Goal: Task Accomplishment & Management: Manage account settings

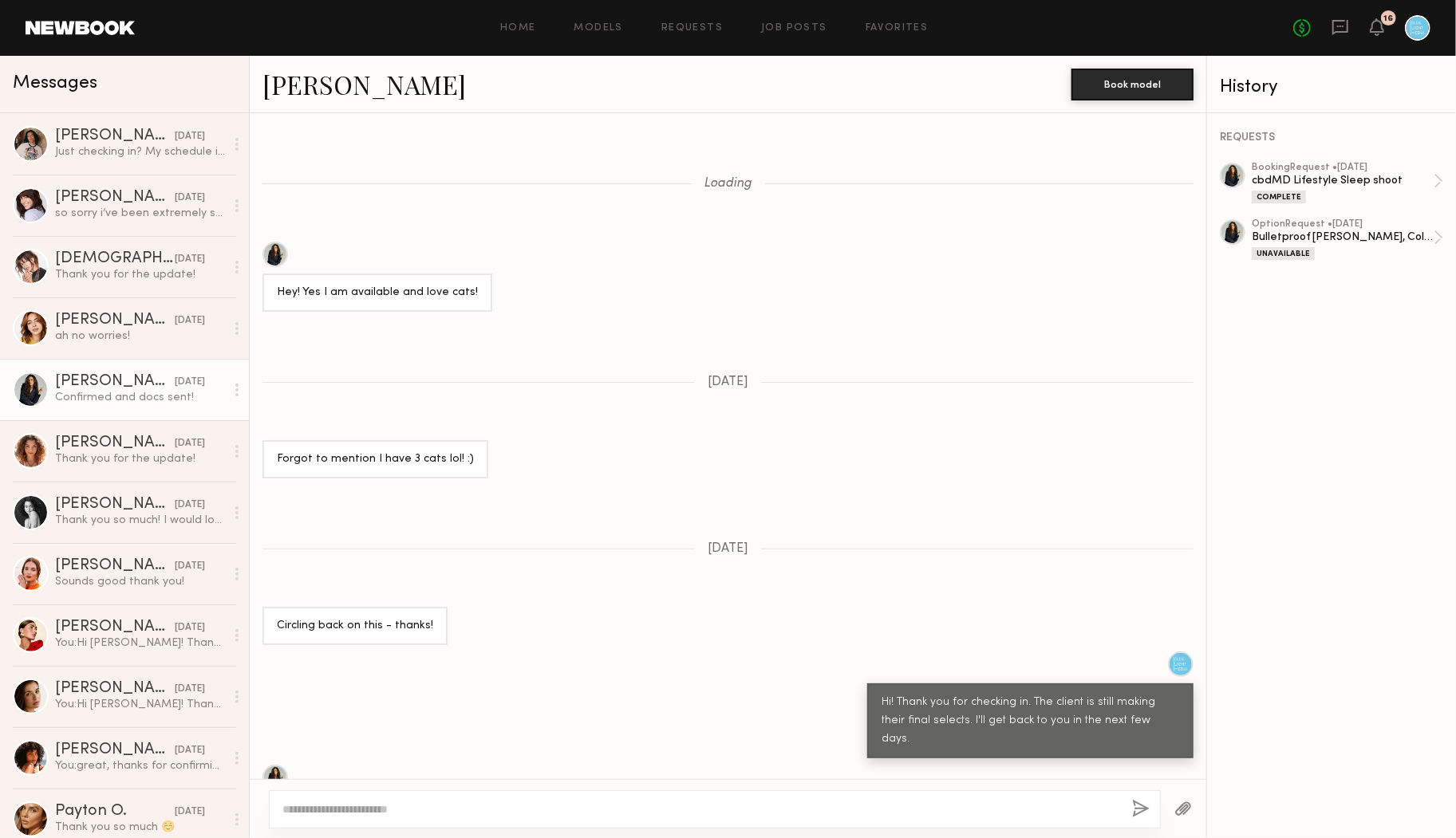
scroll to position [739, 0]
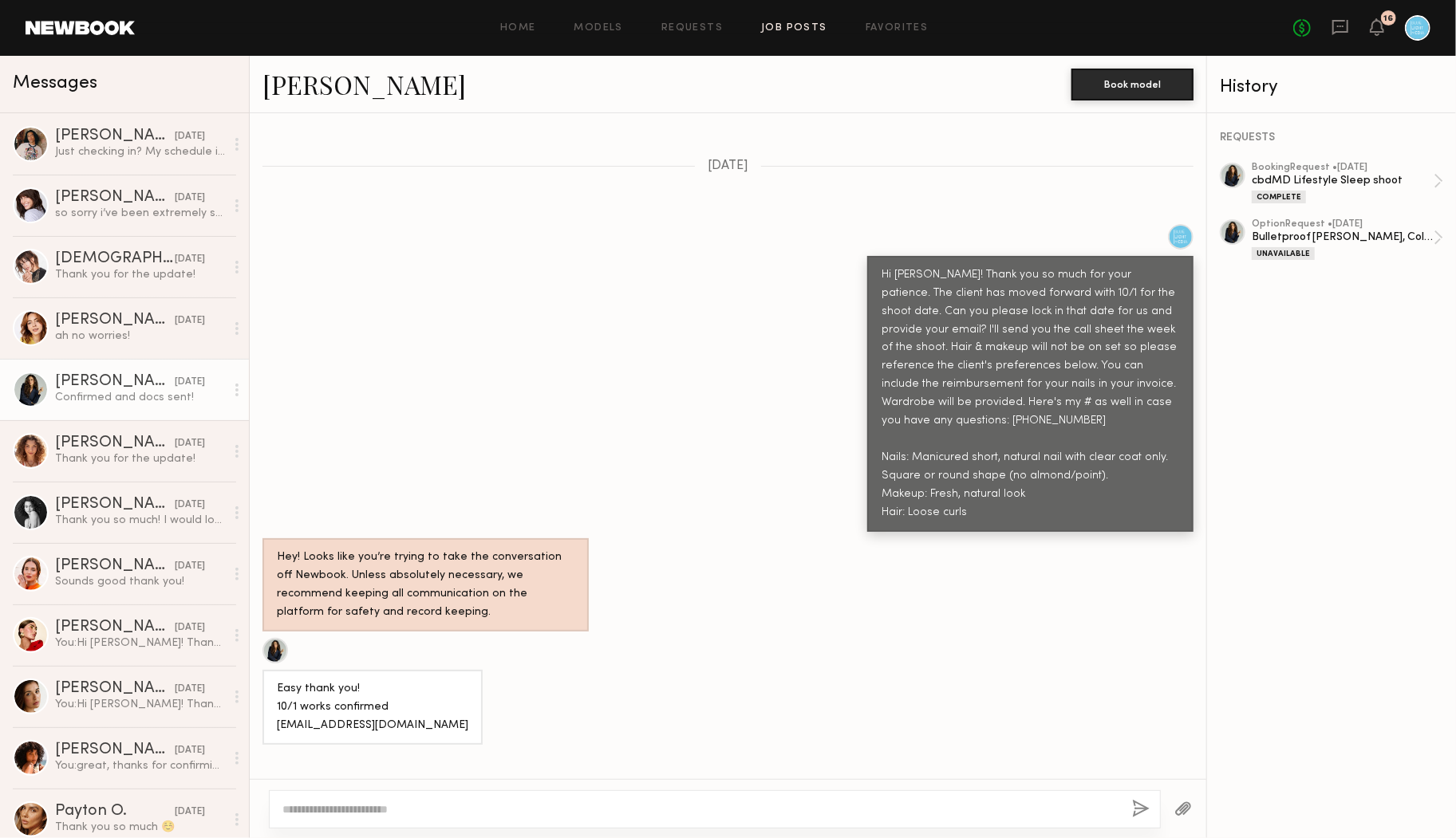
click at [778, 26] on link "Job Posts" at bounding box center [794, 28] width 66 height 11
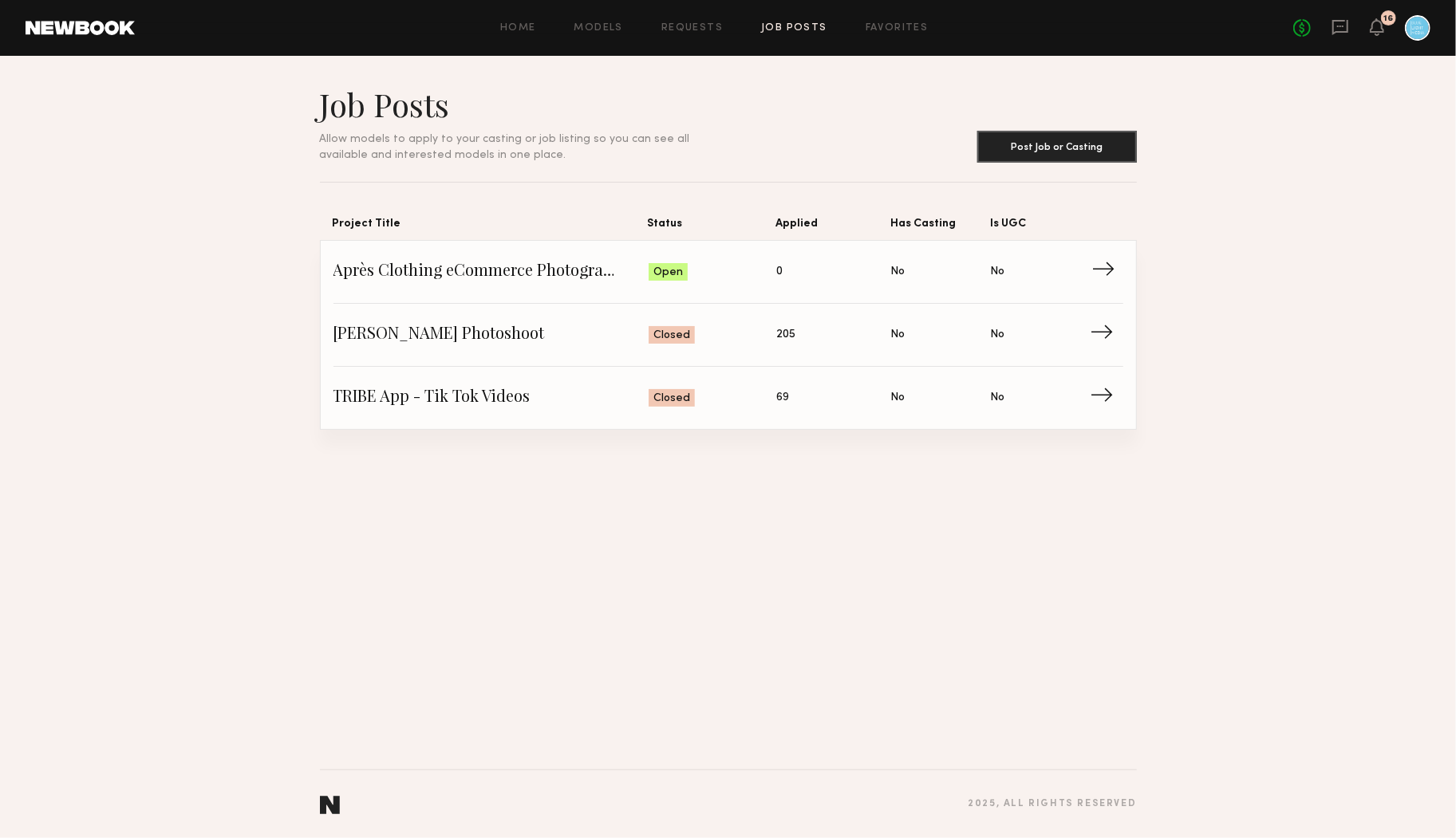
click at [507, 268] on span "Après Clothing eCommerce Photography" at bounding box center [491, 271] width 316 height 24
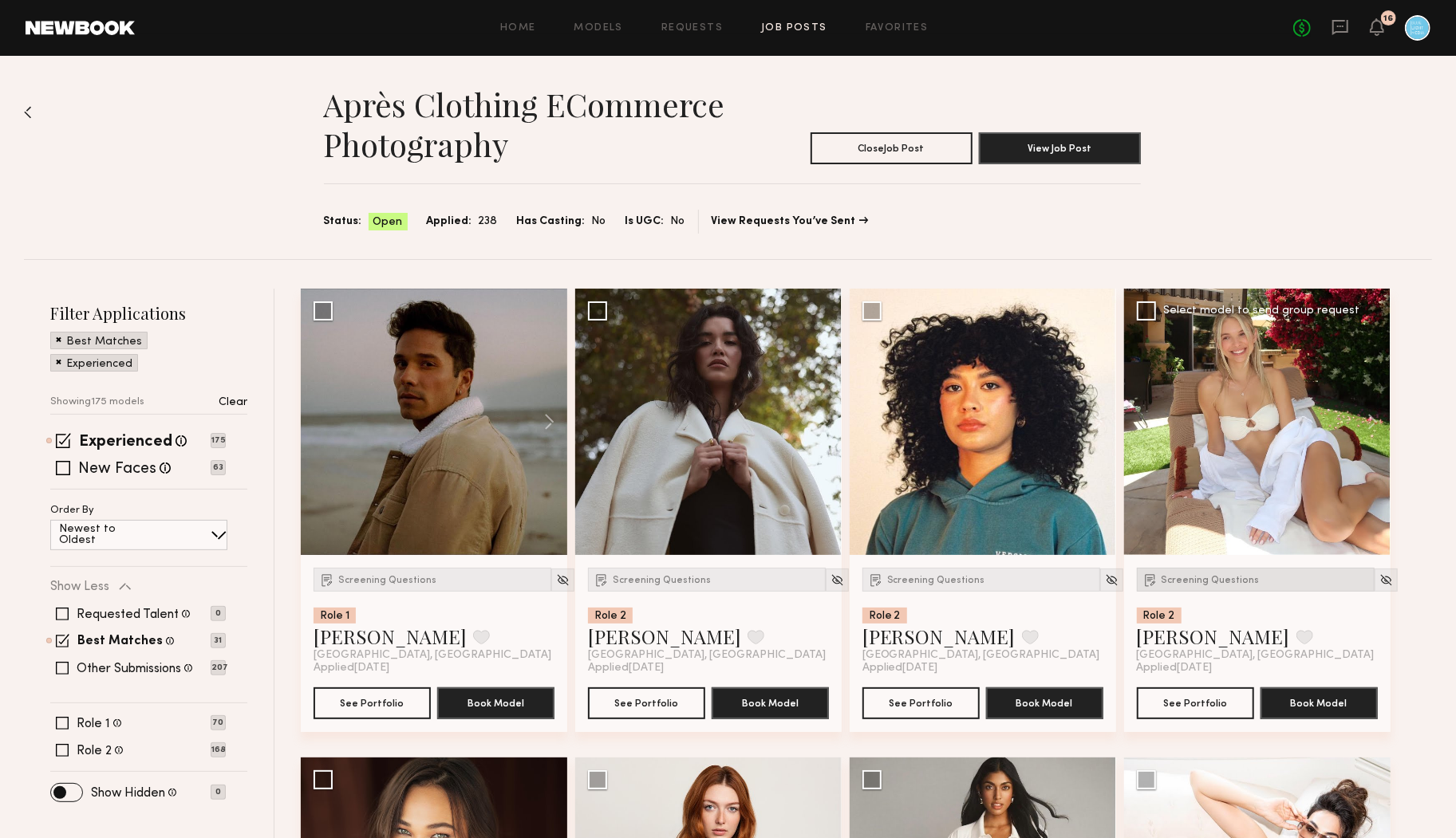
click at [1224, 578] on span "Screening Questions" at bounding box center [1210, 580] width 98 height 10
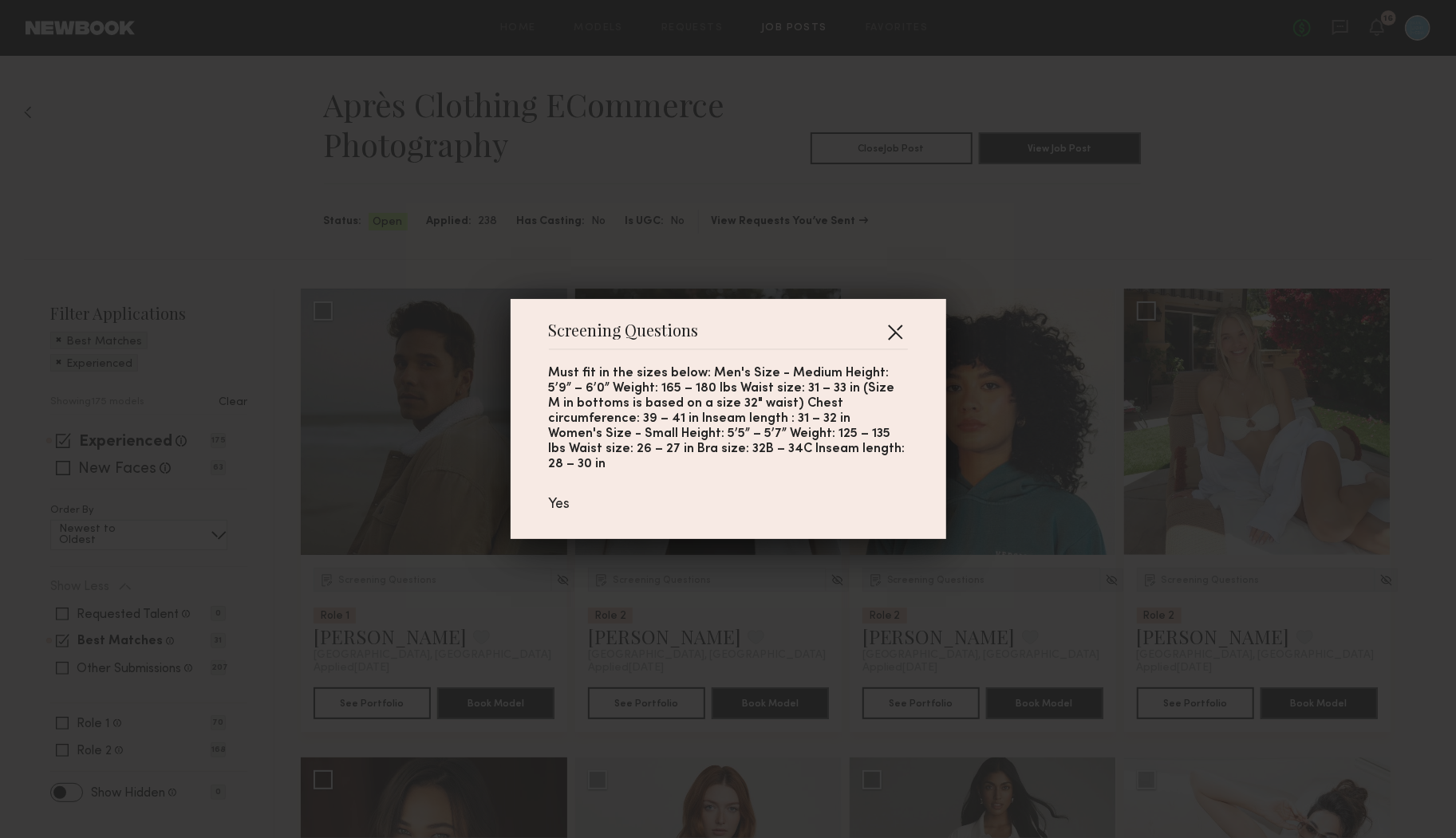
click at [898, 336] on button "button" at bounding box center [895, 331] width 26 height 26
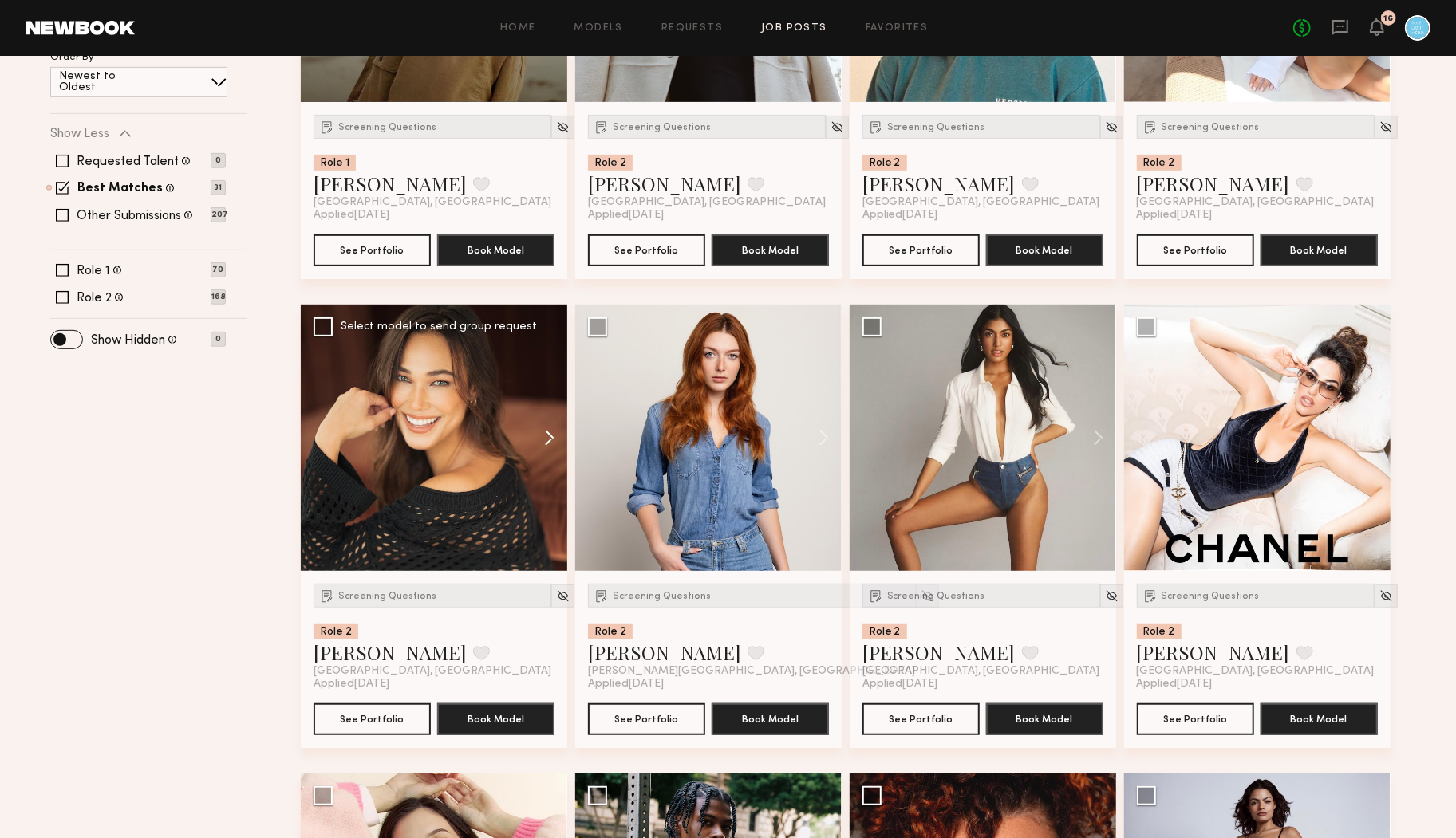
scroll to position [451, 0]
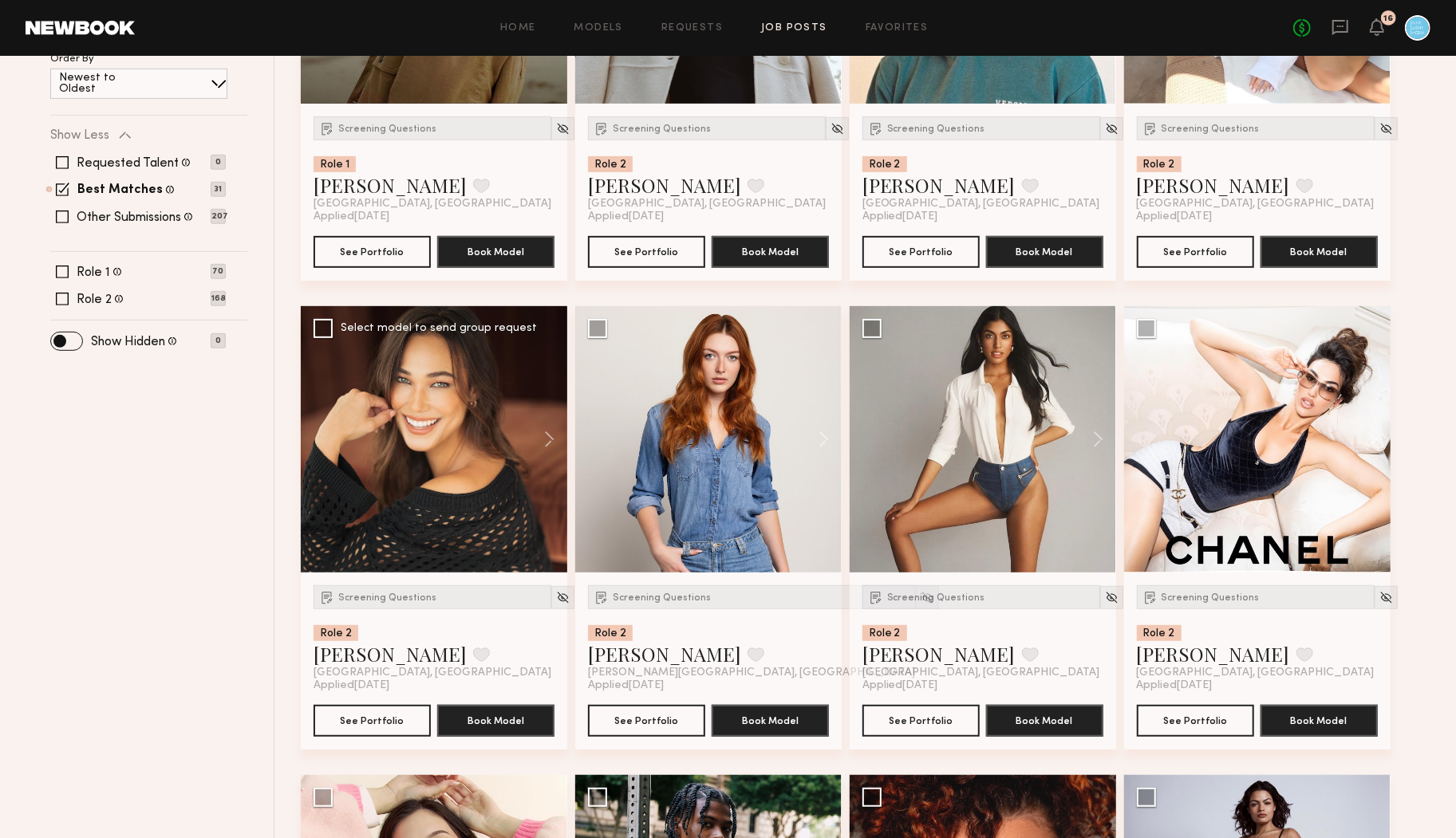
click at [413, 483] on div at bounding box center [434, 440] width 267 height 267
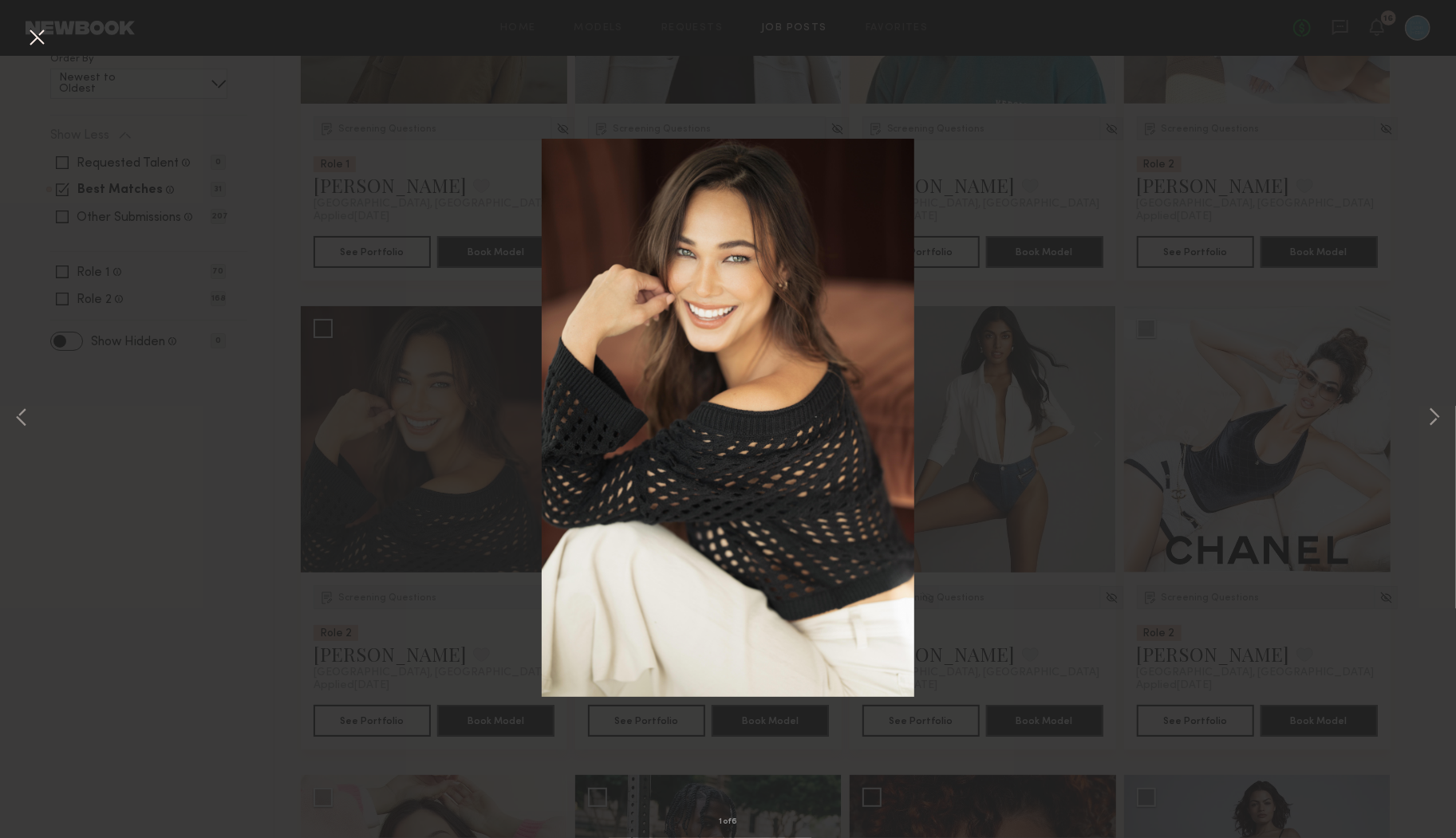
click at [976, 342] on div "1 of 6" at bounding box center [728, 419] width 1456 height 838
click at [407, 611] on div "1 of 6" at bounding box center [728, 419] width 1456 height 838
click at [35, 42] on button at bounding box center [36, 38] width 26 height 29
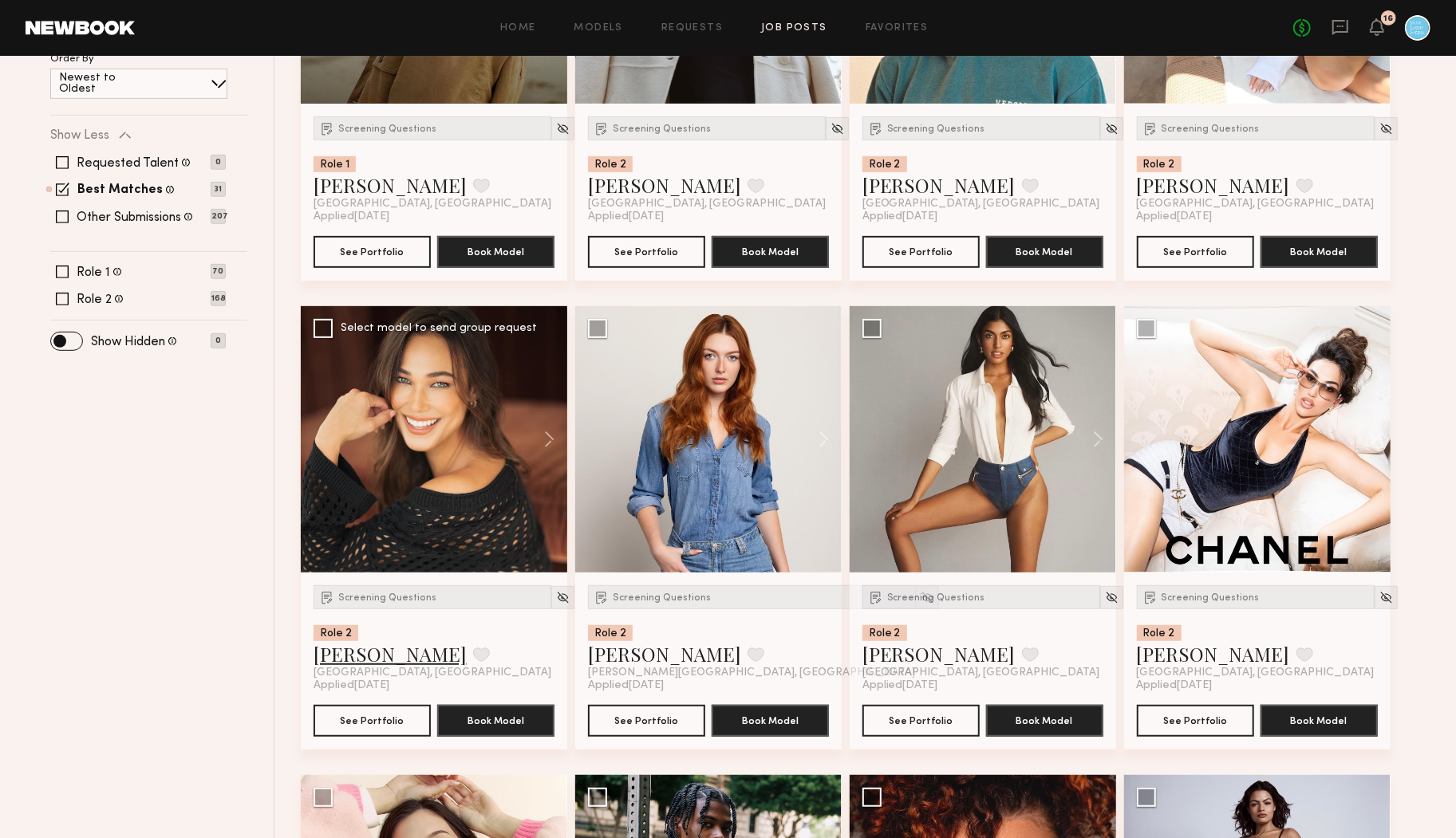
click at [332, 653] on link "Lisa D." at bounding box center [390, 653] width 153 height 26
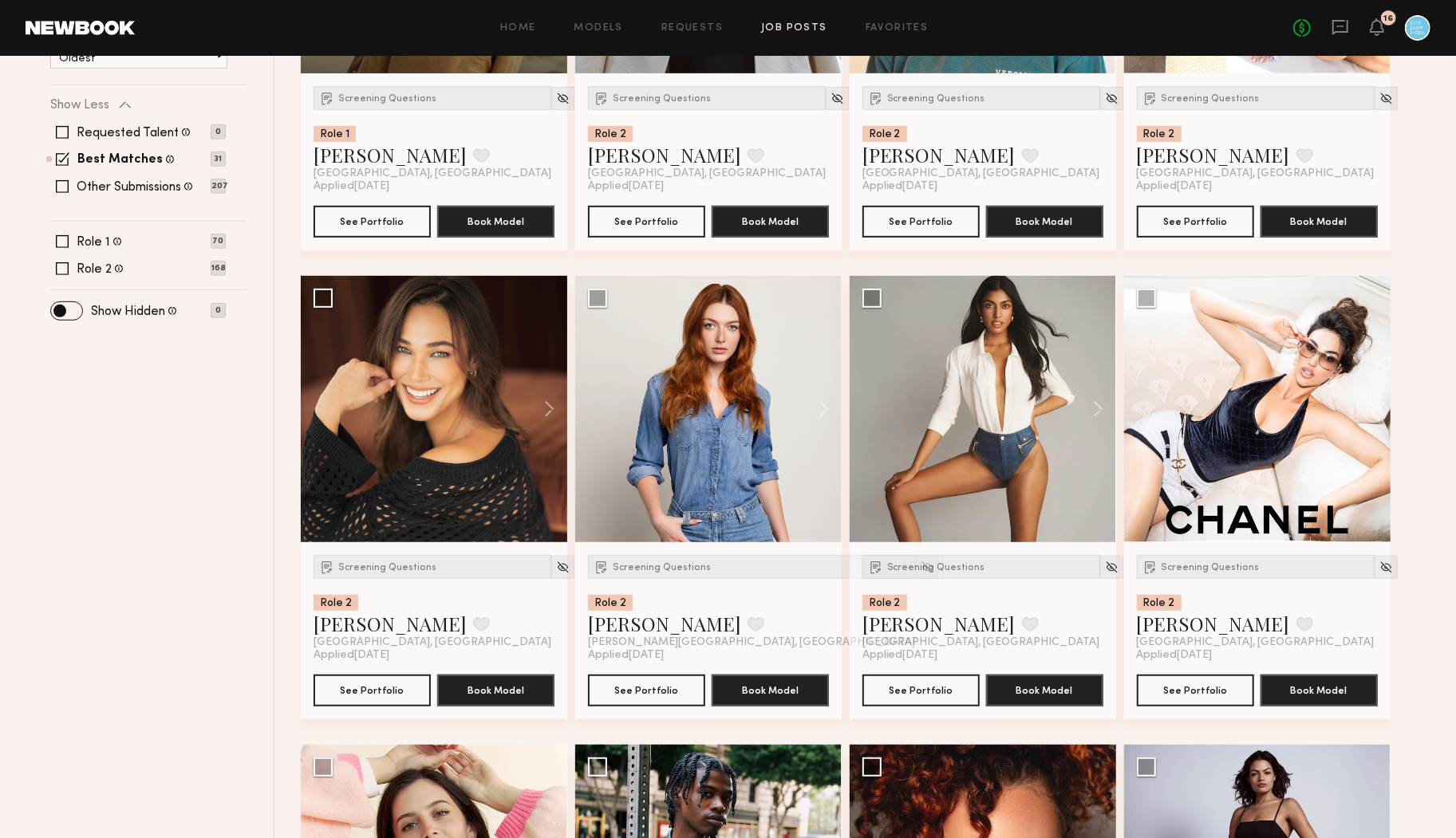
scroll to position [483, 0]
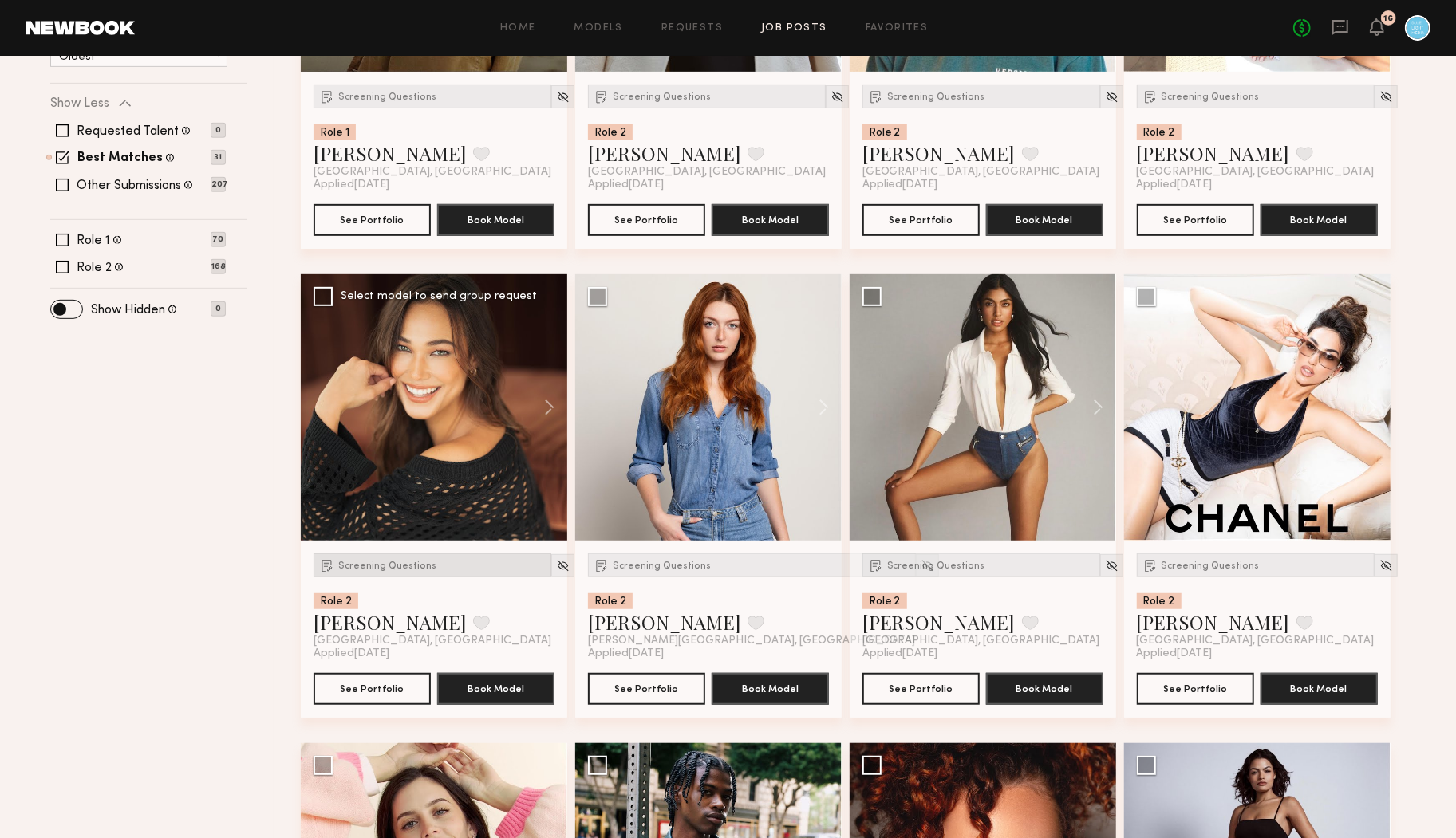
click at [377, 567] on span "Screening Questions" at bounding box center [387, 566] width 98 height 10
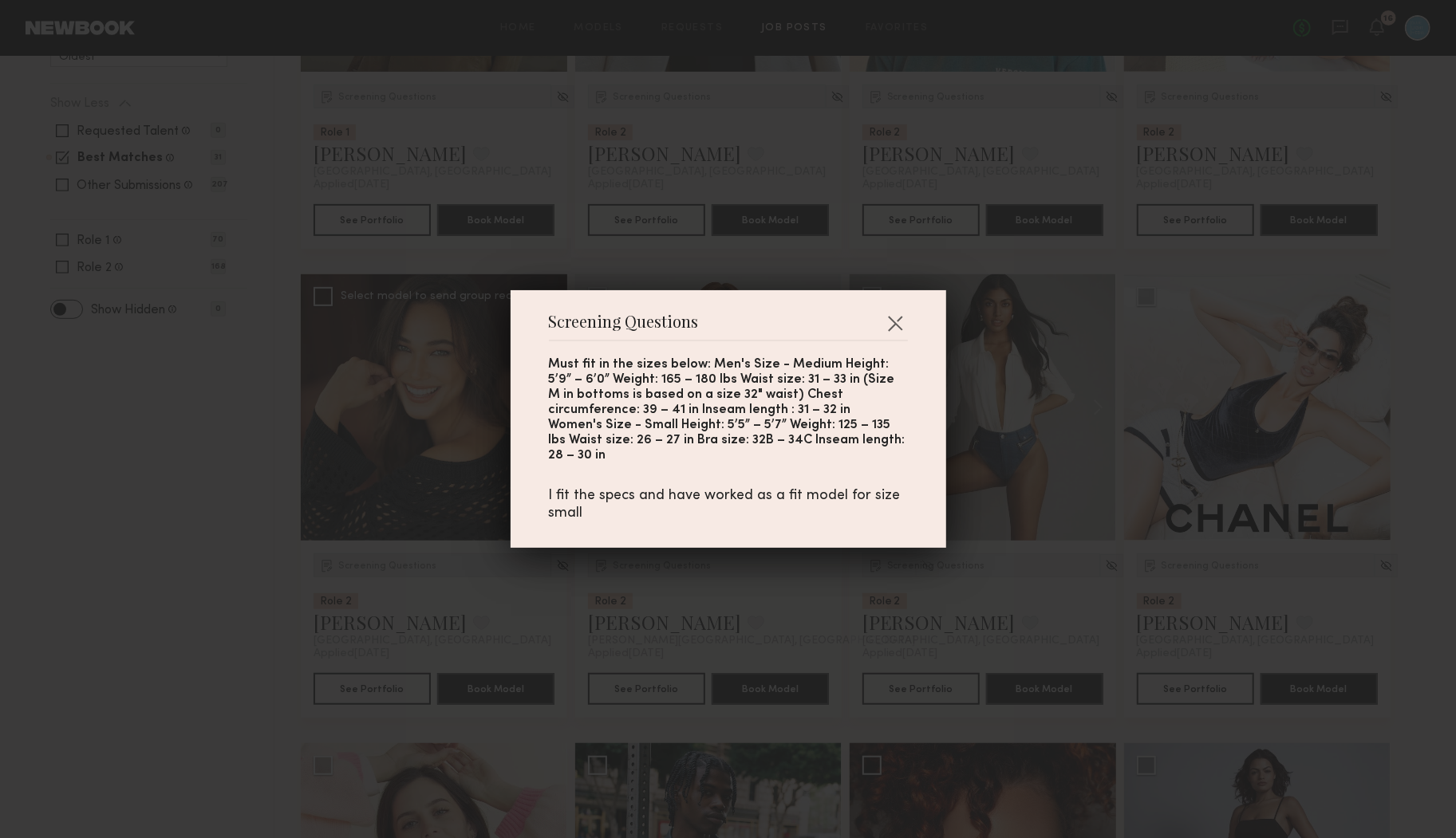
click at [377, 567] on div "Screening Questions Must fit in the sizes below: Men's Size - Medium Height: 5’…" at bounding box center [728, 419] width 1456 height 838
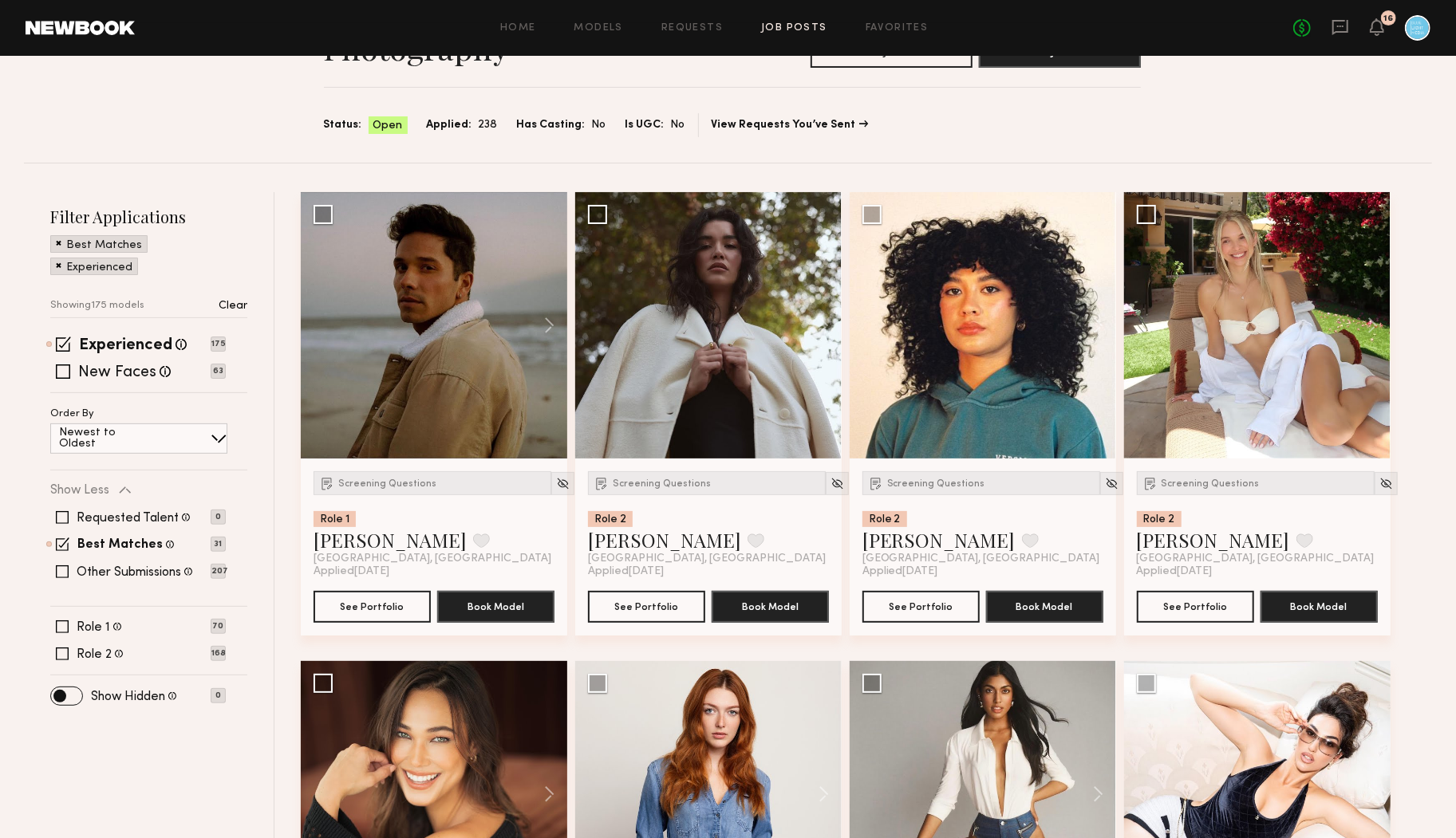
scroll to position [0, 0]
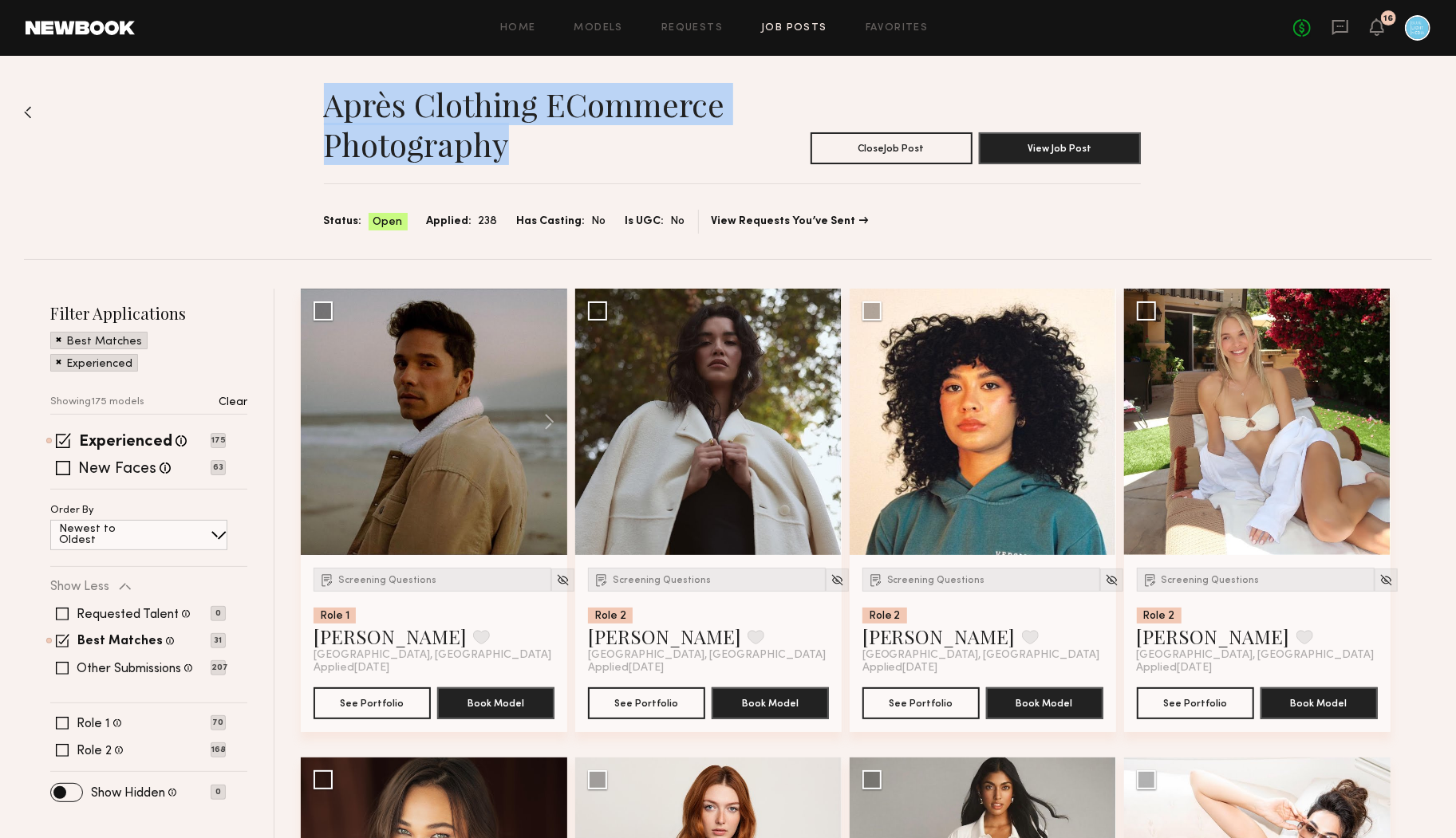
drag, startPoint x: 527, startPoint y: 159, endPoint x: 323, endPoint y: 119, distance: 207.9
click at [324, 117] on h1 "Après Clothing eCommerce Photography" at bounding box center [528, 125] width 408 height 79
copy h1 "Après Clothing eCommerce Photography"
click at [763, 153] on header "Après Clothing eCommerce Photography Close Job Post View Job Post" at bounding box center [732, 125] width 817 height 79
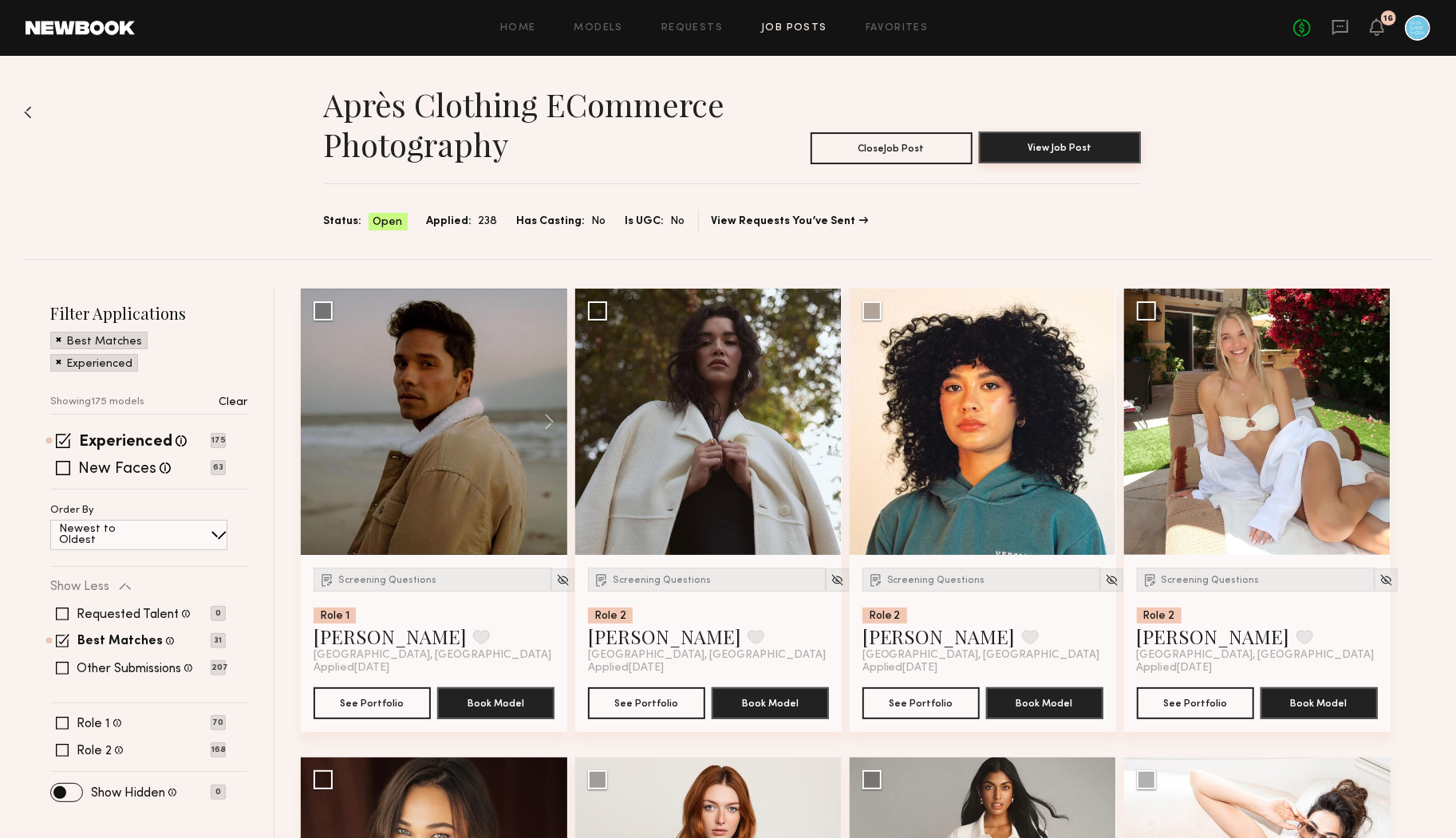
click at [1064, 150] on button "View Job Post" at bounding box center [1059, 147] width 162 height 32
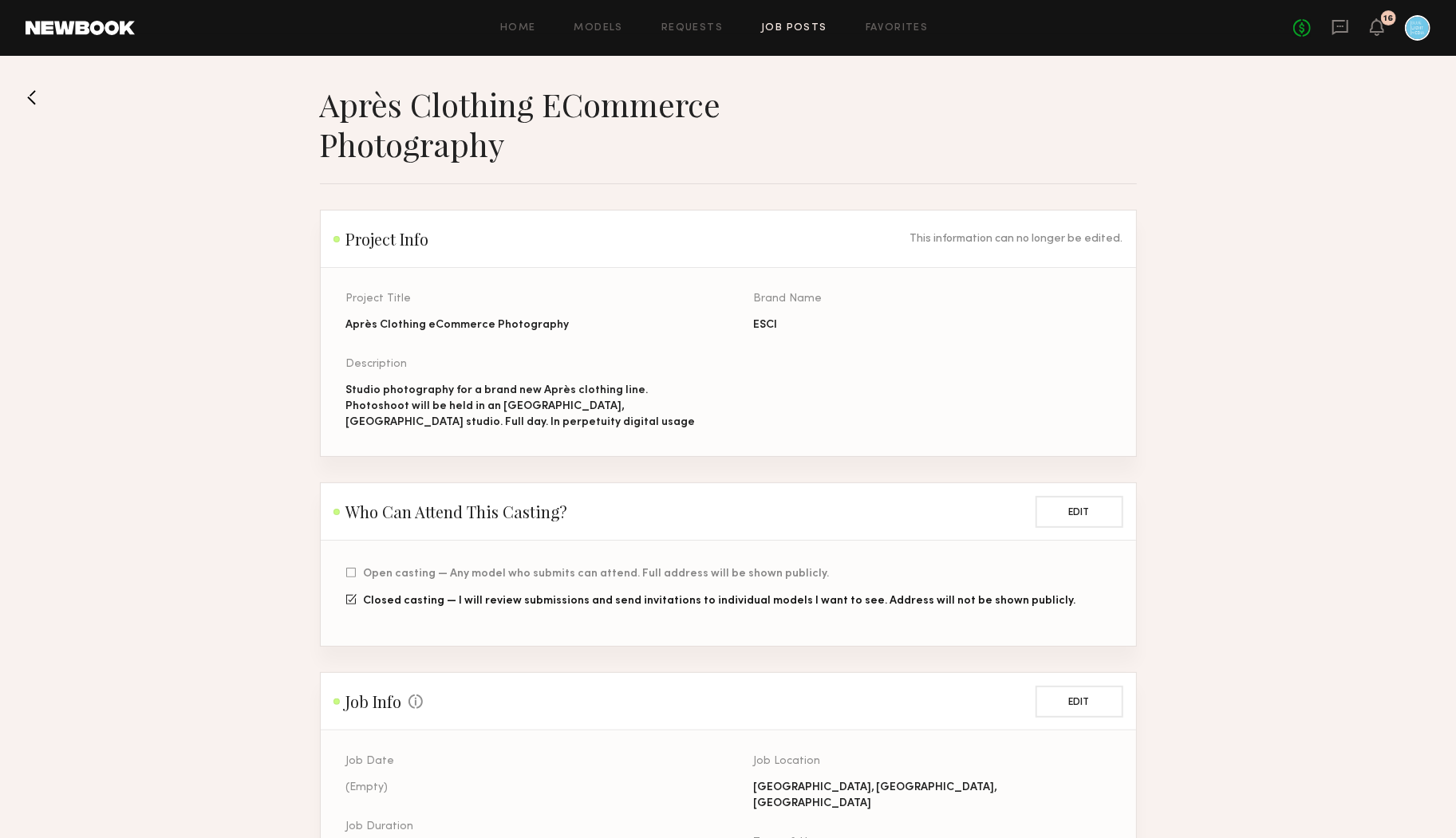
click at [31, 97] on button at bounding box center [38, 97] width 26 height 26
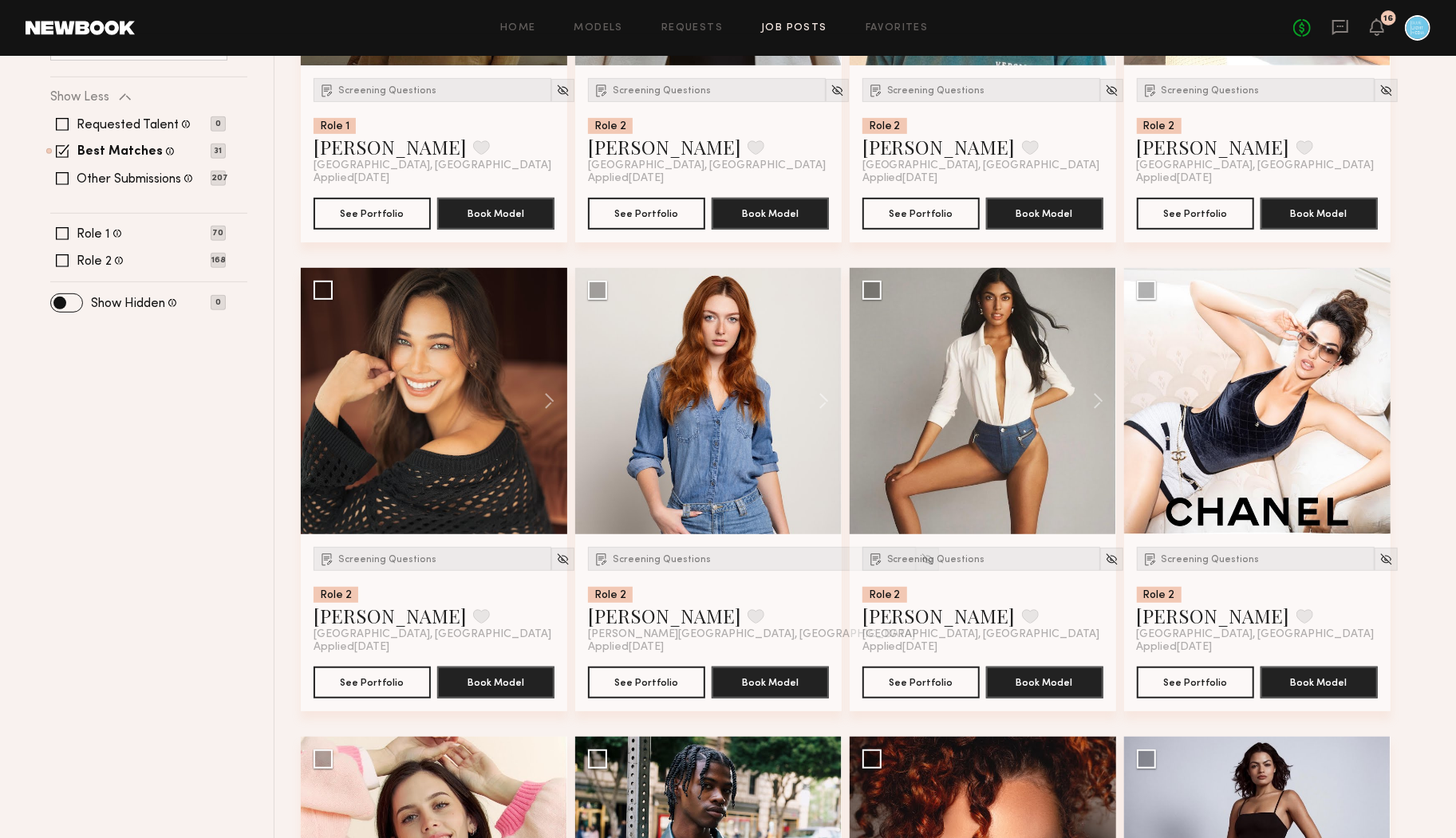
scroll to position [559, 0]
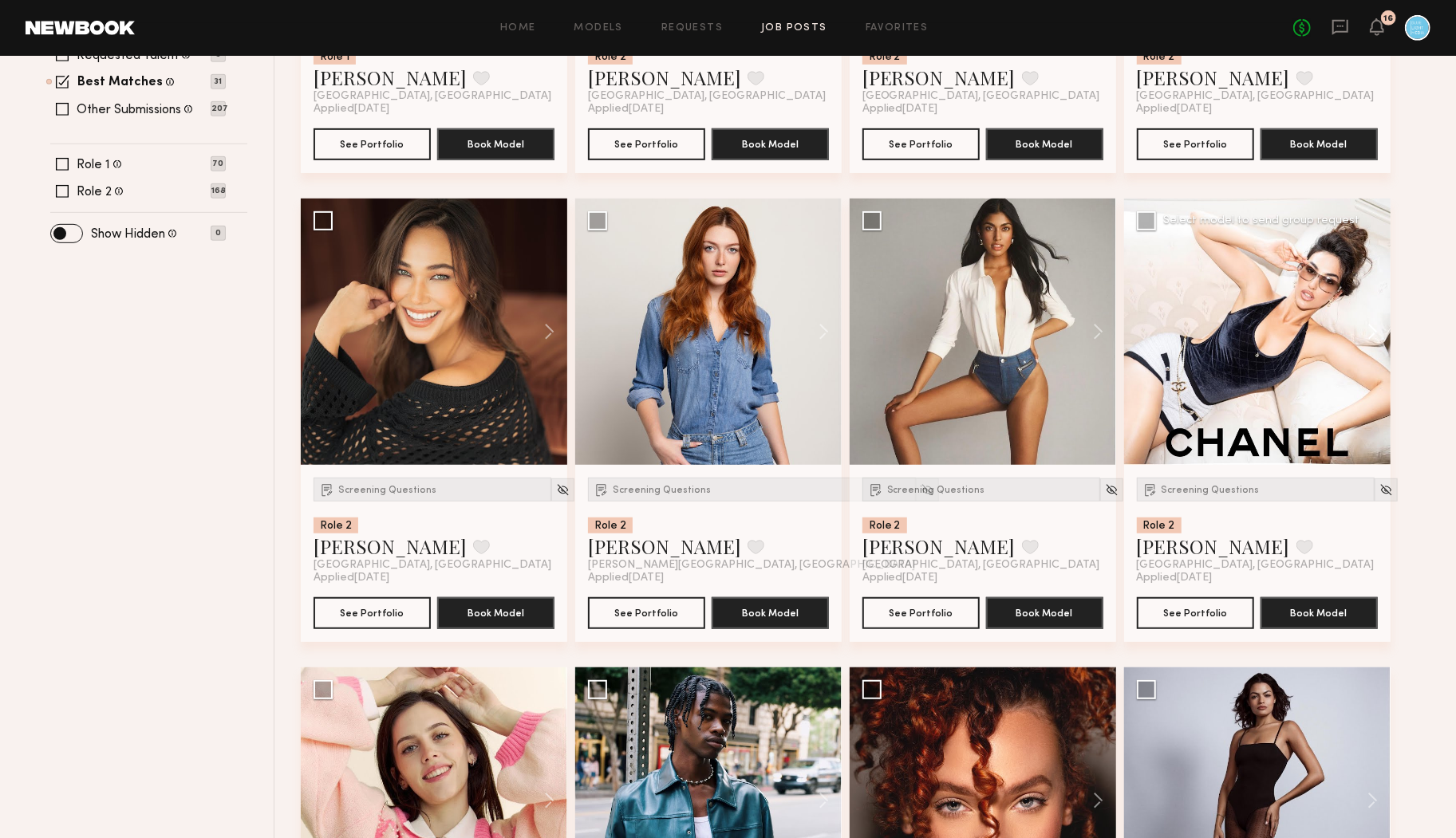
click at [1378, 332] on button at bounding box center [1365, 332] width 51 height 267
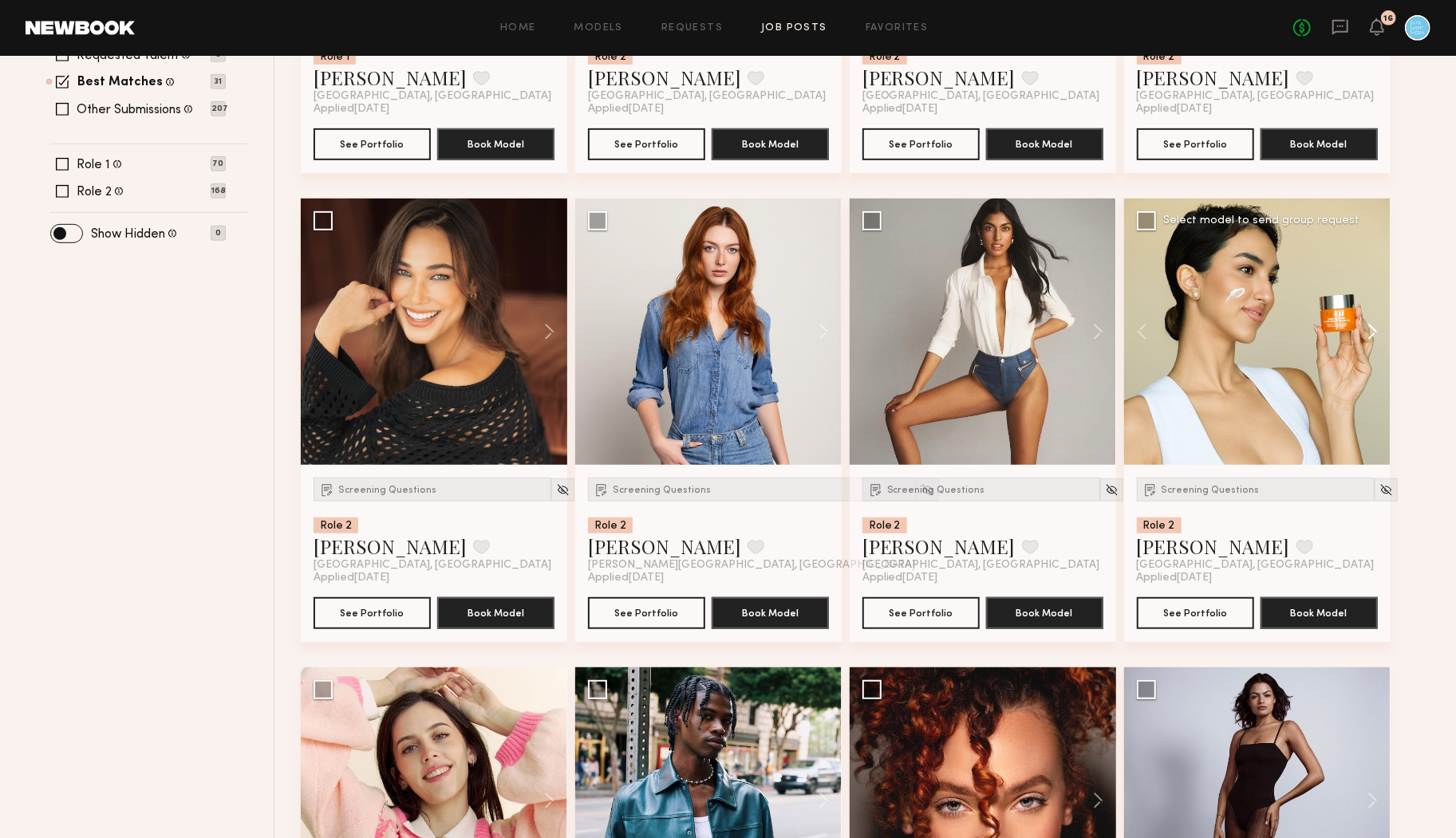
click at [1378, 332] on button at bounding box center [1365, 332] width 51 height 267
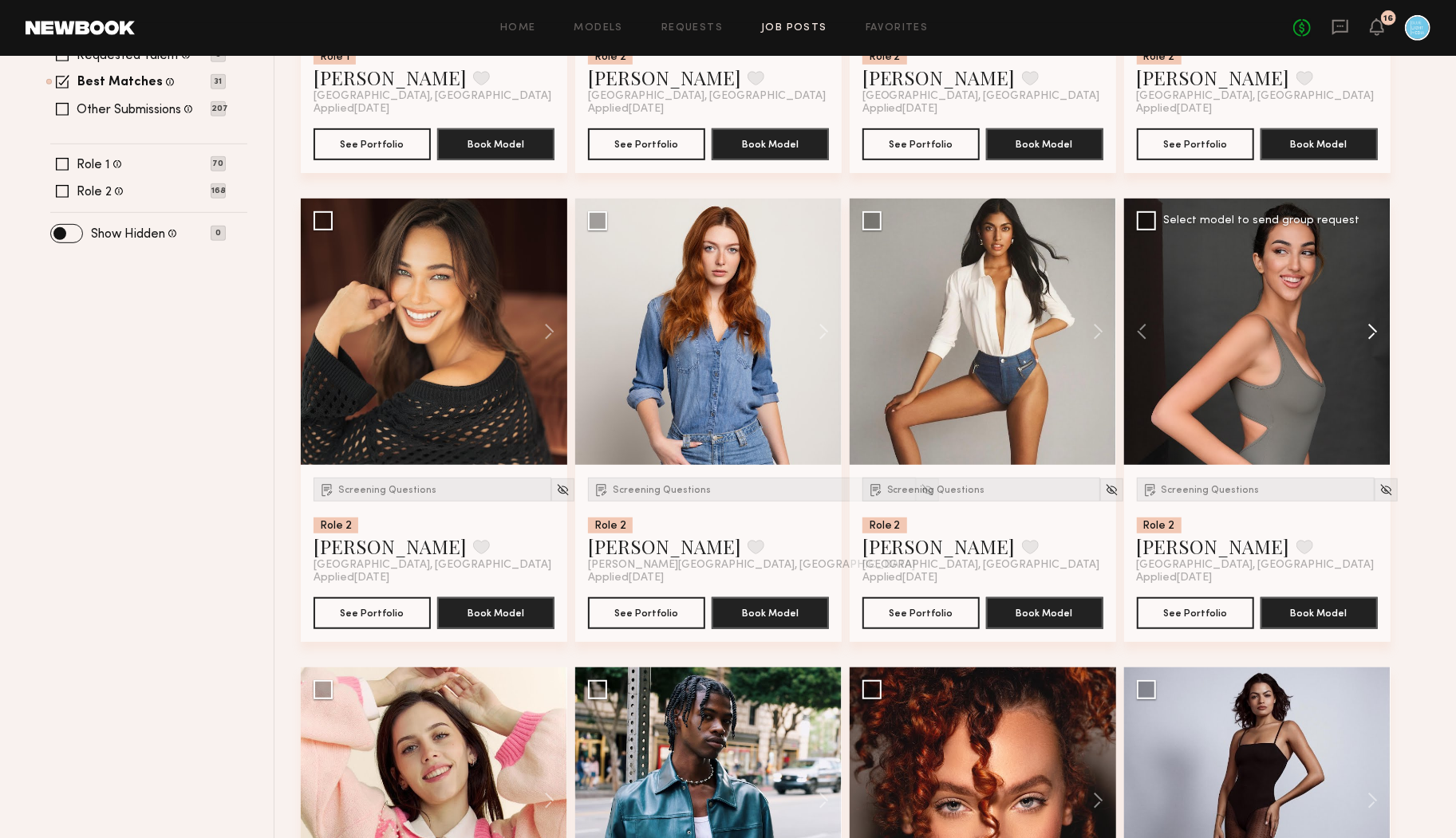
click at [1378, 332] on button at bounding box center [1365, 332] width 51 height 267
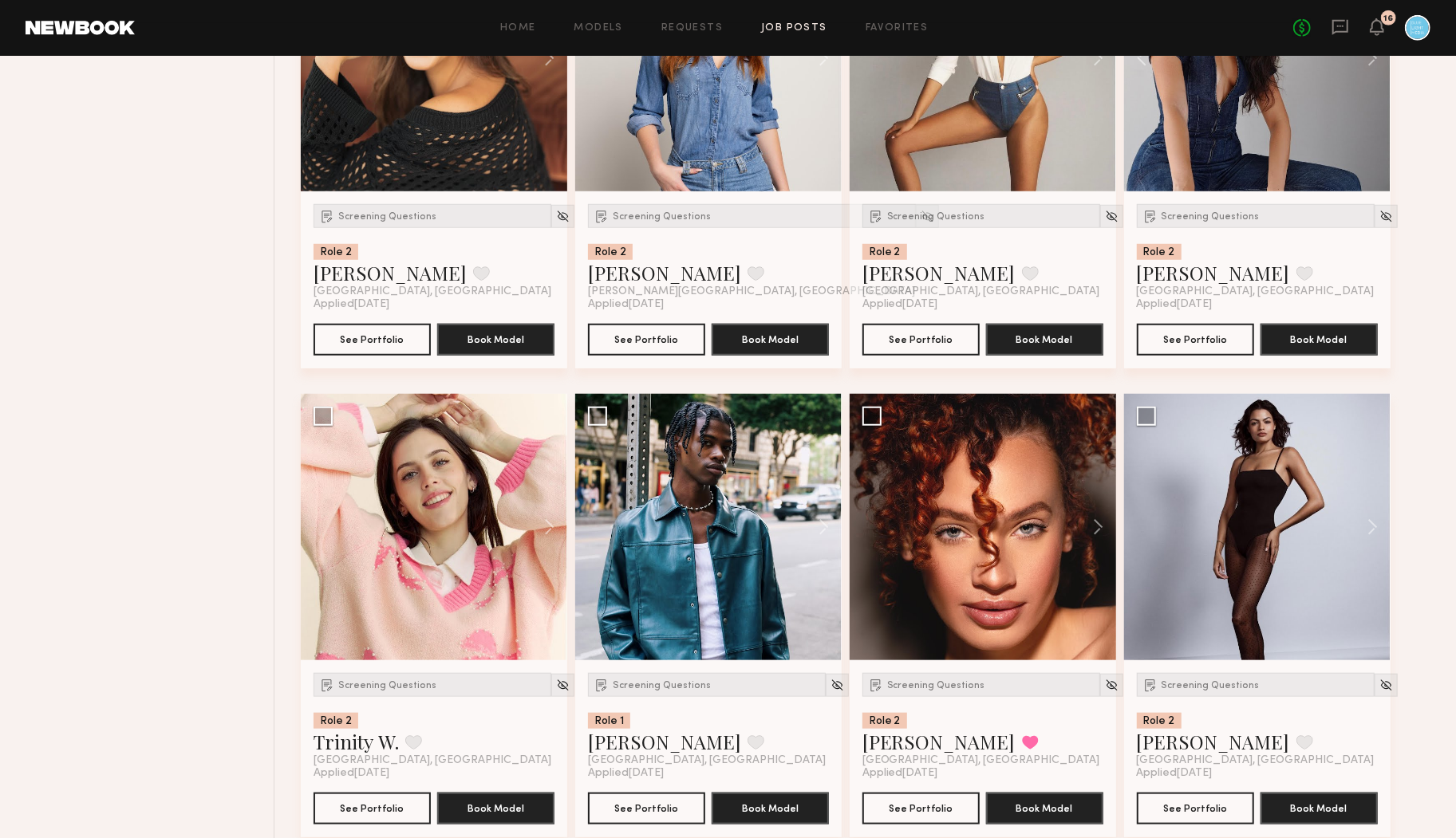
scroll to position [888, 0]
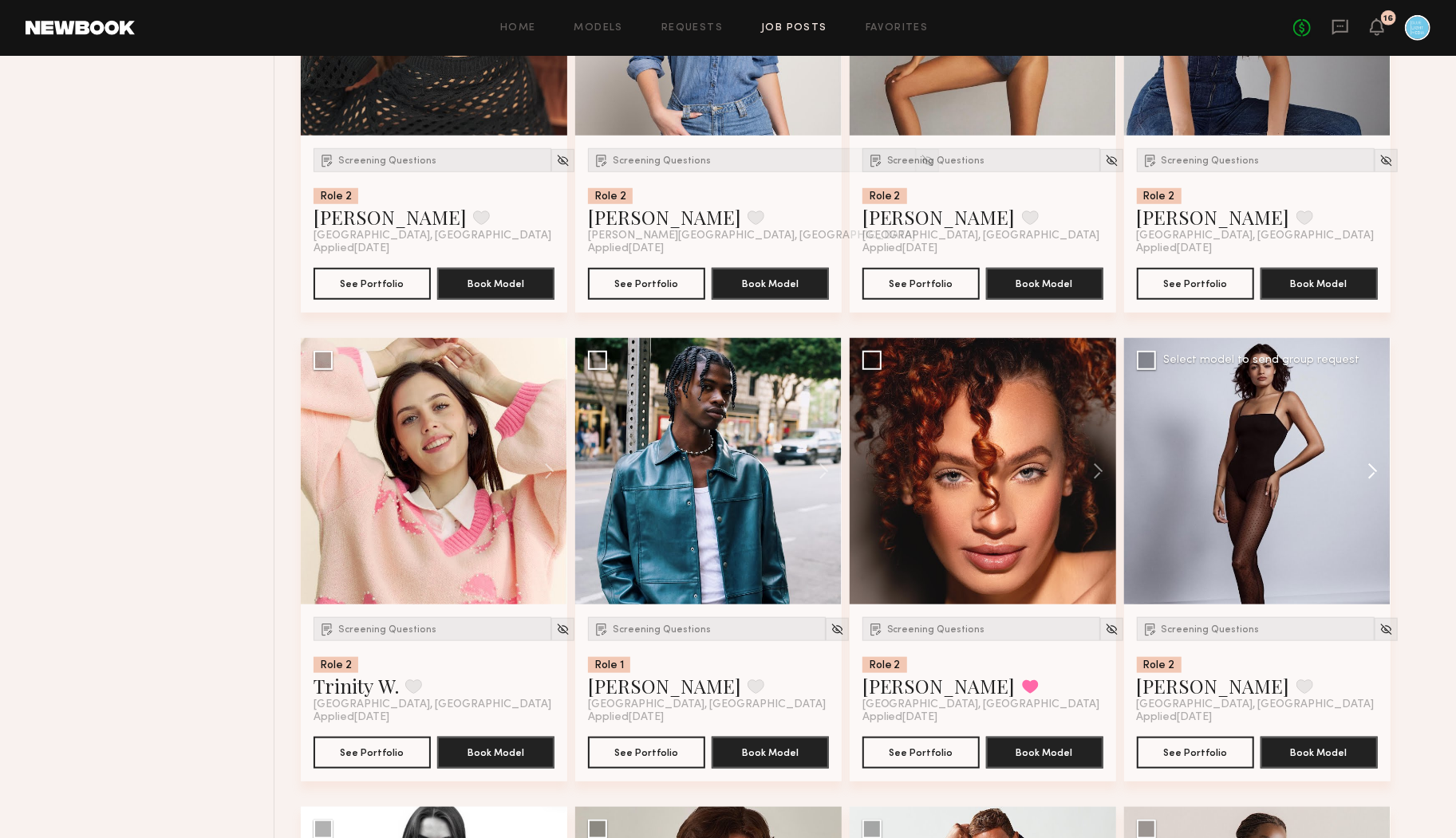
click at [1378, 473] on button at bounding box center [1365, 472] width 51 height 267
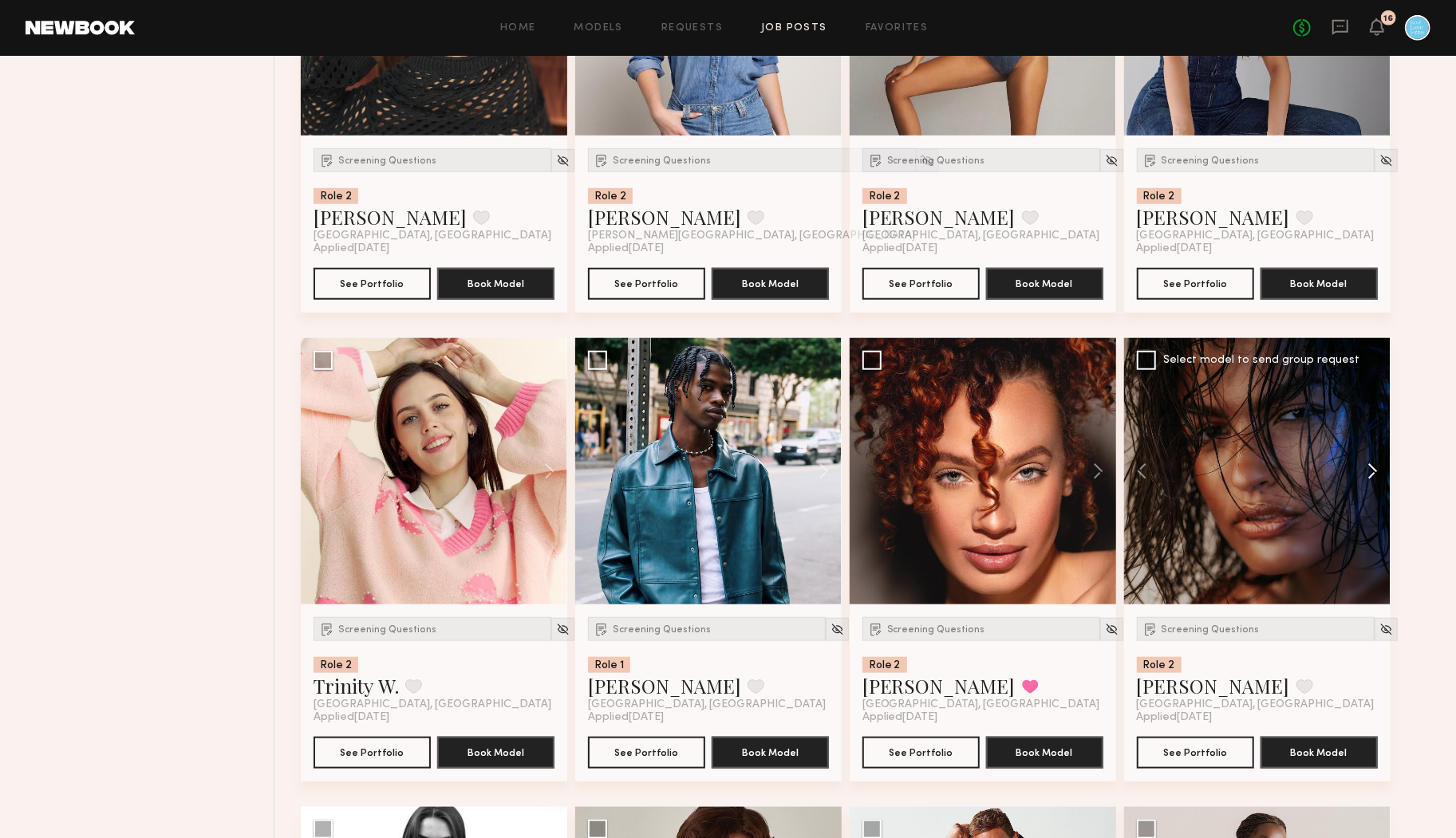
click at [1378, 473] on button at bounding box center [1365, 472] width 51 height 267
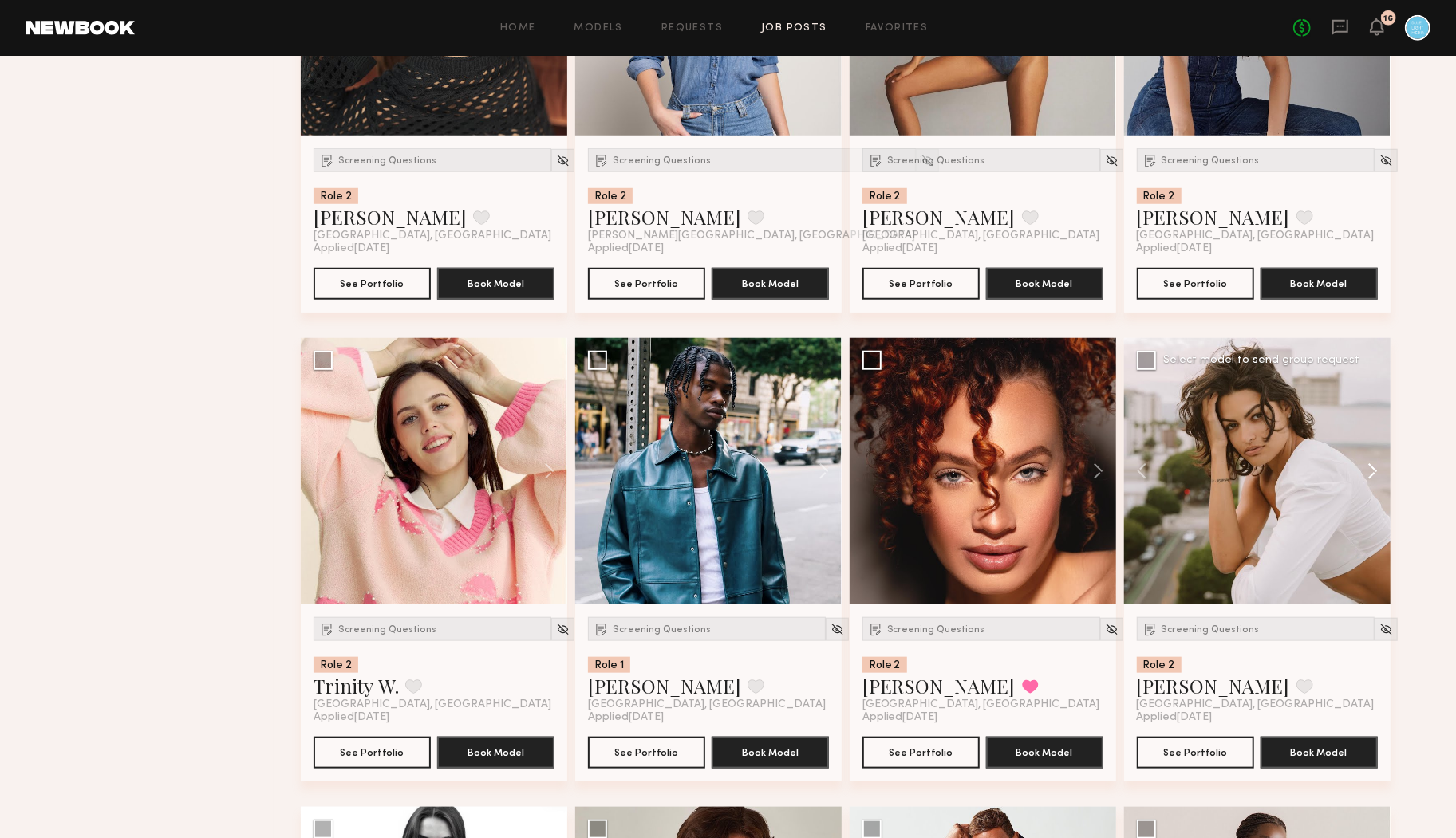
click at [1378, 473] on button at bounding box center [1365, 472] width 51 height 267
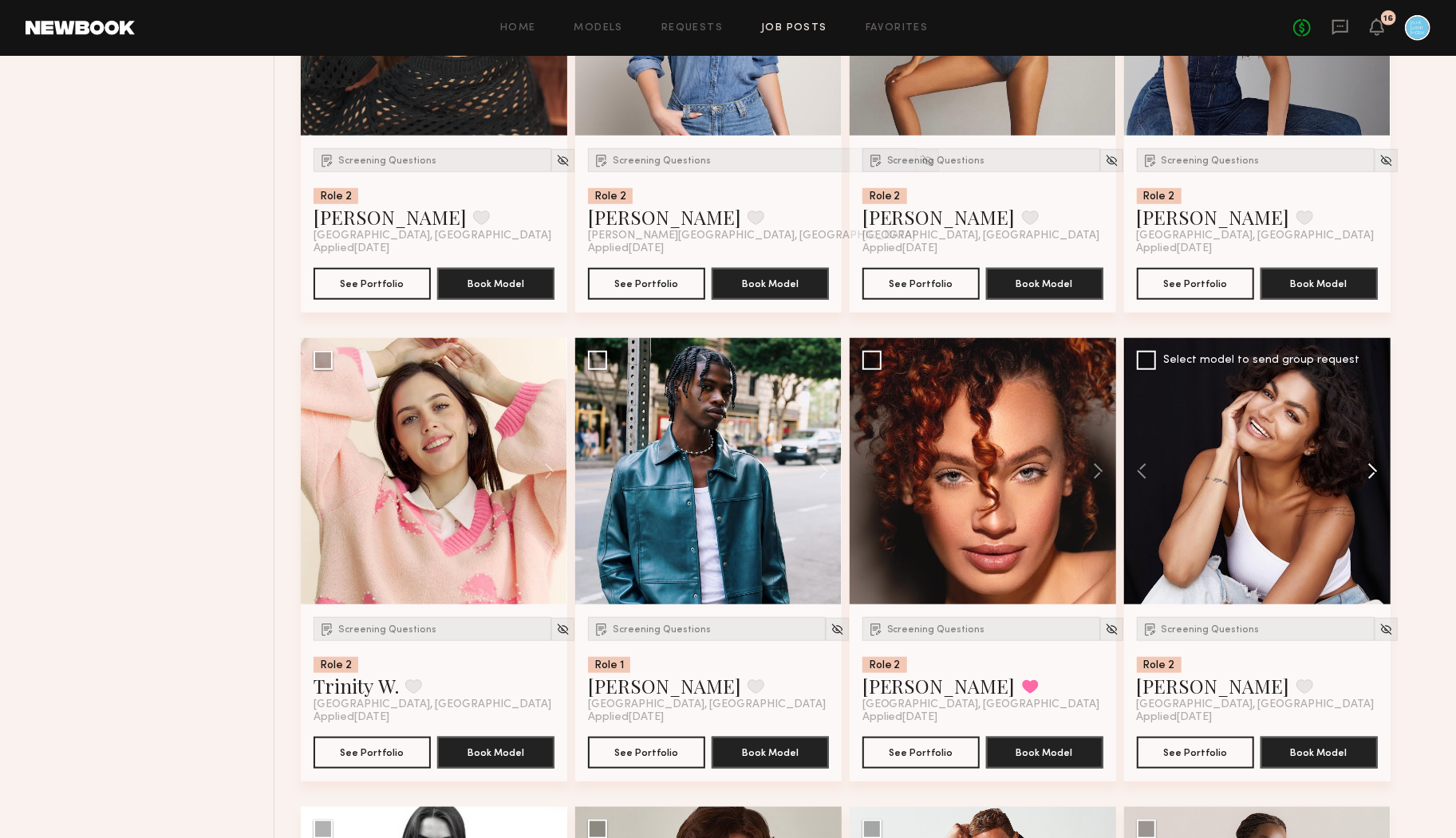
click at [1378, 473] on button at bounding box center [1365, 472] width 51 height 267
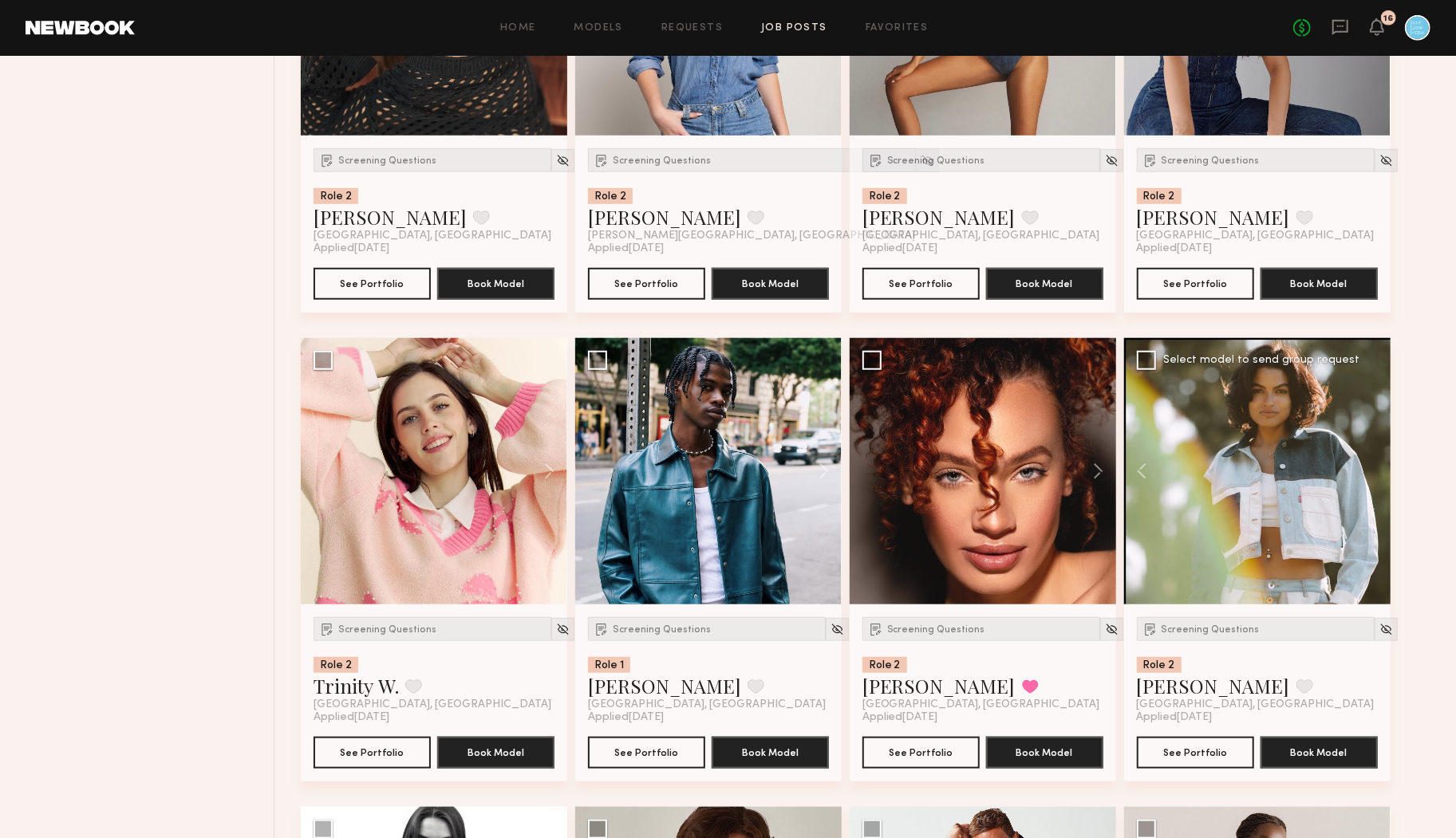
click at [1378, 473] on div at bounding box center [1257, 472] width 267 height 267
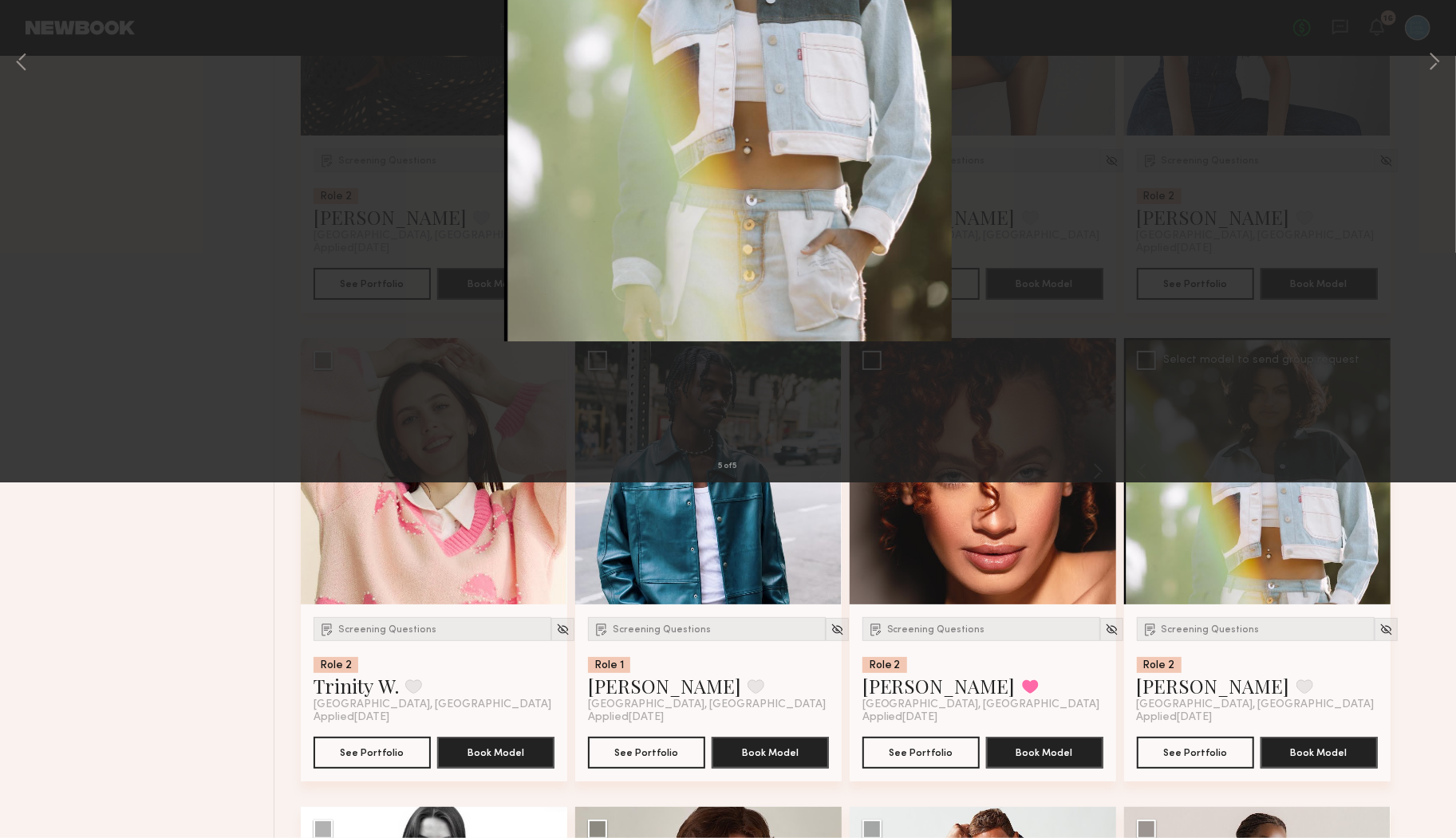
click at [44, 34] on button at bounding box center [36, 38] width 26 height 29
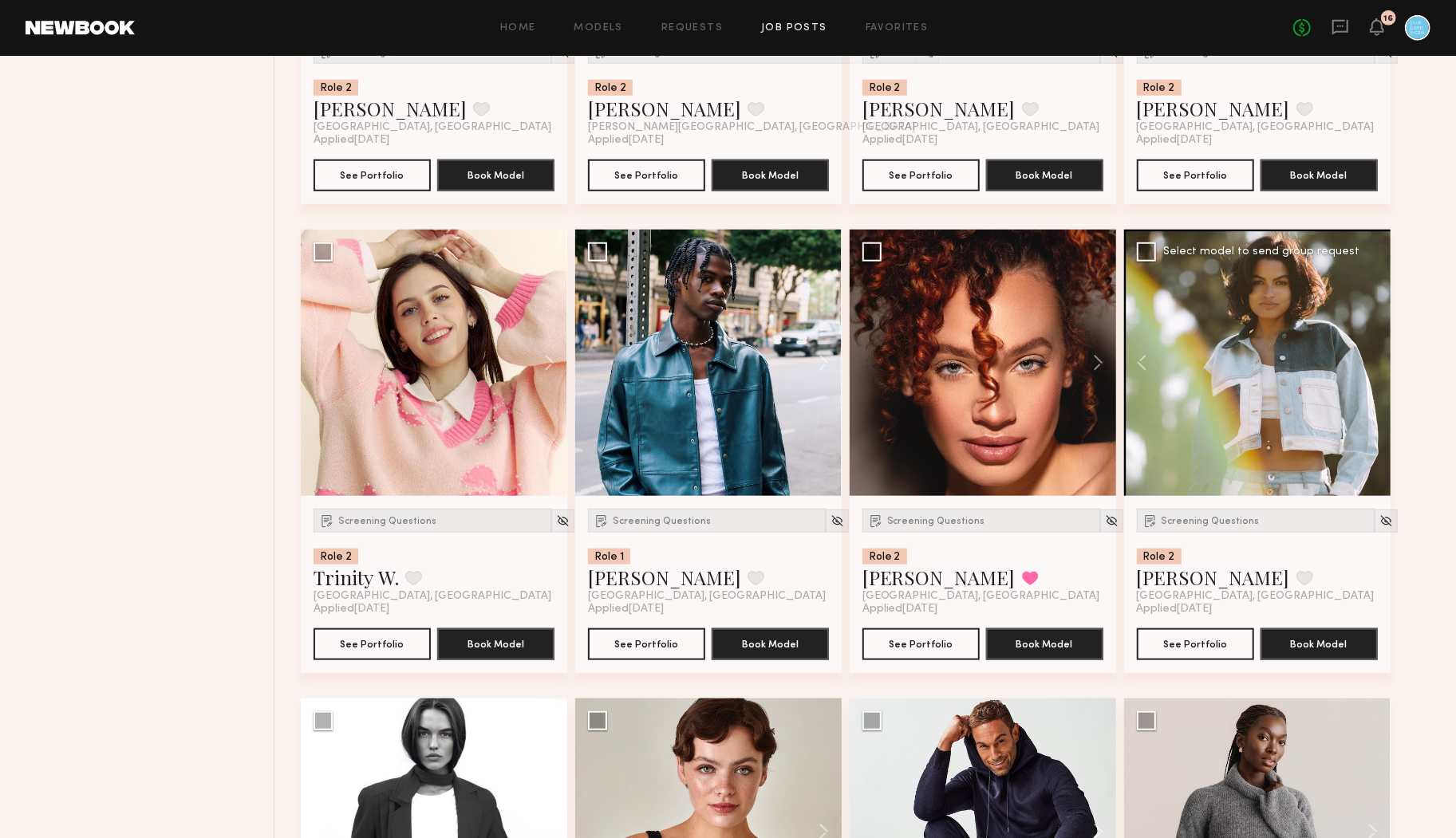
scroll to position [993, 0]
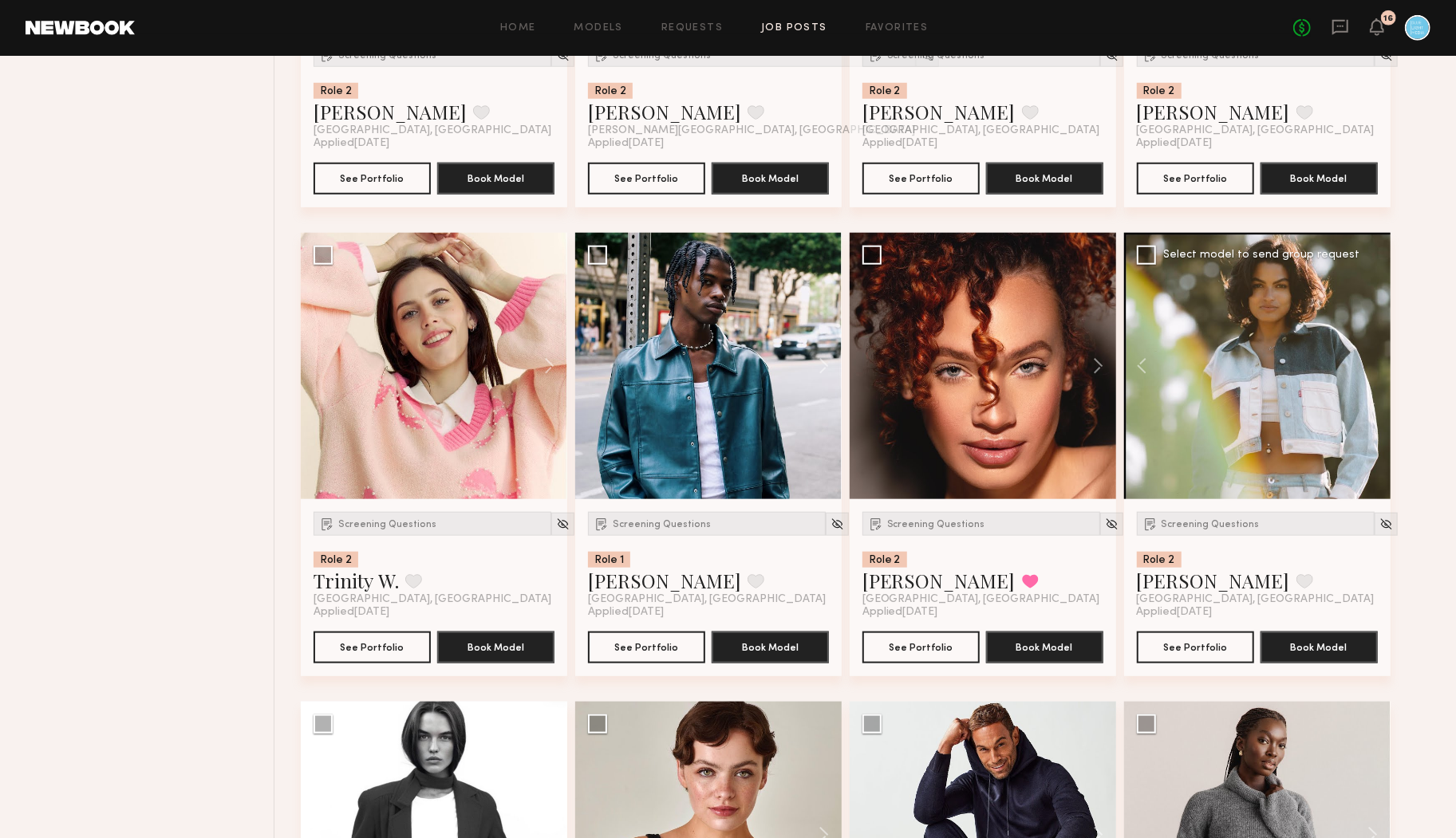
click at [1225, 409] on div at bounding box center [1257, 366] width 267 height 267
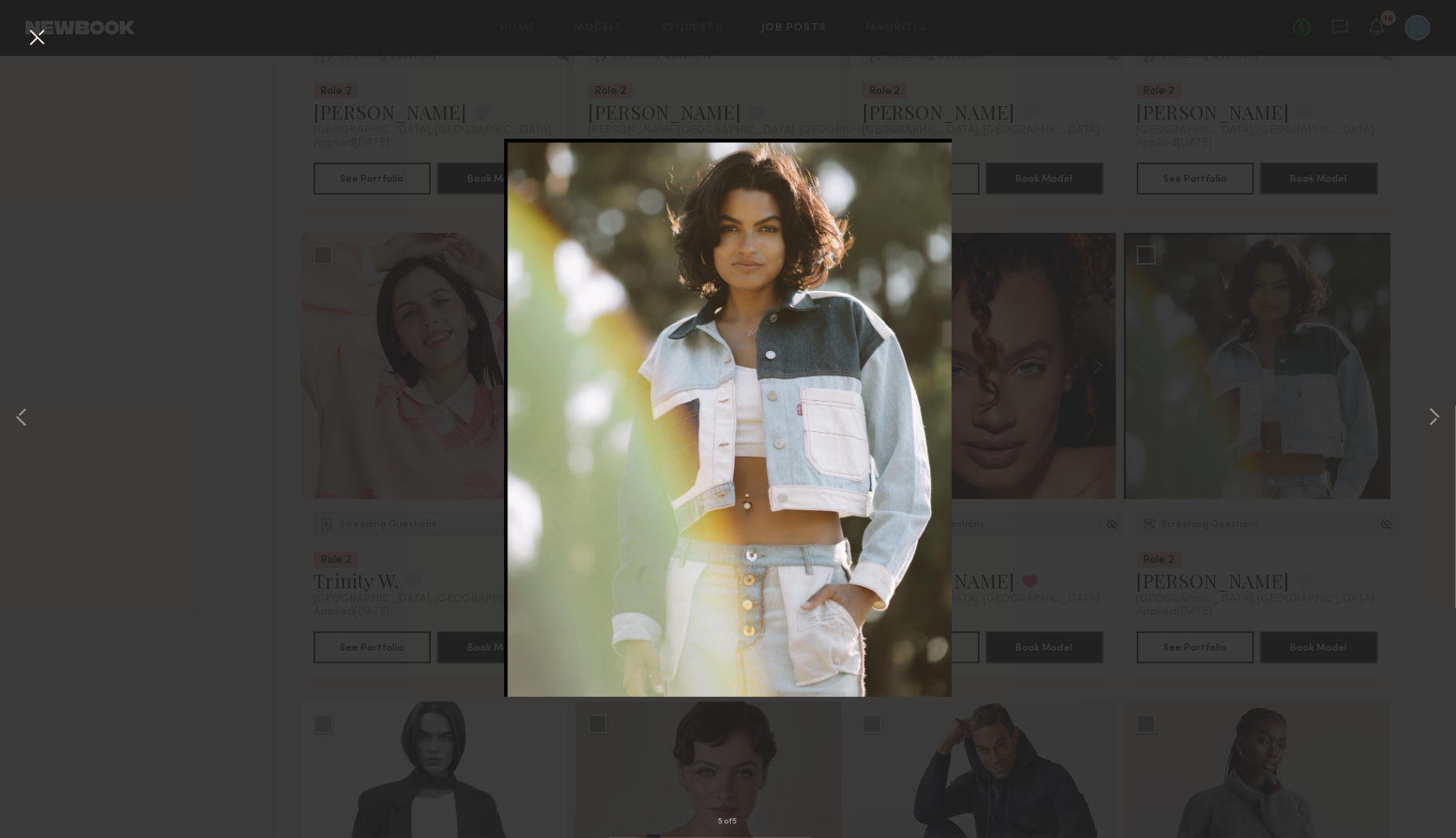
click at [38, 36] on button at bounding box center [36, 38] width 26 height 29
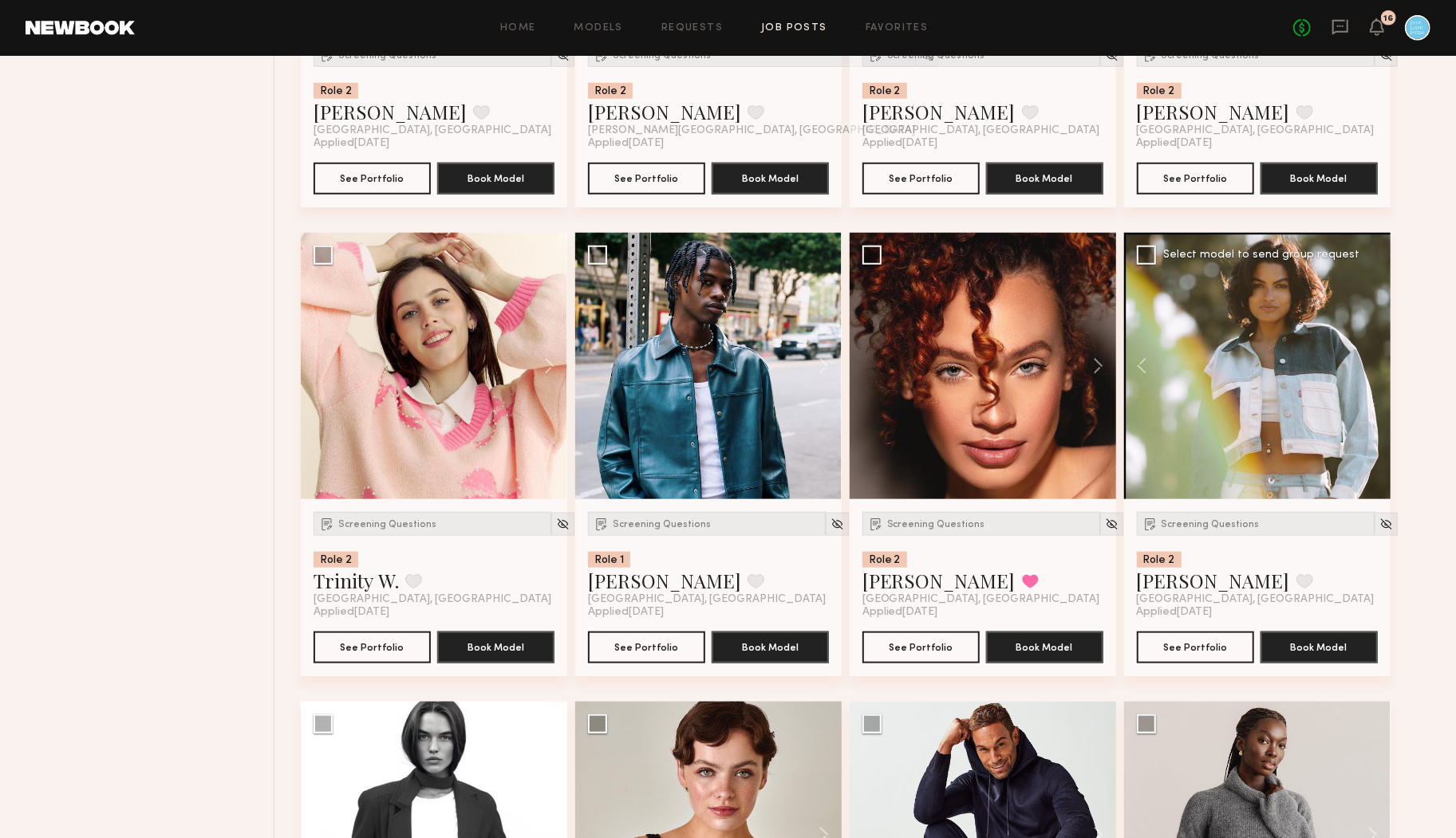
scroll to position [1011, 0]
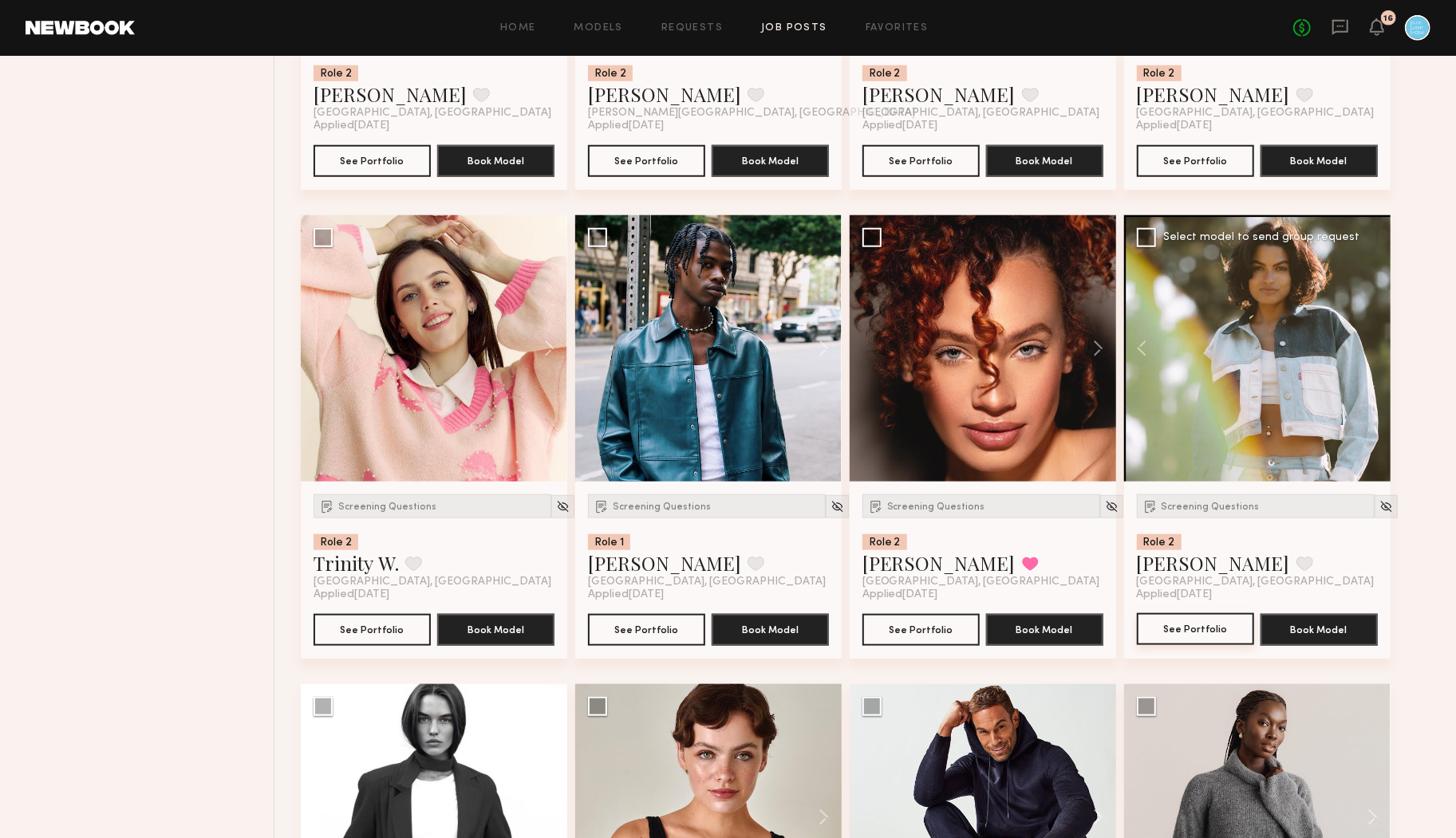
click at [1195, 622] on button "See Portfolio" at bounding box center [1195, 629] width 118 height 32
click at [1176, 506] on span "Screening Questions" at bounding box center [1210, 507] width 98 height 10
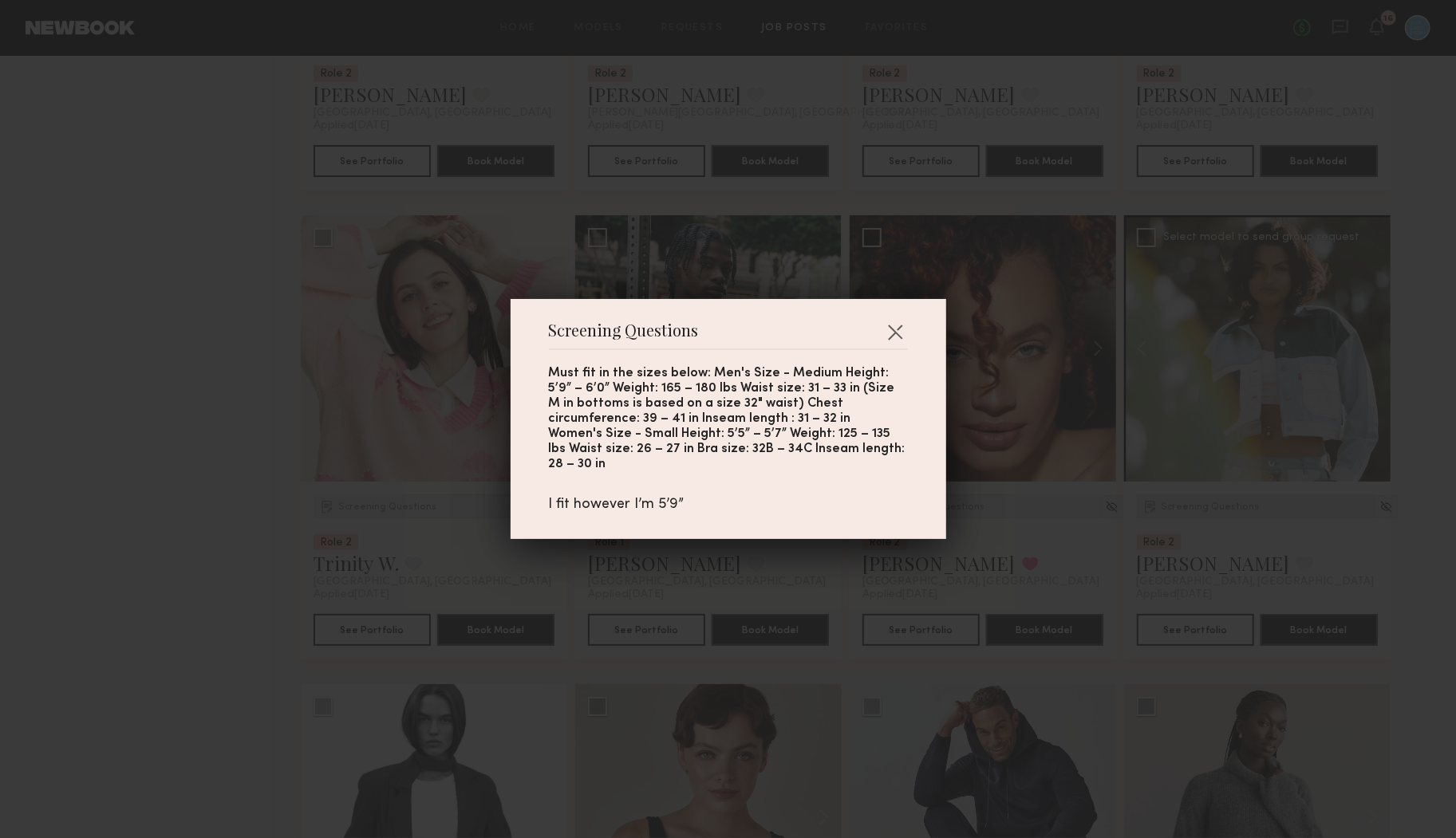
click at [1176, 506] on div "Screening Questions Must fit in the sizes below: Men's Size - Medium Height: 5’…" at bounding box center [728, 419] width 1456 height 838
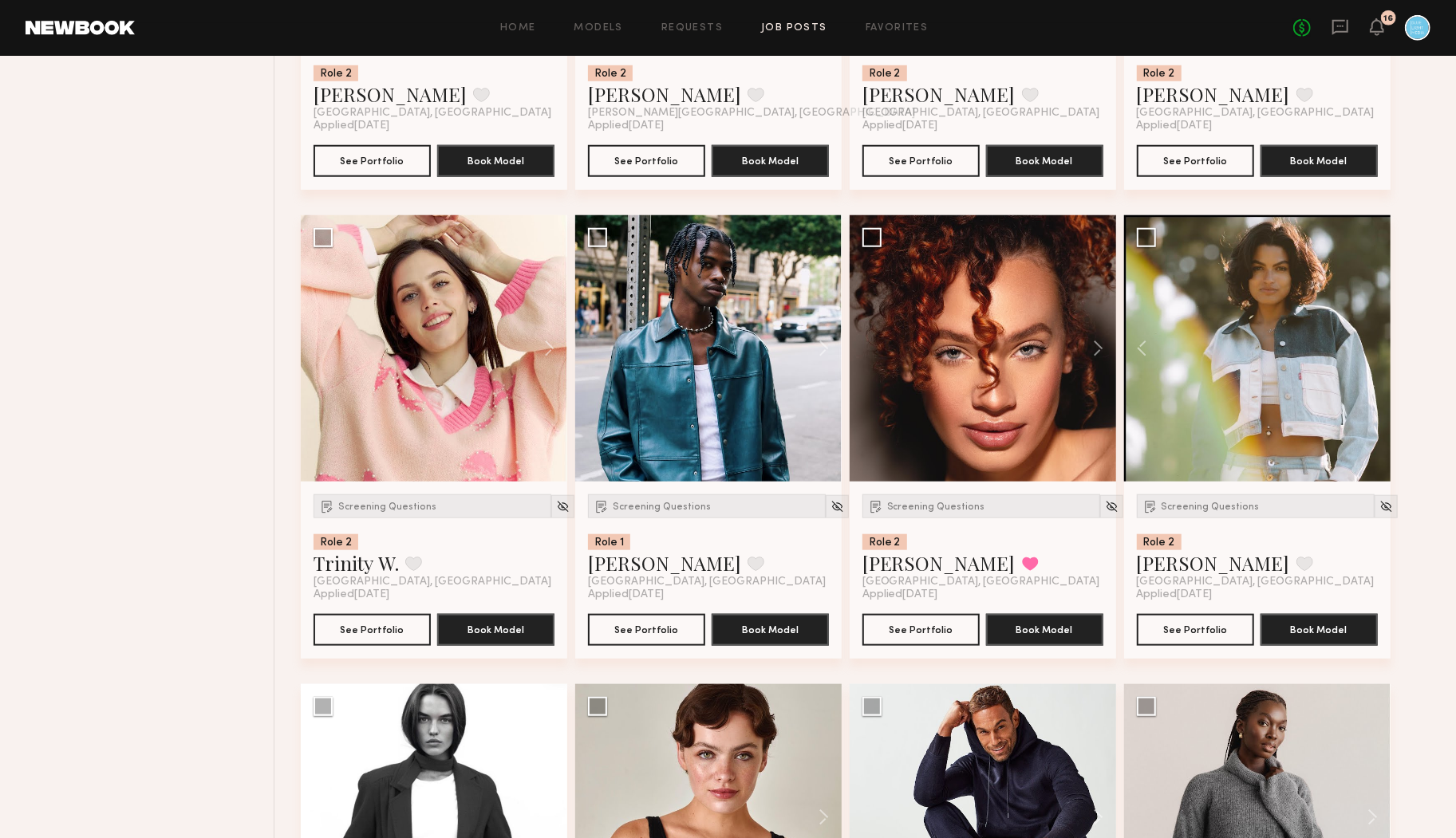
click at [548, 343] on button at bounding box center [542, 349] width 51 height 267
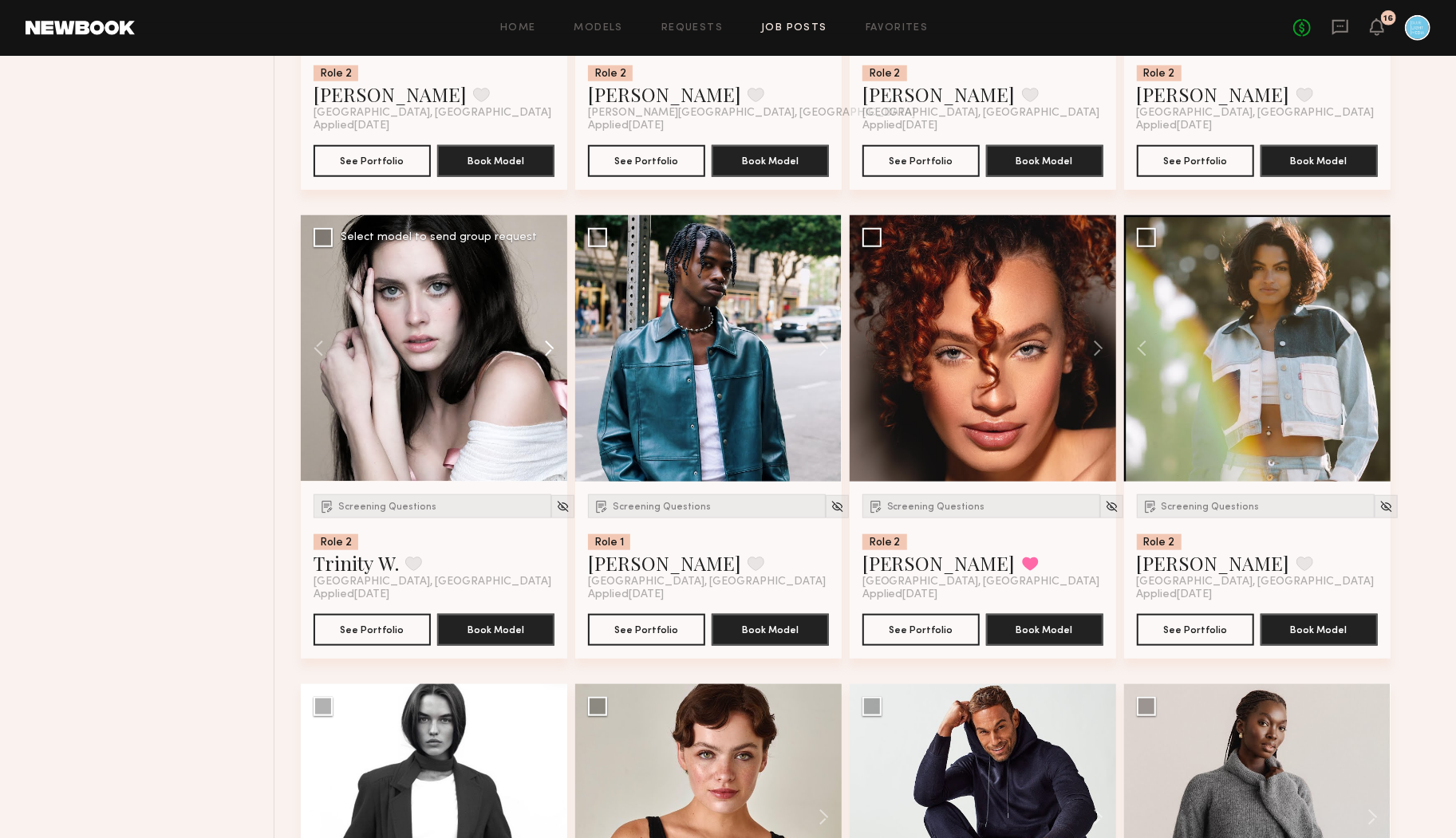
click at [548, 343] on button at bounding box center [542, 349] width 51 height 267
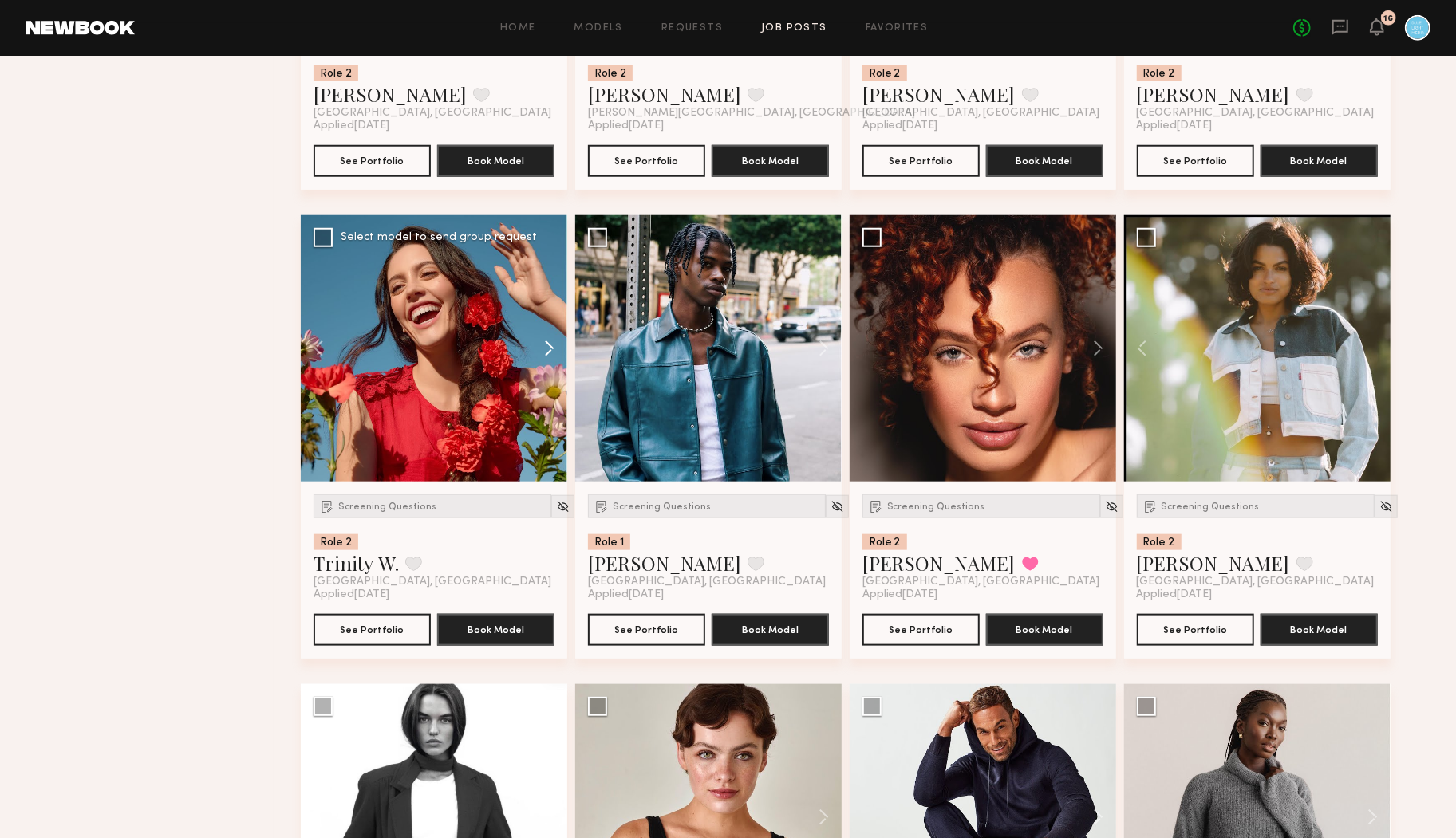
click at [548, 343] on button at bounding box center [542, 349] width 51 height 267
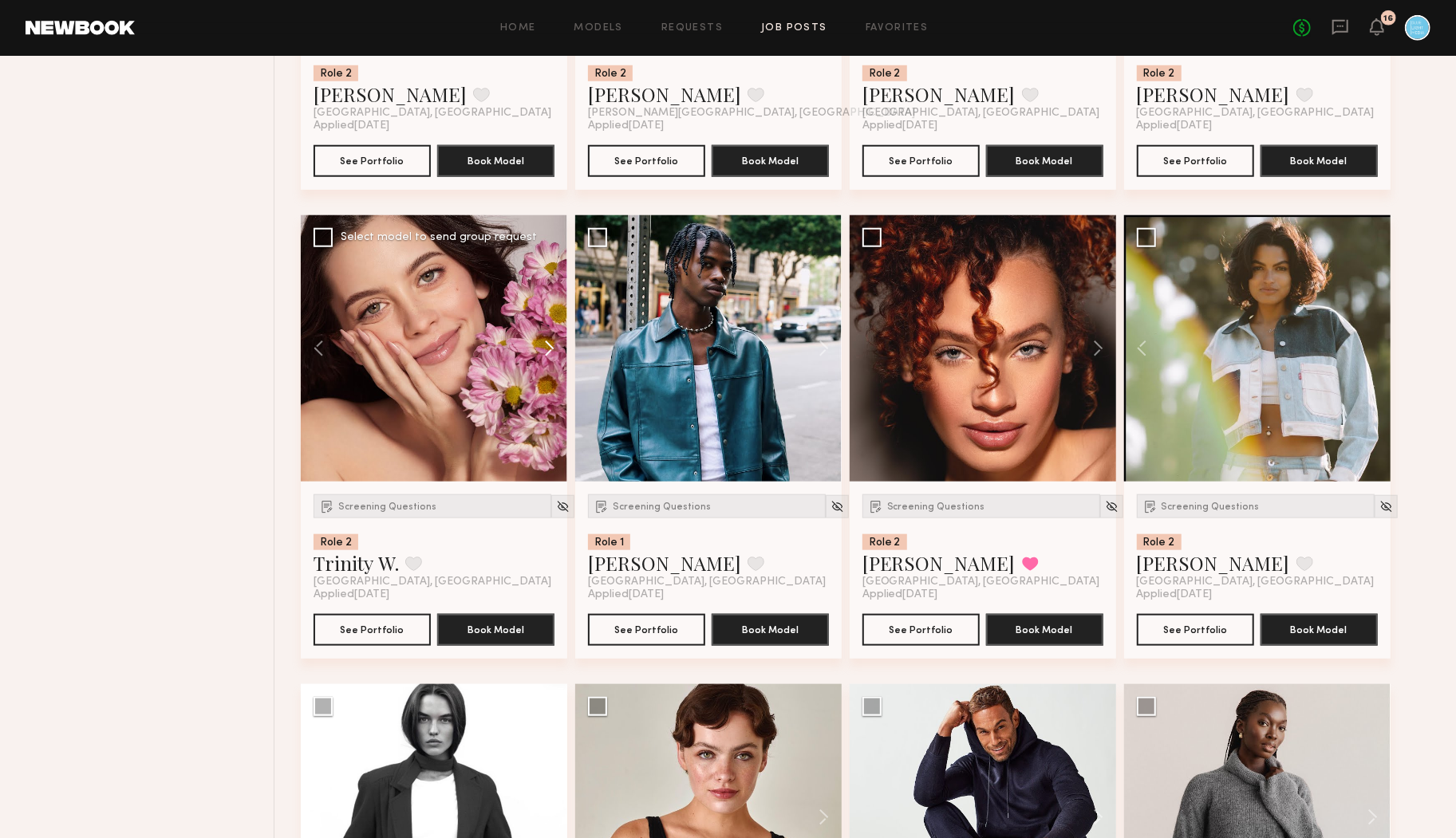
click at [548, 343] on button at bounding box center [542, 349] width 51 height 267
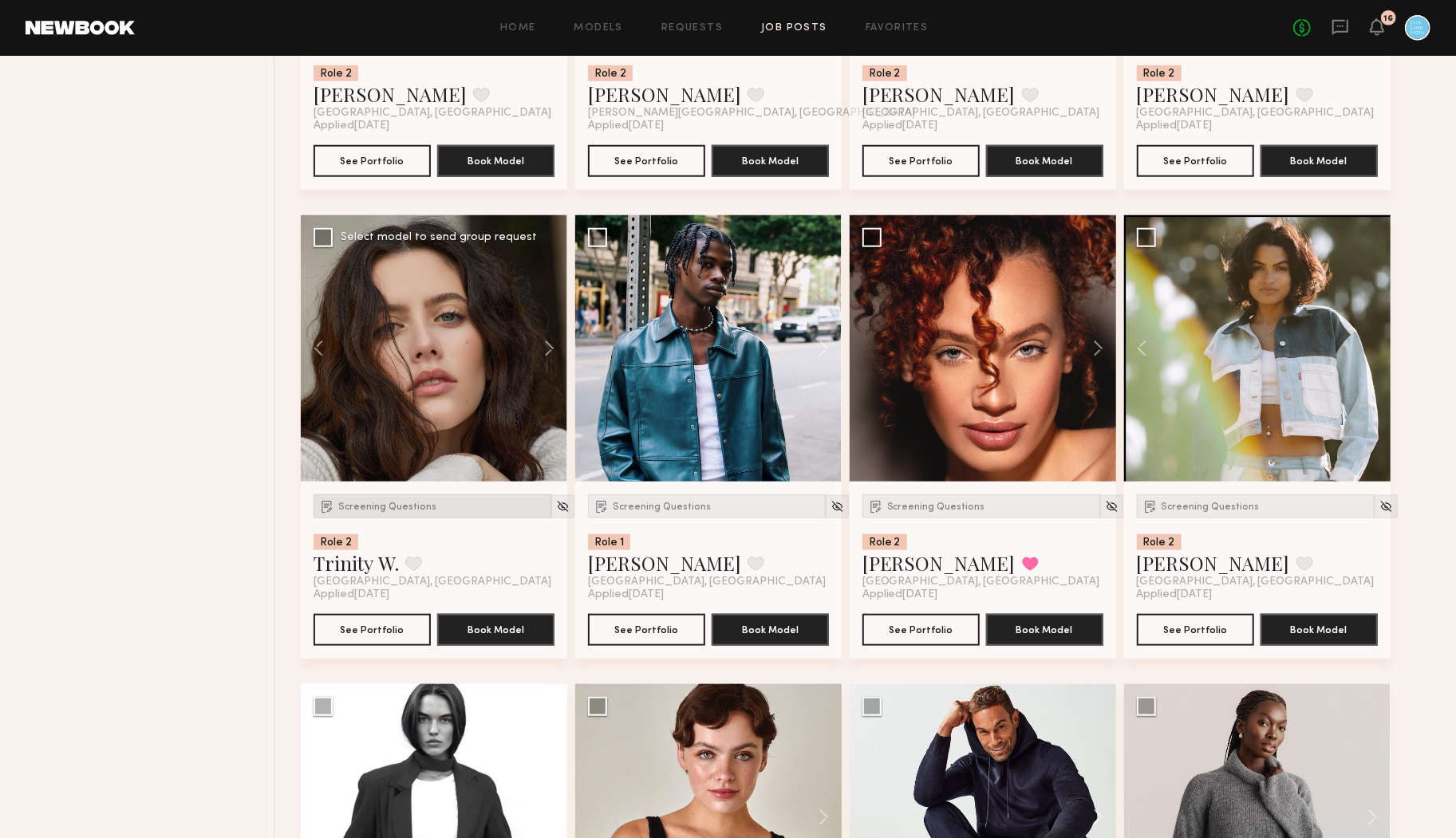
click at [350, 510] on span "Screening Questions" at bounding box center [387, 507] width 98 height 10
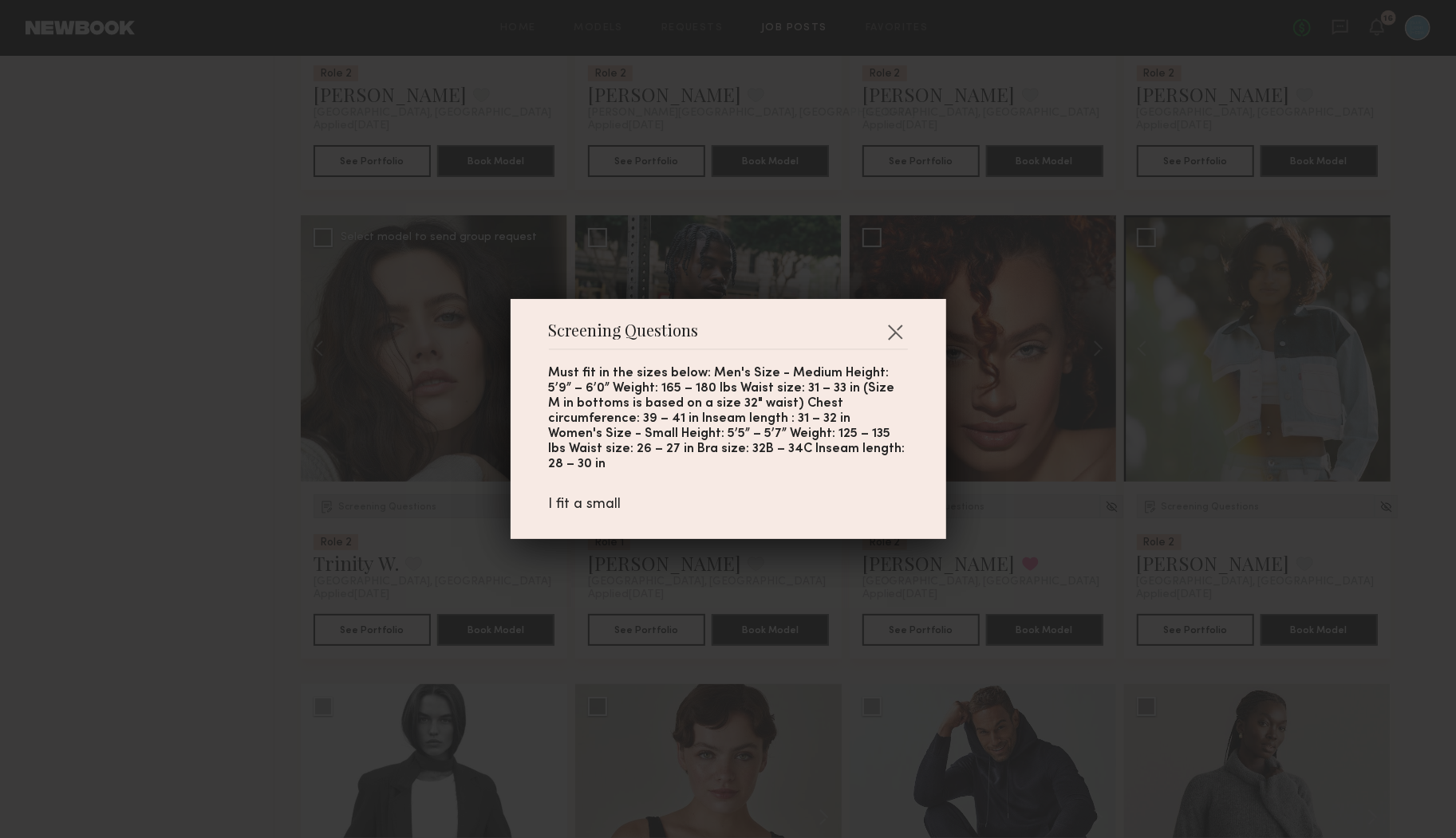
click at [350, 510] on div "Screening Questions Must fit in the sizes below: Men's Size - Medium Height: 5’…" at bounding box center [728, 419] width 1456 height 838
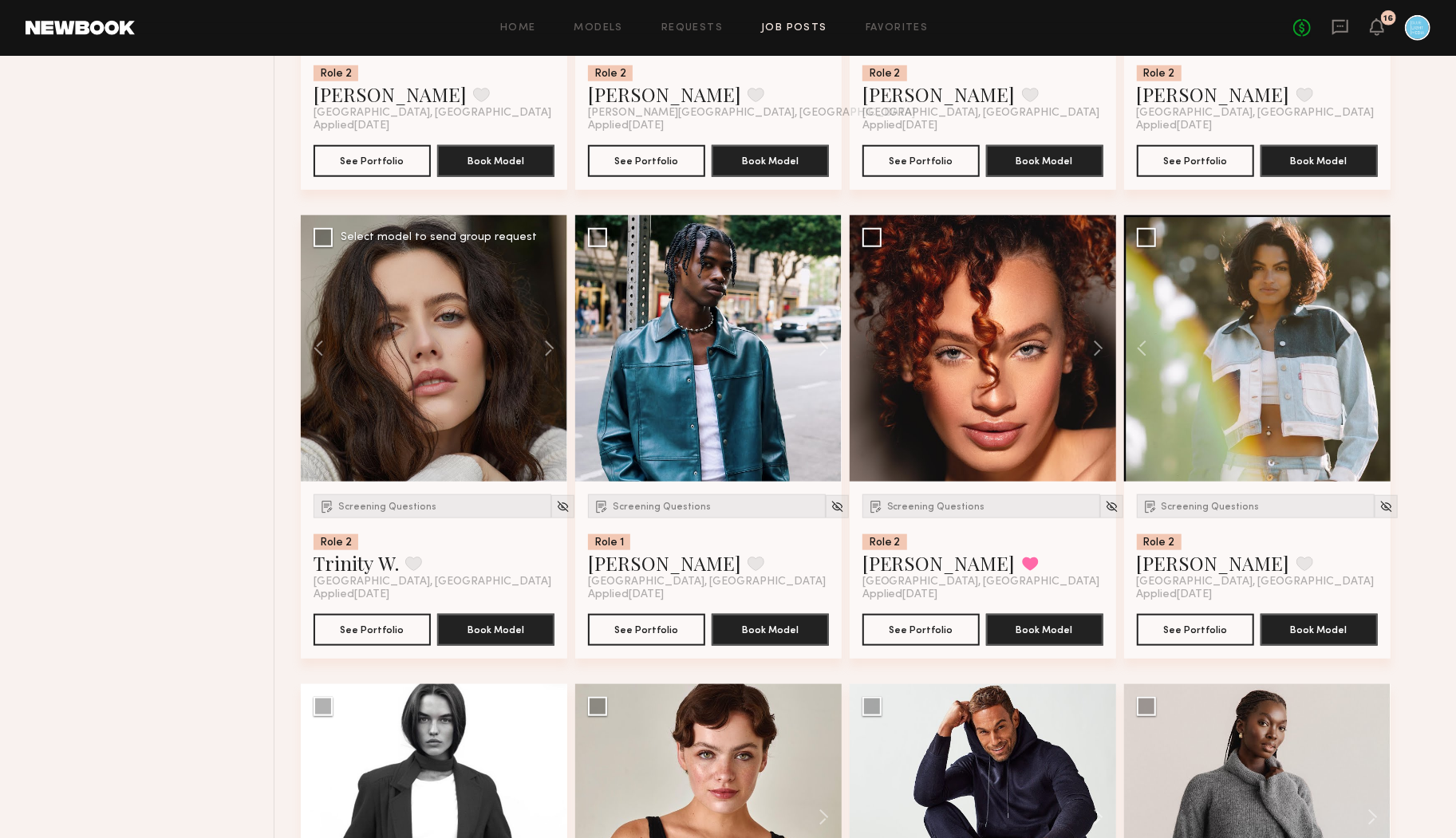
click at [421, 523] on div "Screening Questions Role 2 Trinity W. Favorite Los Angeles, CA" at bounding box center [432, 541] width 238 height 94
click at [383, 629] on button "See Portfolio" at bounding box center [372, 629] width 118 height 32
click at [368, 510] on span "Screening Questions" at bounding box center [387, 507] width 98 height 10
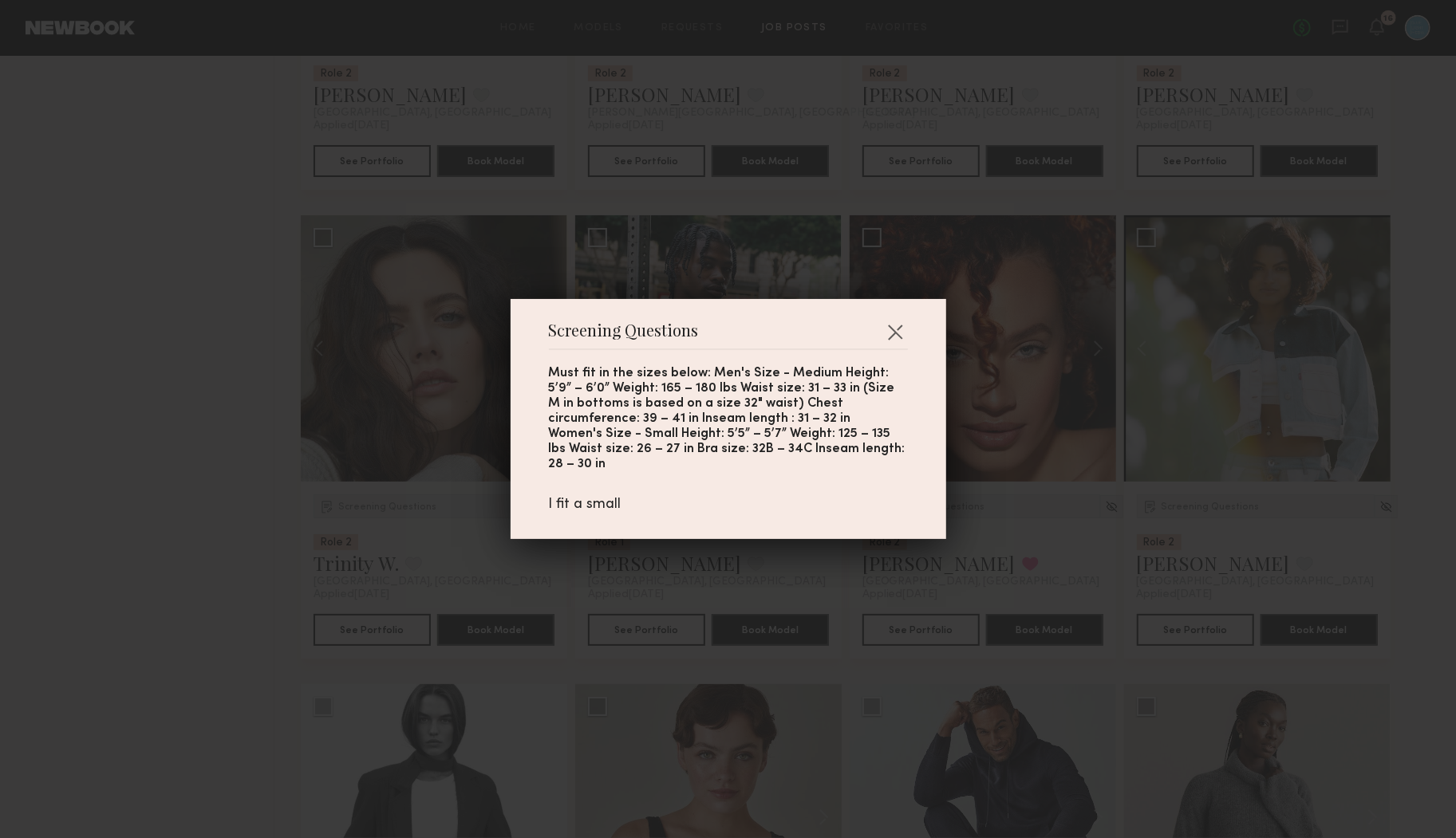
click at [149, 492] on div "Screening Questions Must fit in the sizes below: Men's Size - Medium Height: 5’…" at bounding box center [728, 419] width 1456 height 838
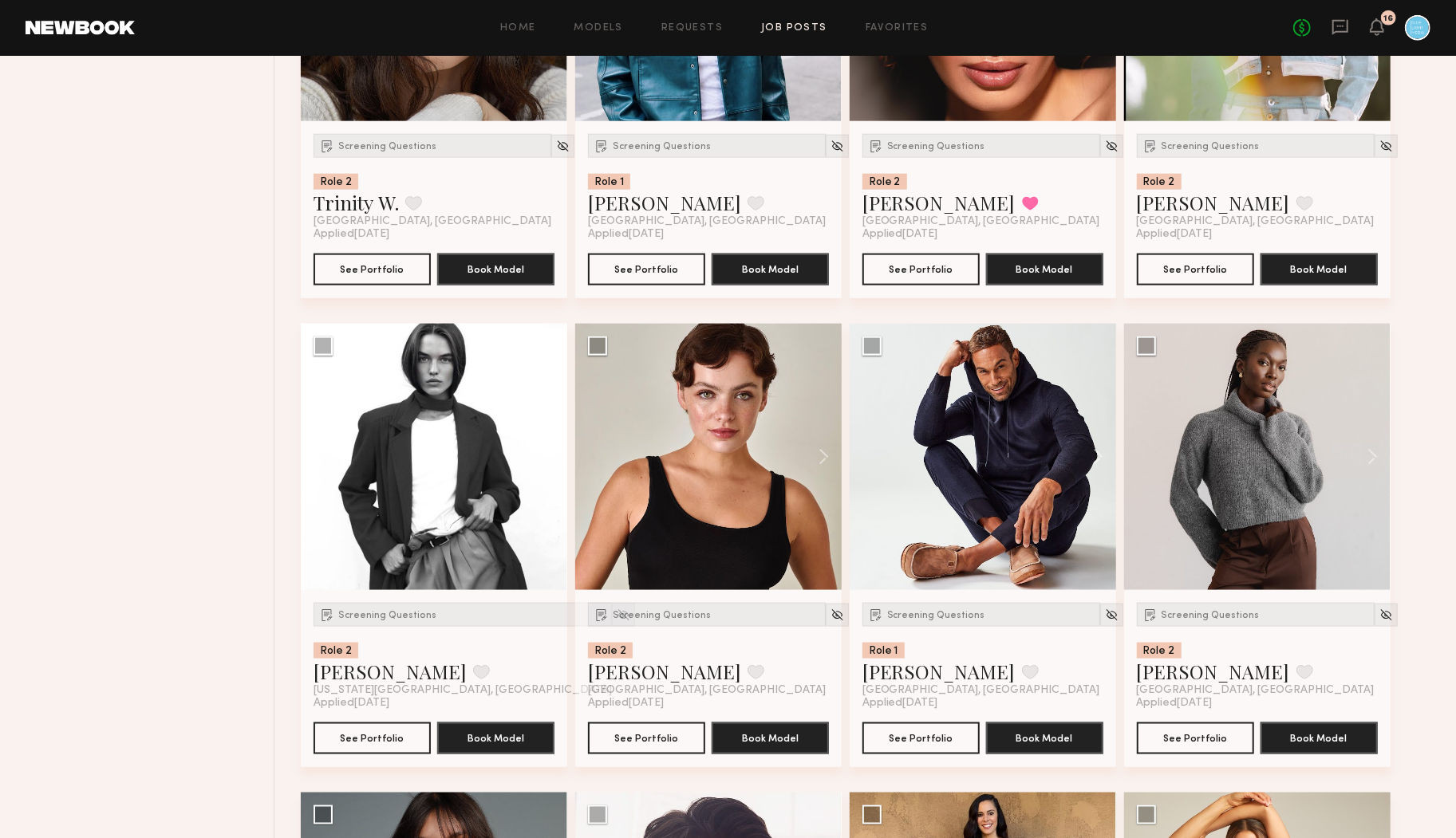
scroll to position [1373, 0]
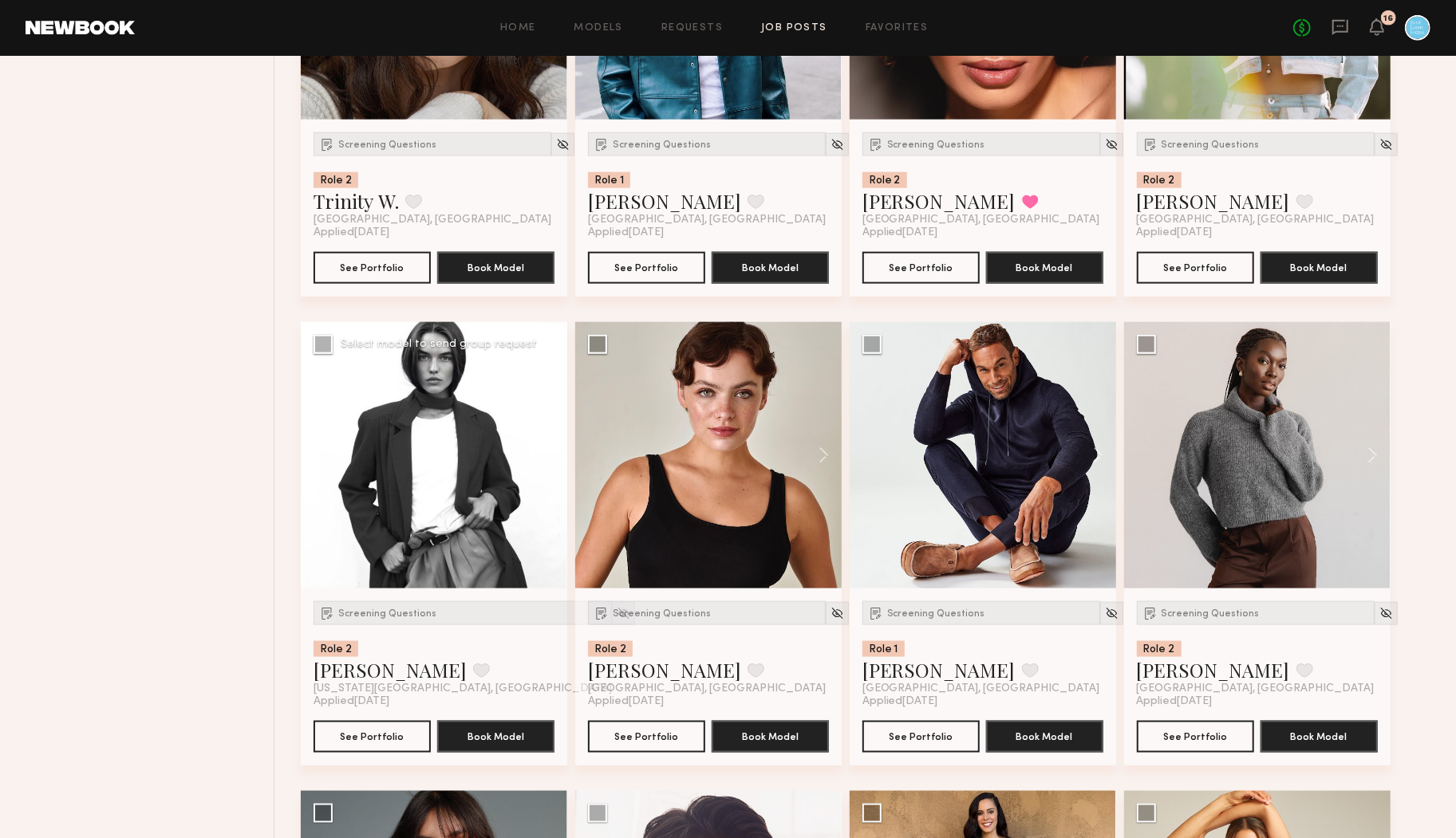
click at [550, 454] on button at bounding box center [542, 456] width 51 height 267
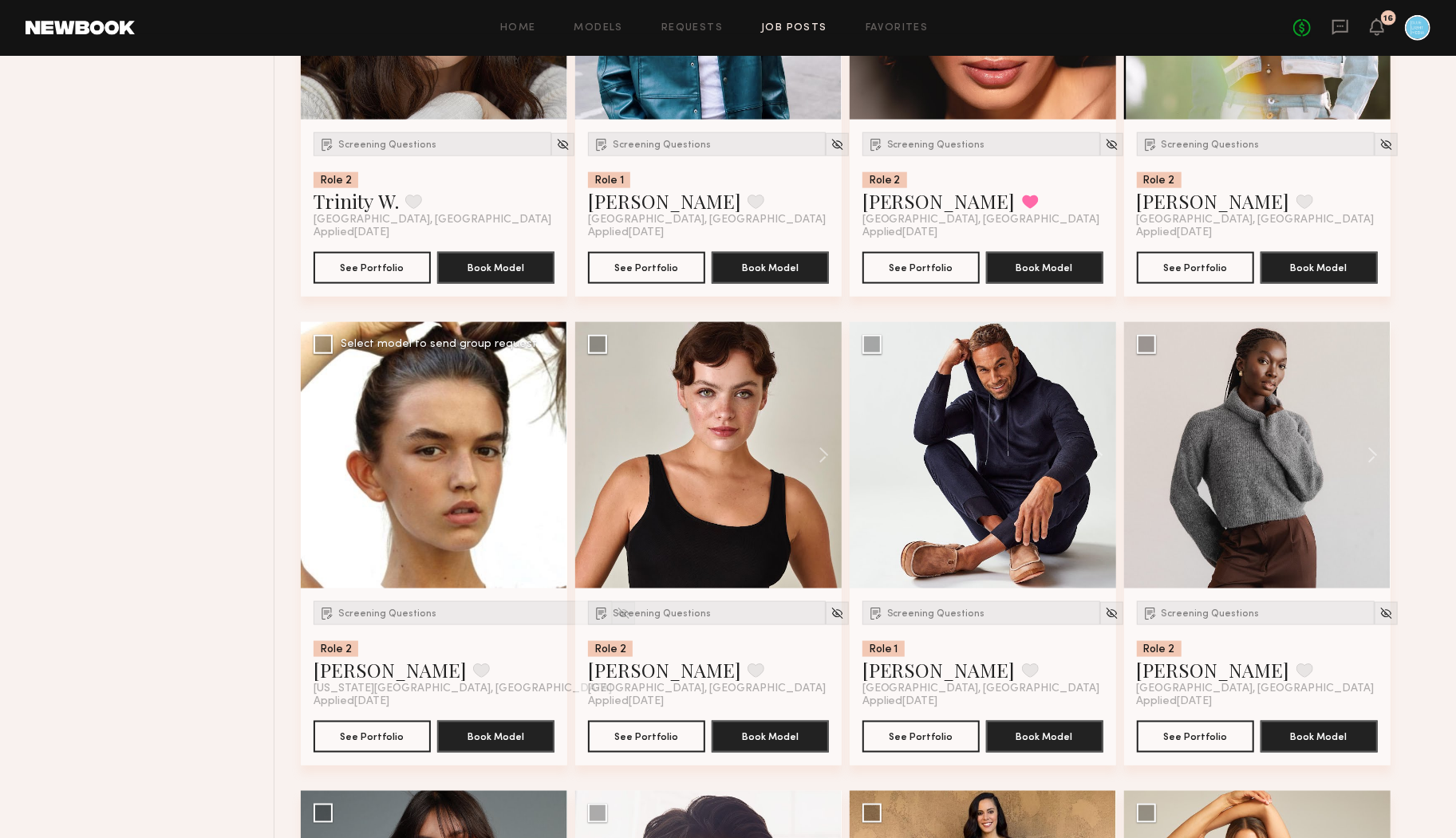
click at [549, 454] on button at bounding box center [542, 456] width 51 height 267
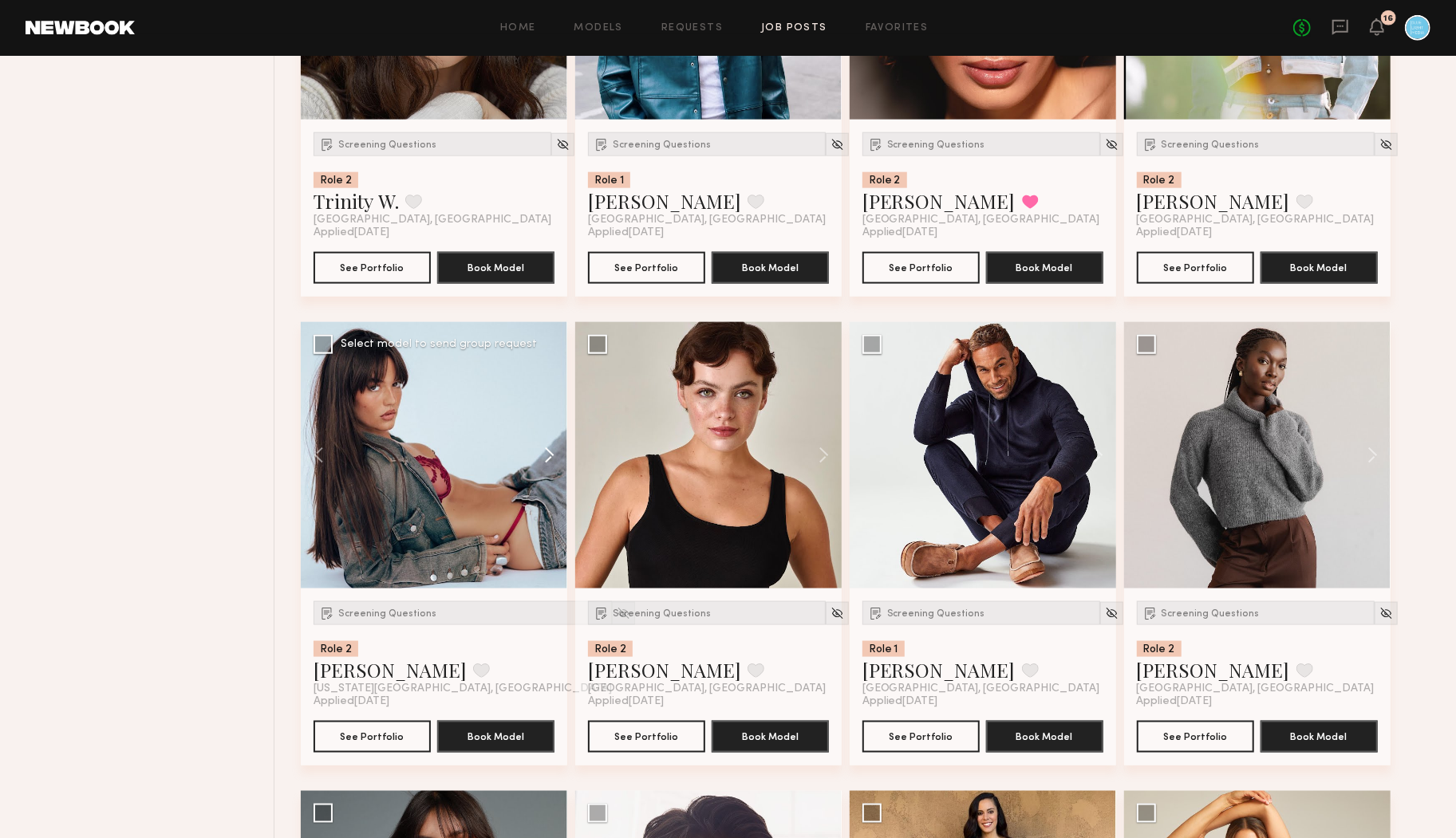
click at [549, 454] on button at bounding box center [542, 456] width 51 height 267
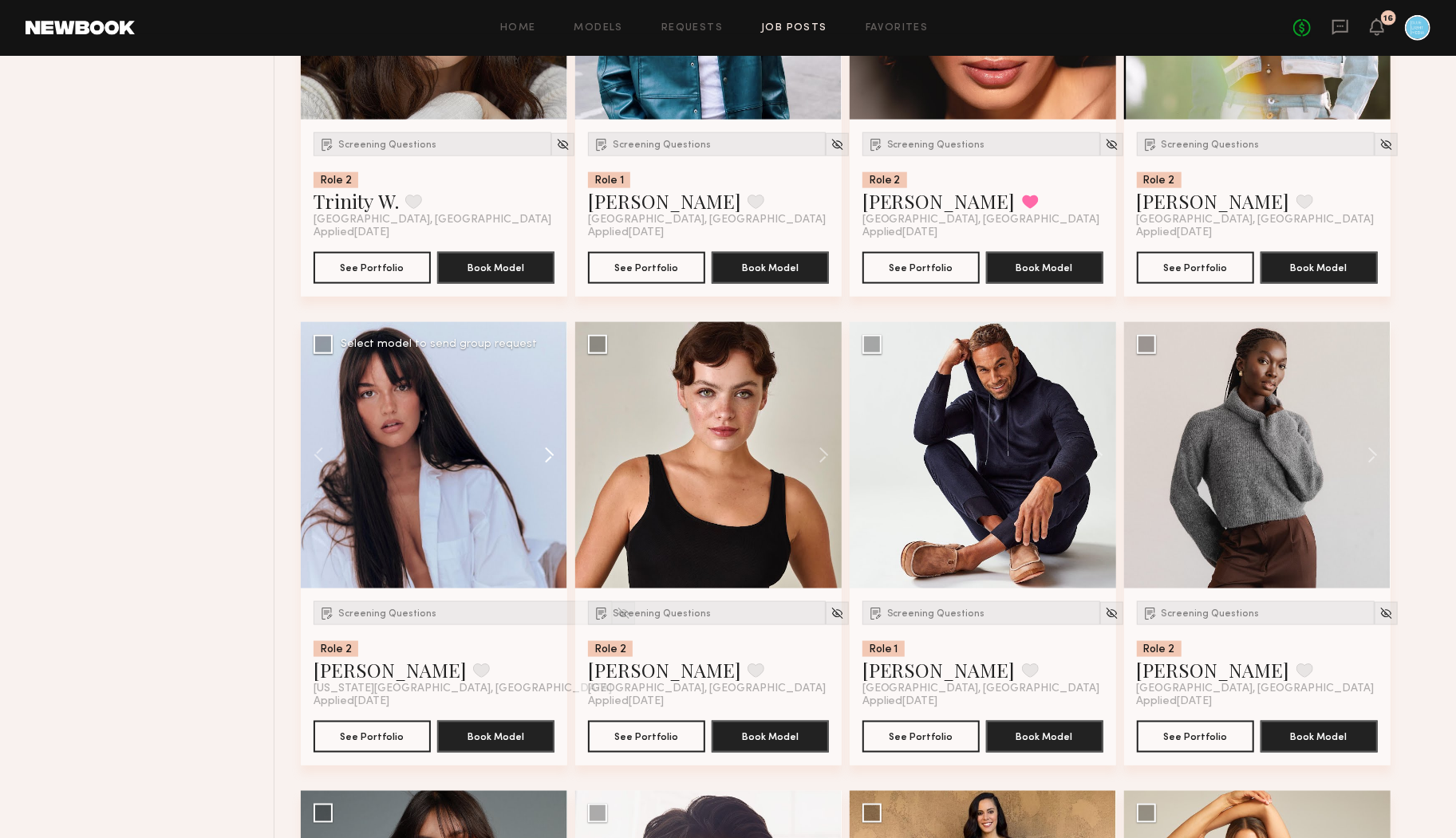
click at [549, 454] on button at bounding box center [542, 456] width 51 height 267
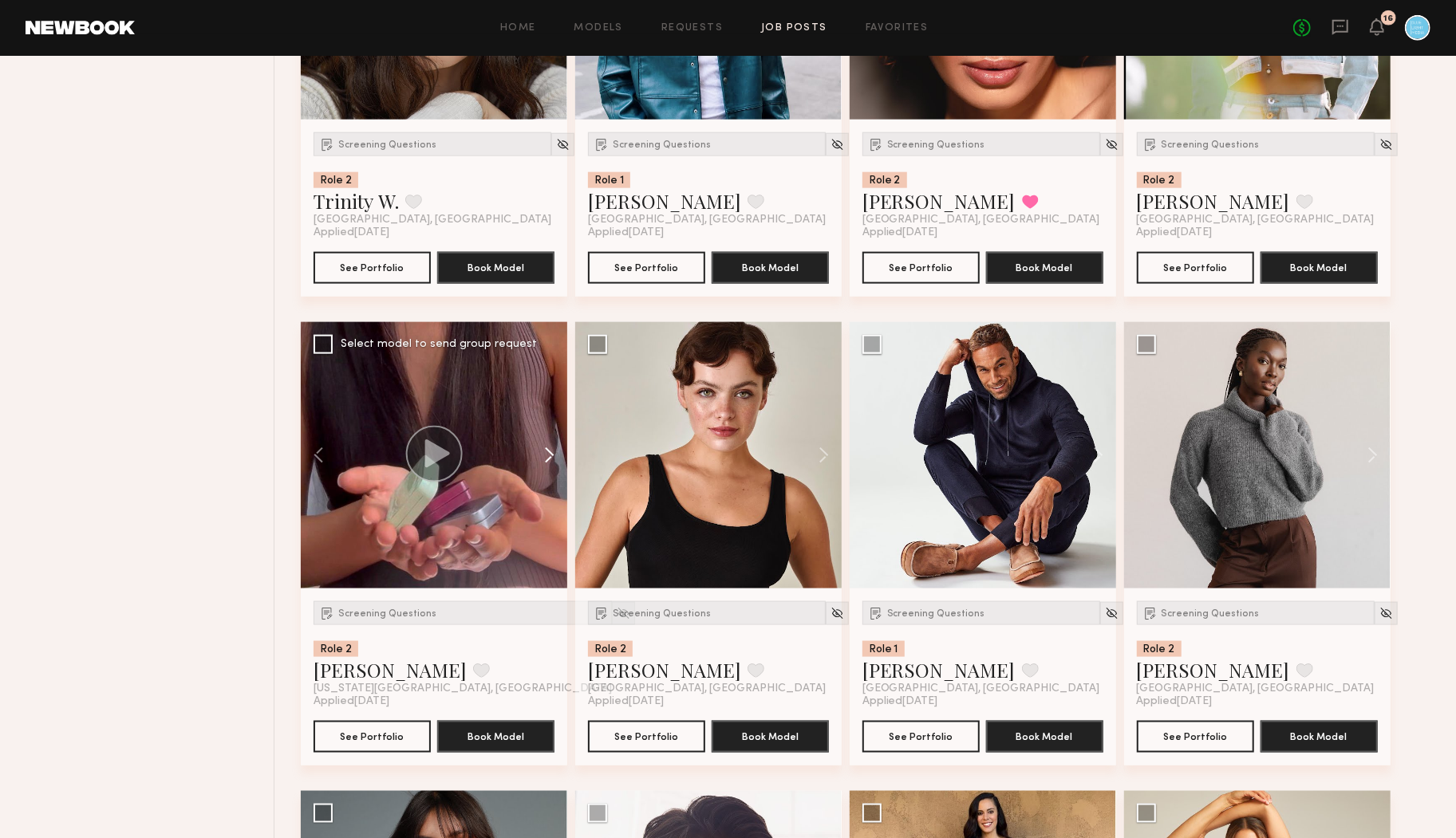
click at [549, 454] on button at bounding box center [542, 456] width 51 height 267
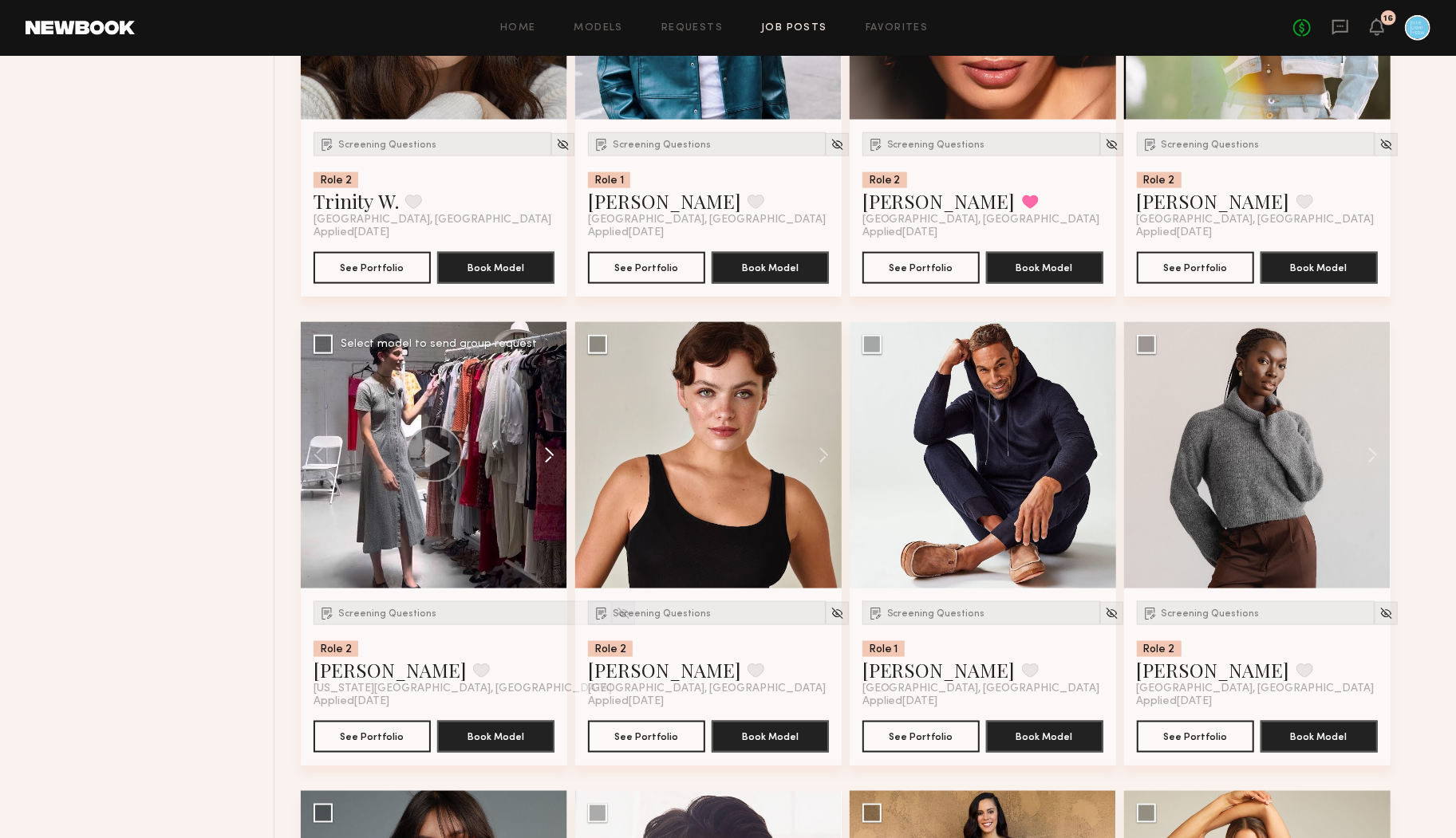
click at [549, 454] on button at bounding box center [542, 456] width 51 height 267
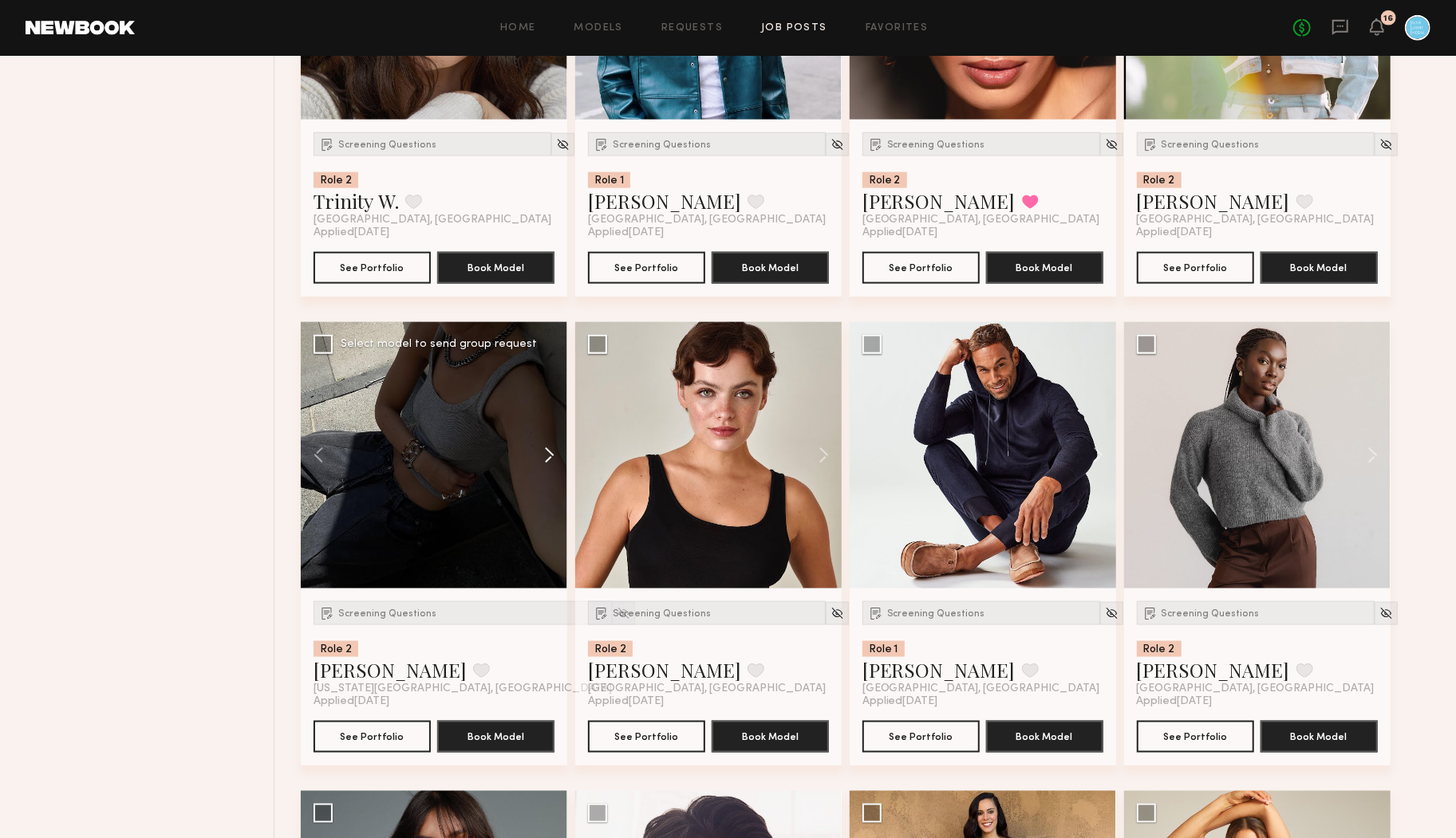
click at [549, 454] on button at bounding box center [542, 456] width 51 height 267
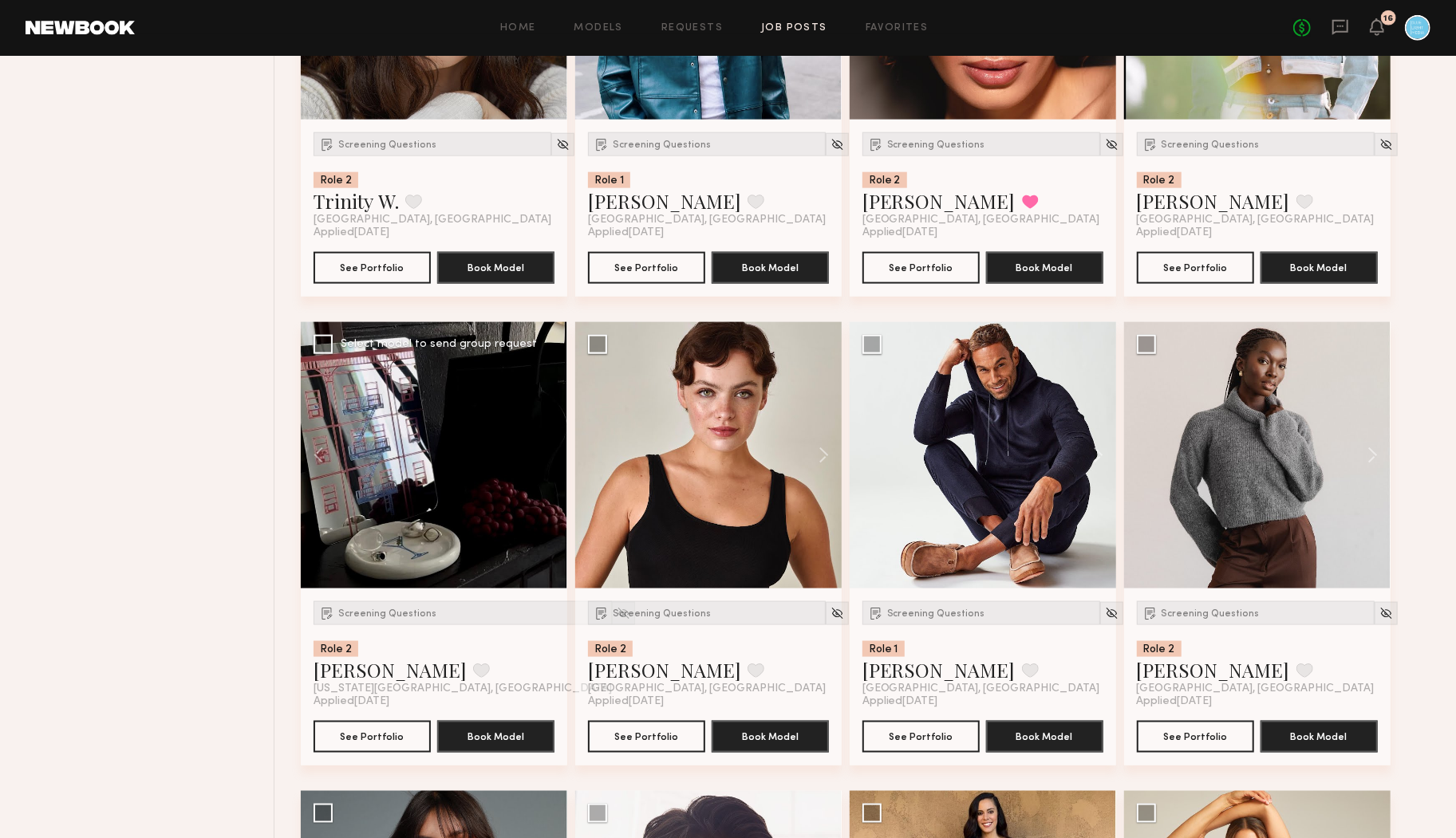
click at [218, 510] on div "Filter Applications Best Matches Experienced Showing 175 models Clear Experienc…" at bounding box center [149, 791] width 251 height 3751
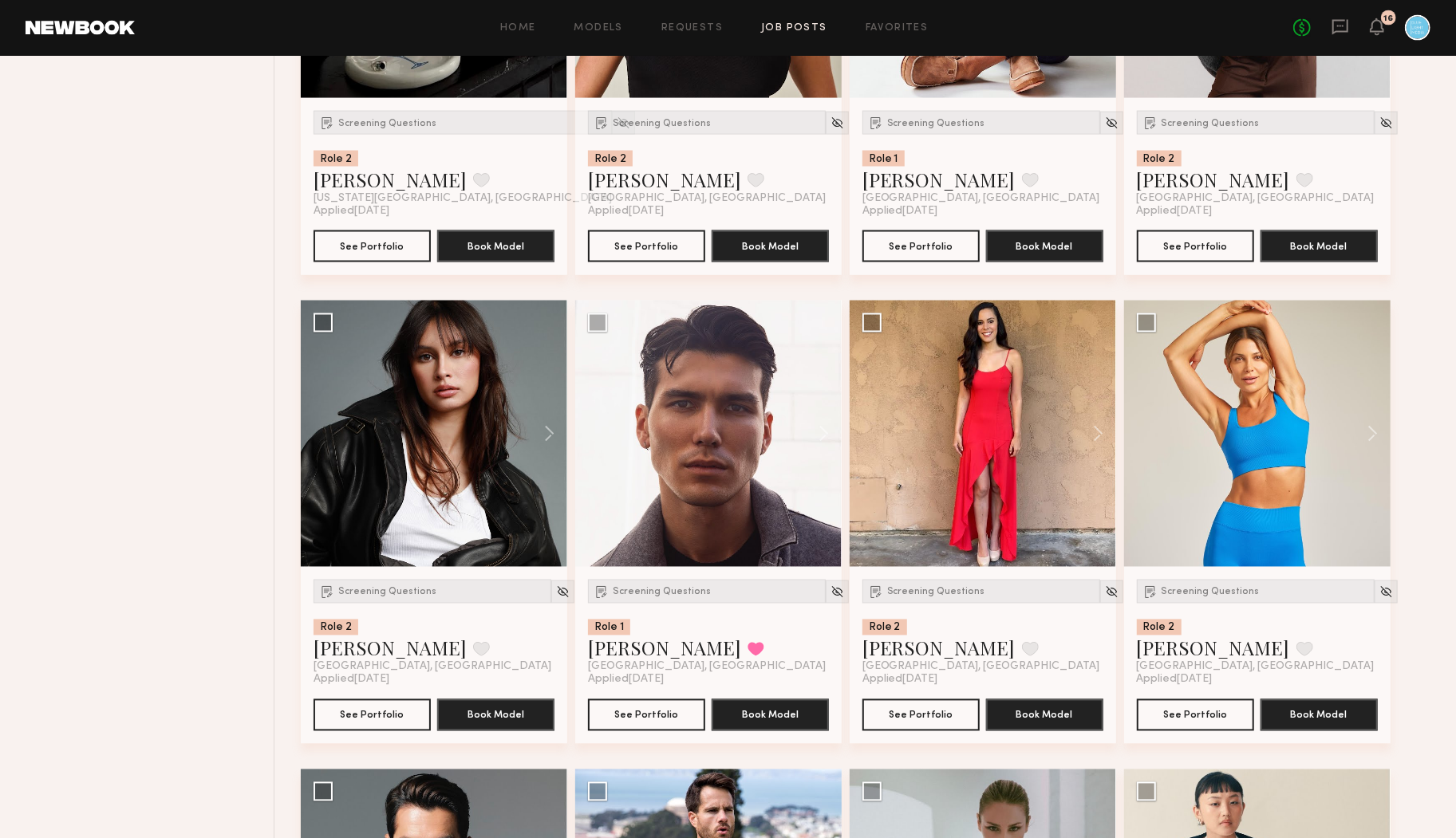
scroll to position [1864, 0]
click at [369, 580] on div "Screening Questions" at bounding box center [432, 591] width 238 height 24
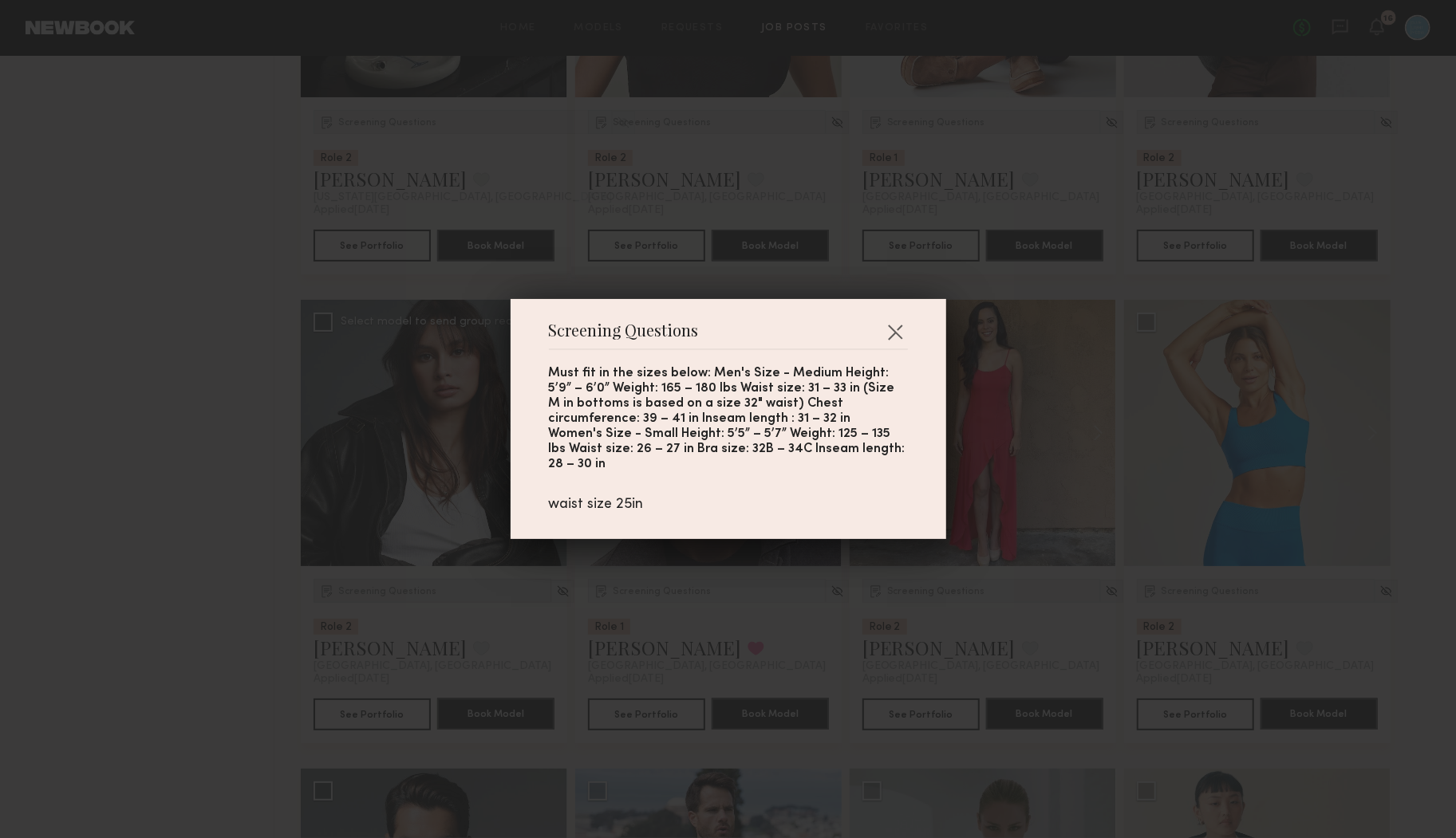
click at [369, 579] on div "Screening Questions Must fit in the sizes below: Men's Size - Medium Height: 5’…" at bounding box center [728, 419] width 1456 height 838
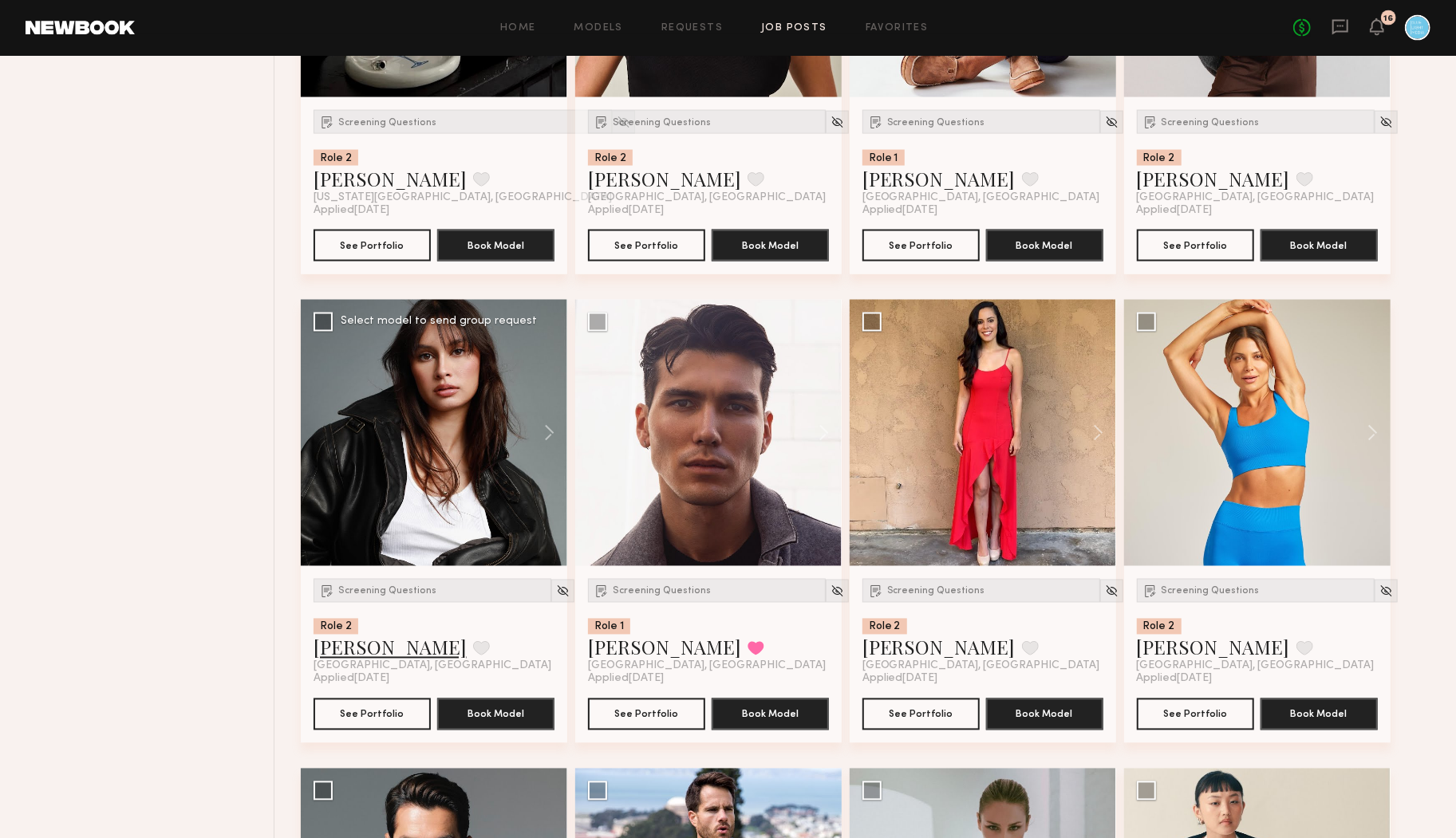
click at [335, 652] on link "Abby S." at bounding box center [390, 647] width 153 height 26
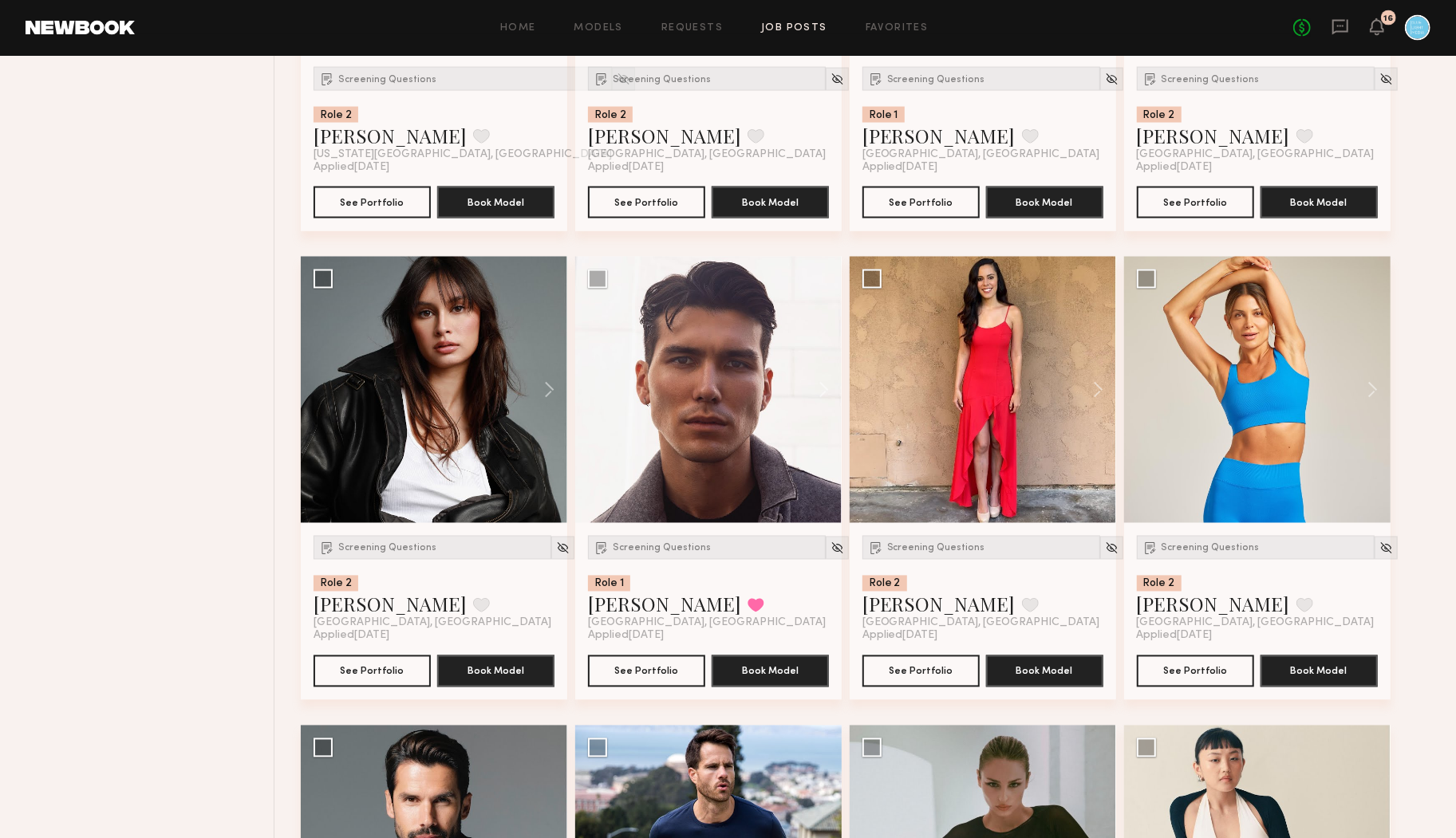
scroll to position [1924, 0]
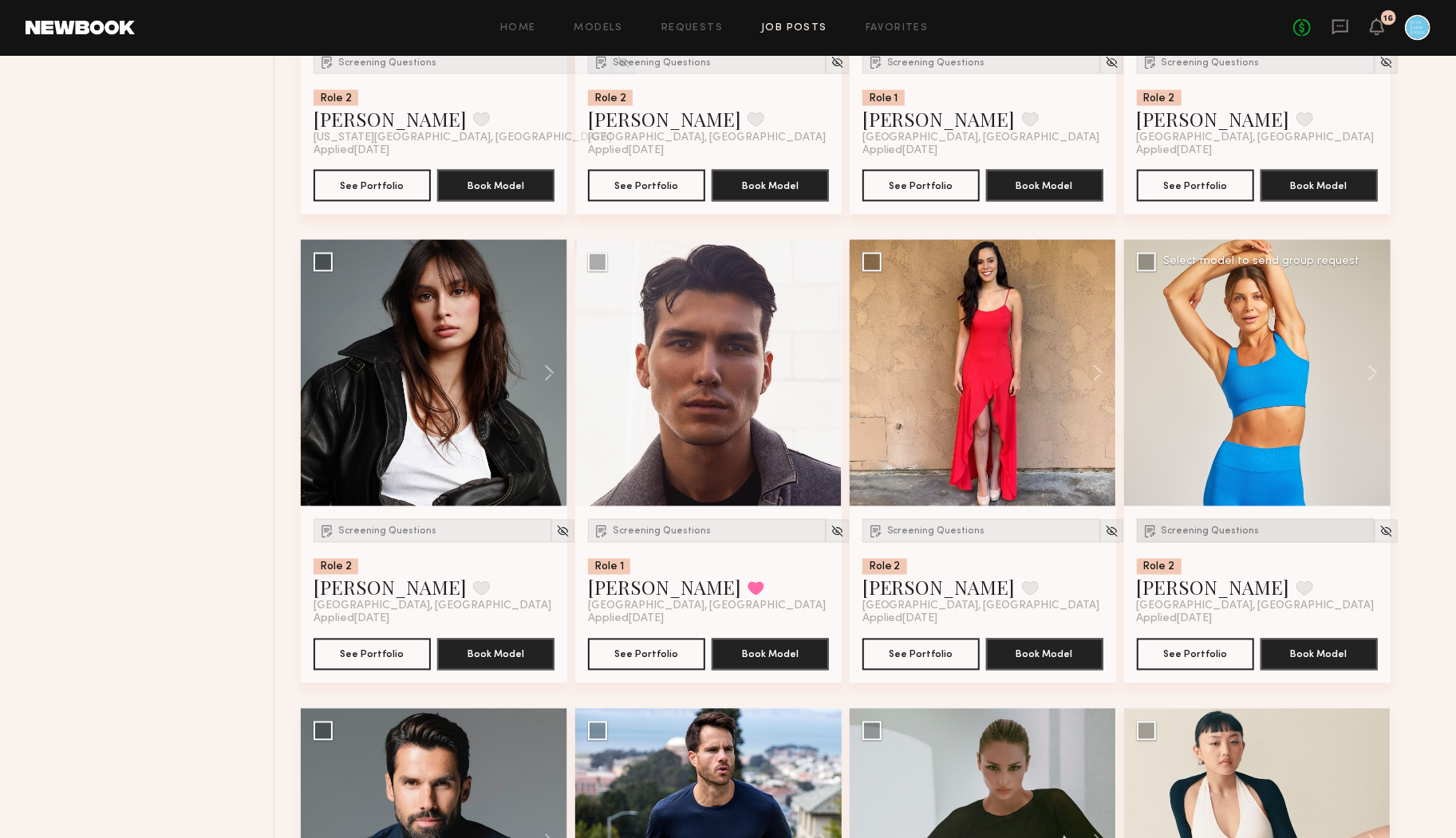
click at [1183, 531] on span "Screening Questions" at bounding box center [1210, 532] width 98 height 10
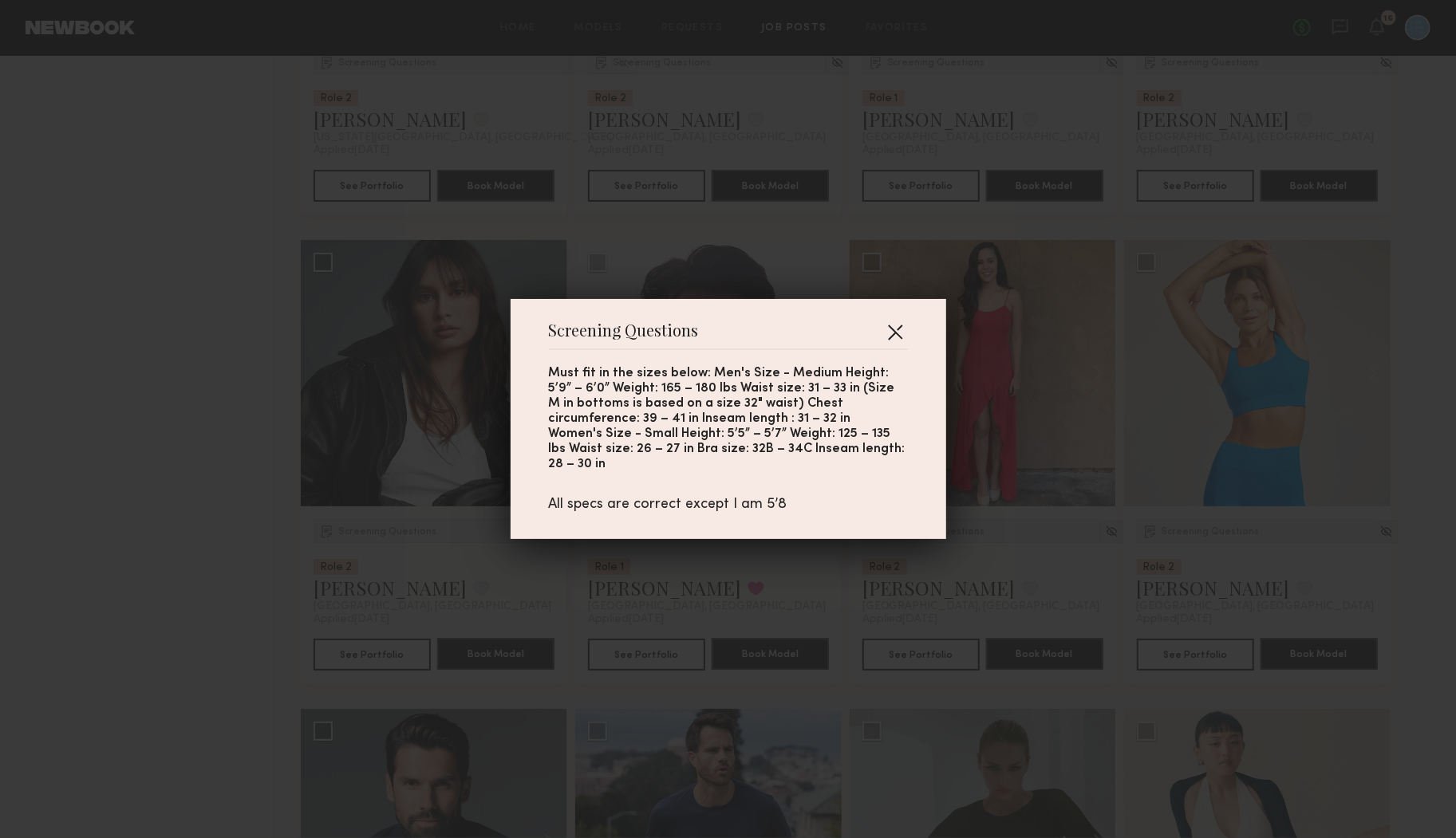
click at [895, 335] on button "button" at bounding box center [895, 331] width 26 height 26
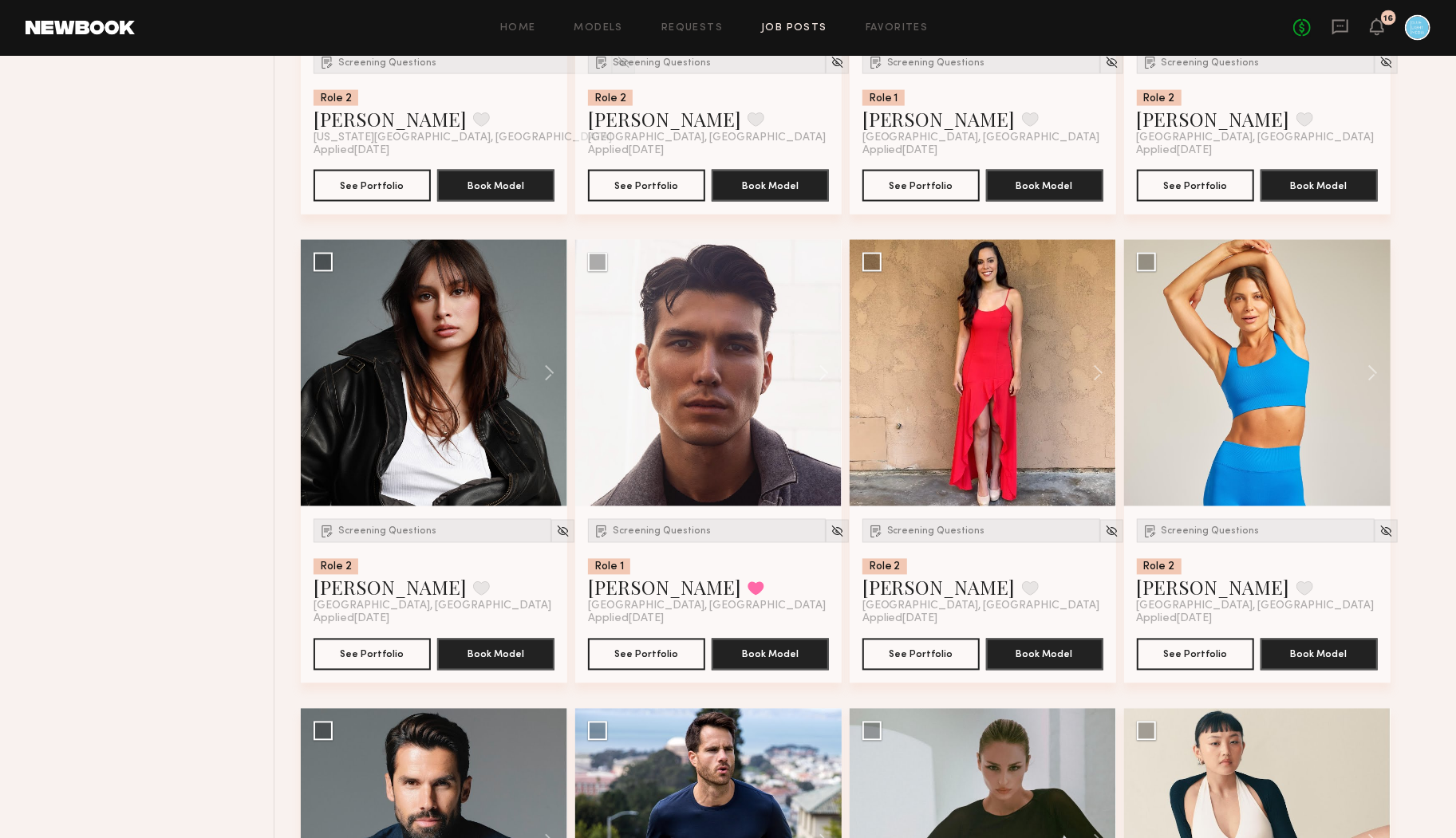
click at [159, 465] on div "Filter Applications Best Matches Experienced Showing 175 models Clear Experienc…" at bounding box center [149, 240] width 251 height 3751
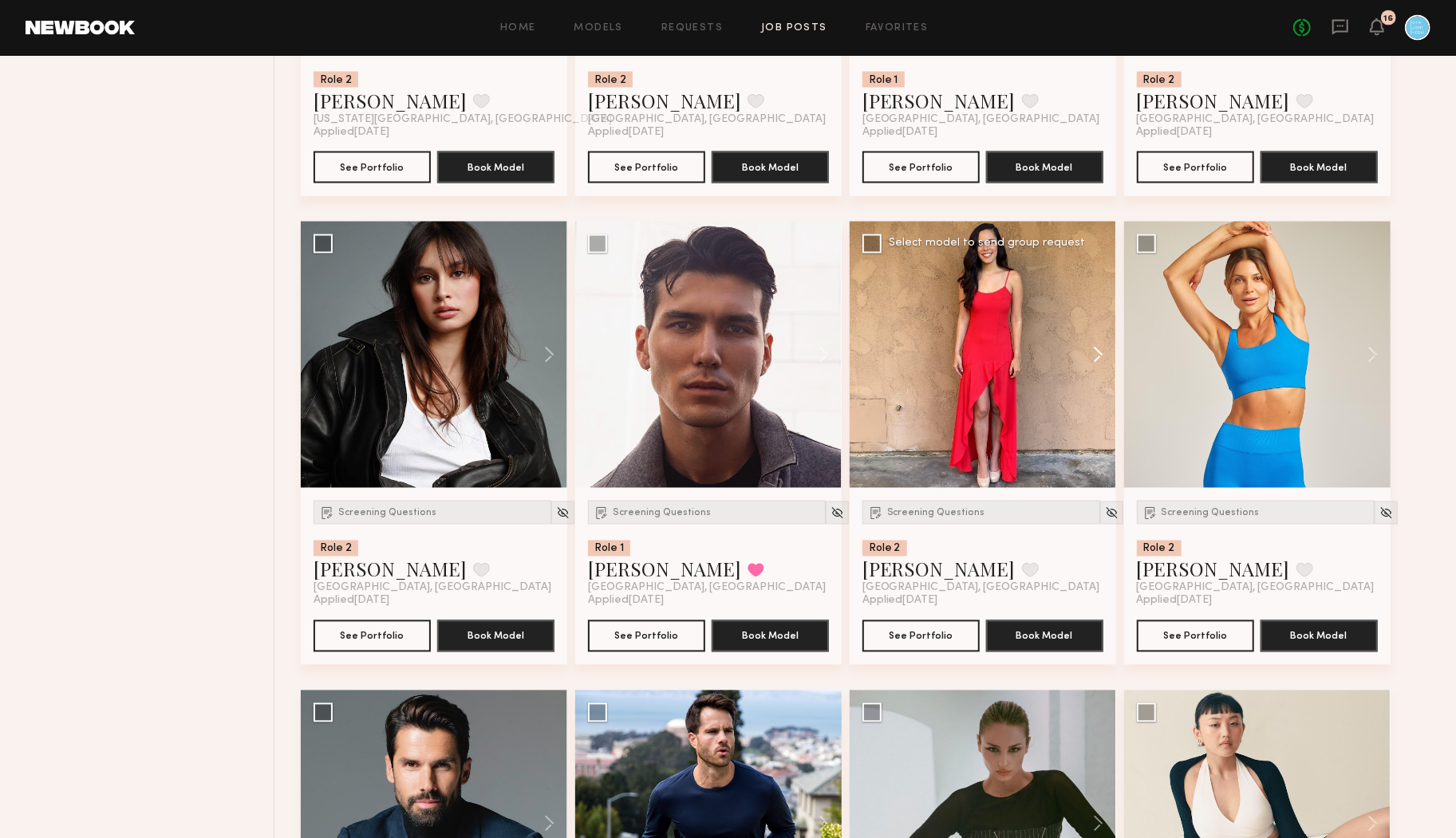
click at [1099, 351] on button at bounding box center [1091, 355] width 51 height 267
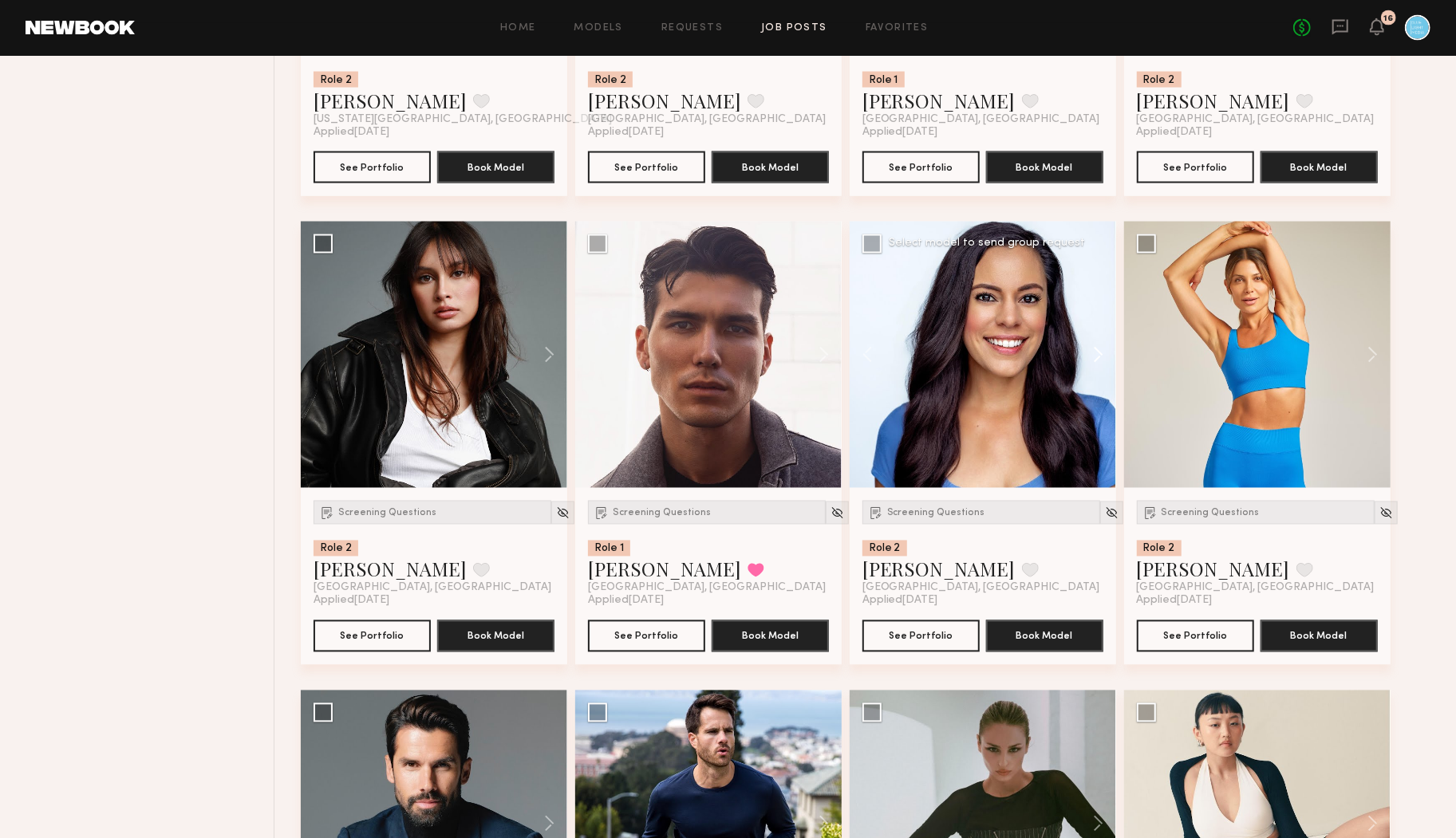
click at [1099, 352] on button at bounding box center [1091, 355] width 51 height 267
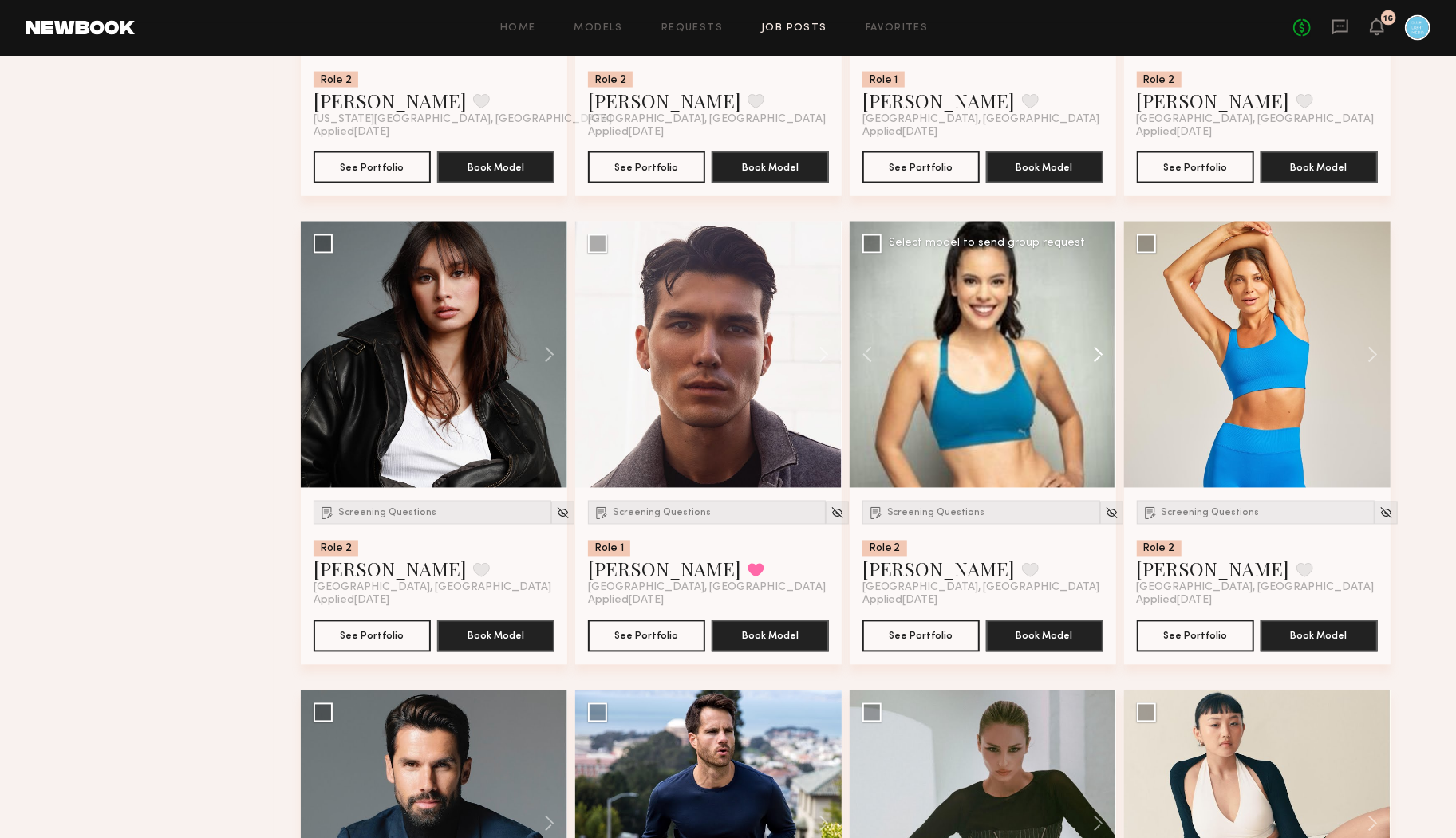
click at [1099, 352] on button at bounding box center [1091, 355] width 51 height 267
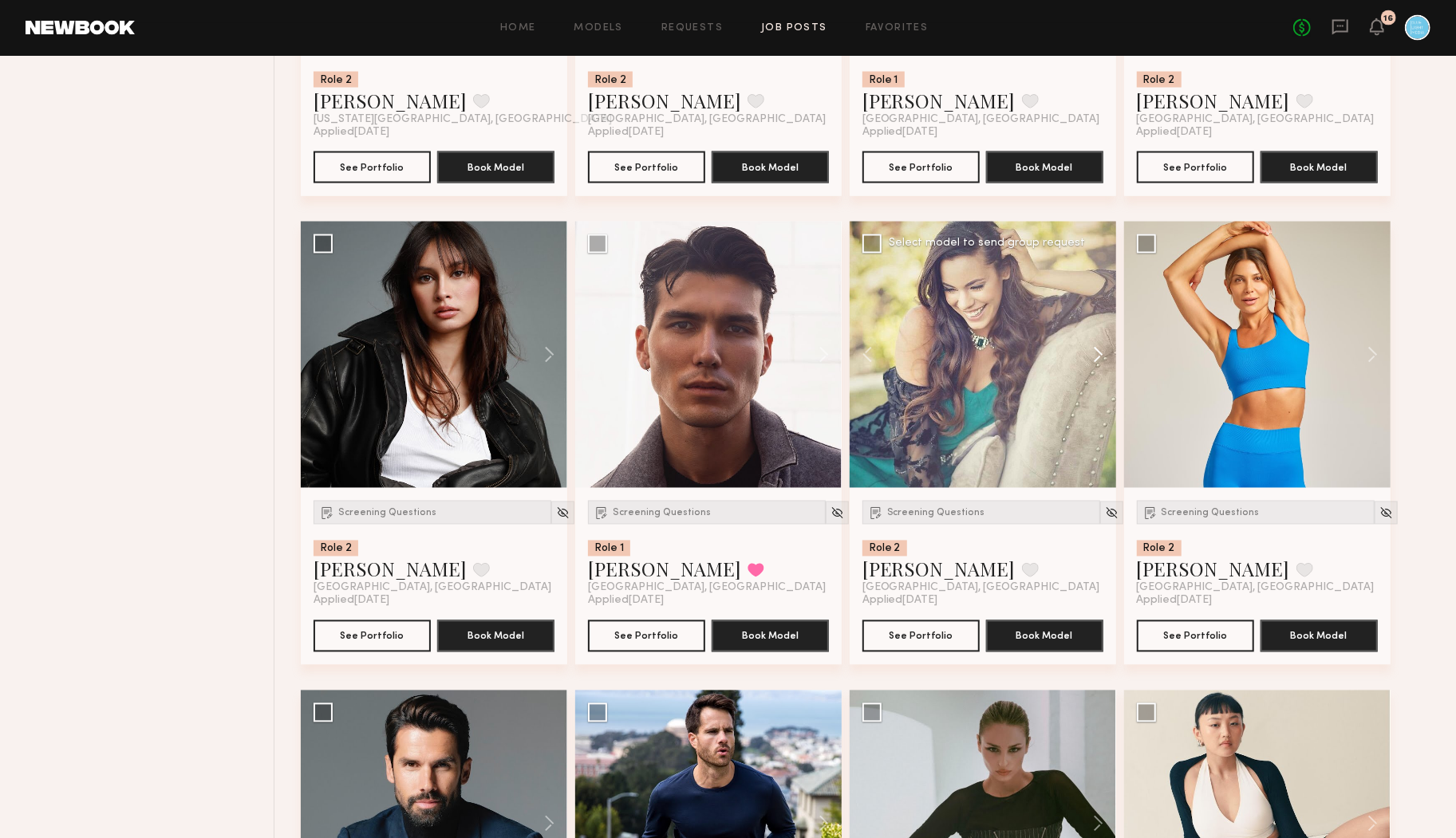
click at [1099, 352] on button at bounding box center [1091, 355] width 51 height 267
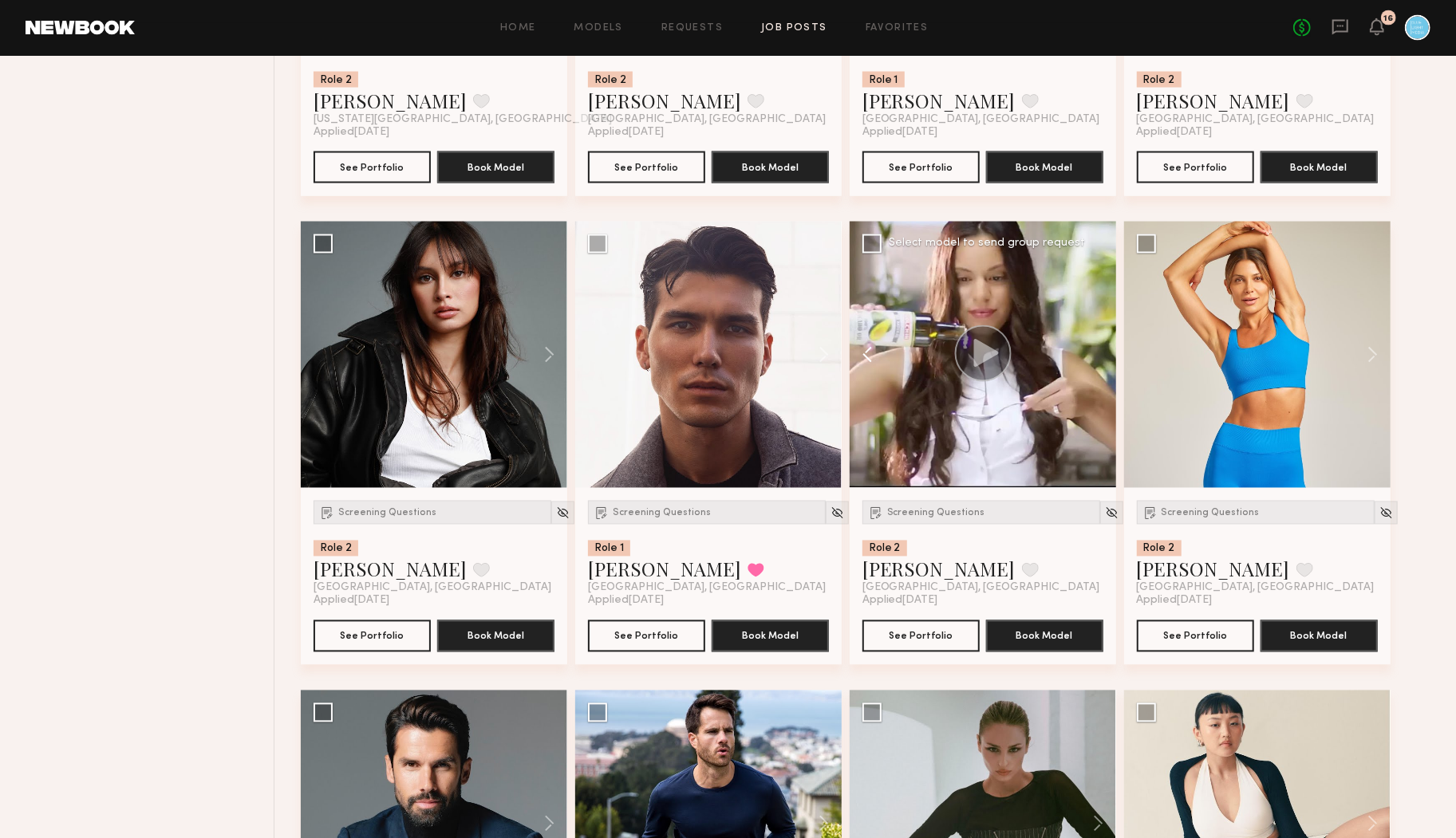
click at [868, 353] on button at bounding box center [876, 355] width 51 height 267
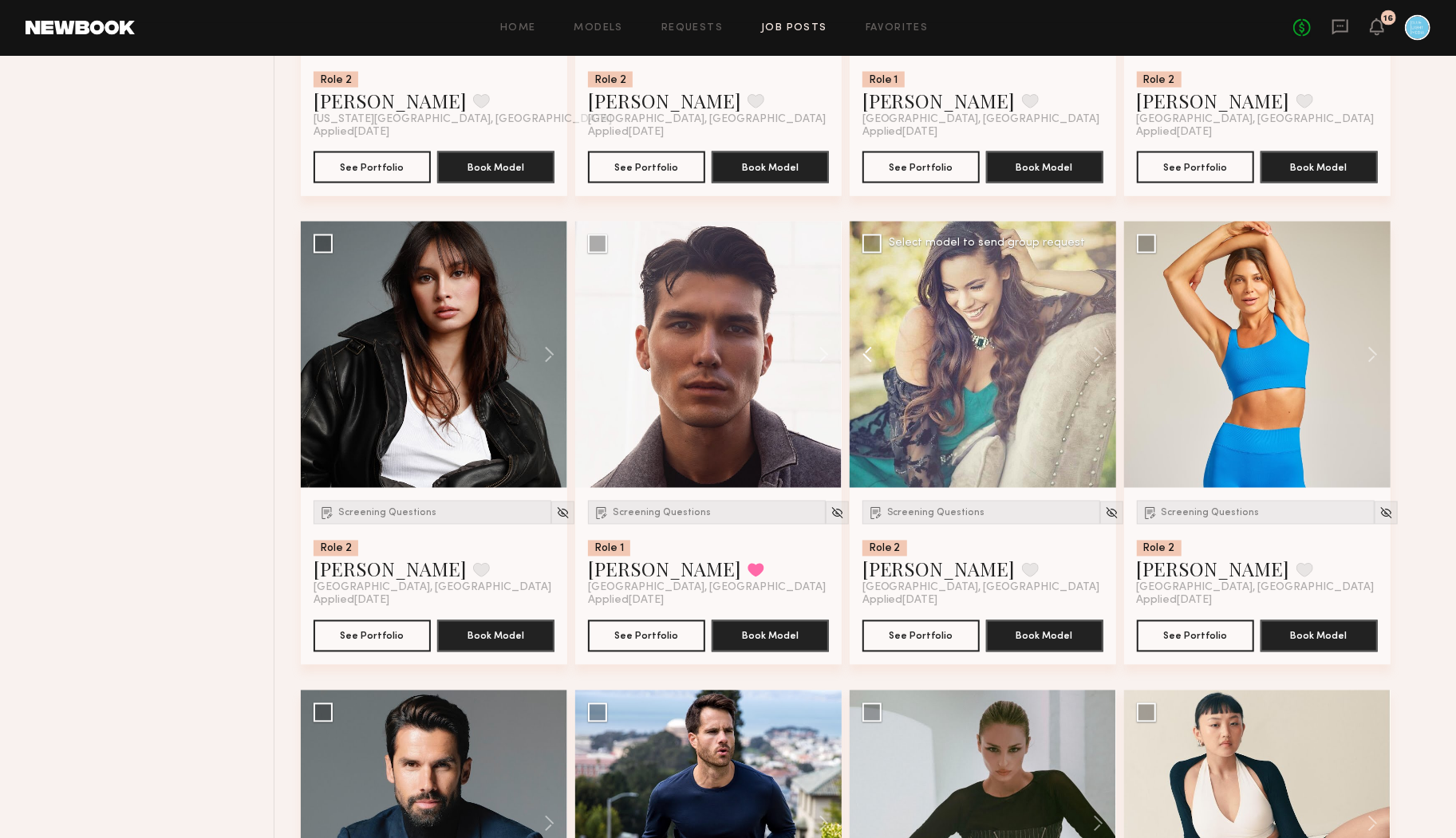
click at [868, 353] on button at bounding box center [876, 355] width 51 height 267
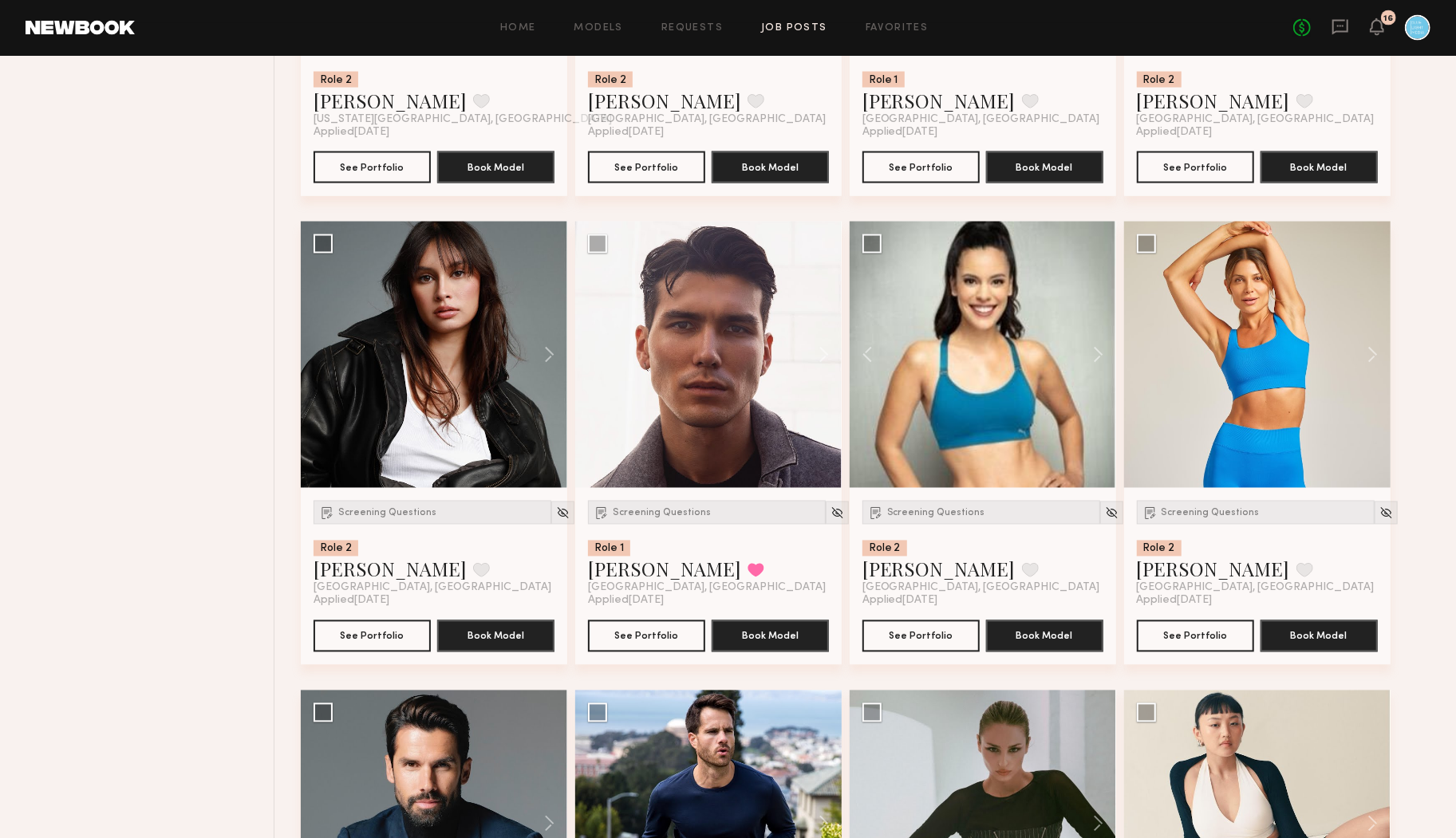
click at [189, 431] on div "Filter Applications Best Matches Experienced Showing 175 models Clear Experienc…" at bounding box center [149, 222] width 251 height 3751
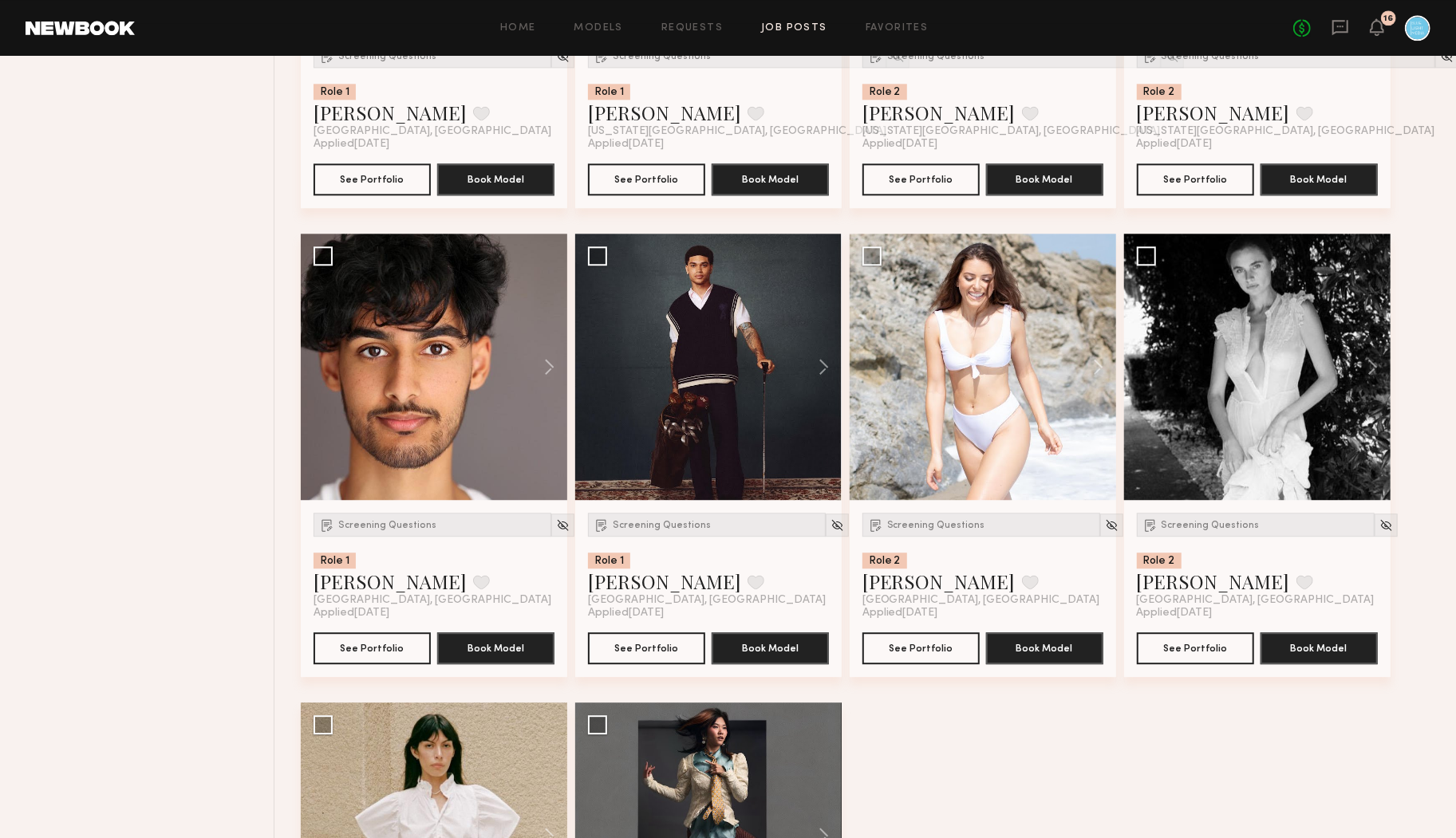
scroll to position [2893, 0]
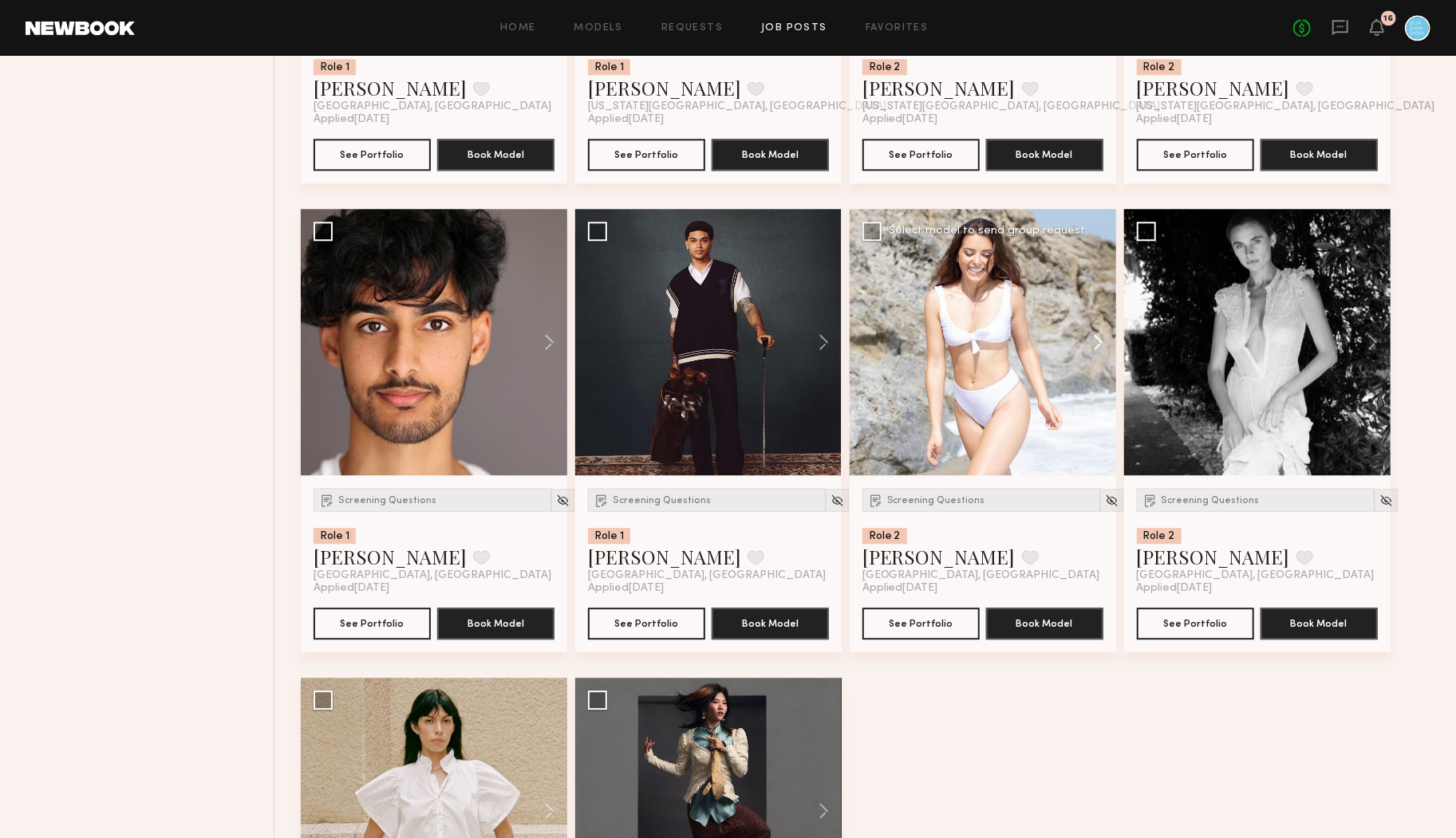
click at [1096, 348] on button at bounding box center [1091, 343] width 51 height 267
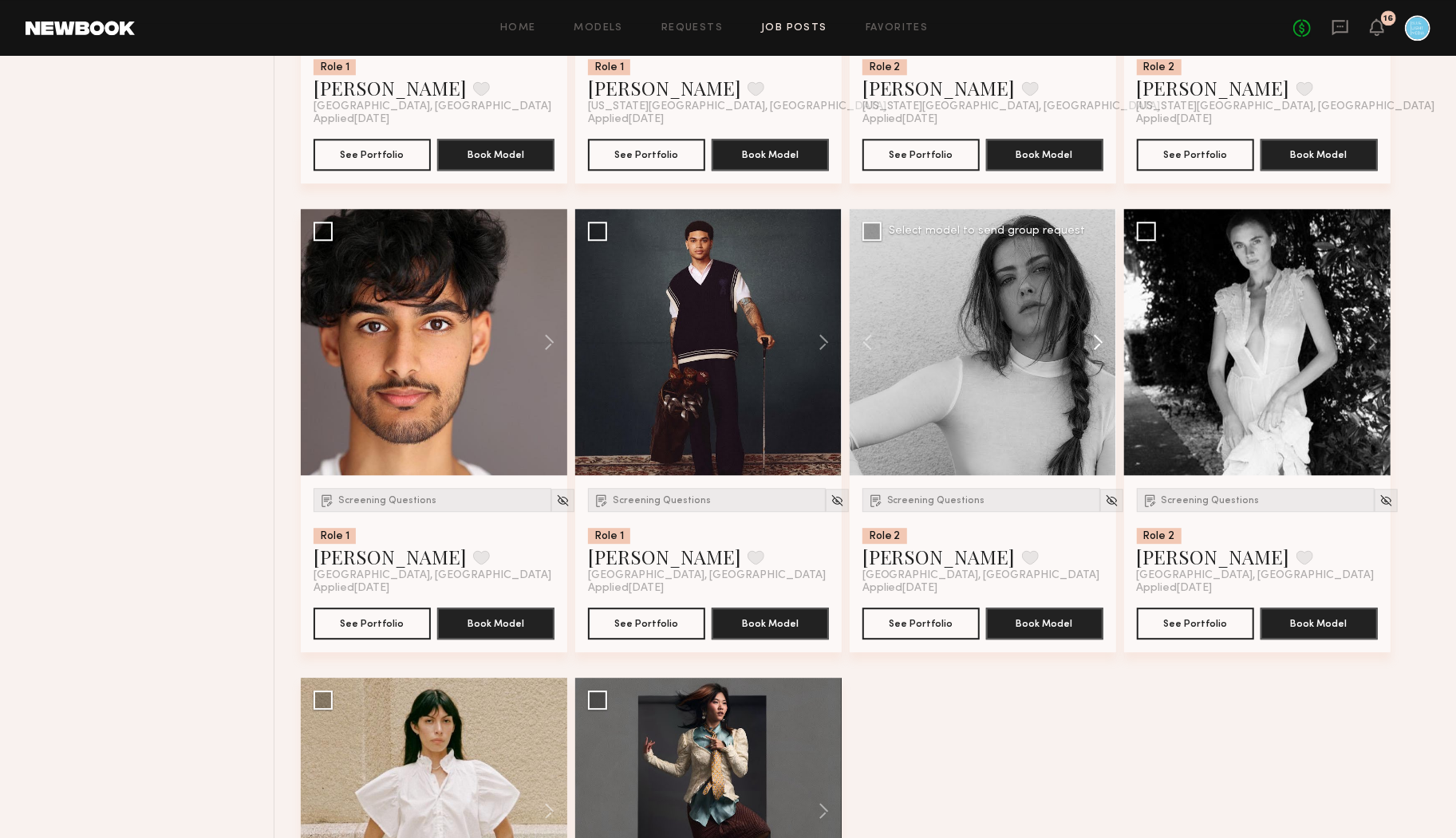
click at [1096, 348] on button at bounding box center [1091, 343] width 51 height 267
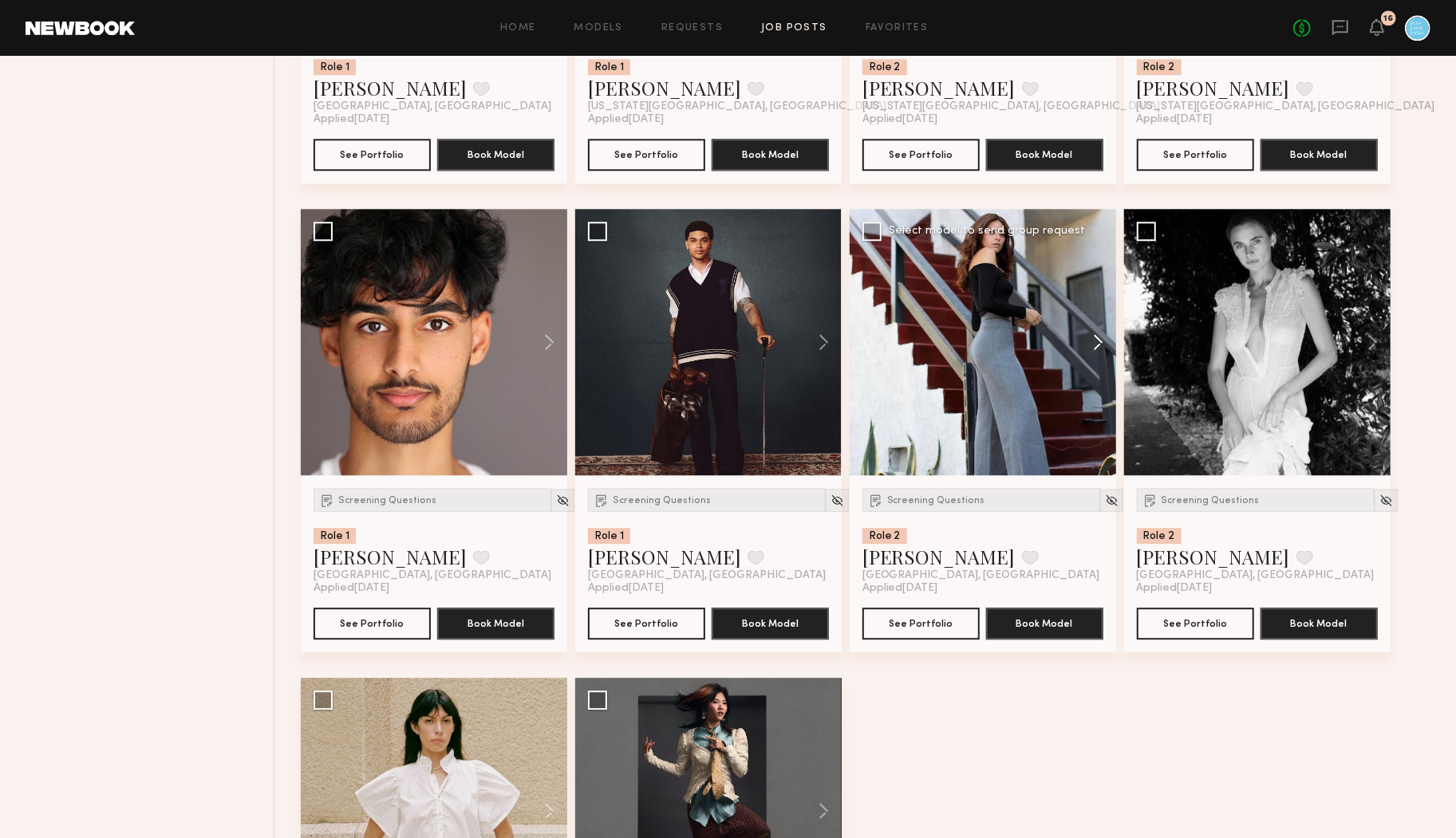
click at [1096, 348] on button at bounding box center [1091, 343] width 51 height 267
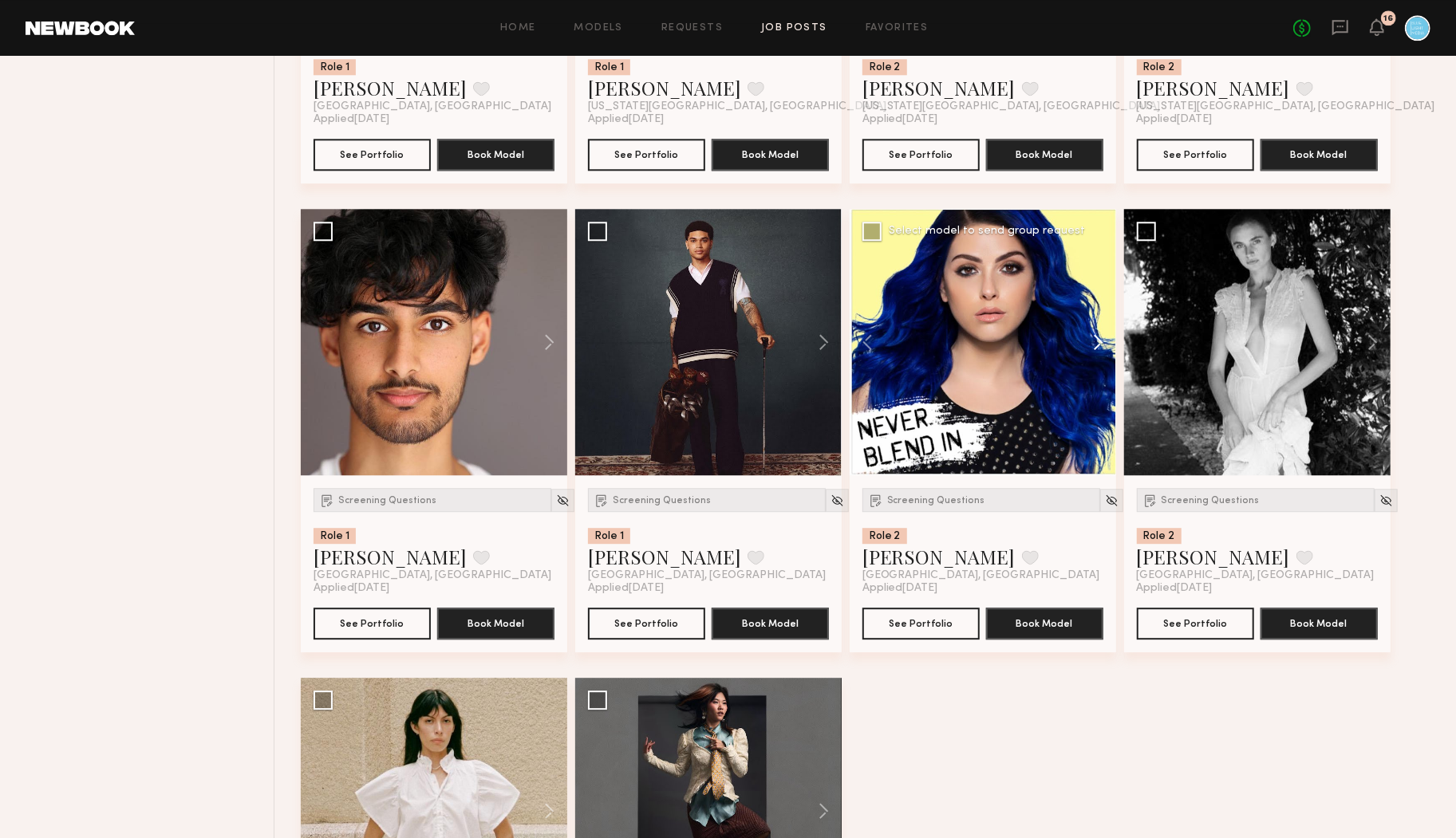
click at [1096, 348] on button at bounding box center [1091, 343] width 51 height 267
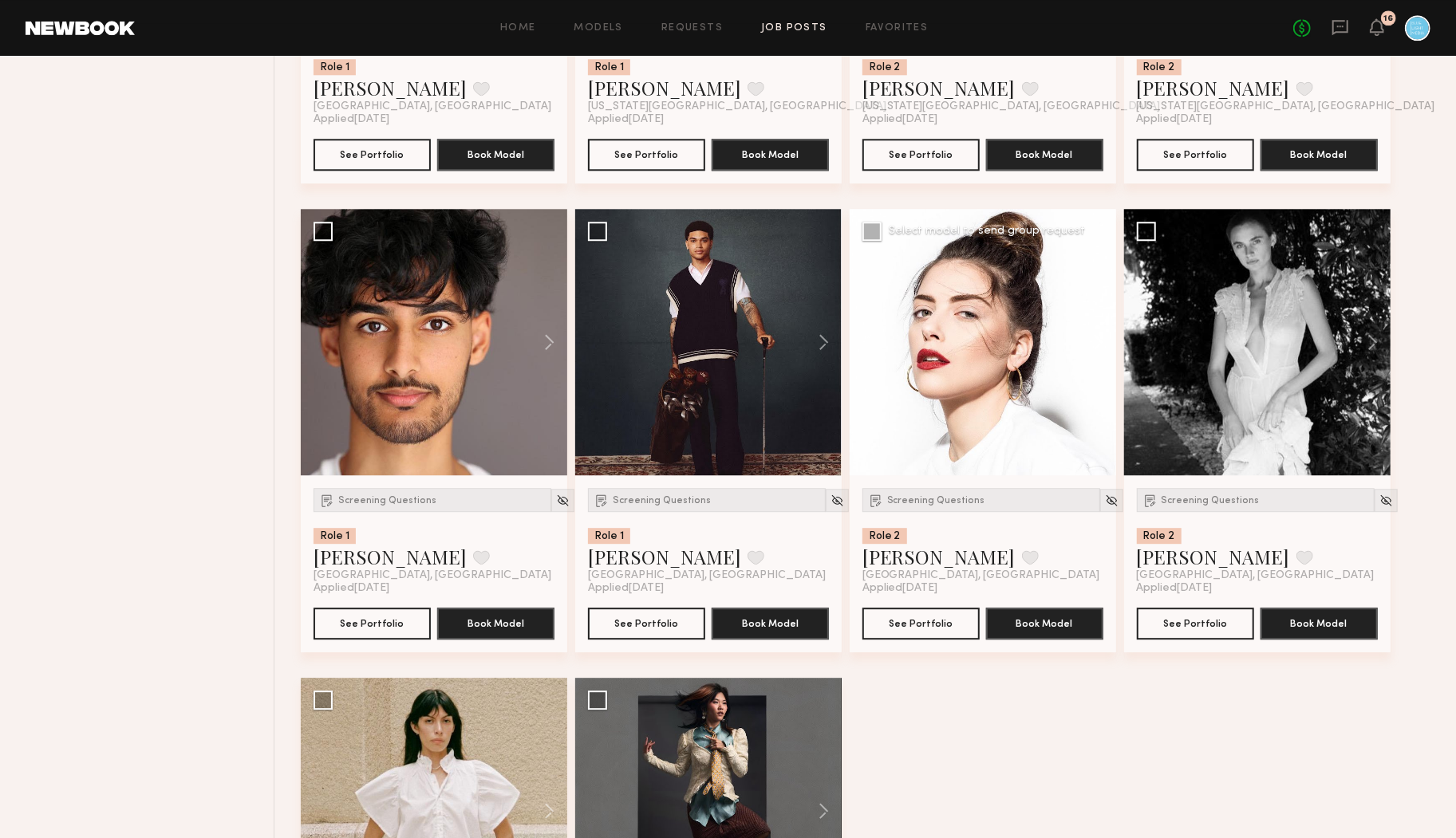
click at [1096, 348] on button at bounding box center [1091, 343] width 51 height 267
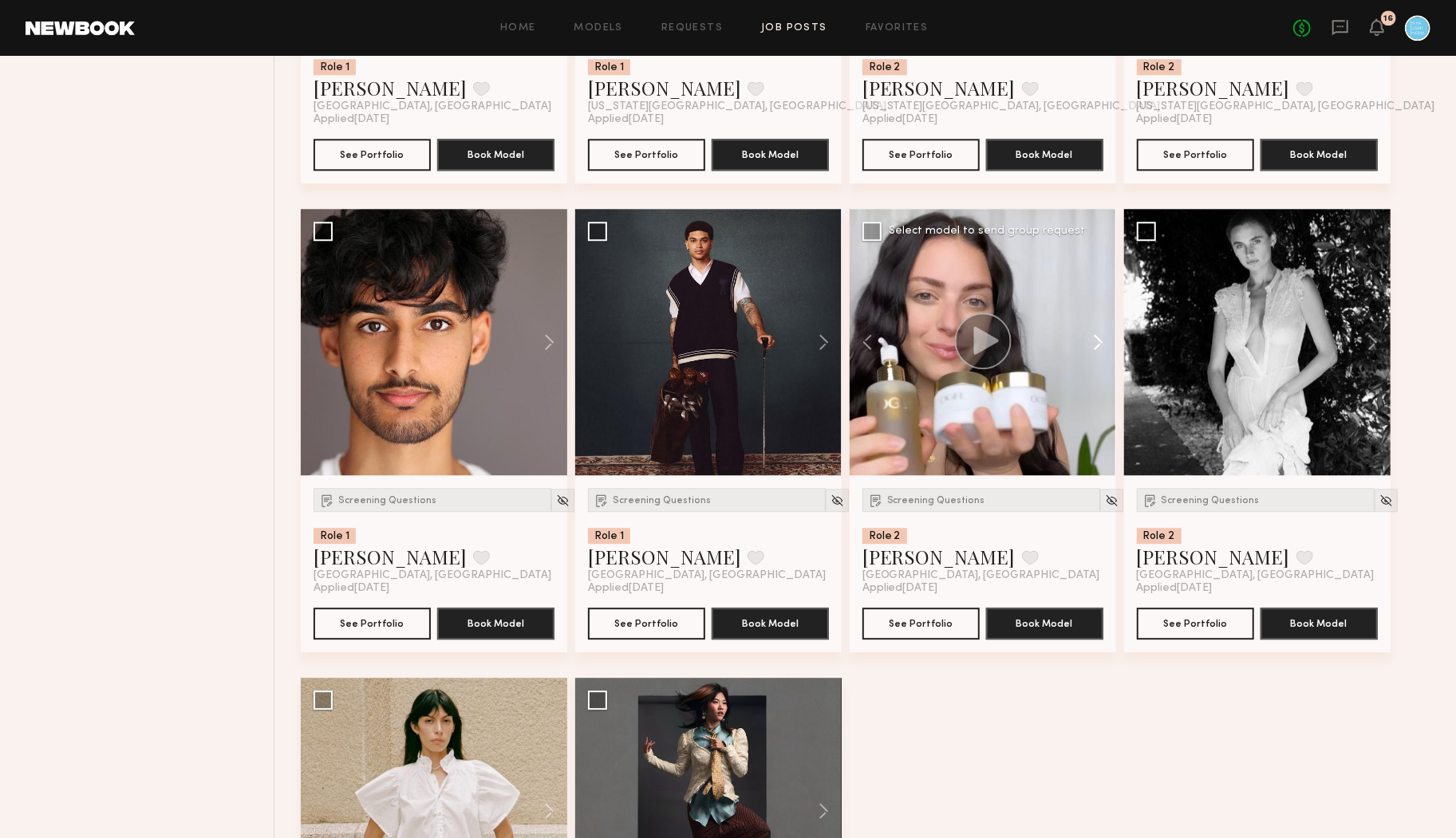
click at [1096, 348] on button at bounding box center [1091, 343] width 51 height 267
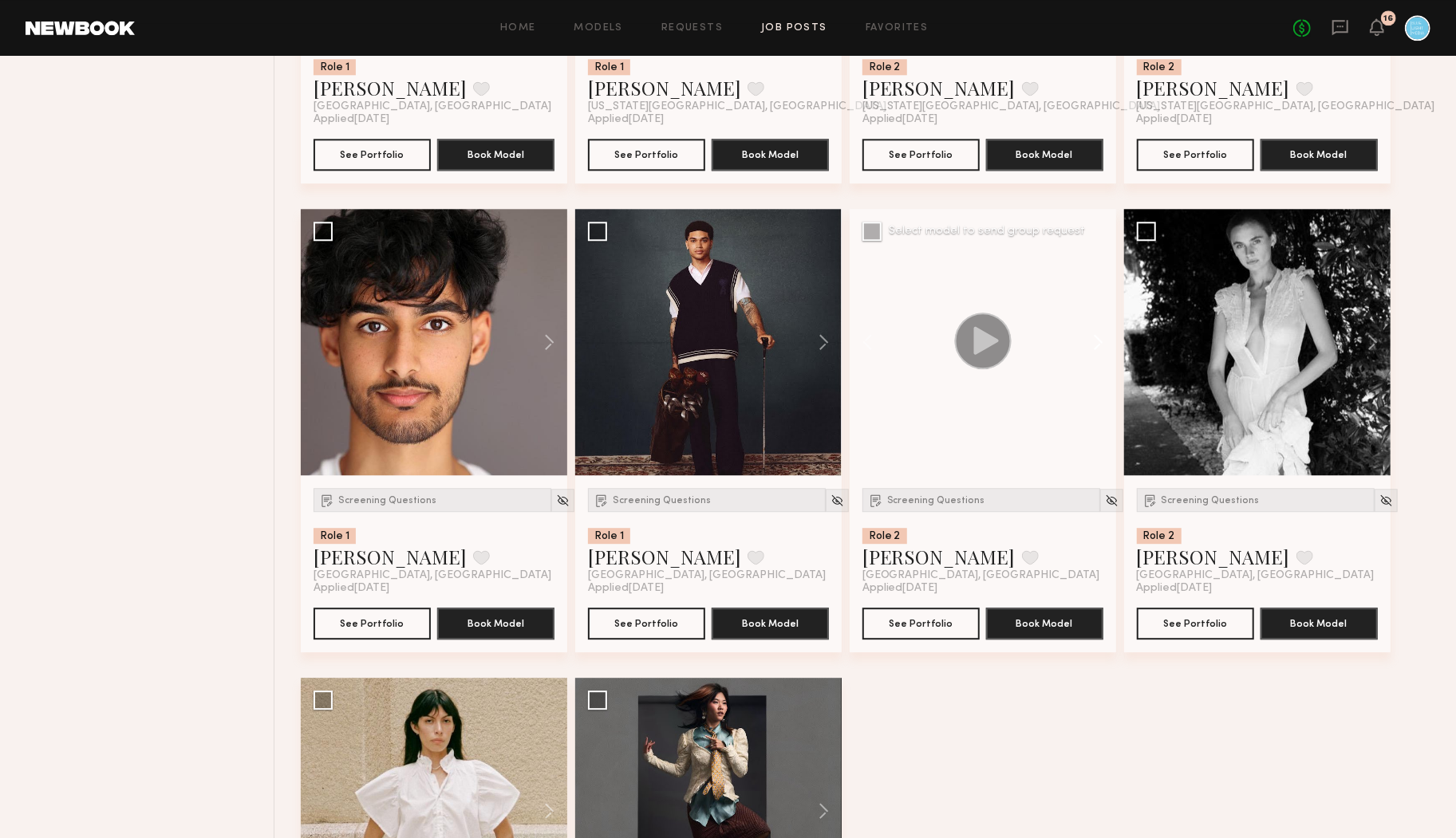
click at [1096, 348] on button at bounding box center [1091, 343] width 51 height 267
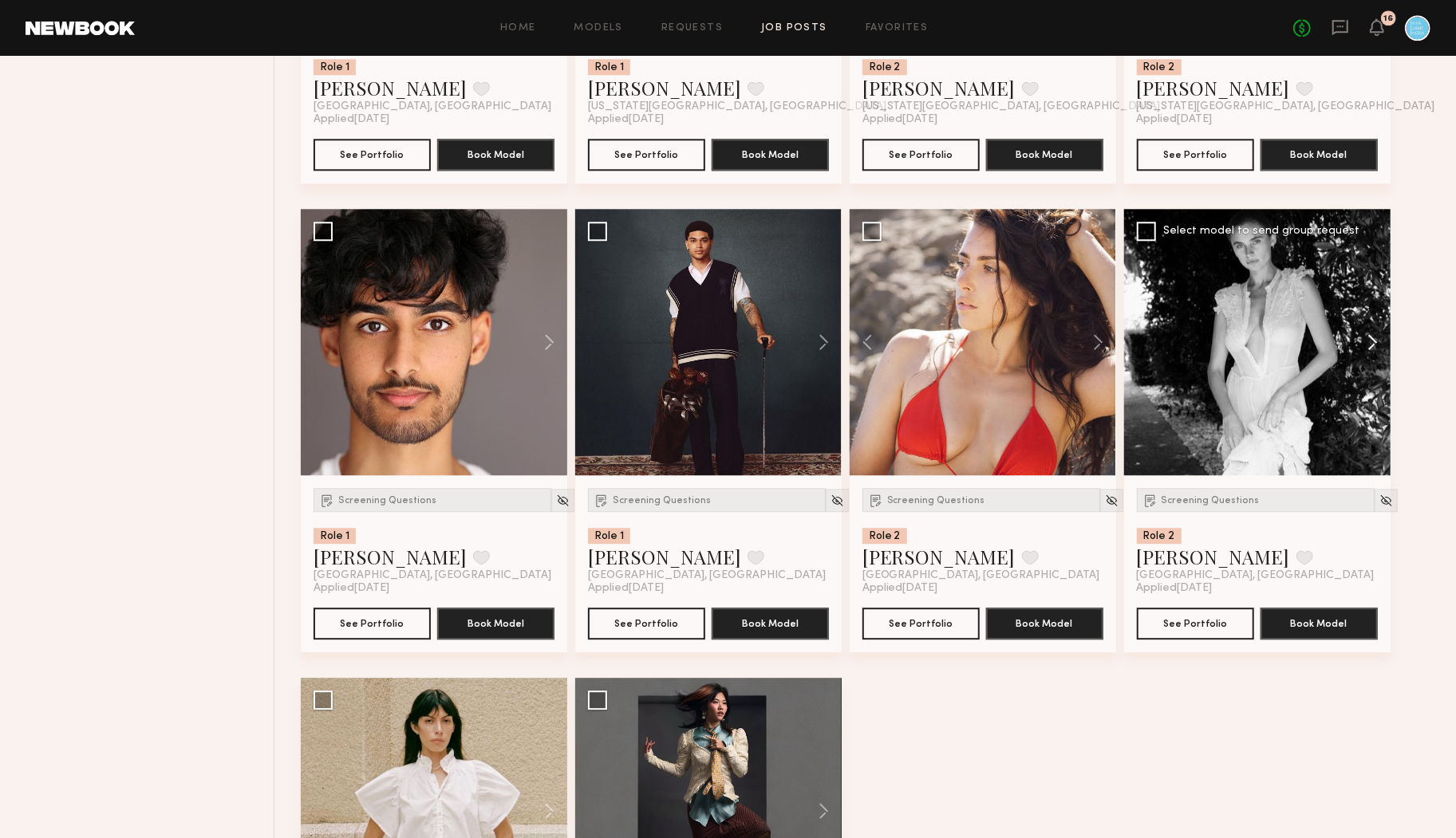
click at [1378, 341] on button at bounding box center [1365, 343] width 51 height 267
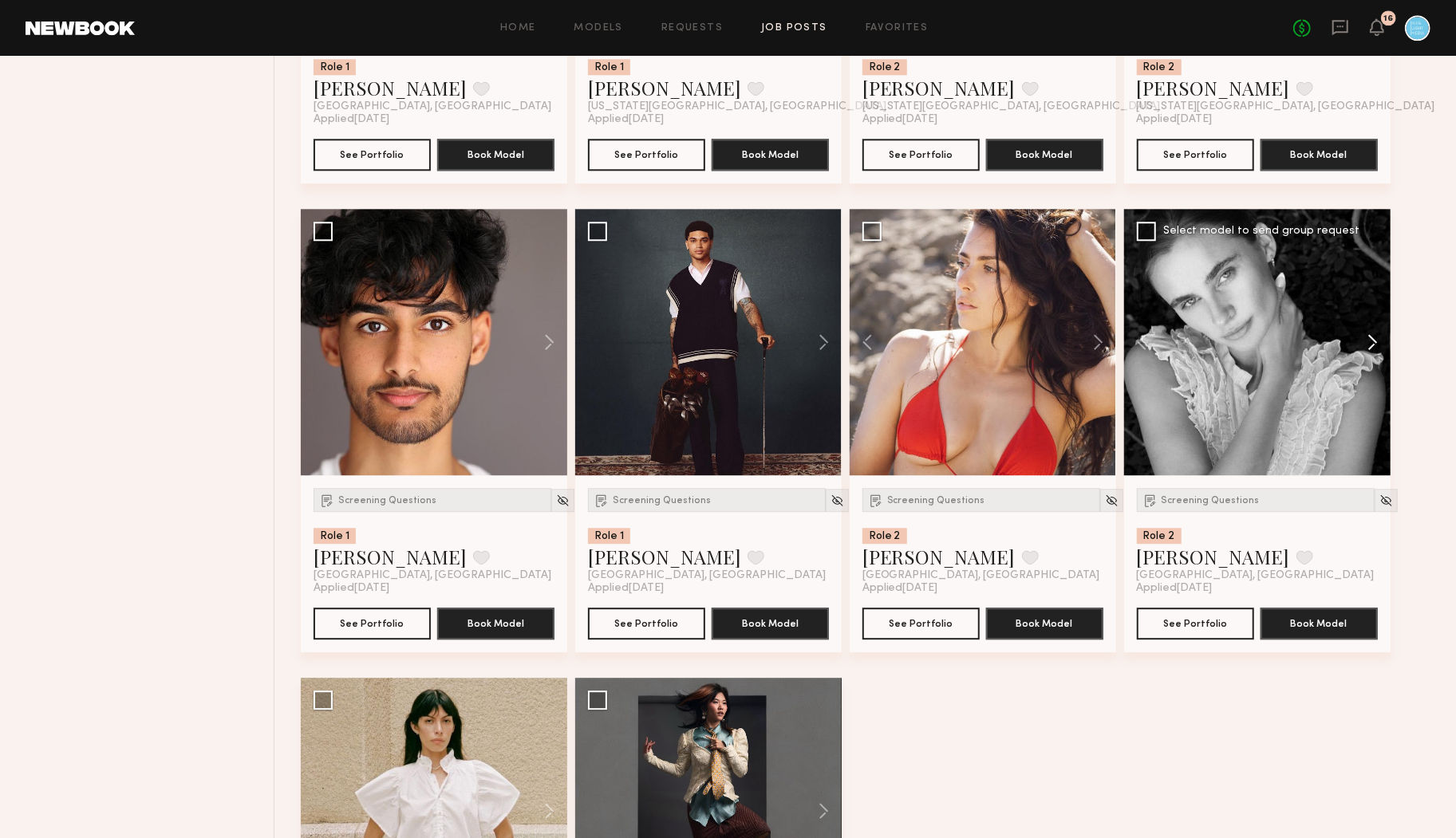
click at [1378, 341] on button at bounding box center [1365, 343] width 51 height 267
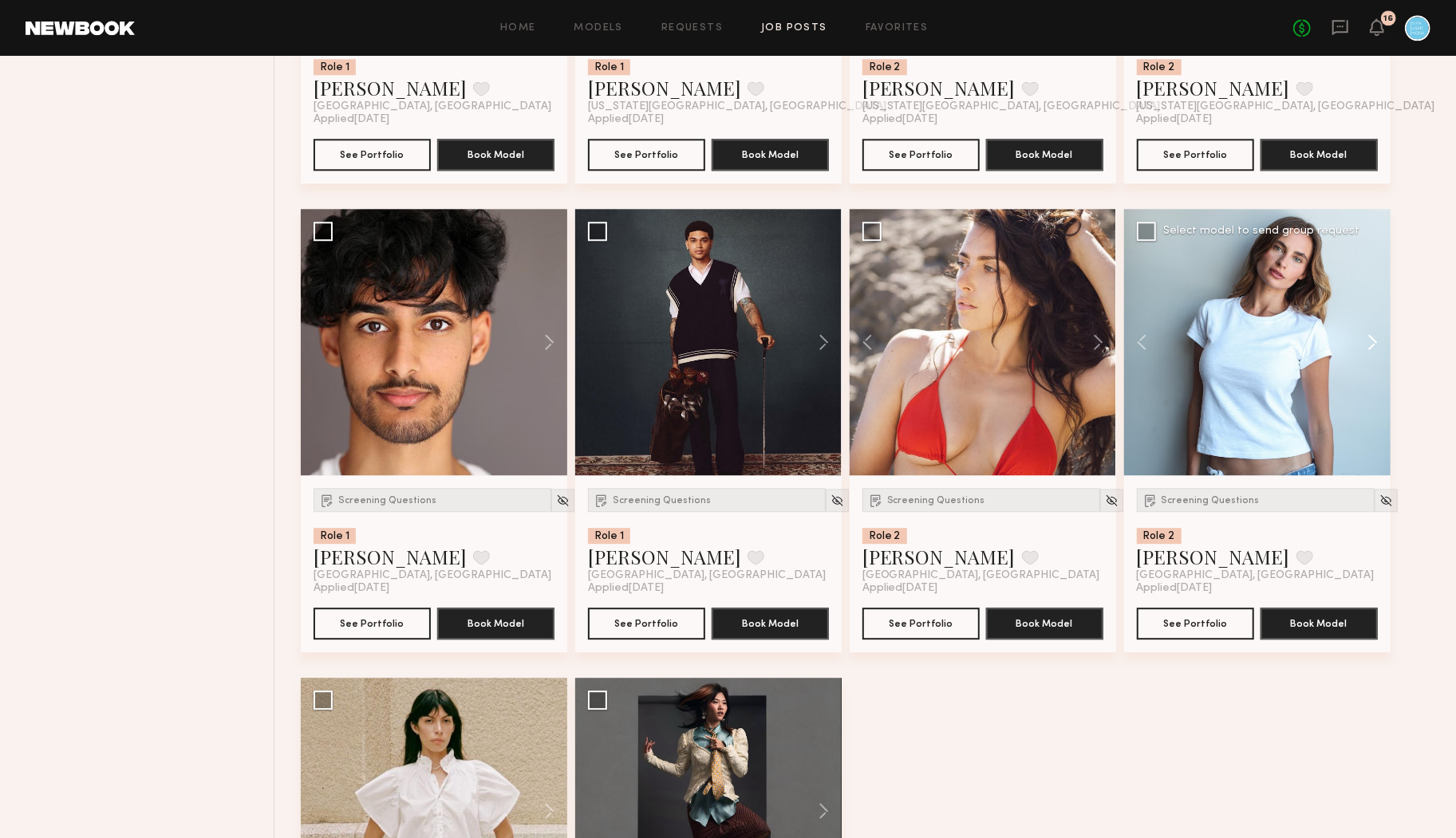
click at [1378, 341] on button at bounding box center [1365, 343] width 51 height 267
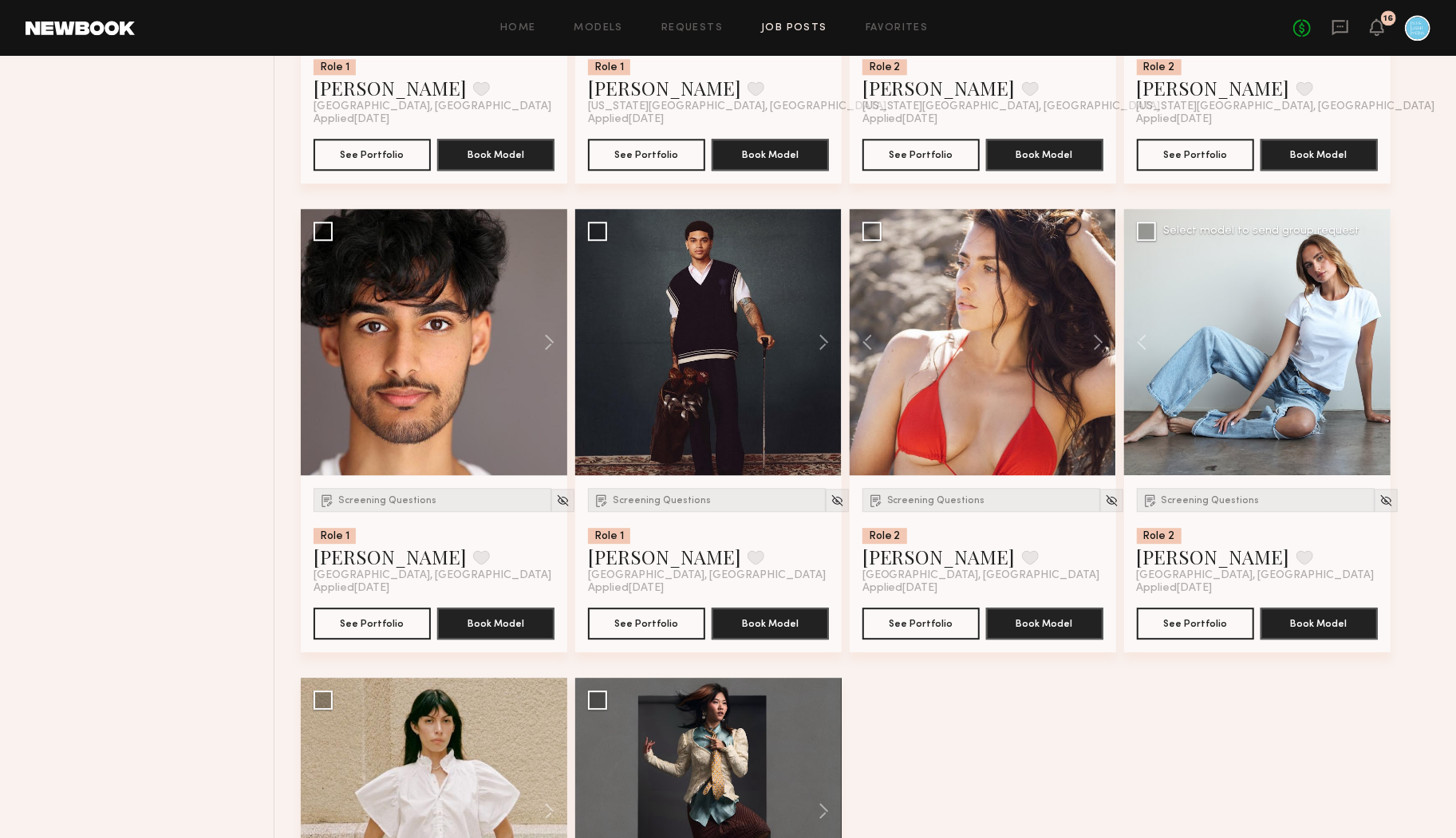
click at [1378, 341] on div at bounding box center [1257, 343] width 267 height 267
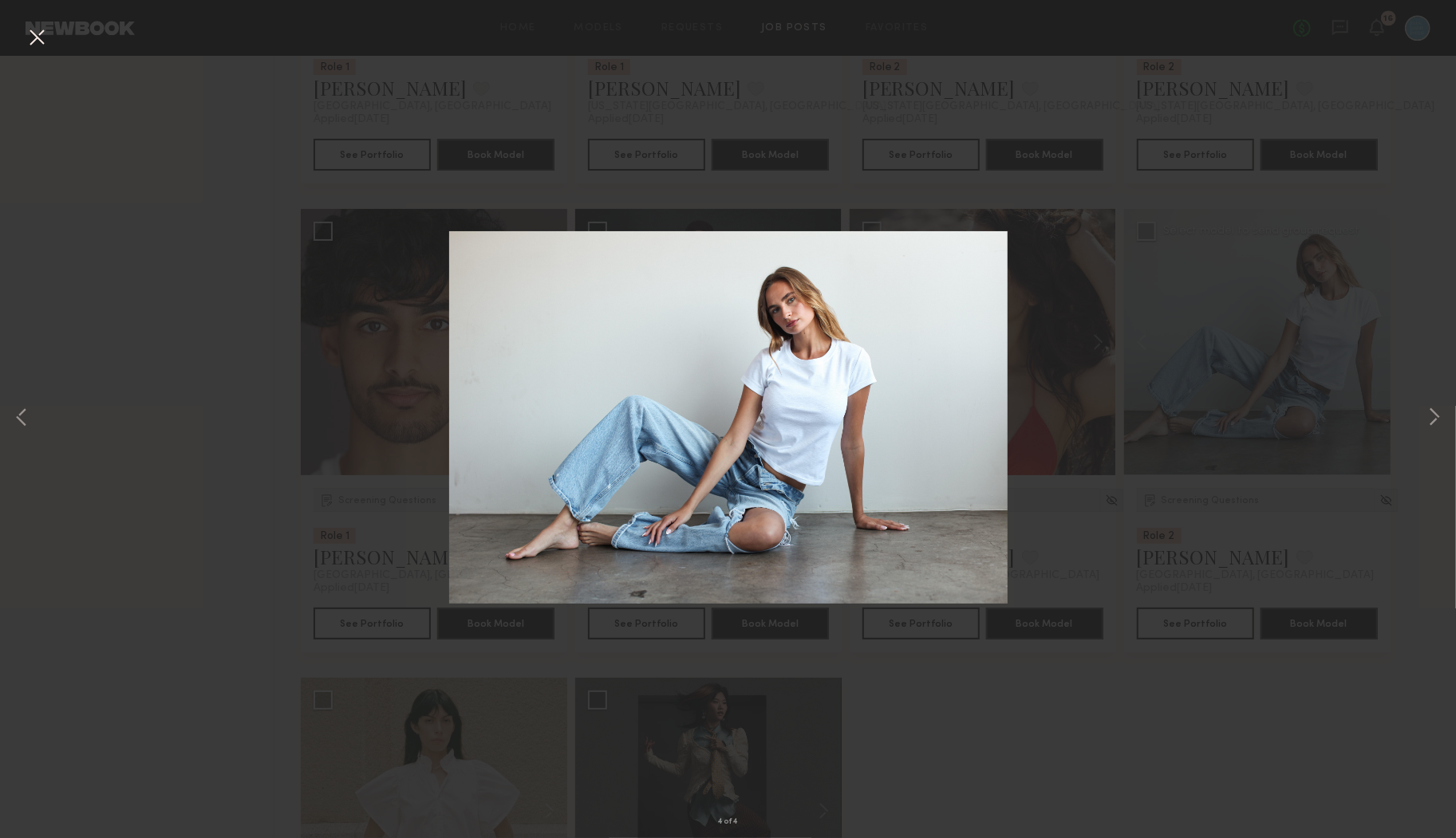
click at [1204, 356] on div "4 of 4" at bounding box center [728, 419] width 1456 height 838
click at [37, 42] on button at bounding box center [36, 38] width 26 height 29
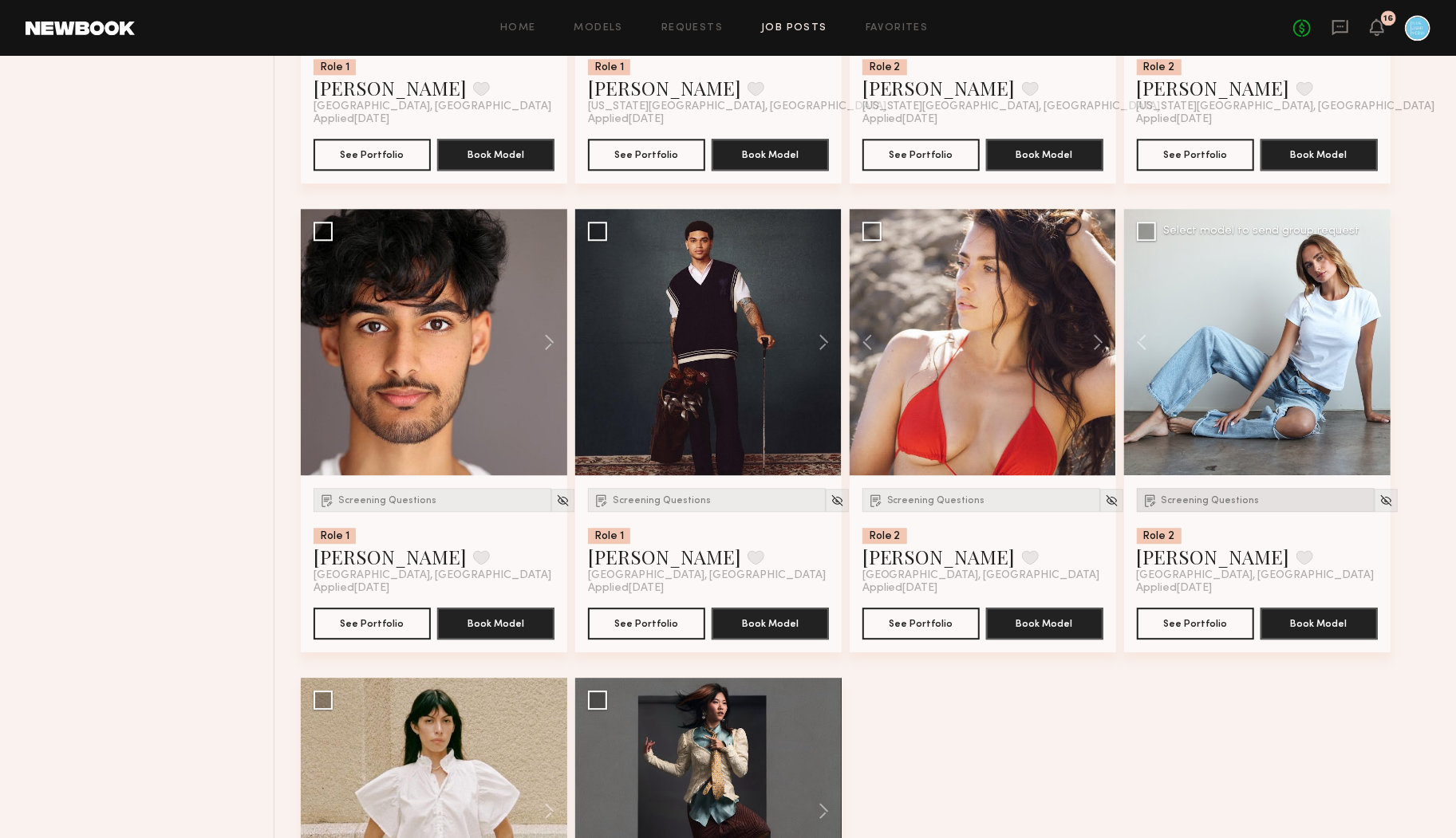
click at [1187, 499] on span "Screening Questions" at bounding box center [1210, 501] width 98 height 10
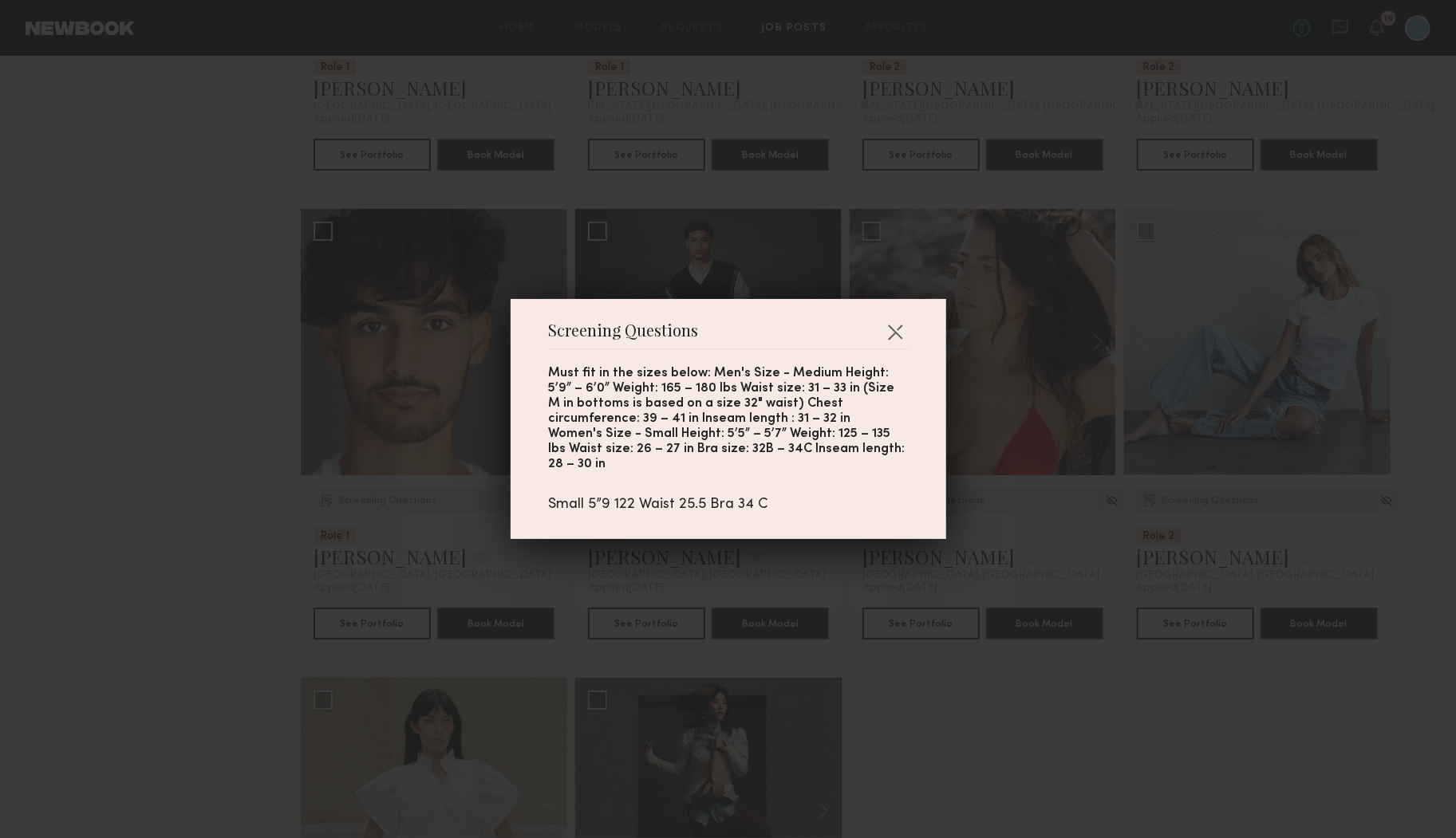
click at [1187, 498] on div "Screening Questions Must fit in the sizes below: Men's Size - Medium Height: 5’…" at bounding box center [728, 419] width 1456 height 838
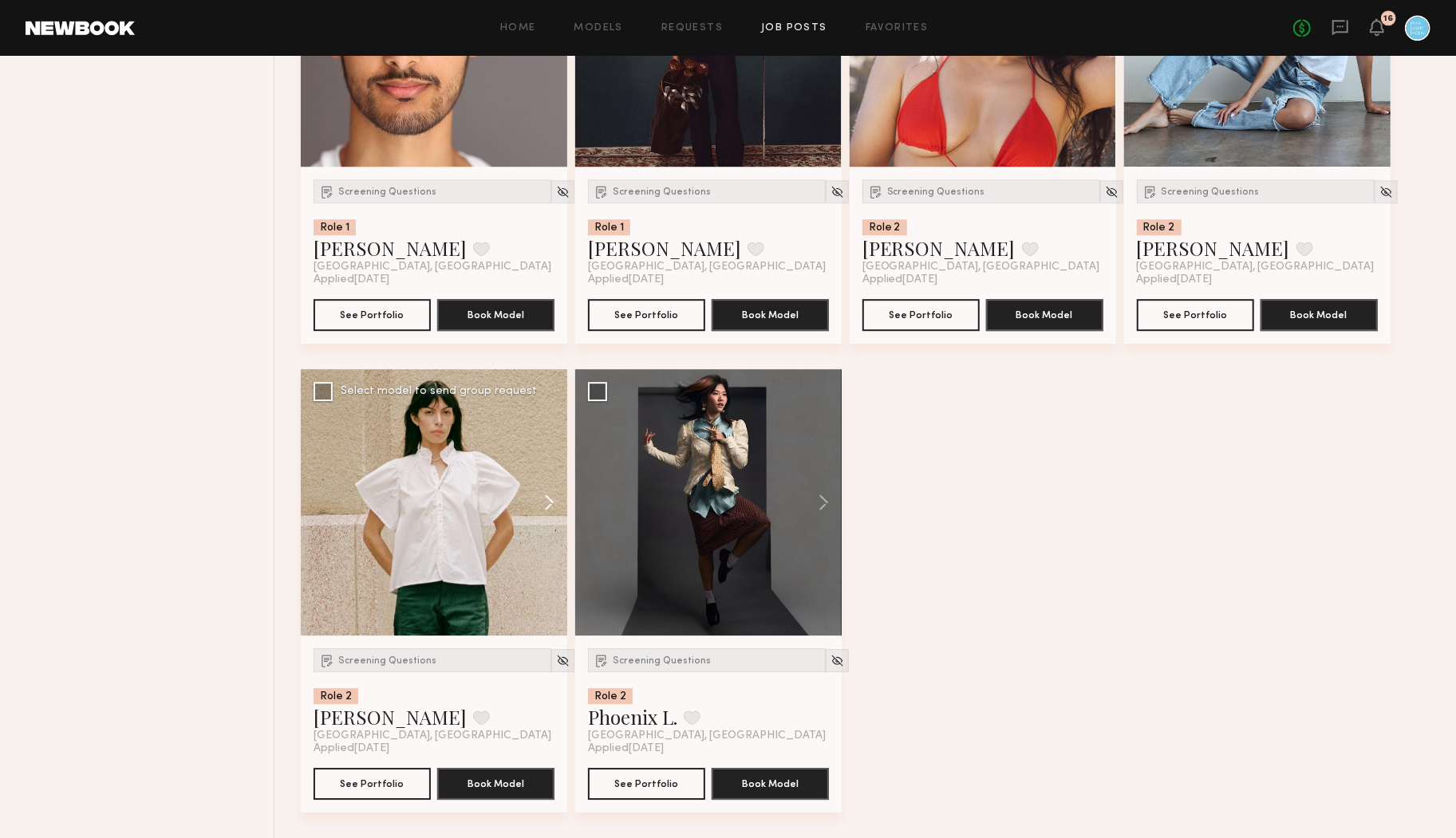
click at [551, 507] on button at bounding box center [542, 502] width 51 height 267
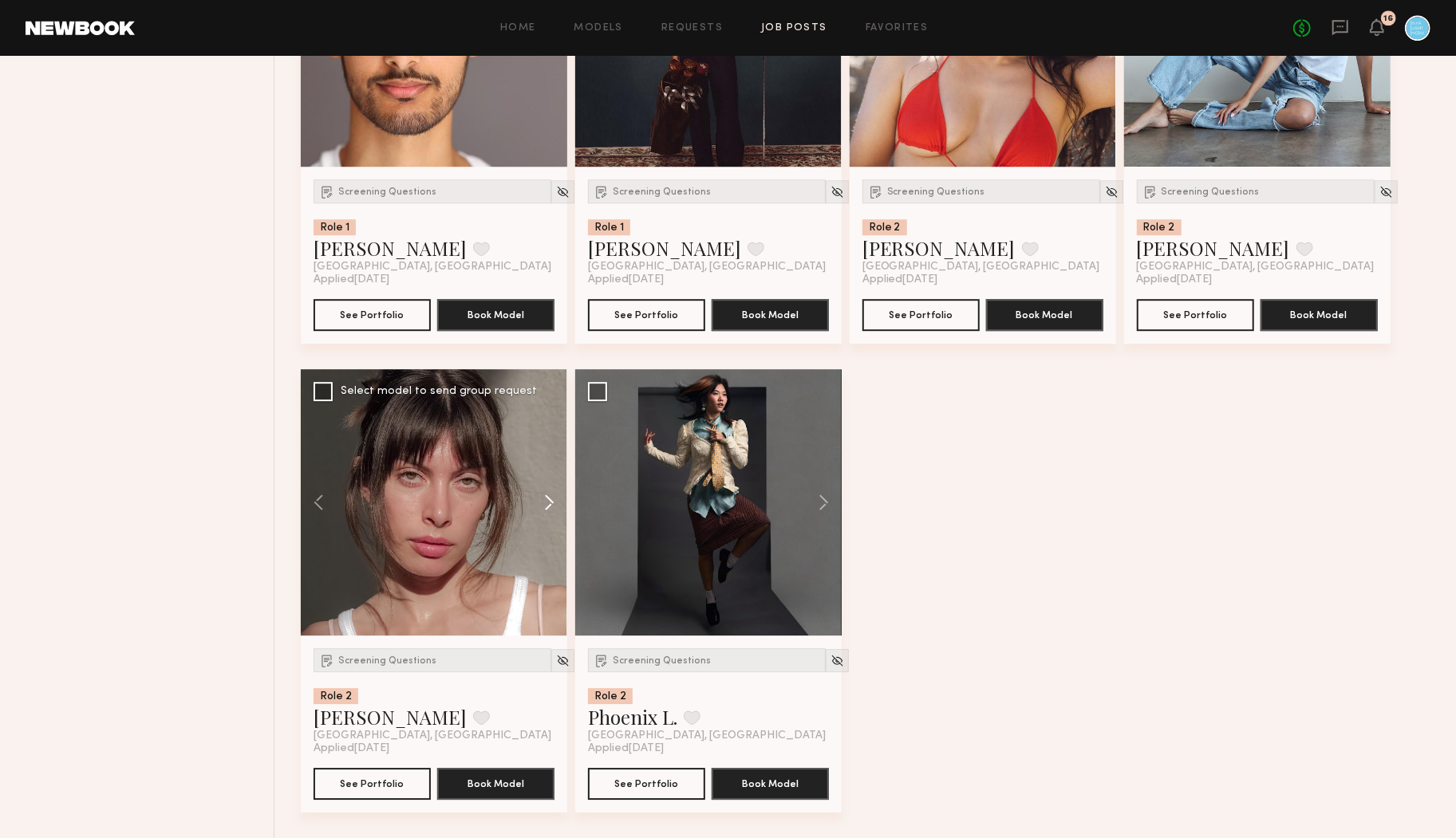
click at [551, 507] on button at bounding box center [542, 502] width 51 height 267
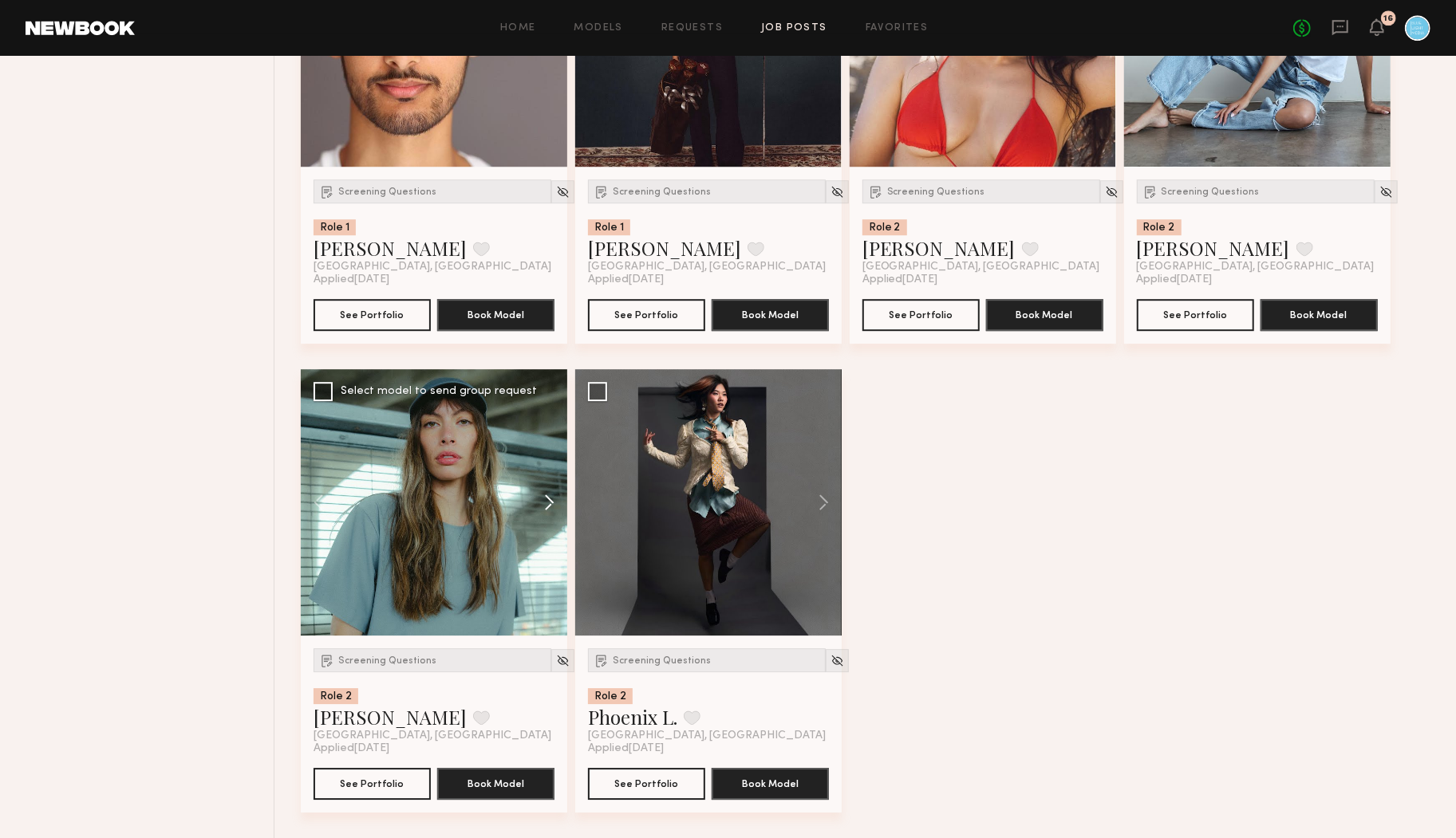
click at [551, 507] on button at bounding box center [542, 502] width 51 height 267
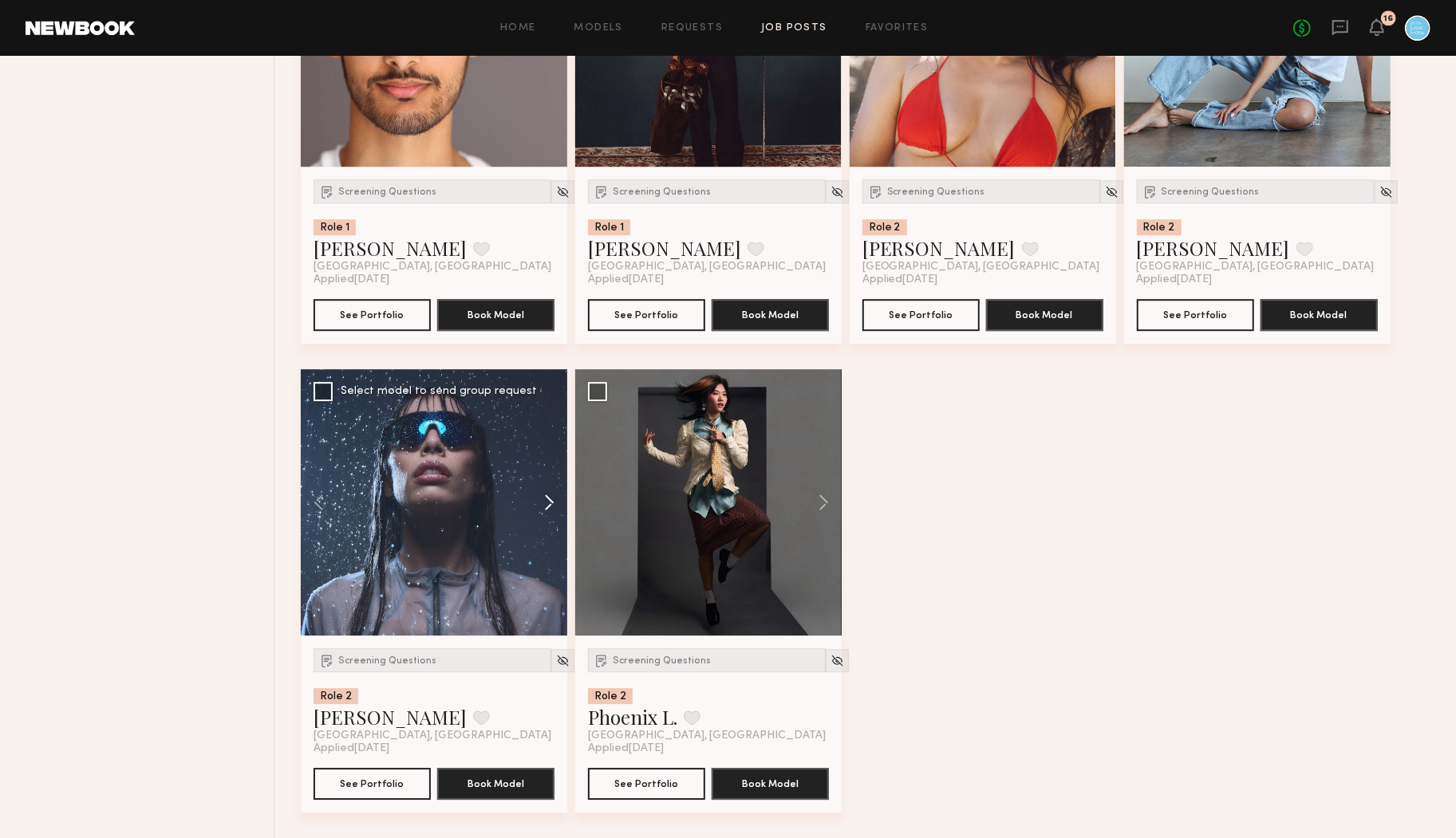
click at [551, 507] on button at bounding box center [542, 502] width 51 height 267
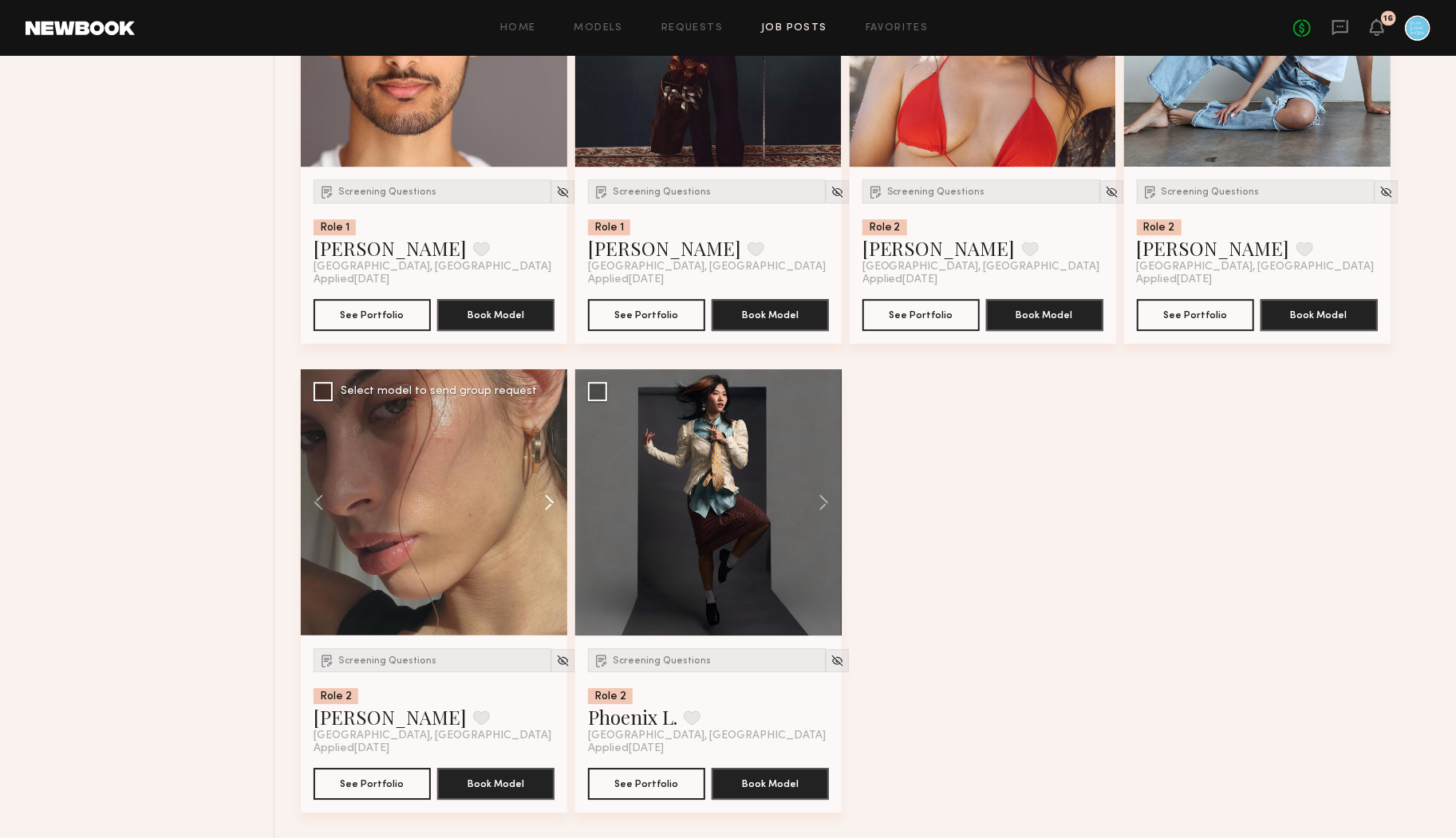
click at [551, 507] on button at bounding box center [542, 502] width 51 height 267
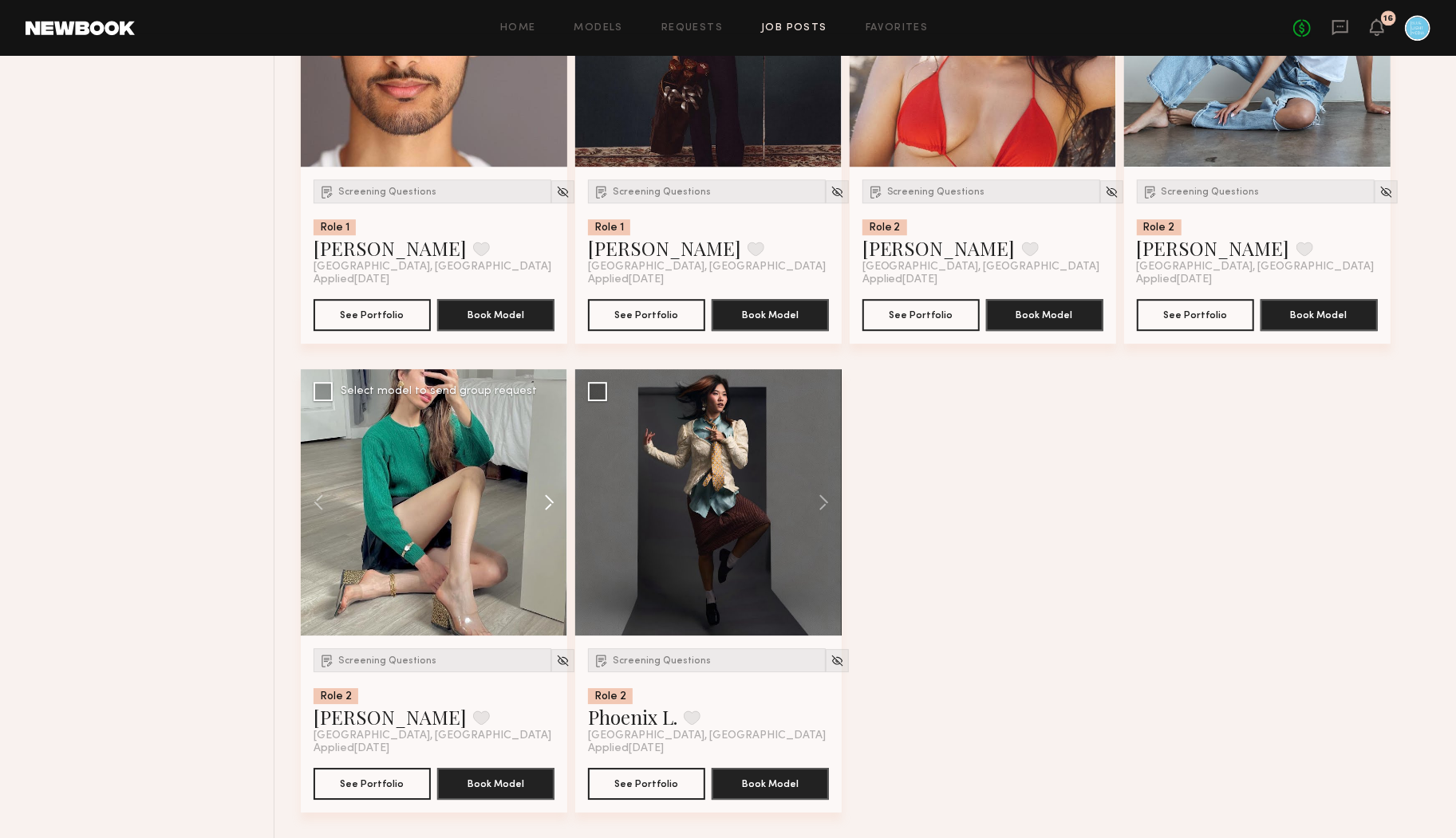
click at [551, 507] on button at bounding box center [542, 502] width 51 height 267
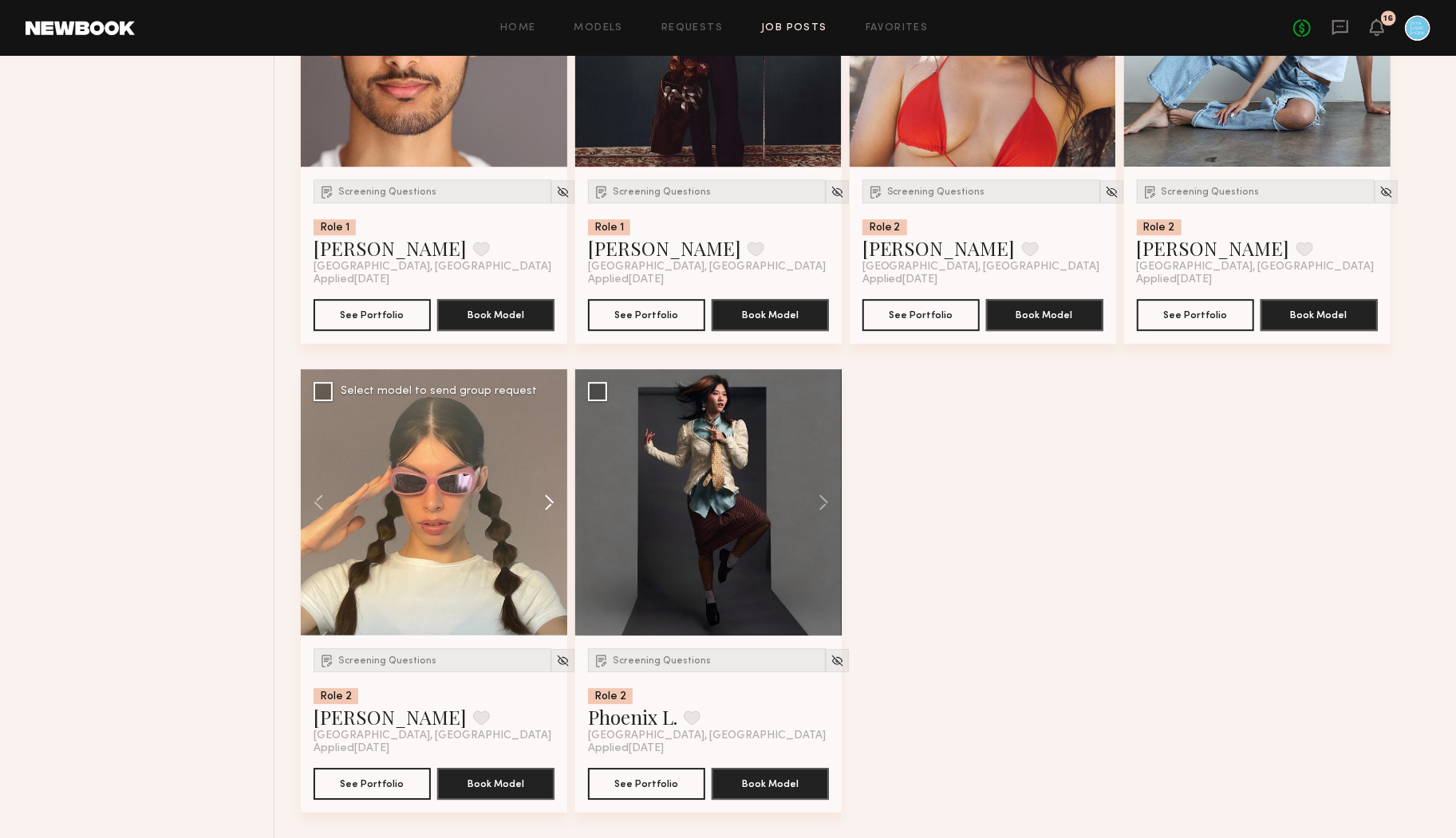
click at [551, 507] on button at bounding box center [542, 502] width 51 height 267
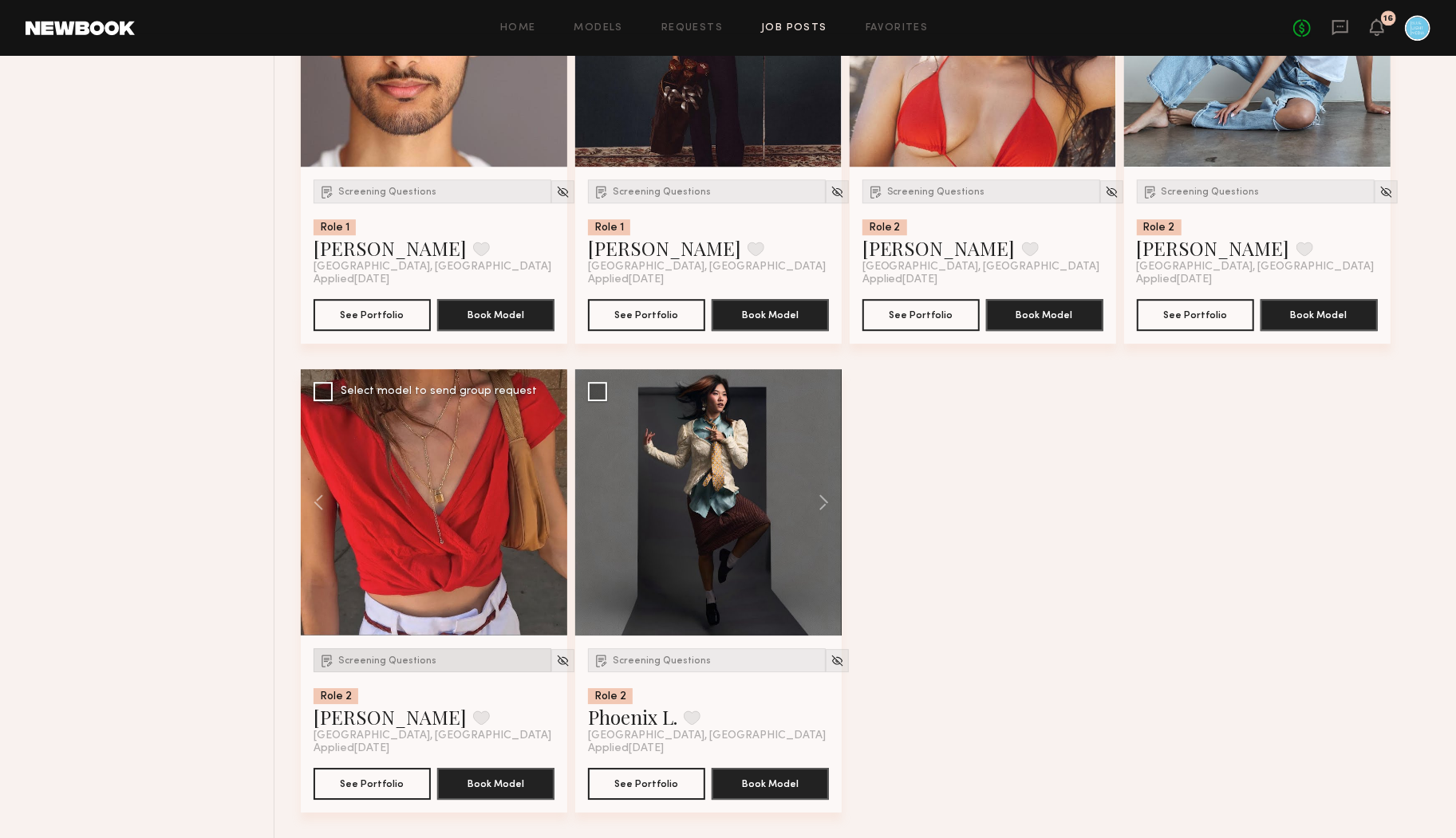
click at [360, 662] on span "Screening Questions" at bounding box center [387, 661] width 98 height 10
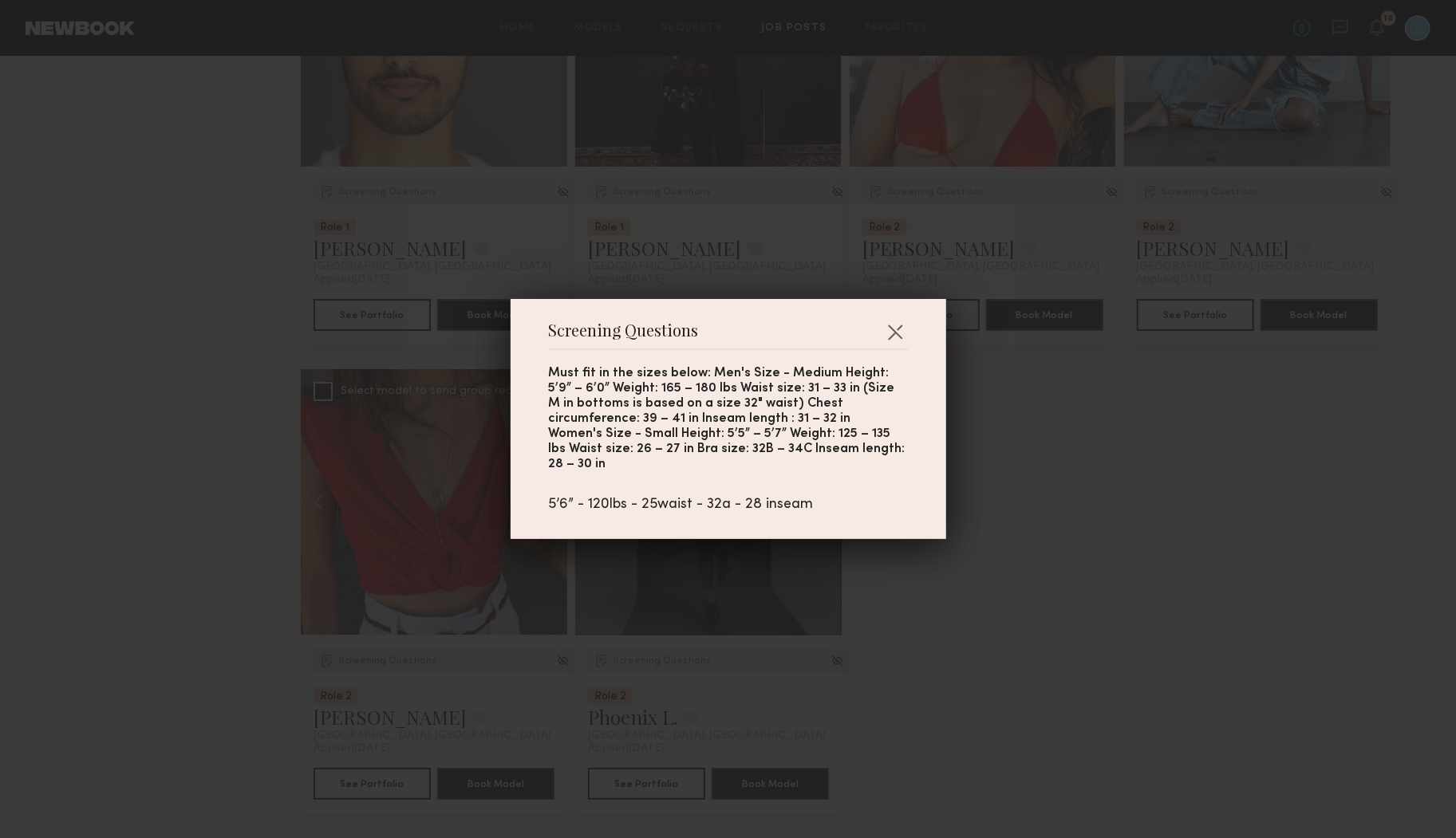
click at [360, 662] on div "Screening Questions Must fit in the sizes below: Men's Size - Medium Height: 5’…" at bounding box center [728, 419] width 1456 height 838
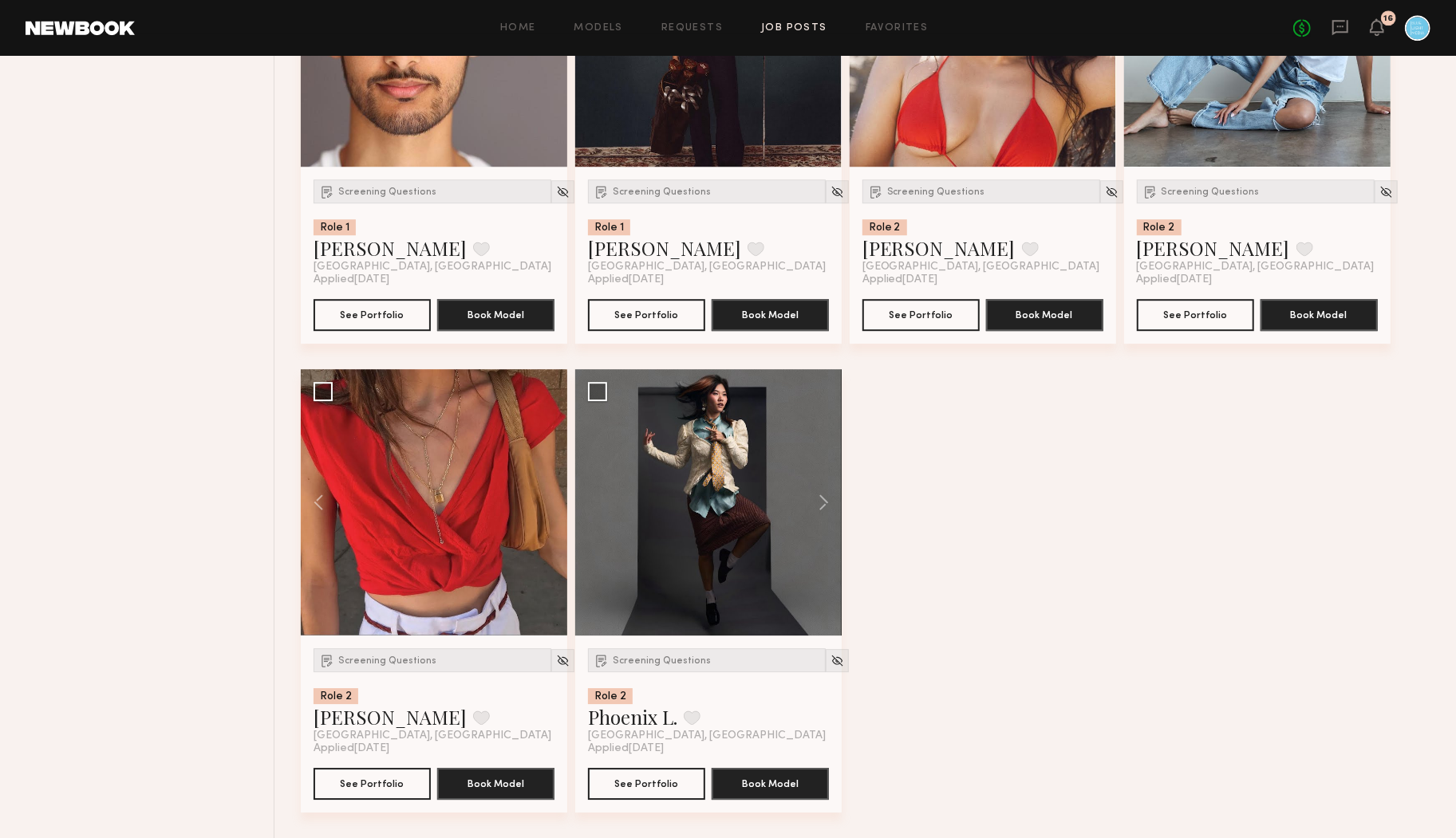
click at [382, 713] on link "Katarina J." at bounding box center [390, 716] width 153 height 26
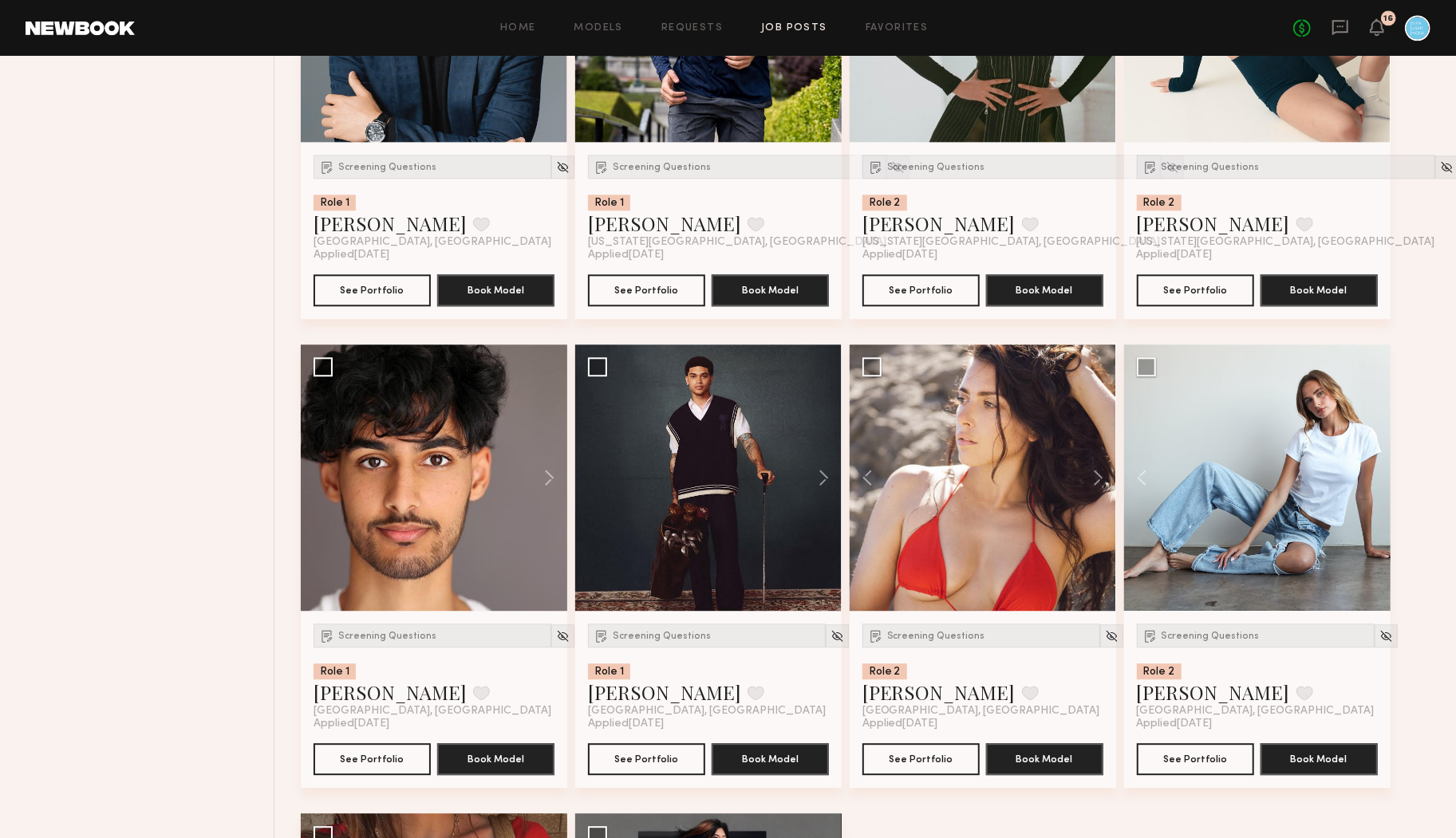
scroll to position [2752, 0]
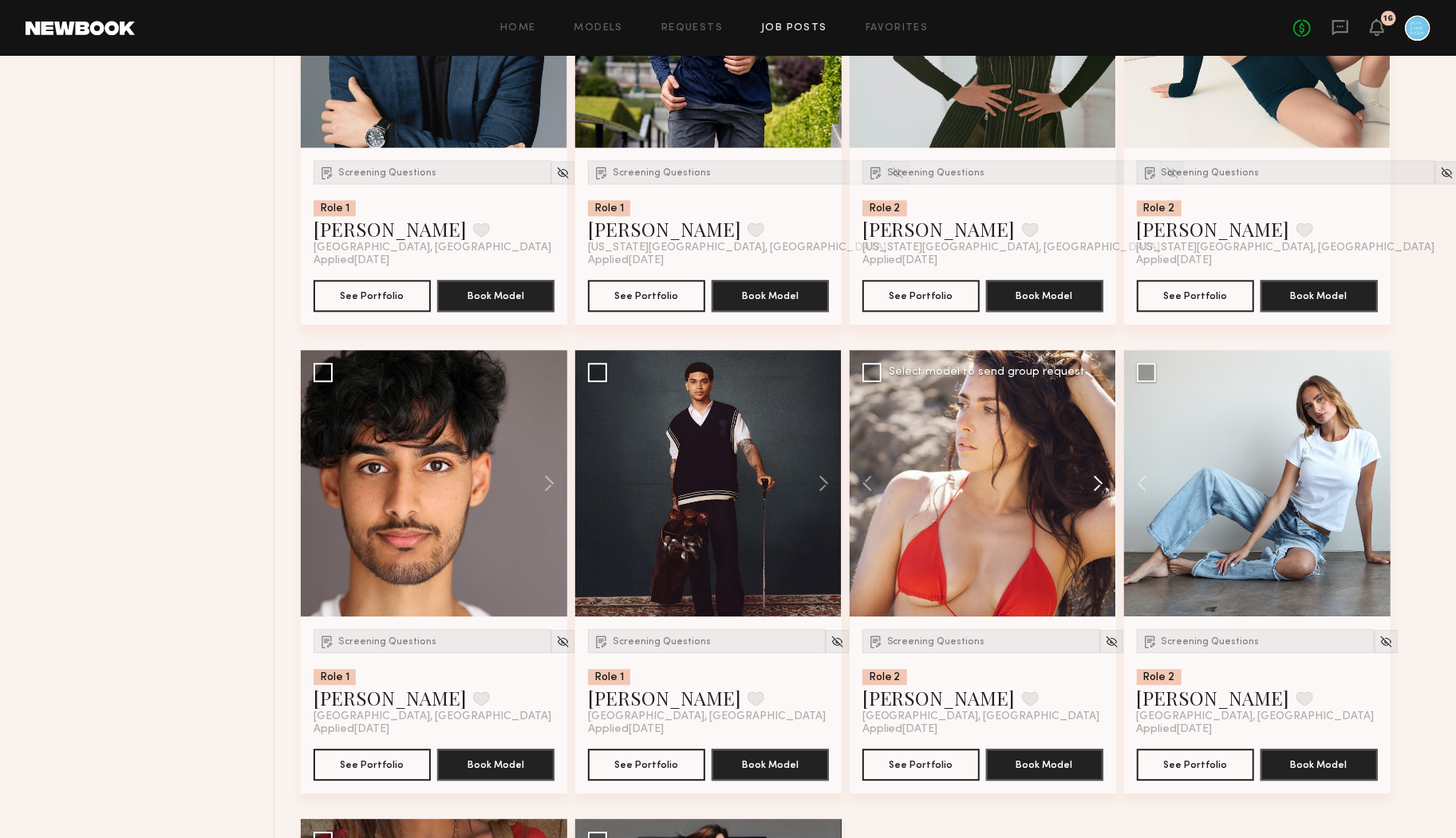
click at [1109, 481] on button at bounding box center [1091, 483] width 51 height 267
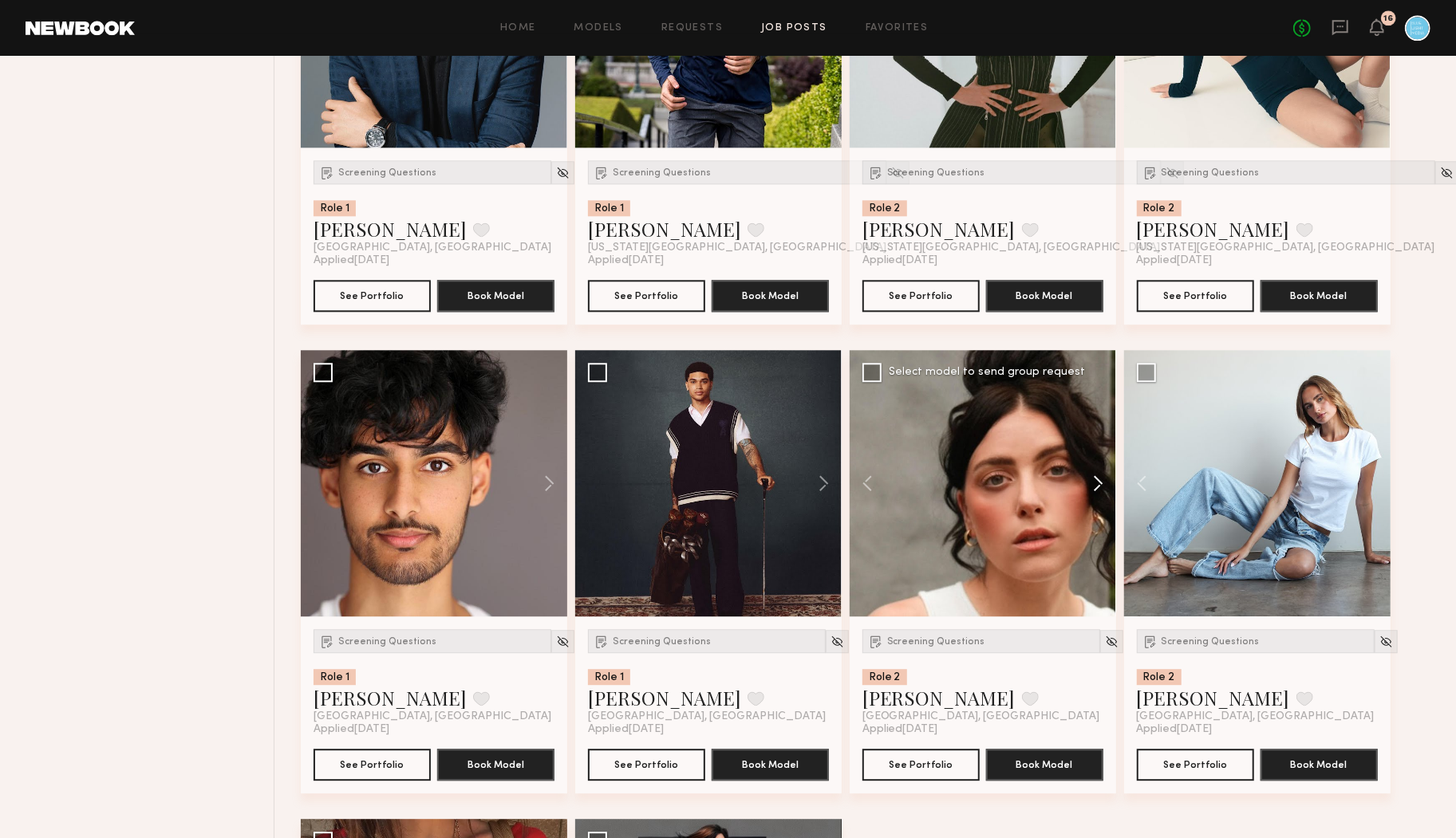
click at [1109, 482] on button at bounding box center [1091, 483] width 51 height 267
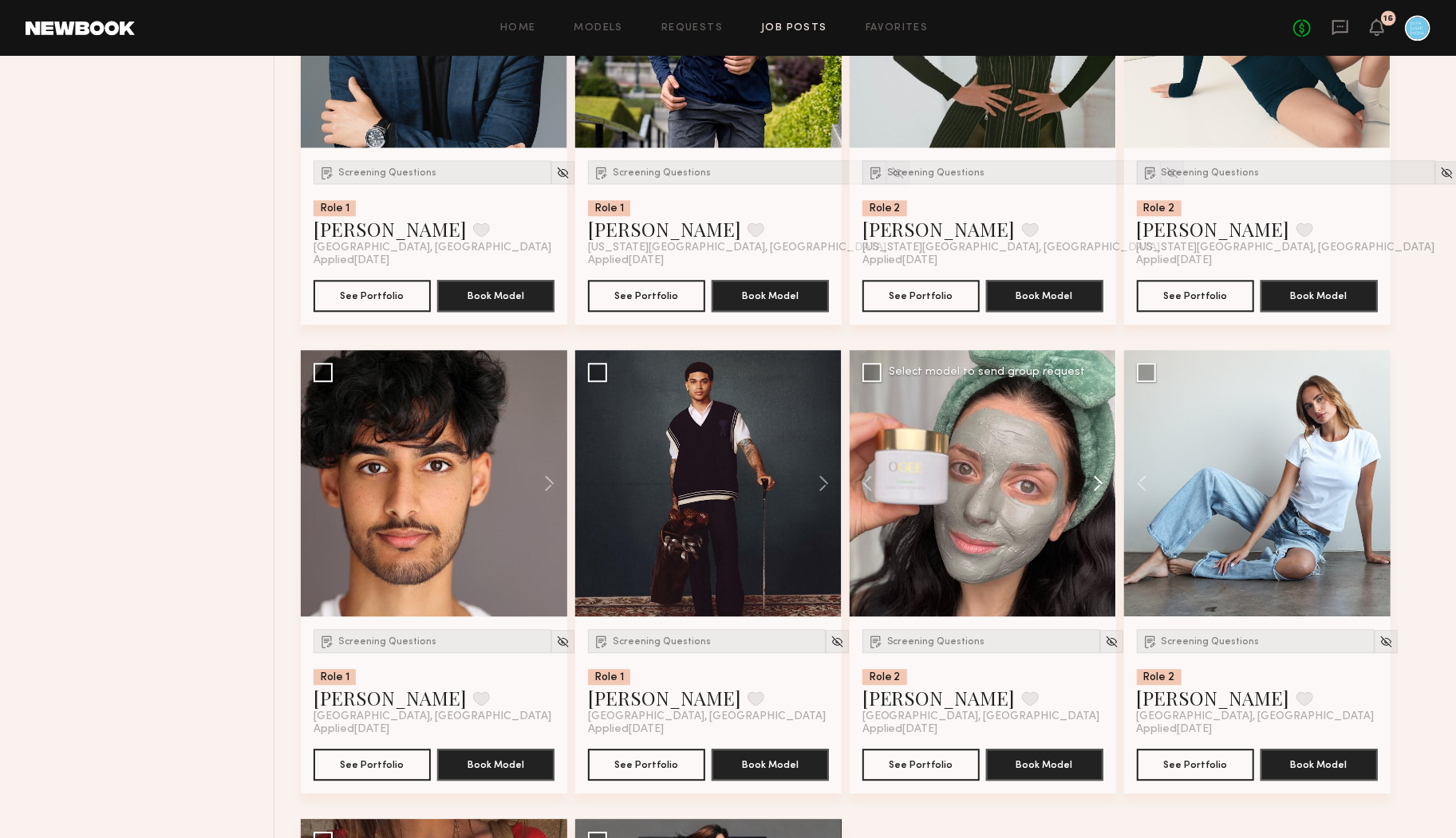
click at [1109, 482] on button at bounding box center [1091, 483] width 51 height 267
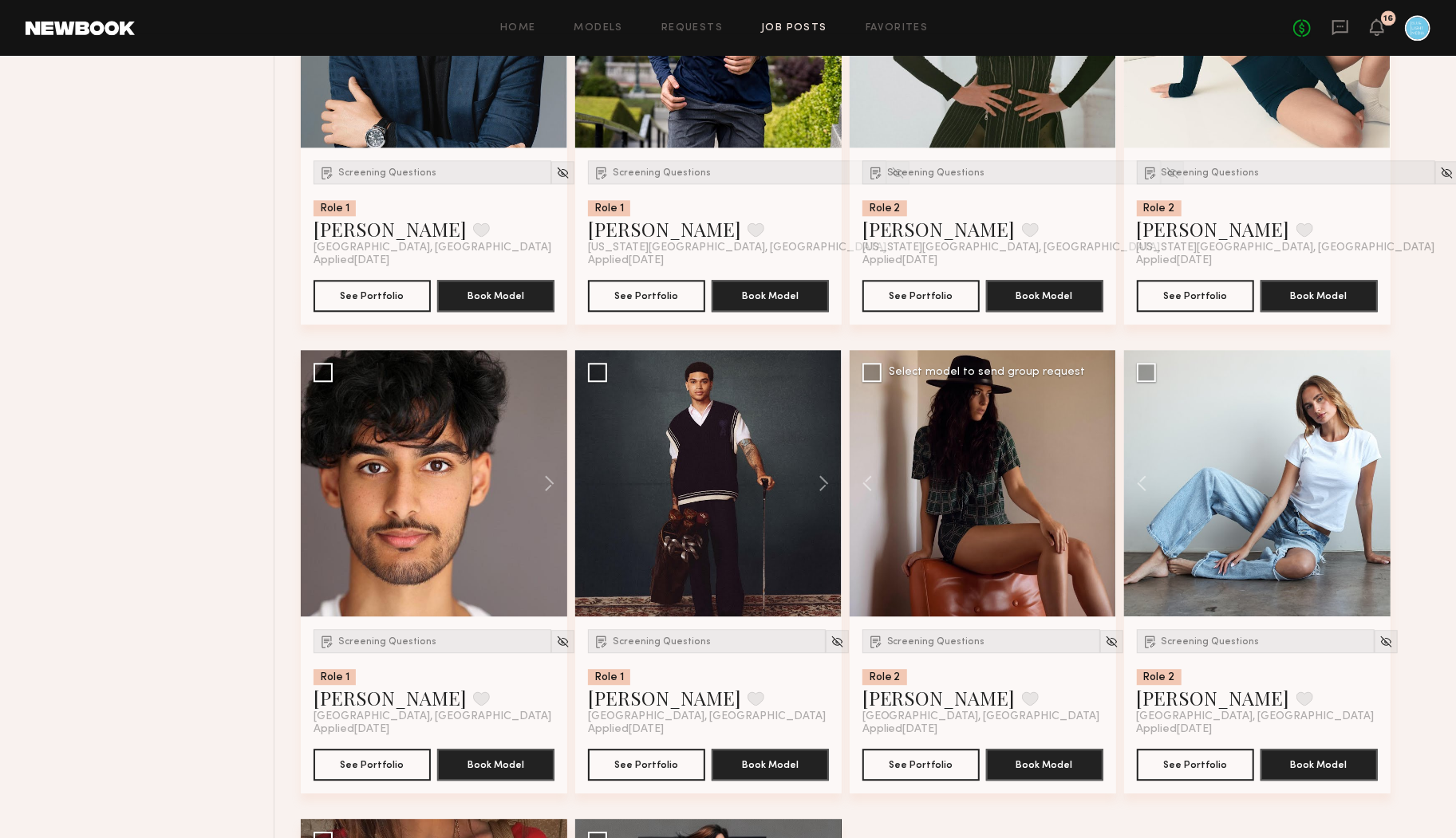
click at [1109, 482] on div at bounding box center [983, 483] width 267 height 267
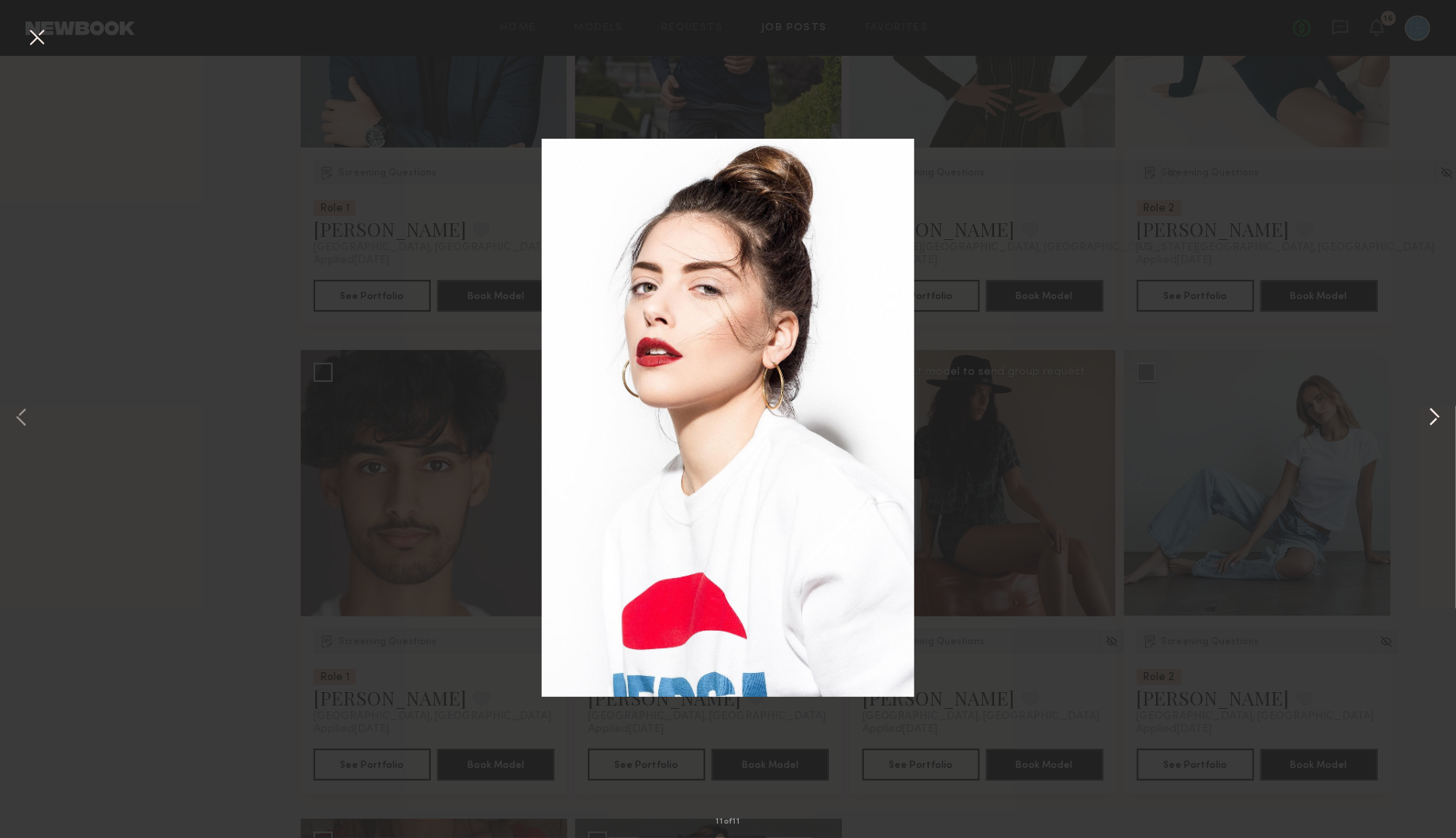
click at [1431, 417] on button at bounding box center [1435, 419] width 19 height 671
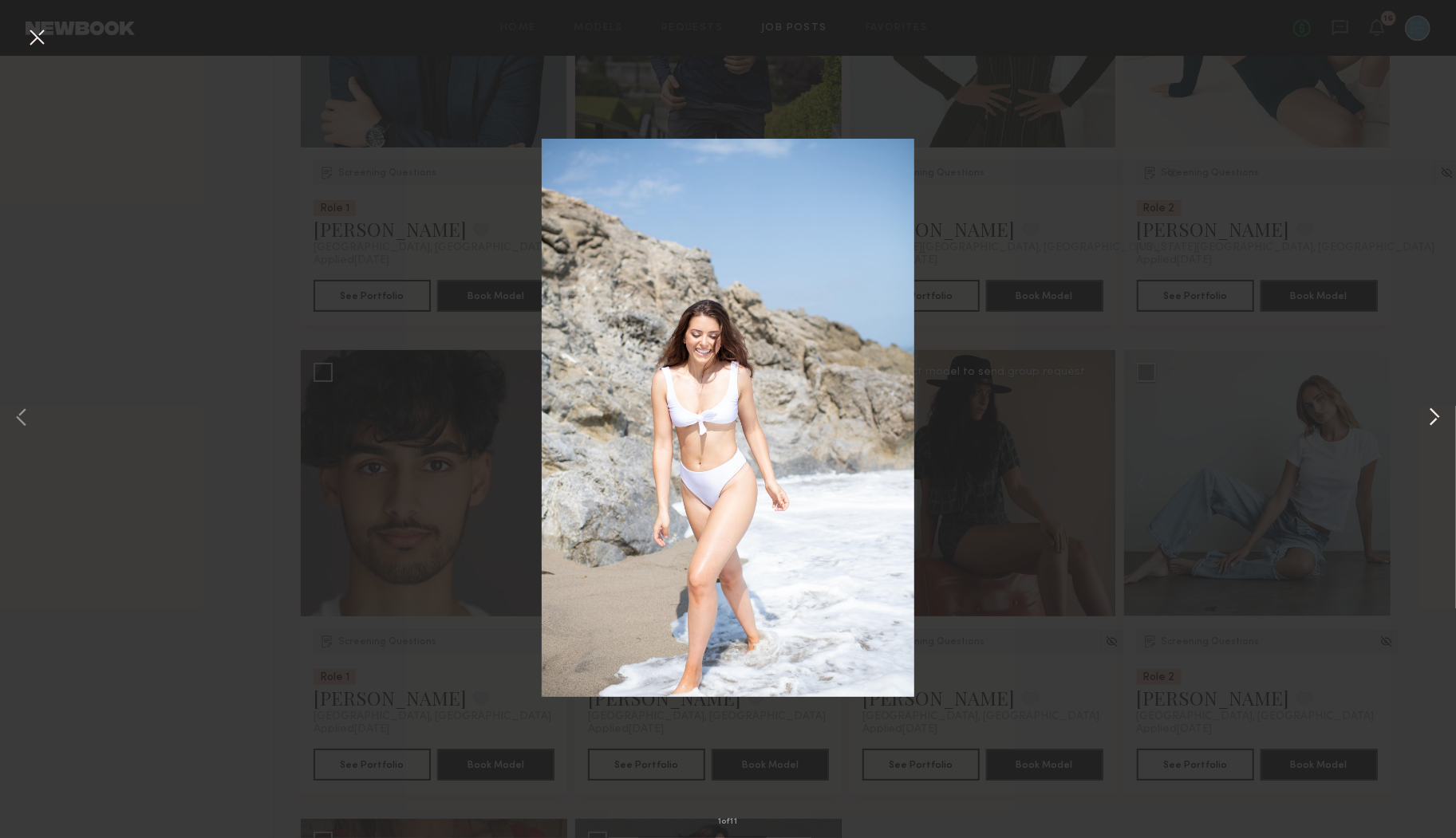
click at [1431, 417] on button at bounding box center [1435, 419] width 19 height 671
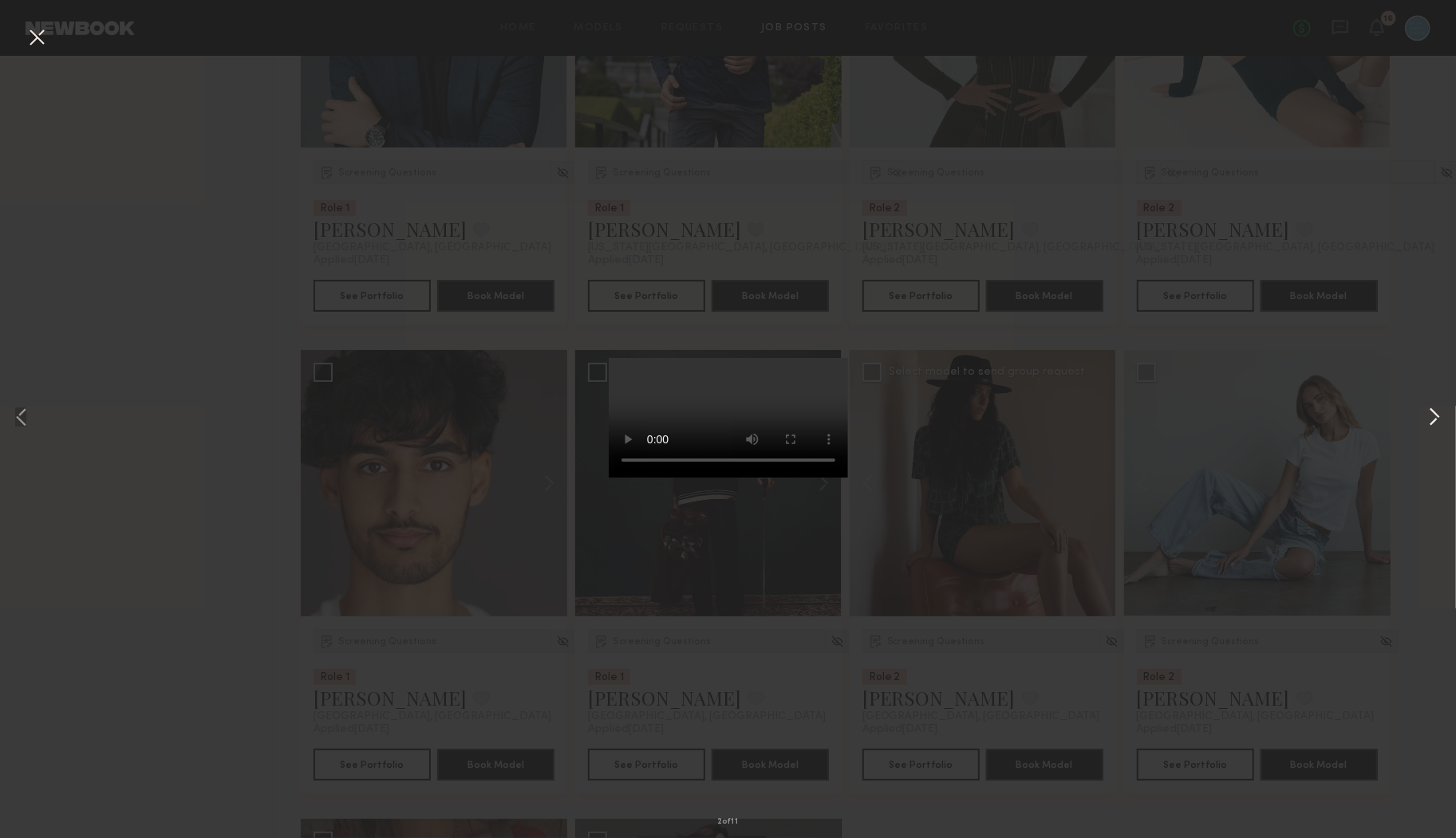
click at [1431, 417] on button at bounding box center [1435, 419] width 19 height 671
click at [37, 34] on button at bounding box center [36, 38] width 26 height 29
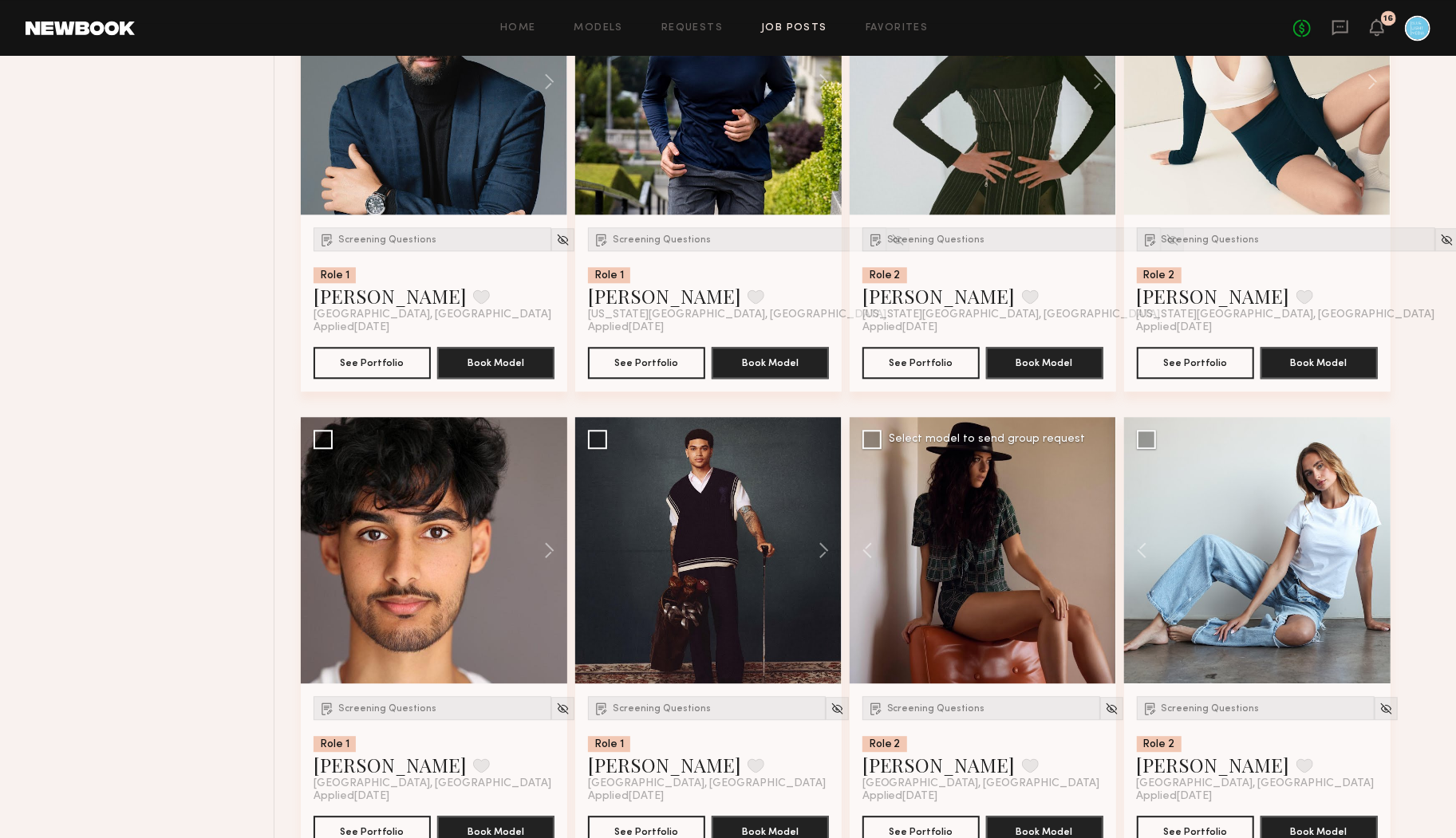
scroll to position [2772, 0]
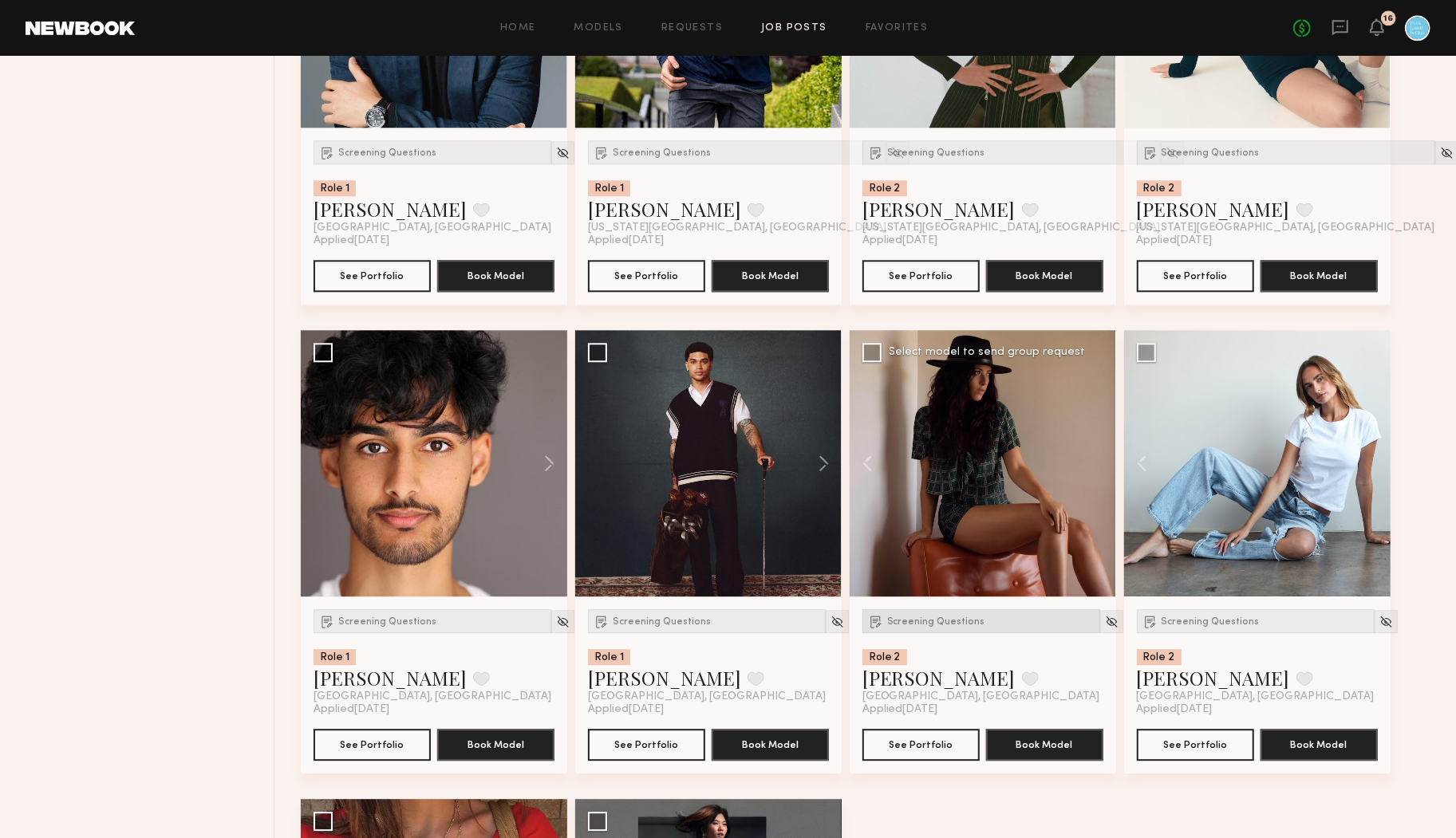
click at [943, 626] on div "Screening Questions" at bounding box center [981, 621] width 238 height 24
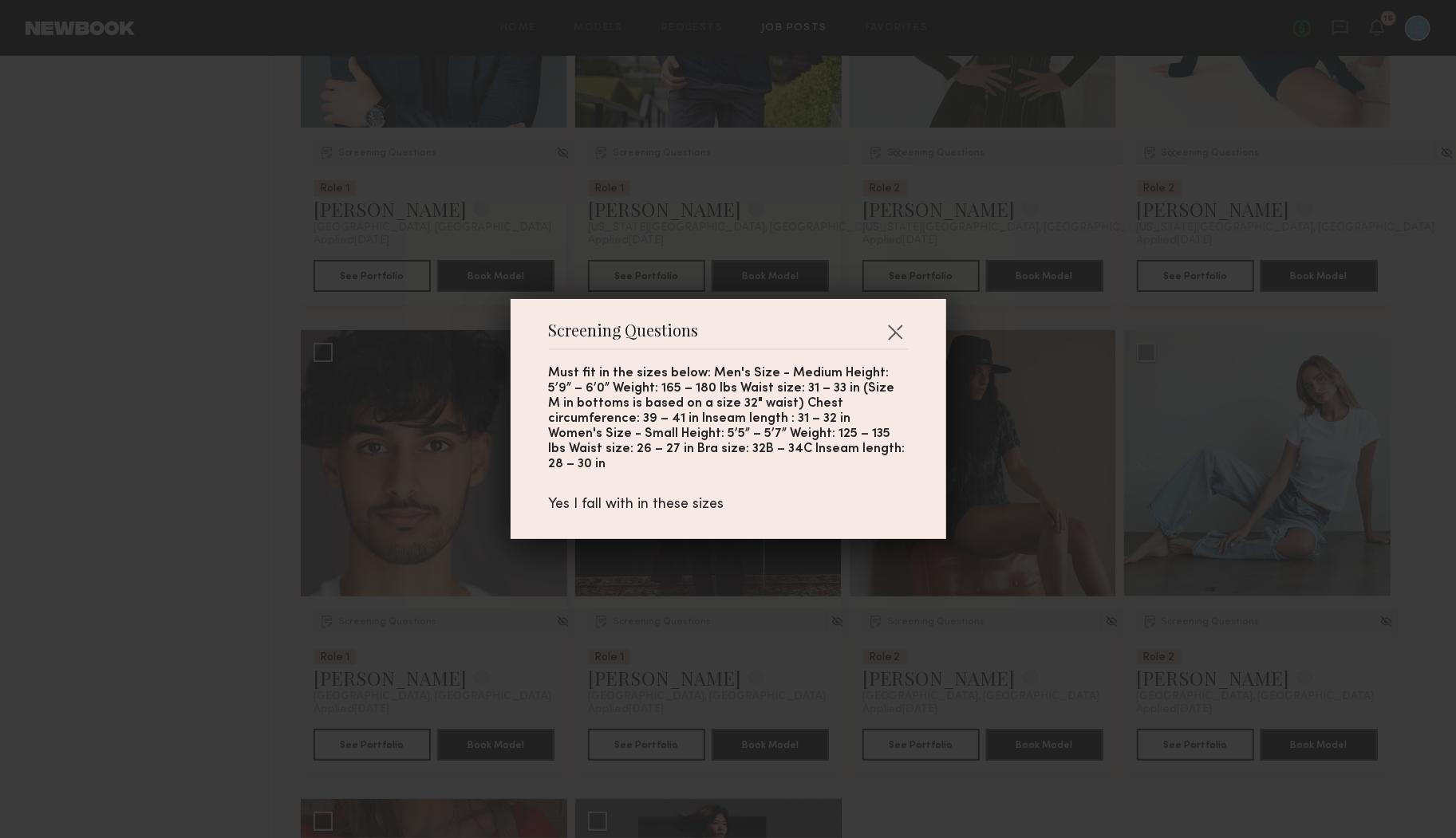
click at [943, 626] on div "Screening Questions Must fit in the sizes below: Men's Size - Medium Height: 5’…" at bounding box center [728, 419] width 1456 height 838
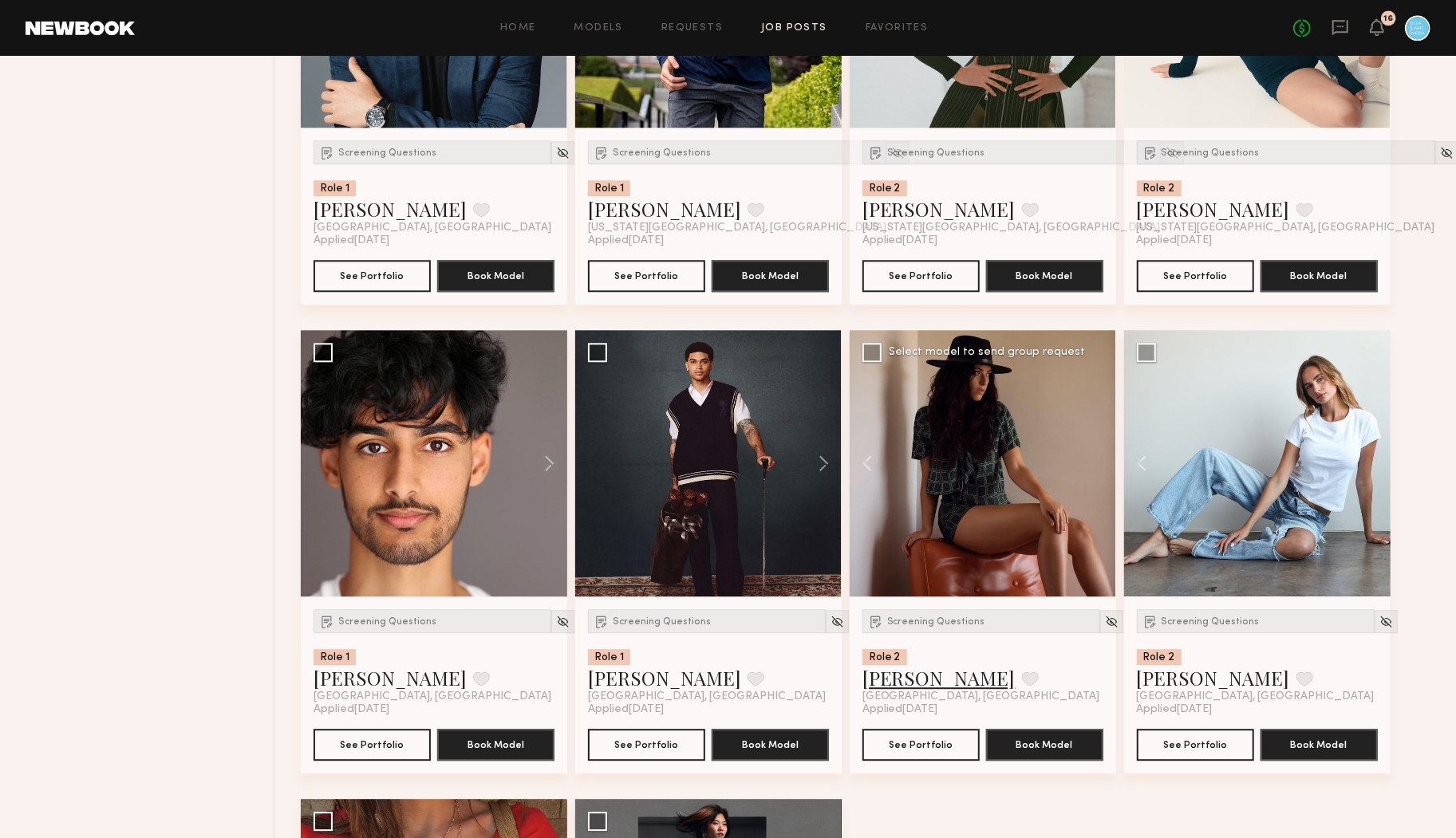
click at [899, 675] on link "Taylor A." at bounding box center [938, 677] width 153 height 26
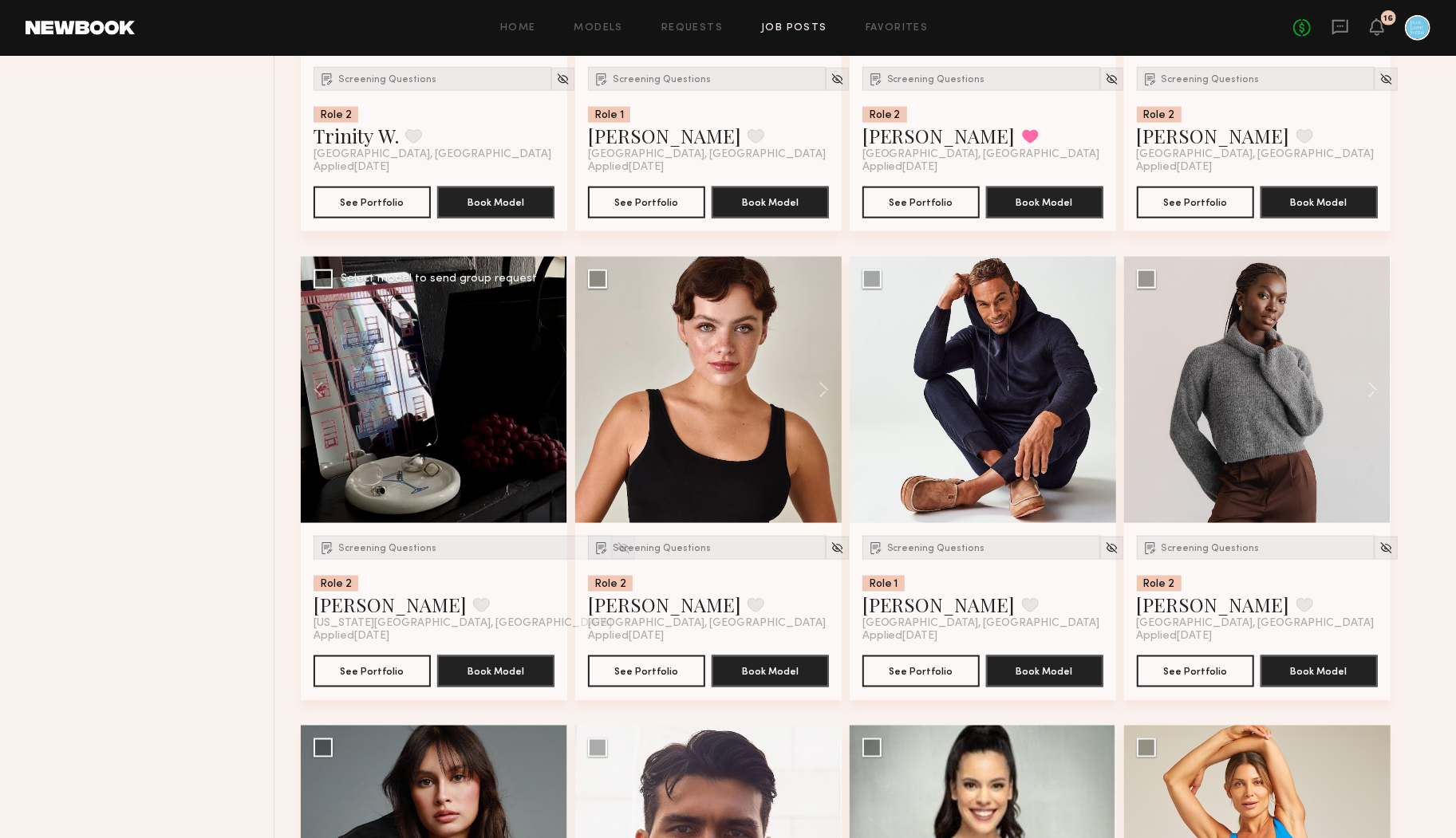
scroll to position [0, 0]
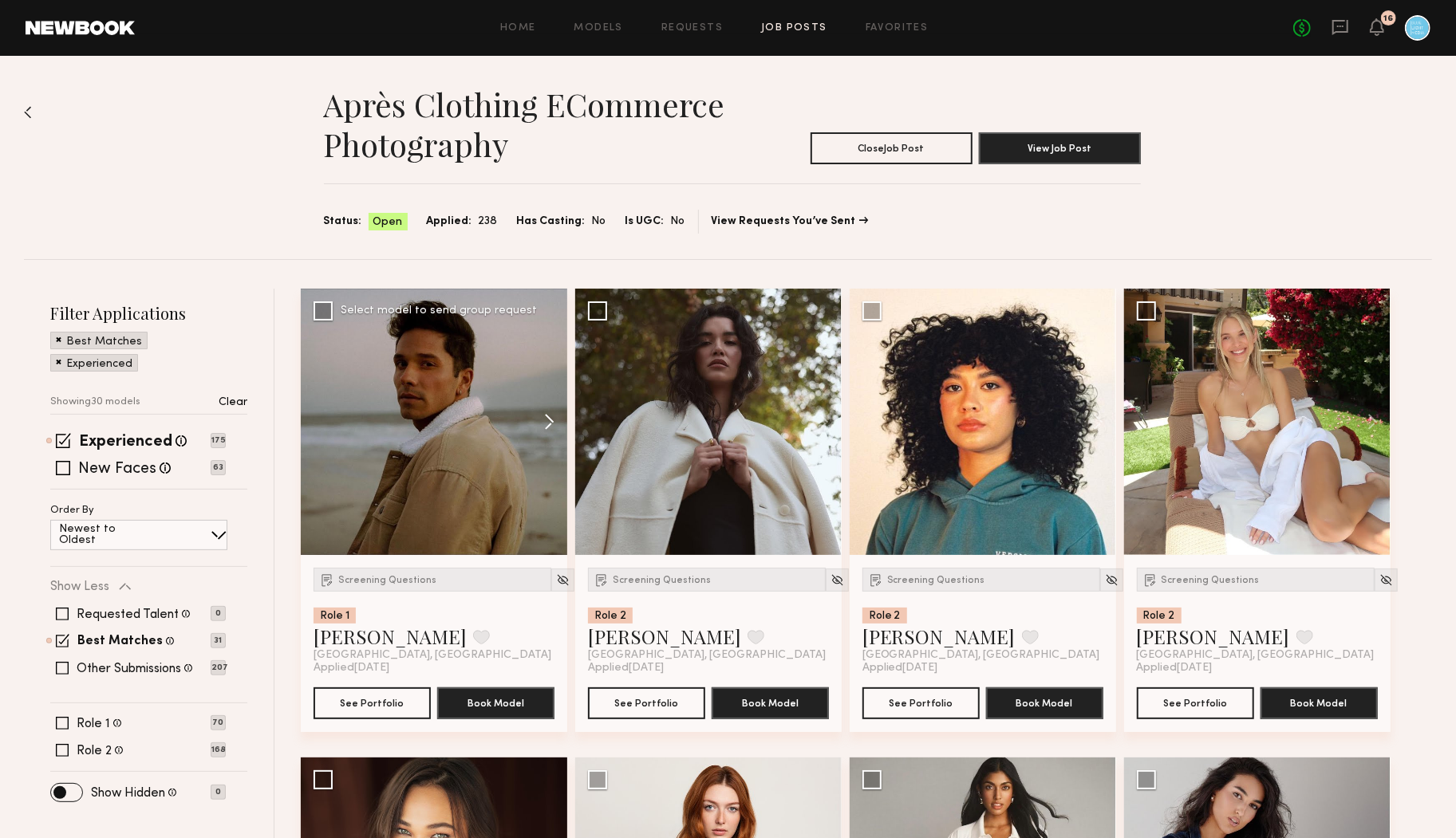
click at [548, 419] on button at bounding box center [542, 422] width 51 height 267
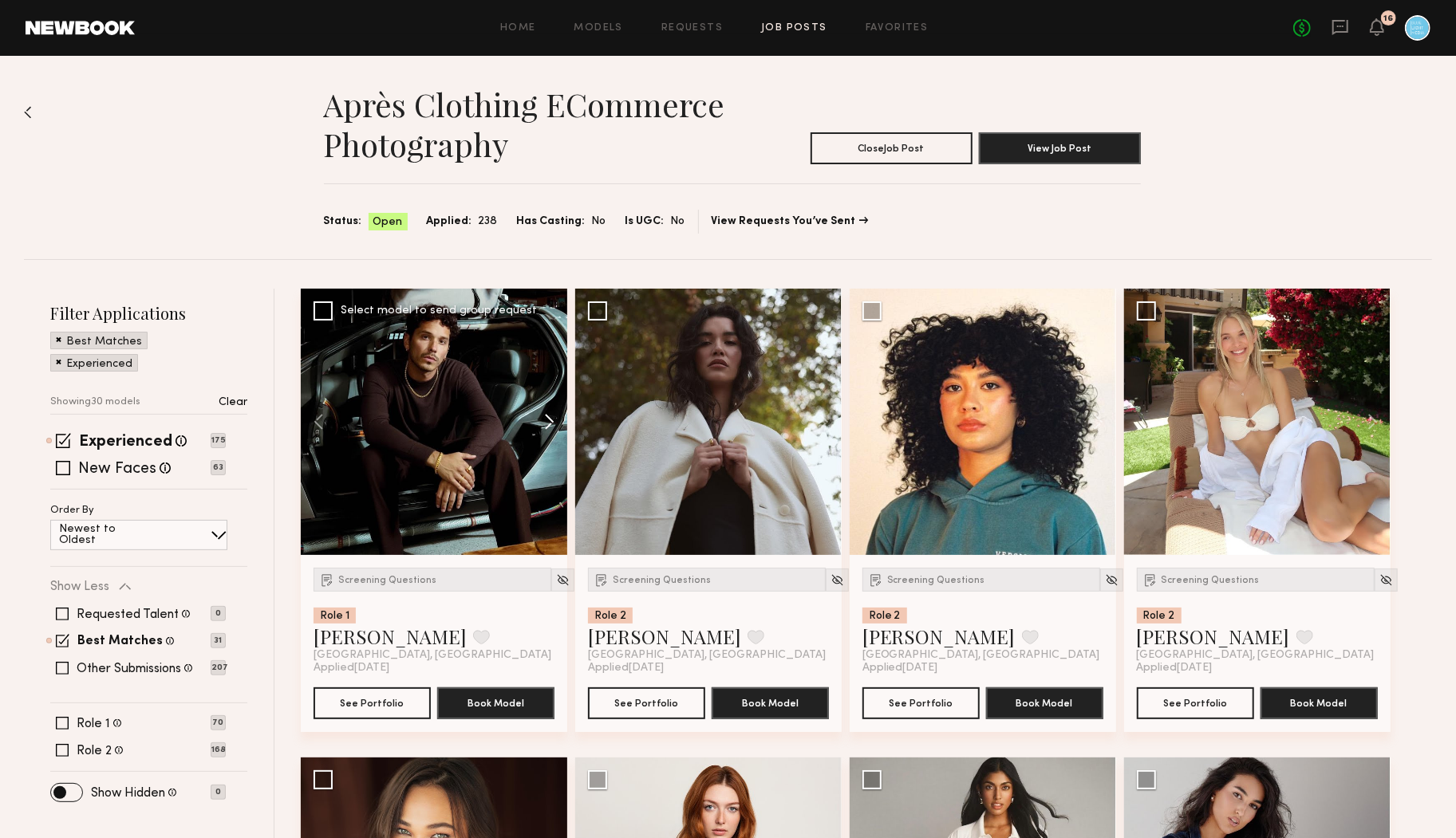
click at [548, 419] on button at bounding box center [542, 422] width 51 height 267
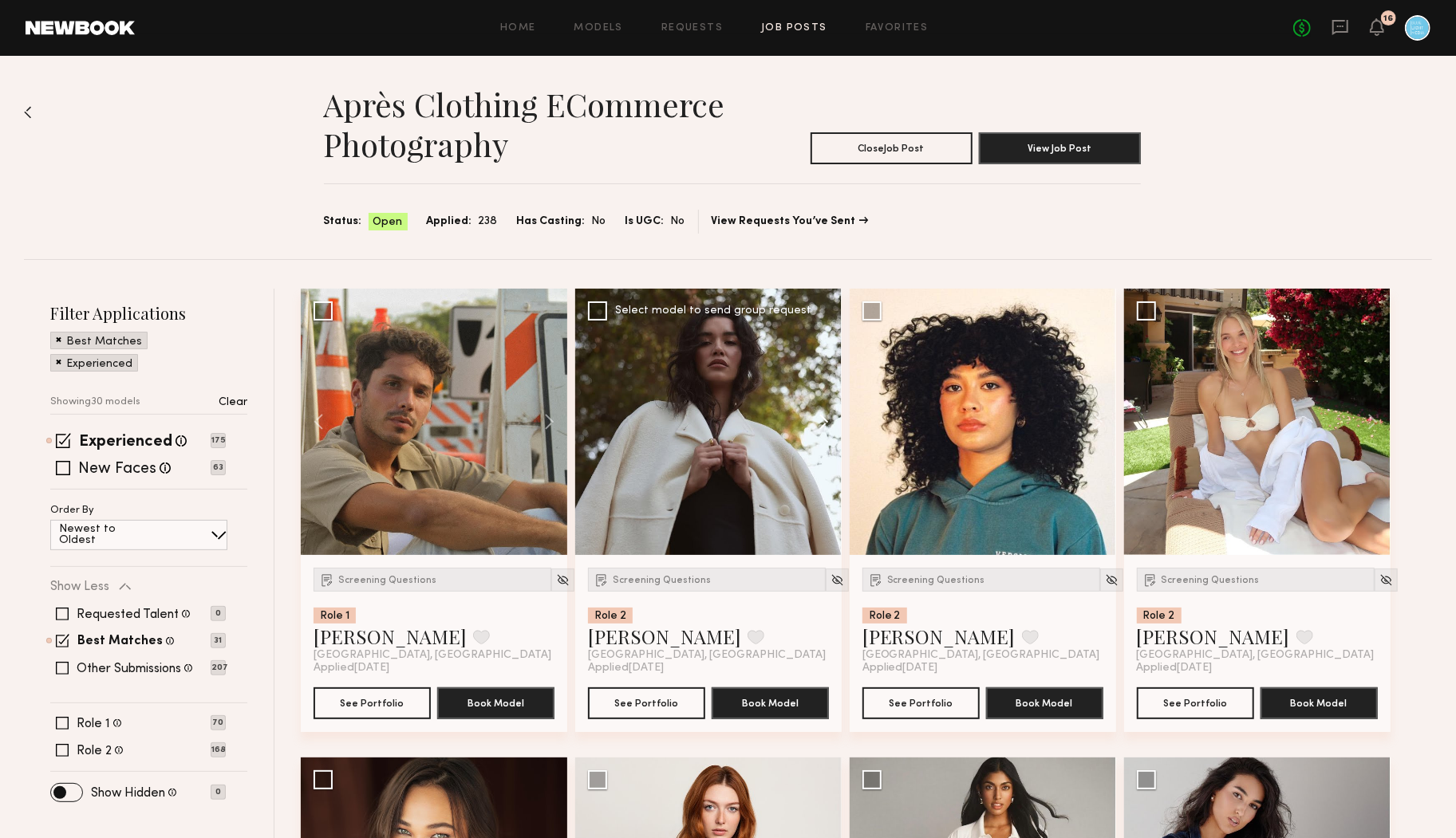
click at [819, 411] on button at bounding box center [816, 422] width 51 height 267
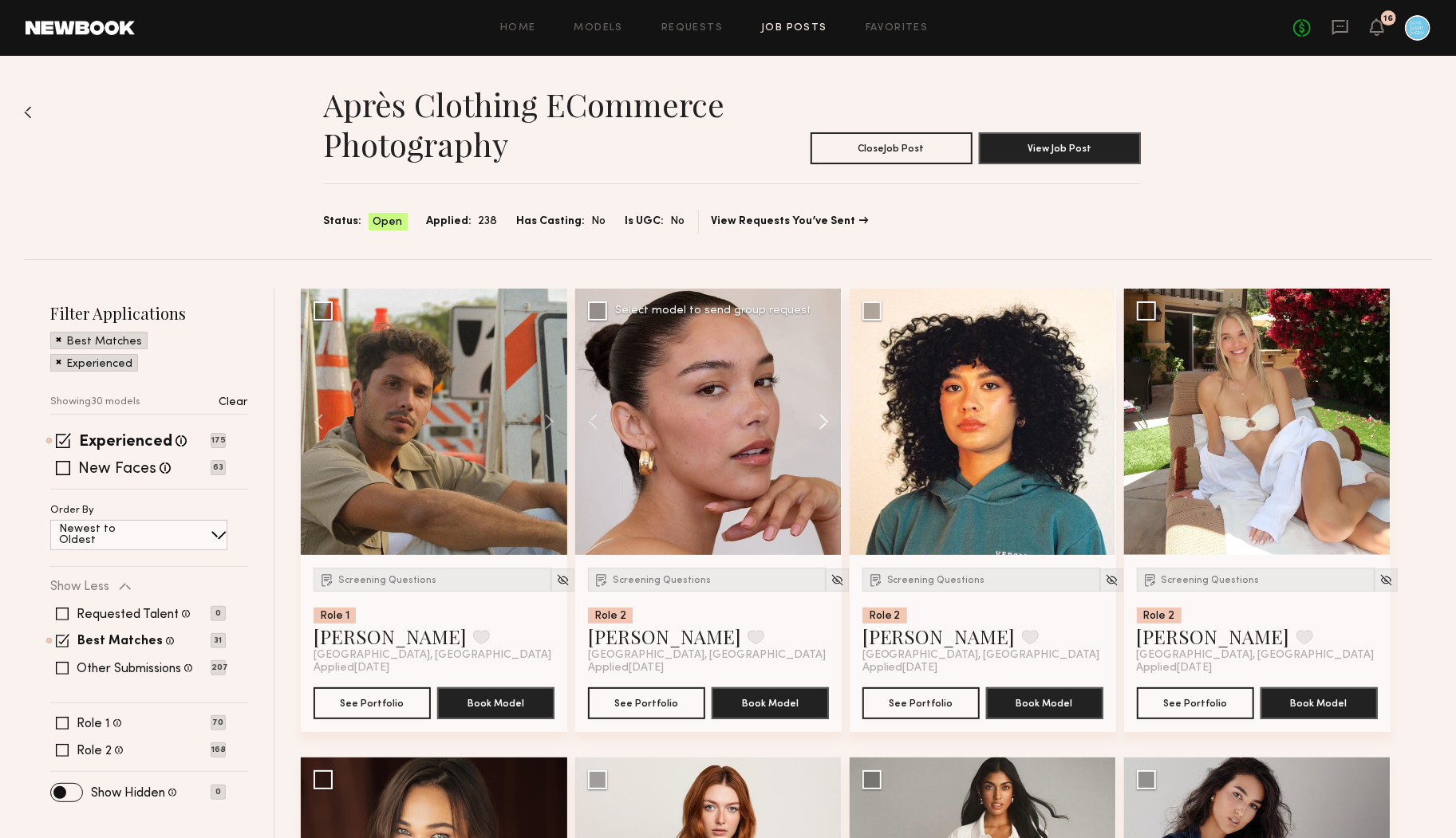
click at [819, 412] on button at bounding box center [816, 422] width 51 height 267
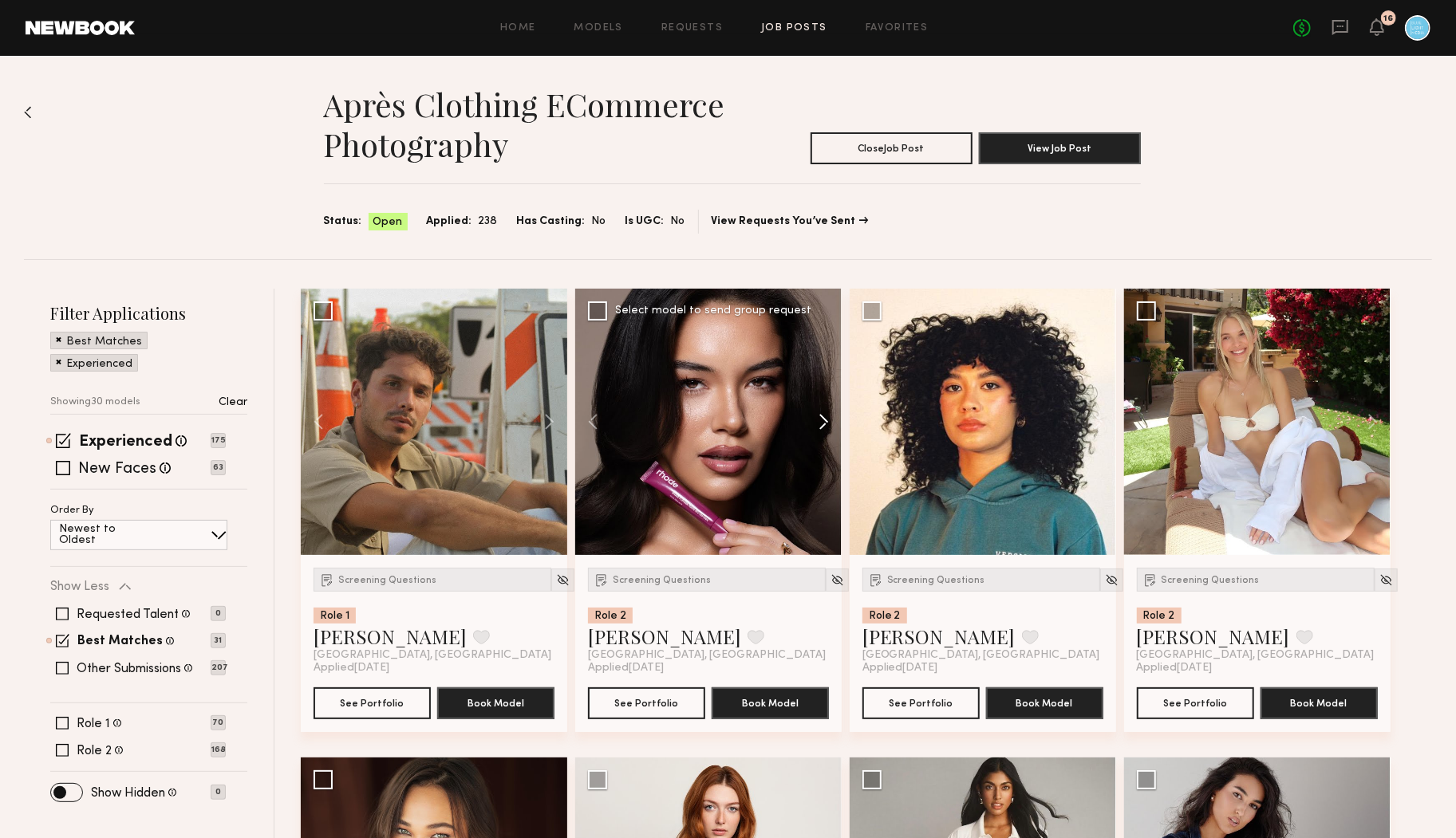
click at [819, 412] on button at bounding box center [816, 422] width 51 height 267
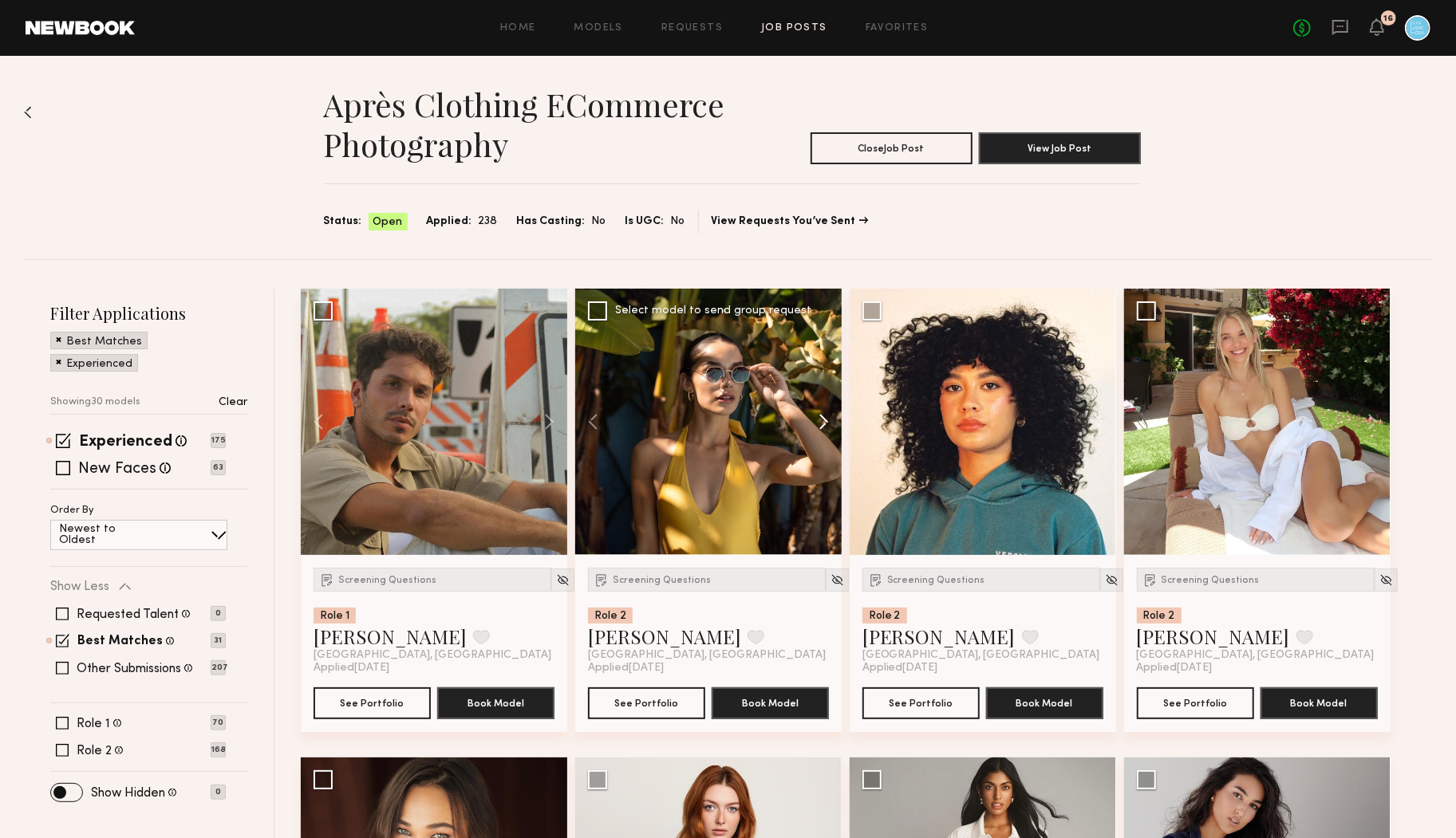
click at [819, 412] on button at bounding box center [816, 422] width 51 height 267
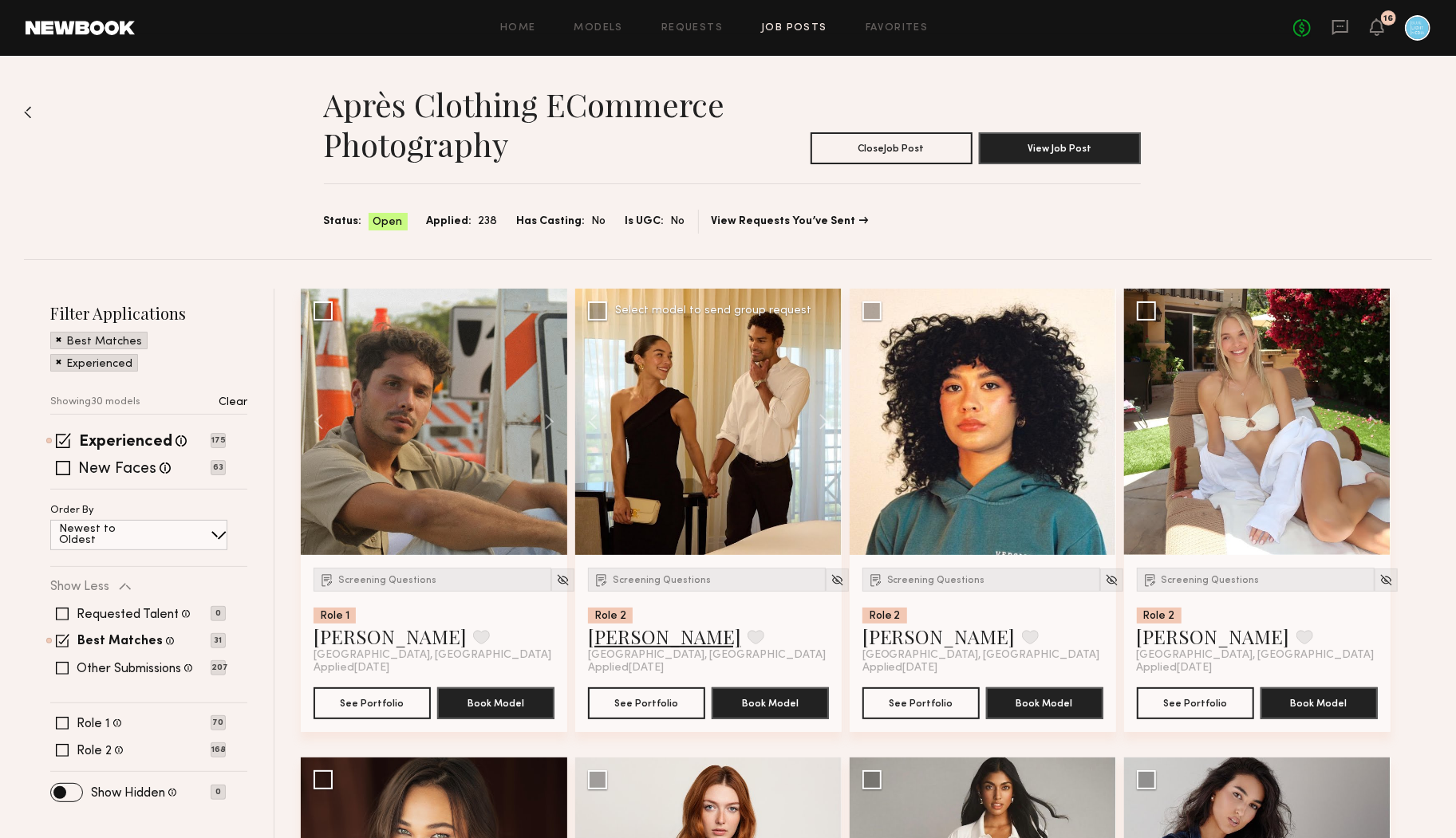
click at [626, 638] on link "Vanessa B." at bounding box center [664, 636] width 153 height 26
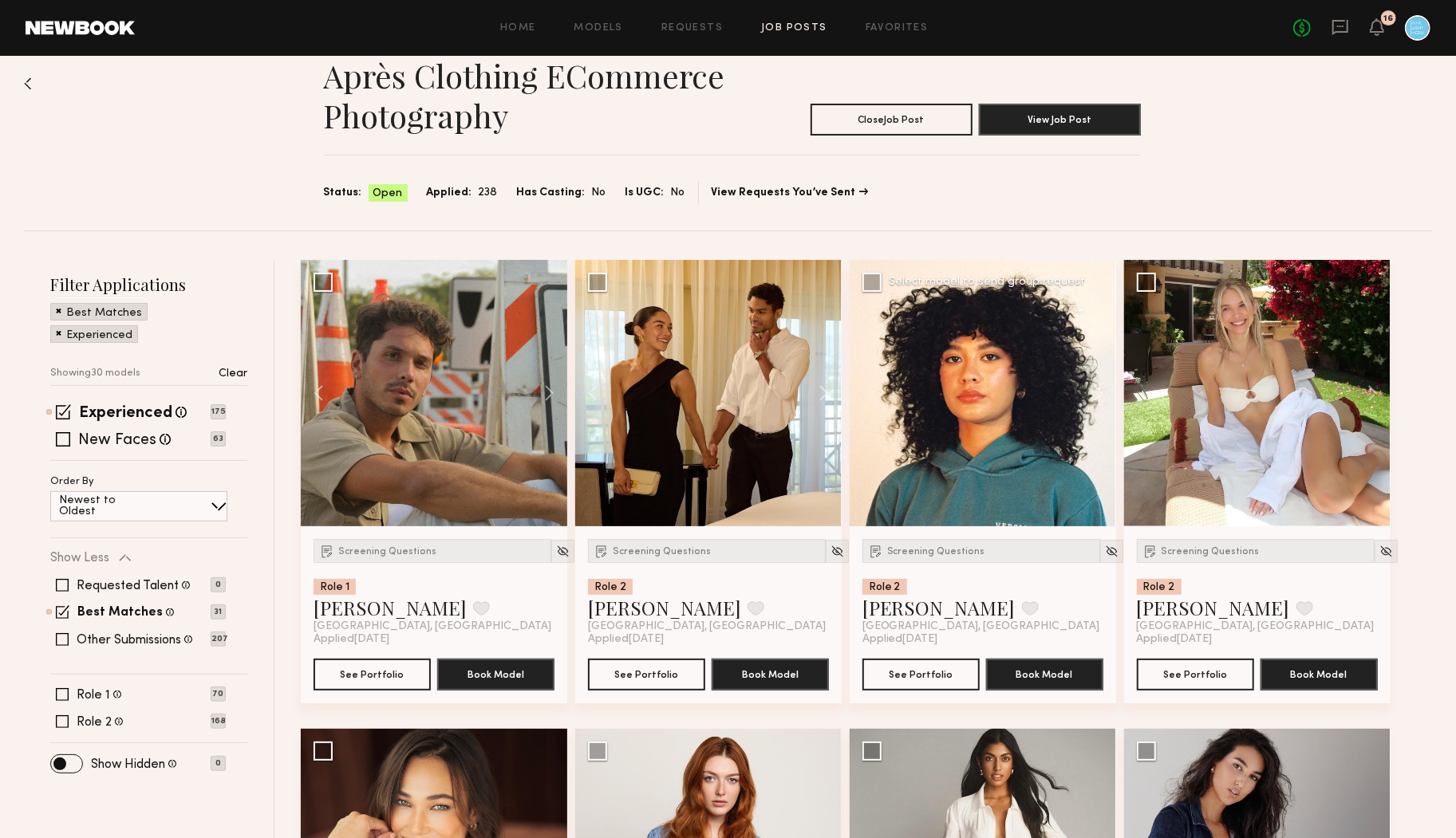
scroll to position [33, 0]
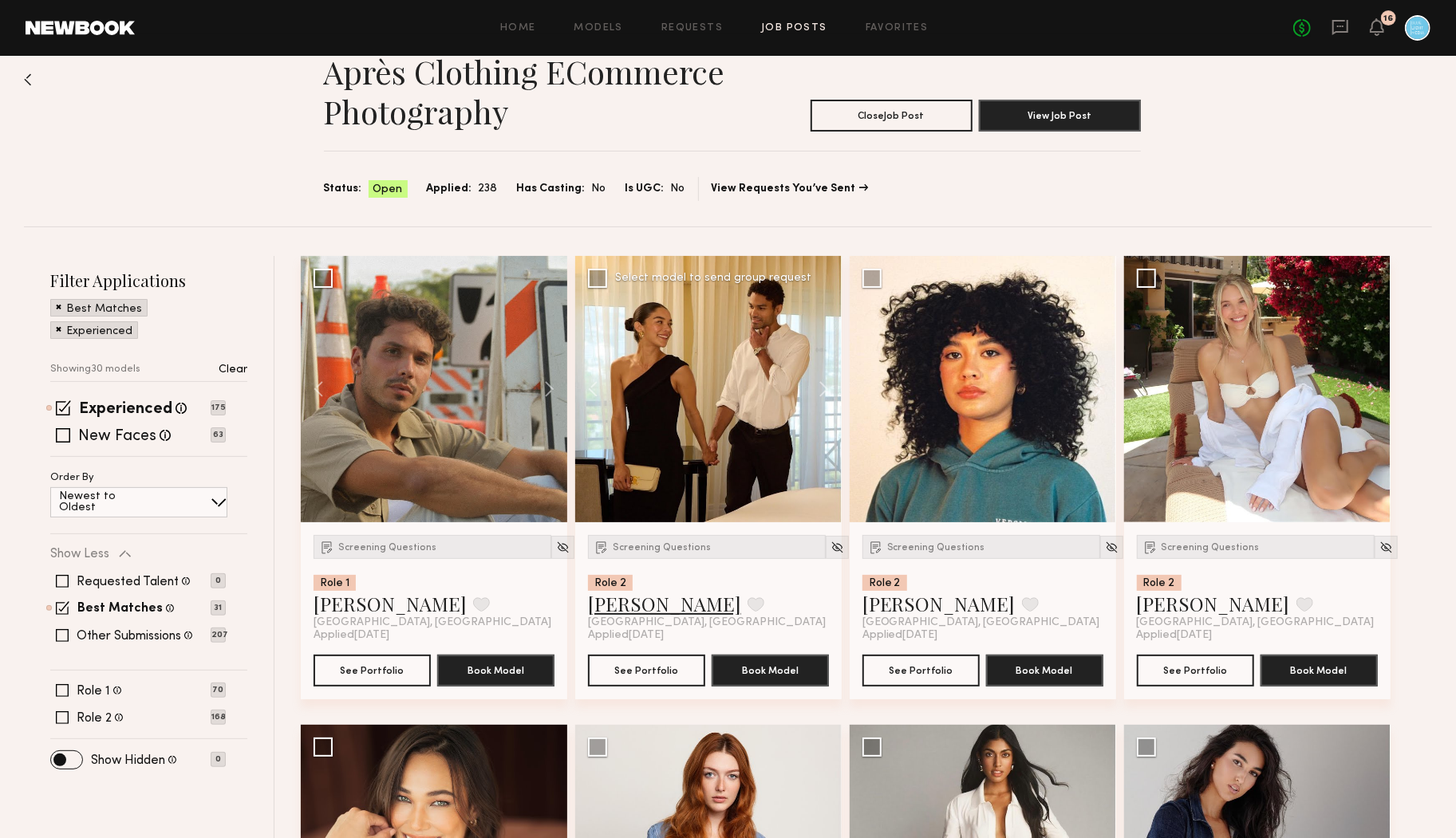
click at [637, 598] on link "Vanessa B." at bounding box center [664, 603] width 153 height 26
click at [998, 173] on section "Après Clothing eCommerce Photography Close Job Post View Job Post Status: Open …" at bounding box center [732, 126] width 817 height 149
click at [1371, 386] on button at bounding box center [1365, 389] width 51 height 267
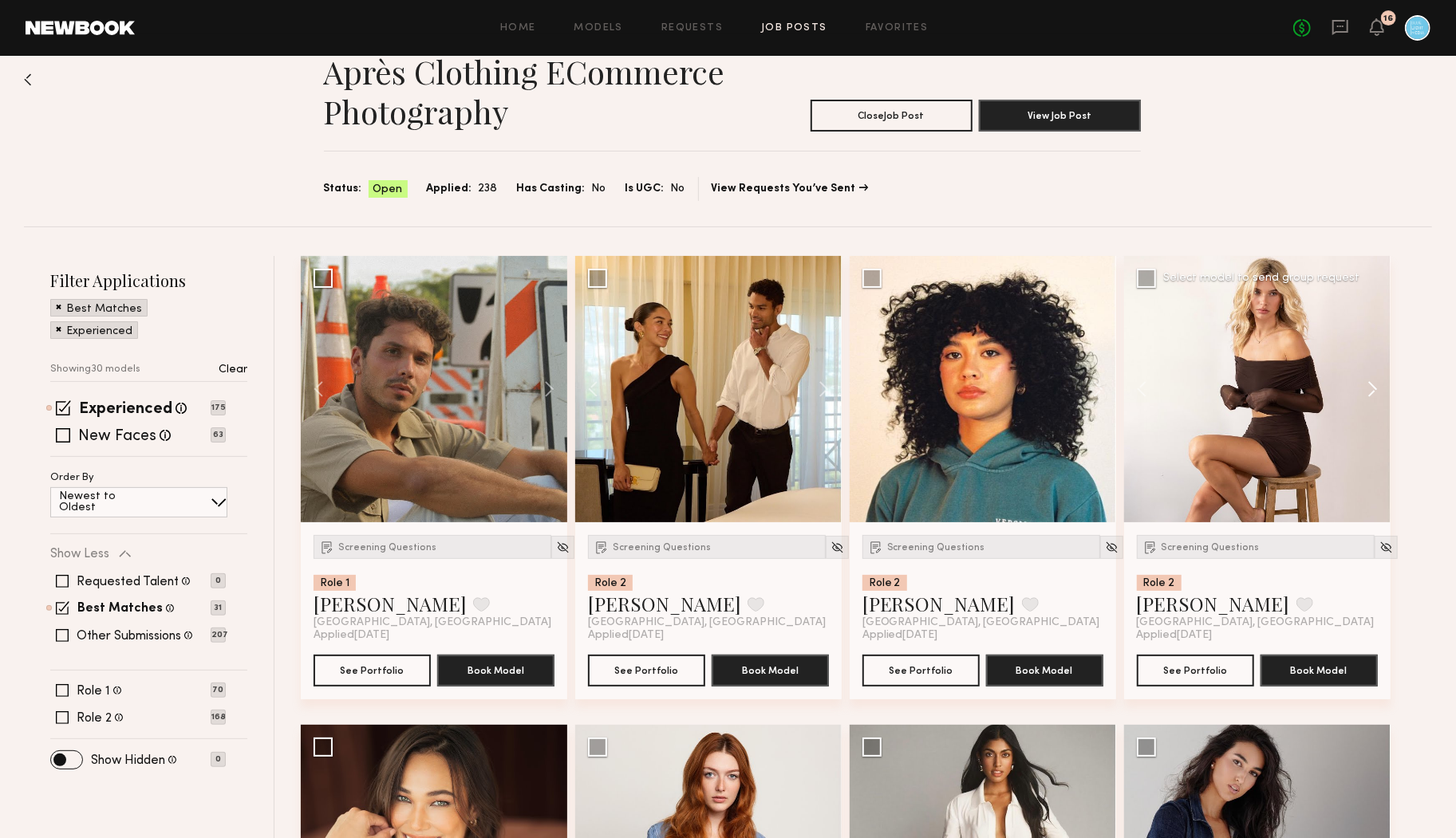
click at [1371, 386] on button at bounding box center [1365, 389] width 51 height 267
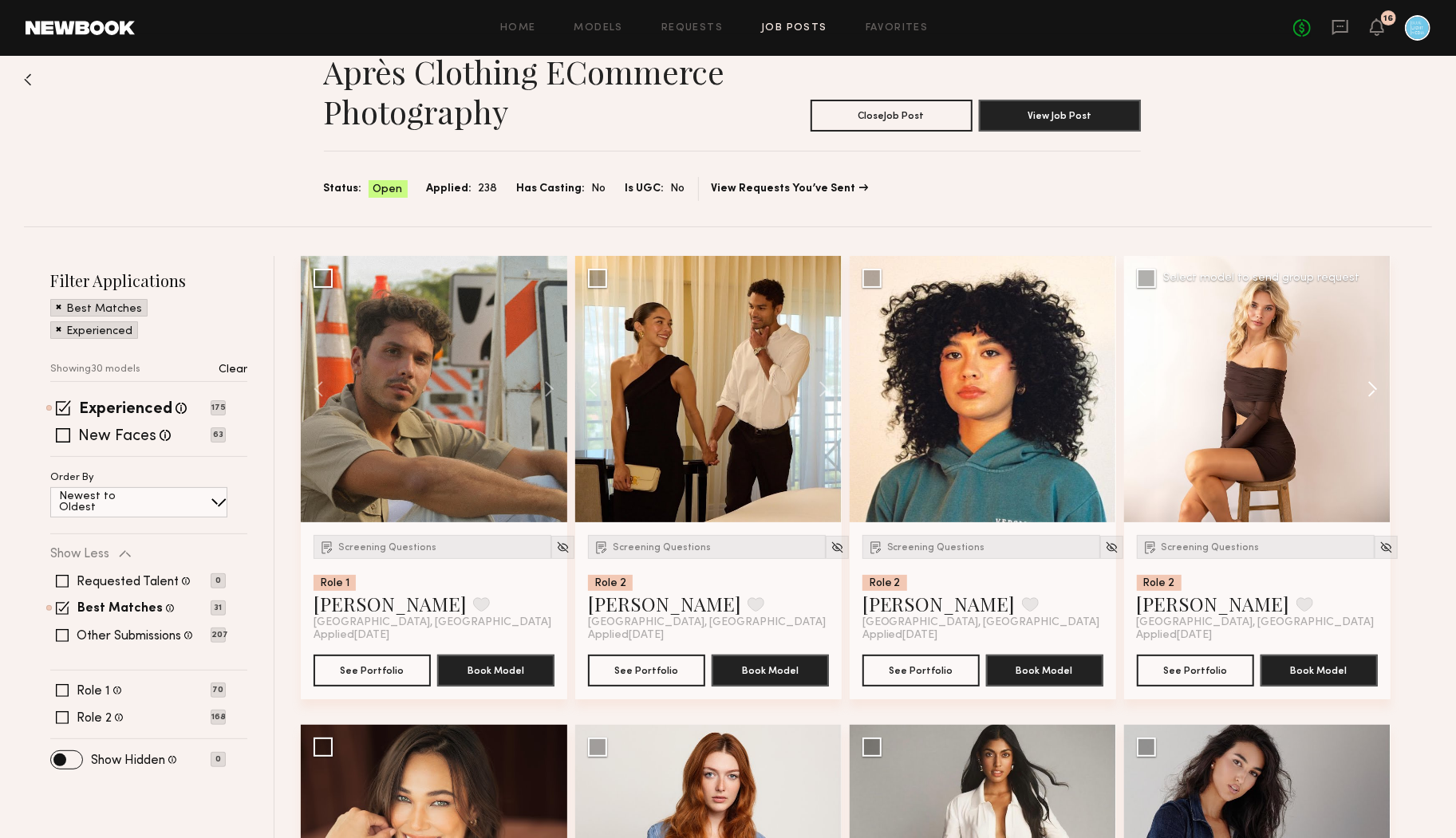
click at [1371, 387] on button at bounding box center [1365, 389] width 51 height 267
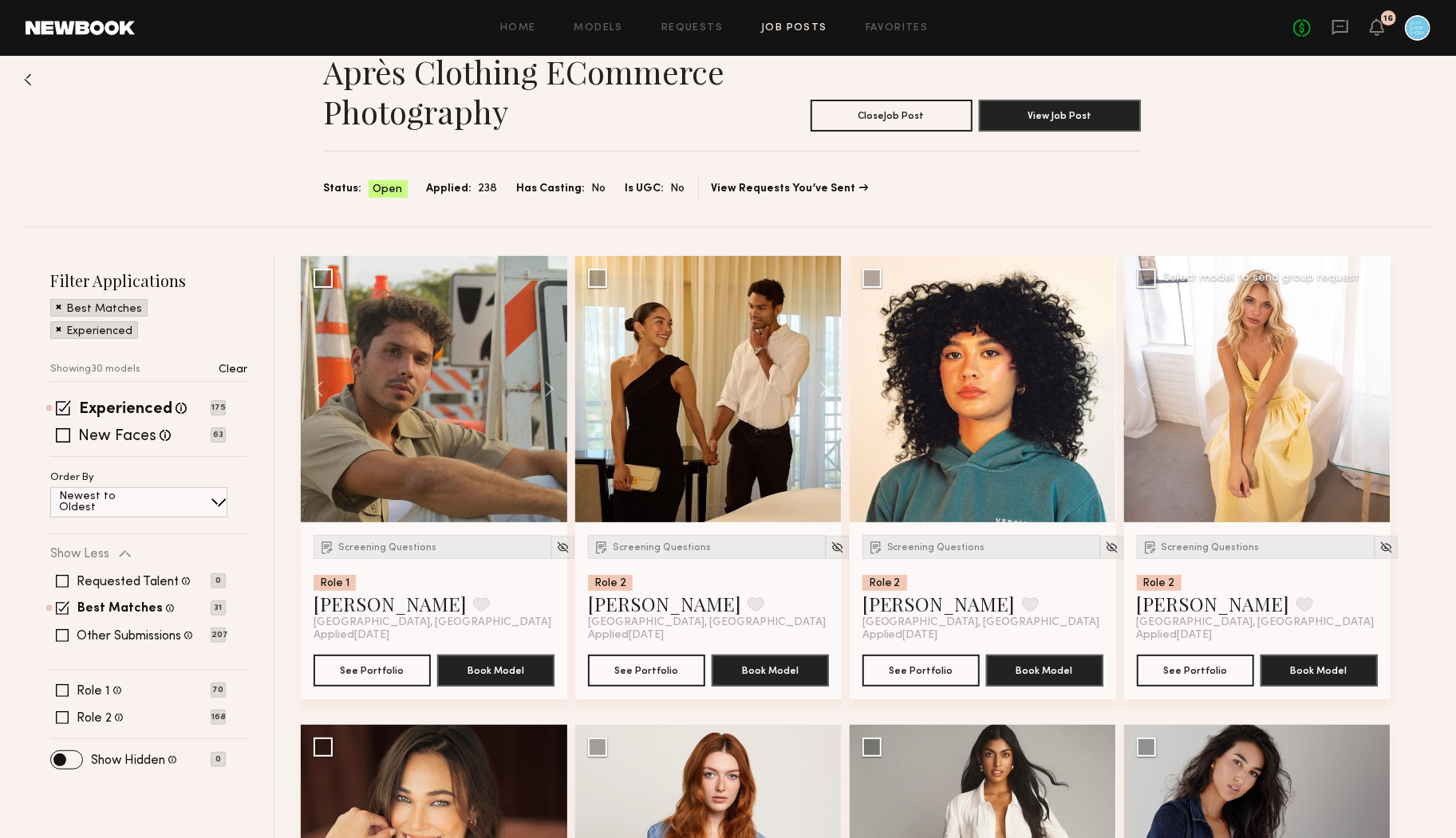
click at [1371, 387] on button at bounding box center [1365, 389] width 51 height 267
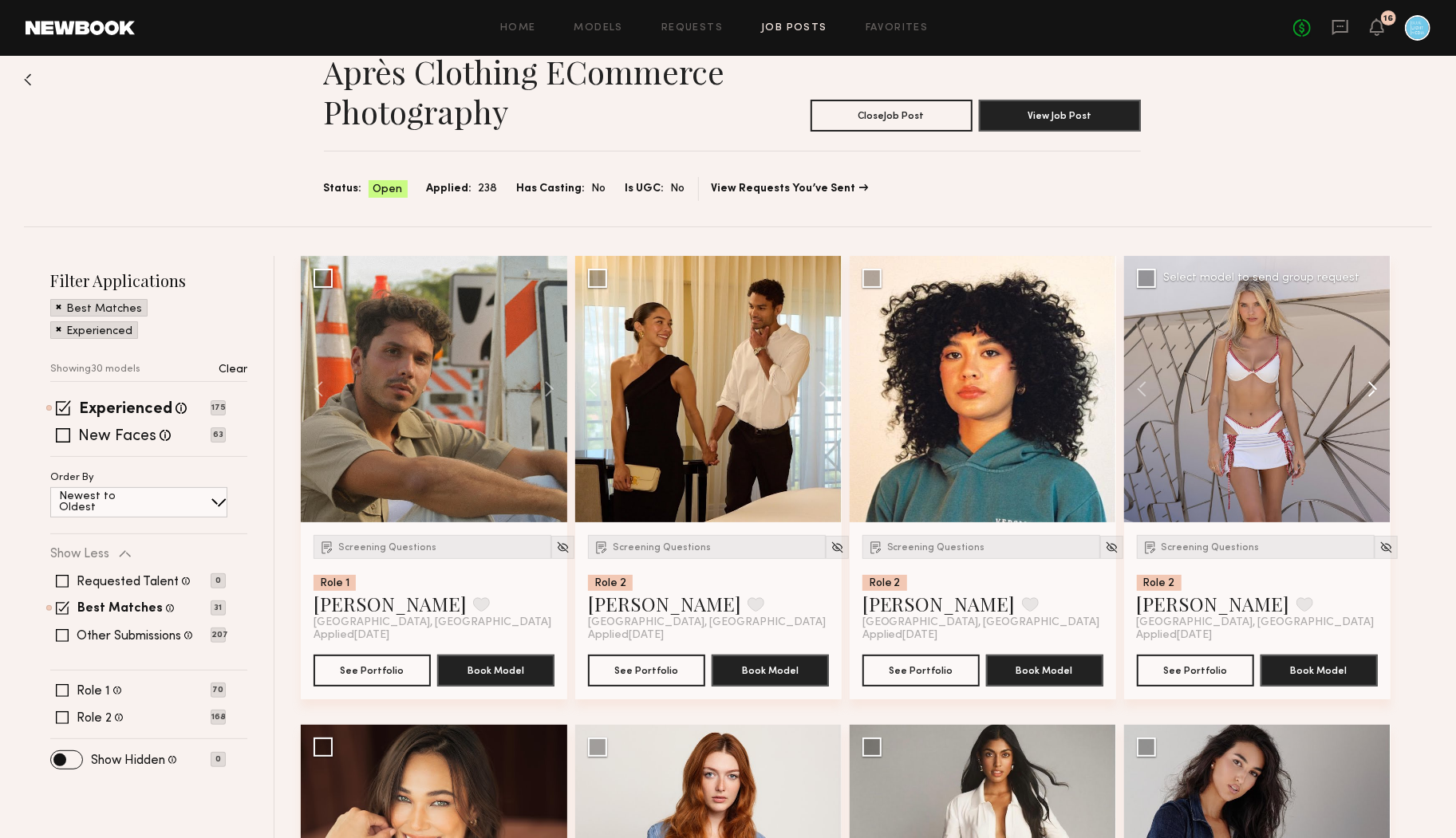
click at [1371, 387] on button at bounding box center [1365, 389] width 51 height 267
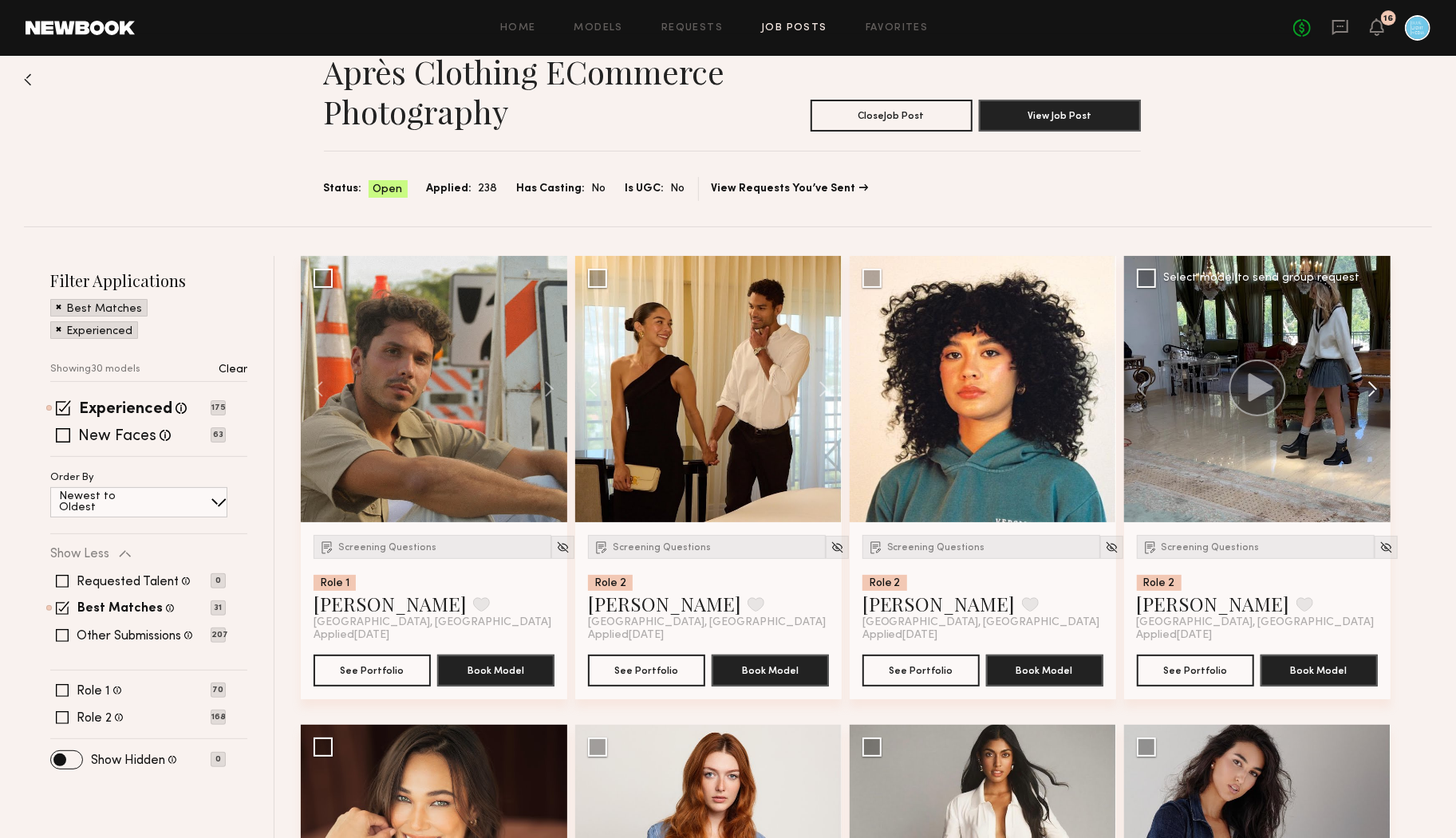
click at [1371, 387] on button at bounding box center [1365, 389] width 51 height 267
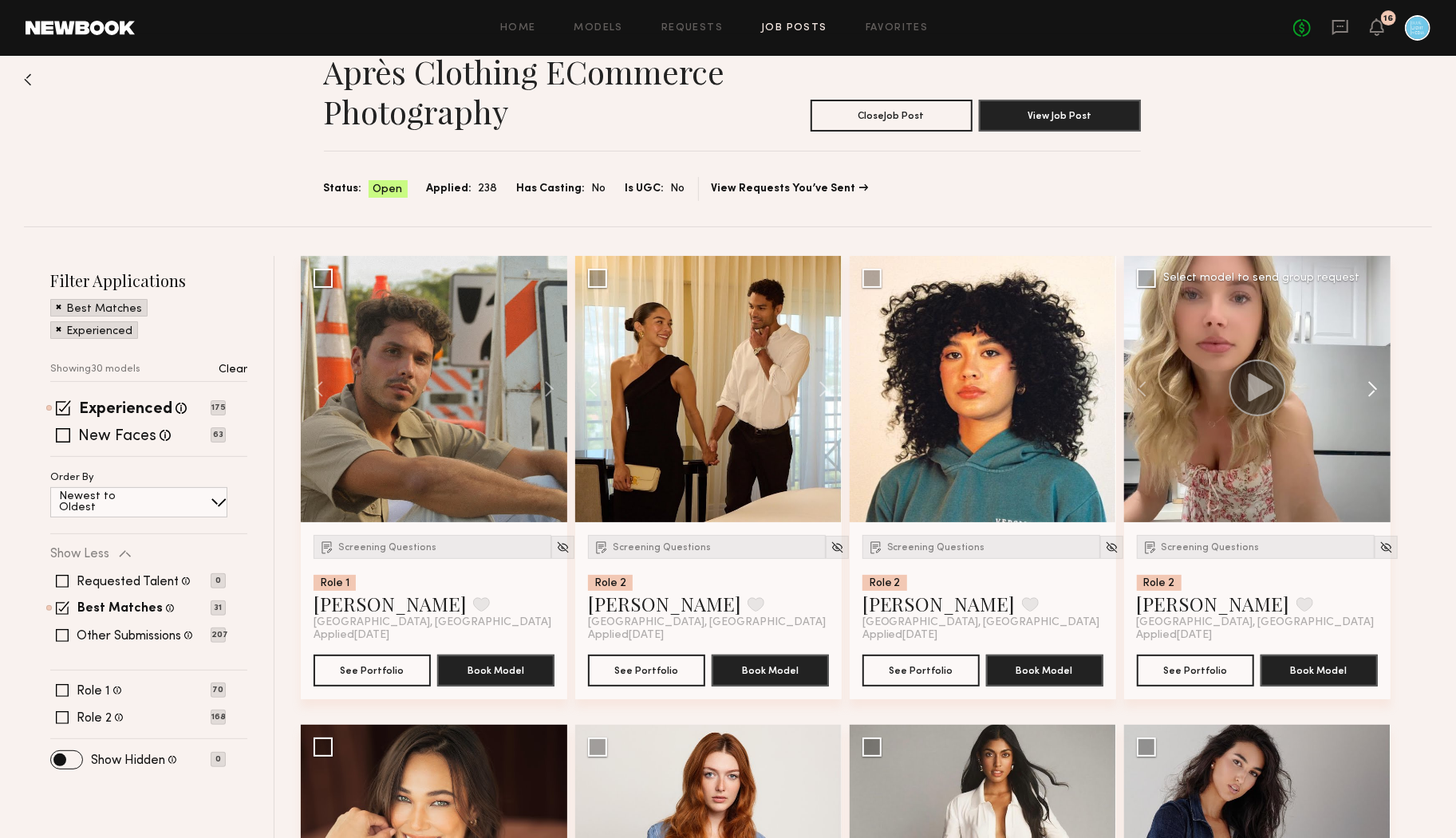
click at [1371, 387] on button at bounding box center [1365, 389] width 51 height 267
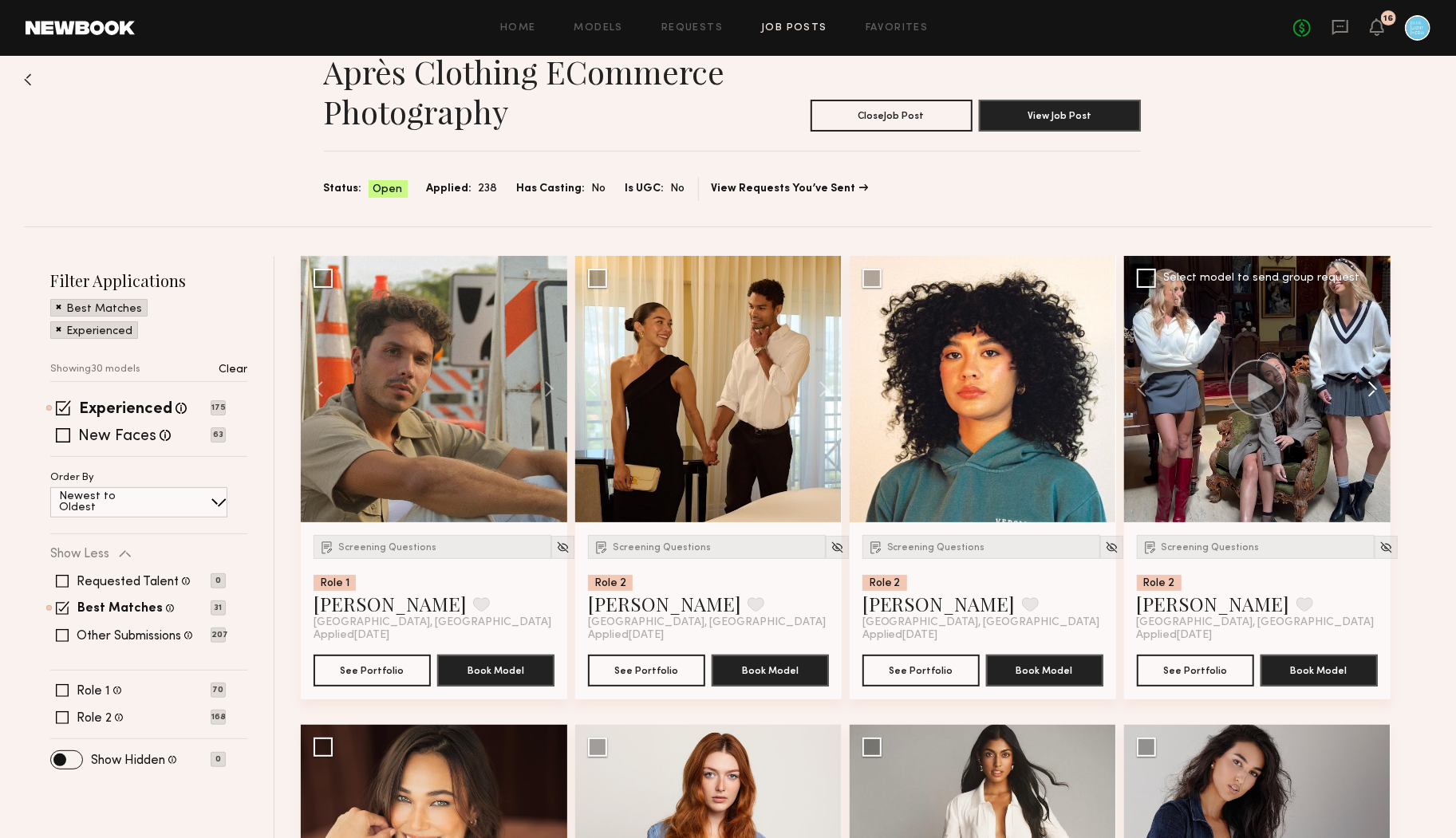
click at [1371, 387] on button at bounding box center [1365, 389] width 51 height 267
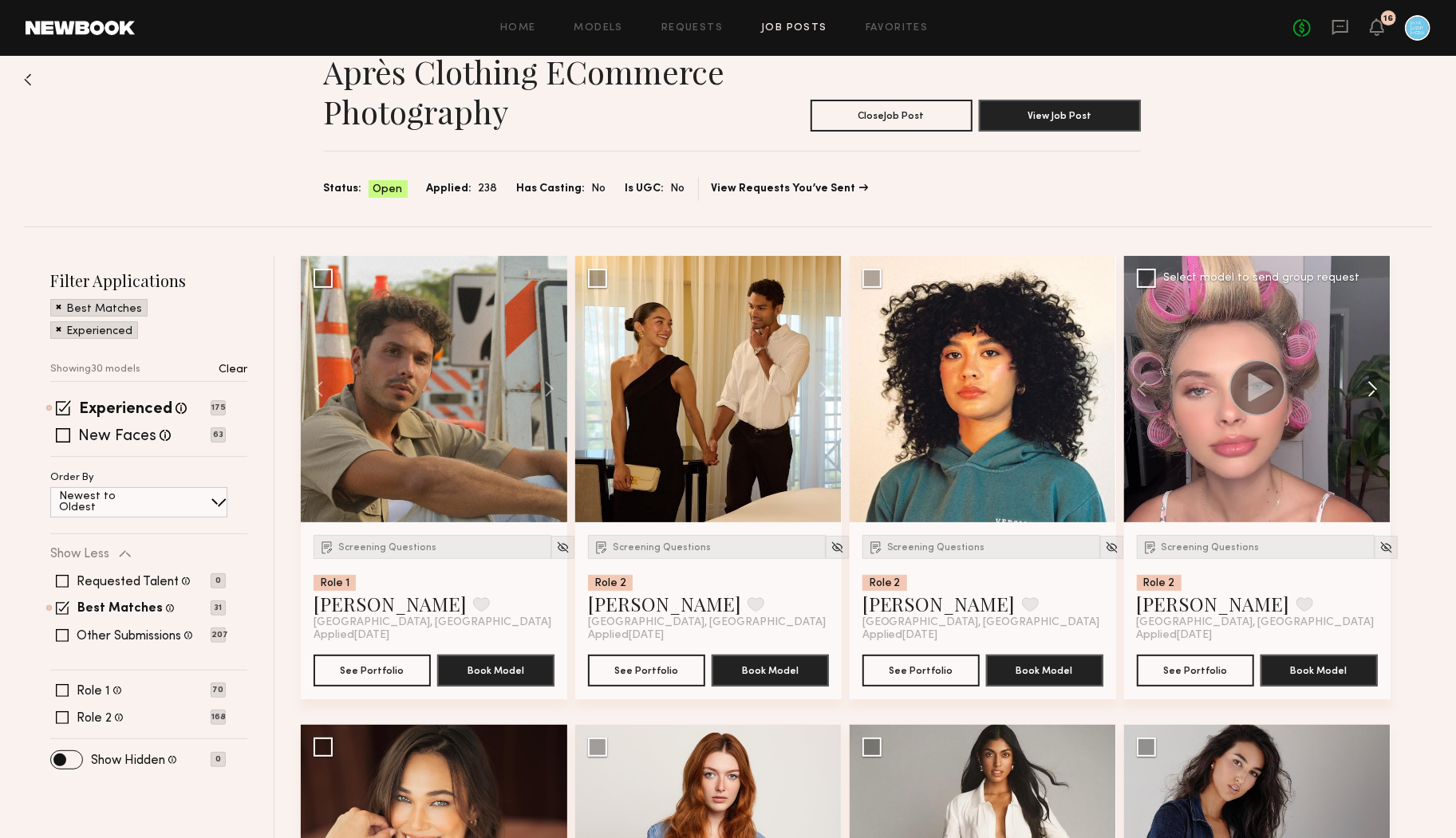
click at [1371, 387] on button at bounding box center [1365, 389] width 51 height 267
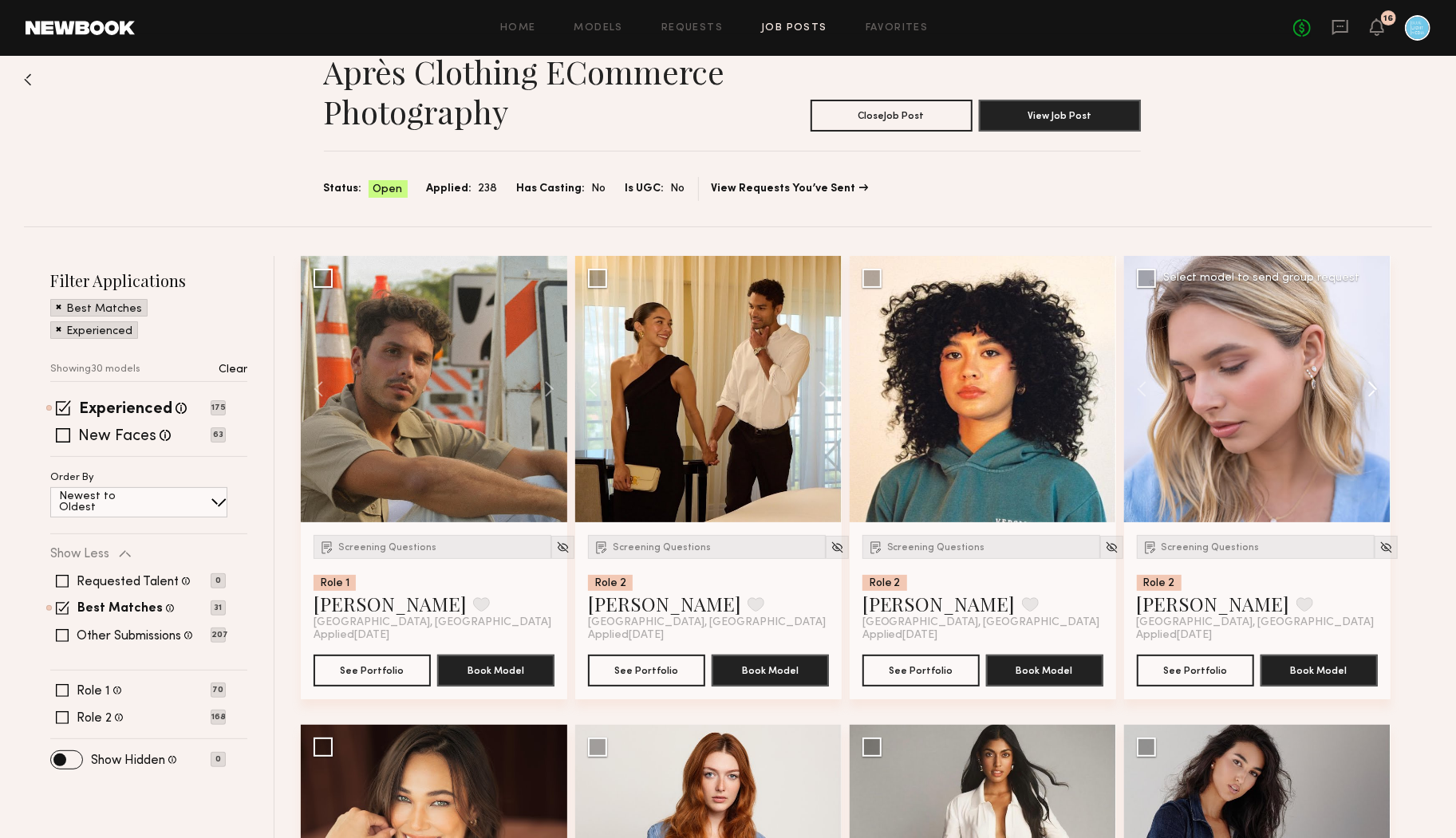
click at [1371, 387] on button at bounding box center [1365, 389] width 51 height 267
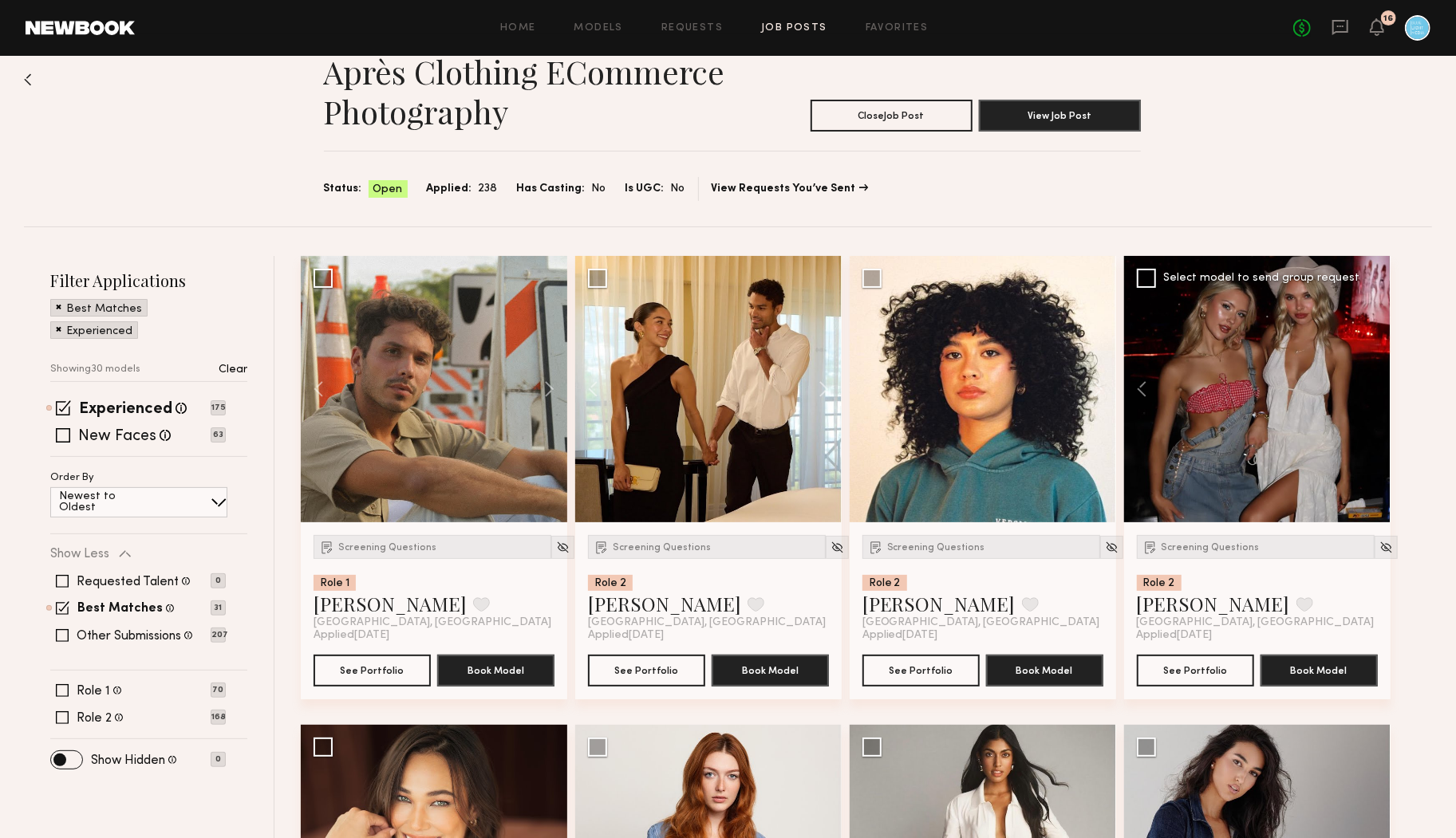
click at [1371, 387] on div at bounding box center [1257, 389] width 267 height 267
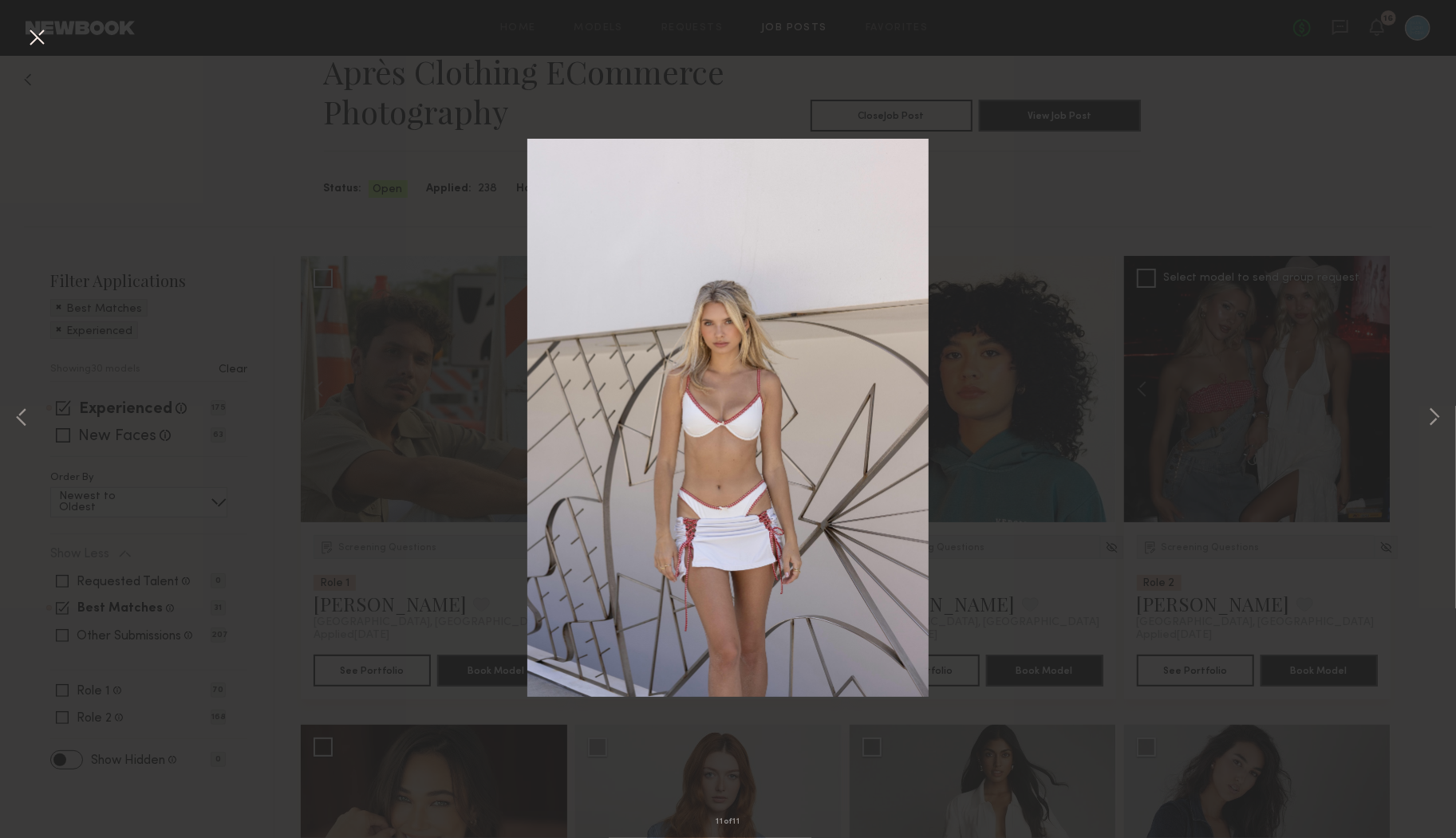
click at [31, 42] on button at bounding box center [36, 38] width 26 height 29
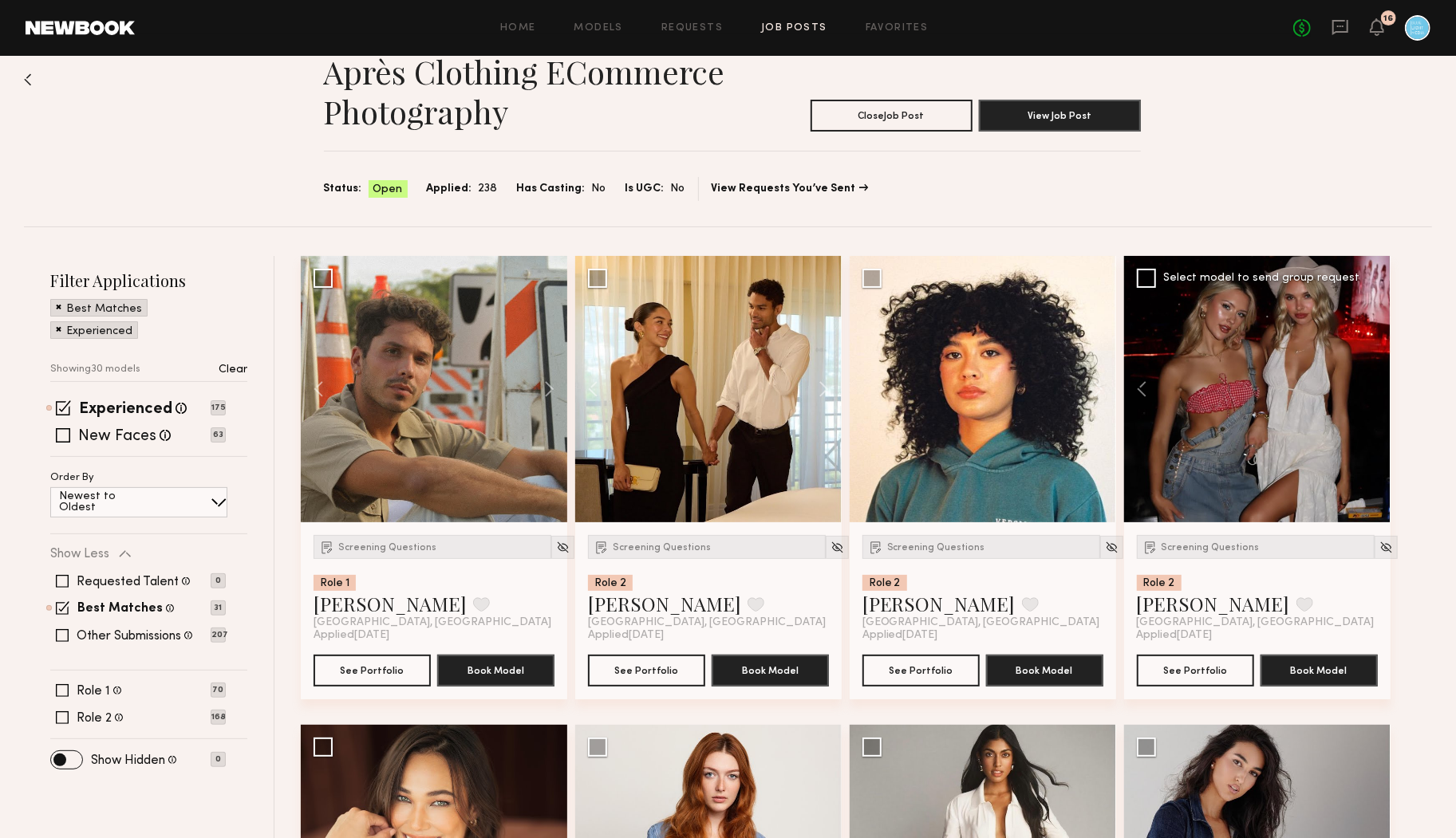
click at [1221, 202] on div "Après Clothing eCommerce Photography Close Job Post View Job Post Status: Open …" at bounding box center [728, 125] width 1408 height 203
click at [1207, 178] on div "Après Clothing eCommerce Photography Close Job Post View Job Post Status: Open …" at bounding box center [728, 125] width 1408 height 203
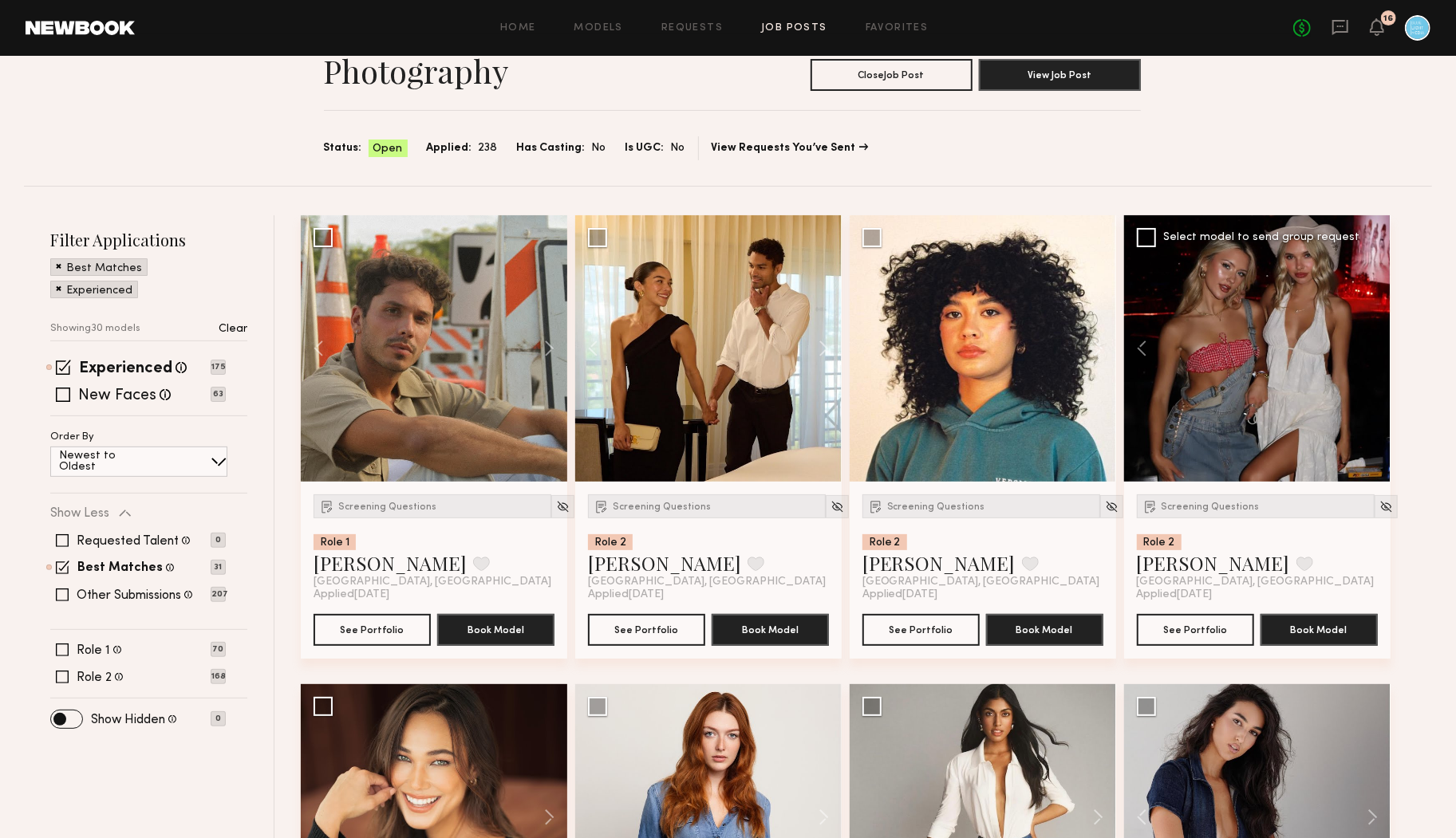
scroll to position [74, 0]
click at [136, 593] on label "Other Submissions" at bounding box center [129, 594] width 104 height 12
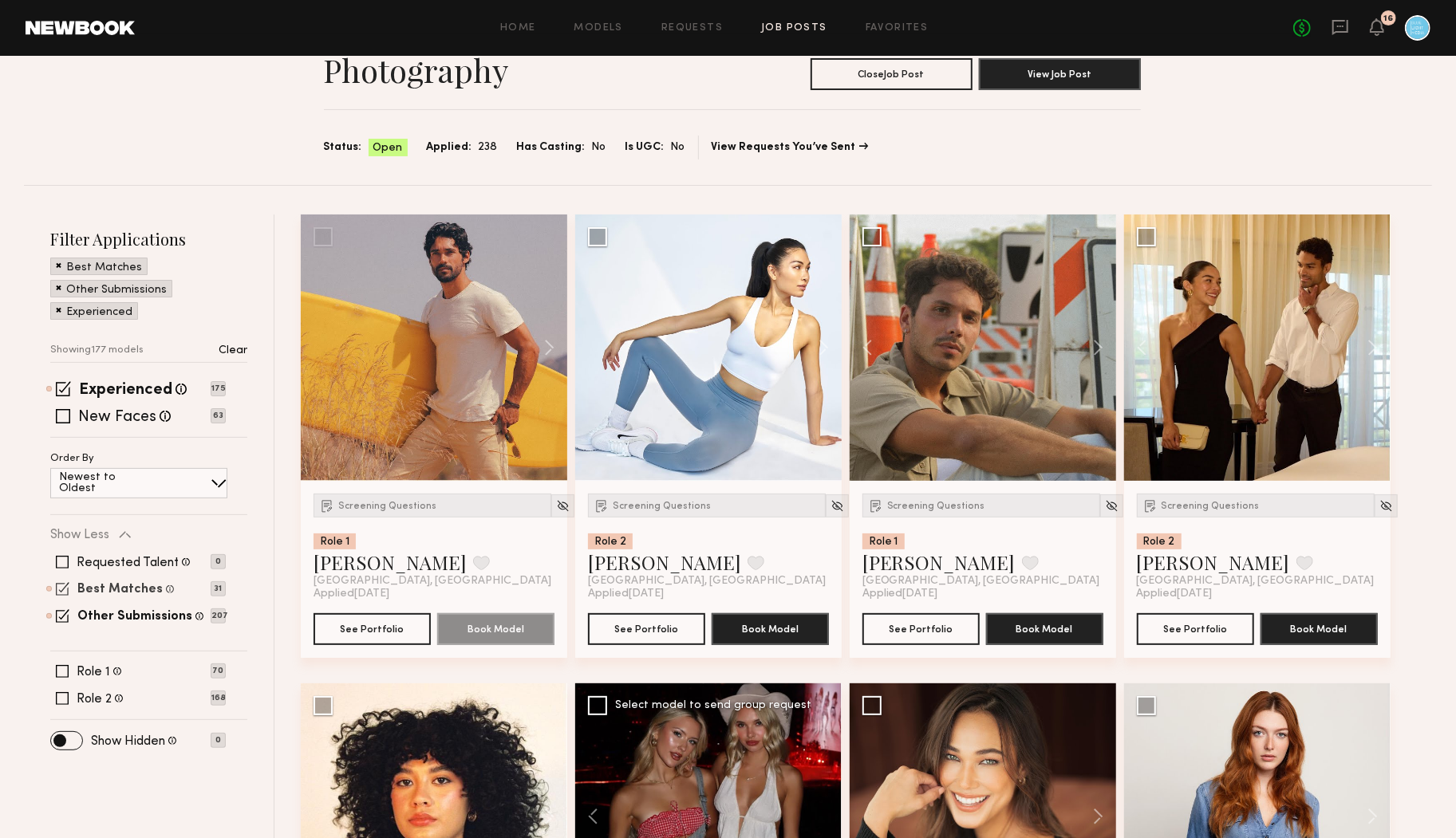
click at [135, 585] on label "Best Matches" at bounding box center [120, 590] width 86 height 12
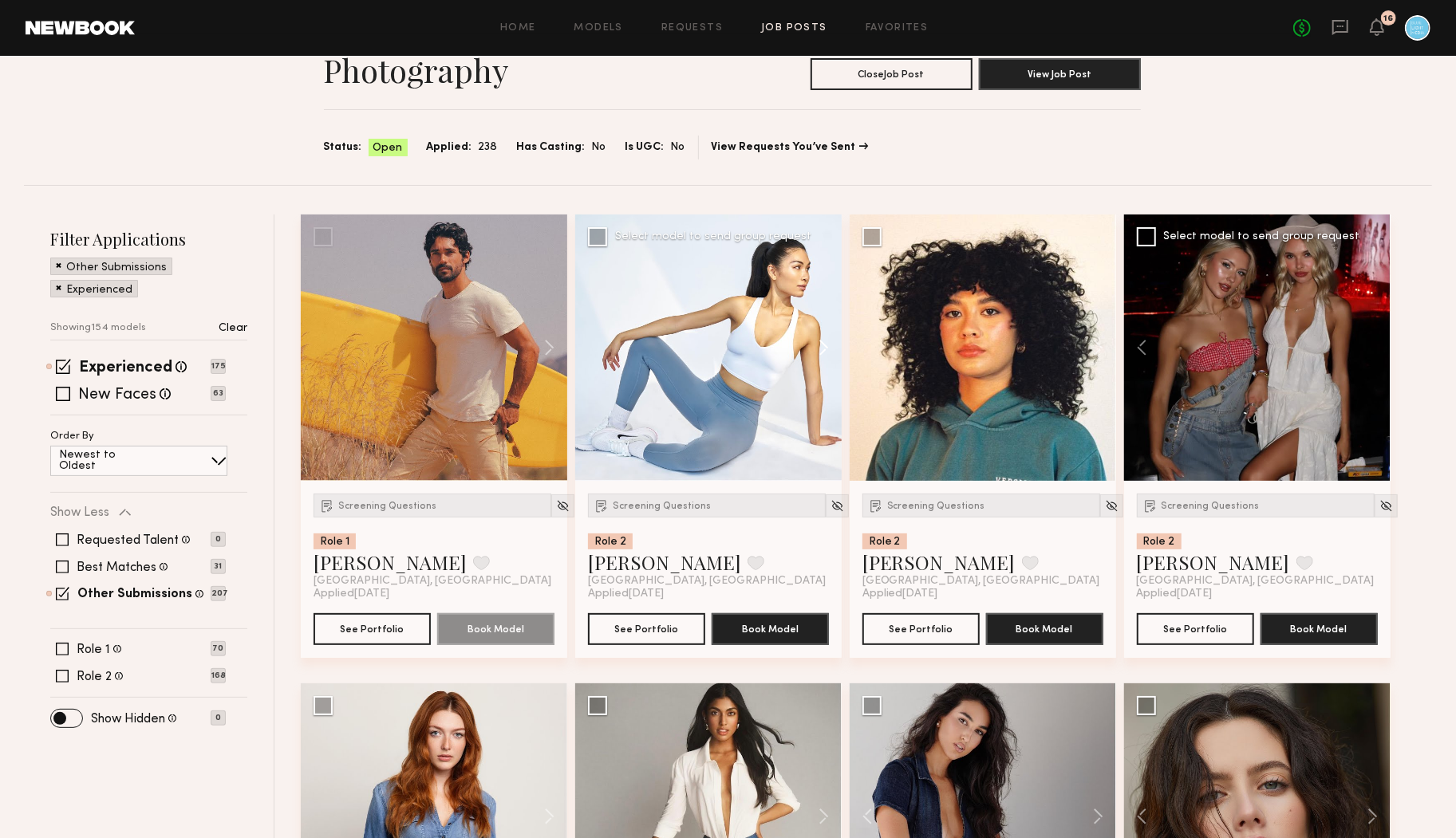
click at [823, 349] on button at bounding box center [816, 348] width 51 height 267
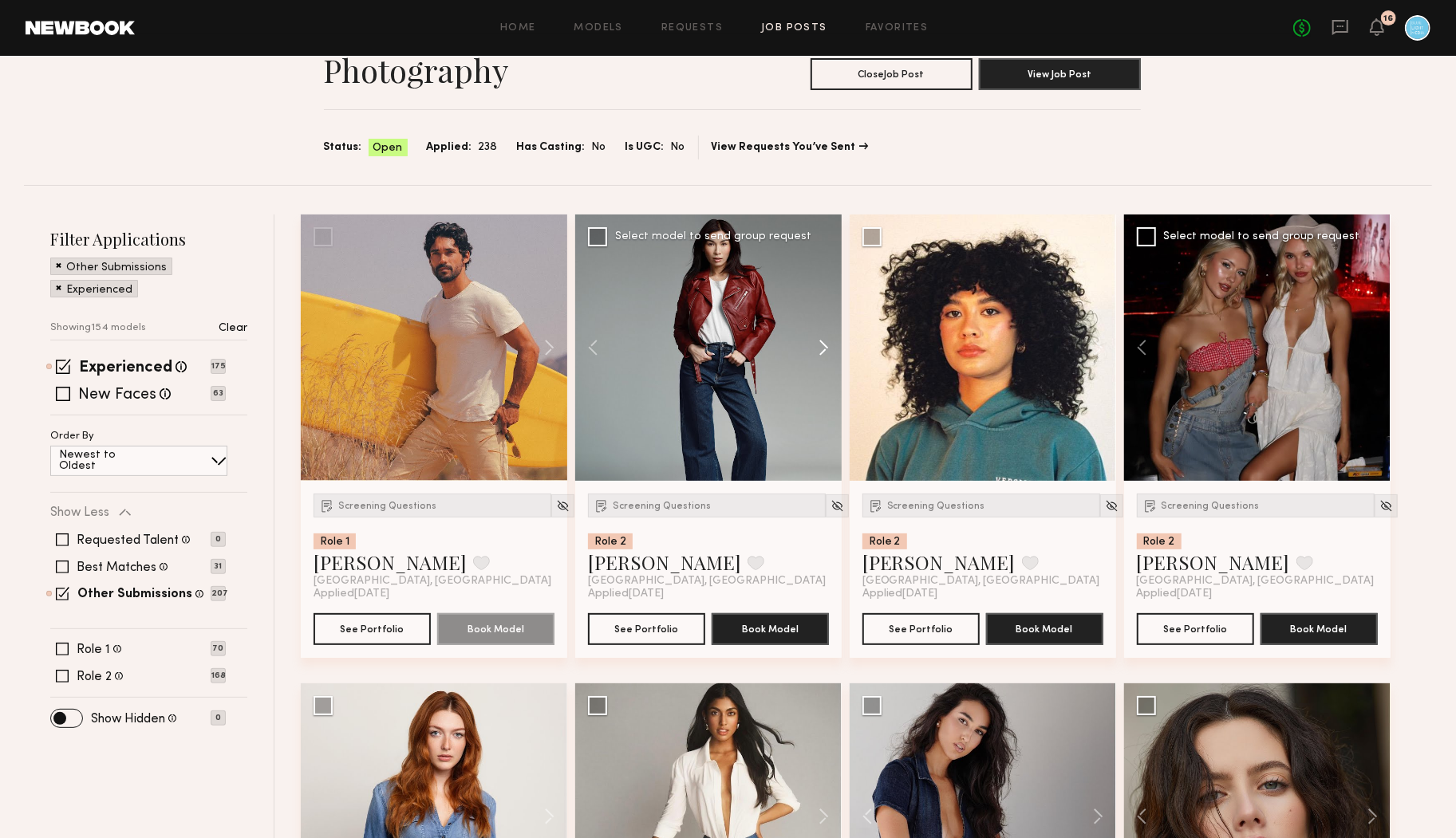
click at [823, 349] on button at bounding box center [816, 348] width 51 height 267
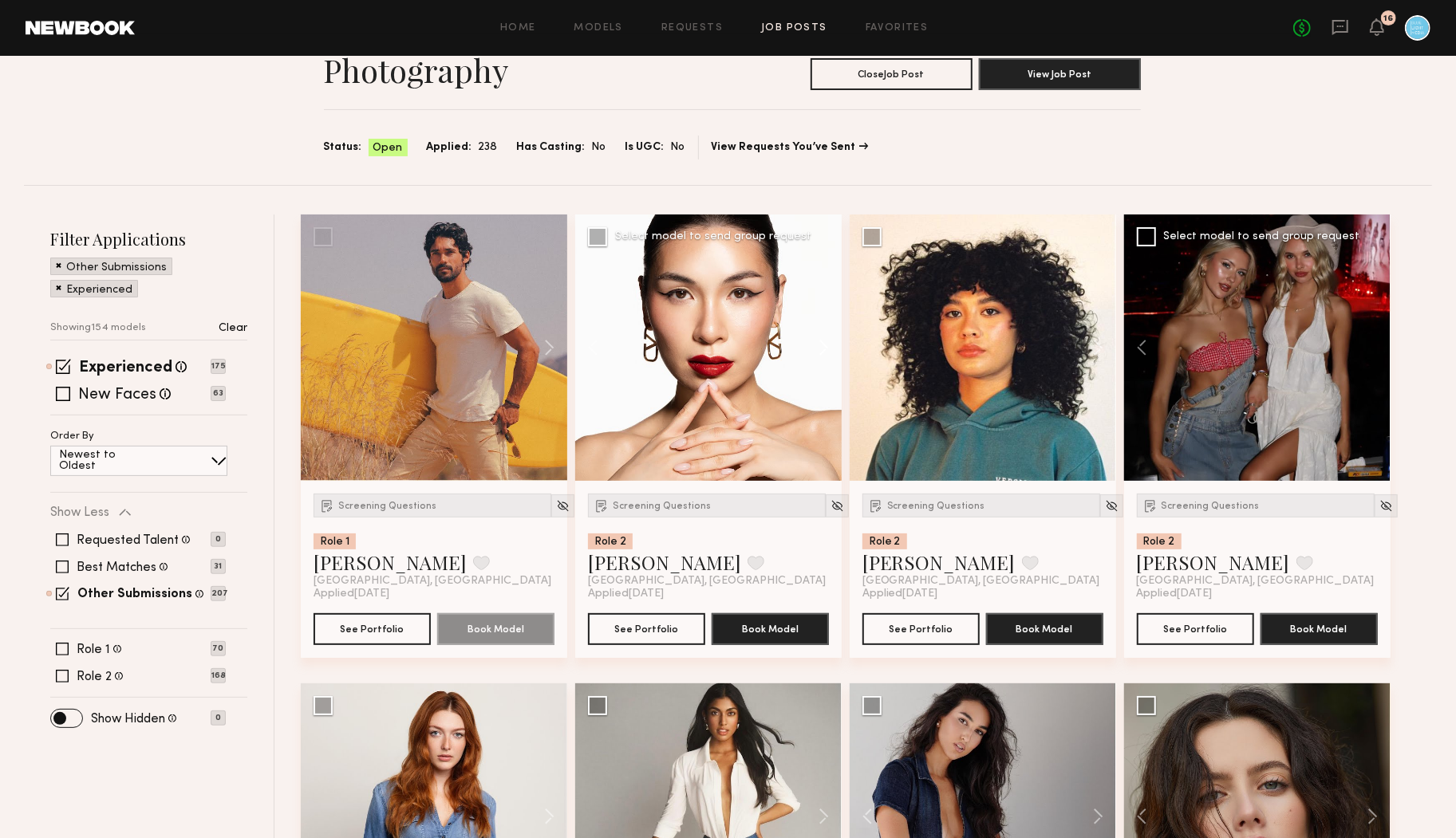
click at [823, 349] on button at bounding box center [816, 348] width 51 height 267
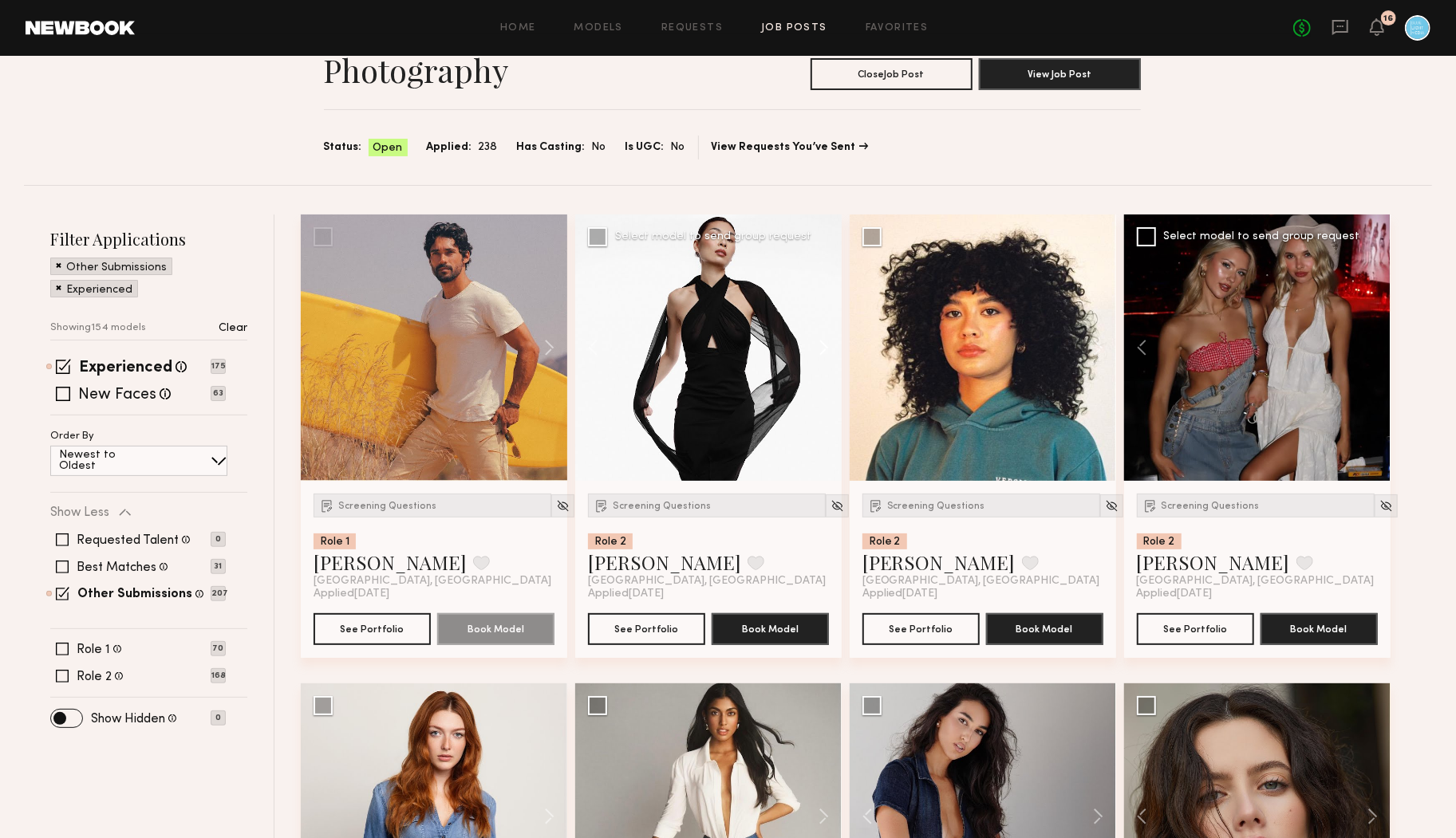
click at [823, 349] on button at bounding box center [816, 348] width 51 height 267
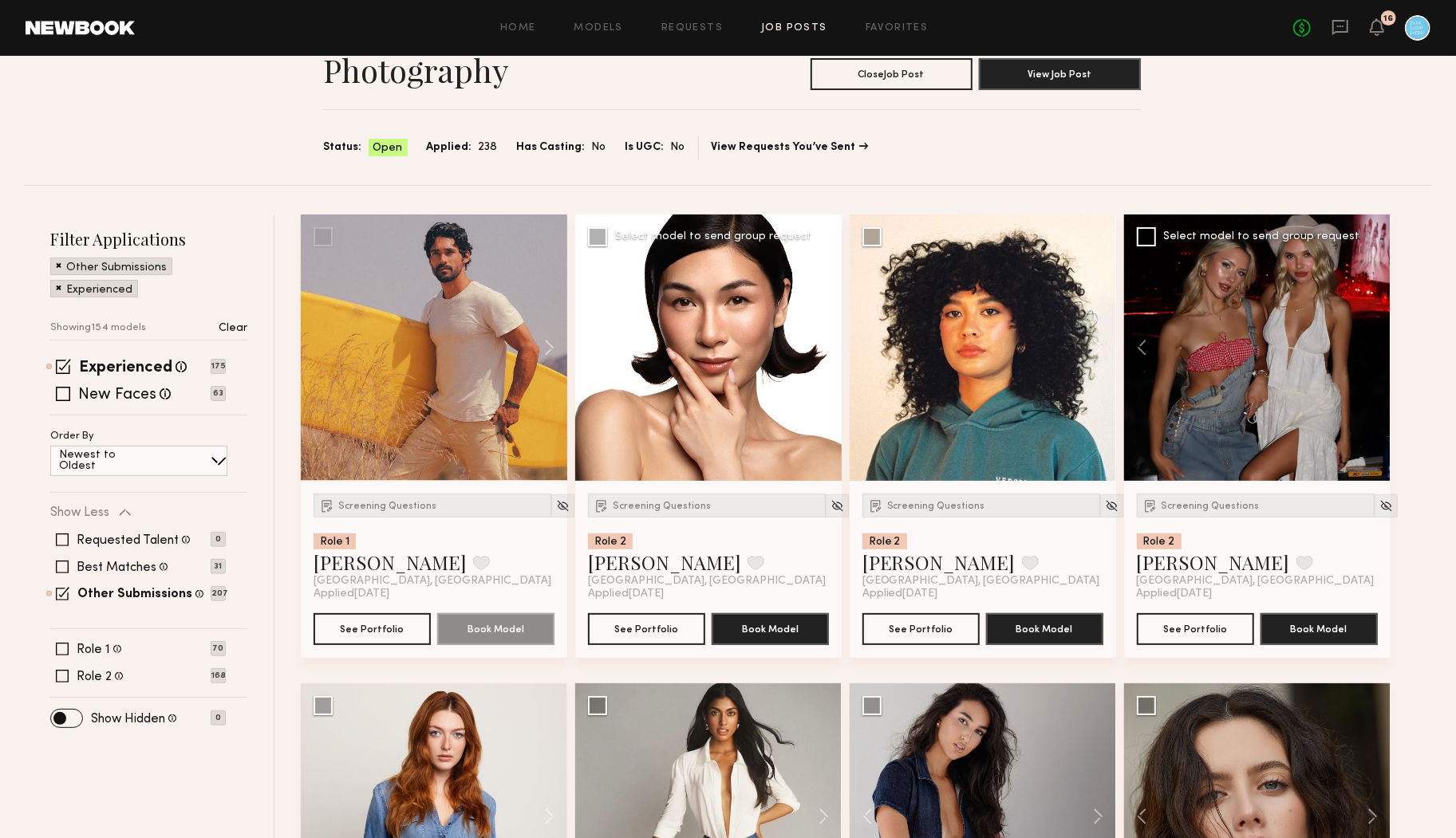
click at [823, 349] on button at bounding box center [816, 348] width 51 height 267
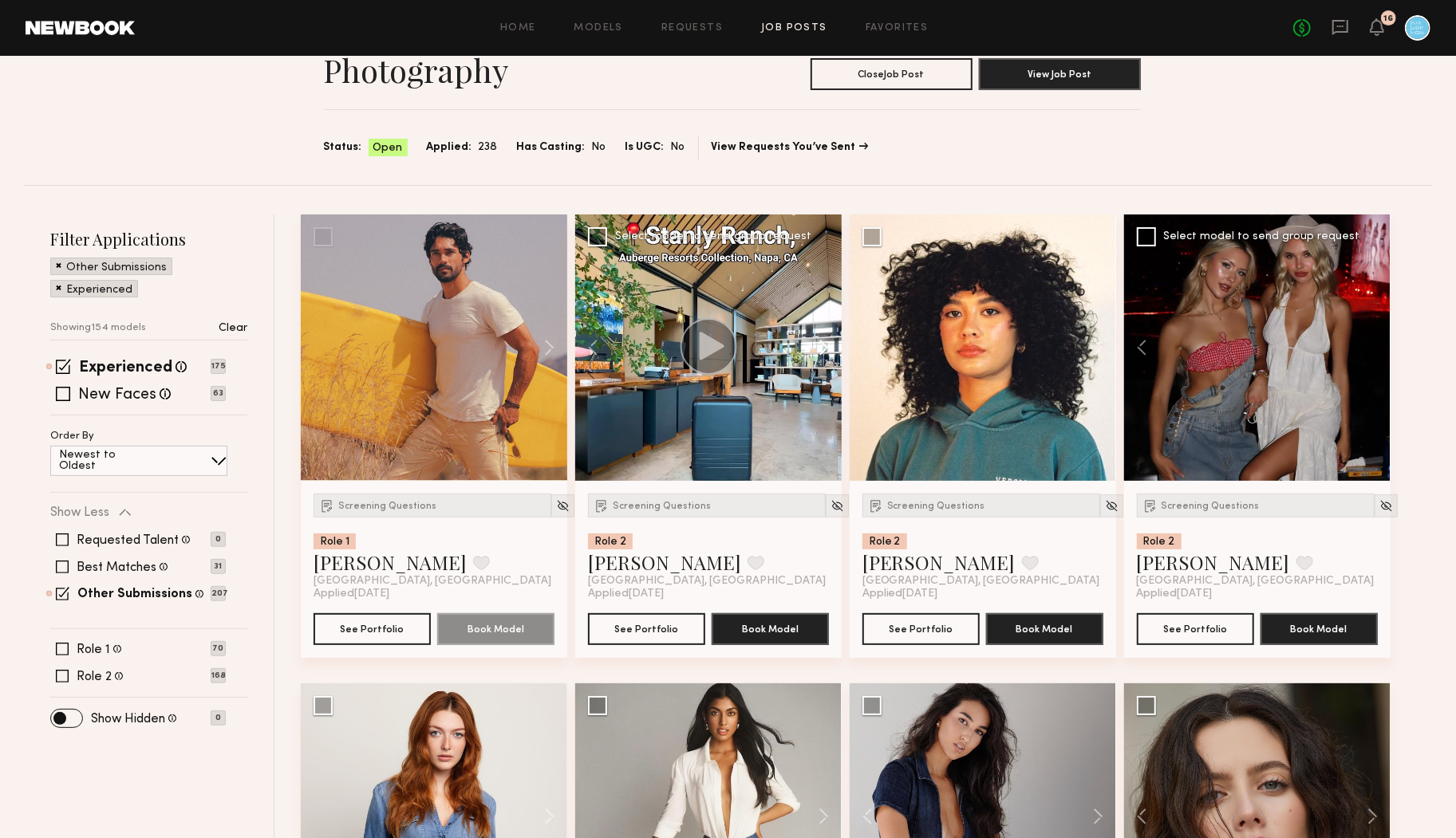
click at [823, 349] on button at bounding box center [816, 348] width 51 height 267
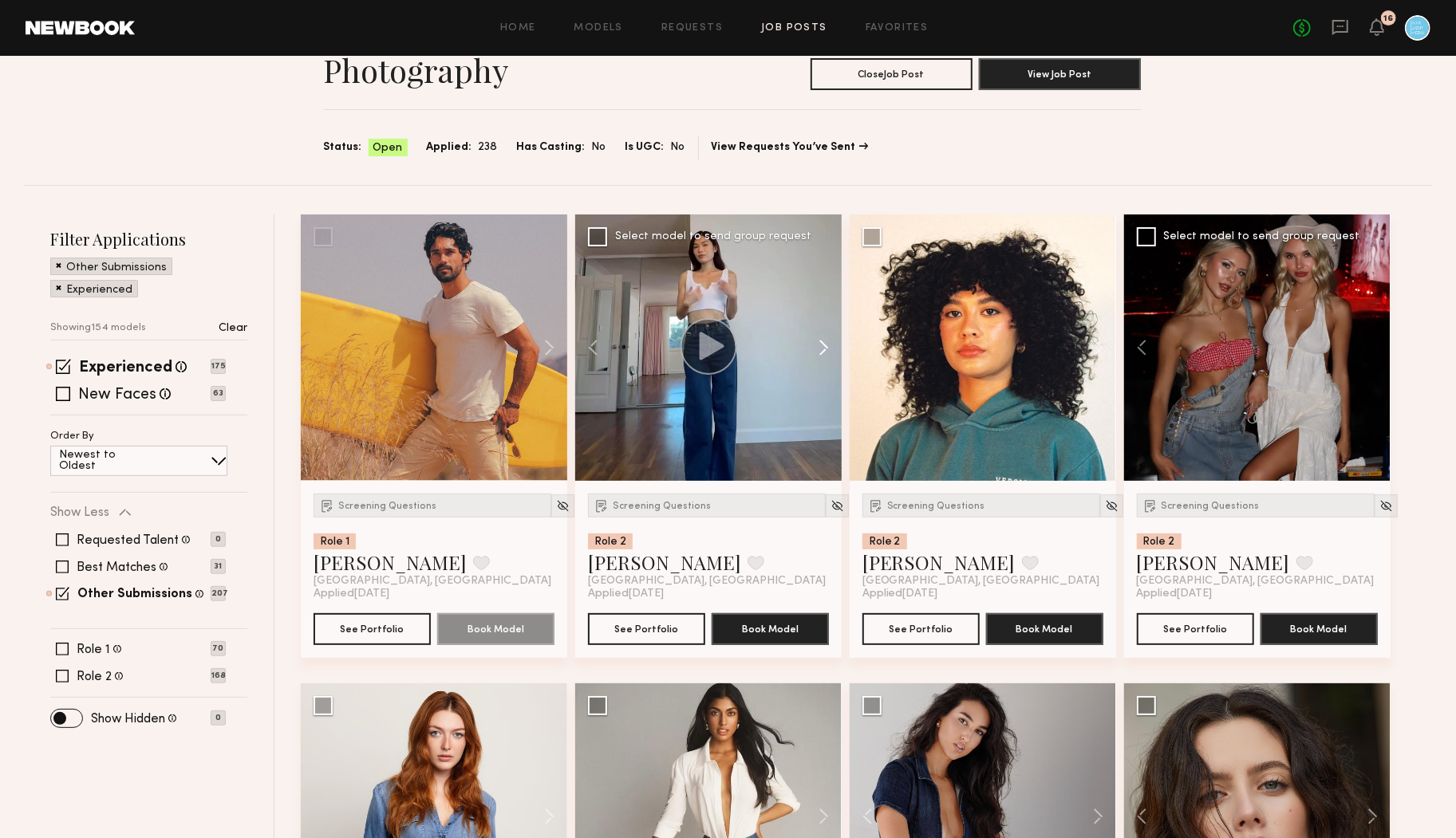
click at [823, 349] on button at bounding box center [816, 348] width 51 height 267
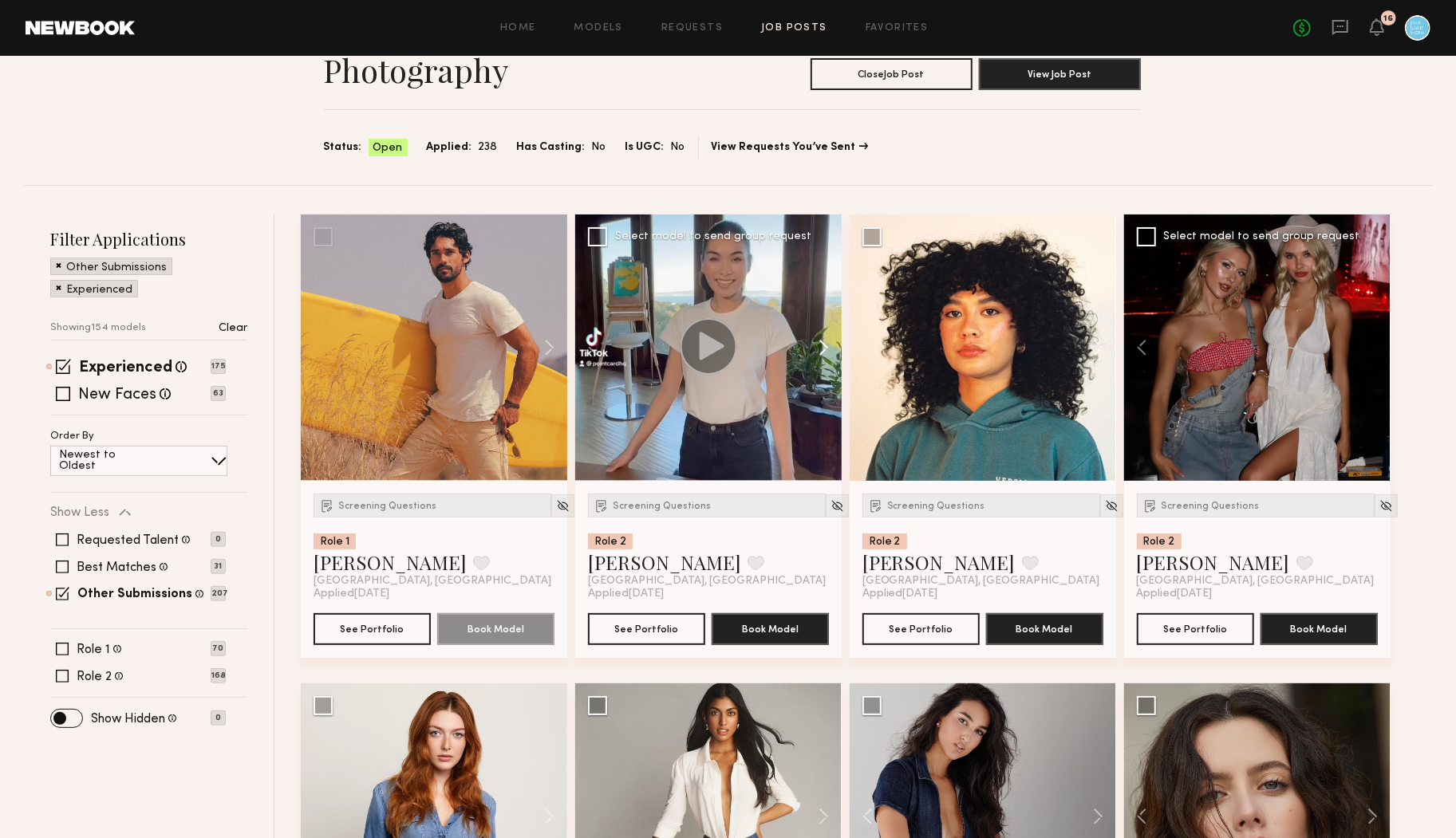
click at [823, 349] on button at bounding box center [816, 348] width 51 height 267
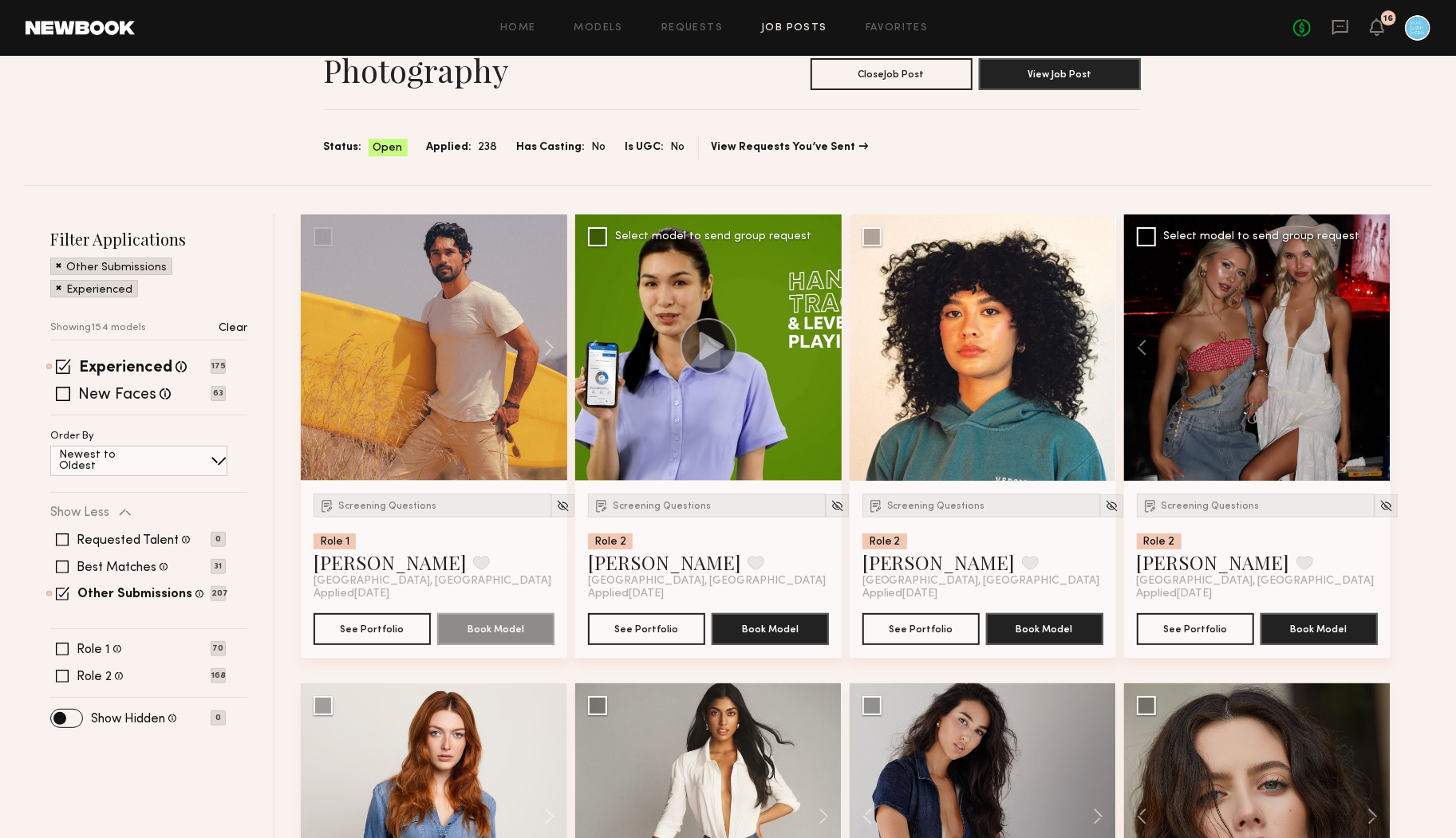
click at [823, 349] on div at bounding box center [709, 348] width 267 height 267
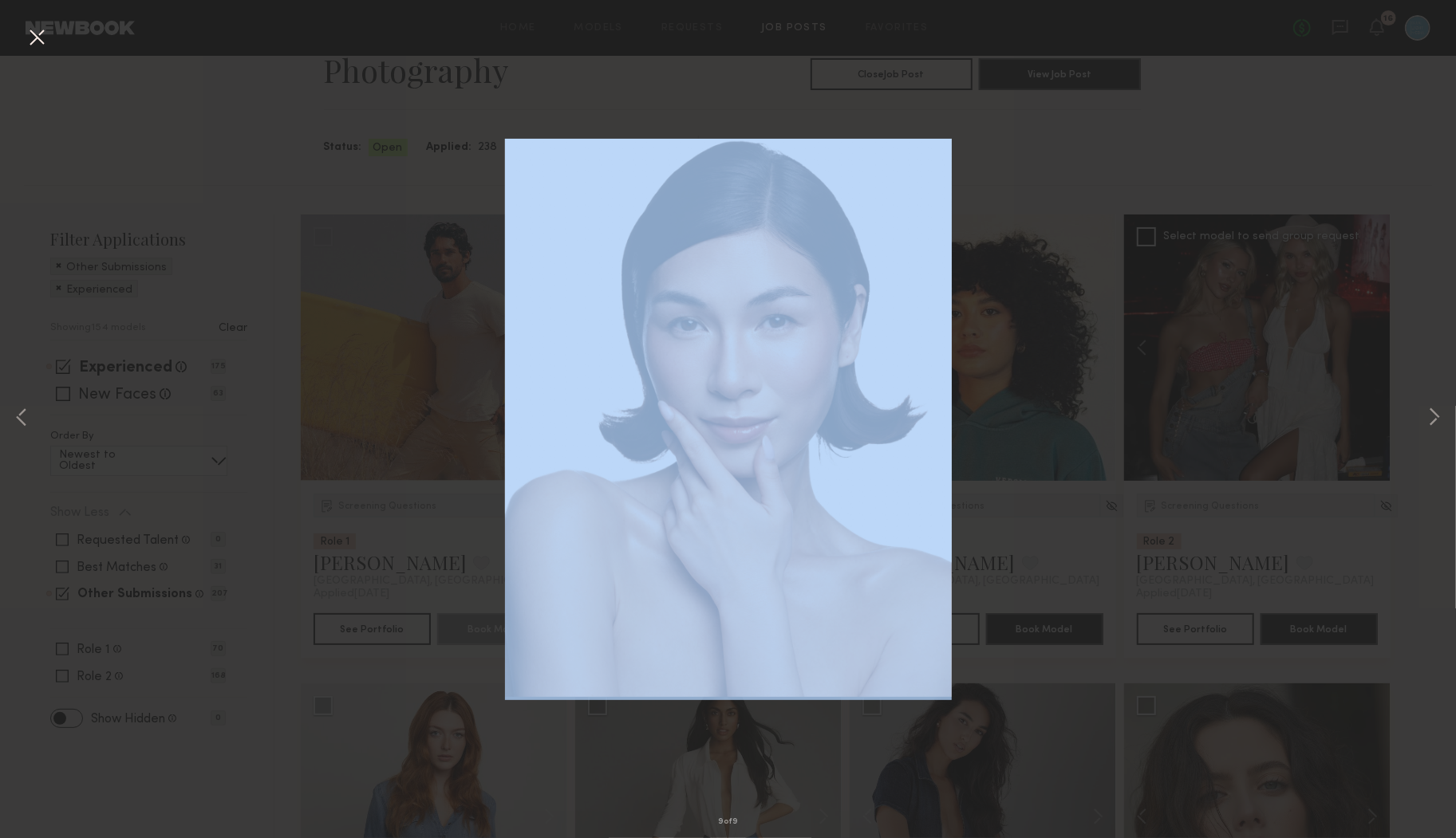
click at [823, 349] on div "9 of 9" at bounding box center [728, 419] width 1456 height 838
click at [39, 37] on button at bounding box center [36, 38] width 26 height 29
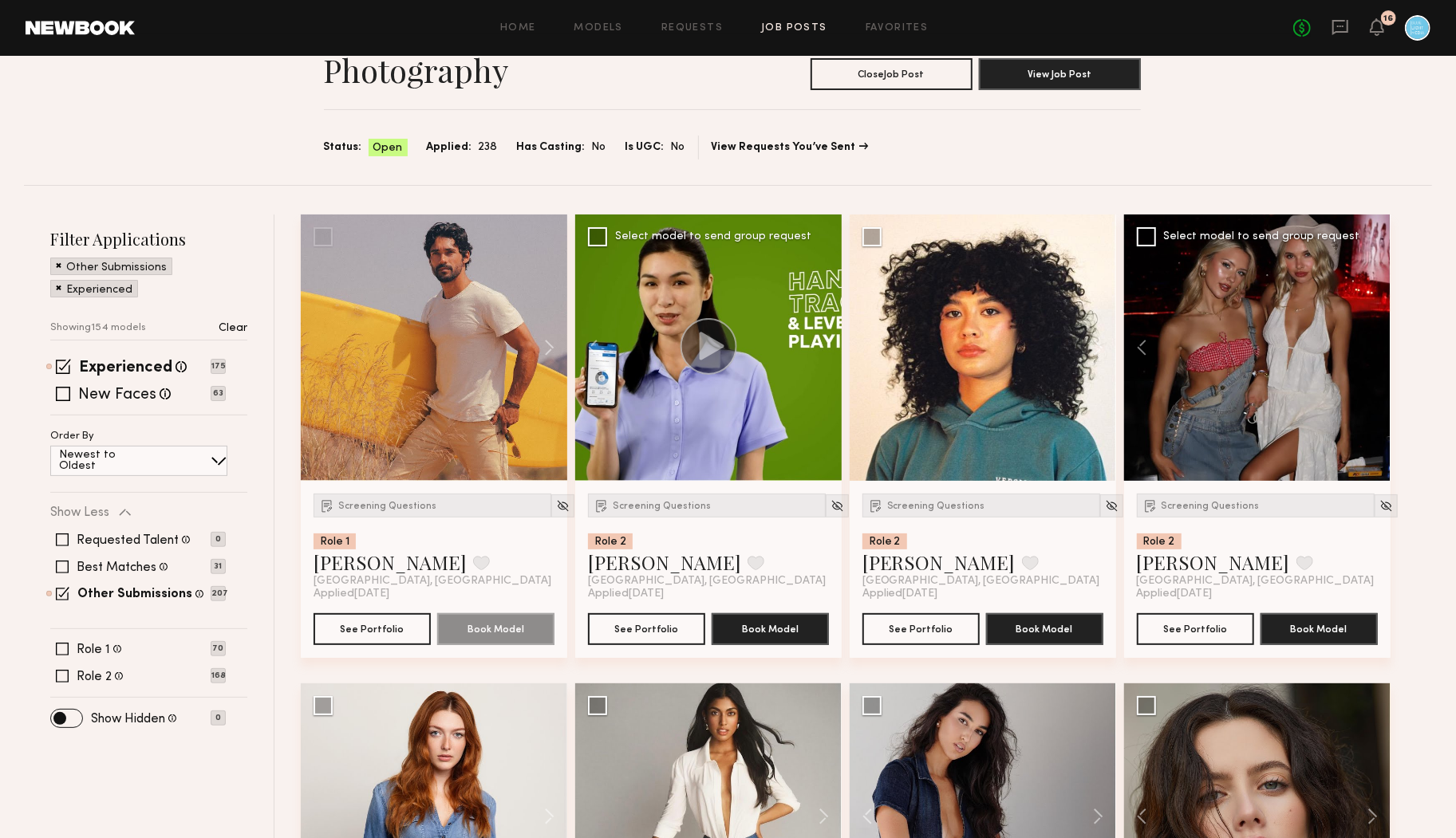
click at [1036, 171] on div "Après Clothing eCommerce Photography Close Job Post View Job Post Status: Open …" at bounding box center [728, 83] width 1408 height 203
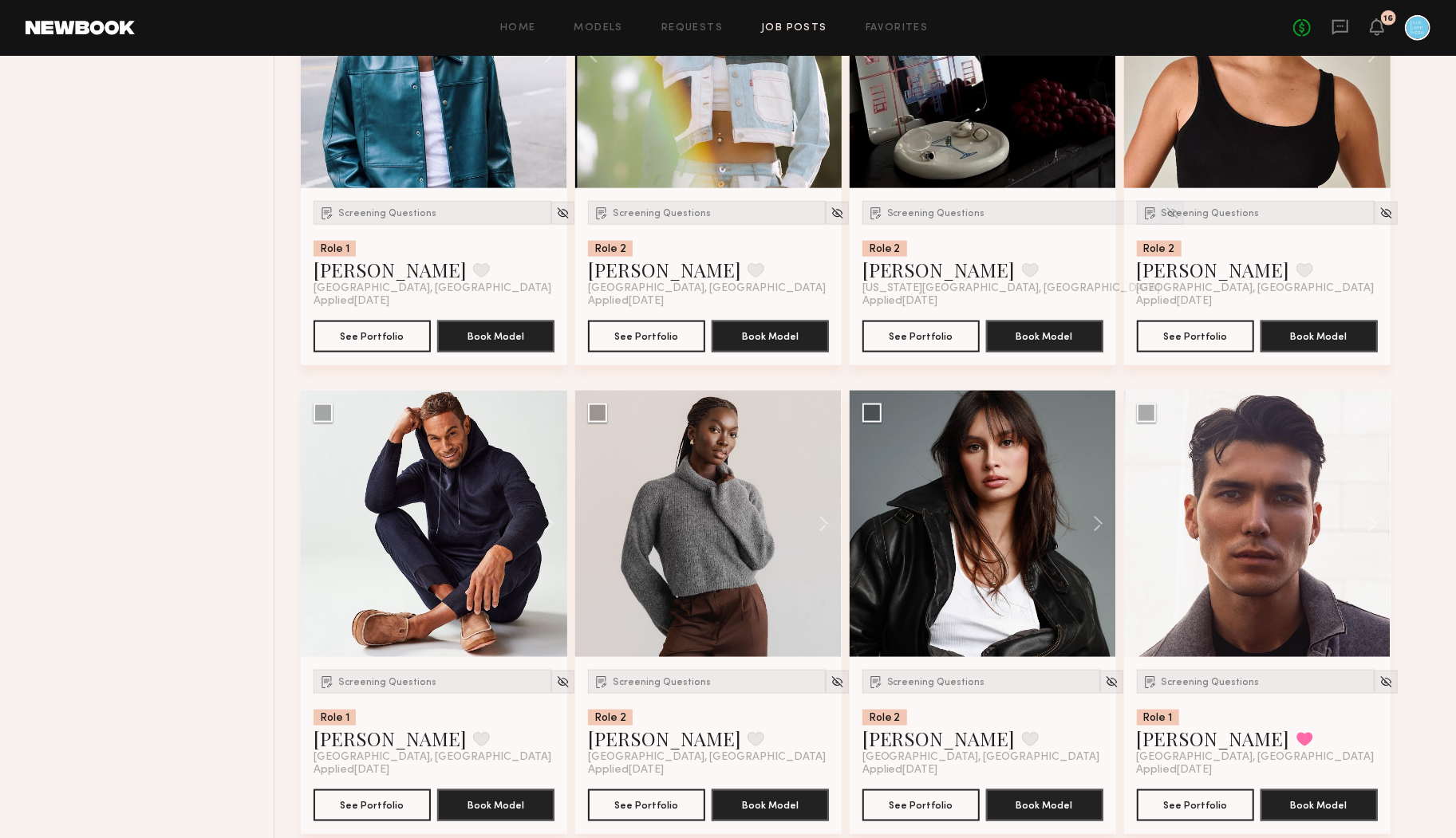
scroll to position [1328, 0]
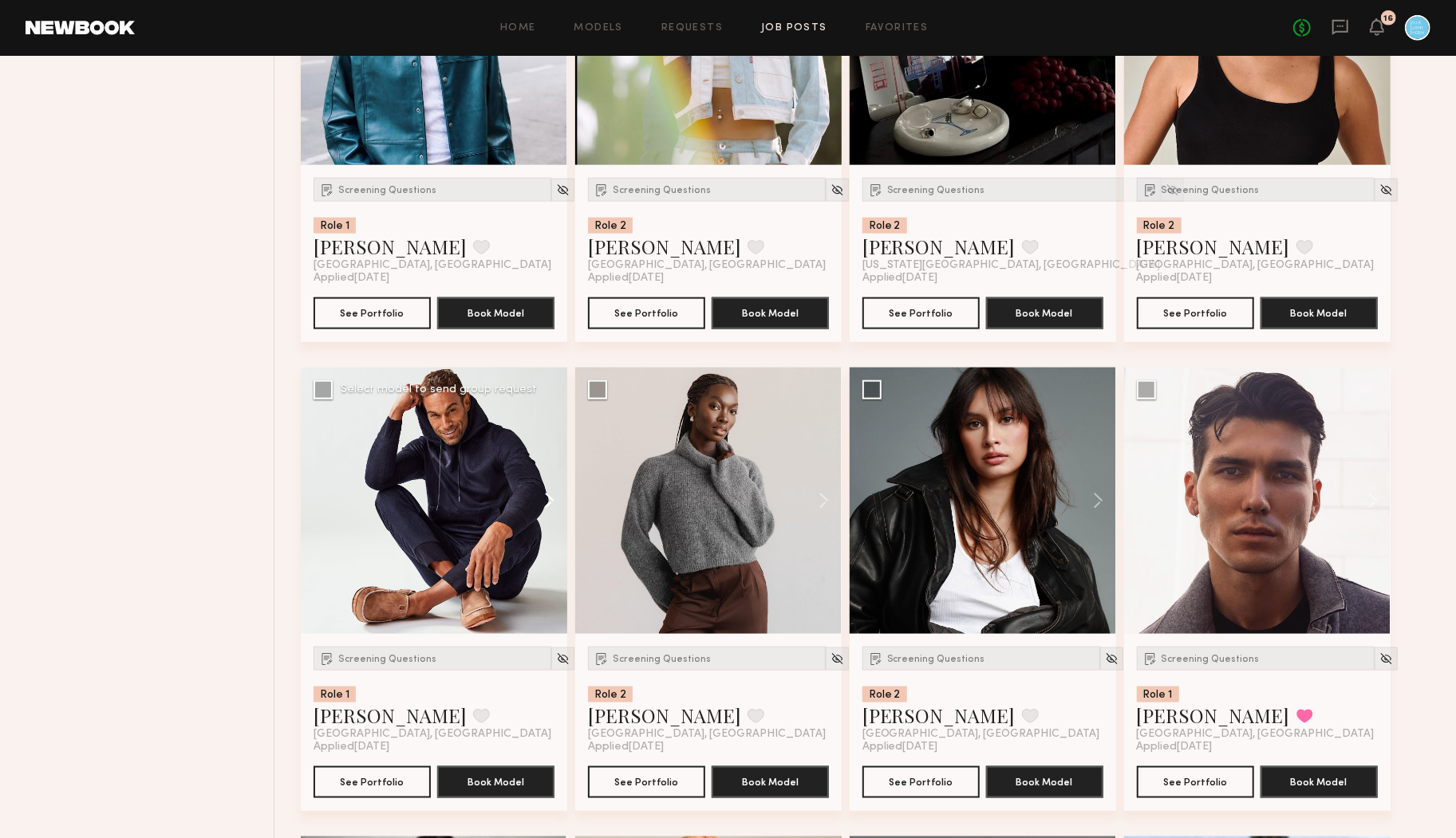
click at [548, 496] on button at bounding box center [542, 501] width 51 height 267
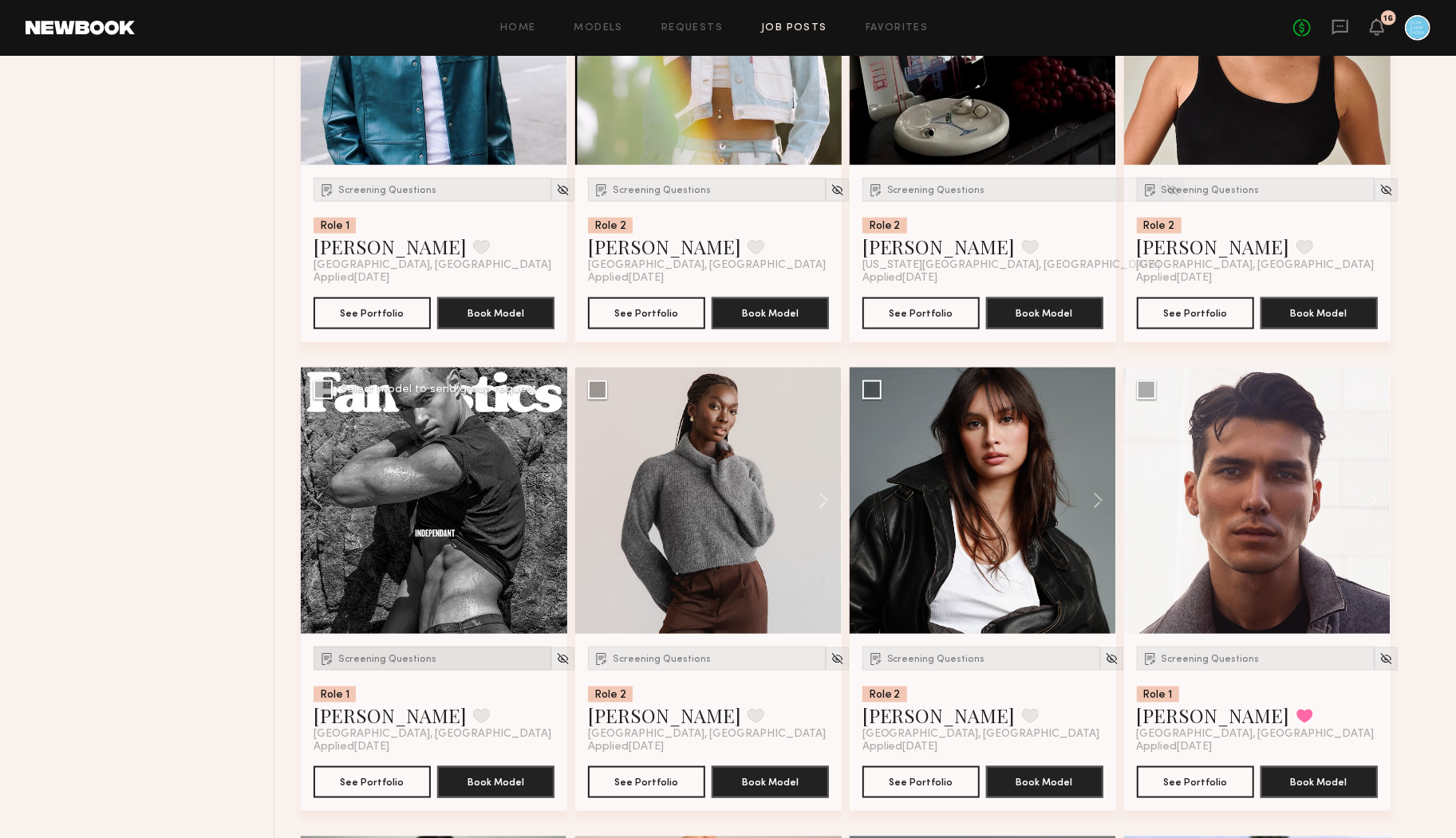
click at [349, 660] on span "Screening Questions" at bounding box center [387, 659] width 98 height 10
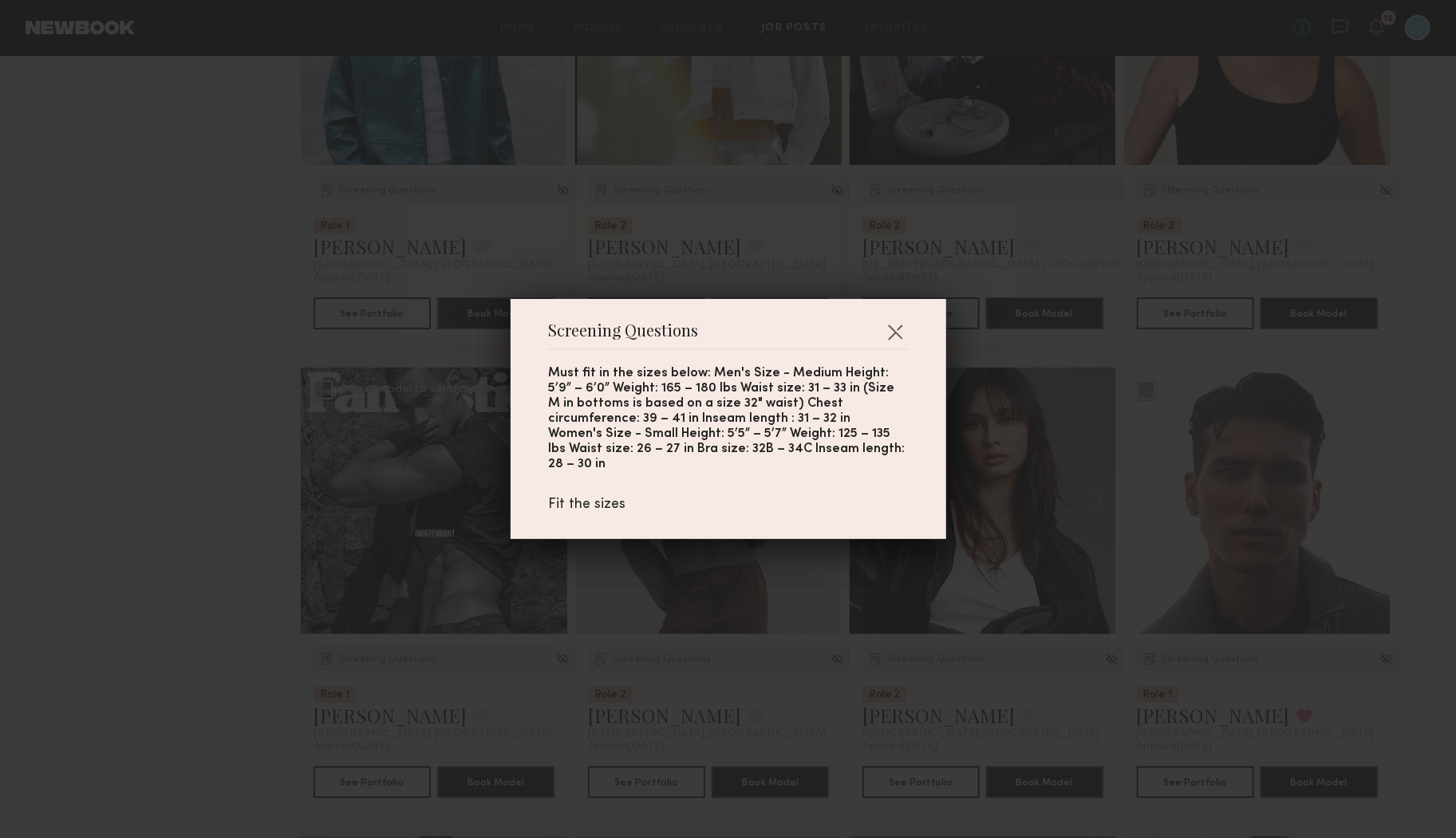
click at [349, 660] on div "Screening Questions Must fit in the sizes below: Men's Size - Medium Height: 5’…" at bounding box center [728, 419] width 1456 height 838
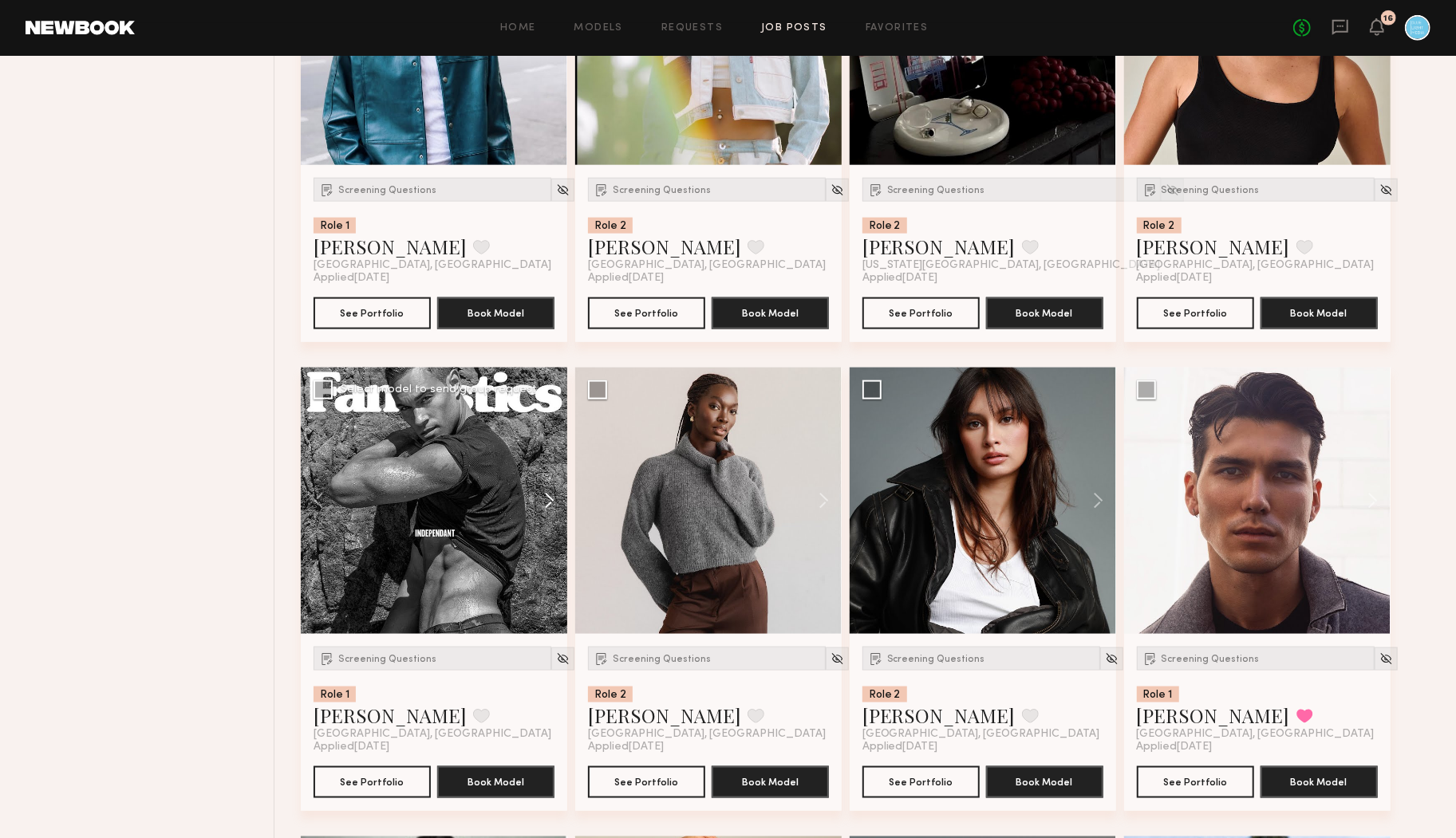
click at [550, 505] on button at bounding box center [542, 501] width 51 height 267
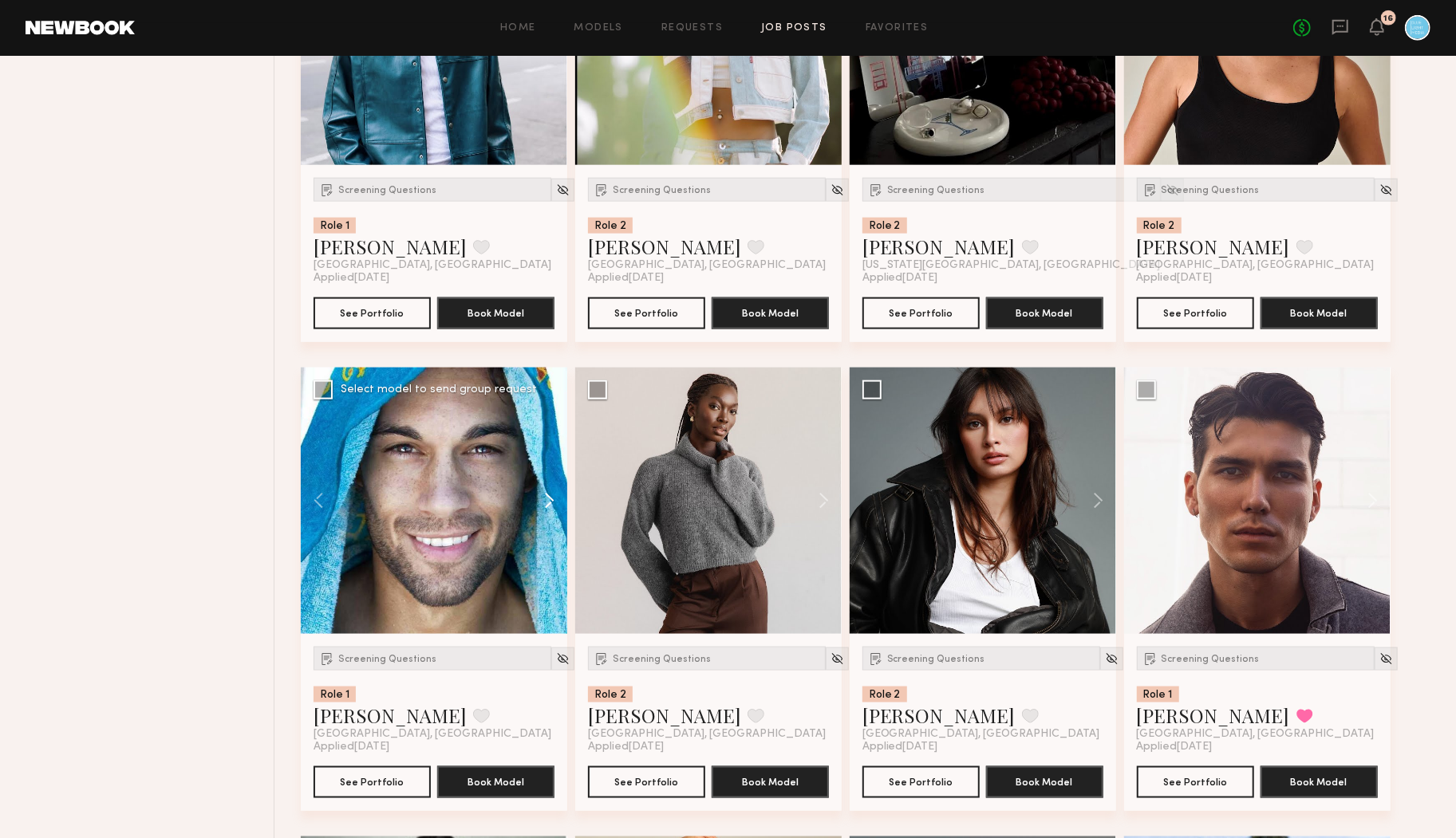
click at [550, 504] on button at bounding box center [542, 501] width 51 height 267
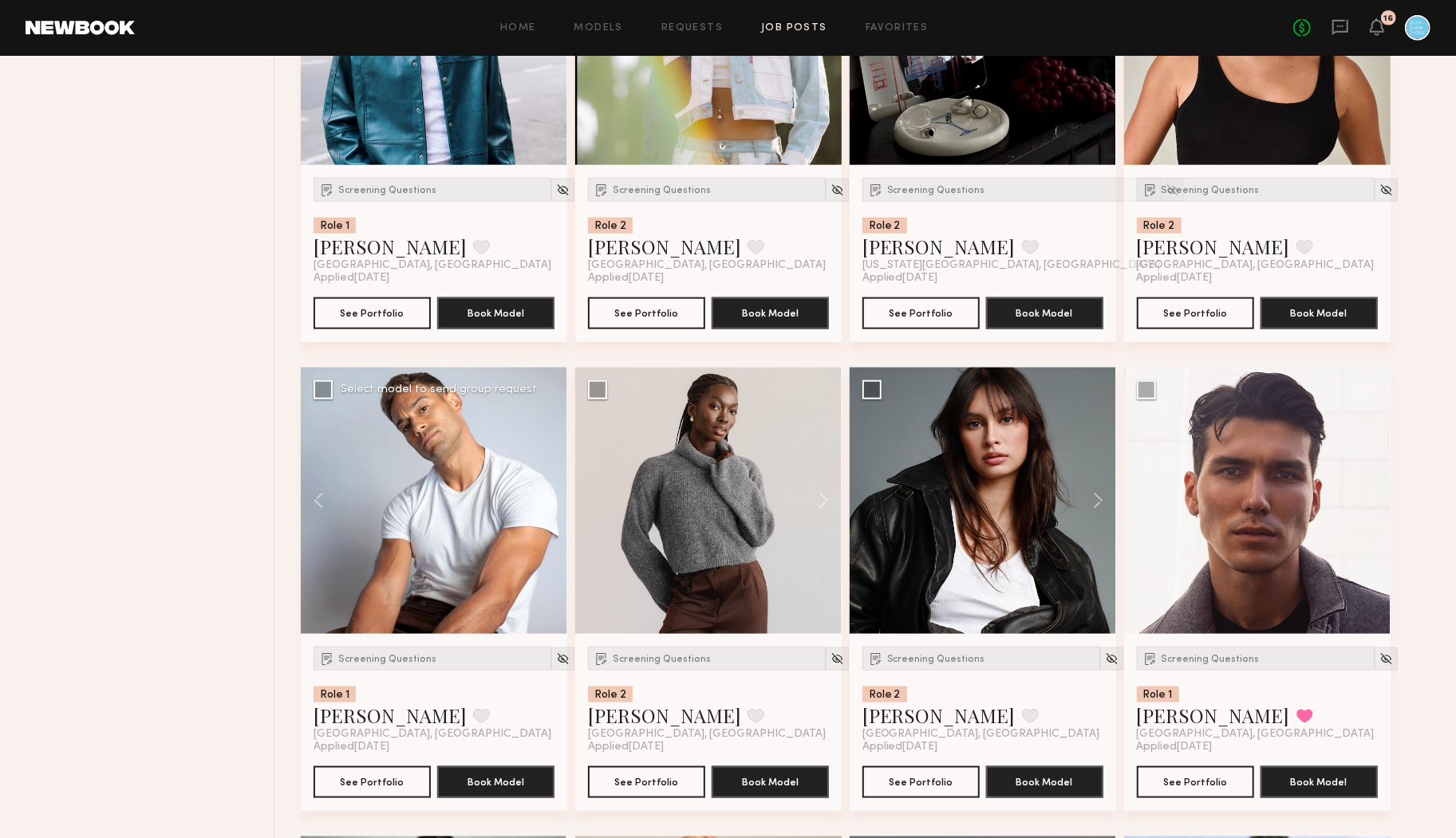
click at [550, 504] on button at bounding box center [542, 501] width 51 height 267
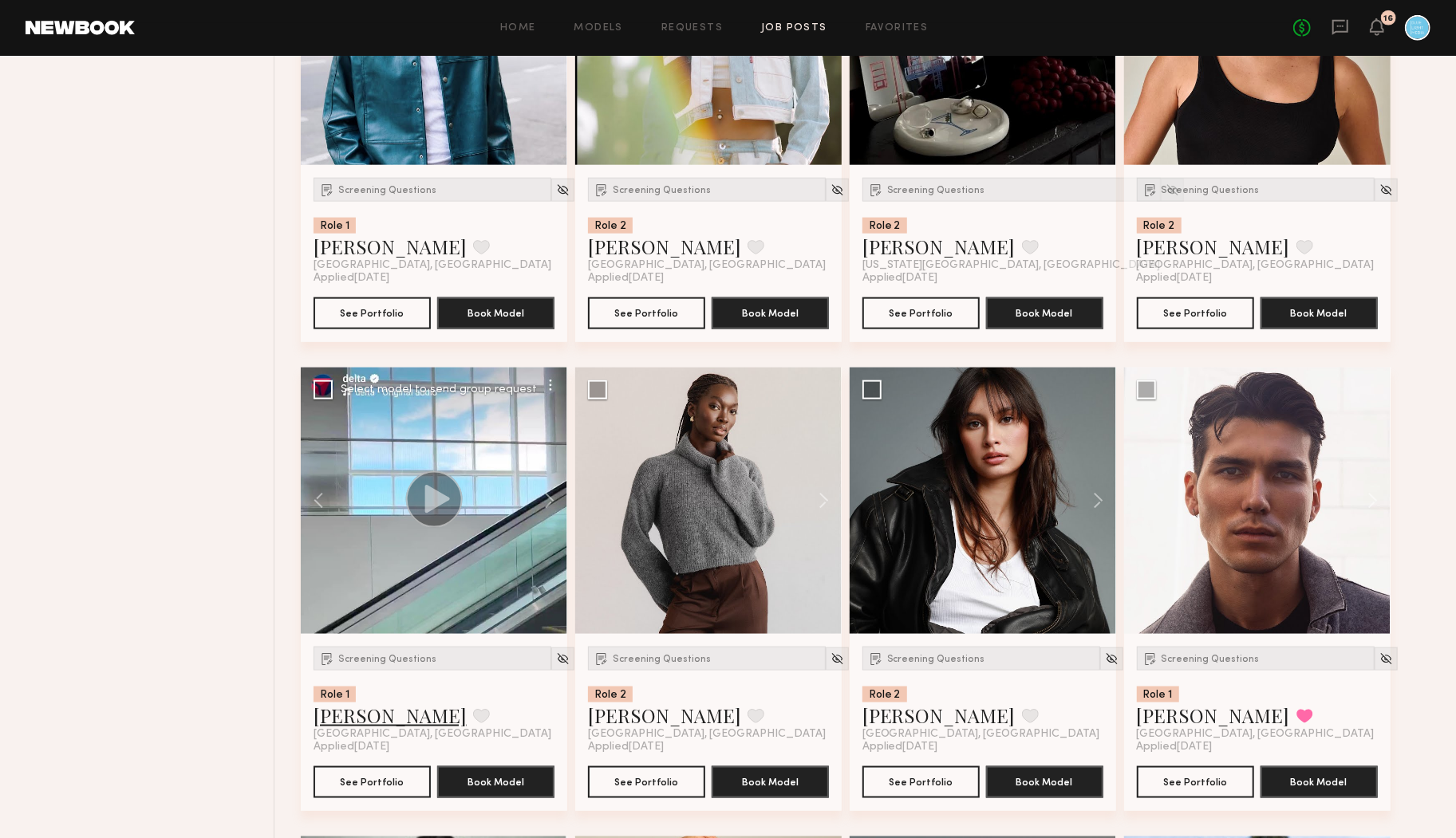
click at [353, 718] on link "Nick D." at bounding box center [390, 715] width 153 height 26
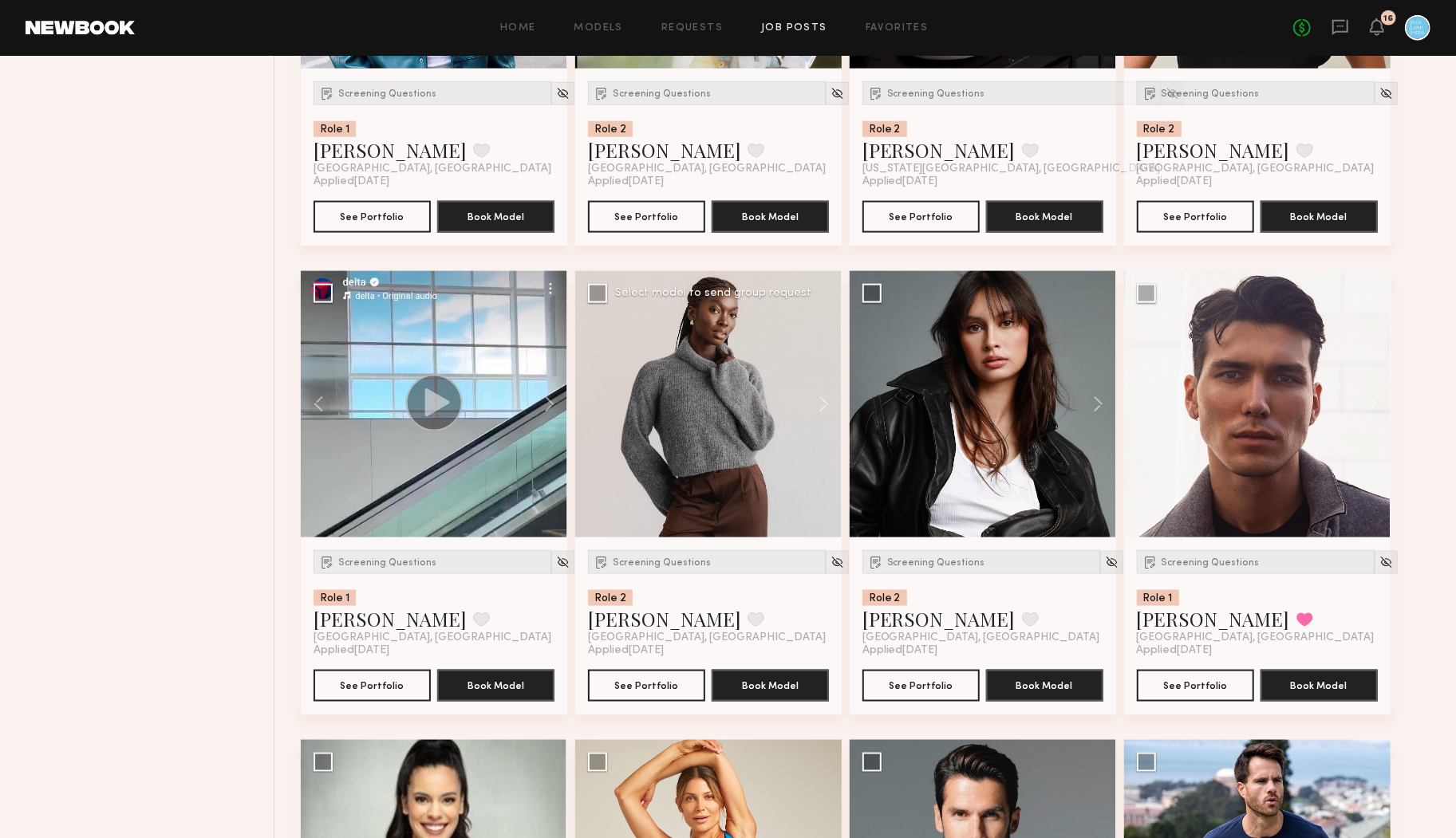
scroll to position [1423, 0]
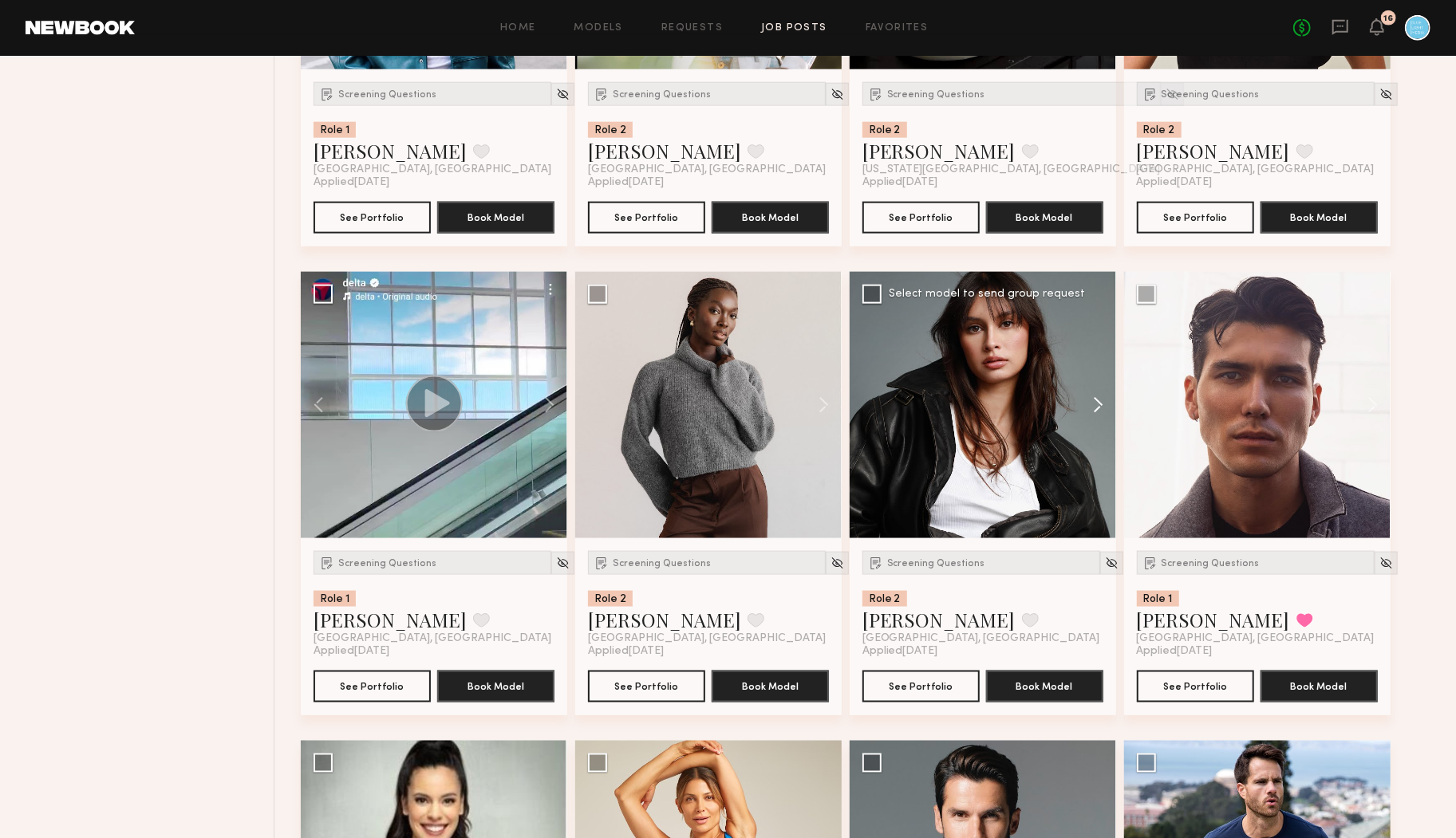
click at [1101, 406] on button at bounding box center [1091, 405] width 51 height 267
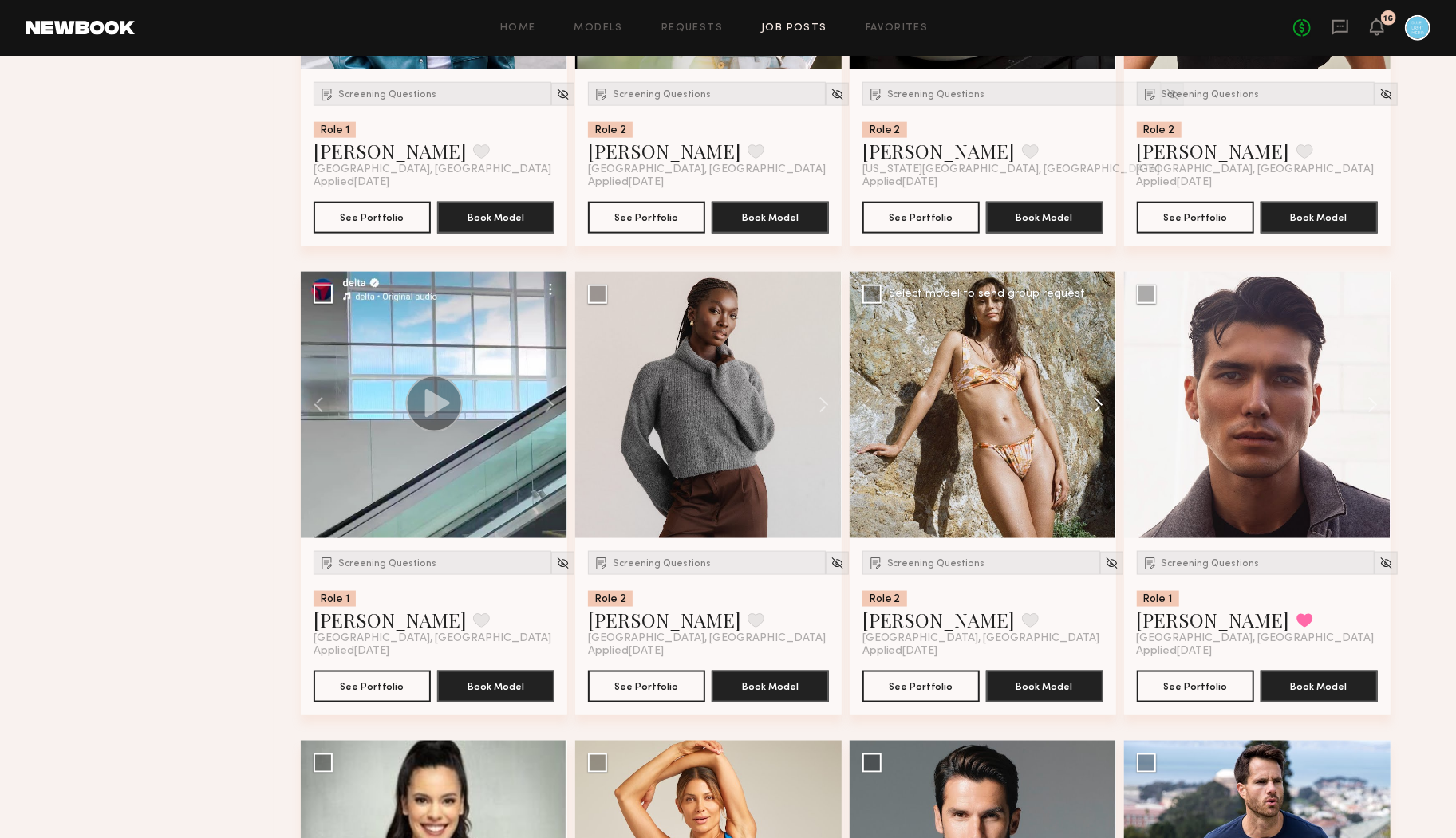
click at [1100, 406] on button at bounding box center [1091, 405] width 51 height 267
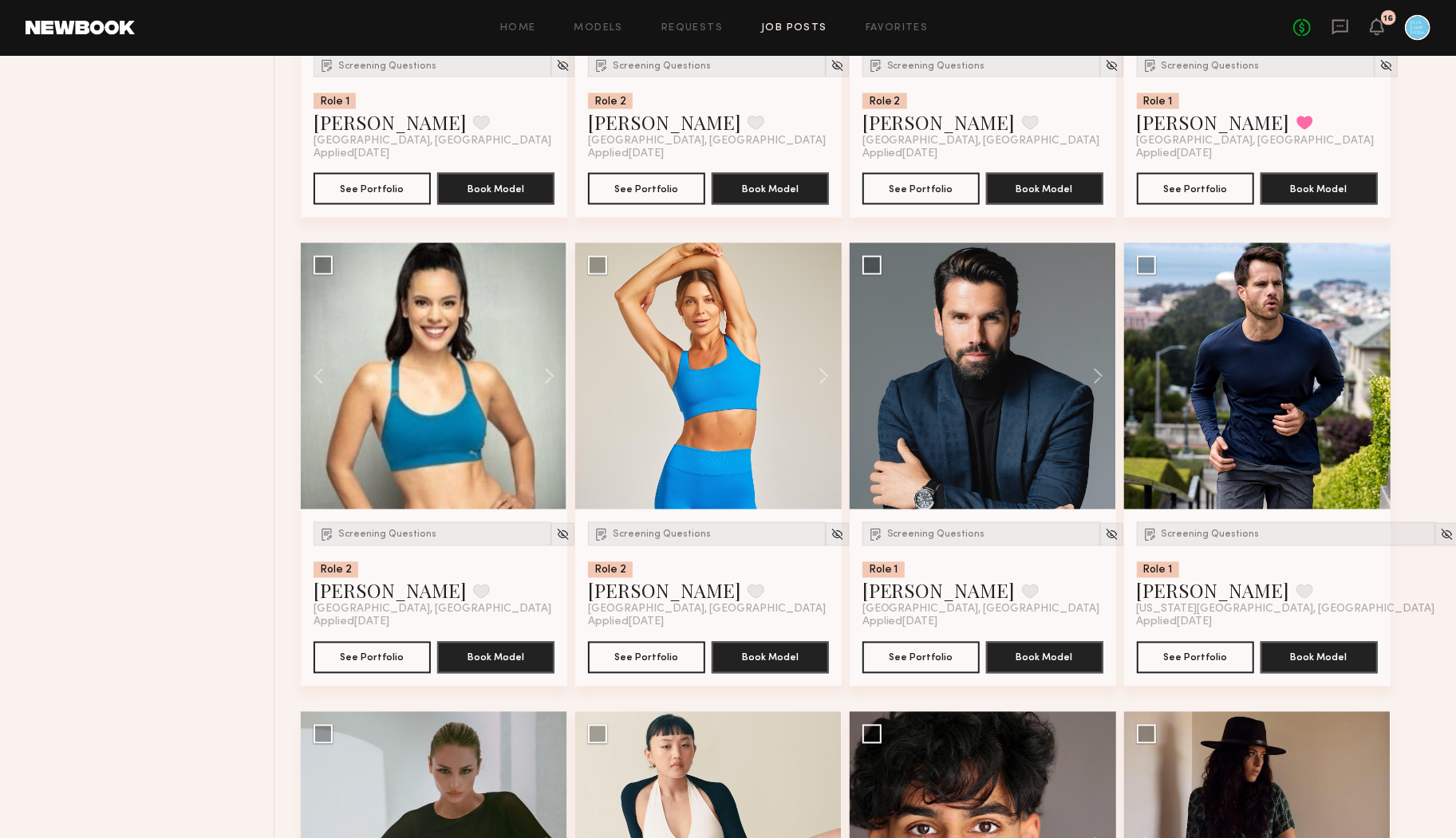
scroll to position [1938, 0]
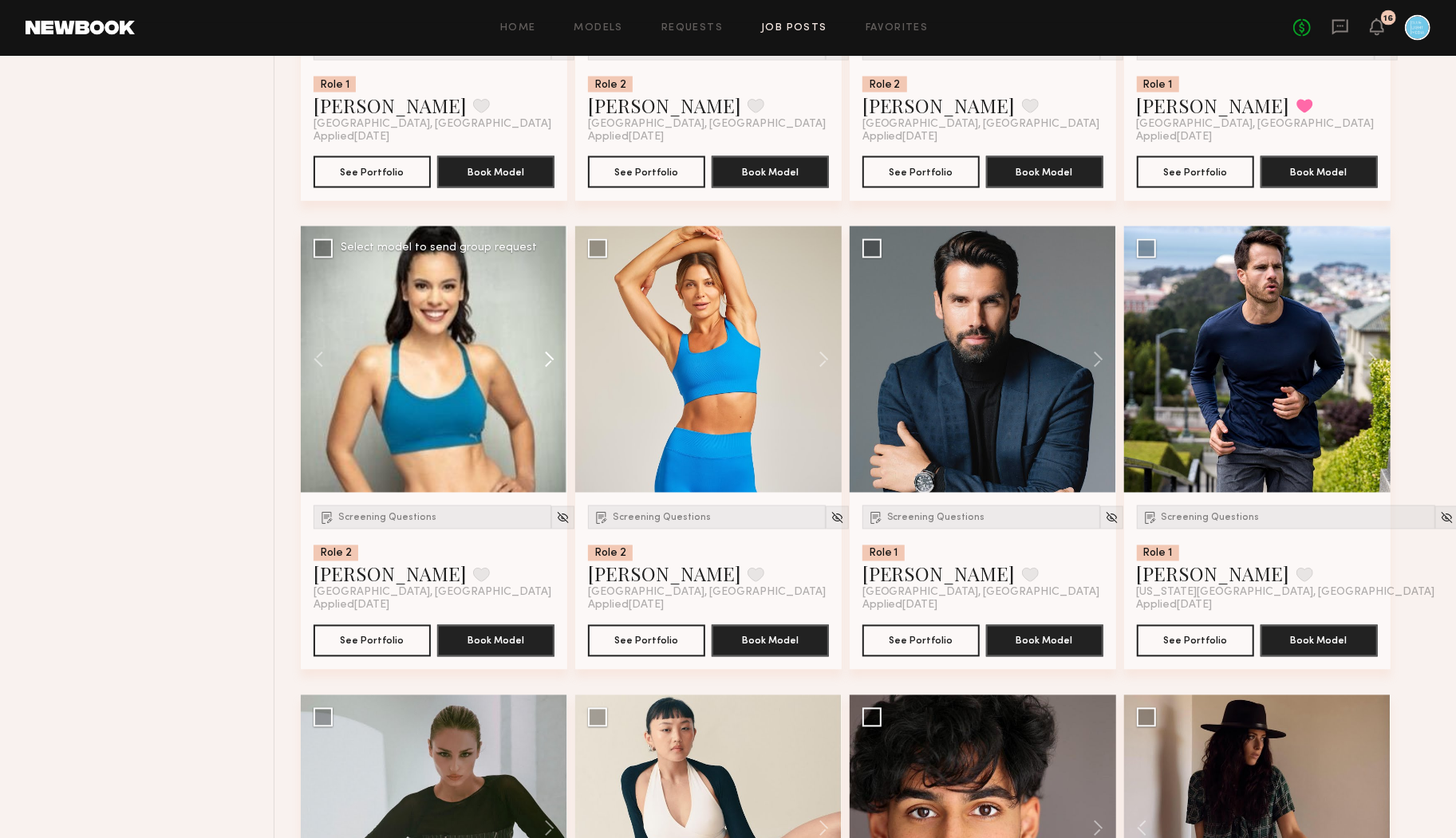
click at [554, 356] on button at bounding box center [542, 359] width 51 height 267
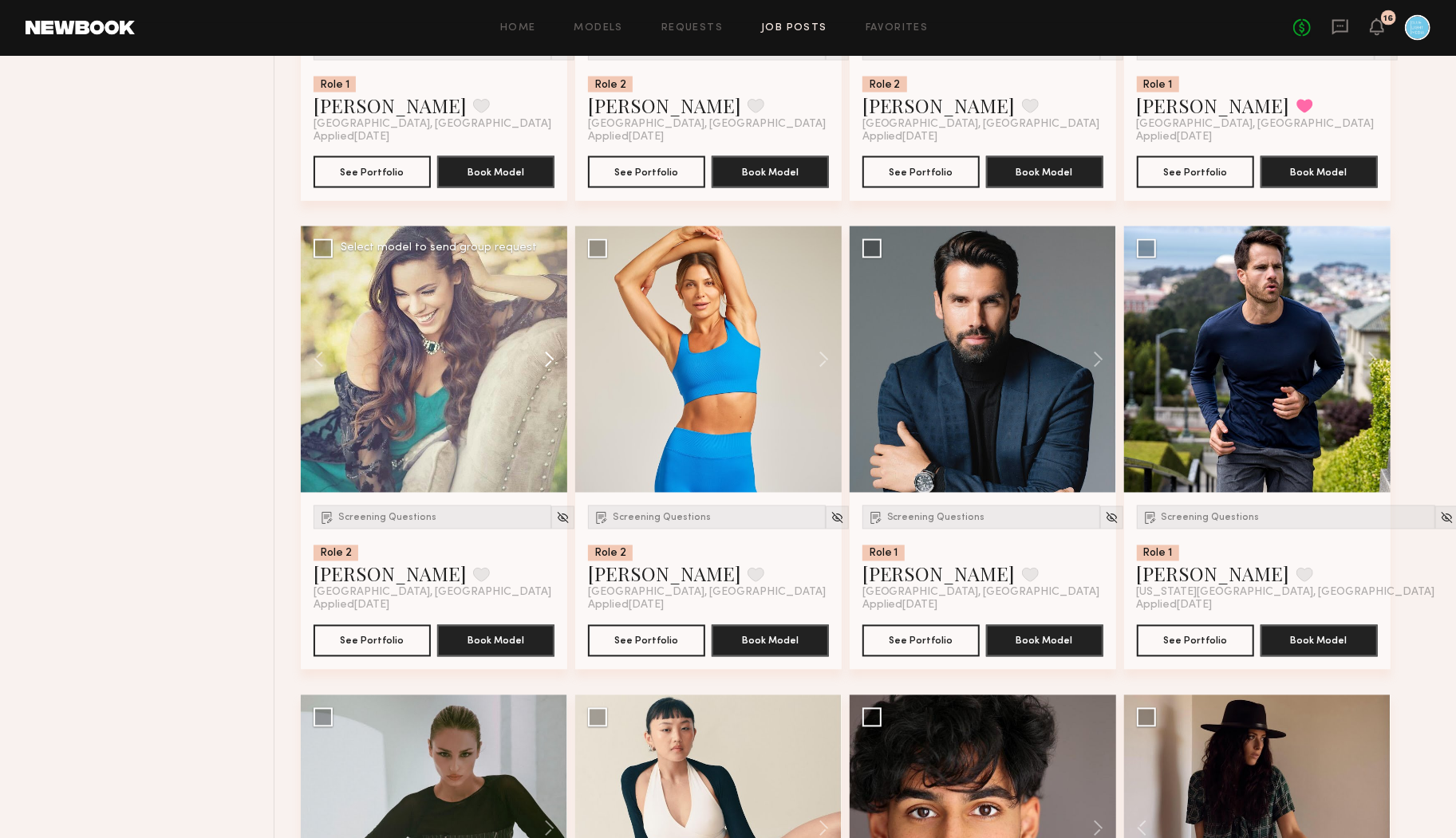
click at [555, 356] on button at bounding box center [542, 359] width 51 height 267
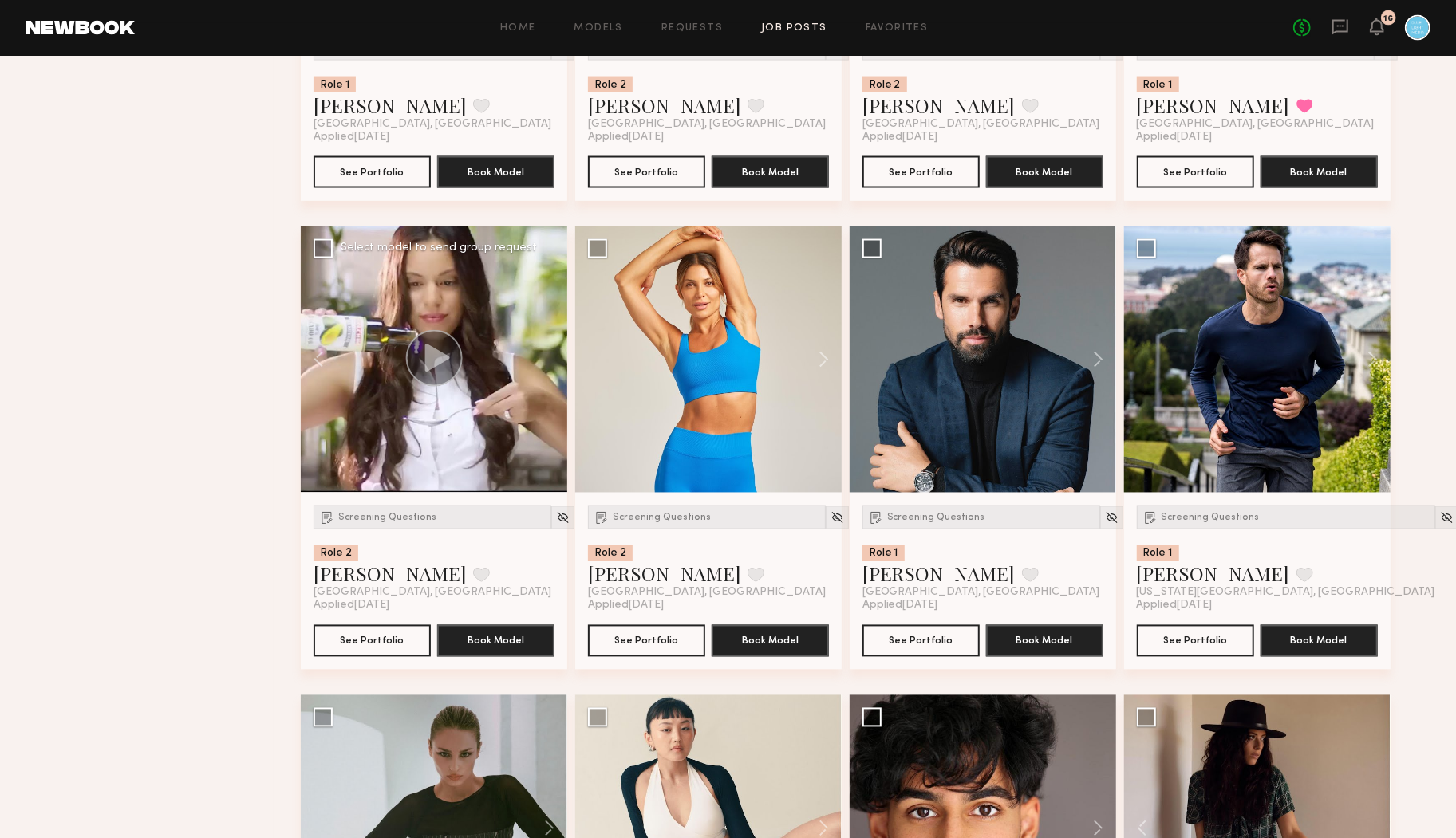
click at [555, 356] on div at bounding box center [434, 359] width 267 height 267
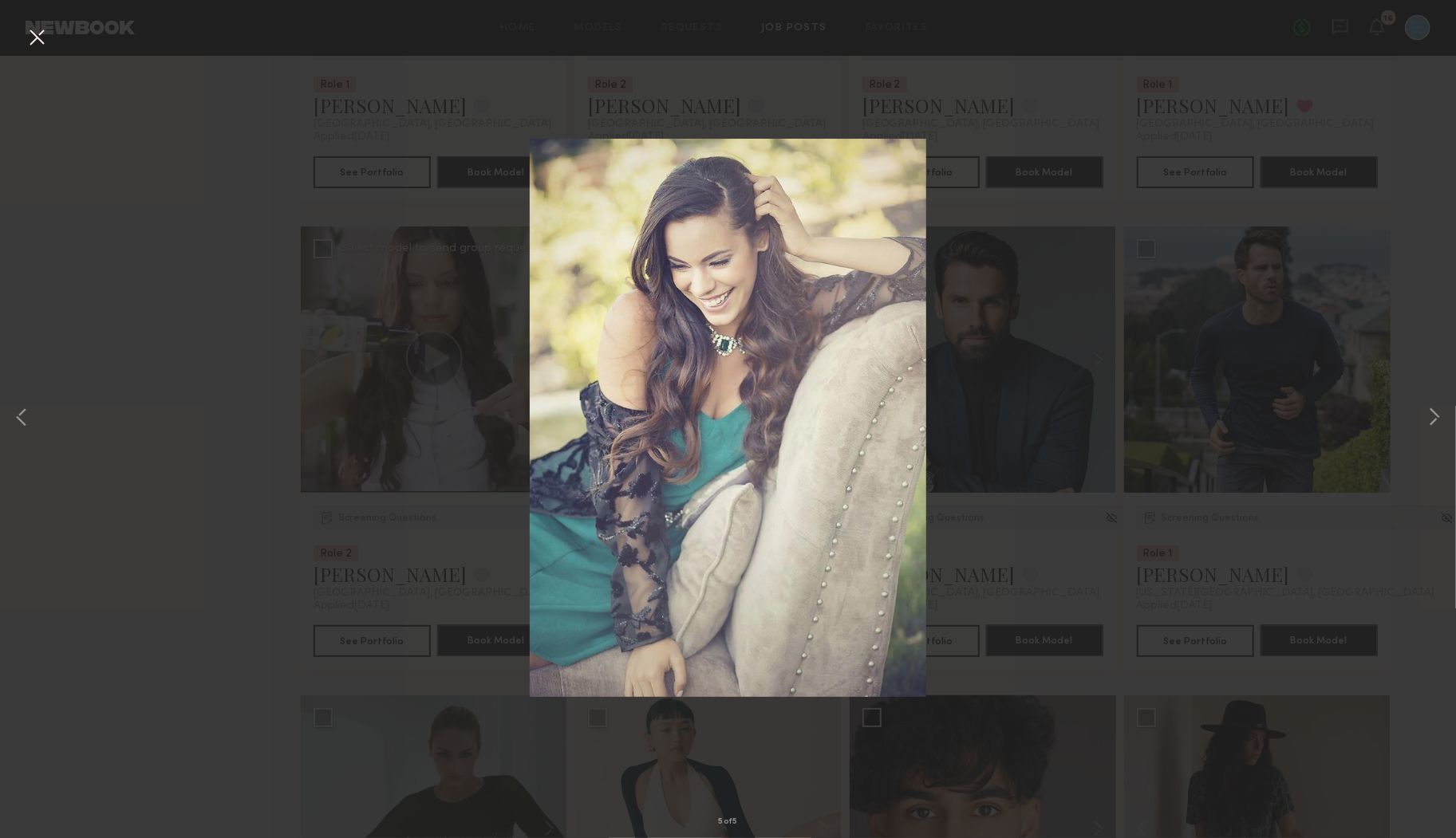
click at [45, 31] on button at bounding box center [36, 38] width 26 height 29
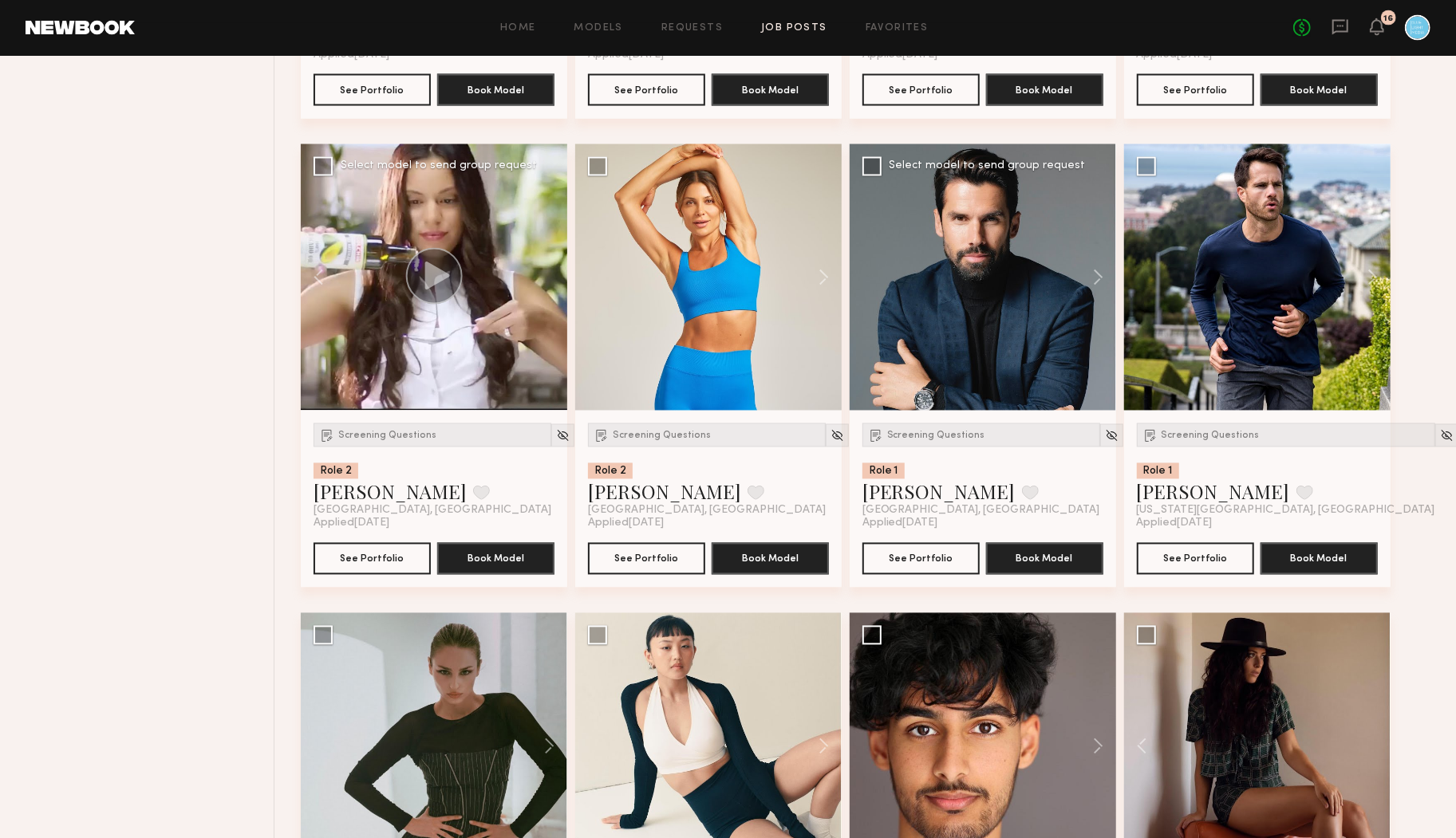
scroll to position [2010, 0]
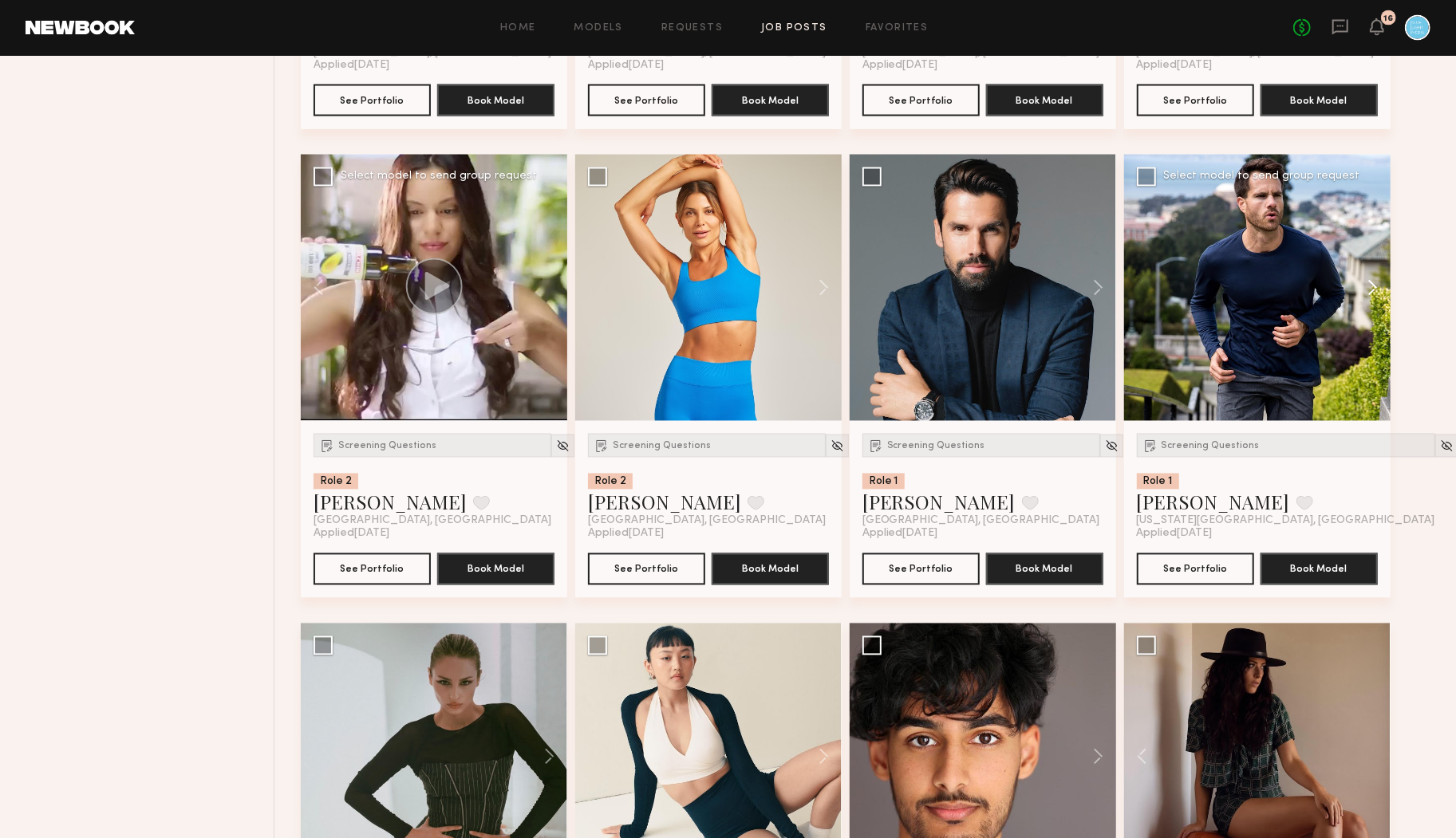
click at [1371, 284] on button at bounding box center [1365, 288] width 51 height 267
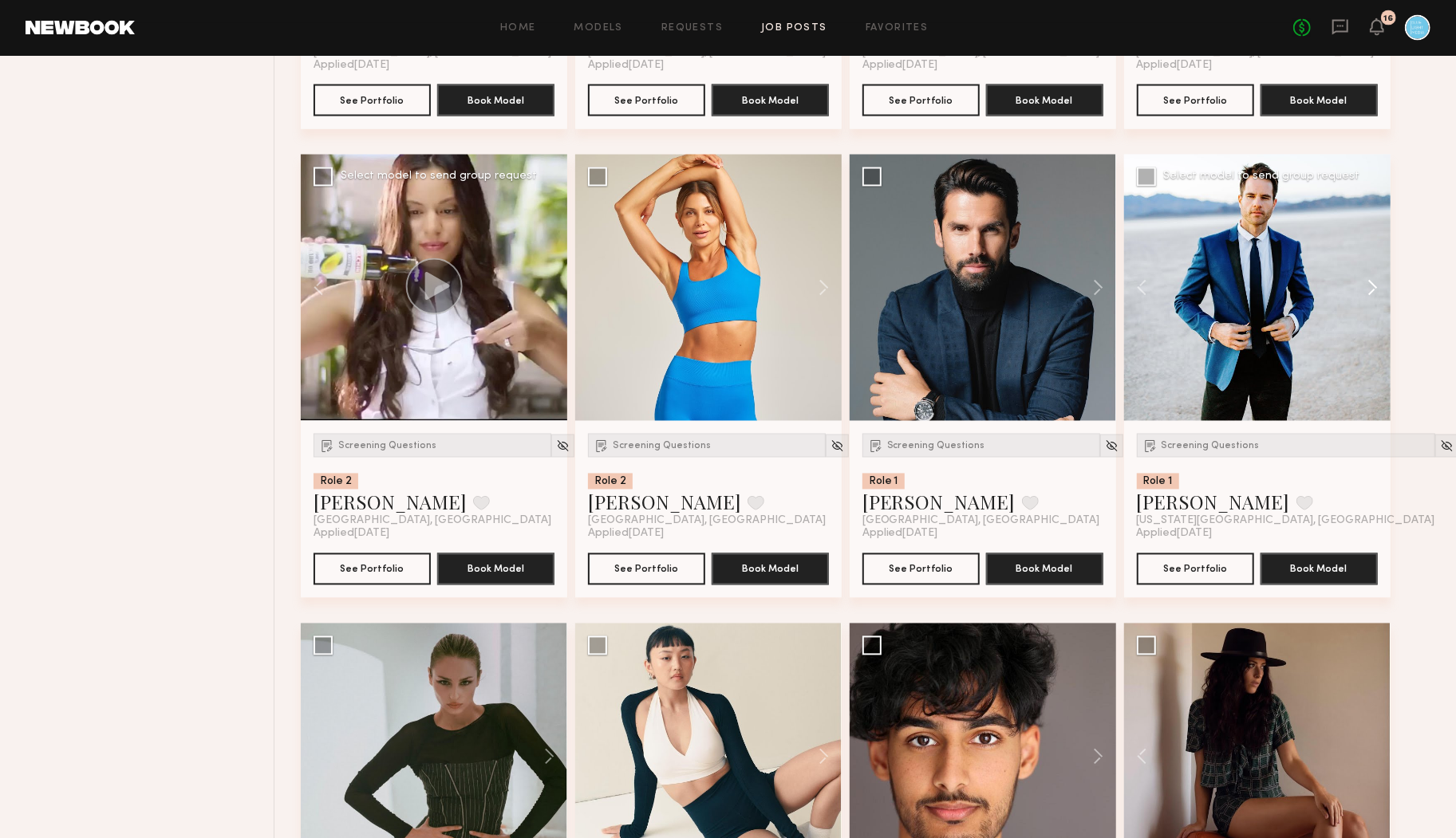
click at [1371, 284] on button at bounding box center [1365, 288] width 51 height 267
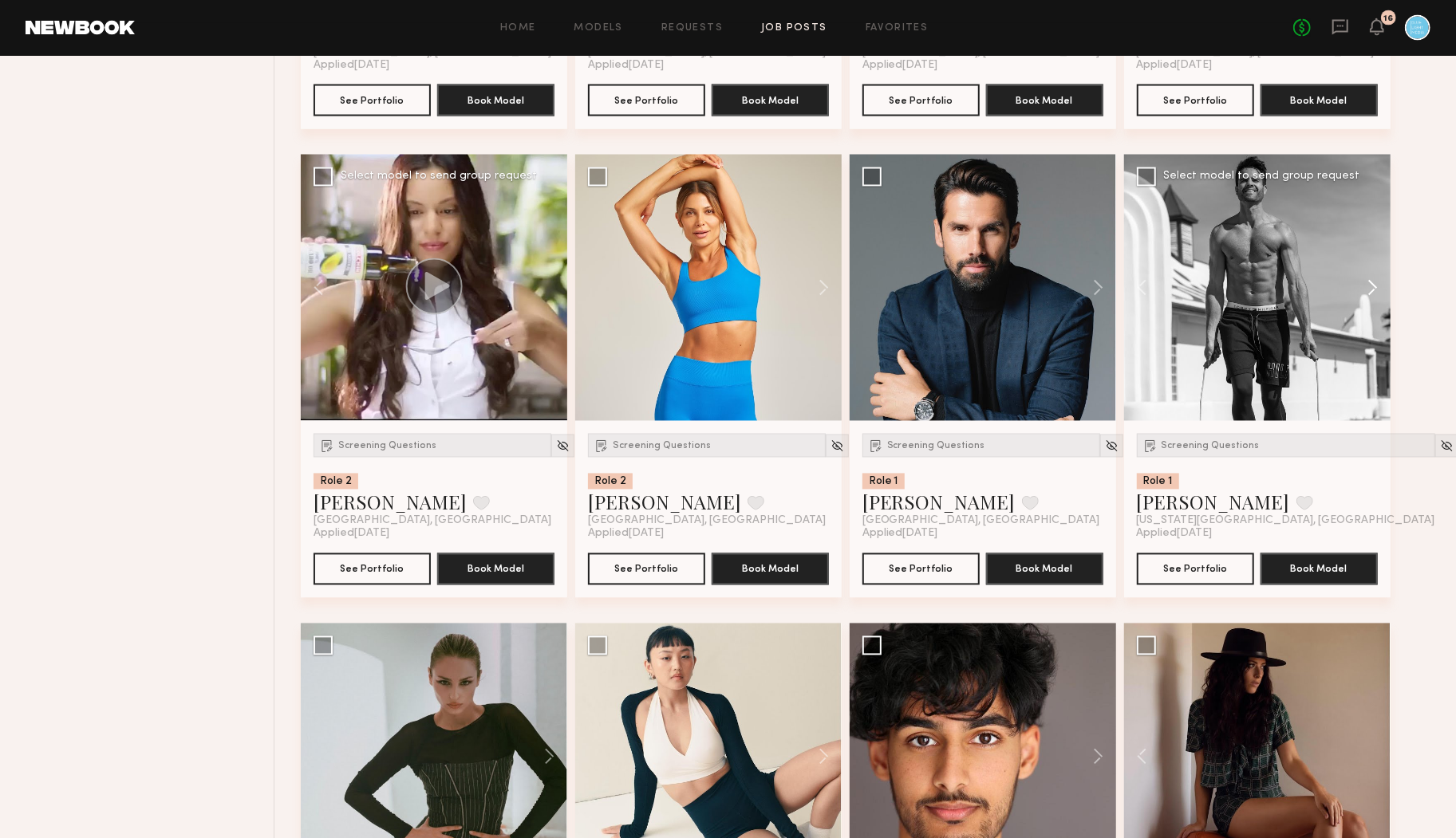
click at [1371, 284] on button at bounding box center [1365, 288] width 51 height 267
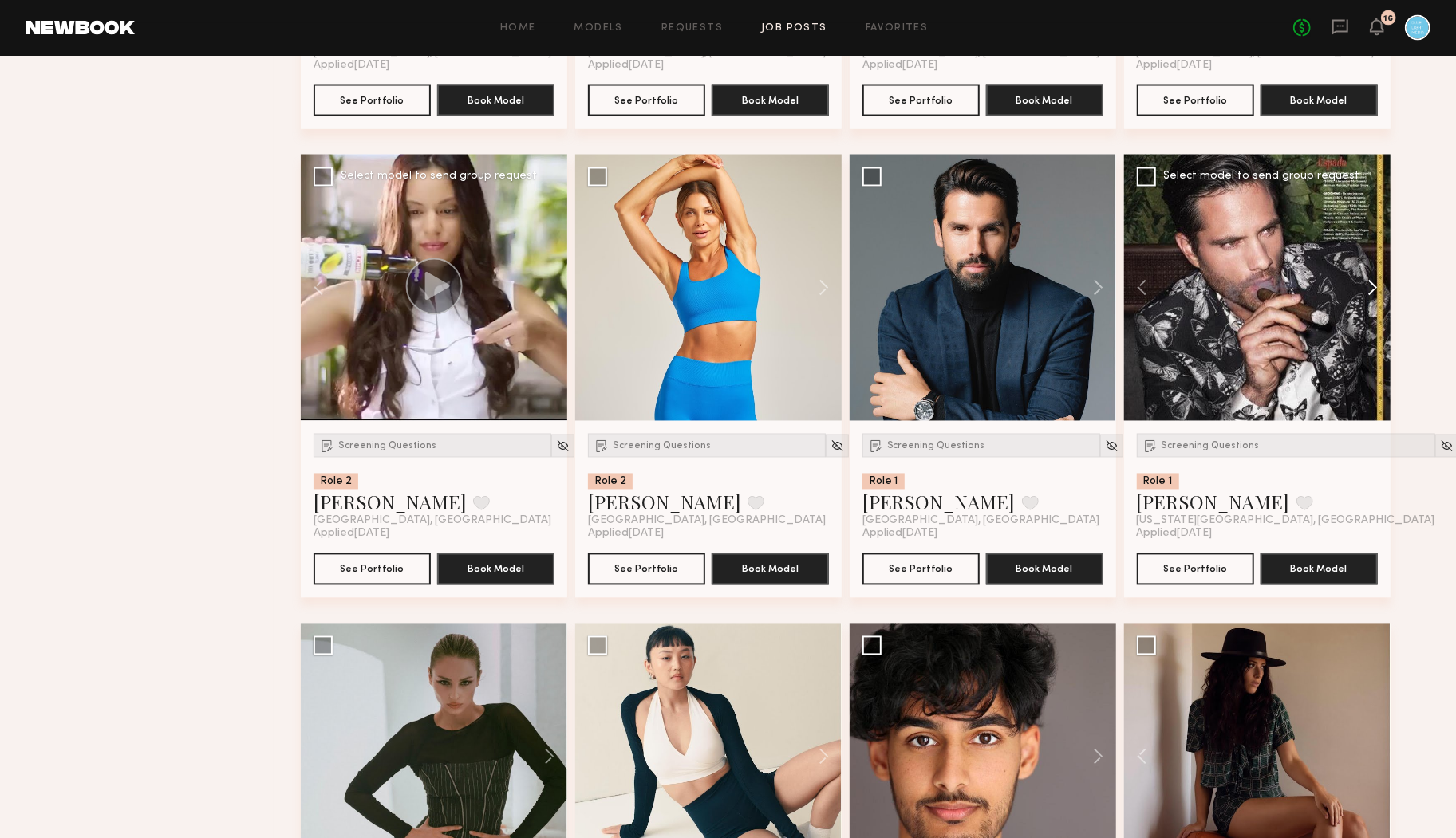
click at [1371, 284] on button at bounding box center [1365, 288] width 51 height 267
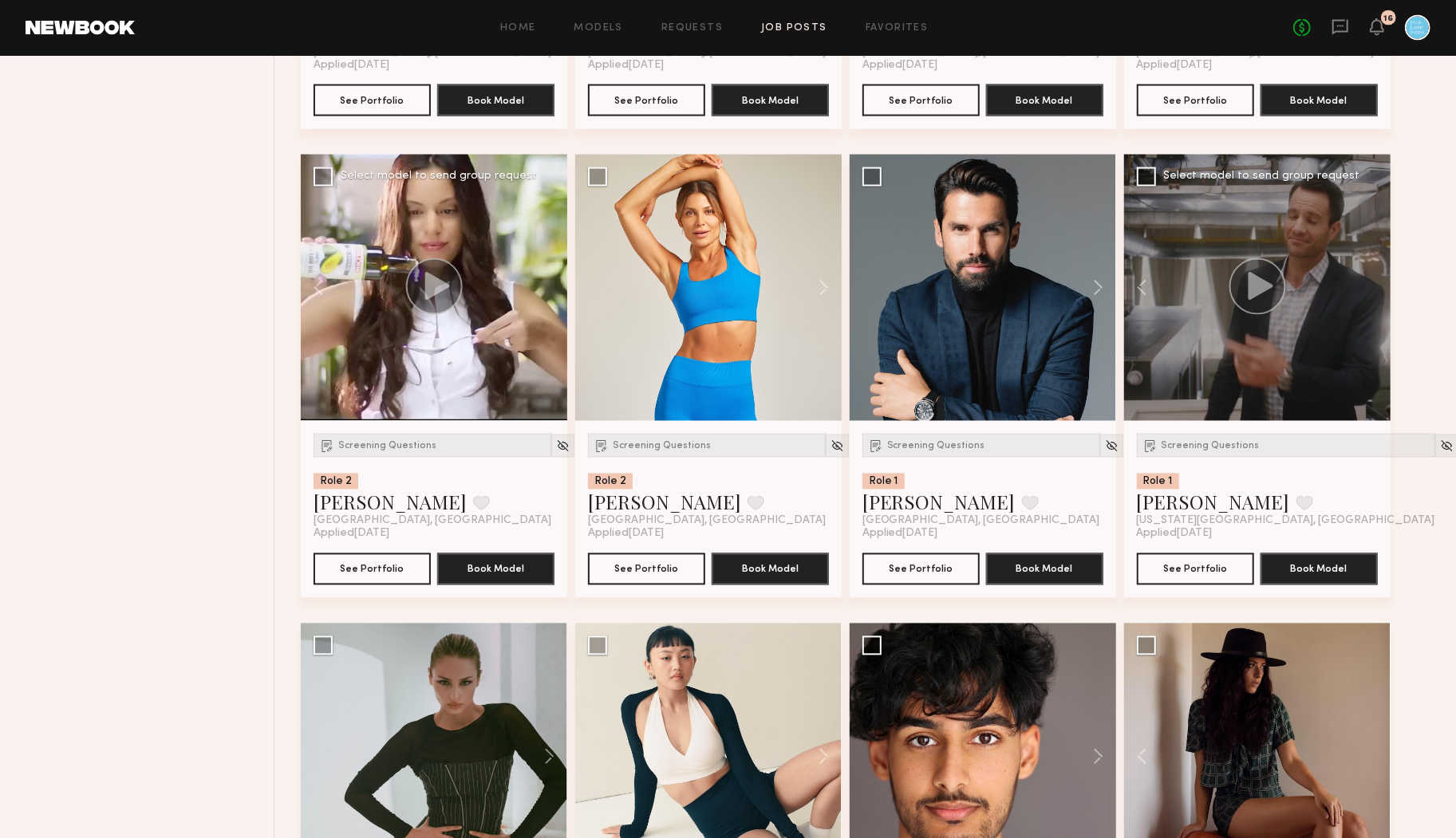
click at [1371, 284] on div at bounding box center [1257, 288] width 267 height 267
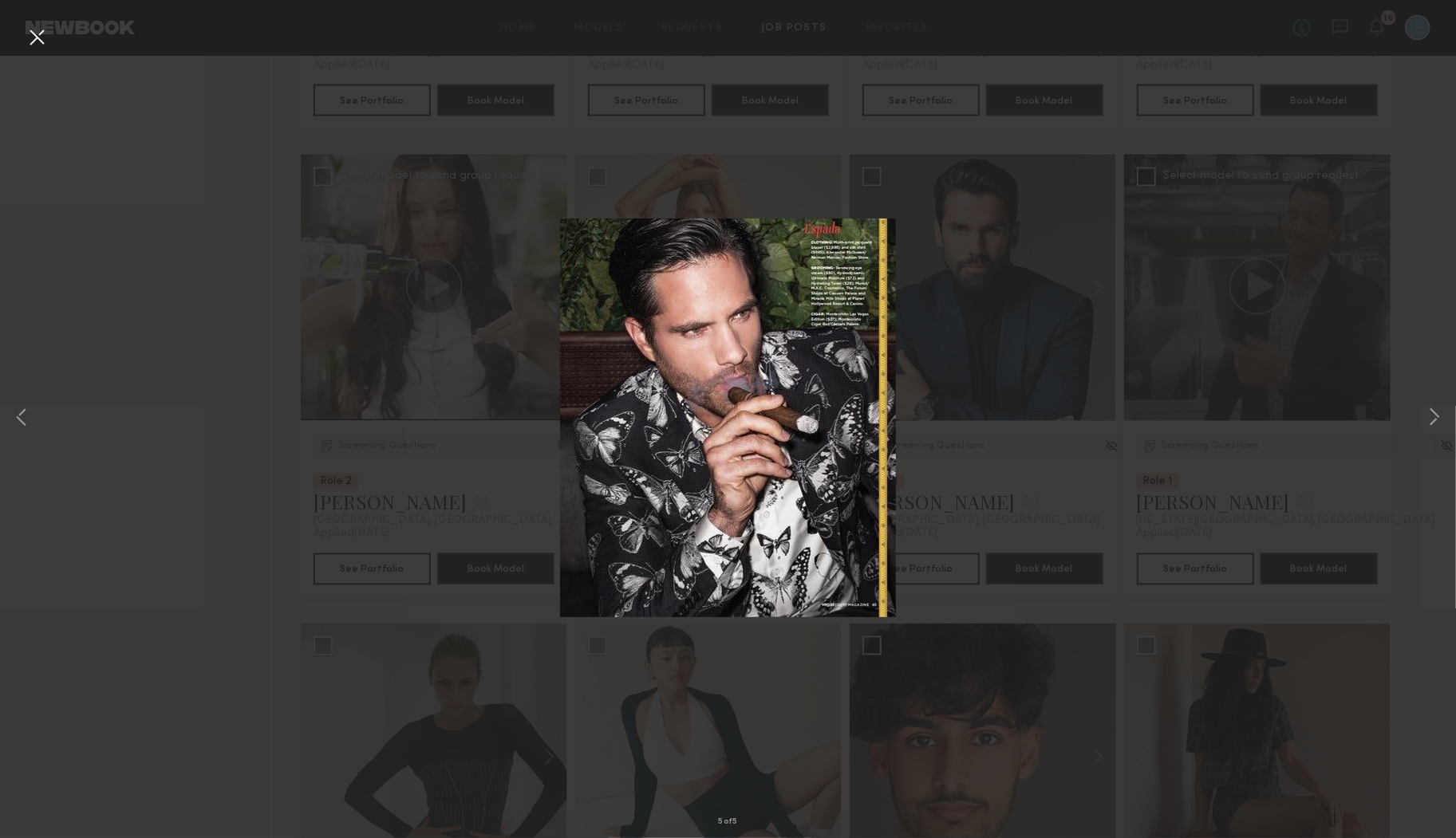
click at [36, 41] on button at bounding box center [36, 38] width 26 height 29
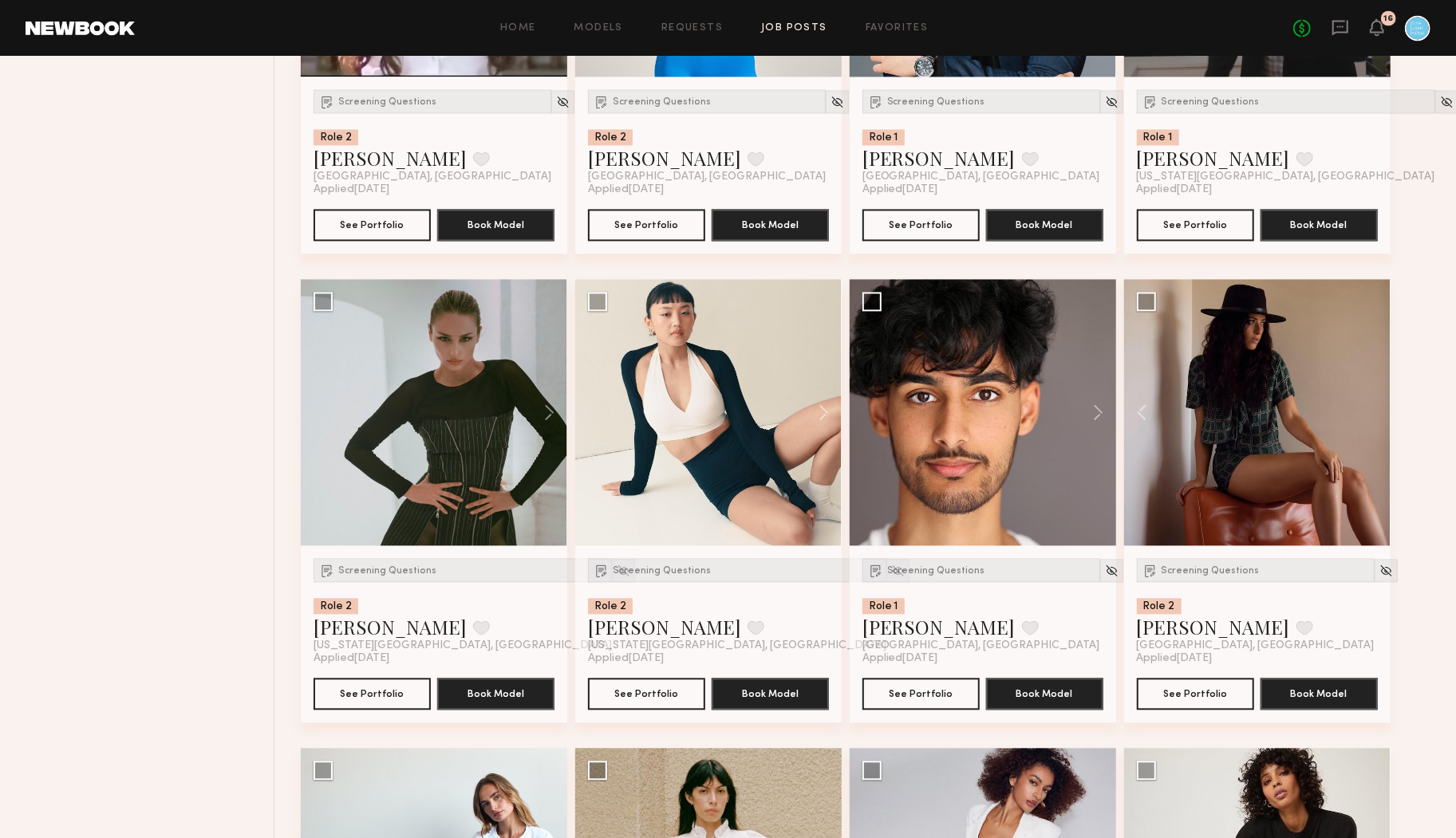
scroll to position [2361, 0]
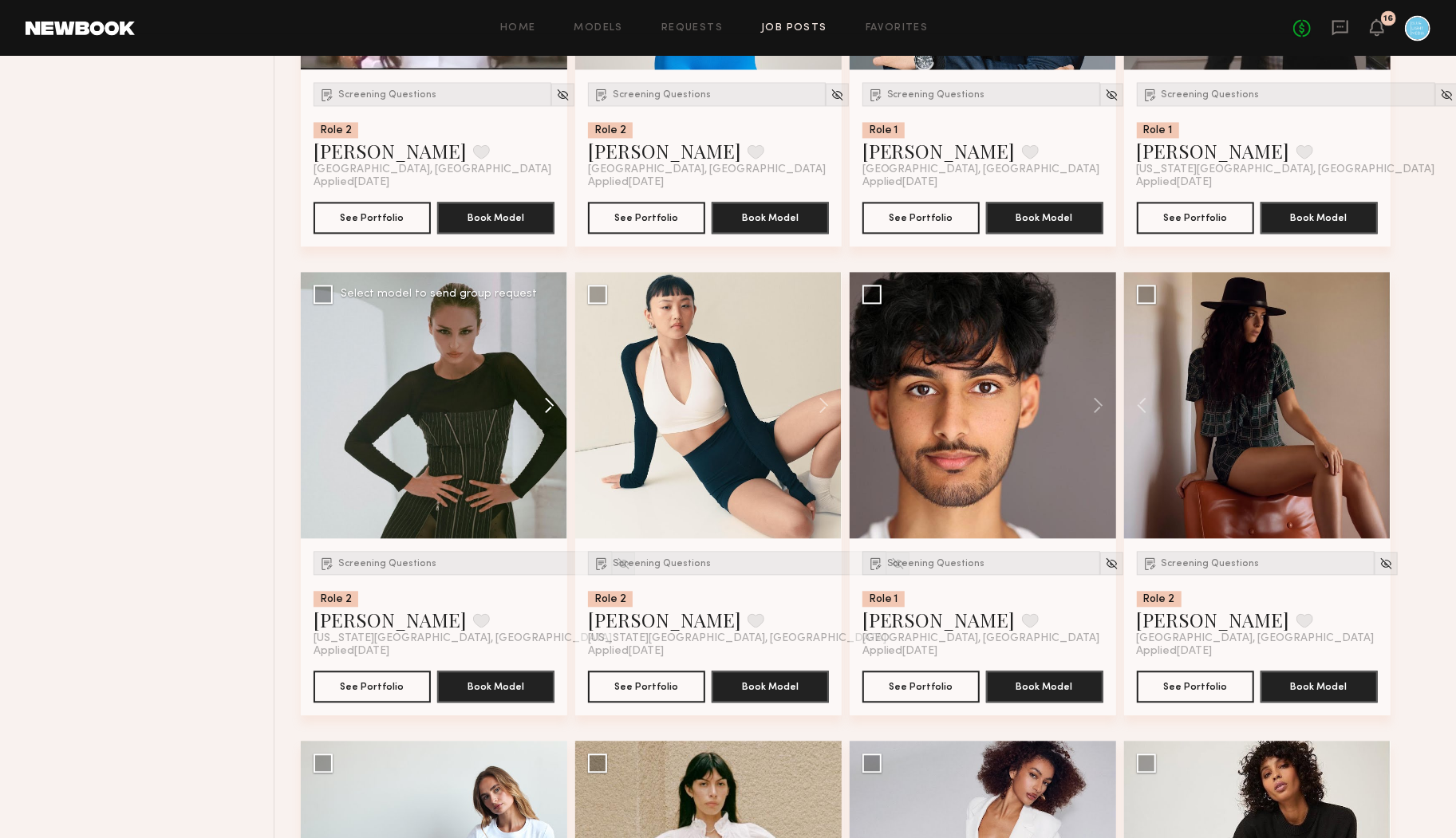
click at [549, 405] on button at bounding box center [542, 405] width 51 height 267
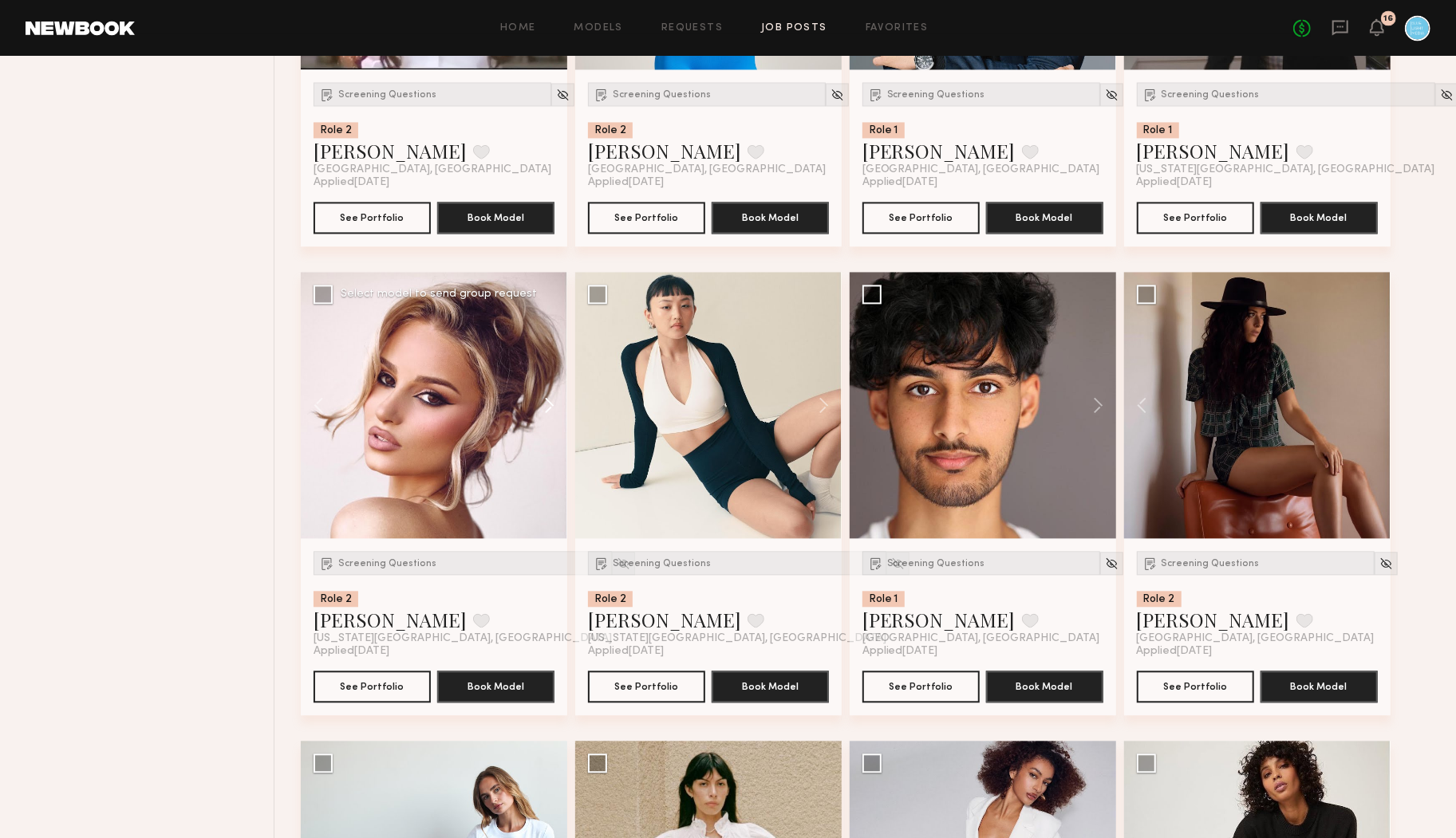
click at [549, 405] on button at bounding box center [542, 405] width 51 height 267
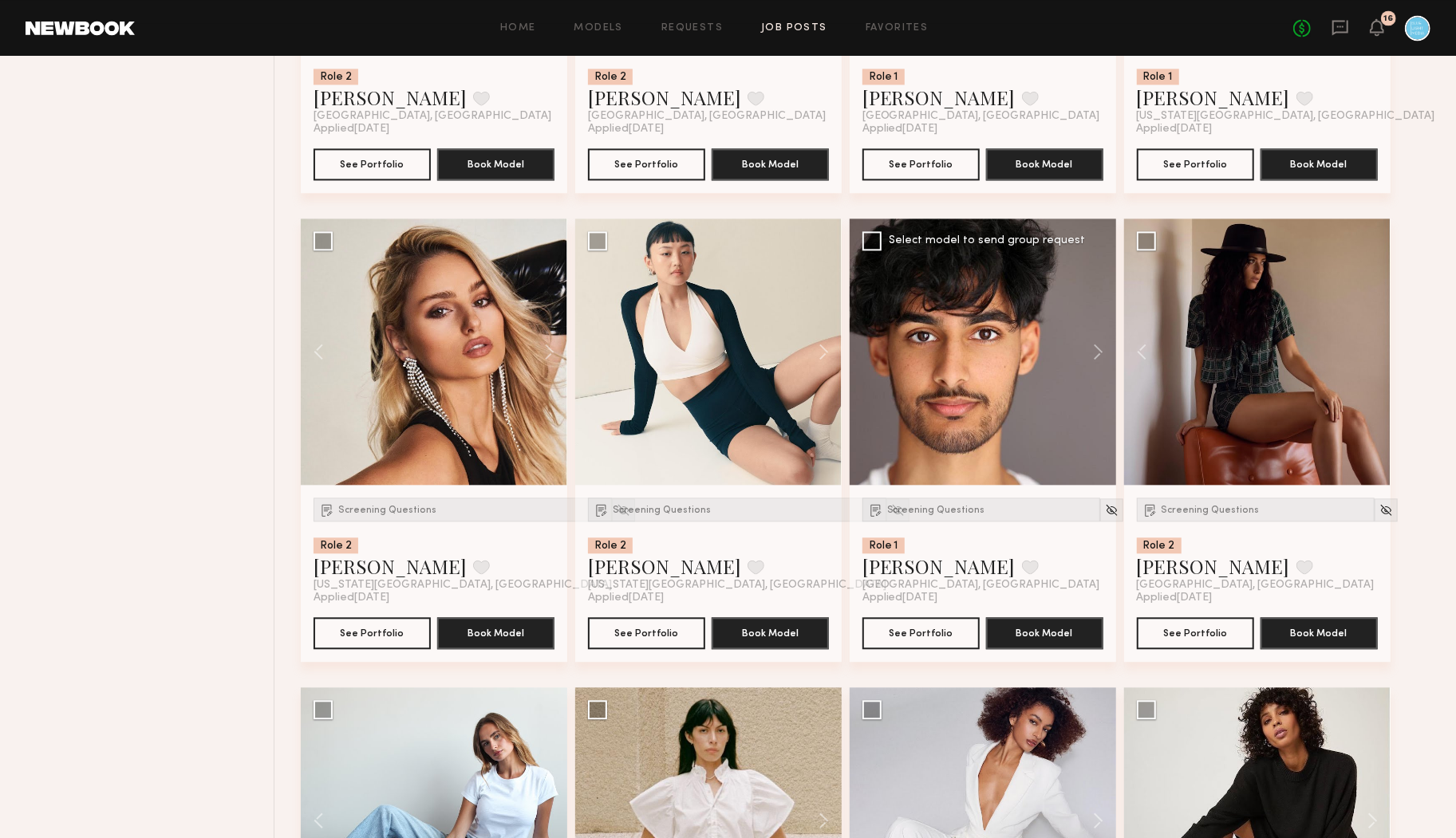
scroll to position [2420, 0]
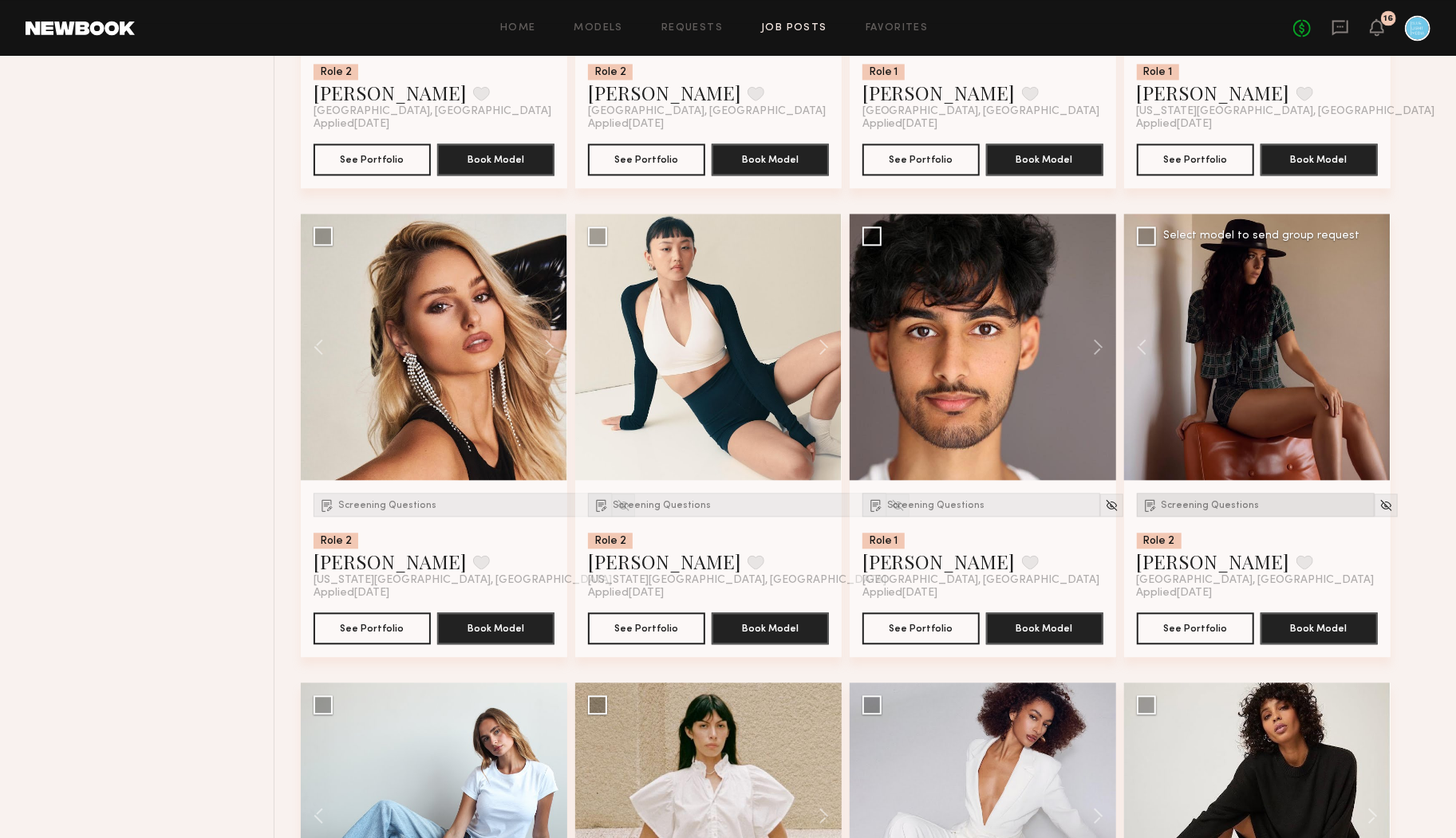
click at [1225, 502] on span "Screening Questions" at bounding box center [1210, 505] width 98 height 10
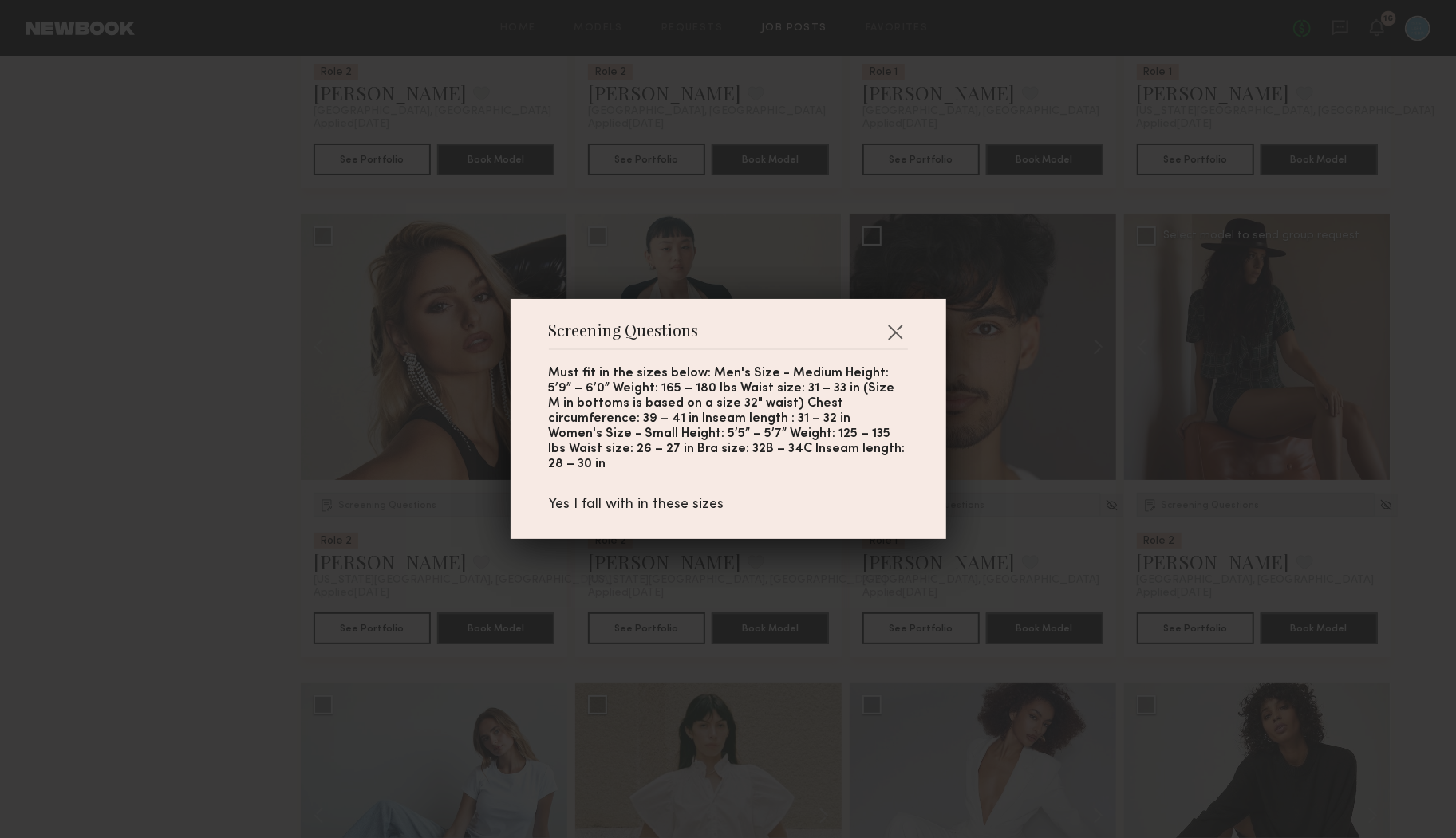
click at [1224, 502] on div "Screening Questions Must fit in the sizes below: Men's Size - Medium Height: 5’…" at bounding box center [728, 419] width 1456 height 838
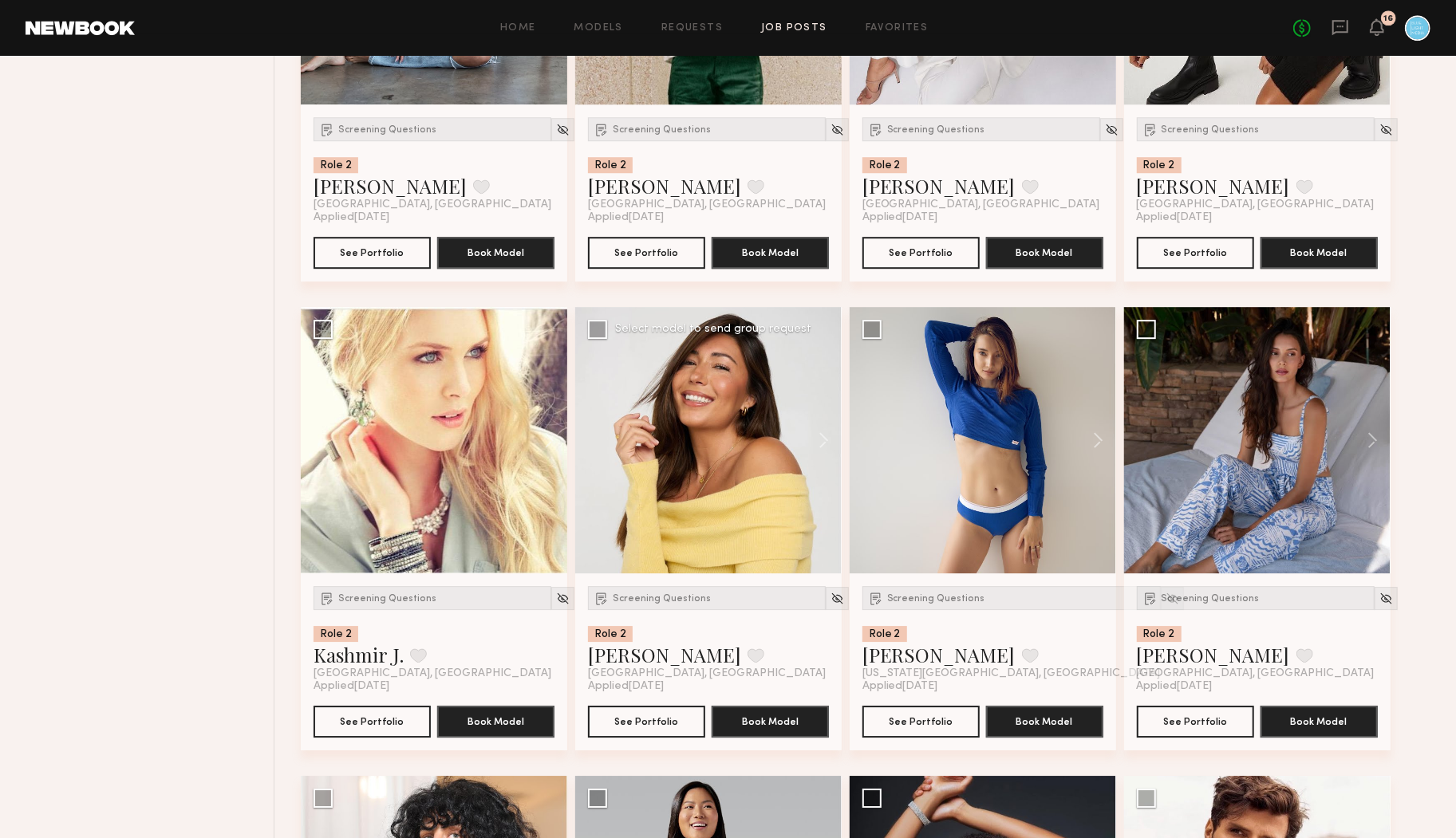
scroll to position [3267, 0]
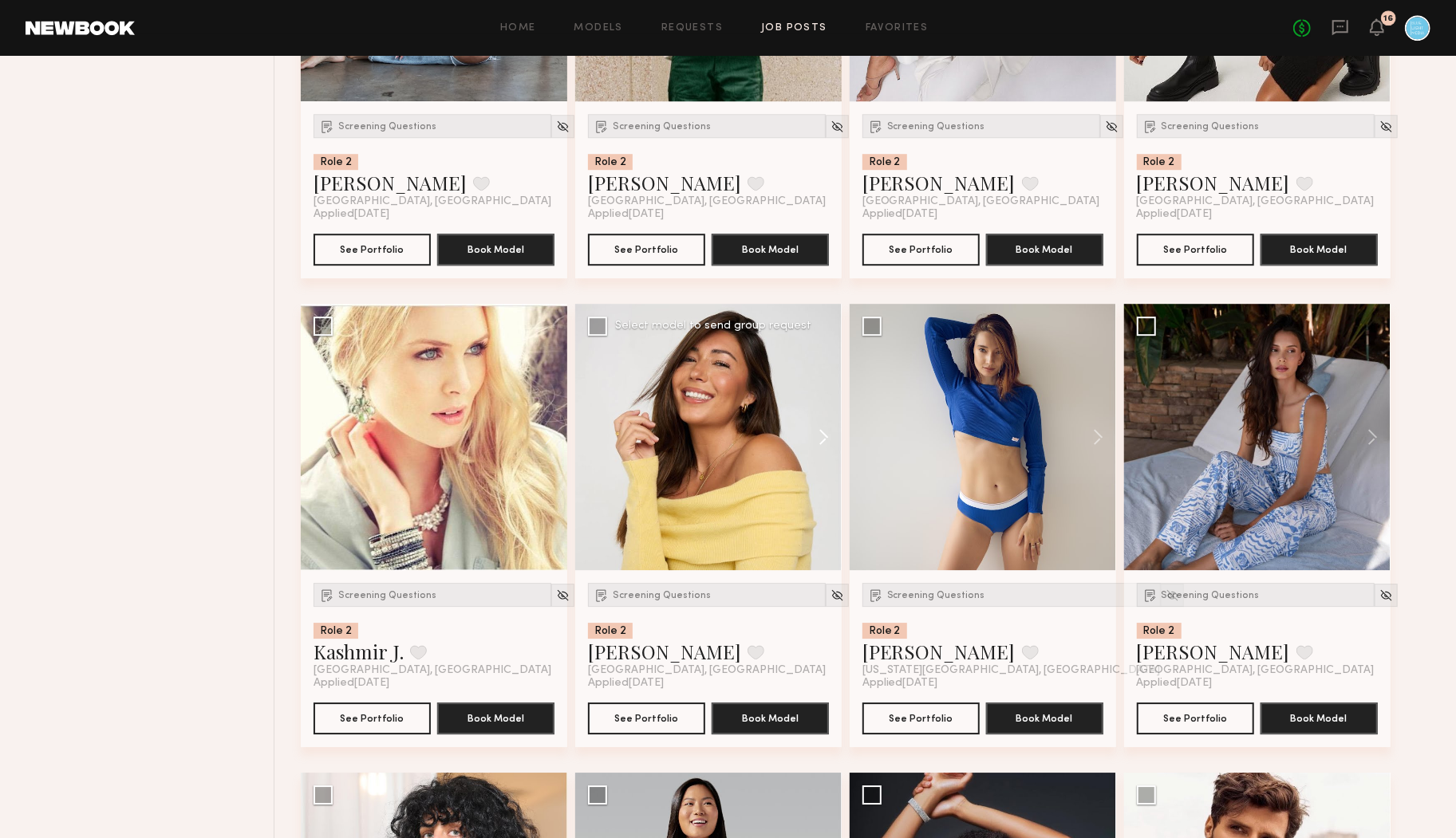
click at [824, 439] on button at bounding box center [816, 437] width 51 height 267
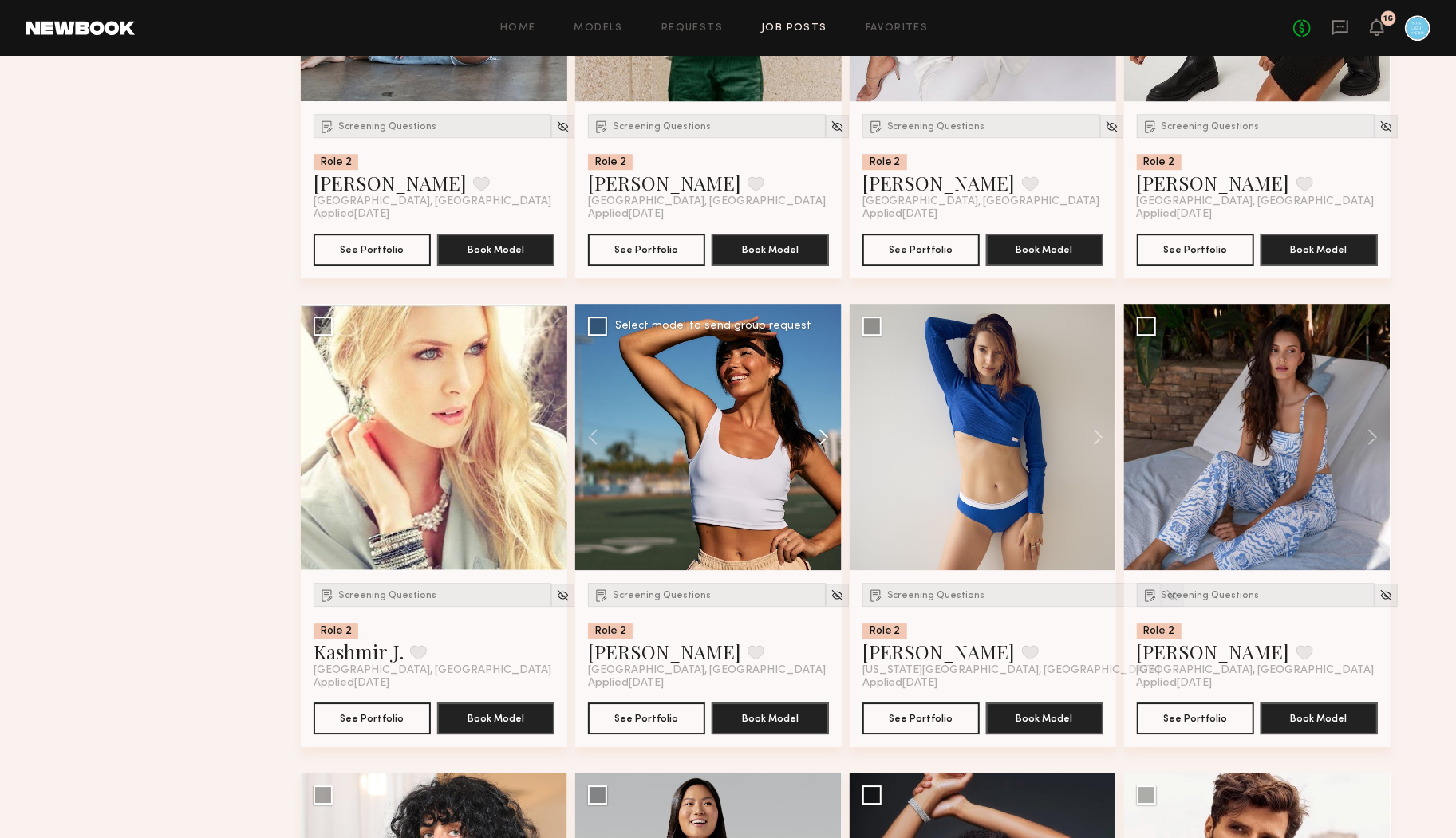
click at [824, 439] on button at bounding box center [816, 437] width 51 height 267
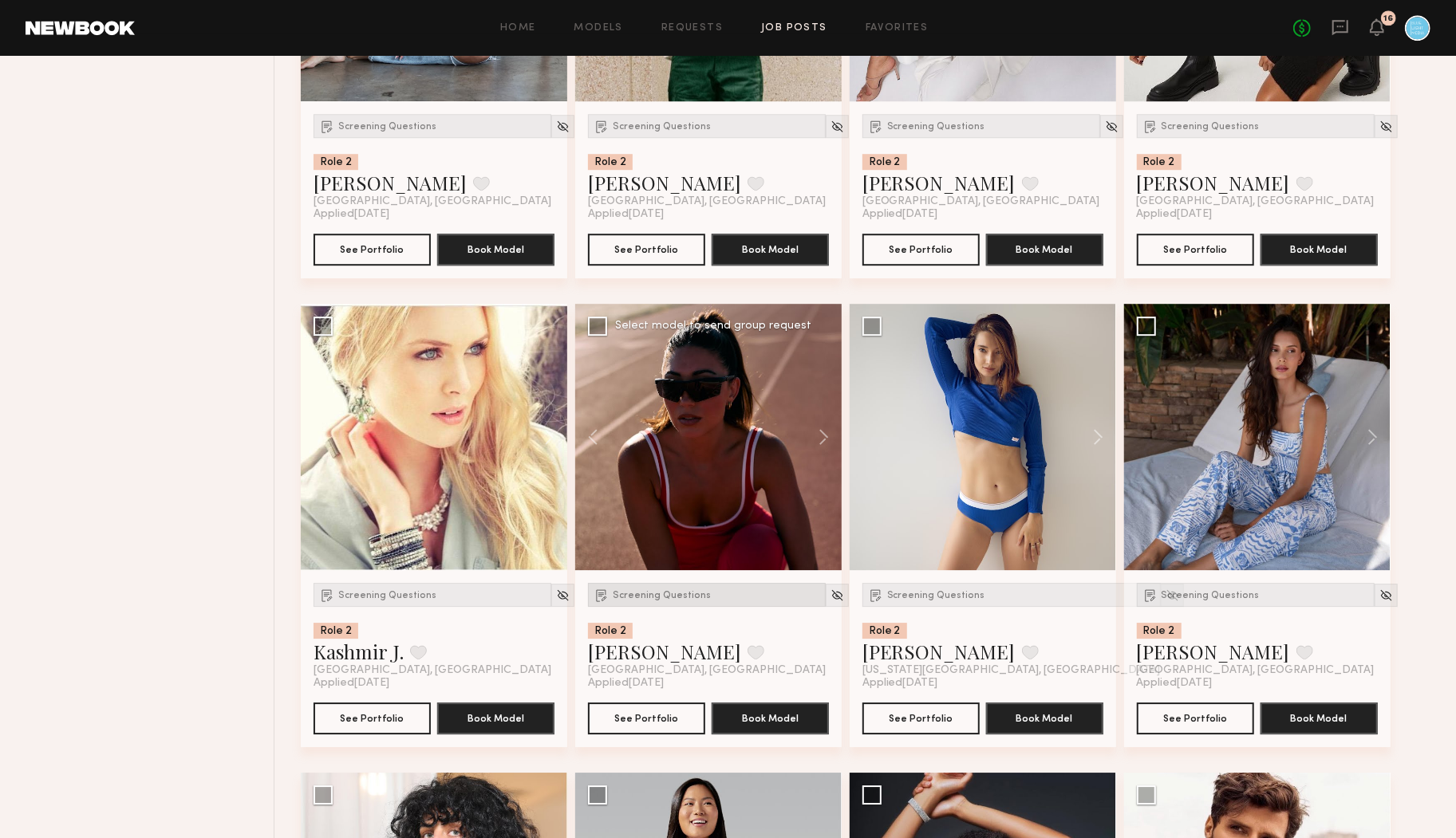
click at [630, 596] on span "Screening Questions" at bounding box center [662, 595] width 98 height 10
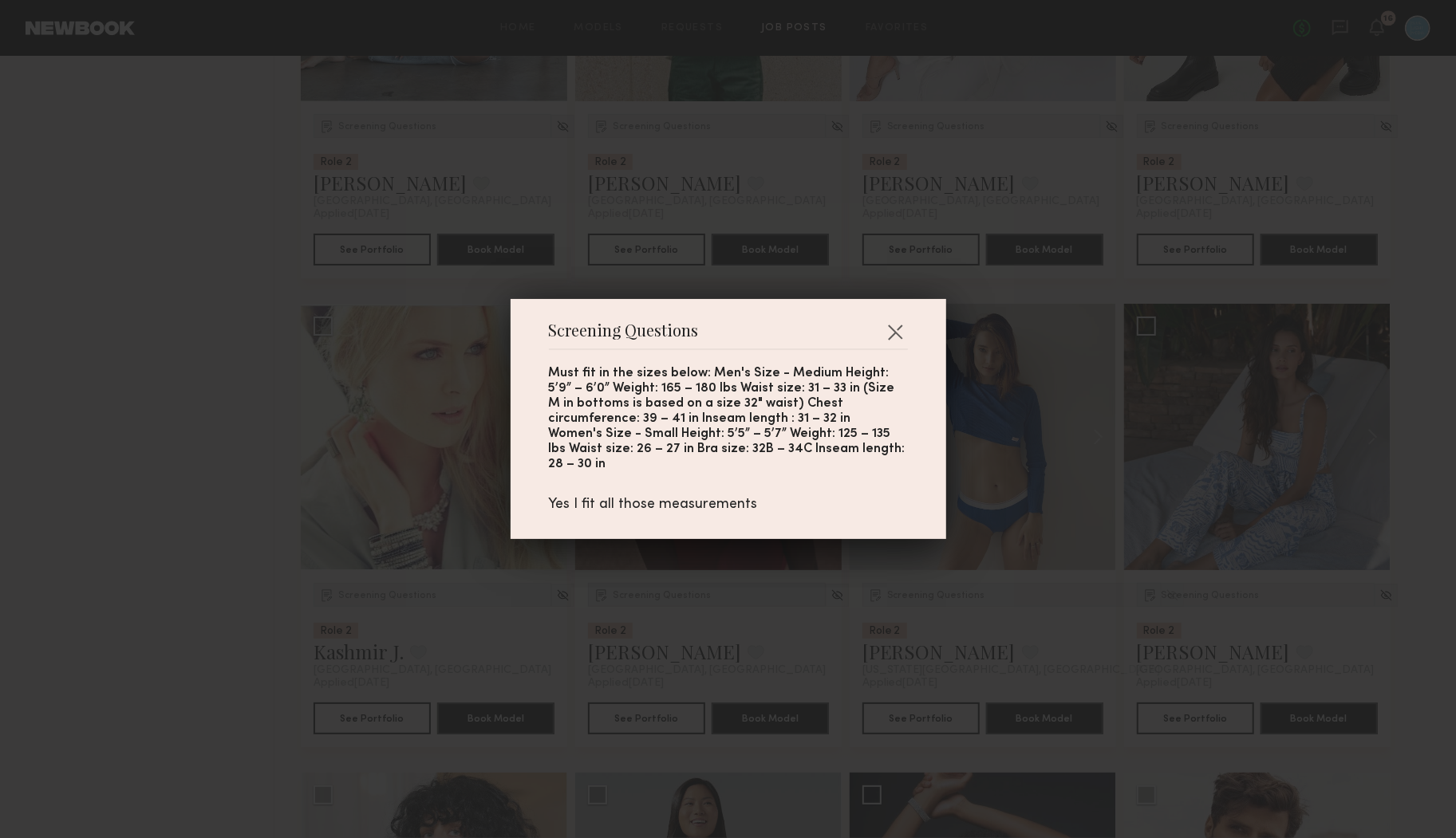
click at [630, 596] on div "Screening Questions Must fit in the sizes below: Men's Size - Medium Height: 5’…" at bounding box center [728, 419] width 1456 height 838
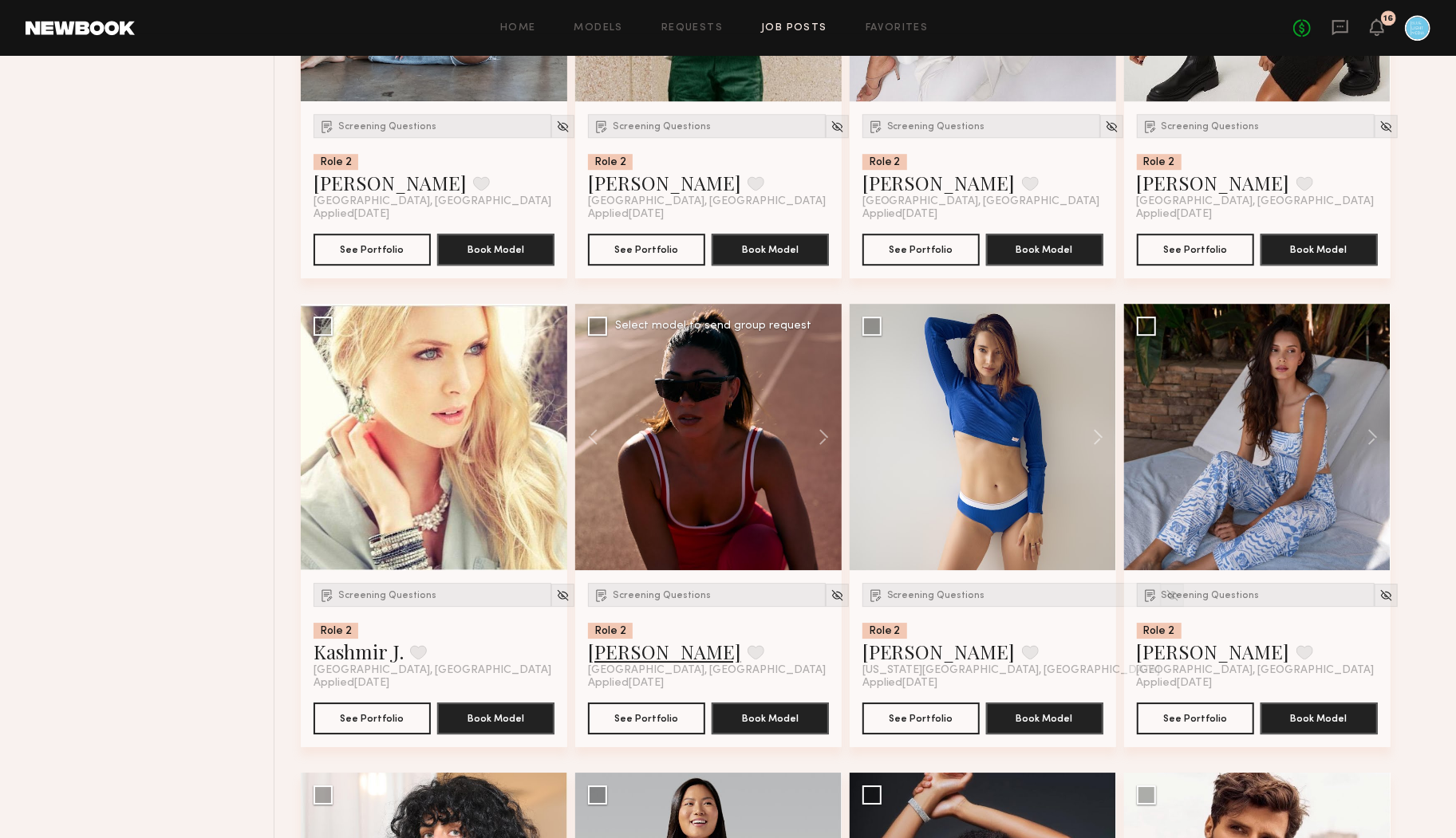
click at [614, 657] on link "Elke K." at bounding box center [664, 651] width 153 height 26
click at [193, 490] on div "Filter Applications Other Submissions Experienced Showing 154 models Clear Expe…" at bounding box center [149, 538] width 251 height 7033
click at [823, 440] on button at bounding box center [816, 437] width 51 height 267
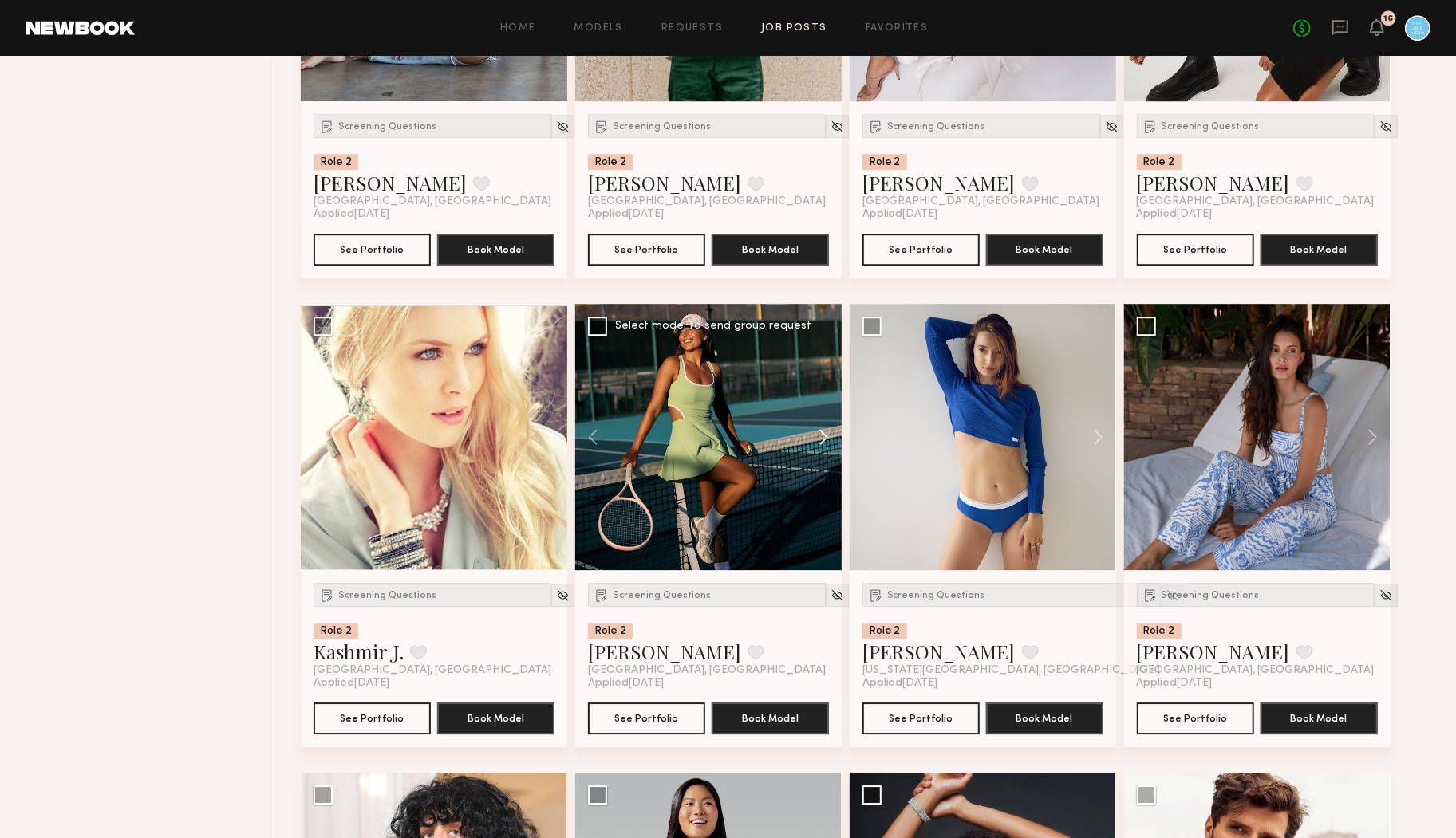
click at [823, 440] on button at bounding box center [816, 437] width 51 height 267
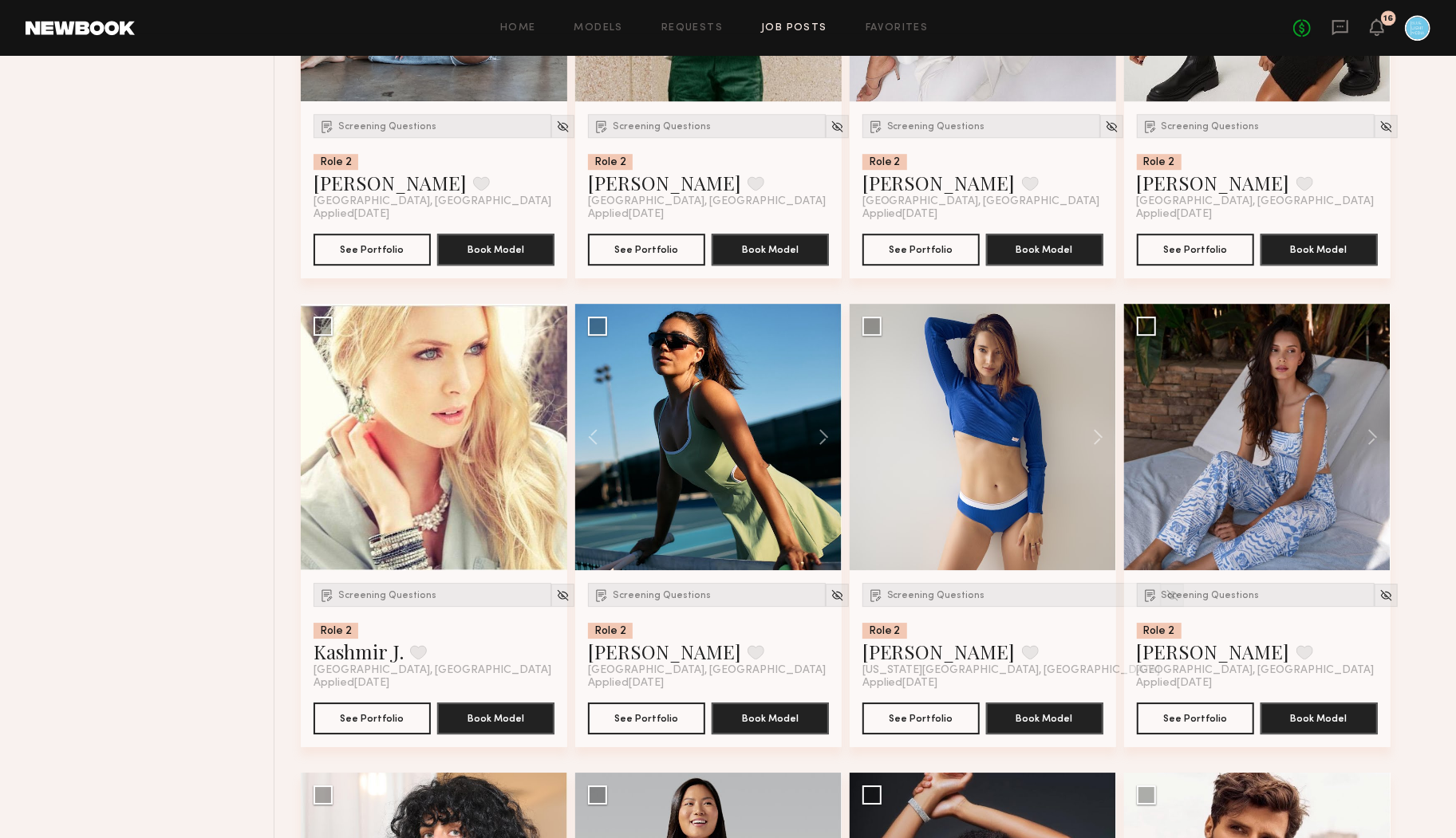
click at [250, 456] on div "Filter Applications Other Submissions Experienced Showing 154 models Clear Expe…" at bounding box center [149, 538] width 251 height 7033
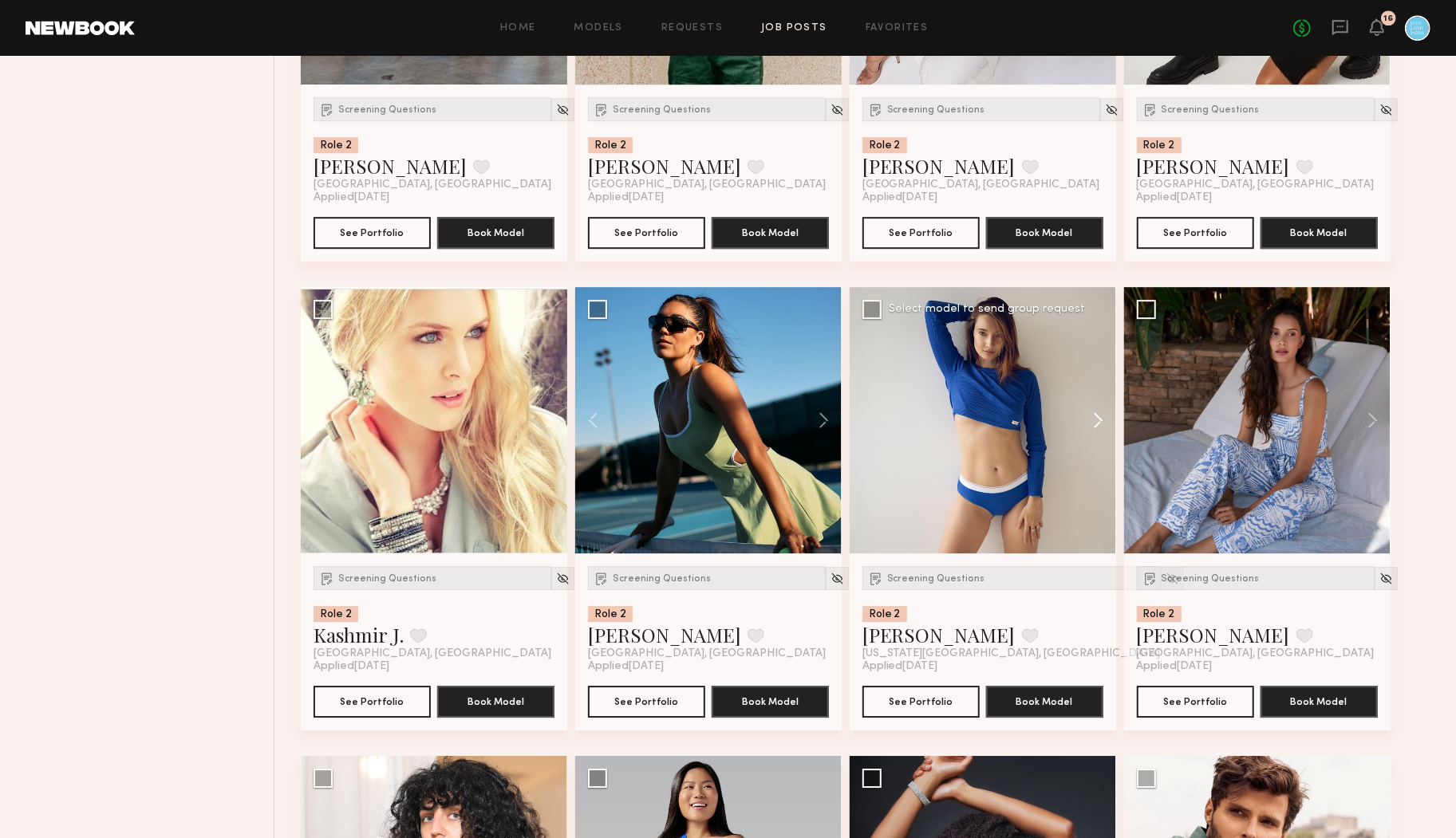
click at [1096, 422] on button at bounding box center [1091, 420] width 51 height 267
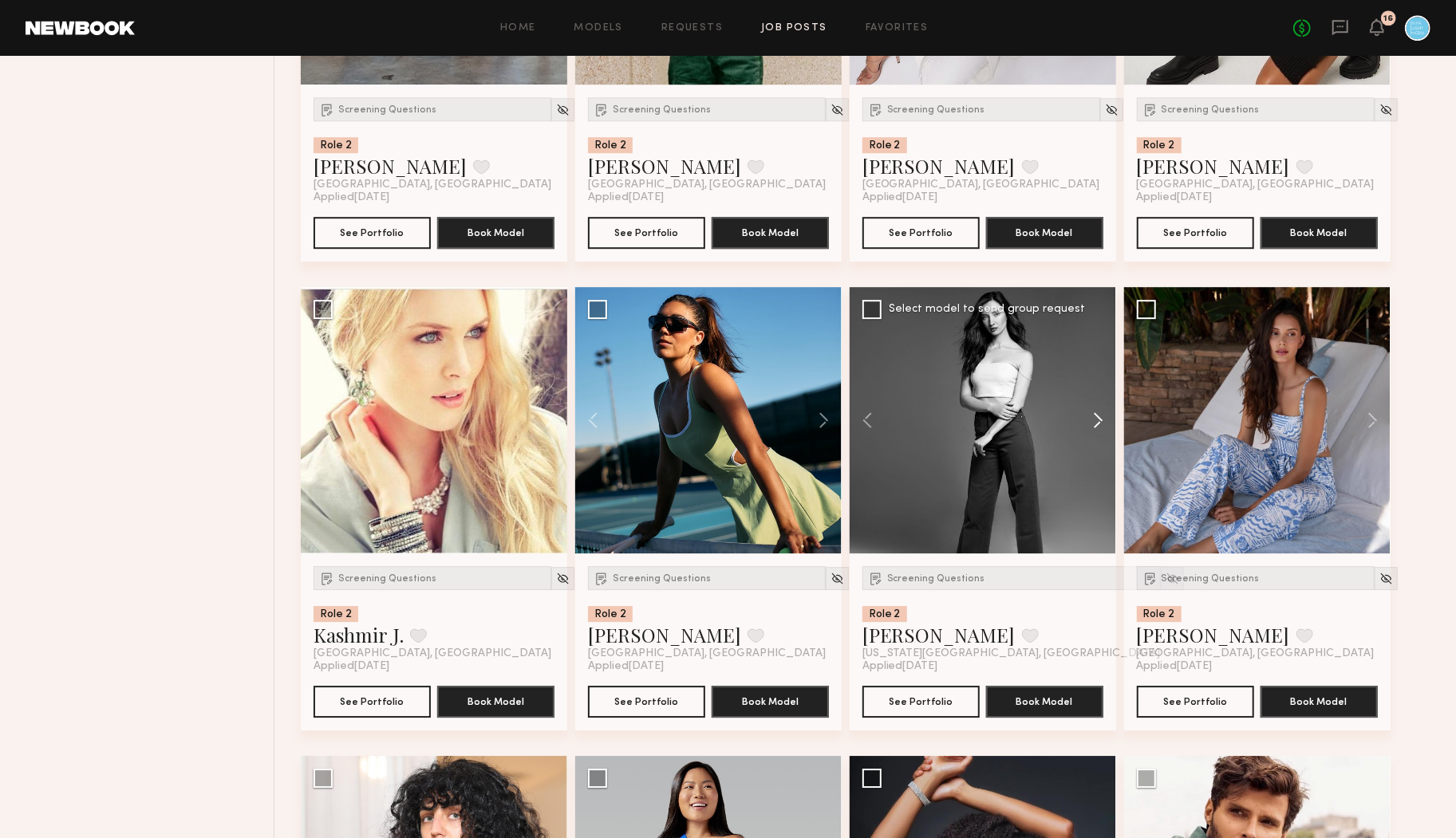
click at [1097, 422] on button at bounding box center [1091, 420] width 51 height 267
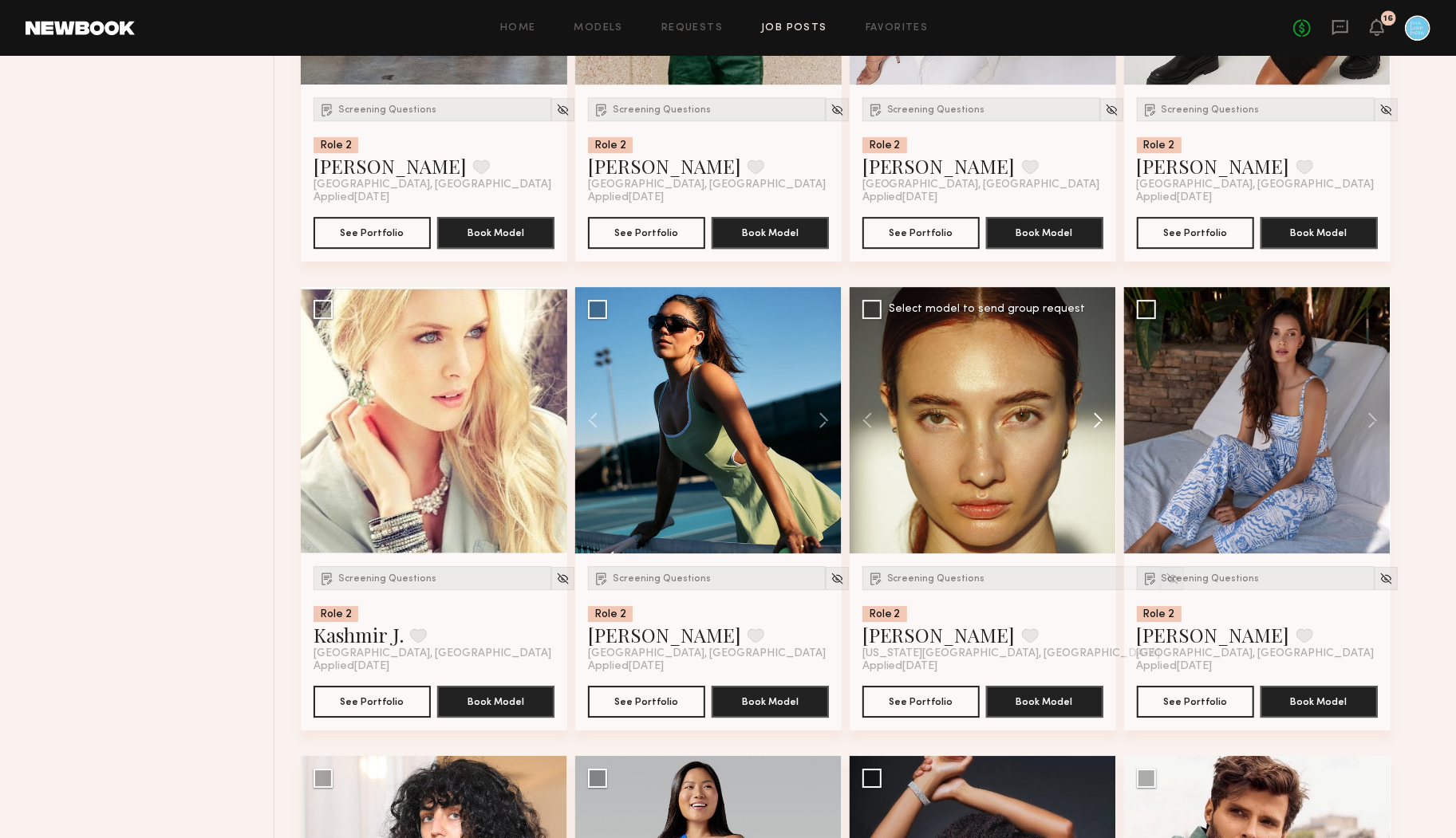
click at [1097, 422] on button at bounding box center [1091, 420] width 51 height 267
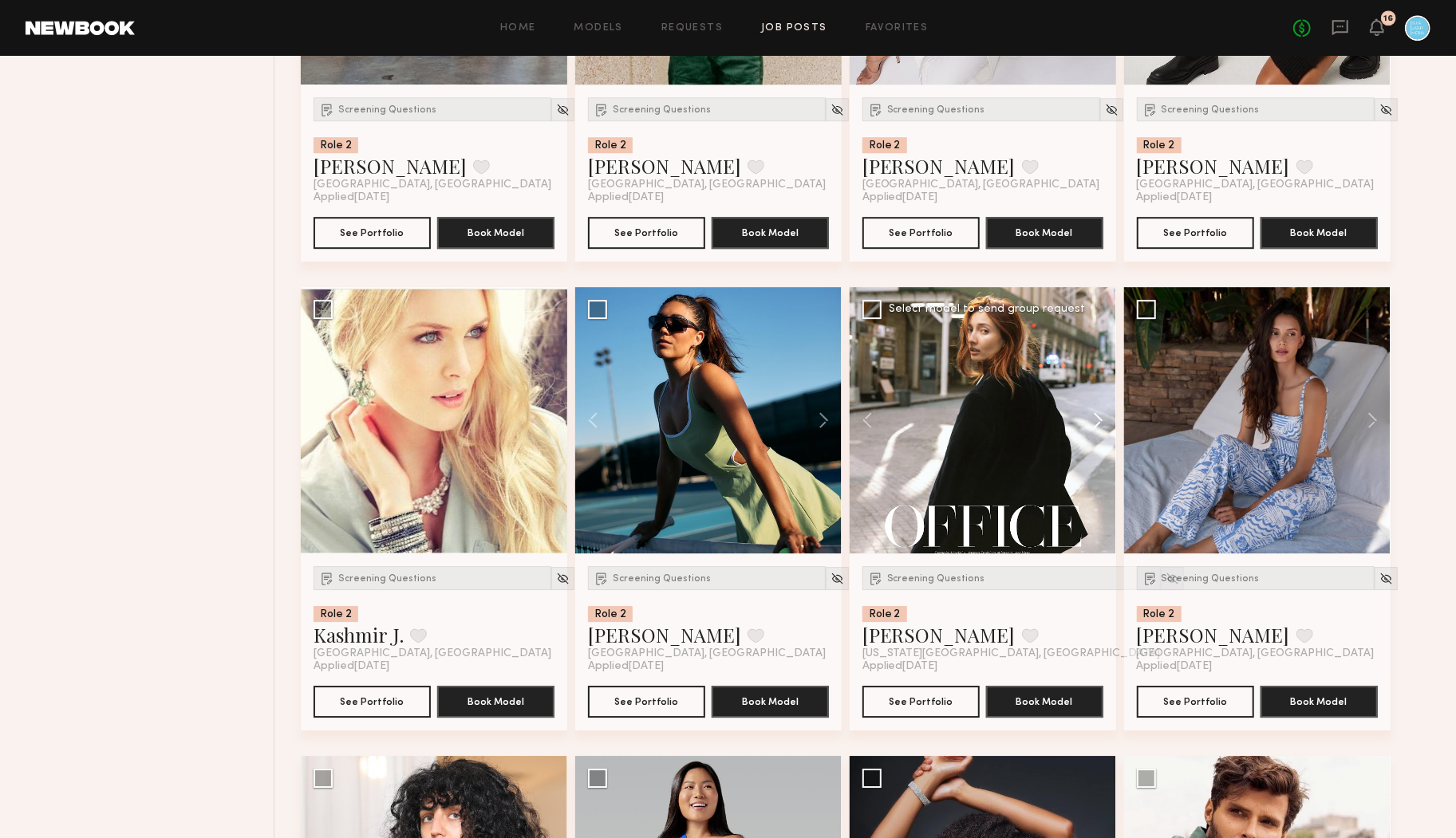
click at [1097, 422] on button at bounding box center [1091, 420] width 51 height 267
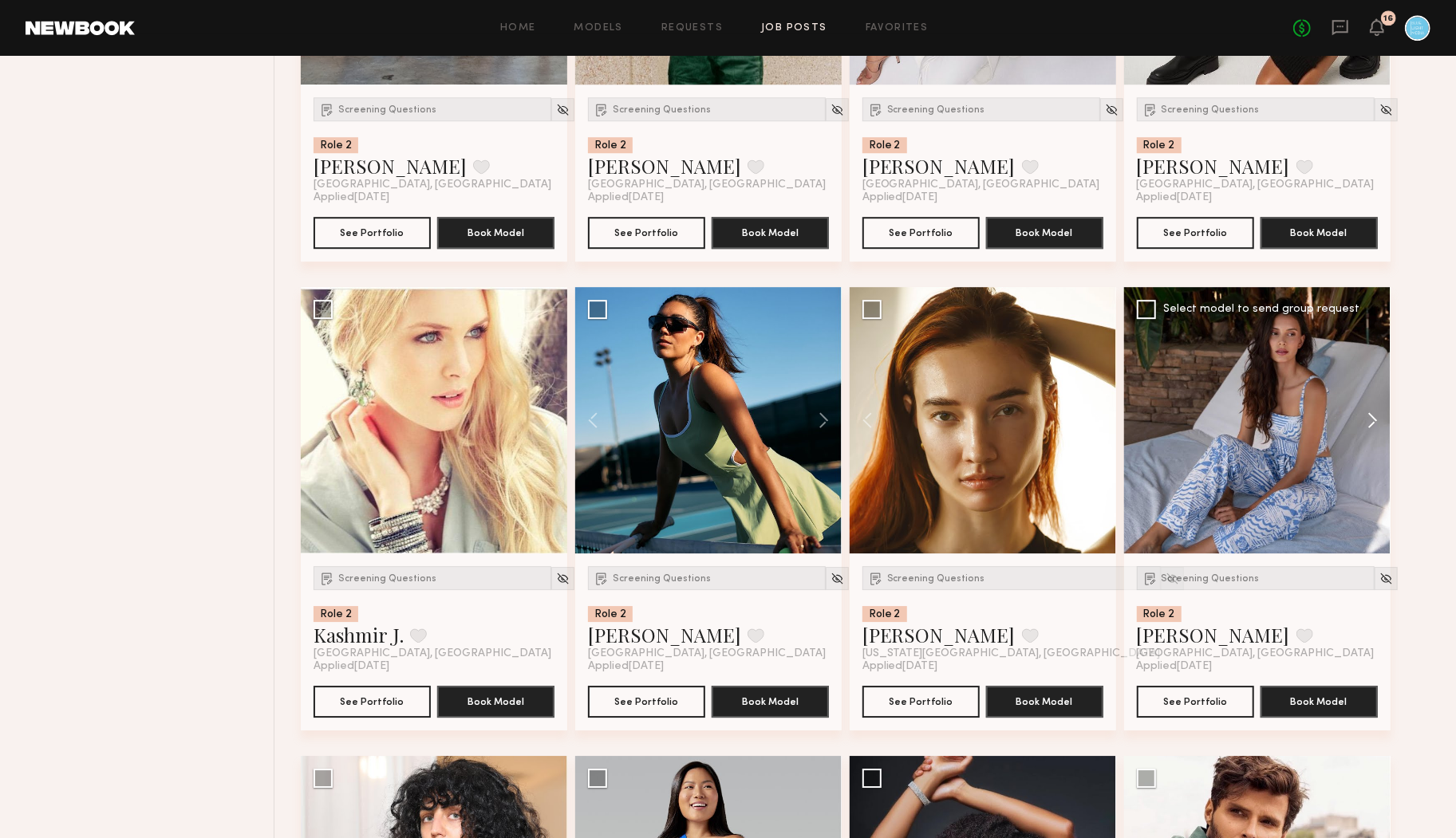
click at [1368, 417] on button at bounding box center [1365, 420] width 51 height 267
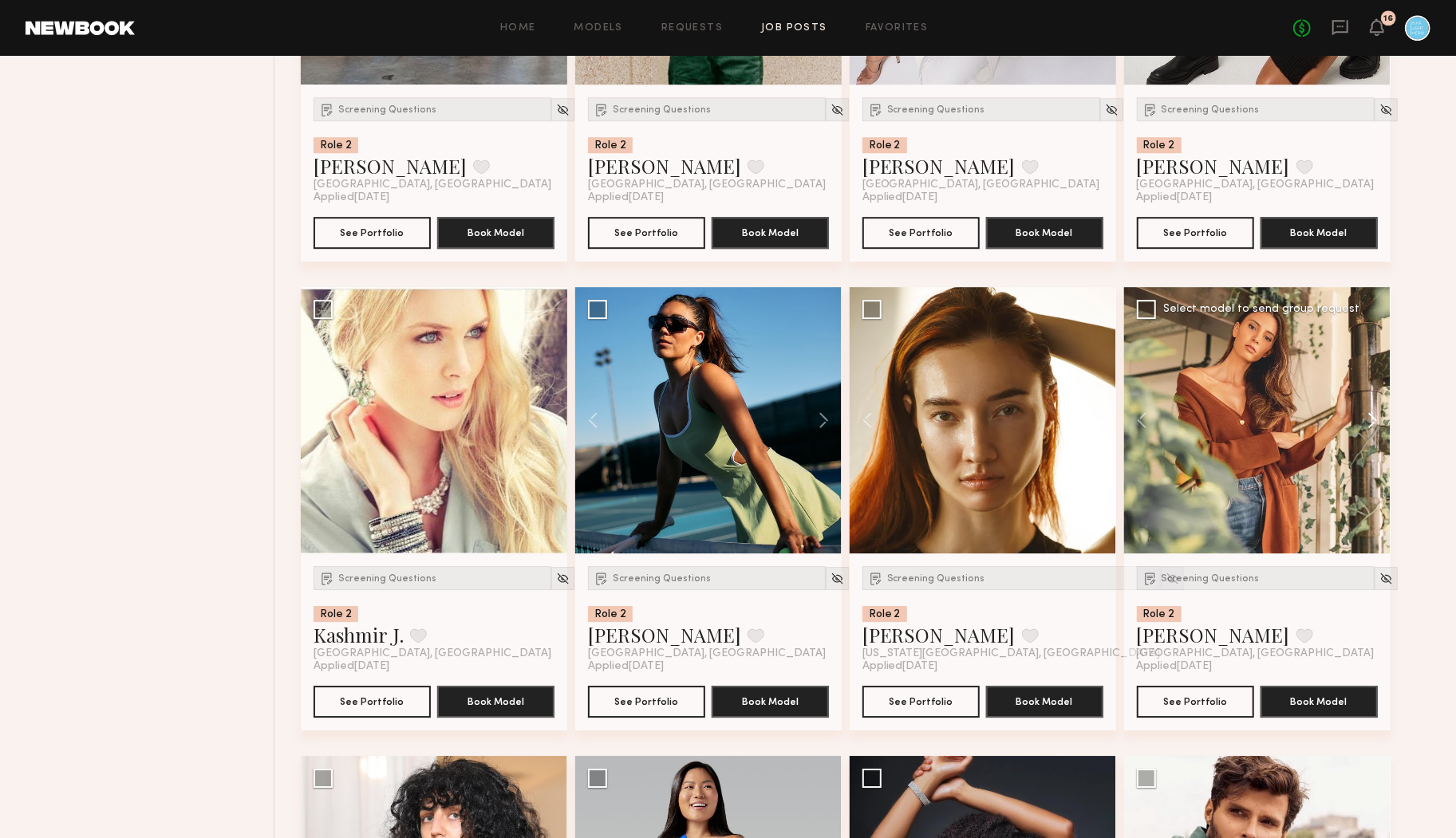
click at [1369, 417] on button at bounding box center [1365, 420] width 51 height 267
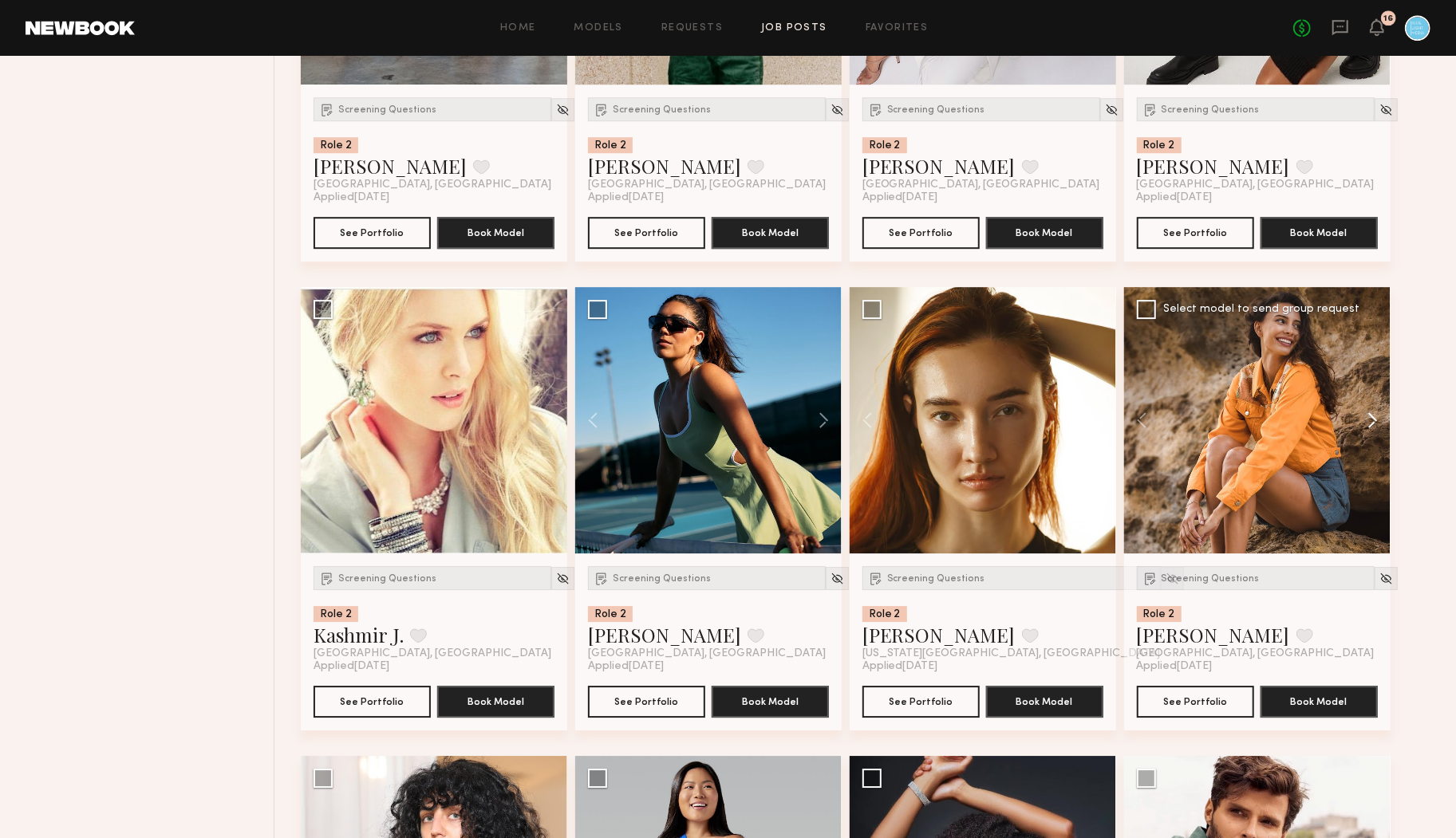
click at [1369, 417] on button at bounding box center [1365, 420] width 51 height 267
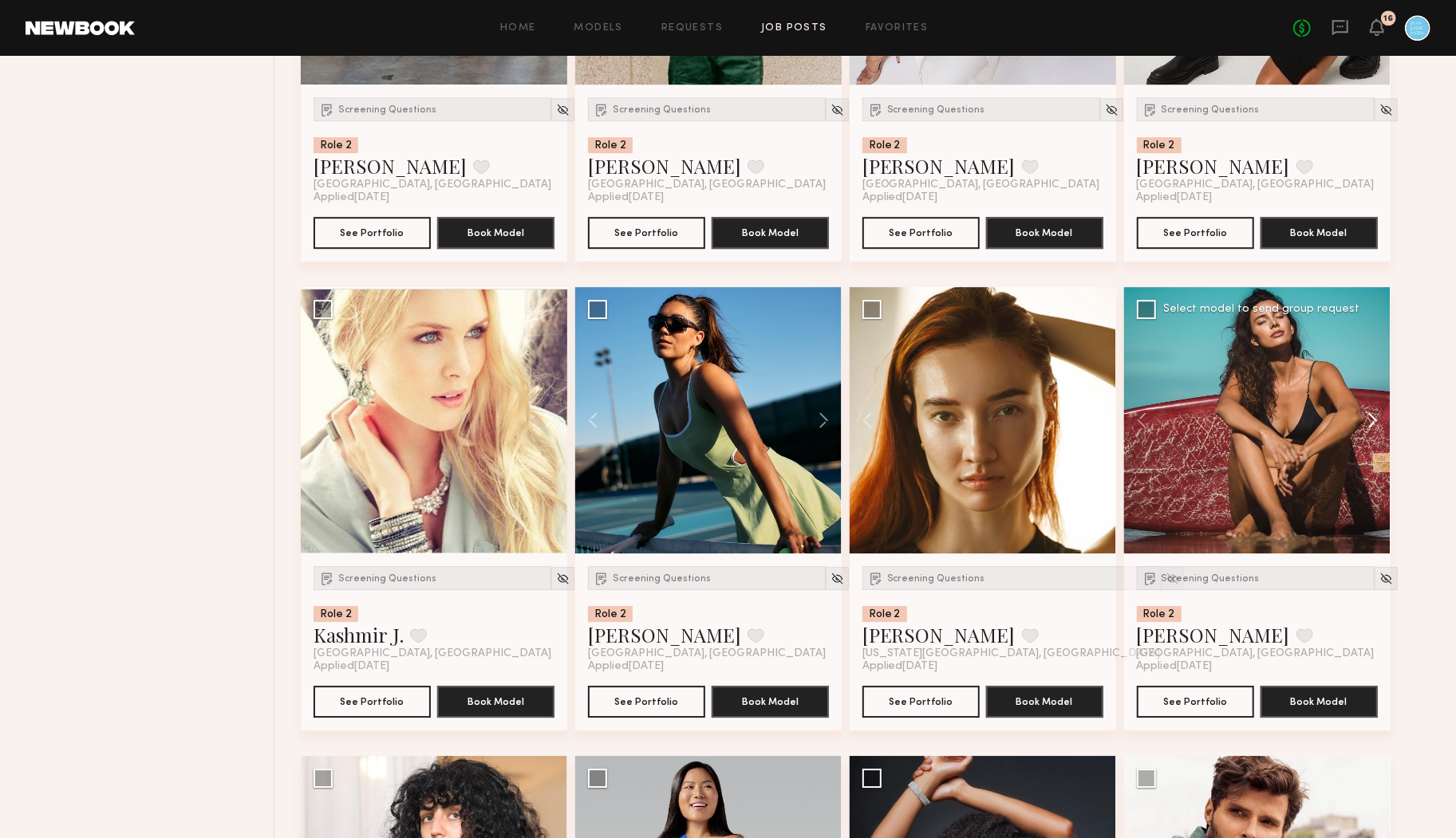
click at [1369, 417] on button at bounding box center [1365, 420] width 51 height 267
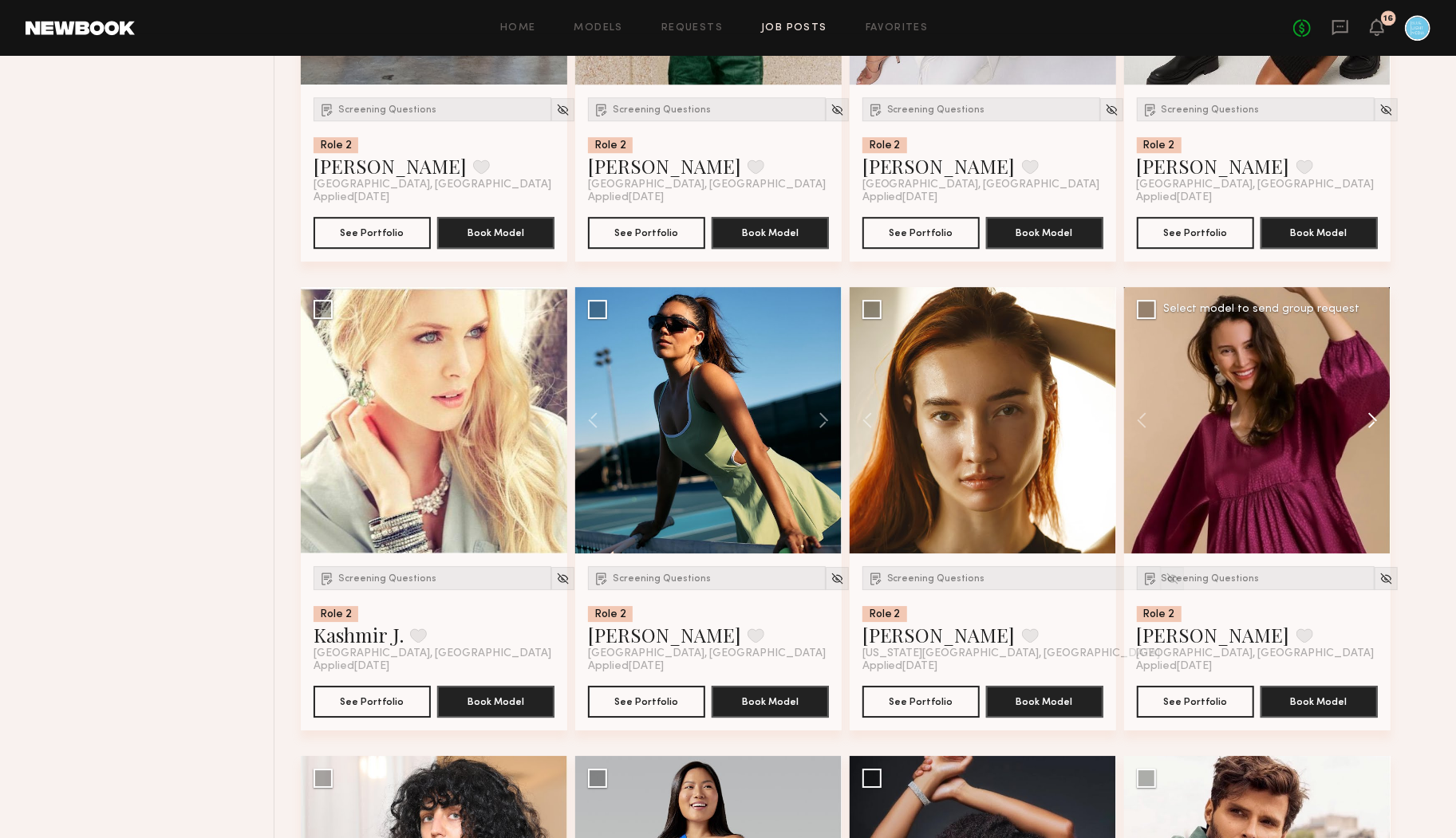
click at [1369, 417] on button at bounding box center [1365, 420] width 51 height 267
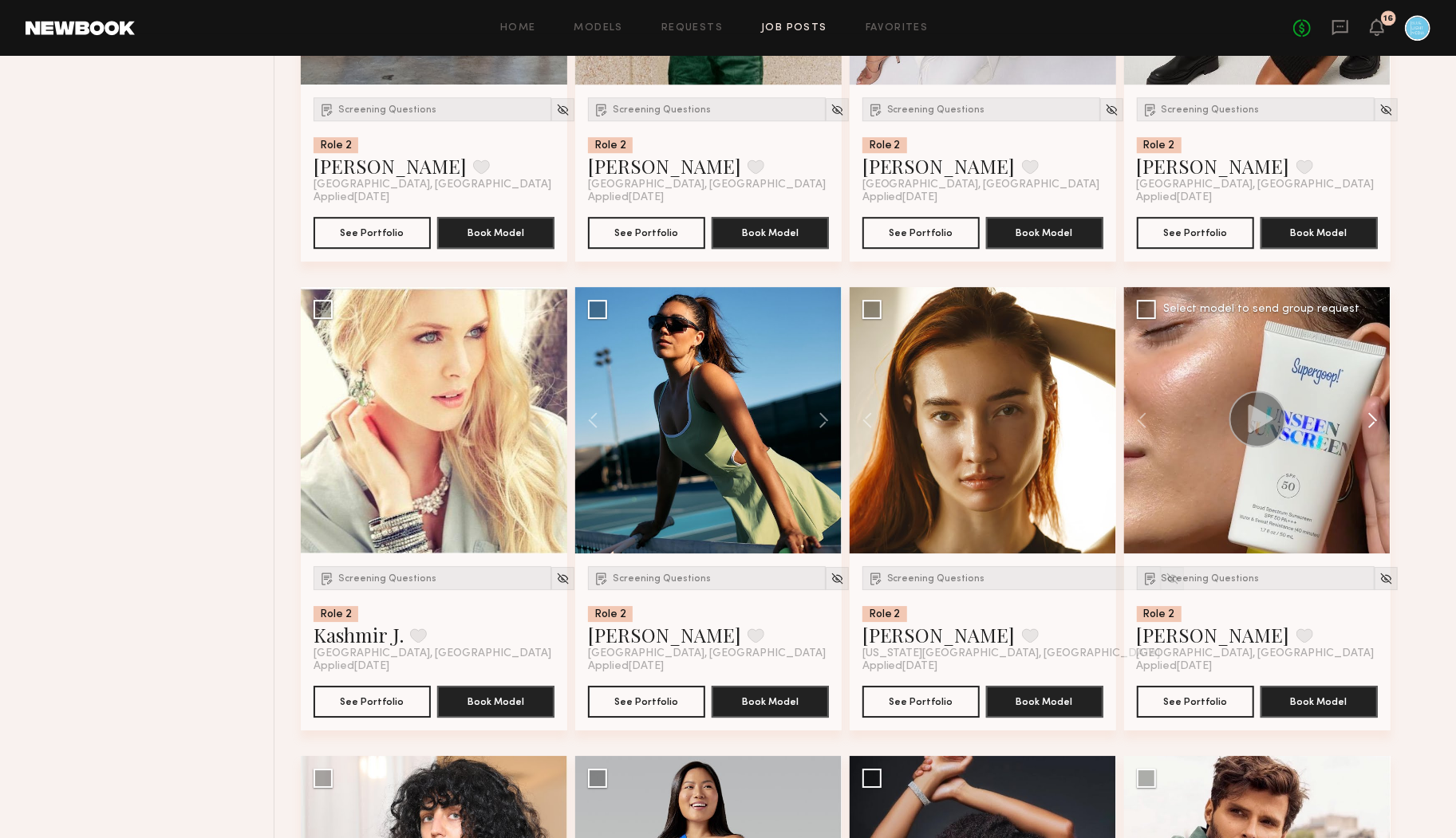
click at [1369, 417] on button at bounding box center [1365, 420] width 51 height 267
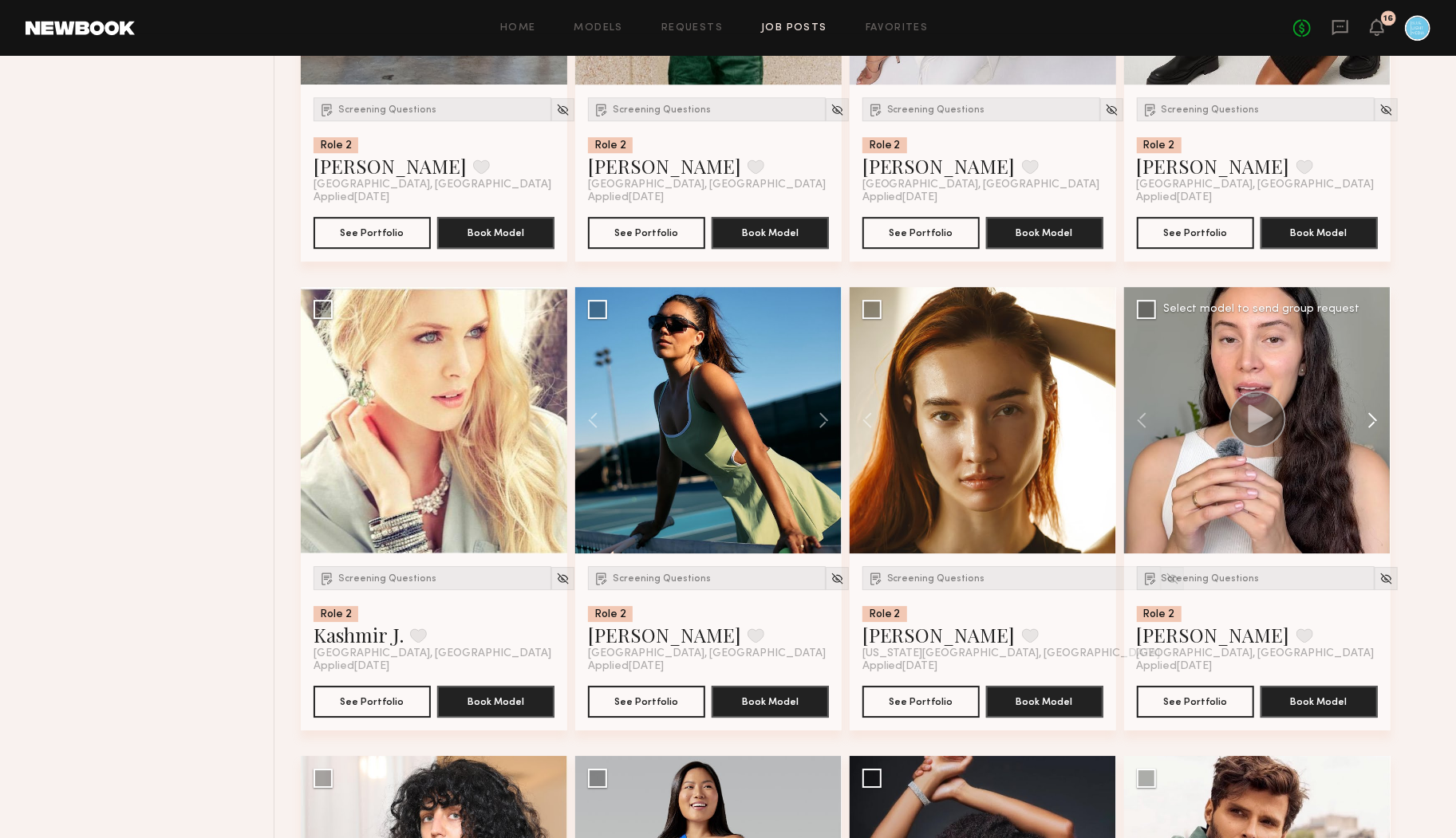
click at [1369, 417] on button at bounding box center [1365, 420] width 51 height 267
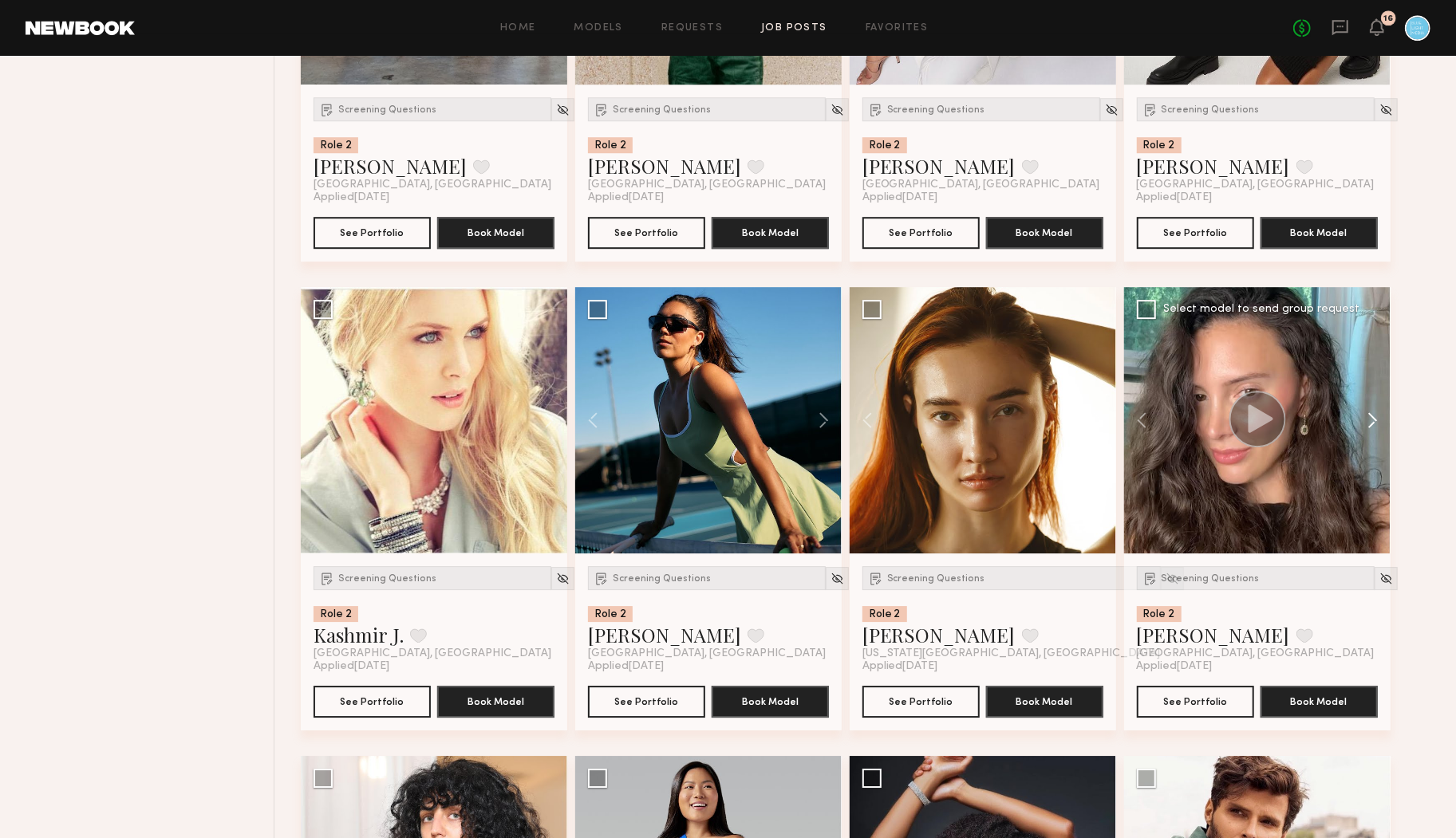
click at [1369, 417] on button at bounding box center [1365, 420] width 51 height 267
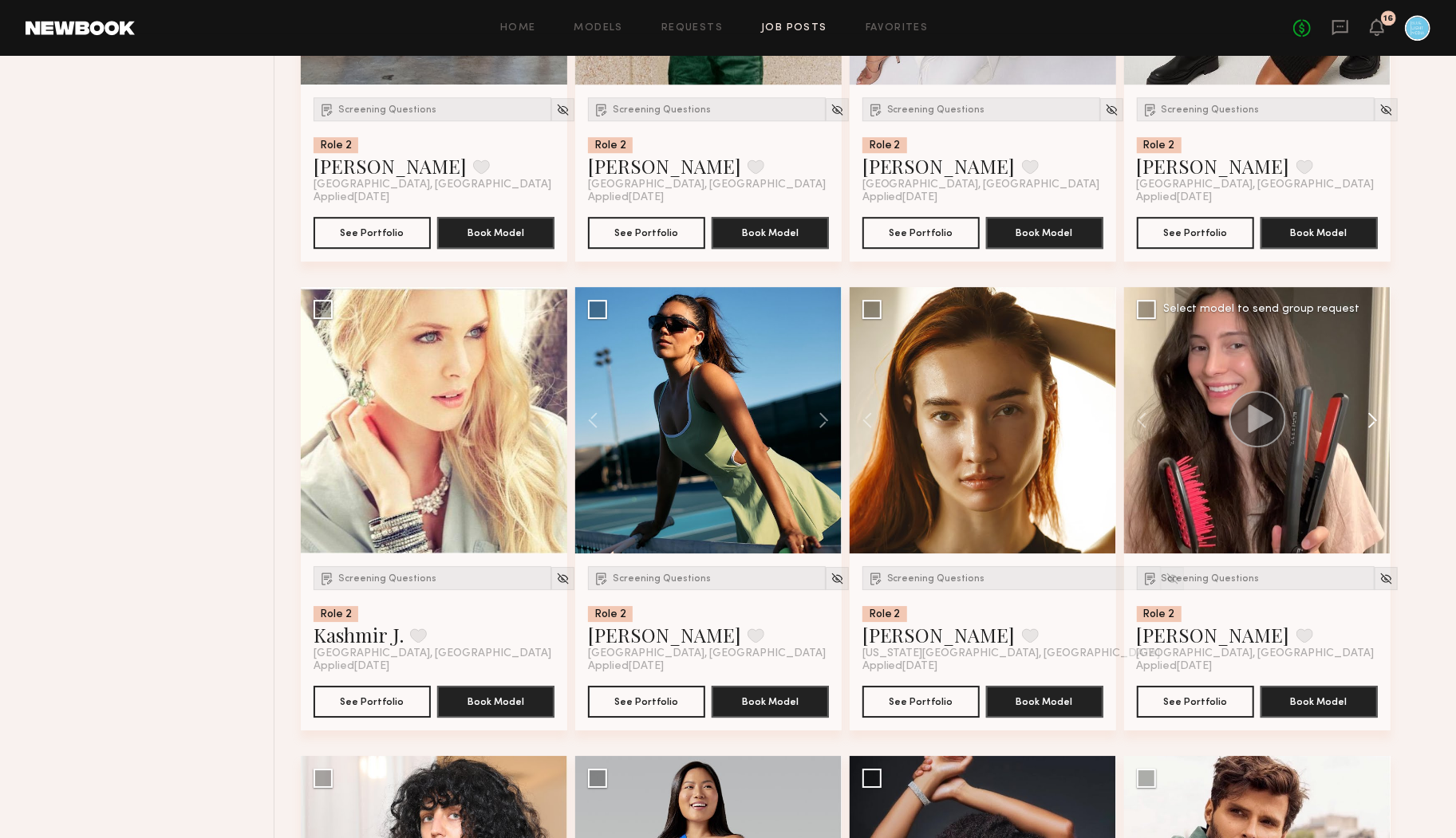
click at [1369, 417] on button at bounding box center [1365, 420] width 51 height 267
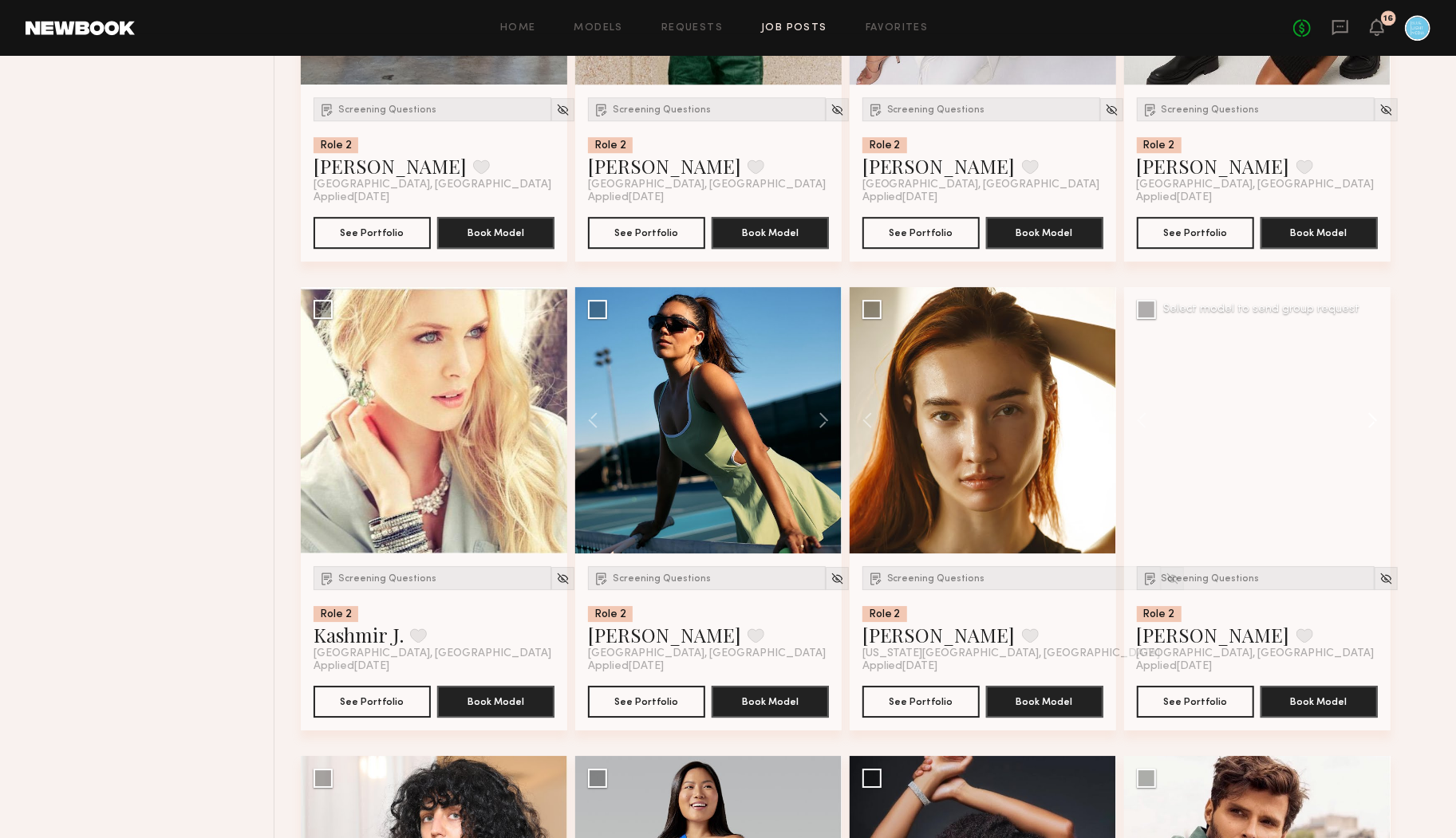
click at [1369, 417] on button at bounding box center [1365, 420] width 51 height 267
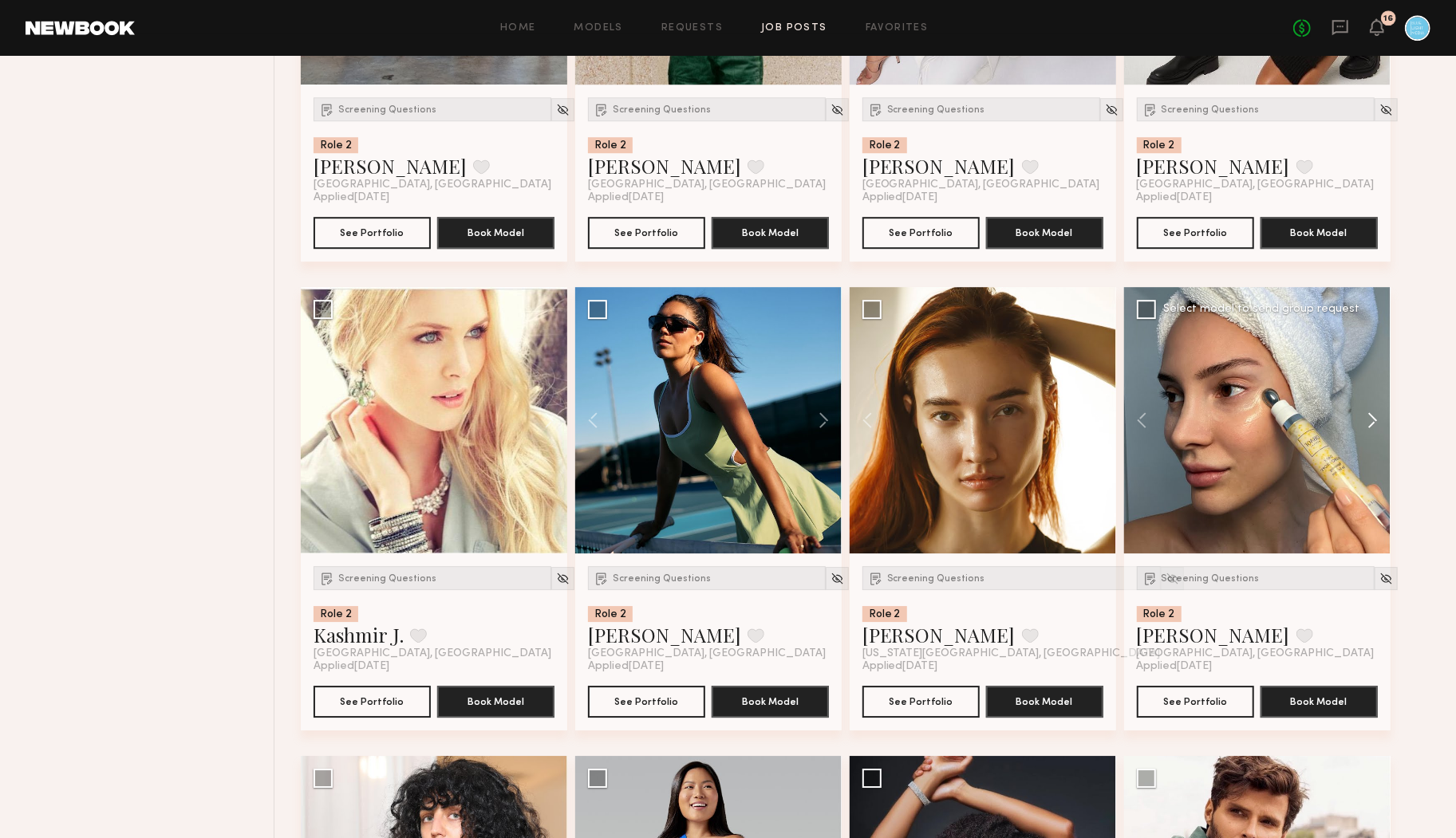
click at [1369, 417] on button at bounding box center [1365, 420] width 51 height 267
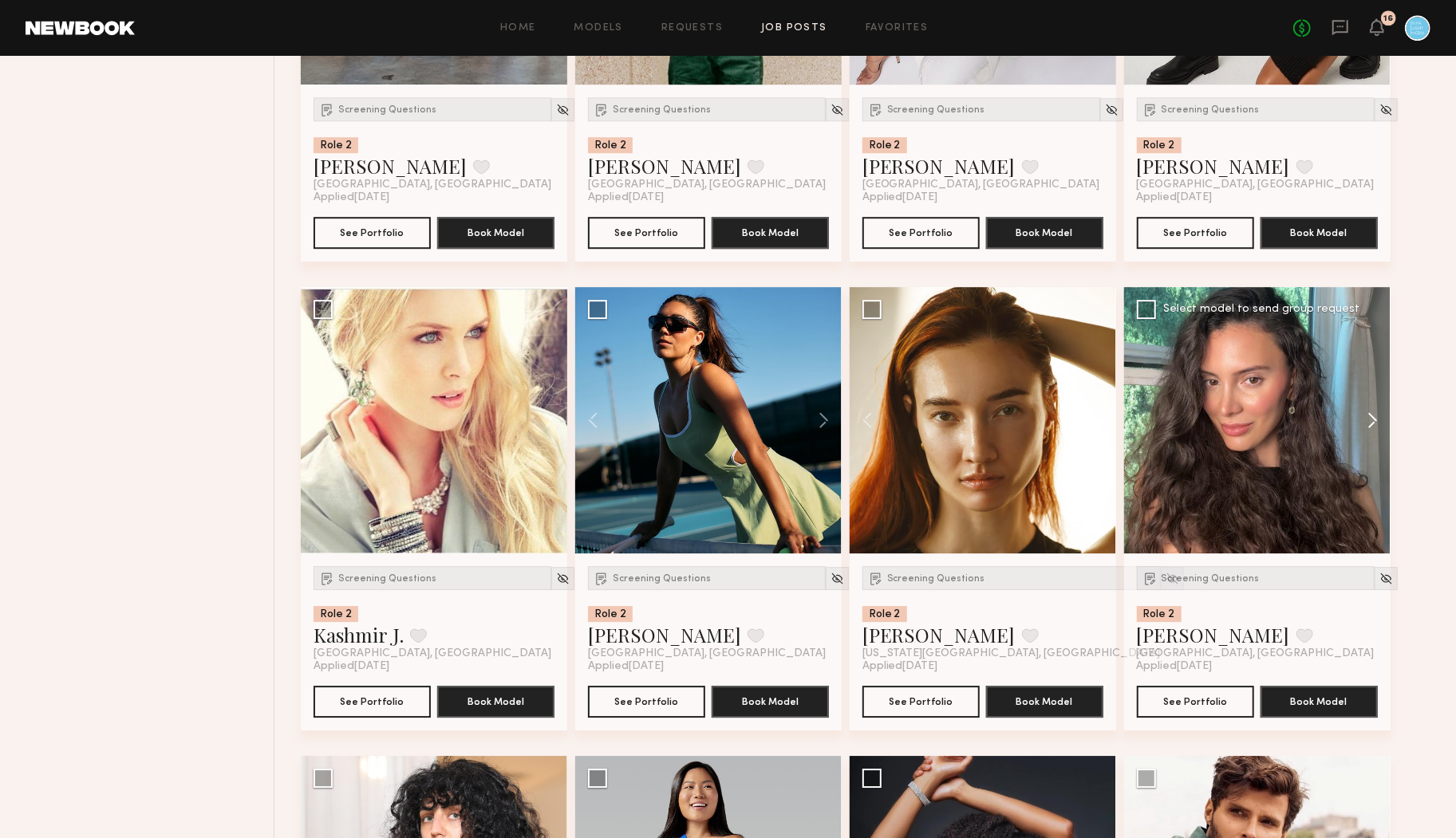
click at [1369, 417] on button at bounding box center [1365, 420] width 51 height 267
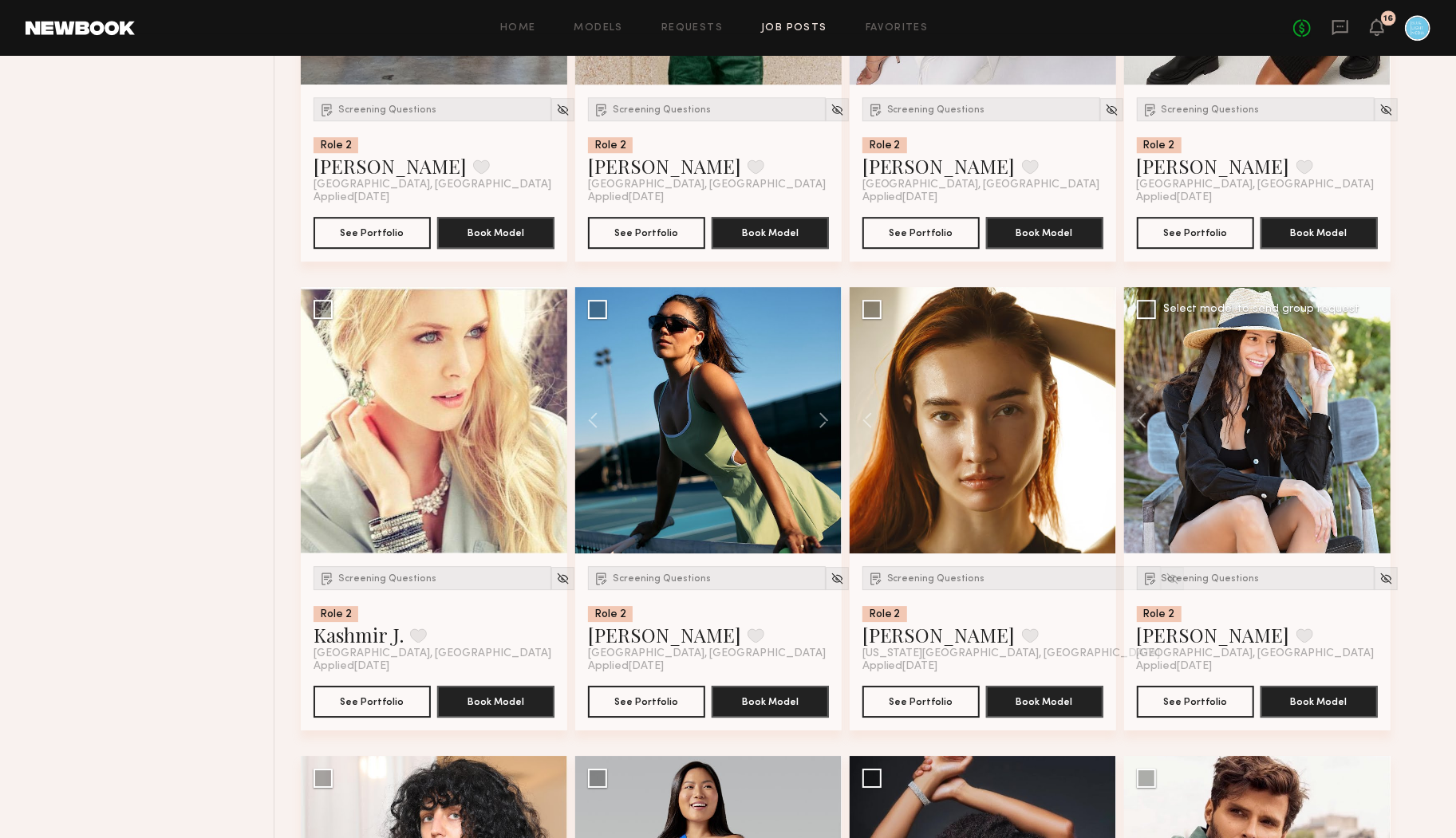
click at [1369, 417] on div at bounding box center [1257, 420] width 267 height 267
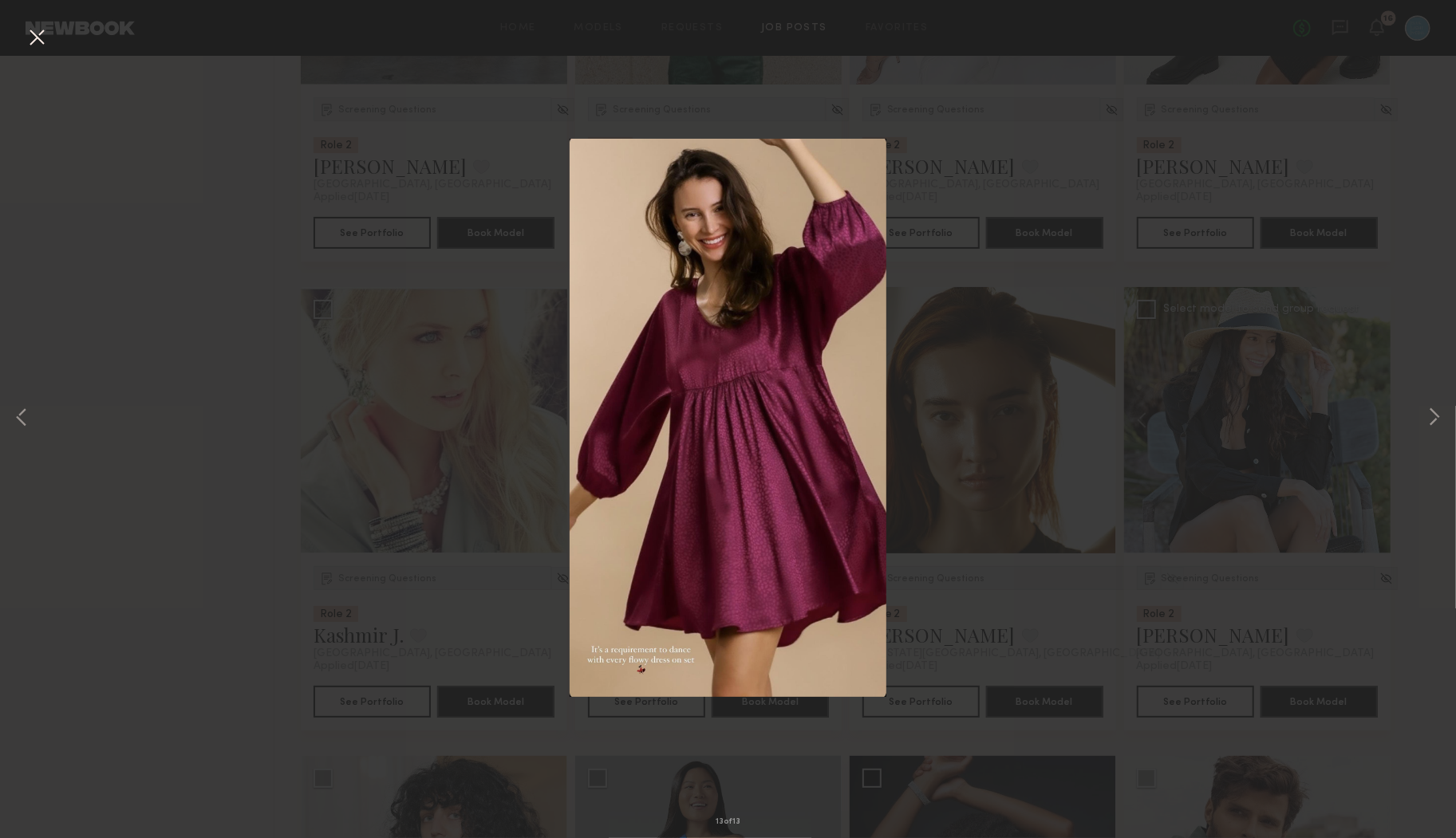
click at [34, 38] on button at bounding box center [36, 38] width 26 height 29
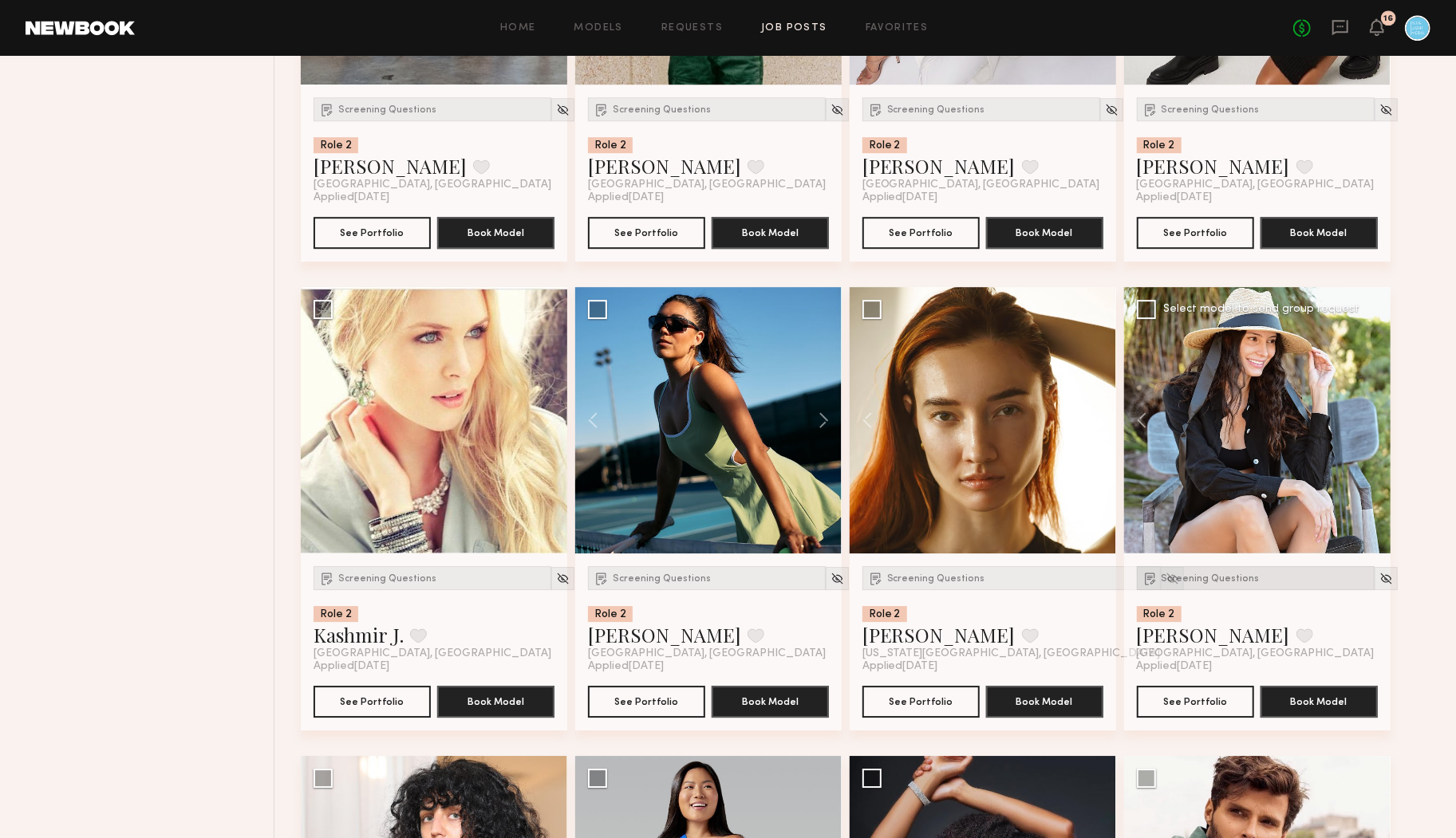
click at [1174, 577] on span "Screening Questions" at bounding box center [1210, 578] width 98 height 10
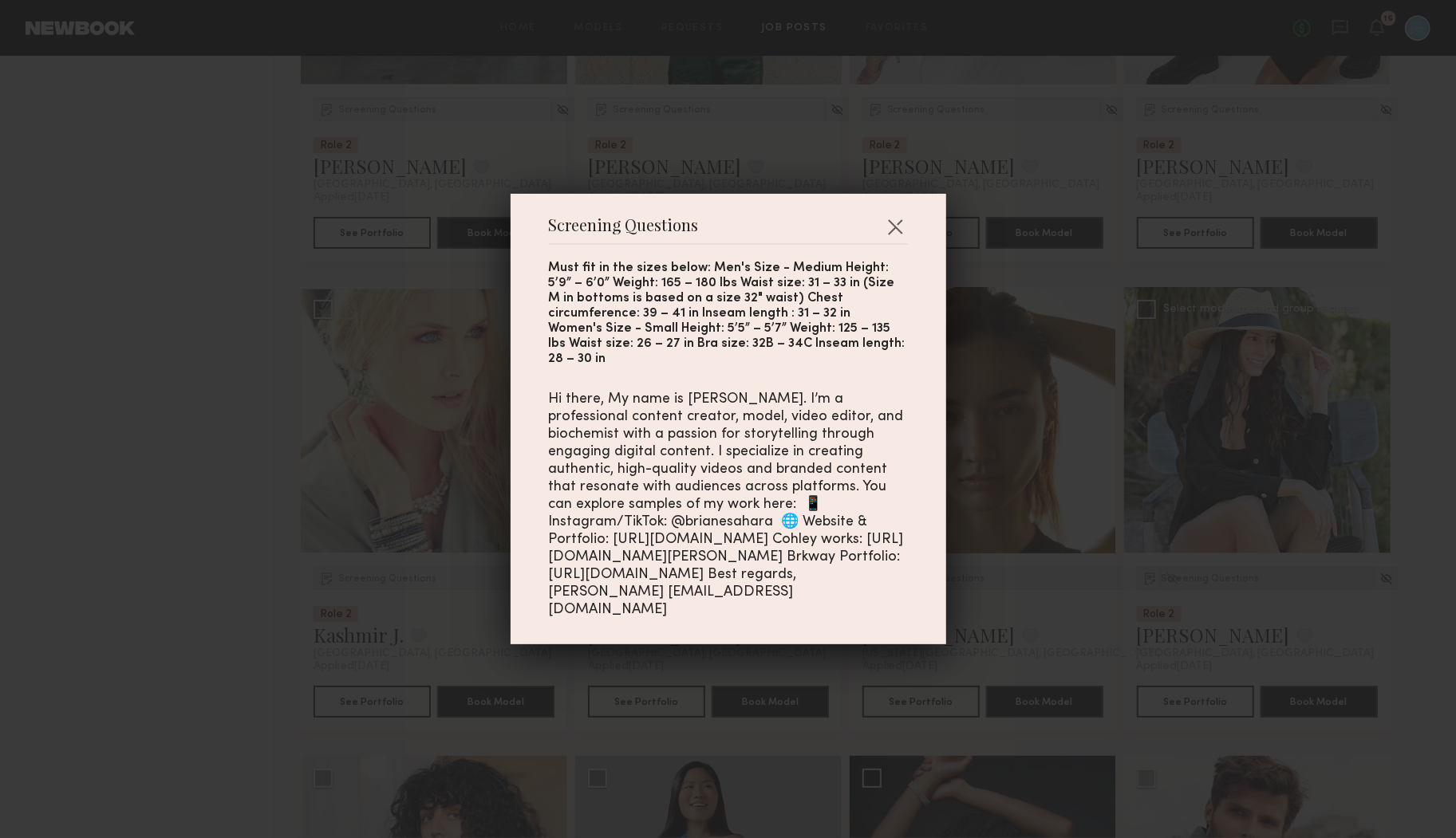
click at [1175, 577] on div "Screening Questions Must fit in the sizes below: Men's Size - Medium Height: 5’…" at bounding box center [728, 419] width 1456 height 838
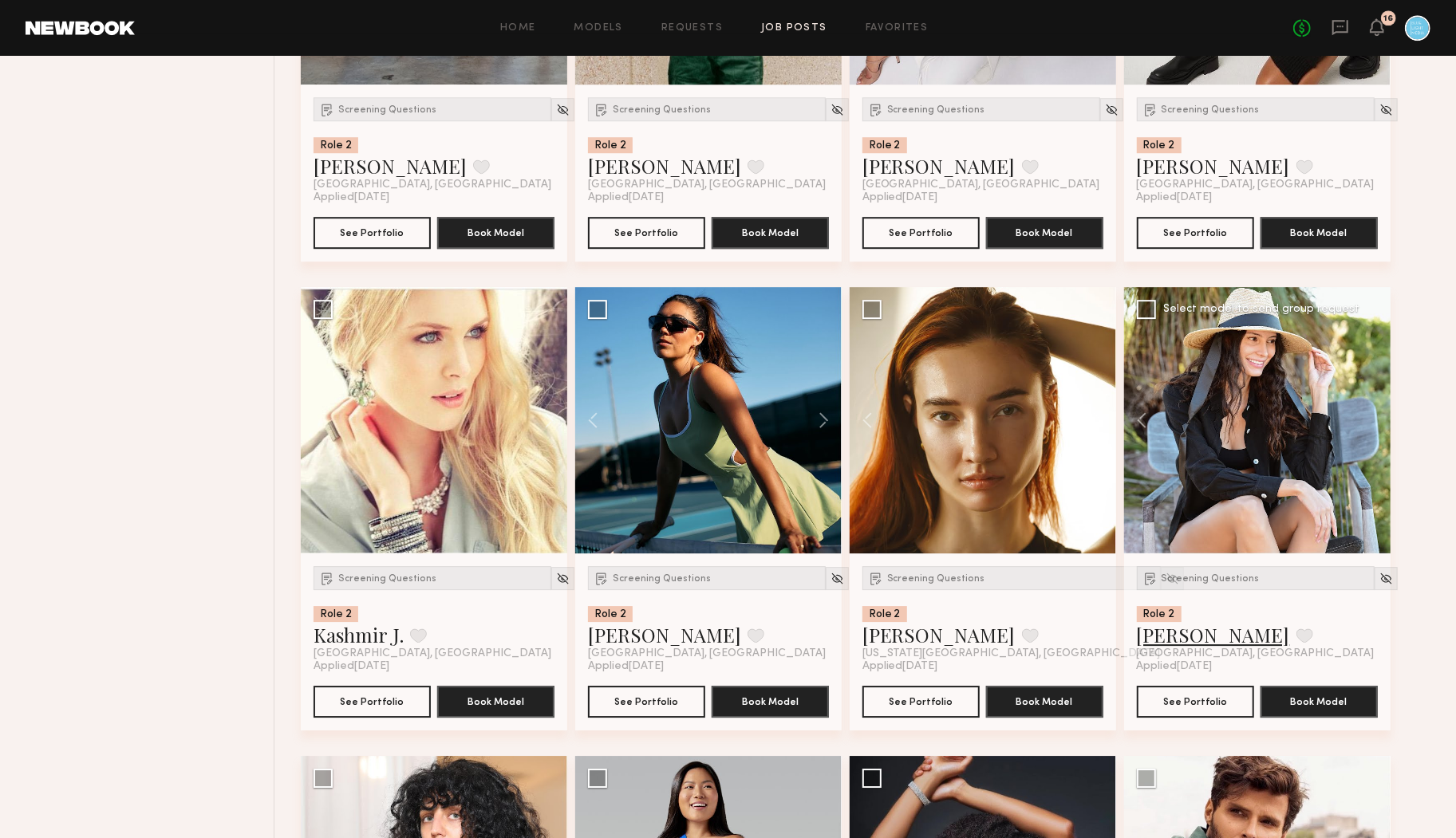
click at [1165, 638] on link "Briane J." at bounding box center [1213, 634] width 153 height 26
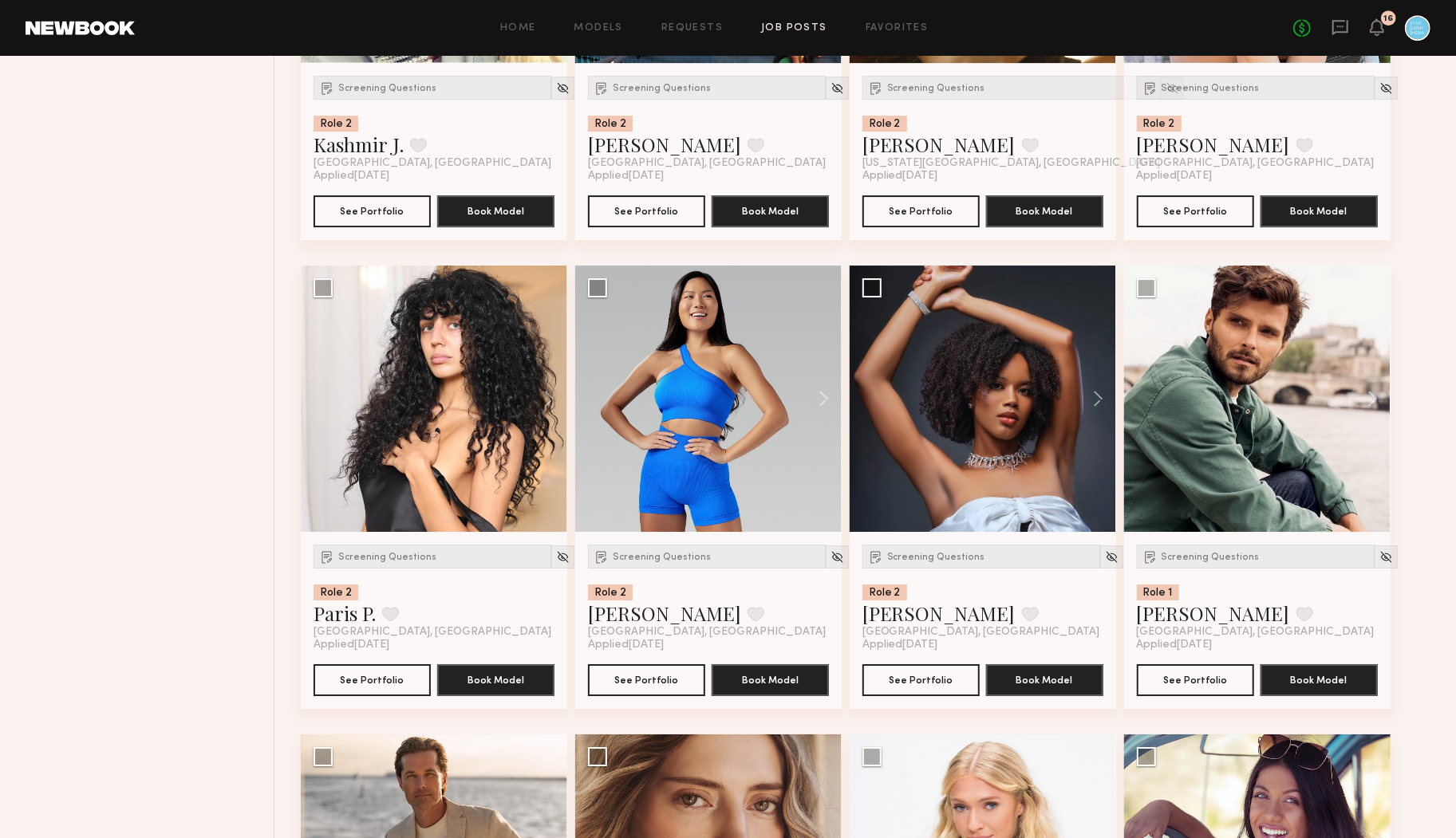
scroll to position [3790, 0]
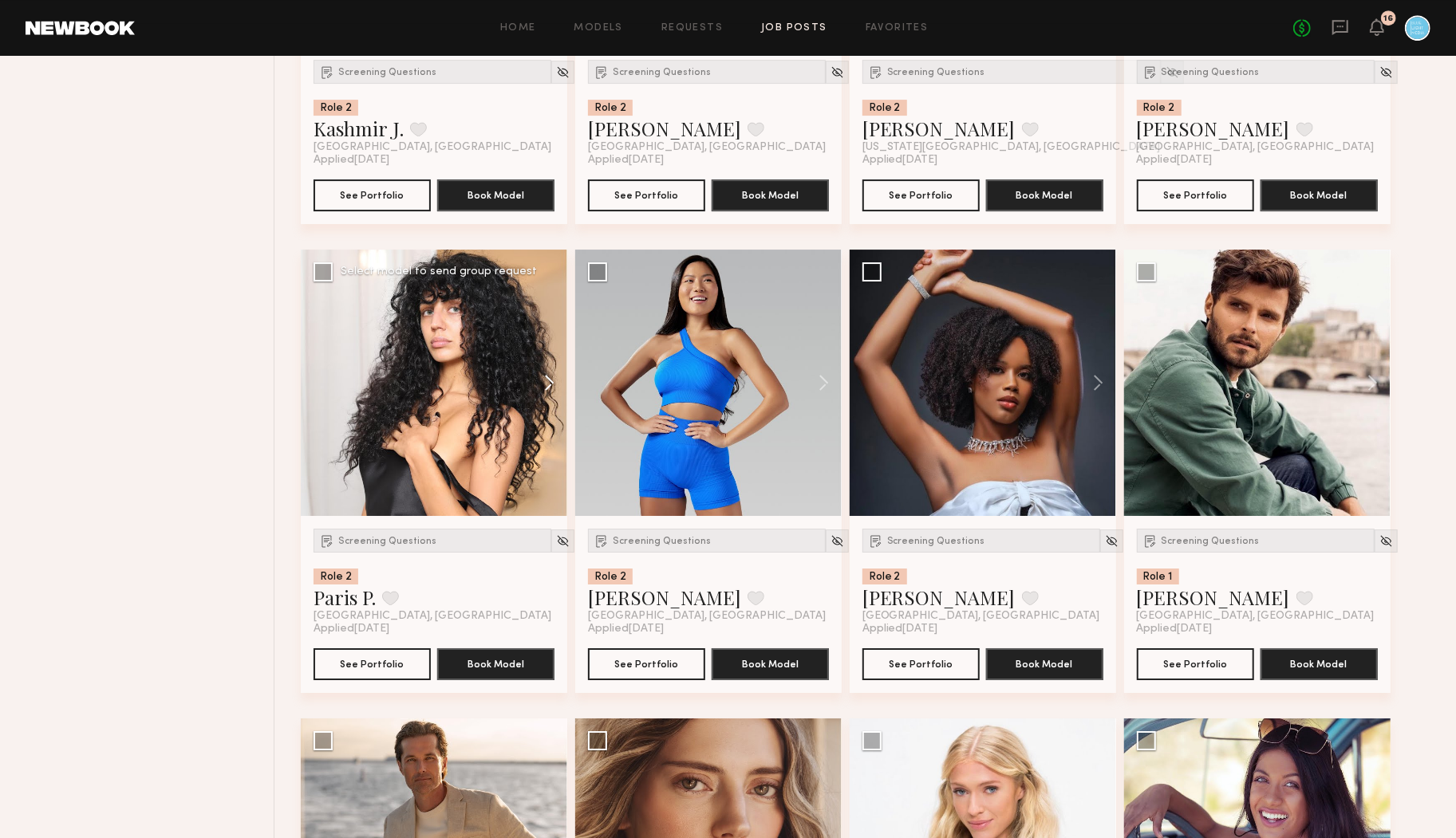
click at [542, 382] on button at bounding box center [542, 383] width 51 height 267
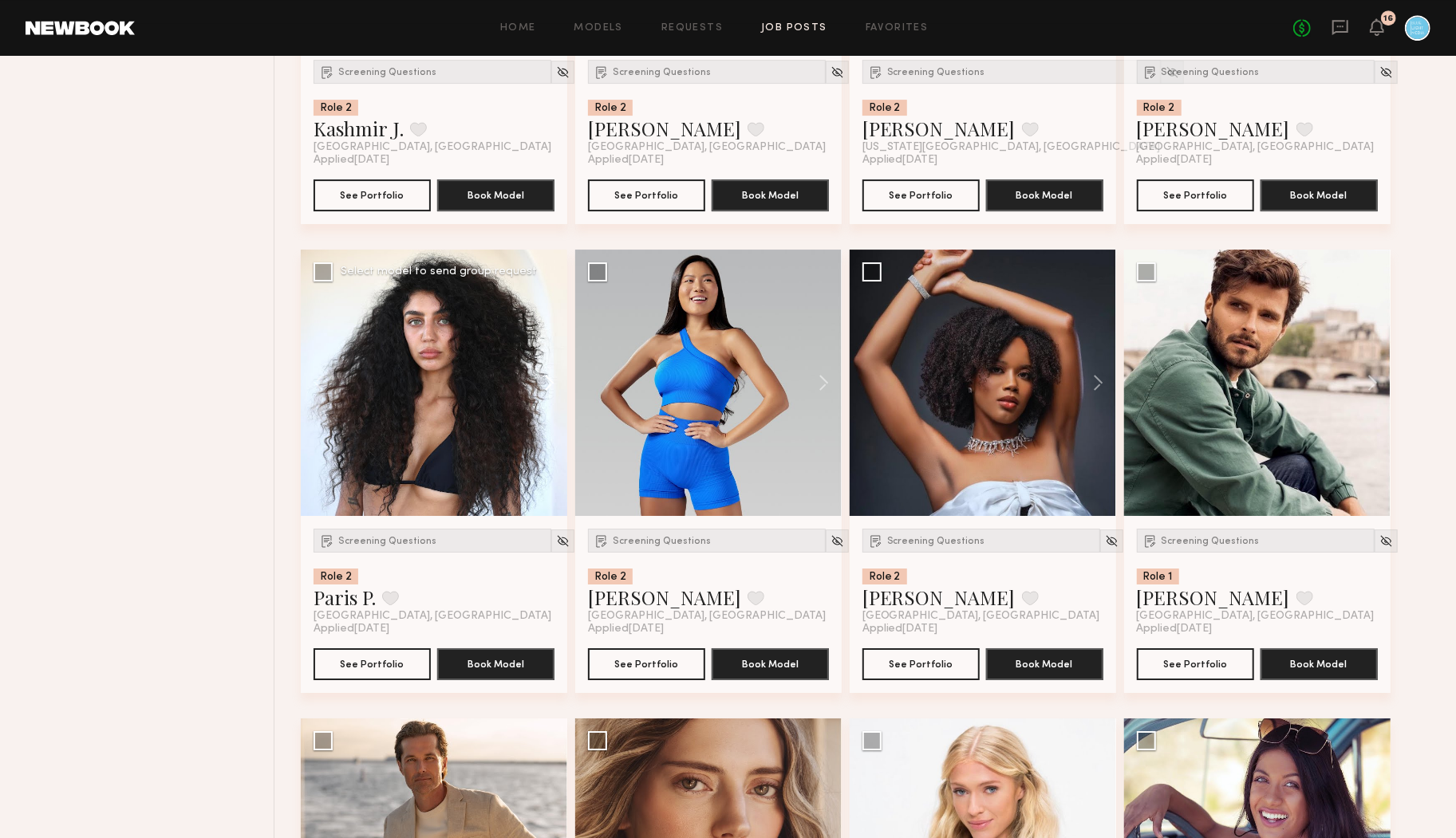
click at [543, 382] on button at bounding box center [542, 383] width 51 height 267
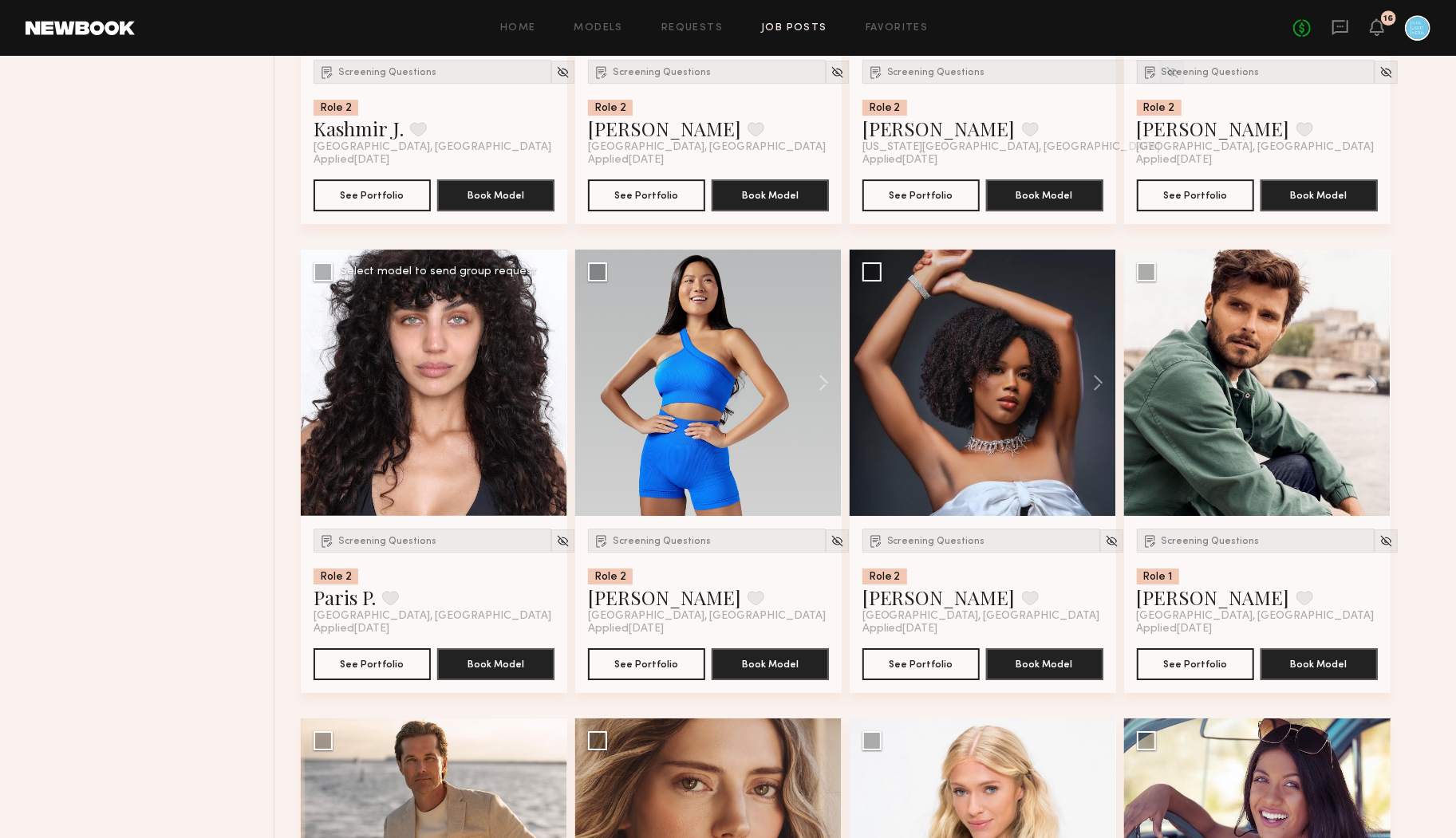
click at [543, 382] on button at bounding box center [542, 383] width 51 height 267
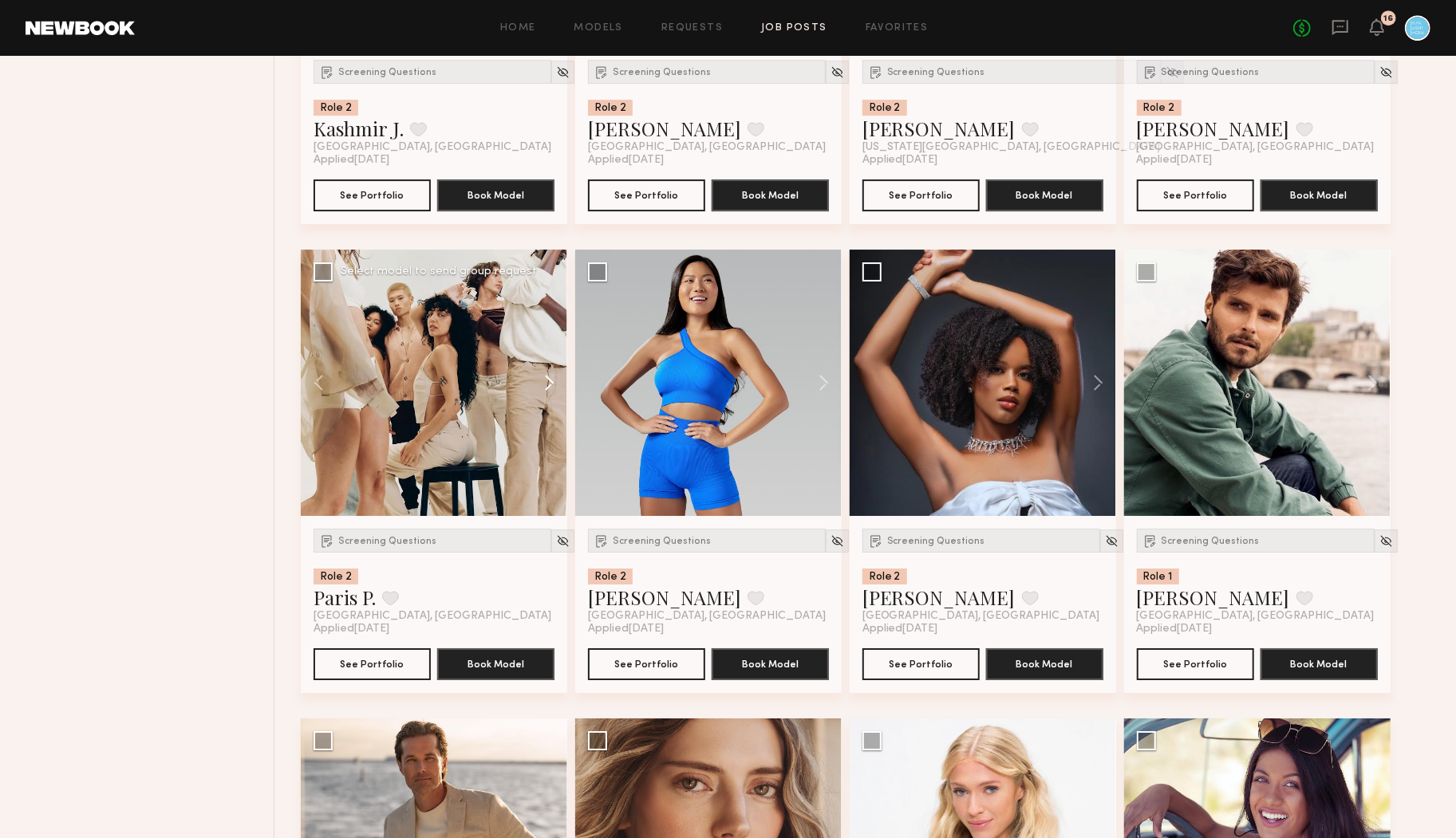
click at [543, 382] on button at bounding box center [542, 383] width 51 height 267
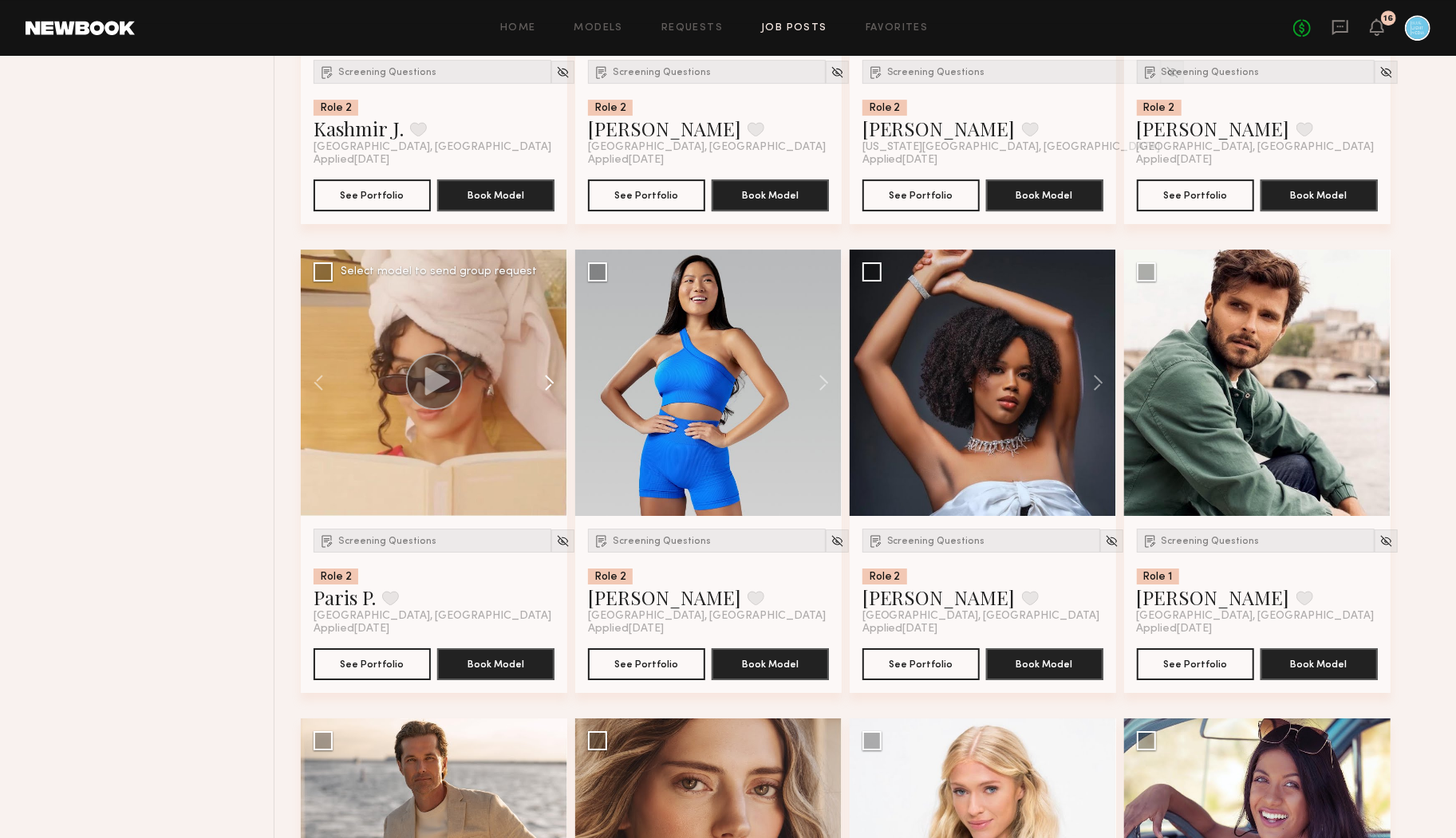
click at [543, 382] on button at bounding box center [542, 383] width 51 height 267
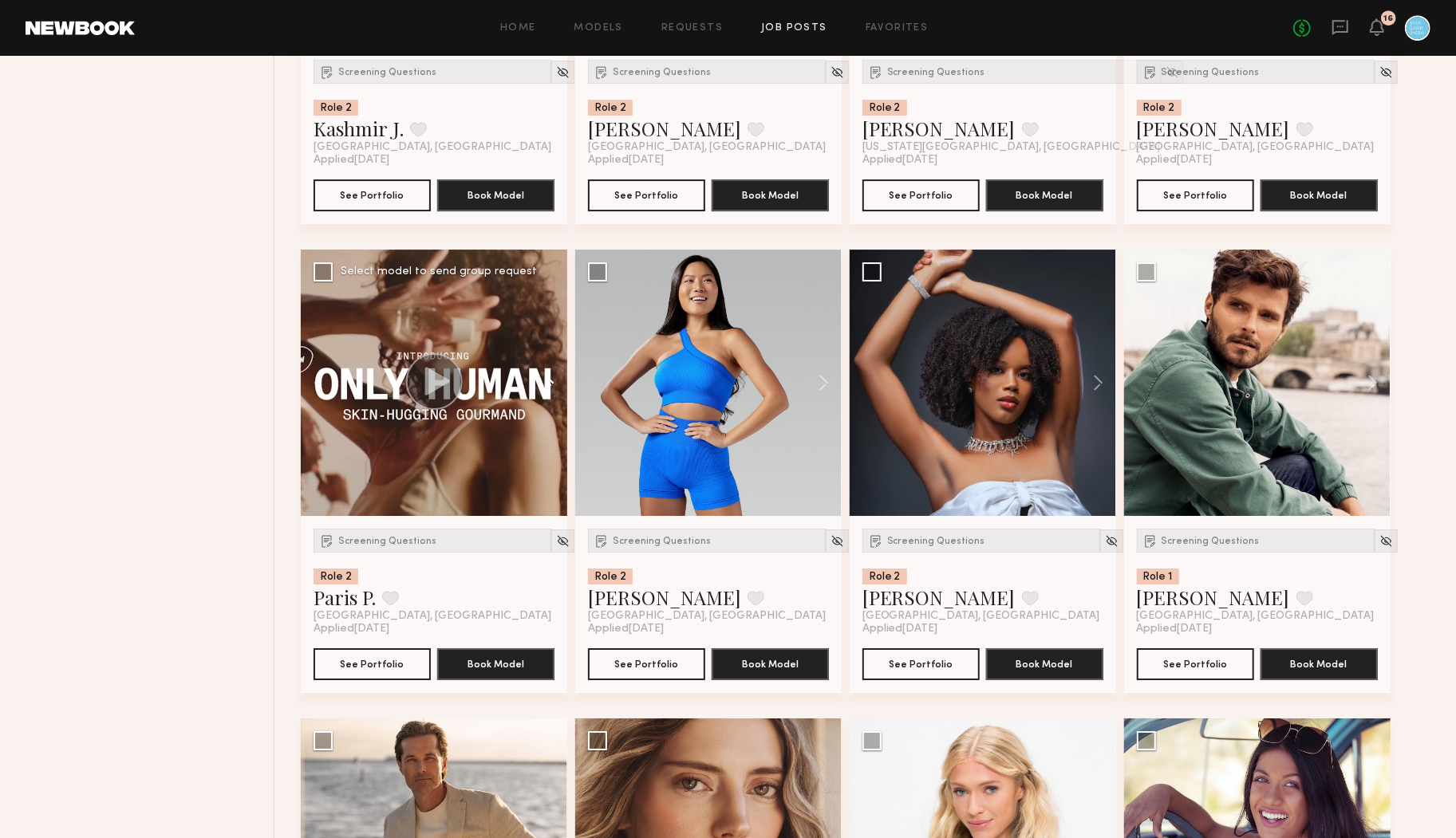
click at [543, 382] on button at bounding box center [542, 383] width 51 height 267
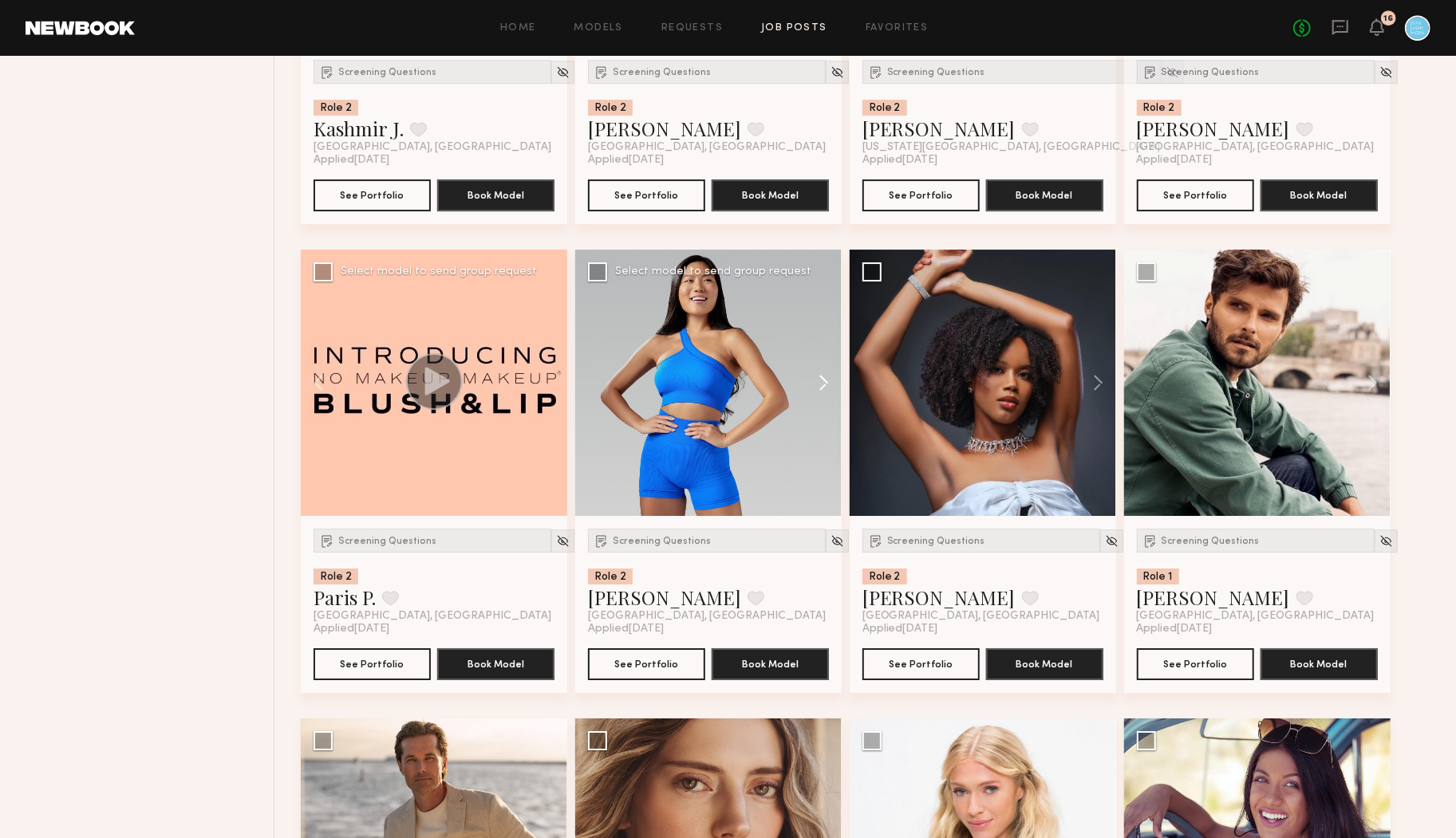
click at [828, 376] on button at bounding box center [816, 383] width 51 height 267
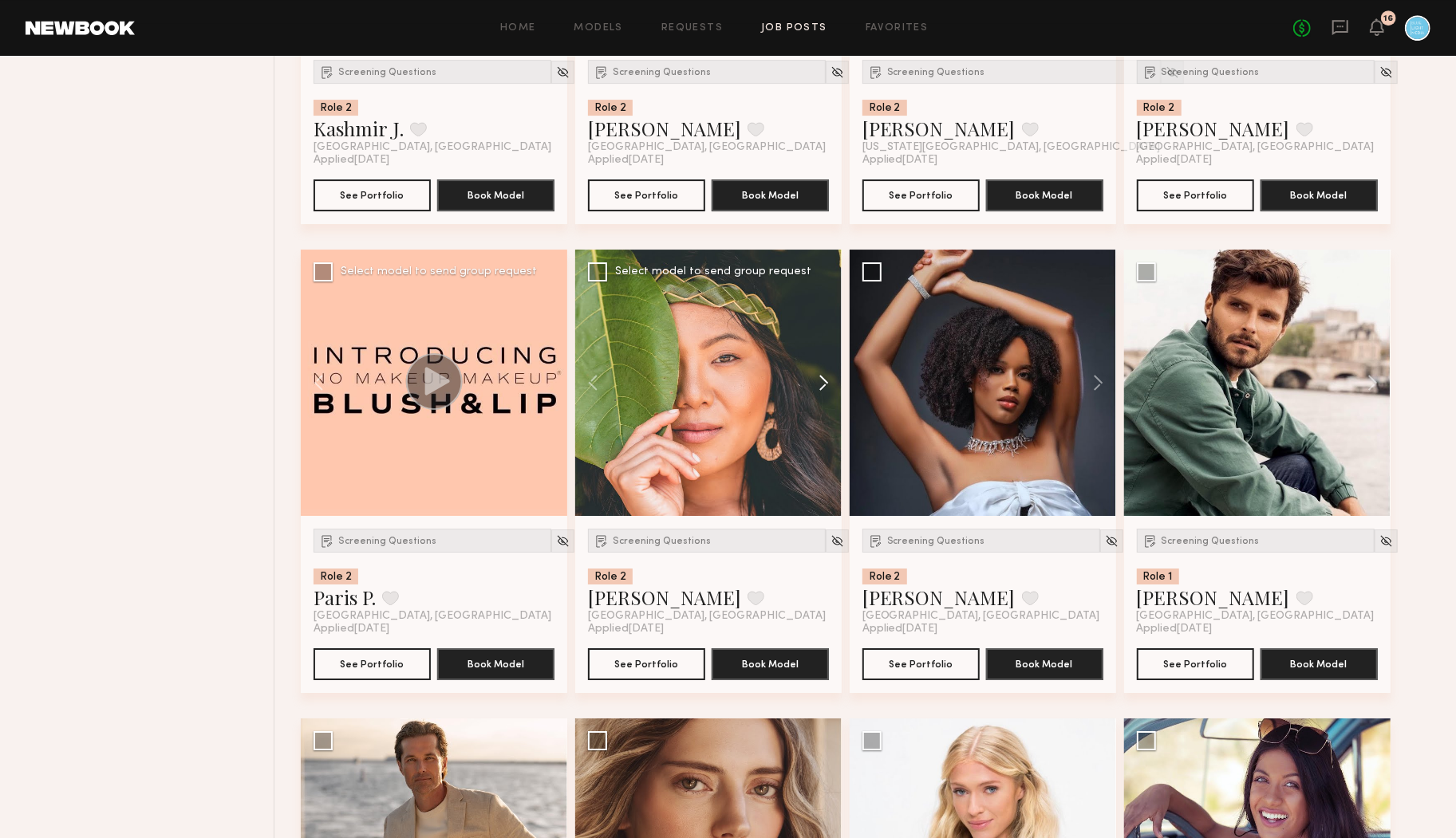
click at [828, 376] on button at bounding box center [816, 383] width 51 height 267
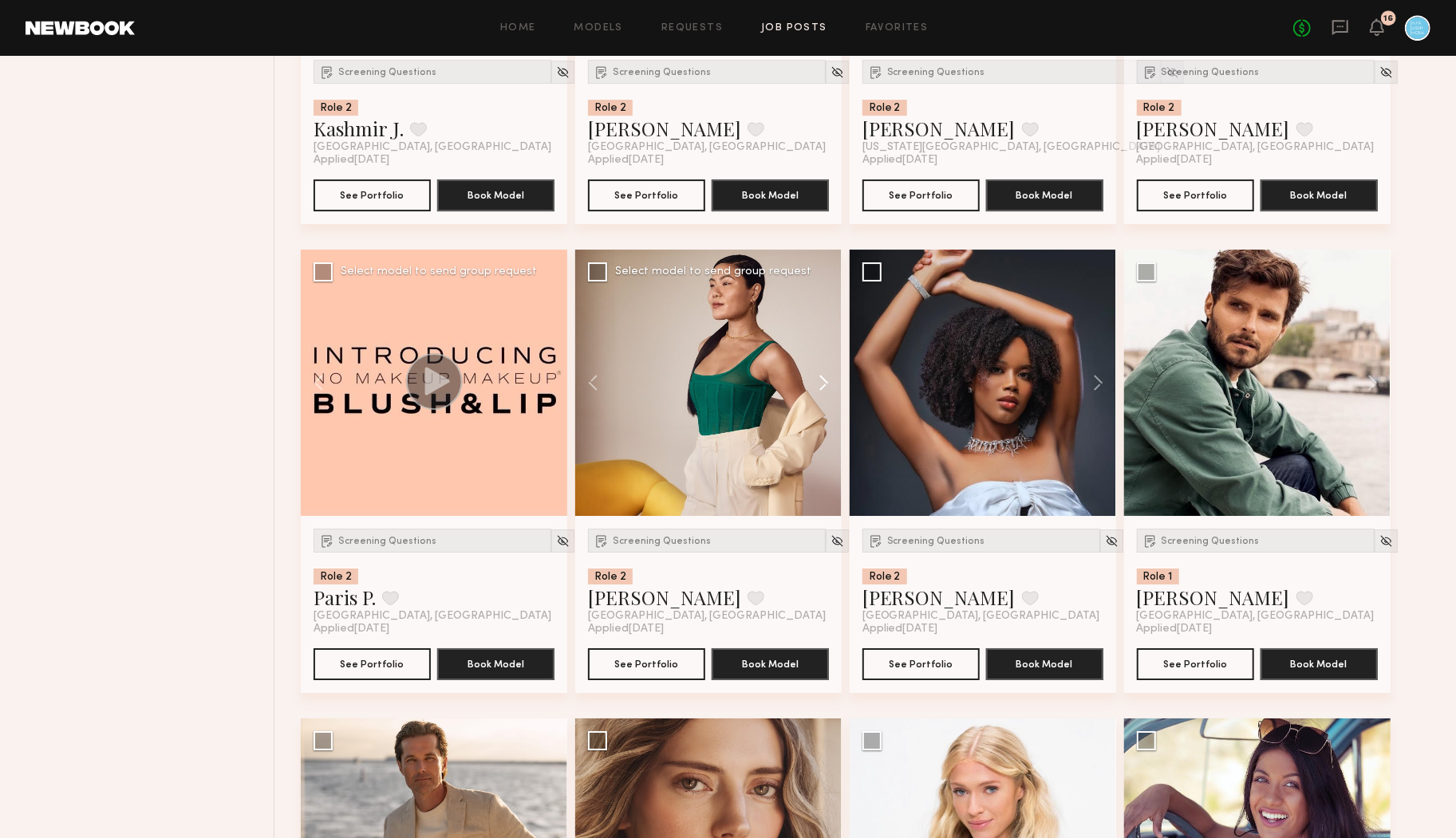
click at [828, 376] on button at bounding box center [816, 383] width 51 height 267
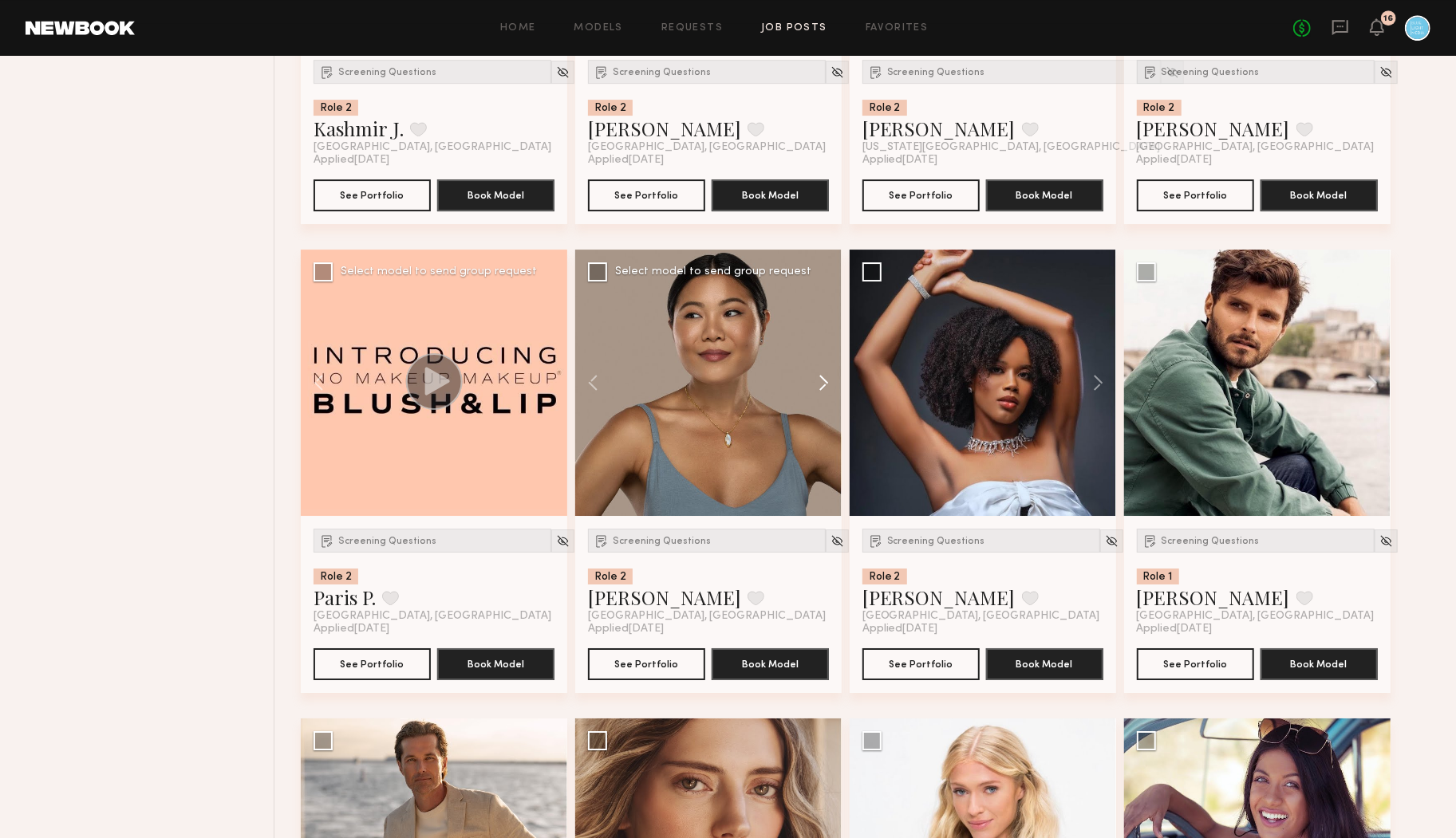
click at [828, 376] on button at bounding box center [816, 383] width 51 height 267
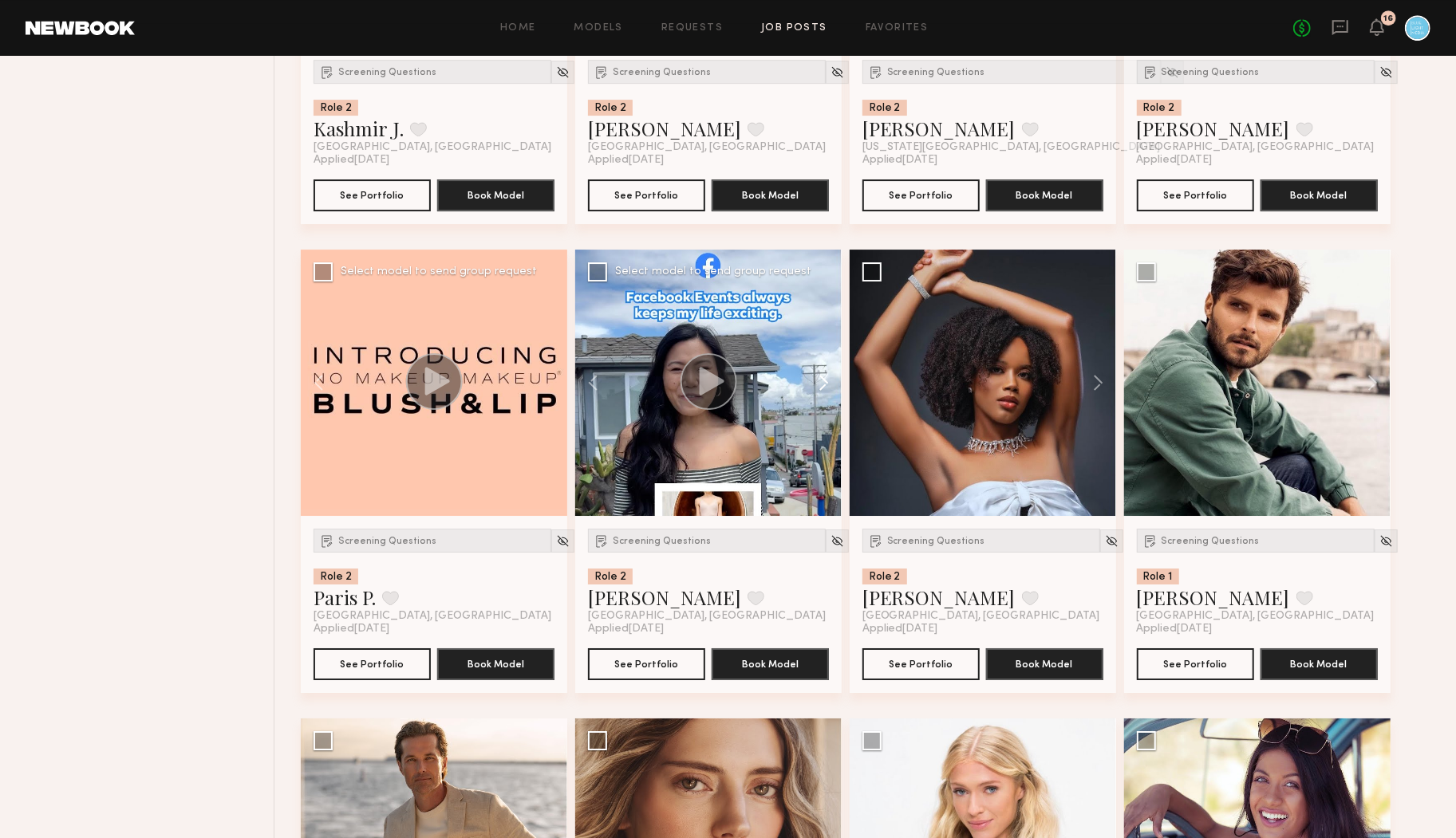
click at [828, 376] on button at bounding box center [816, 383] width 51 height 267
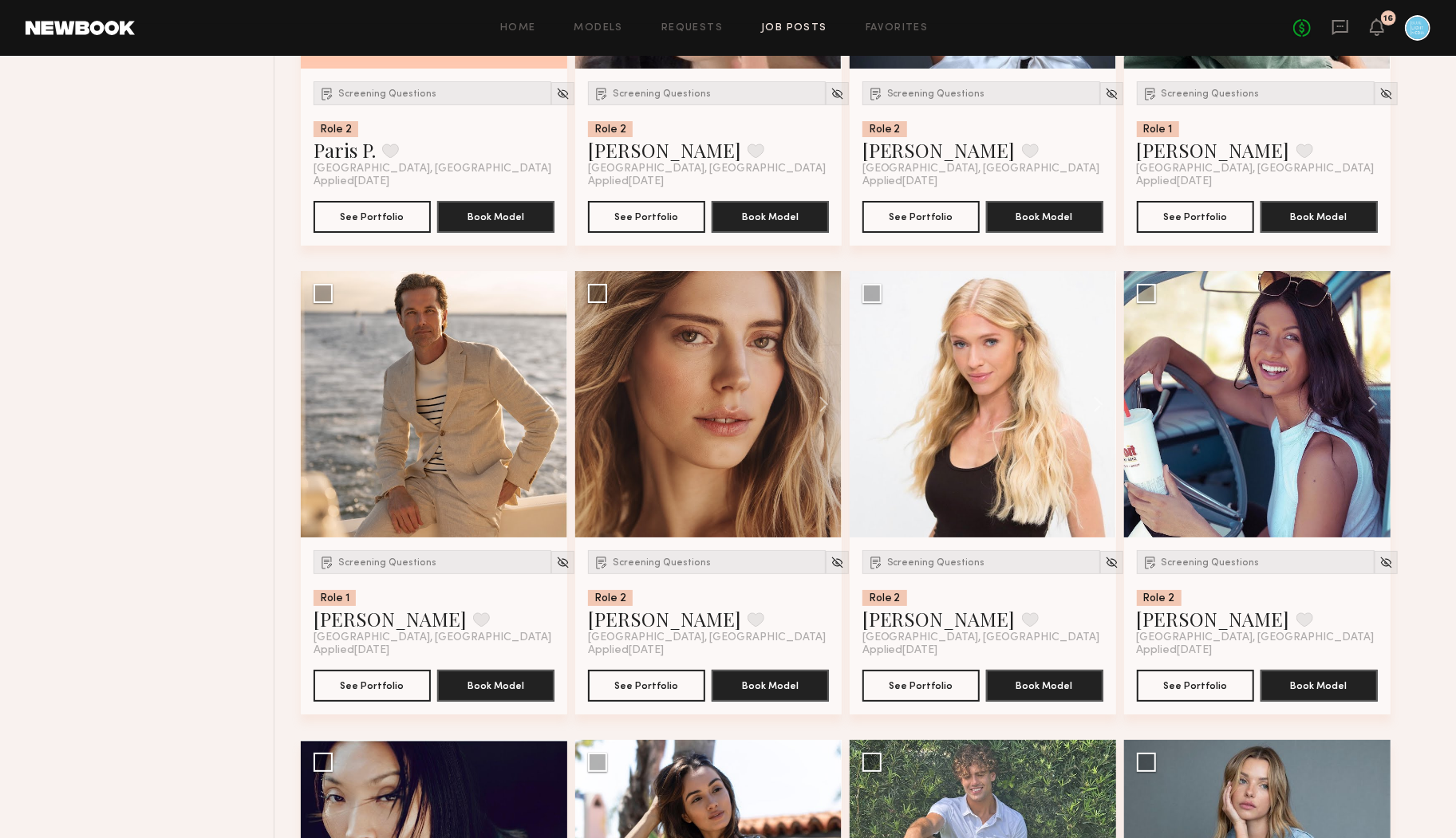
scroll to position [4289, 0]
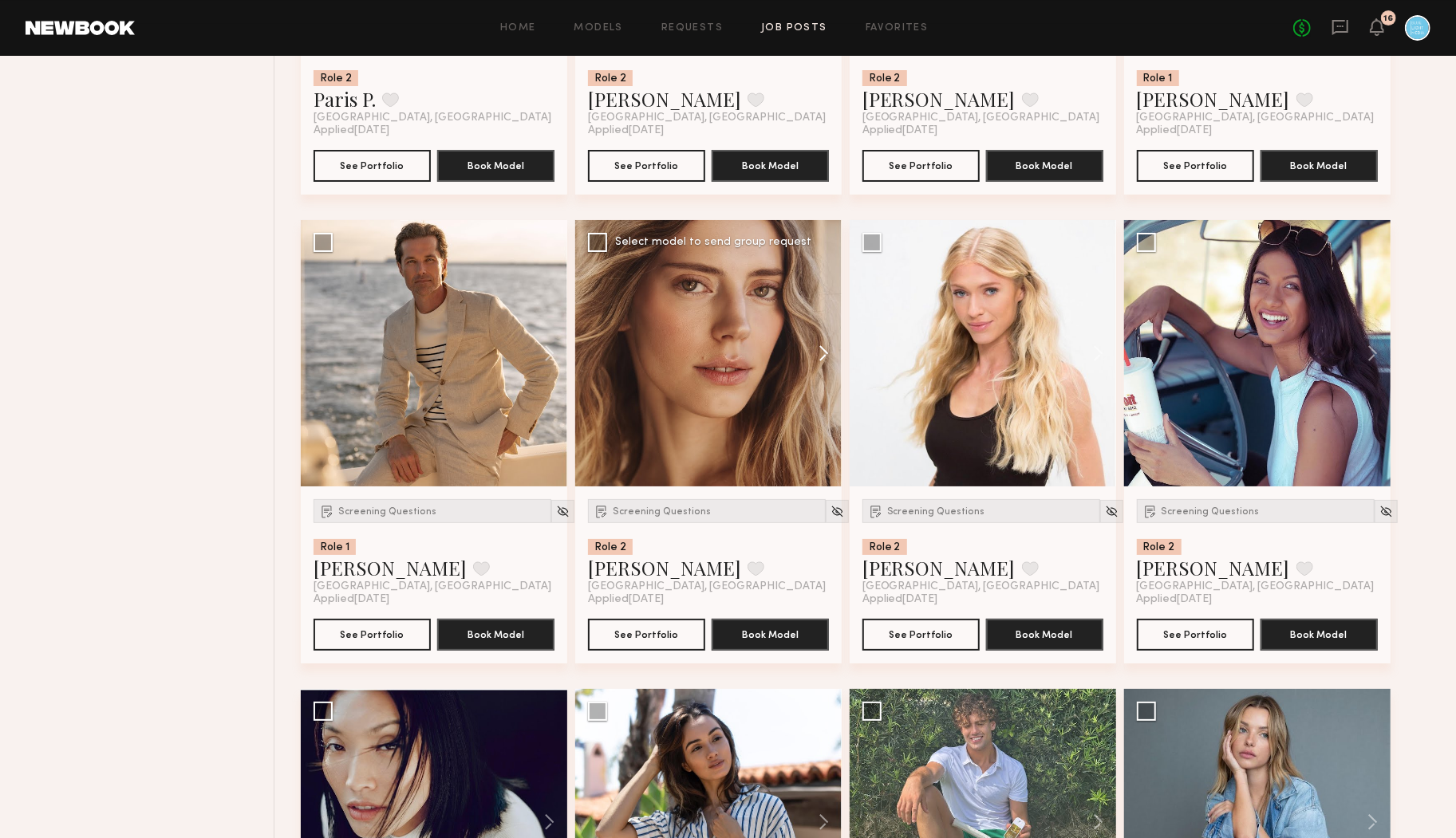
click at [821, 354] on button at bounding box center [816, 353] width 51 height 267
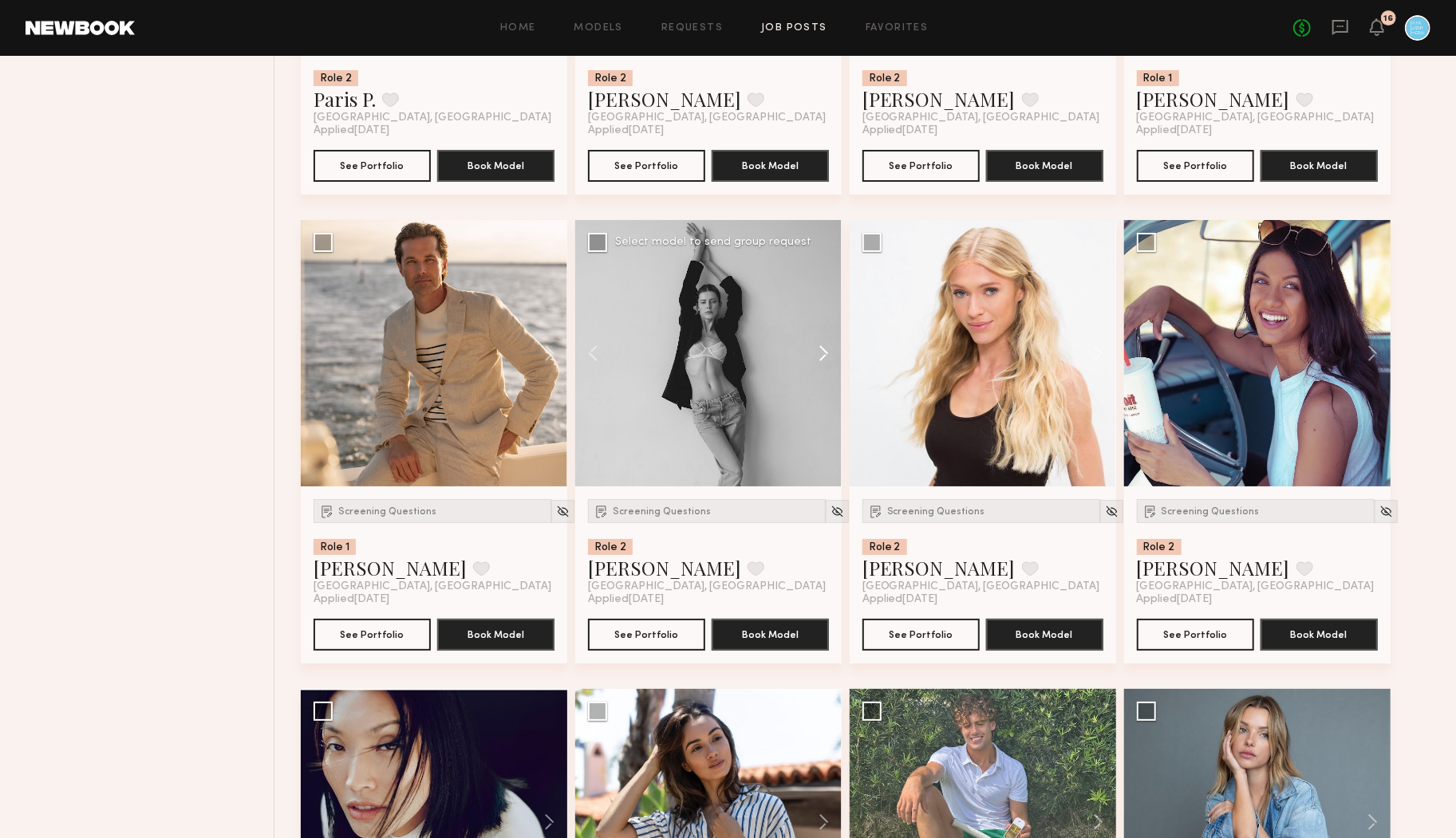
click at [821, 354] on button at bounding box center [816, 353] width 51 height 267
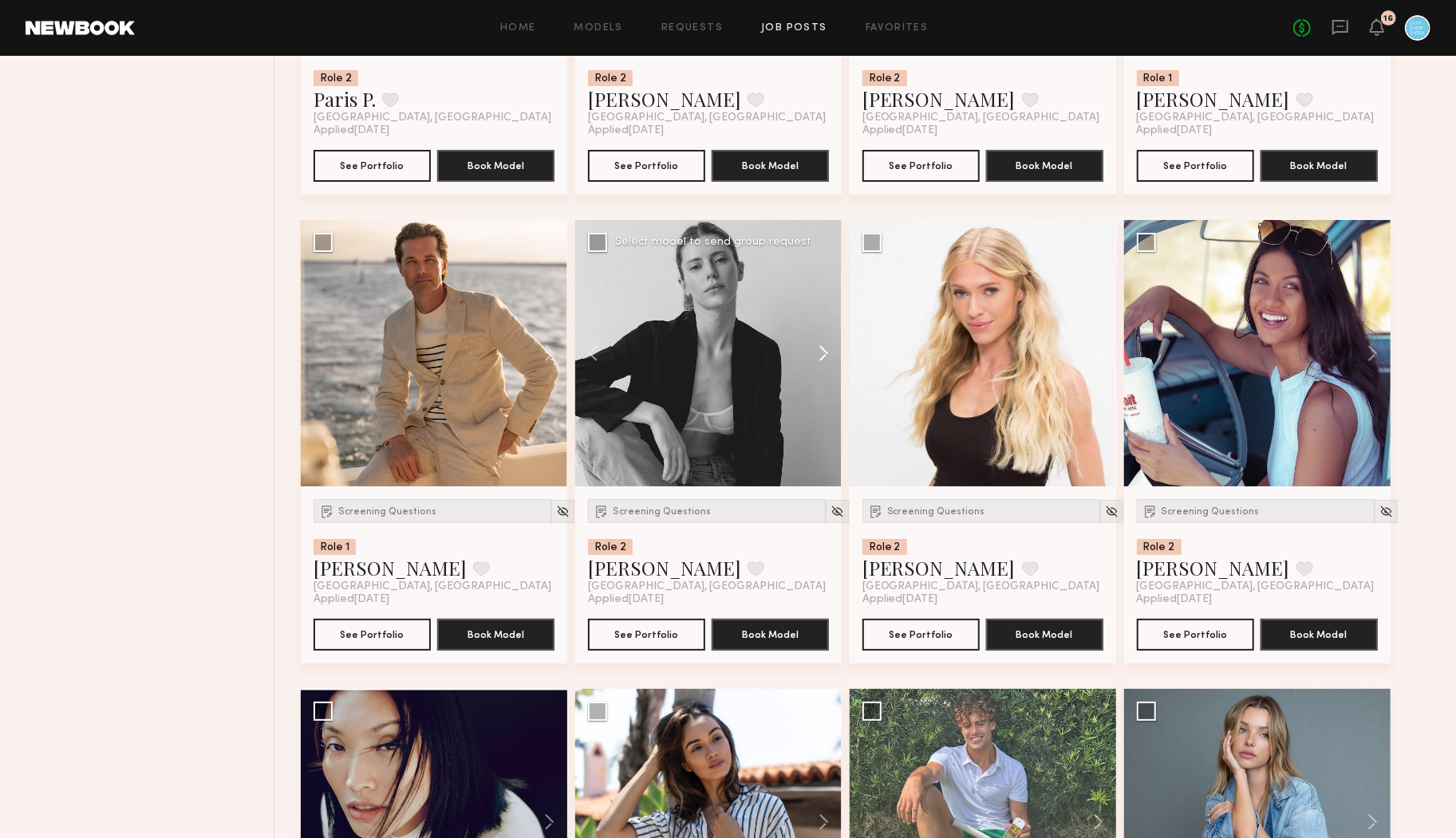
click at [821, 354] on button at bounding box center [816, 353] width 51 height 267
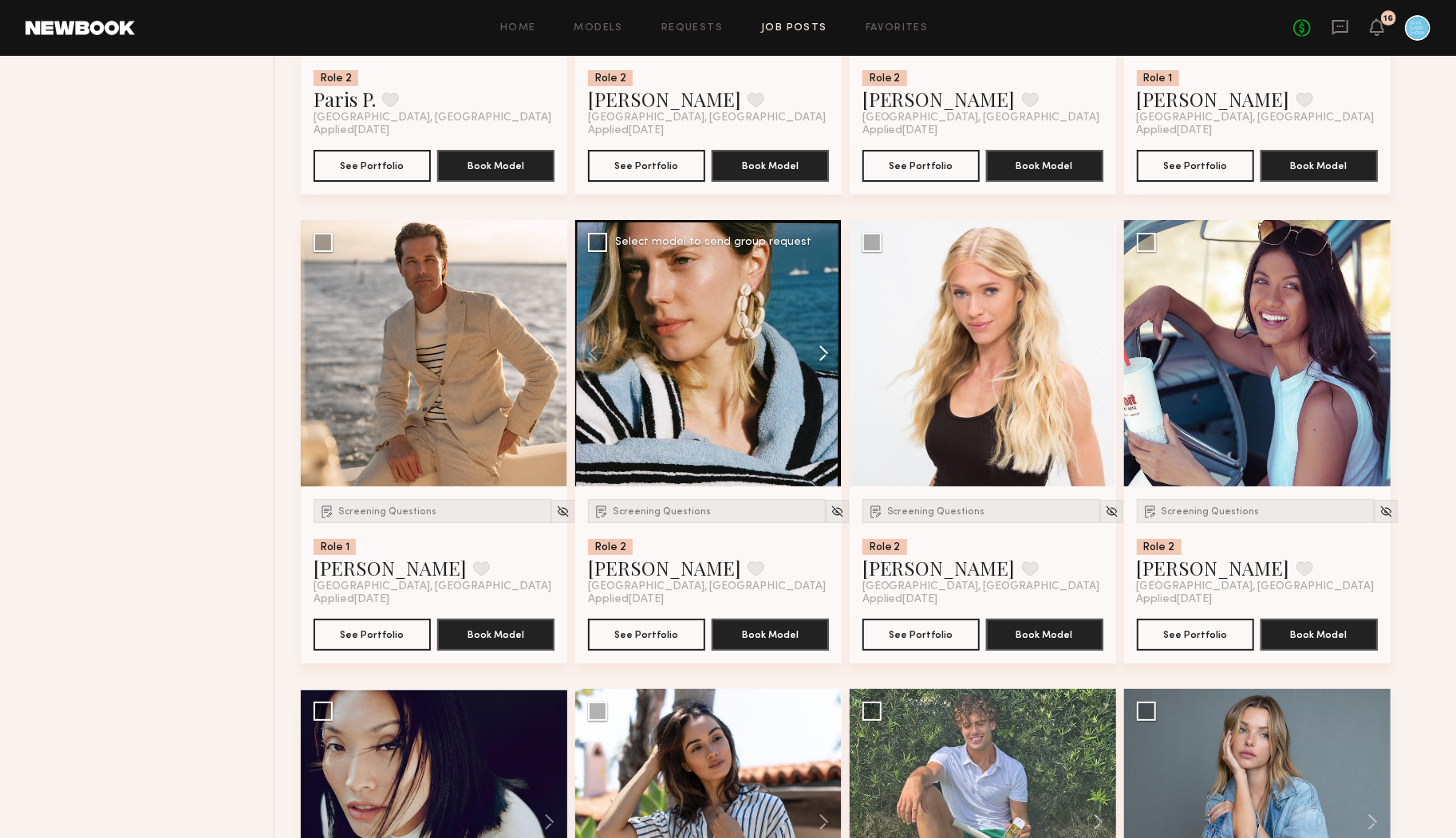
click at [821, 354] on button at bounding box center [816, 353] width 51 height 267
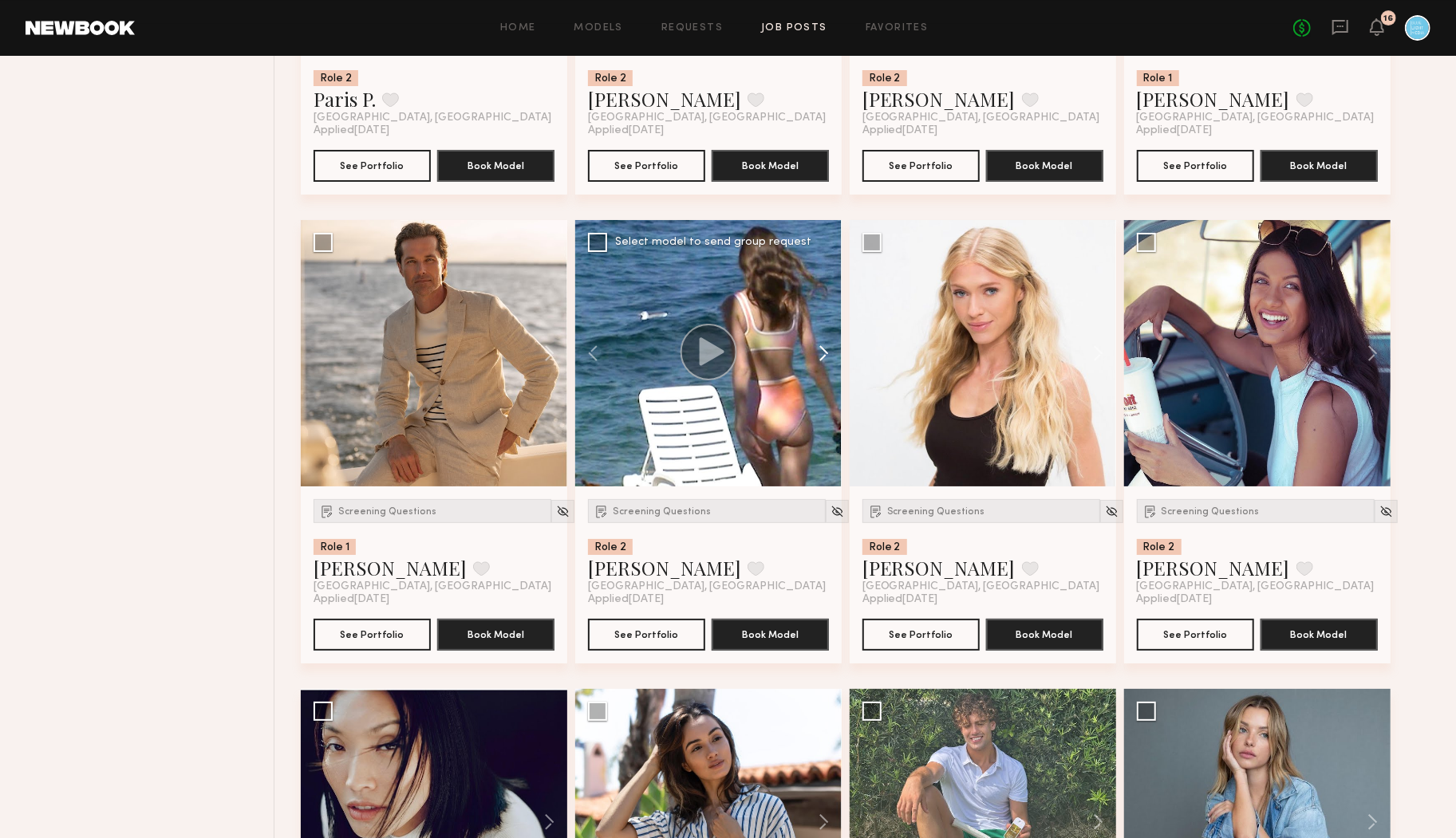
click at [821, 354] on button at bounding box center [816, 353] width 51 height 267
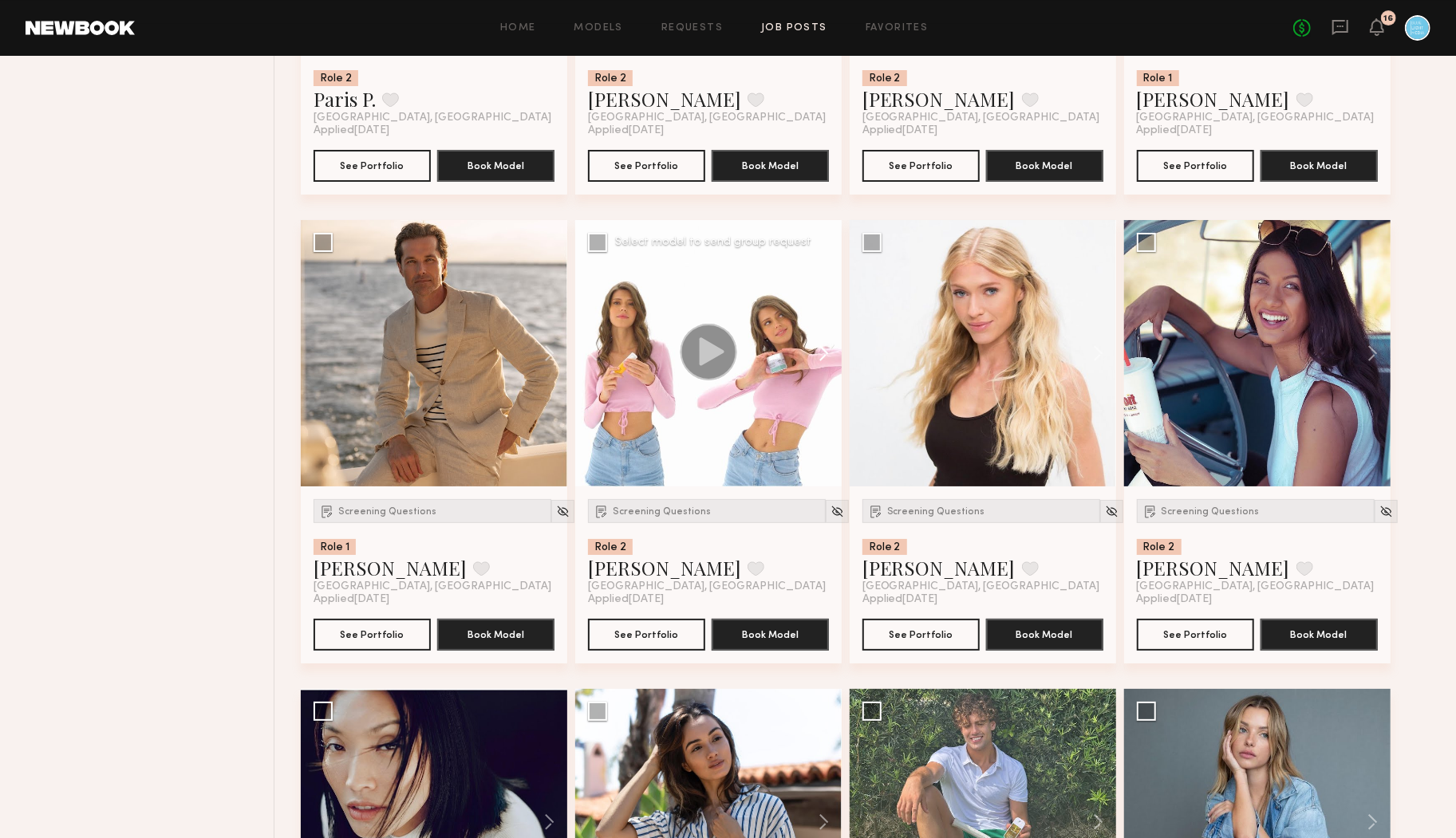
click at [821, 354] on button at bounding box center [816, 353] width 51 height 267
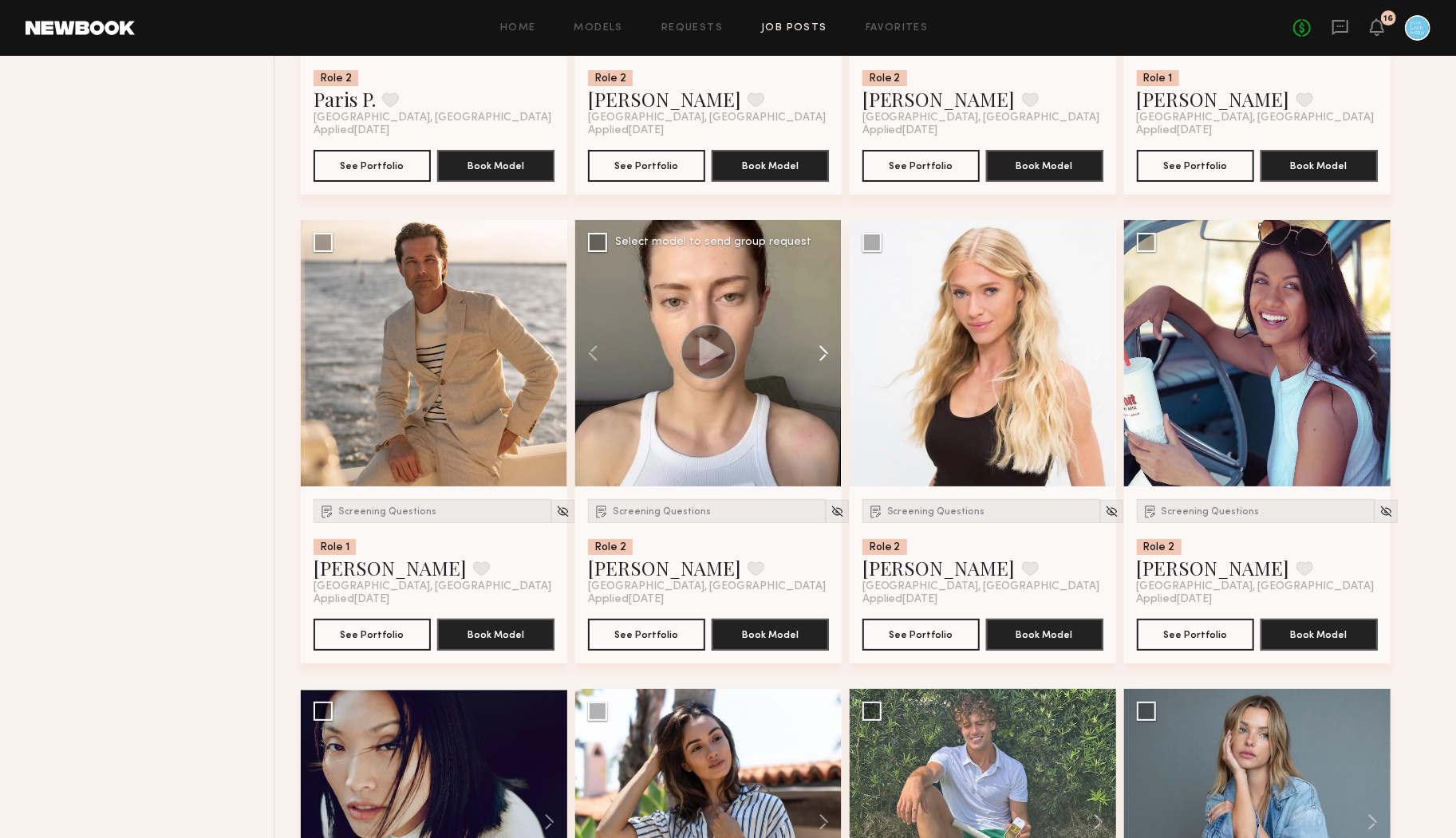
click at [821, 354] on button at bounding box center [816, 353] width 51 height 267
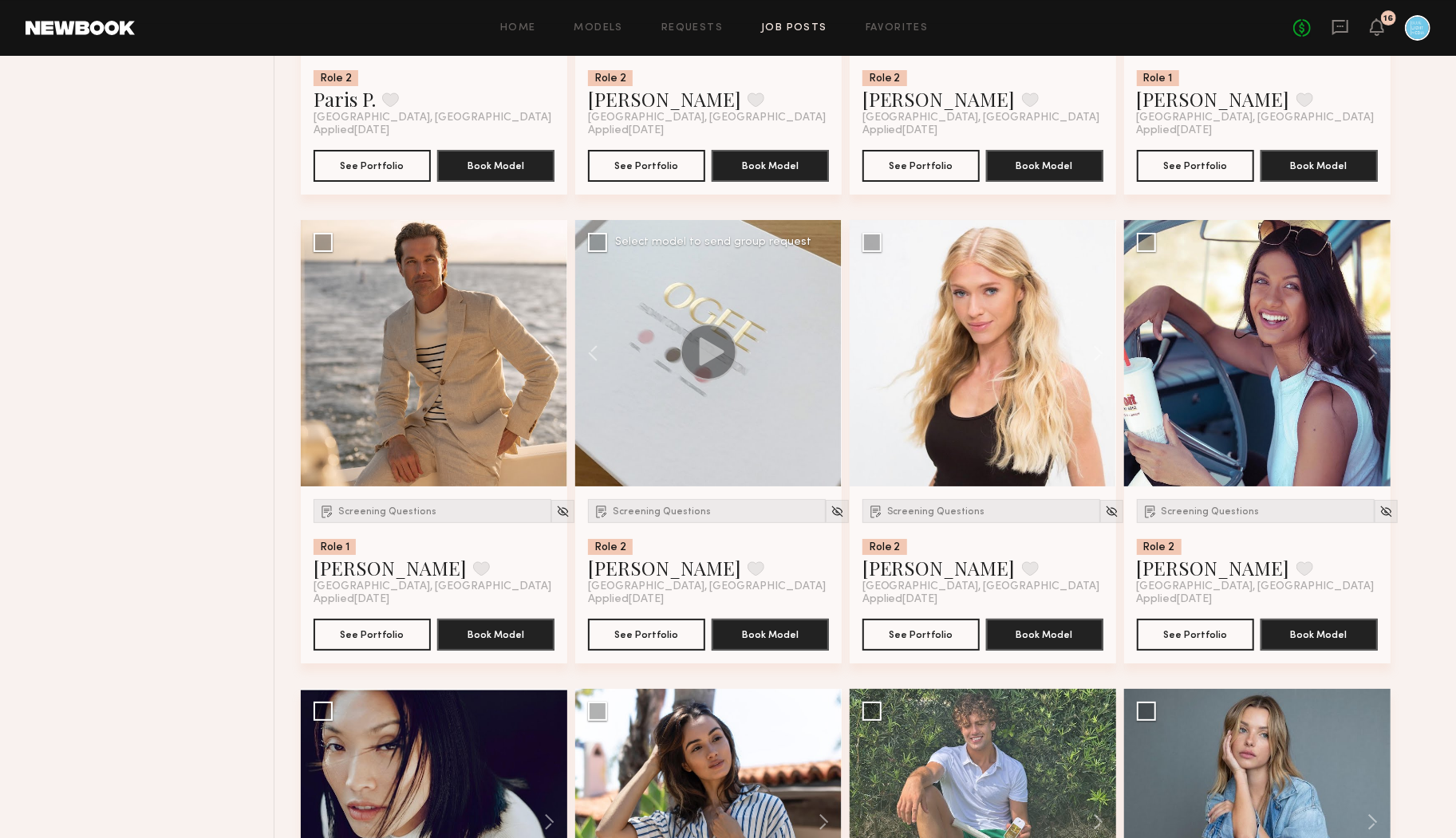
click at [821, 354] on div at bounding box center [709, 353] width 267 height 267
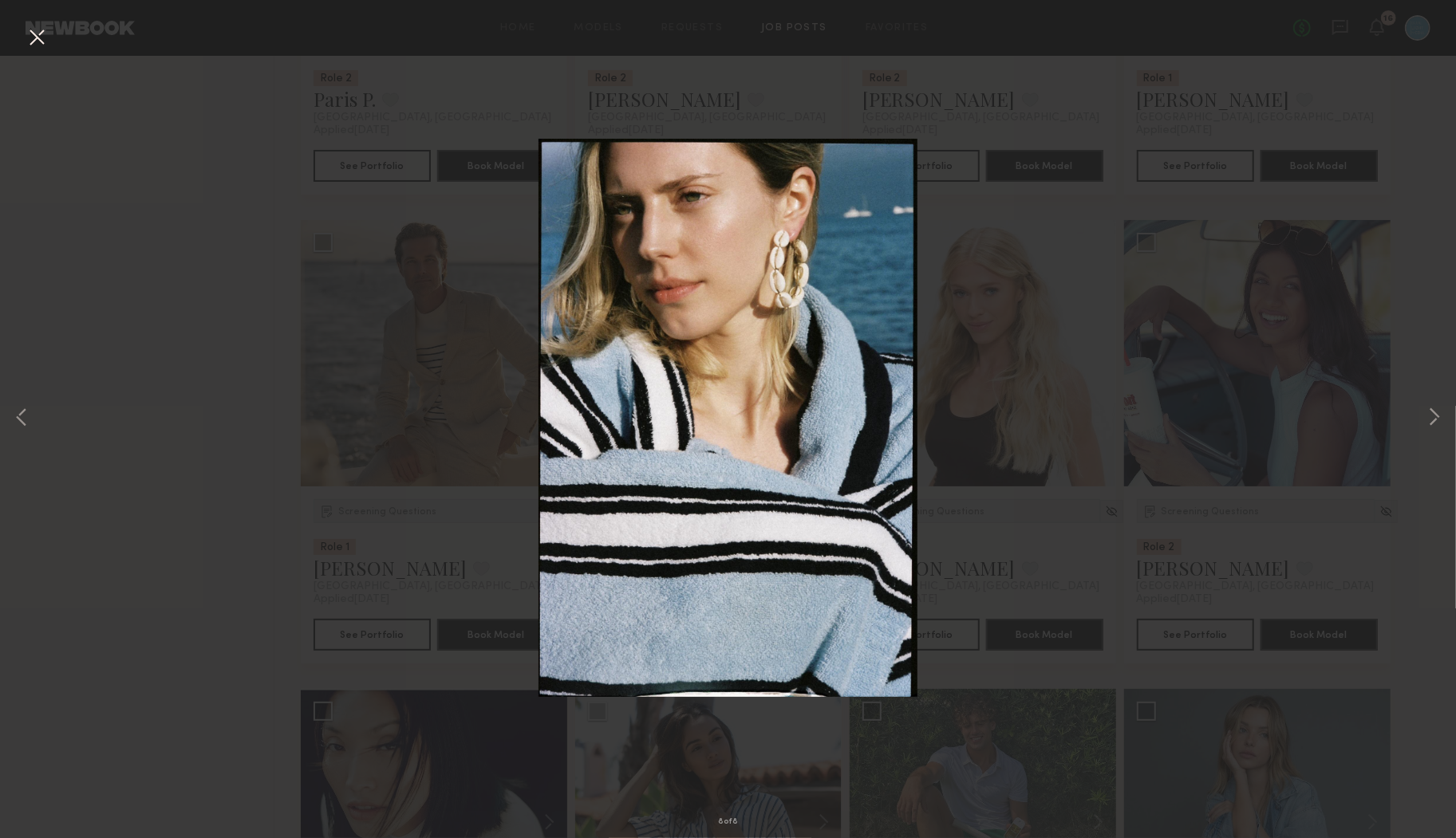
click at [37, 37] on button at bounding box center [36, 38] width 26 height 29
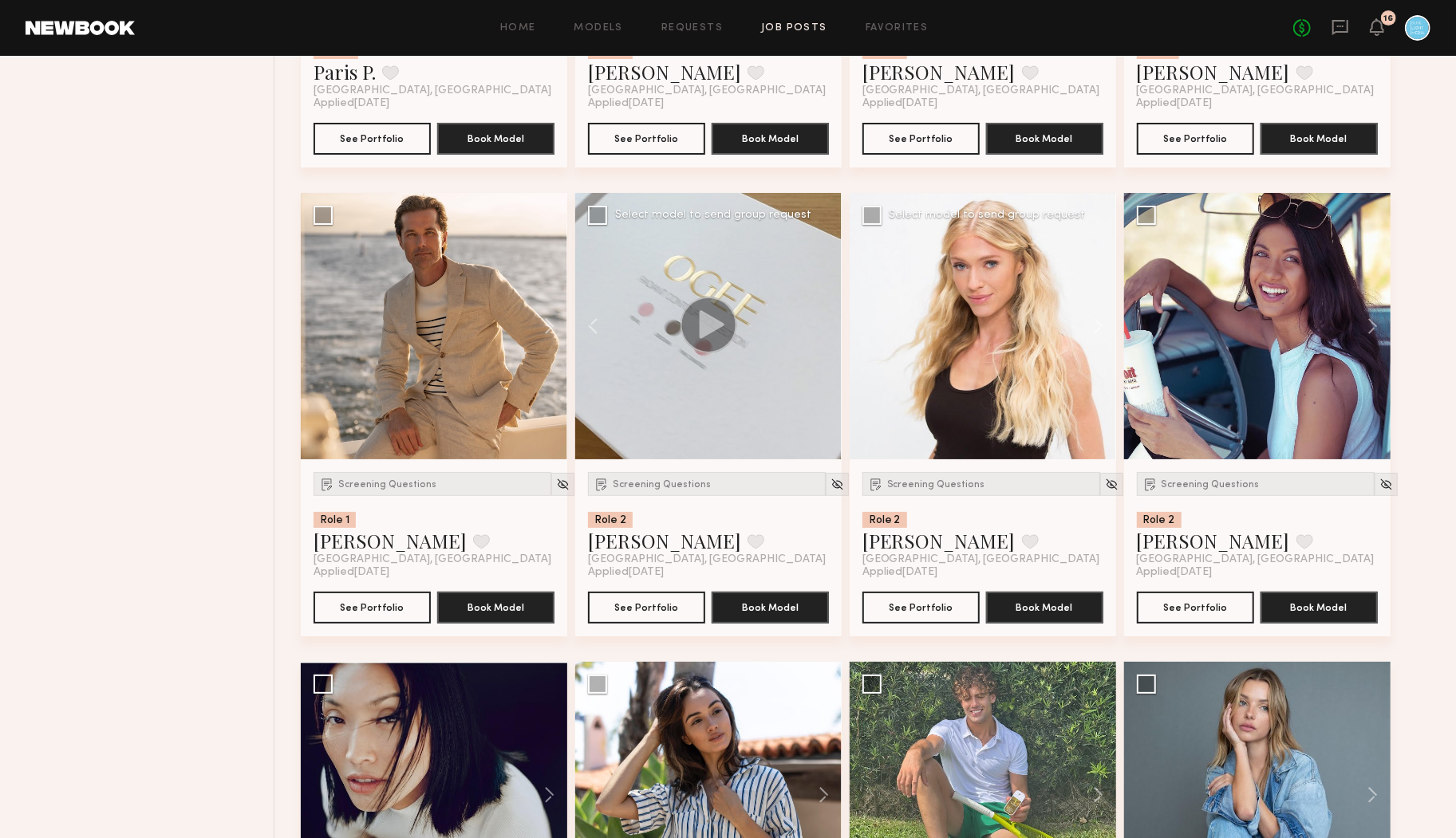
scroll to position [4345, 0]
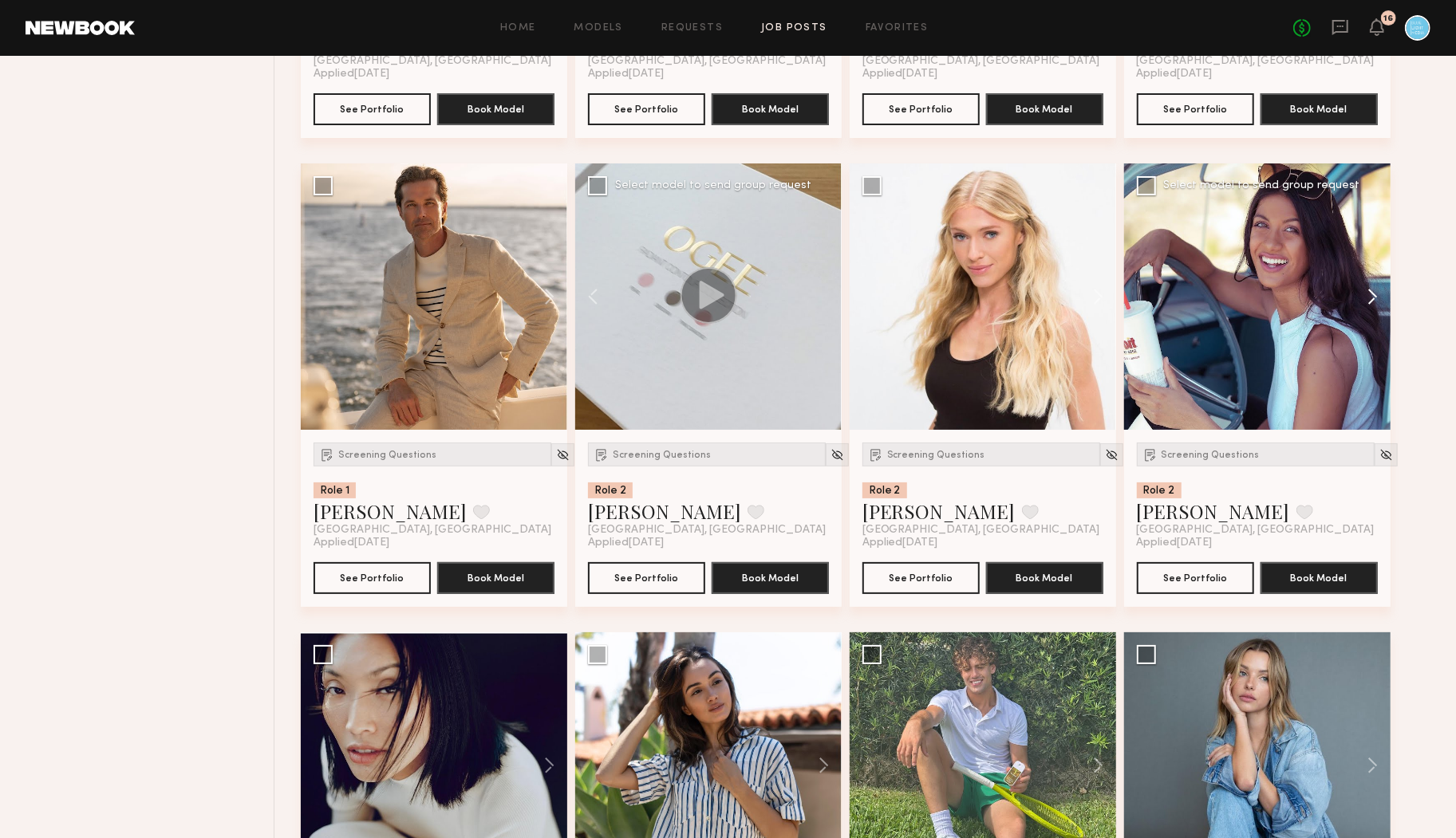
click at [1368, 300] on button at bounding box center [1365, 297] width 51 height 267
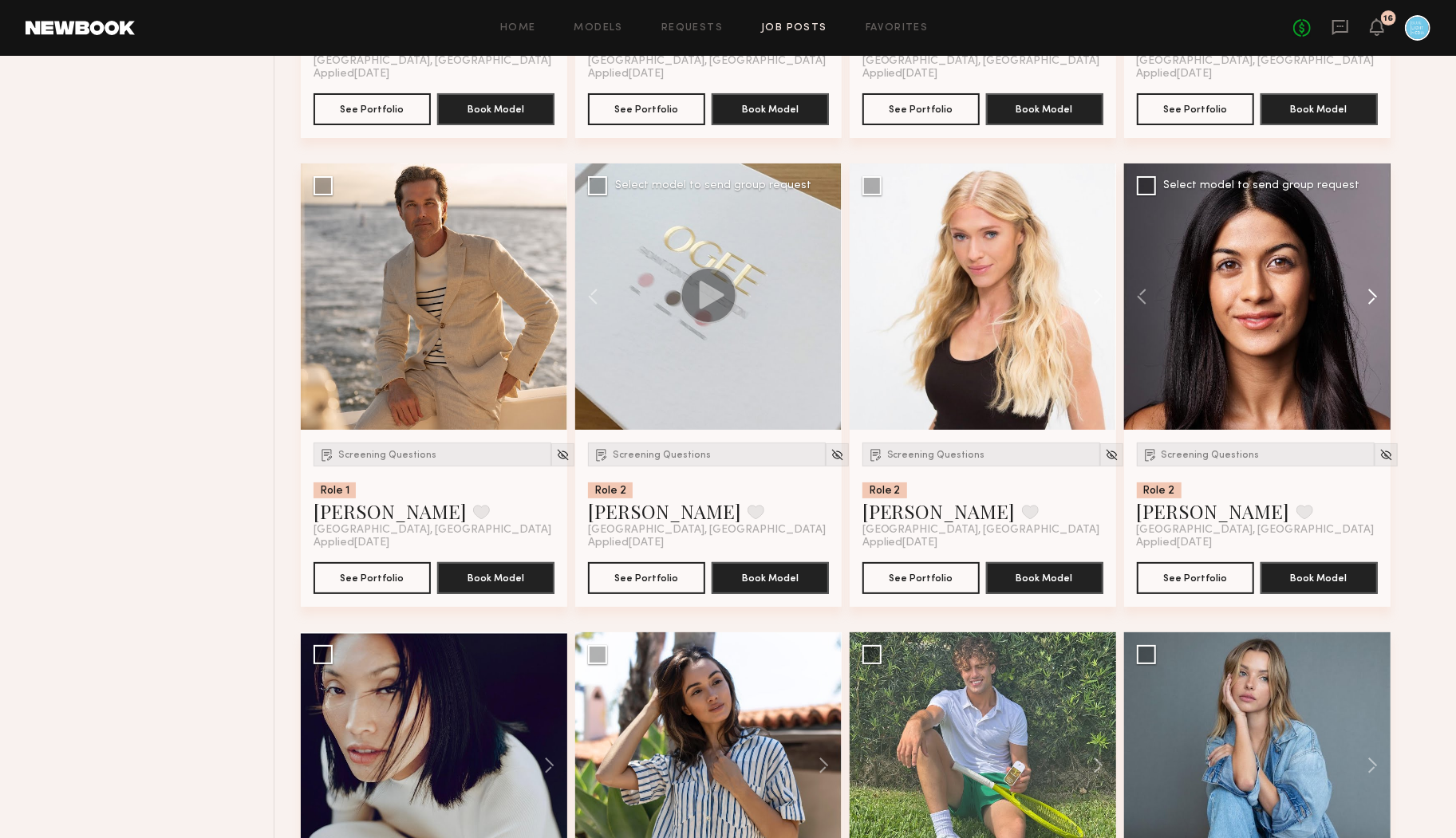
click at [1368, 300] on button at bounding box center [1365, 297] width 51 height 267
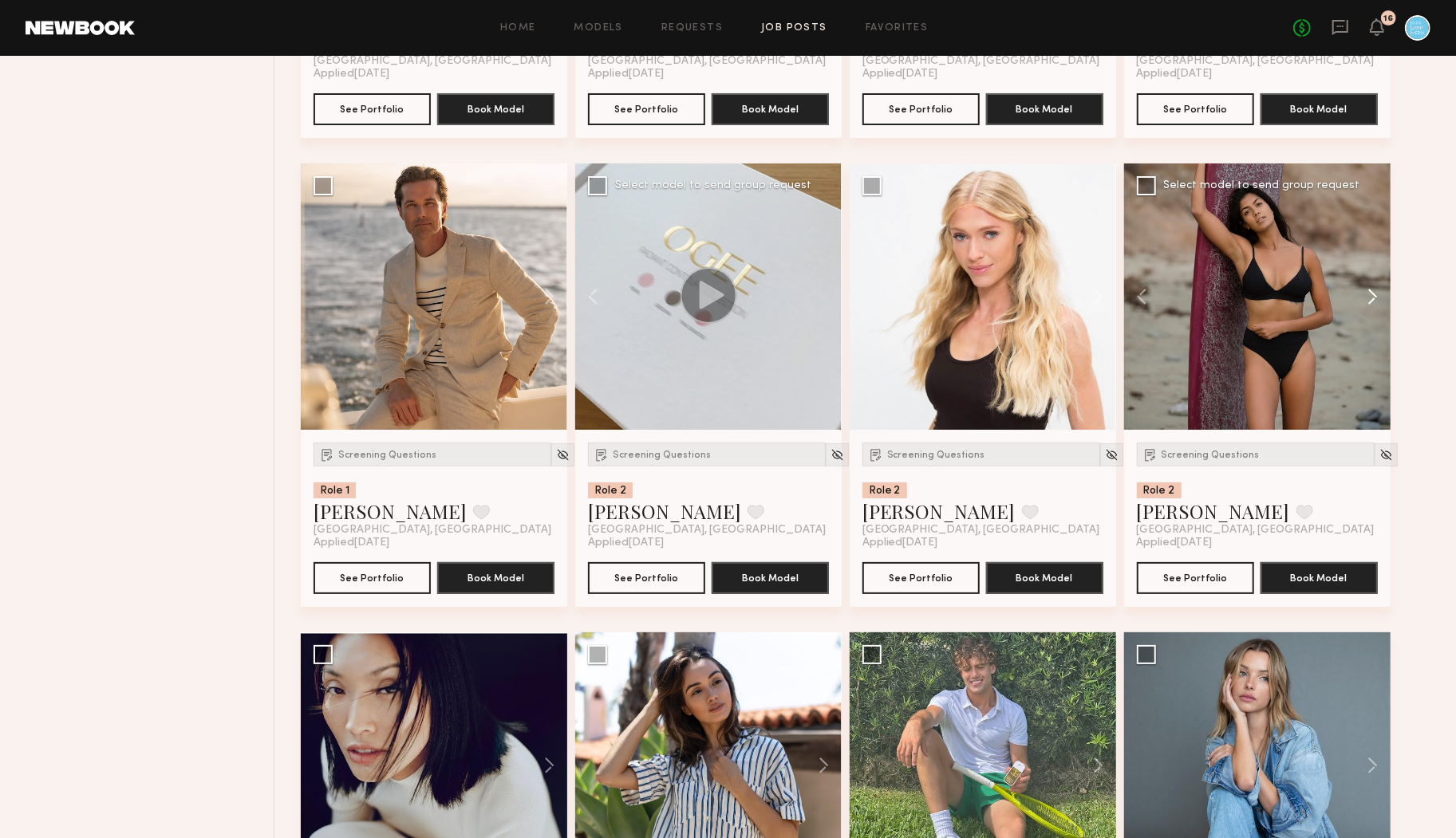
click at [1368, 300] on button at bounding box center [1365, 297] width 51 height 267
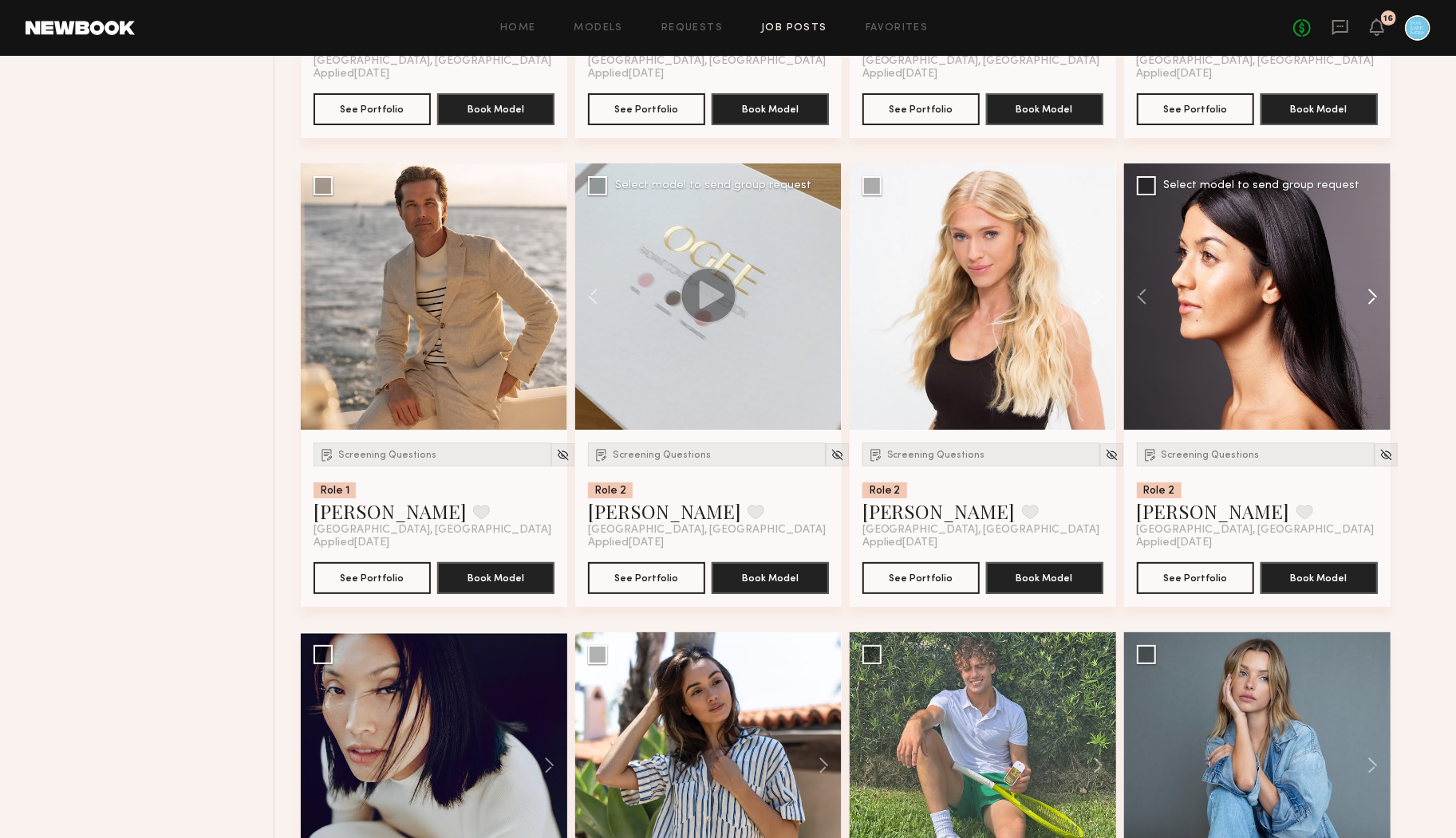
click at [1368, 300] on button at bounding box center [1365, 297] width 51 height 267
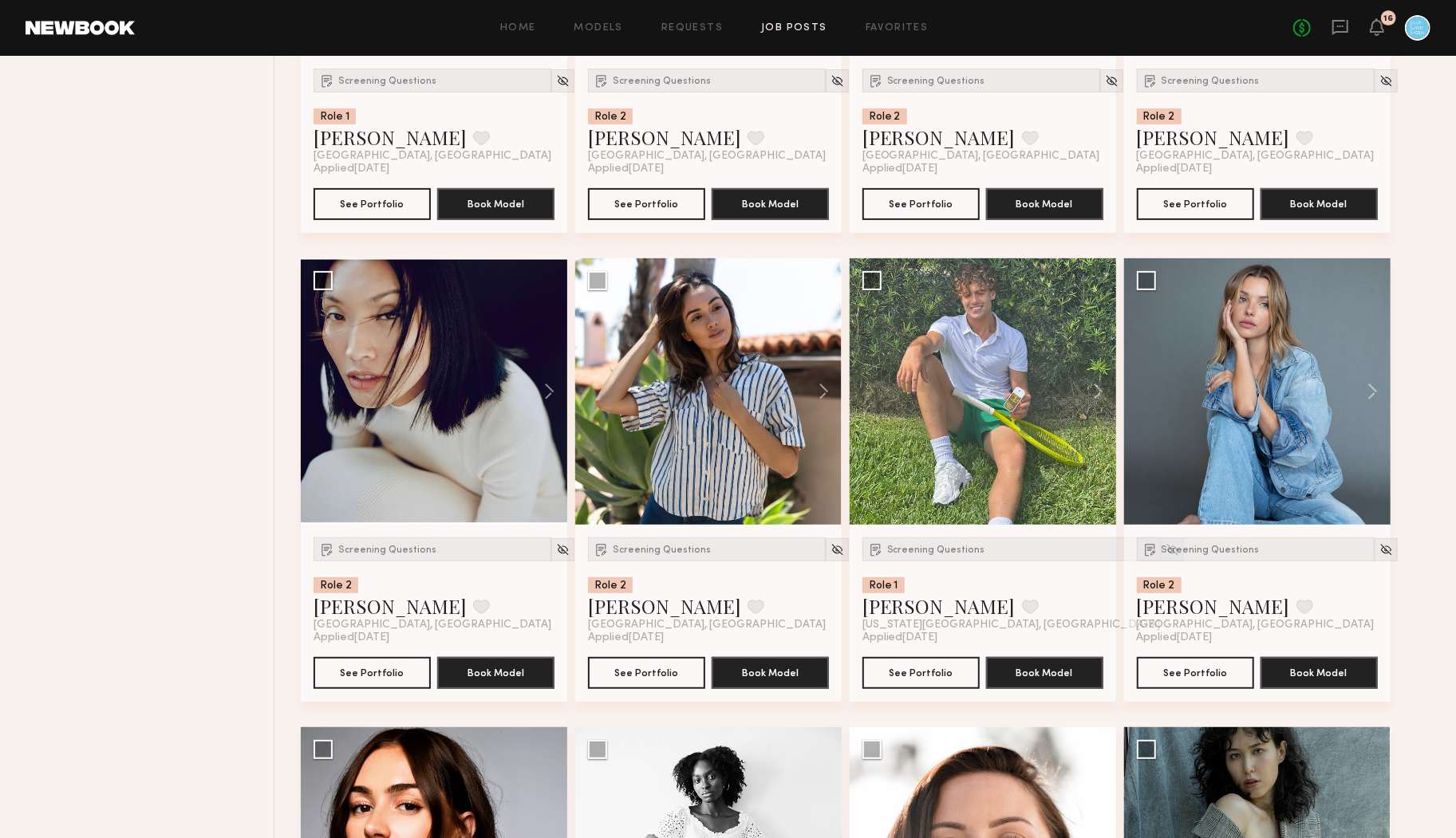
scroll to position [4719, 0]
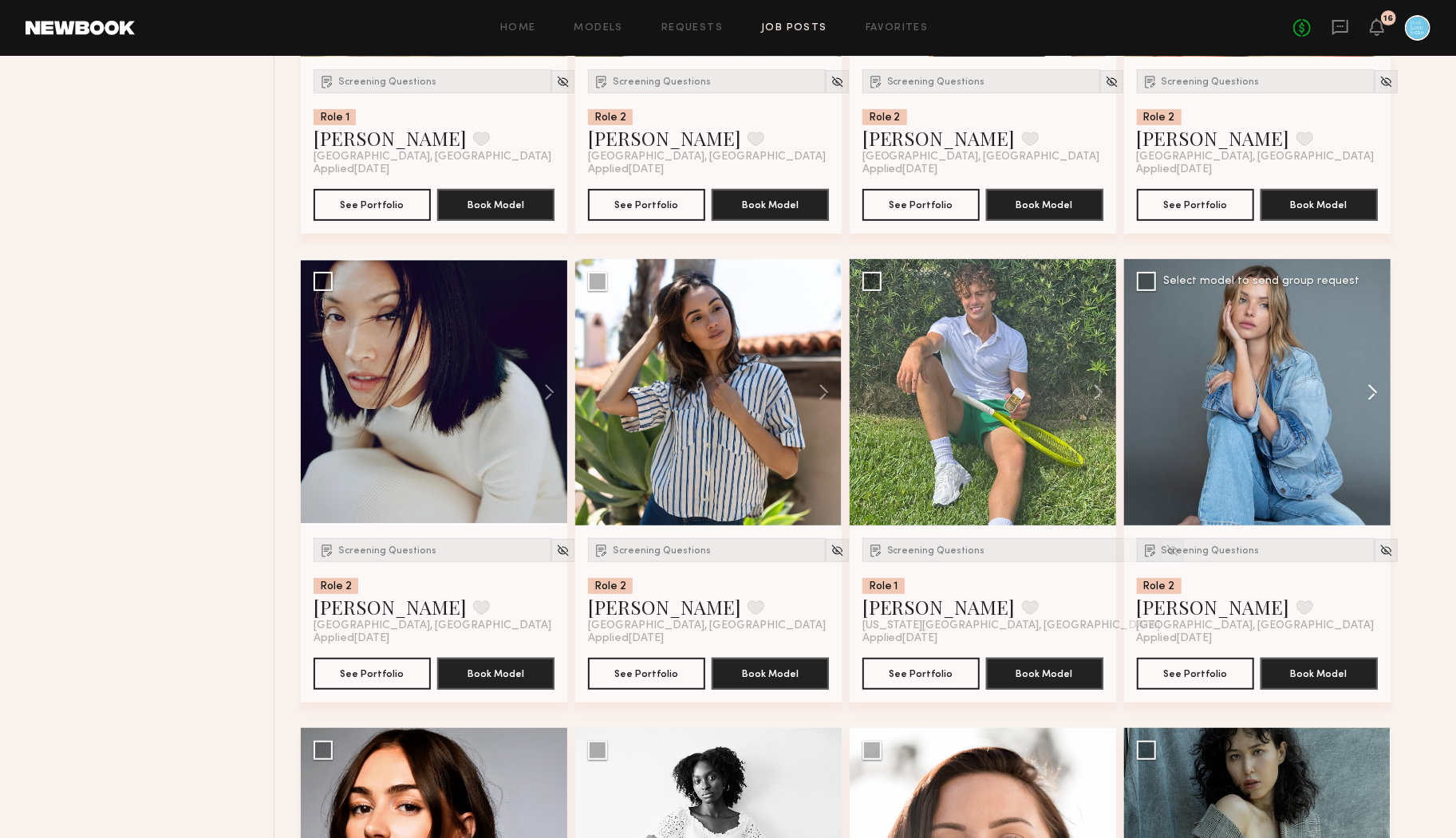
click at [1376, 389] on button at bounding box center [1365, 393] width 51 height 267
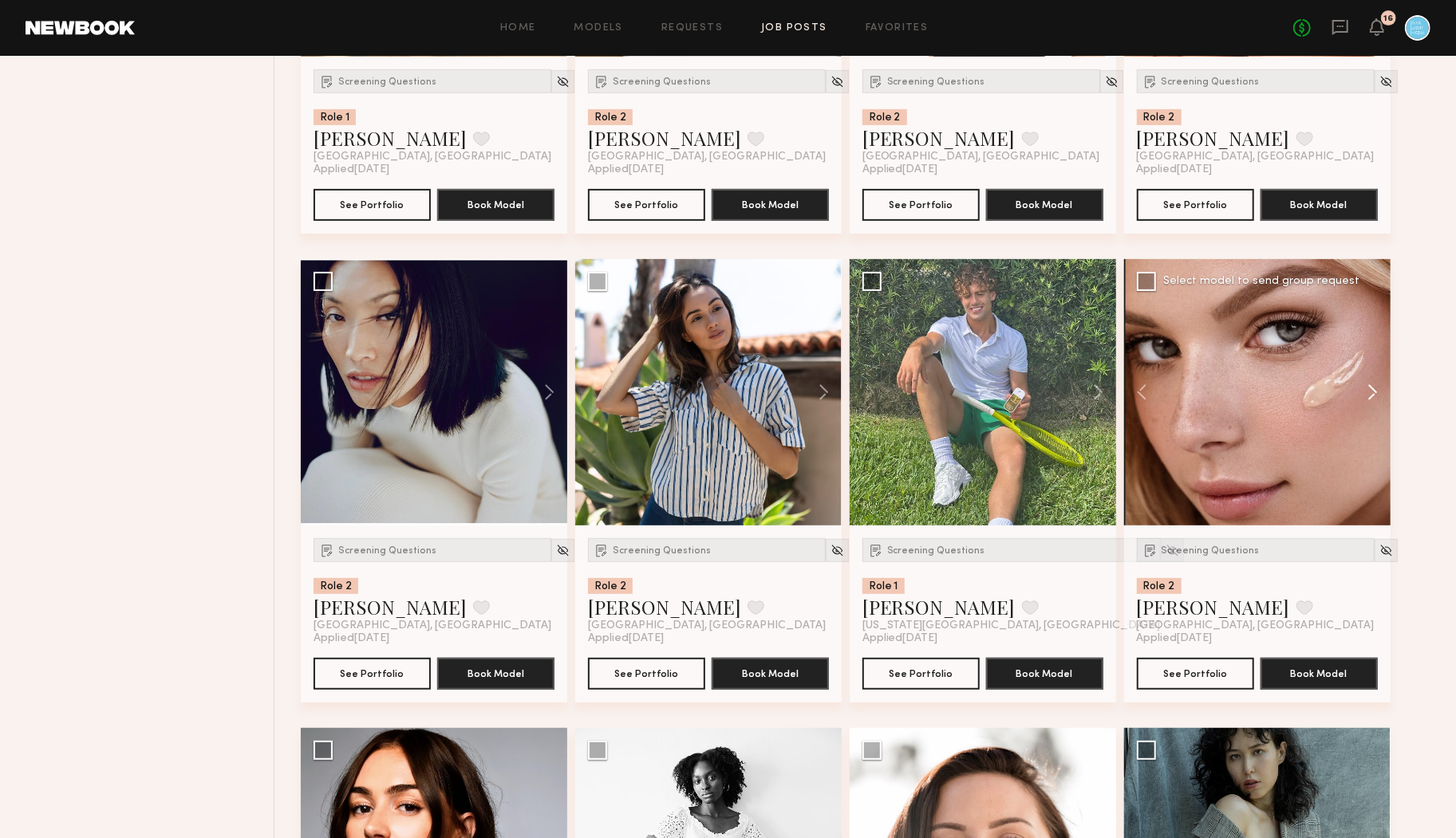
click at [1376, 389] on button at bounding box center [1365, 393] width 51 height 267
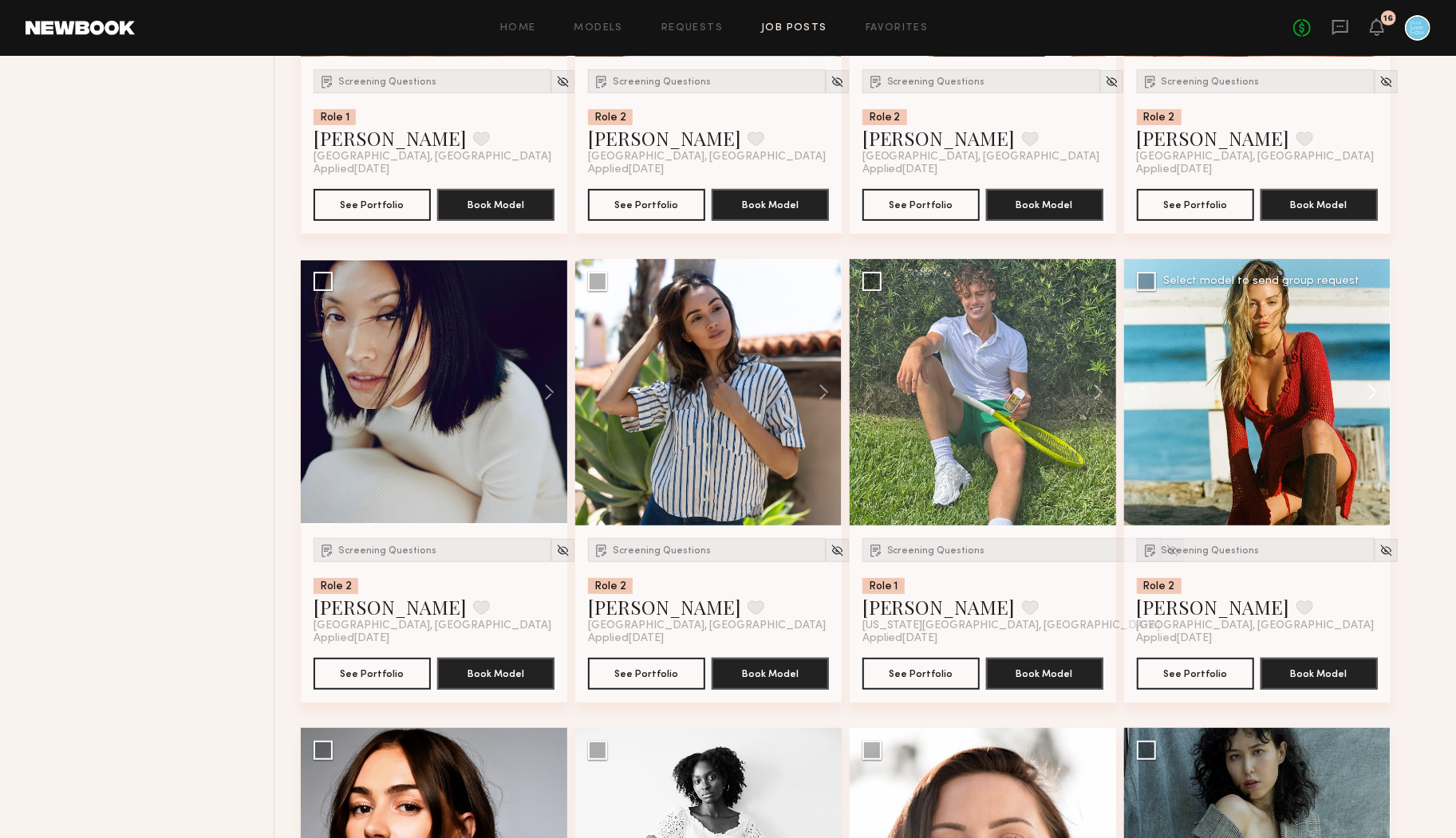
click at [1376, 389] on button at bounding box center [1365, 393] width 51 height 267
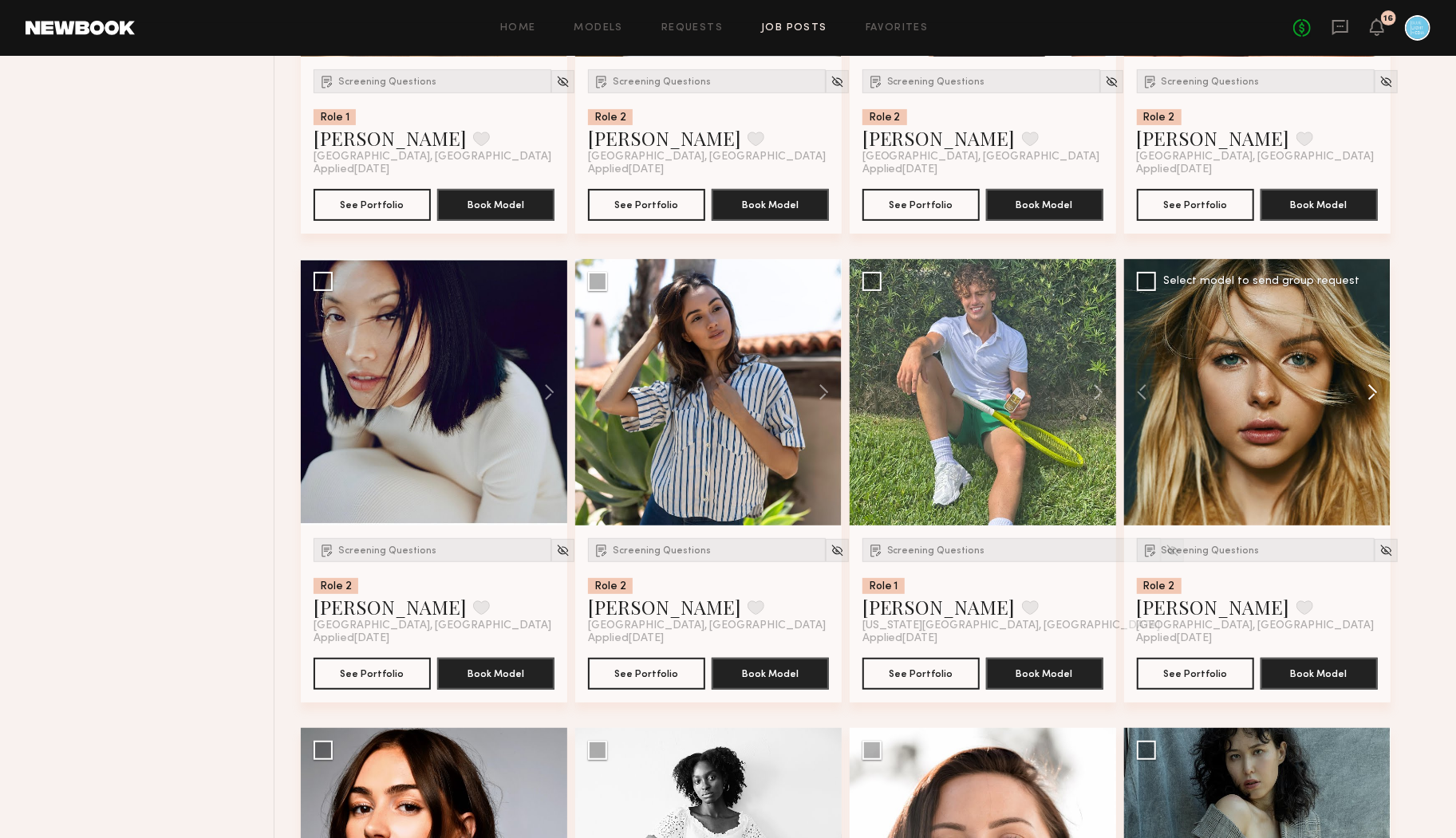
click at [1376, 389] on button at bounding box center [1365, 393] width 51 height 267
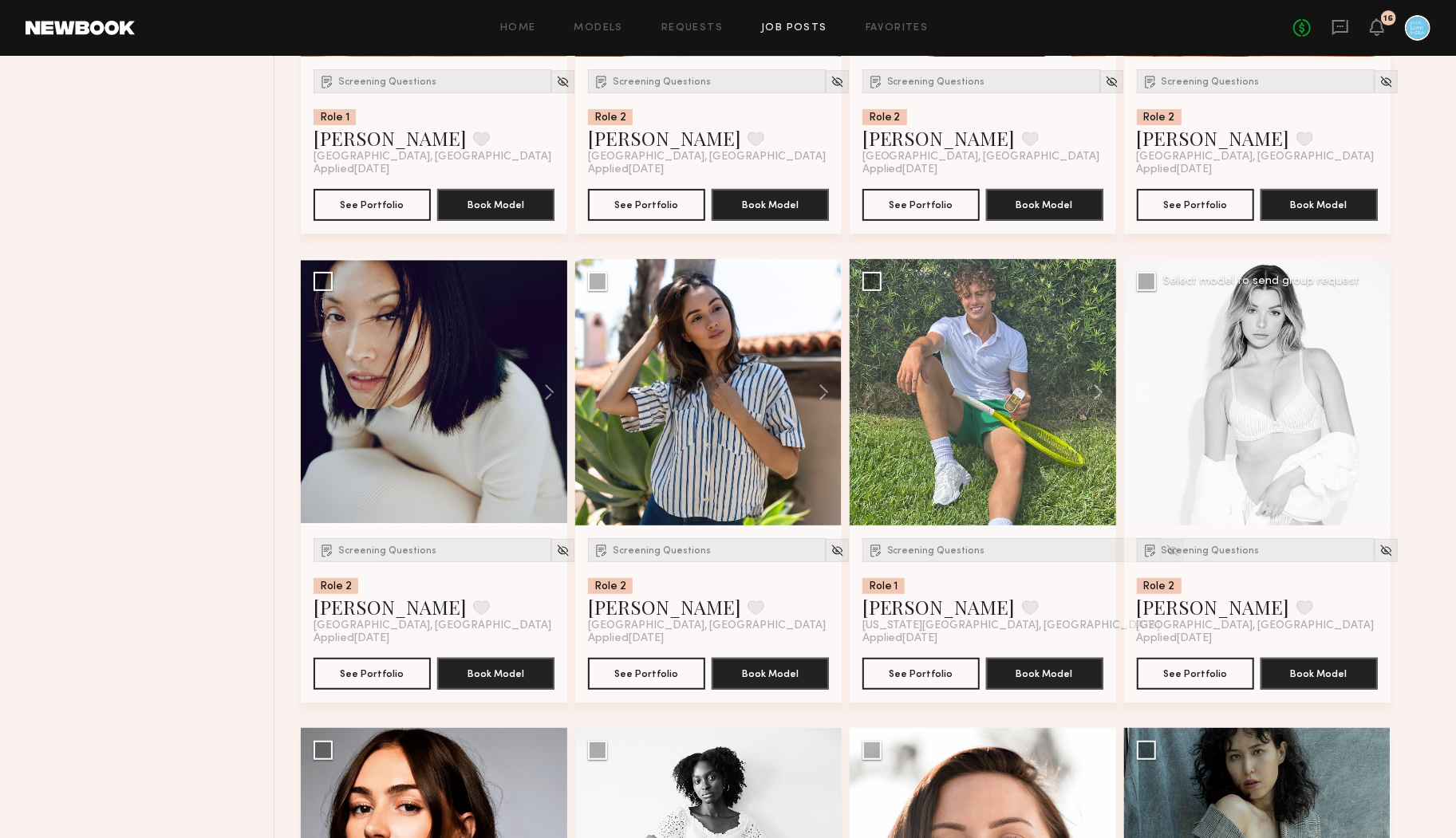
click at [1376, 389] on div at bounding box center [1257, 393] width 267 height 267
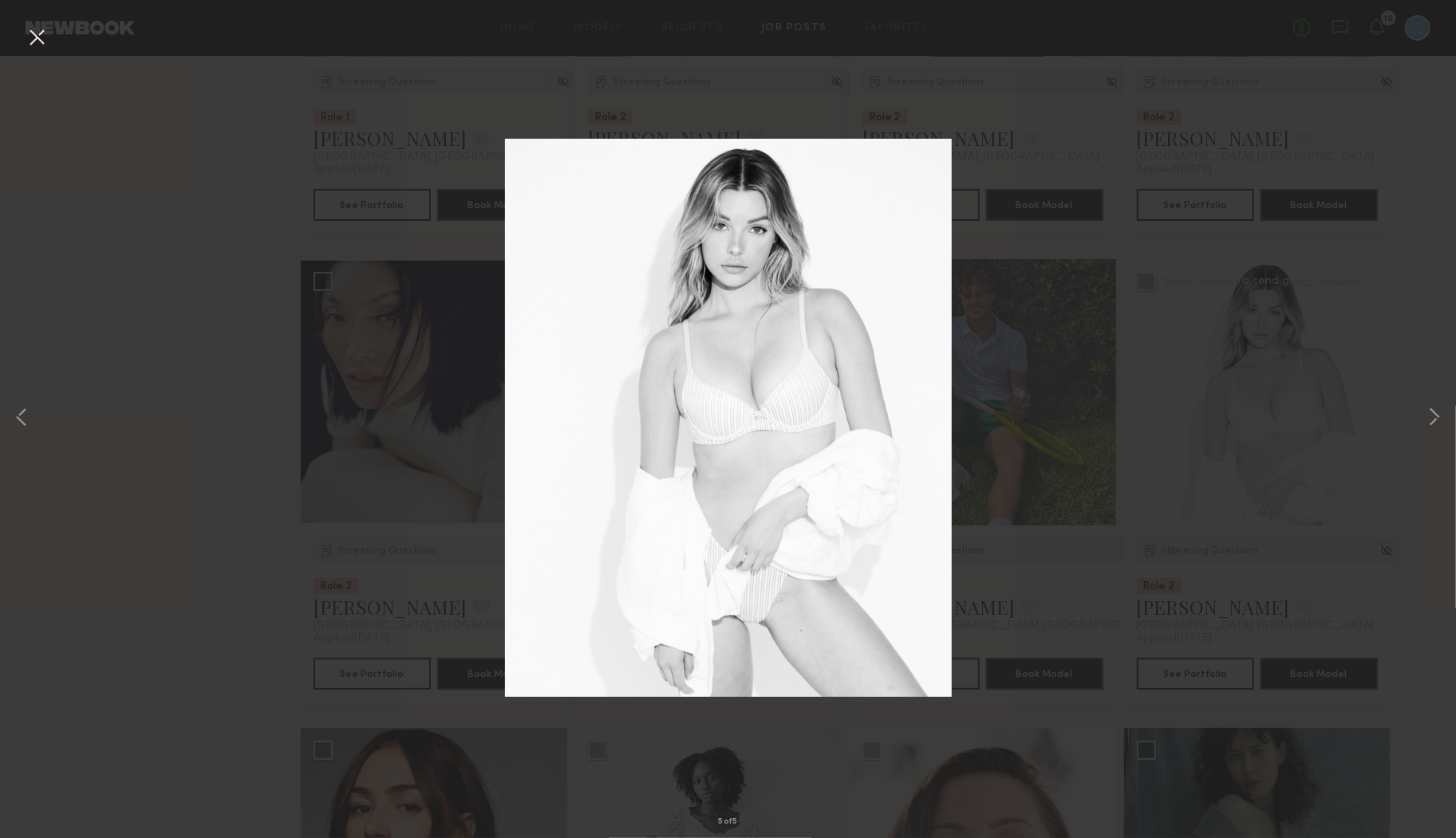
click at [33, 35] on button at bounding box center [36, 38] width 26 height 29
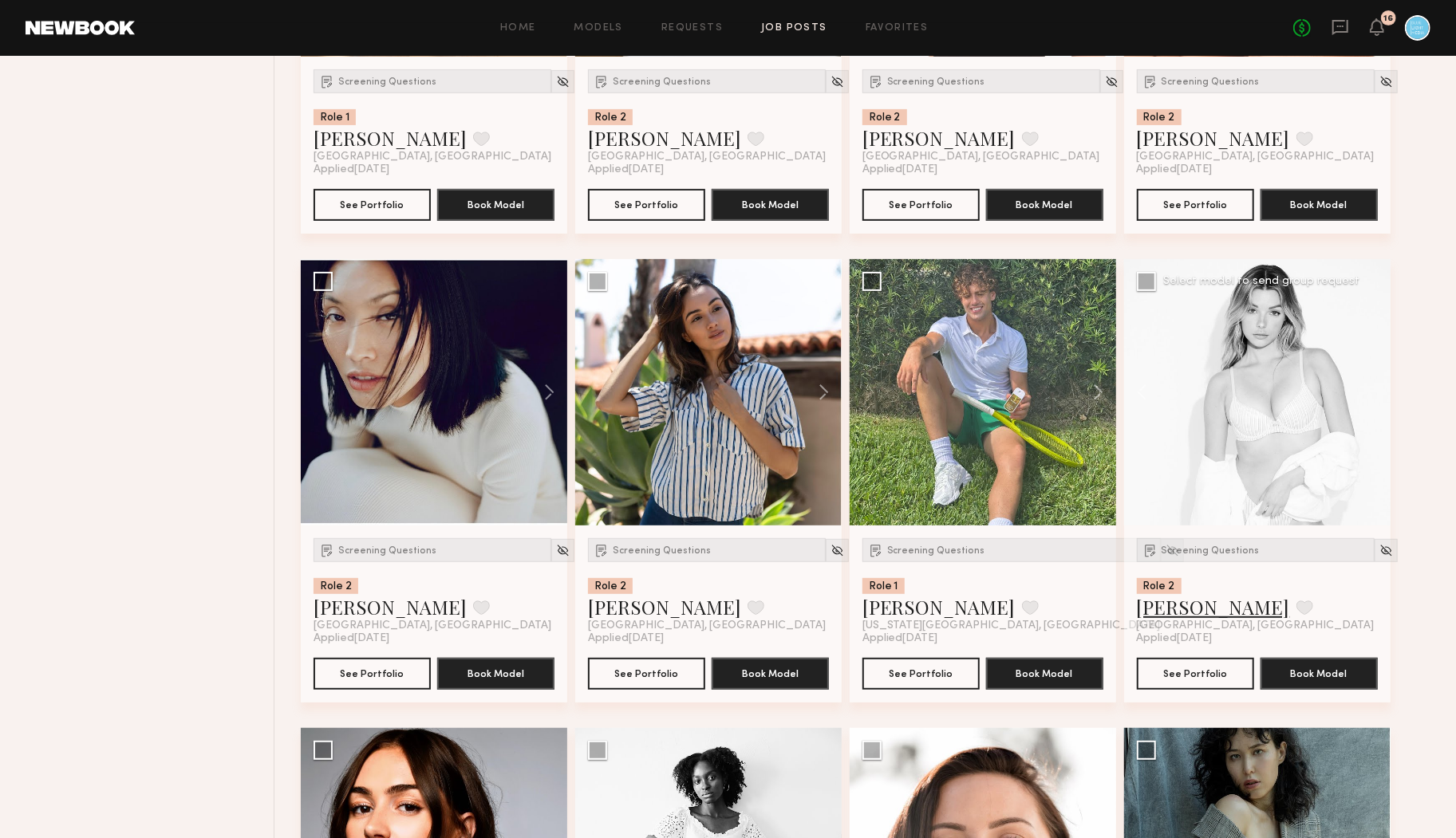
click at [1176, 613] on link "Madison T." at bounding box center [1213, 607] width 153 height 26
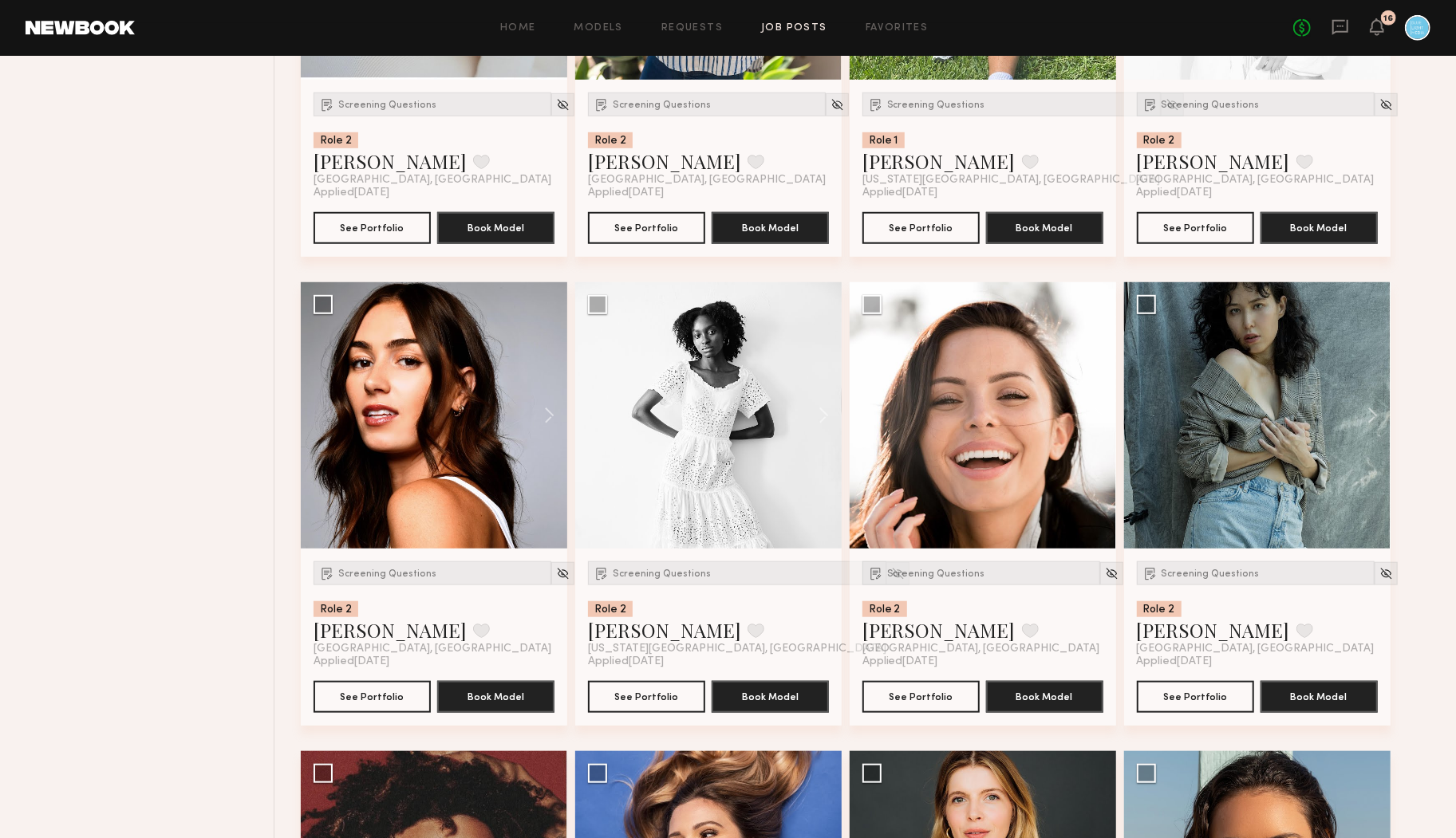
scroll to position [5166, 0]
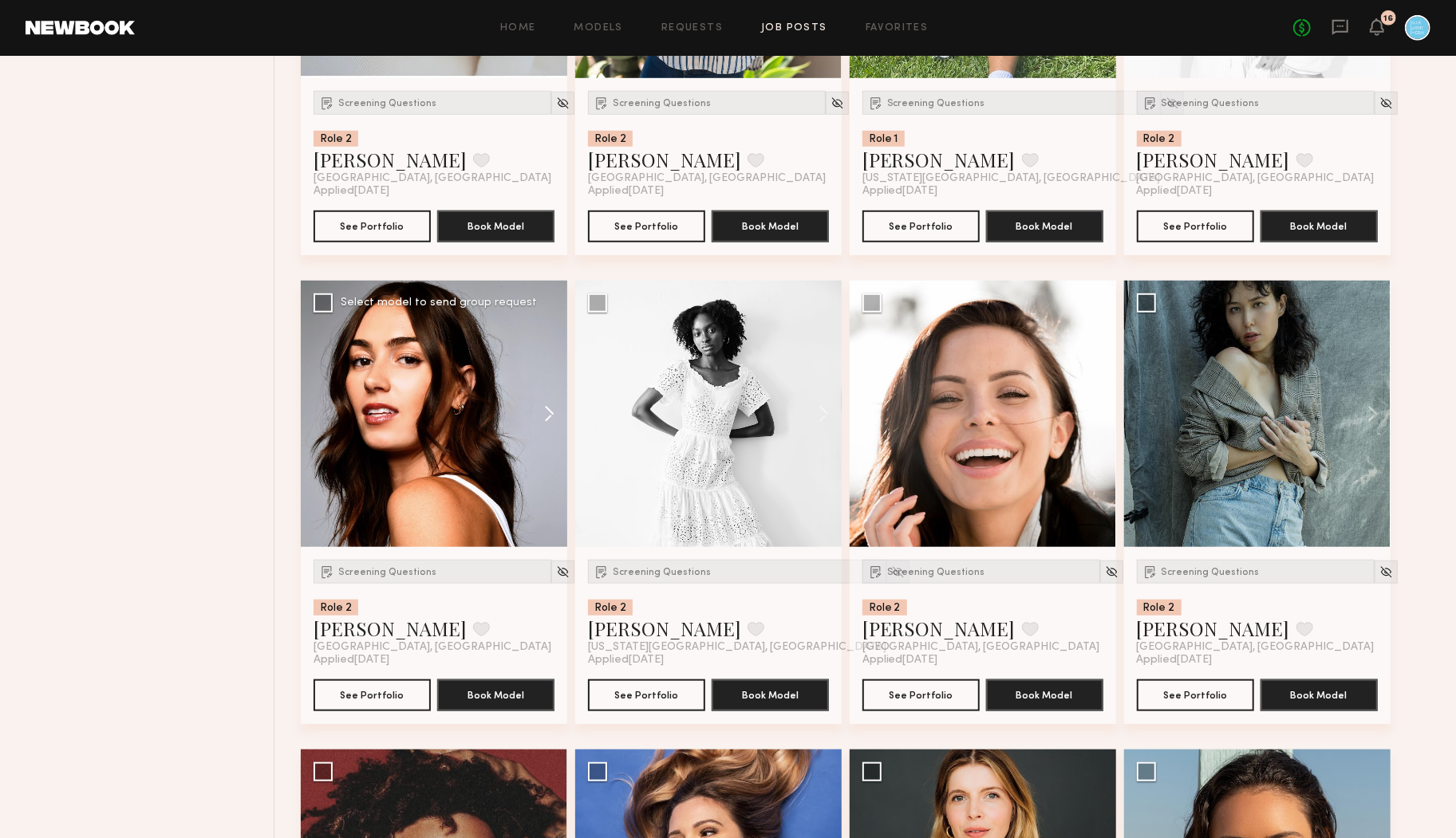
click at [551, 412] on button at bounding box center [542, 414] width 51 height 267
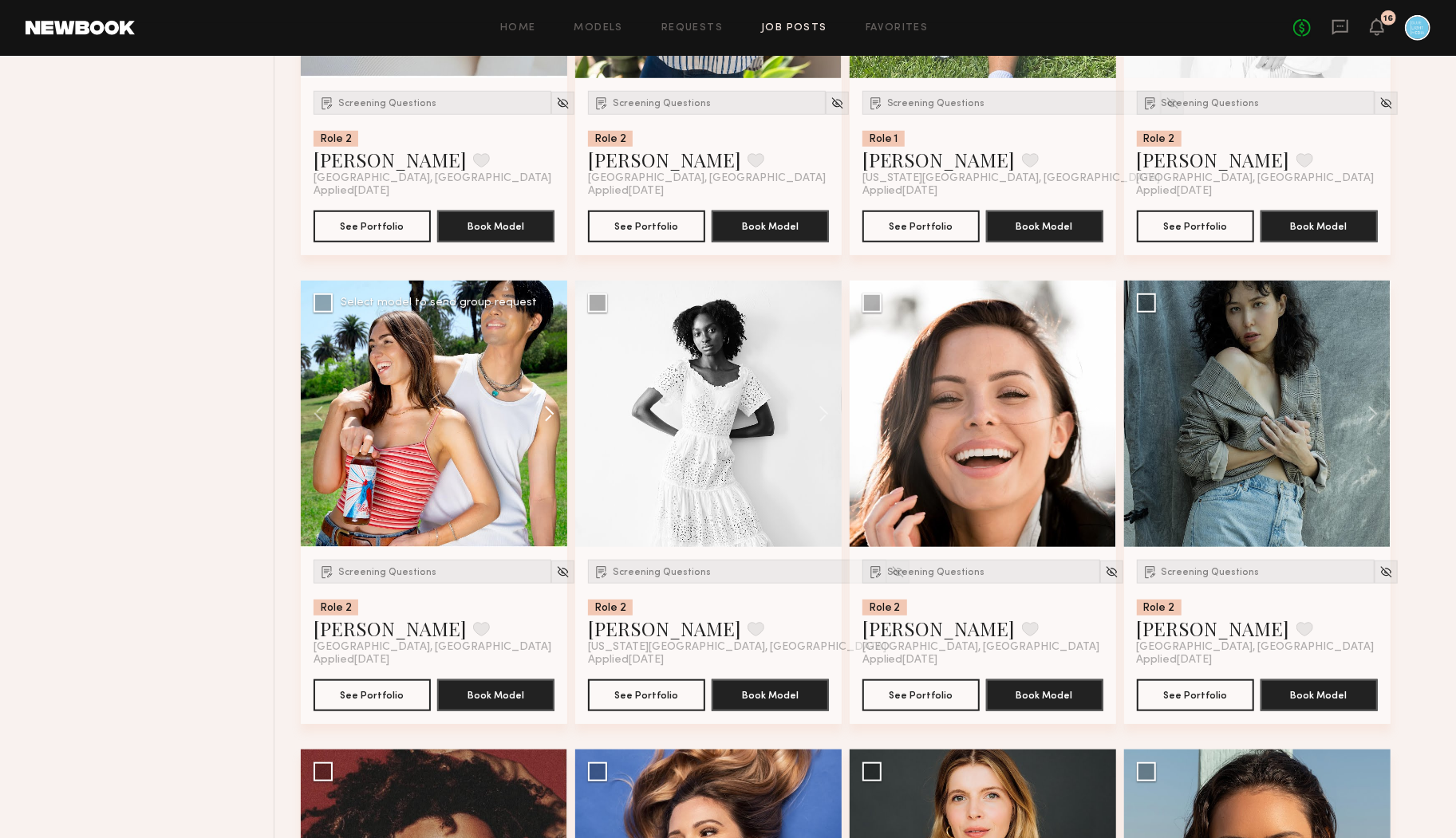
click at [551, 411] on button at bounding box center [542, 414] width 51 height 267
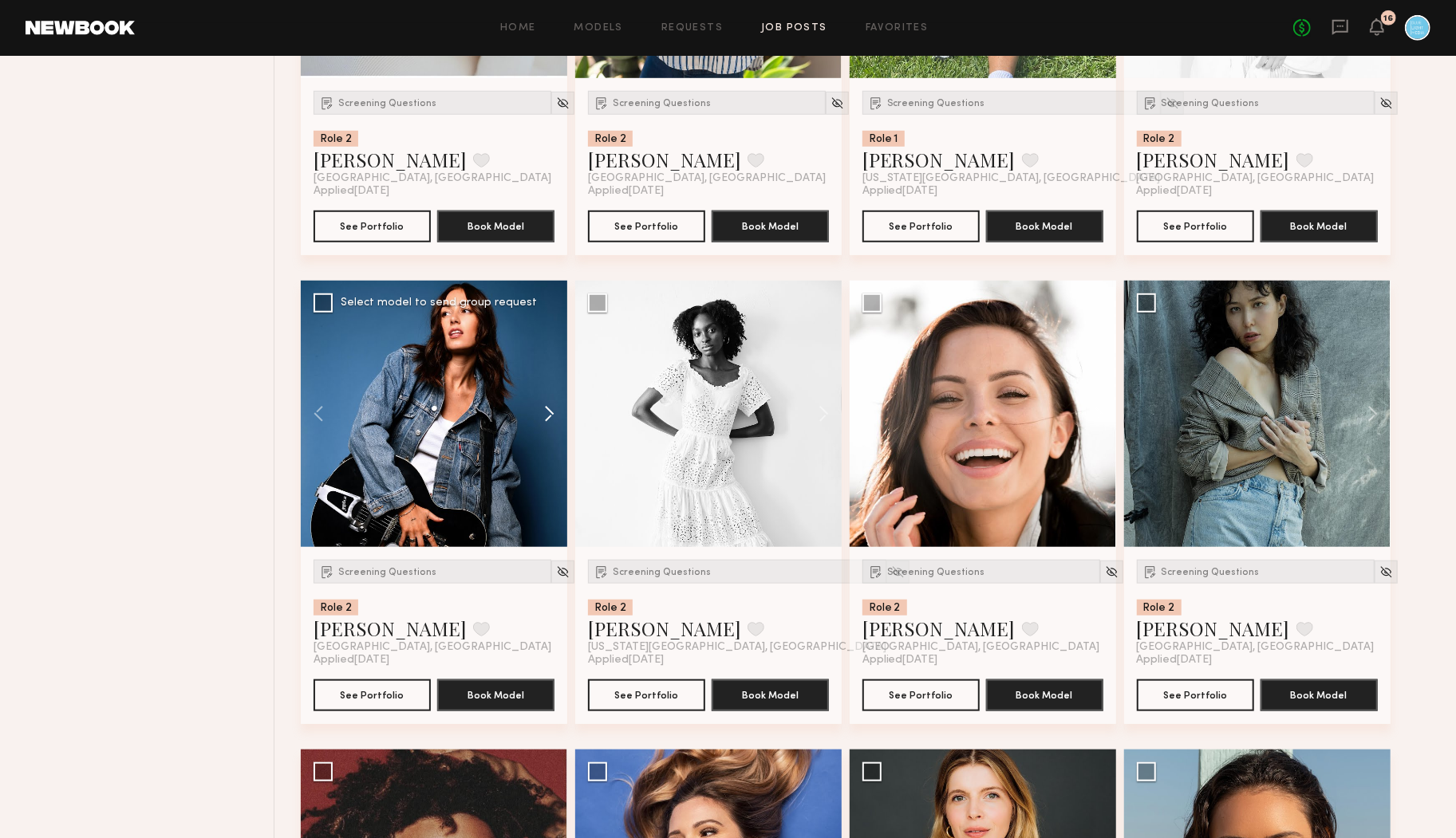
click at [551, 411] on button at bounding box center [542, 414] width 51 height 267
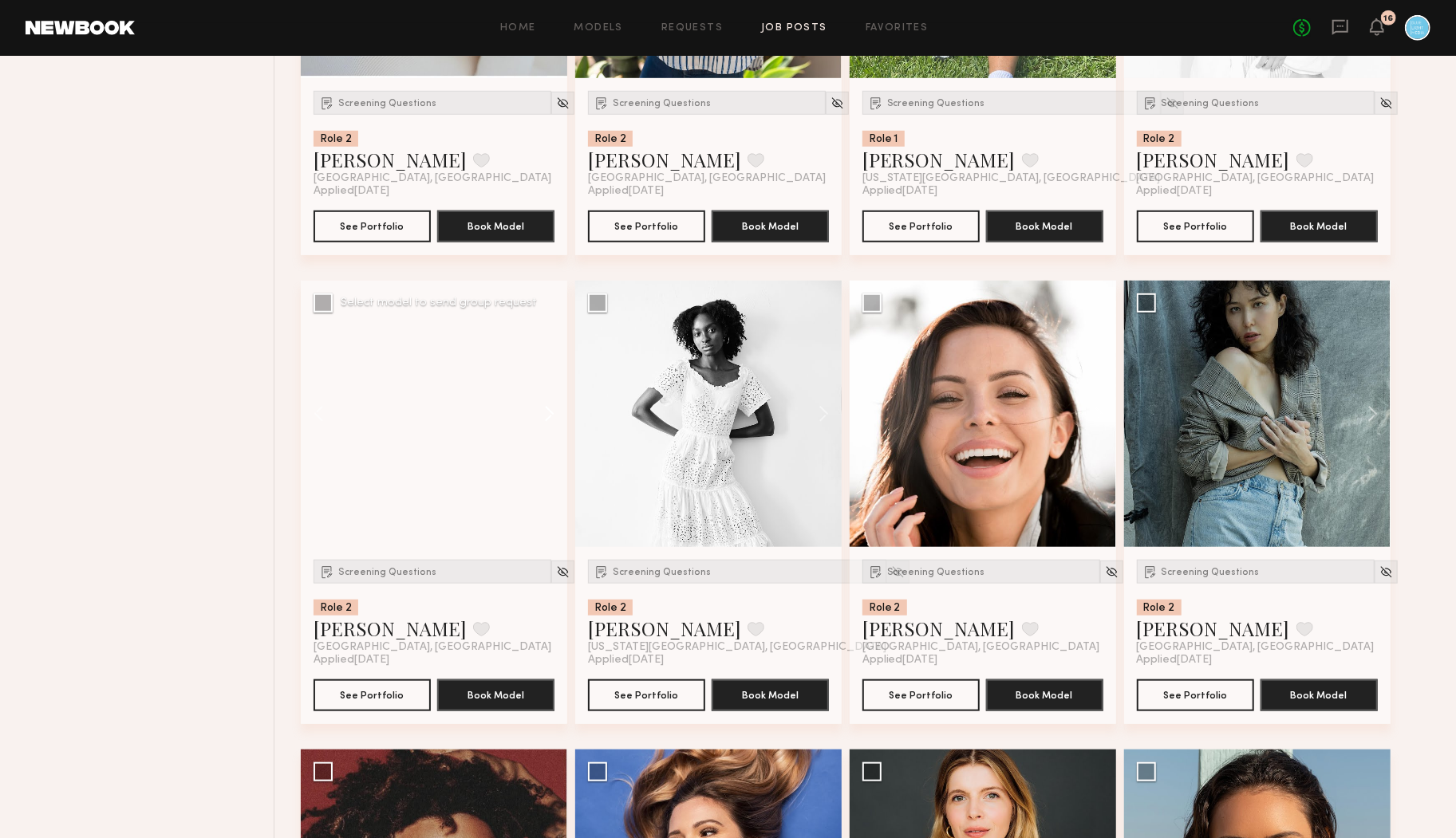
click at [551, 411] on button at bounding box center [542, 414] width 51 height 267
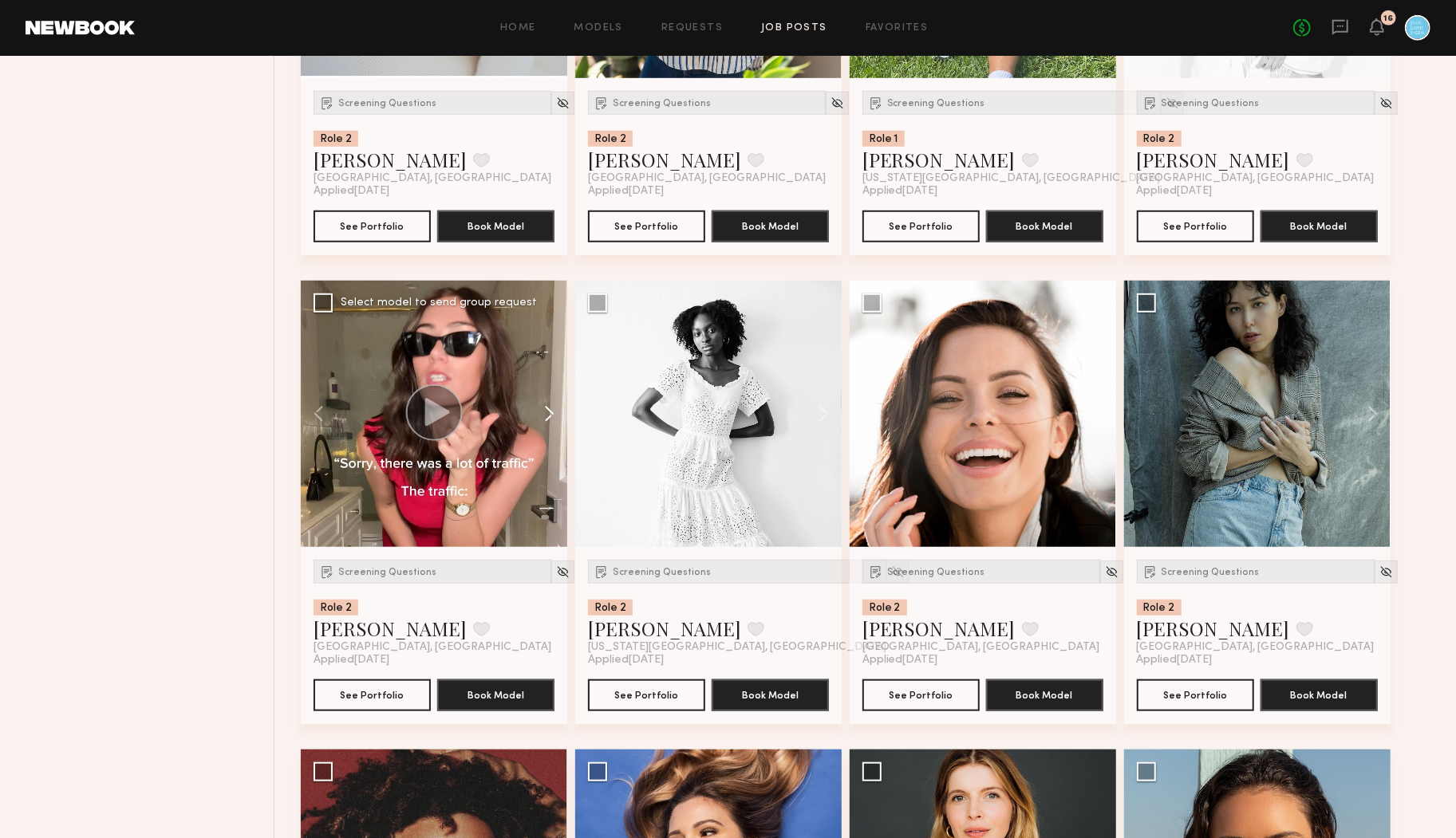
click at [551, 411] on button at bounding box center [542, 414] width 51 height 267
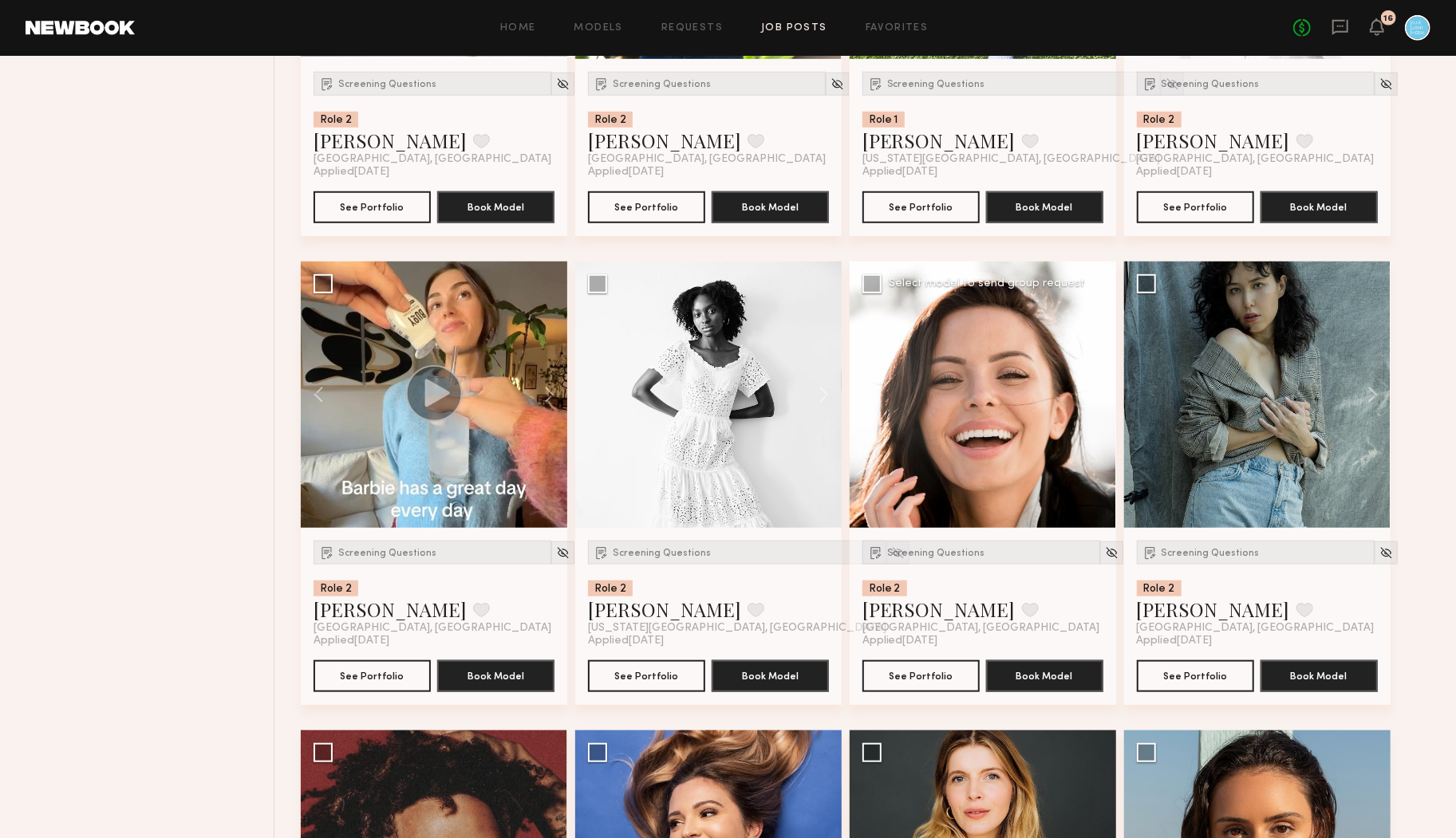
scroll to position [5188, 0]
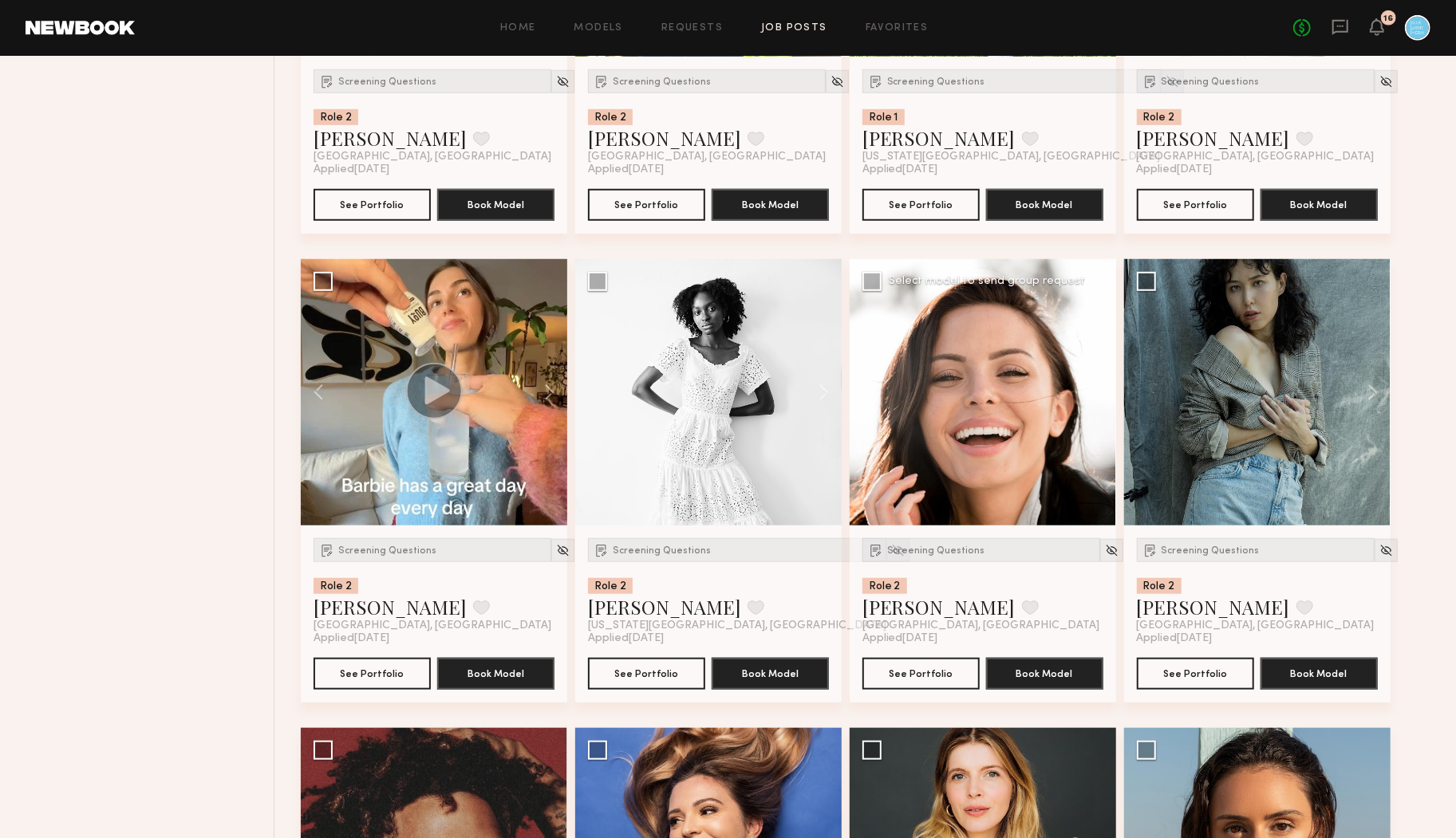
click at [1098, 389] on button at bounding box center [1091, 393] width 51 height 267
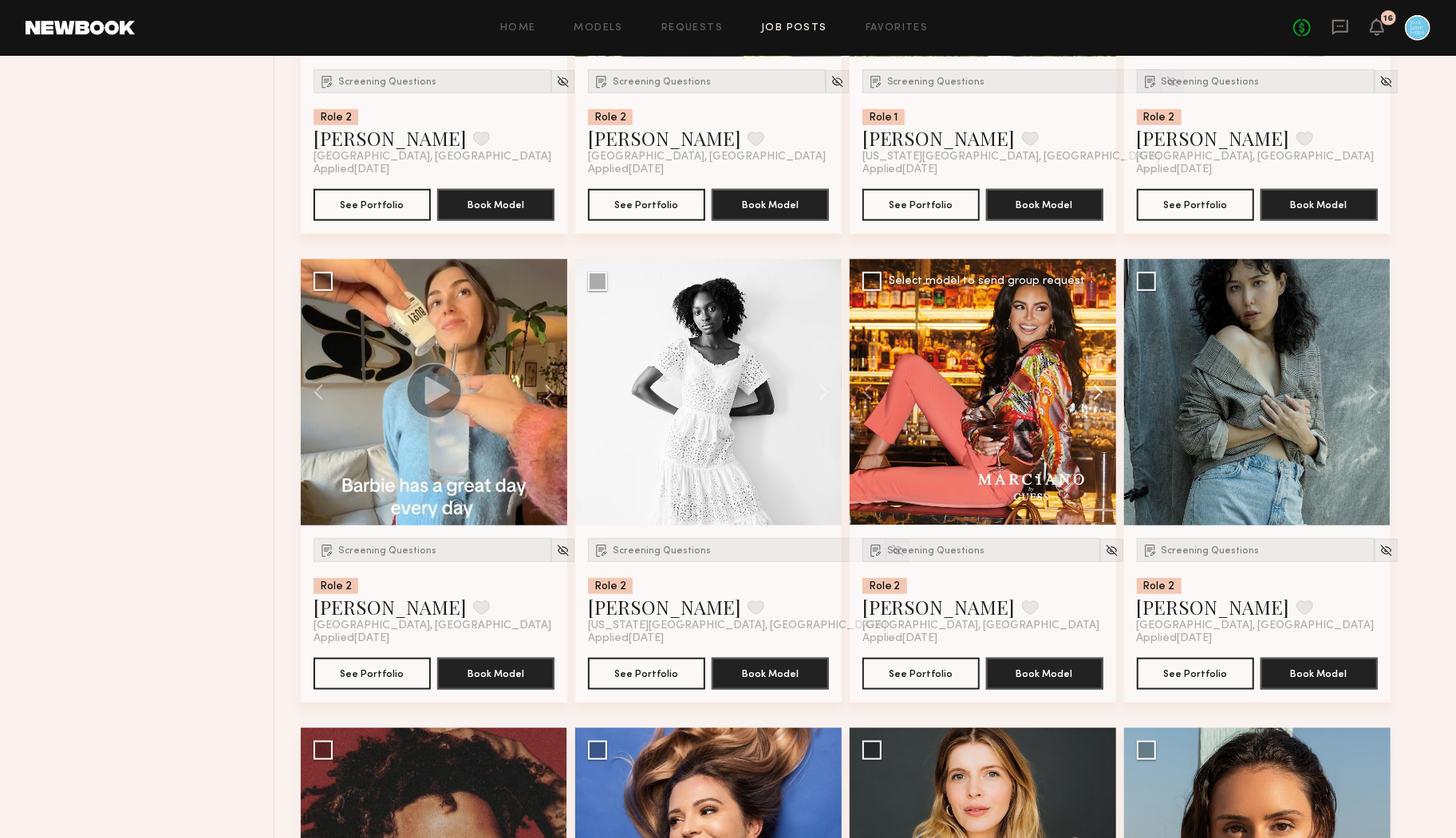
click at [1098, 389] on button at bounding box center [1091, 393] width 51 height 267
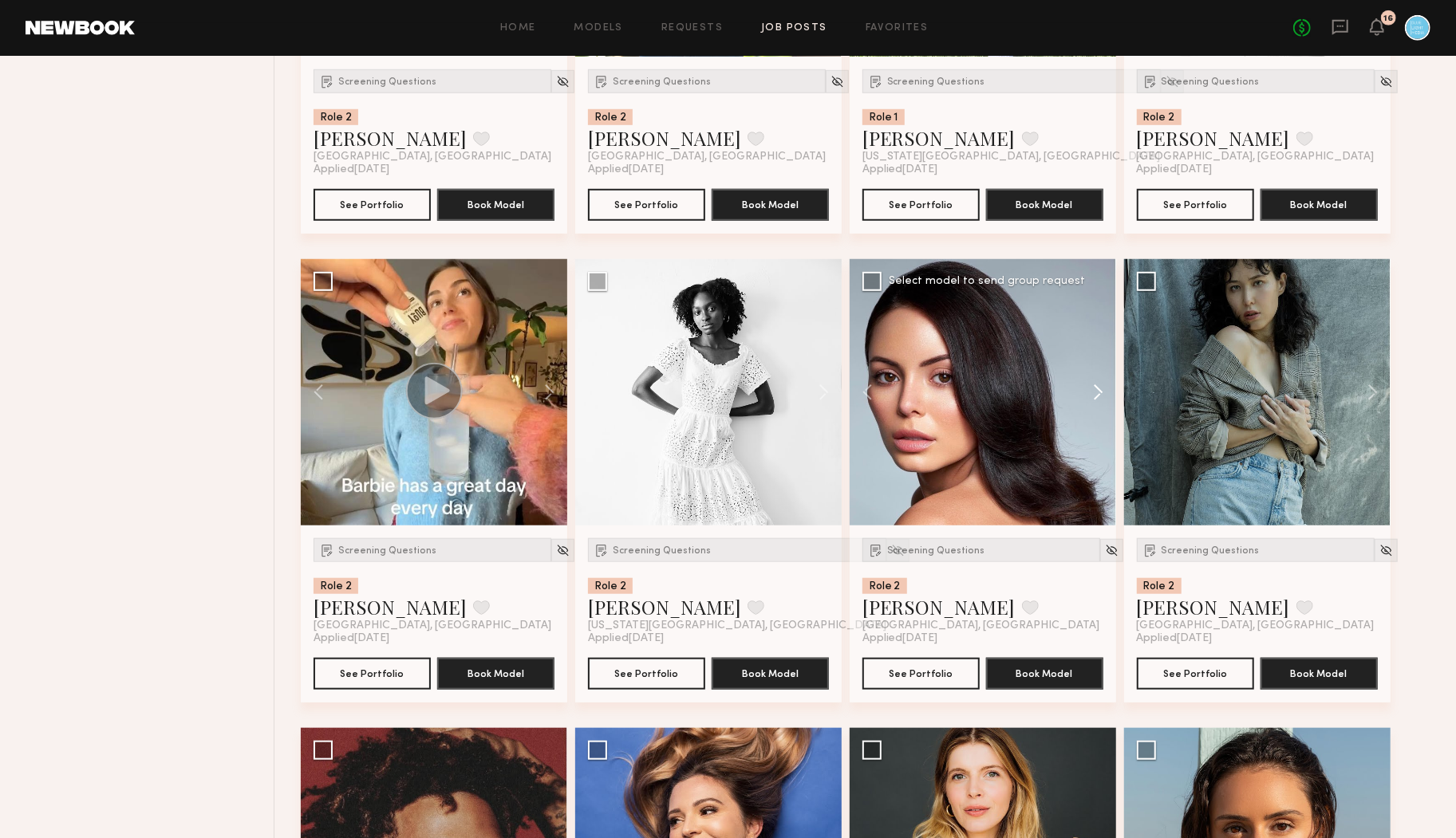
click at [1098, 389] on button at bounding box center [1091, 393] width 51 height 267
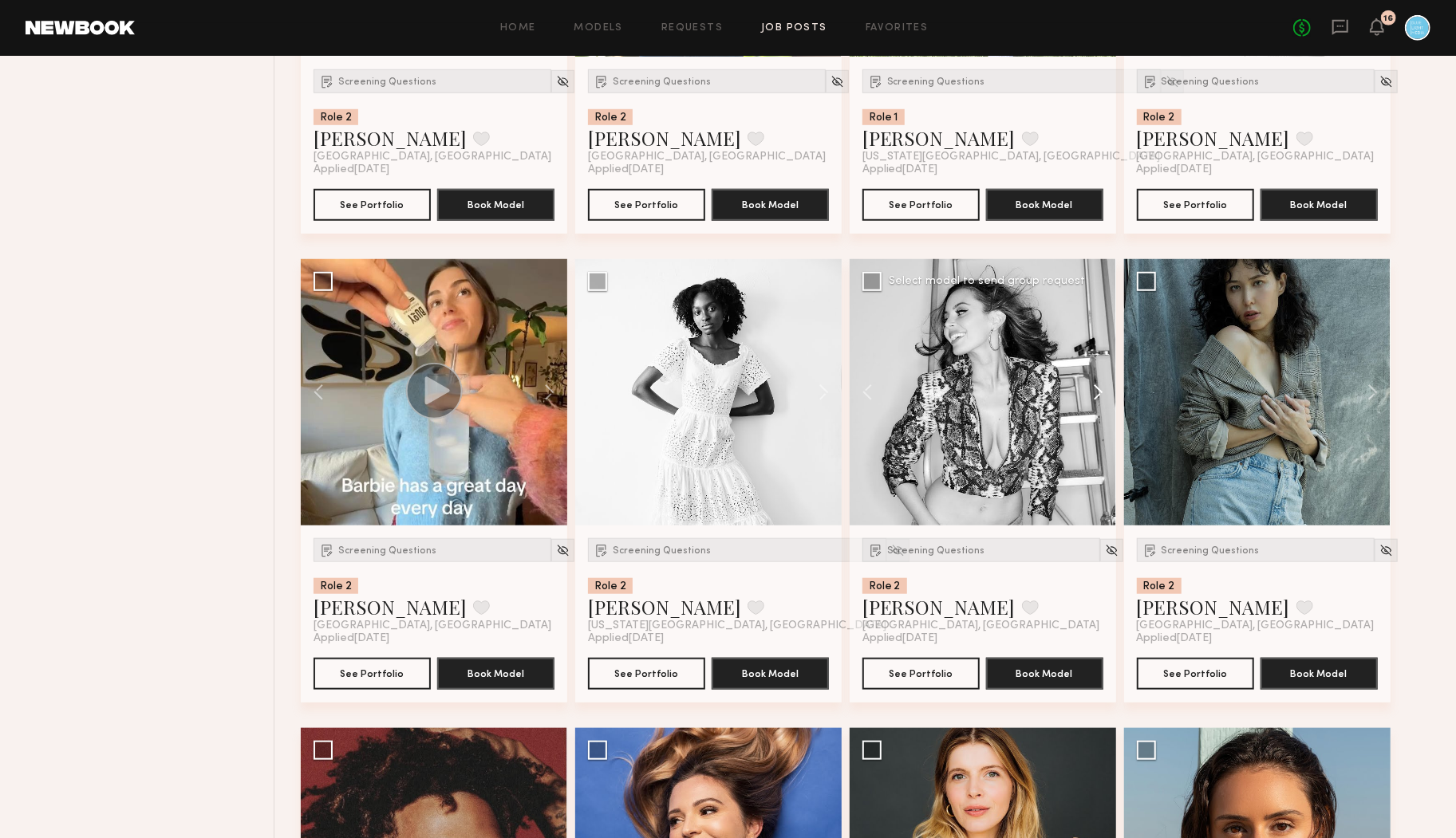
click at [1098, 389] on button at bounding box center [1091, 393] width 51 height 267
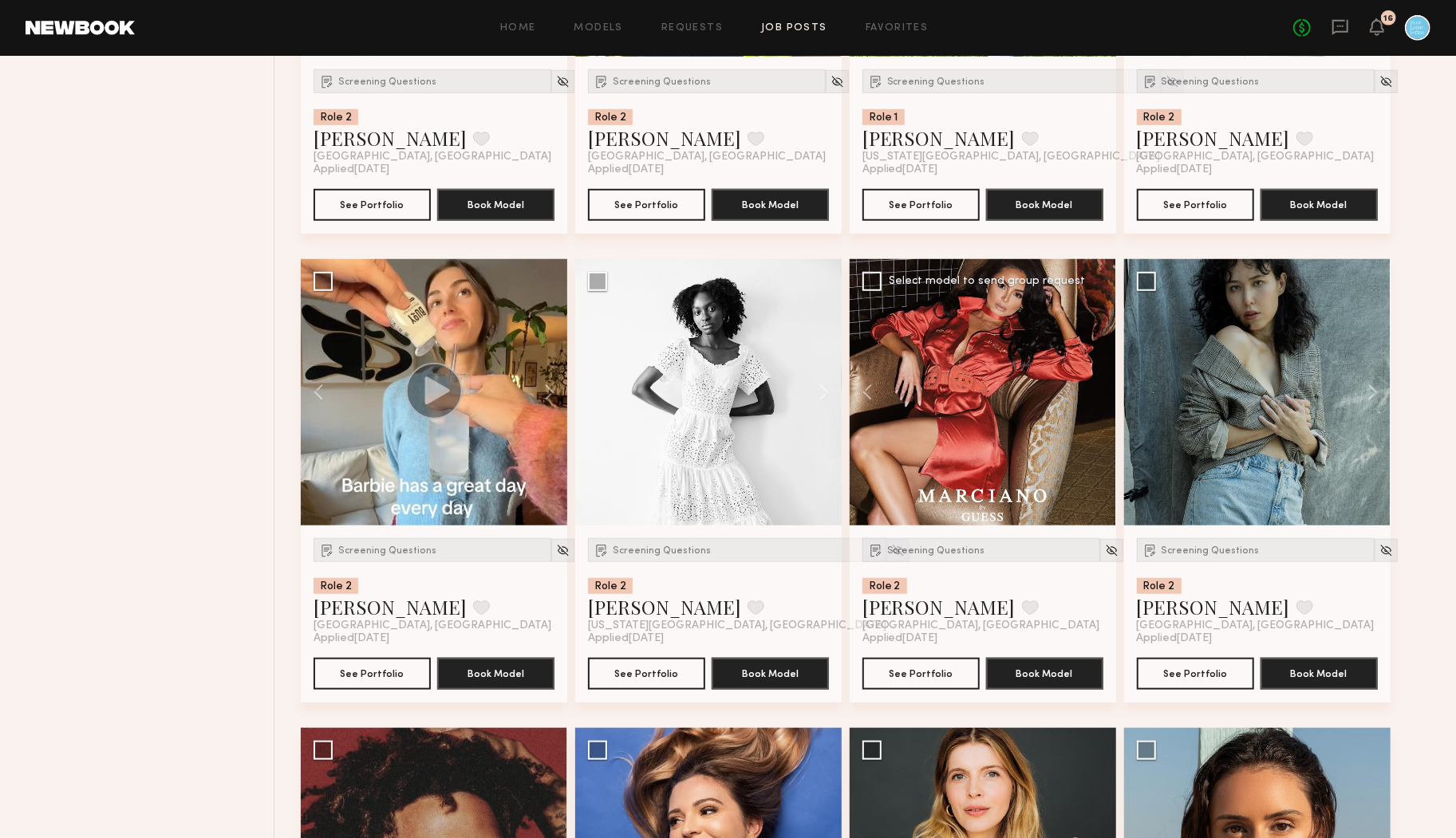
click at [1098, 389] on div at bounding box center [983, 393] width 267 height 267
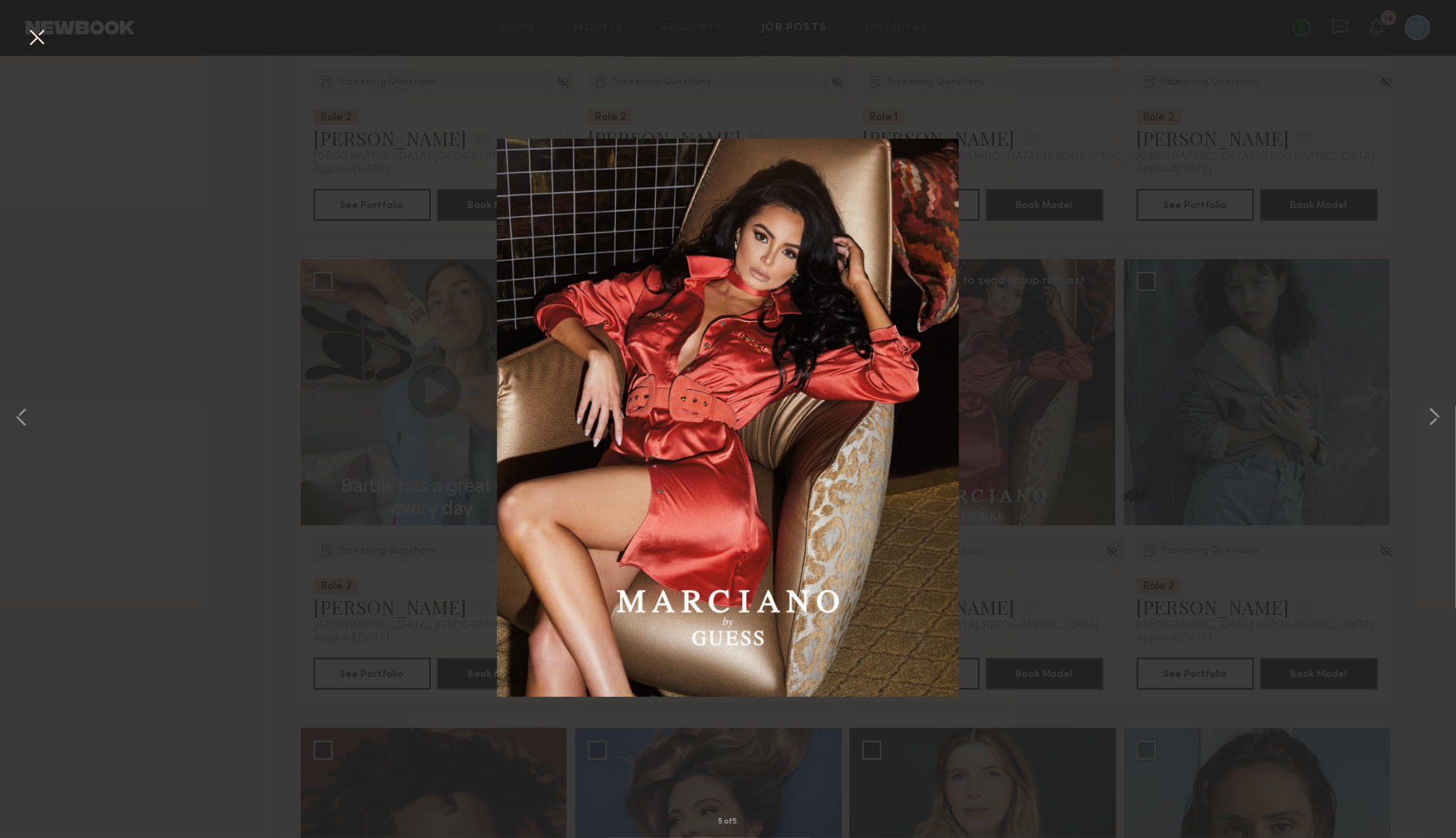
click at [37, 35] on button at bounding box center [36, 38] width 26 height 29
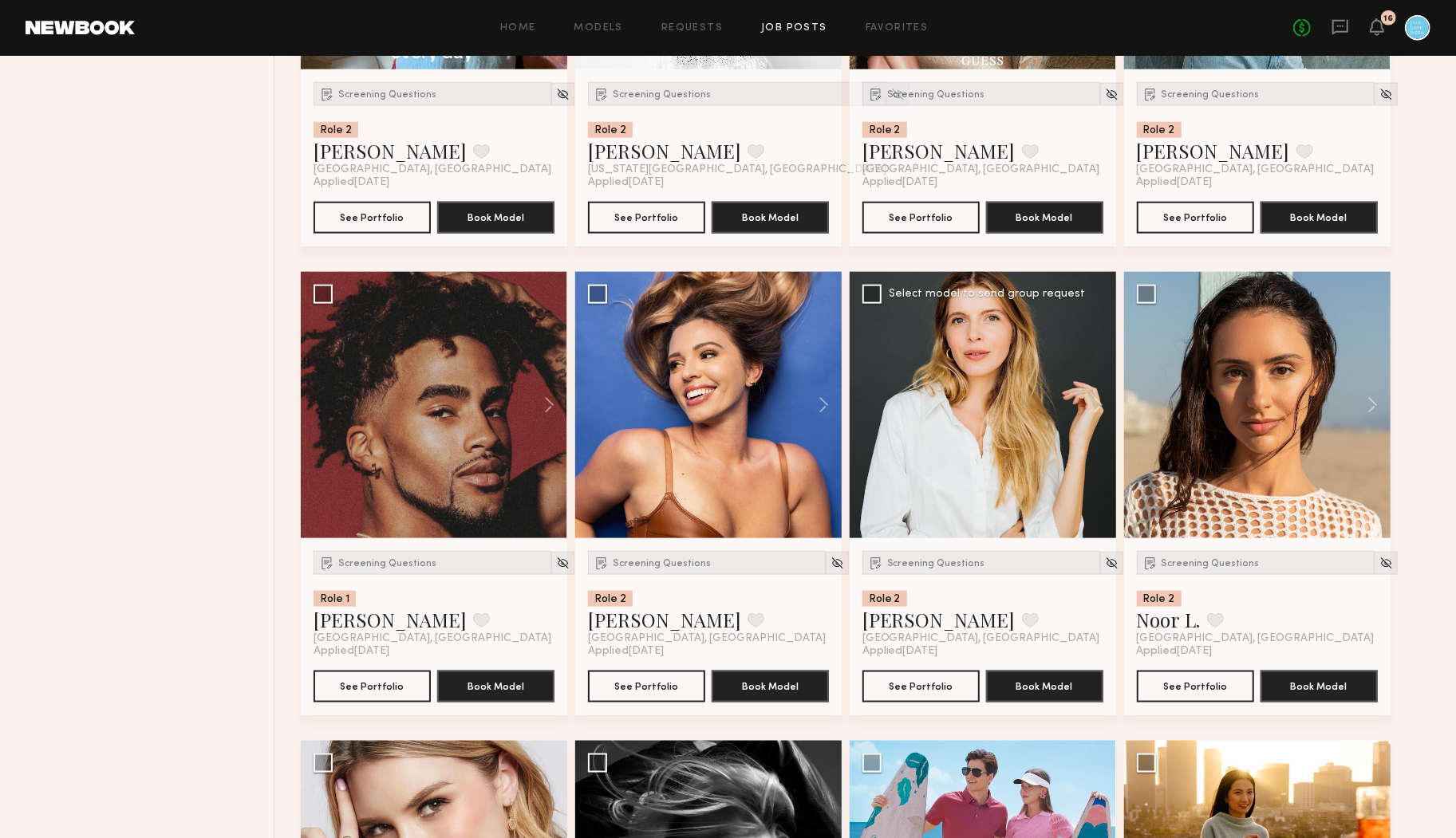
scroll to position [5644, 0]
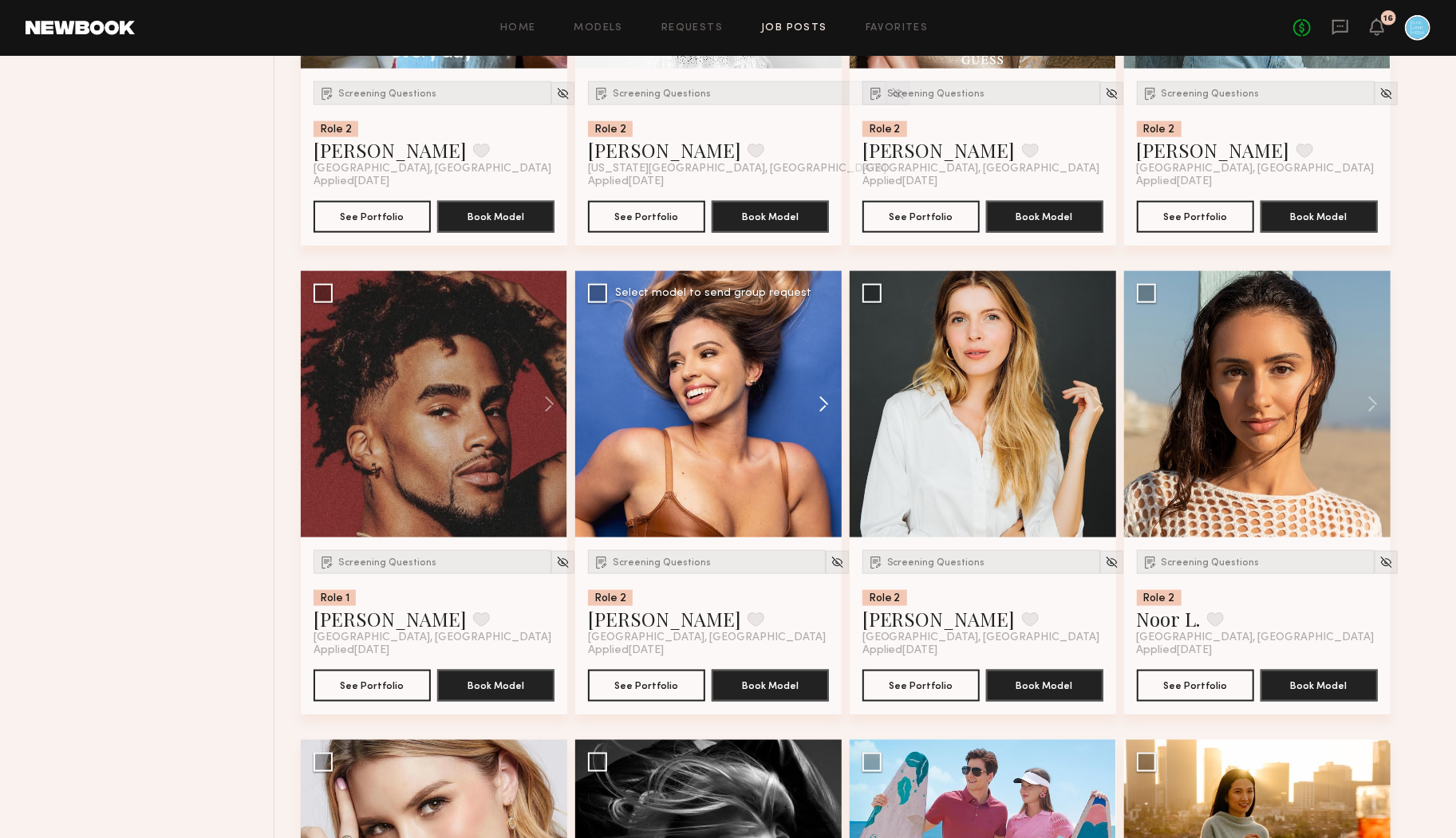
click at [826, 405] on button at bounding box center [816, 404] width 51 height 267
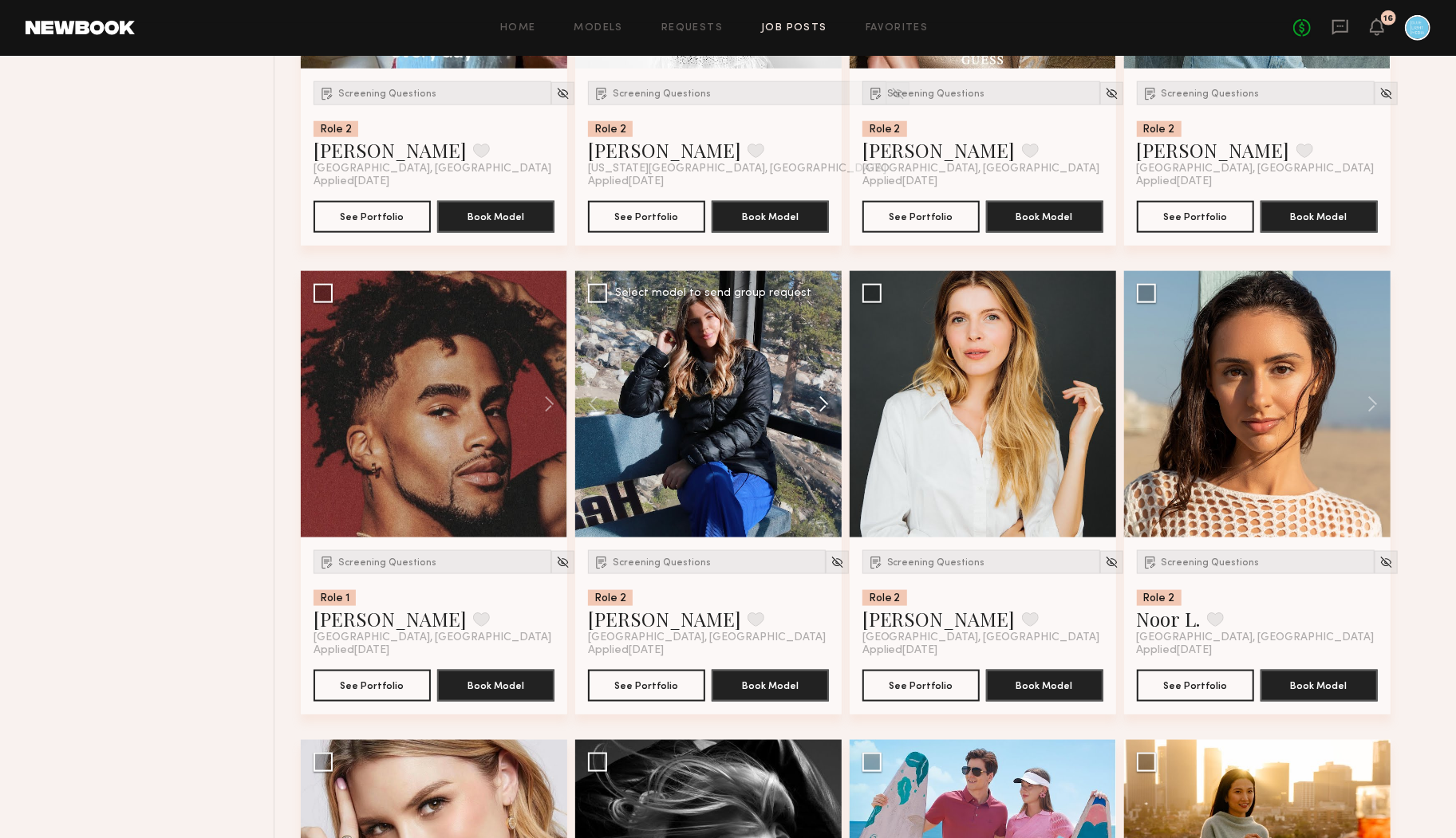
click at [826, 405] on button at bounding box center [816, 404] width 51 height 267
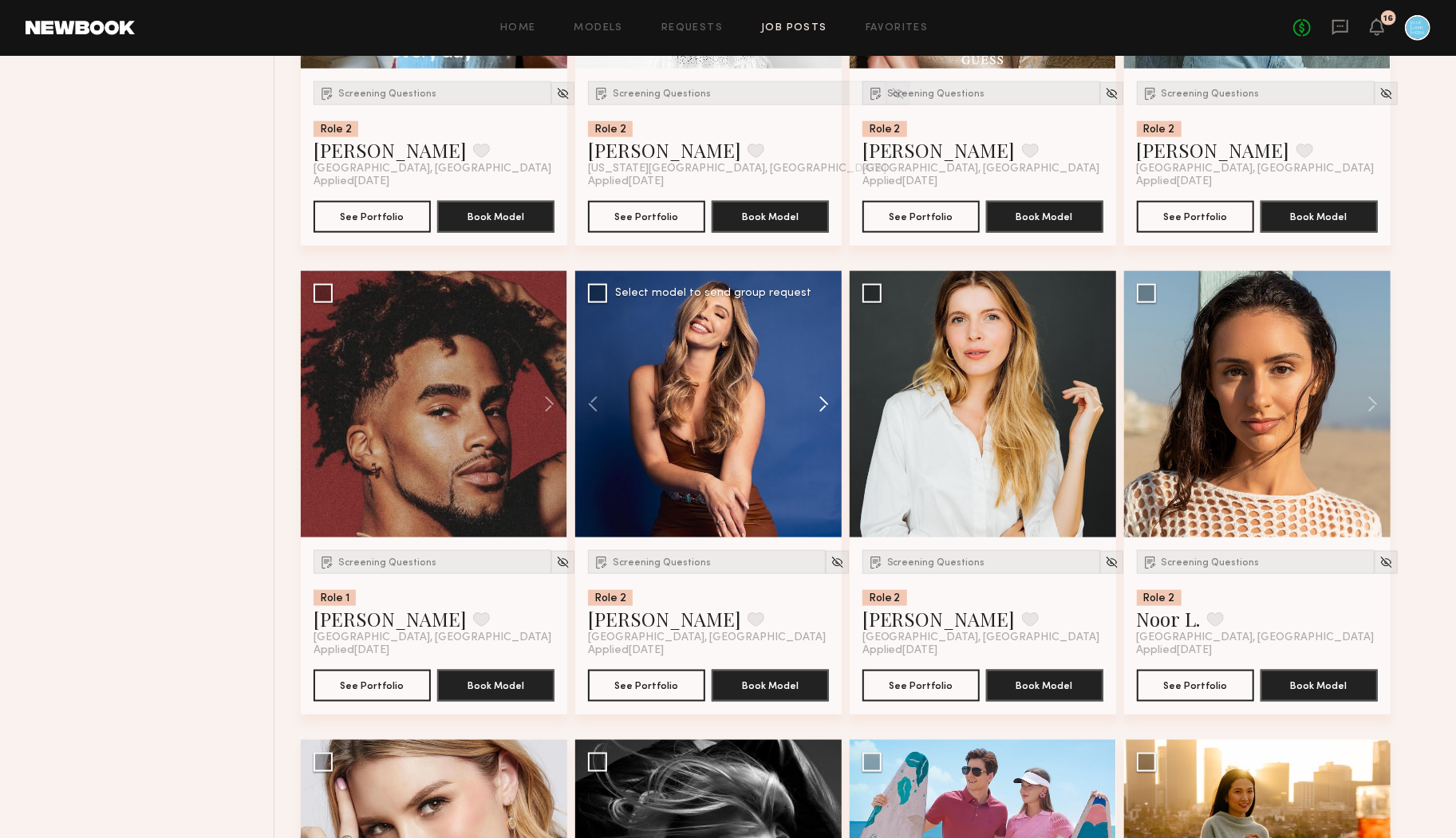
click at [826, 405] on button at bounding box center [816, 404] width 51 height 267
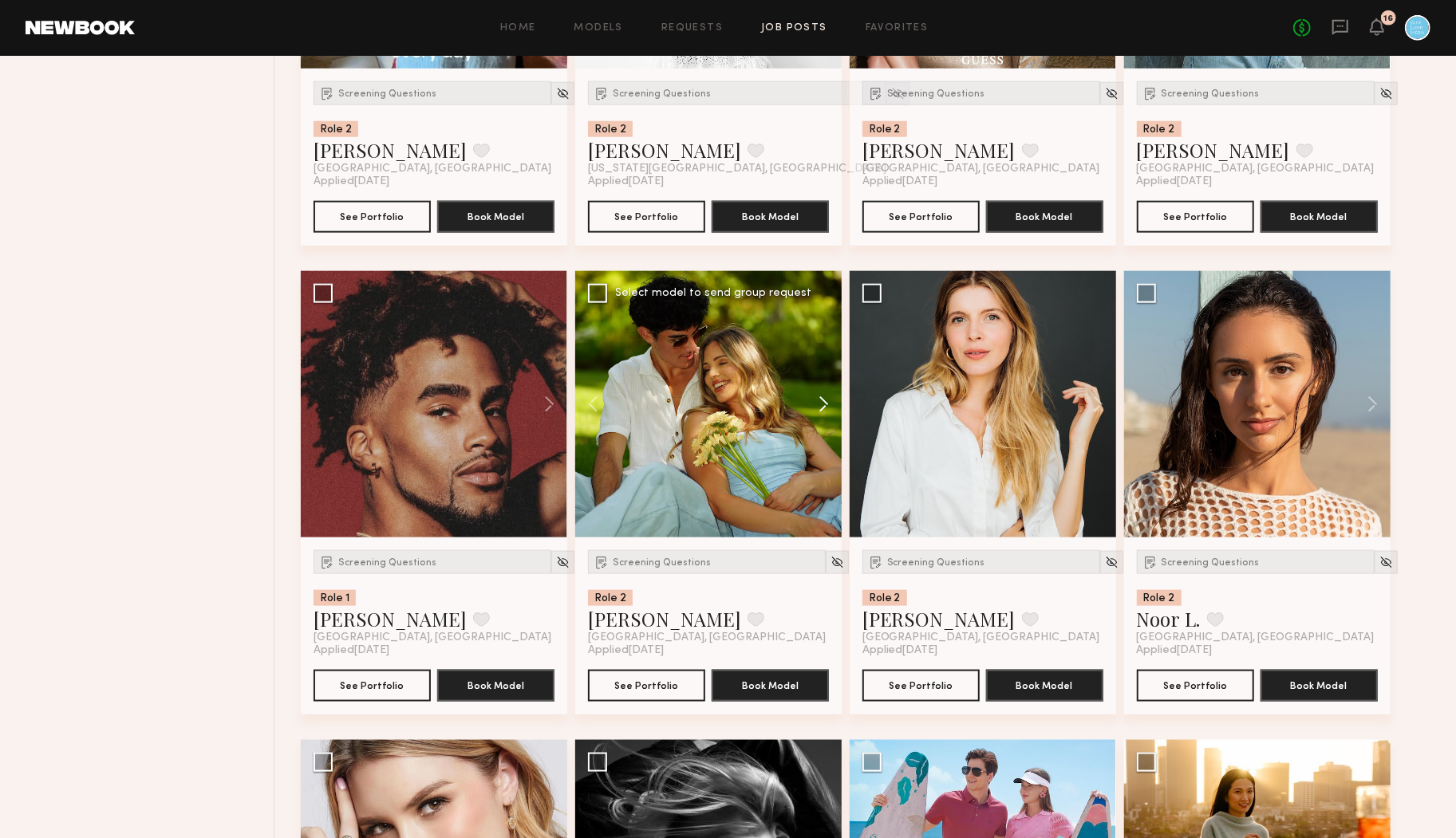
click at [826, 405] on button at bounding box center [816, 404] width 51 height 267
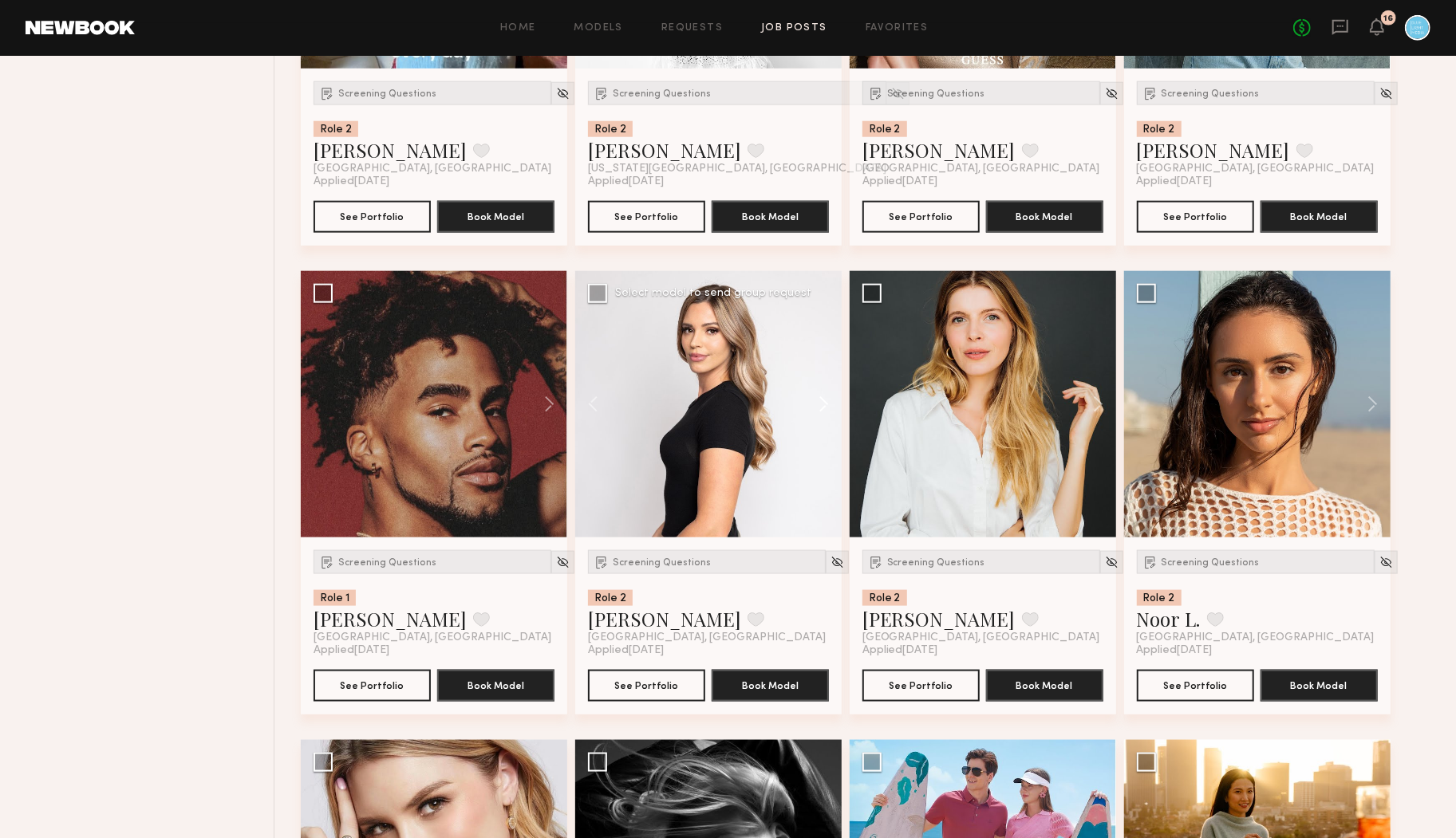
click at [826, 405] on button at bounding box center [816, 404] width 51 height 267
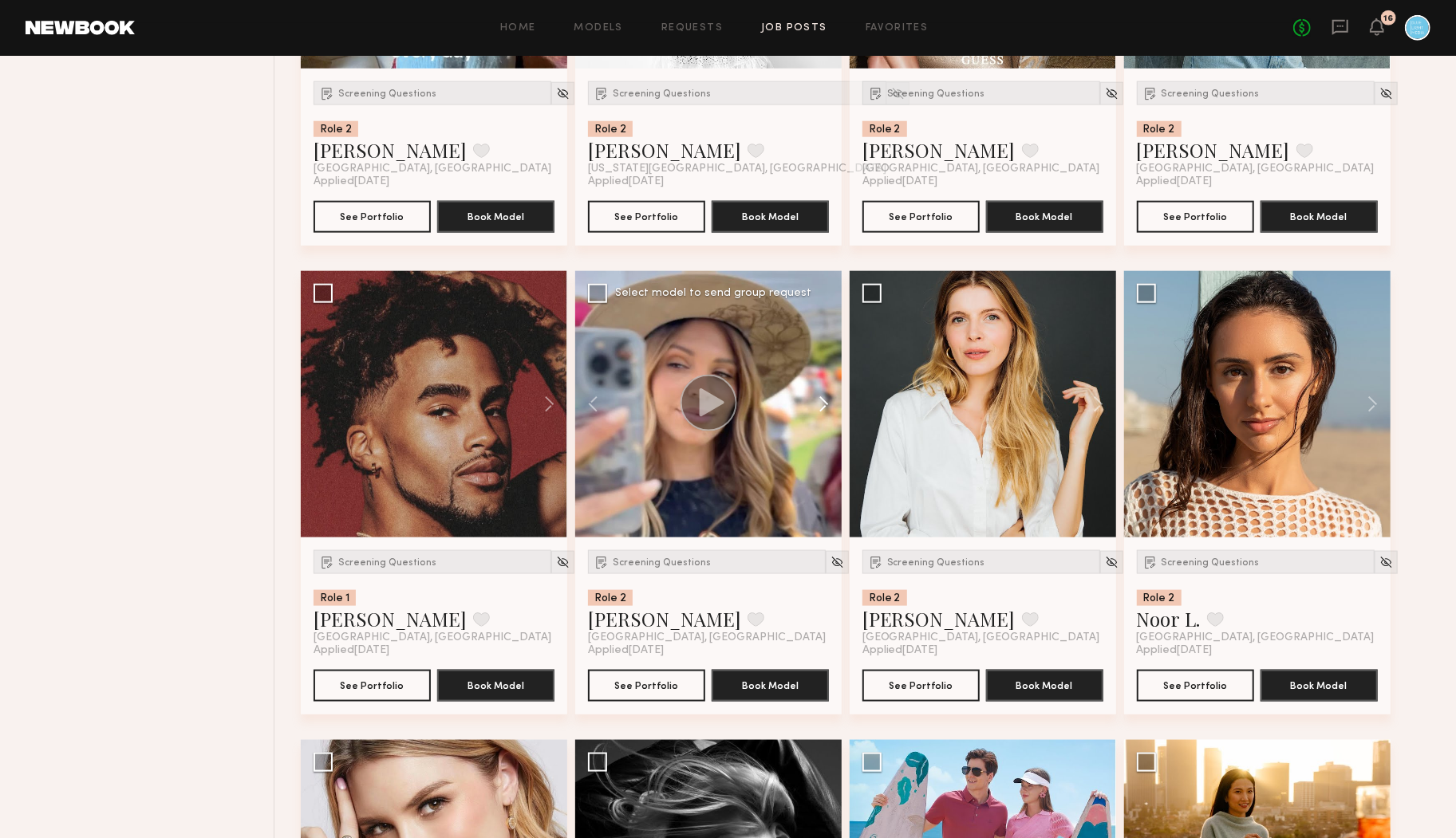
click at [826, 405] on button at bounding box center [816, 404] width 51 height 267
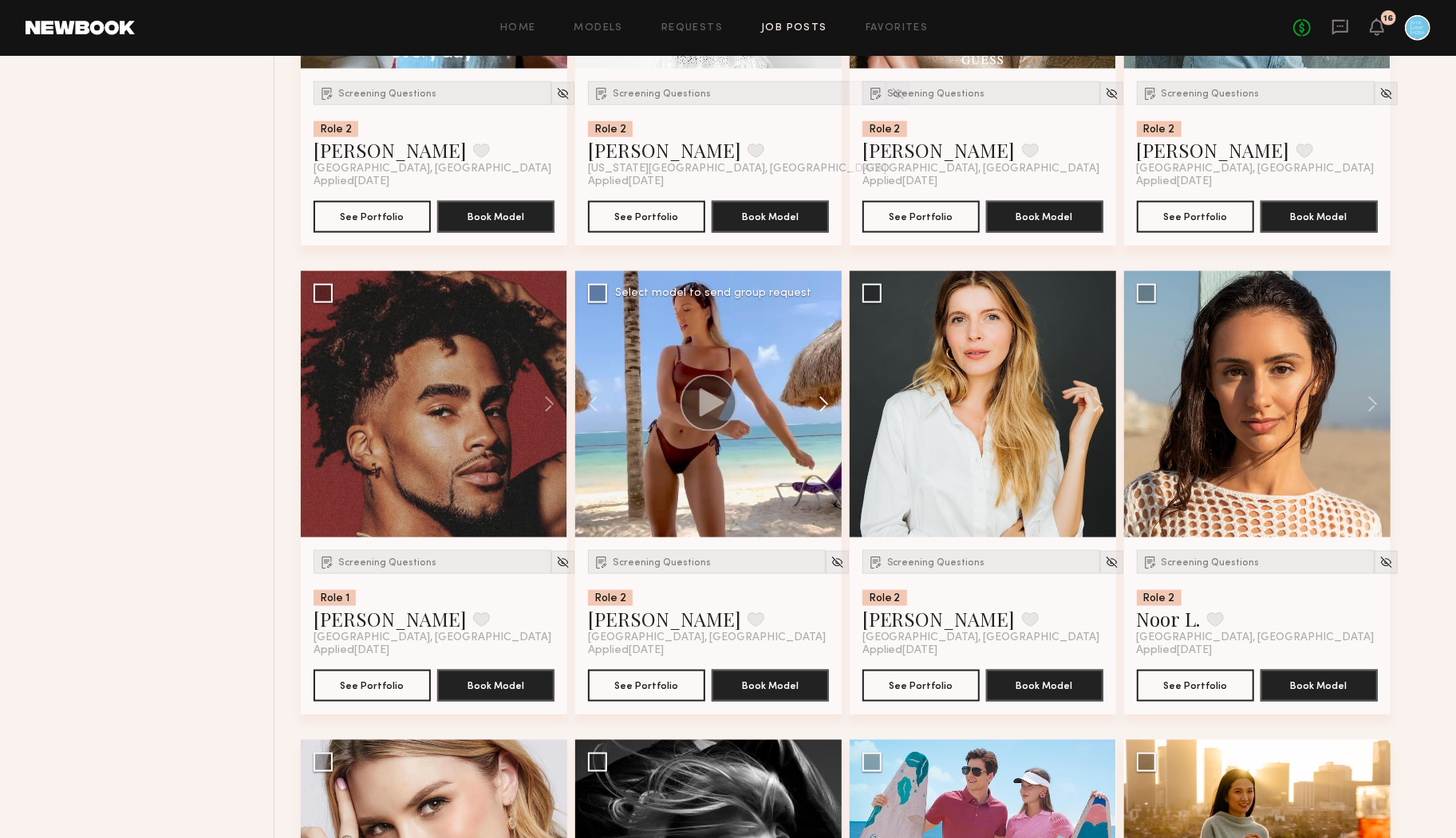
click at [826, 405] on button at bounding box center [816, 404] width 51 height 267
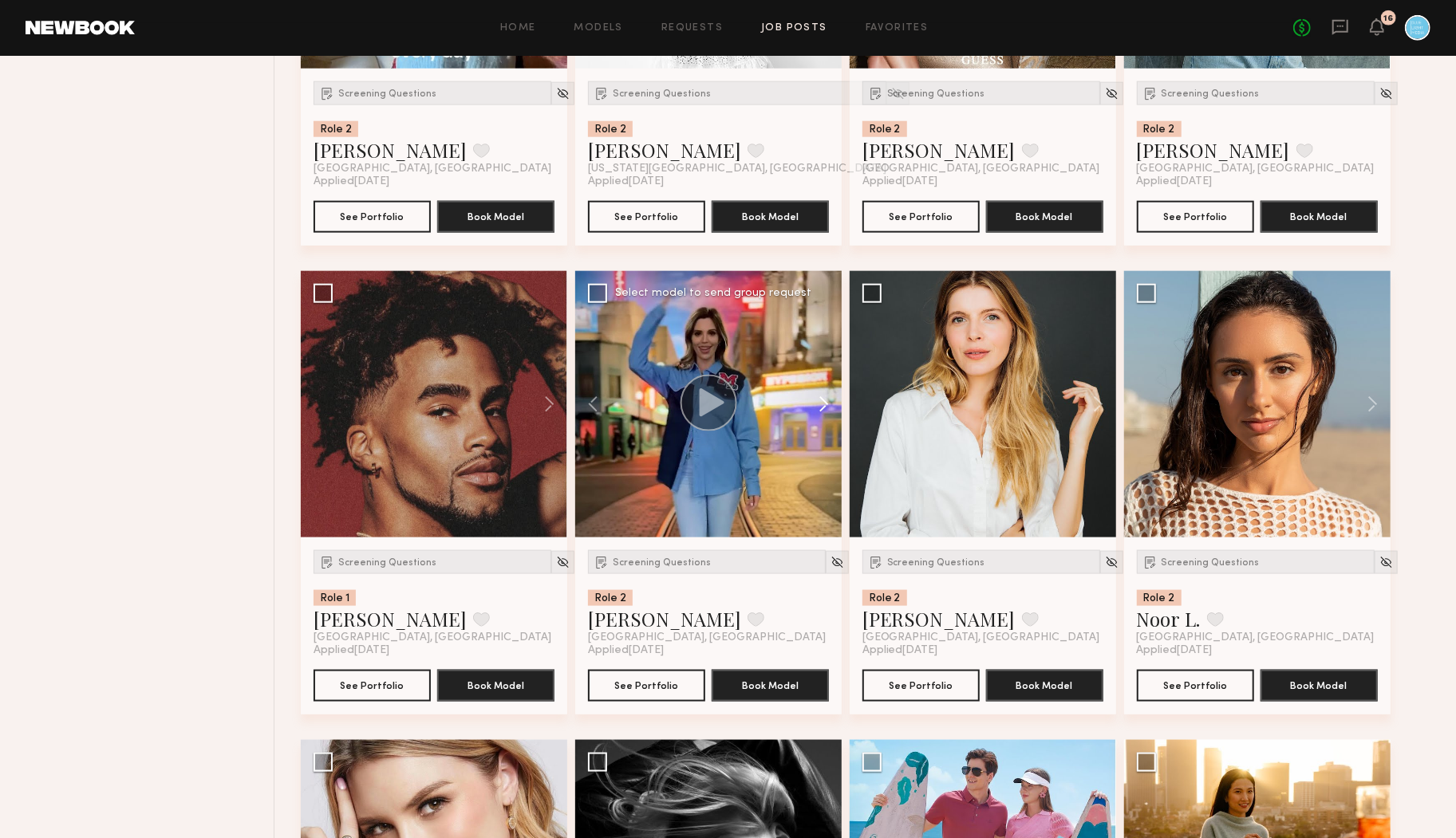
click at [826, 405] on button at bounding box center [816, 404] width 51 height 267
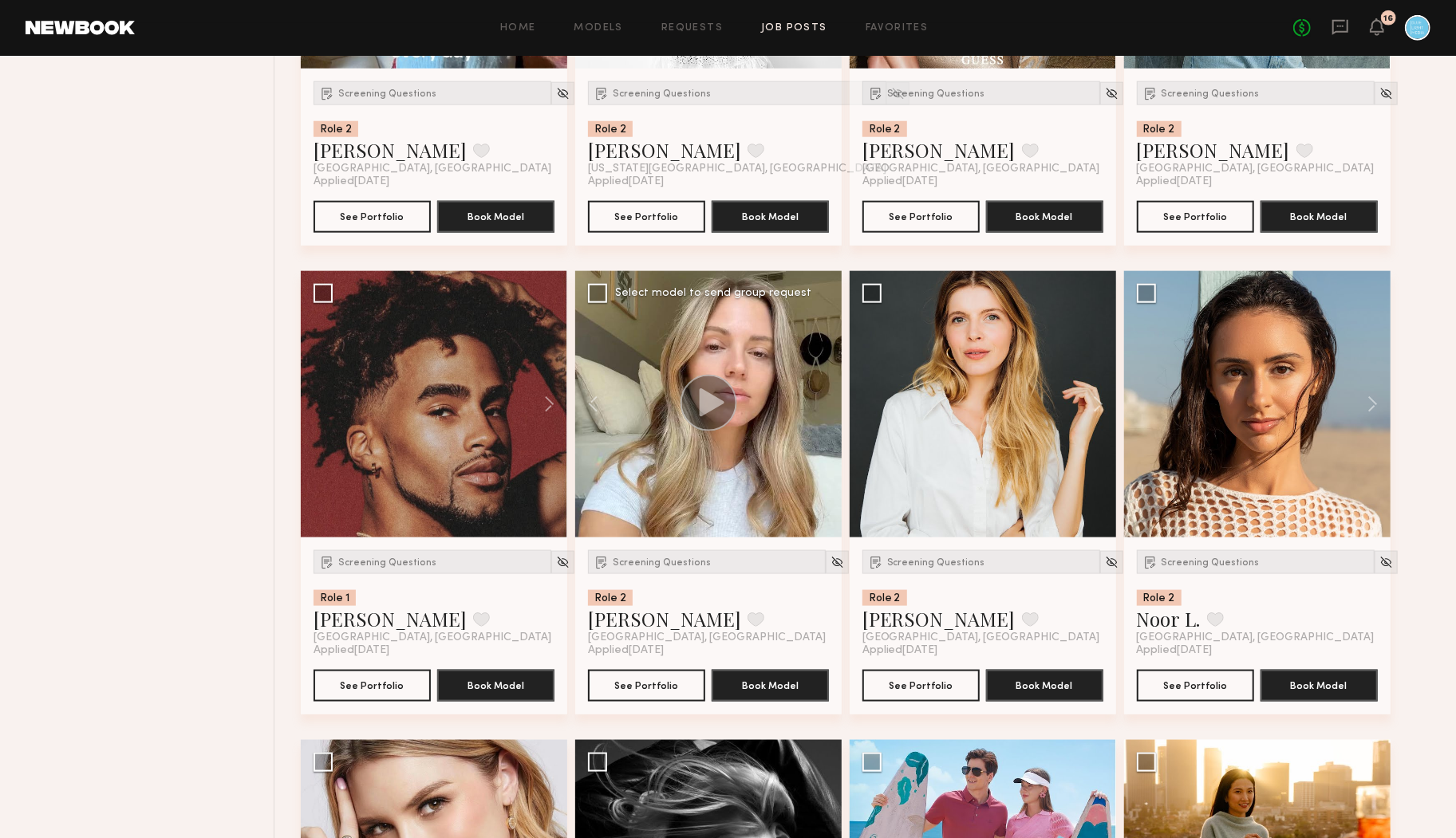
click at [826, 405] on div at bounding box center [709, 404] width 267 height 267
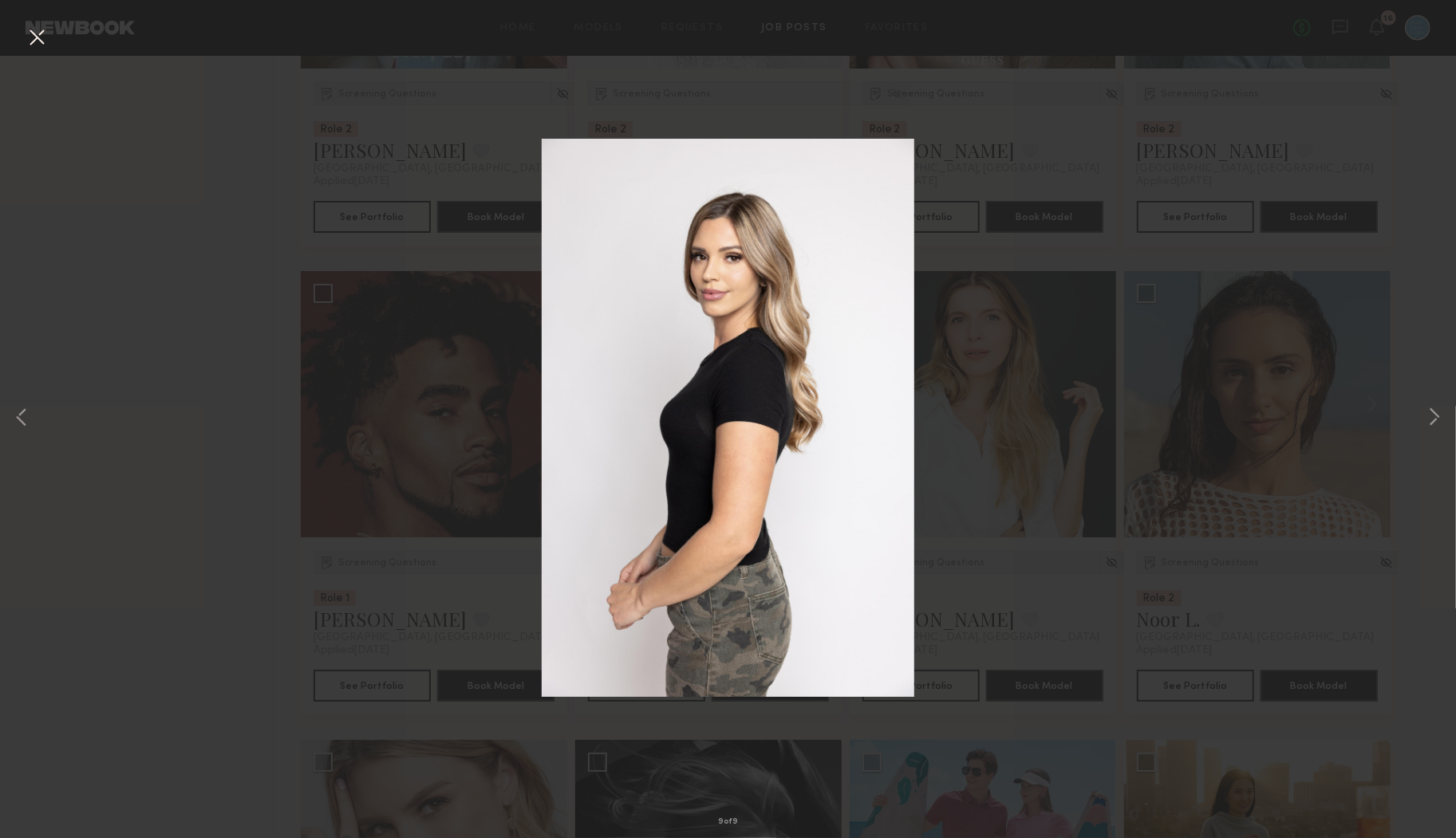
click at [34, 28] on button at bounding box center [36, 38] width 26 height 29
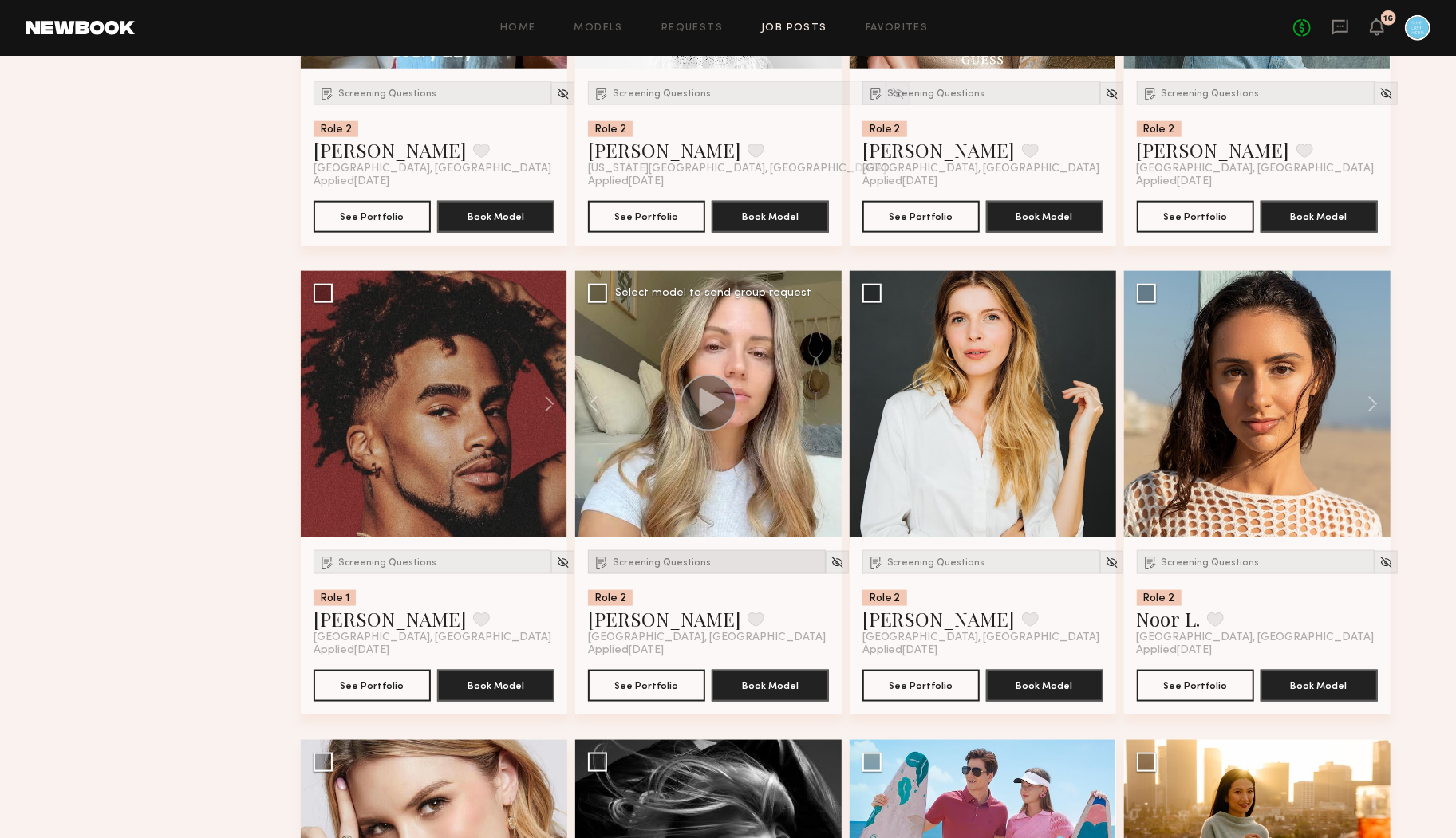
click at [625, 563] on span "Screening Questions" at bounding box center [662, 562] width 98 height 10
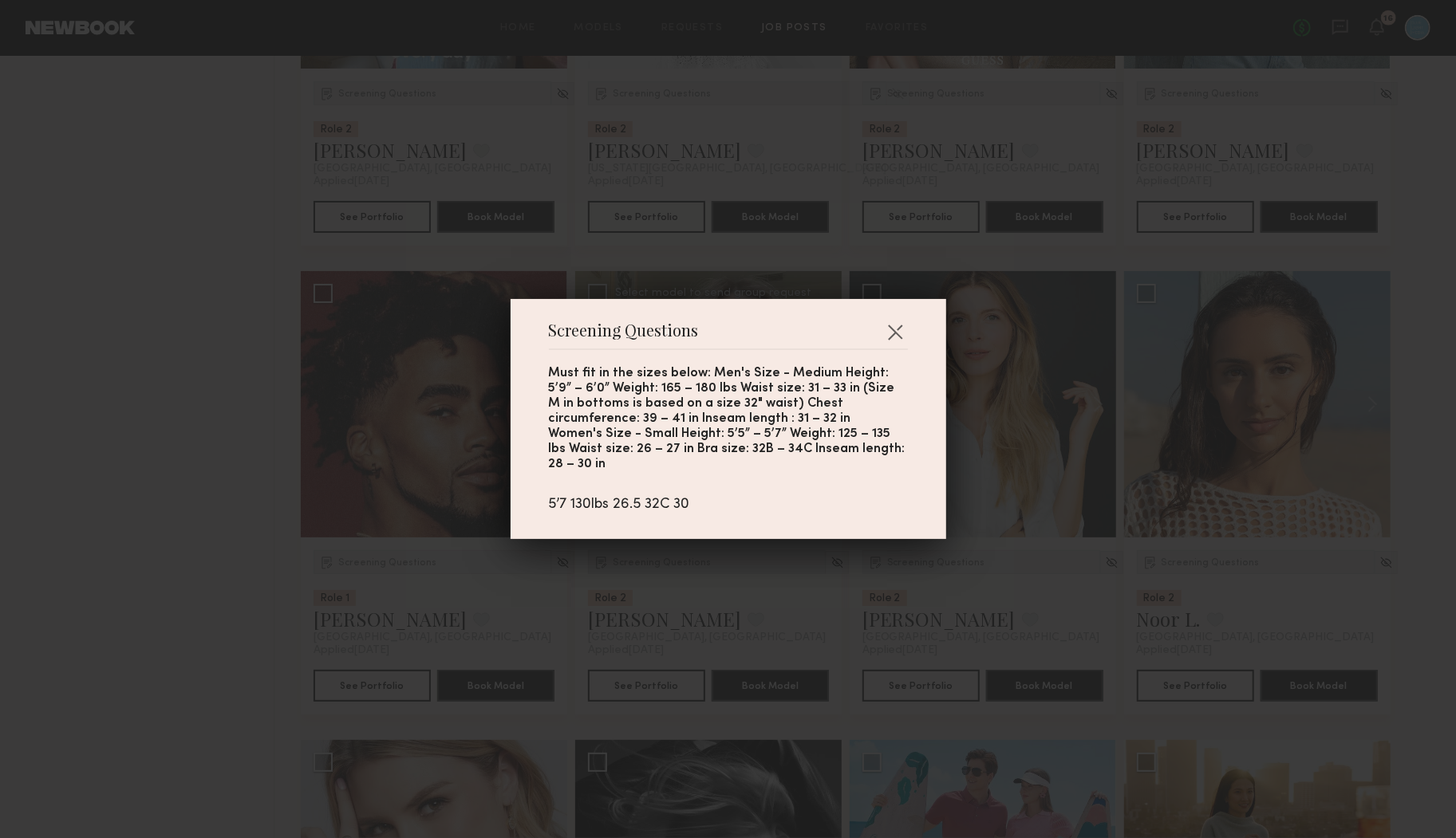
click at [626, 563] on div "Screening Questions Must fit in the sizes below: Men's Size - Medium Height: 5’…" at bounding box center [728, 419] width 1456 height 838
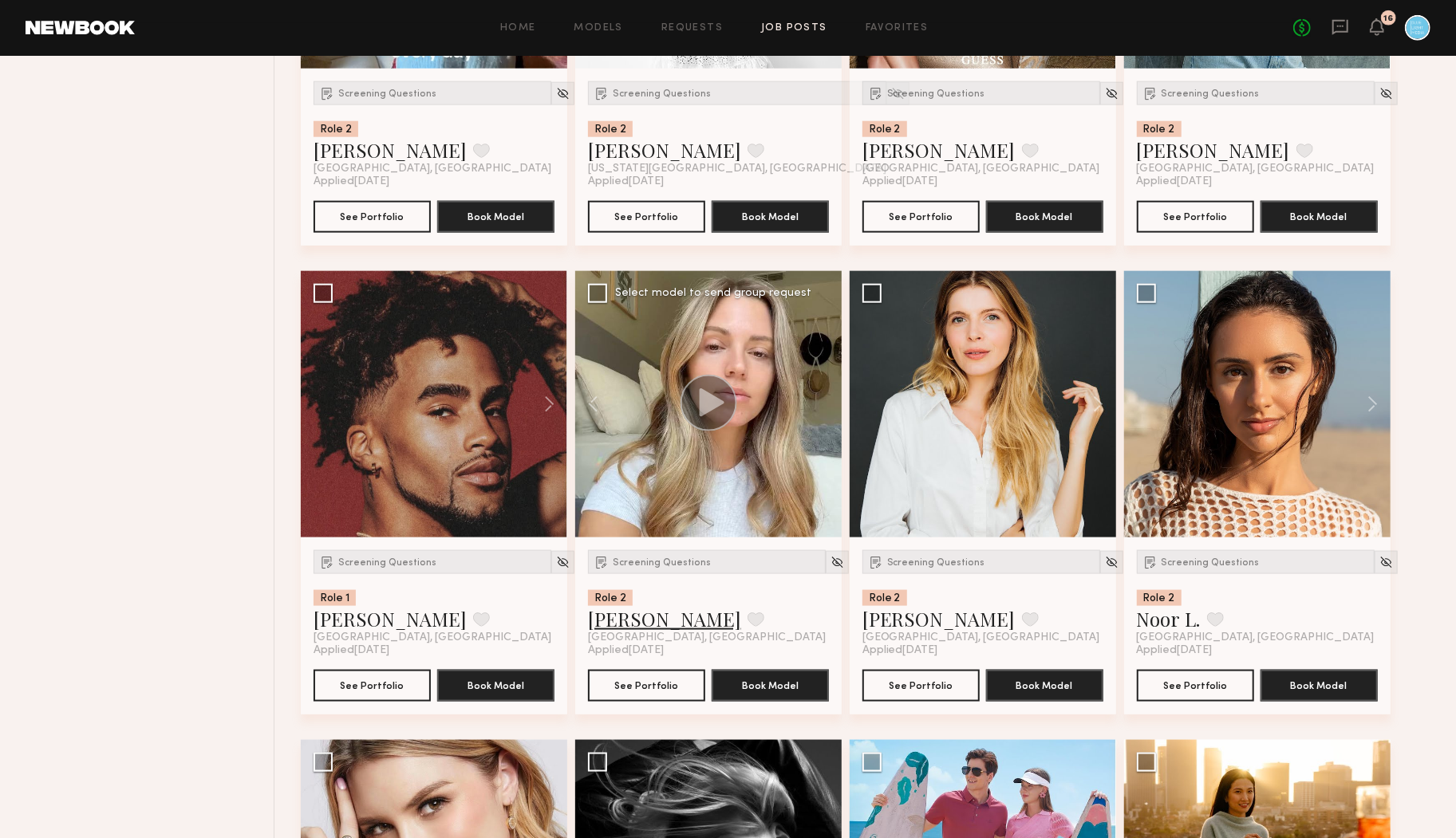
click at [623, 617] on link "Breeona C." at bounding box center [664, 618] width 153 height 26
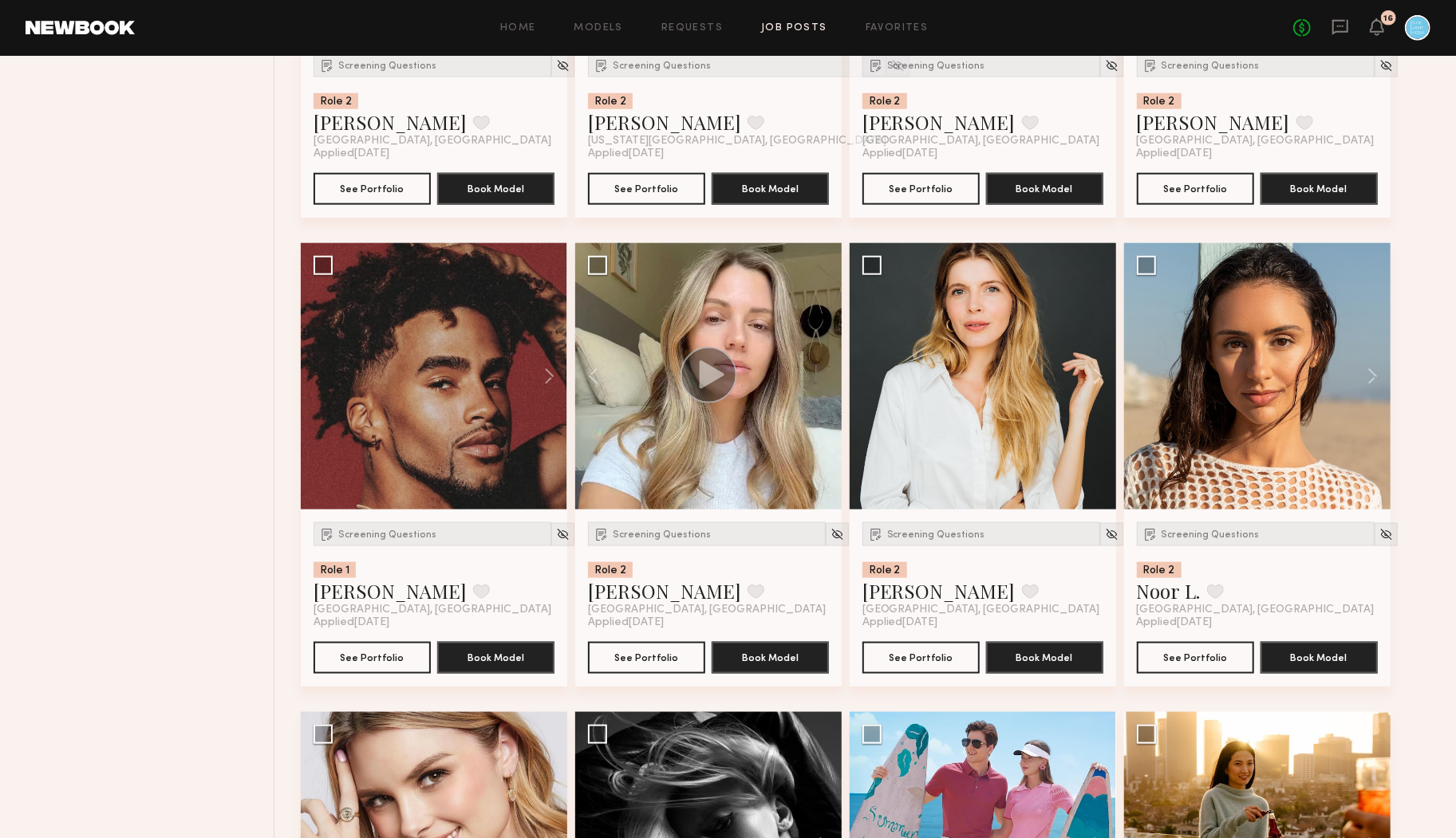
scroll to position [5675, 0]
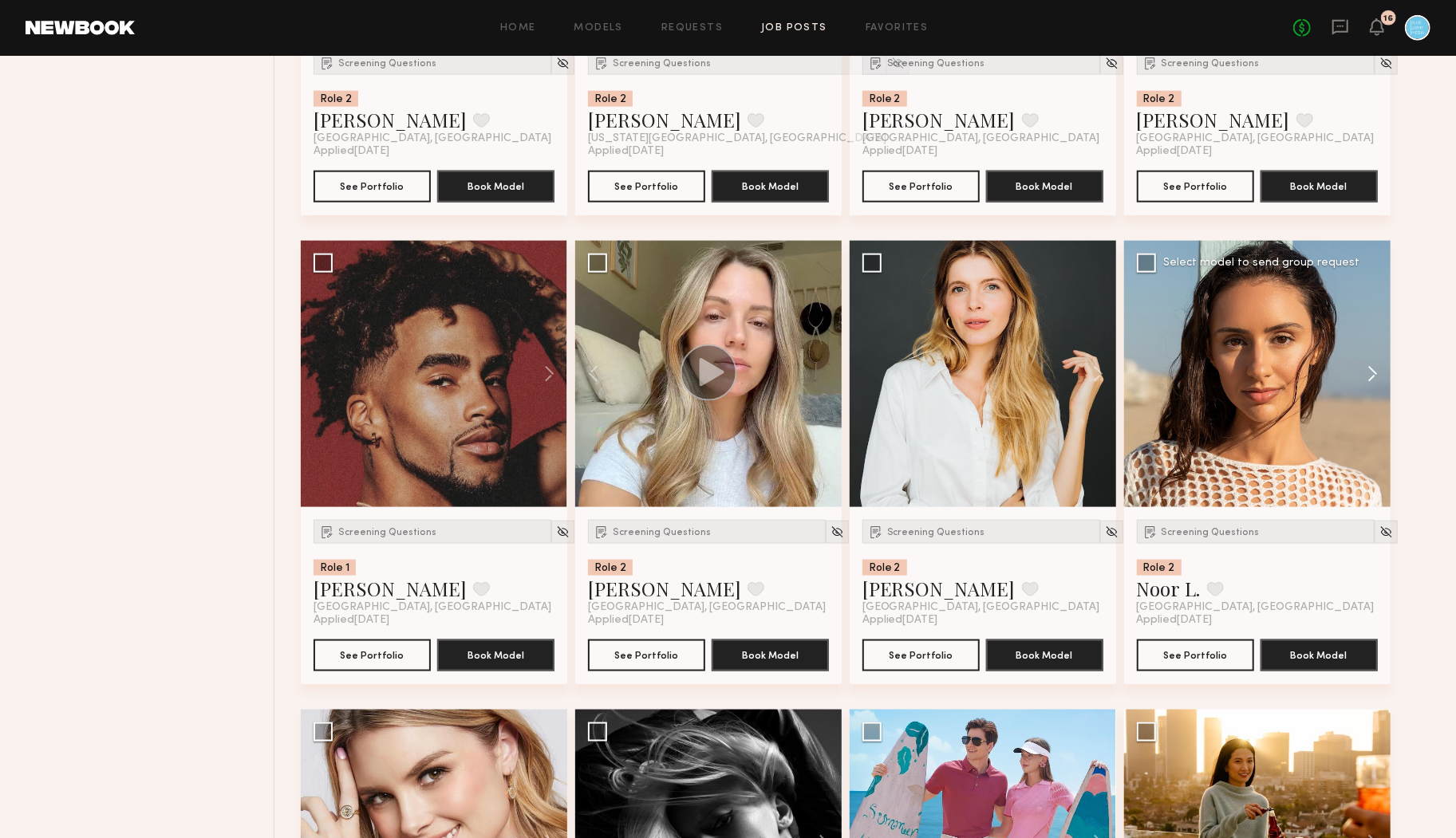
click at [1379, 370] on button at bounding box center [1365, 374] width 51 height 267
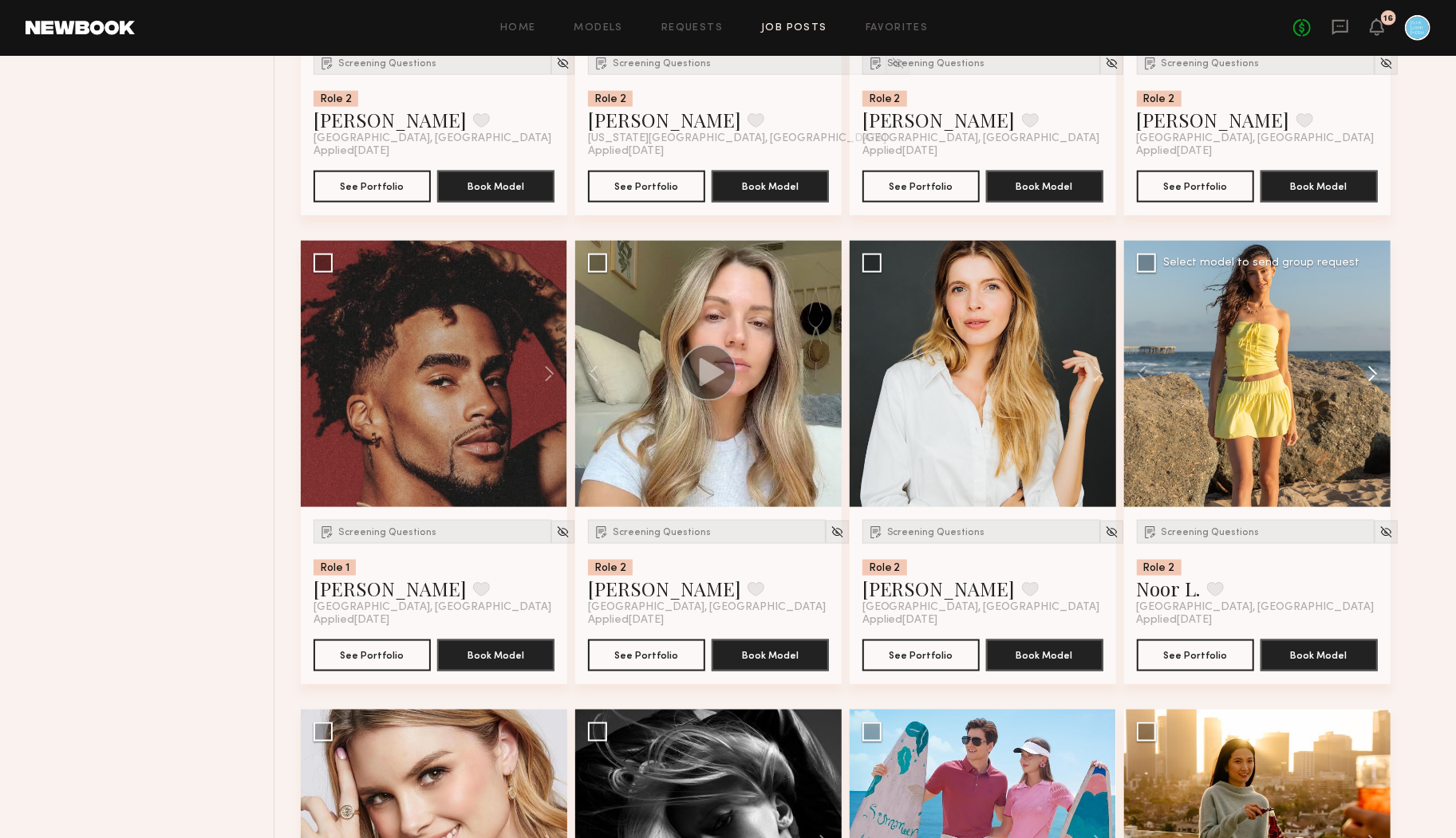
click at [1379, 370] on button at bounding box center [1365, 374] width 51 height 267
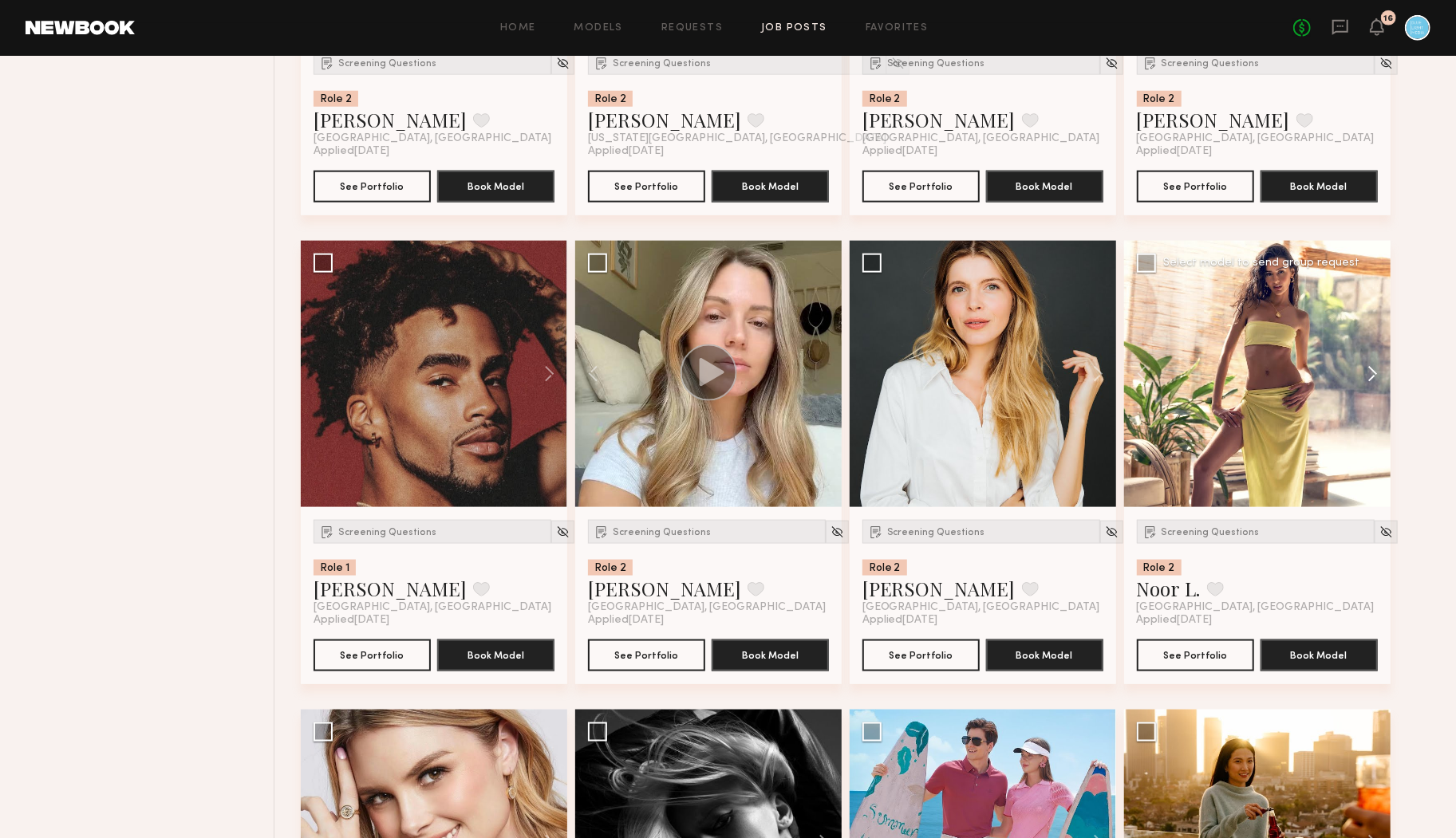
click at [1379, 370] on button at bounding box center [1365, 374] width 51 height 267
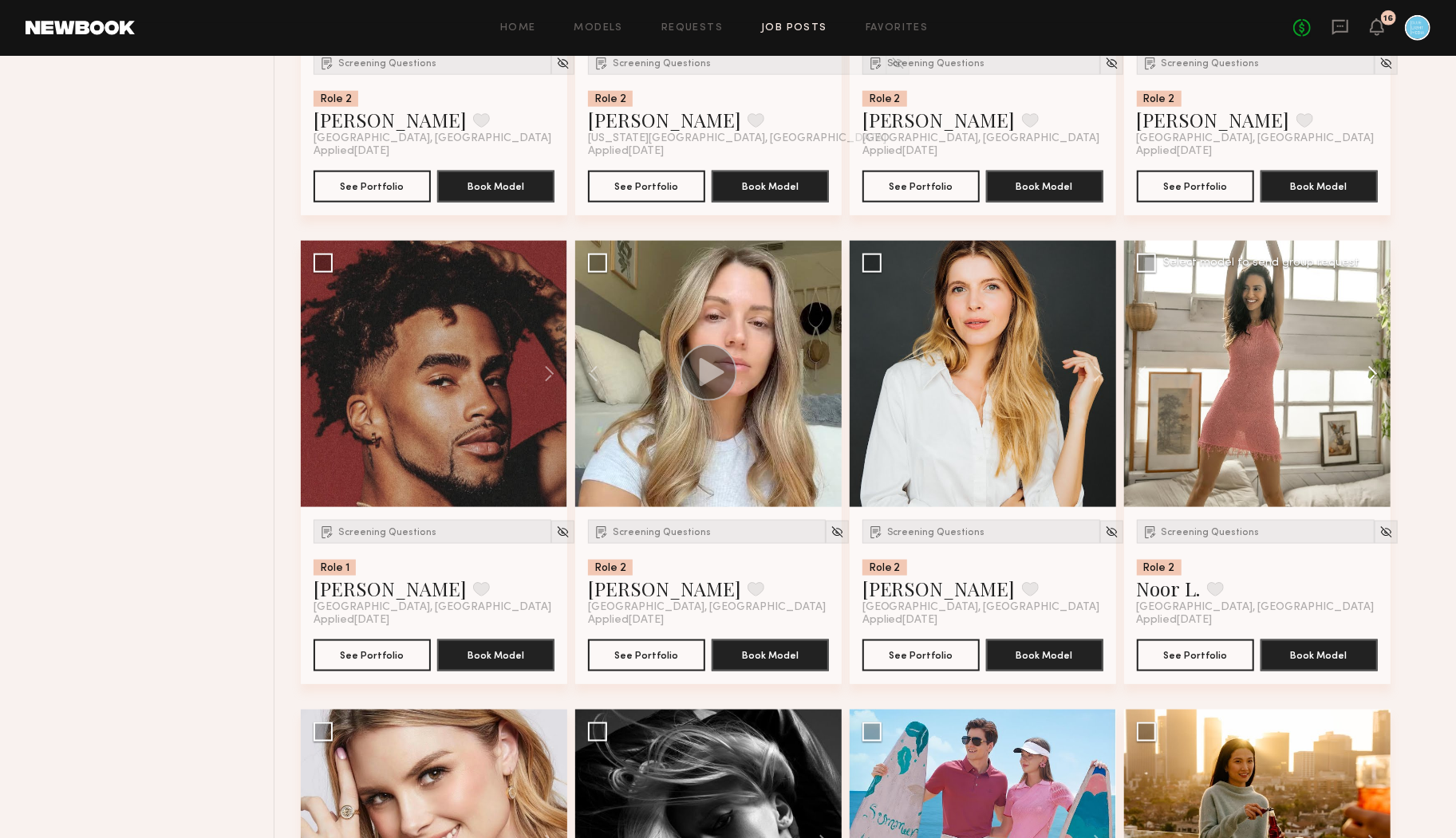
click at [1379, 370] on button at bounding box center [1365, 374] width 51 height 267
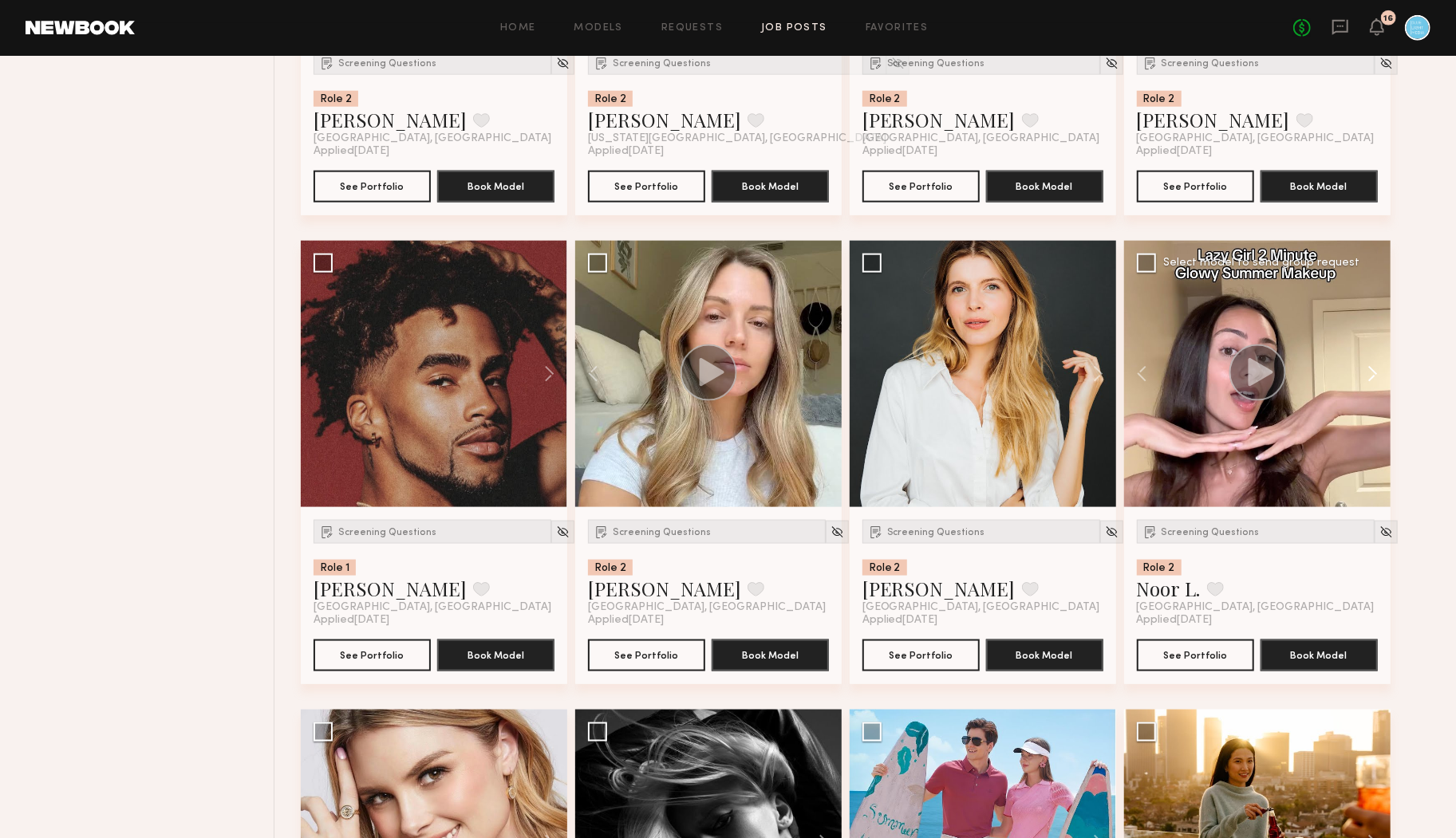
click at [1379, 370] on button at bounding box center [1365, 374] width 51 height 267
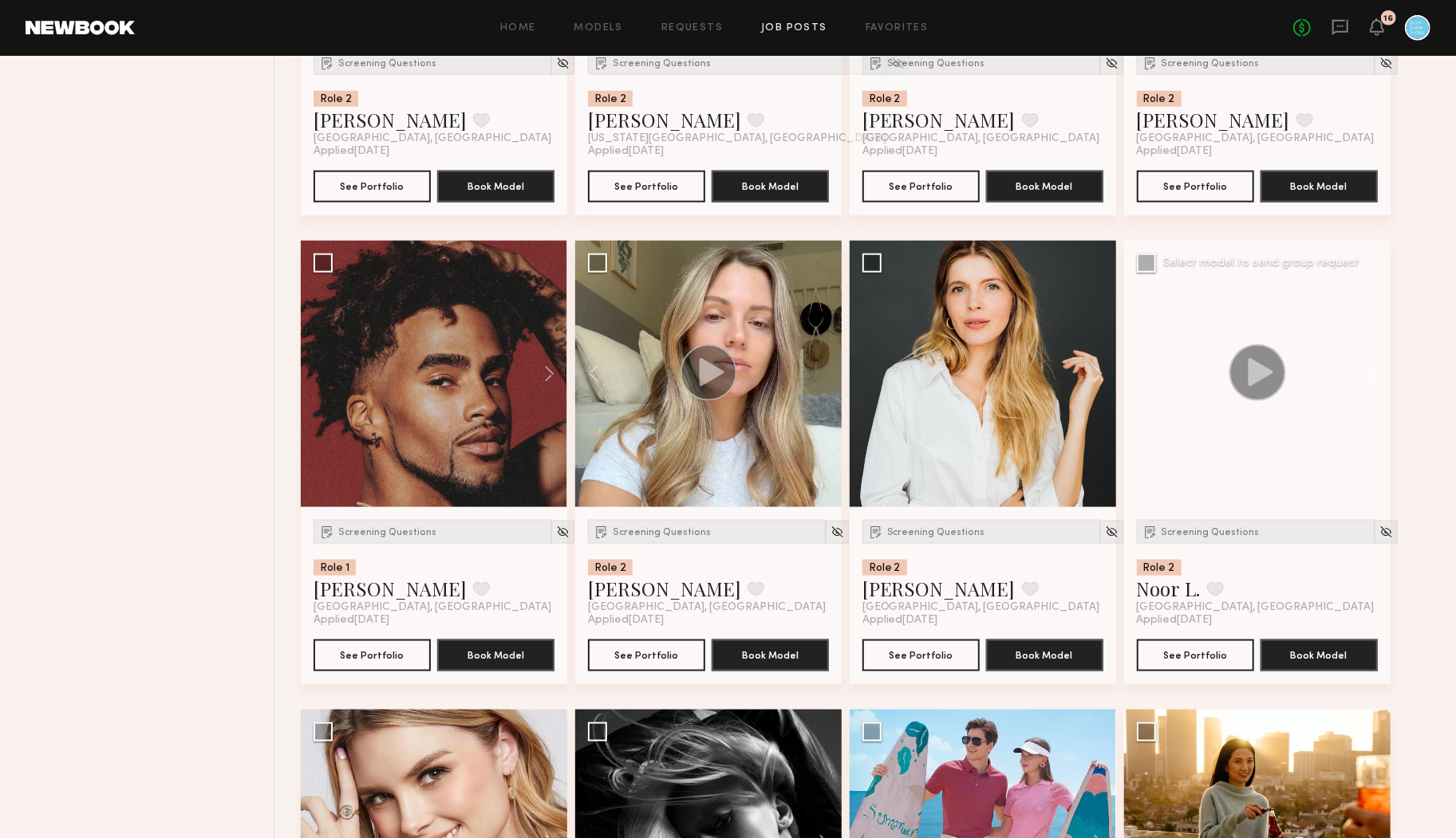
click at [1379, 370] on button at bounding box center [1365, 374] width 51 height 267
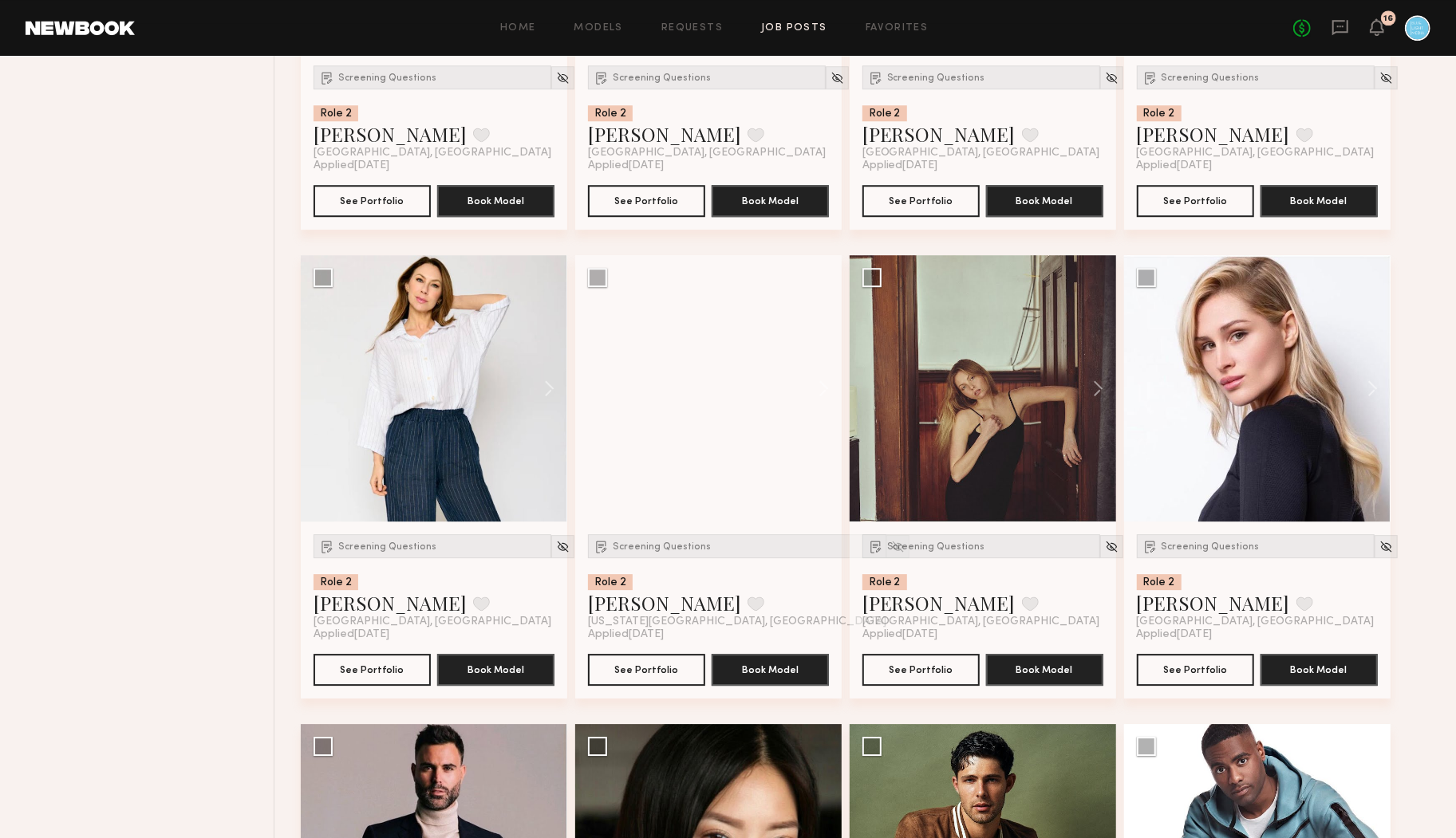
scroll to position [7538, 0]
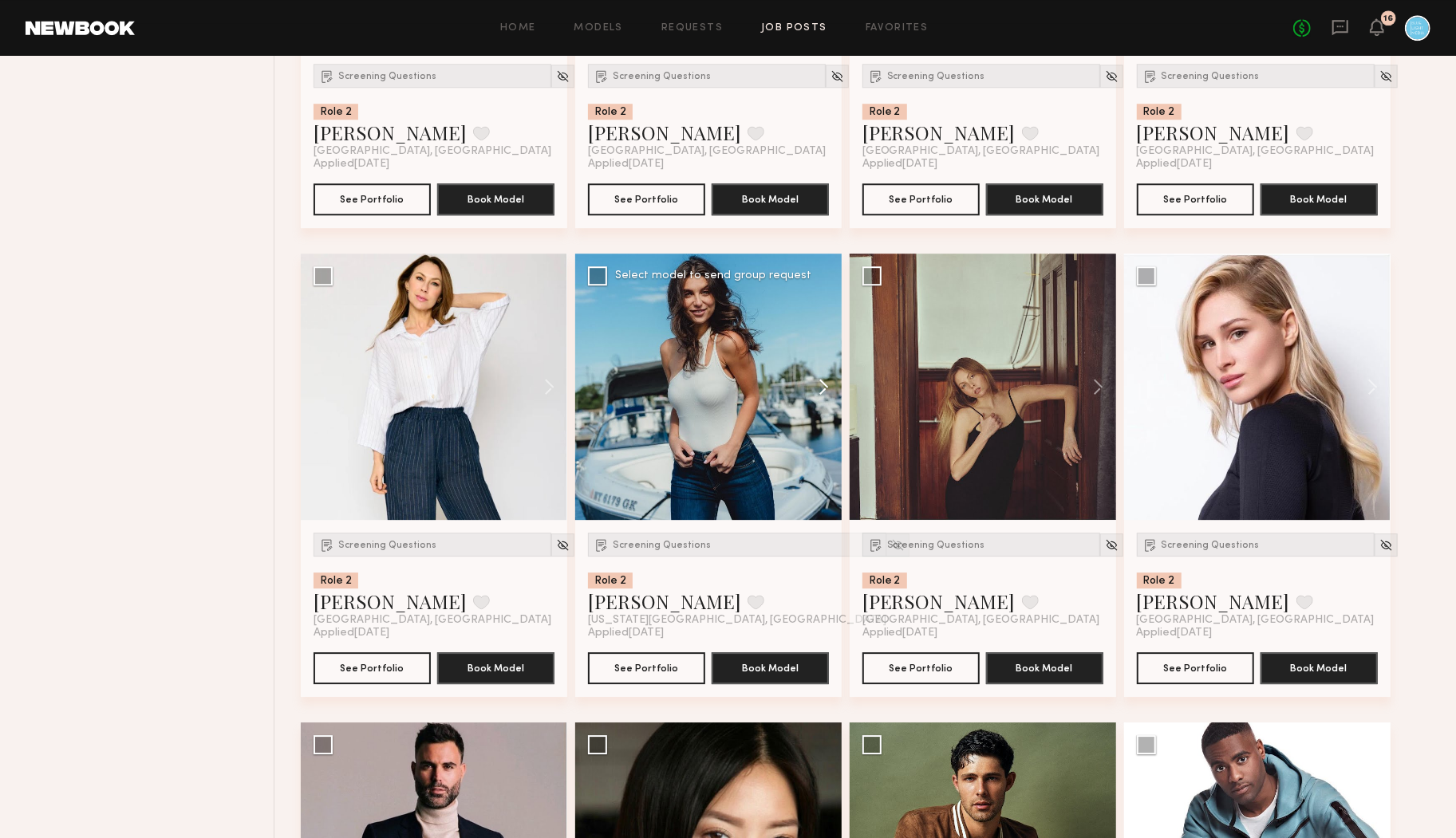
click at [830, 390] on button at bounding box center [816, 387] width 51 height 267
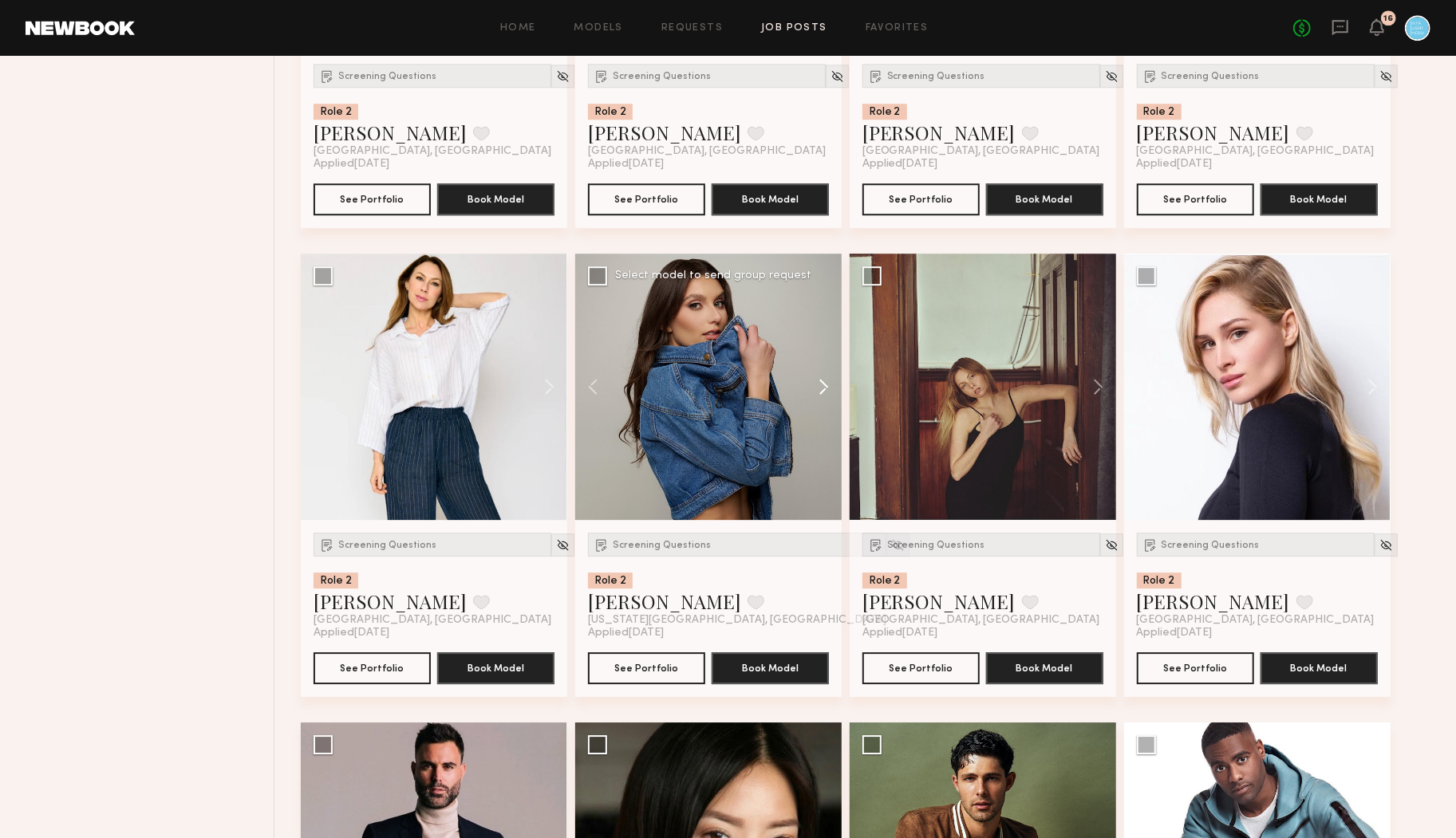
click at [830, 390] on button at bounding box center [816, 387] width 51 height 267
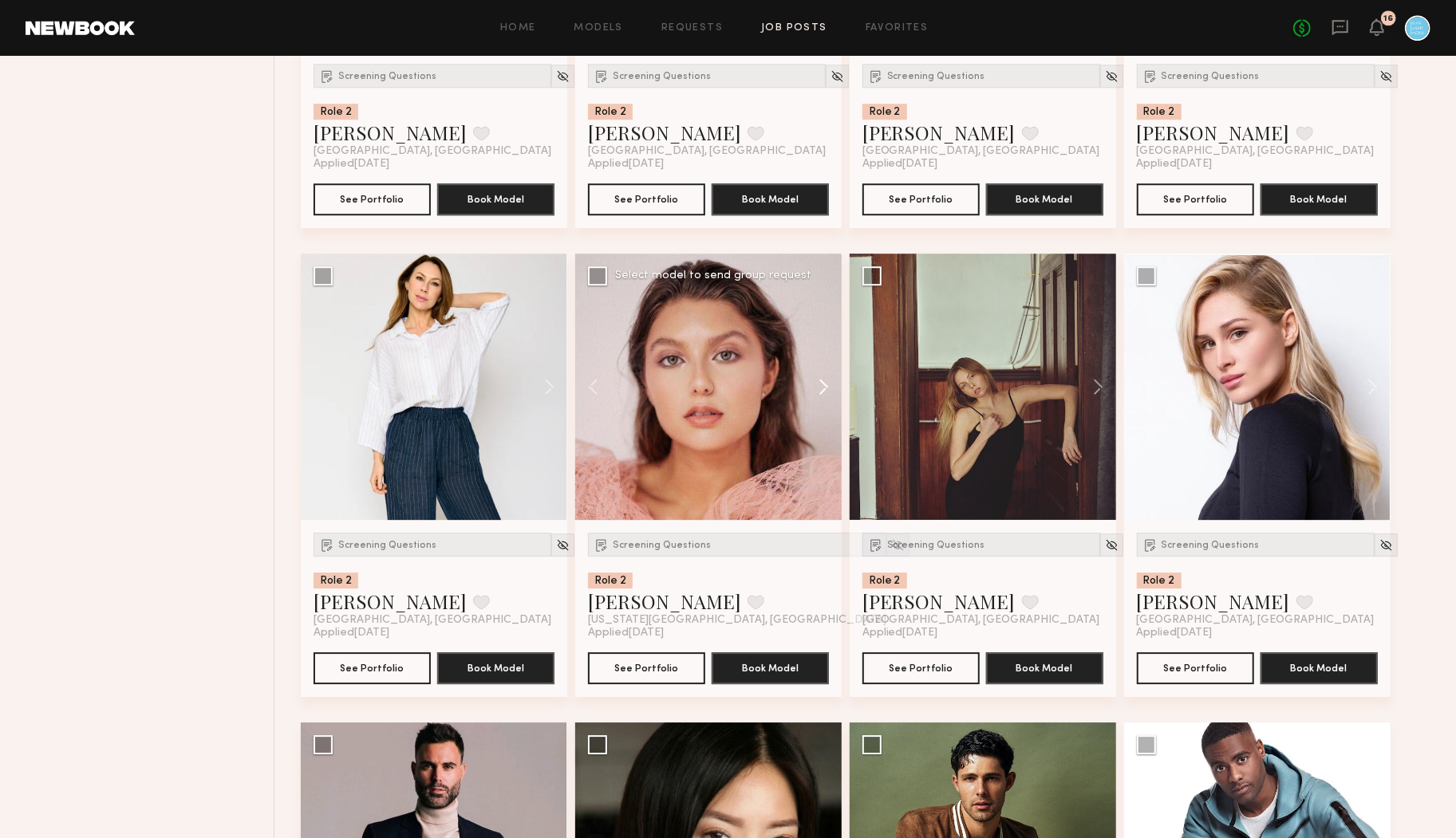
click at [830, 390] on button at bounding box center [816, 387] width 51 height 267
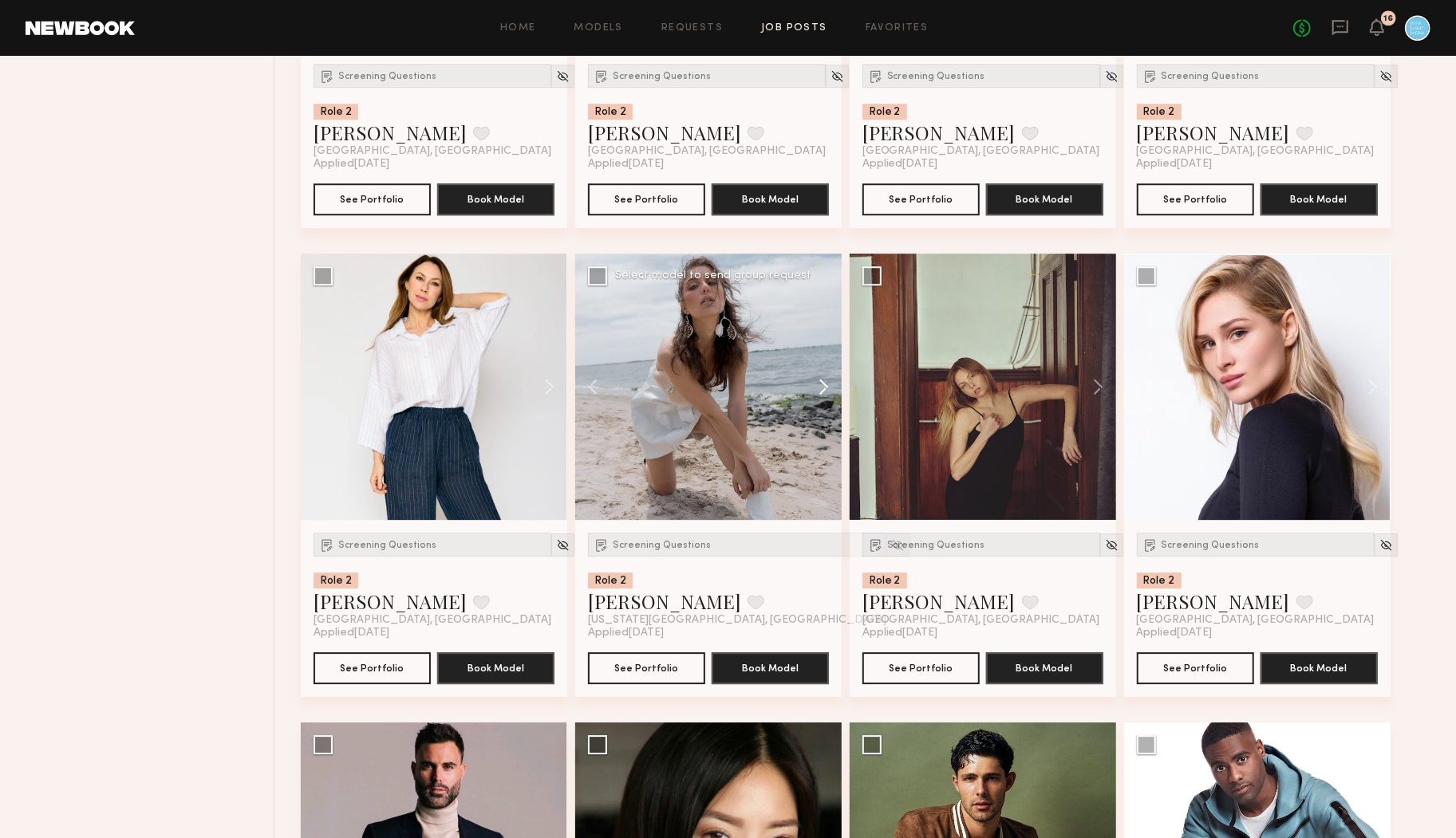
click at [830, 390] on button at bounding box center [816, 387] width 51 height 267
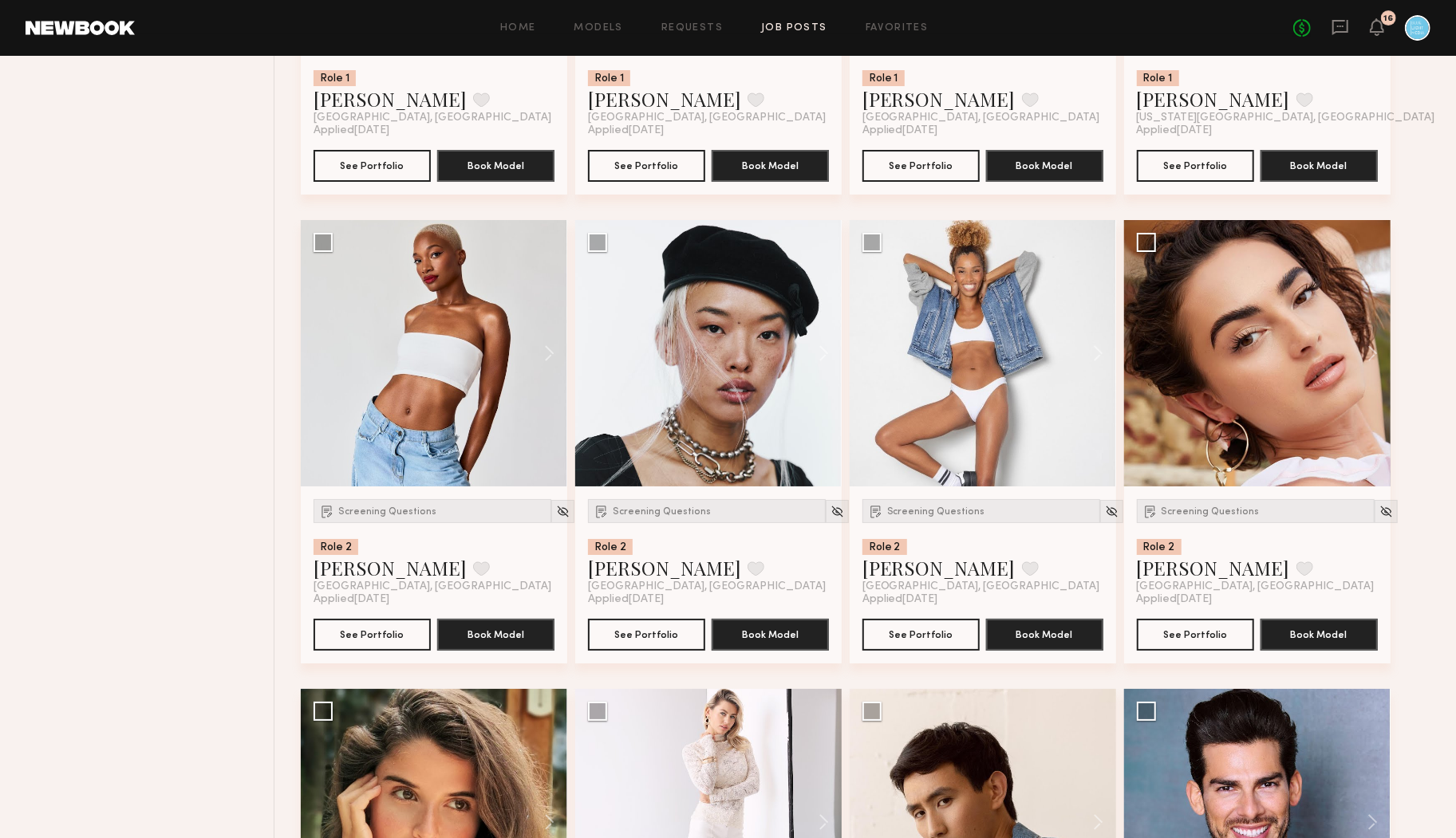
scroll to position [8519, 0]
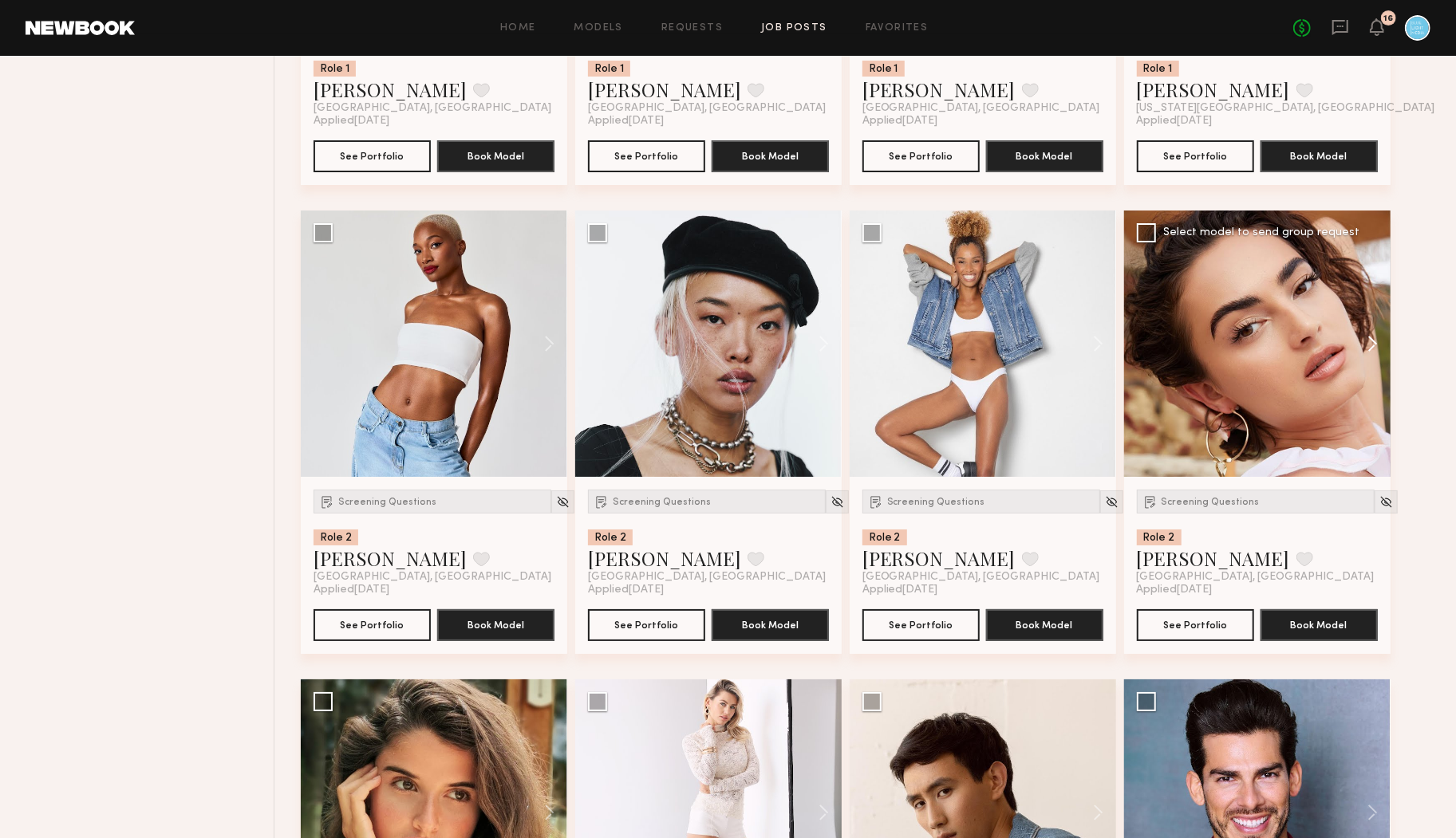
click at [1377, 347] on button at bounding box center [1365, 344] width 51 height 267
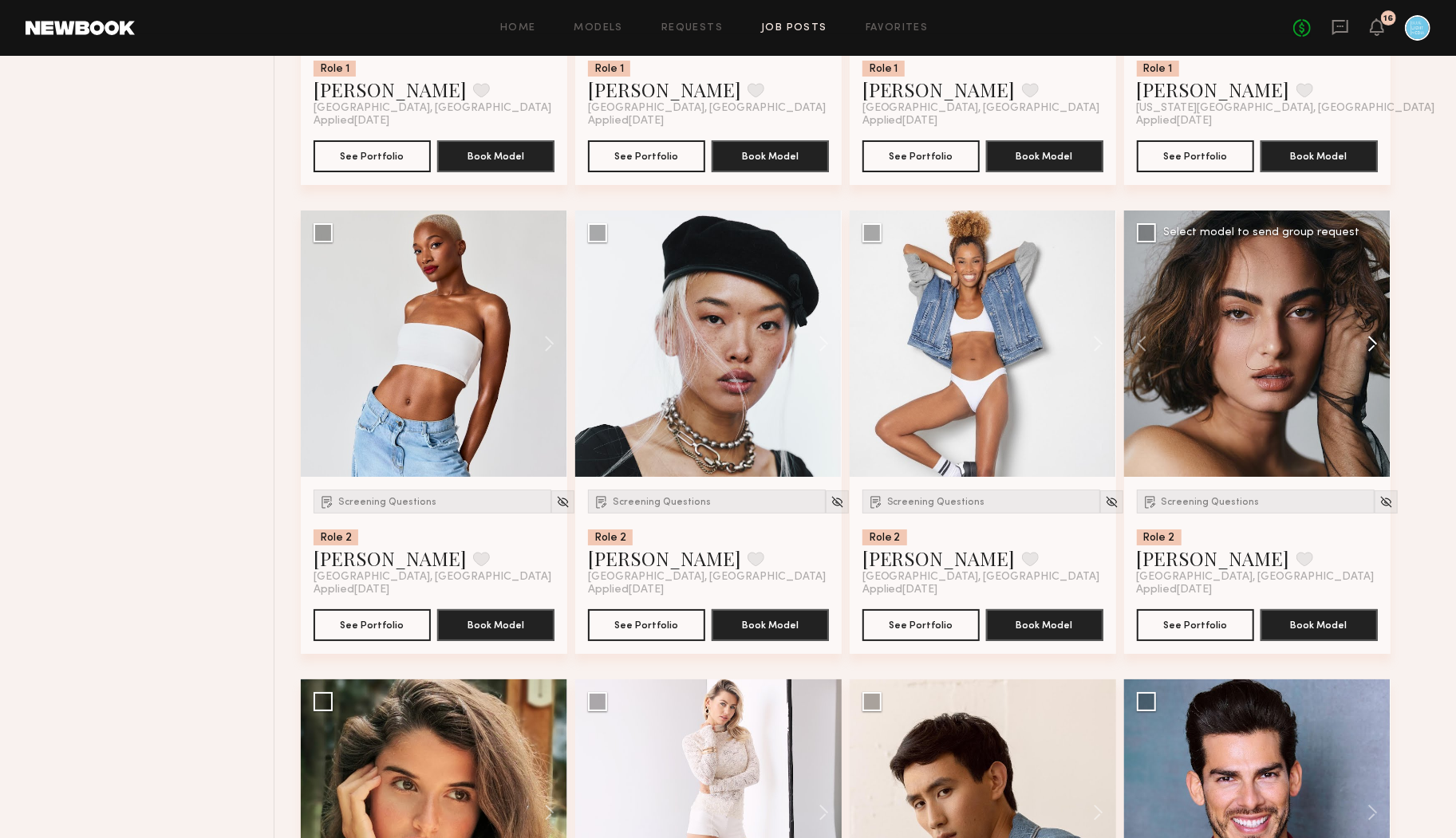
click at [1377, 347] on button at bounding box center [1365, 344] width 51 height 267
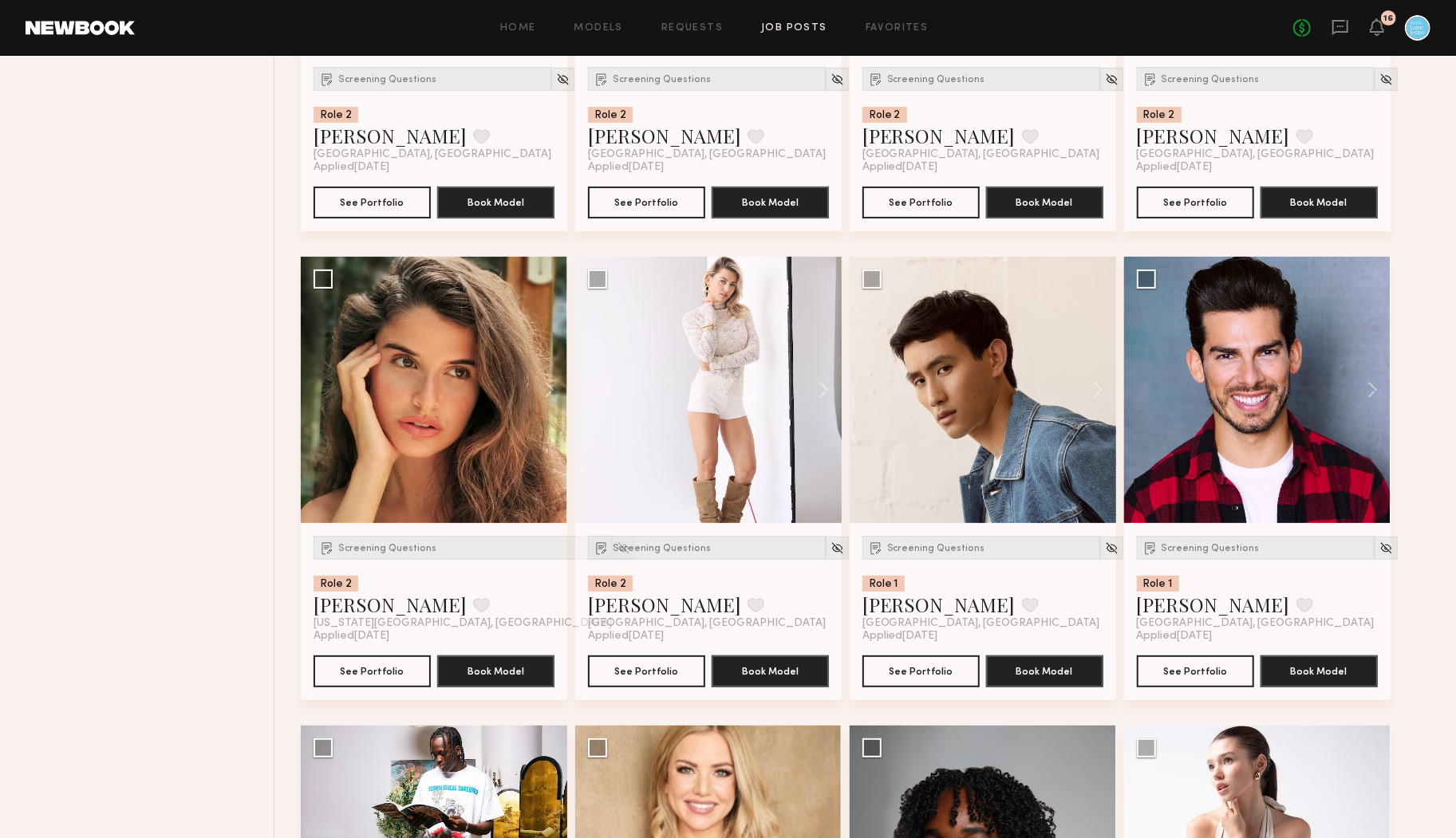
scroll to position [8948, 0]
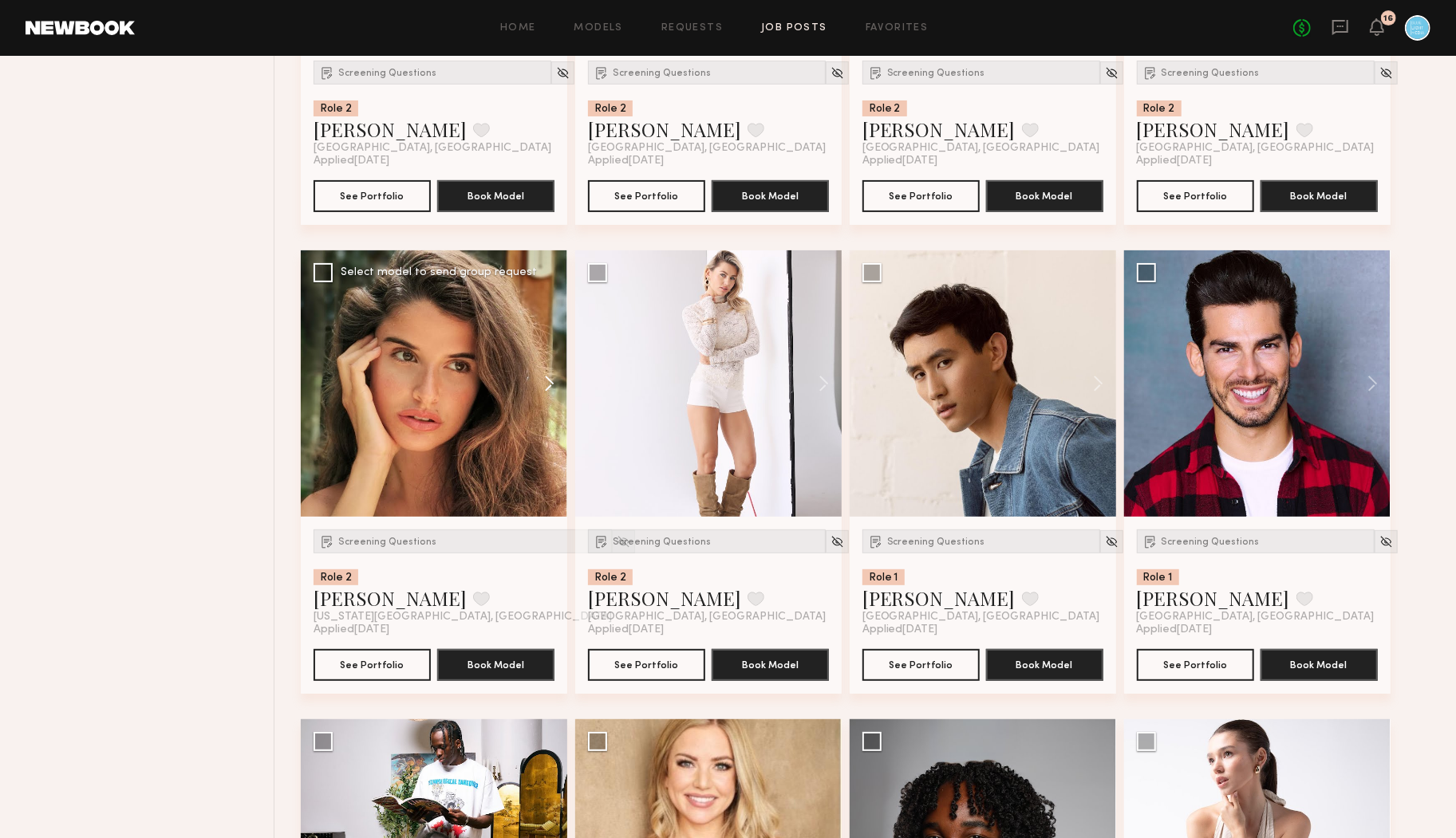
click at [545, 385] on button at bounding box center [542, 384] width 51 height 267
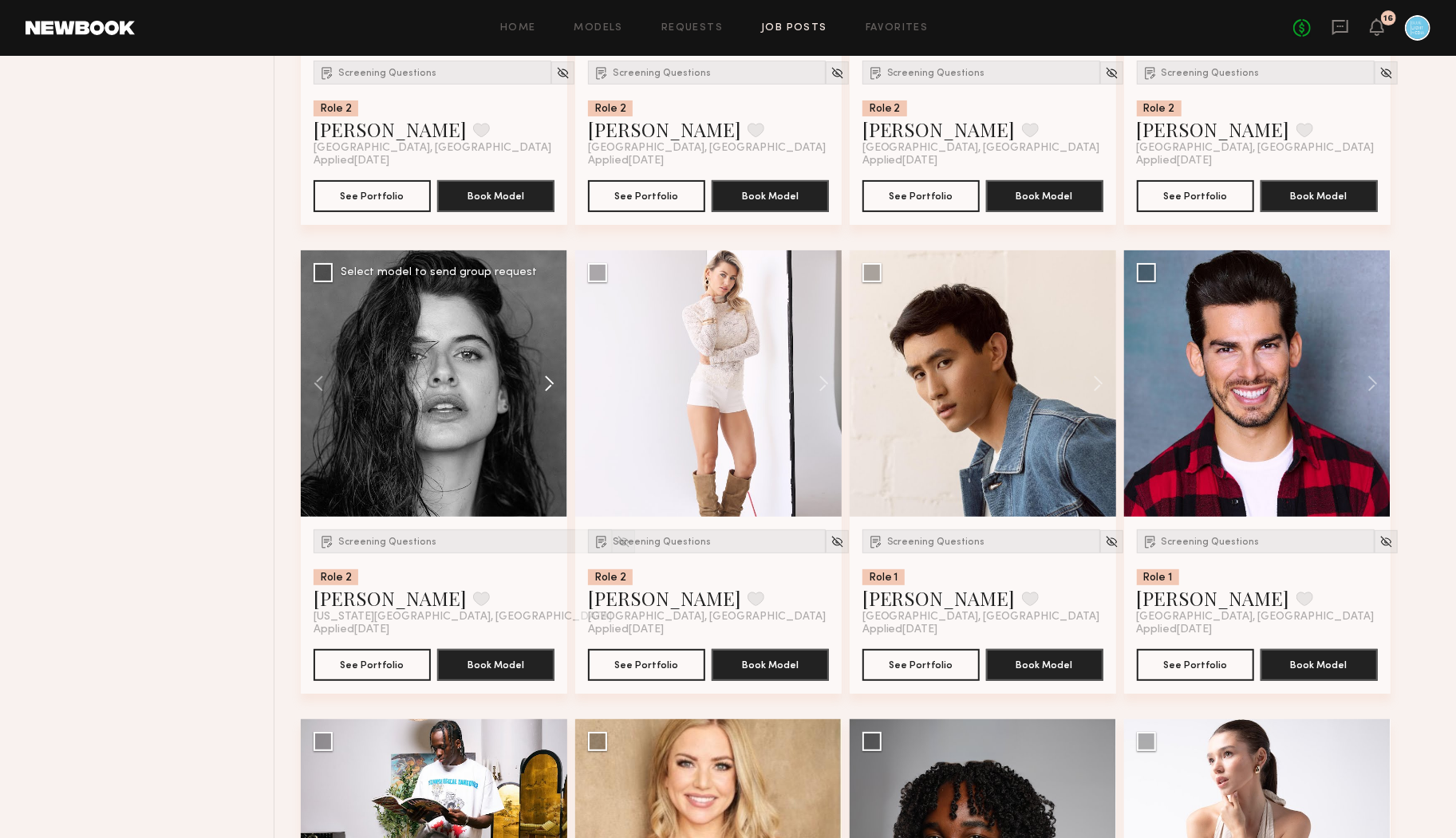
click at [545, 385] on button at bounding box center [542, 384] width 51 height 267
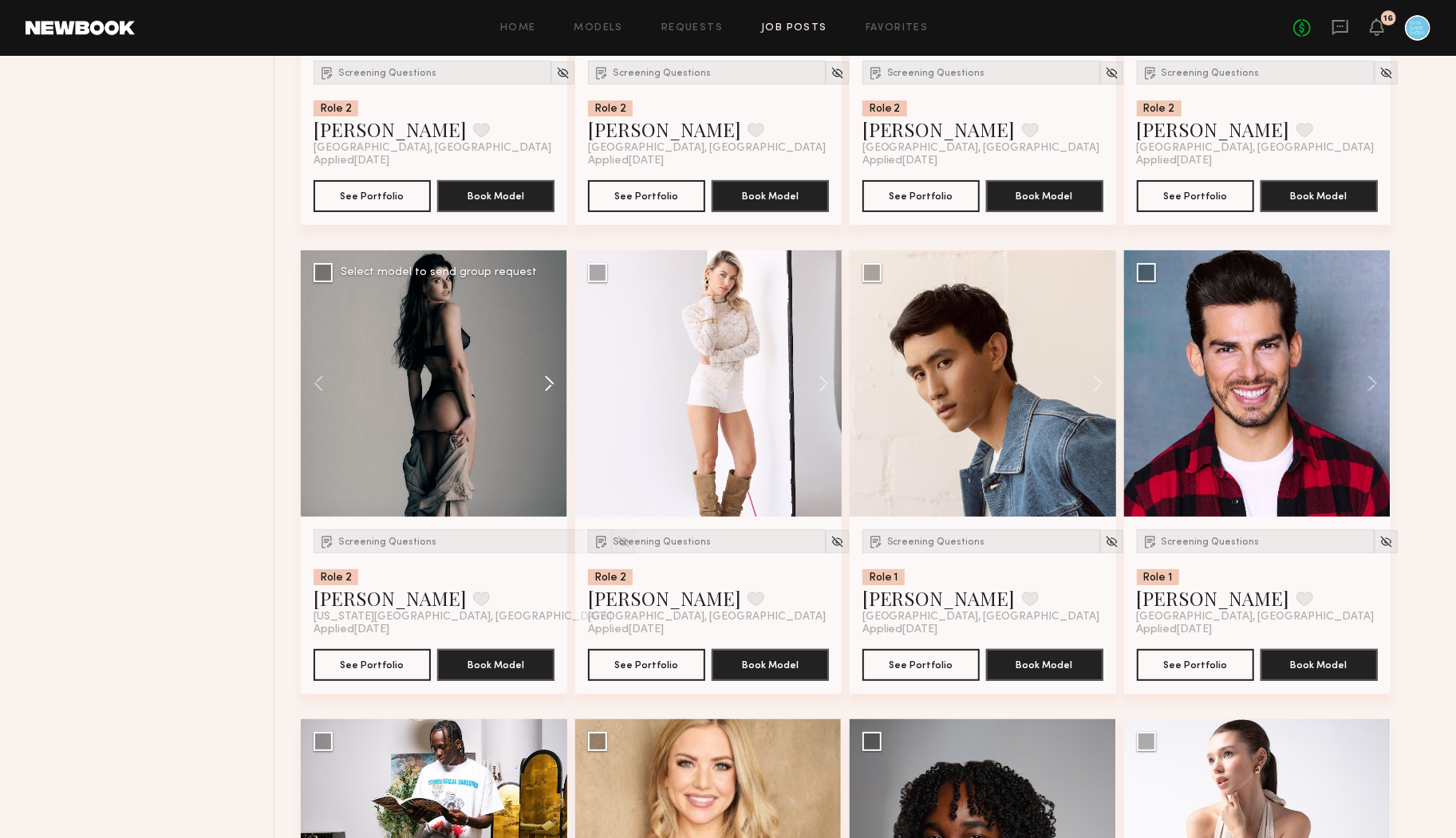
click at [545, 385] on button at bounding box center [542, 384] width 51 height 267
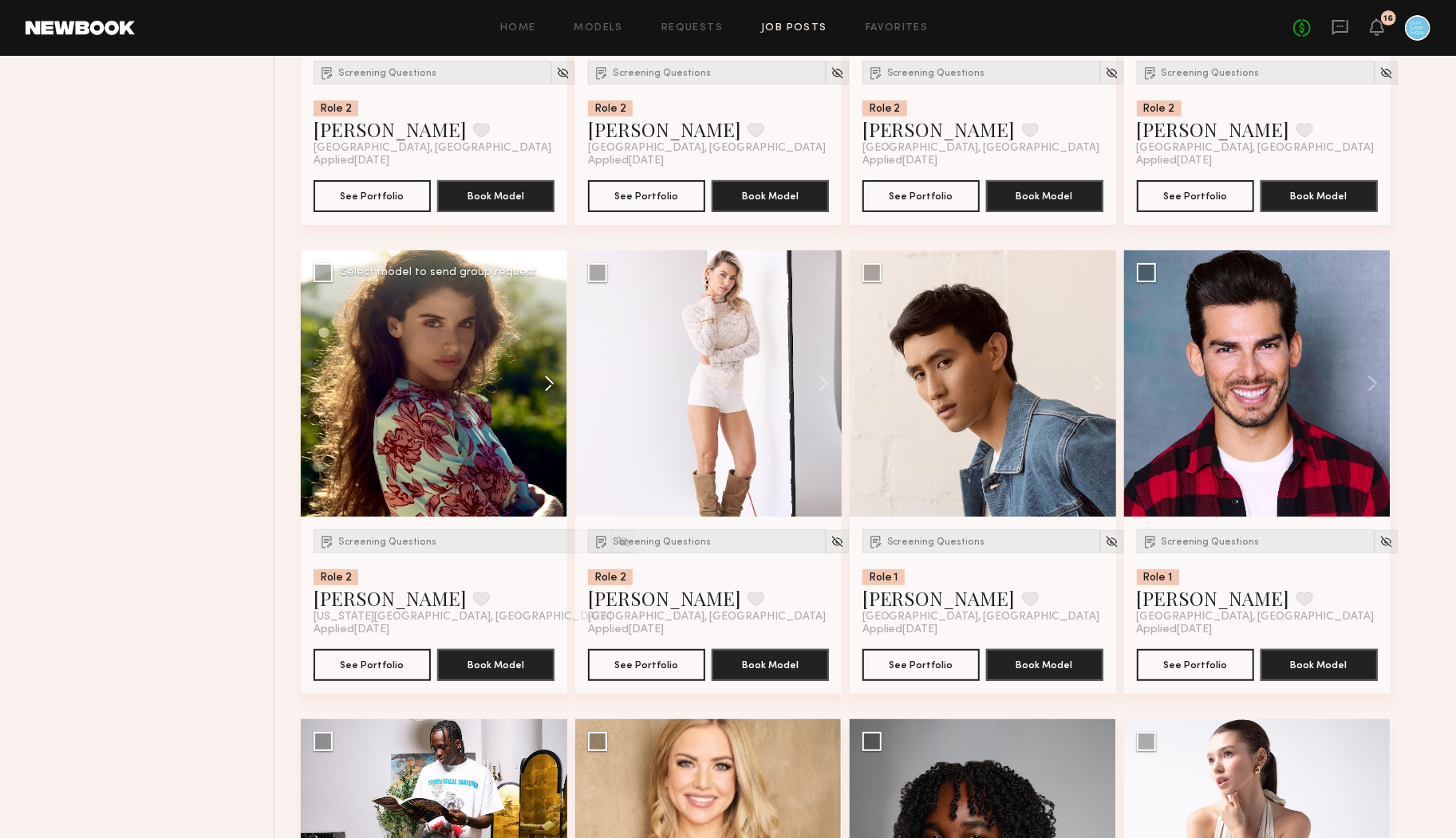
click at [545, 385] on button at bounding box center [542, 384] width 51 height 267
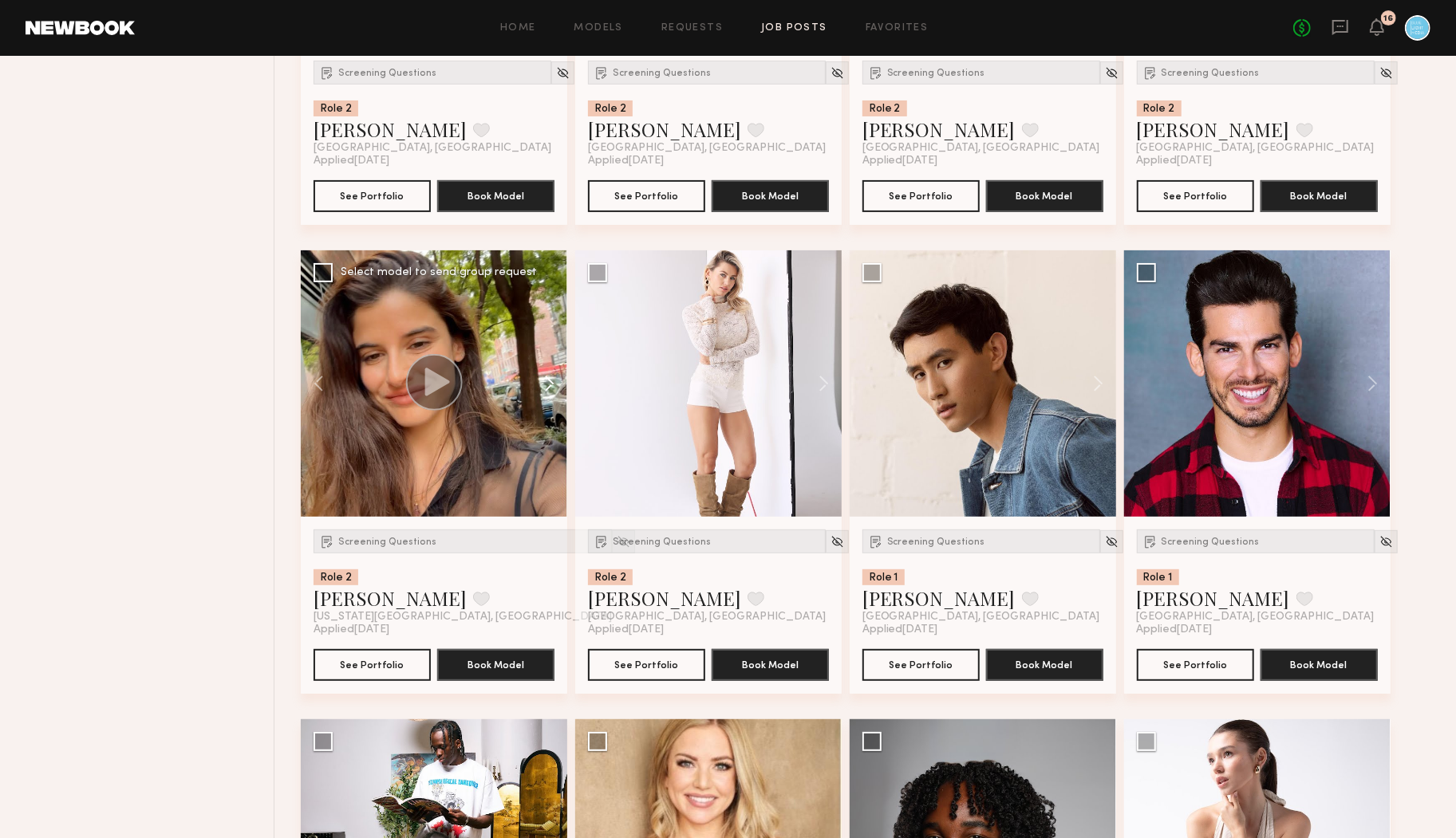
click at [545, 385] on button at bounding box center [542, 384] width 51 height 267
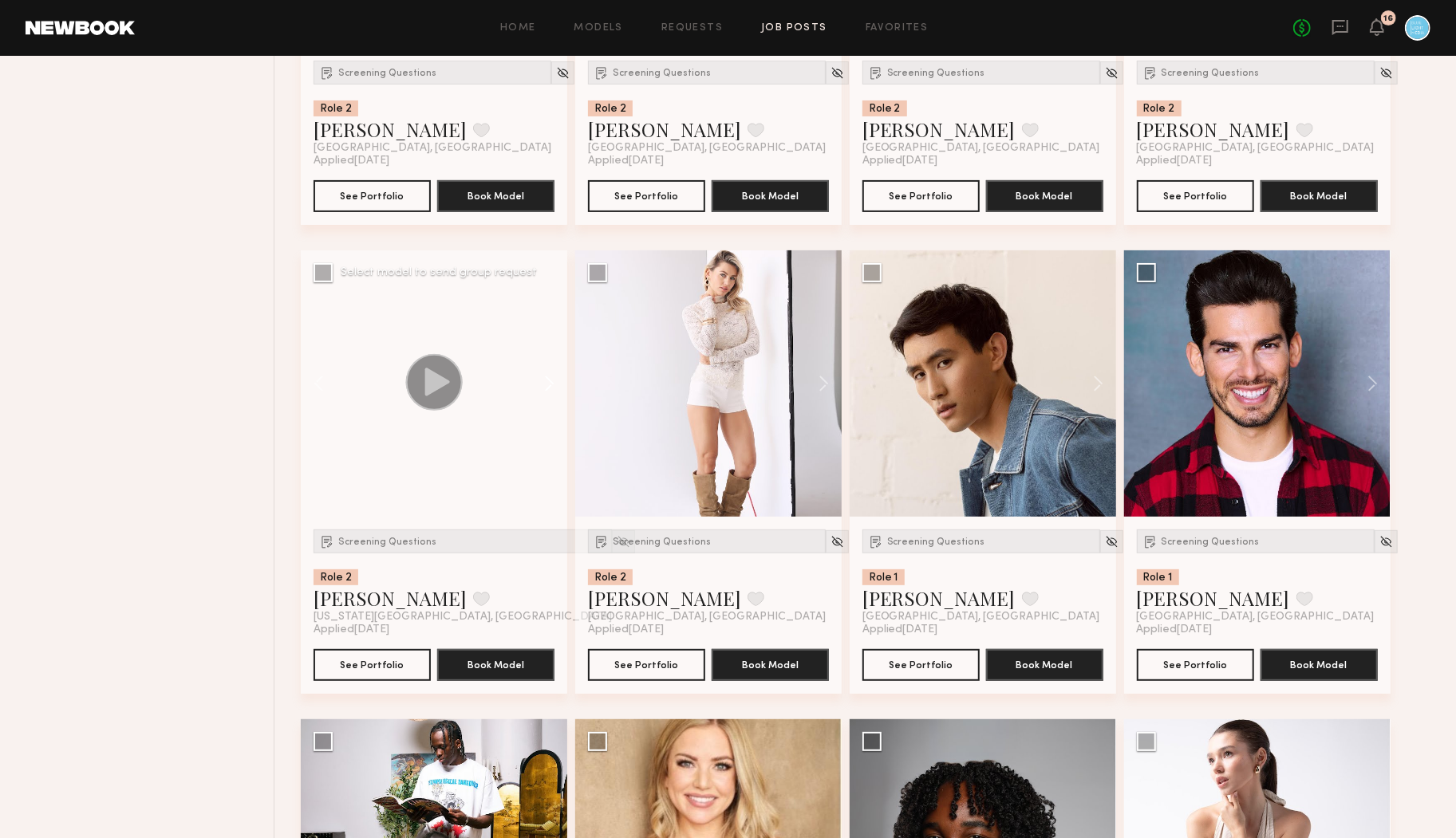
click at [545, 385] on button at bounding box center [542, 384] width 51 height 267
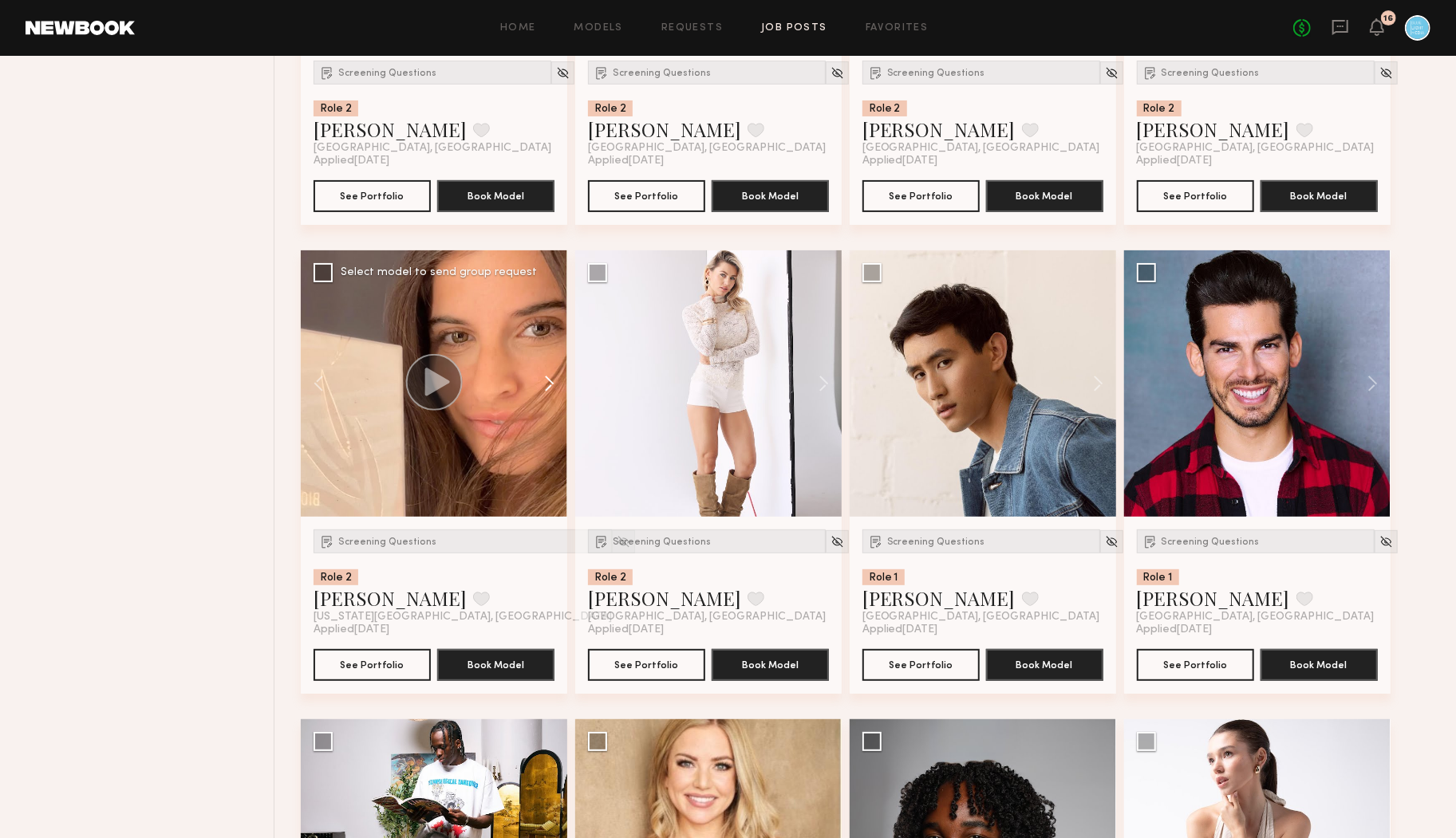
click at [545, 385] on button at bounding box center [542, 384] width 51 height 267
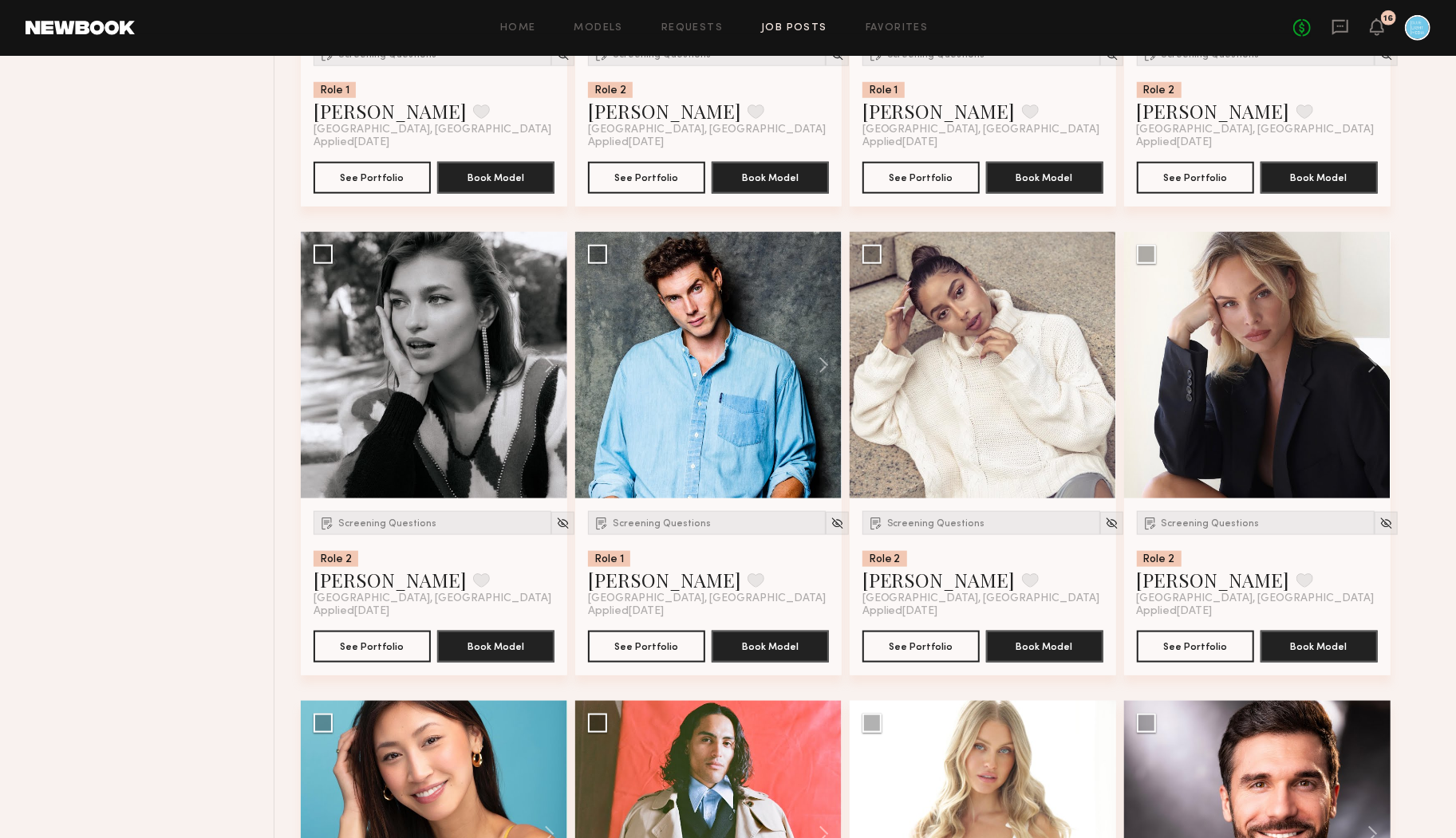
scroll to position [9914, 0]
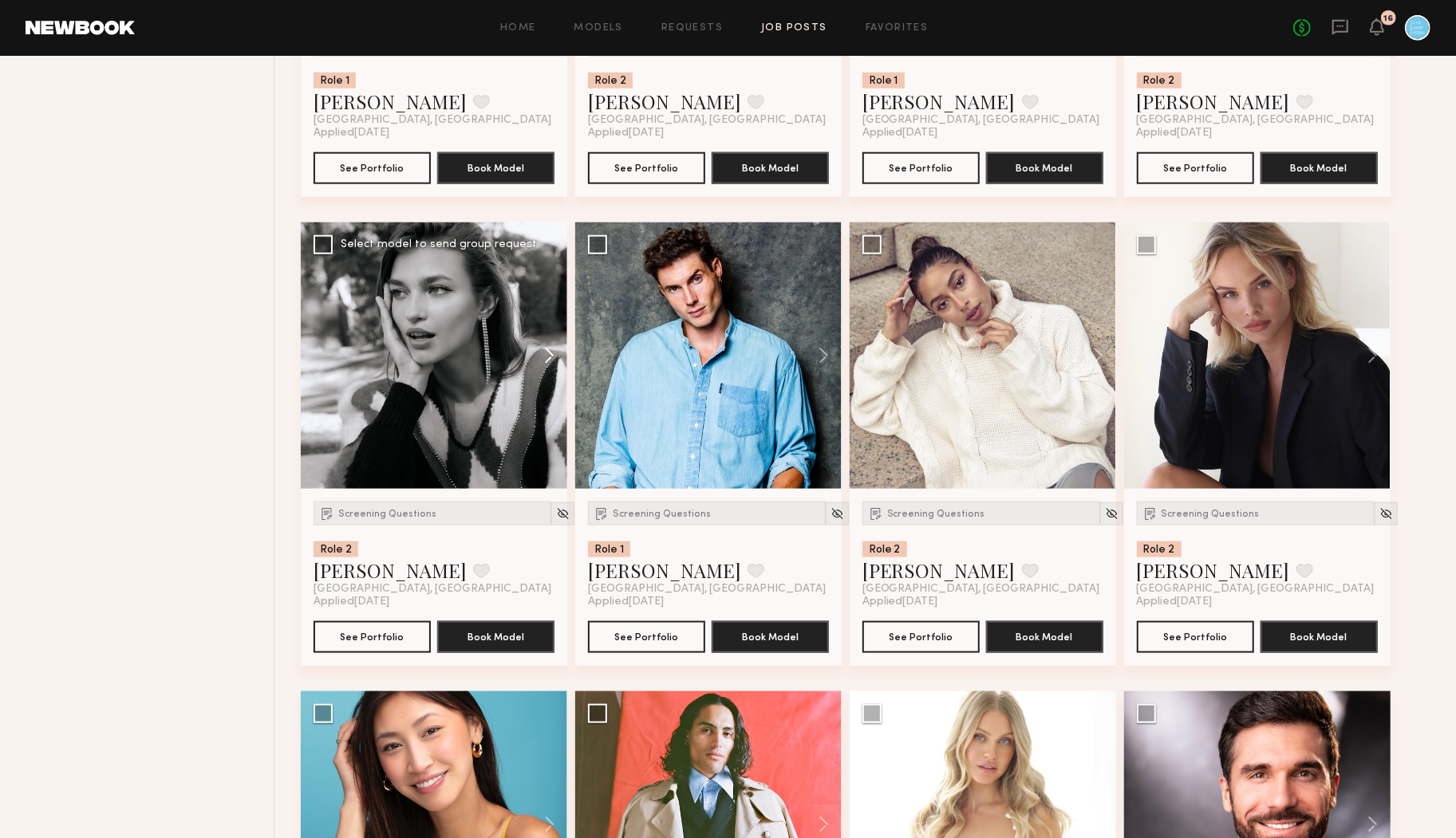
click at [556, 361] on button at bounding box center [542, 356] width 51 height 267
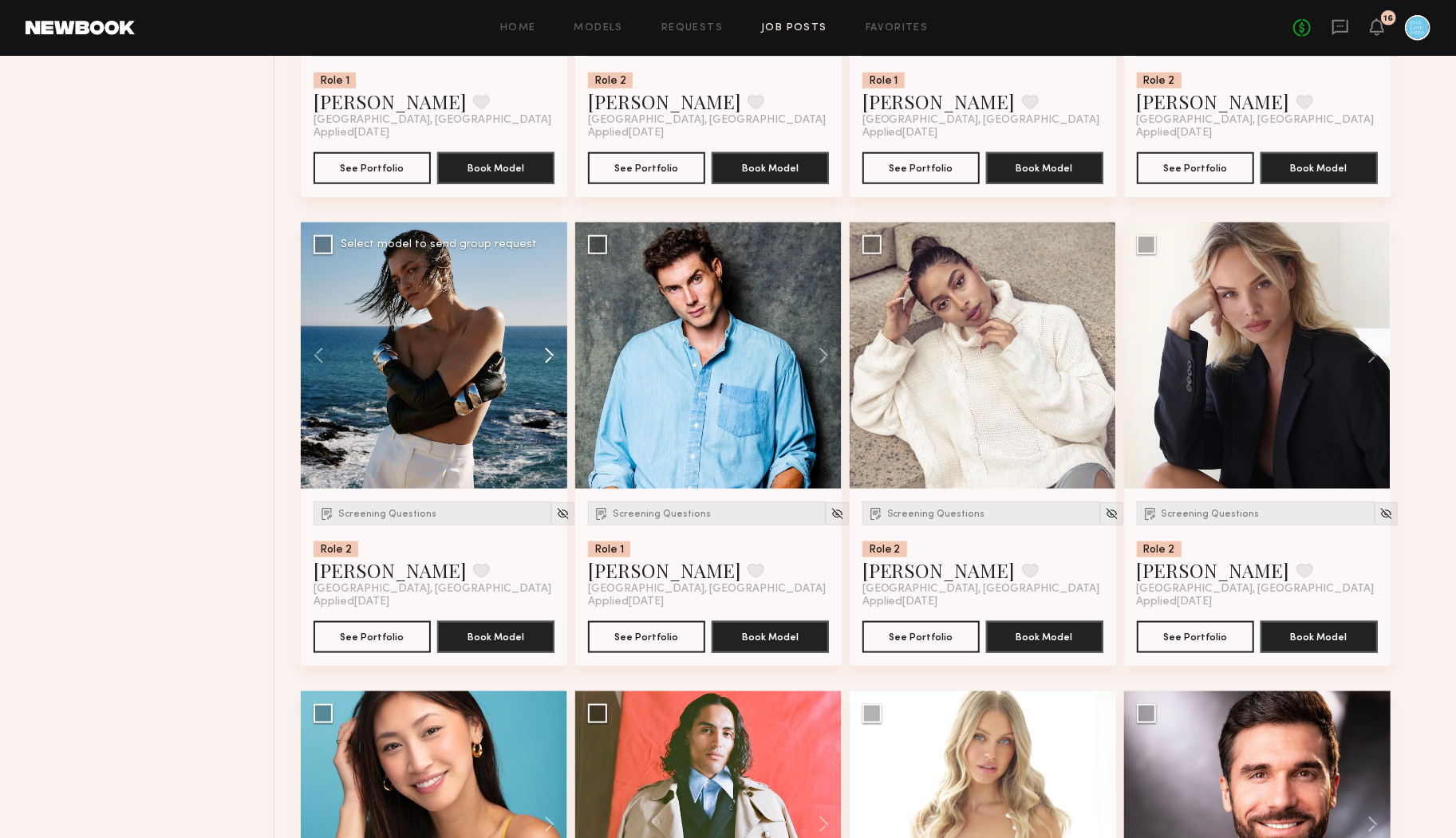
click at [556, 360] on button at bounding box center [542, 356] width 51 height 267
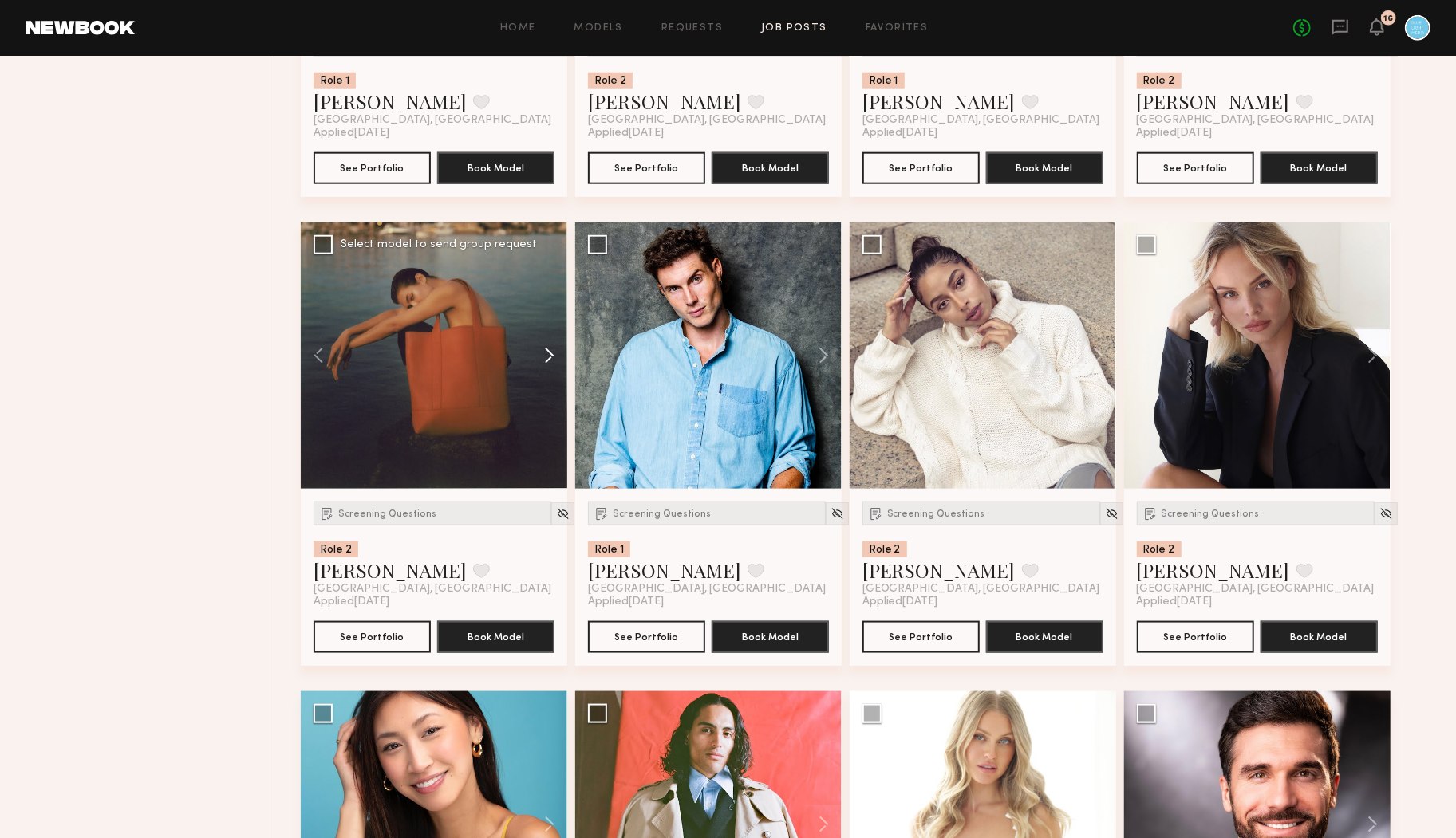
click at [556, 360] on button at bounding box center [542, 356] width 51 height 267
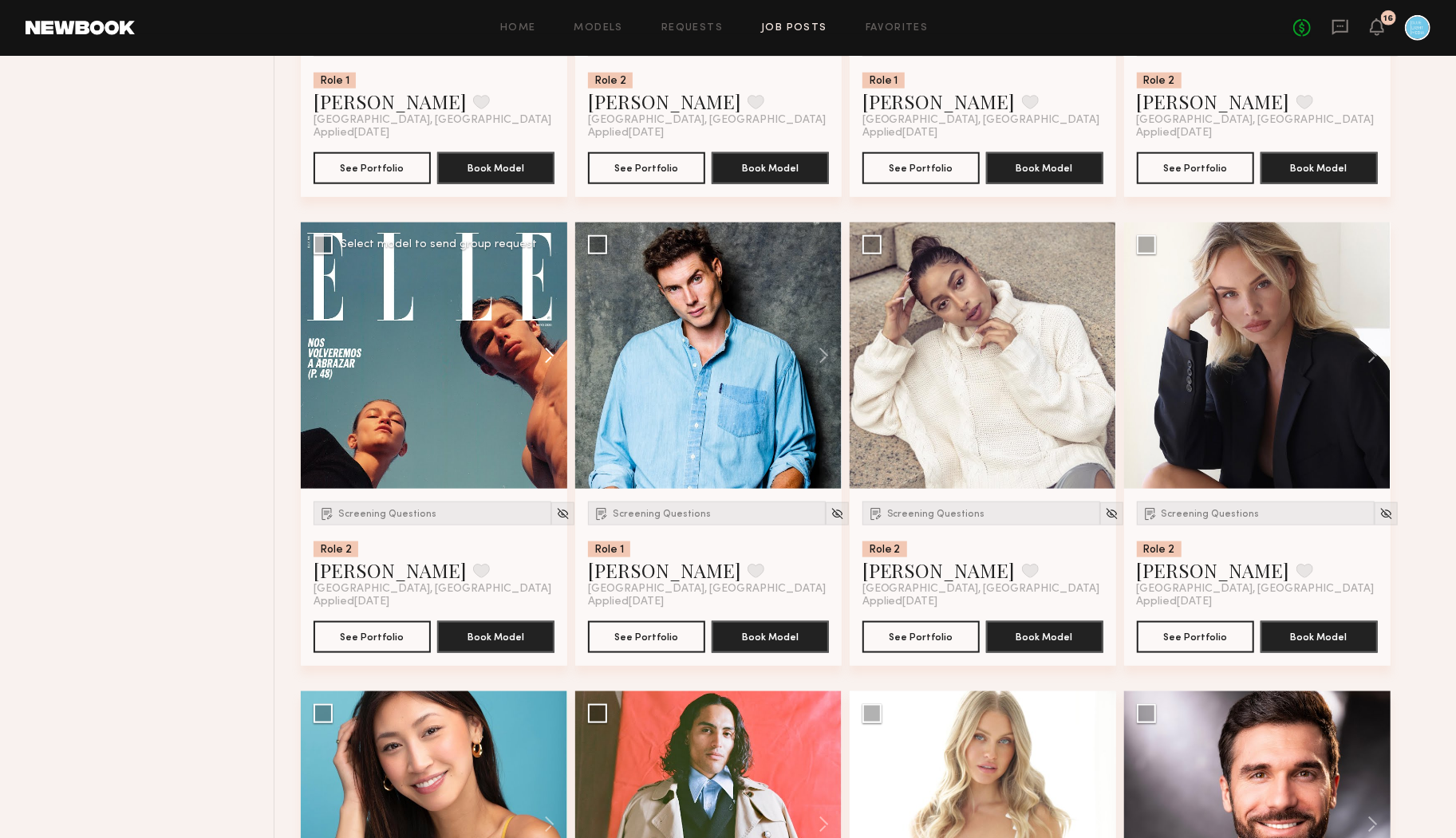
click at [551, 359] on button at bounding box center [542, 356] width 51 height 267
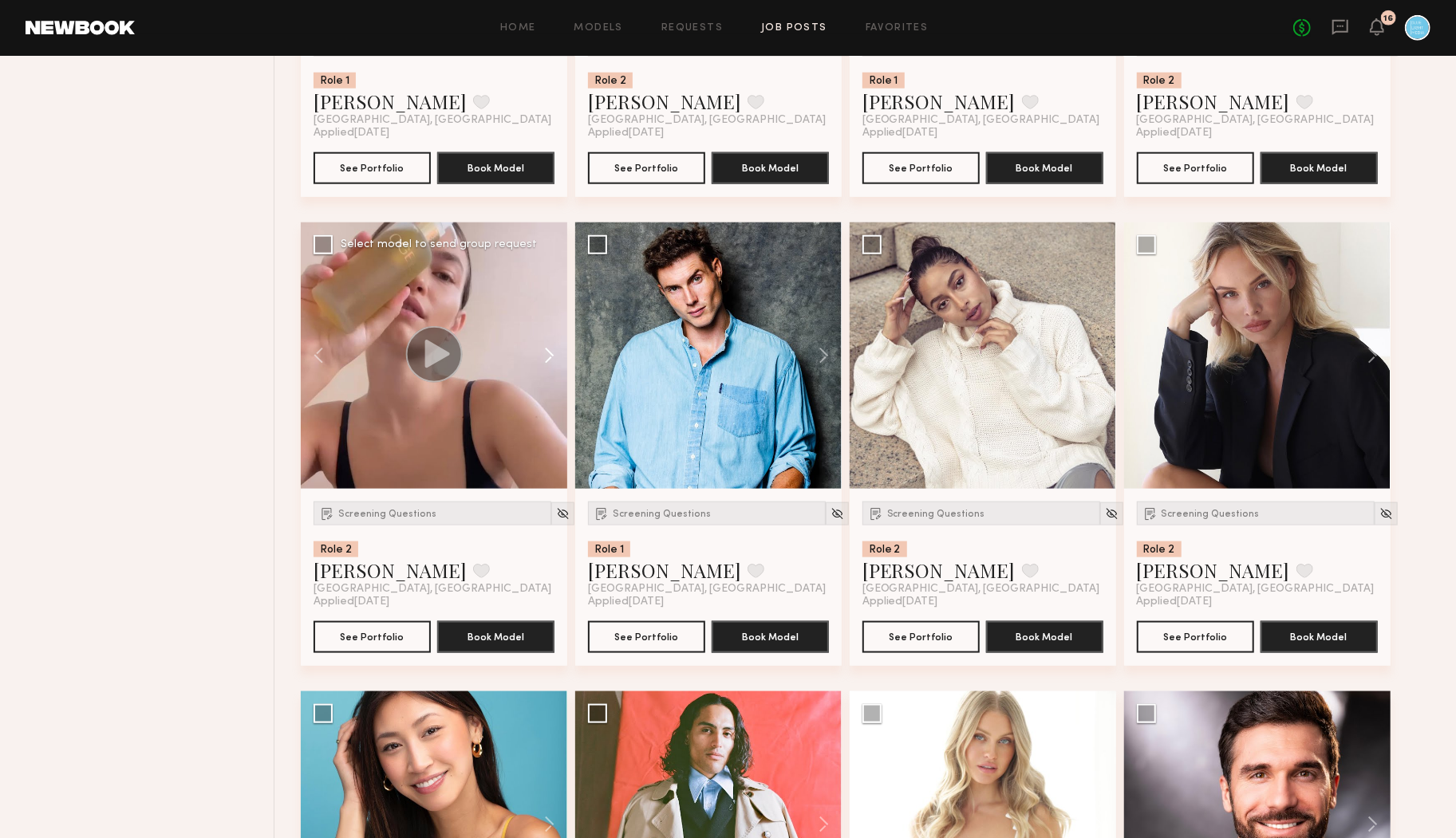
click at [550, 356] on button at bounding box center [542, 356] width 51 height 267
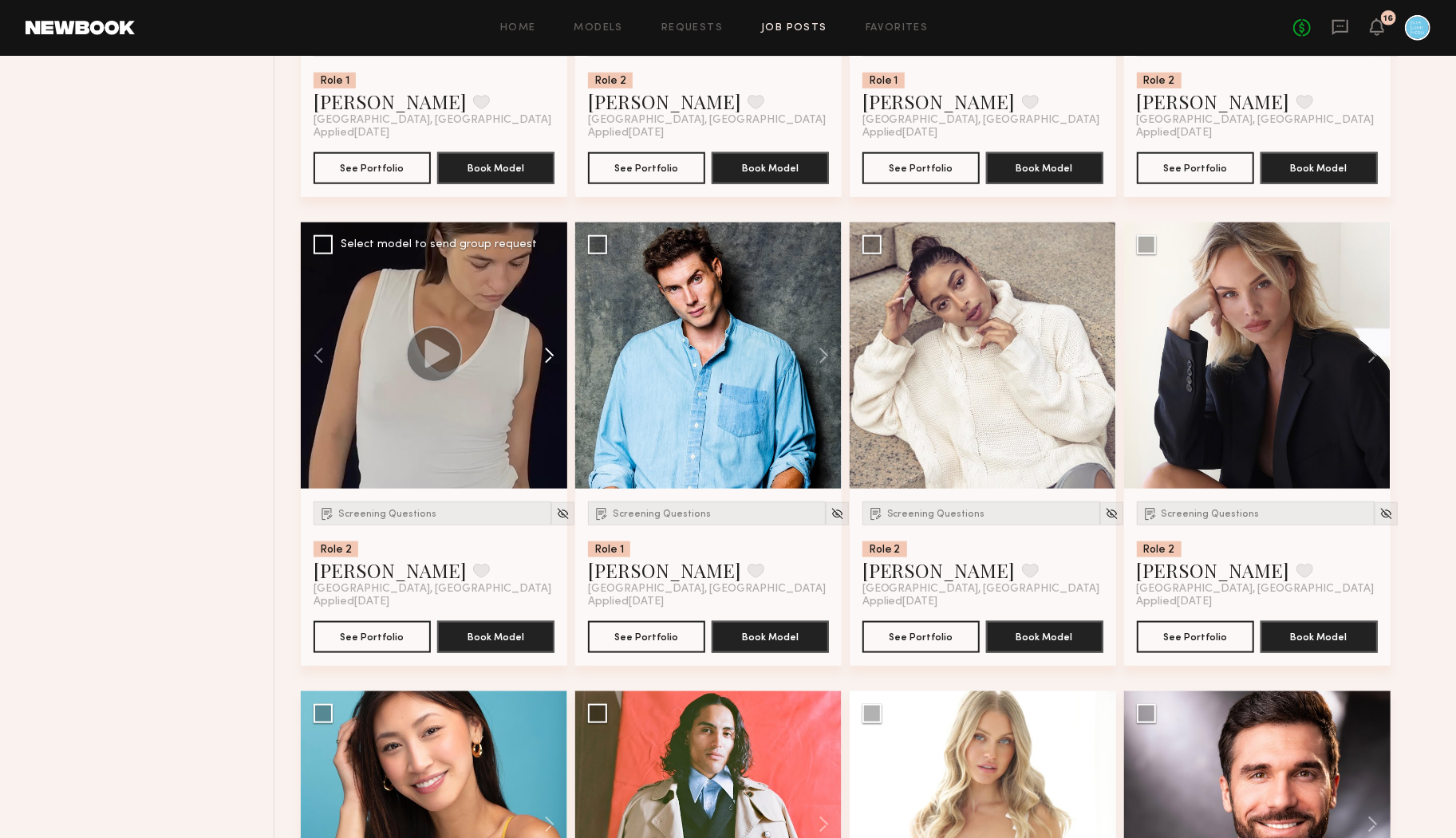
click at [550, 356] on button at bounding box center [542, 356] width 51 height 267
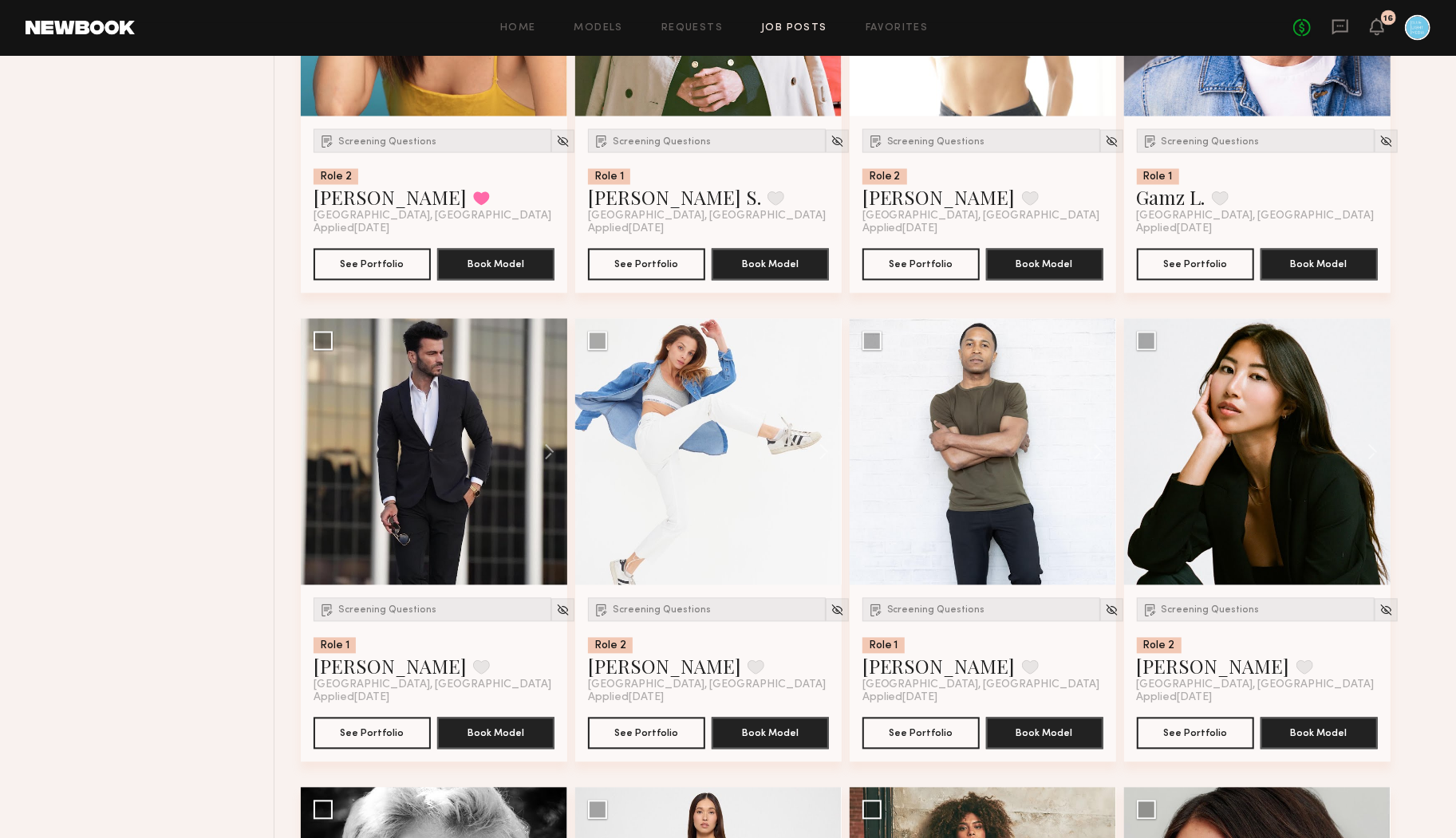
scroll to position [10797, 0]
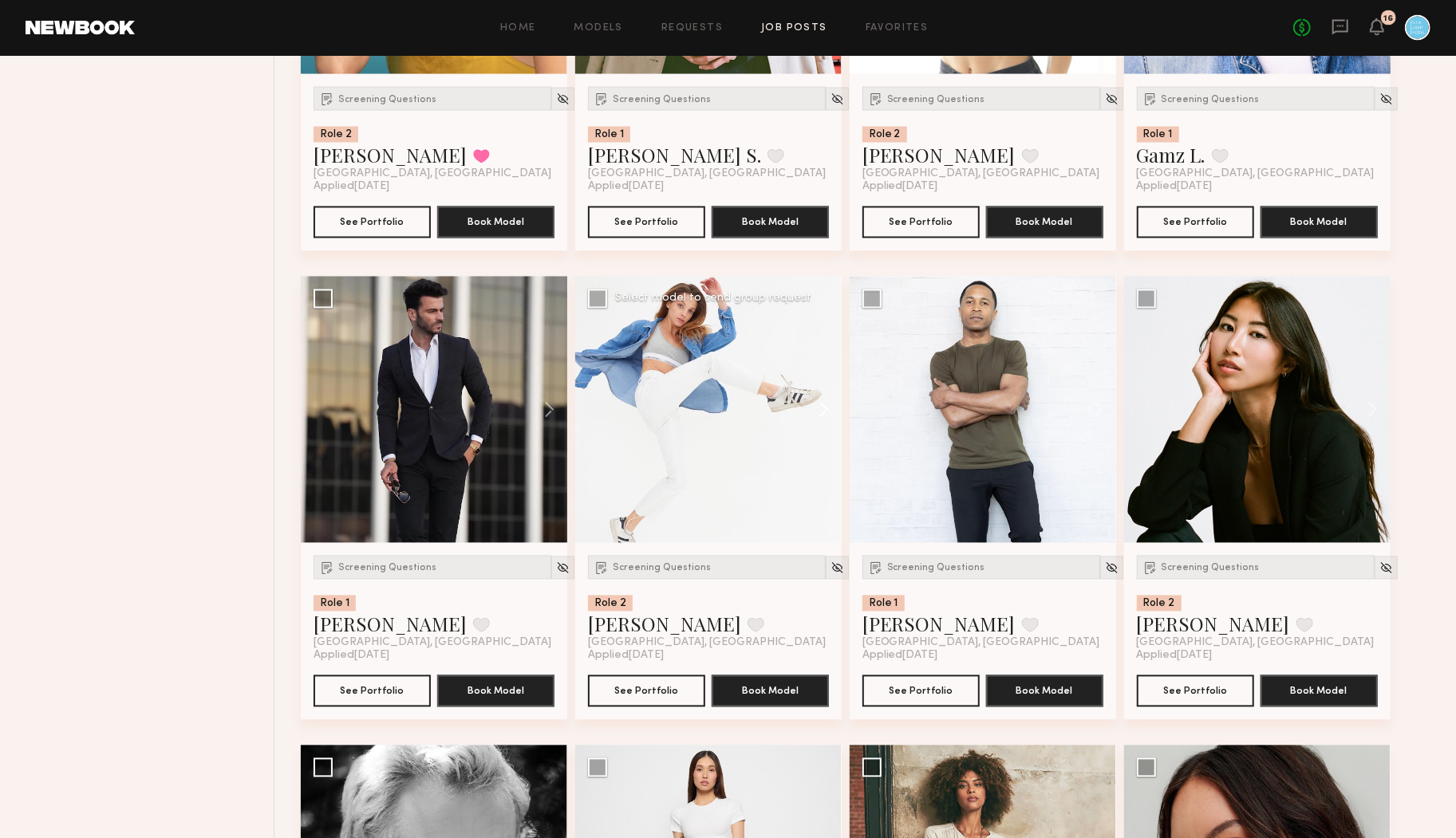
click at [822, 407] on button at bounding box center [816, 410] width 51 height 267
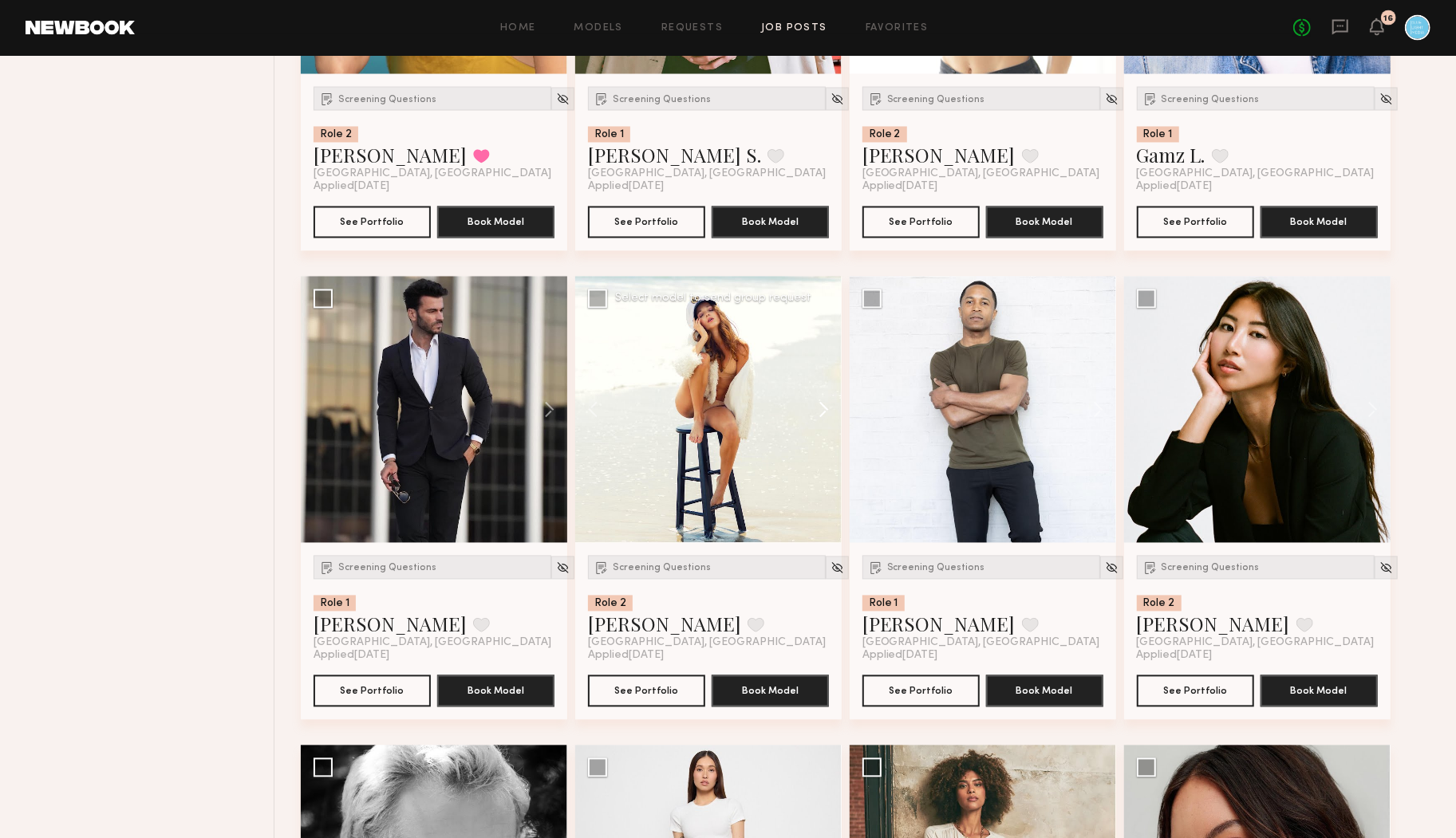
click at [822, 407] on button at bounding box center [816, 410] width 51 height 267
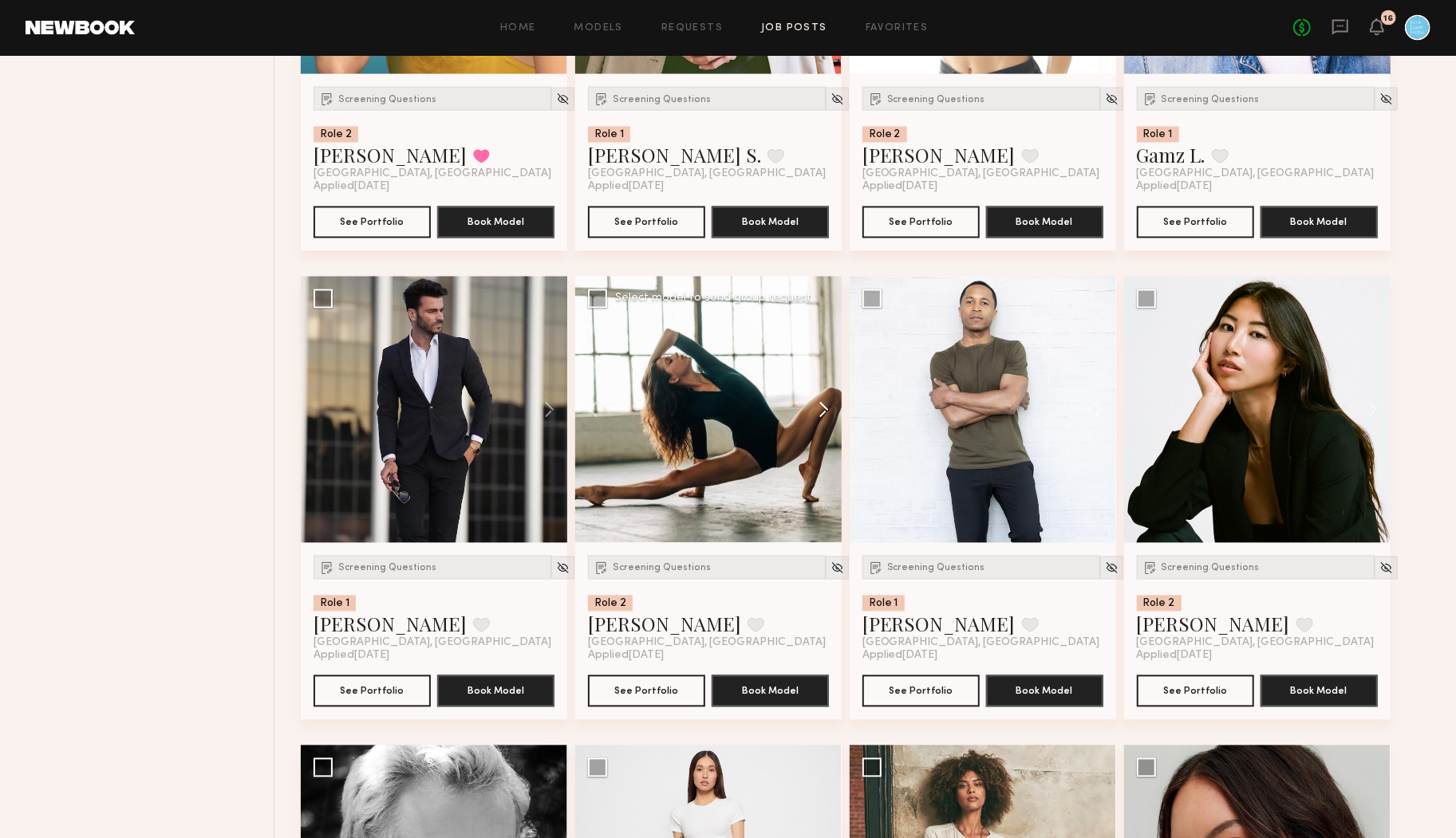
click at [822, 407] on button at bounding box center [816, 410] width 51 height 267
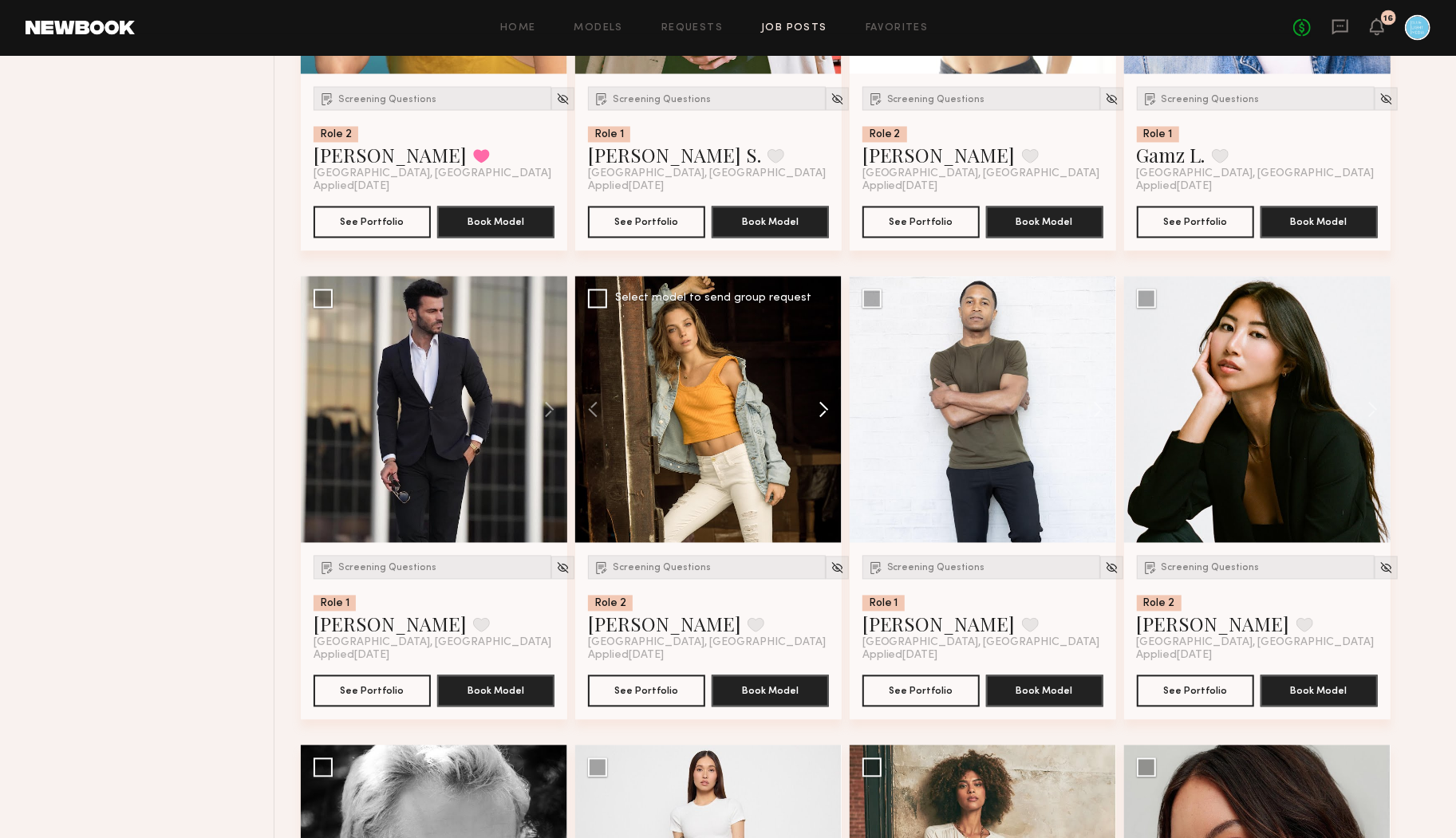
click at [822, 407] on button at bounding box center [816, 410] width 51 height 267
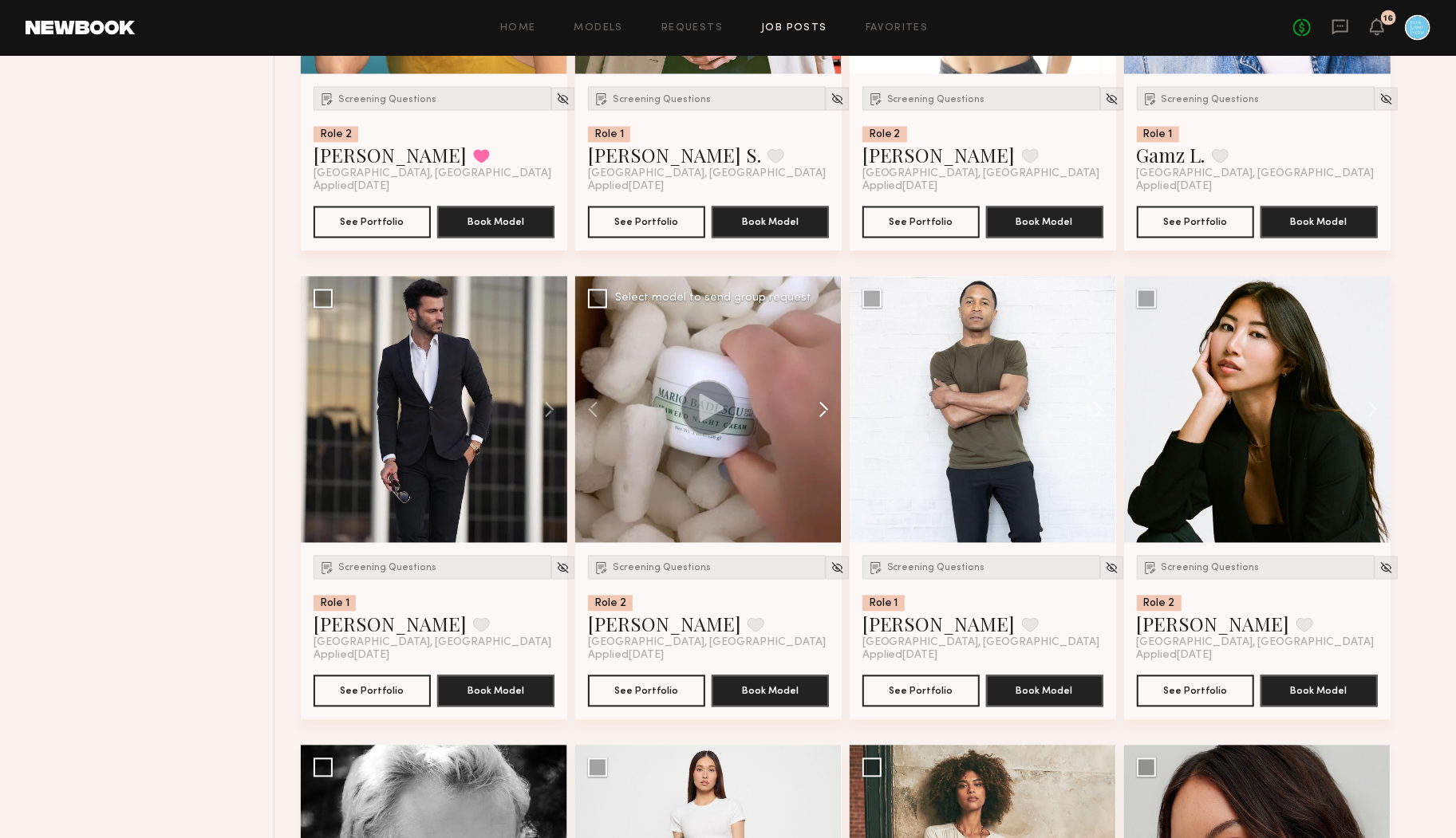
click at [822, 407] on button at bounding box center [816, 410] width 51 height 267
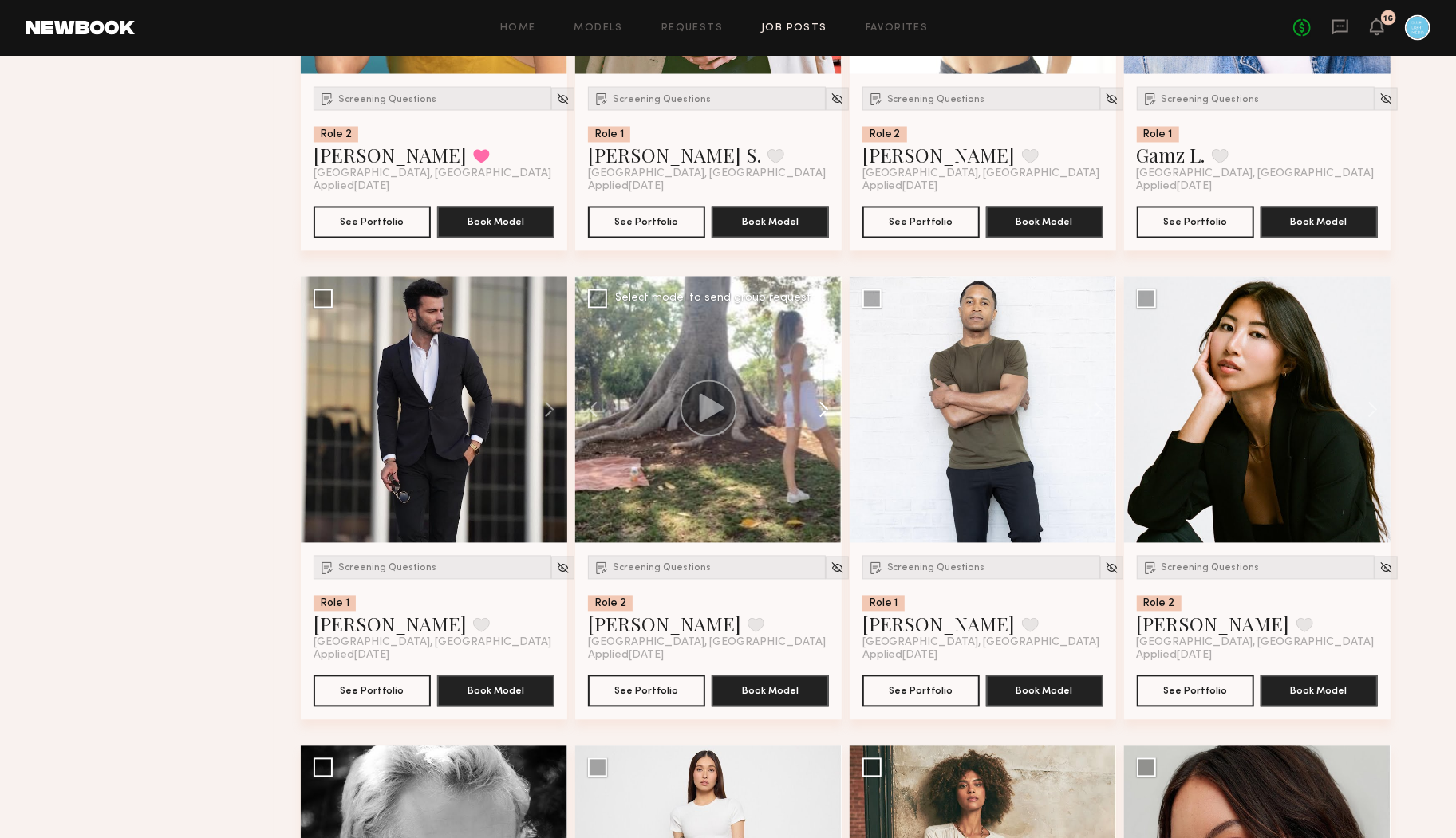
click at [822, 407] on button at bounding box center [816, 410] width 51 height 267
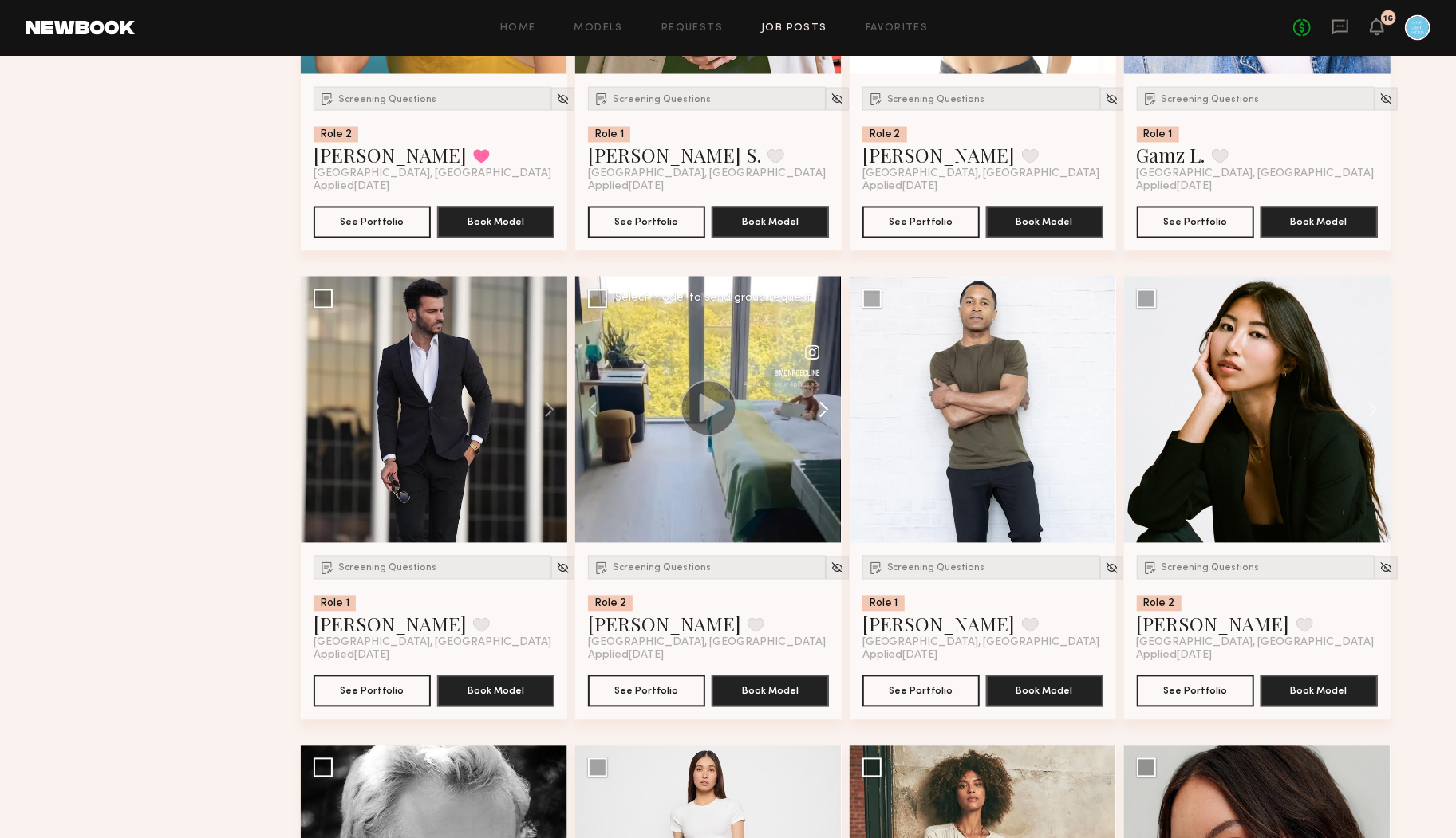
click at [822, 407] on button at bounding box center [816, 410] width 51 height 267
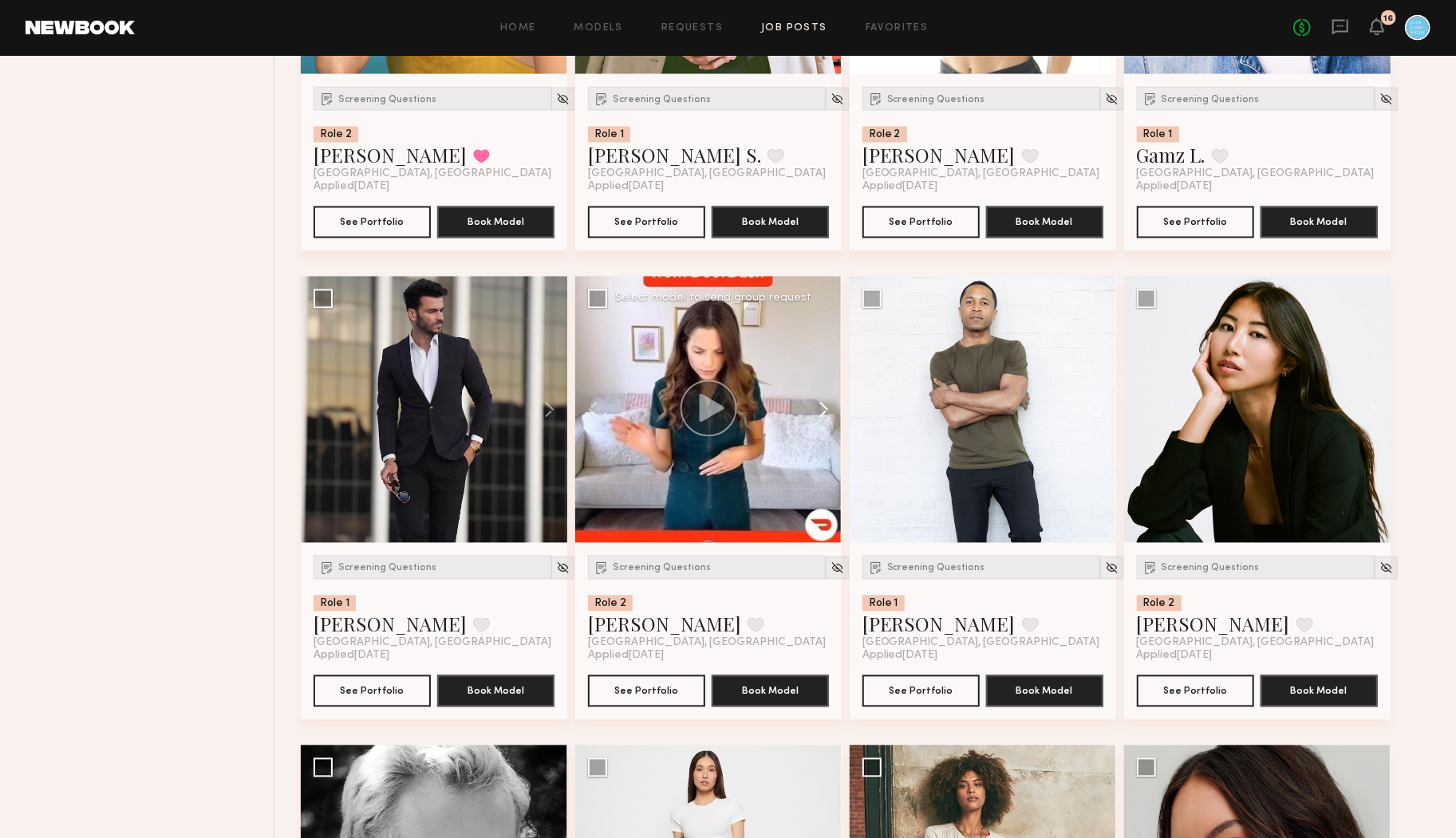
click at [822, 407] on button at bounding box center [816, 410] width 51 height 267
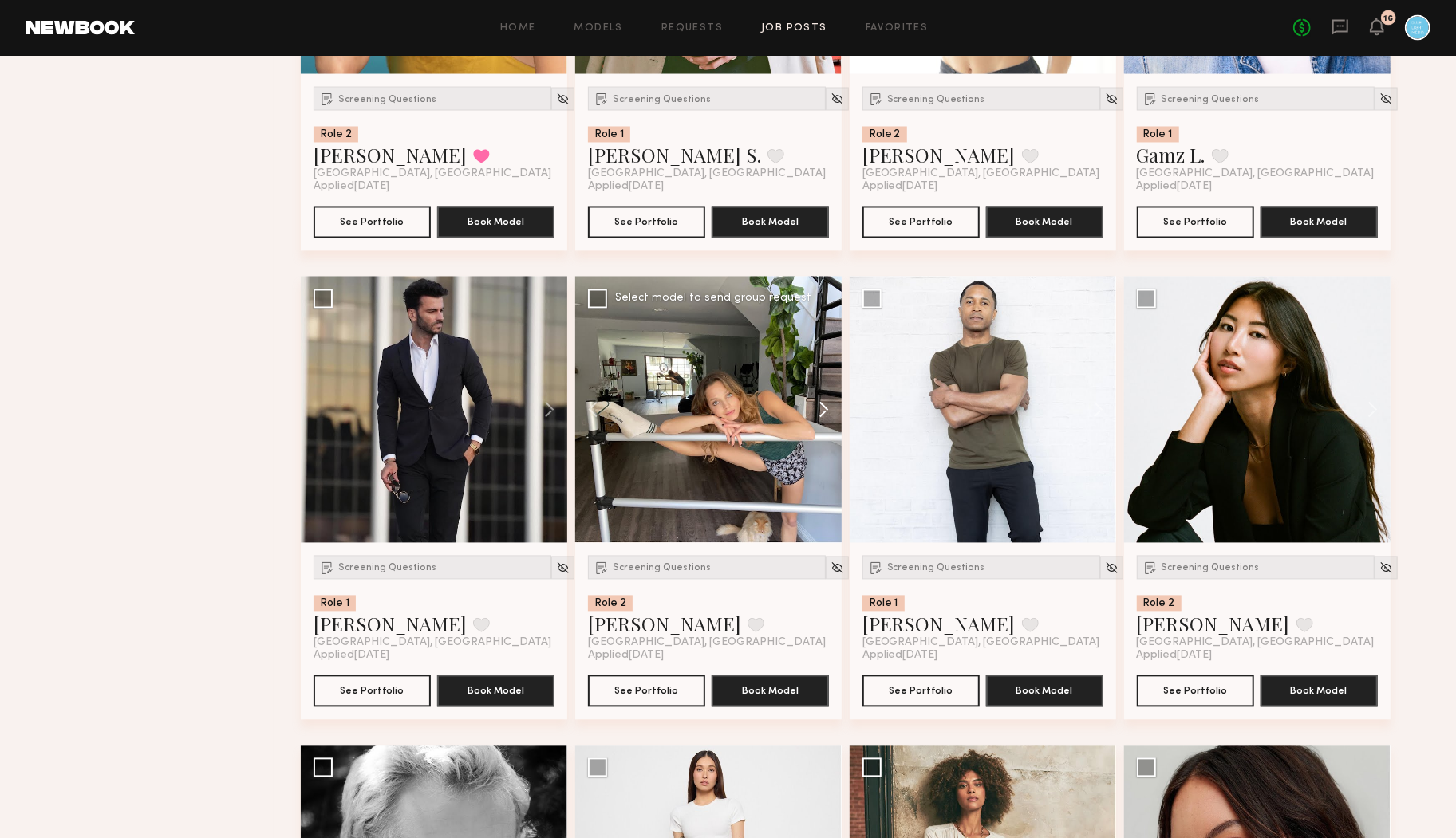
click at [822, 407] on button at bounding box center [816, 410] width 51 height 267
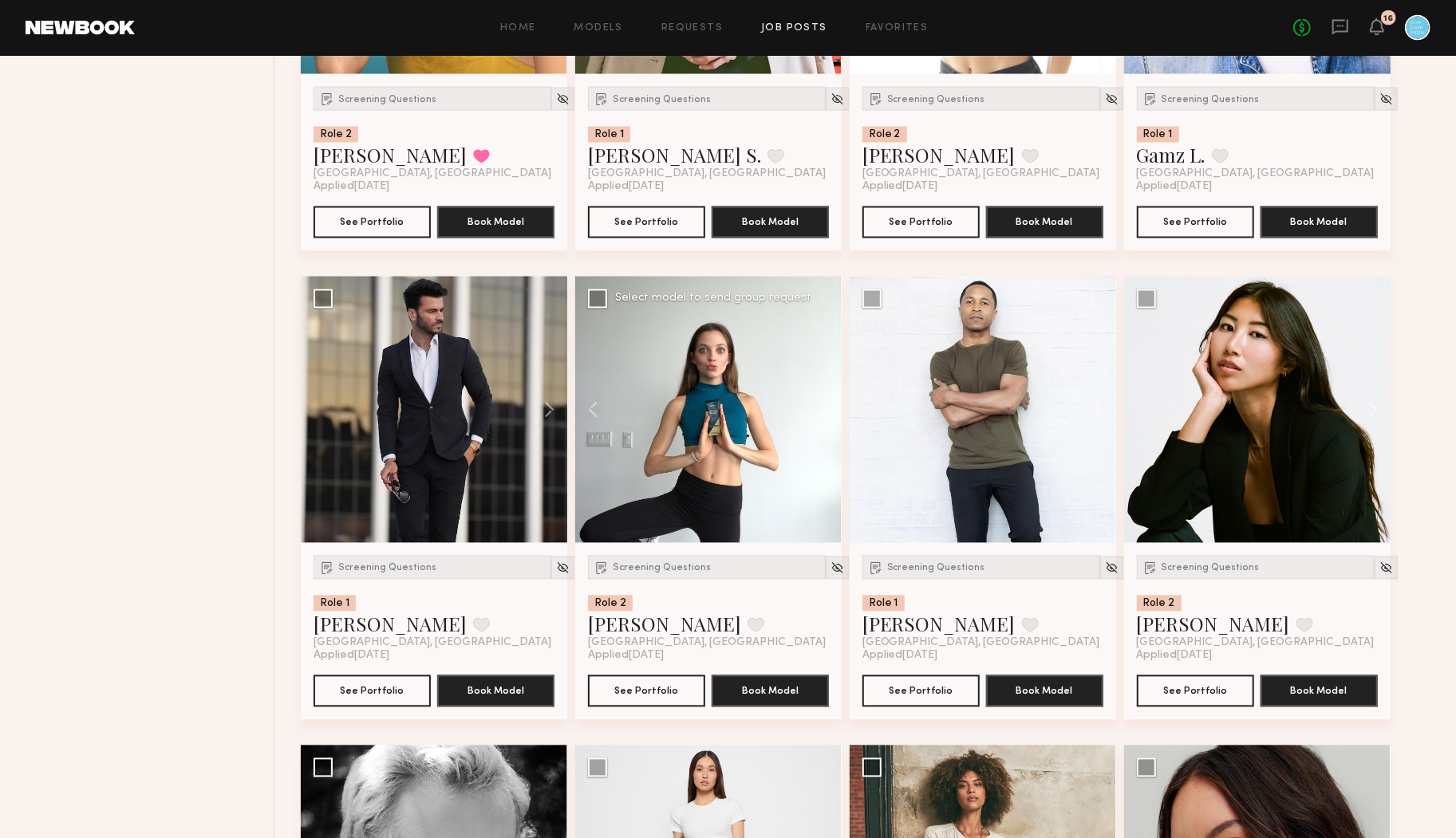
click at [822, 407] on button at bounding box center [816, 410] width 51 height 267
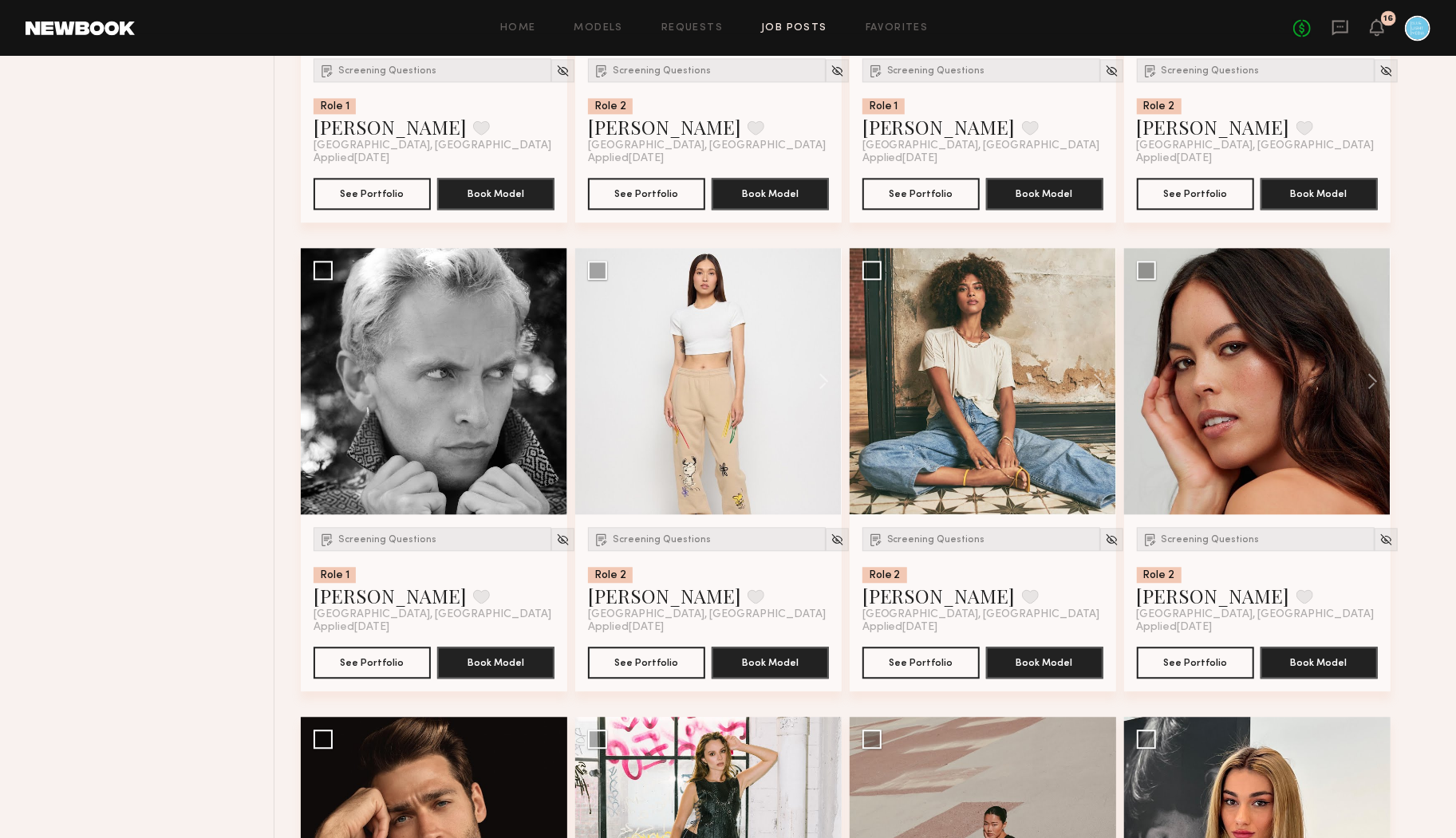
scroll to position [11350, 0]
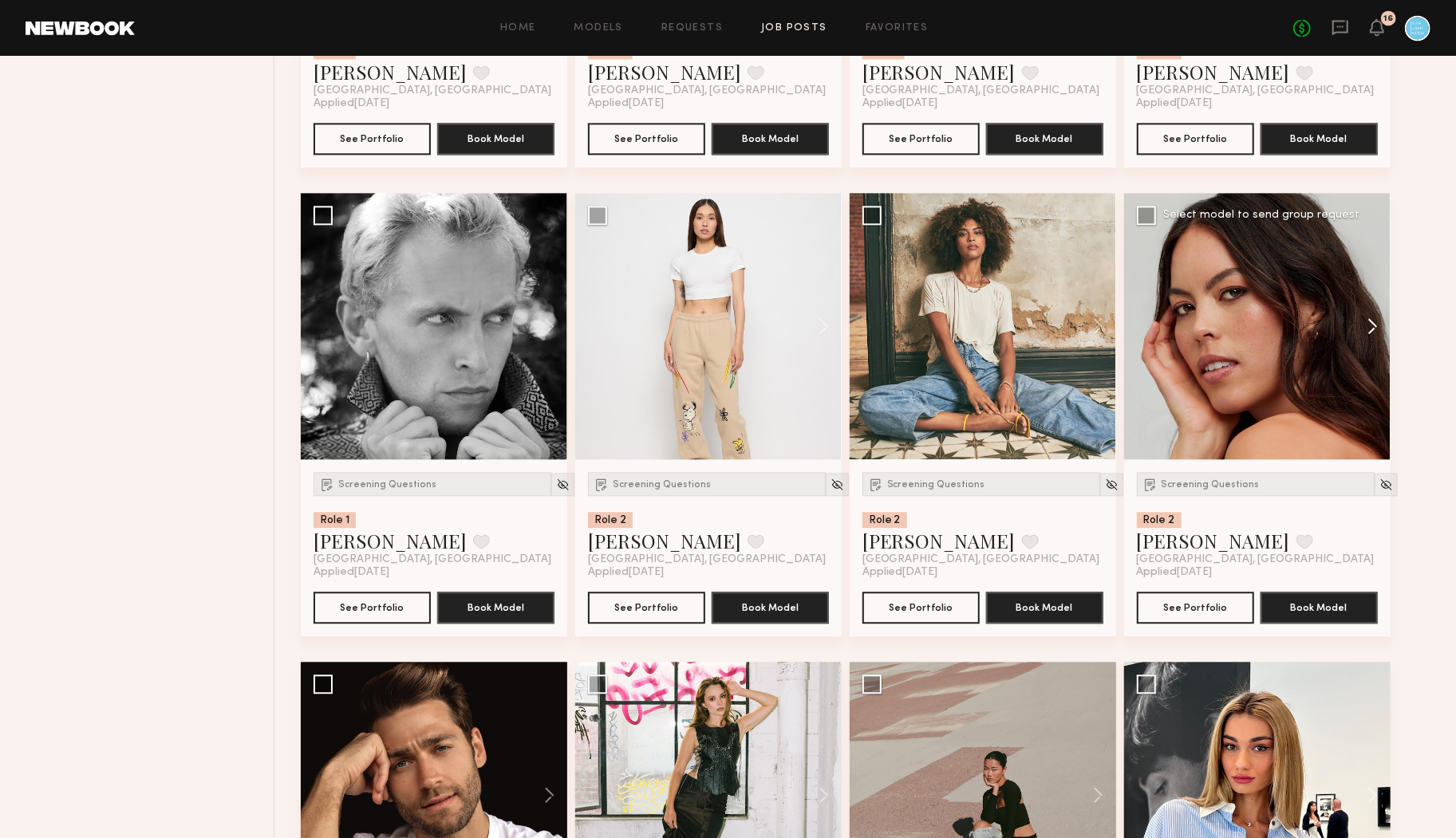
click at [1371, 322] on button at bounding box center [1365, 327] width 51 height 267
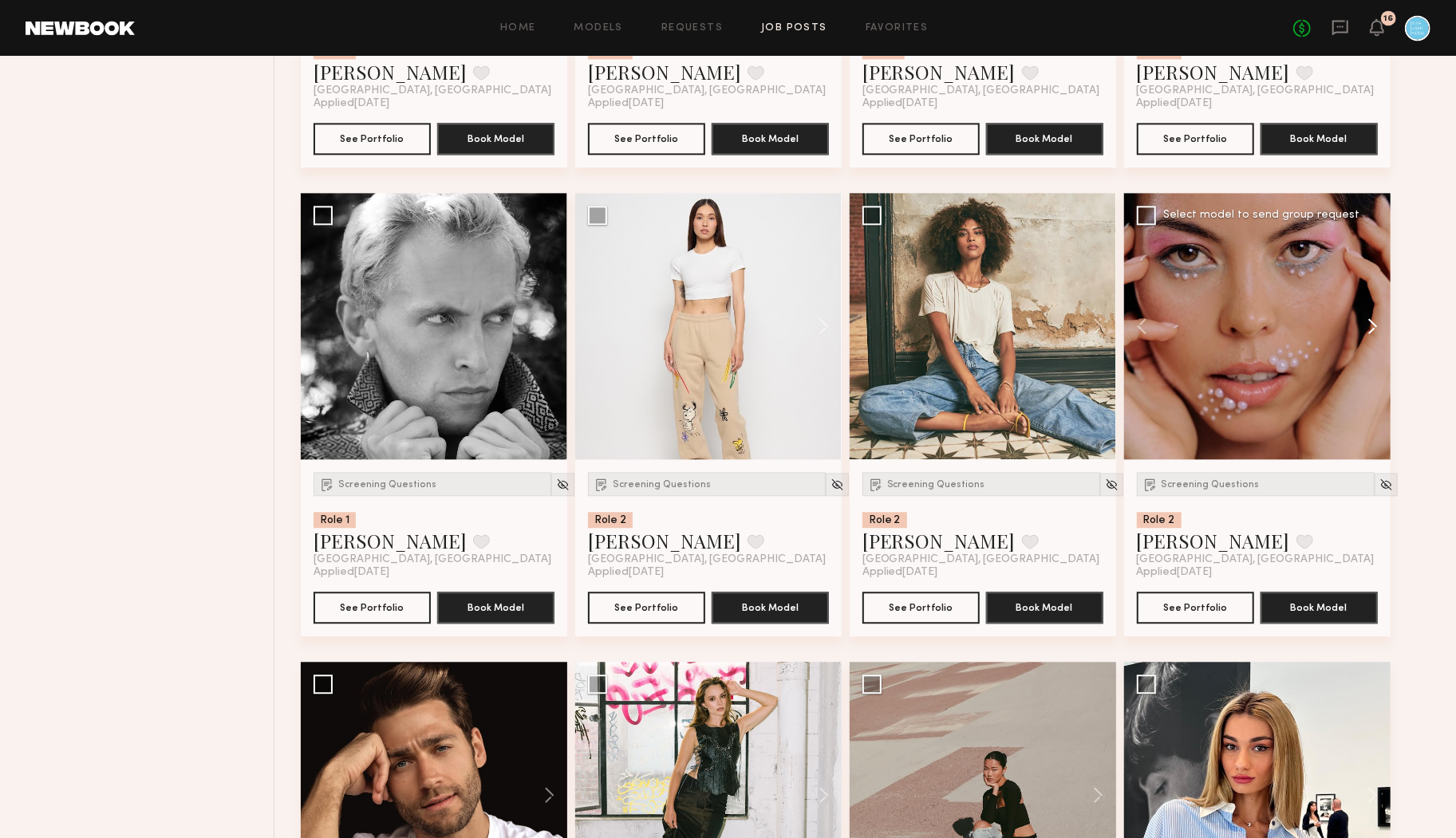
click at [1372, 324] on button at bounding box center [1365, 327] width 51 height 267
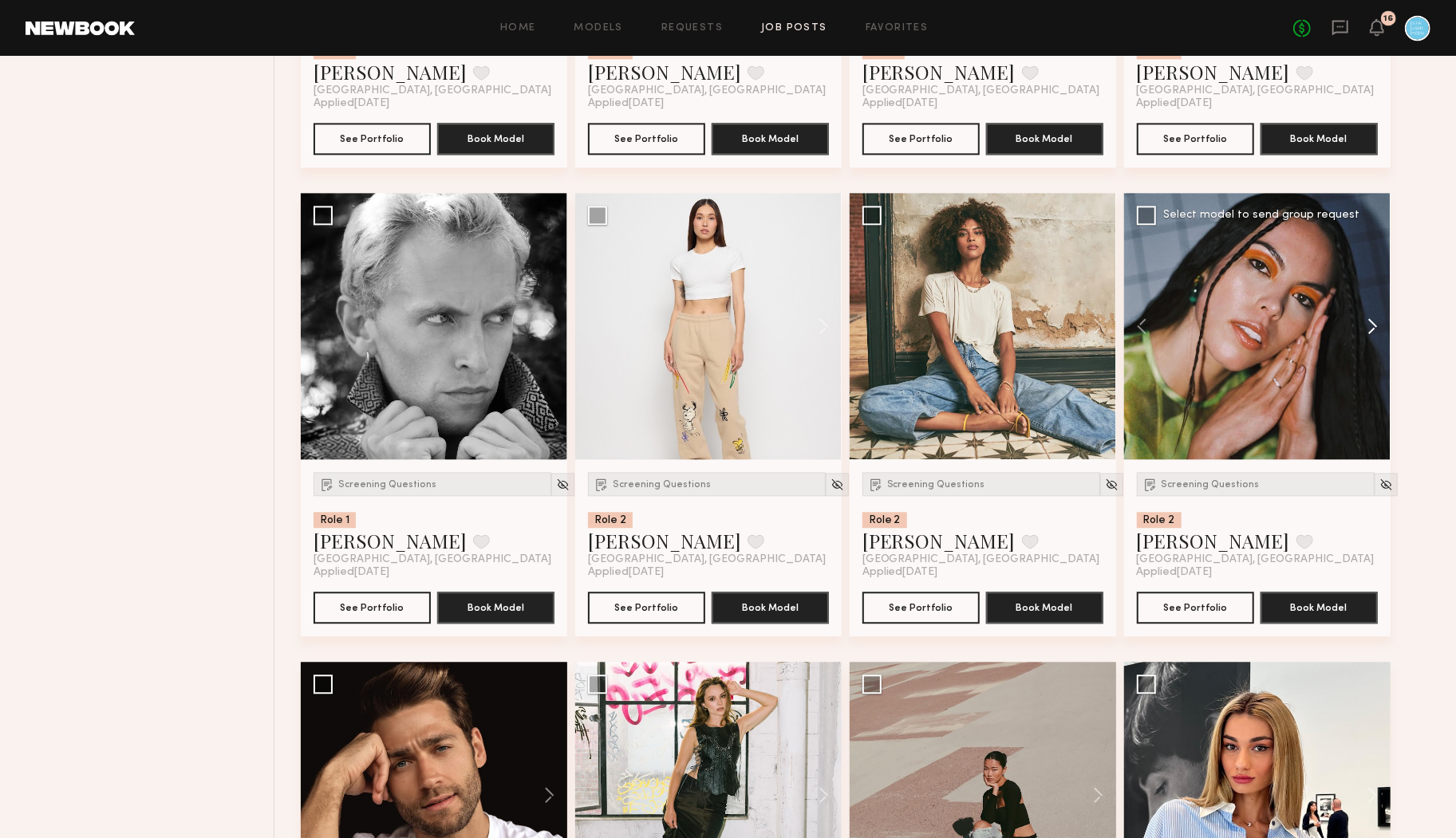
click at [1372, 325] on button at bounding box center [1365, 327] width 51 height 267
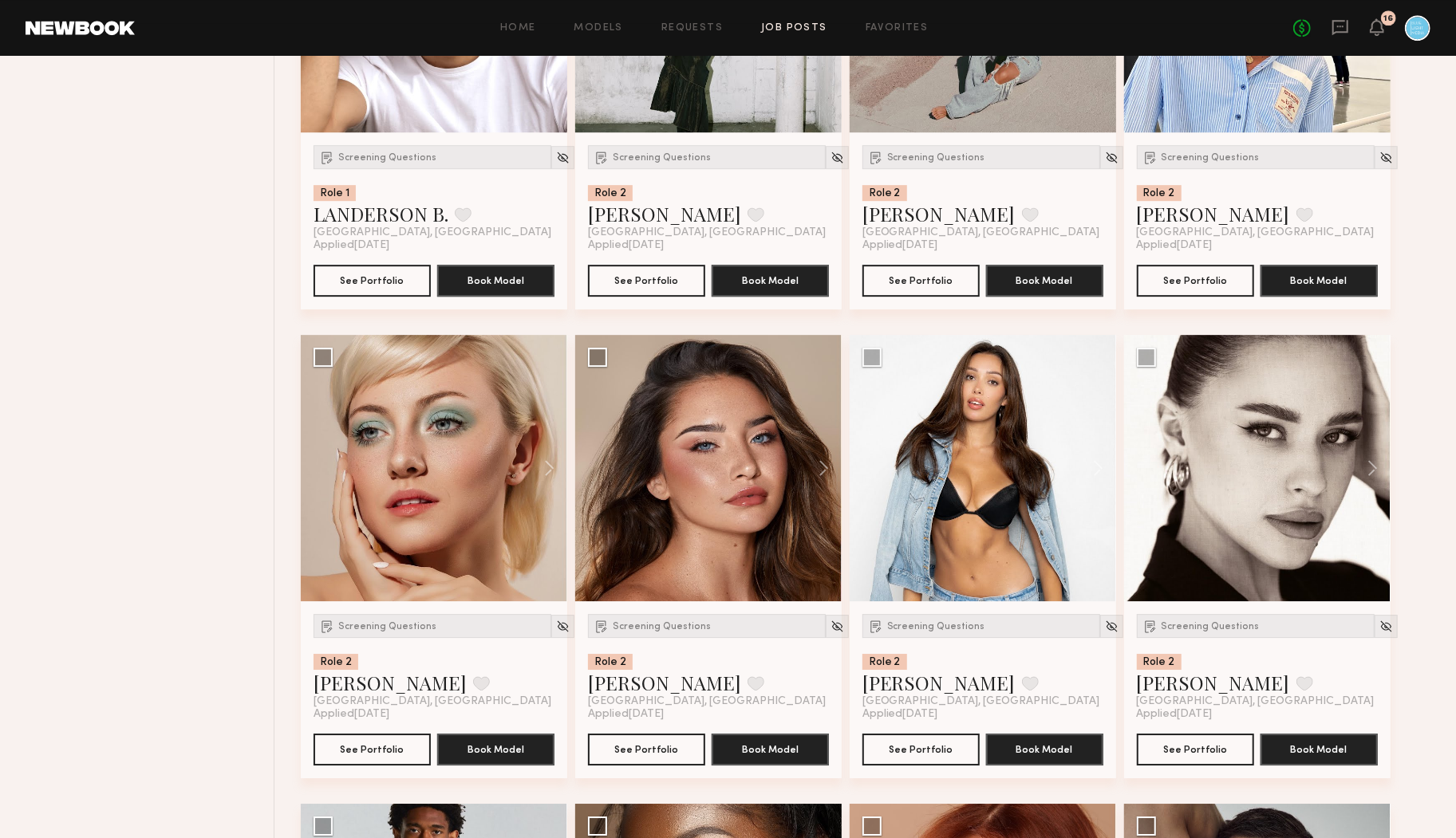
scroll to position [12165, 0]
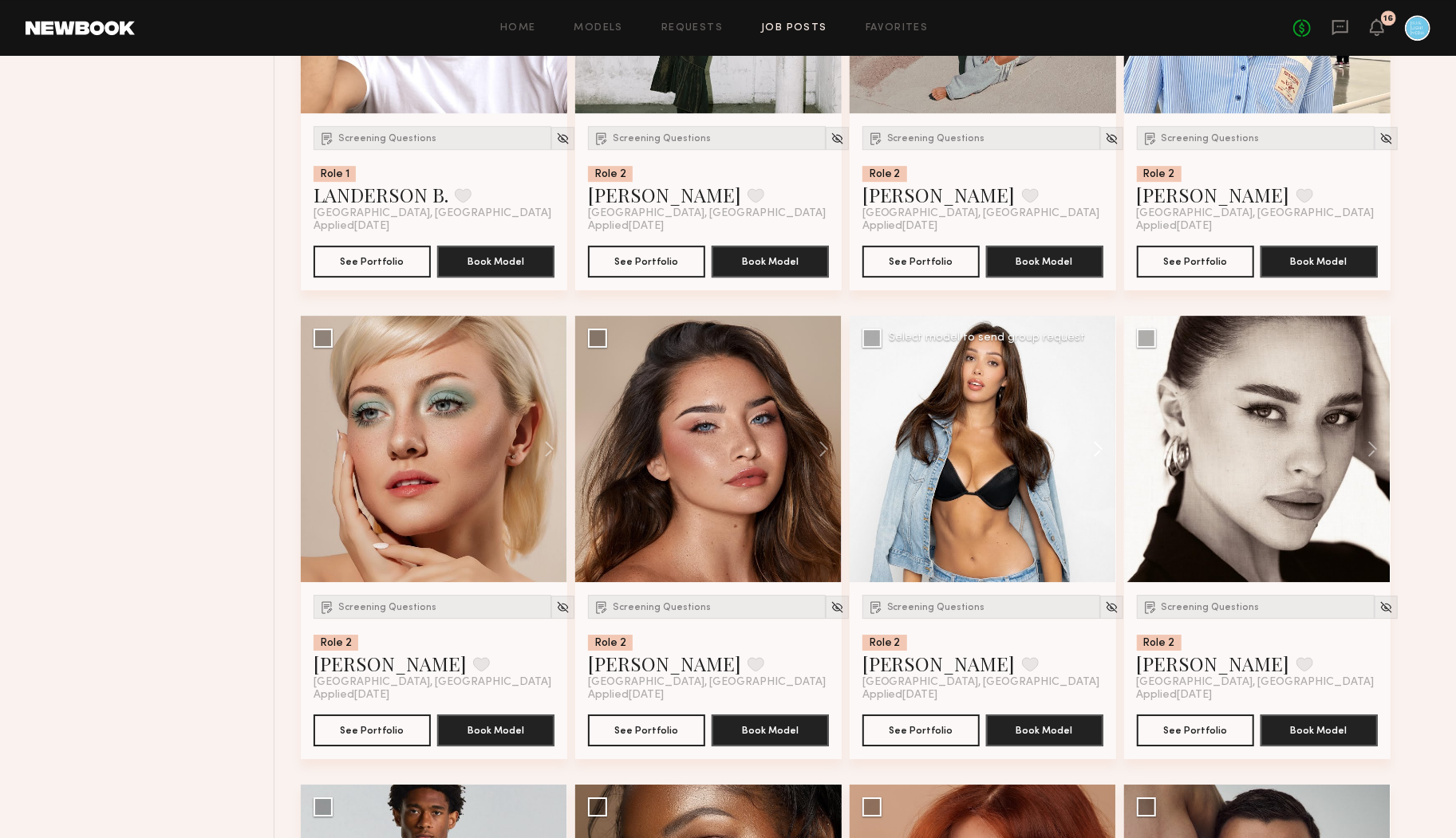
click at [1096, 451] on button at bounding box center [1091, 449] width 51 height 267
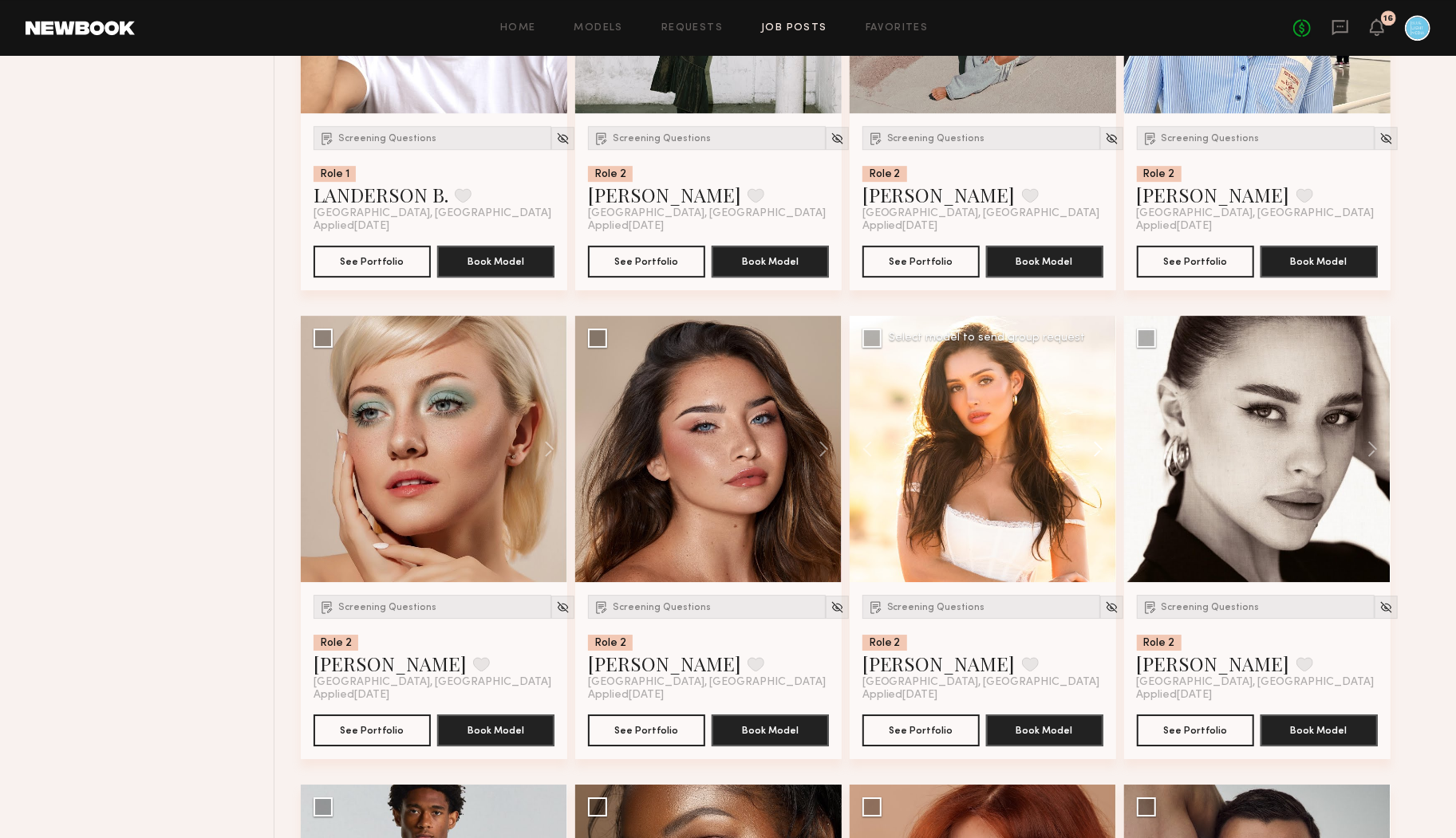
click at [1096, 451] on button at bounding box center [1091, 449] width 51 height 267
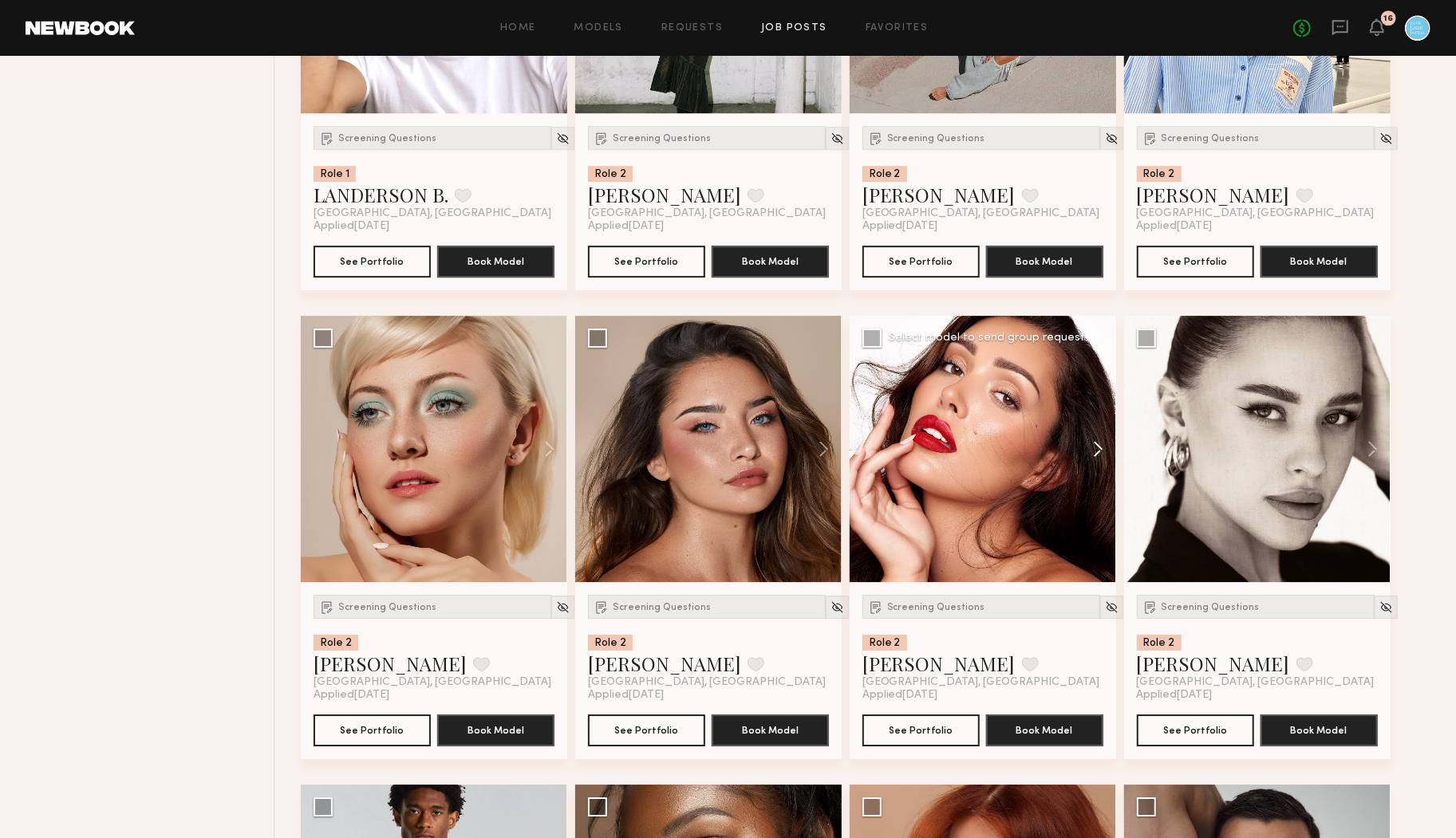
click at [1096, 451] on button at bounding box center [1091, 449] width 51 height 267
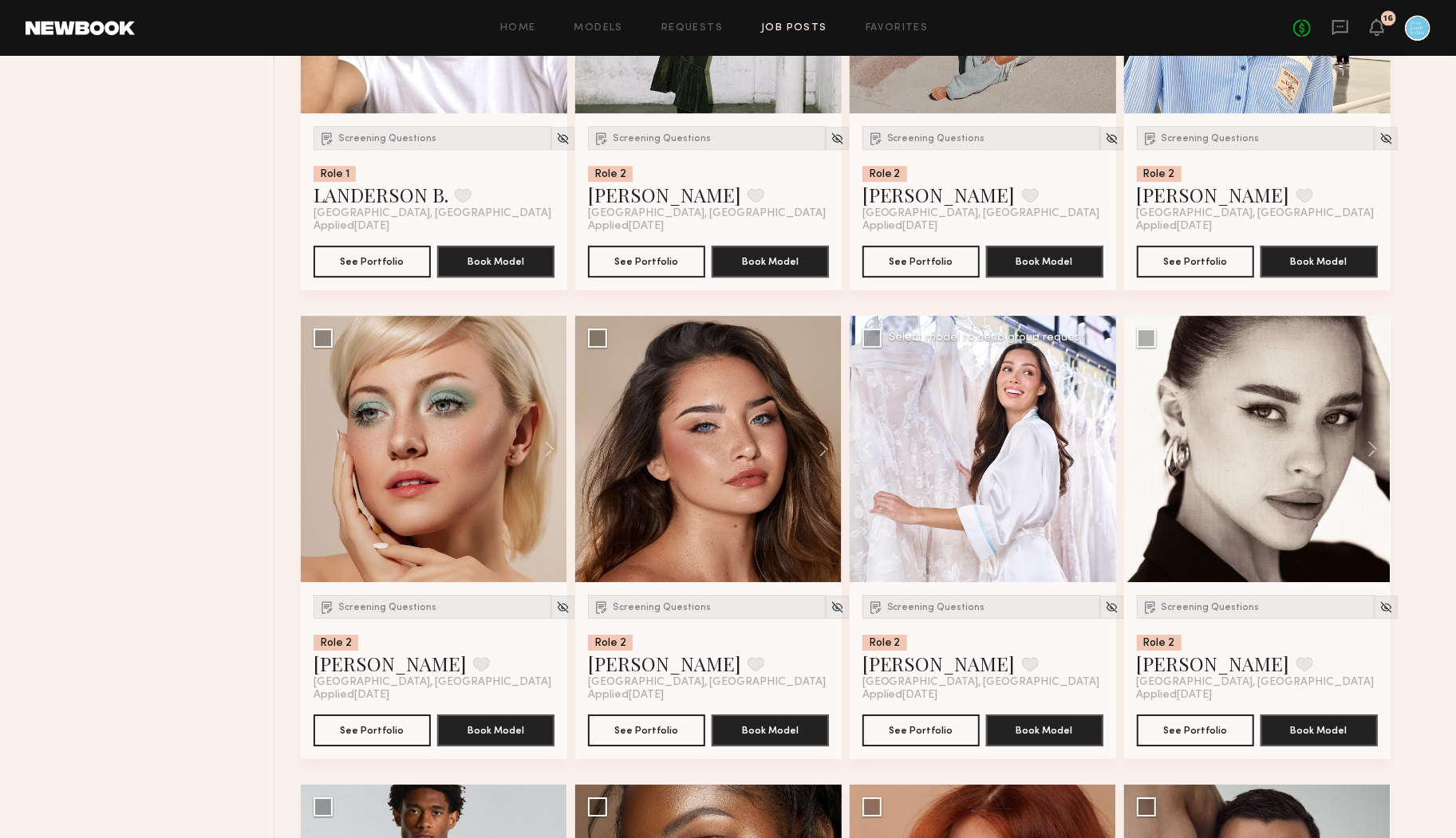
click at [1096, 451] on button at bounding box center [1091, 449] width 51 height 267
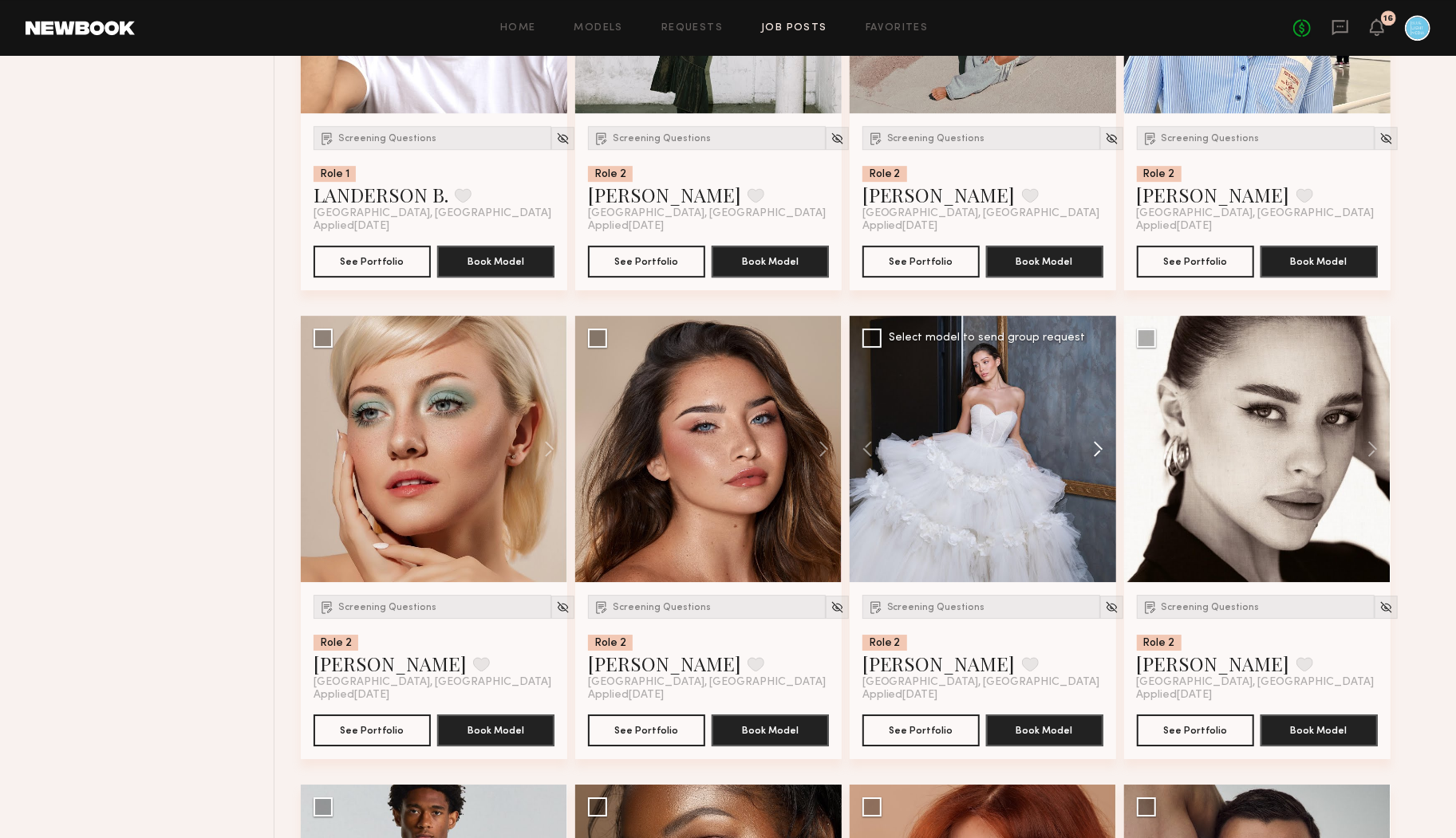
click at [1096, 451] on button at bounding box center [1091, 449] width 51 height 267
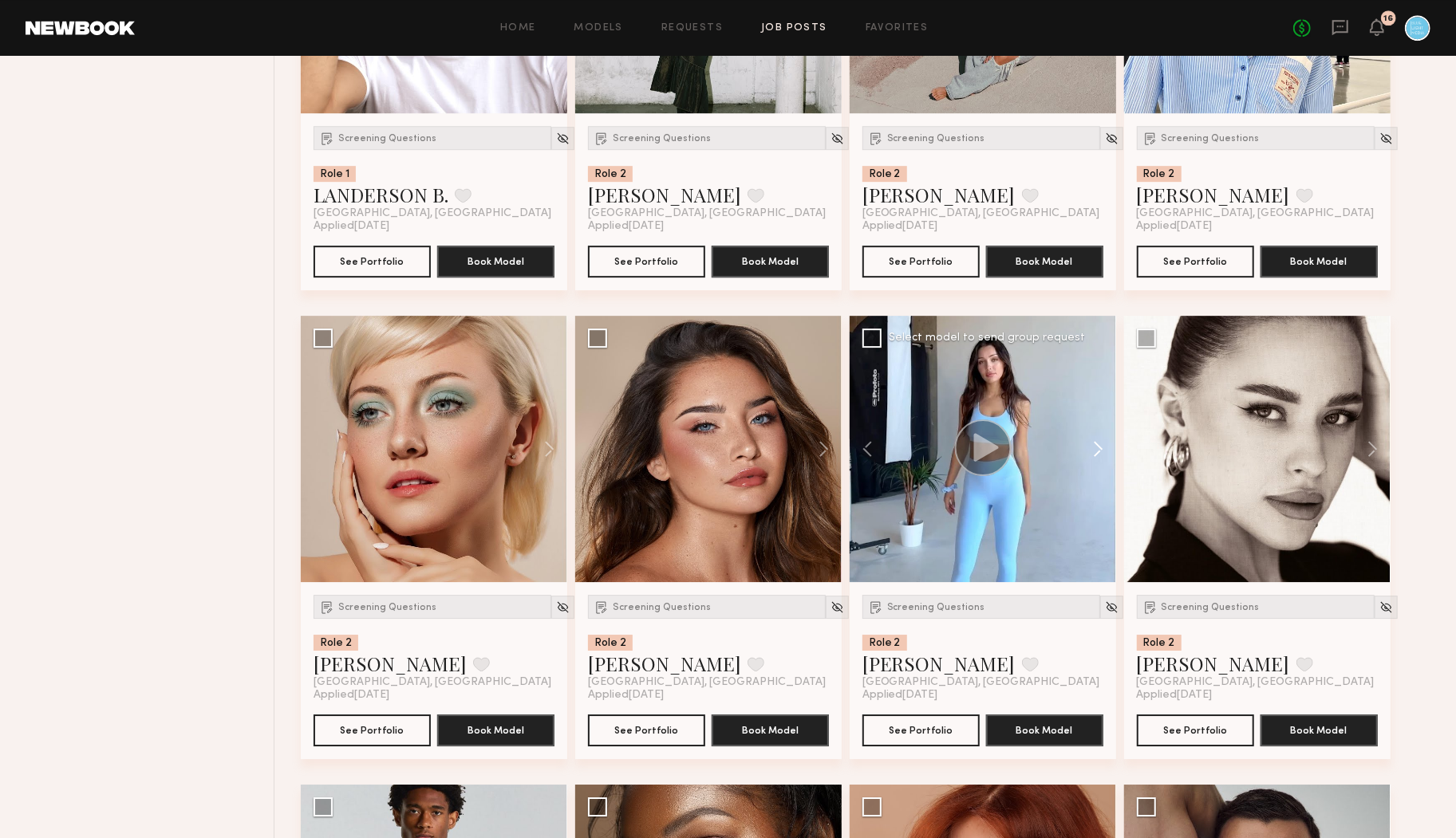
click at [1096, 451] on button at bounding box center [1091, 449] width 51 height 267
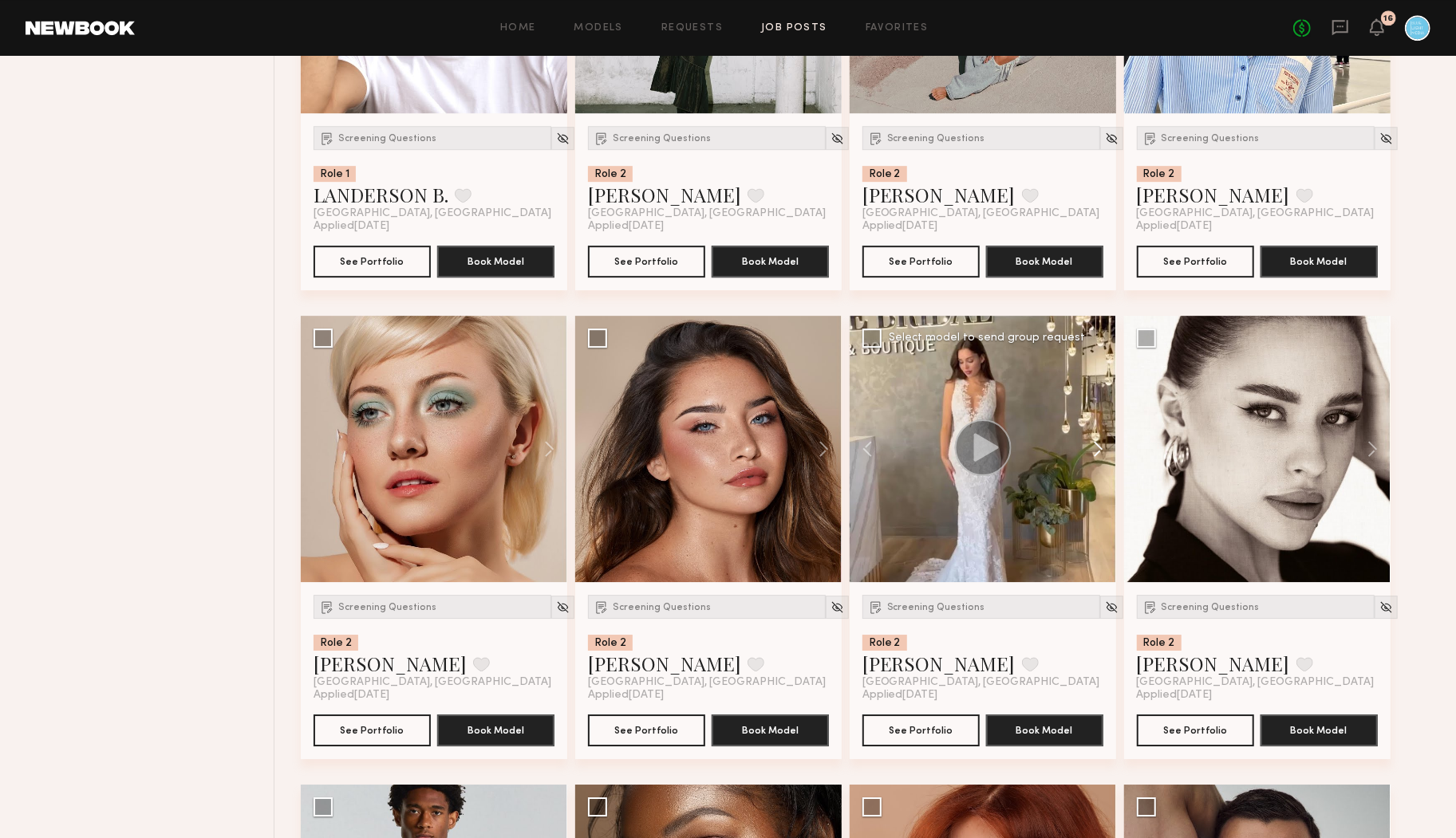
click at [1096, 451] on button at bounding box center [1091, 449] width 51 height 267
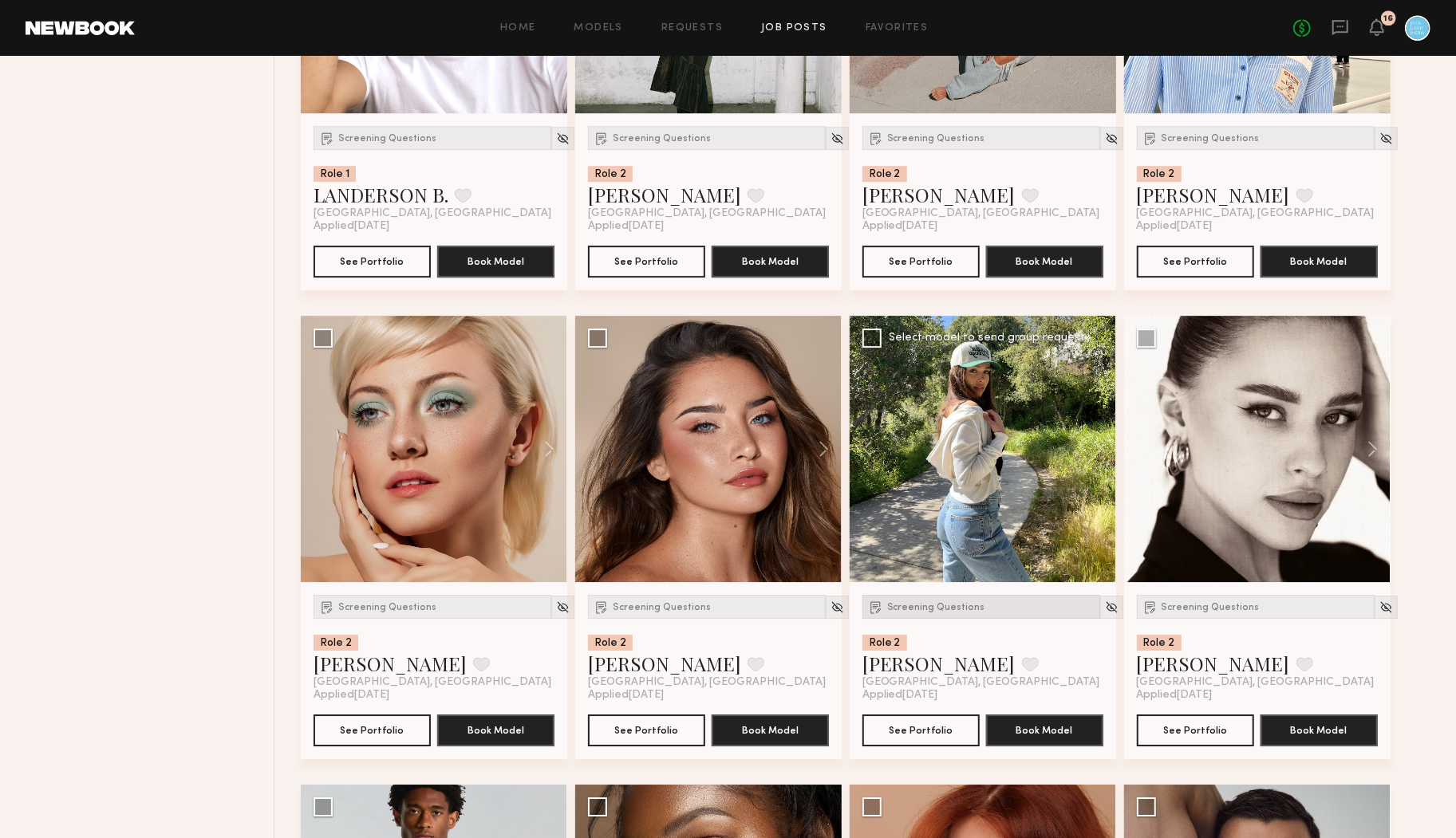
click at [914, 616] on div "Screening Questions" at bounding box center [981, 607] width 238 height 24
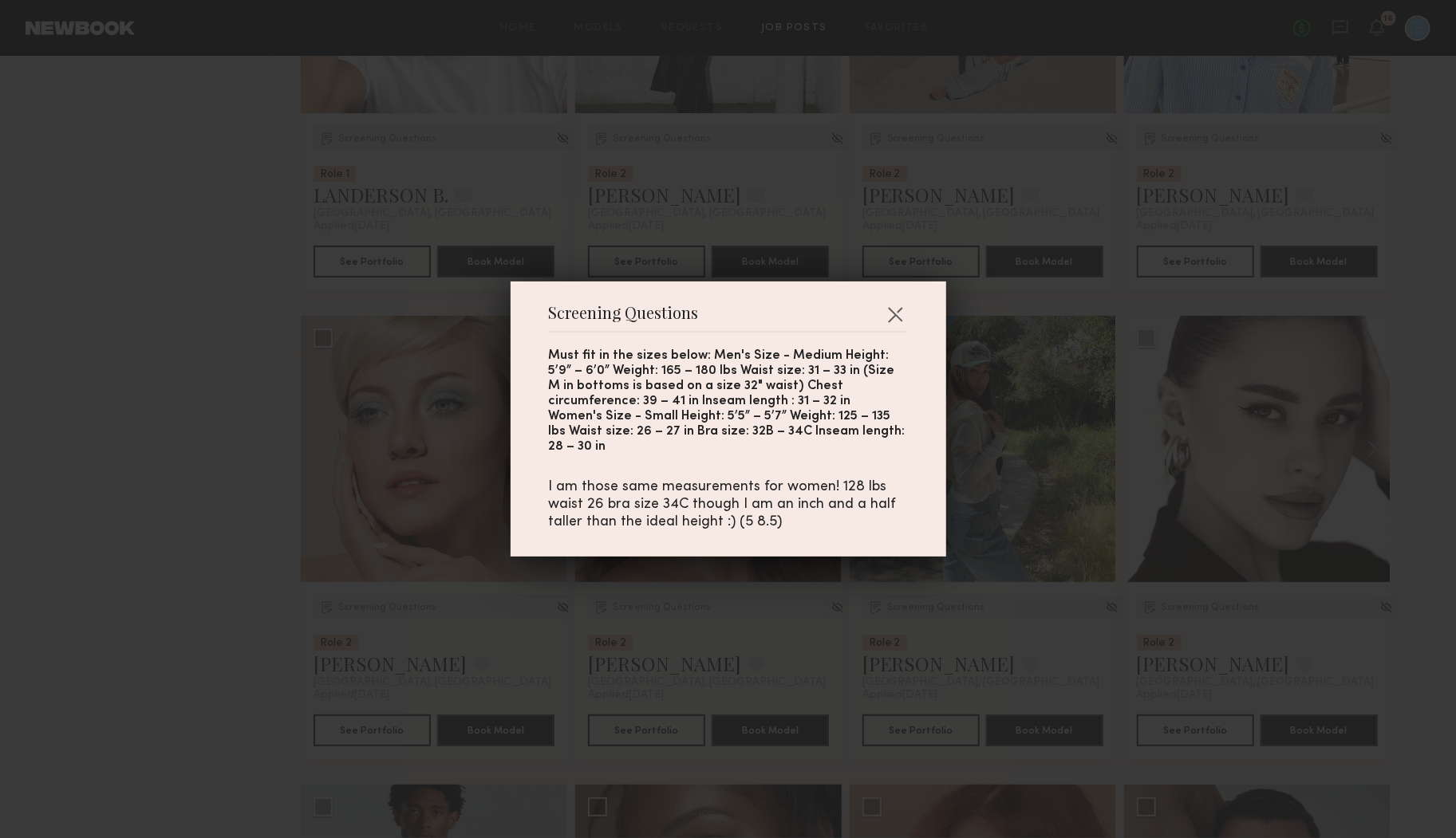
click at [914, 615] on div "Screening Questions Must fit in the sizes below: Men's Size - Medium Height: 5’…" at bounding box center [728, 419] width 1456 height 838
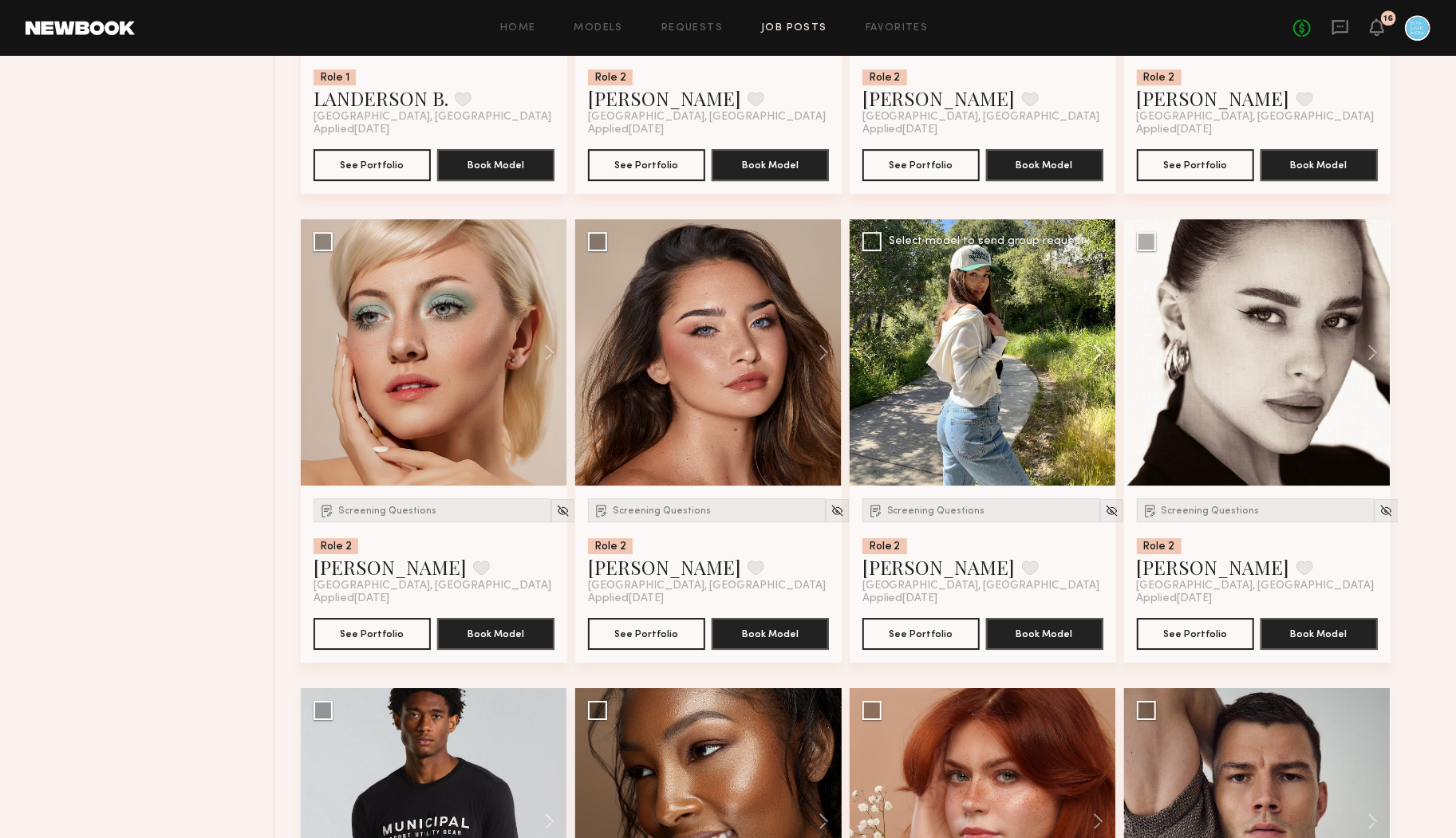
scroll to position [12264, 0]
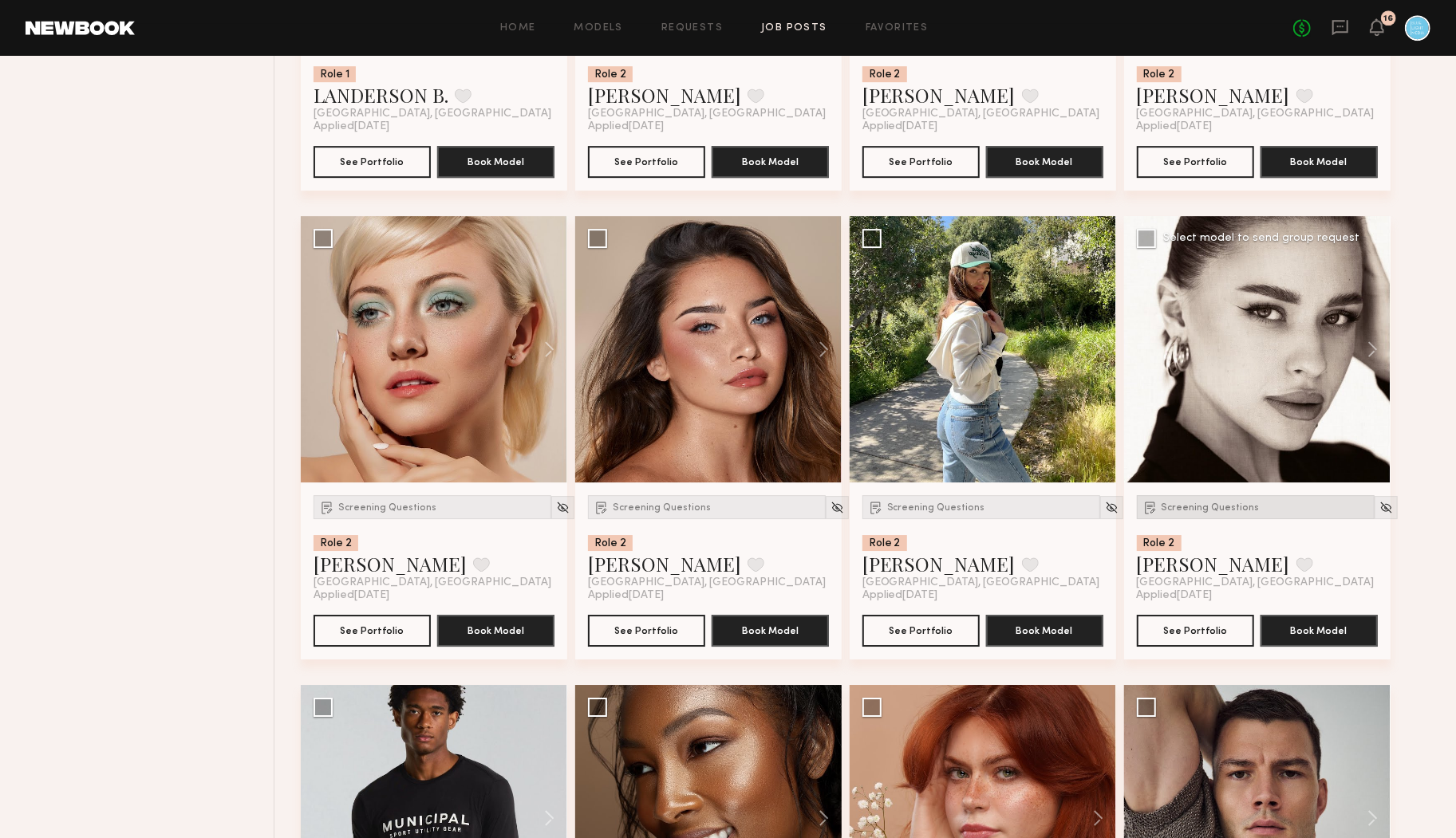
click at [1179, 504] on span "Screening Questions" at bounding box center [1210, 508] width 98 height 10
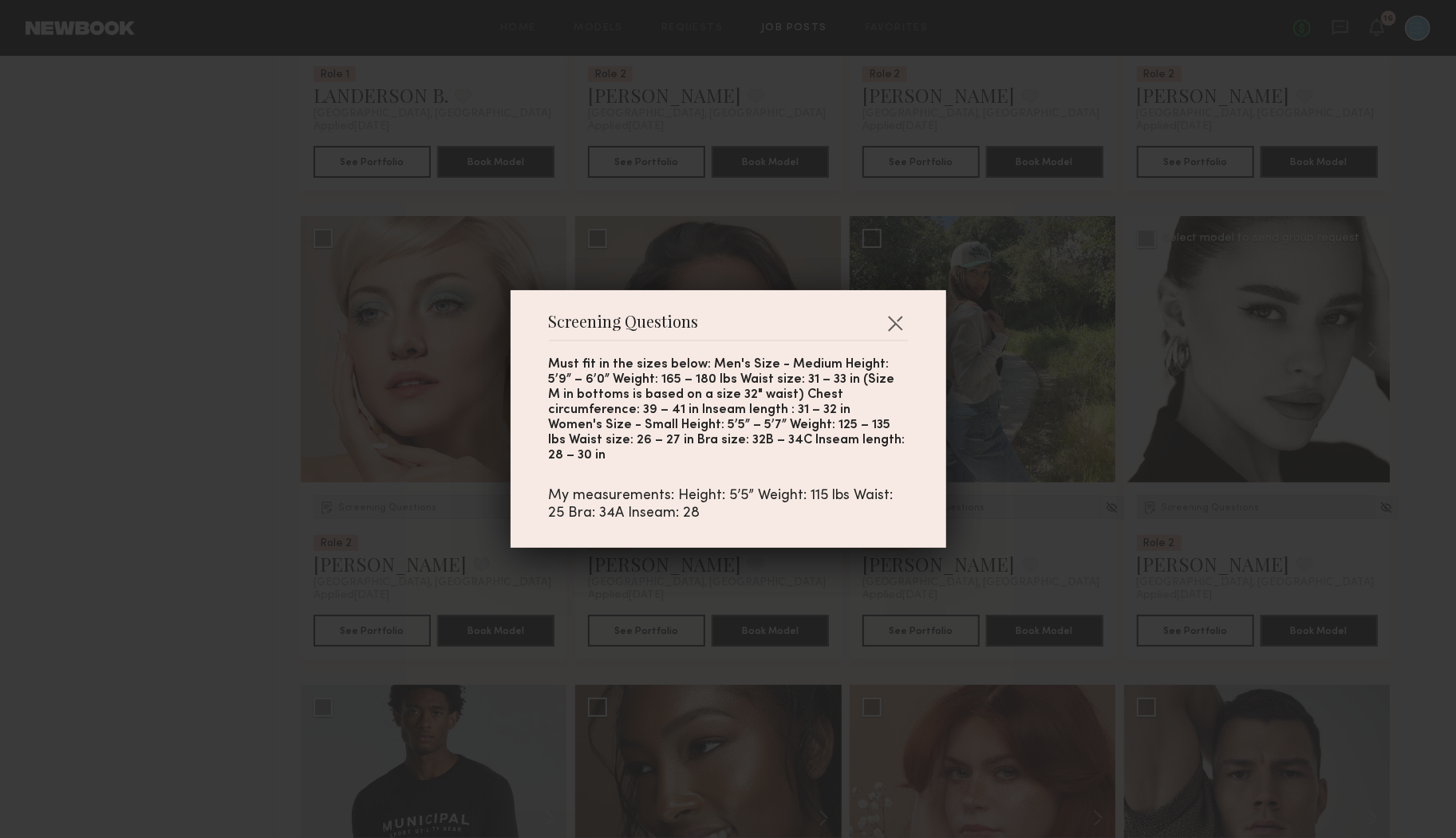
click at [1180, 504] on div "Screening Questions Must fit in the sizes below: Men's Size - Medium Height: 5’…" at bounding box center [728, 419] width 1456 height 838
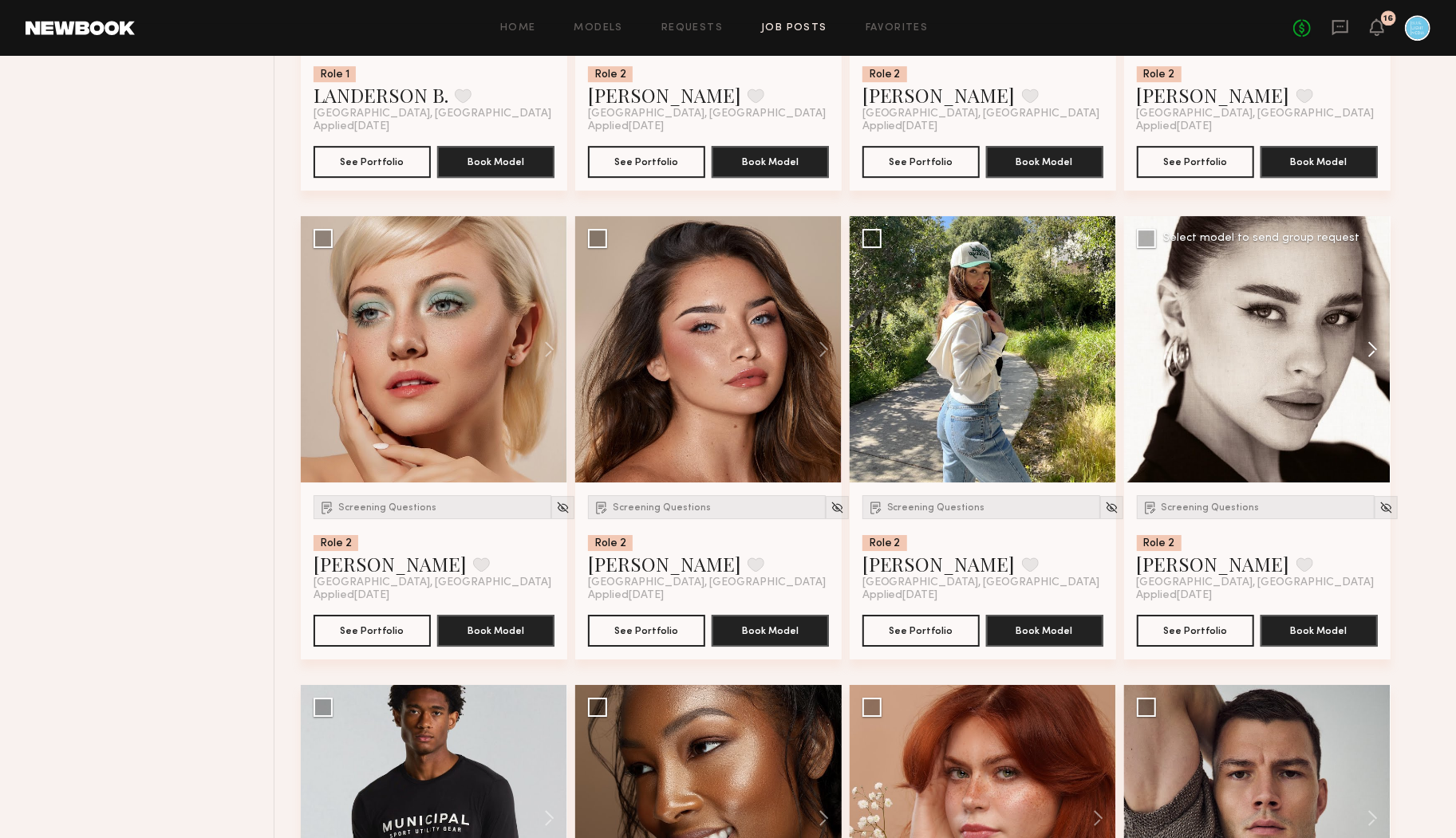
click at [1367, 349] on button at bounding box center [1365, 350] width 51 height 267
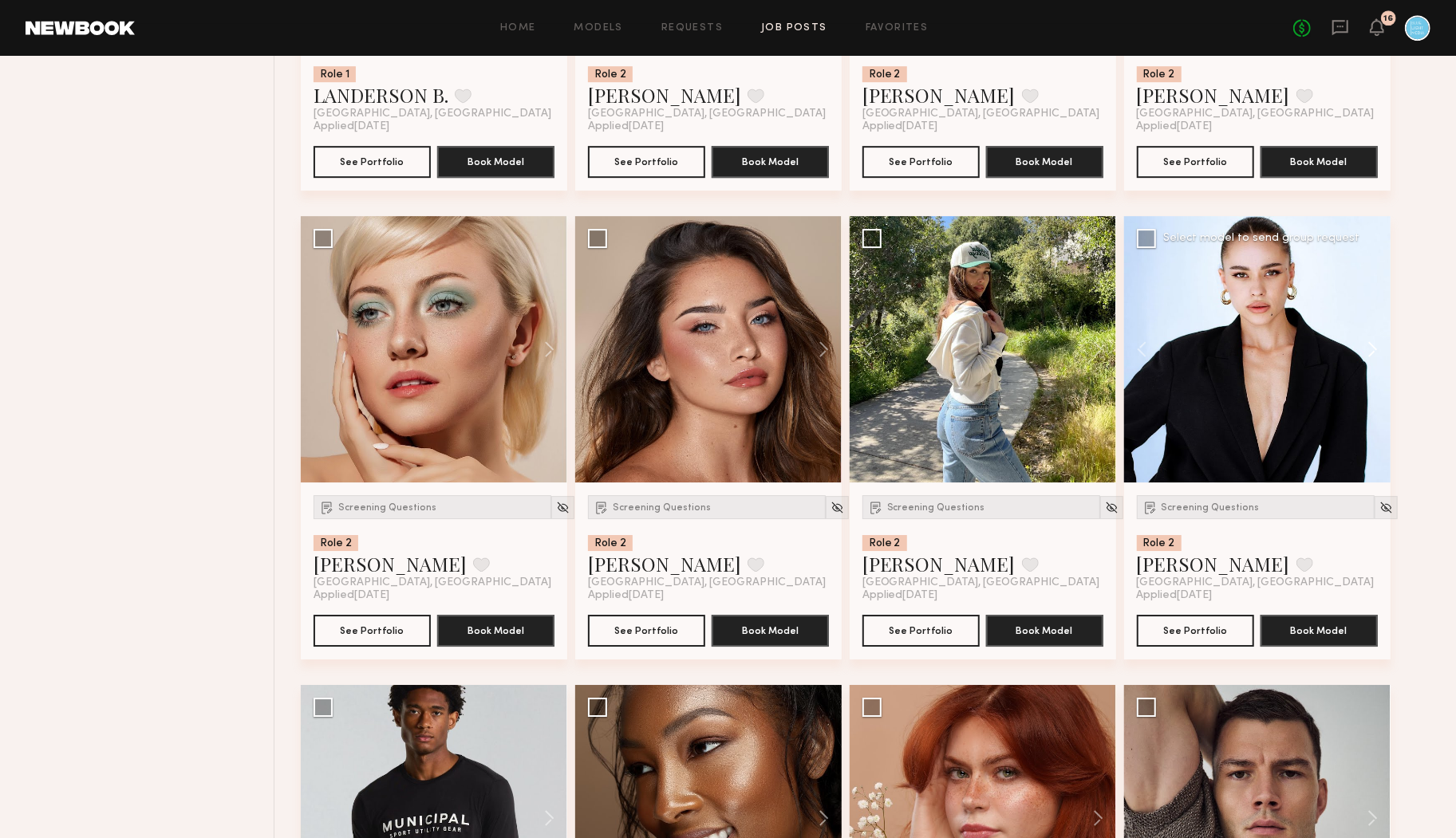
click at [1367, 349] on button at bounding box center [1365, 350] width 51 height 267
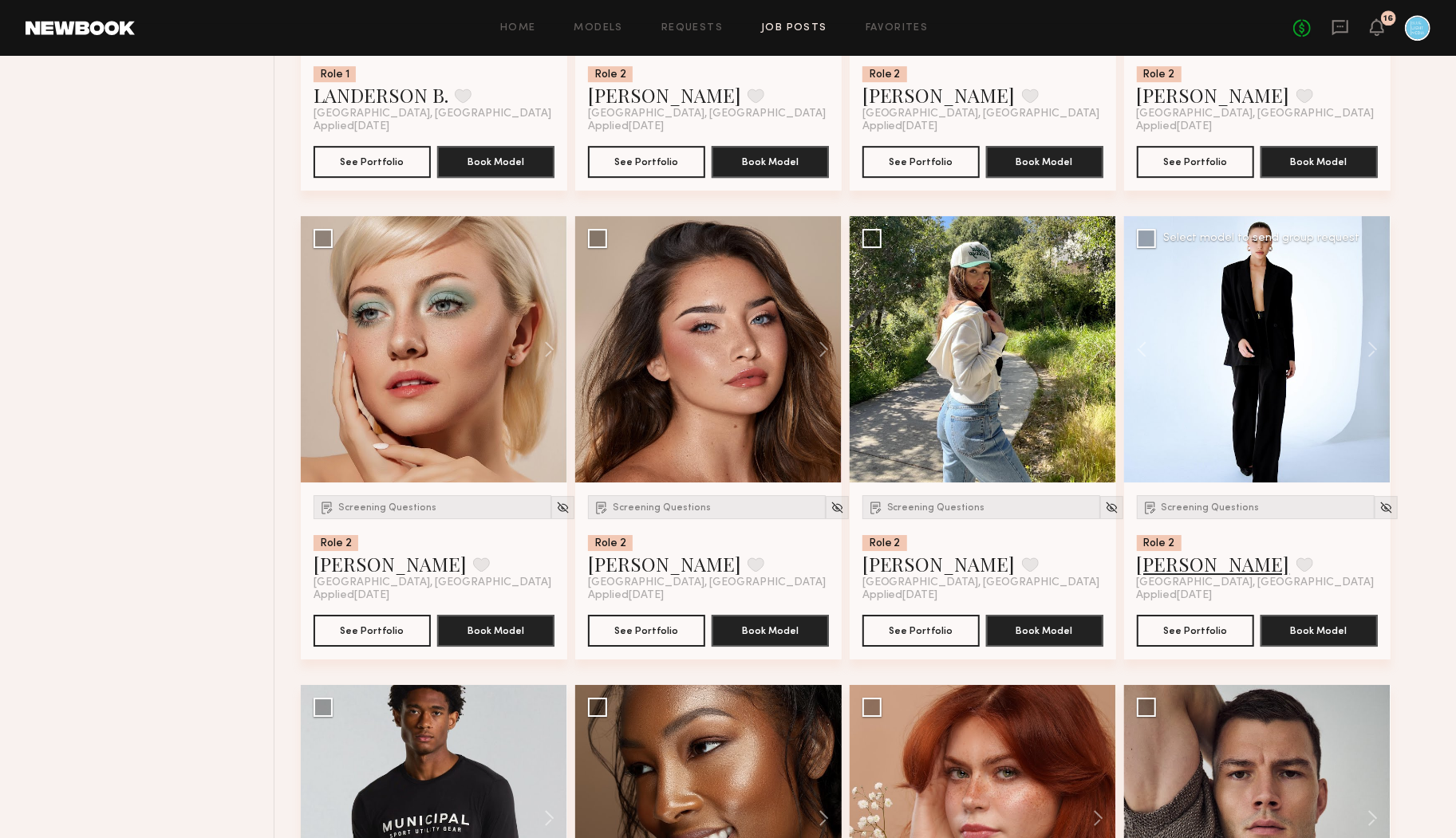
click at [1172, 569] on link "Elena O." at bounding box center [1213, 563] width 153 height 26
click at [1172, 569] on link "Elena O." at bounding box center [1213, 563] width 153 height 26
click at [823, 348] on button at bounding box center [816, 350] width 51 height 267
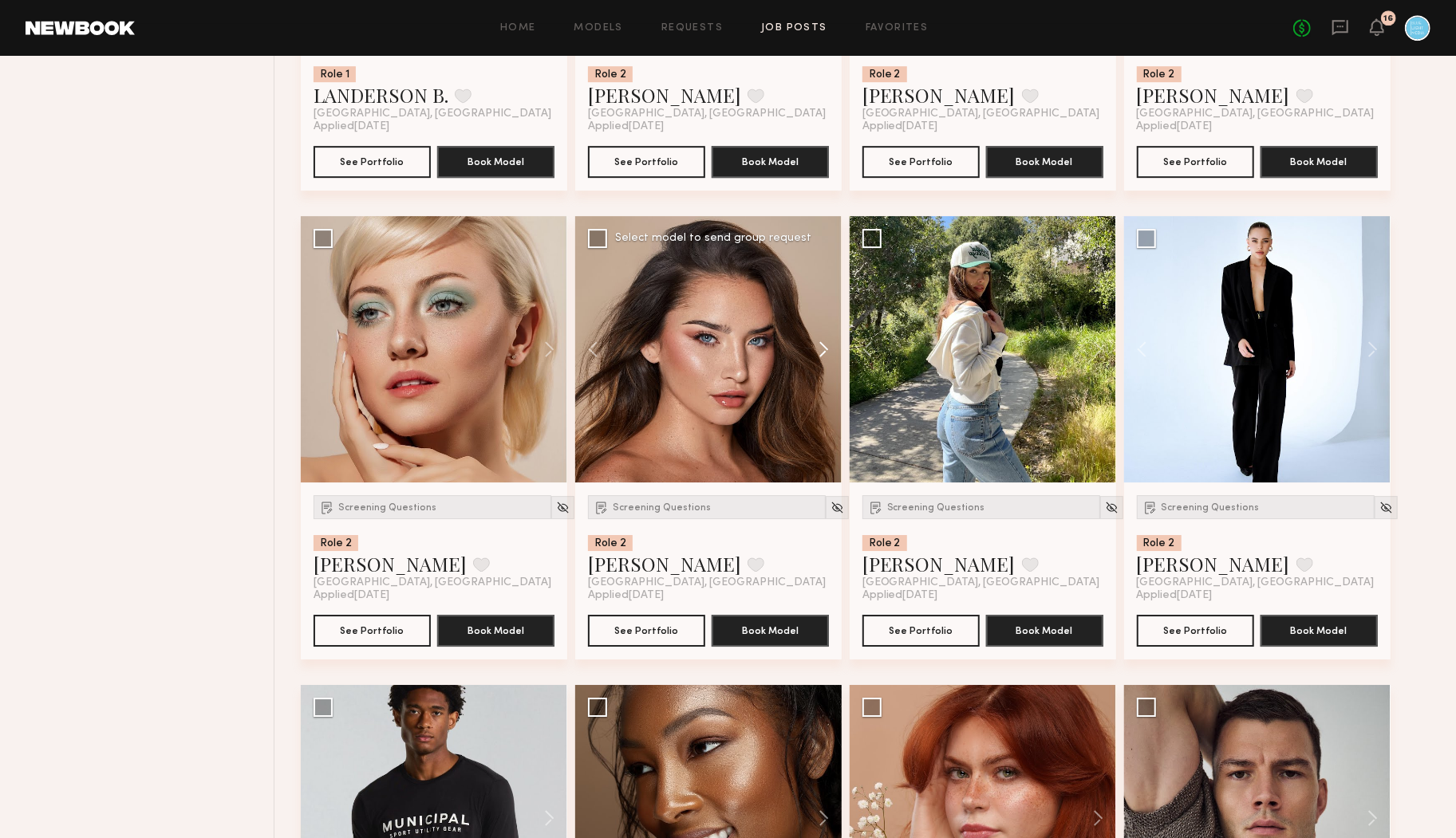
click at [823, 348] on button at bounding box center [816, 350] width 51 height 267
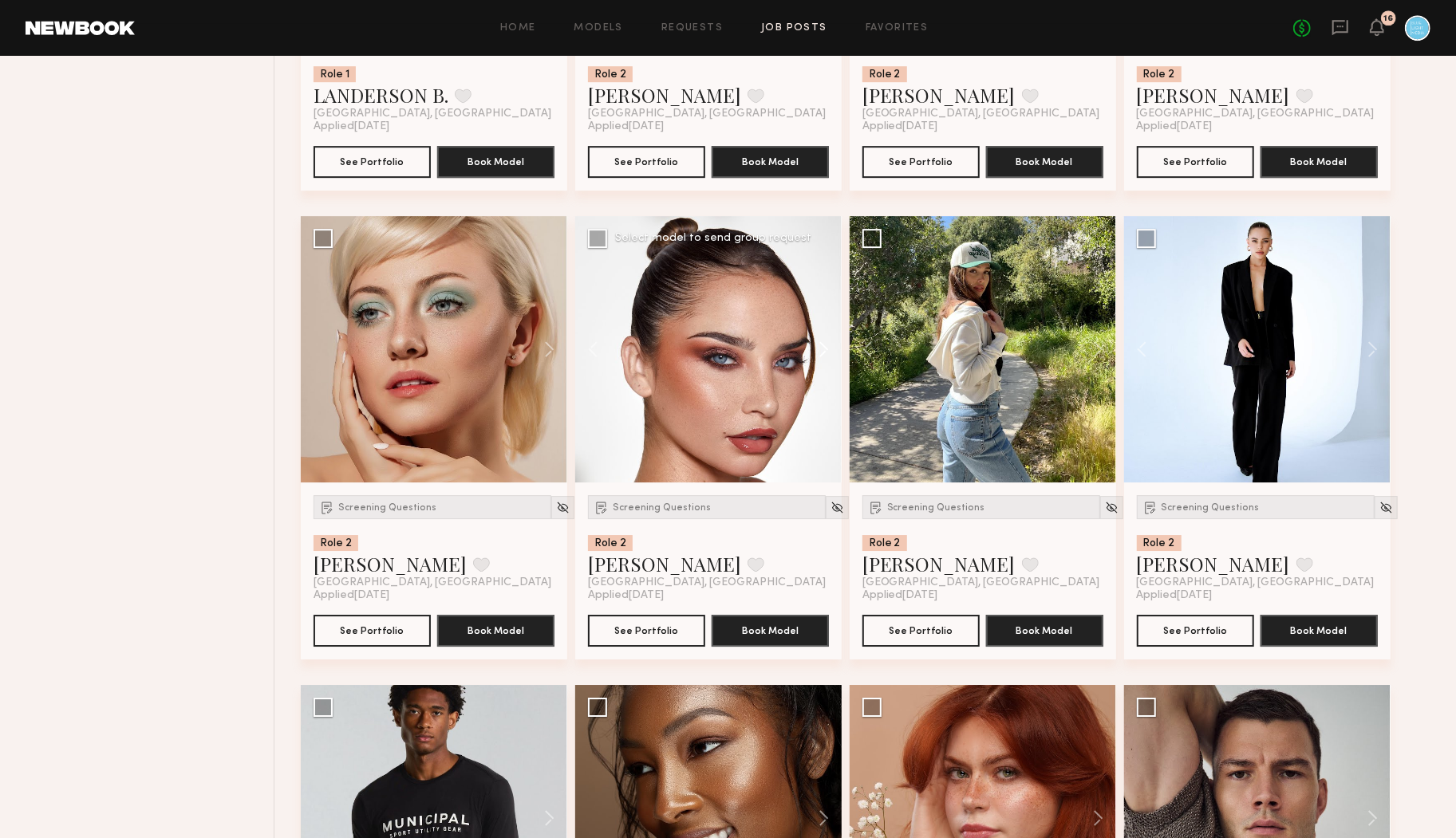
click at [823, 348] on button at bounding box center [816, 350] width 51 height 267
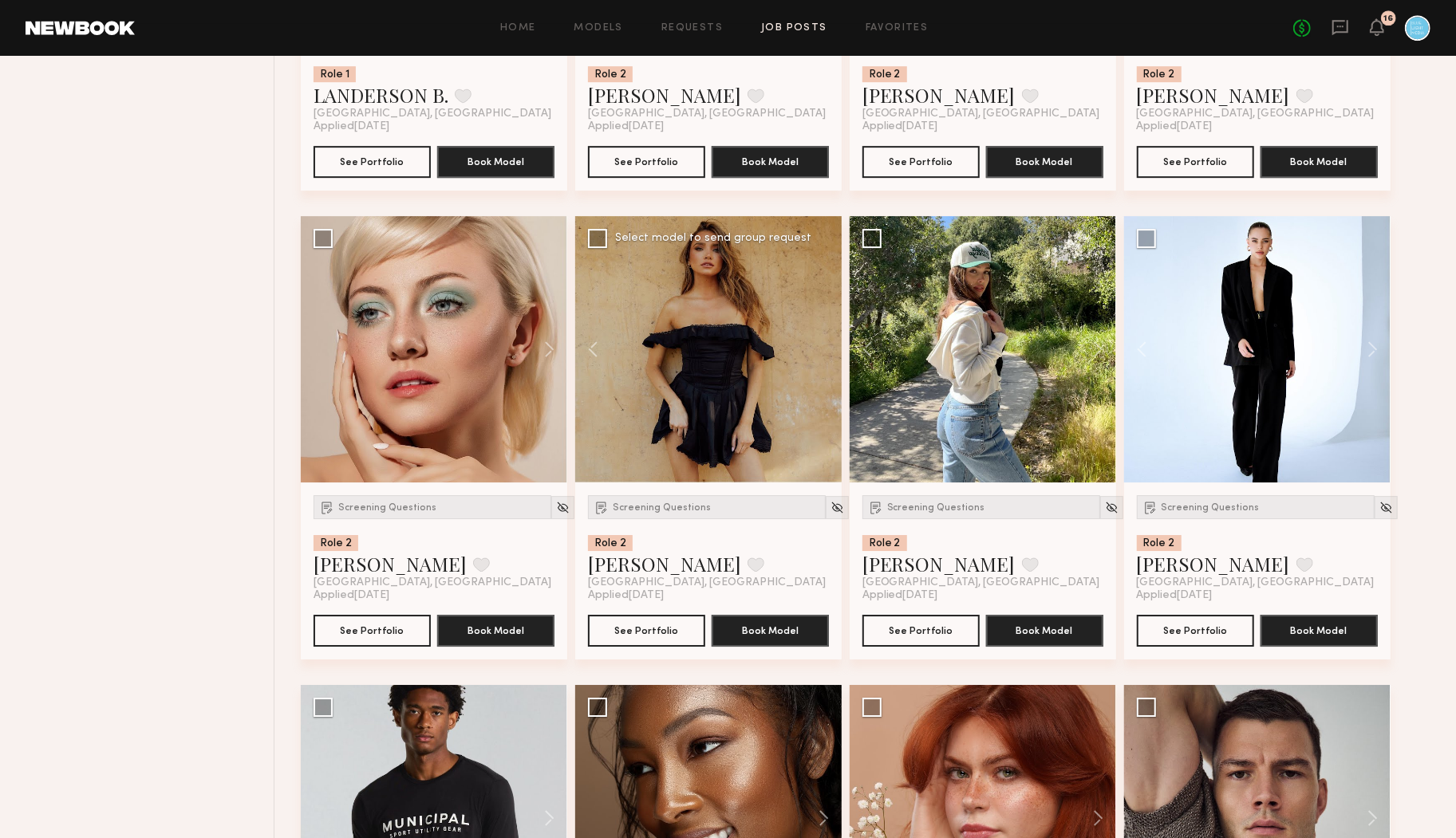
click at [823, 348] on div at bounding box center [709, 350] width 267 height 267
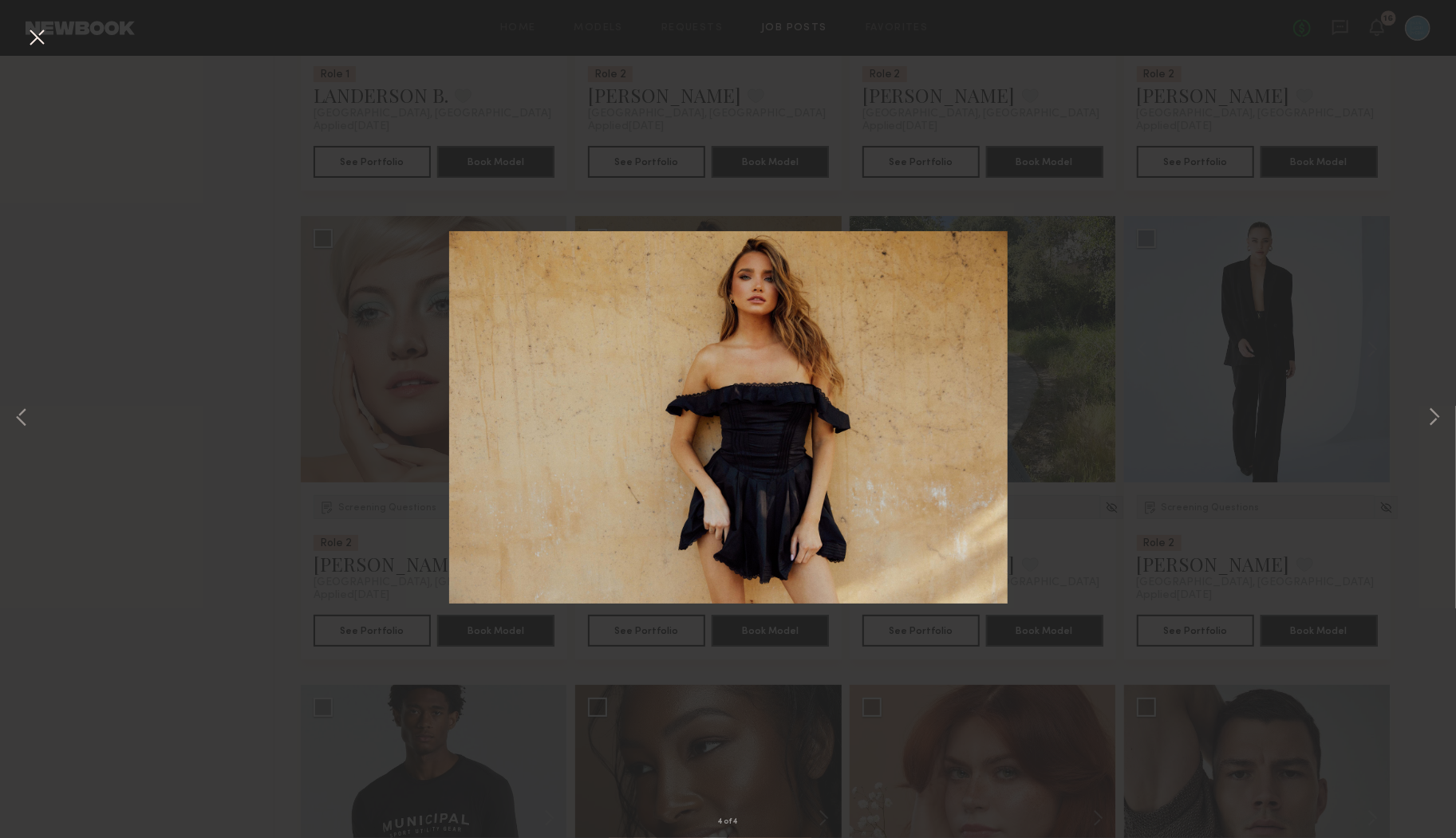
click at [34, 40] on button at bounding box center [36, 38] width 26 height 29
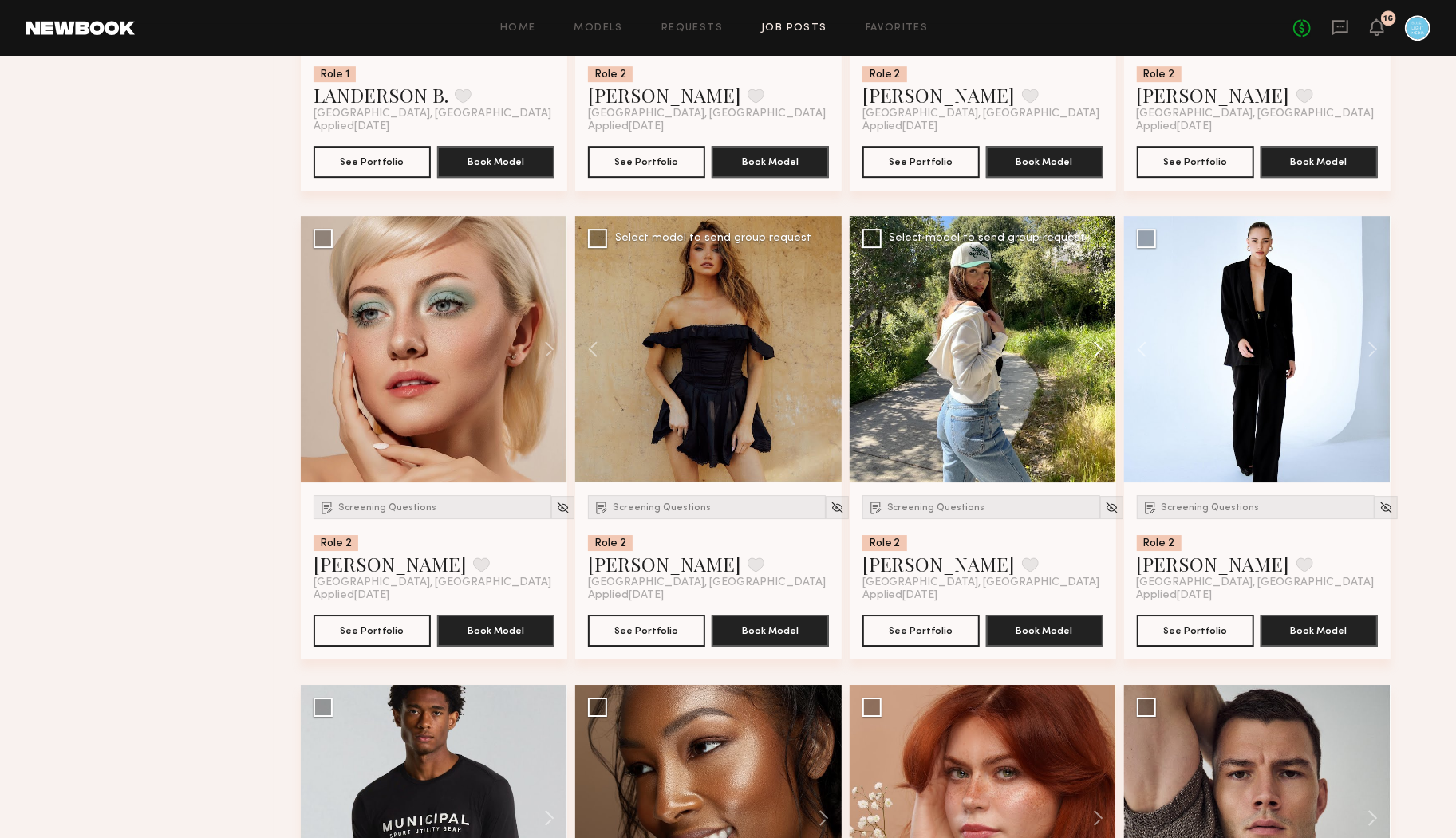
click at [1096, 348] on button at bounding box center [1091, 350] width 51 height 267
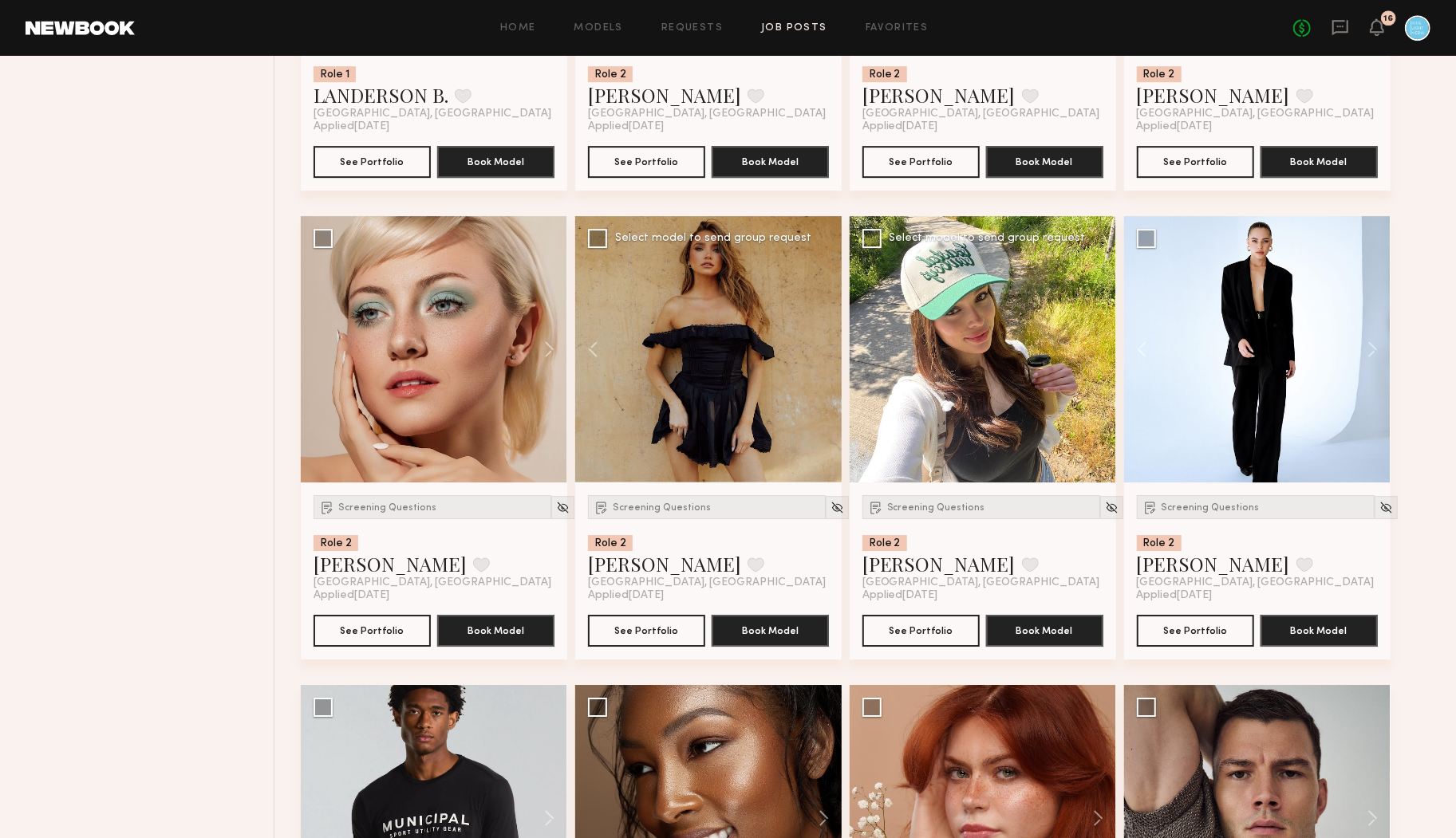
click at [1096, 348] on div at bounding box center [983, 350] width 267 height 267
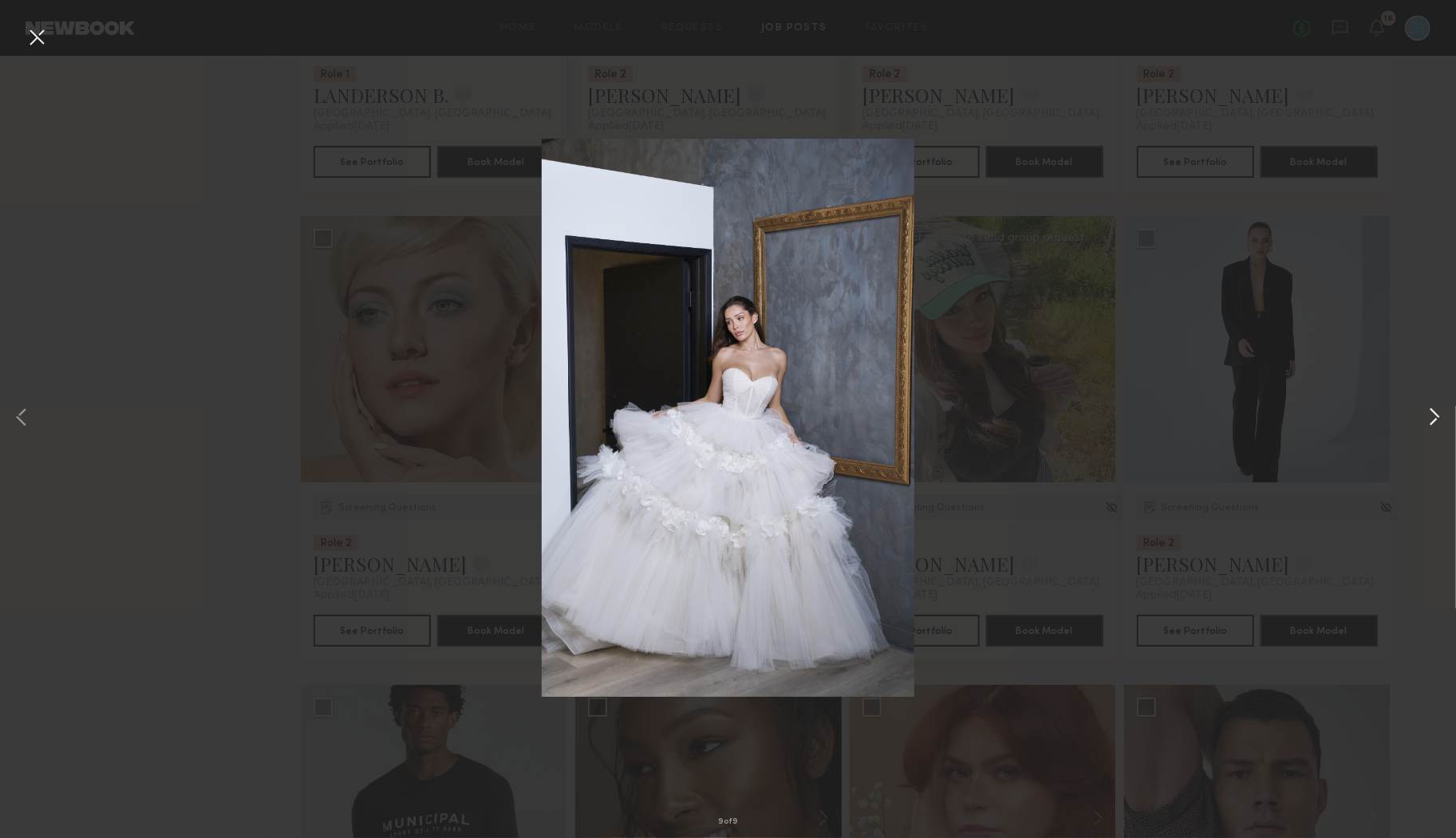
click at [1438, 419] on button at bounding box center [1435, 419] width 19 height 671
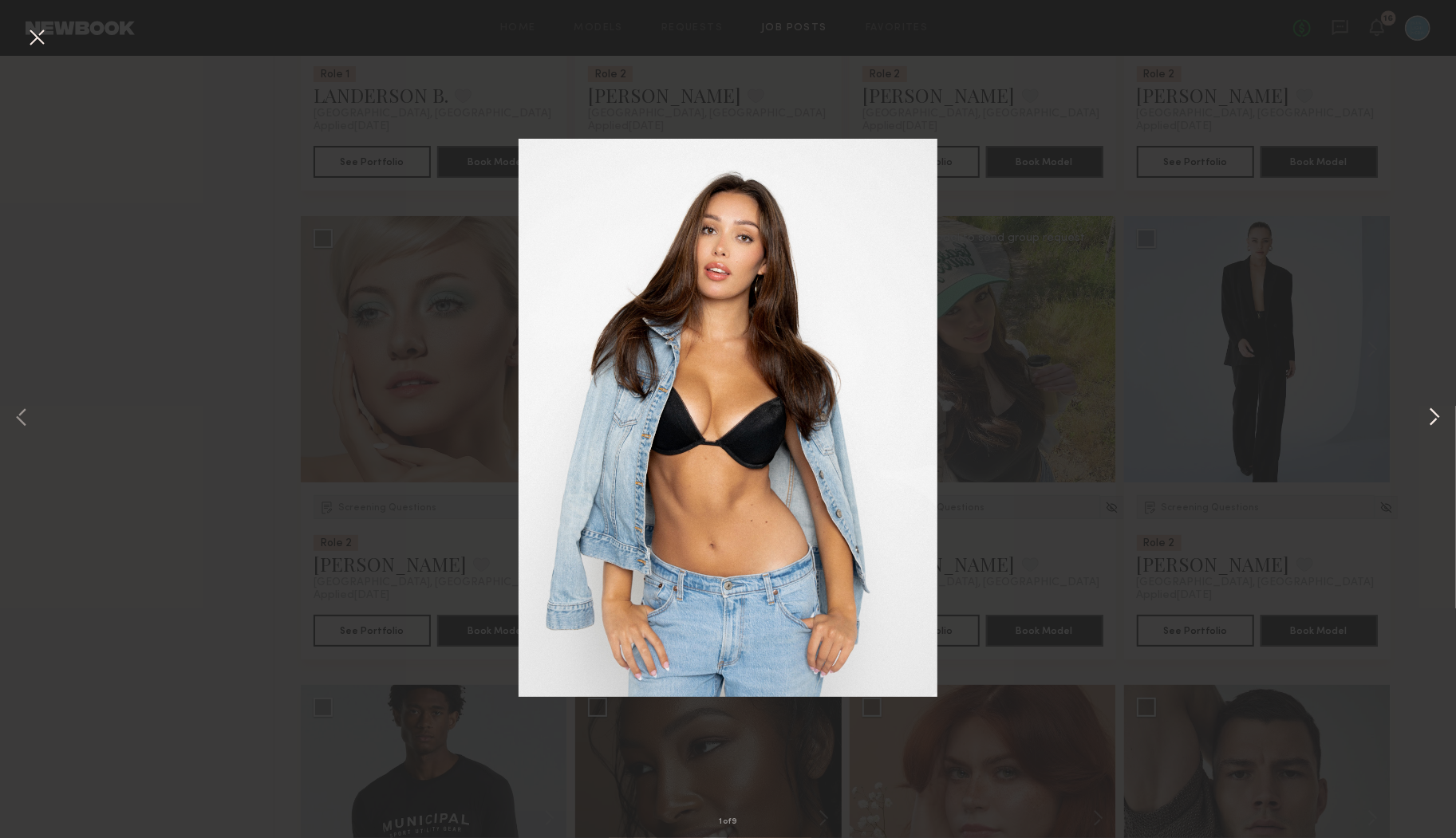
click at [1439, 419] on button at bounding box center [1435, 419] width 19 height 671
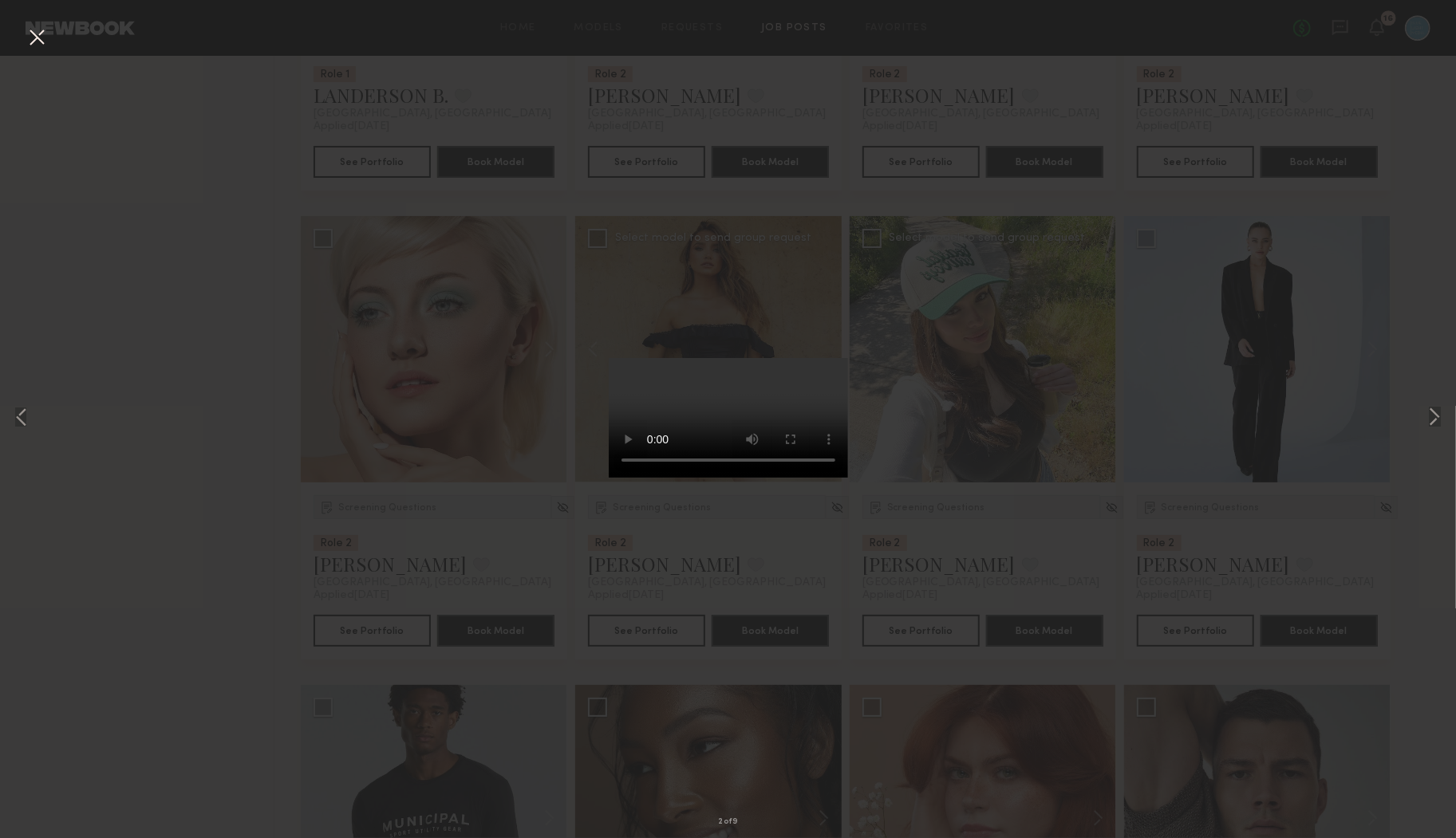
click at [1050, 404] on div "2 of 9" at bounding box center [728, 419] width 1456 height 838
click at [41, 37] on button at bounding box center [36, 38] width 26 height 29
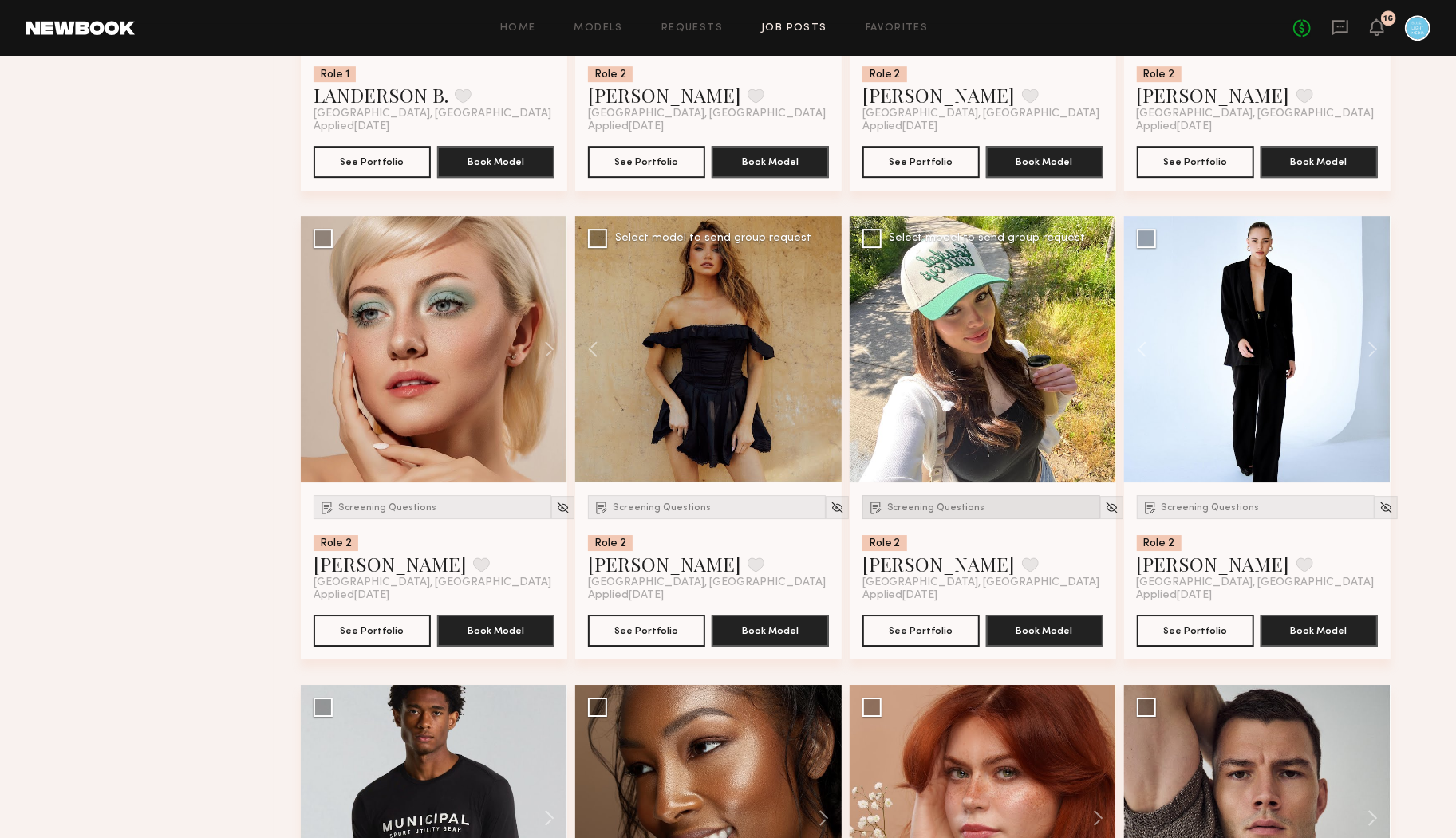
click at [905, 506] on span "Screening Questions" at bounding box center [936, 508] width 98 height 10
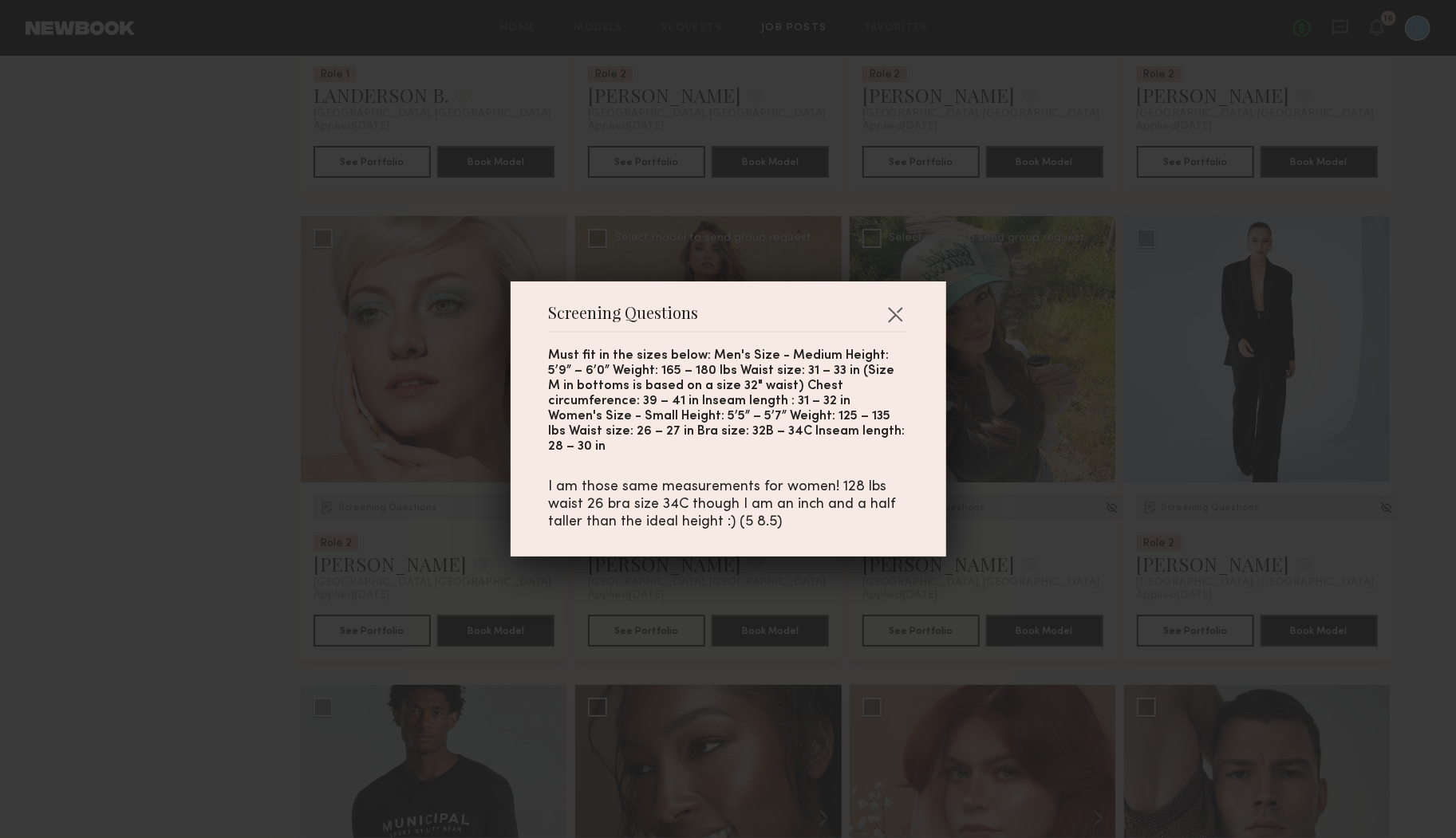
click at [979, 526] on div "Screening Questions Must fit in the sizes below: Men's Size - Medium Height: 5’…" at bounding box center [728, 419] width 1456 height 838
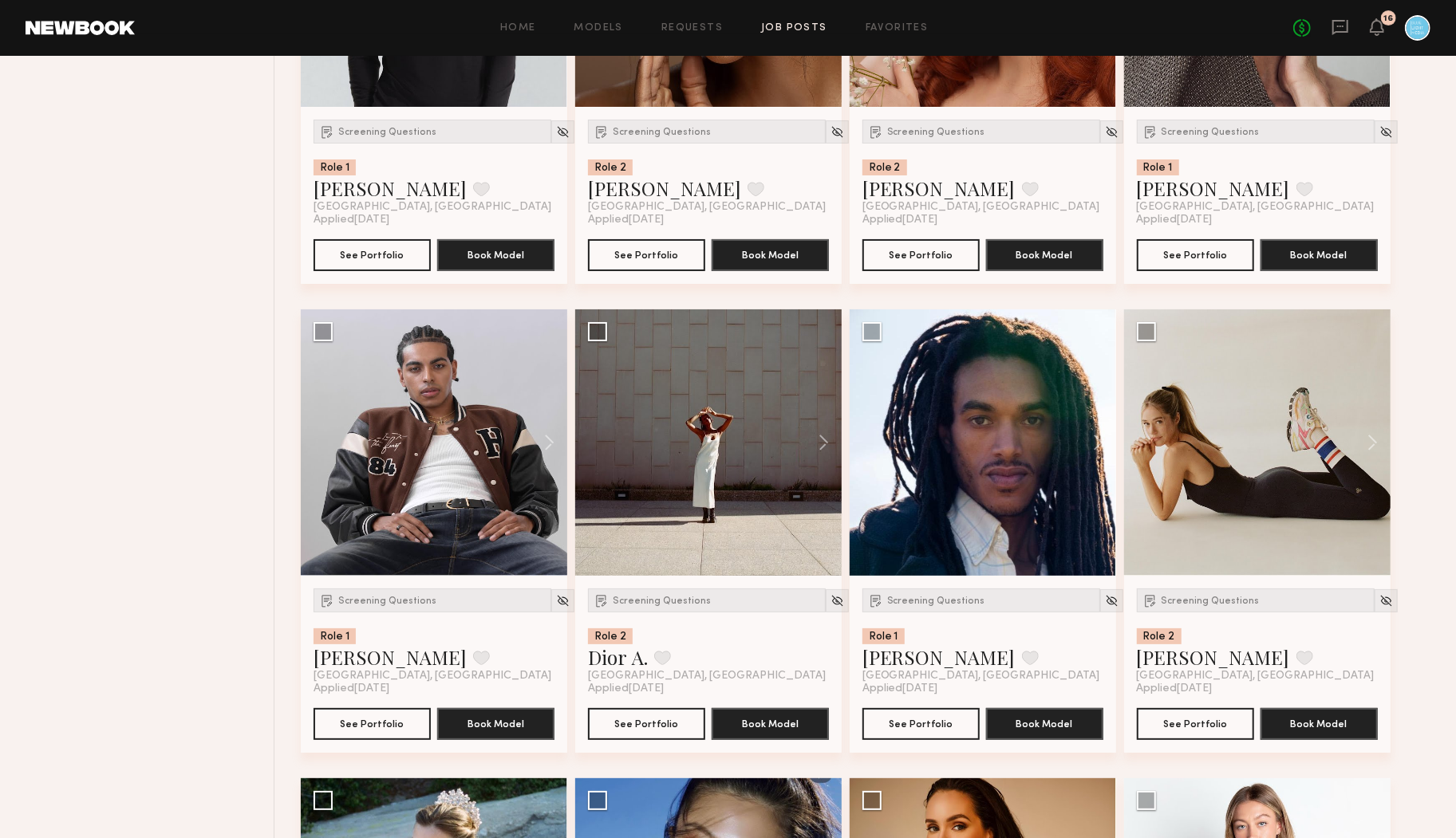
scroll to position [13190, 0]
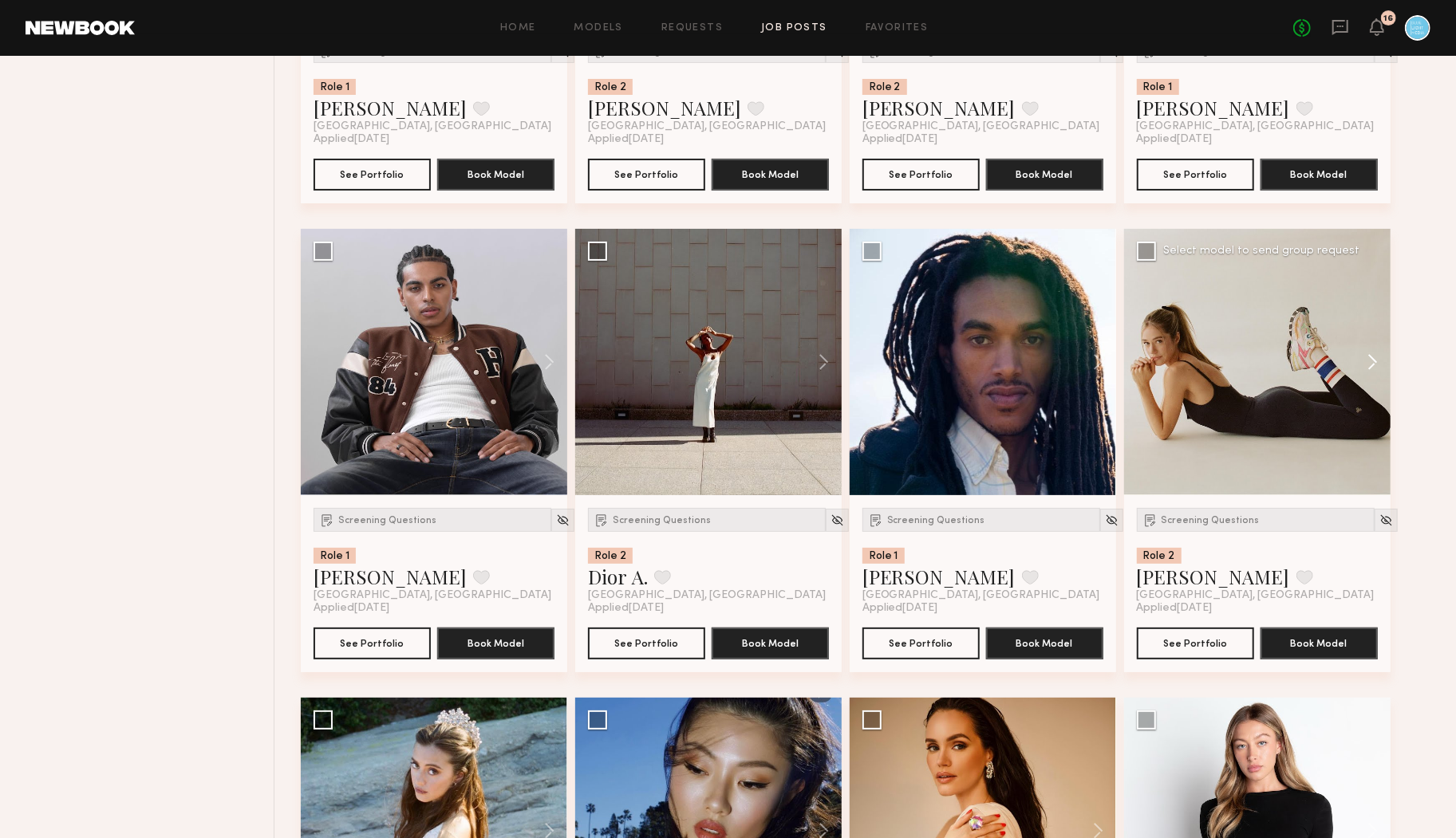
click at [1371, 361] on button at bounding box center [1365, 362] width 51 height 267
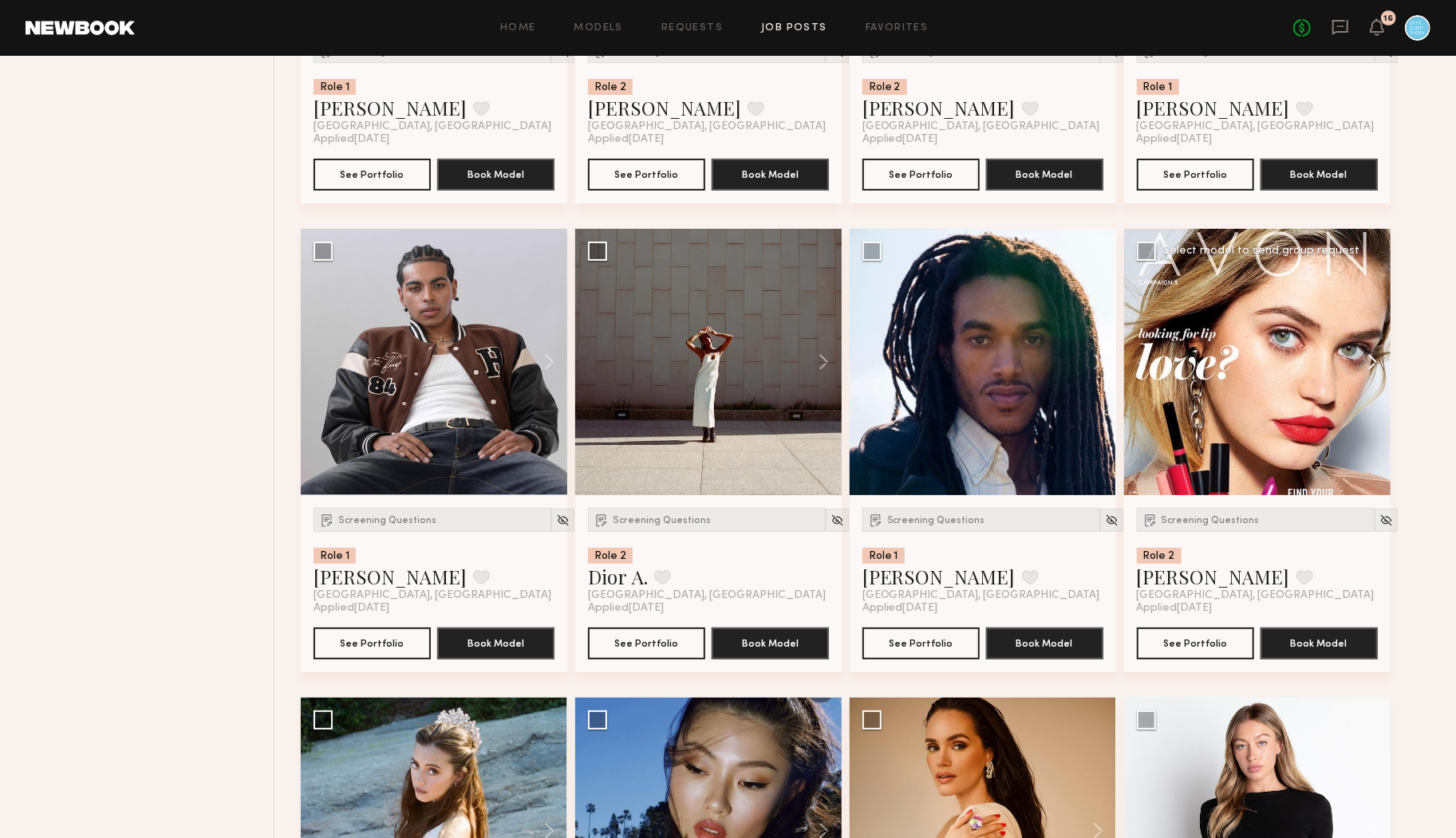
click at [1371, 362] on button at bounding box center [1365, 362] width 51 height 267
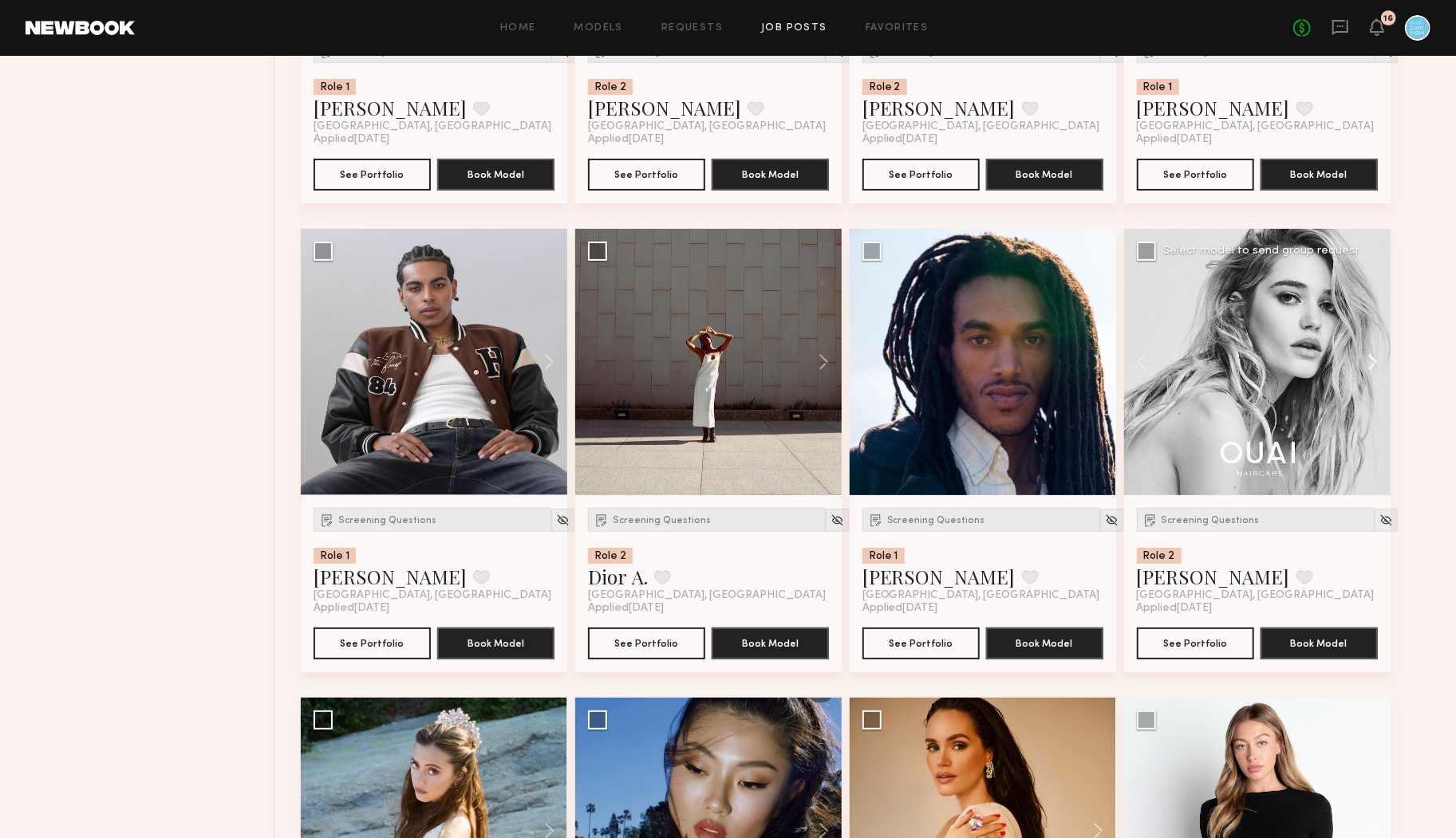
click at [1371, 362] on button at bounding box center [1365, 362] width 51 height 267
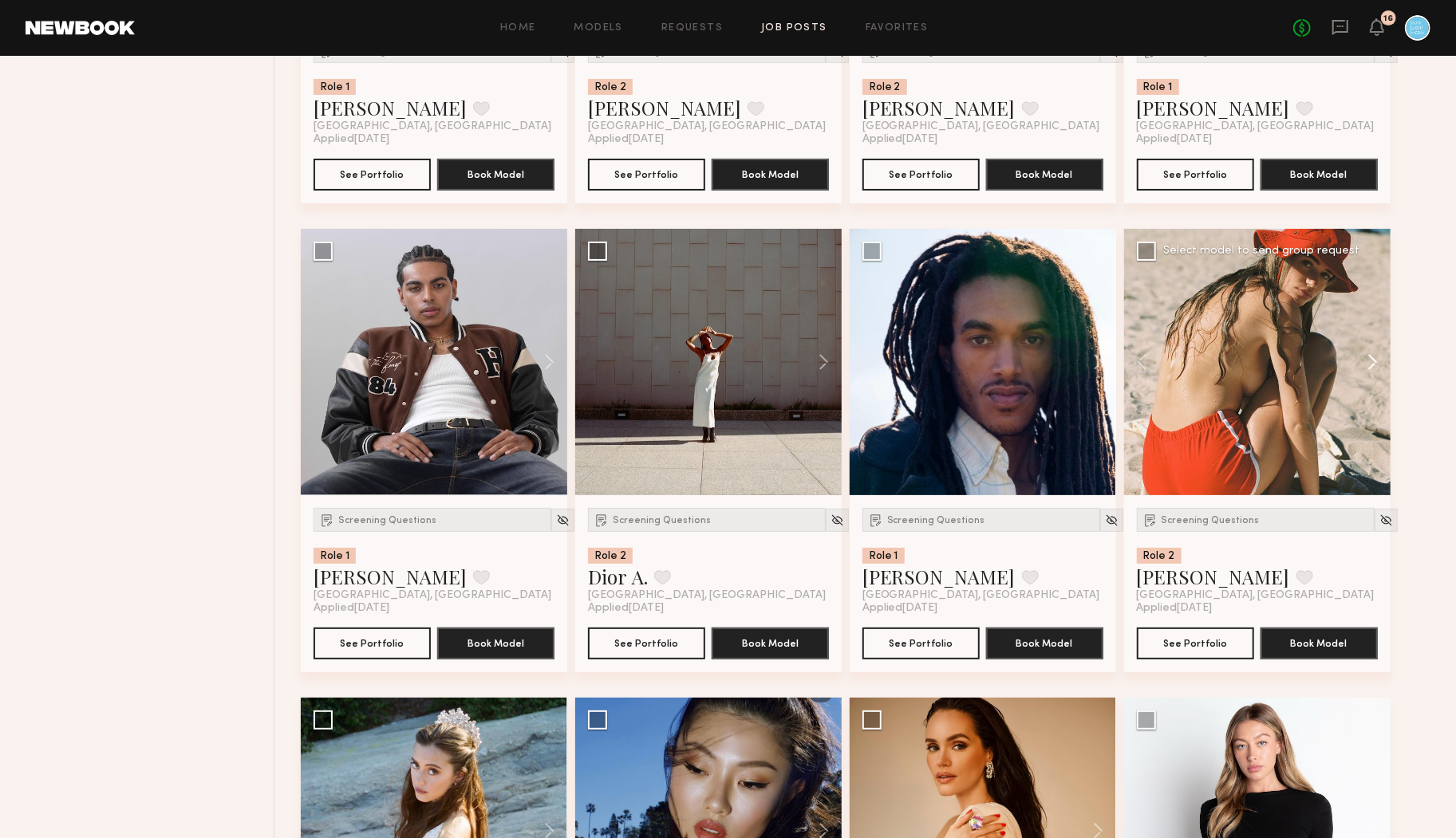
click at [1371, 362] on button at bounding box center [1365, 362] width 51 height 267
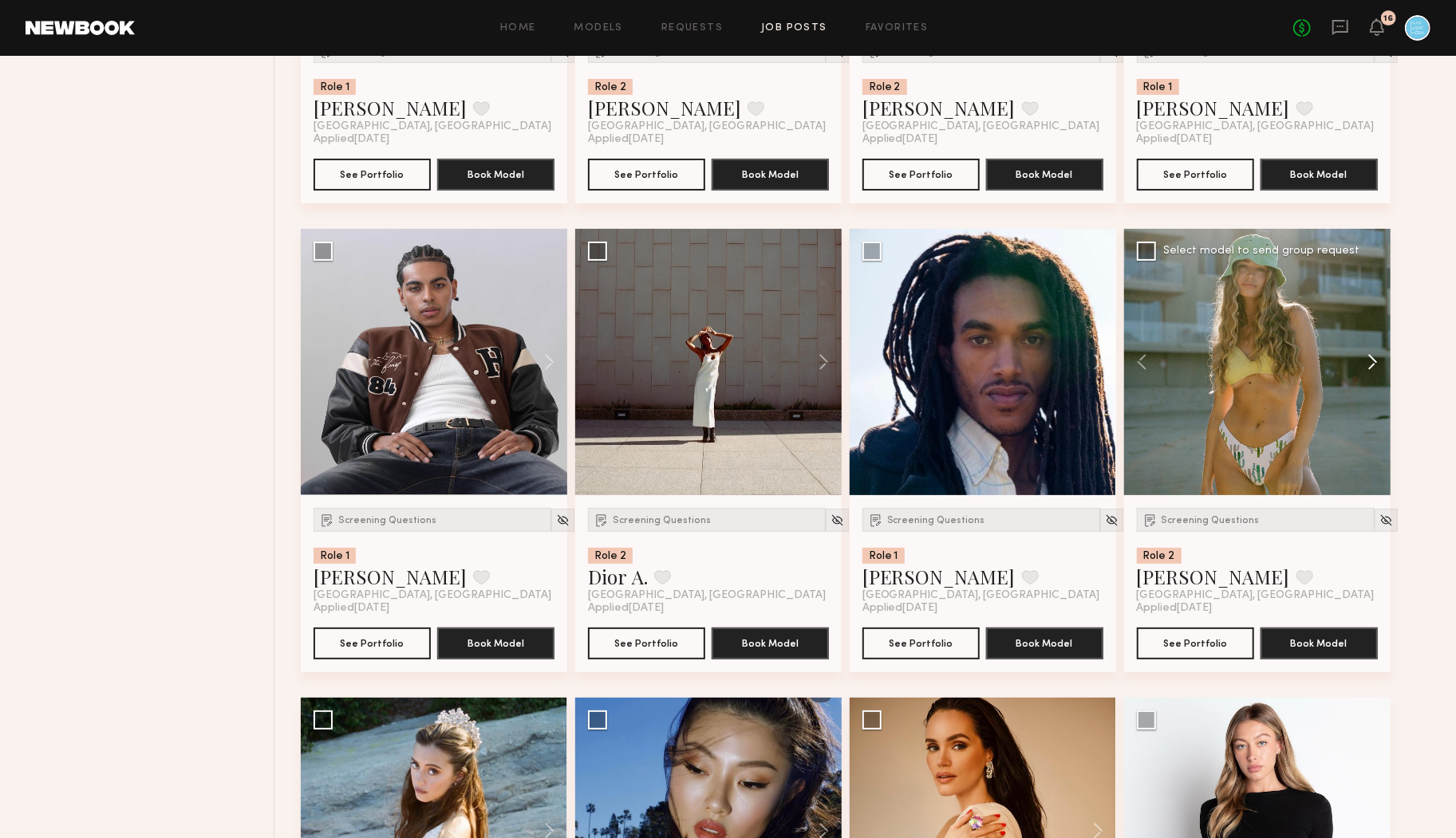
click at [1371, 362] on button at bounding box center [1365, 362] width 51 height 267
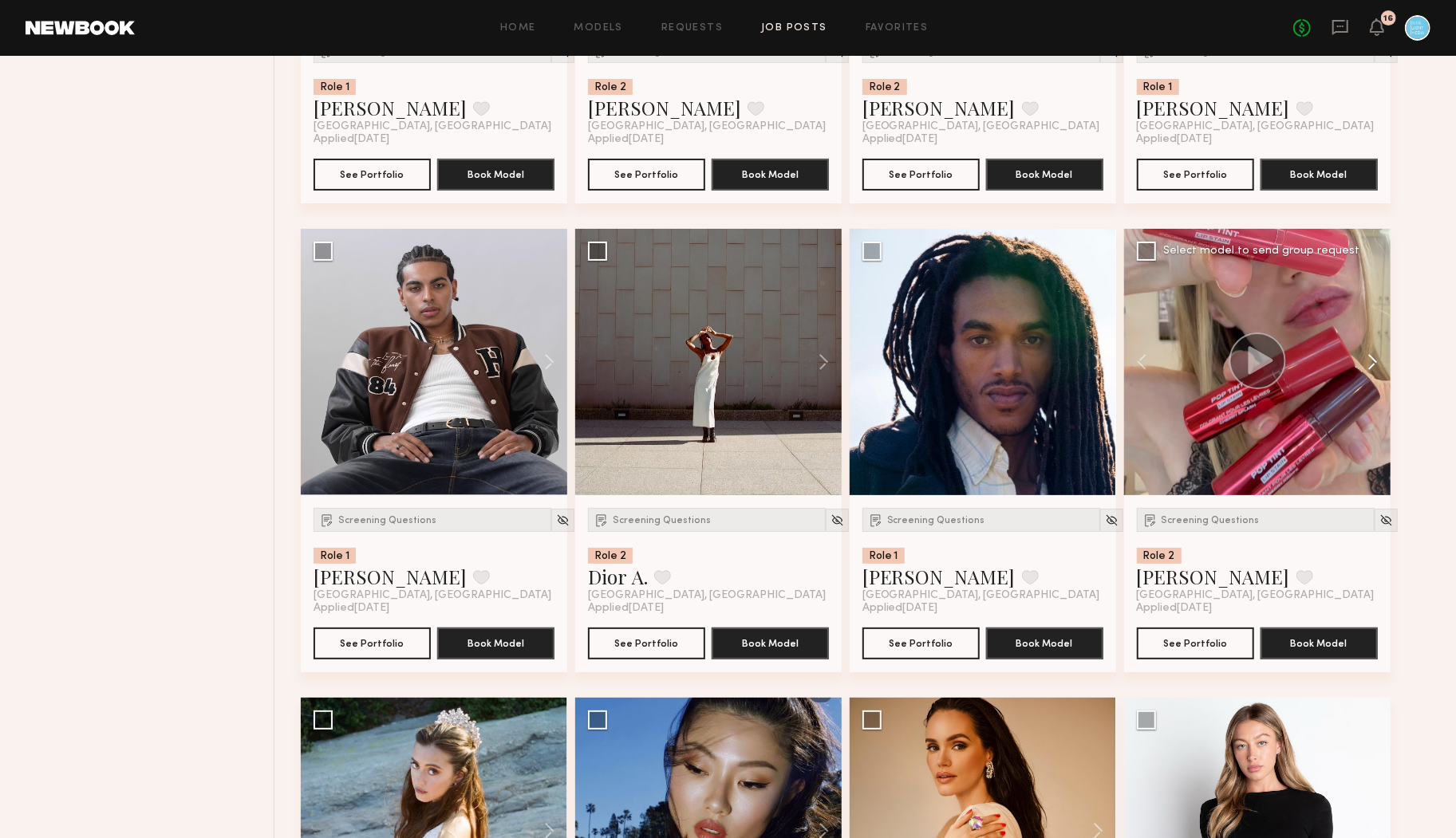
click at [1371, 362] on button at bounding box center [1365, 362] width 51 height 267
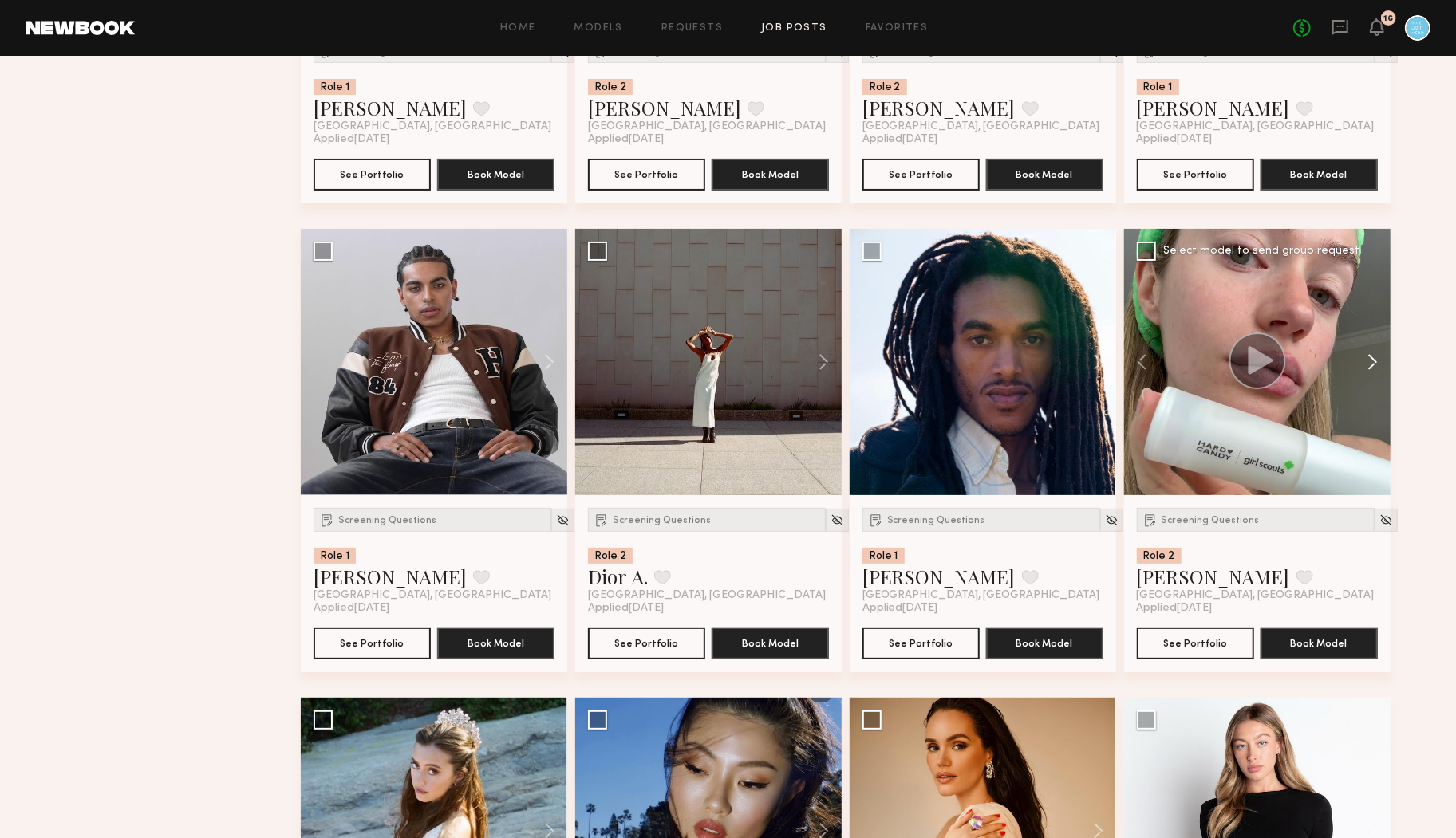
click at [1371, 362] on button at bounding box center [1365, 362] width 51 height 267
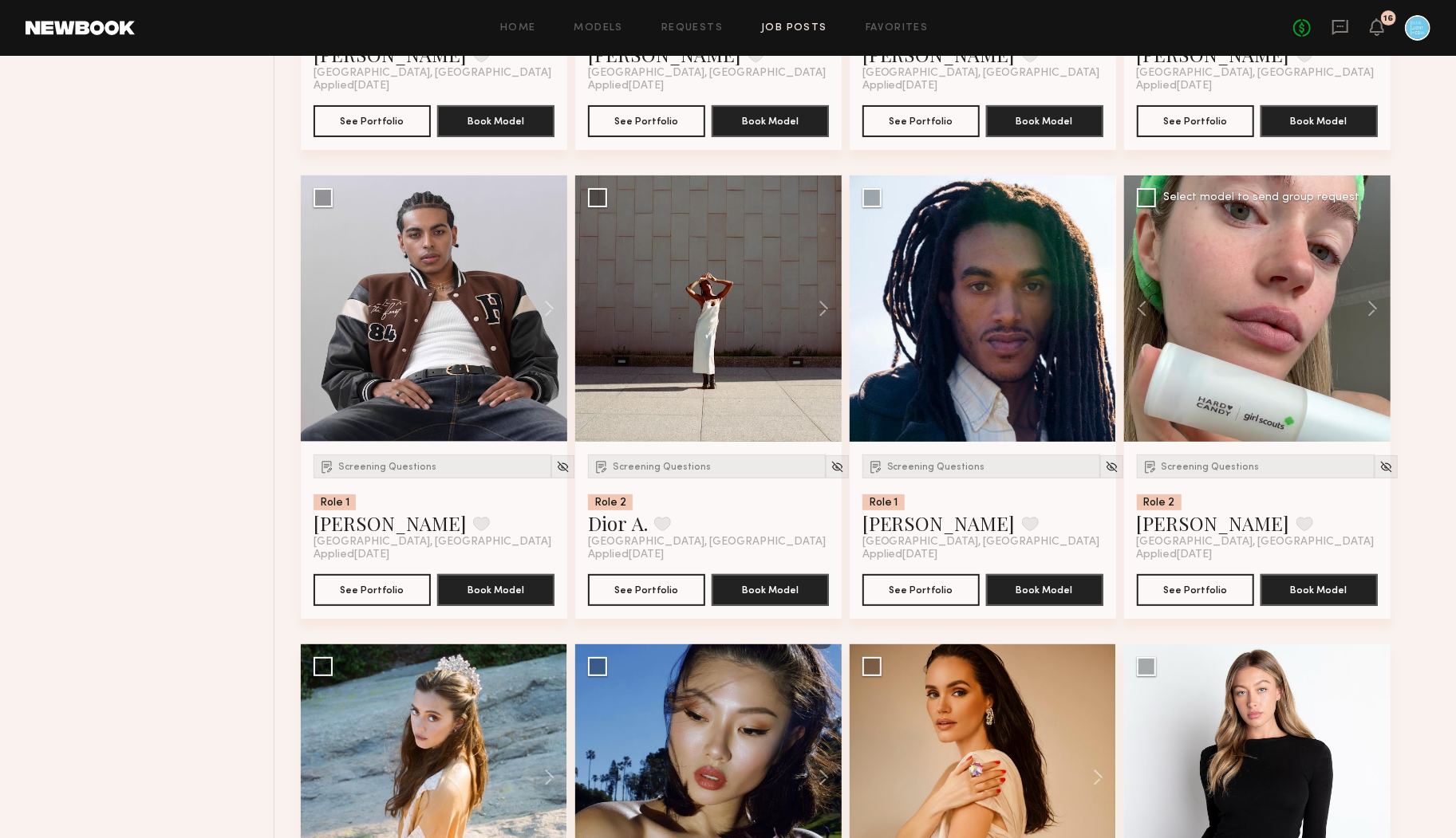
scroll to position [13246, 0]
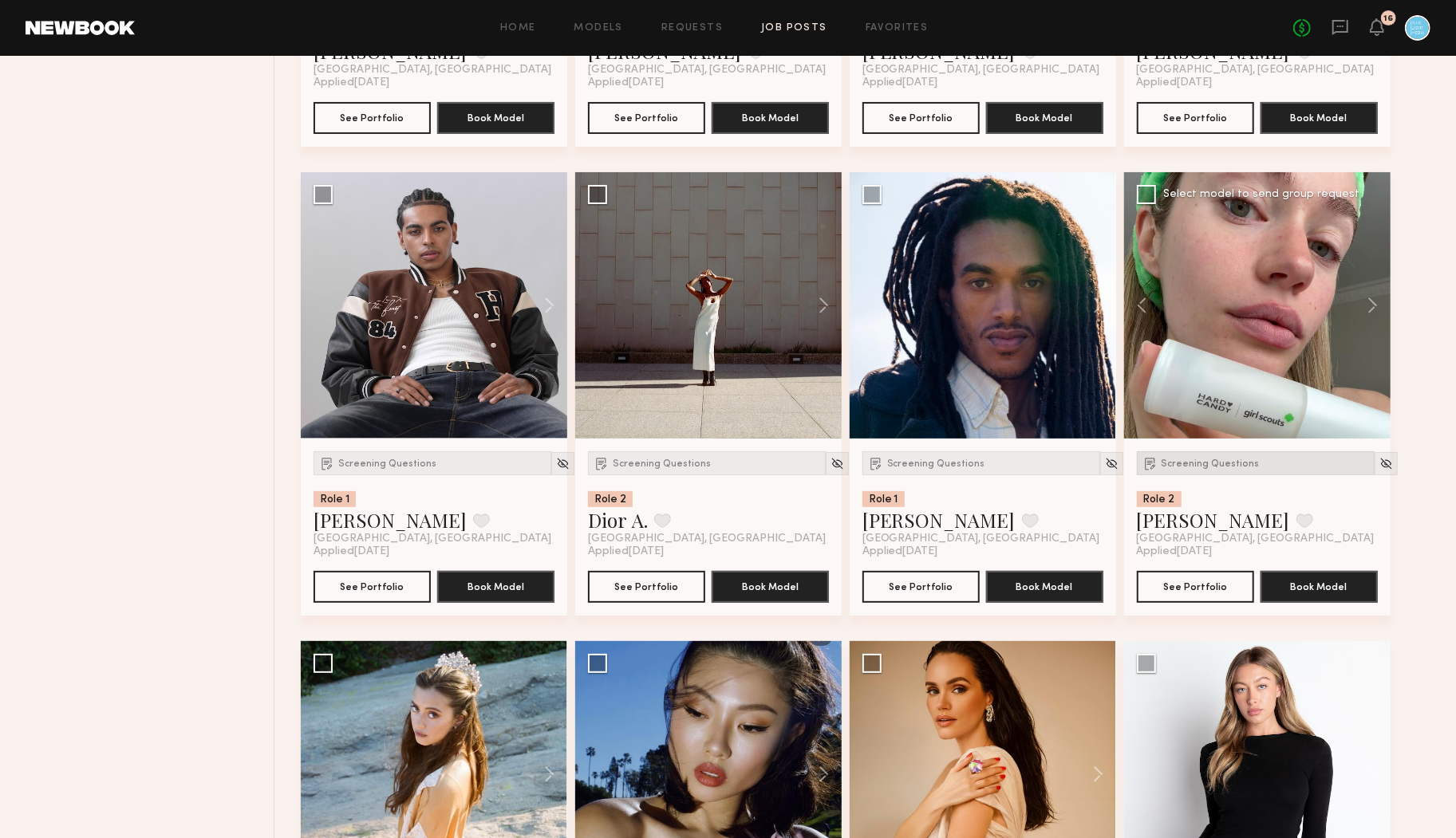
click at [1183, 471] on div "Screening Questions" at bounding box center [1255, 463] width 238 height 24
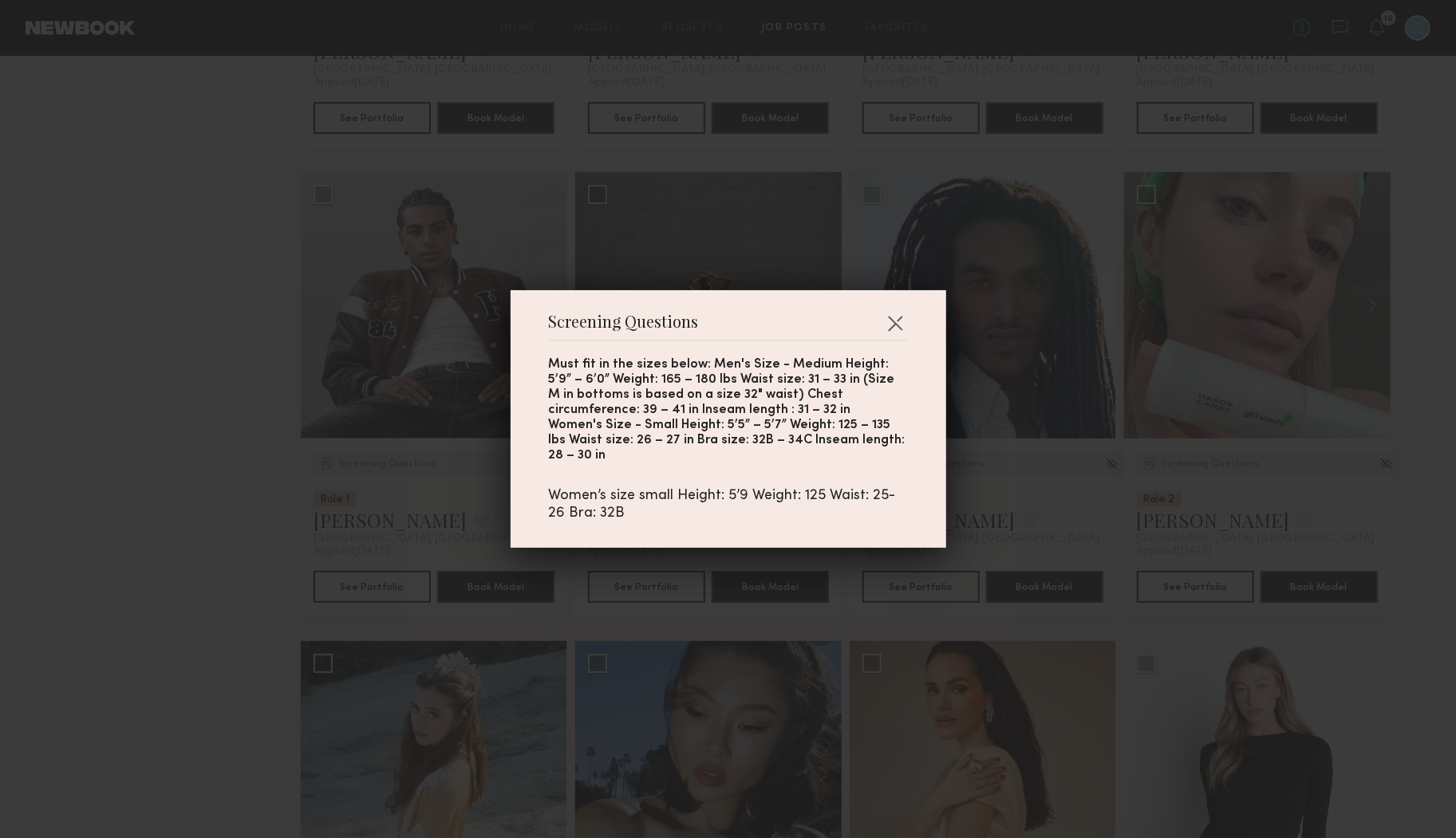
click at [1183, 470] on div "Screening Questions Must fit in the sizes below: Men's Size - Medium Height: 5’…" at bounding box center [728, 419] width 1456 height 838
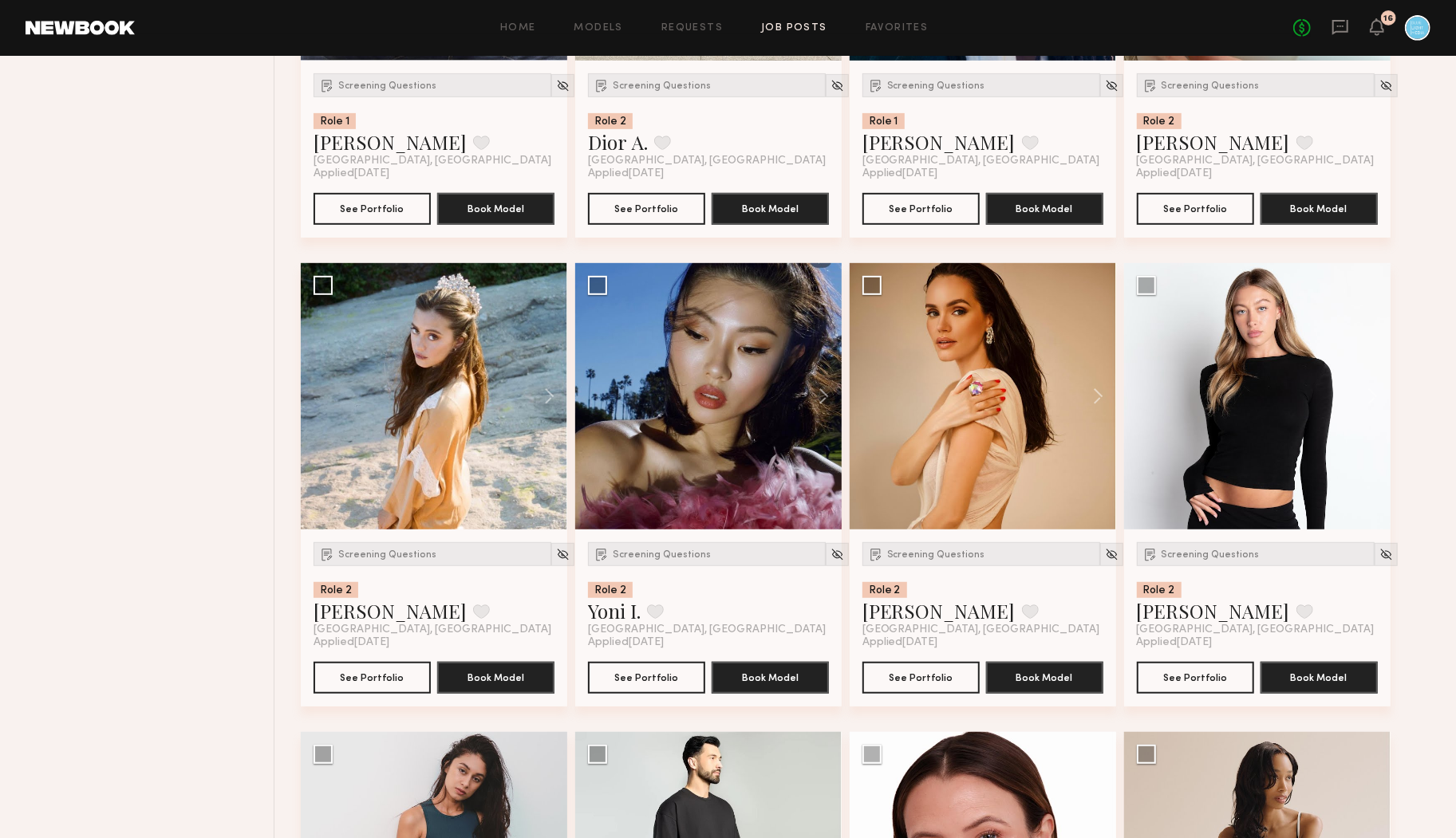
scroll to position [13626, 0]
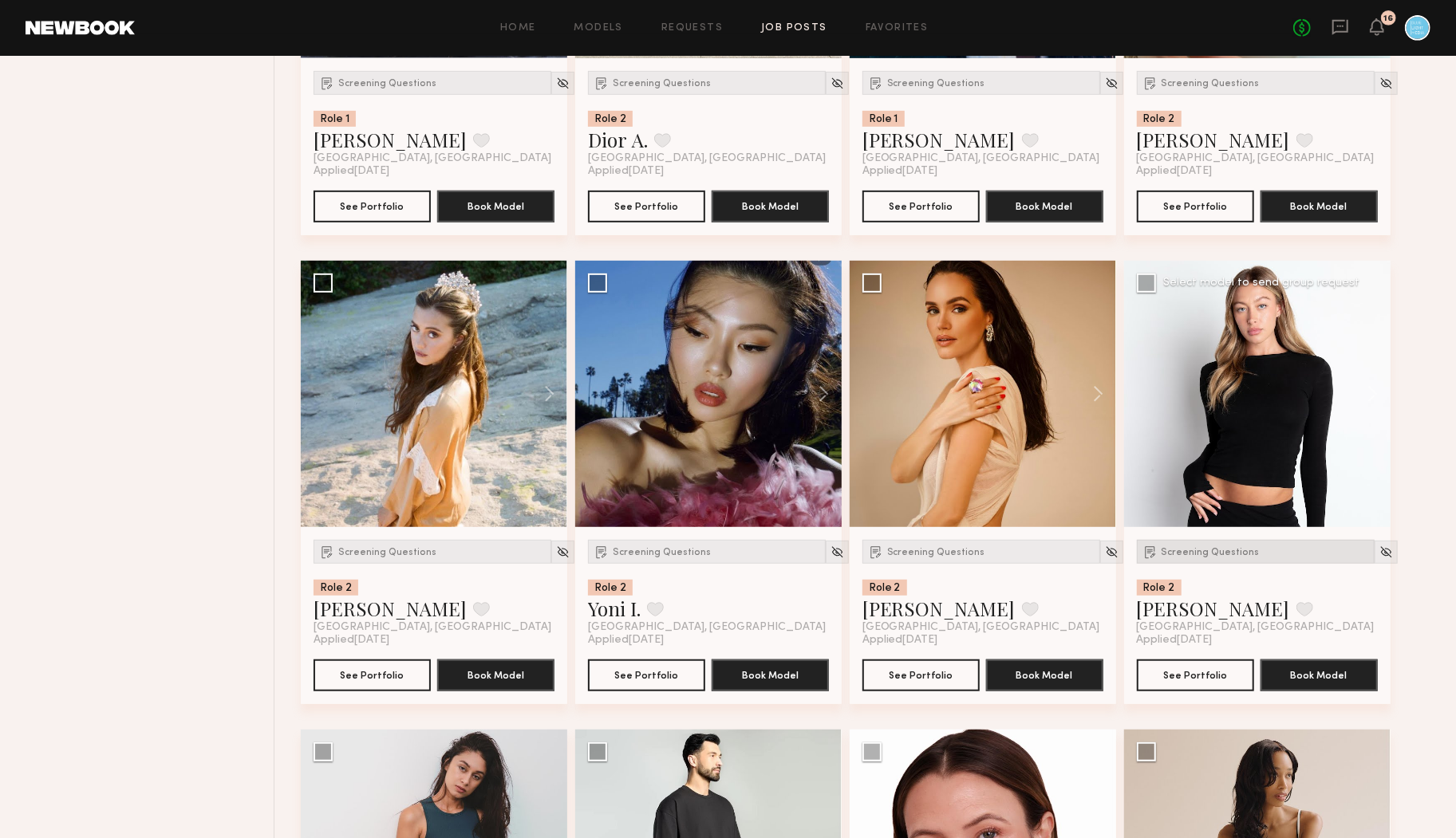
click at [1222, 553] on span "Screening Questions" at bounding box center [1210, 552] width 98 height 10
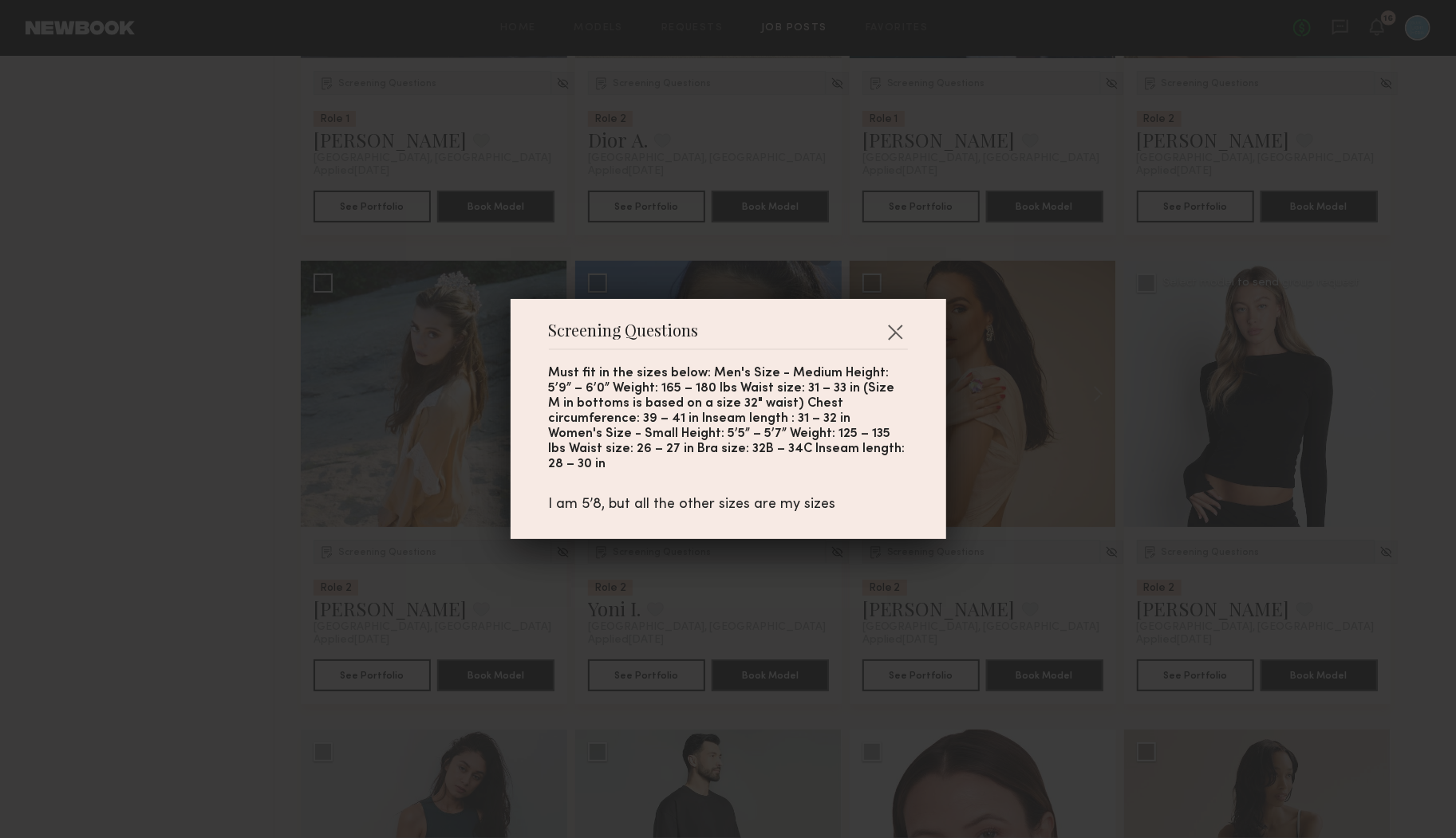
click at [1222, 552] on div "Screening Questions Must fit in the sizes below: Men's Size - Medium Height: 5’…" at bounding box center [728, 419] width 1456 height 838
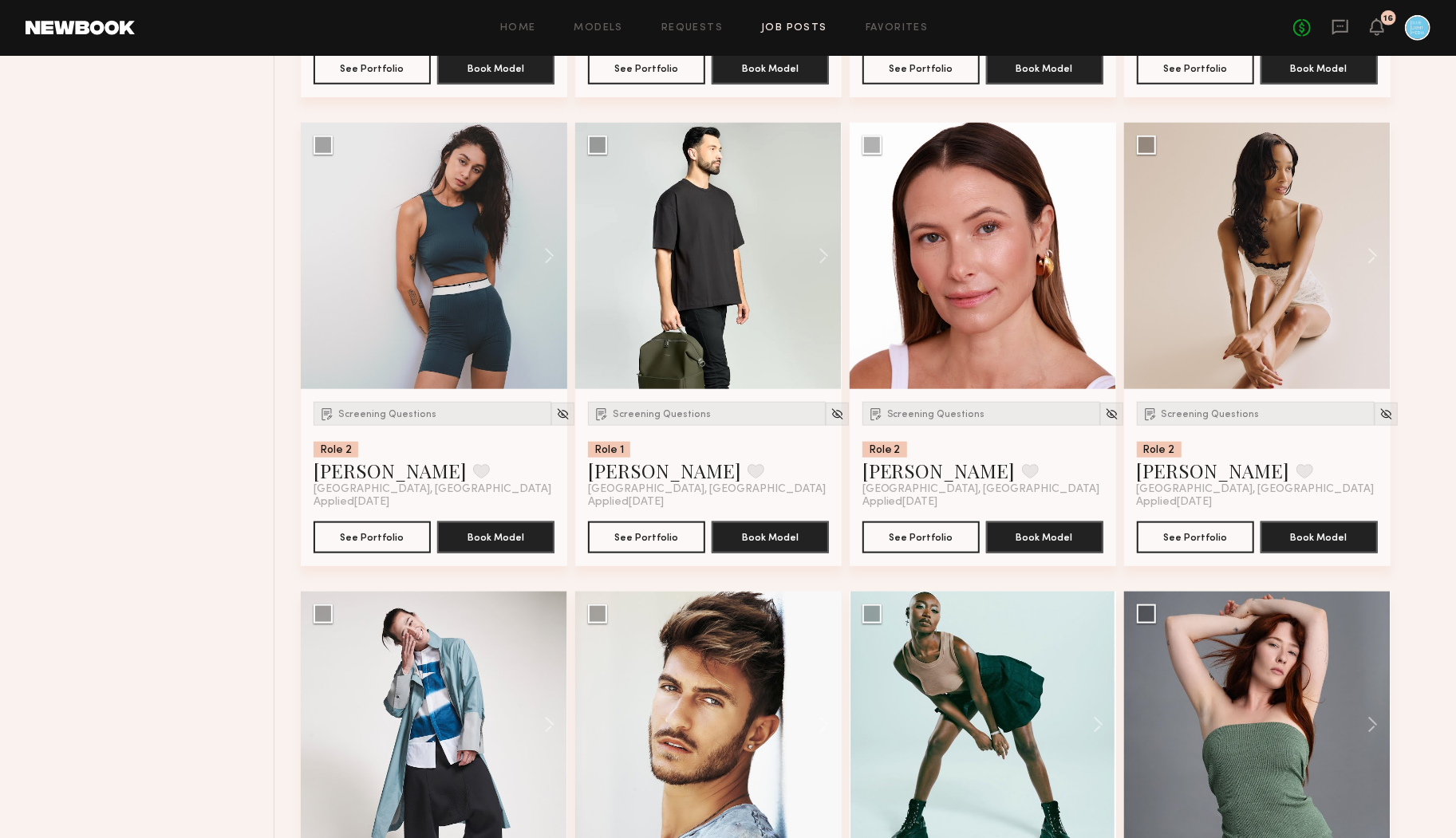
scroll to position [14217, 0]
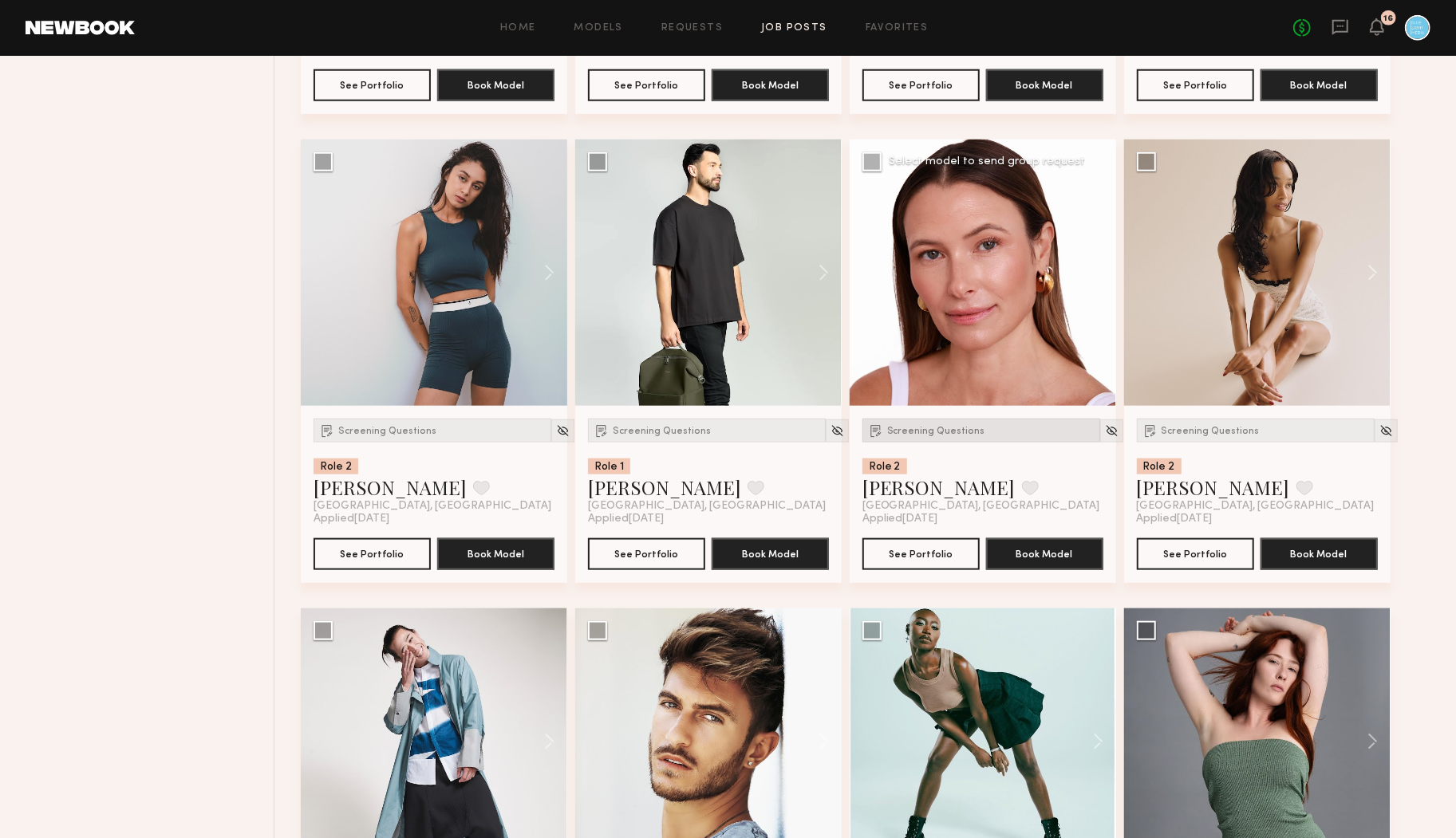
click at [928, 431] on span "Screening Questions" at bounding box center [936, 431] width 98 height 10
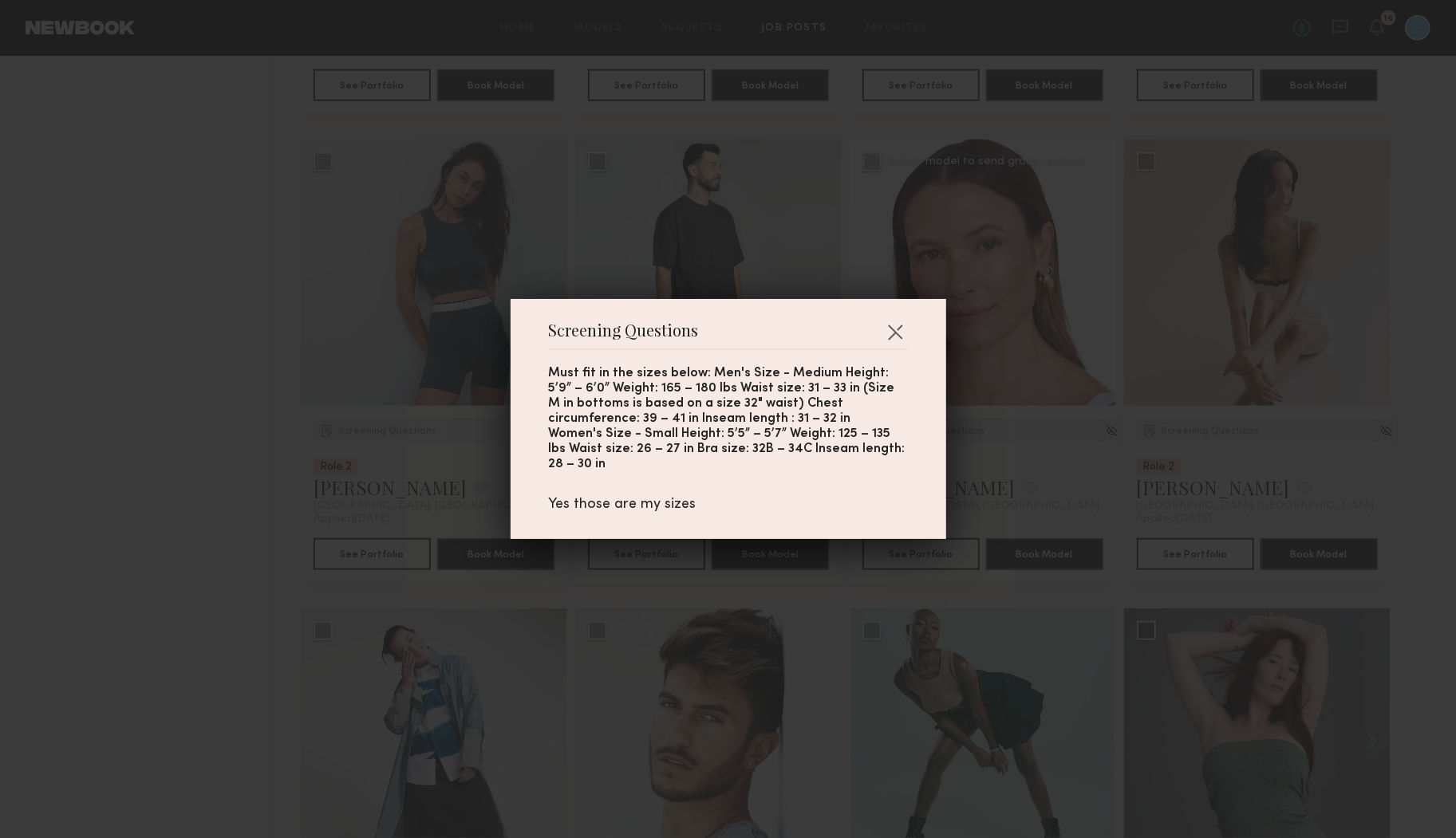
click at [994, 434] on div "Screening Questions Must fit in the sizes below: Men's Size - Medium Height: 5’…" at bounding box center [728, 419] width 1456 height 838
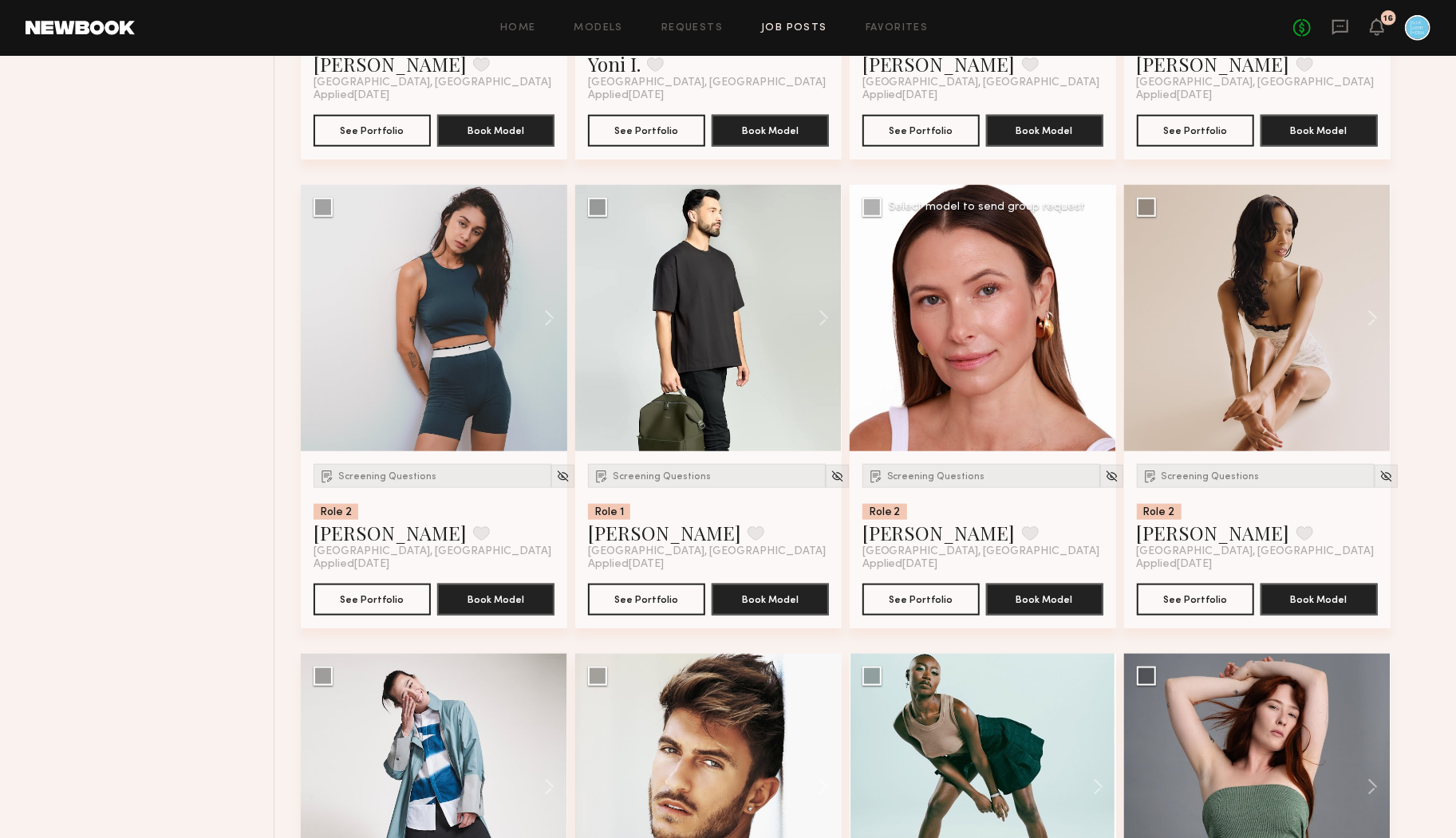
scroll to position [14169, 0]
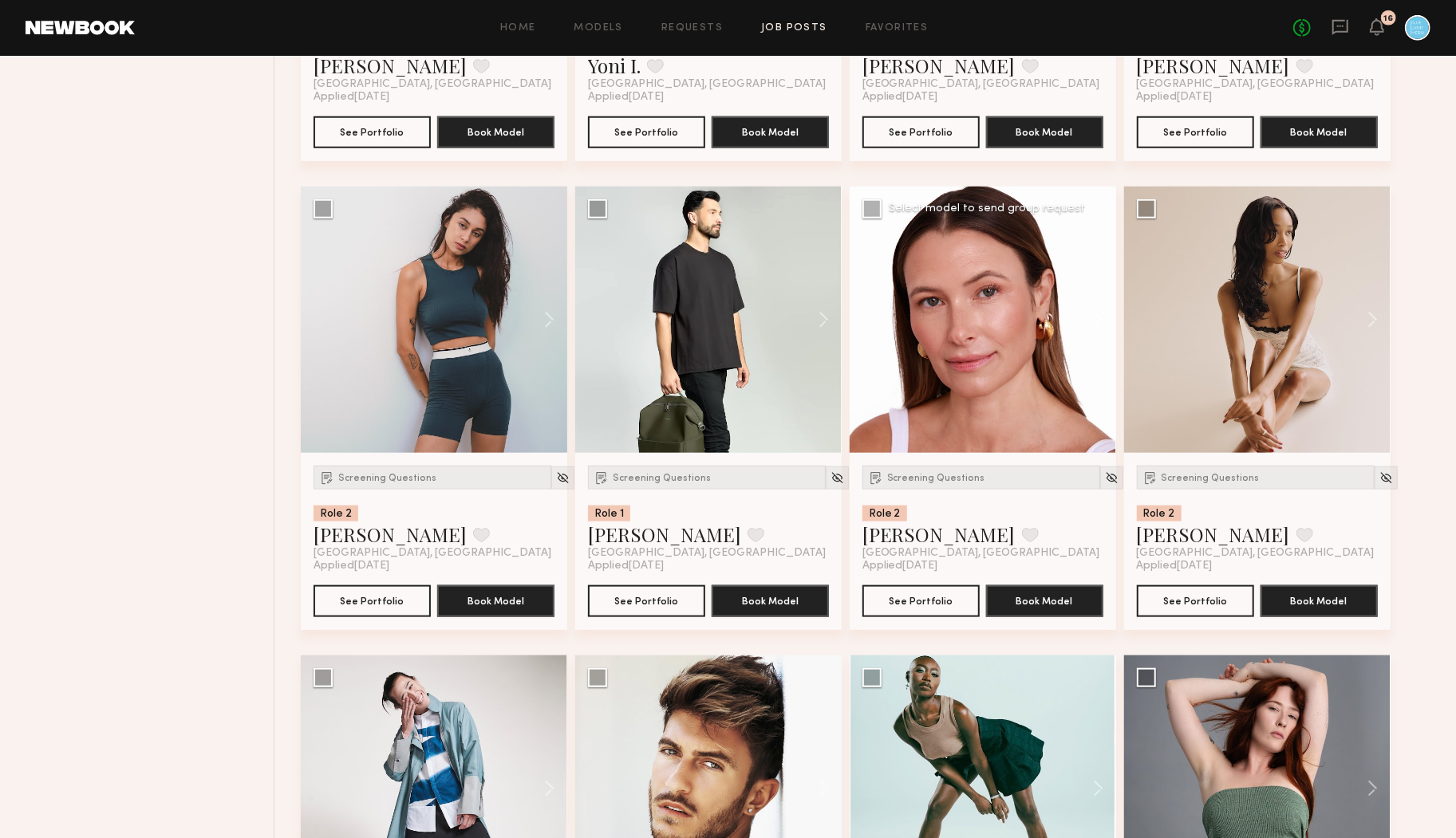
click at [1100, 320] on button at bounding box center [1091, 320] width 51 height 267
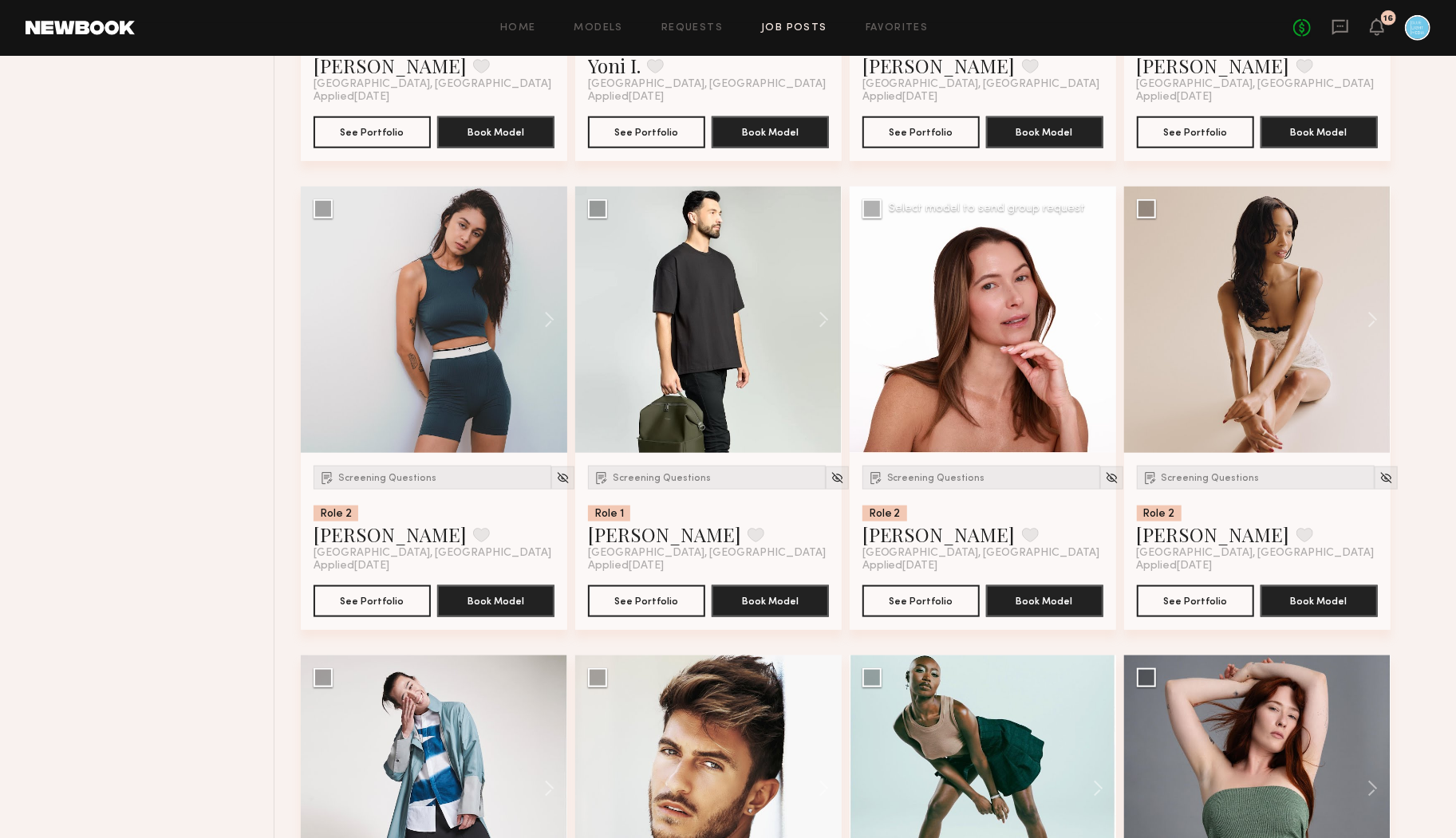
click at [1100, 320] on button at bounding box center [1091, 320] width 51 height 267
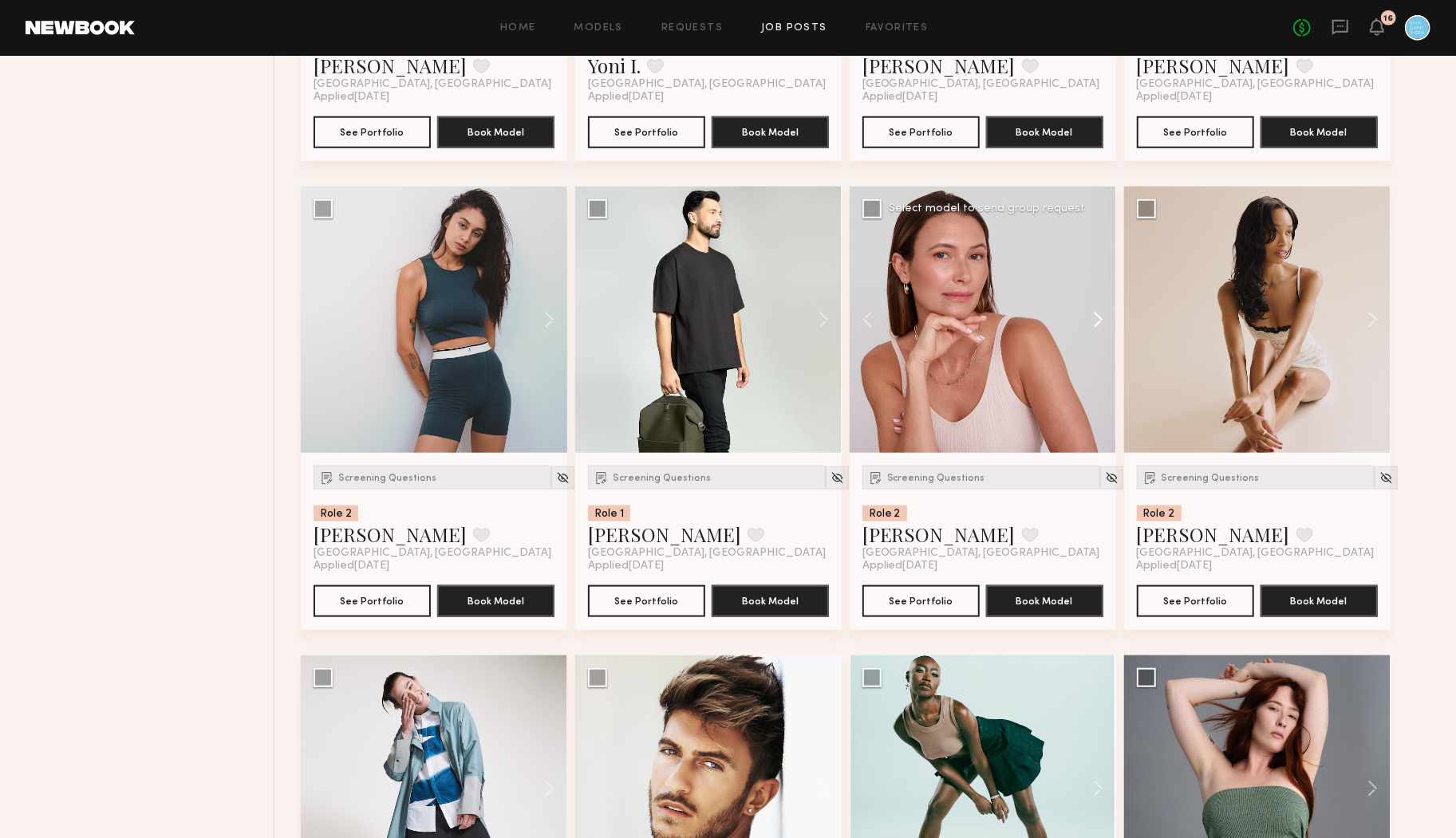
click at [1100, 320] on button at bounding box center [1091, 320] width 51 height 267
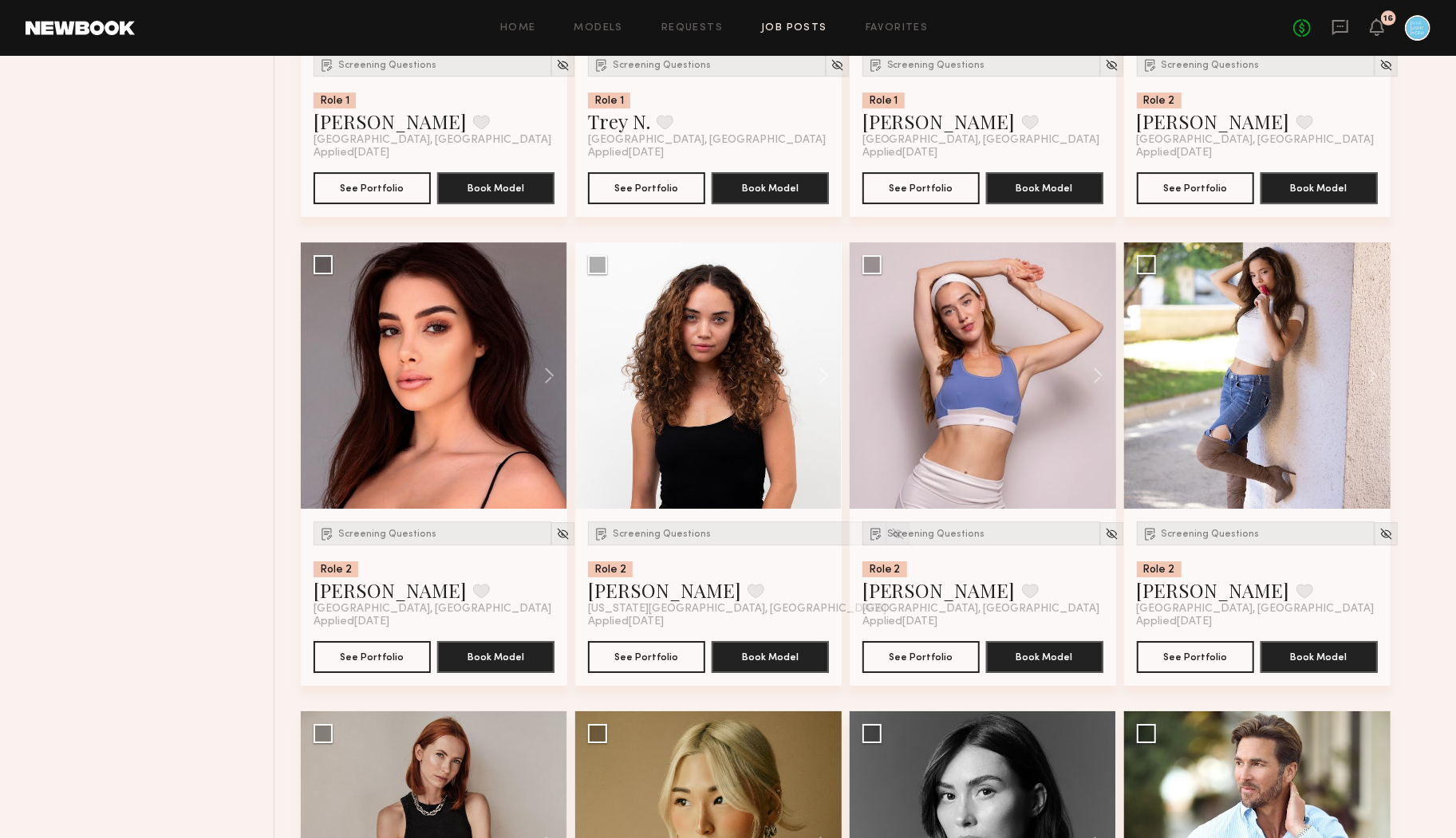
scroll to position [16932, 0]
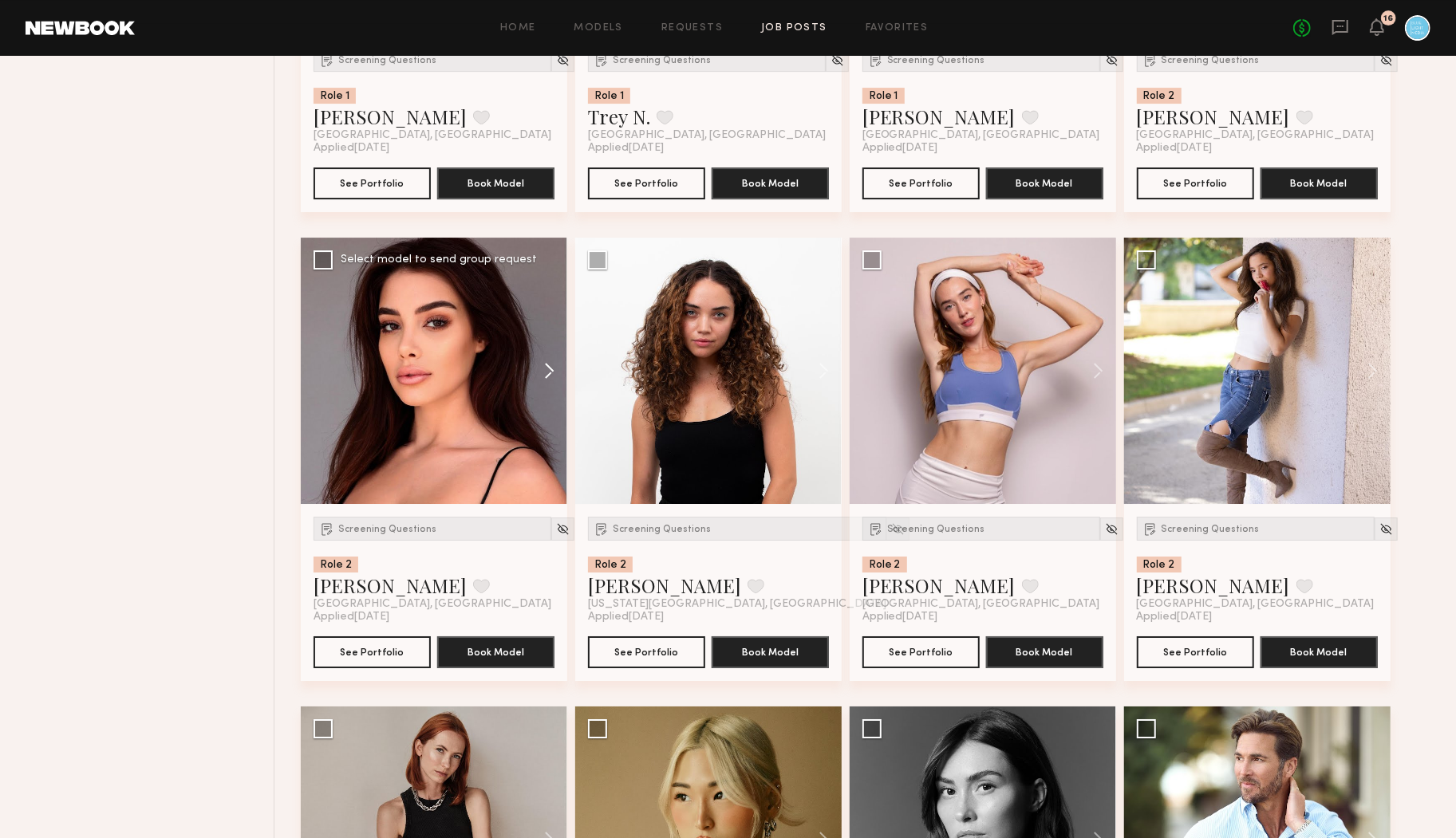
click at [551, 368] on button at bounding box center [542, 371] width 51 height 267
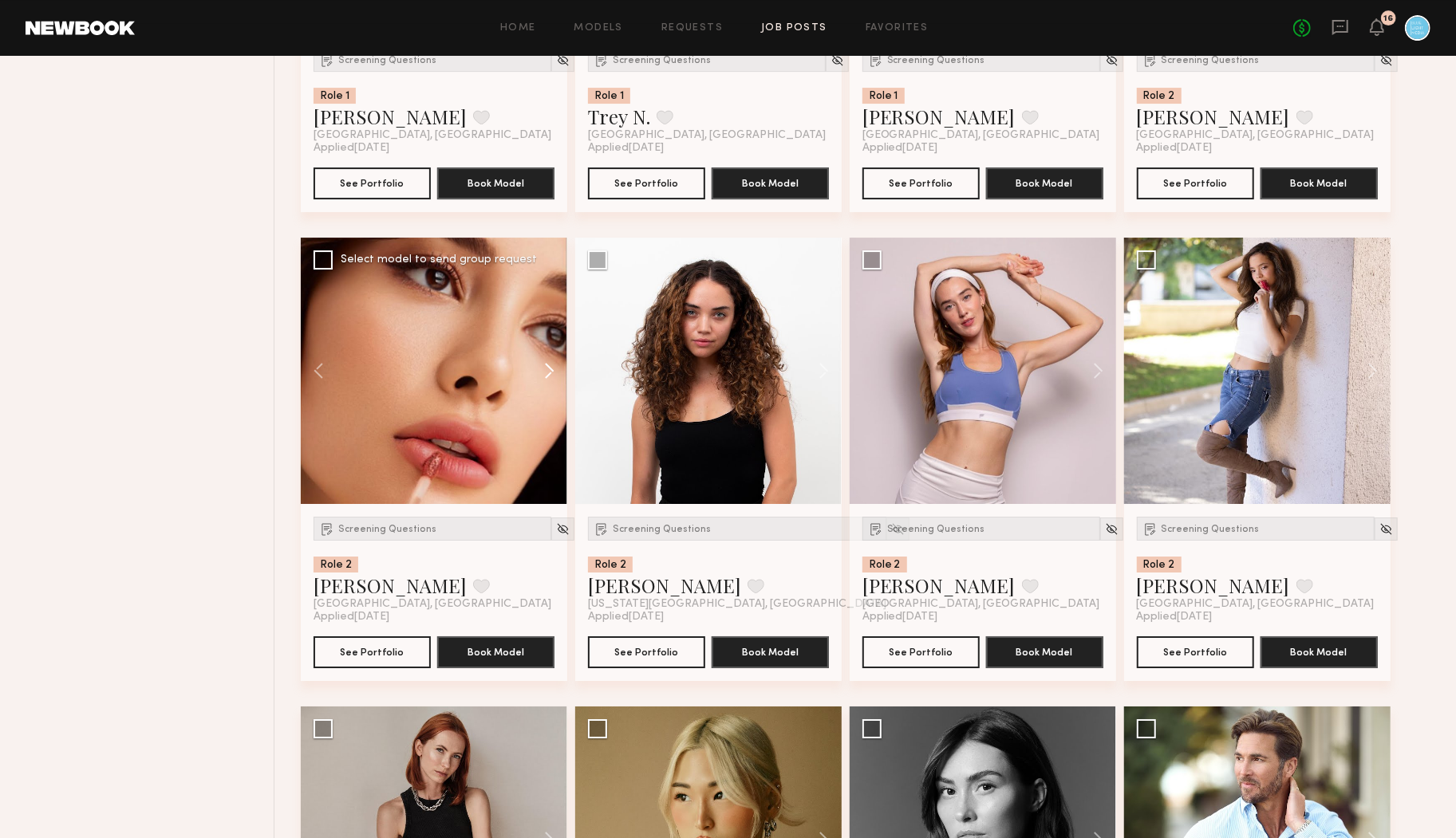
click at [552, 368] on button at bounding box center [542, 371] width 51 height 267
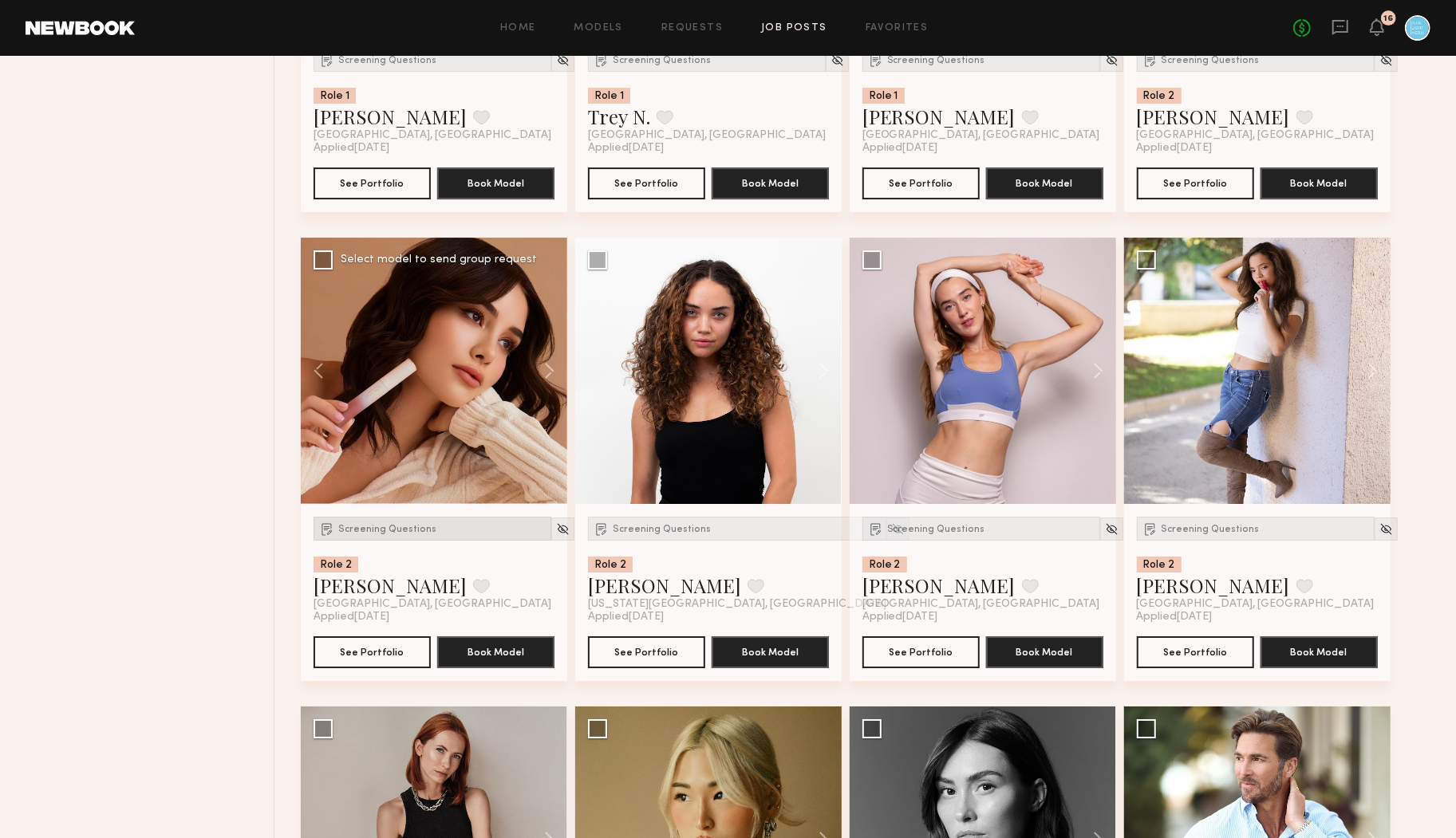
click at [353, 534] on div "Screening Questions" at bounding box center [432, 528] width 238 height 24
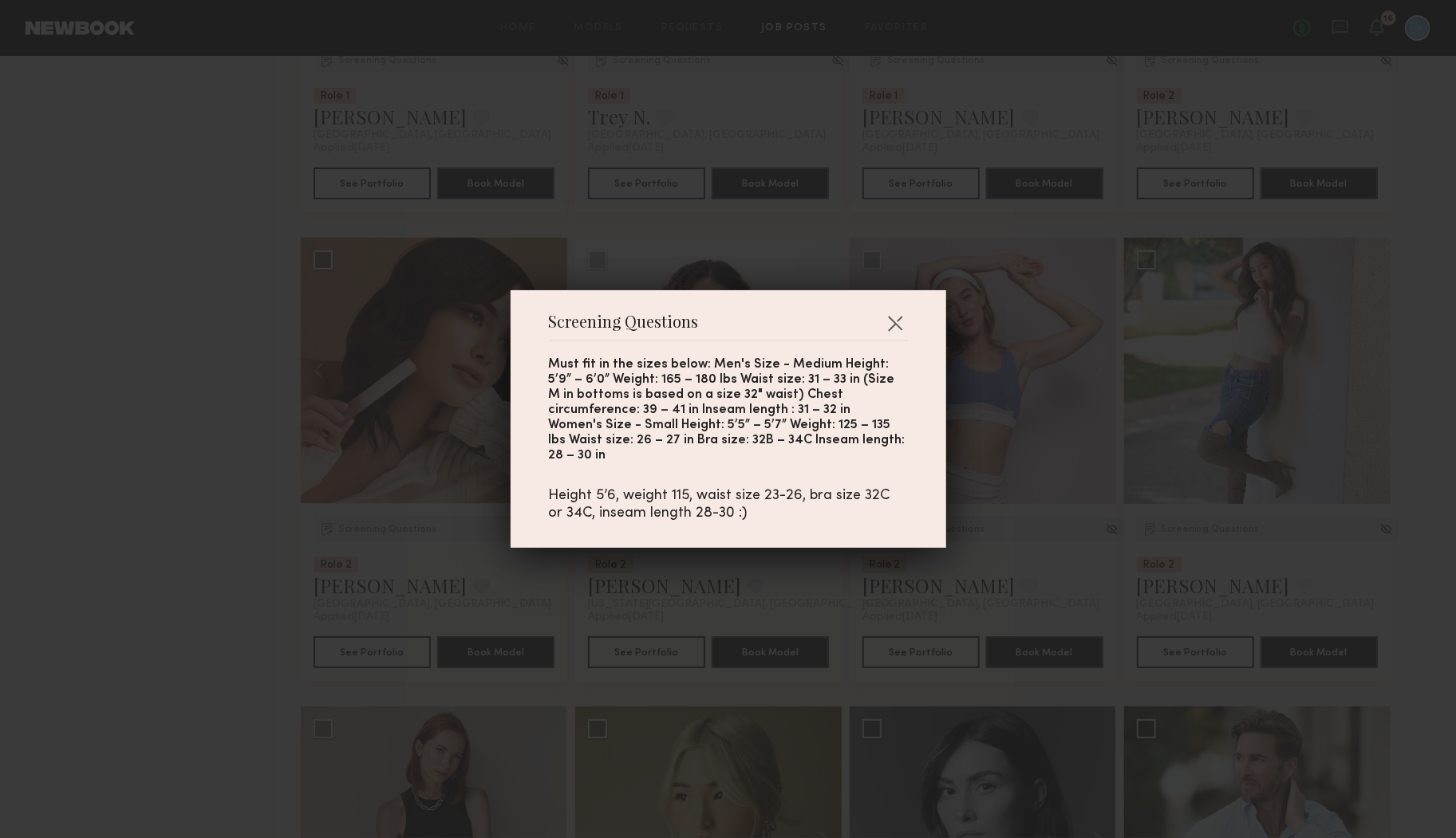
click at [353, 534] on div "Screening Questions Must fit in the sizes below: Men's Size - Medium Height: 5’…" at bounding box center [728, 419] width 1456 height 838
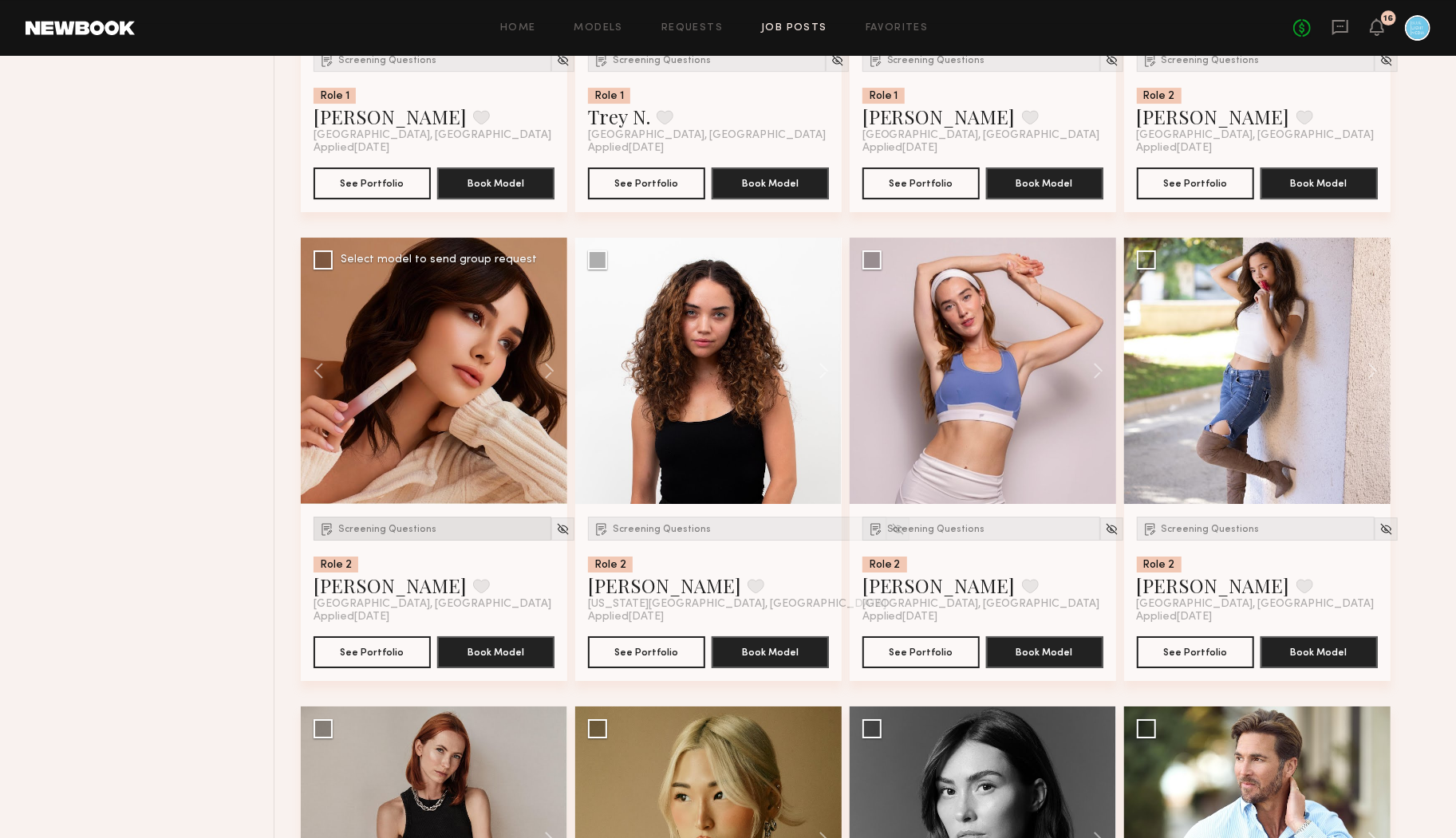
click at [390, 532] on span "Screening Questions" at bounding box center [387, 529] width 98 height 10
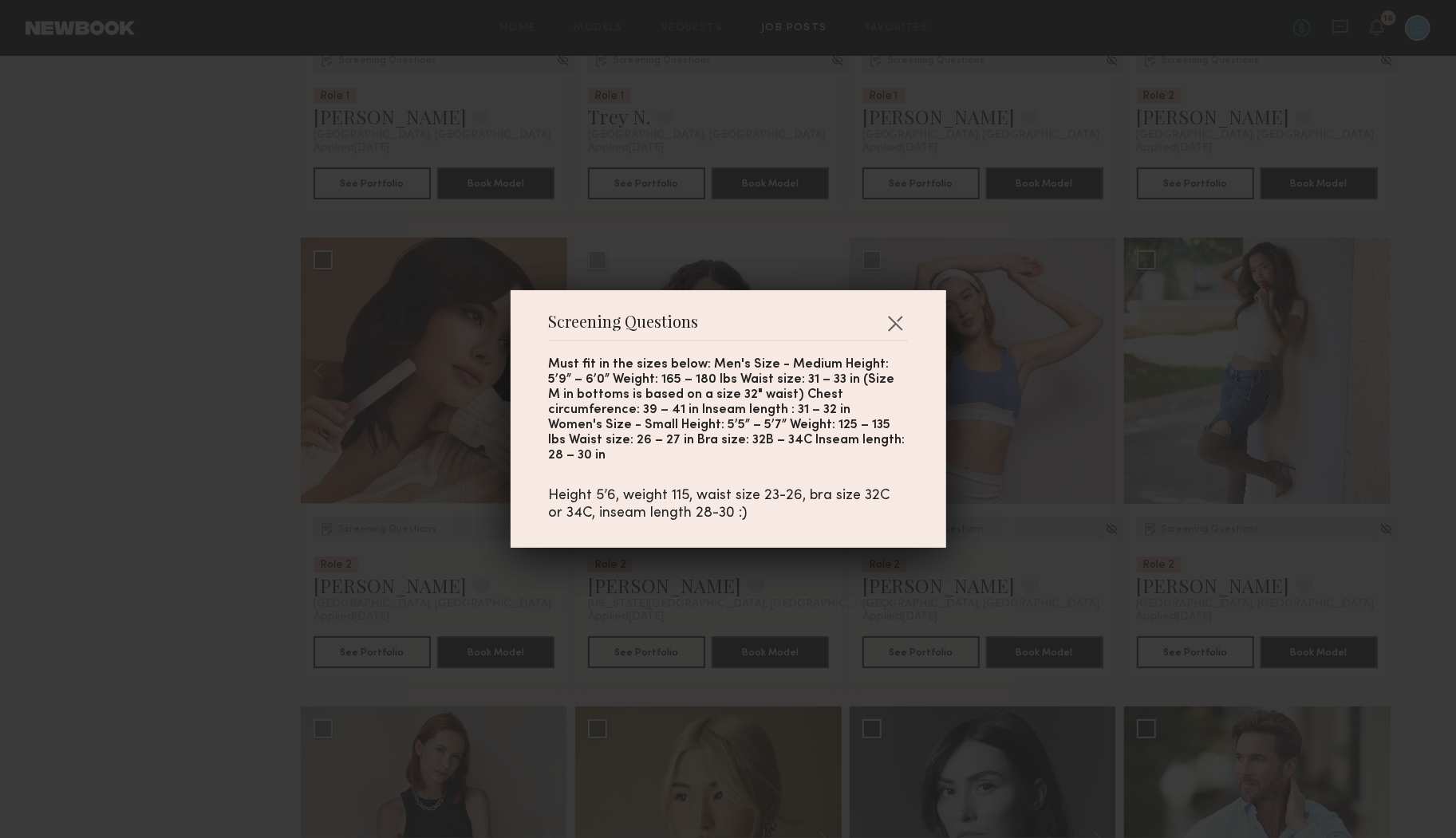
click at [390, 531] on div "Screening Questions Must fit in the sizes below: Men's Size - Medium Height: 5’…" at bounding box center [728, 419] width 1456 height 838
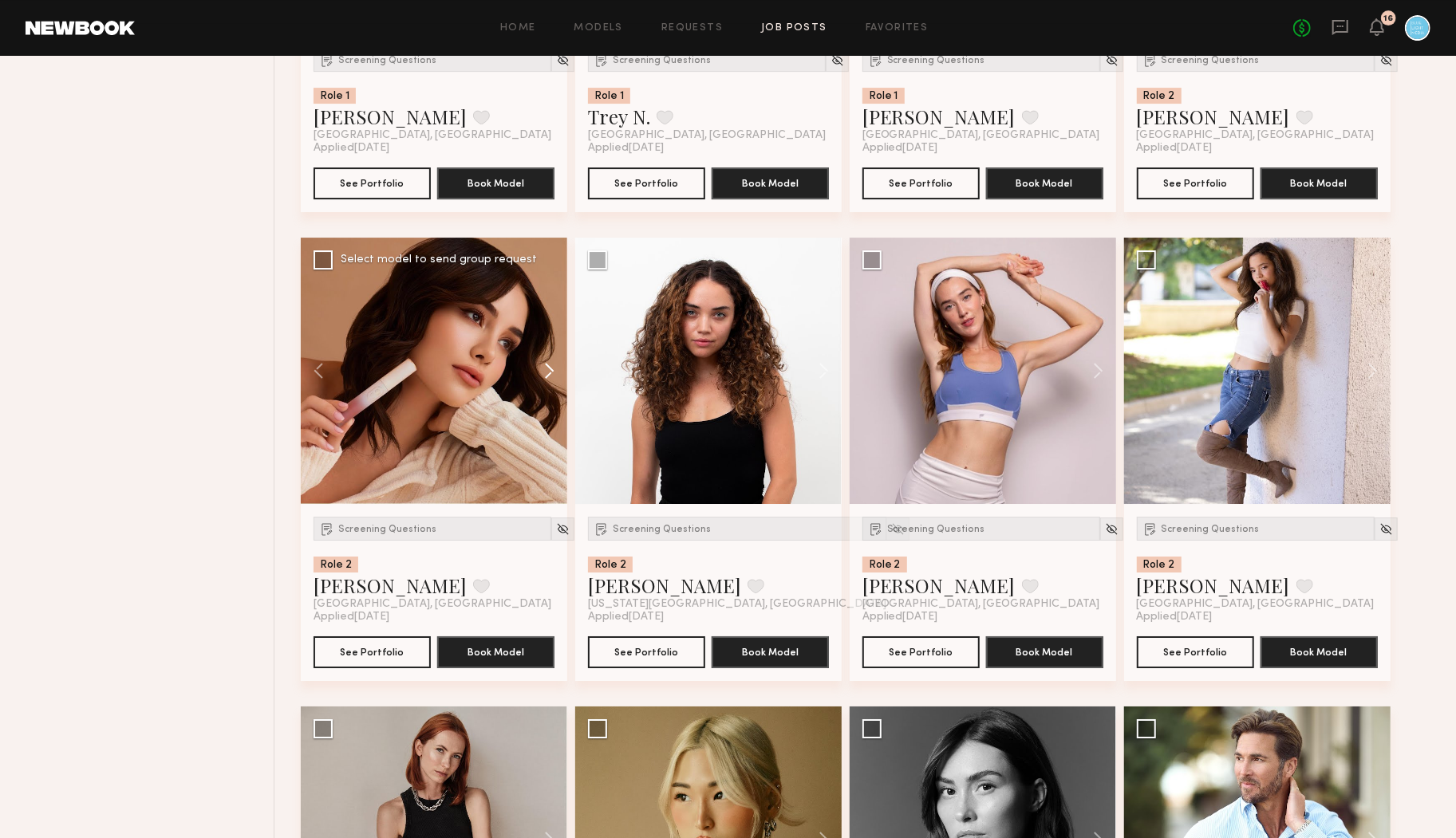
click at [535, 359] on button at bounding box center [542, 371] width 51 height 267
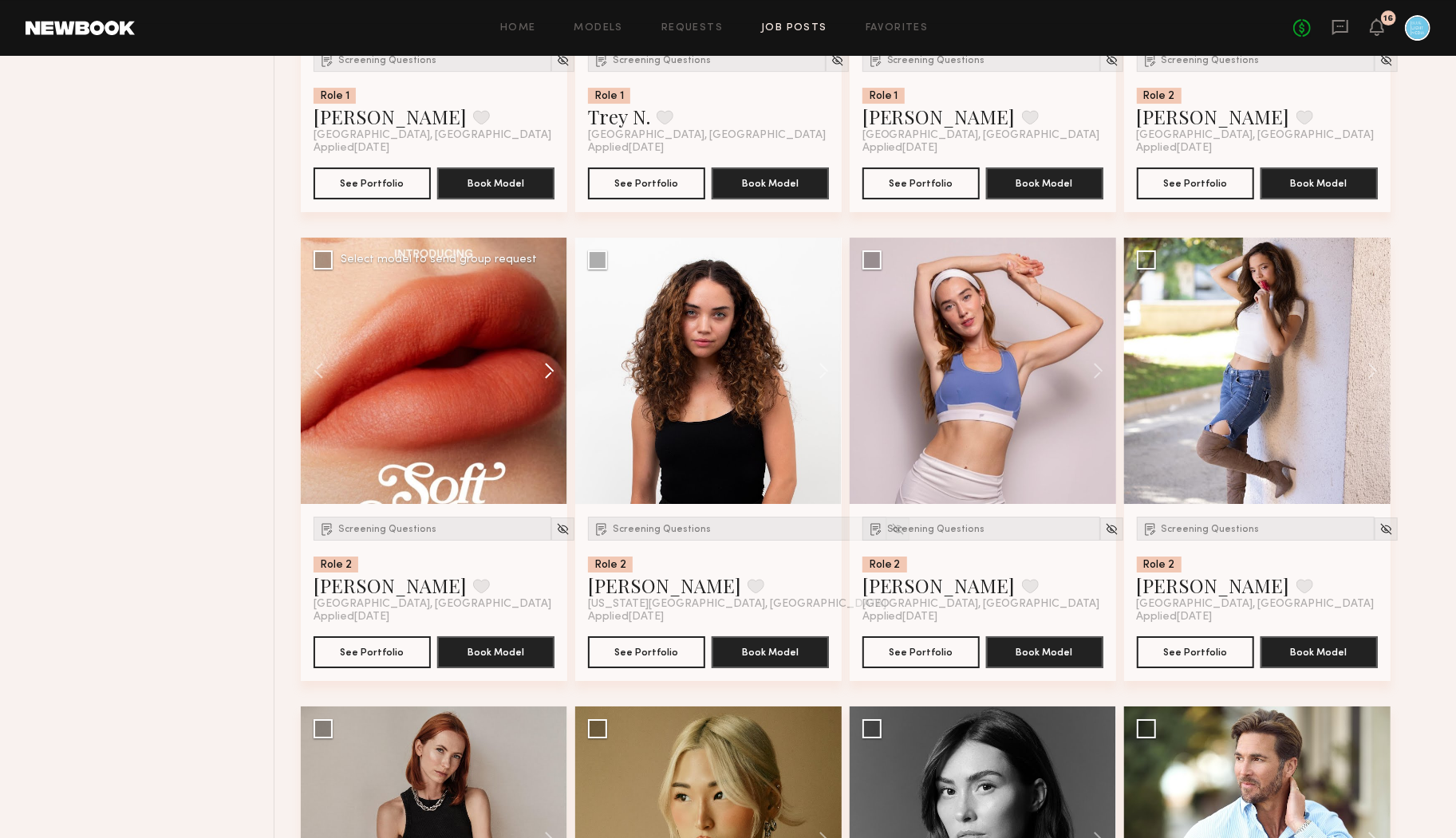
click at [541, 359] on button at bounding box center [542, 371] width 51 height 267
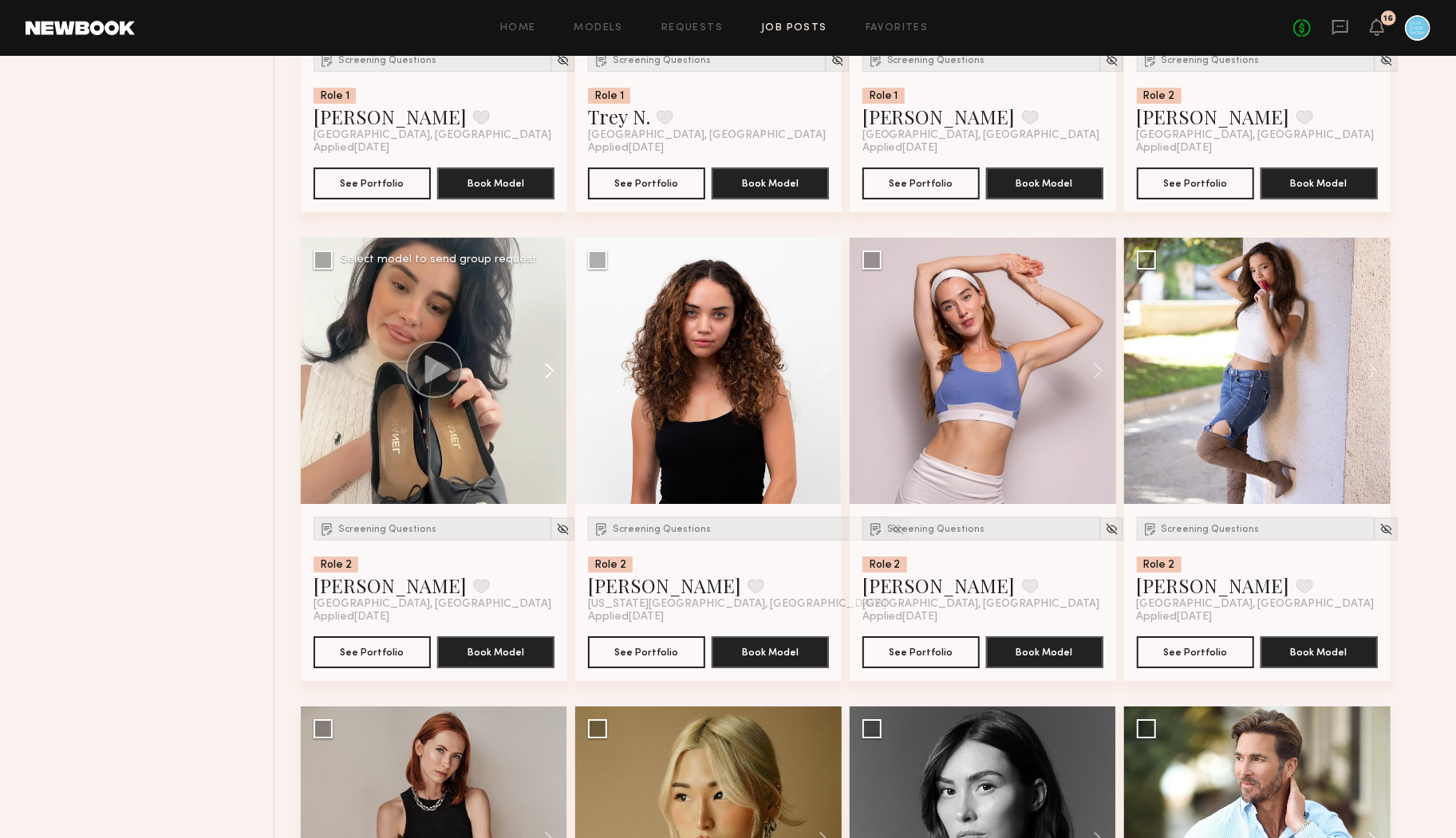
click at [541, 359] on button at bounding box center [542, 371] width 51 height 267
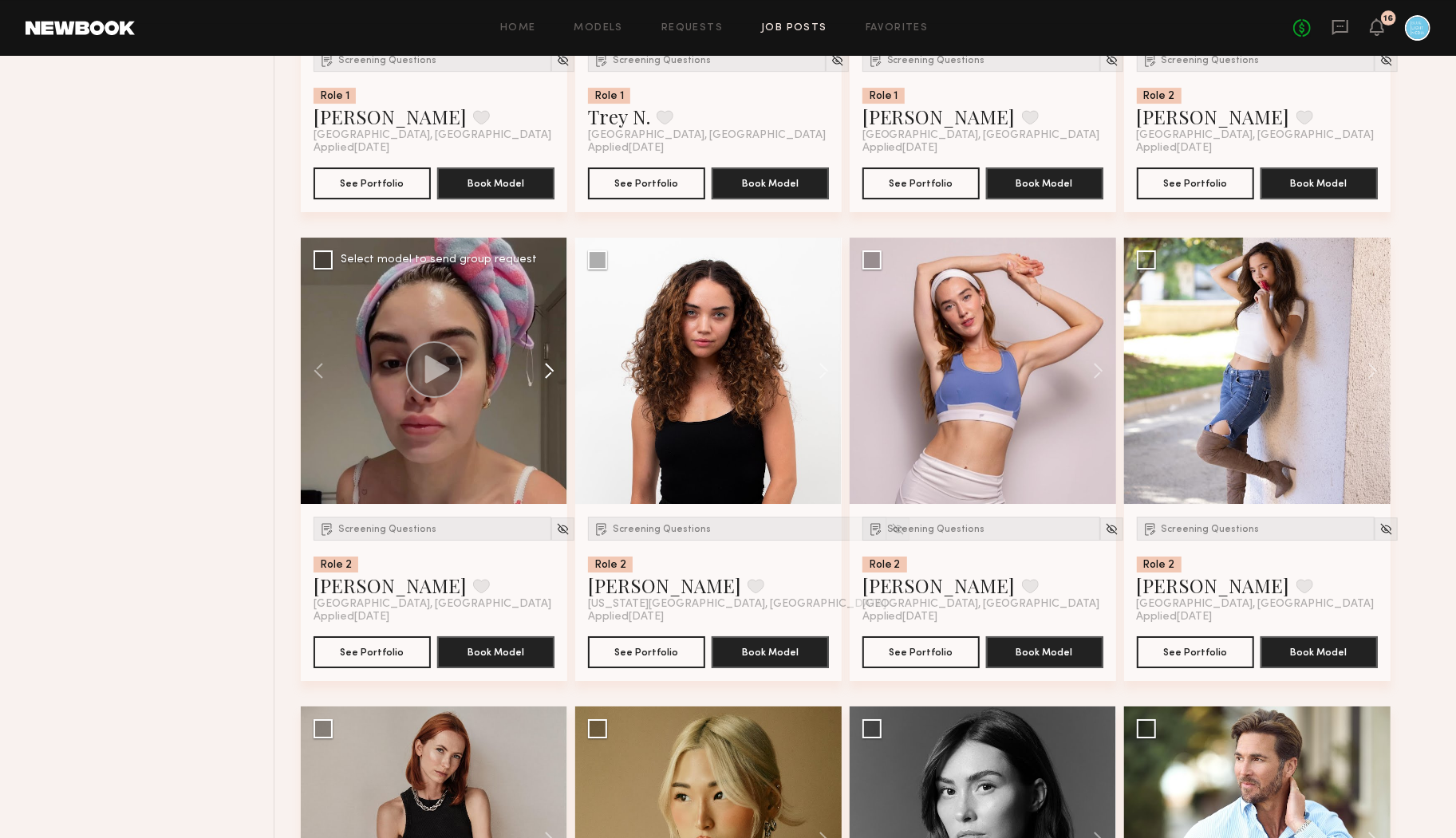
click at [541, 359] on button at bounding box center [542, 371] width 51 height 267
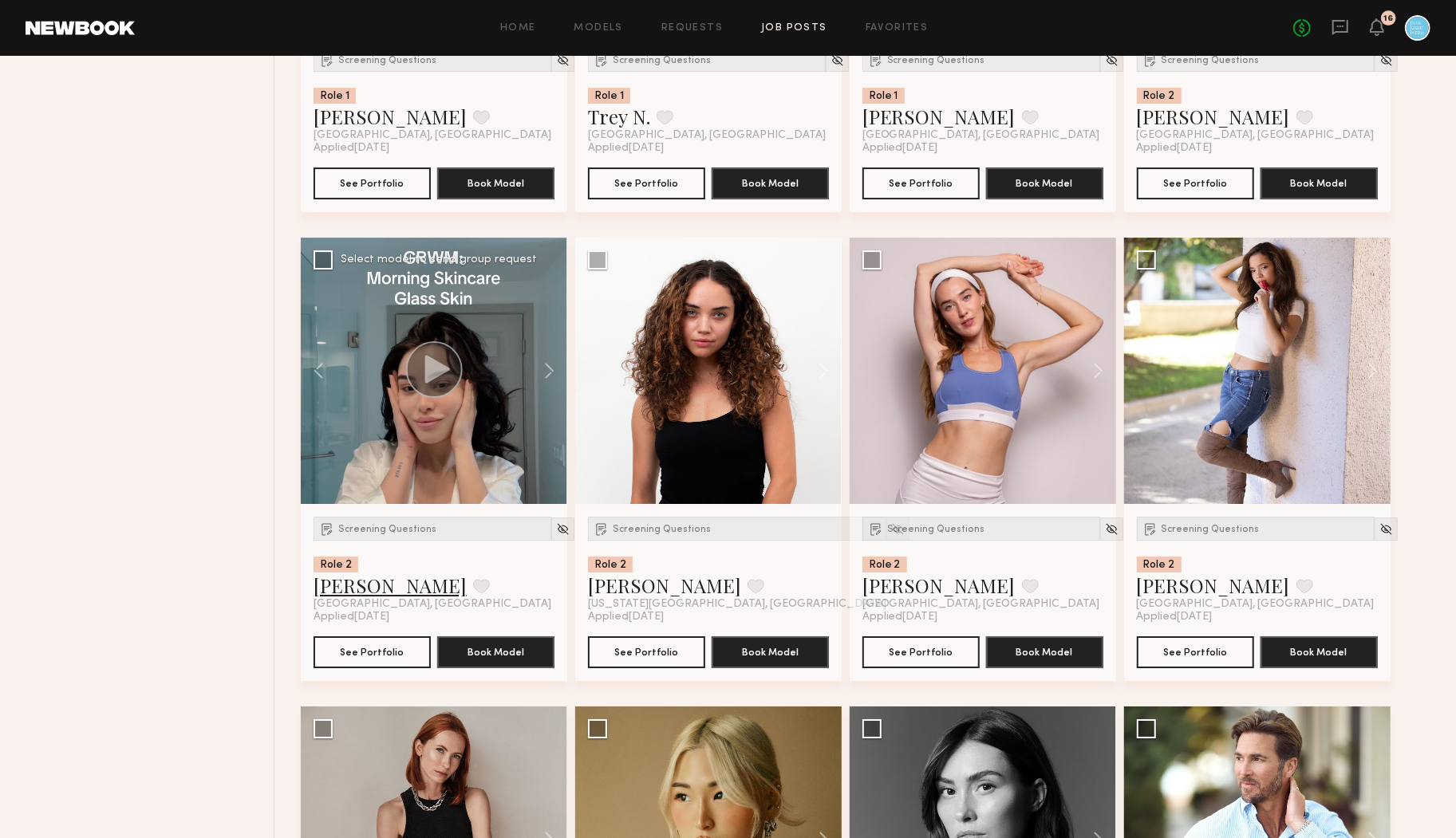
click at [339, 587] on link "Ella O." at bounding box center [390, 585] width 153 height 26
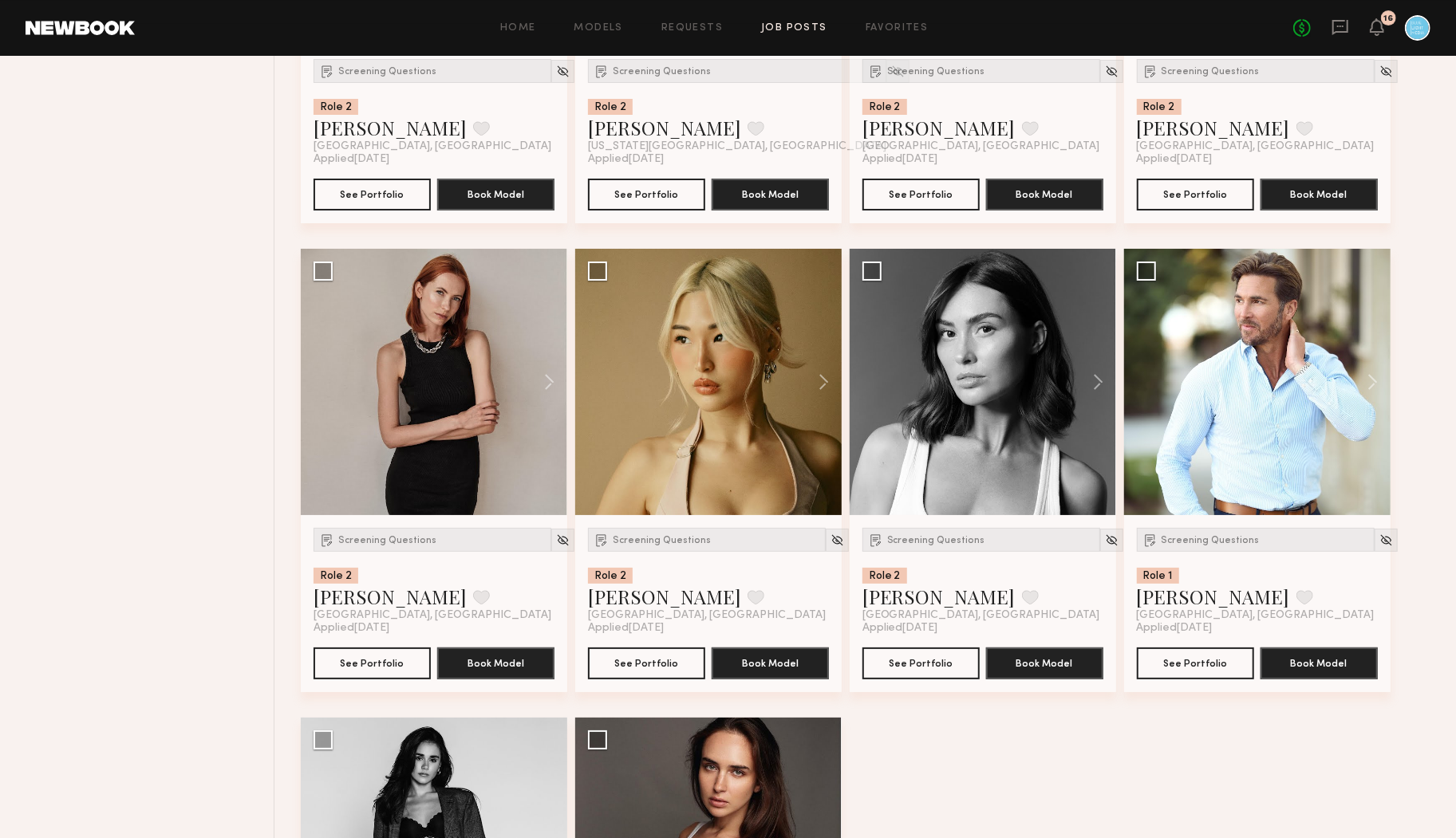
scroll to position [17405, 0]
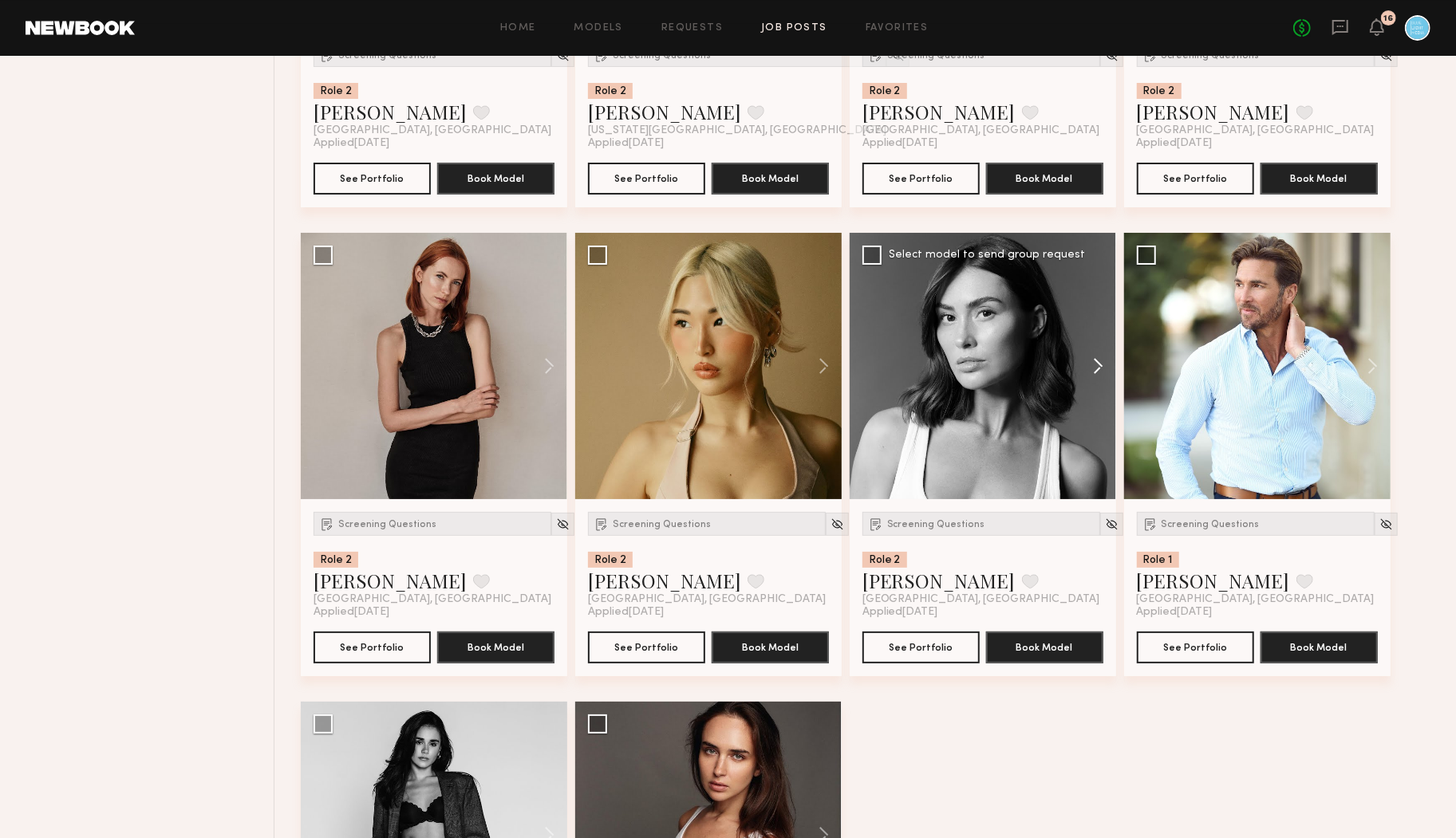
click at [1097, 369] on button at bounding box center [1091, 366] width 51 height 267
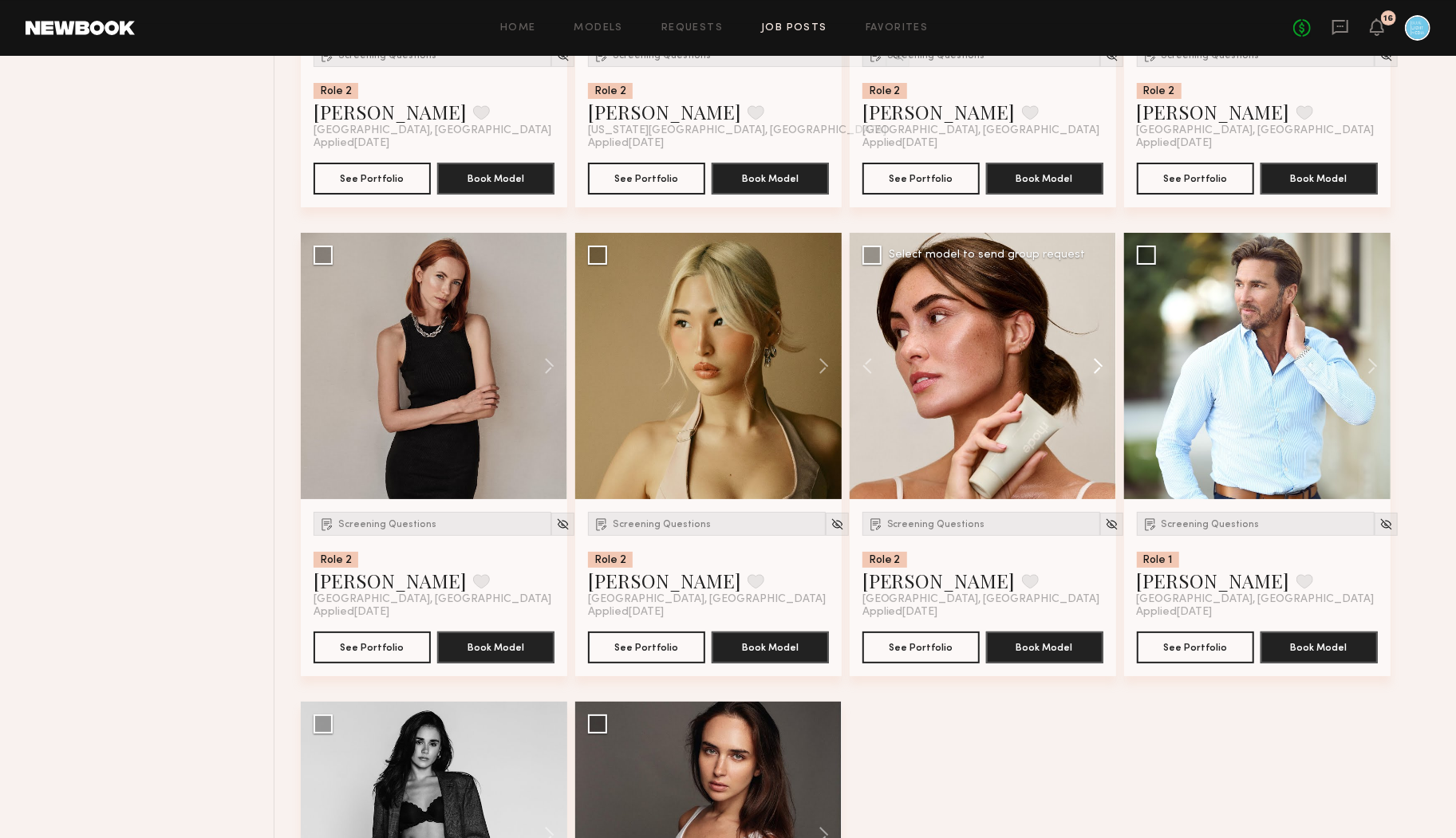
click at [1097, 368] on button at bounding box center [1091, 366] width 51 height 267
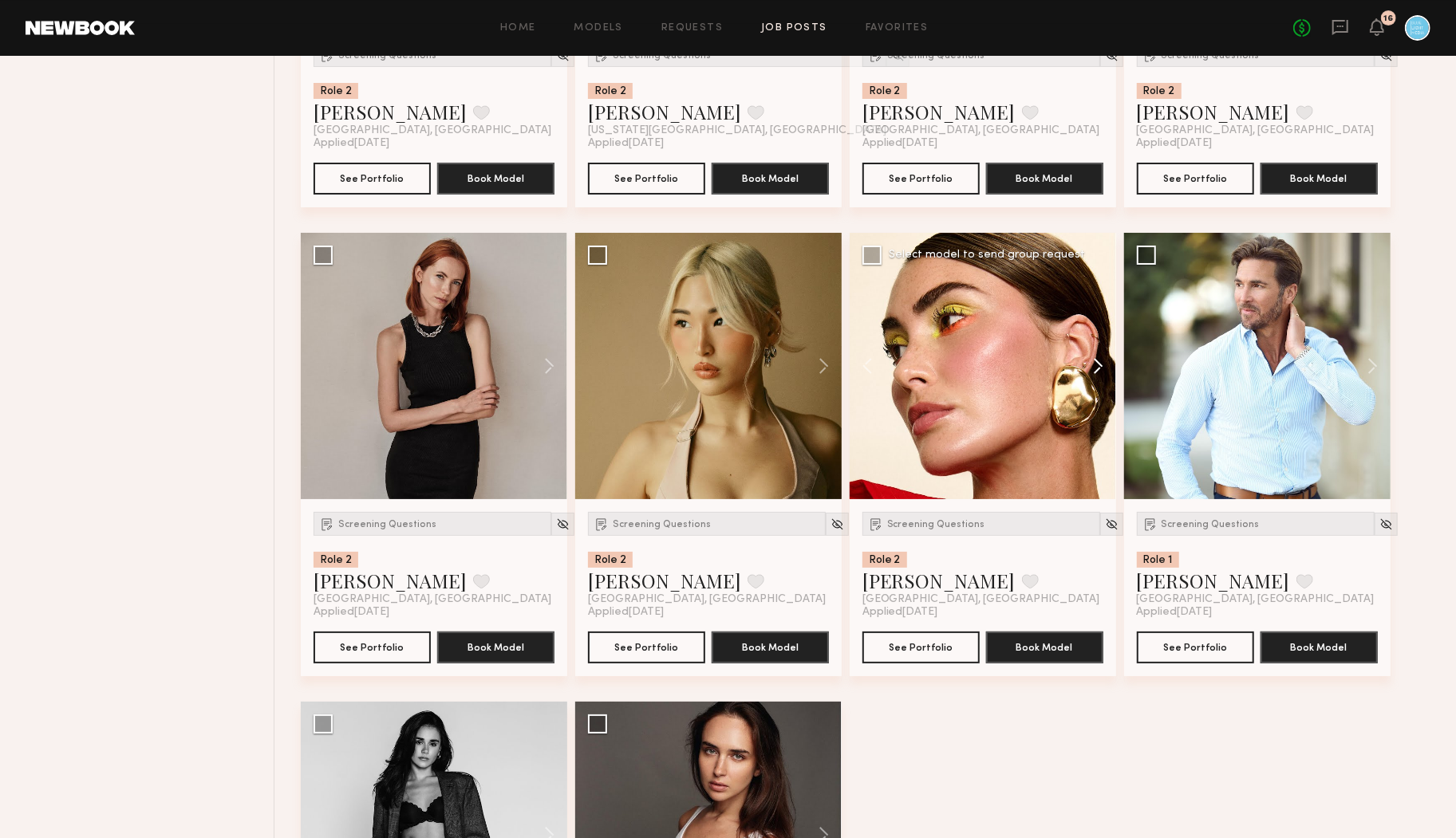
click at [1097, 368] on button at bounding box center [1091, 366] width 51 height 267
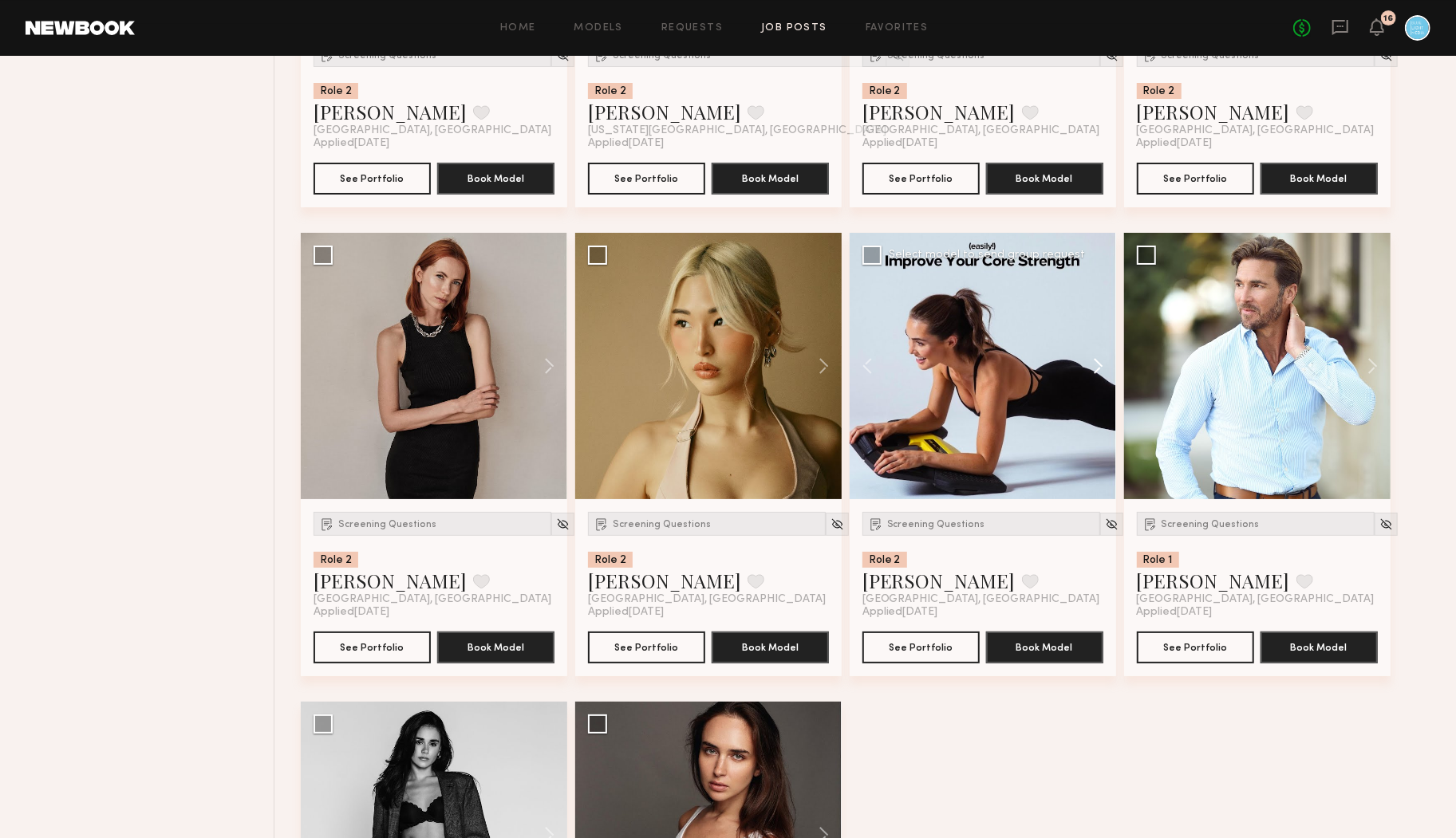
click at [1097, 368] on button at bounding box center [1091, 366] width 51 height 267
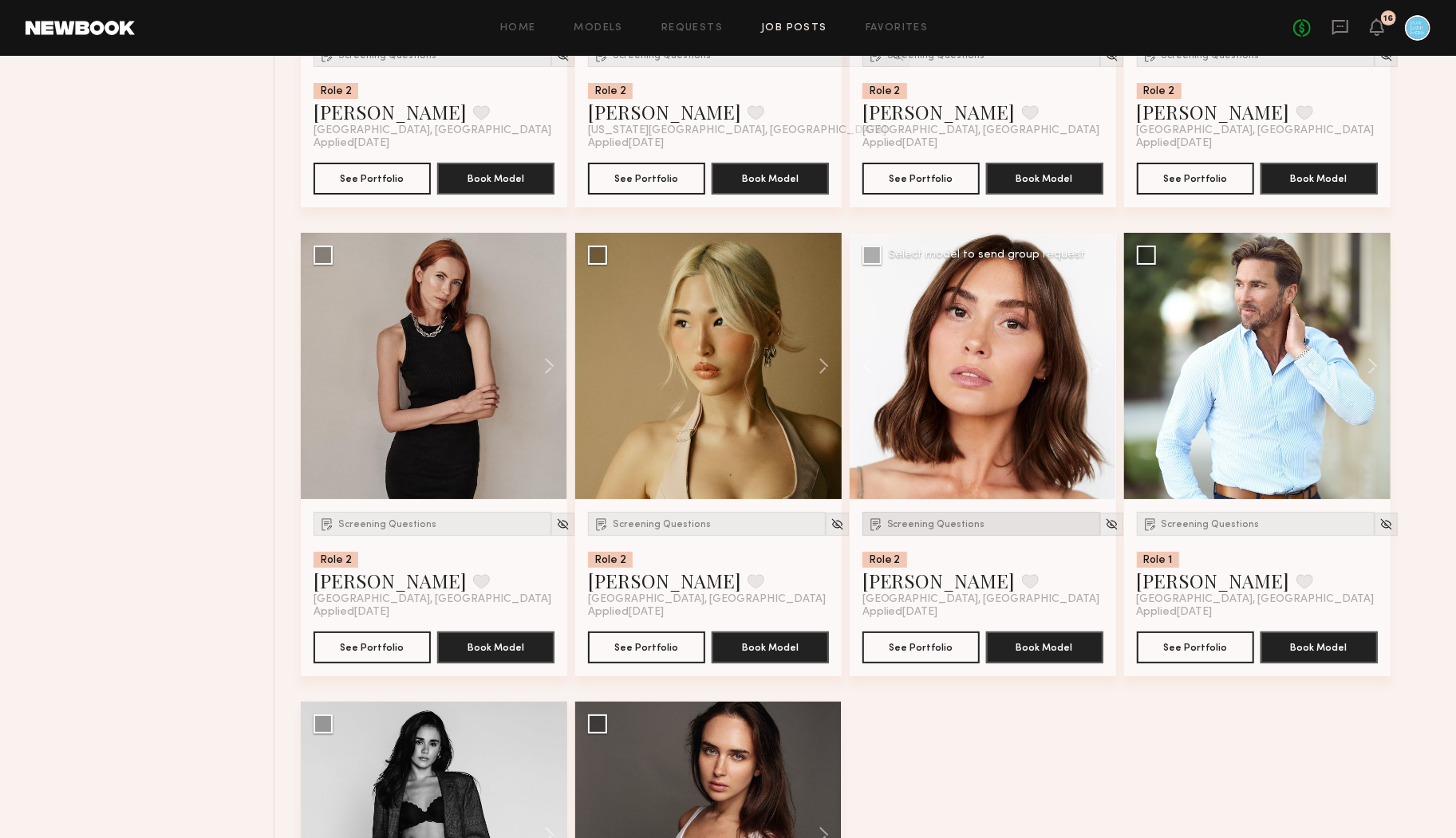
click at [934, 513] on div "Screening Questions" at bounding box center [981, 524] width 238 height 24
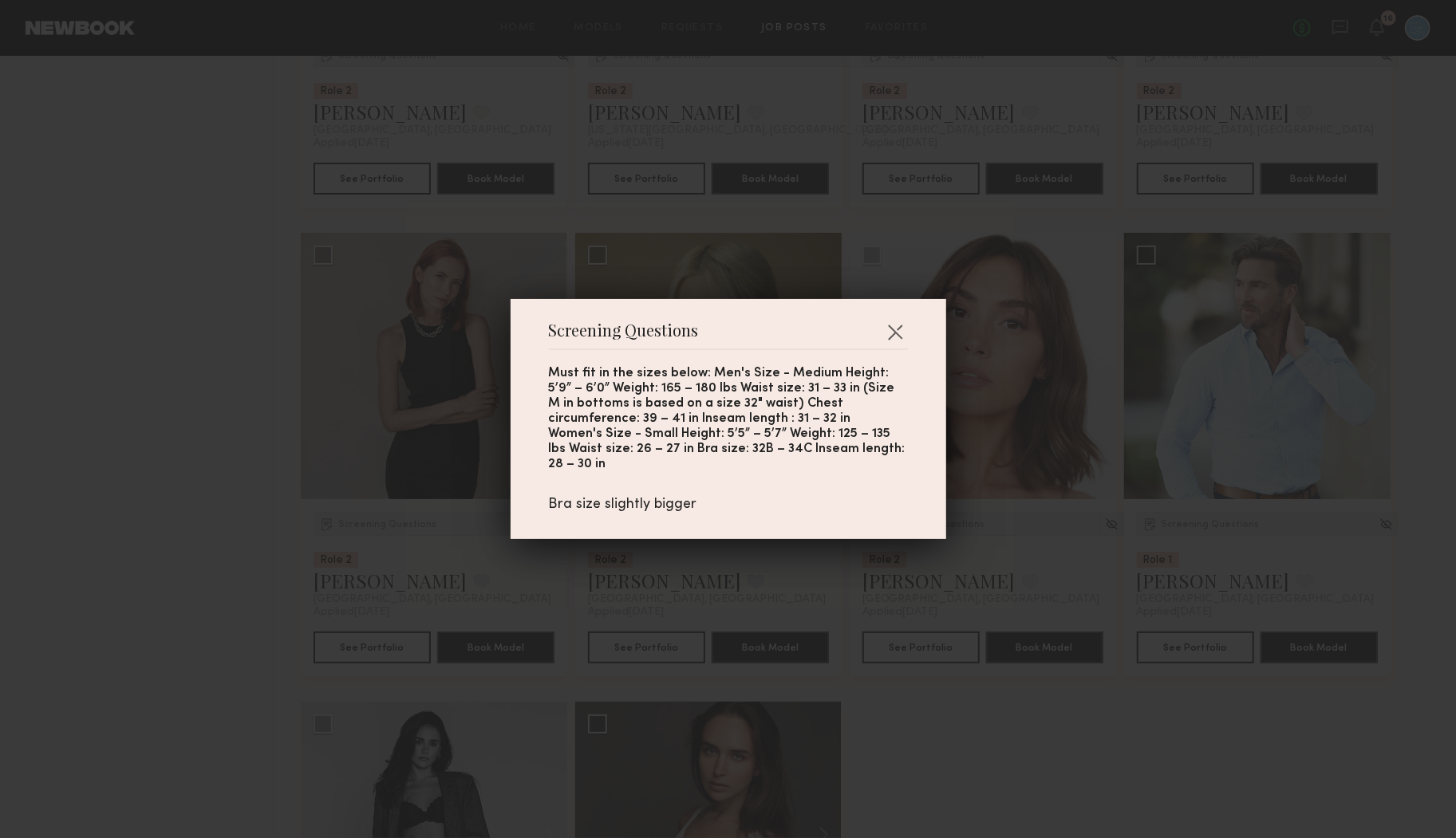
click at [934, 514] on div "Screening Questions Must fit in the sizes below: Men's Size - Medium Height: 5’…" at bounding box center [728, 419] width 436 height 240
click at [971, 523] on div "Screening Questions Must fit in the sizes below: Men's Size - Medium Height: 5’…" at bounding box center [728, 419] width 1456 height 838
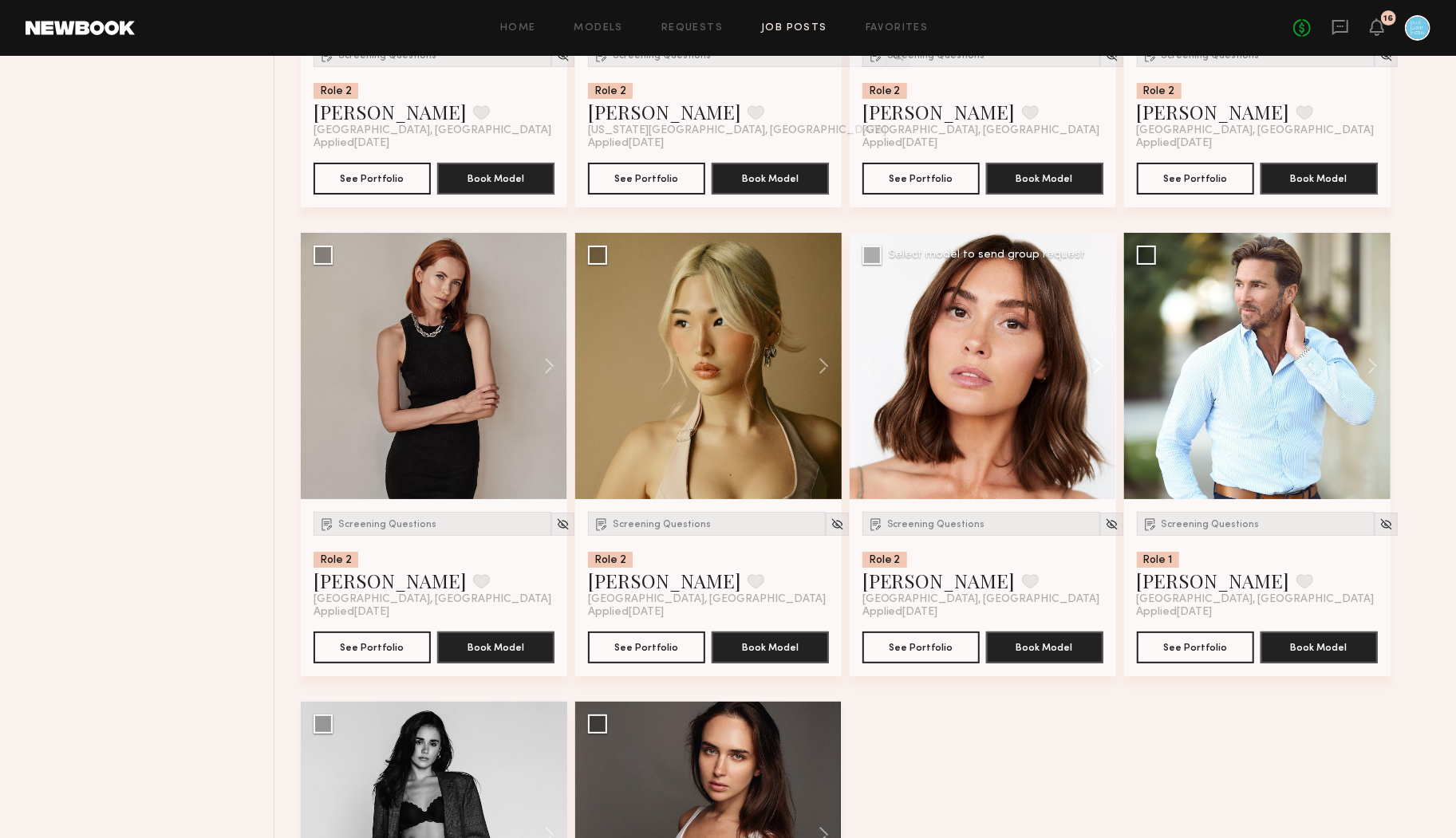
click at [1091, 360] on button at bounding box center [1091, 366] width 51 height 267
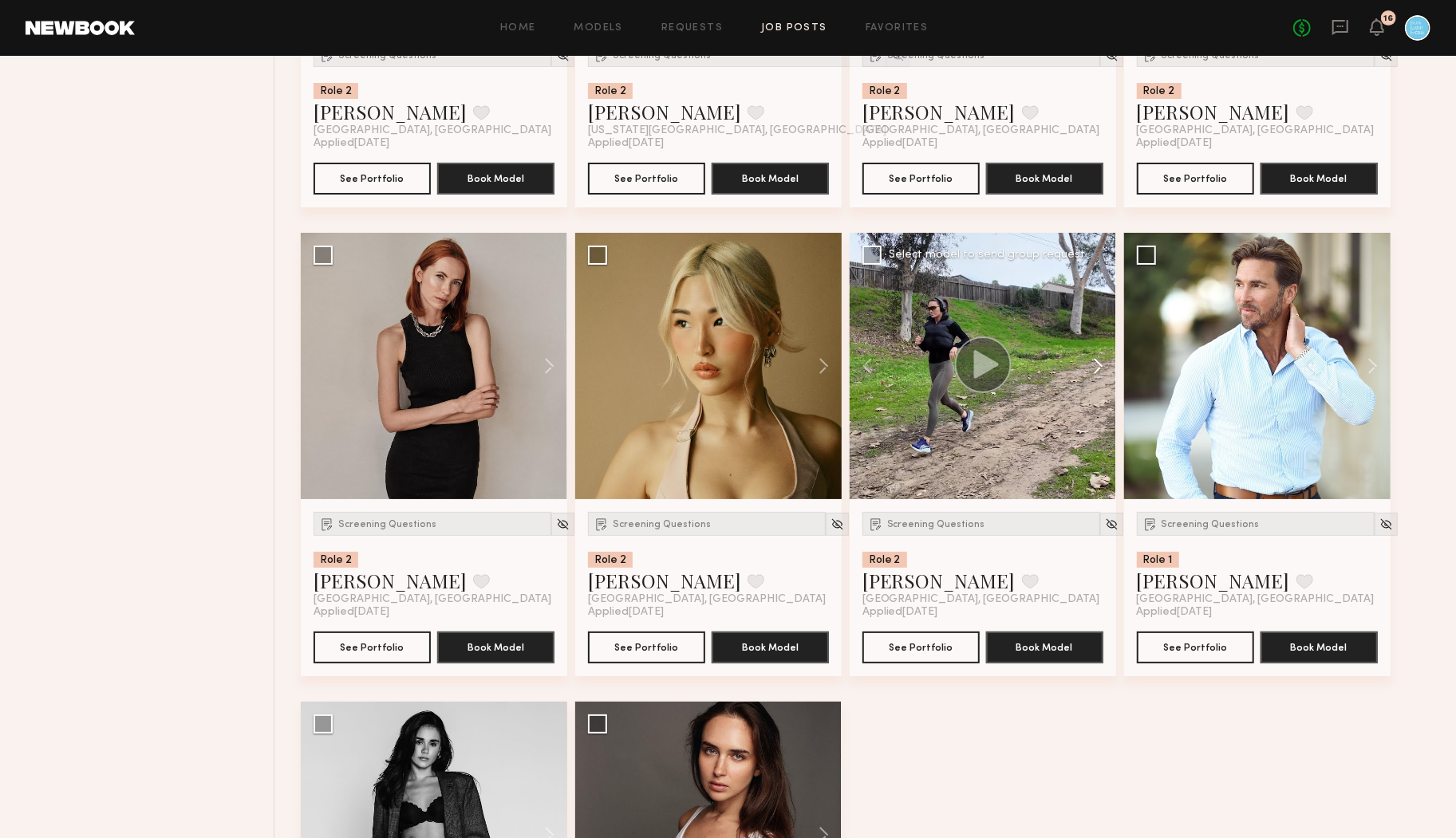
click at [1091, 360] on button at bounding box center [1091, 366] width 51 height 267
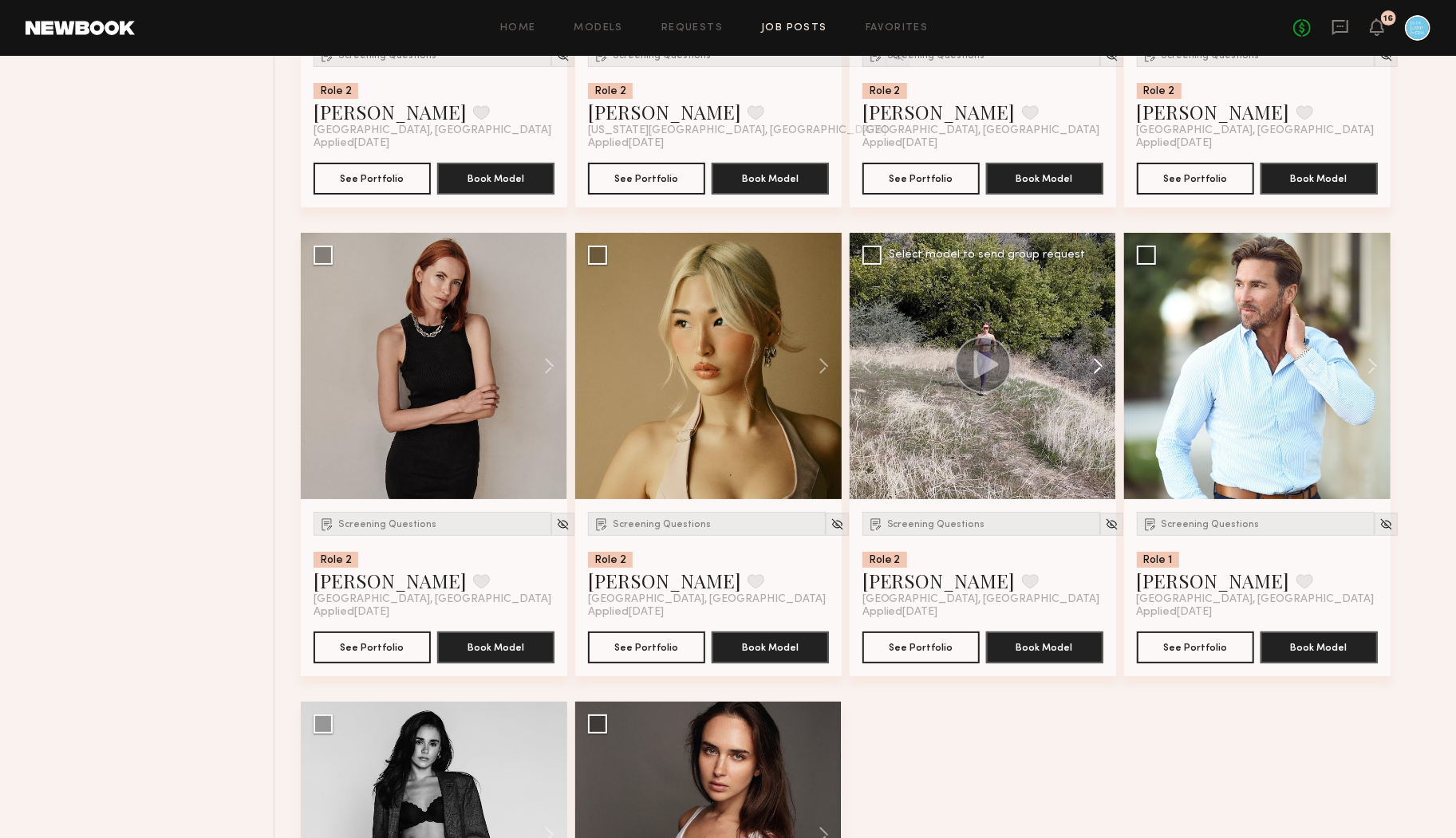
click at [1091, 360] on button at bounding box center [1091, 366] width 51 height 267
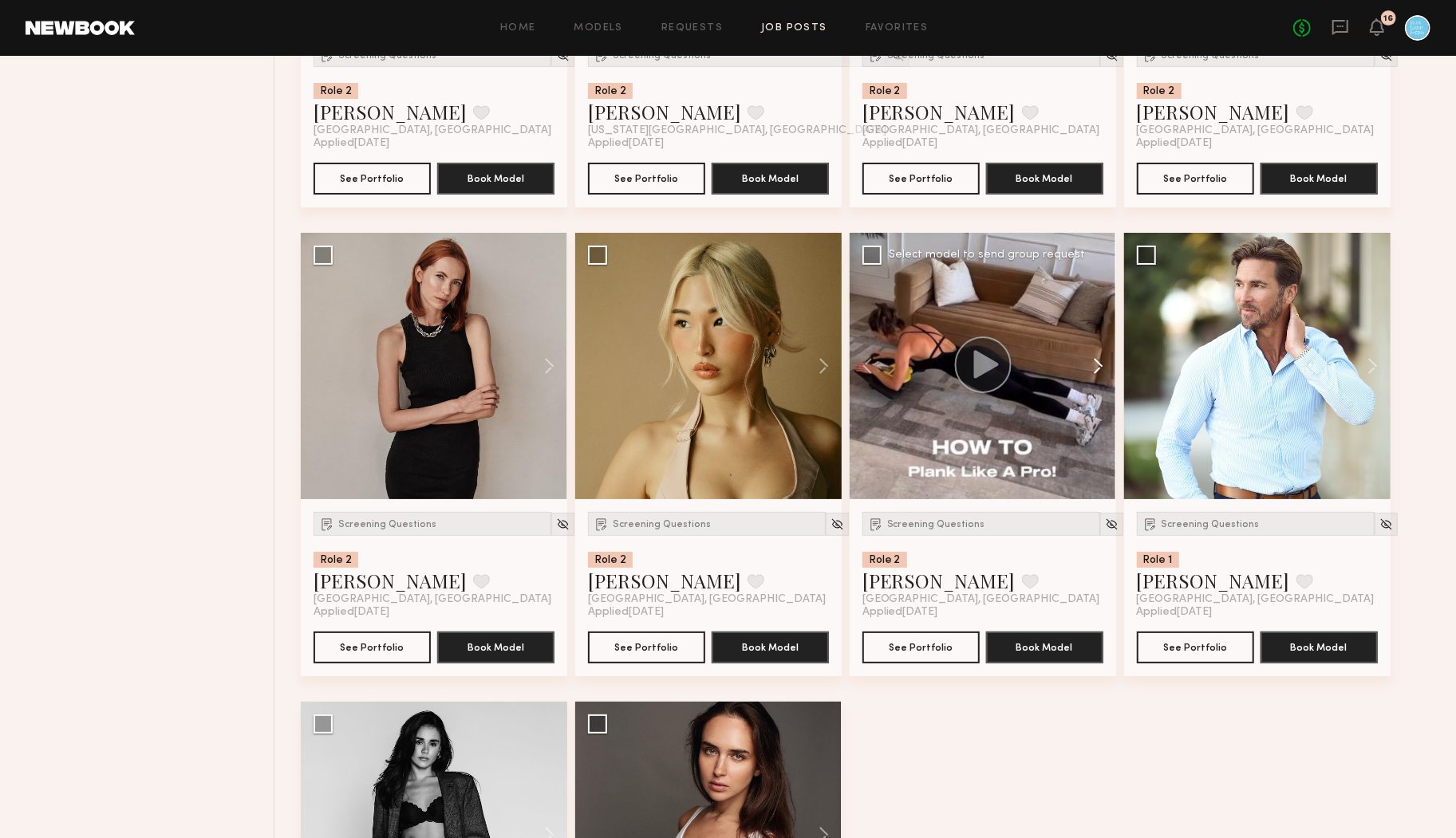
click at [1091, 360] on button at bounding box center [1091, 366] width 51 height 267
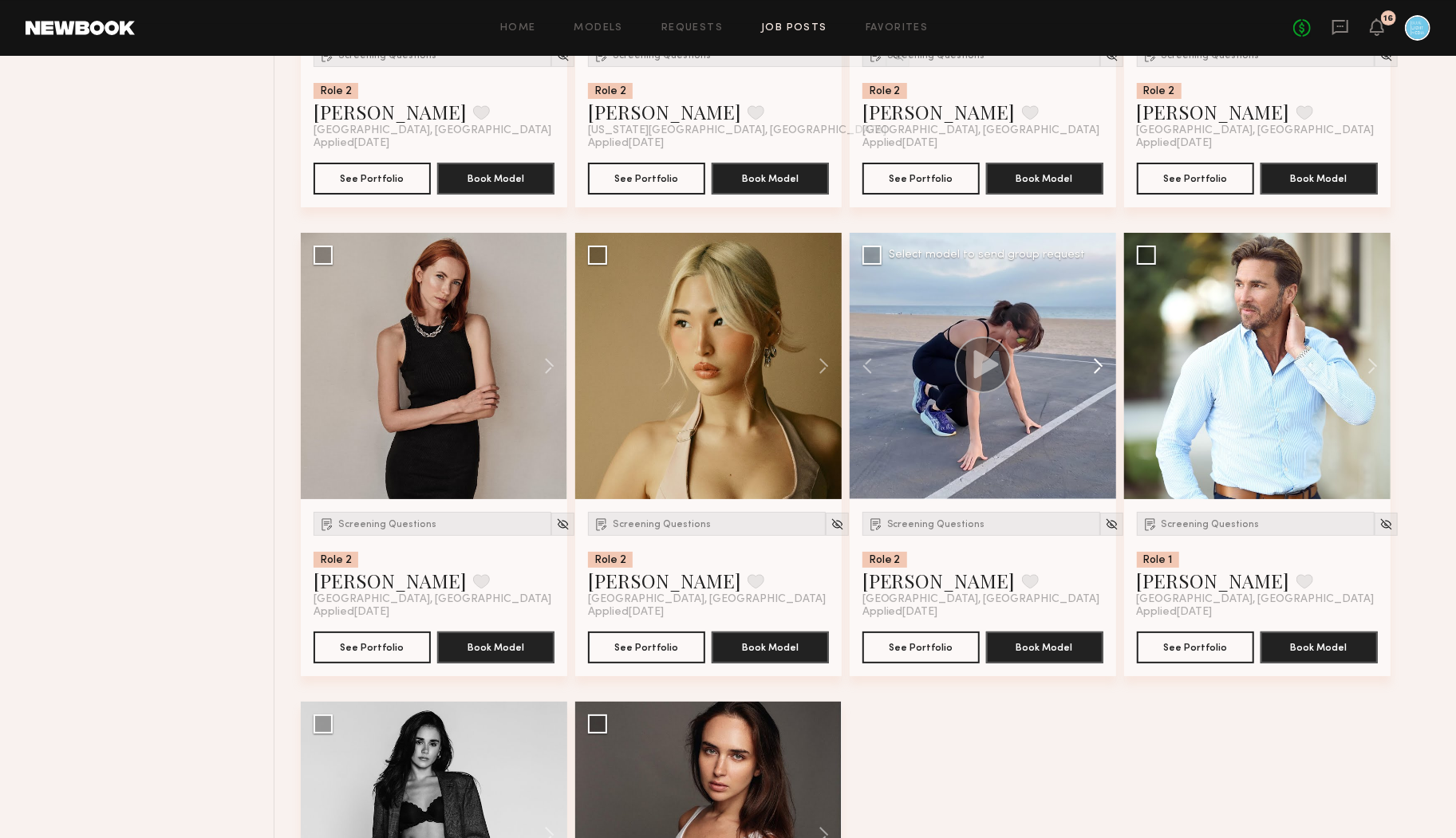
click at [1091, 360] on button at bounding box center [1091, 366] width 51 height 267
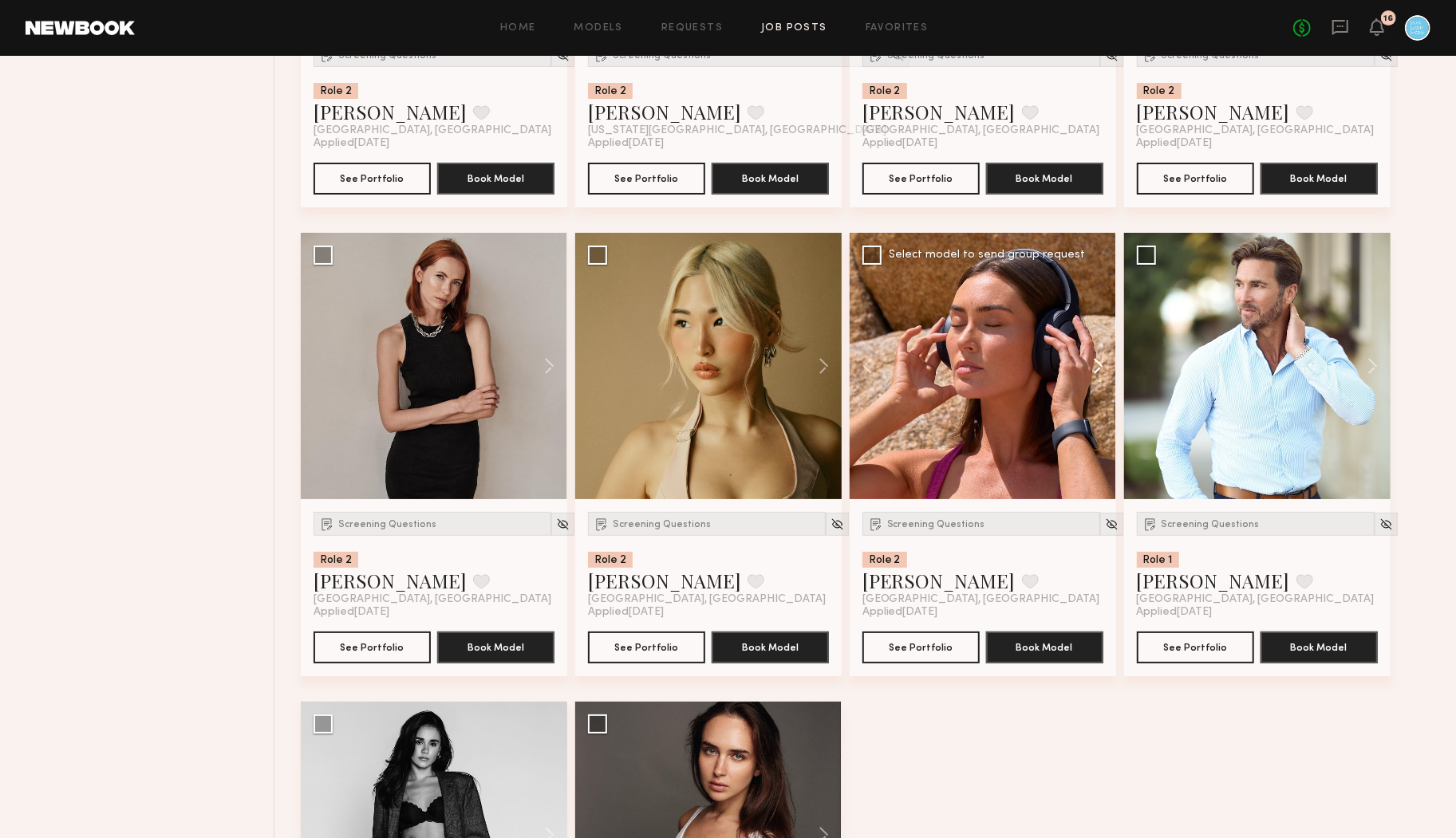
click at [1091, 360] on button at bounding box center [1091, 366] width 51 height 267
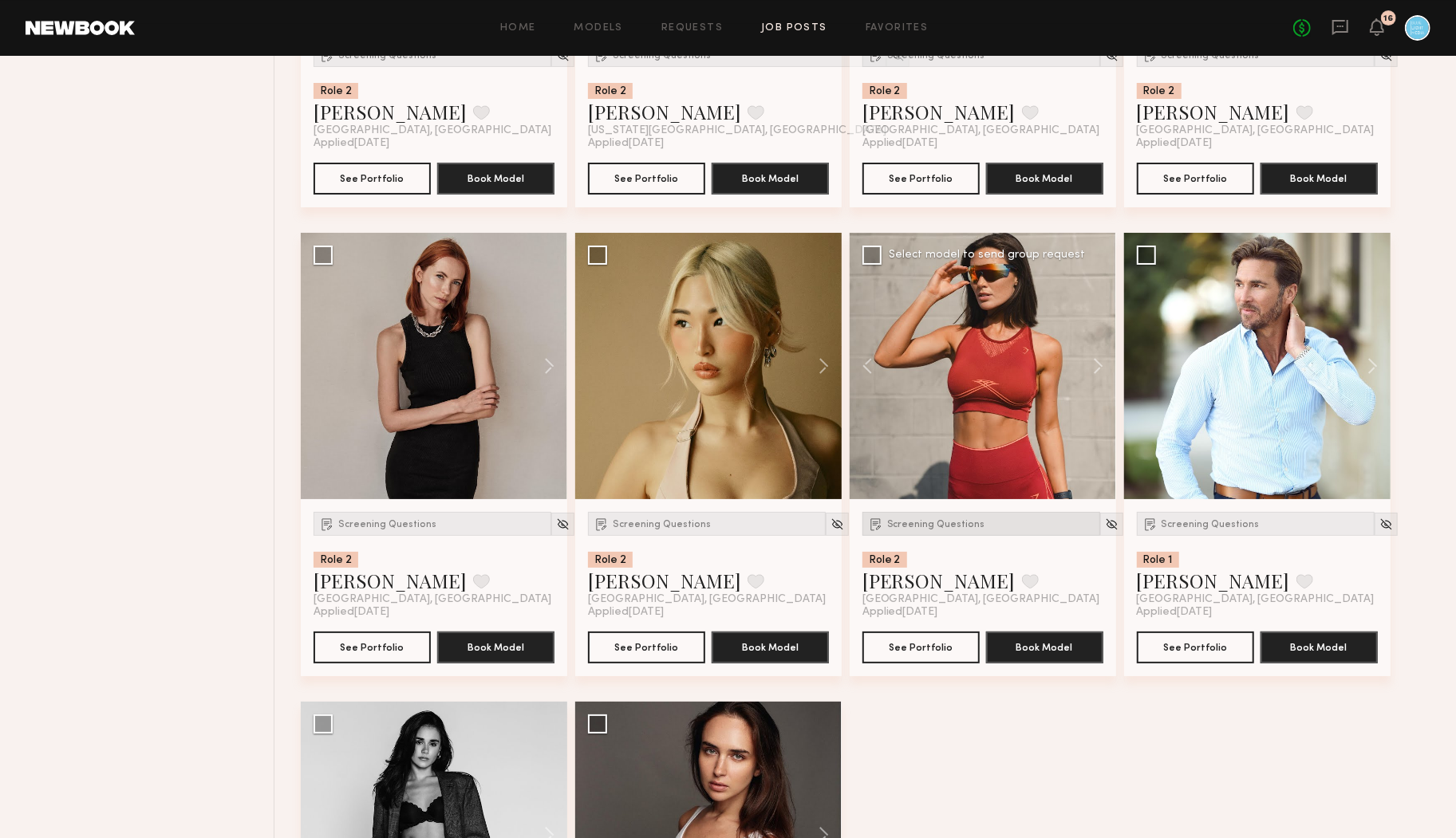
click at [943, 521] on span "Screening Questions" at bounding box center [936, 525] width 98 height 10
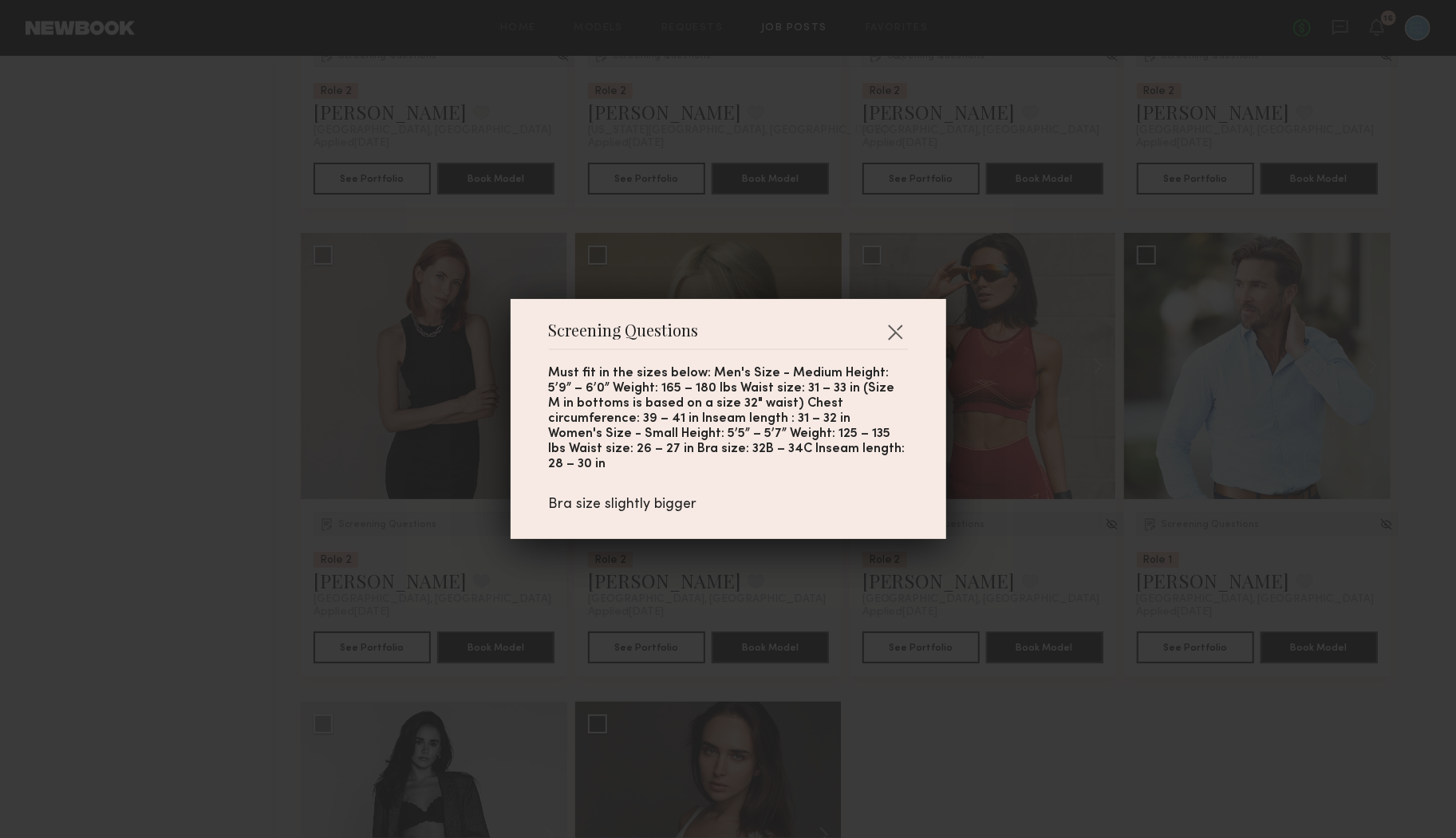
click at [966, 528] on div "Screening Questions Must fit in the sizes below: Men's Size - Medium Height: 5’…" at bounding box center [728, 419] width 1456 height 838
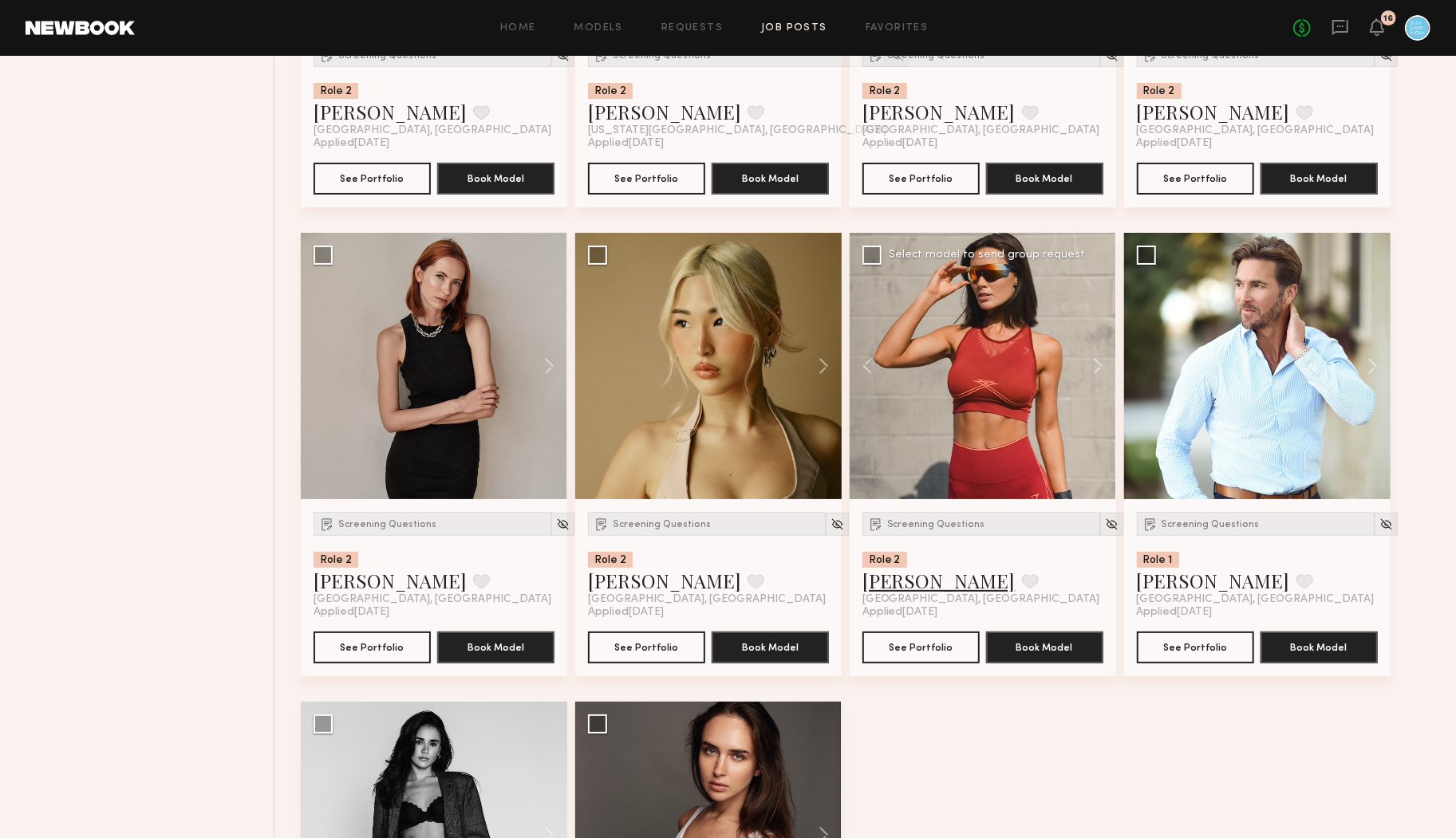
click at [899, 586] on link "Louise M." at bounding box center [938, 580] width 153 height 26
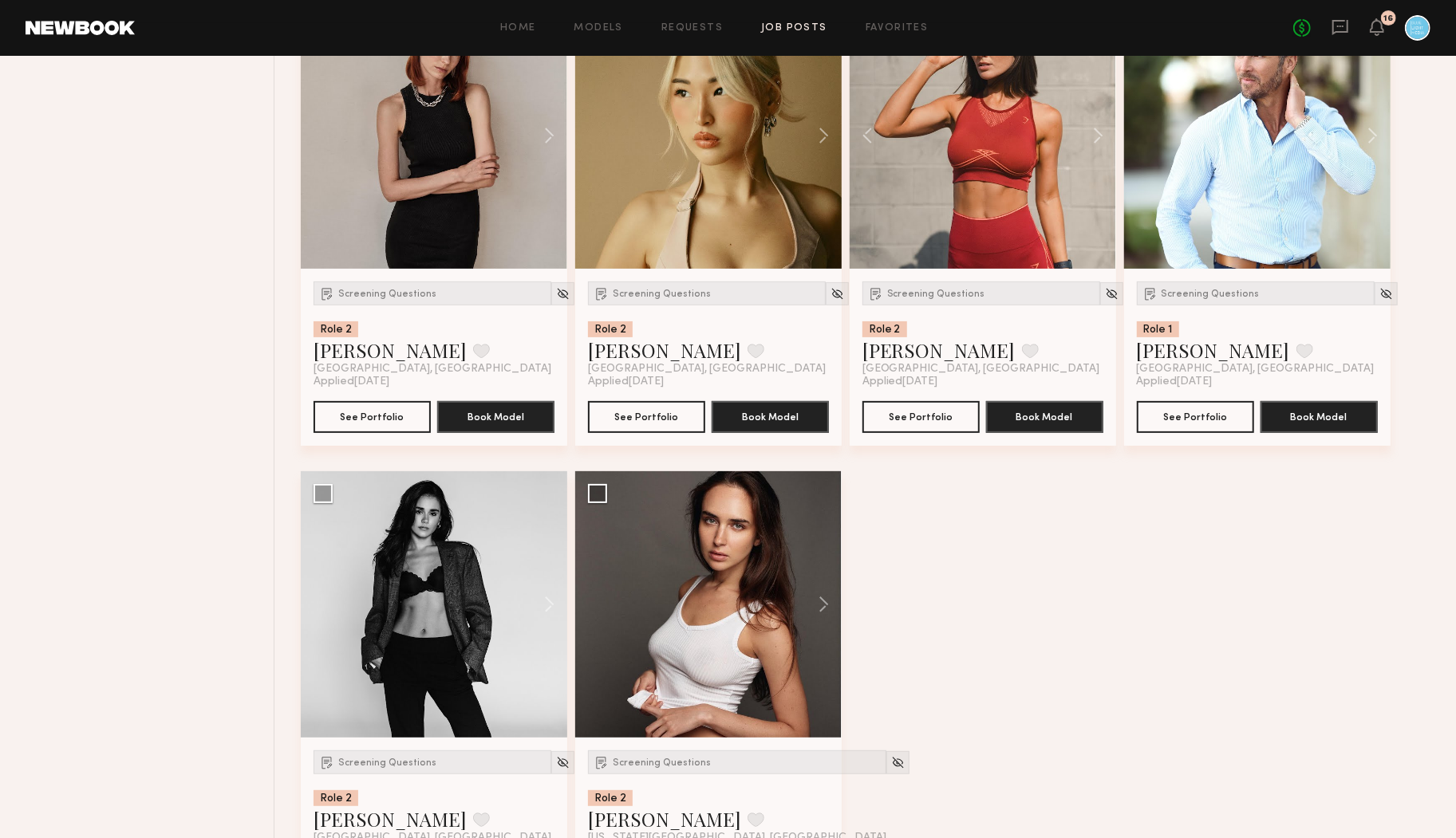
scroll to position [17738, 0]
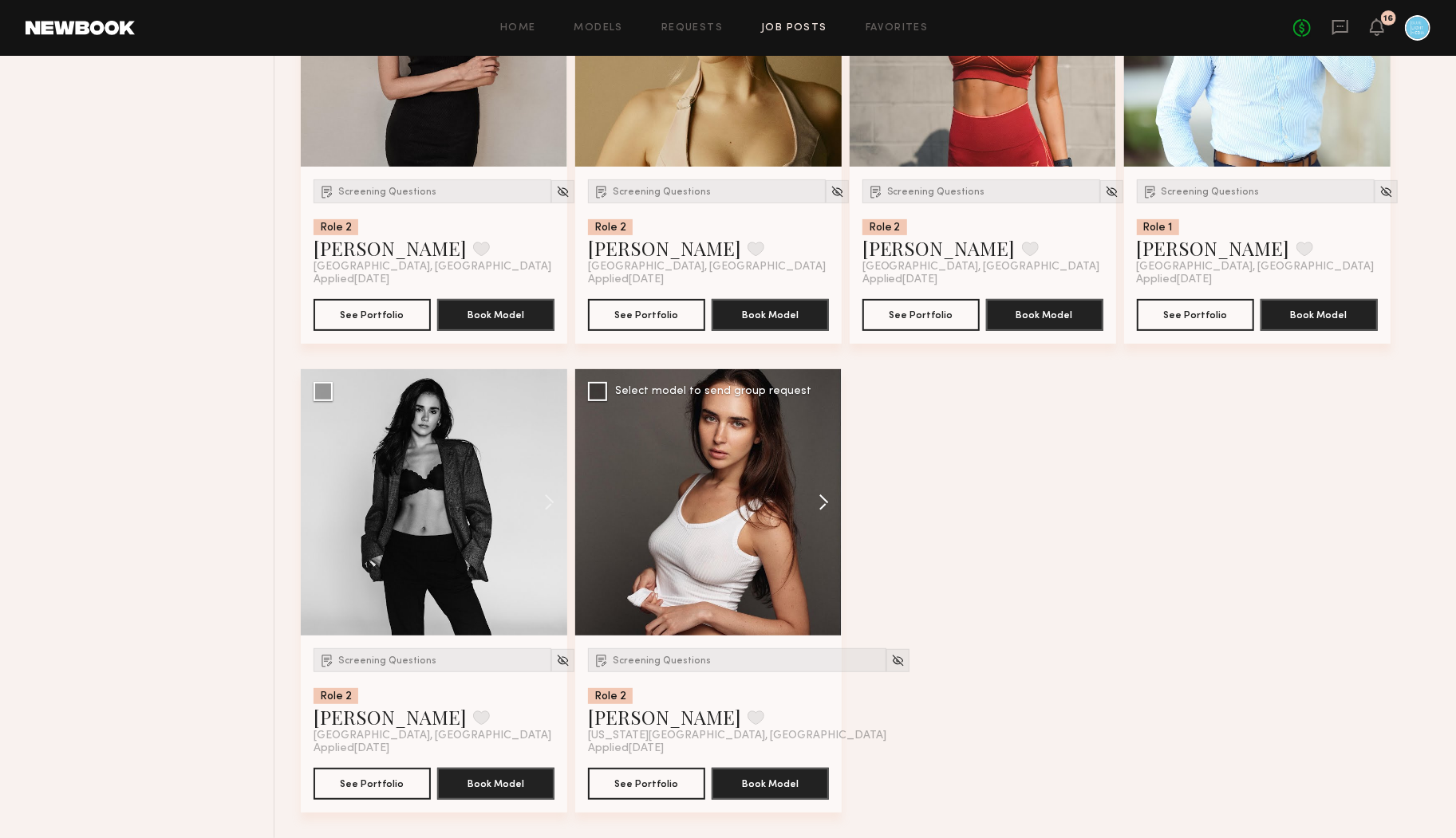
click at [820, 498] on button at bounding box center [816, 502] width 51 height 267
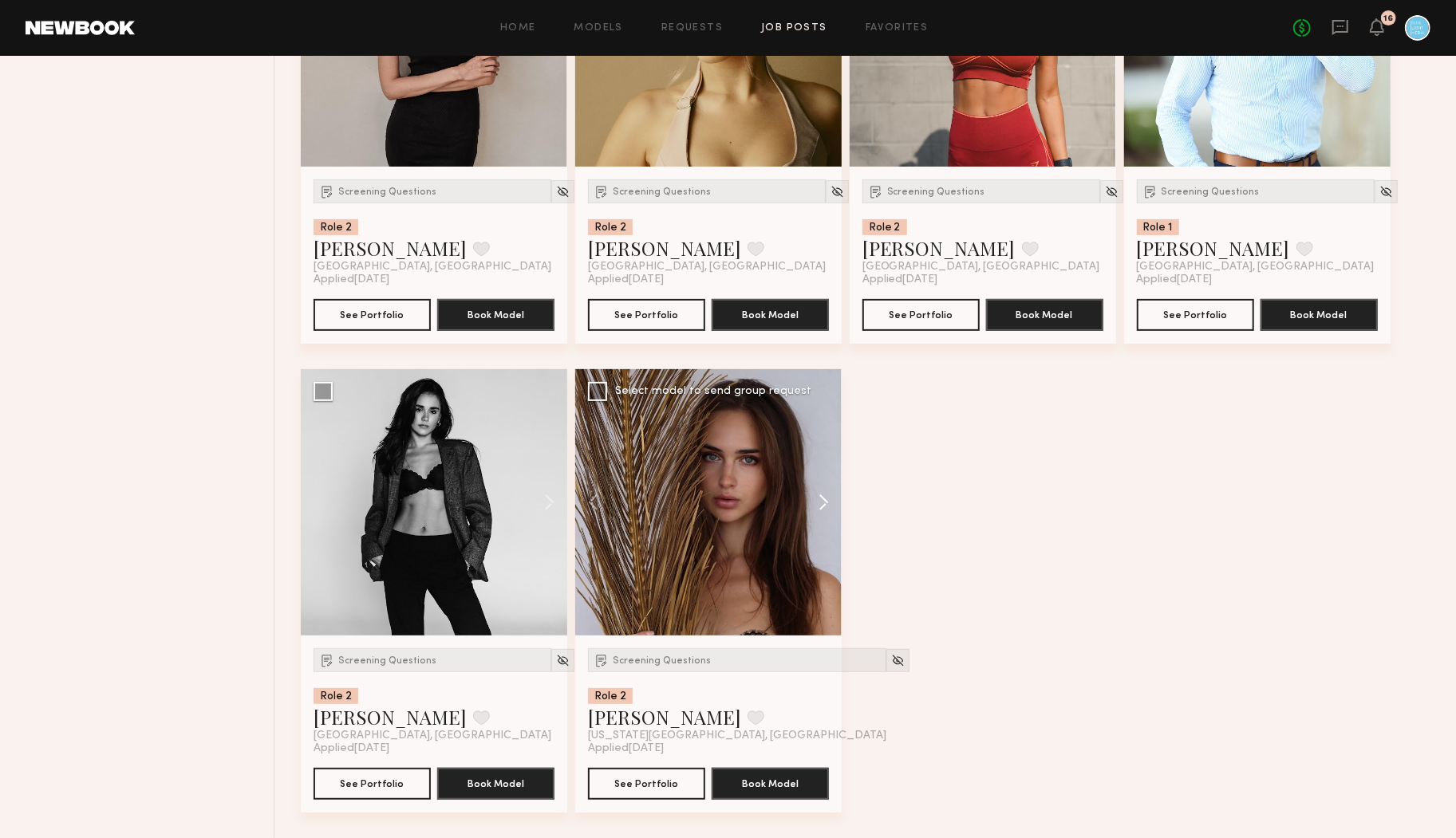
click at [821, 498] on button at bounding box center [816, 502] width 51 height 267
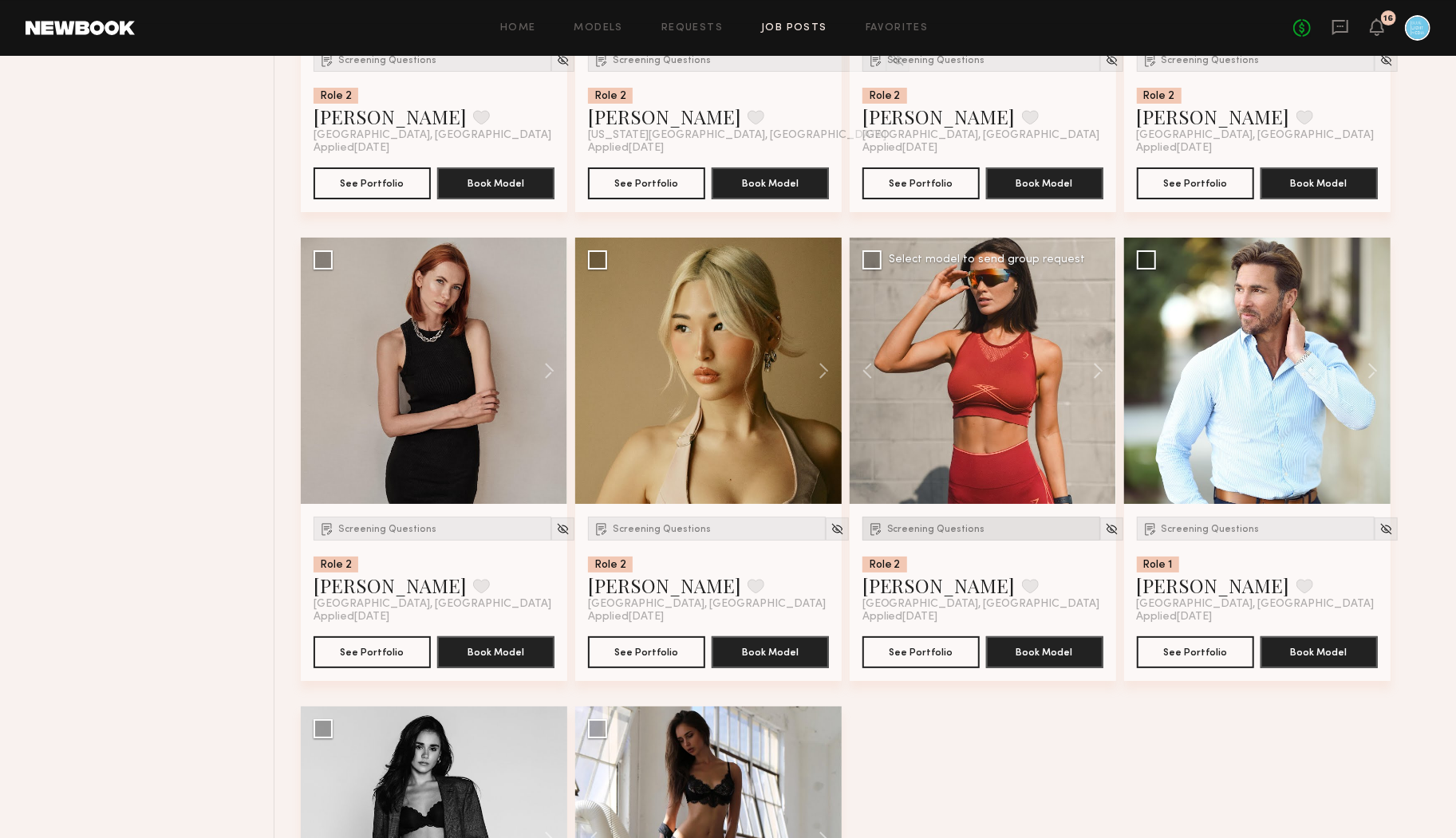
scroll to position [17390, 0]
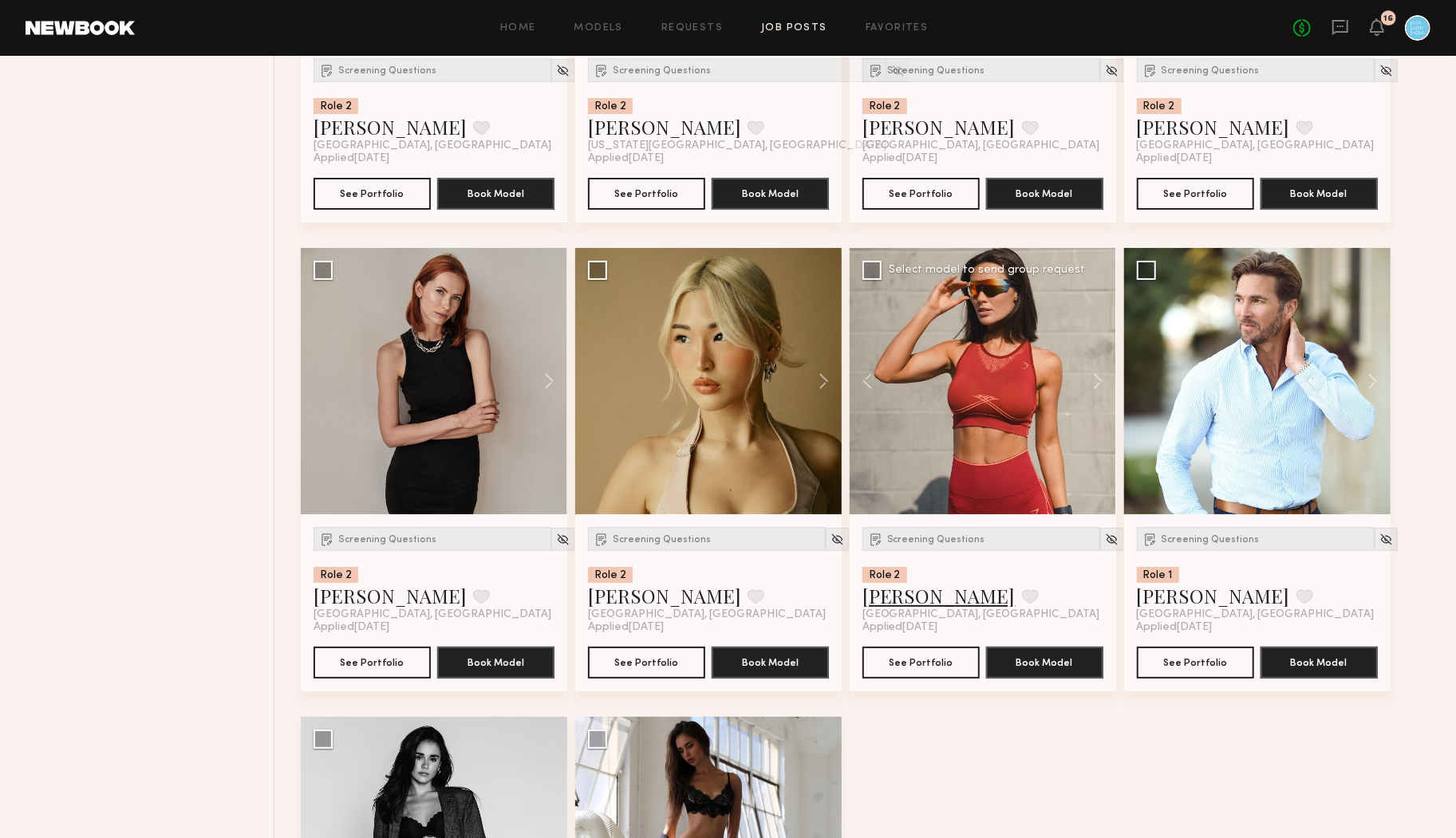
click at [919, 589] on link "Louise M." at bounding box center [938, 595] width 153 height 26
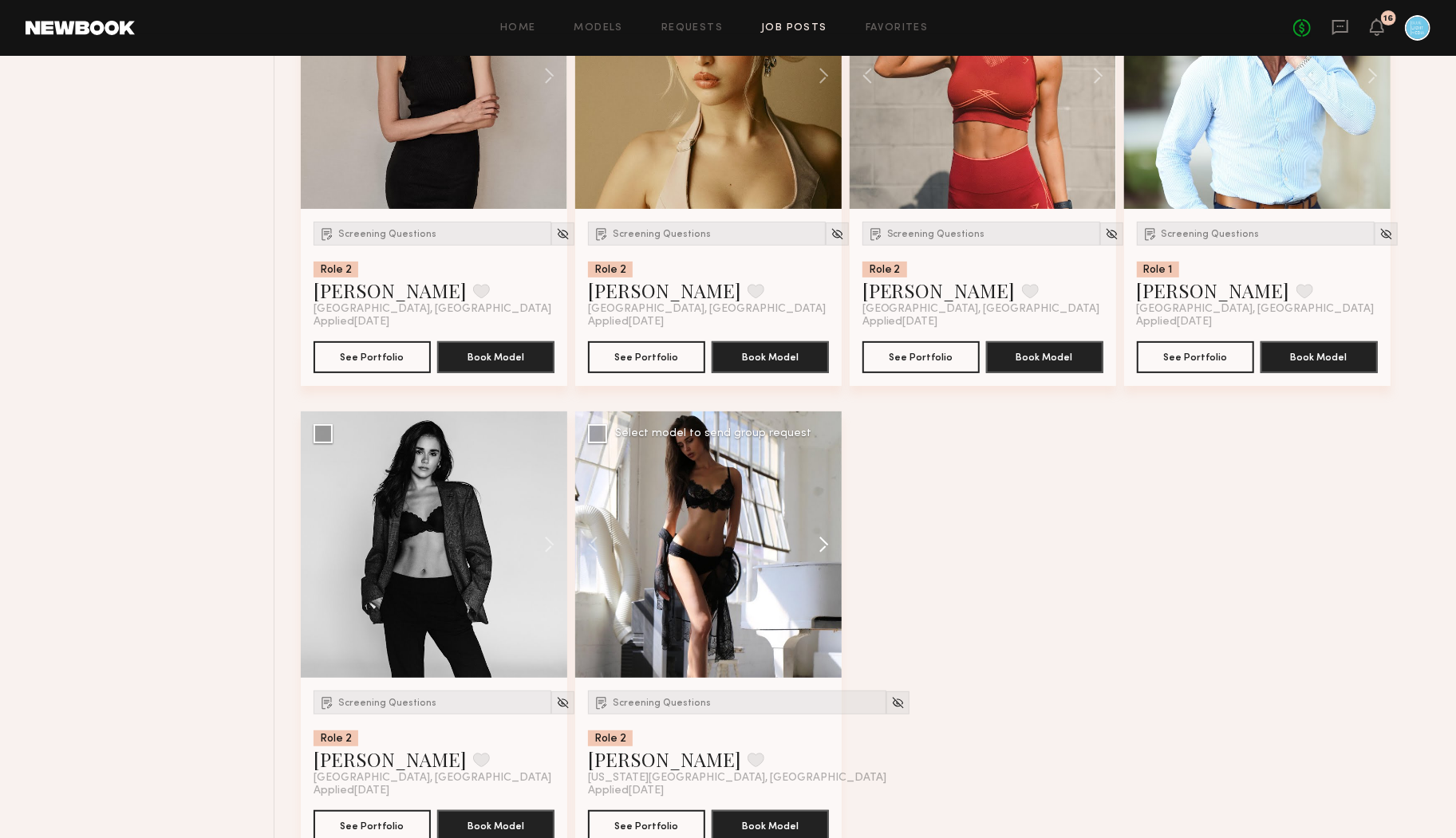
scroll to position [17738, 0]
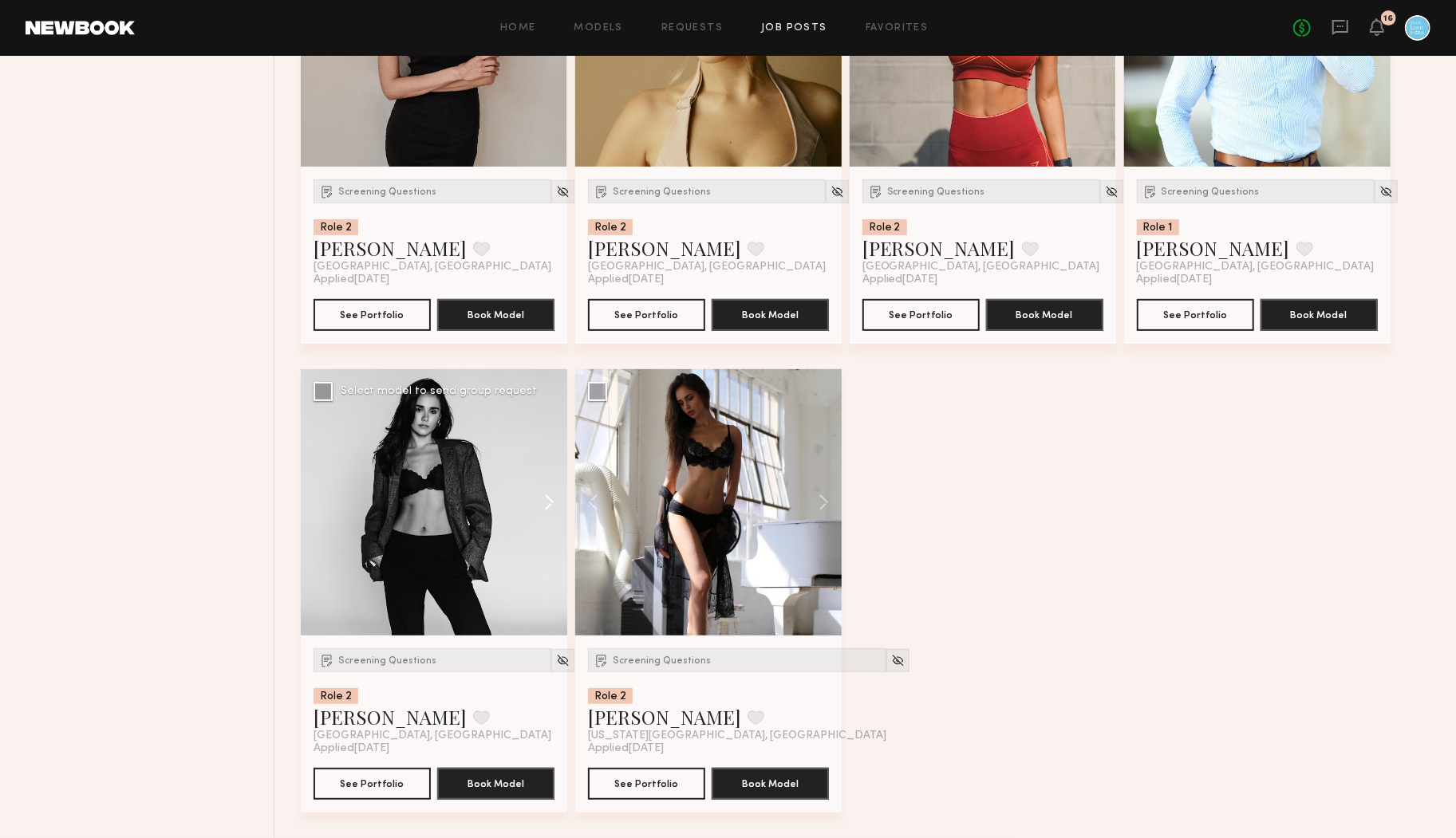
click at [549, 495] on button at bounding box center [542, 502] width 51 height 267
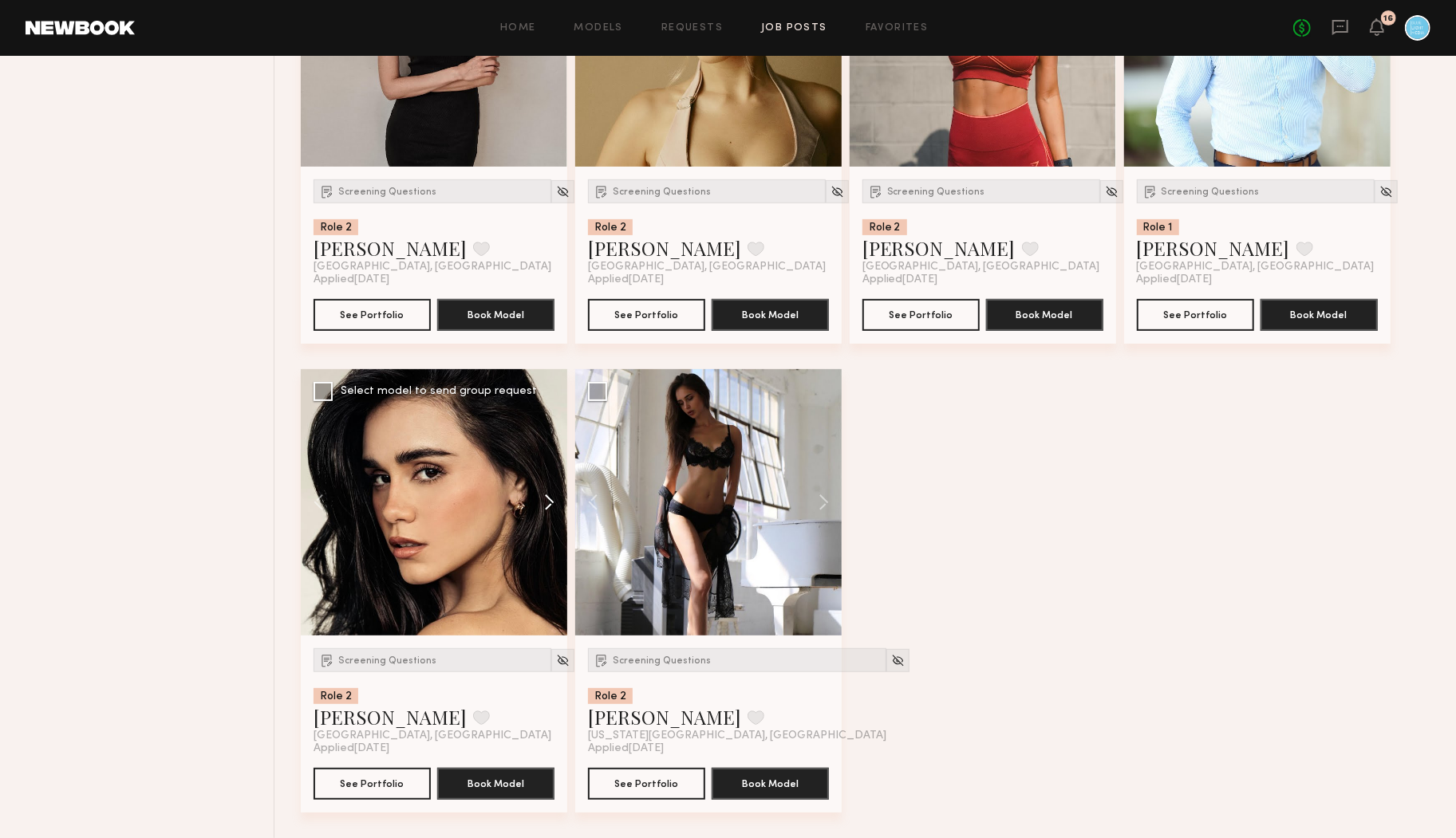
click at [549, 498] on button at bounding box center [542, 502] width 51 height 267
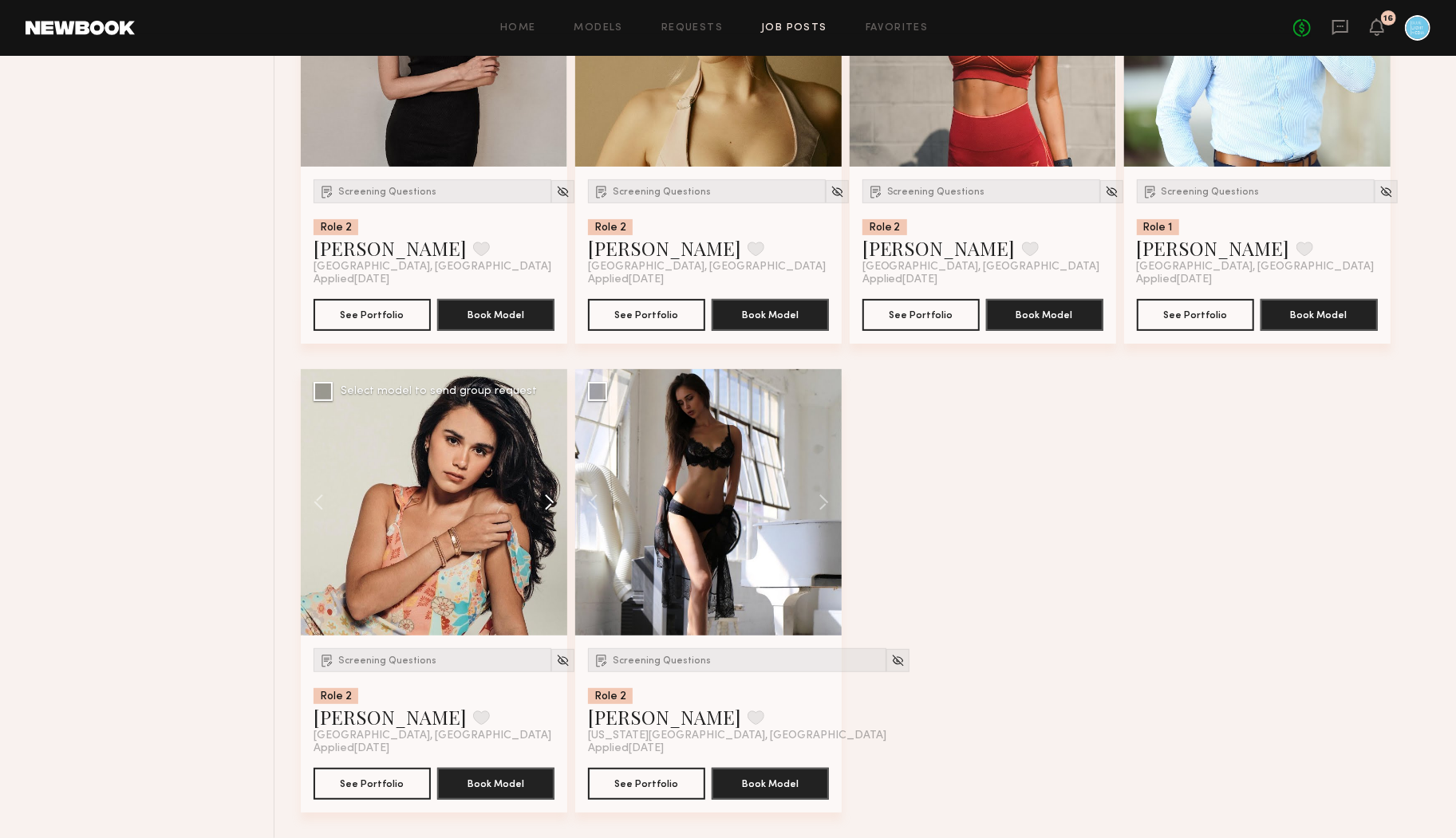
click at [549, 498] on button at bounding box center [542, 502] width 51 height 267
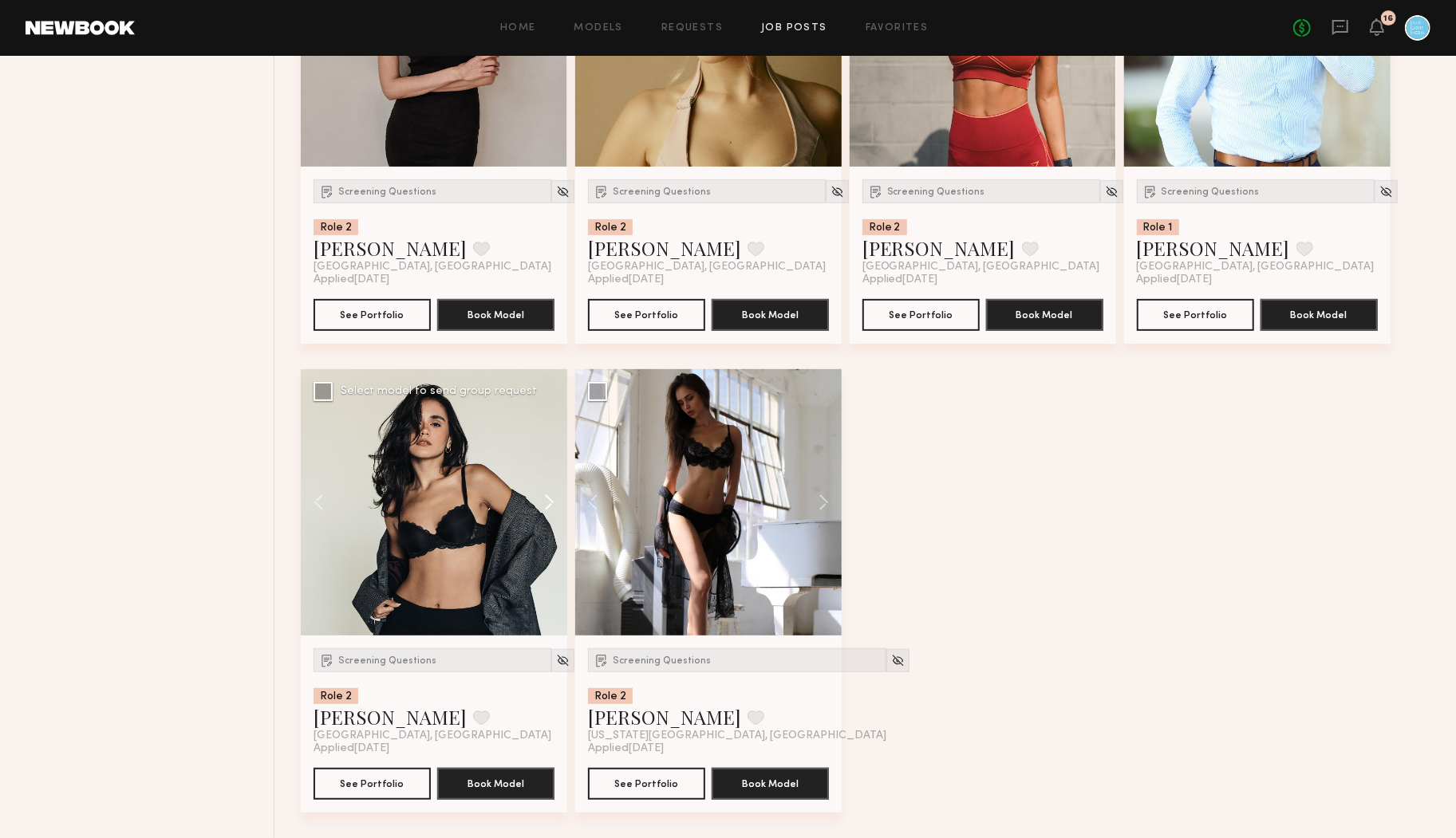
click at [549, 498] on button at bounding box center [542, 502] width 51 height 267
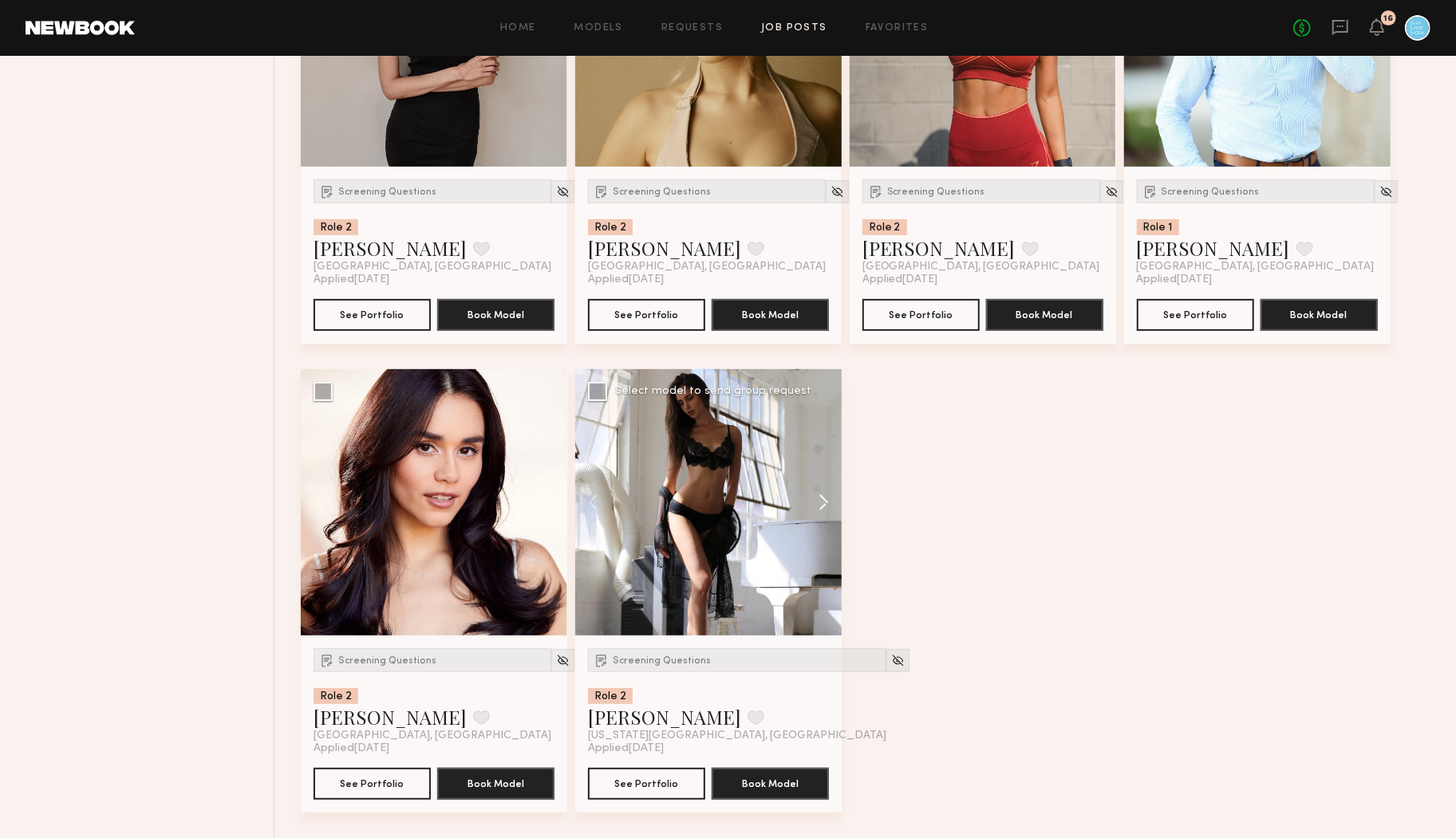
click at [838, 495] on button at bounding box center [816, 502] width 51 height 267
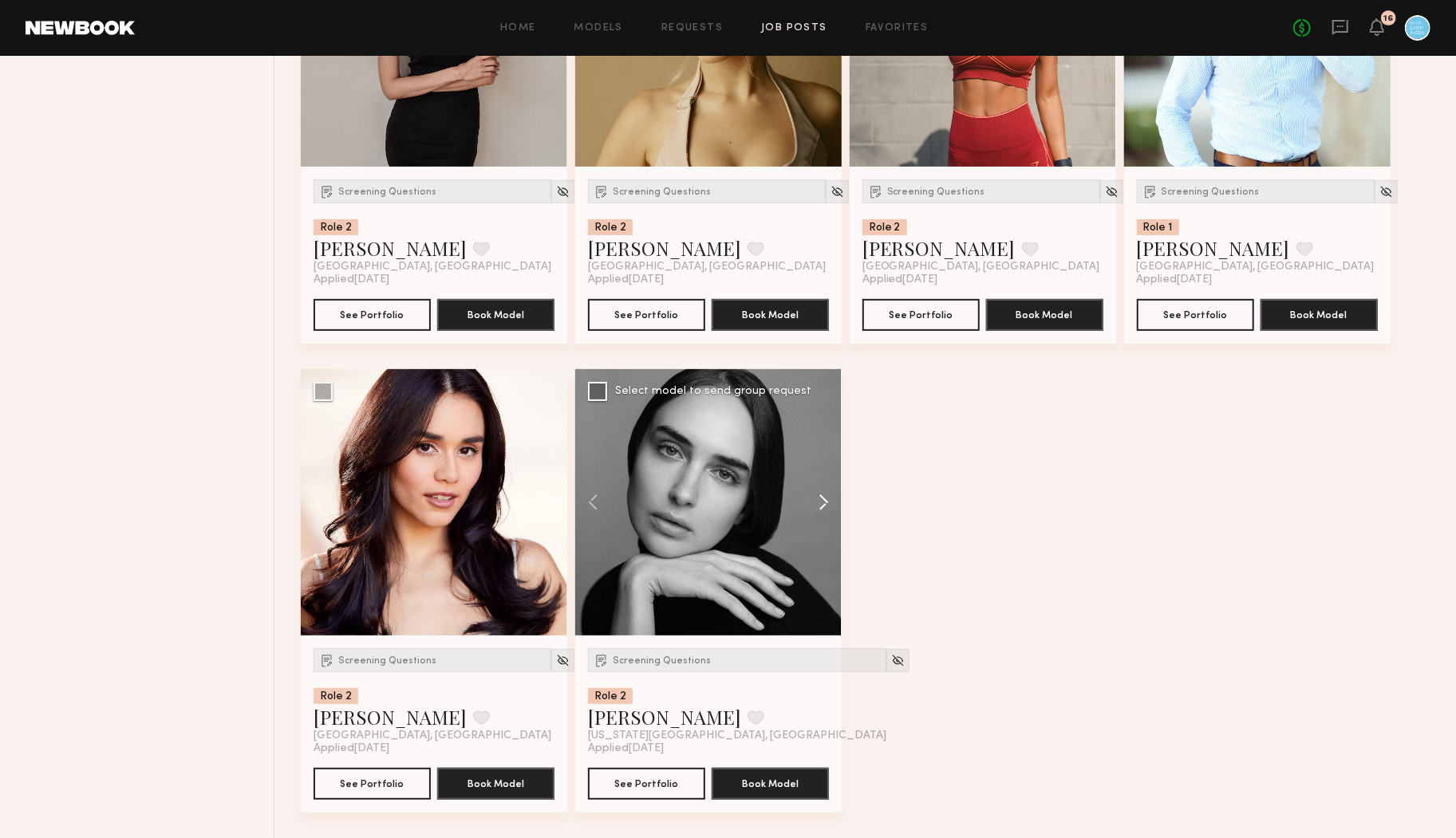
click at [834, 498] on button at bounding box center [816, 502] width 51 height 267
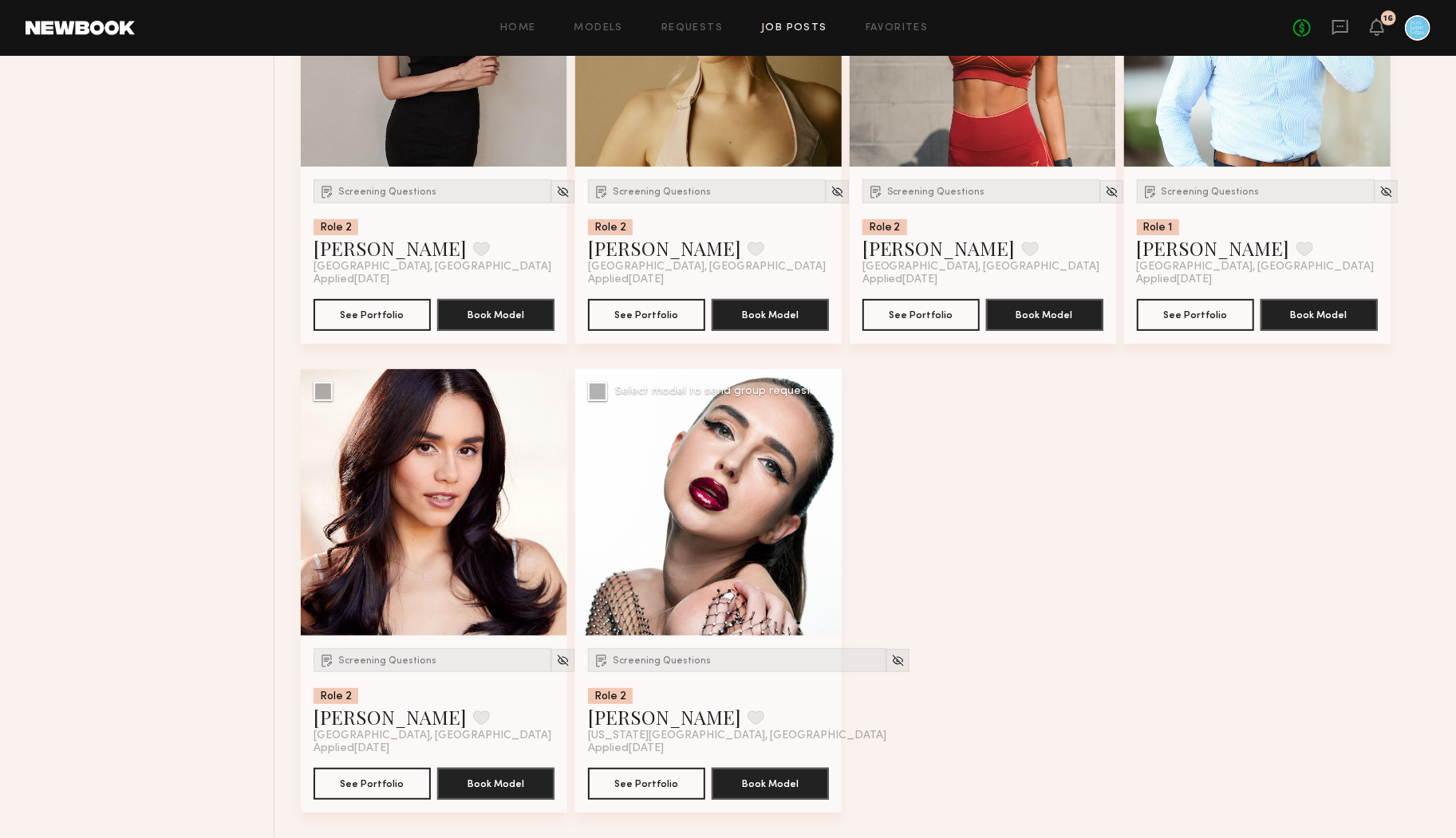
click at [834, 498] on div at bounding box center [709, 502] width 267 height 267
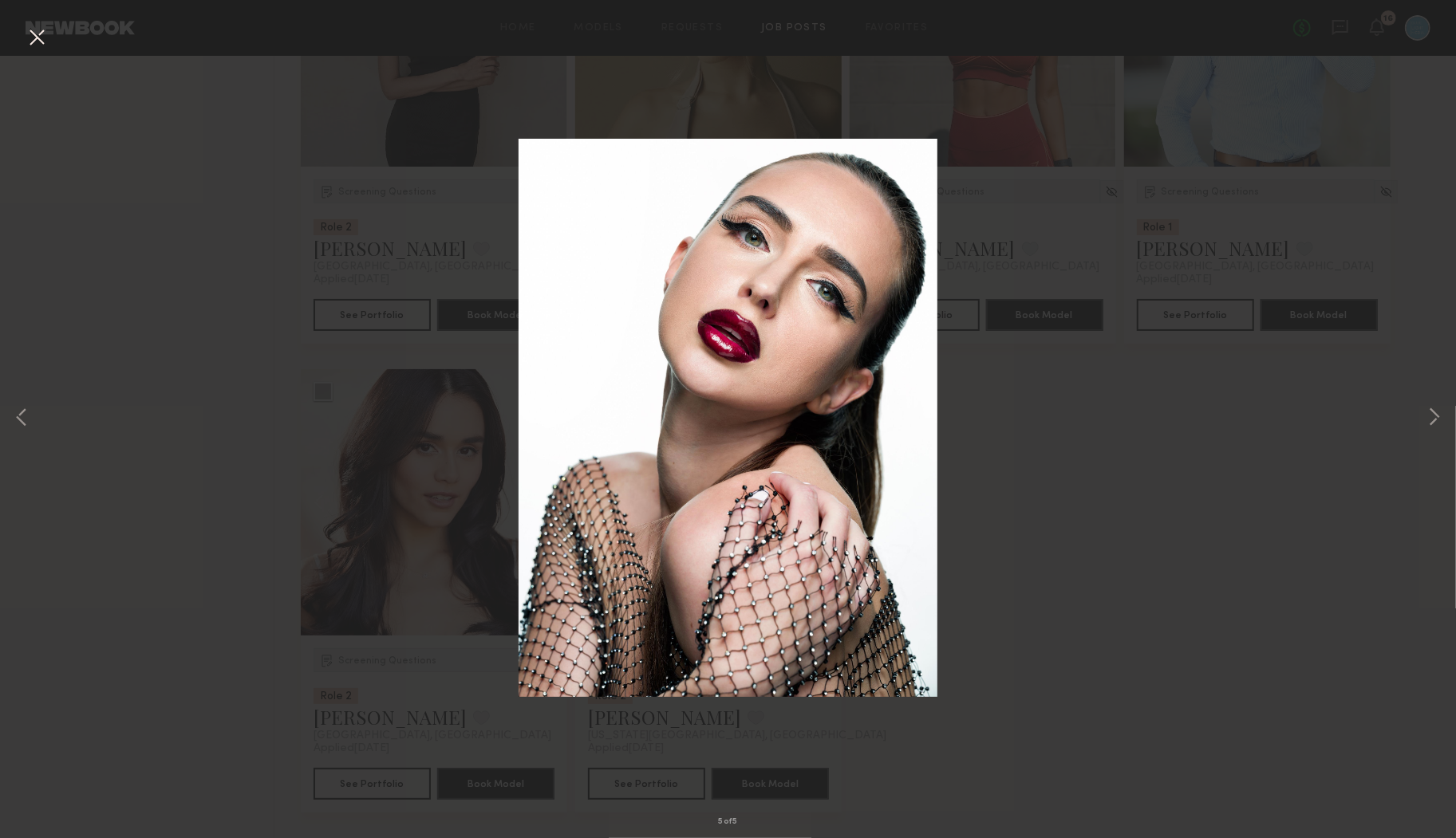
click at [834, 498] on div "5 of 5" at bounding box center [728, 419] width 1456 height 838
click at [383, 321] on div "5 of 5" at bounding box center [728, 419] width 1456 height 838
click at [37, 35] on button at bounding box center [36, 38] width 26 height 29
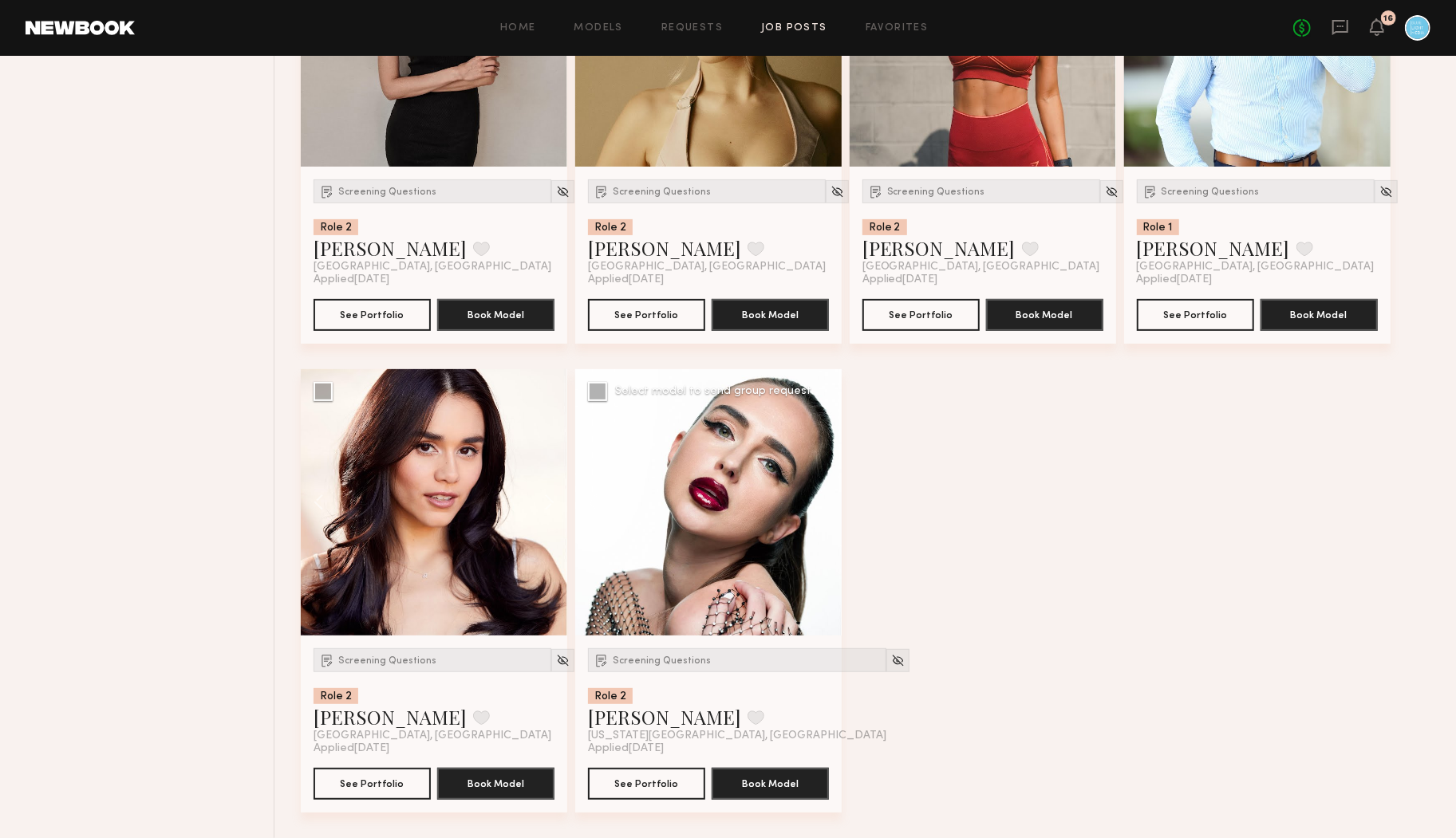
click at [824, 515] on div at bounding box center [709, 502] width 267 height 267
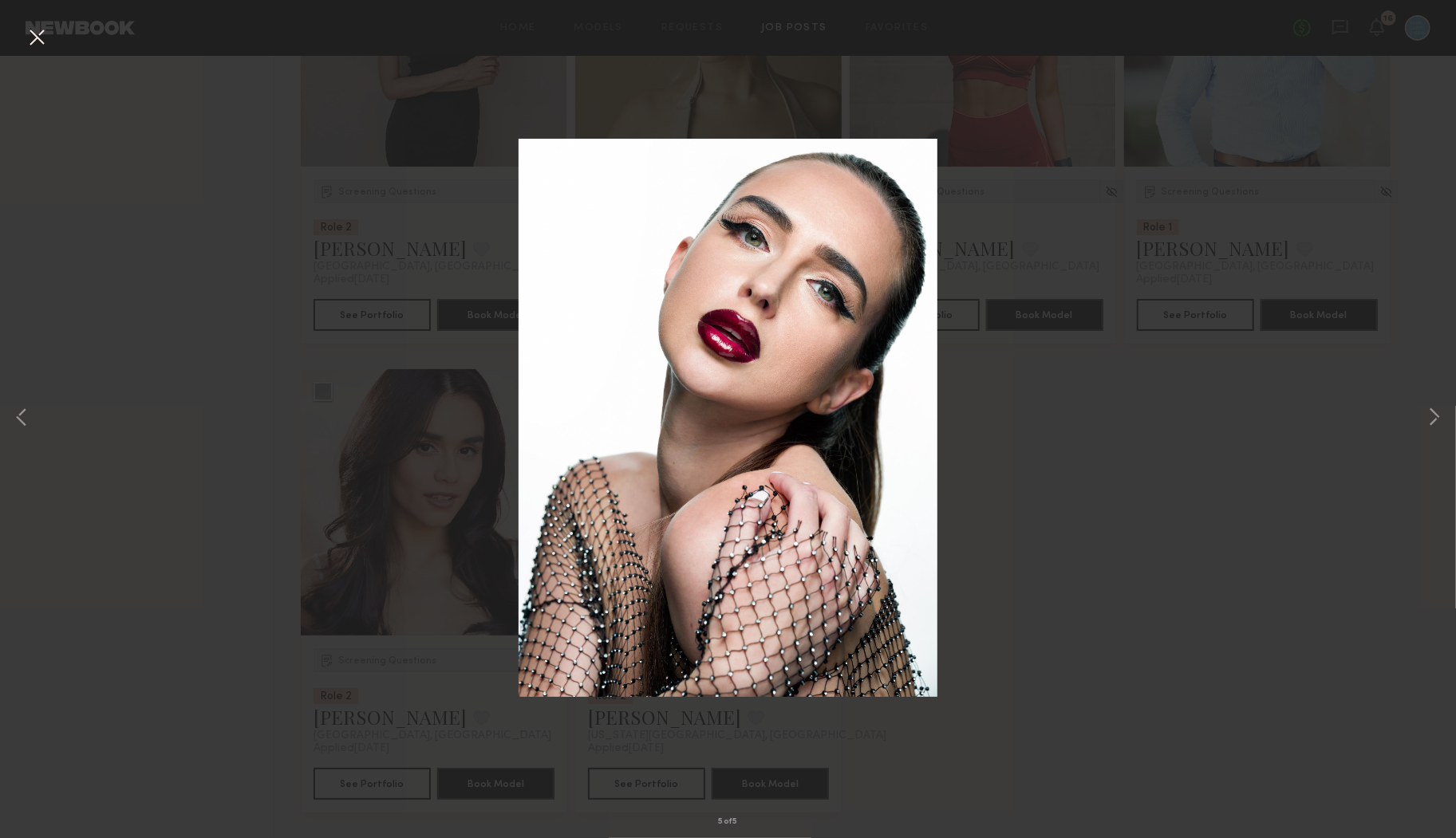
click at [911, 540] on img at bounding box center [728, 418] width 419 height 558
click at [37, 39] on button at bounding box center [36, 38] width 26 height 29
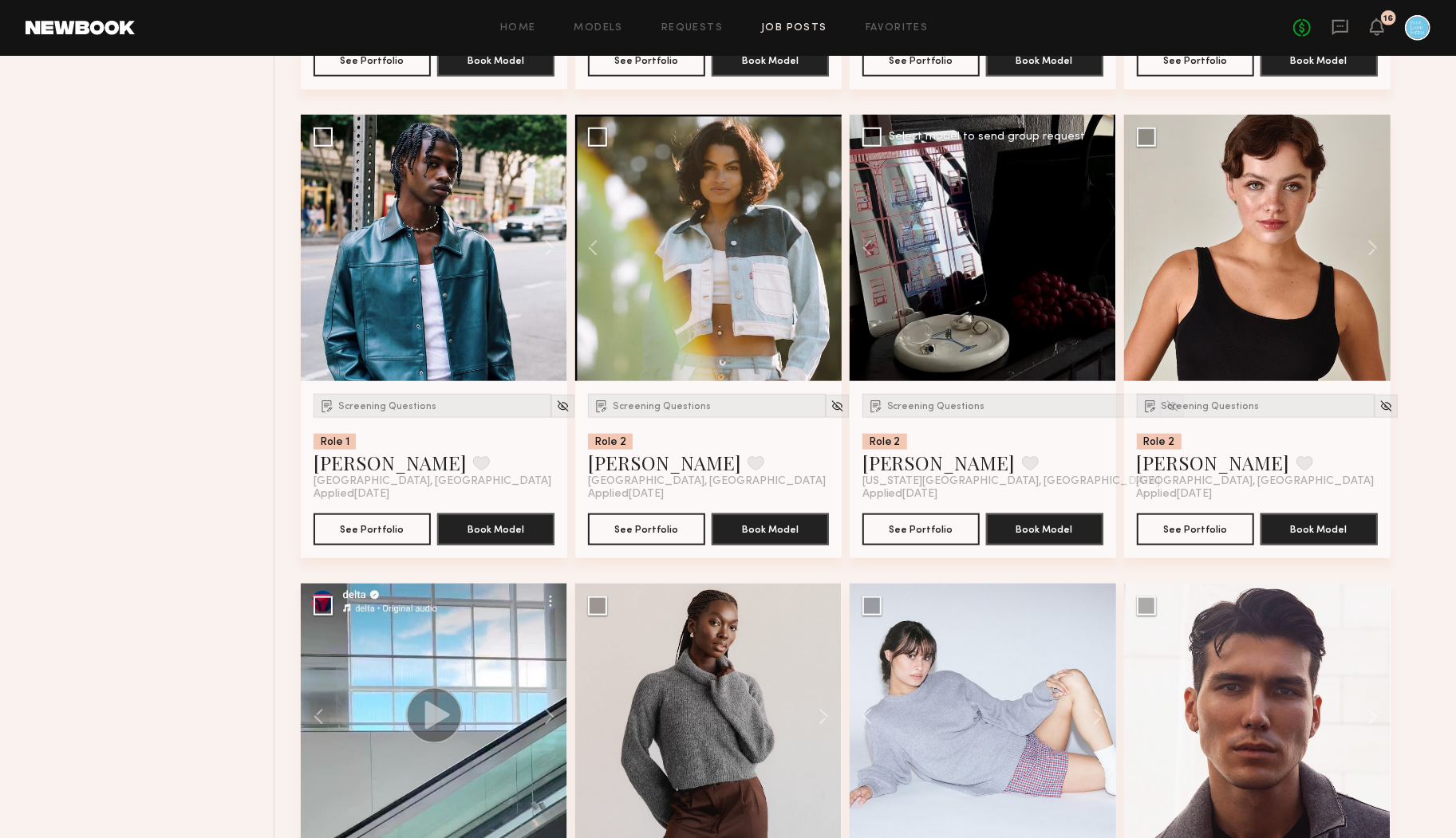
scroll to position [0, 0]
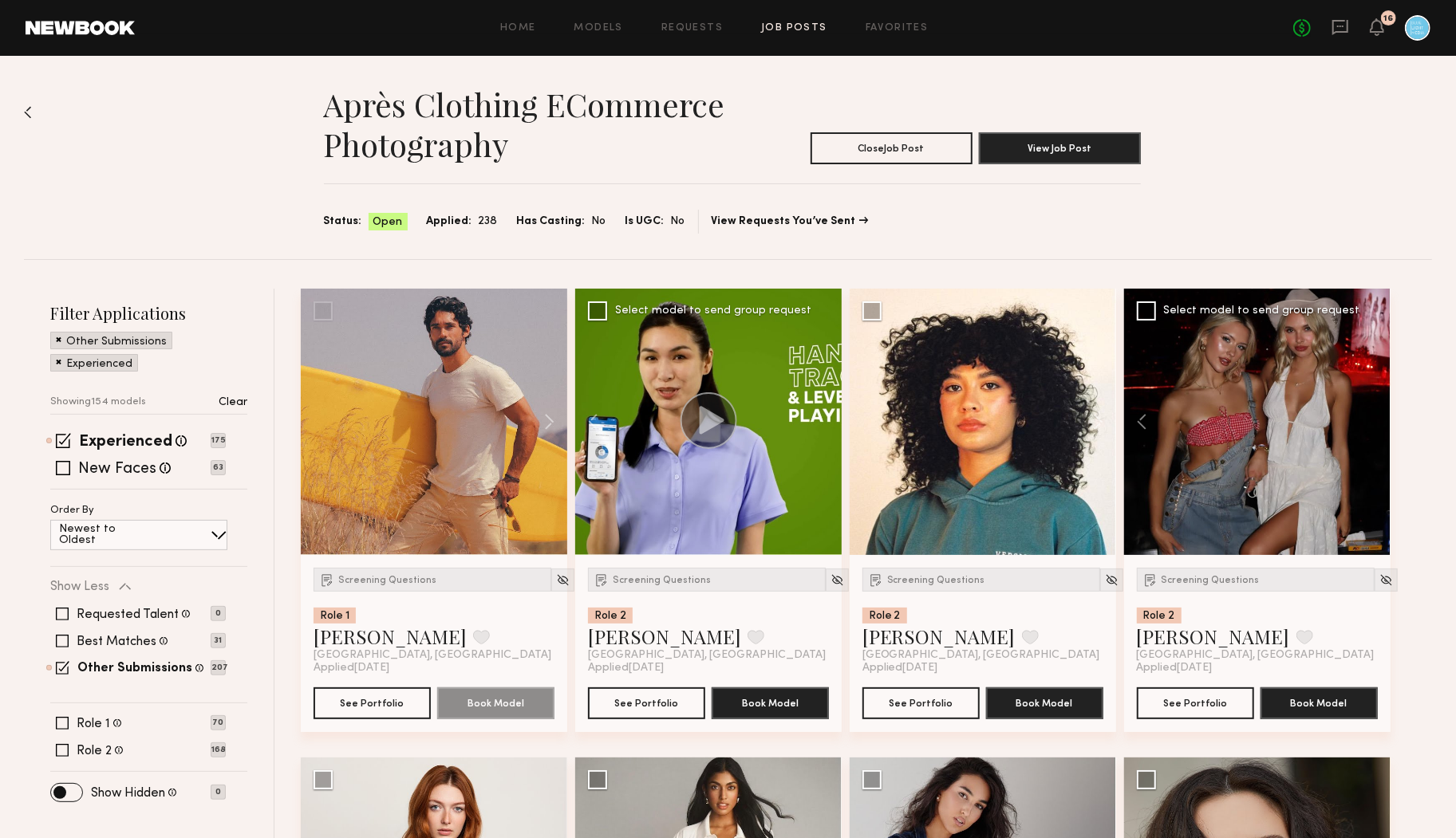
click at [260, 246] on div "Après Clothing eCommerce Photography Close Job Post View Job Post Status: Open …" at bounding box center [728, 157] width 1408 height 203
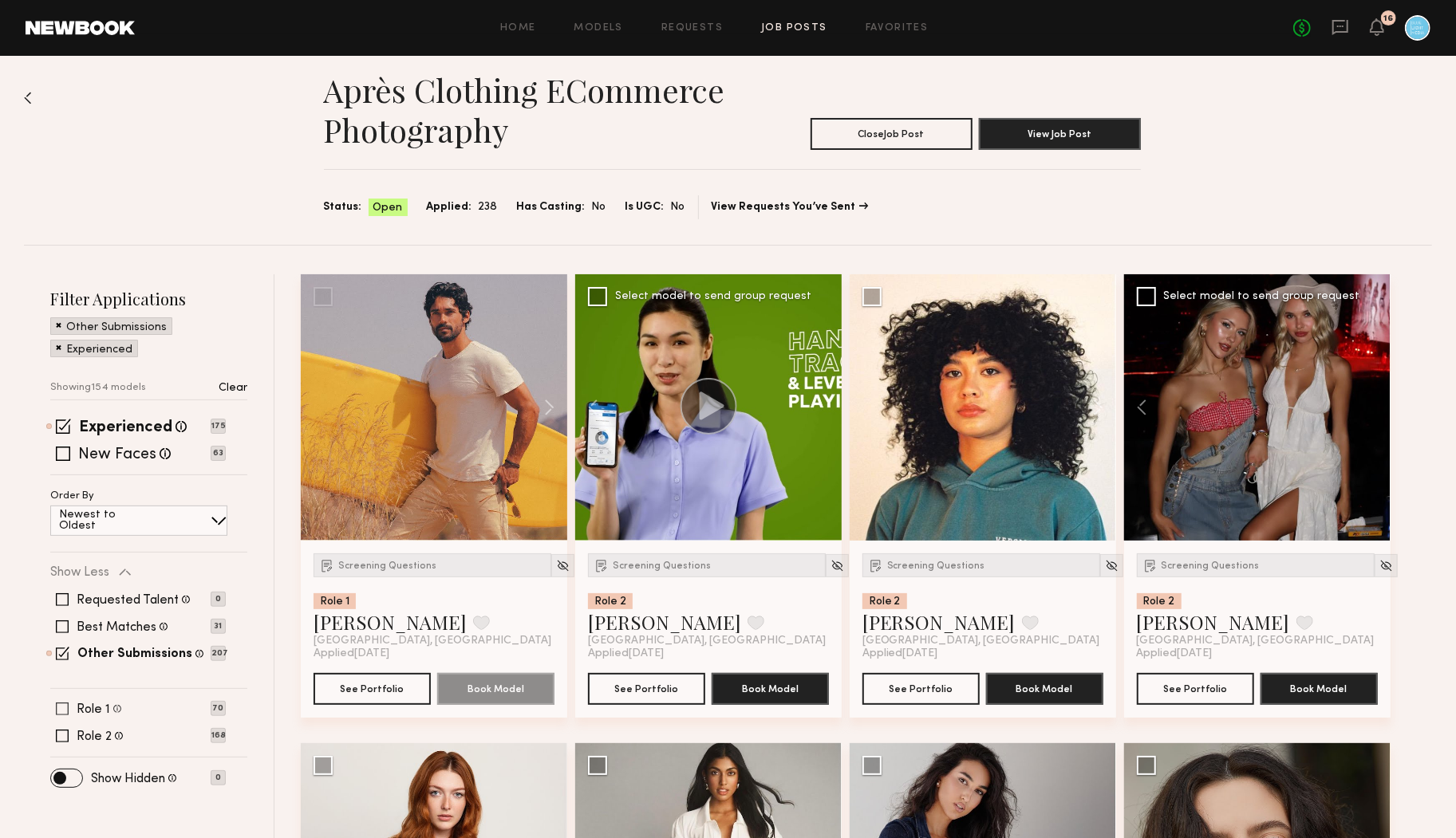
click at [62, 703] on span at bounding box center [62, 709] width 12 height 12
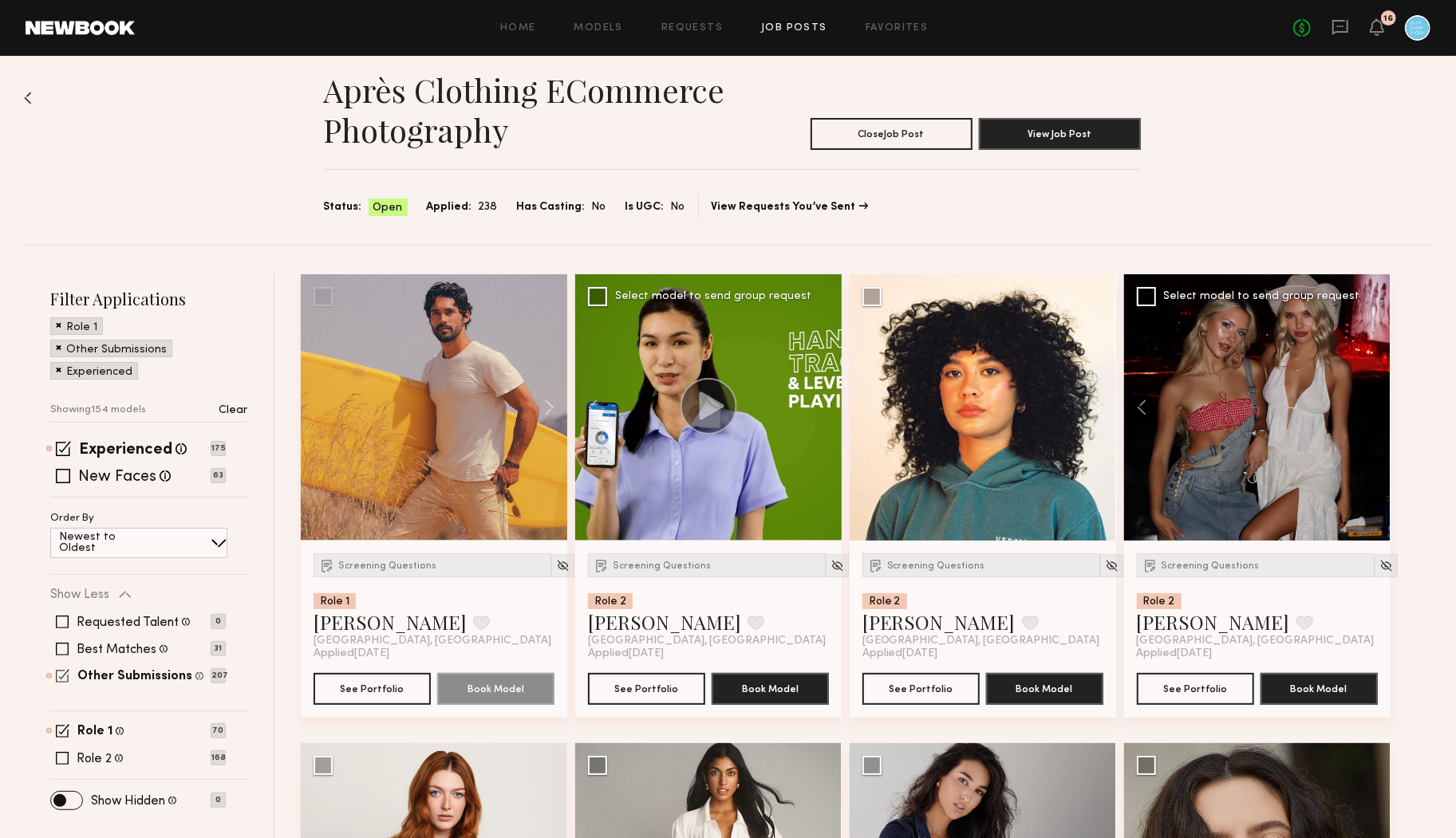
click at [62, 669] on span at bounding box center [62, 676] width 13 height 13
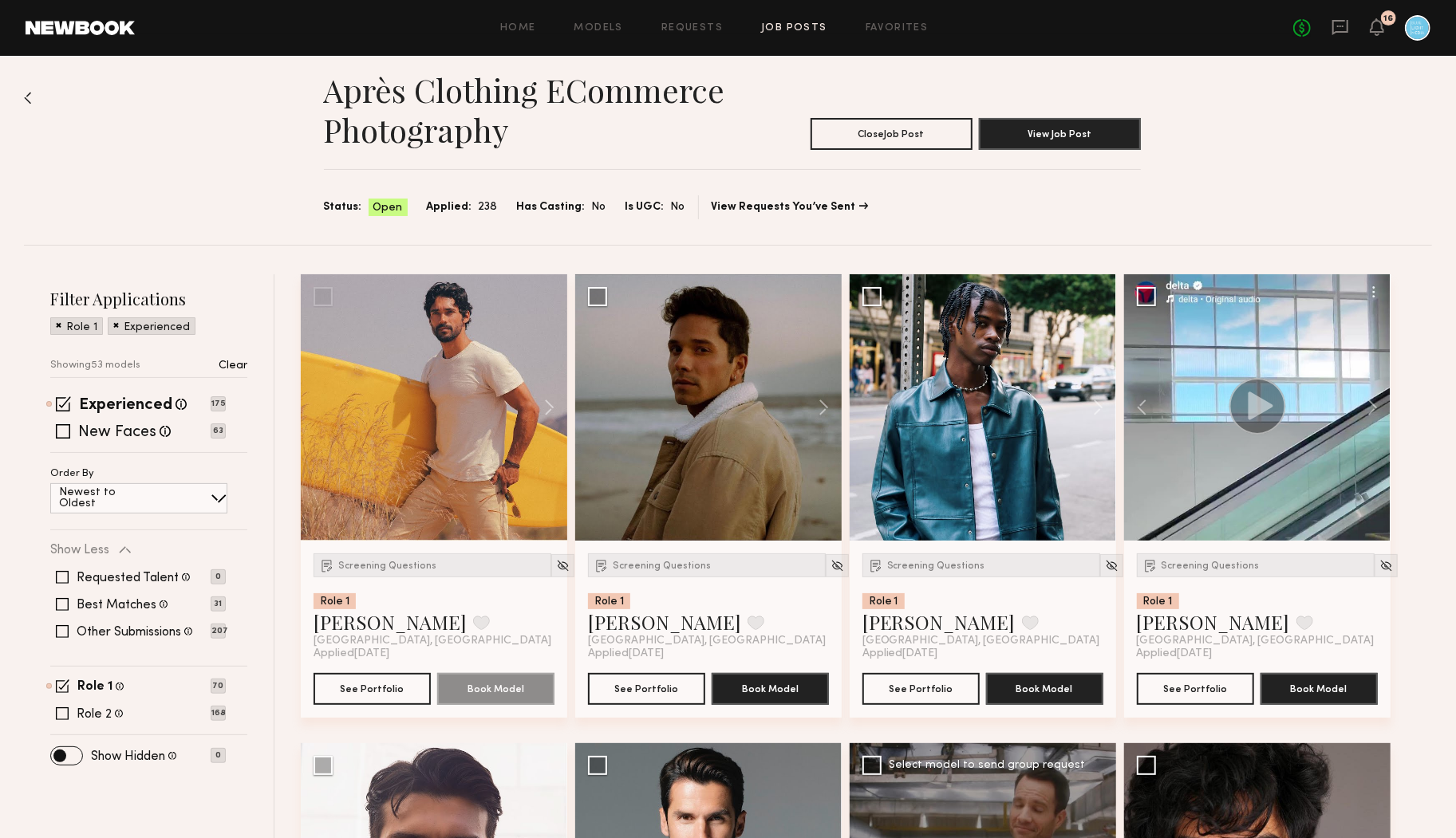
scroll to position [24, 0]
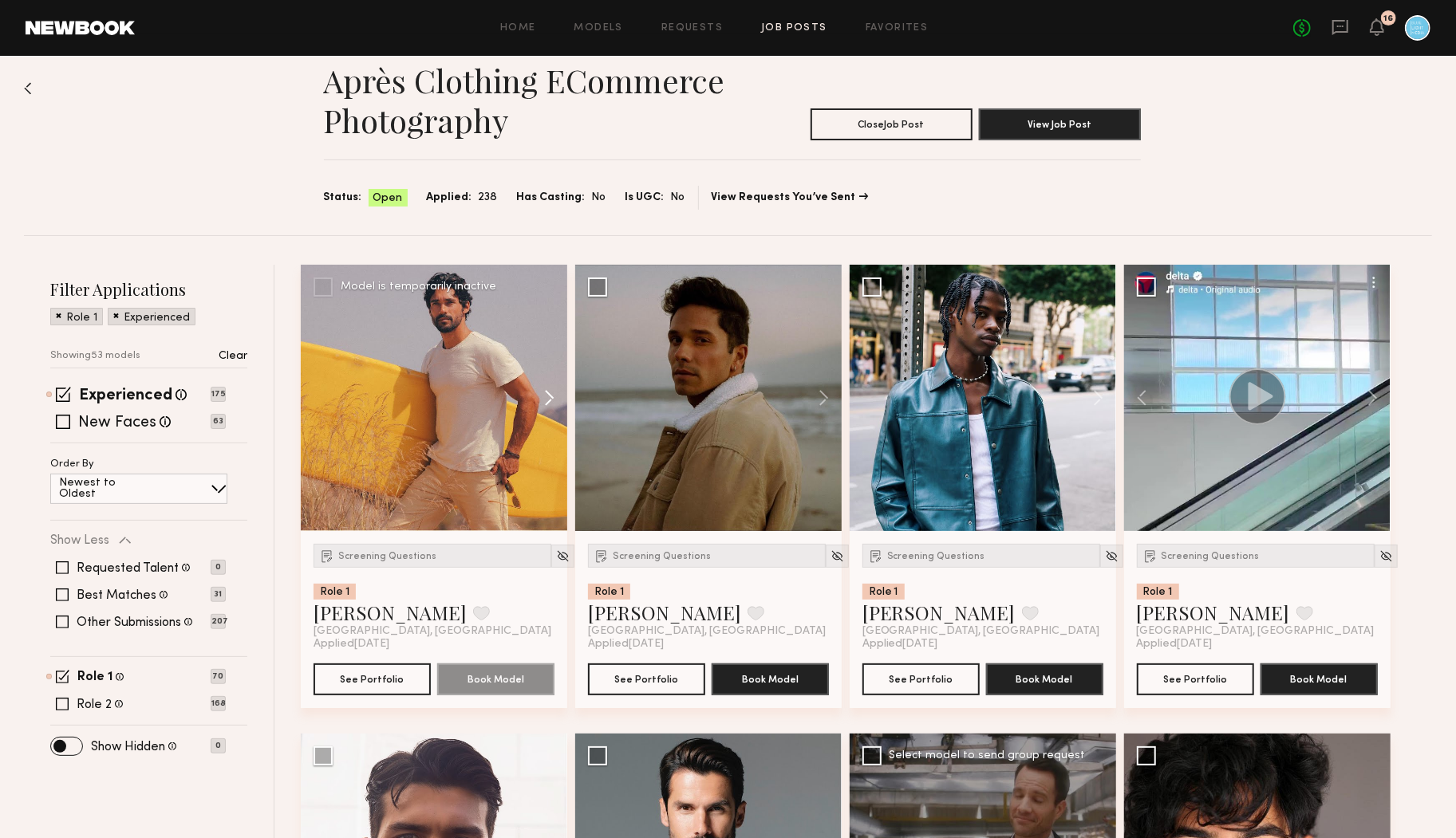
click at [548, 407] on button at bounding box center [542, 398] width 51 height 267
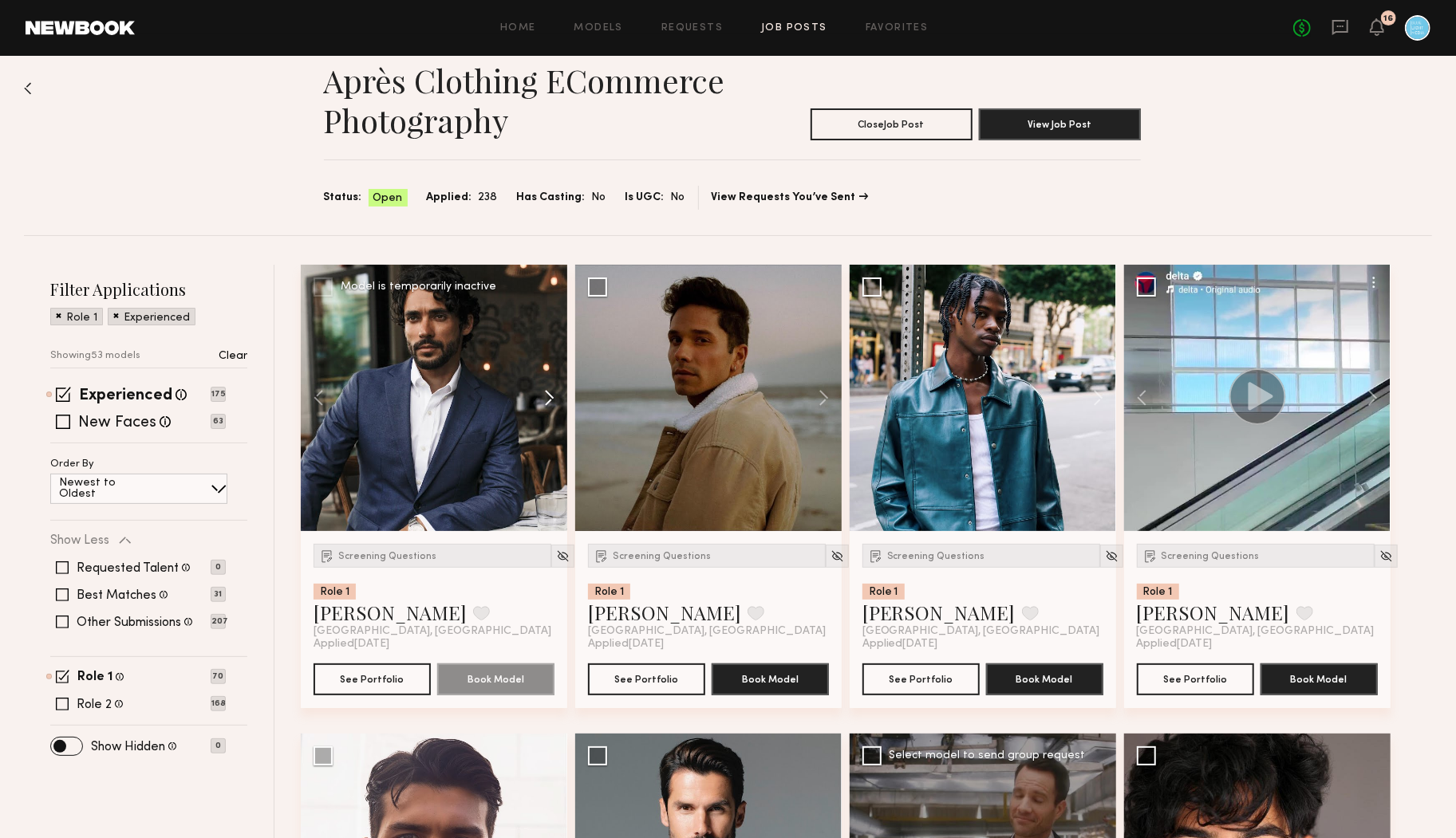
click at [548, 407] on button at bounding box center [542, 398] width 51 height 267
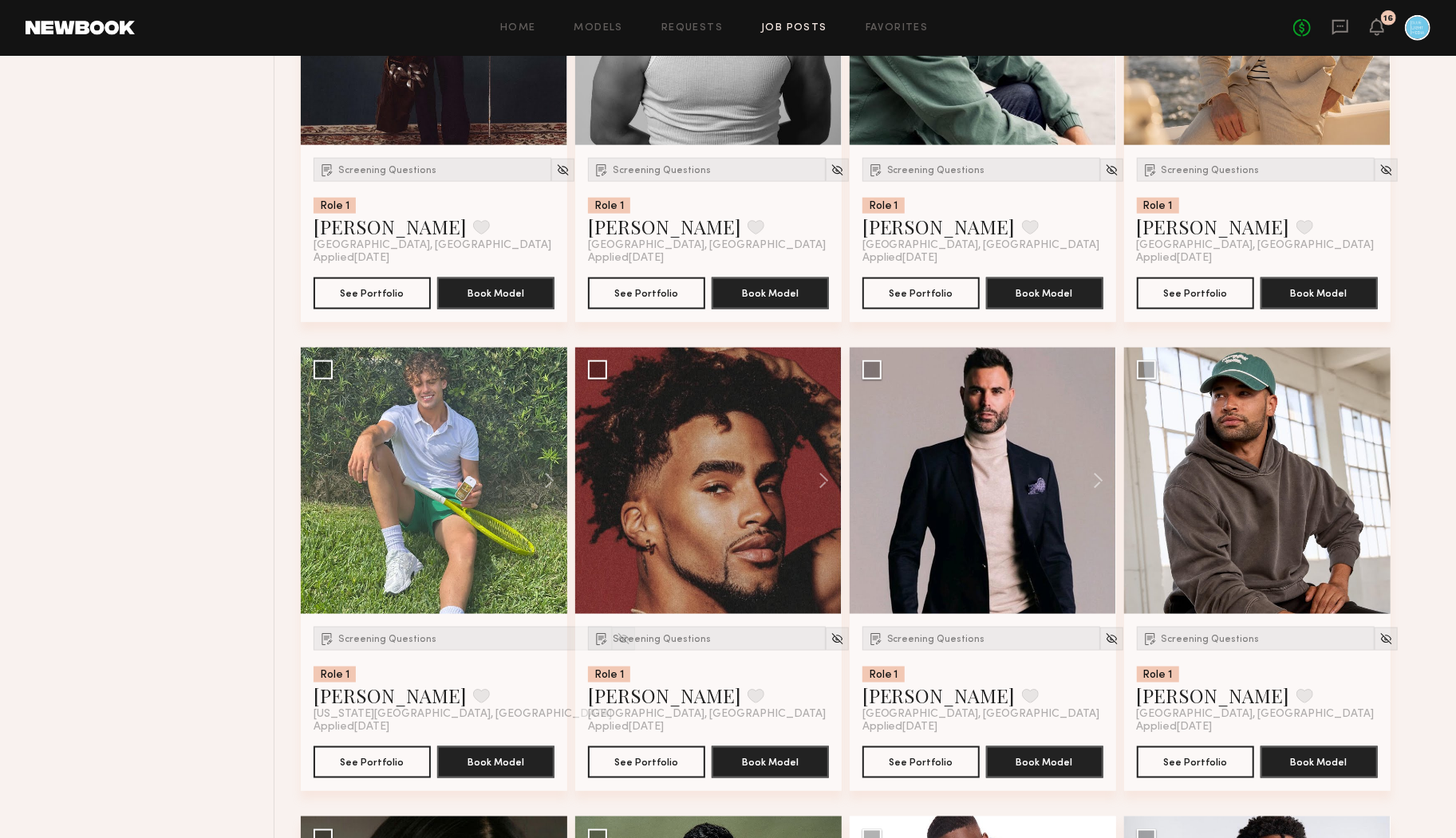
scroll to position [1370, 0]
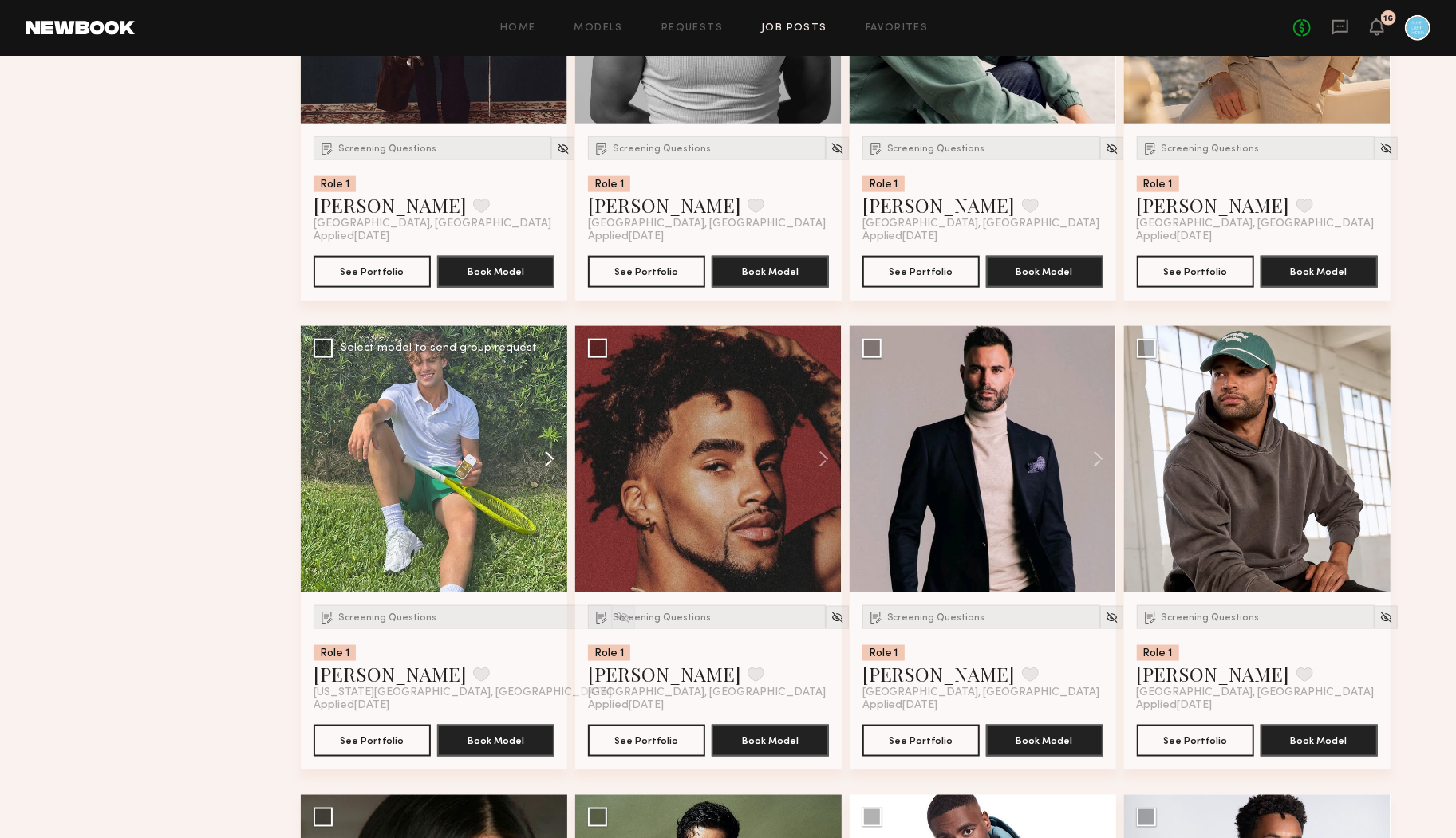
click at [550, 456] on button at bounding box center [542, 459] width 51 height 267
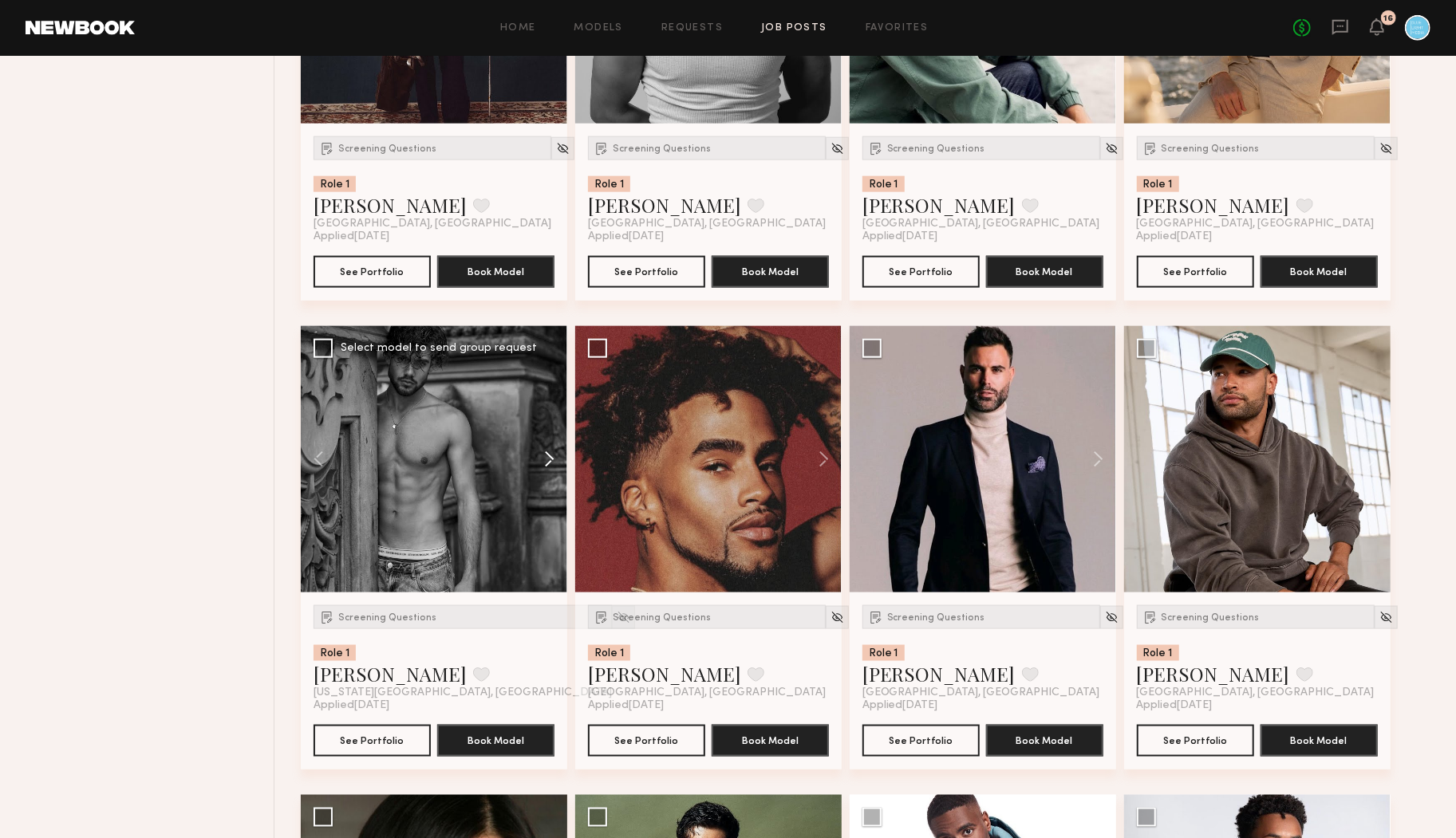
click at [550, 456] on button at bounding box center [542, 459] width 51 height 267
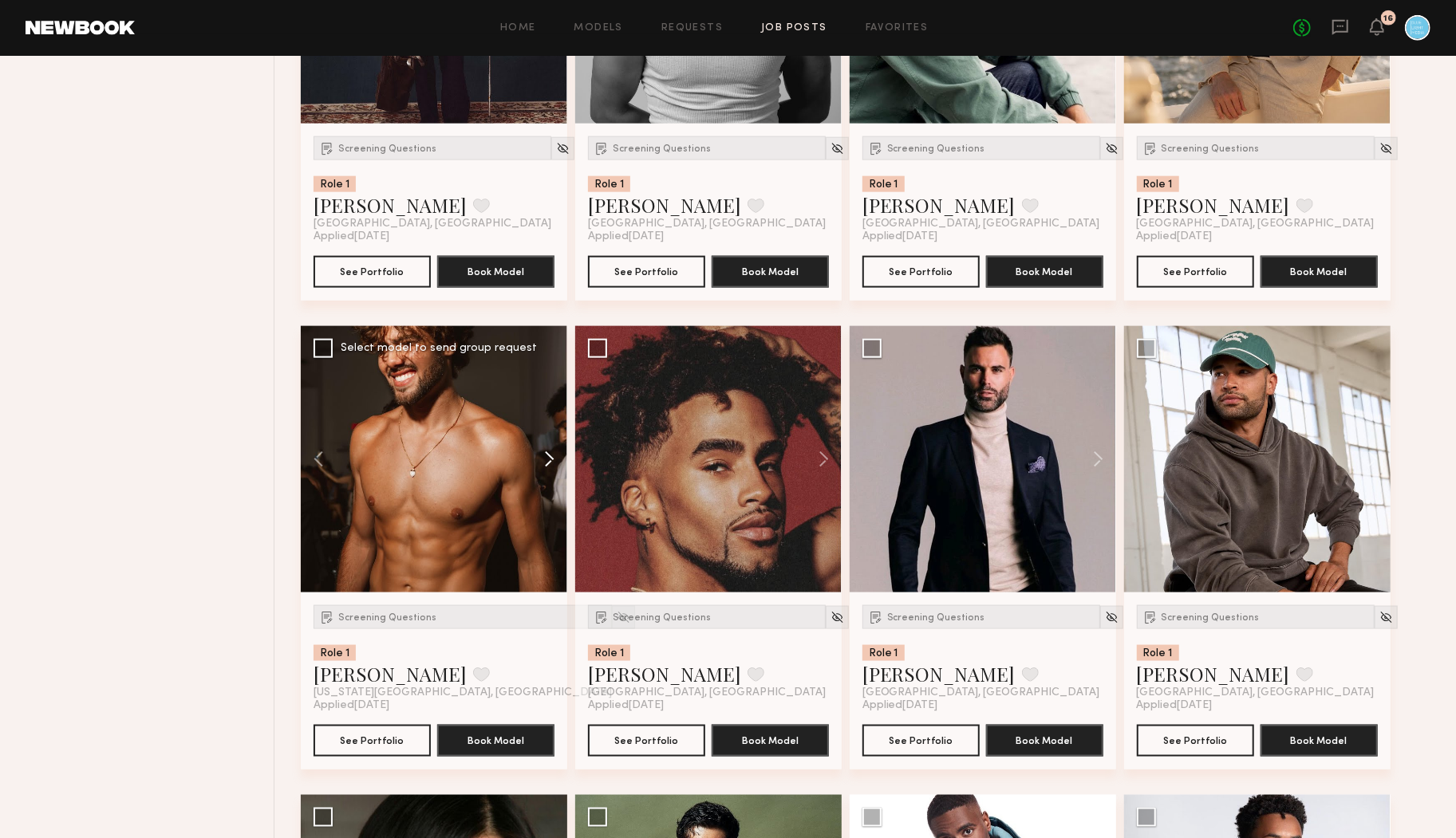
click at [550, 456] on button at bounding box center [542, 459] width 51 height 267
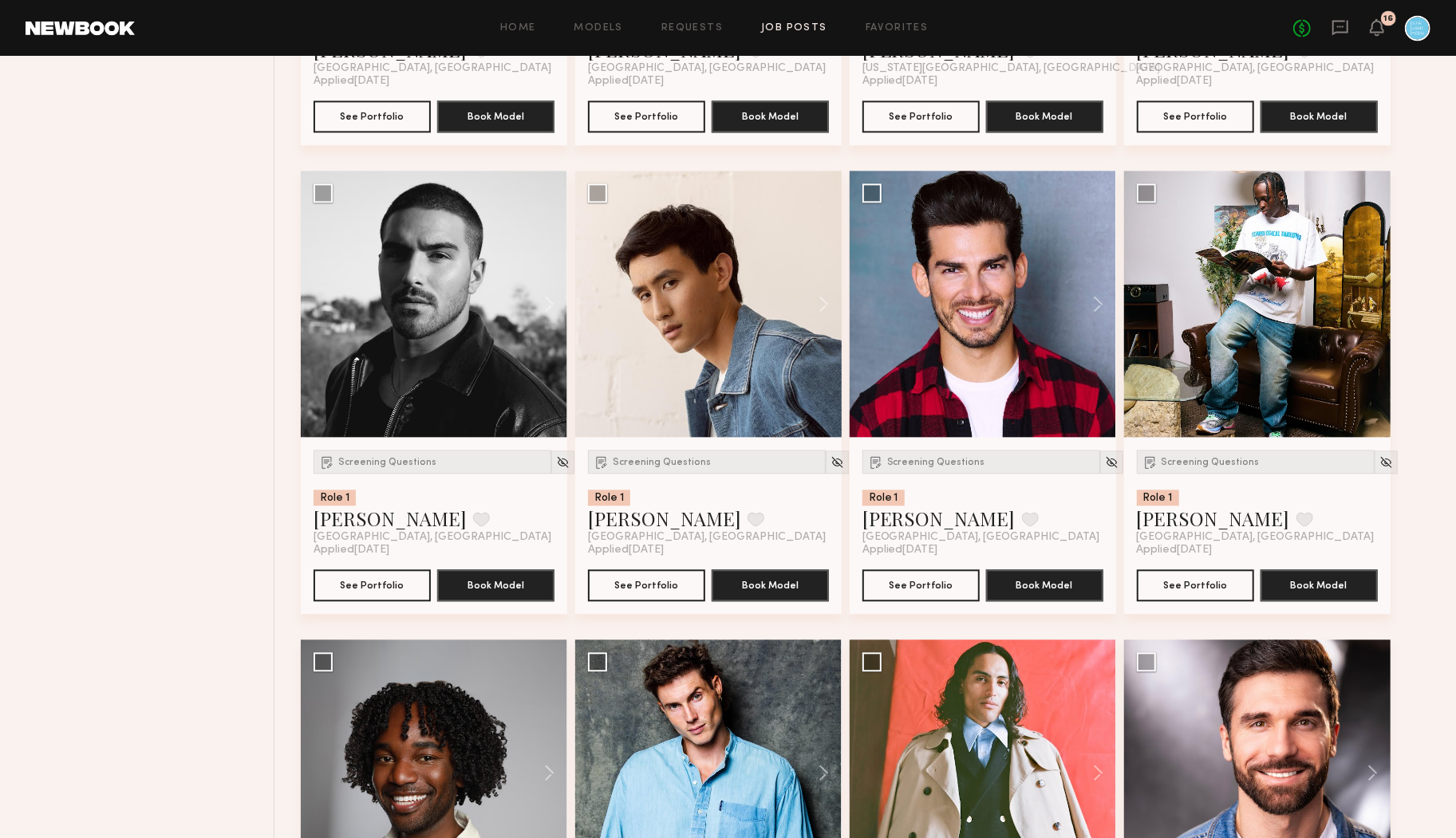
scroll to position [2776, 0]
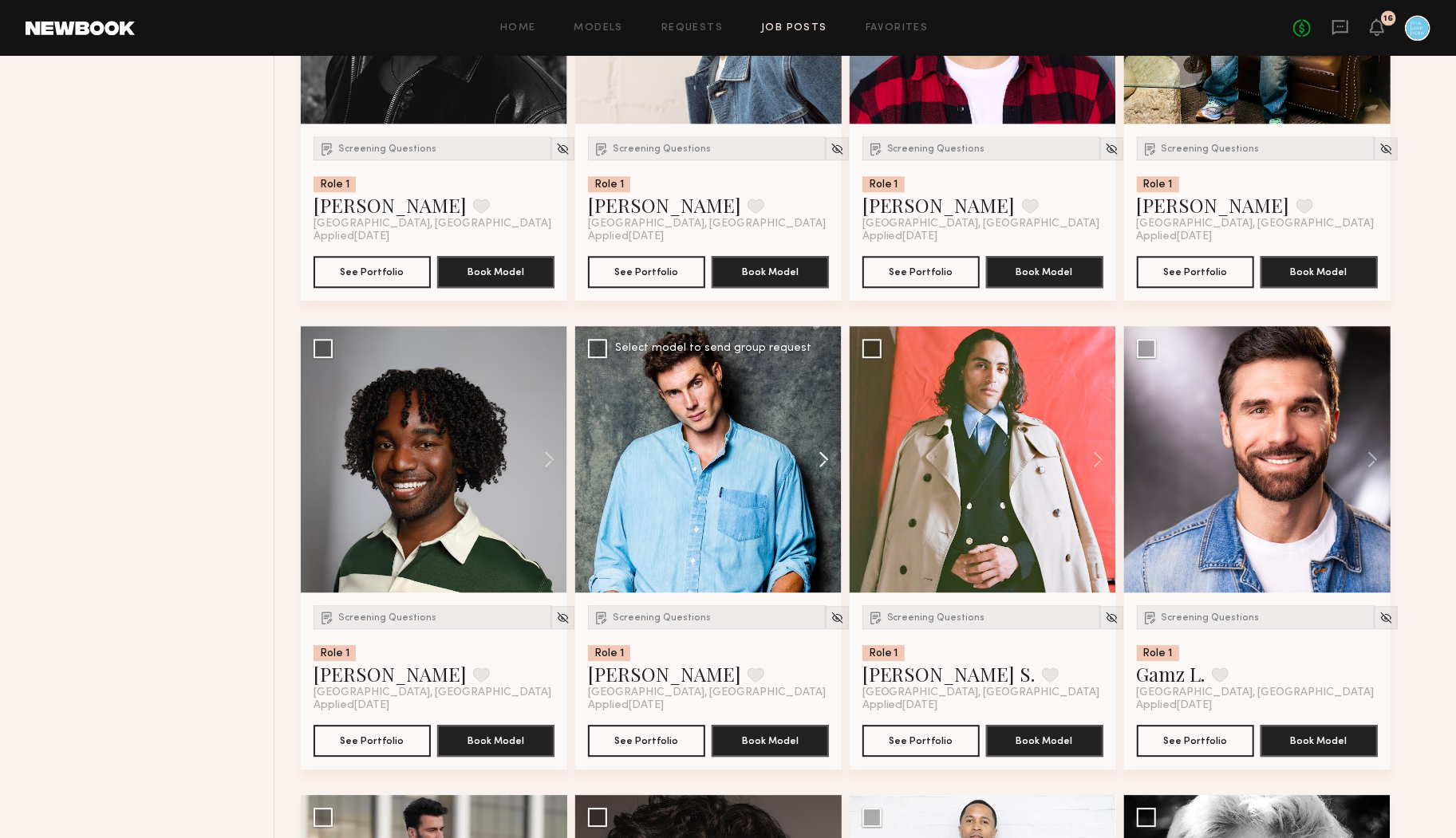
click at [828, 463] on button at bounding box center [816, 459] width 51 height 267
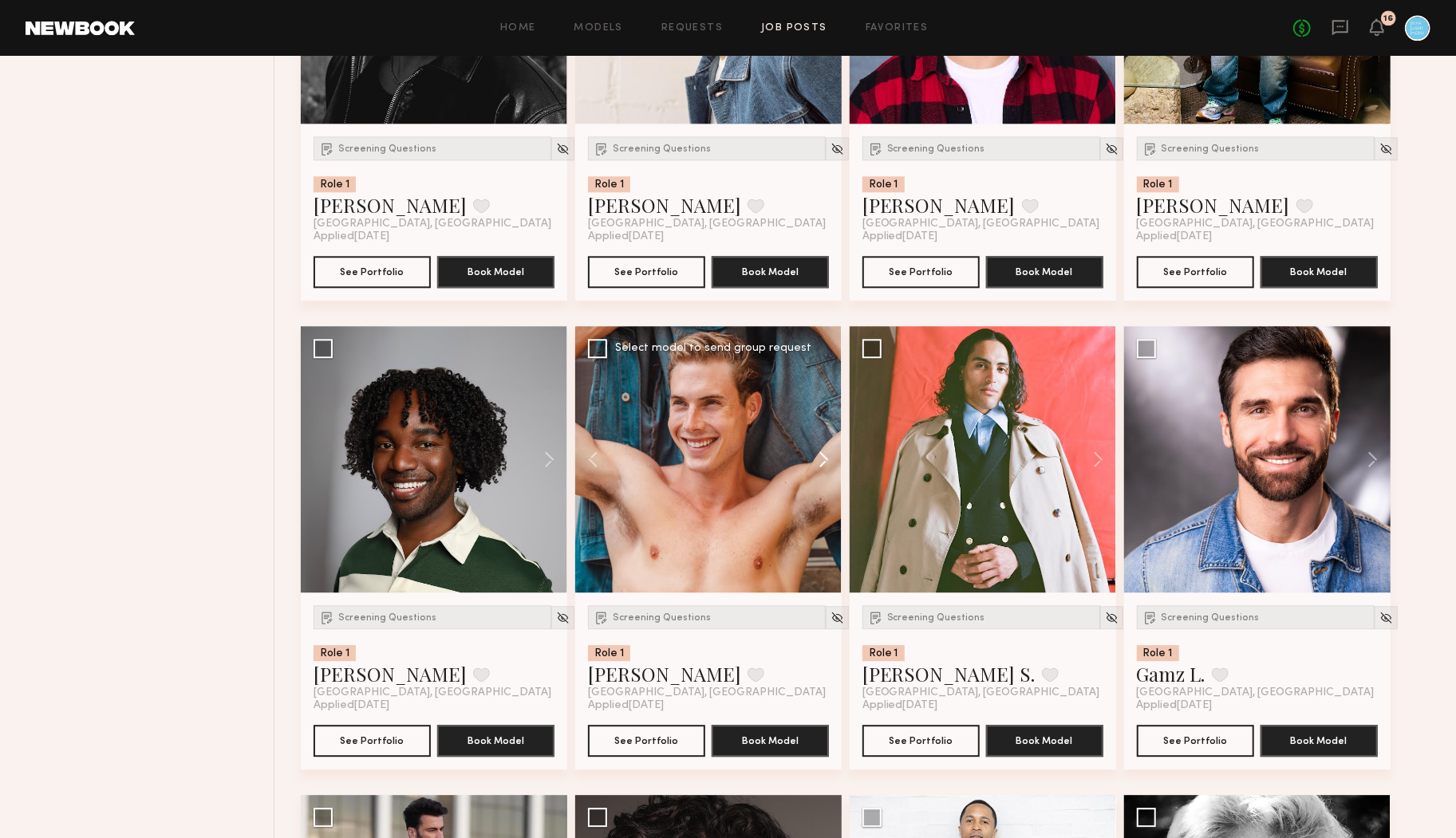
click at [828, 463] on button at bounding box center [816, 459] width 51 height 267
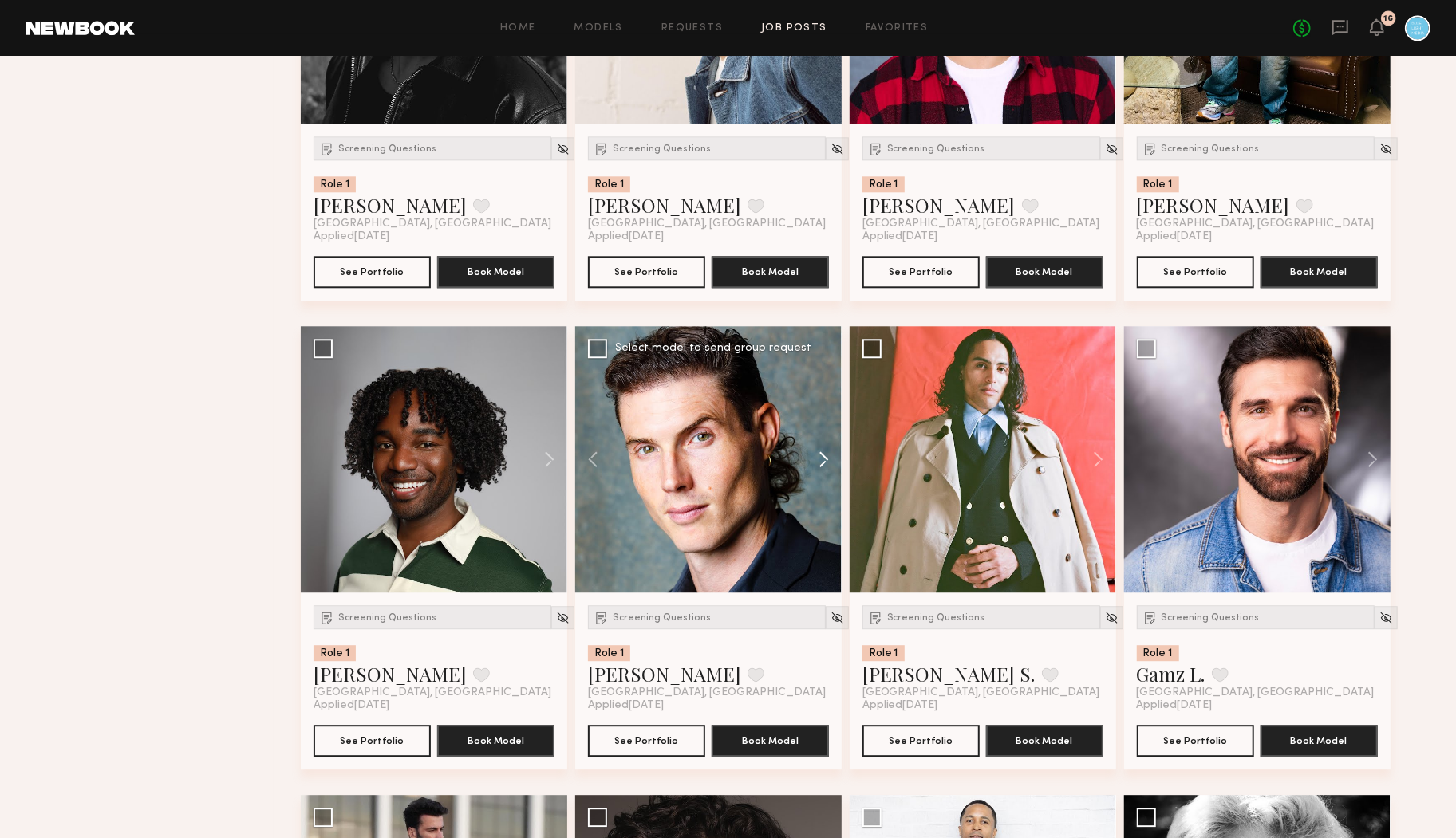
click at [828, 463] on button at bounding box center [816, 459] width 51 height 267
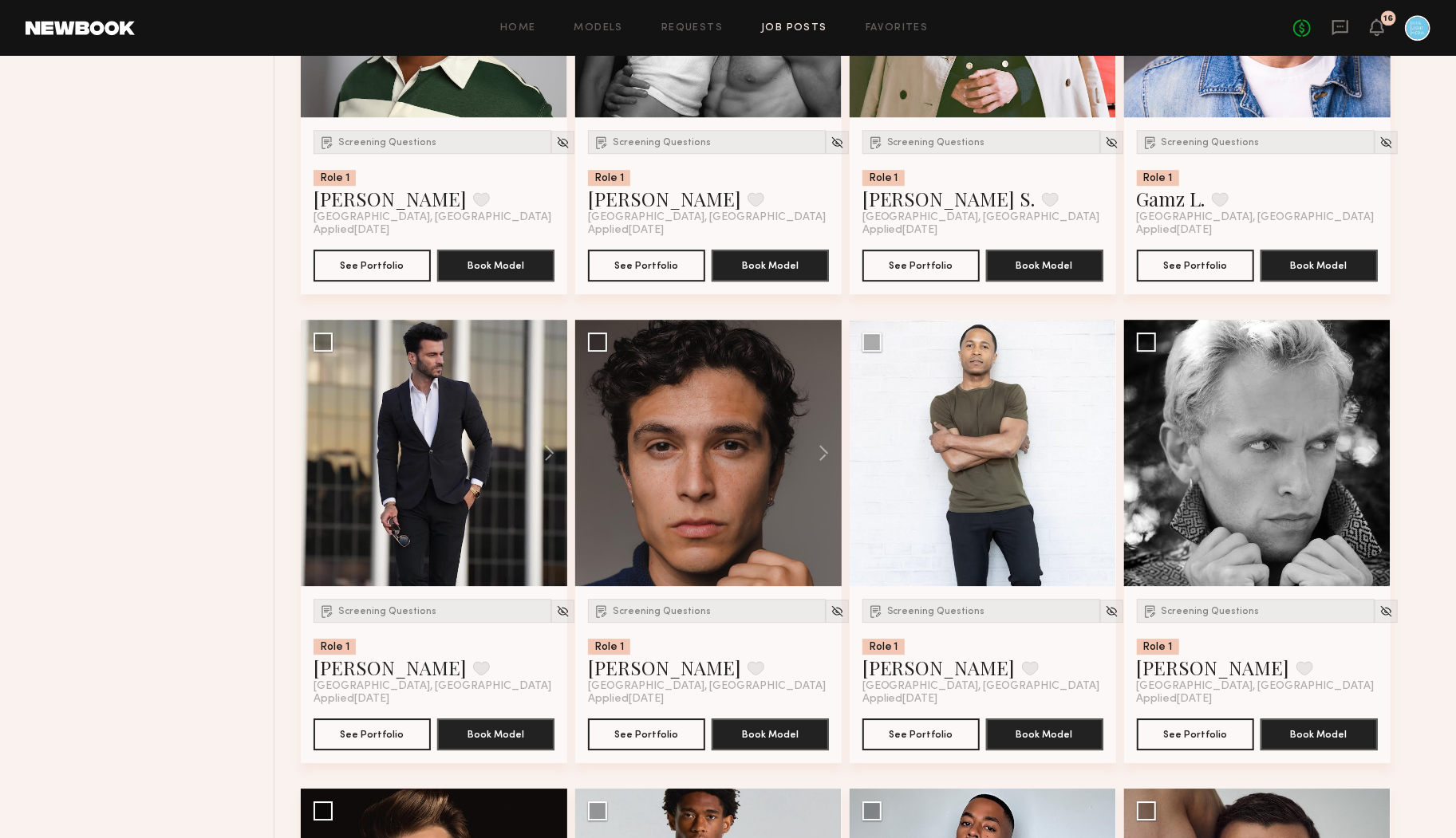
scroll to position [3255, 0]
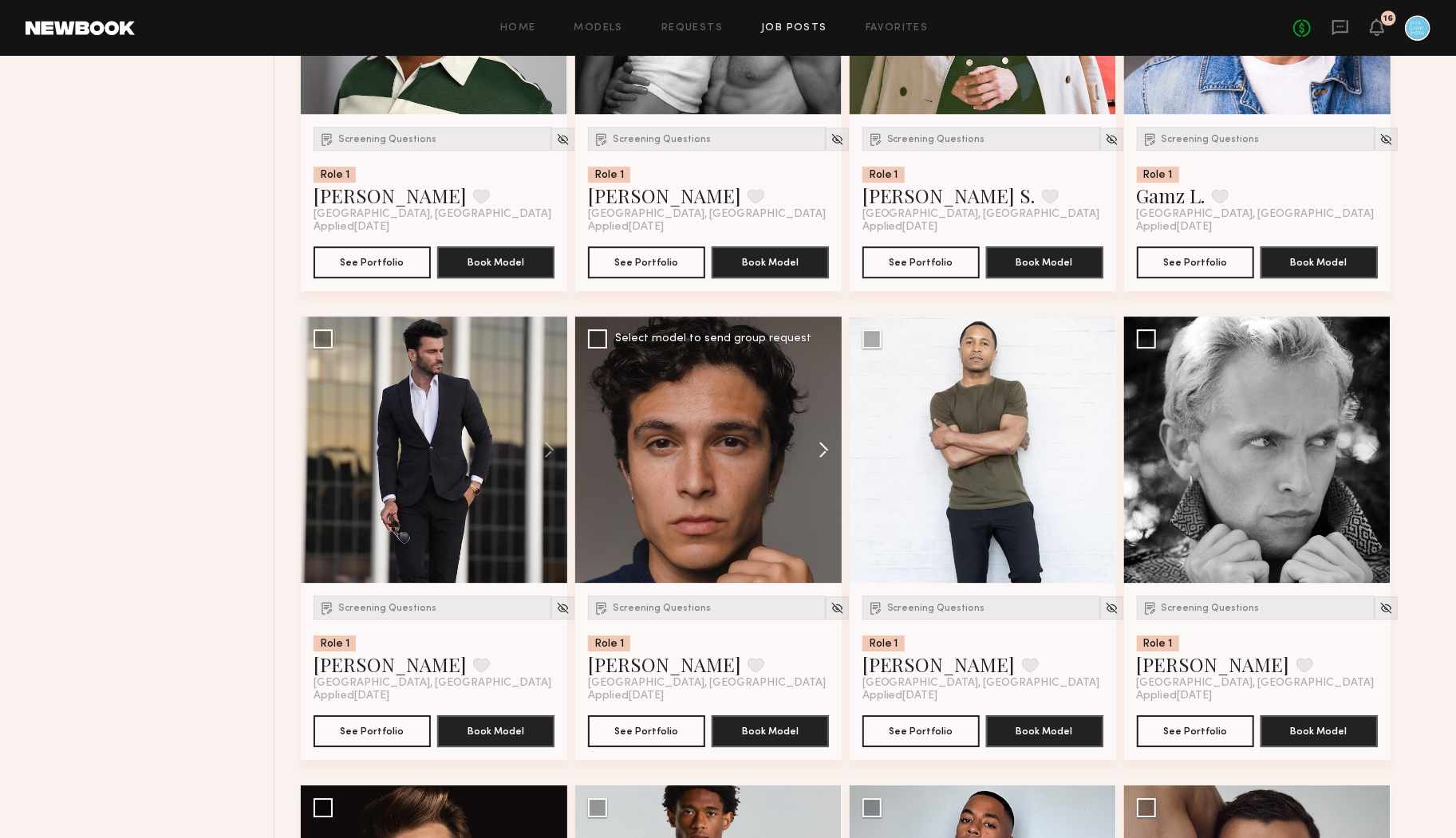
click at [826, 460] on button at bounding box center [816, 450] width 51 height 267
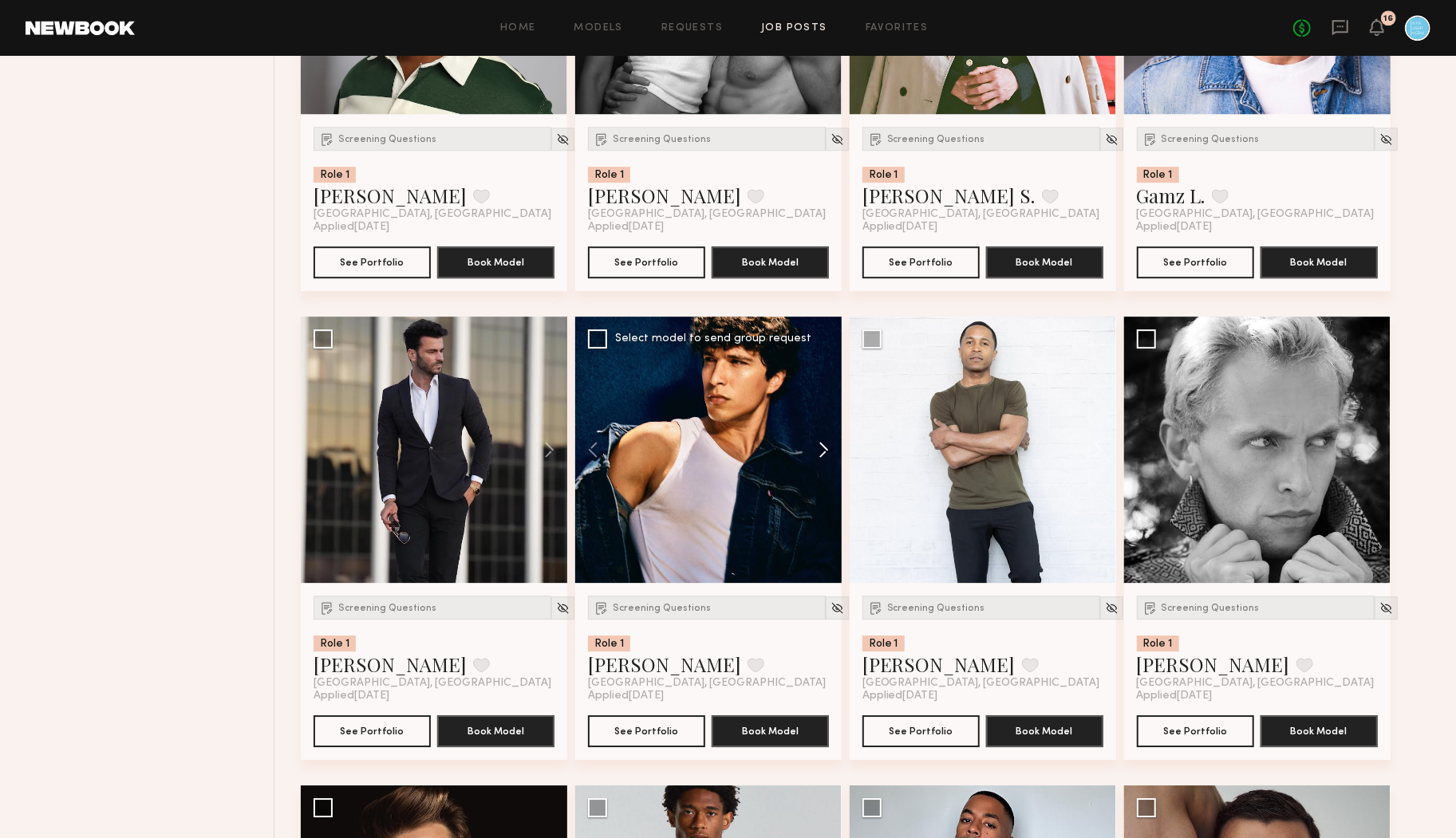
click at [826, 457] on button at bounding box center [816, 450] width 51 height 267
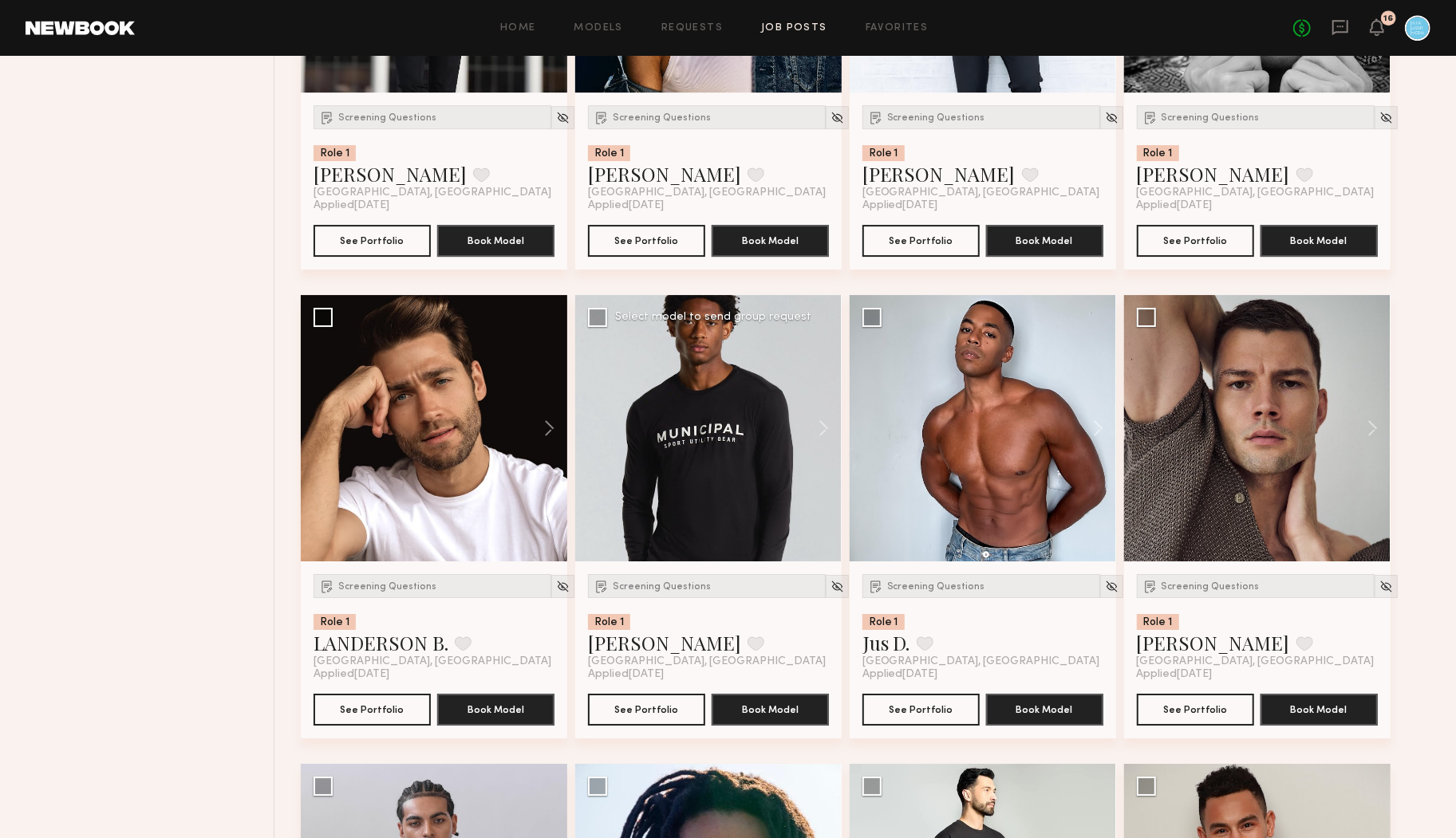
scroll to position [3767, 0]
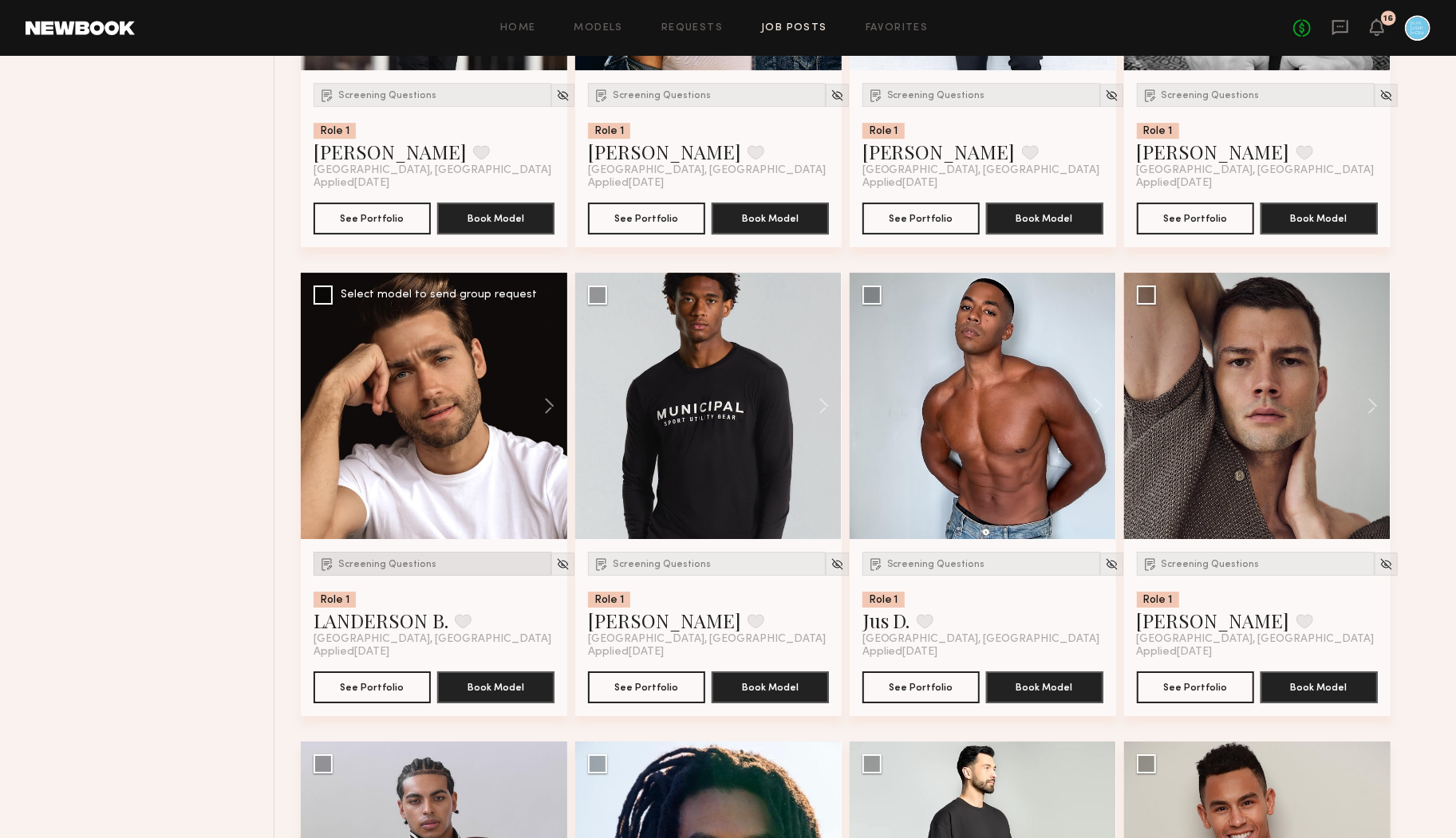
click at [404, 566] on span "Screening Questions" at bounding box center [387, 564] width 98 height 10
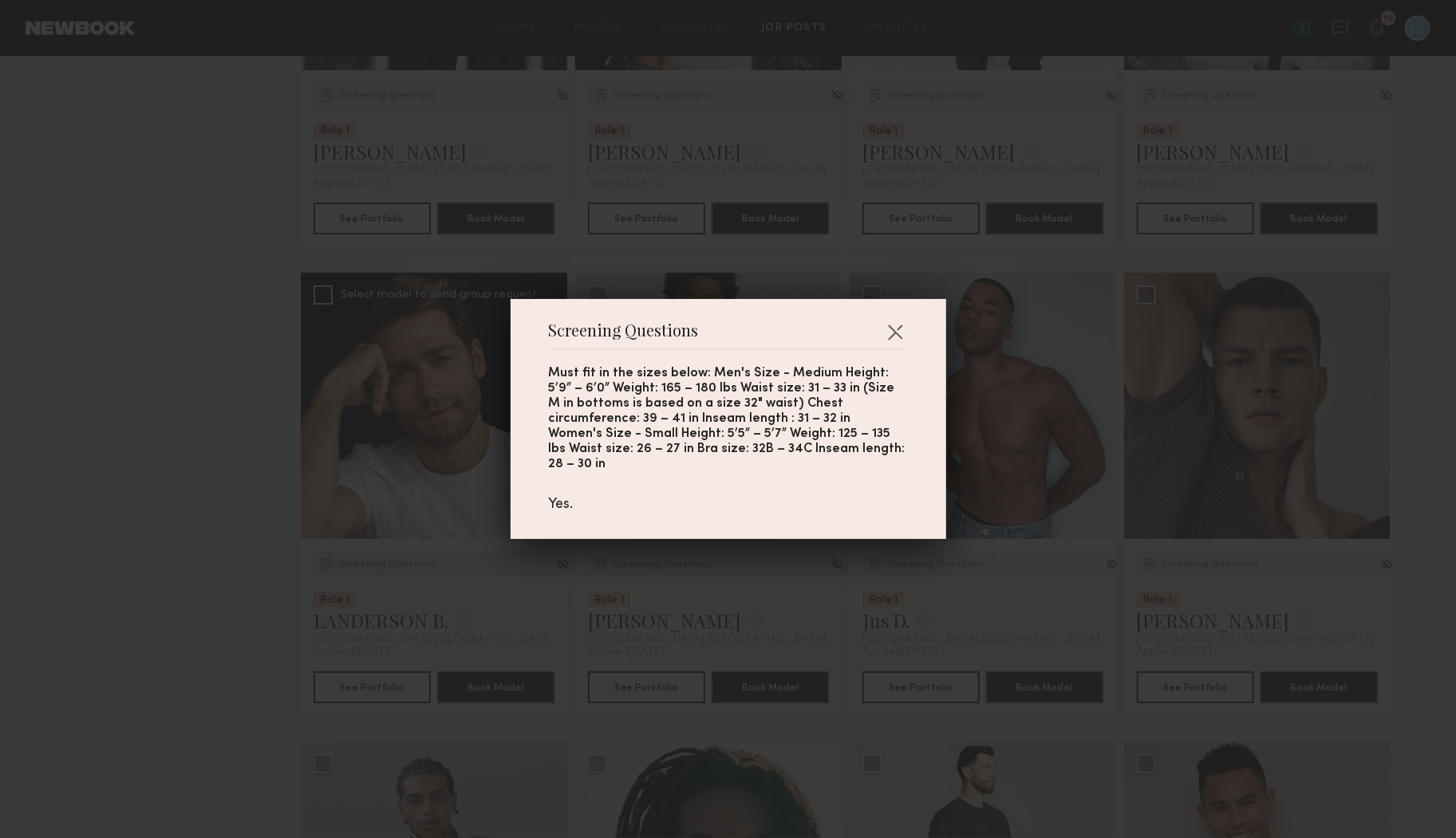
click at [404, 566] on div "Screening Questions Must fit in the sizes below: Men's Size - Medium Height: 5’…" at bounding box center [728, 419] width 1456 height 838
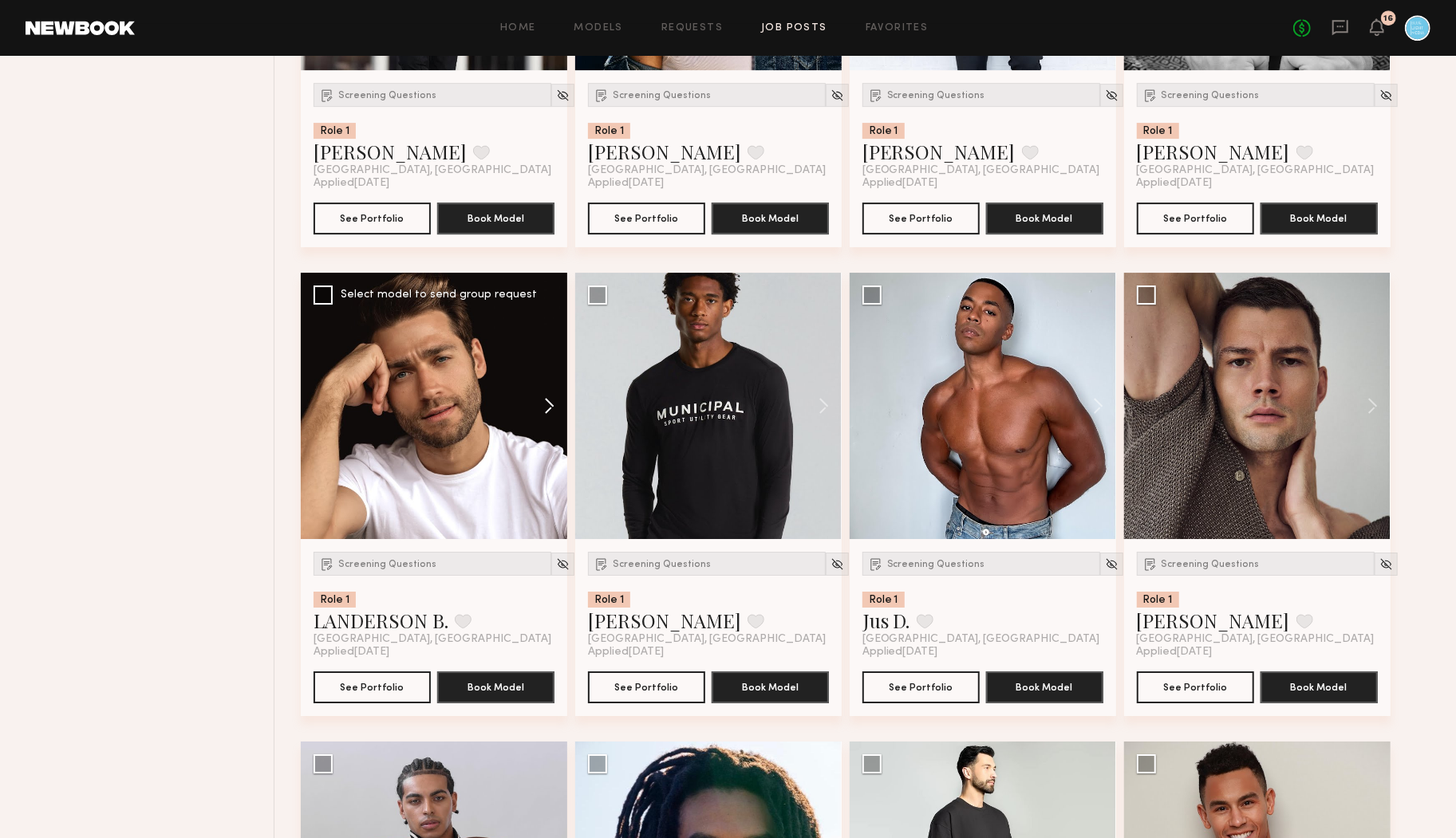
click at [551, 413] on button at bounding box center [542, 406] width 51 height 267
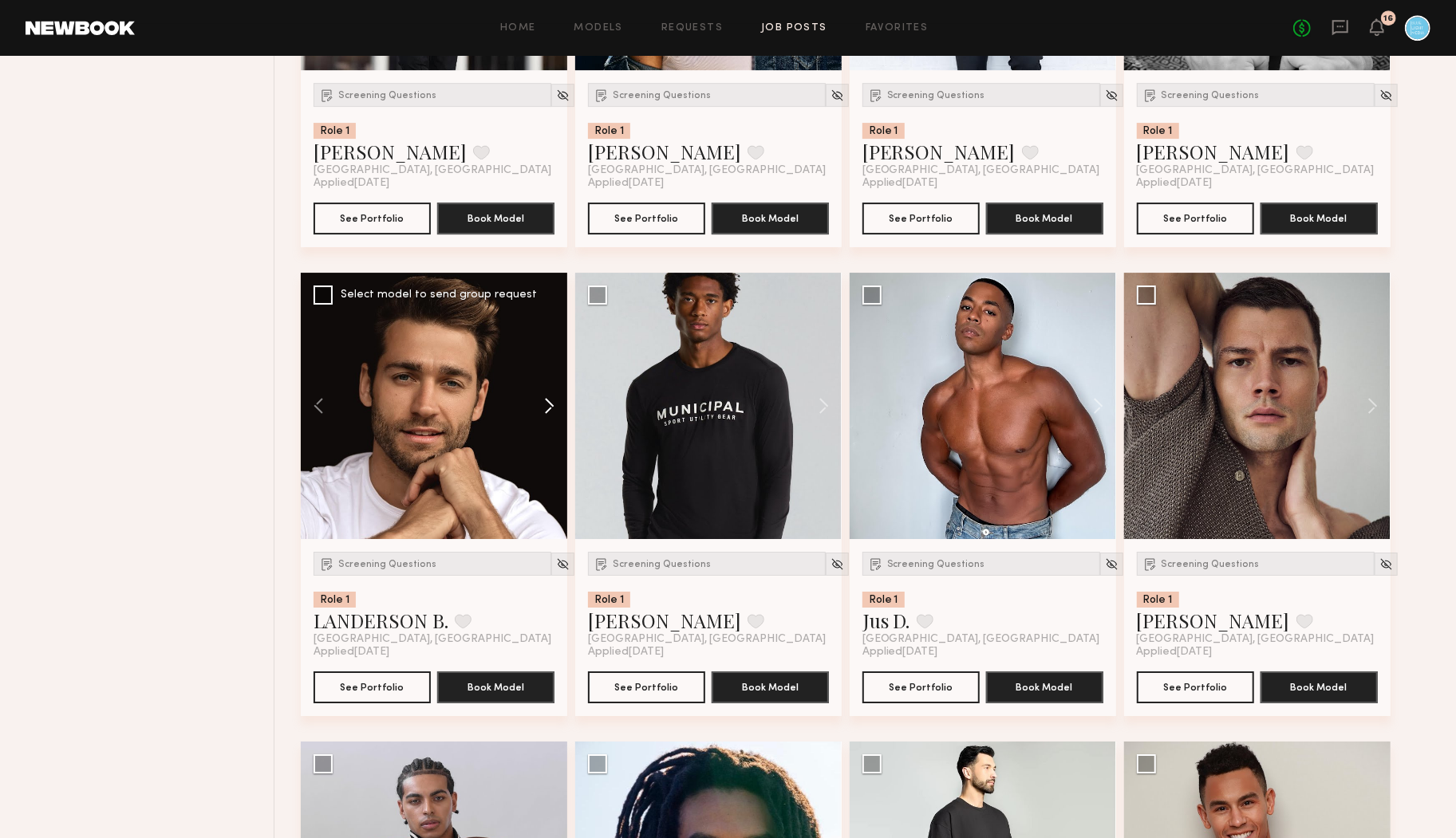
click at [551, 413] on button at bounding box center [542, 406] width 51 height 267
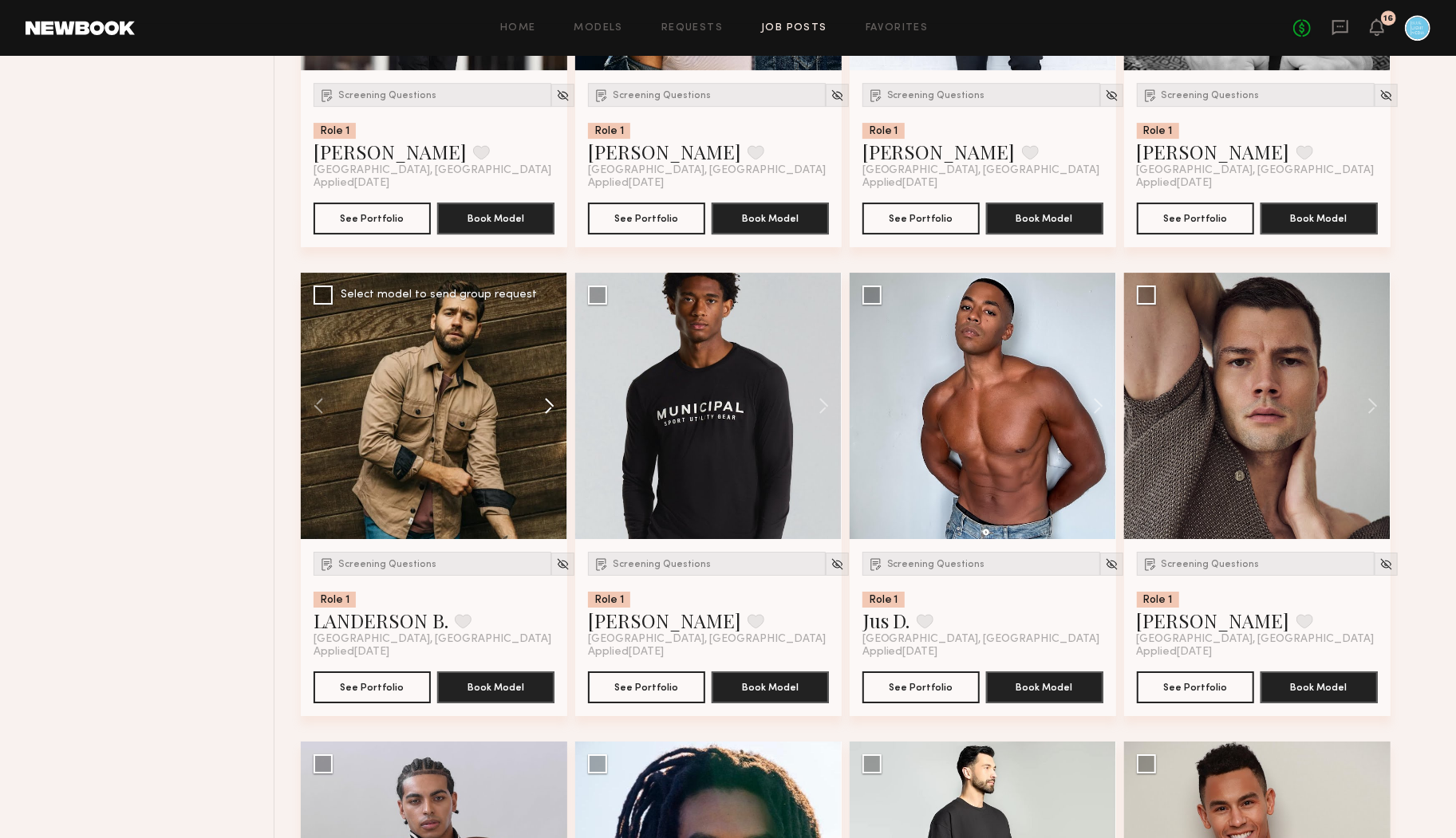
click at [551, 412] on button at bounding box center [542, 406] width 51 height 267
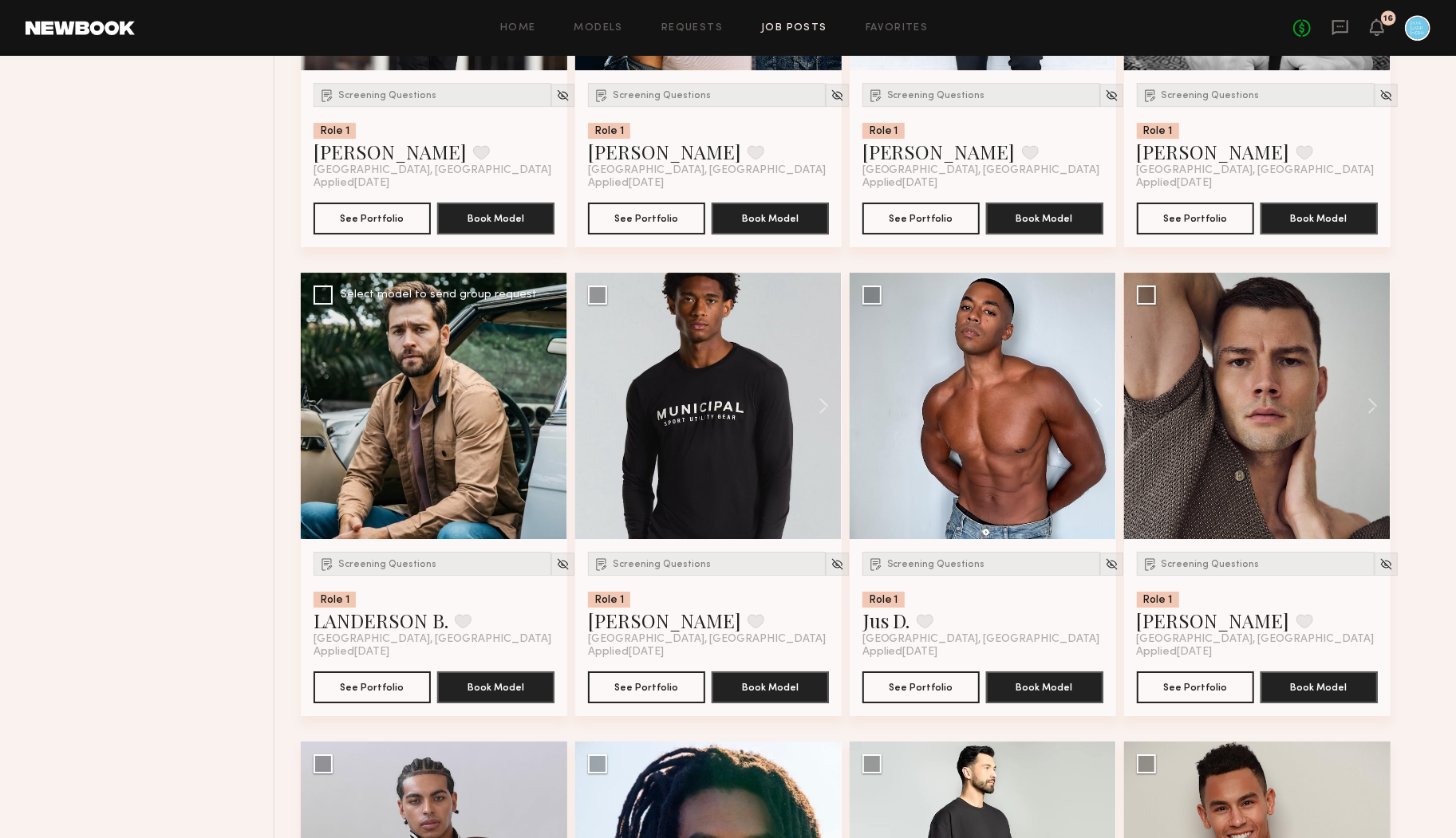
click at [551, 412] on div at bounding box center [434, 406] width 267 height 267
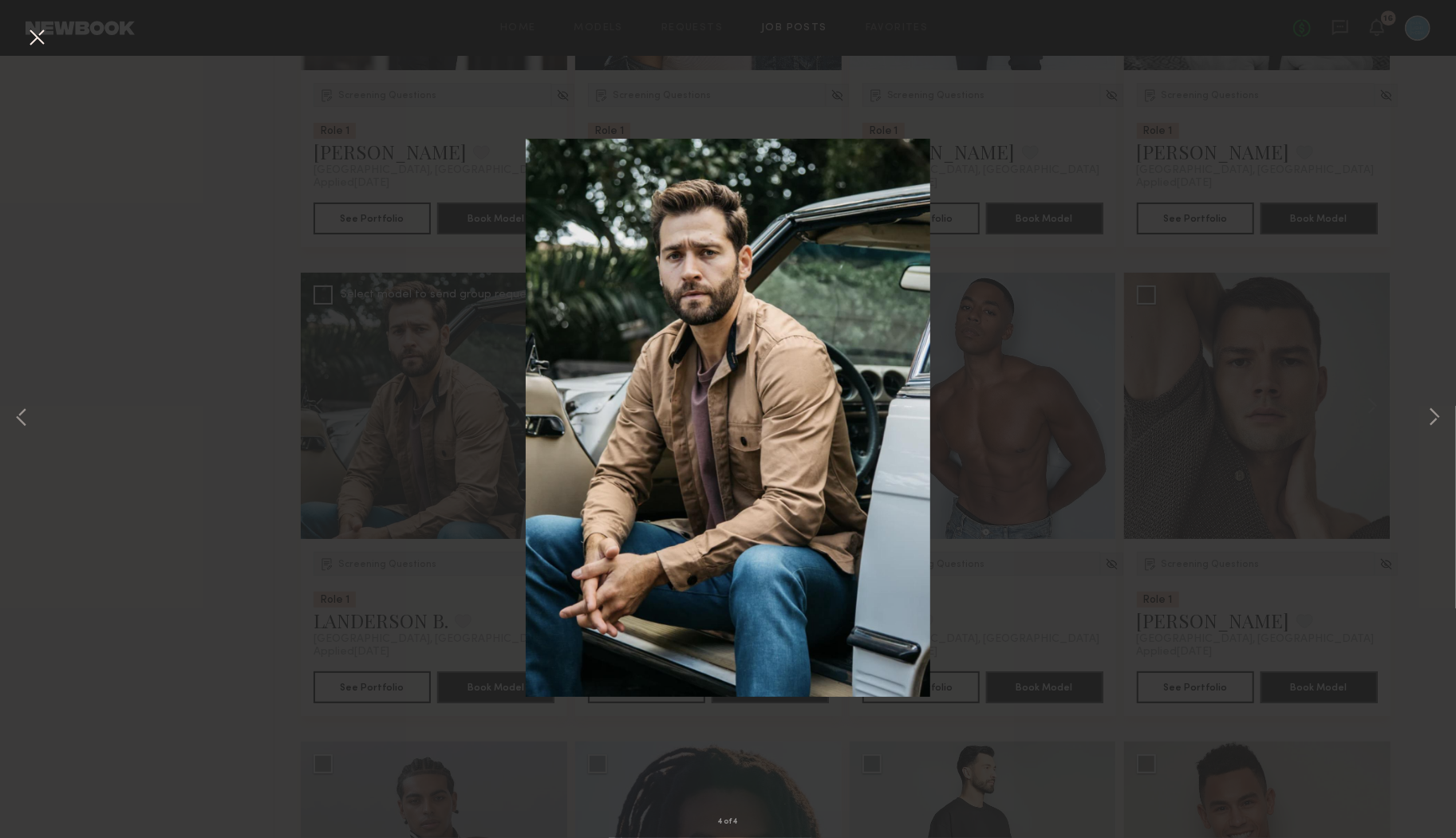
click at [37, 42] on button at bounding box center [36, 38] width 26 height 29
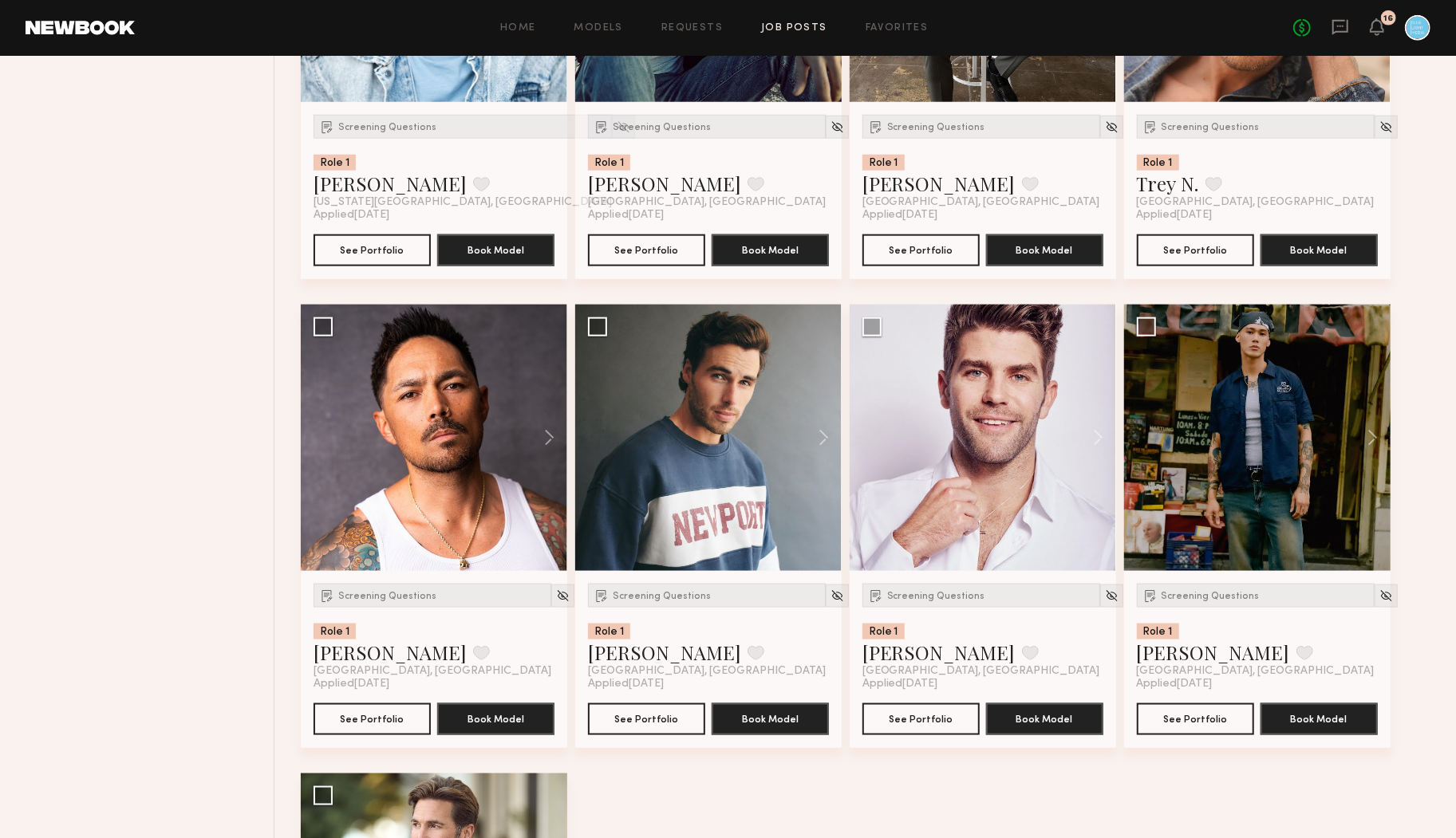
scroll to position [5658, 0]
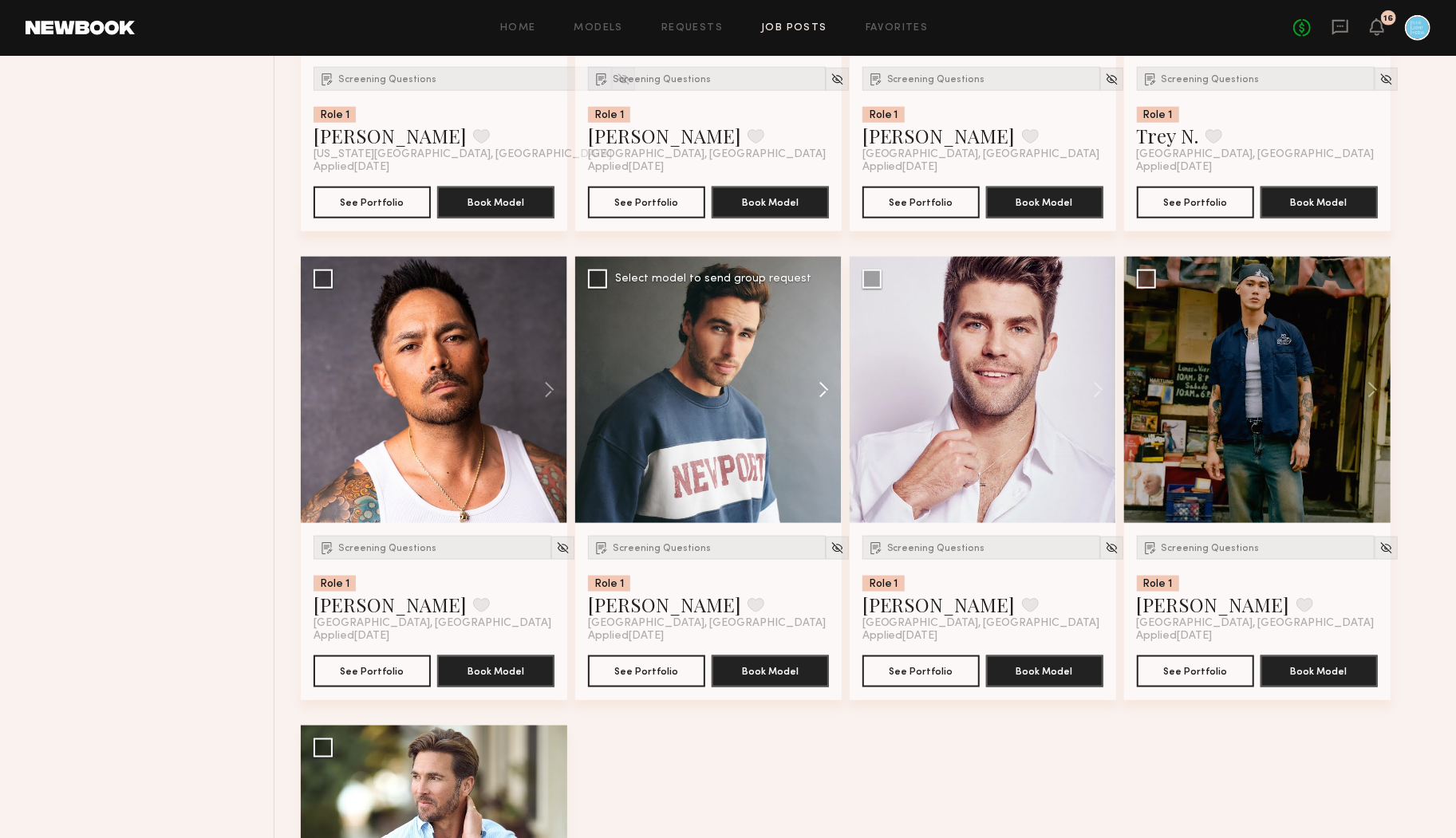
click at [823, 391] on button at bounding box center [816, 390] width 51 height 267
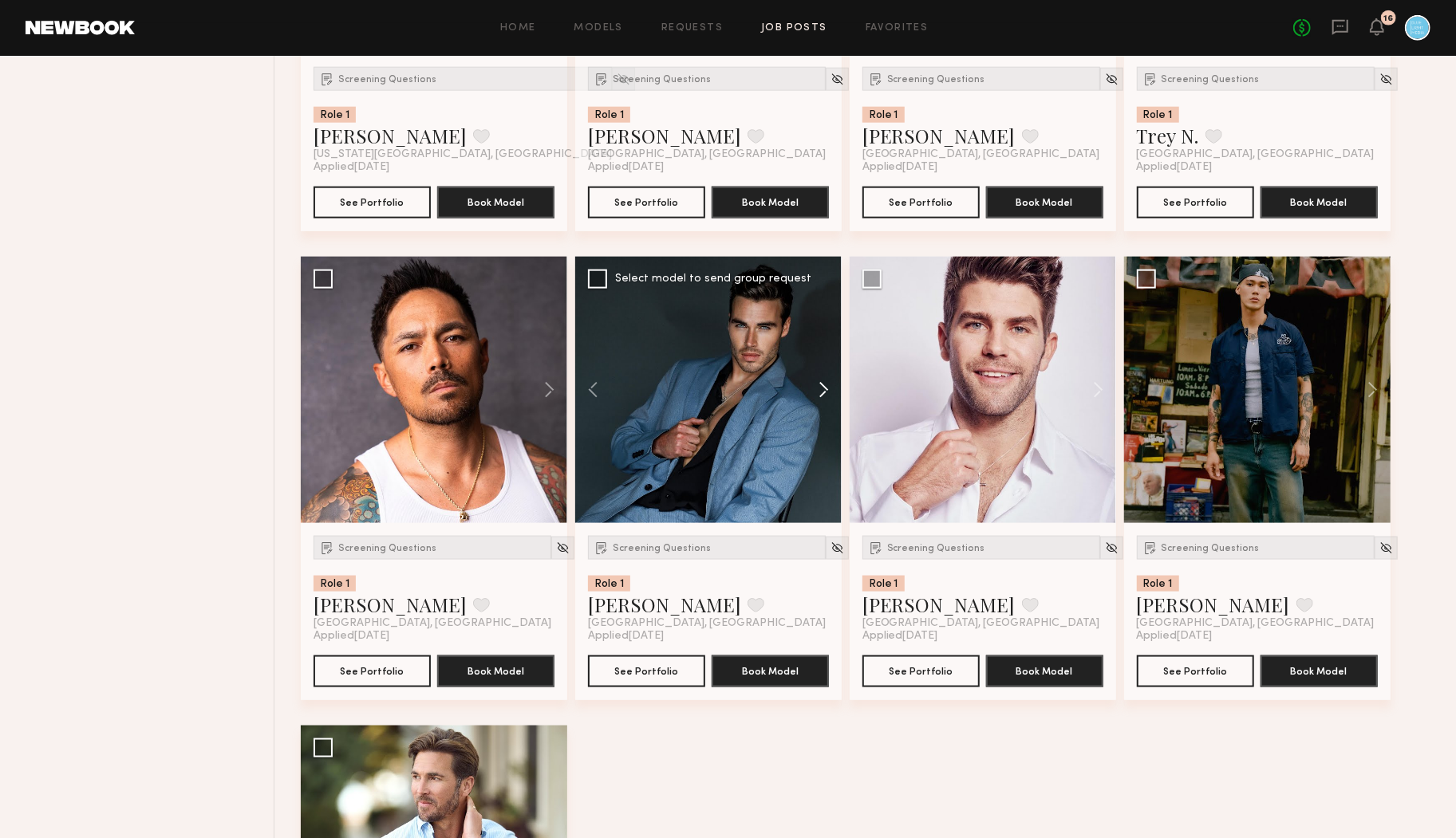
click at [823, 391] on button at bounding box center [816, 390] width 51 height 267
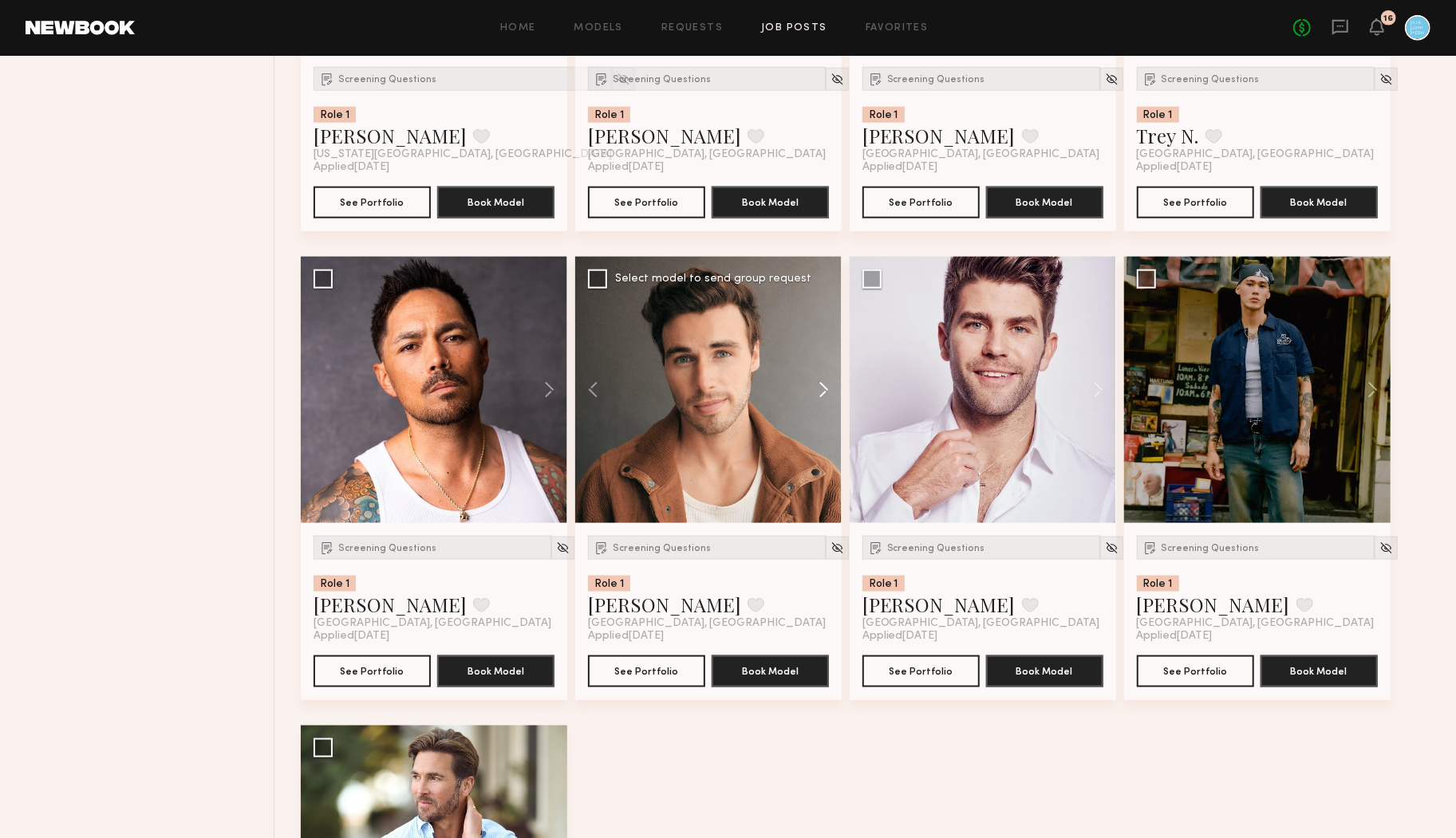
click at [823, 391] on button at bounding box center [816, 390] width 51 height 267
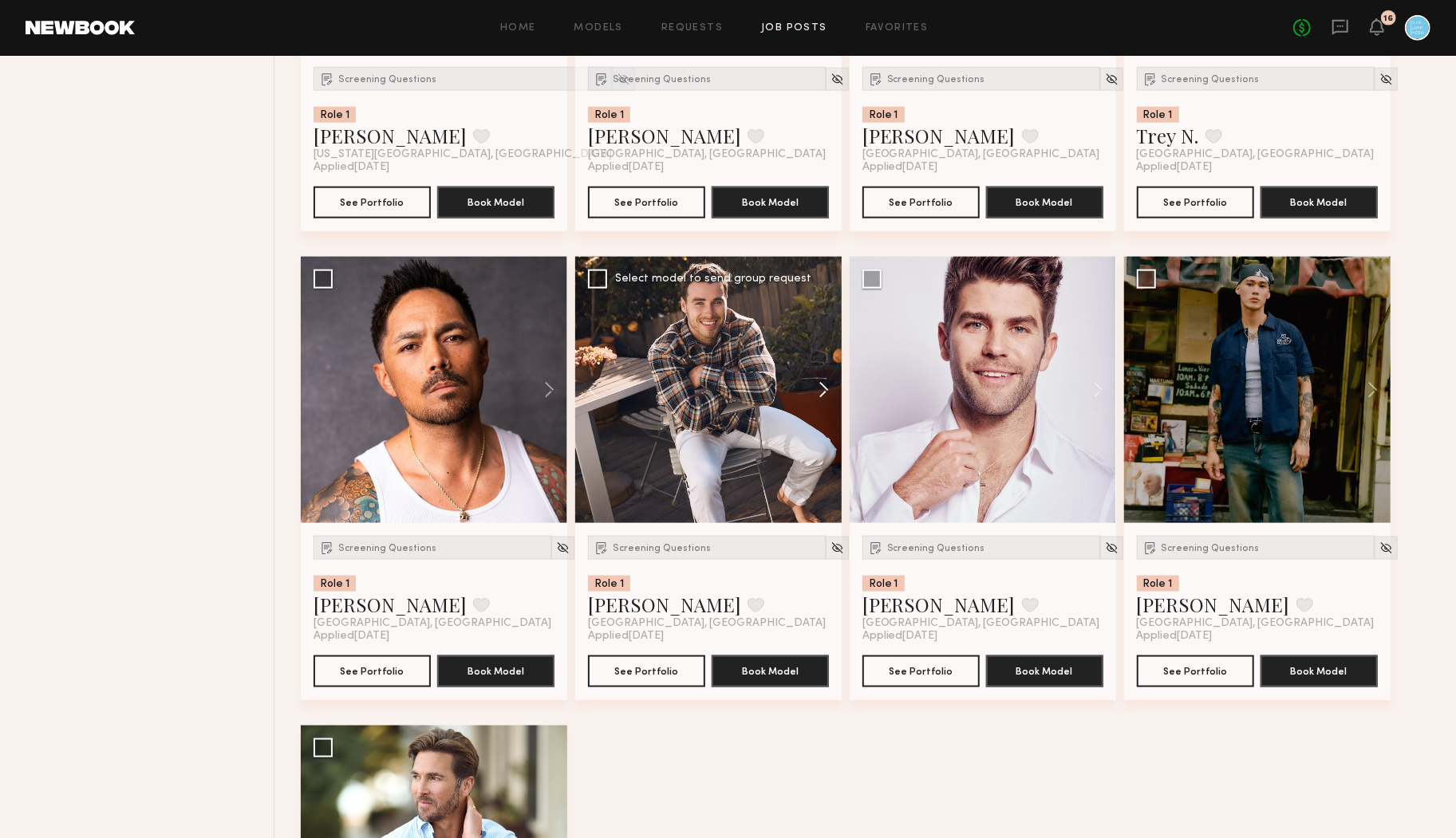
click at [823, 391] on button at bounding box center [816, 390] width 51 height 267
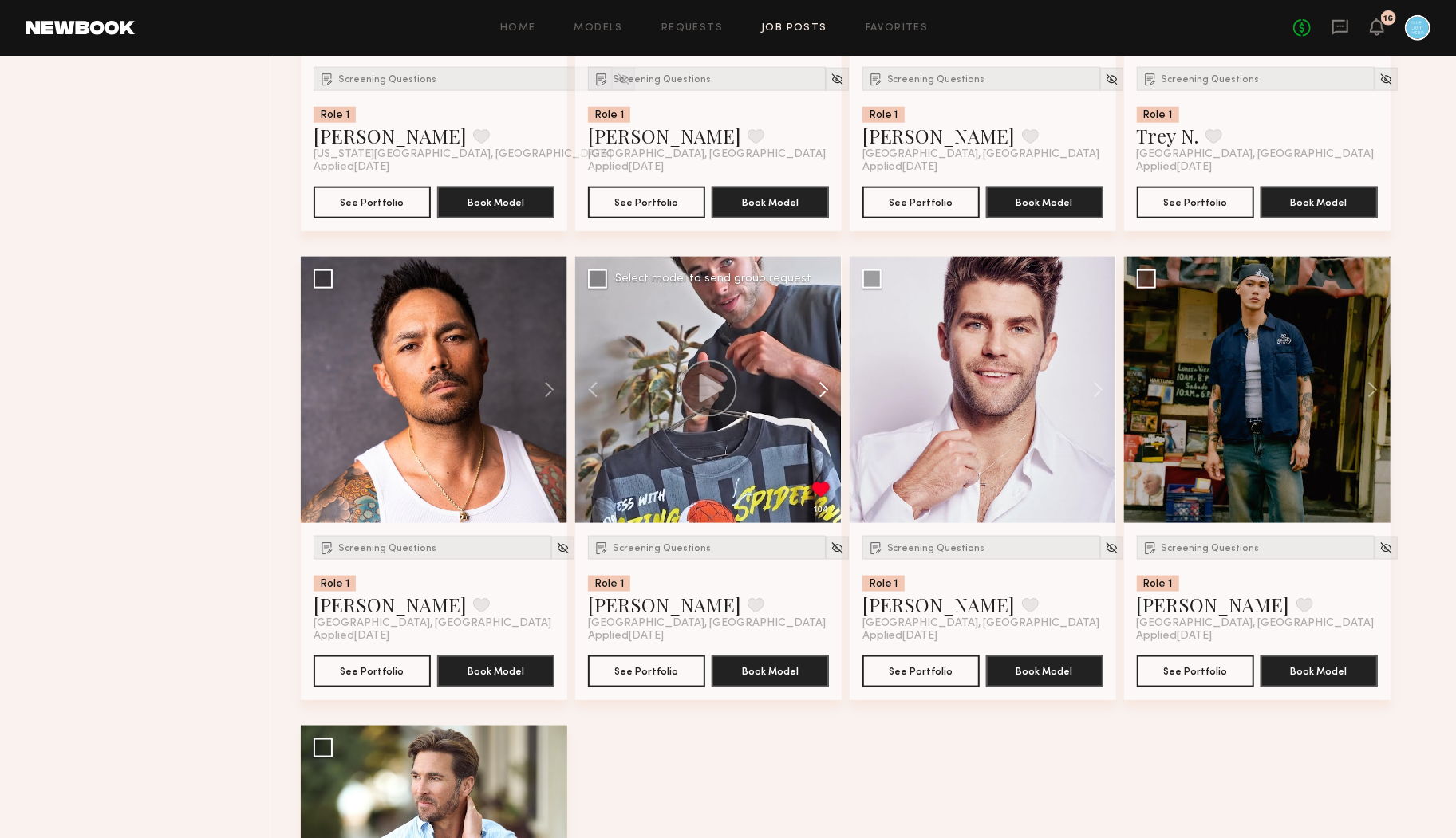
click at [823, 391] on button at bounding box center [816, 390] width 51 height 267
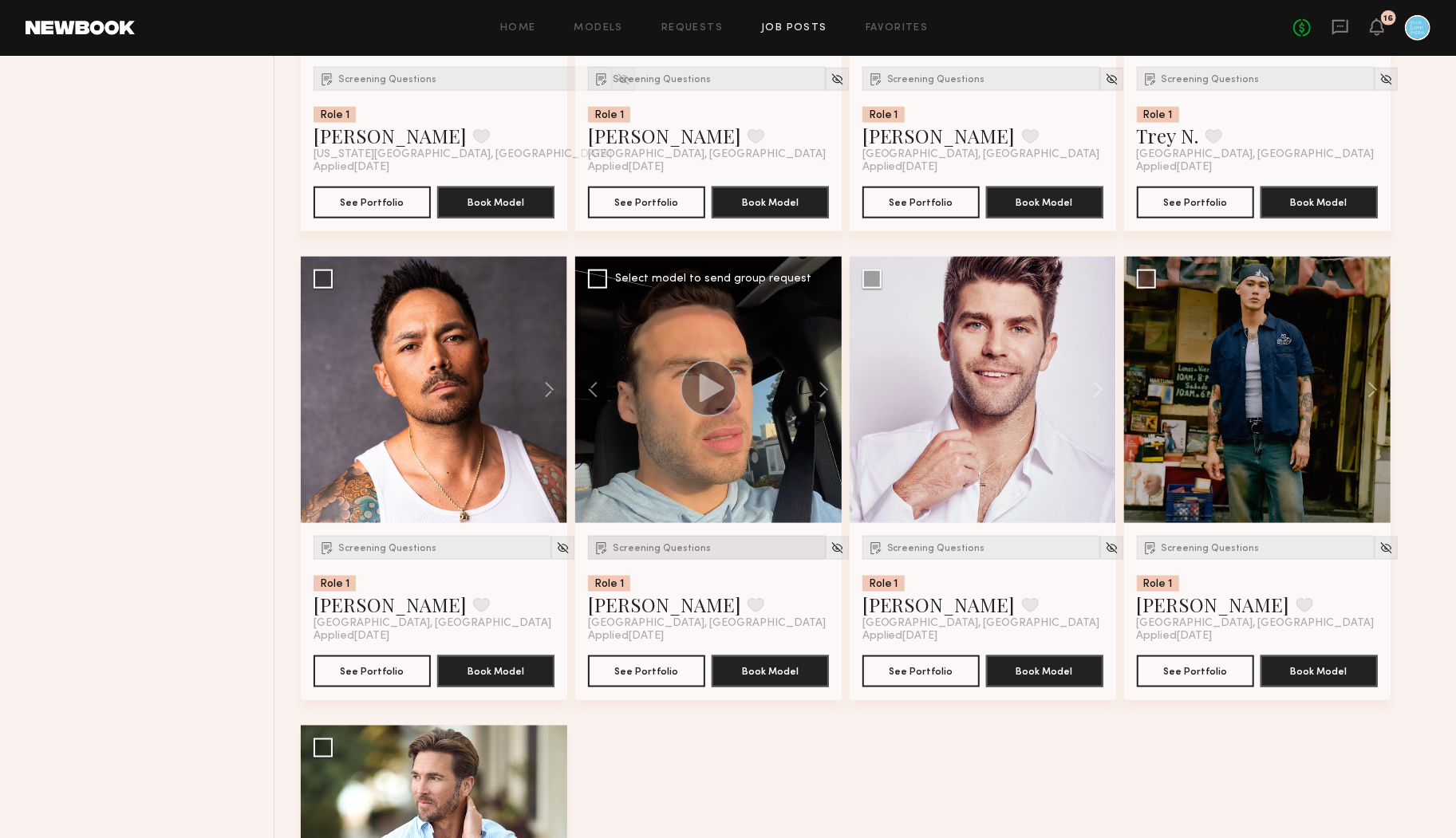
click at [630, 544] on span "Screening Questions" at bounding box center [662, 548] width 98 height 10
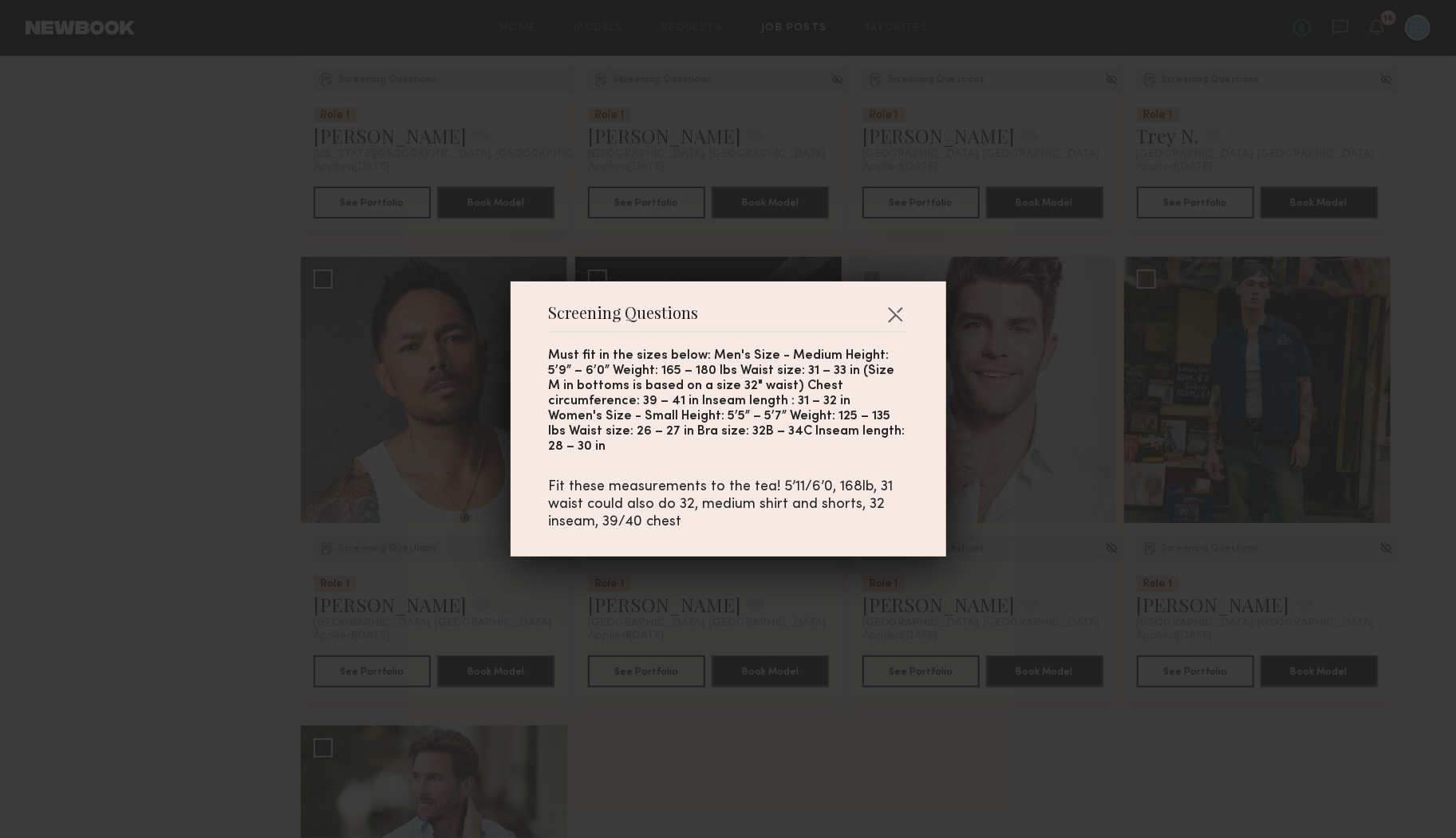
click at [703, 590] on div "Screening Questions Must fit in the sizes below: Men's Size - Medium Height: 5’…" at bounding box center [728, 419] width 1456 height 838
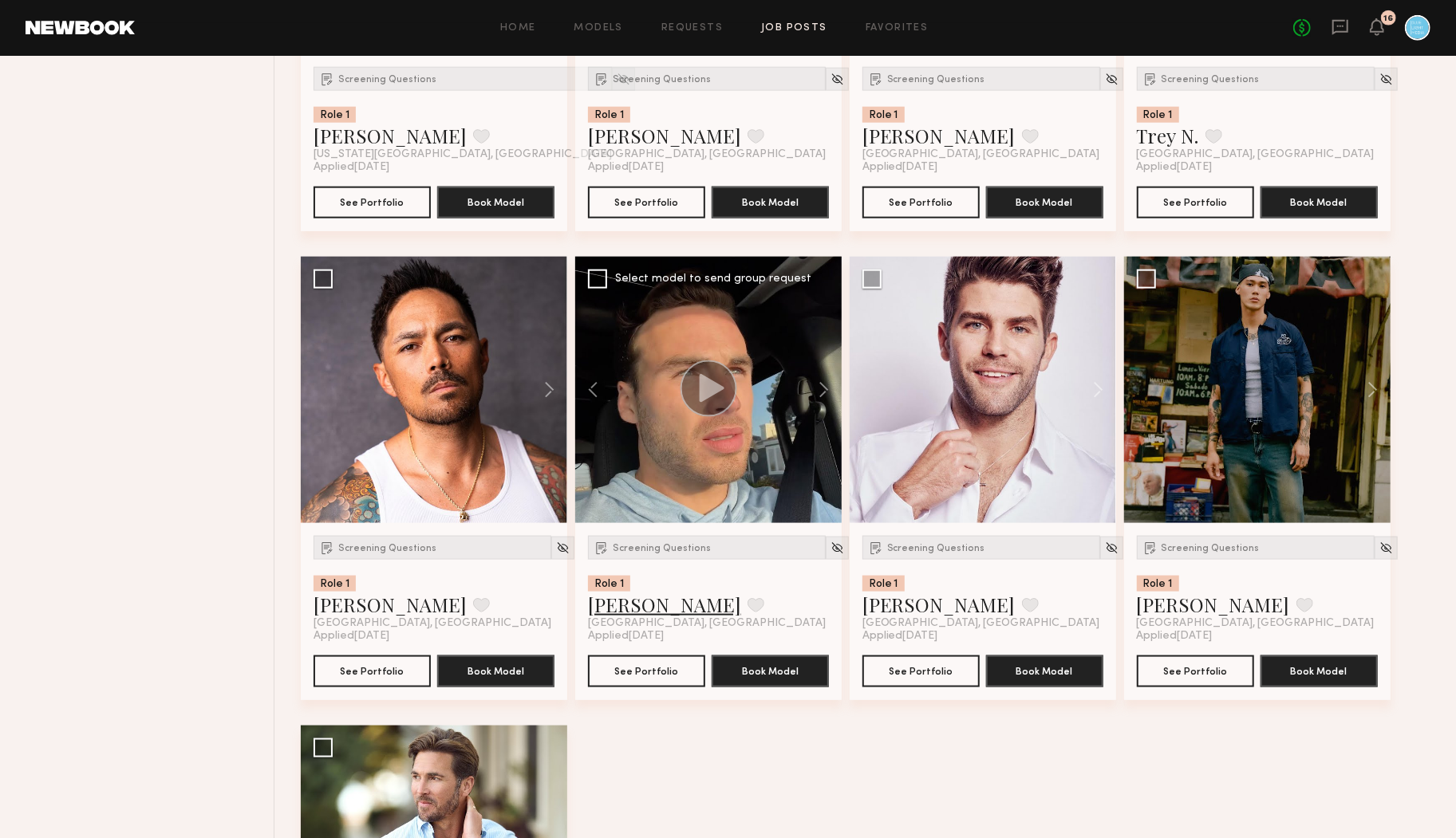
click at [613, 606] on link "Jake H." at bounding box center [664, 604] width 153 height 26
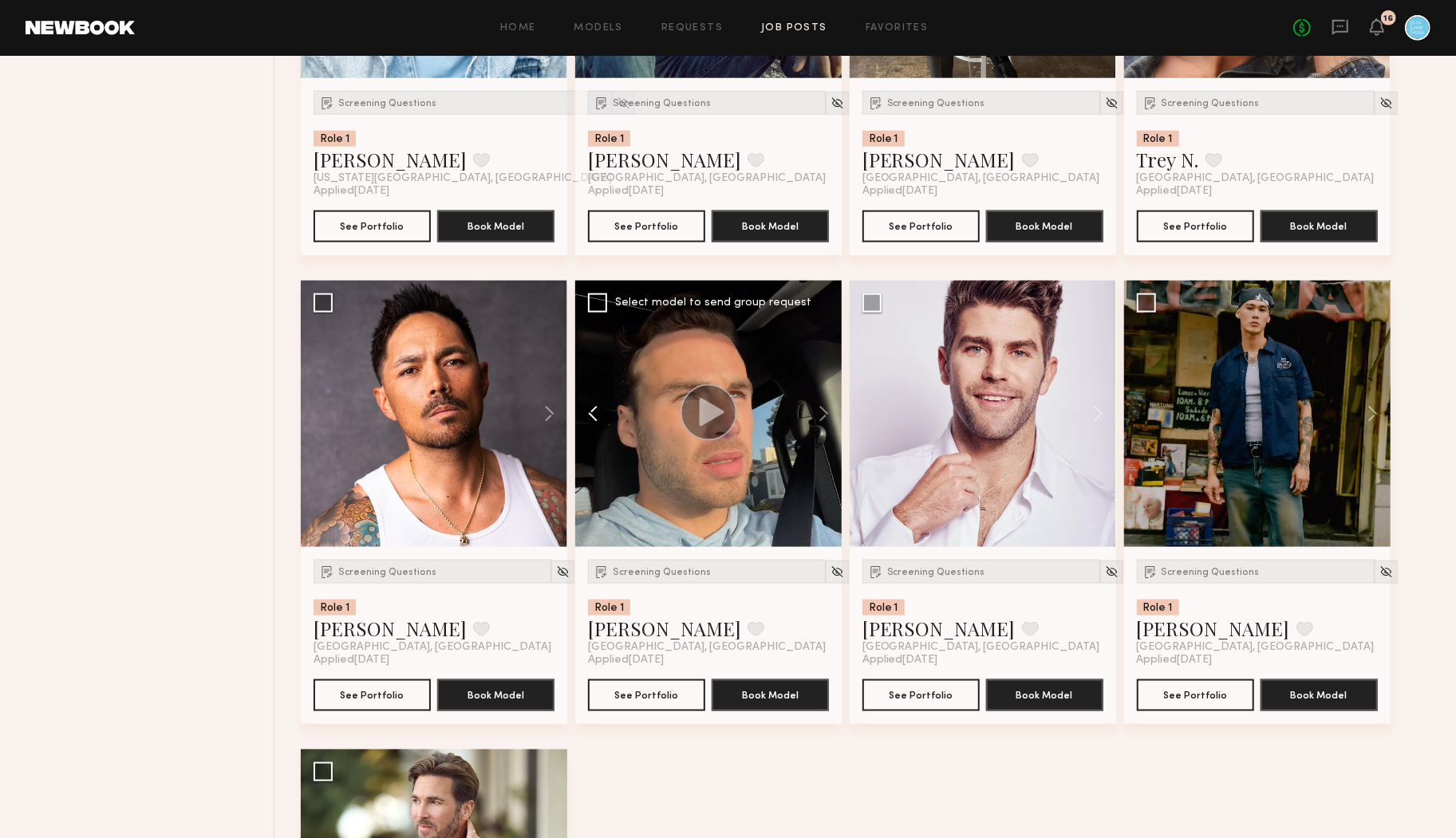
scroll to position [5612, 0]
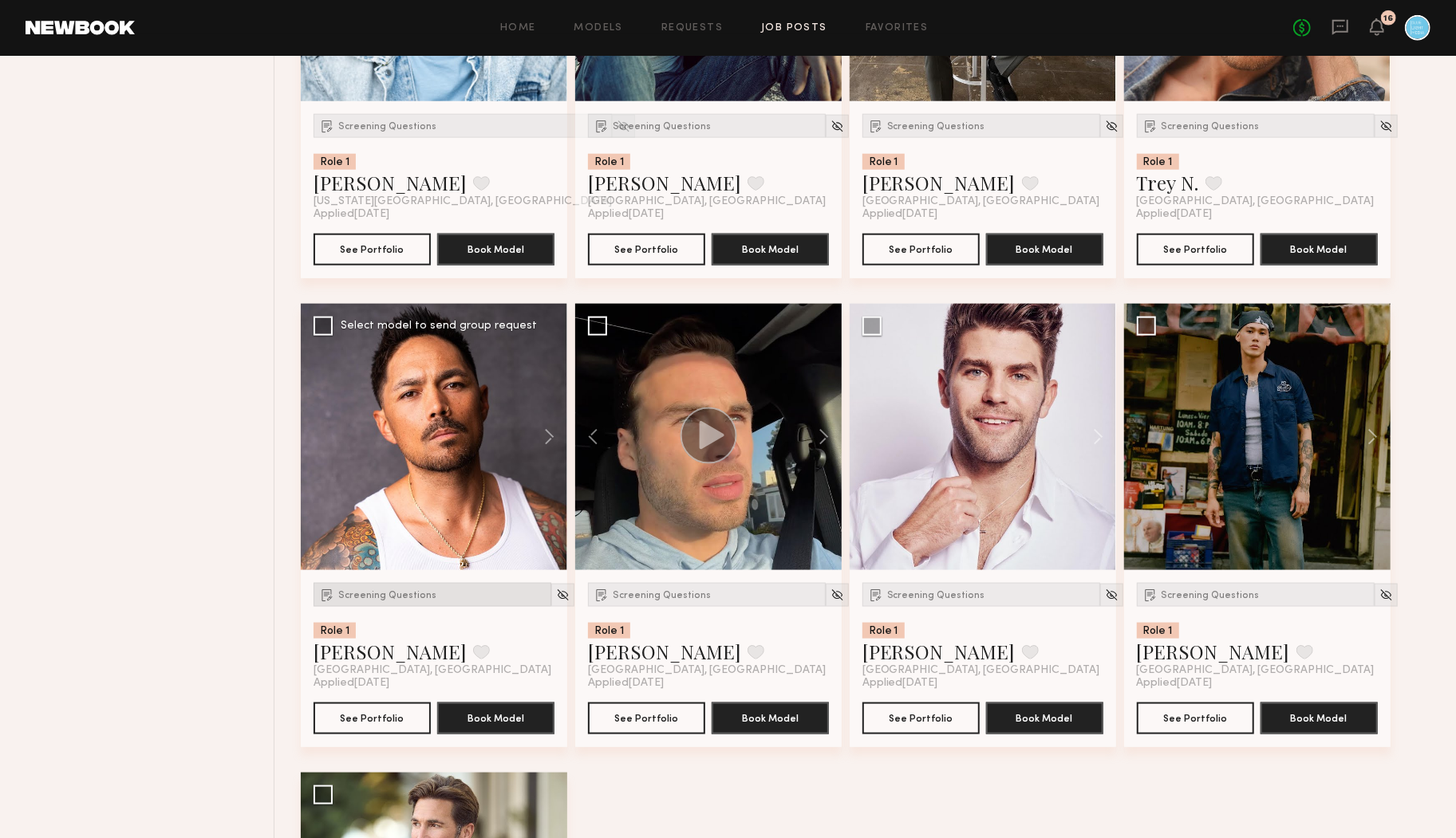
click at [399, 593] on span "Screening Questions" at bounding box center [387, 595] width 98 height 10
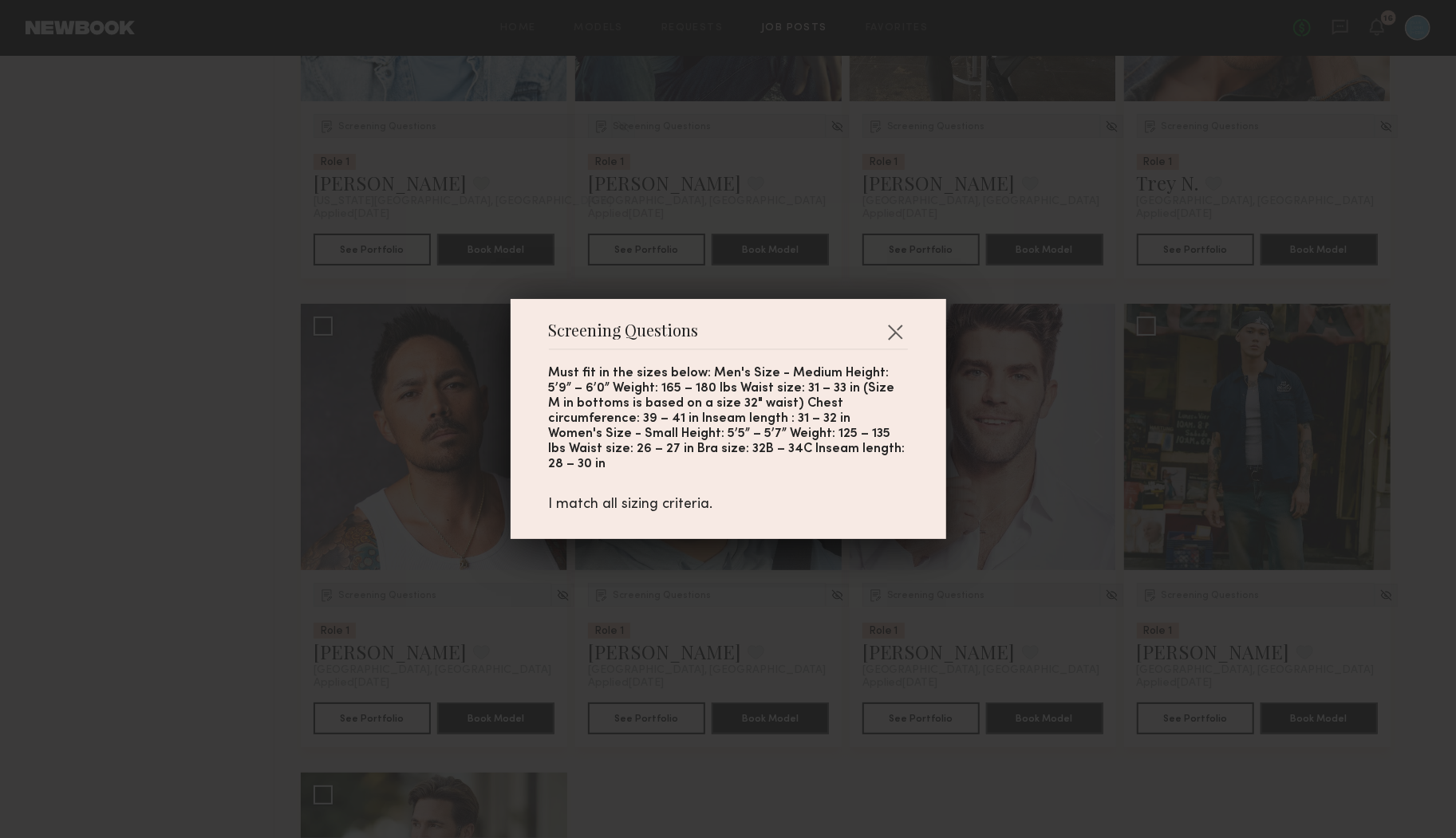
click at [717, 658] on div "Screening Questions Must fit in the sizes below: Men's Size - Medium Height: 5’…" at bounding box center [728, 419] width 1456 height 838
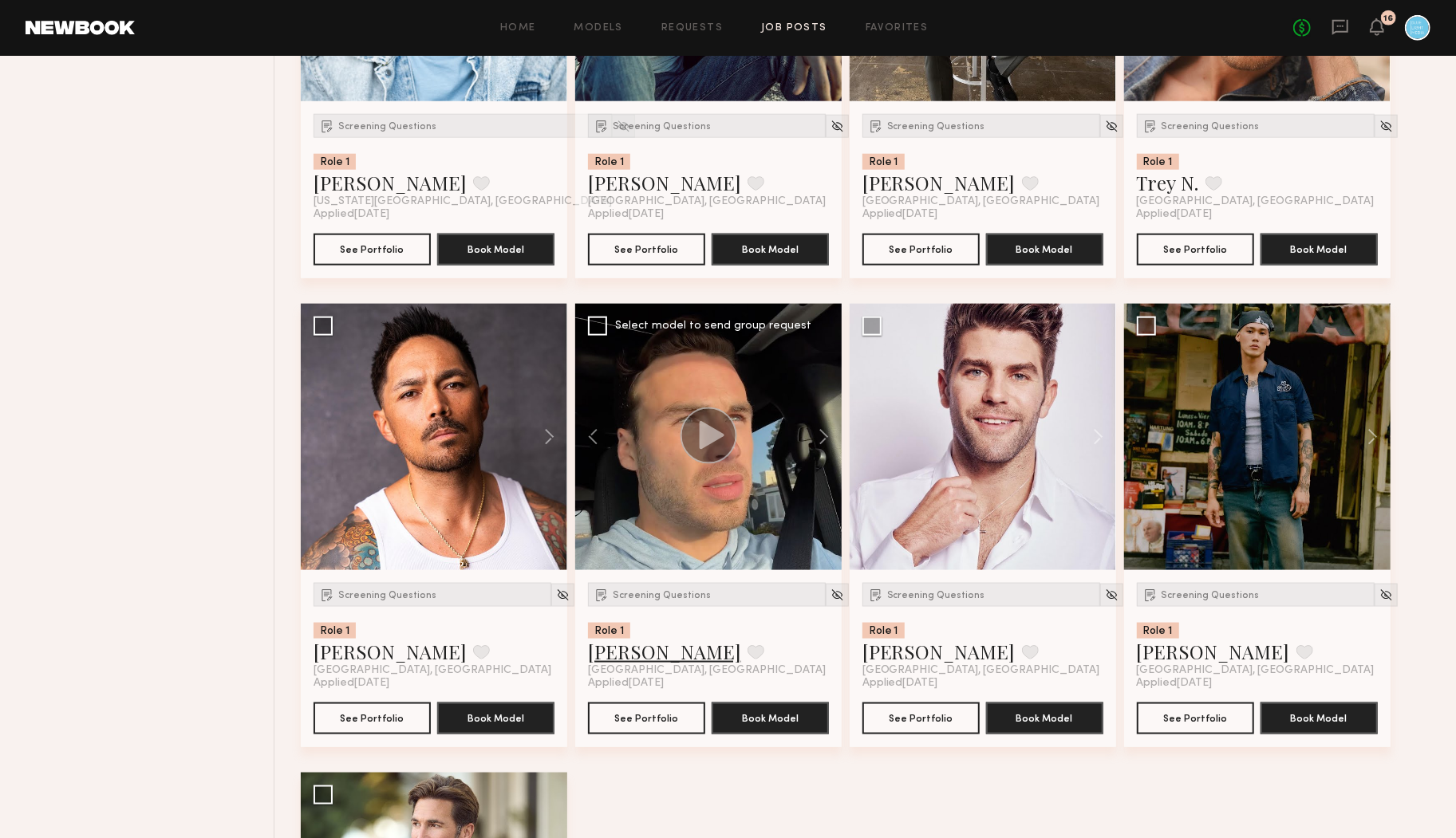
click at [622, 652] on link "Jake H." at bounding box center [664, 651] width 153 height 26
click at [629, 651] on link "Jake H." at bounding box center [664, 651] width 153 height 26
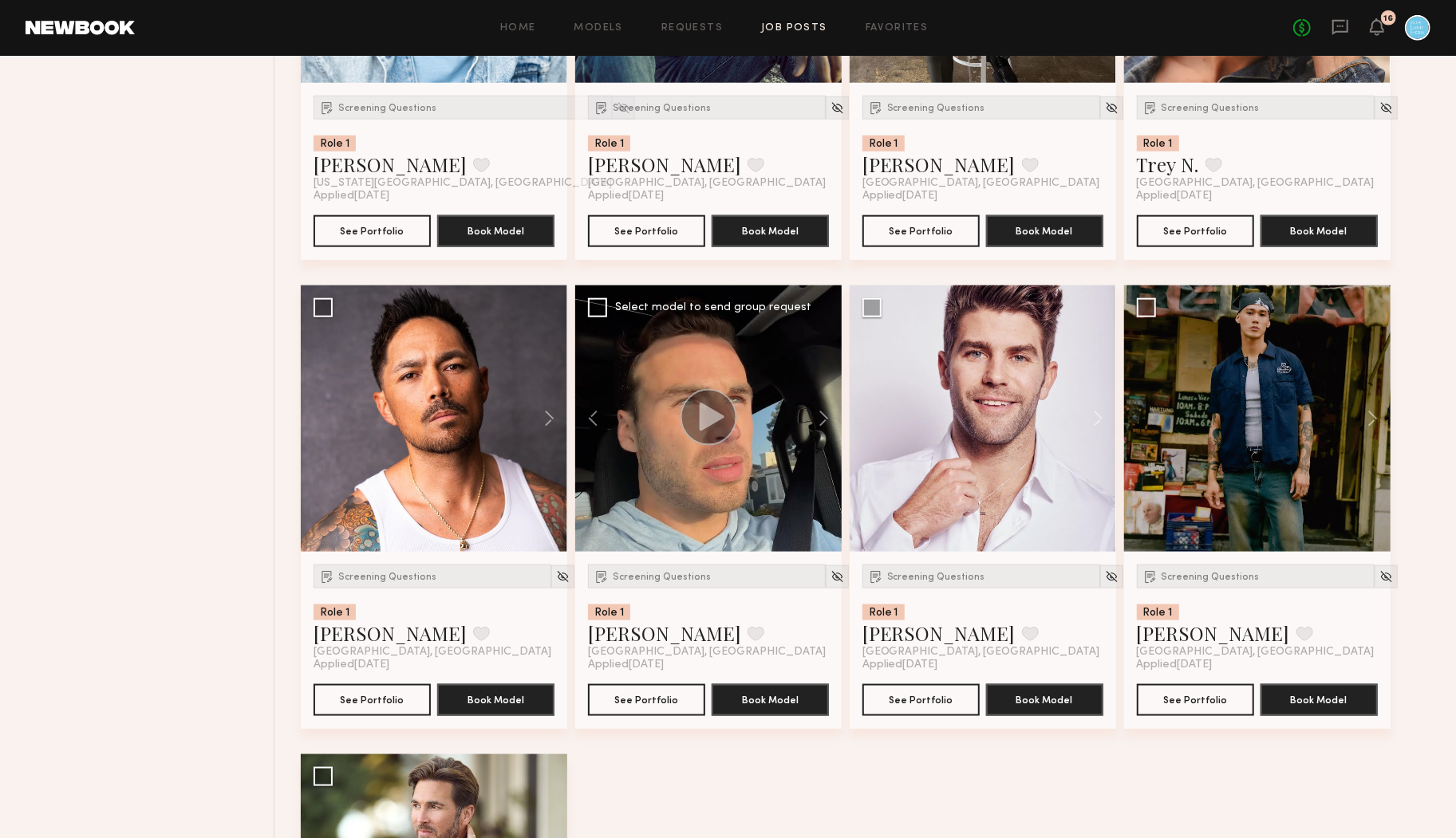
scroll to position [5635, 0]
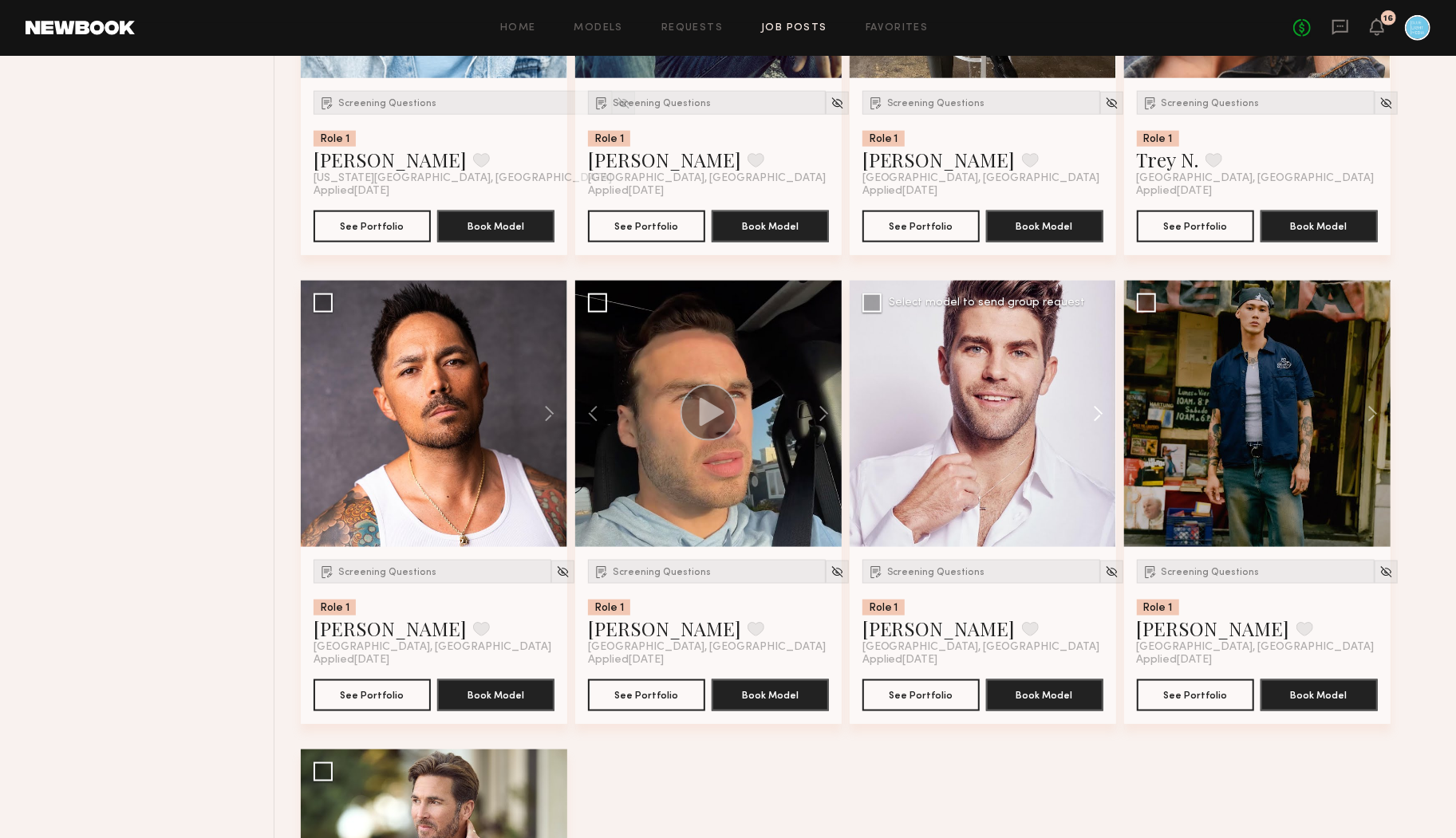
click at [1099, 407] on button at bounding box center [1091, 414] width 51 height 267
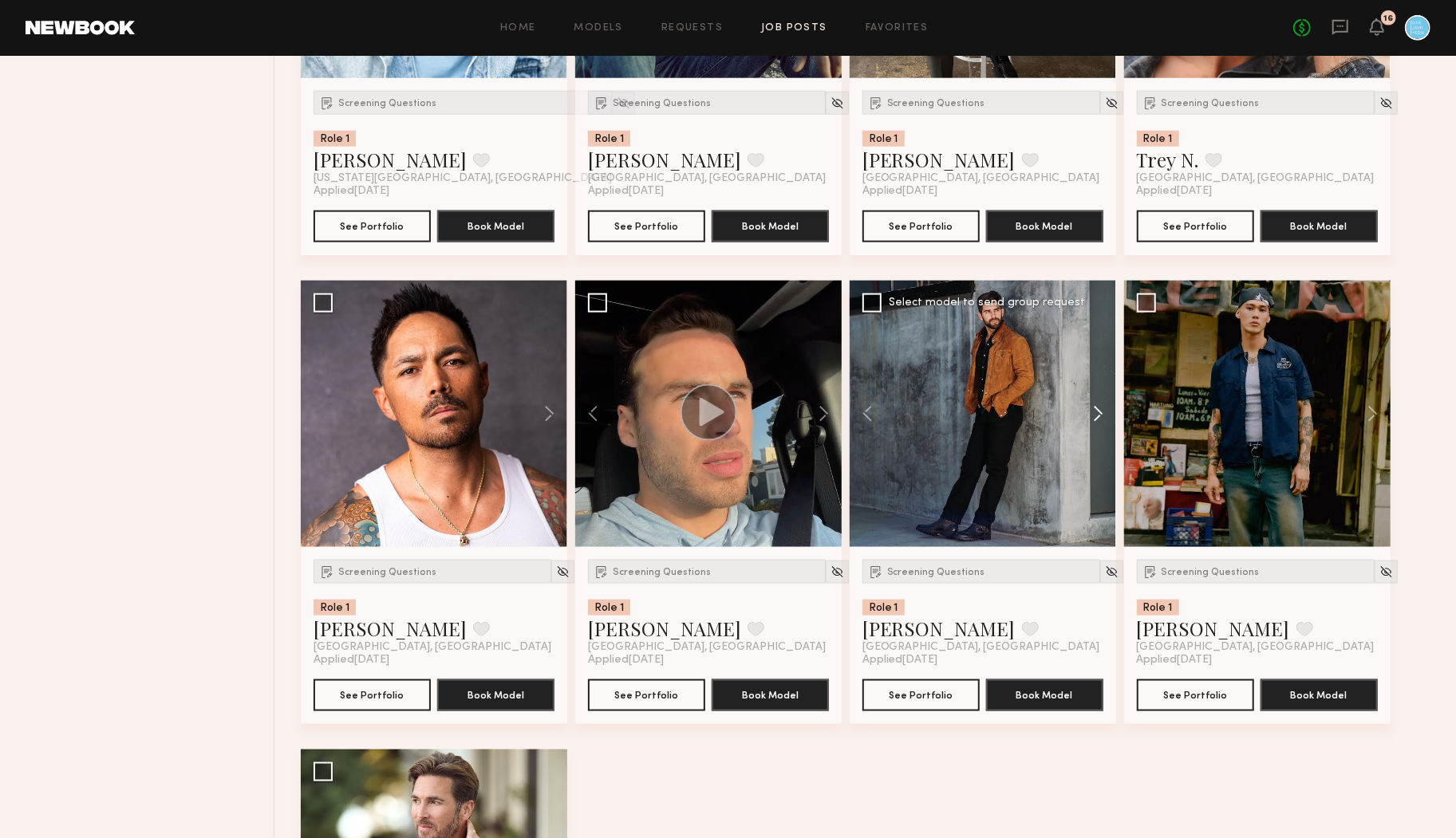
click at [1099, 408] on button at bounding box center [1091, 414] width 51 height 267
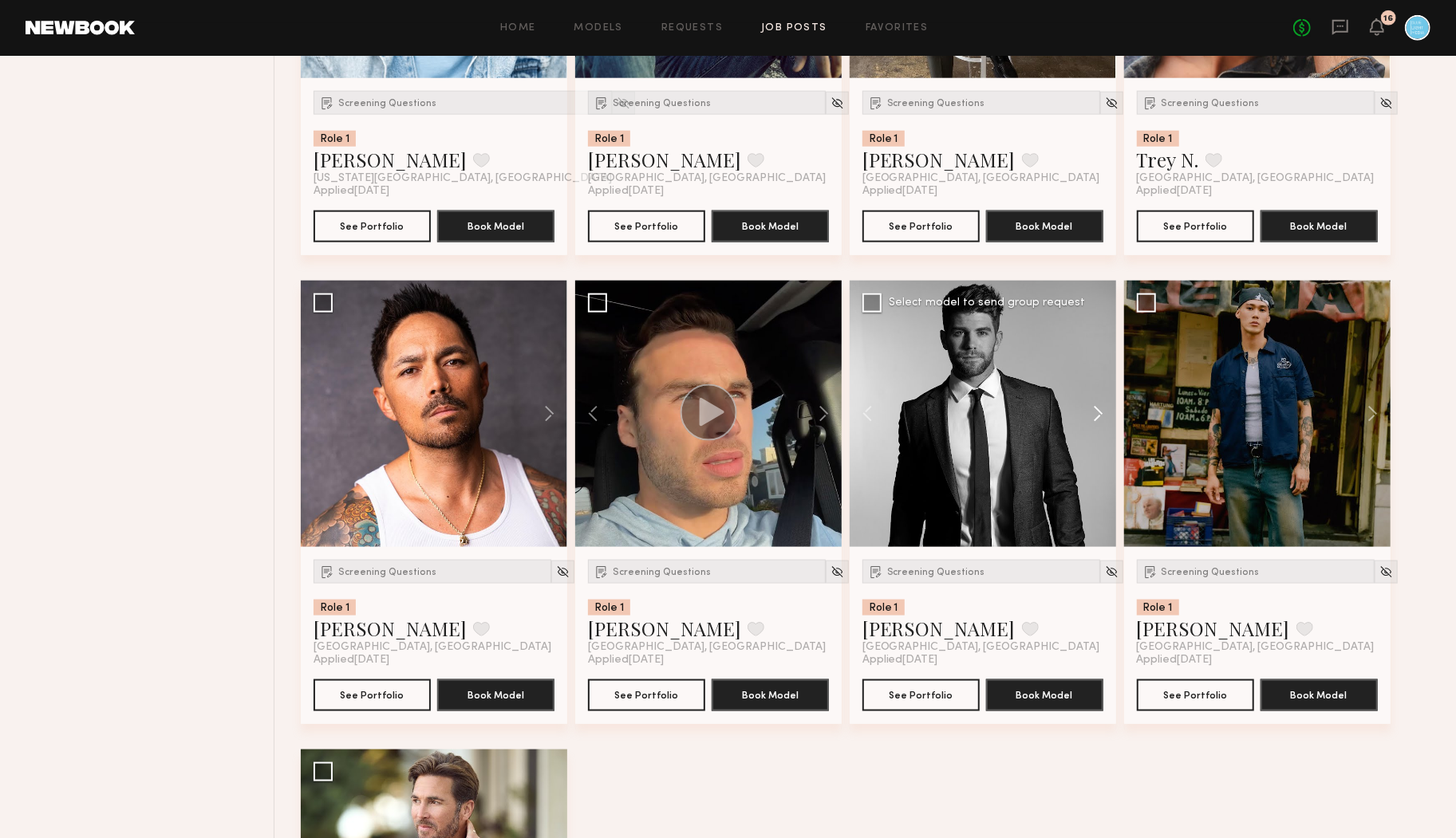
click at [1099, 408] on button at bounding box center [1091, 414] width 51 height 267
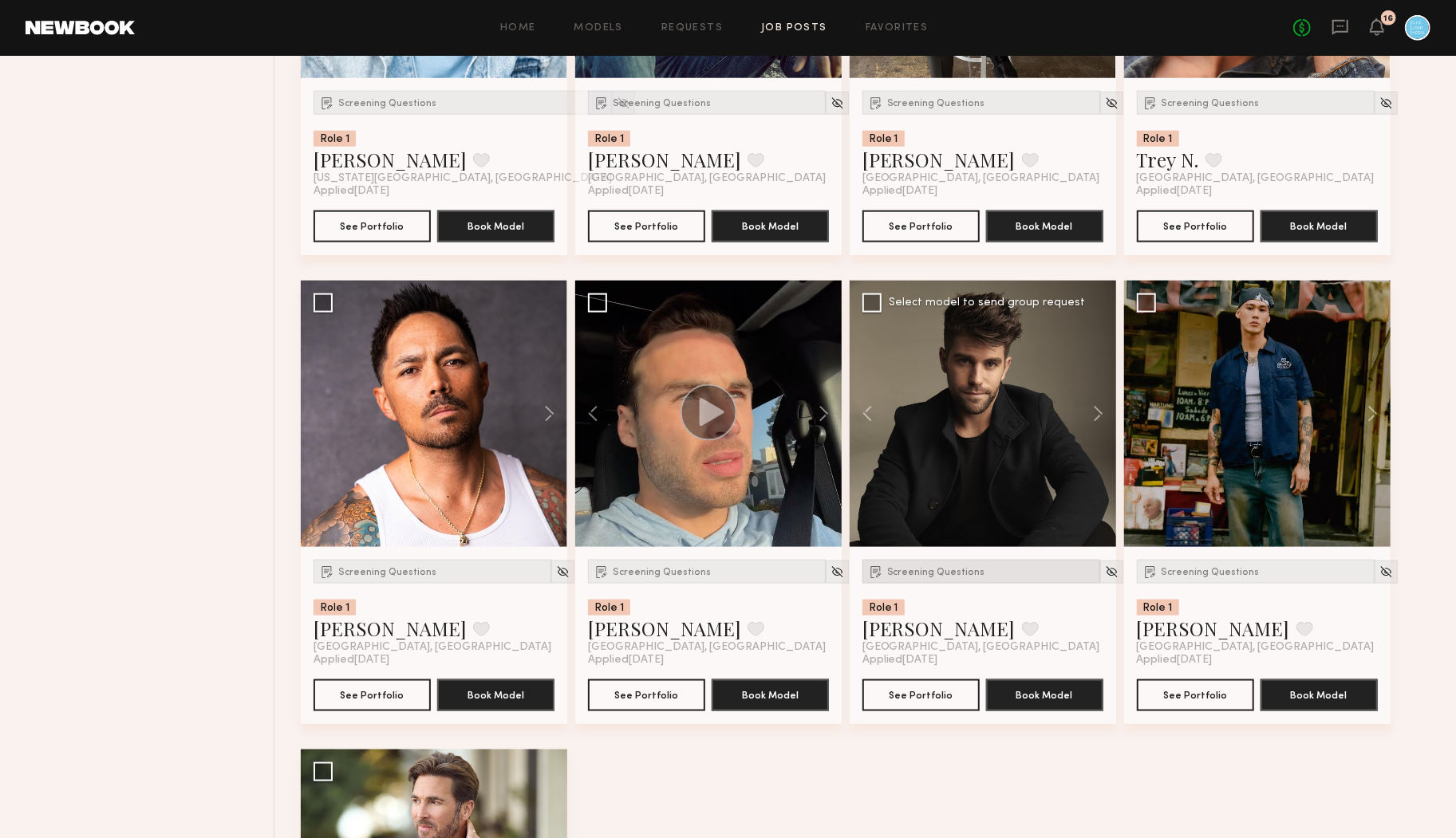
click at [913, 573] on span "Screening Questions" at bounding box center [936, 572] width 98 height 10
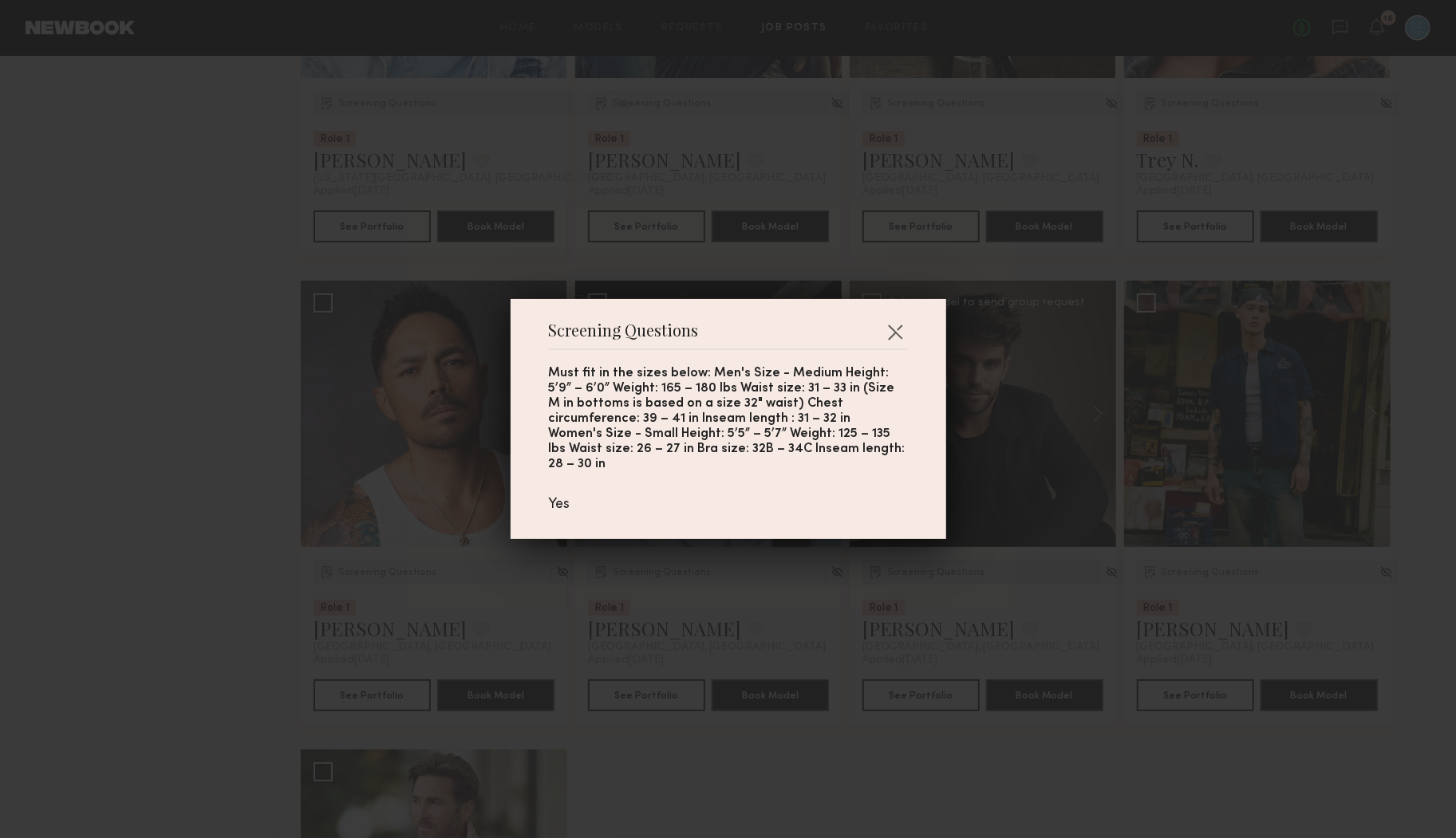
click at [913, 573] on div "Screening Questions Must fit in the sizes below: Men's Size - Medium Height: 5’…" at bounding box center [728, 419] width 1456 height 838
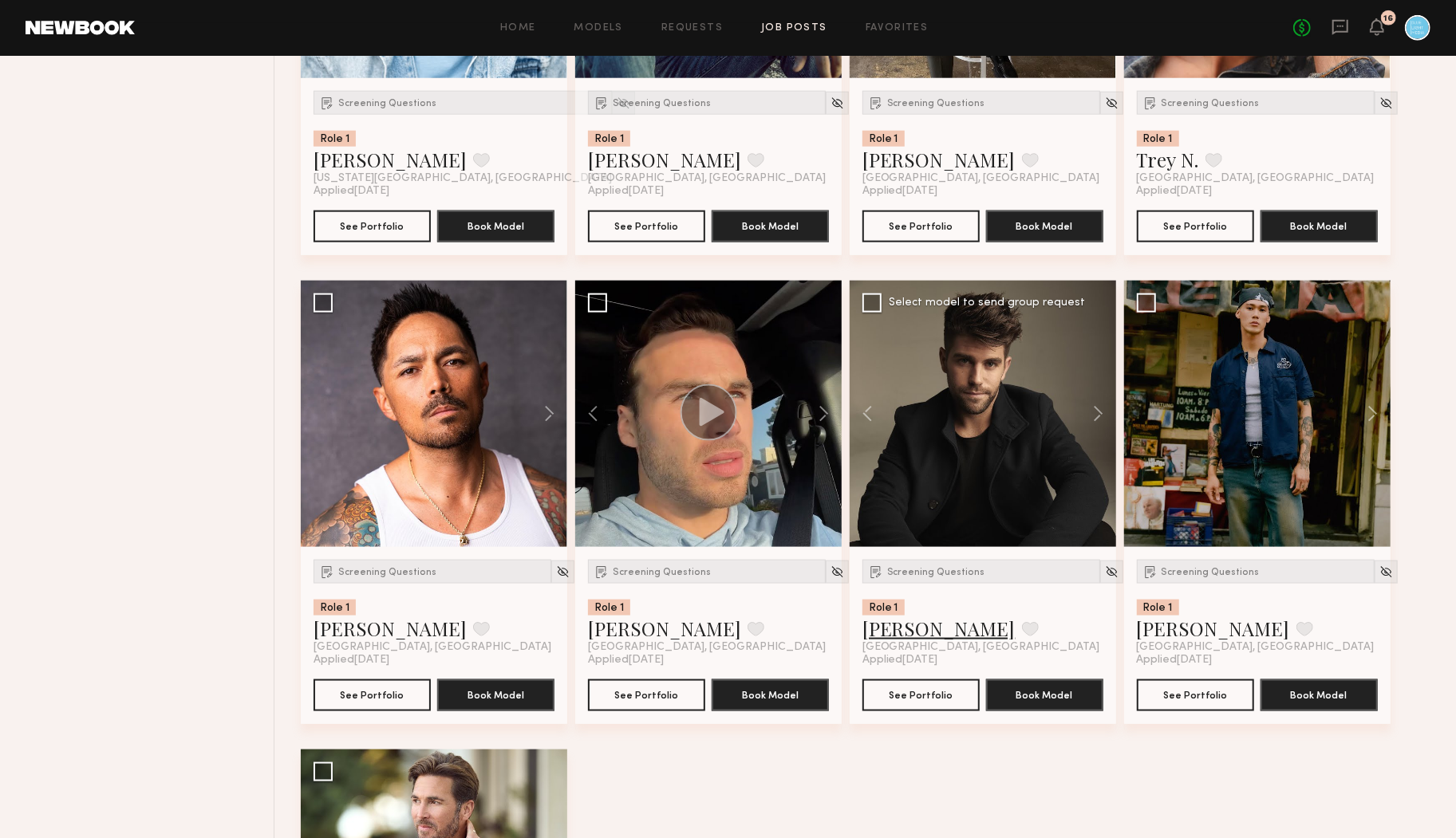
click at [899, 626] on link "[PERSON_NAME]" at bounding box center [938, 628] width 153 height 26
click at [912, 562] on div "Screening Questions" at bounding box center [981, 571] width 238 height 24
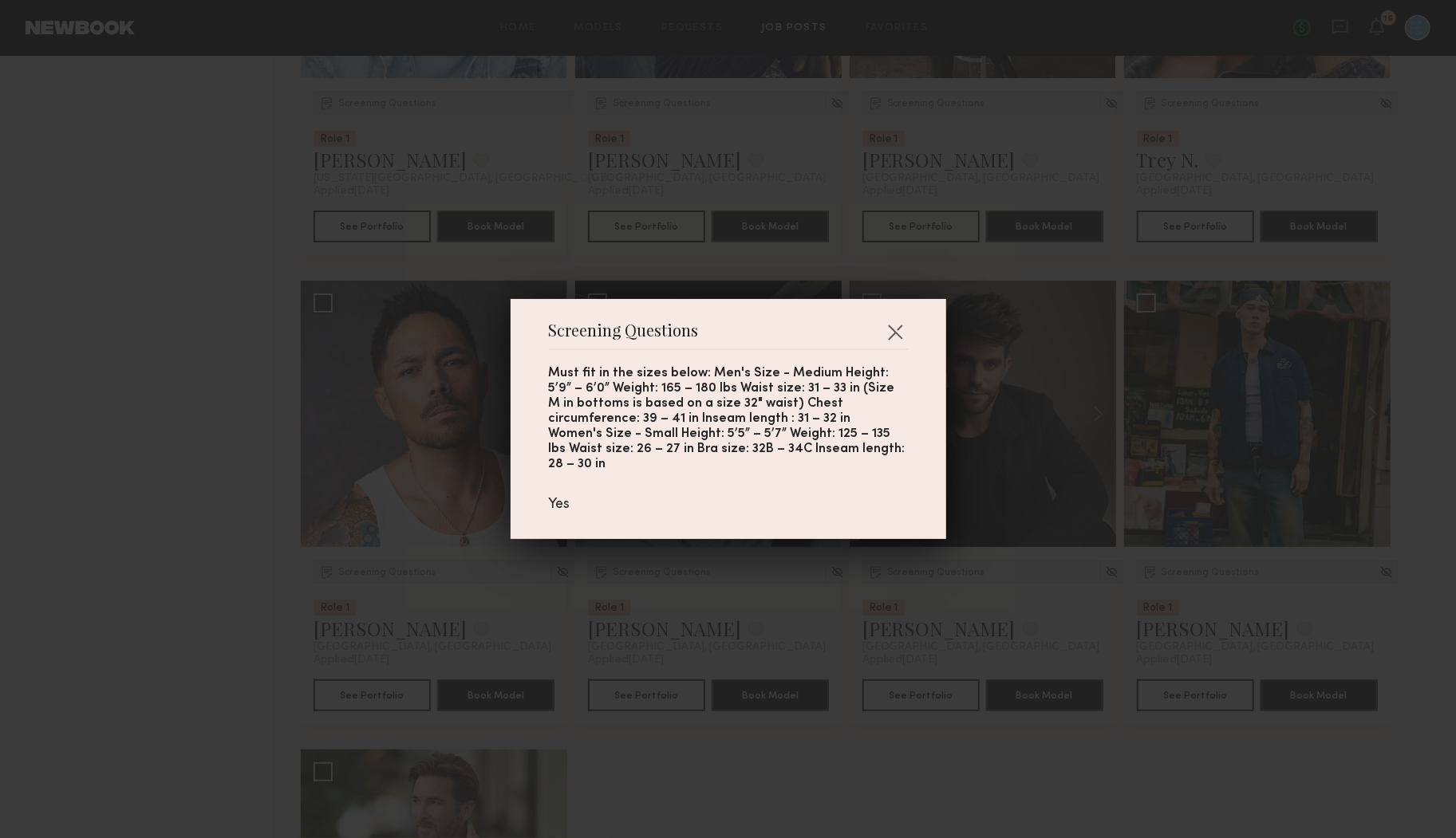
click at [911, 562] on div "Screening Questions Must fit in the sizes below: Men's Size - Medium Height: 5’…" at bounding box center [728, 419] width 1456 height 838
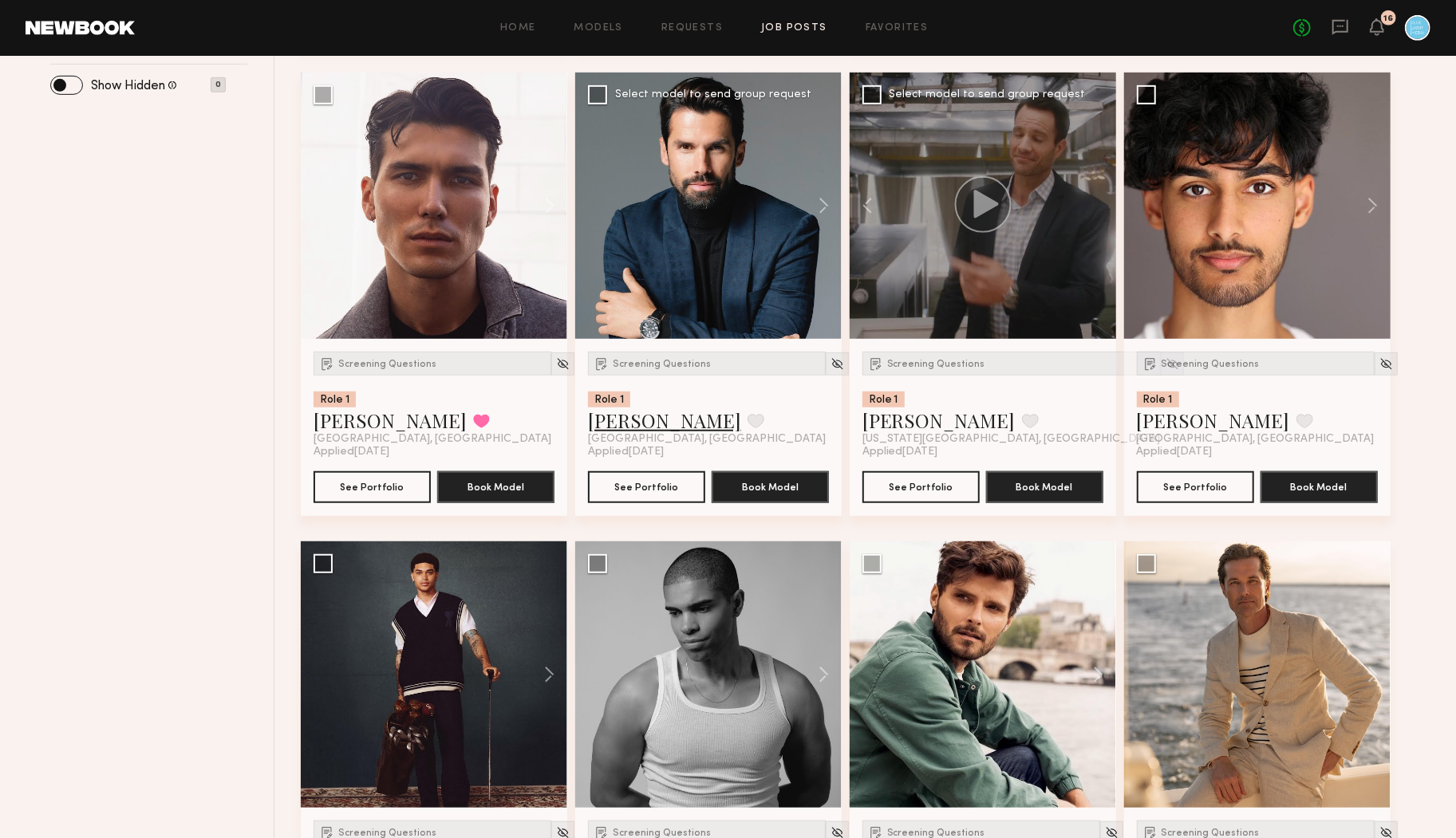
scroll to position [0, 0]
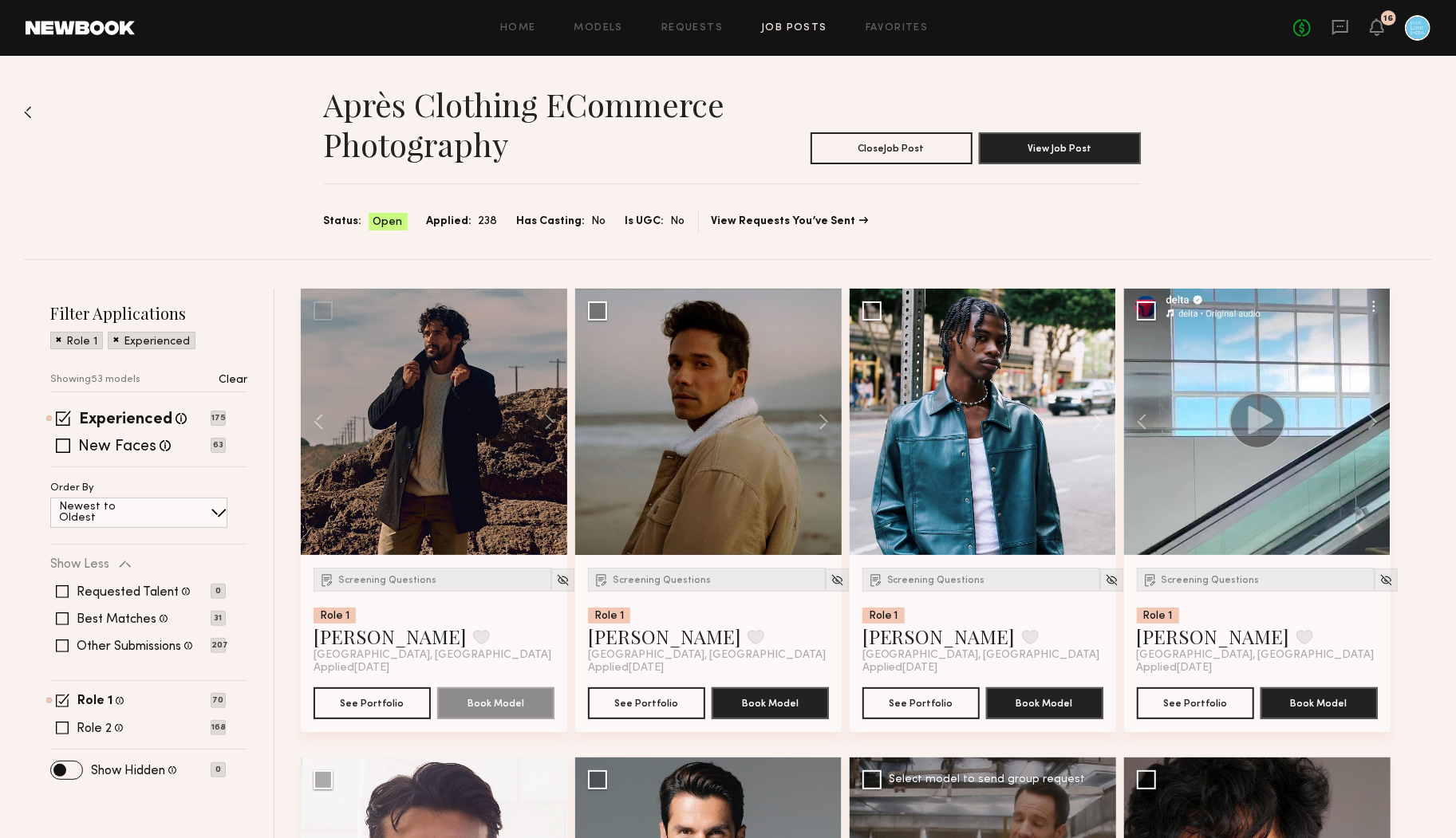
click at [216, 199] on div "Après Clothing eCommerce Photography Close Job Post View Job Post Status: Open …" at bounding box center [728, 157] width 1408 height 203
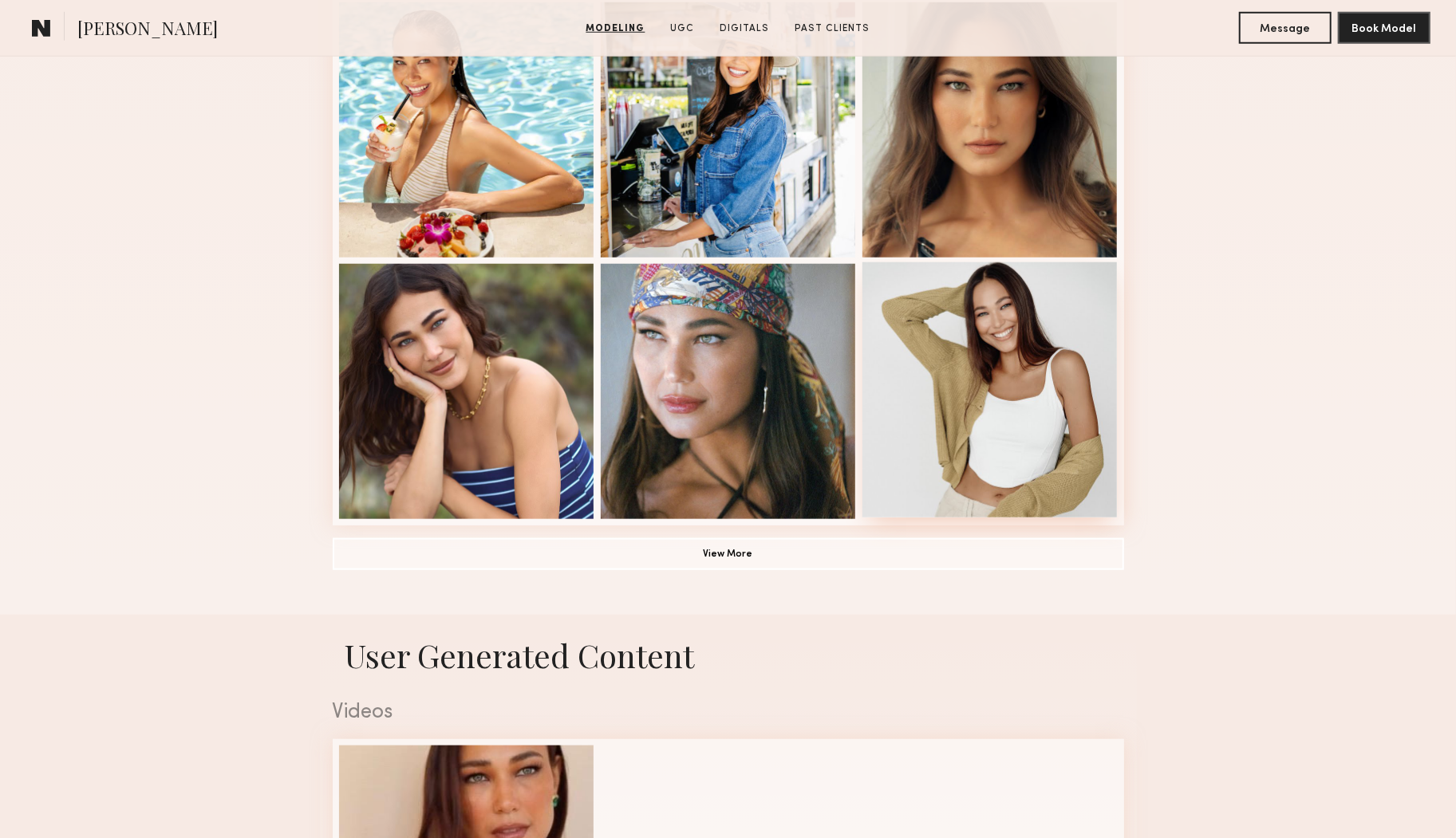
scroll to position [990, 0]
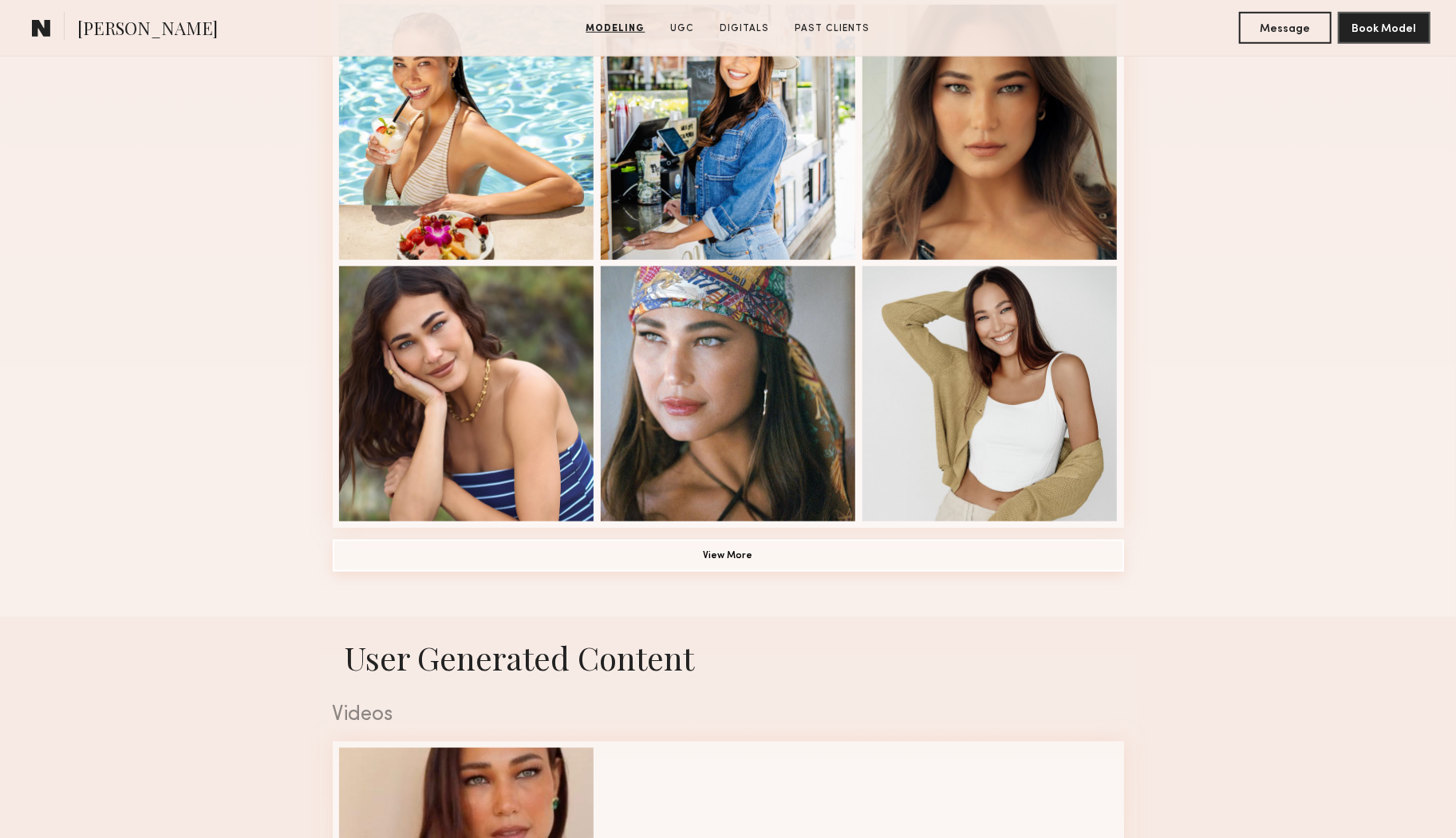
click at [737, 554] on button "View More" at bounding box center [729, 555] width 792 height 32
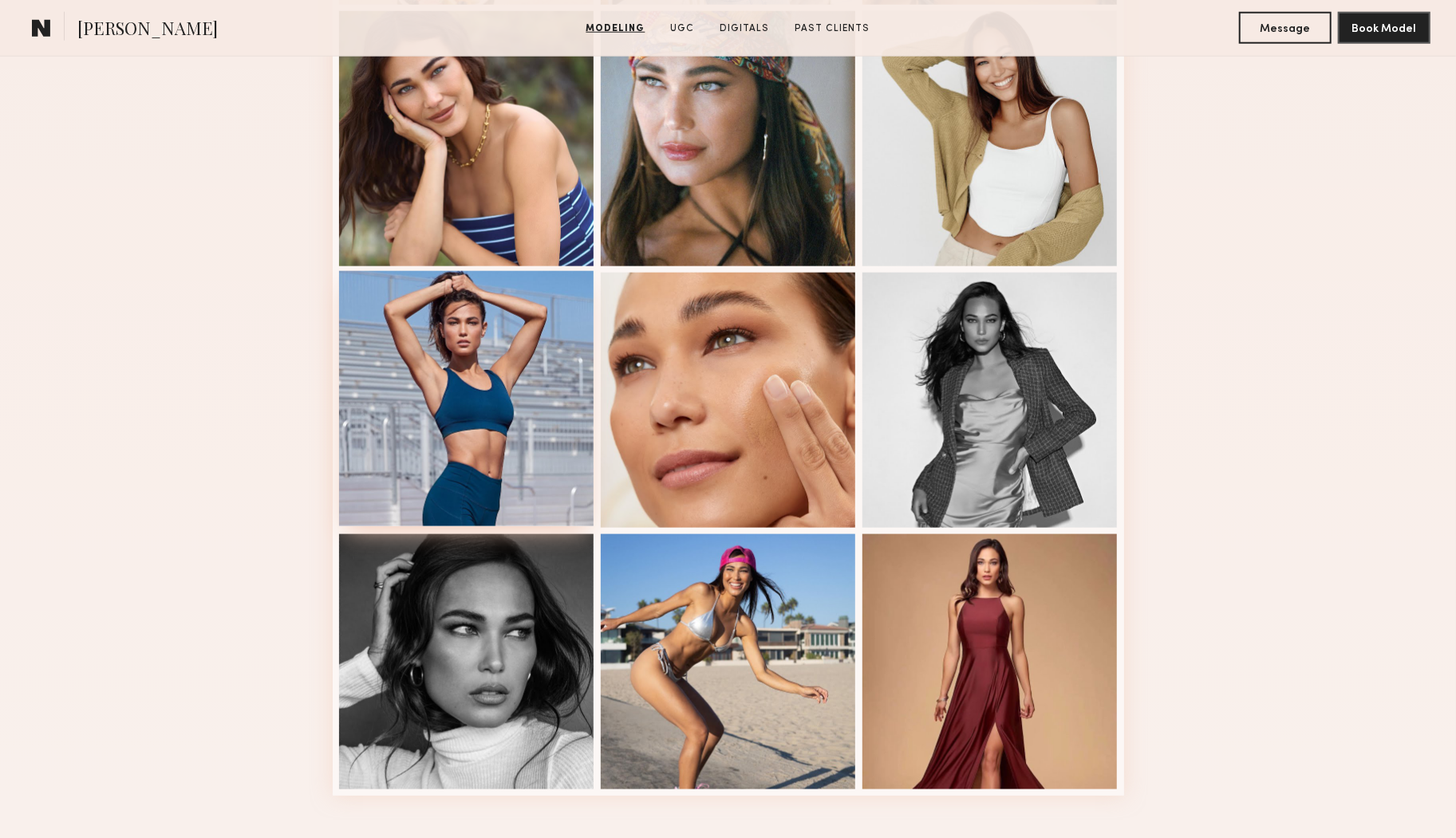
scroll to position [1250, 0]
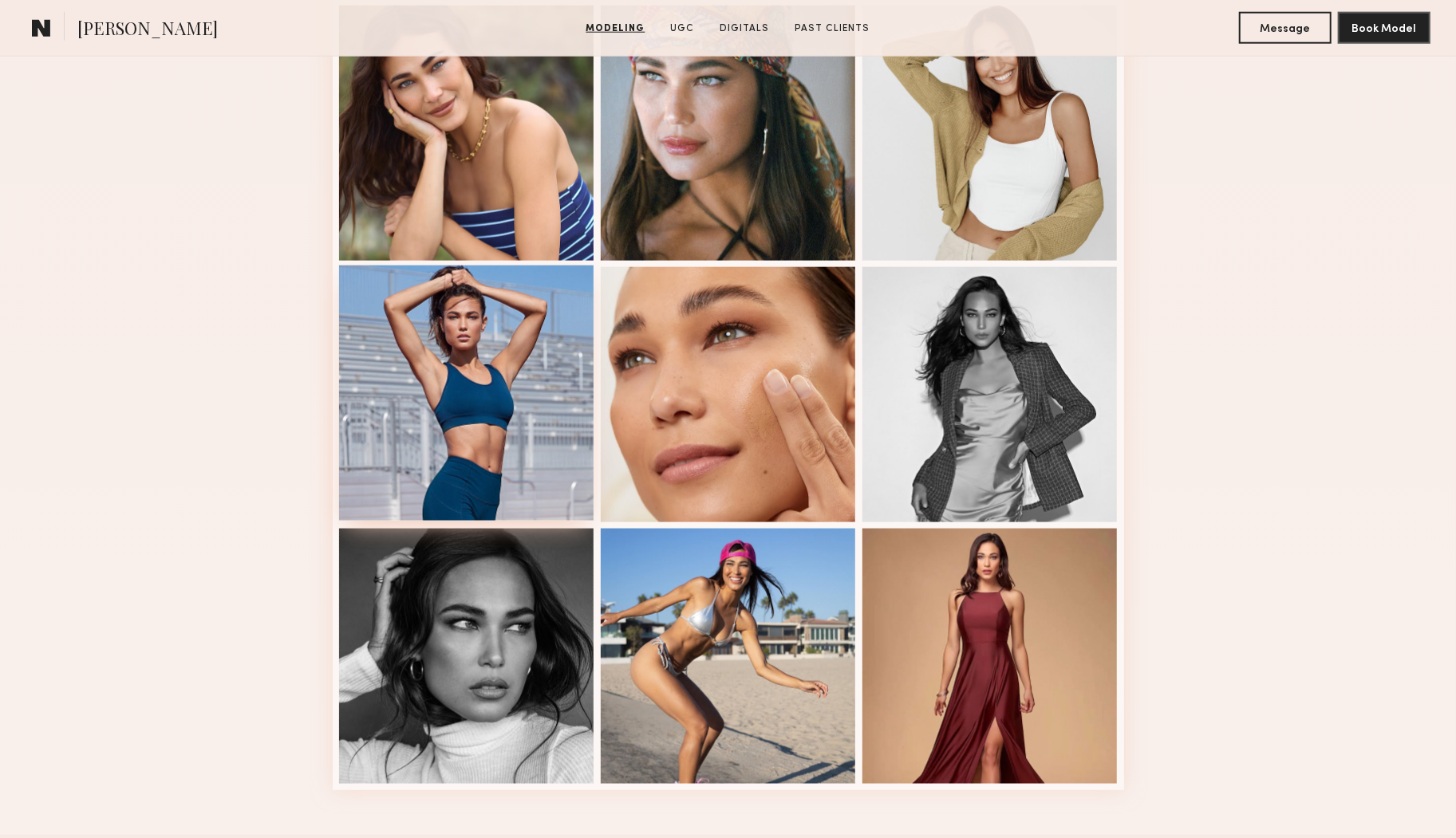
click at [457, 412] on div at bounding box center [466, 393] width 255 height 255
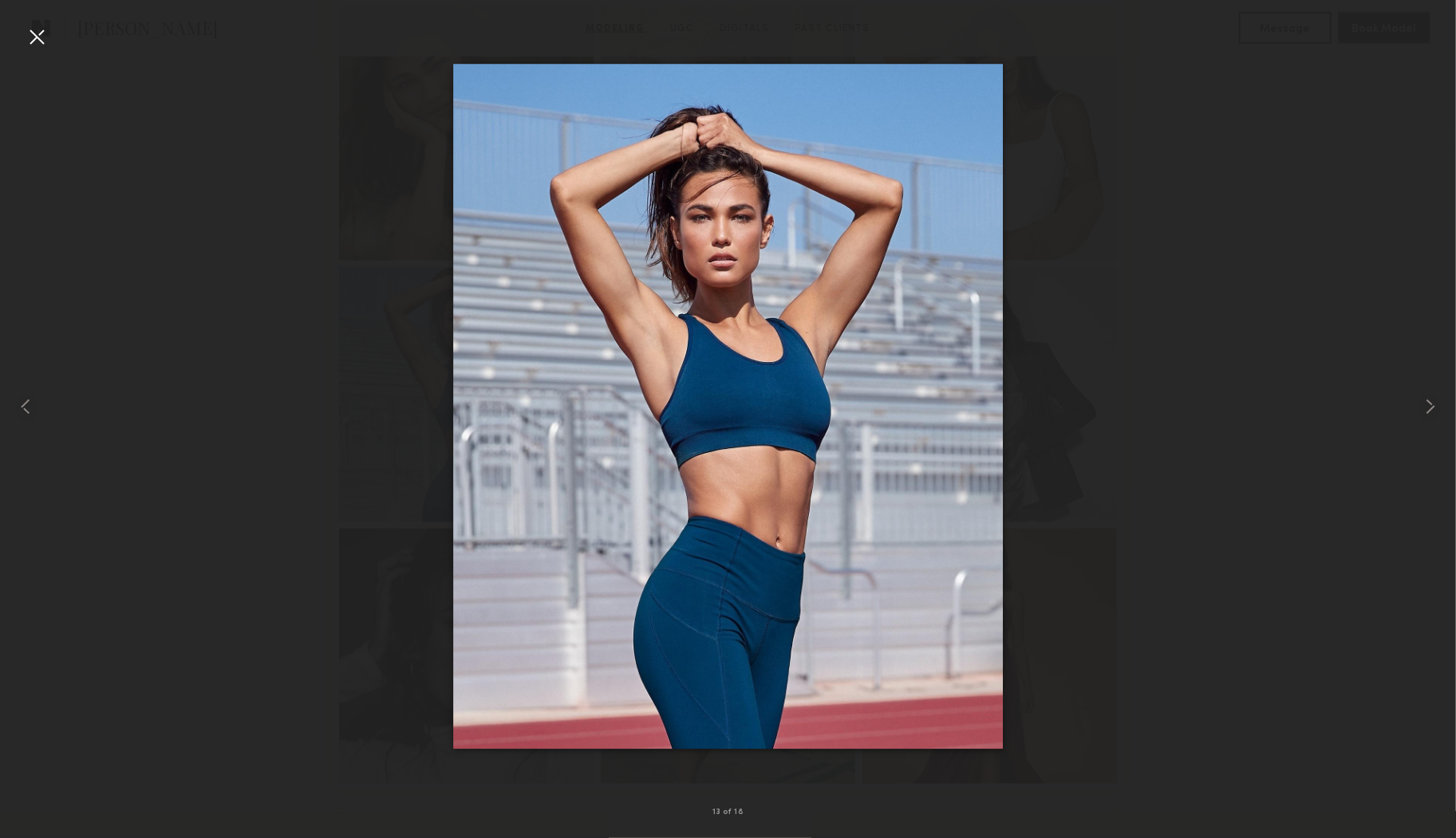
click at [1134, 611] on div at bounding box center [728, 406] width 1456 height 761
click at [39, 39] on div at bounding box center [36, 36] width 26 height 26
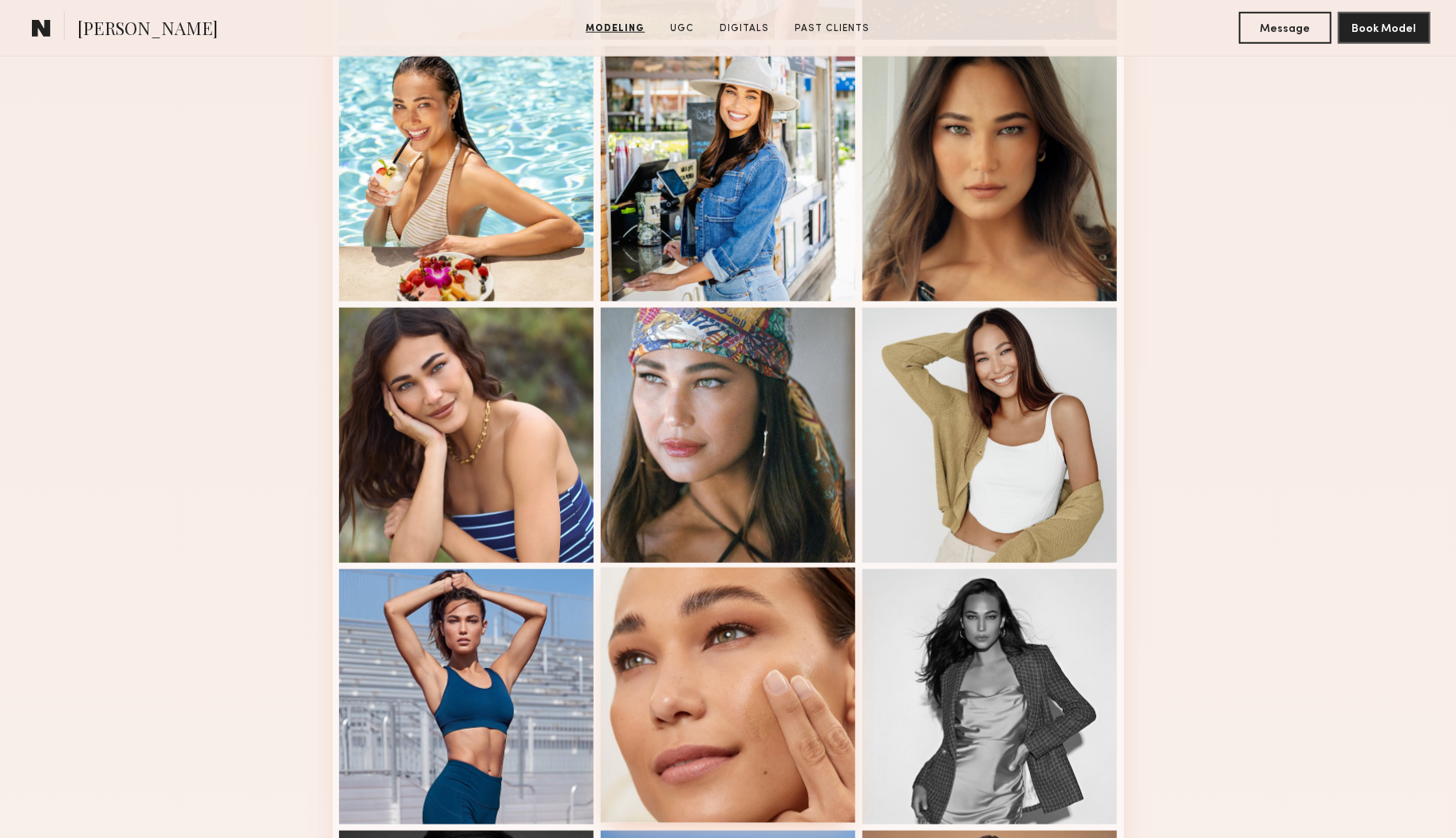
scroll to position [944, 0]
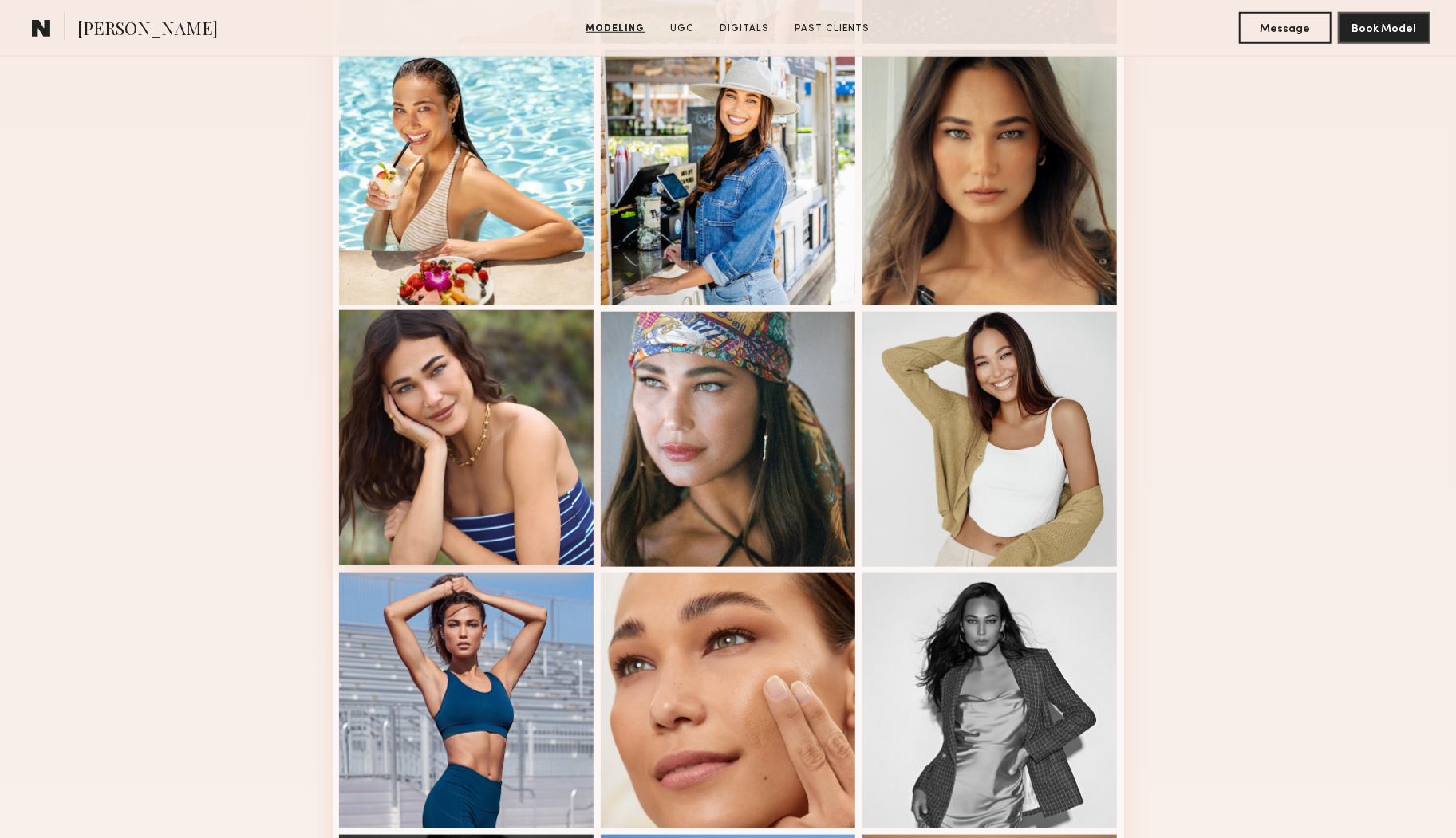
click at [521, 390] on div at bounding box center [466, 437] width 255 height 255
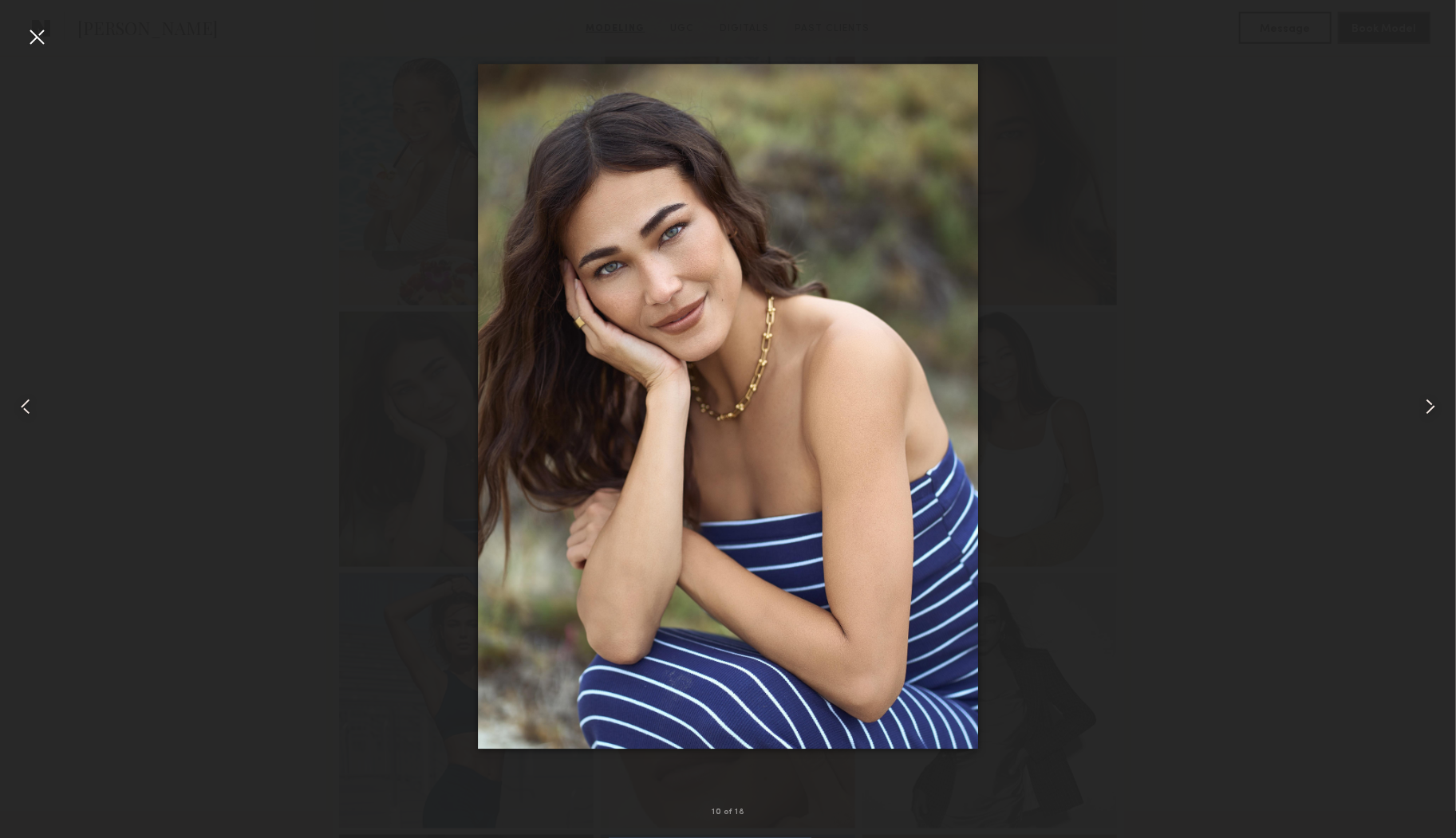
click at [33, 34] on div at bounding box center [36, 36] width 26 height 26
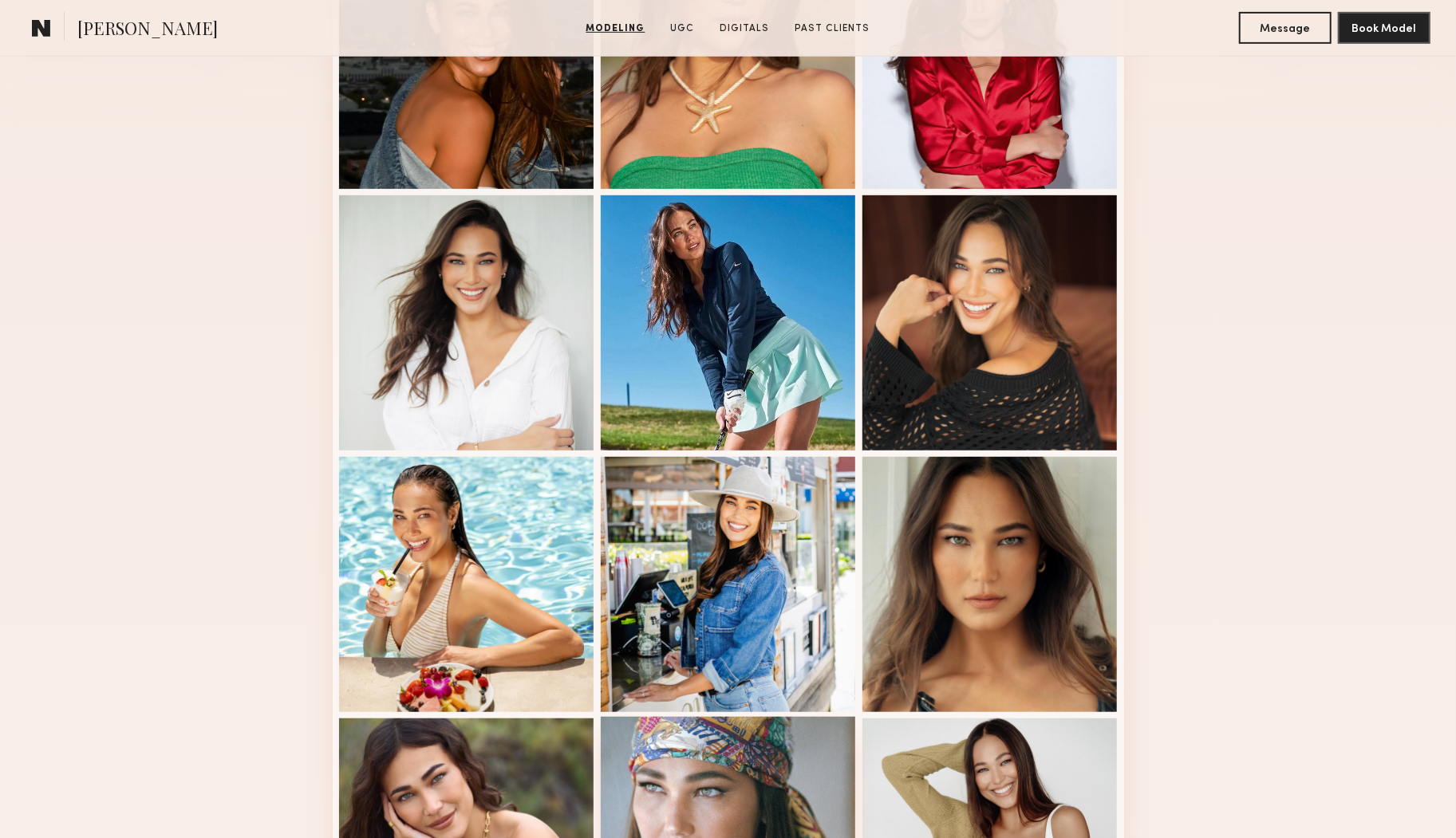
scroll to position [540, 0]
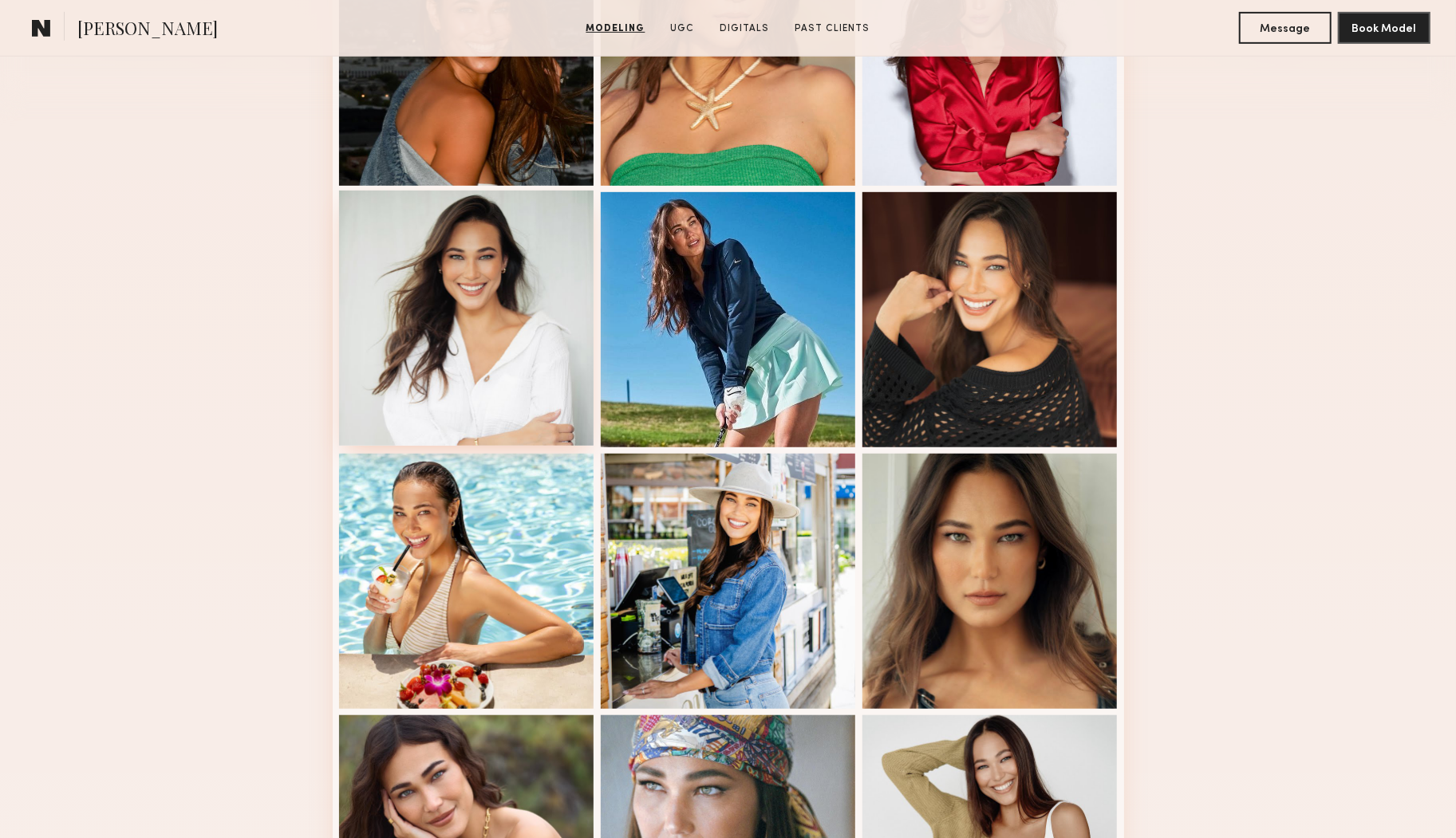
click at [425, 297] on div at bounding box center [466, 318] width 255 height 255
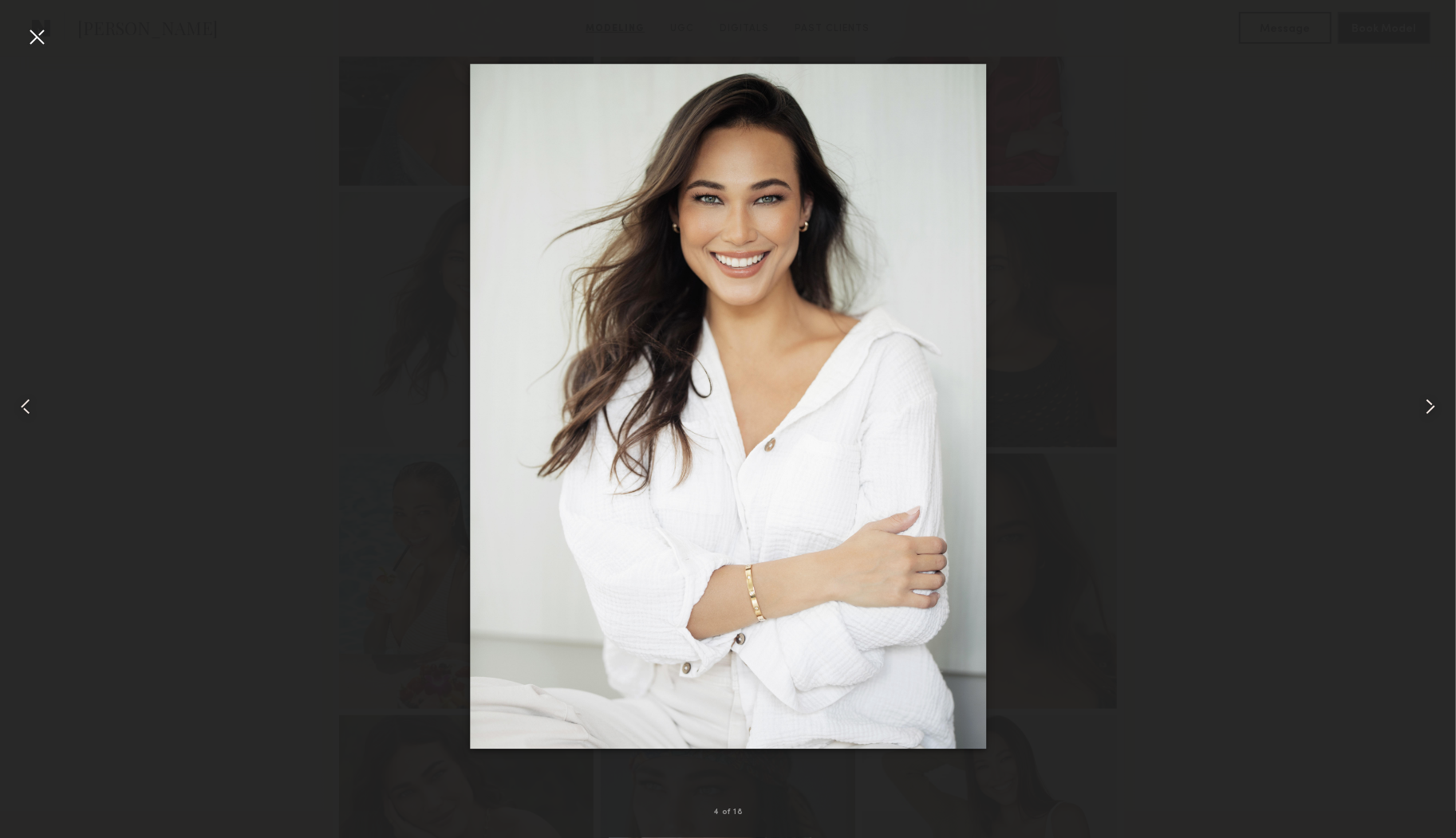
click at [38, 38] on div at bounding box center [36, 36] width 26 height 26
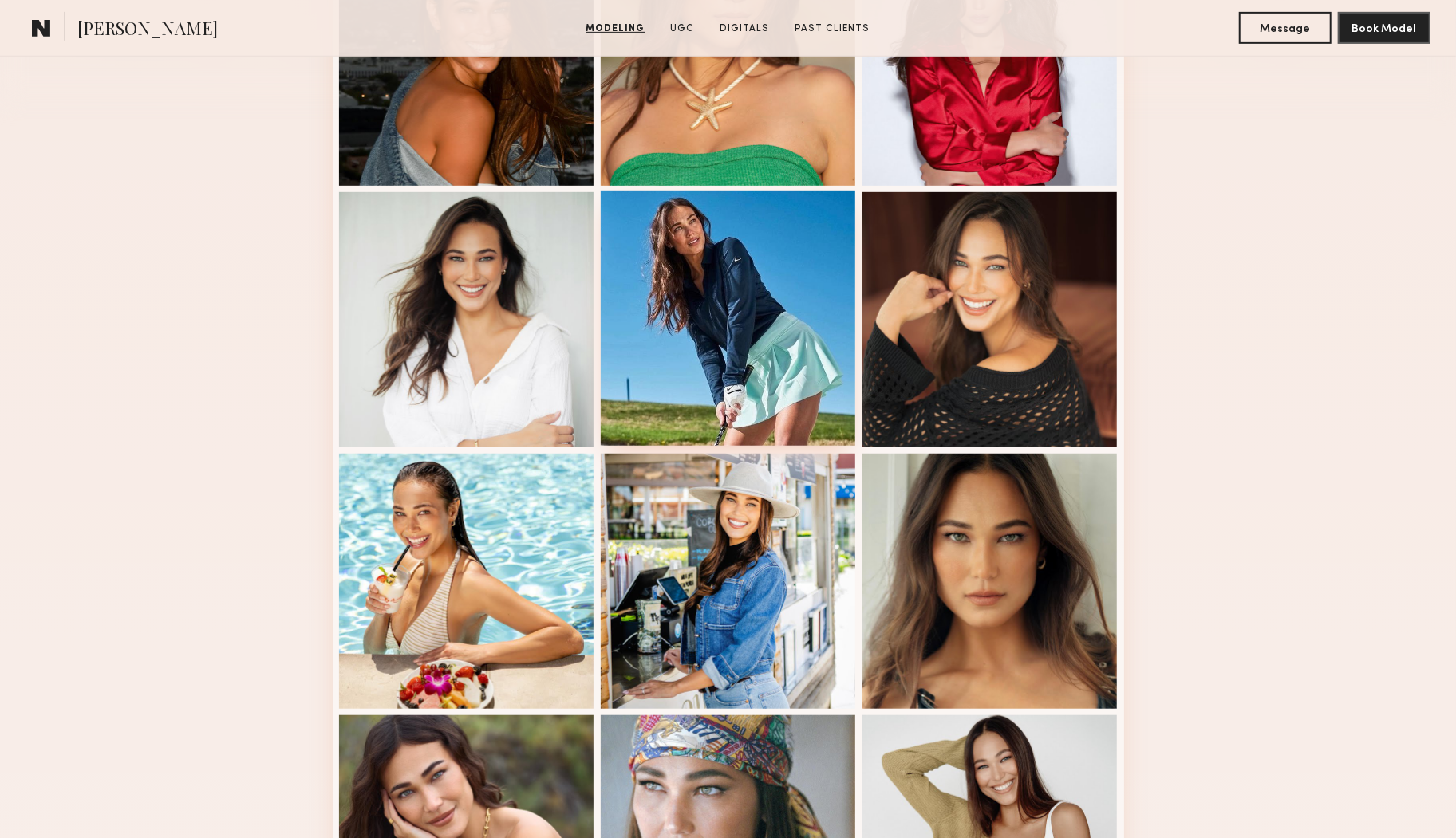
scroll to position [0, 0]
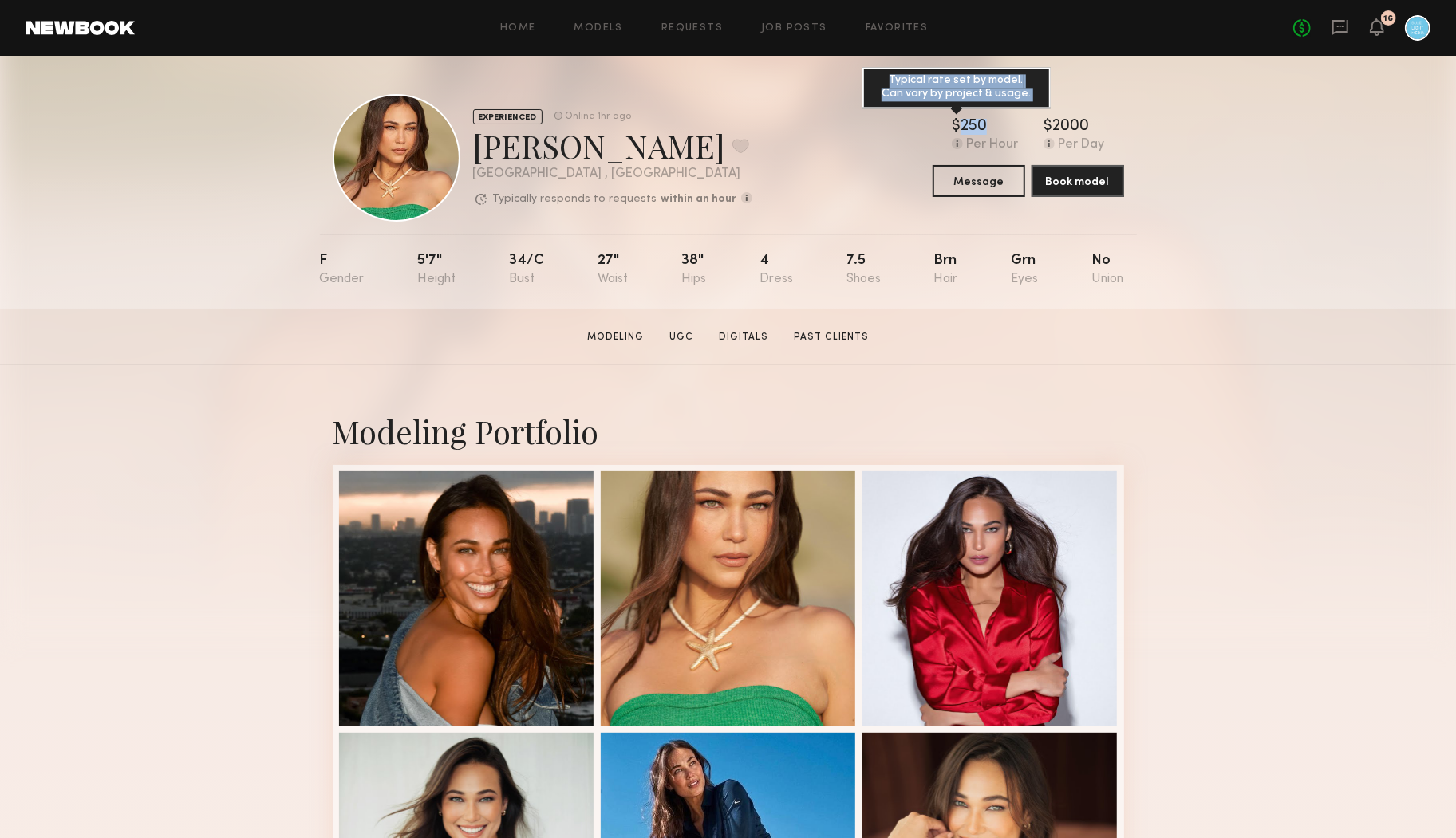
drag, startPoint x: 944, startPoint y: 125, endPoint x: 992, endPoint y: 125, distance: 48.0
click at [992, 125] on div "$ Typical rate set by model. Can vary by project & usage. 250 Per Hour $ Typica…" at bounding box center [1028, 136] width 192 height 34
click at [1141, 123] on div "EXPERIENCED Online 1hr ago Lisa D. Favorite San Diego , CA Typically responds t…" at bounding box center [728, 182] width 1456 height 253
click at [982, 177] on button "Message" at bounding box center [979, 180] width 93 height 32
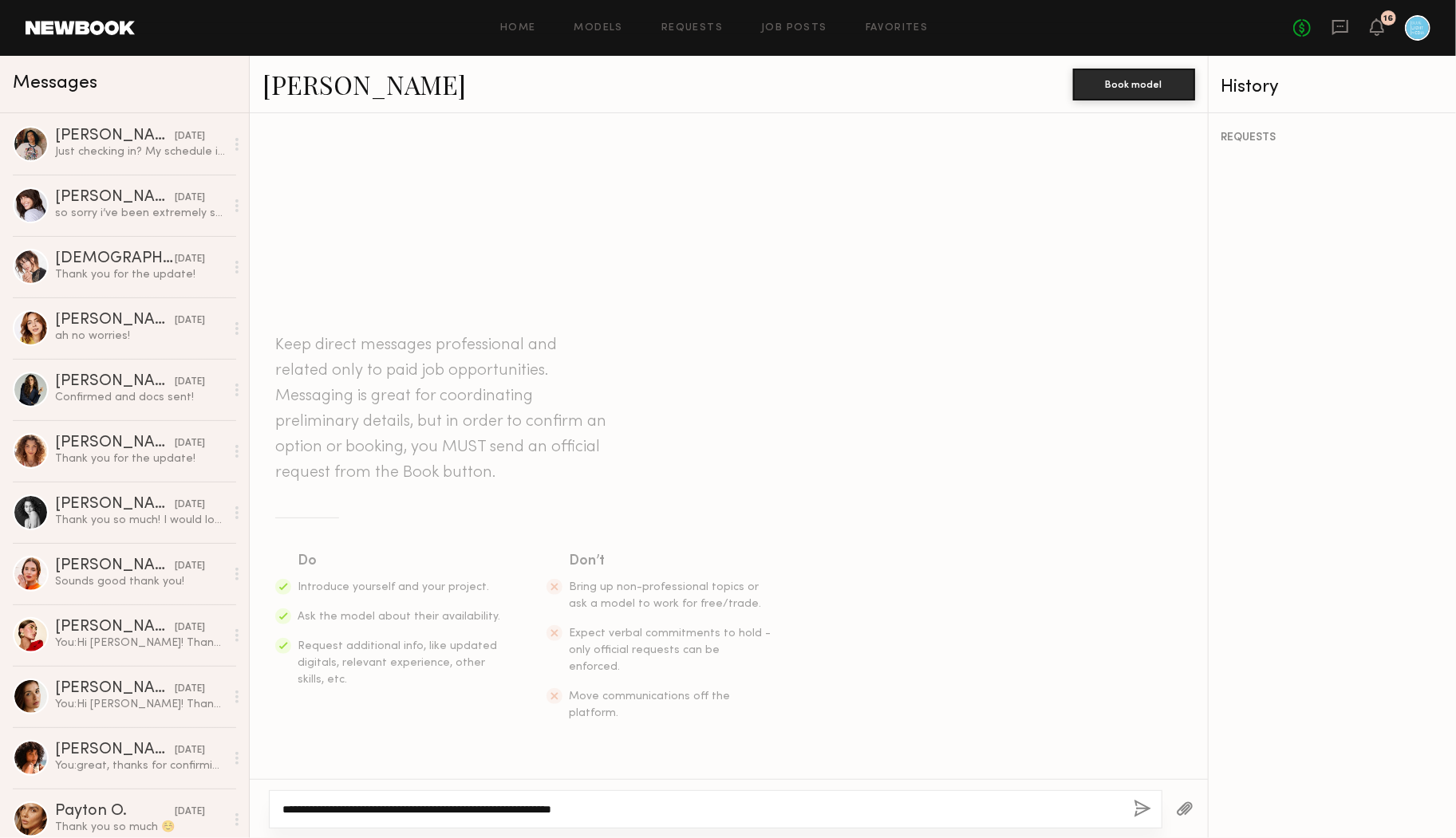
drag, startPoint x: 628, startPoint y: 807, endPoint x: 474, endPoint y: 812, distance: 154.1
click at [474, 812] on textarea "**********" at bounding box center [701, 810] width 838 height 16
paste textarea "**********"
drag, startPoint x: 746, startPoint y: 812, endPoint x: 670, endPoint y: 808, distance: 76.1
click at [668, 808] on textarea "**********" at bounding box center [701, 810] width 838 height 16
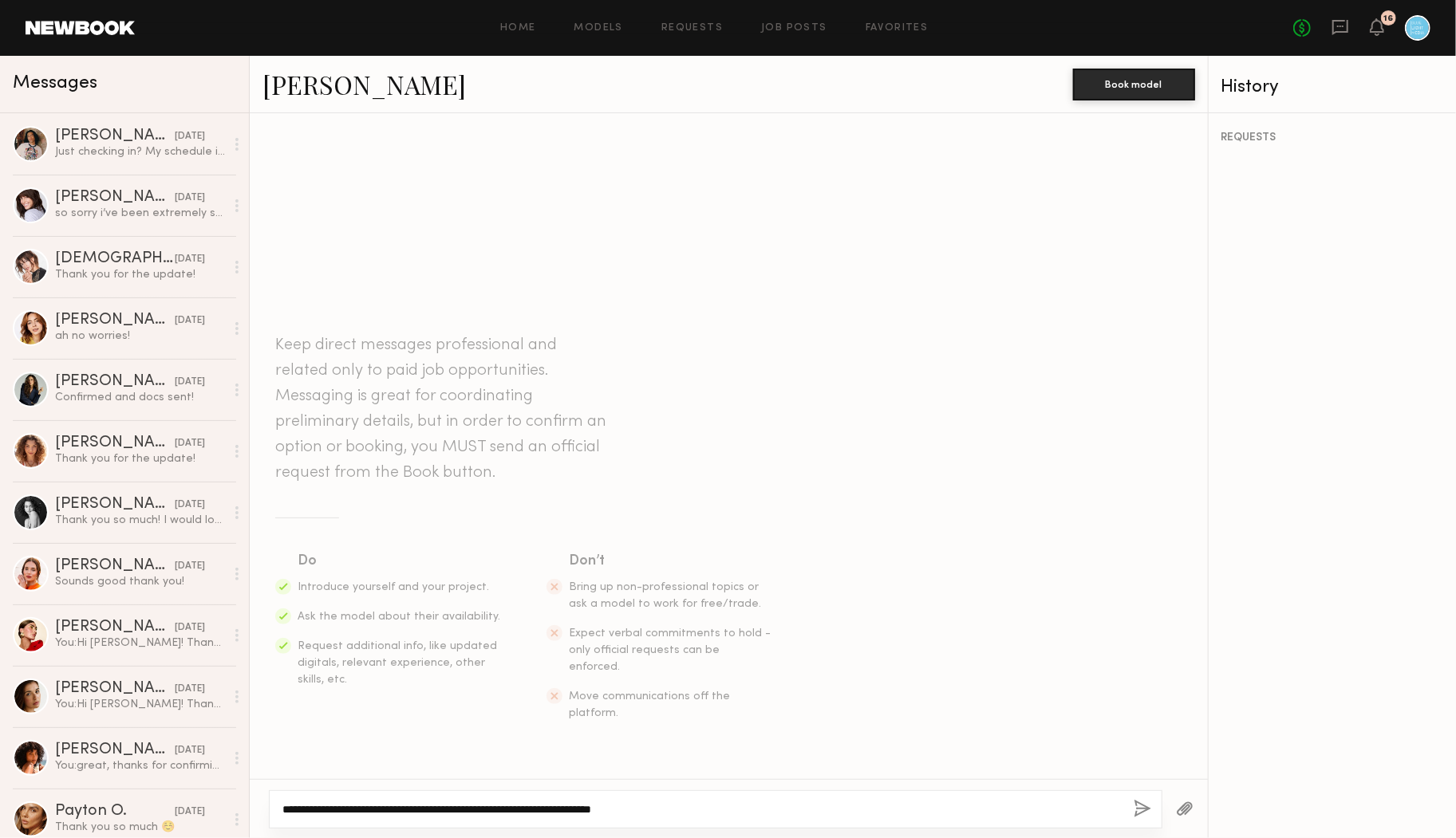
click at [700, 808] on textarea "**********" at bounding box center [701, 810] width 838 height 16
click at [767, 804] on textarea "**********" at bounding box center [701, 810] width 838 height 16
click at [861, 812] on textarea "**********" at bounding box center [701, 810] width 838 height 16
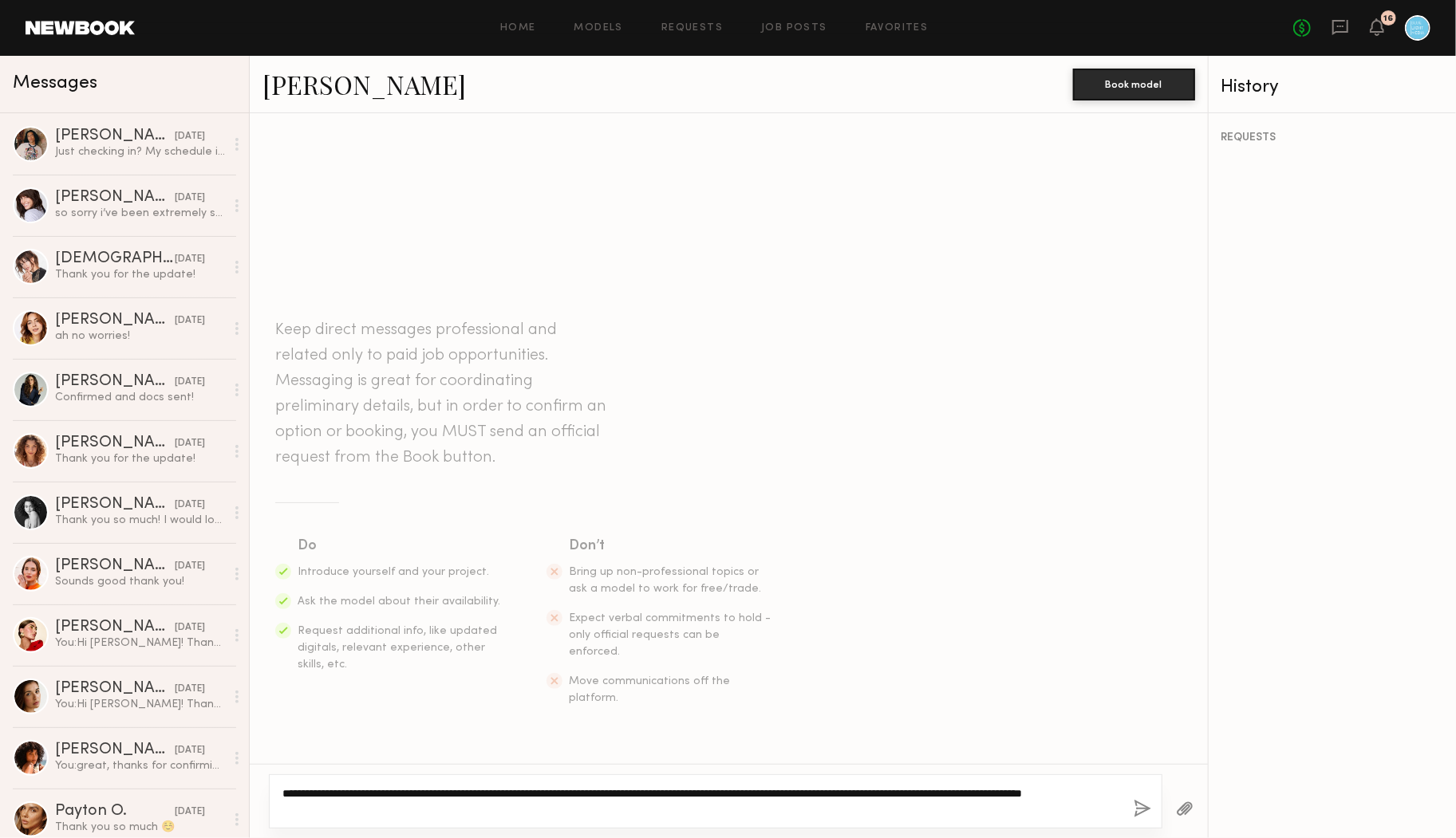
drag, startPoint x: 1007, startPoint y: 805, endPoint x: 997, endPoint y: 796, distance: 13.5
click at [997, 796] on textarea "**********" at bounding box center [701, 802] width 838 height 32
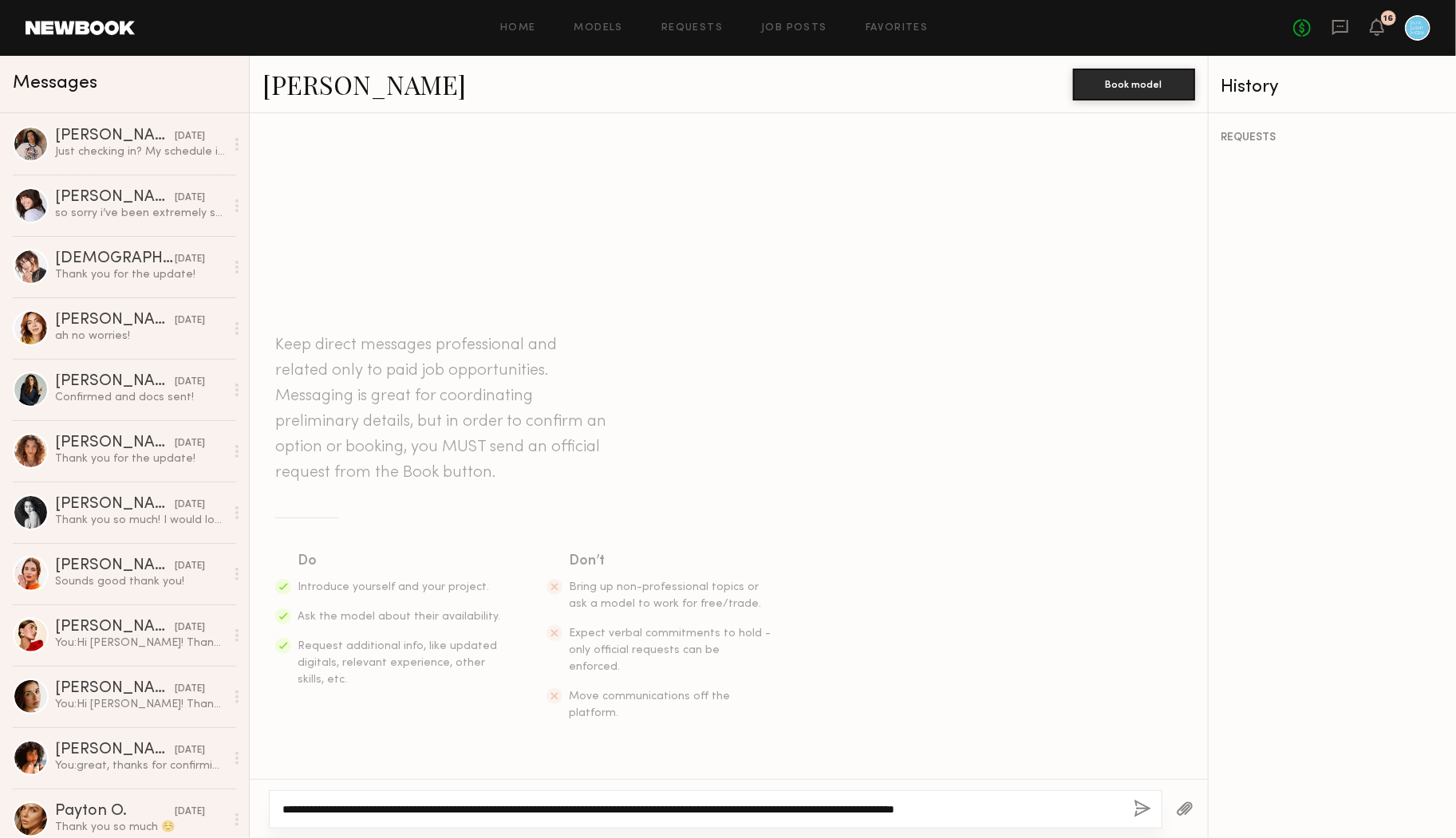
drag, startPoint x: 1066, startPoint y: 807, endPoint x: 1002, endPoint y: 807, distance: 64.0
click at [1002, 807] on textarea "**********" at bounding box center [701, 810] width 838 height 16
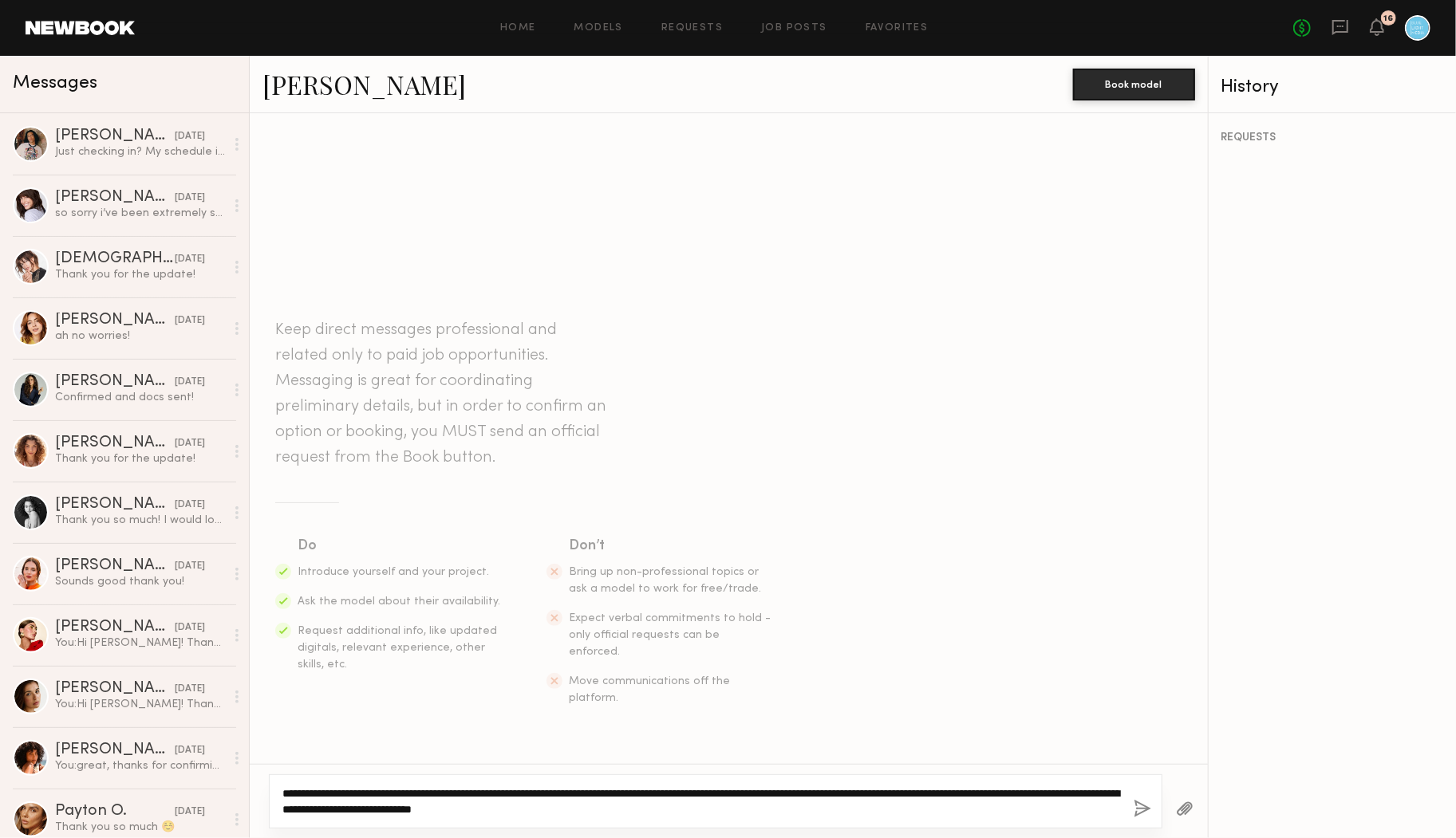
click at [706, 796] on textarea "**********" at bounding box center [701, 802] width 838 height 32
click at [717, 809] on textarea "**********" at bounding box center [701, 802] width 838 height 32
click at [405, 810] on textarea "**********" at bounding box center [701, 802] width 838 height 32
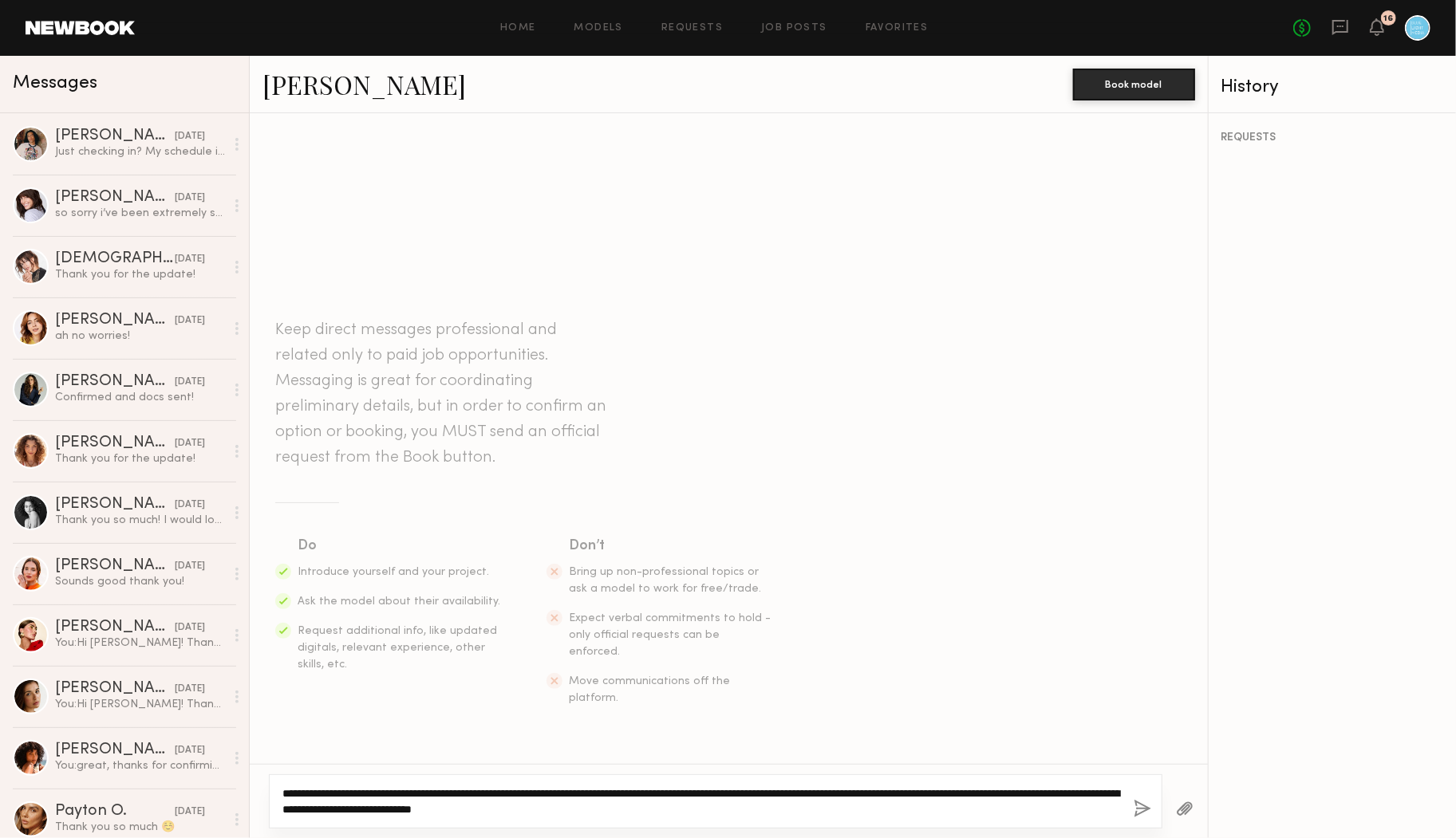
click at [550, 795] on textarea "**********" at bounding box center [701, 802] width 838 height 32
click at [704, 804] on textarea "**********" at bounding box center [701, 802] width 838 height 32
type textarea "**********"
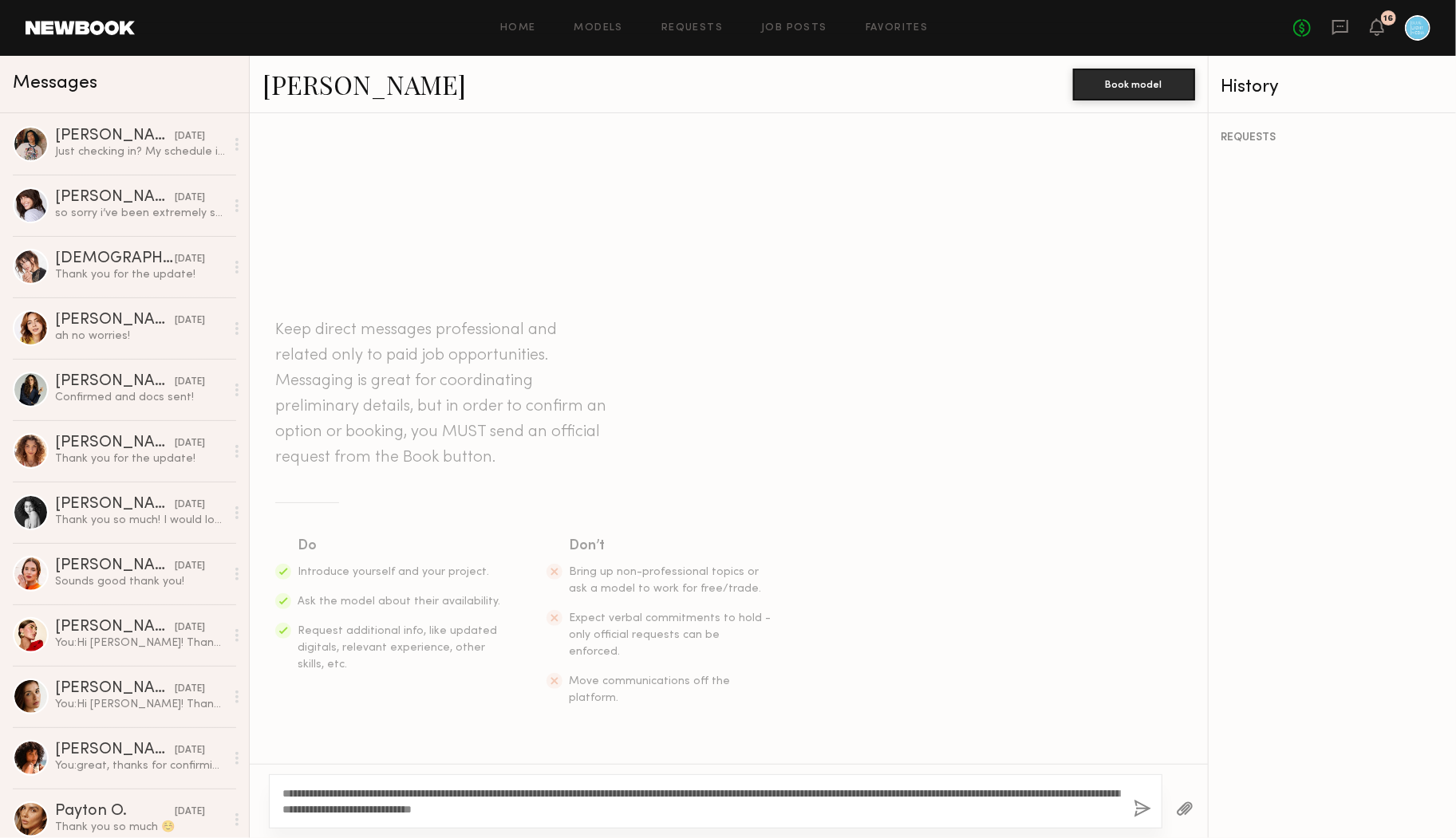
click at [1142, 803] on button "button" at bounding box center [1142, 810] width 18 height 20
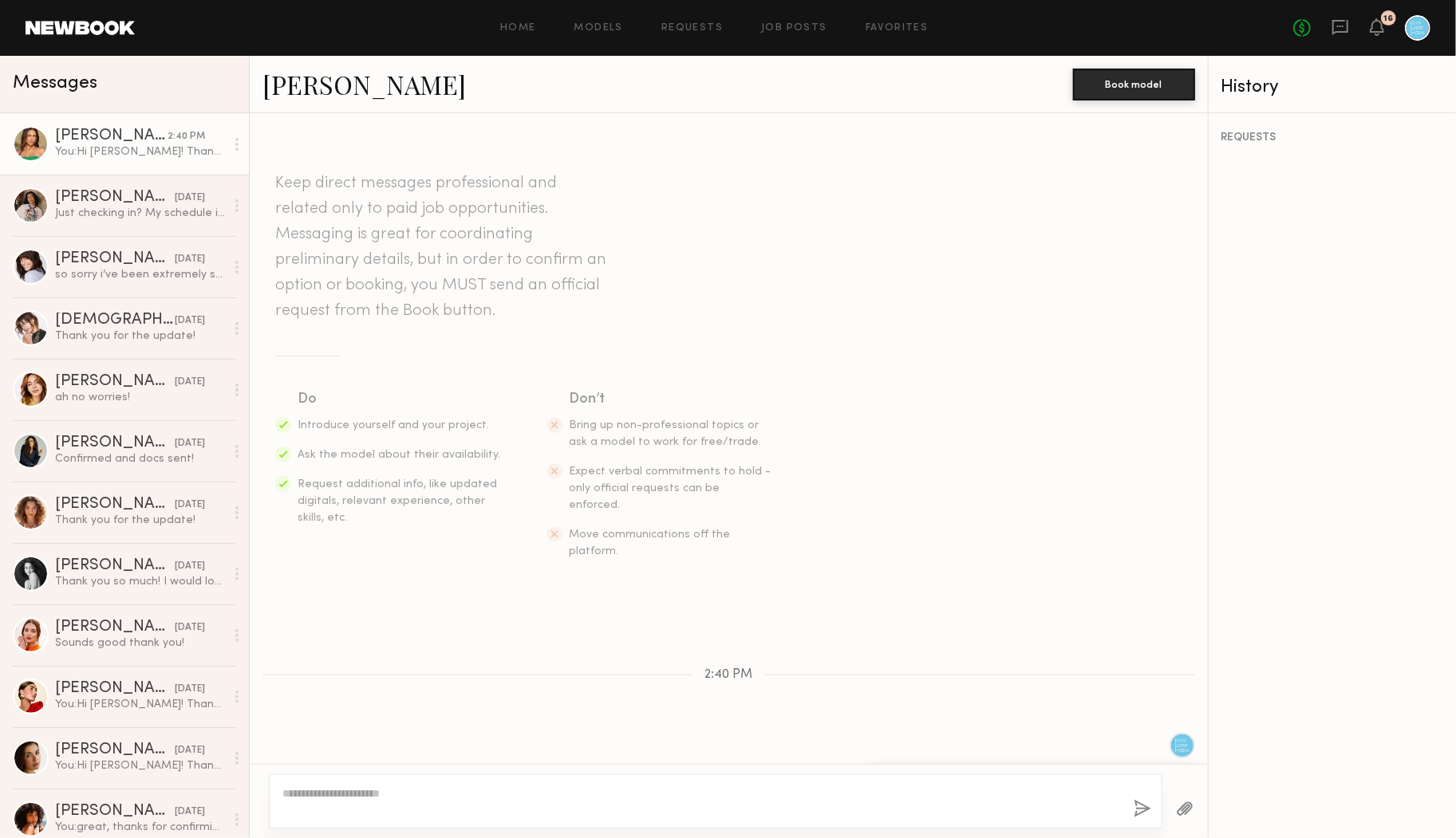
scroll to position [77, 0]
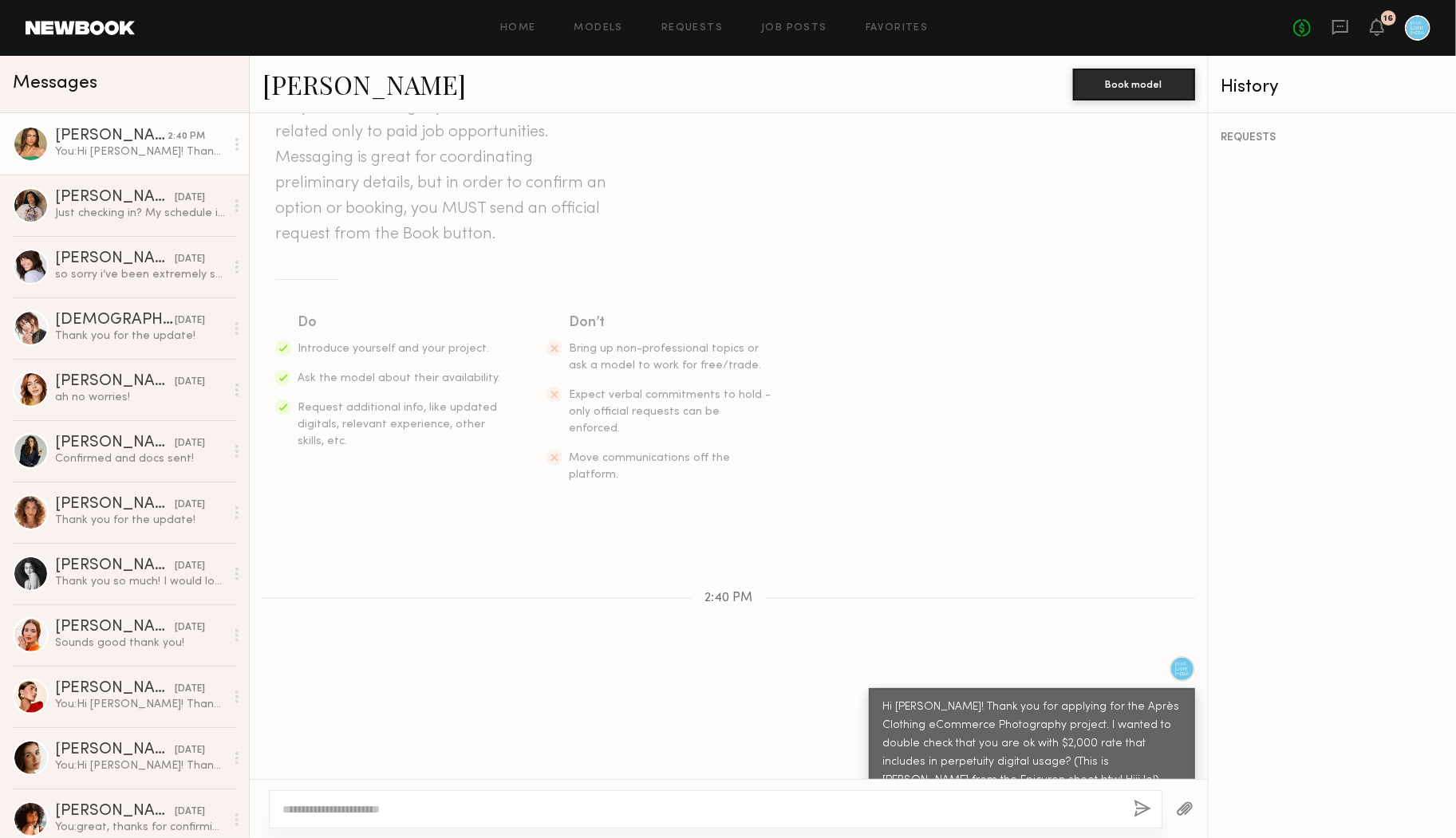
click at [287, 89] on link "[PERSON_NAME]" at bounding box center [364, 84] width 203 height 34
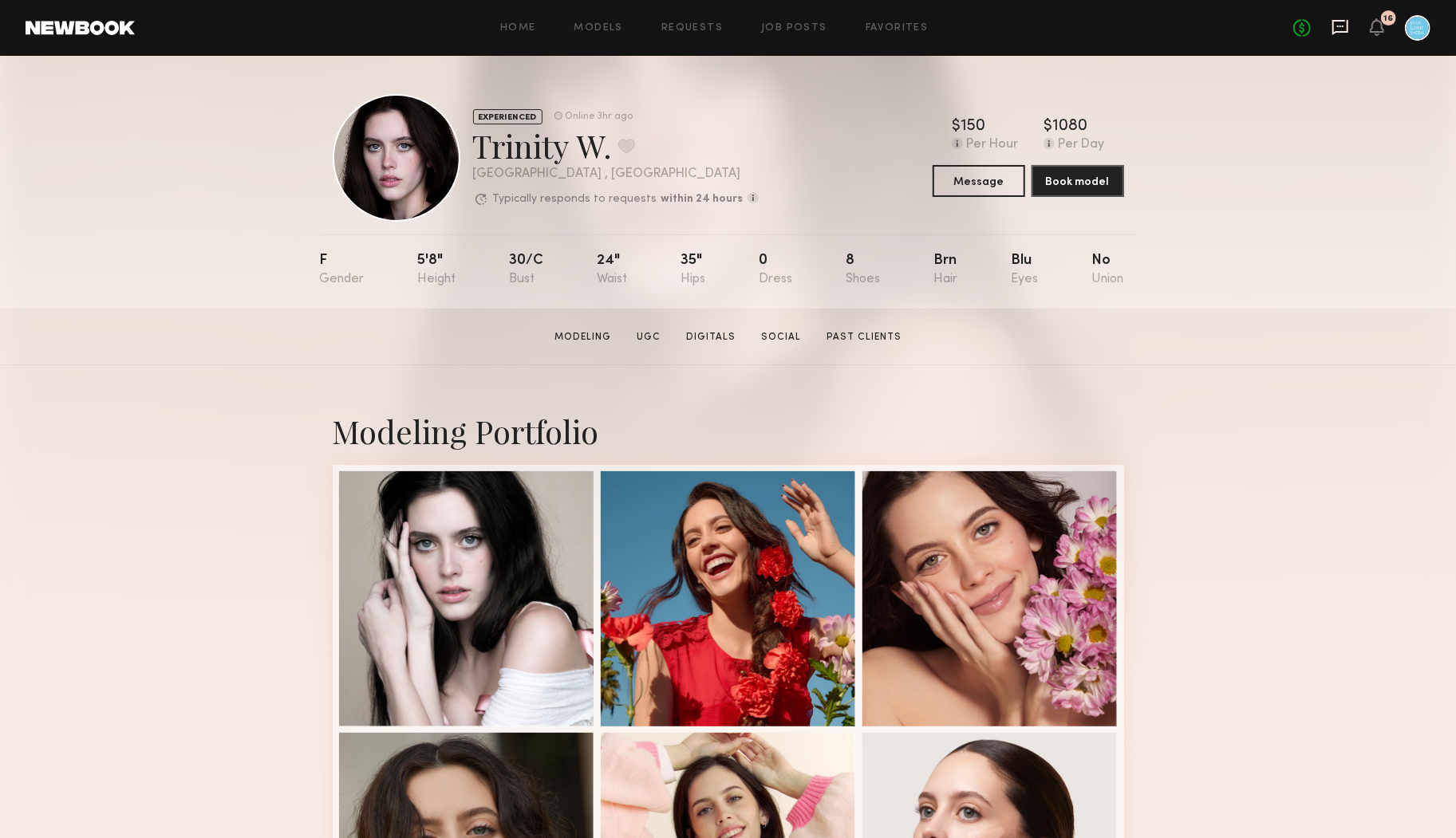
click at [1338, 24] on icon at bounding box center [1340, 27] width 18 height 18
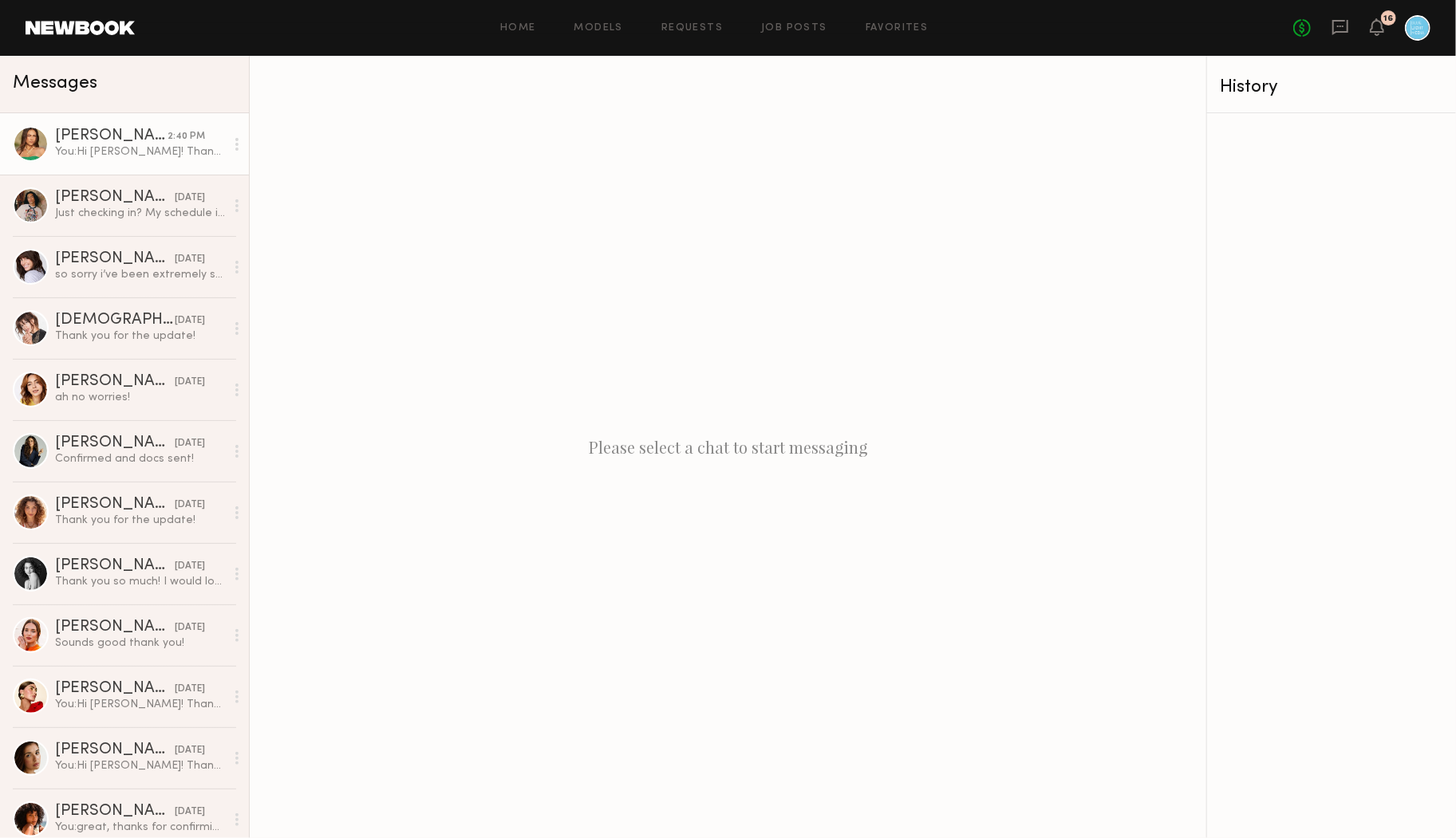
click at [133, 152] on div "You: Hi Lisa! Thank you for applying for the Après Clothing eCommerce Photograp…" at bounding box center [140, 151] width 170 height 15
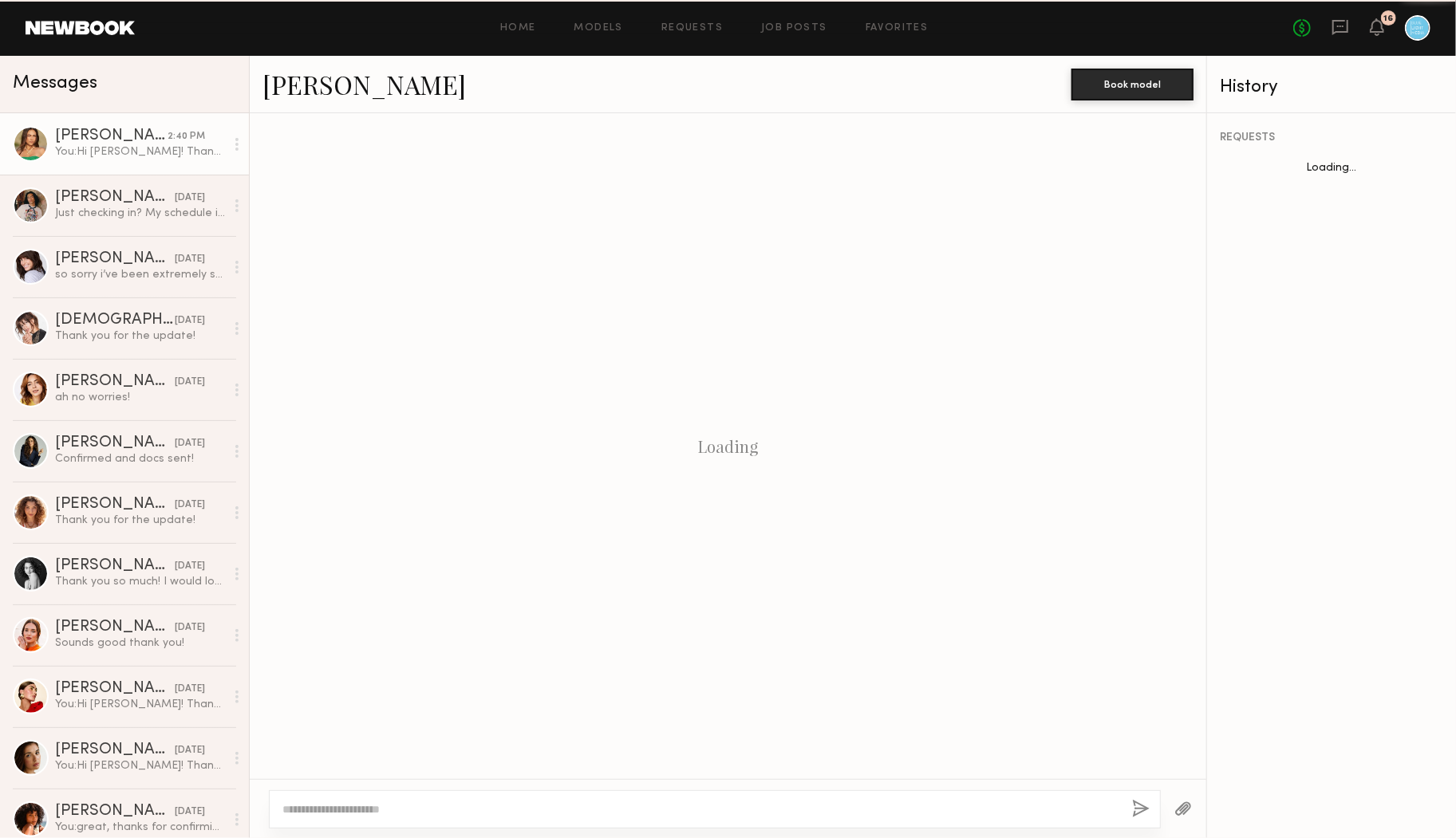
scroll to position [77, 0]
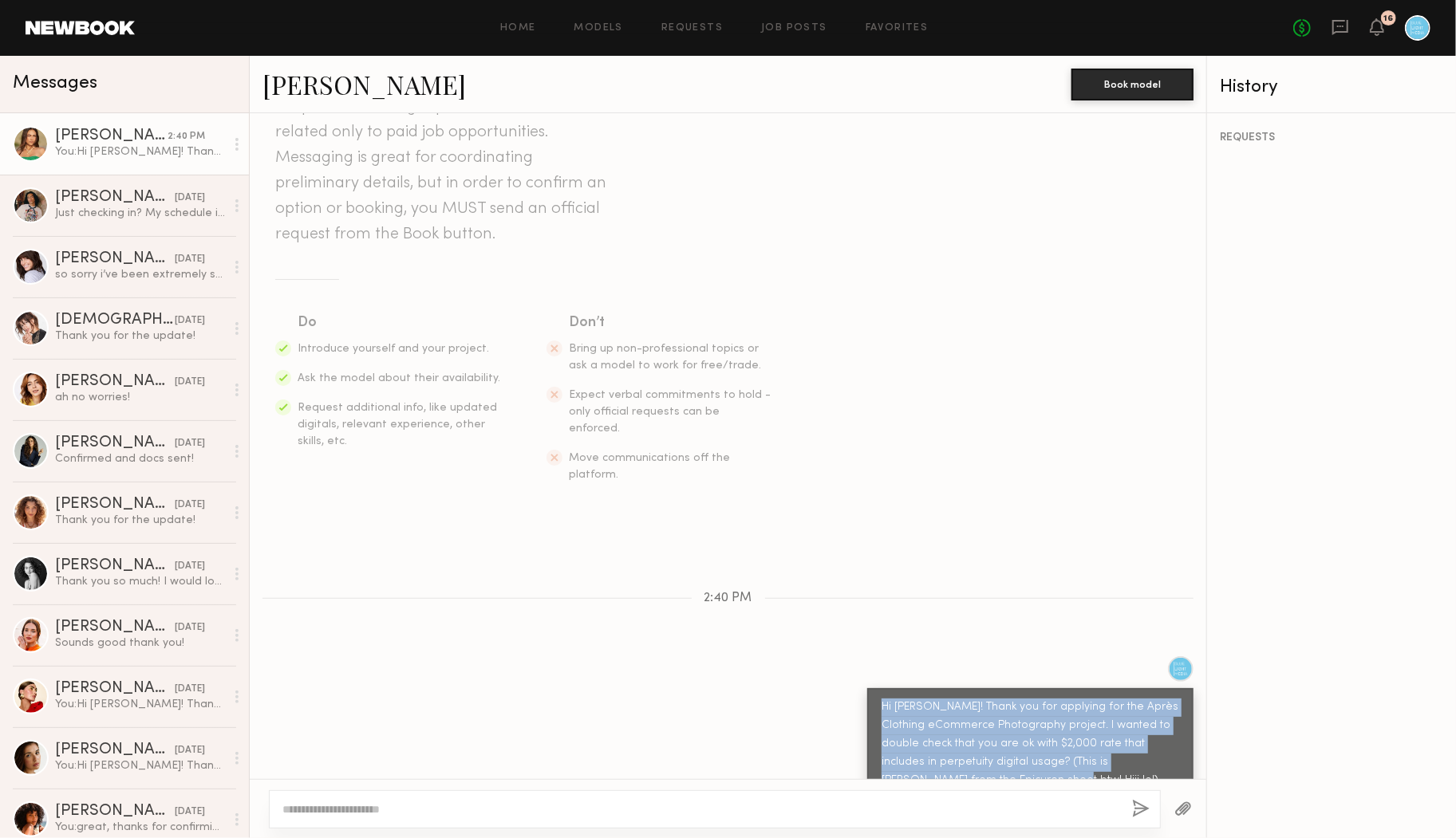
drag, startPoint x: 1012, startPoint y: 748, endPoint x: 871, endPoint y: 664, distance: 164.1
click at [871, 688] on div "Hi Lisa! Thank you for applying for the Après Clothing eCommerce Photography pr…" at bounding box center [1030, 744] width 326 height 111
copy div "Hi Lisa! Thank you for applying for the Après Clothing eCommerce Photography pr…"
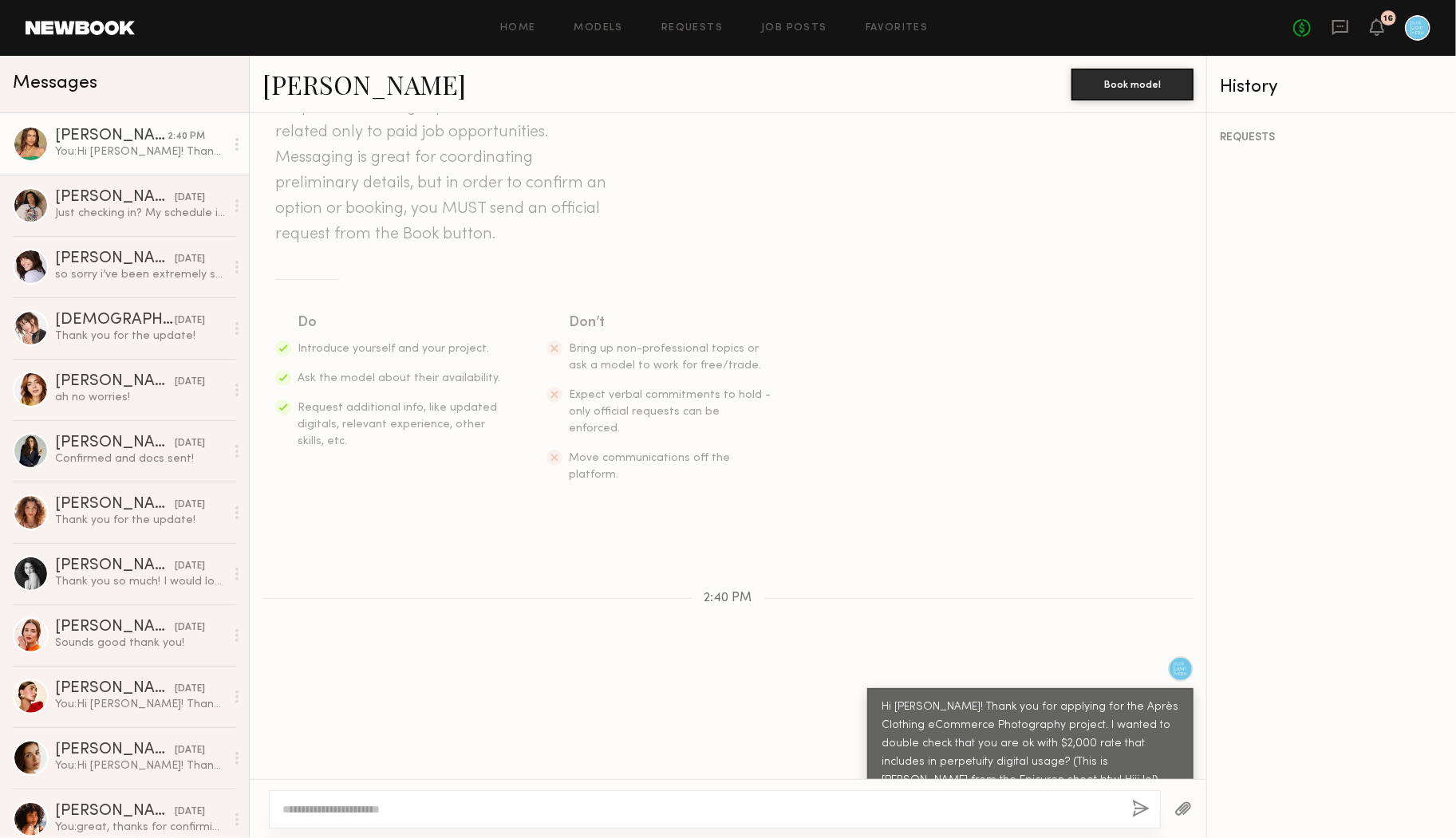
click at [855, 411] on section "Do Introduce yourself and your project. Ask the model about their availability.…" at bounding box center [728, 397] width 906 height 171
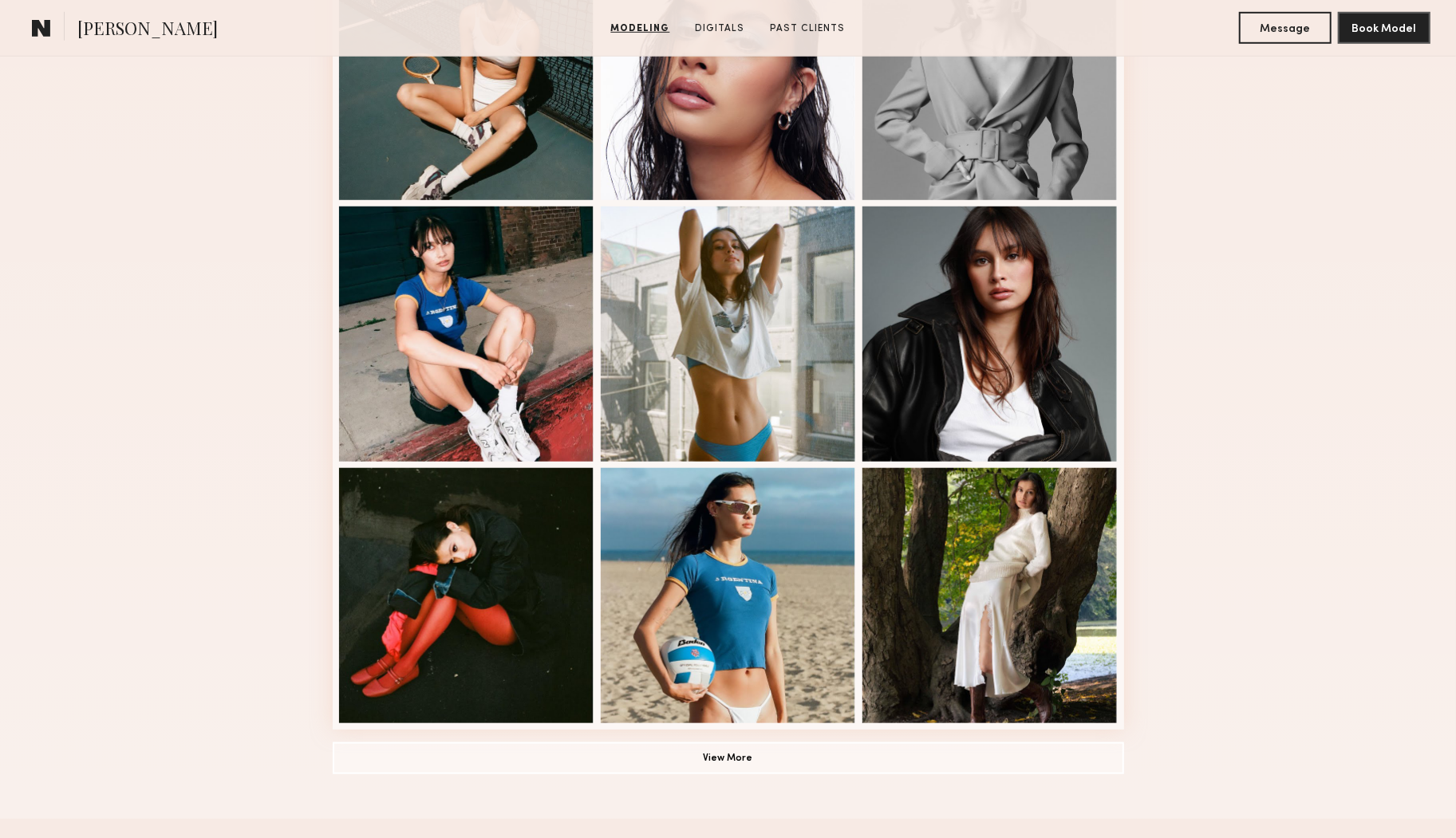
scroll to position [836, 0]
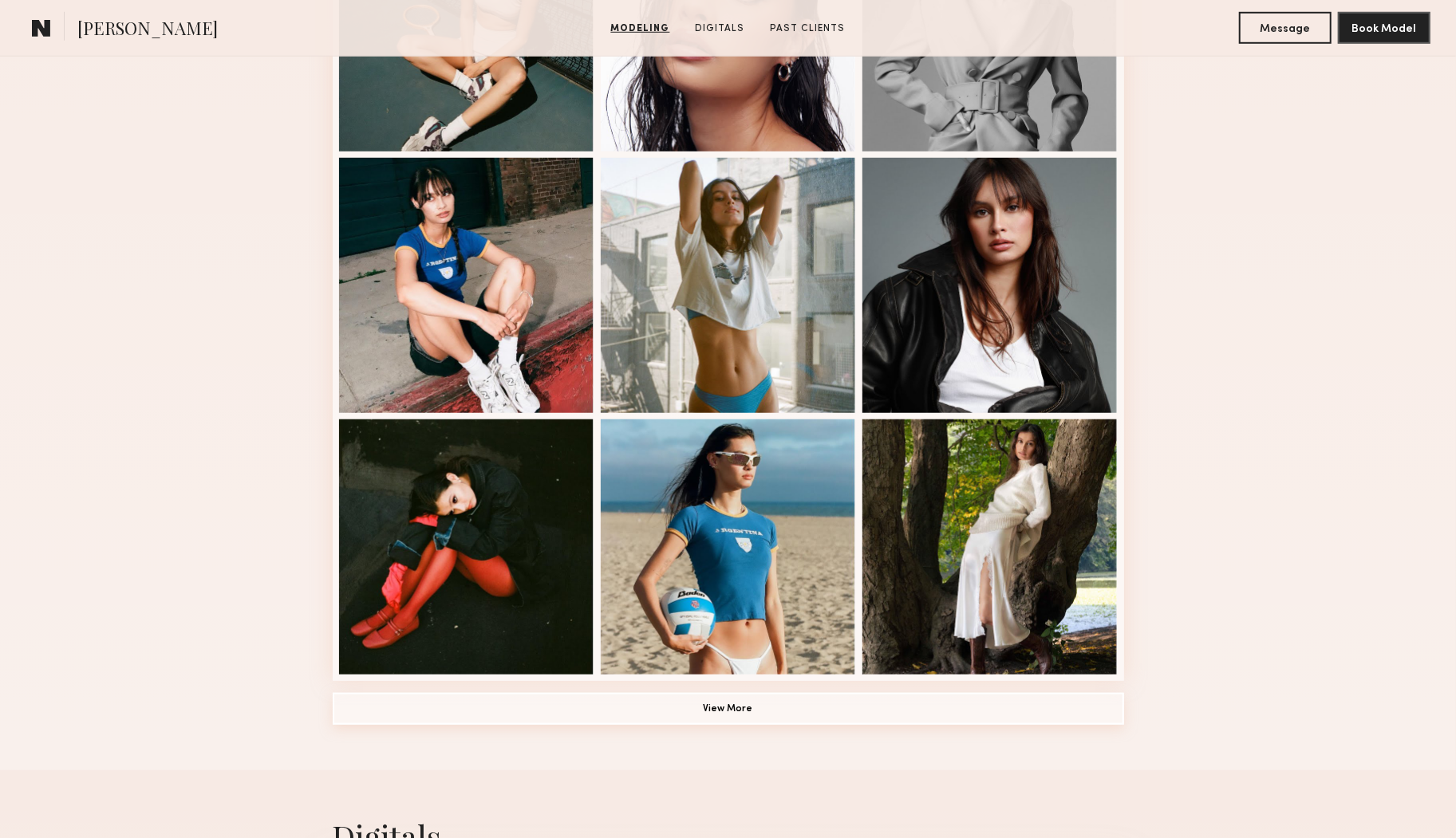
click at [730, 701] on button "View More" at bounding box center [729, 709] width 792 height 32
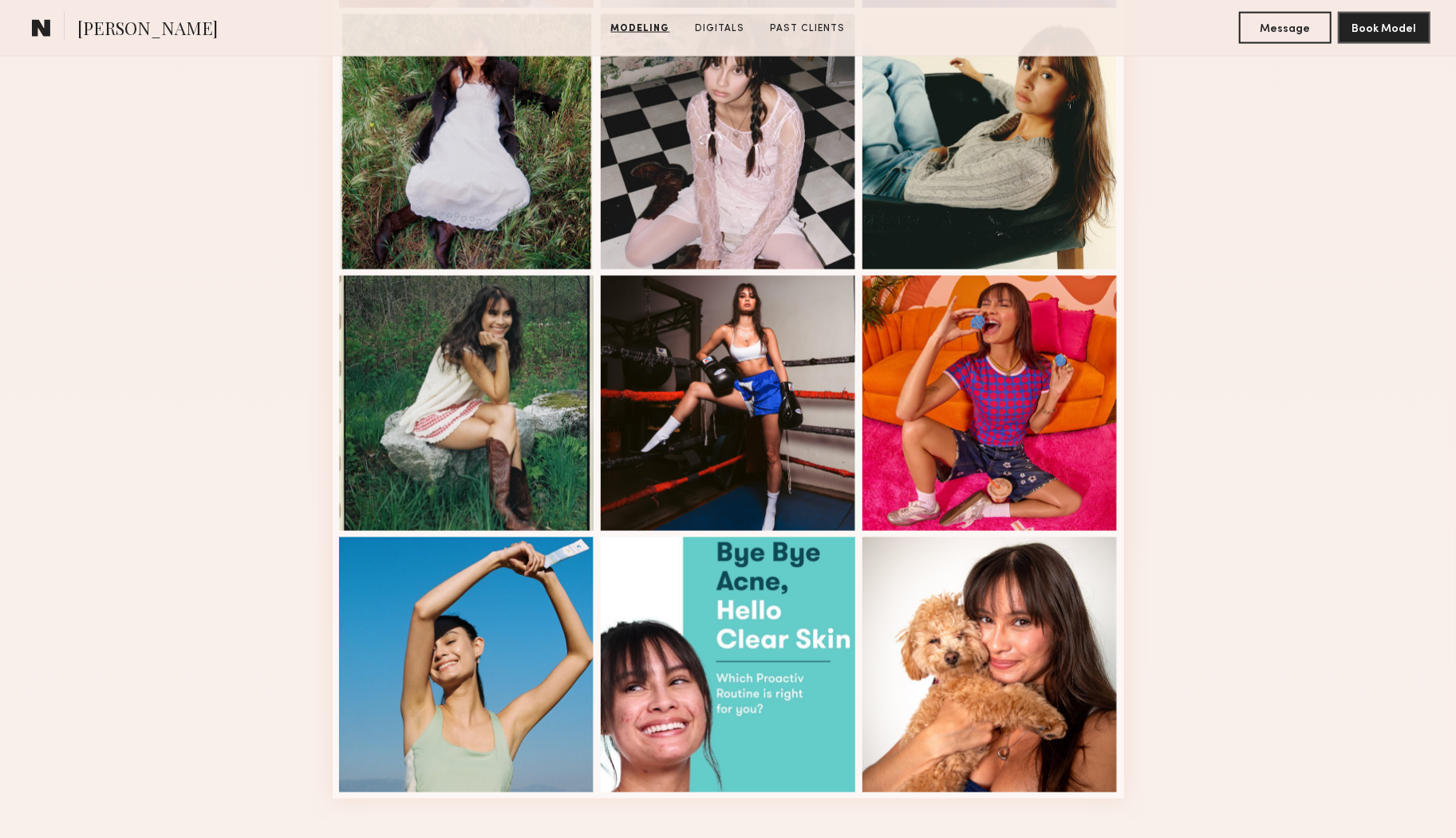
scroll to position [1743, 0]
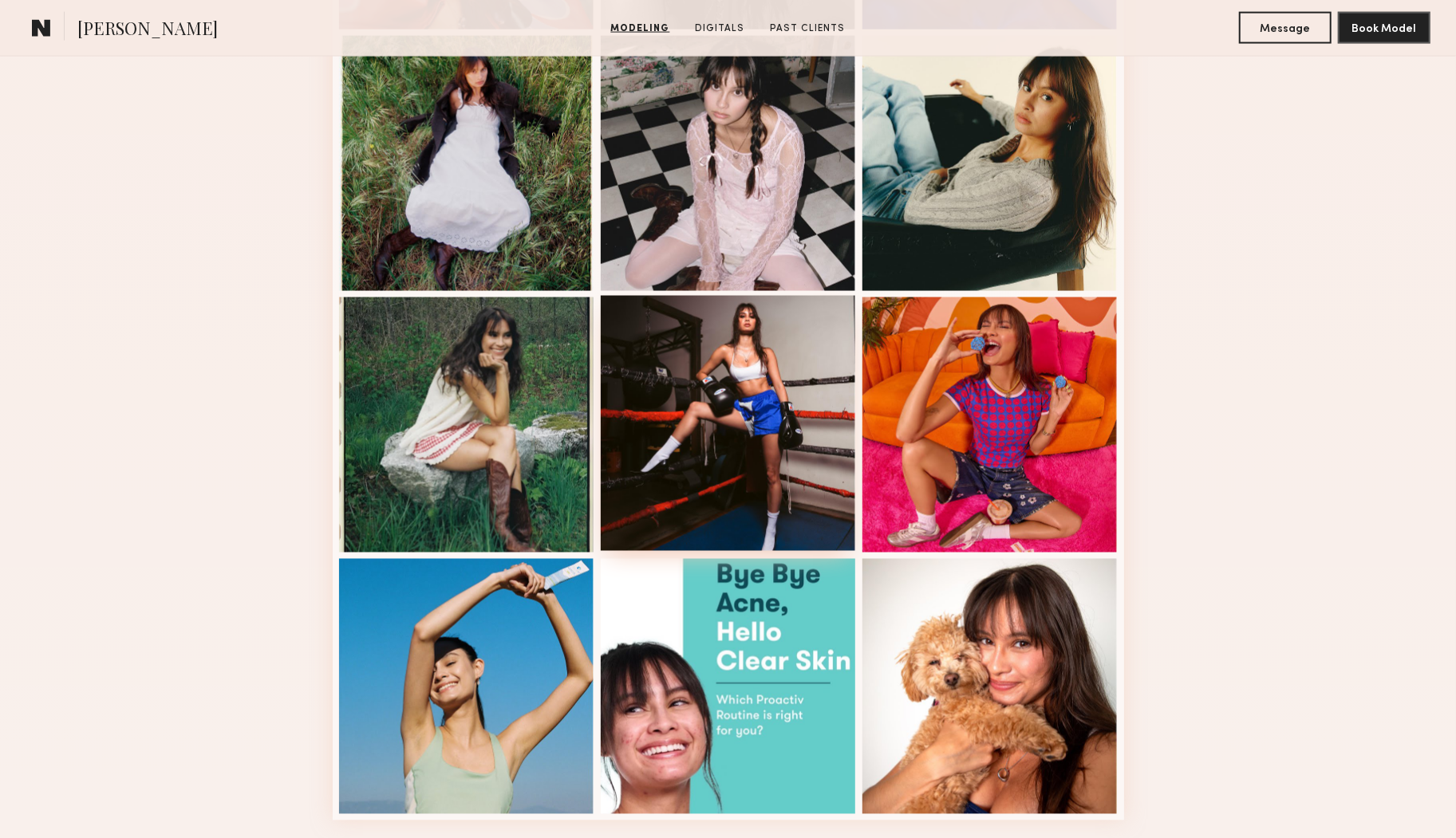
click at [724, 441] on div at bounding box center [728, 423] width 255 height 255
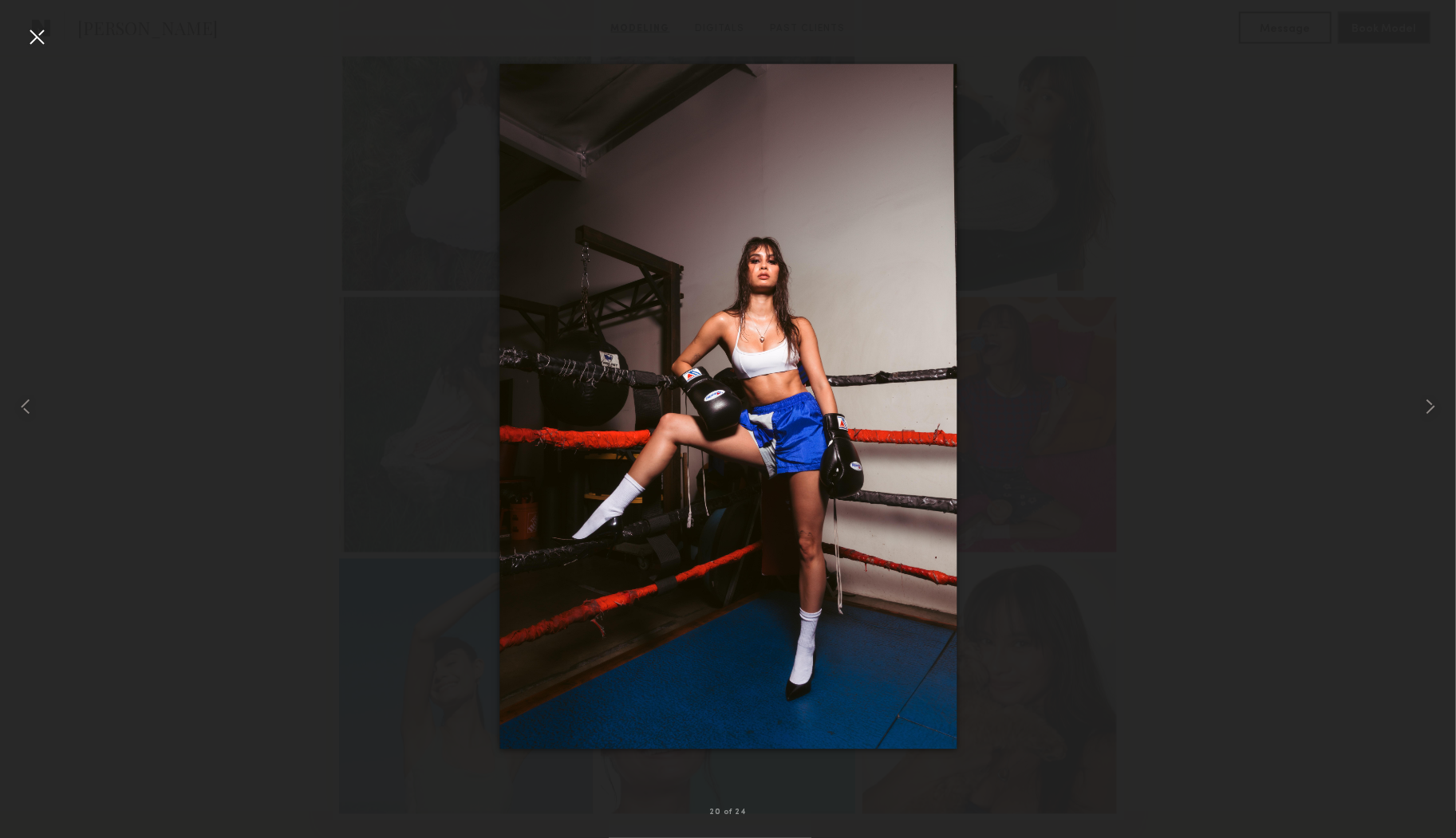
click at [30, 34] on div at bounding box center [36, 36] width 26 height 26
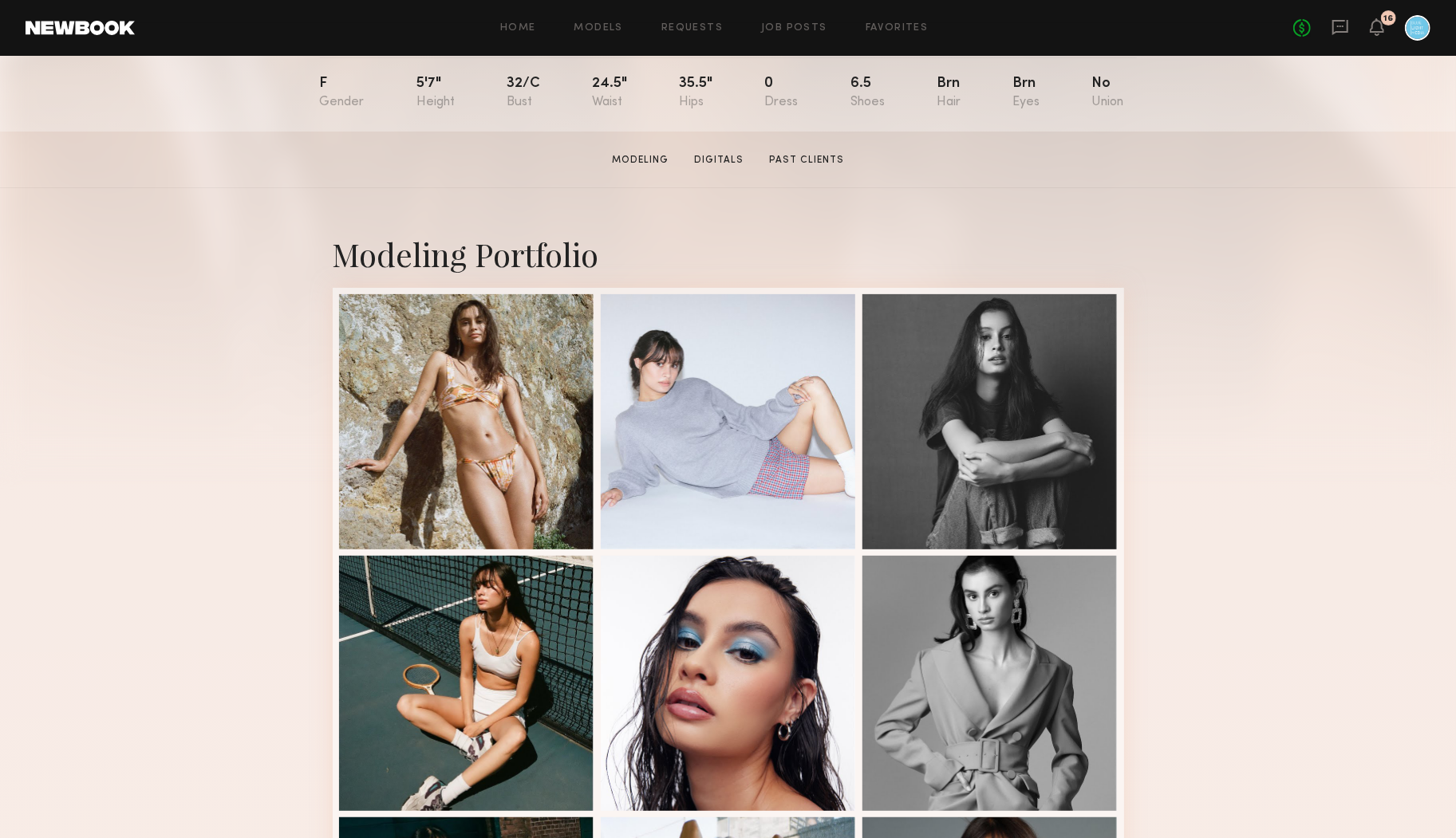
scroll to position [188, 0]
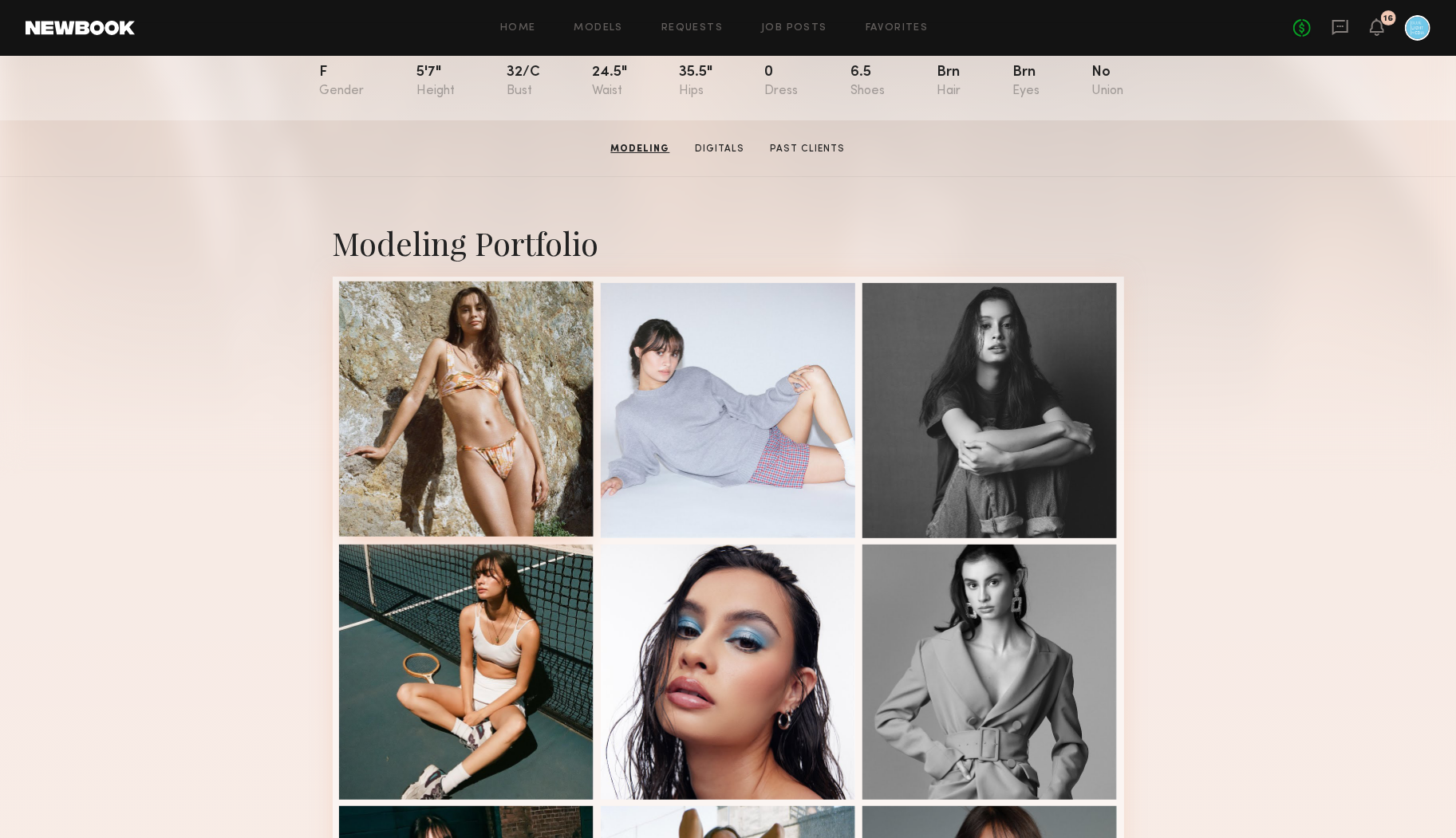
click at [505, 381] on div at bounding box center [466, 409] width 255 height 255
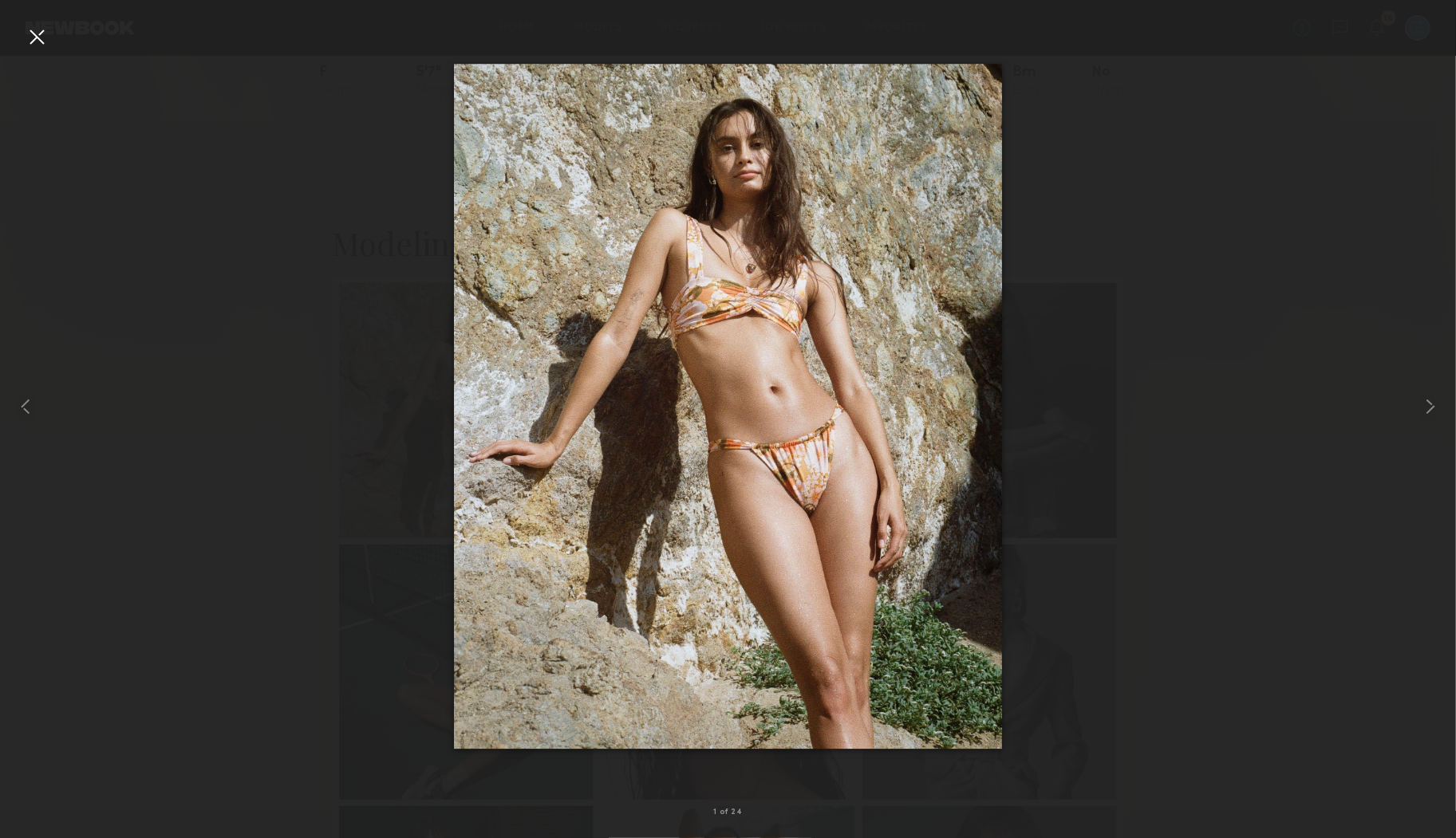
click at [39, 36] on div at bounding box center [36, 36] width 26 height 26
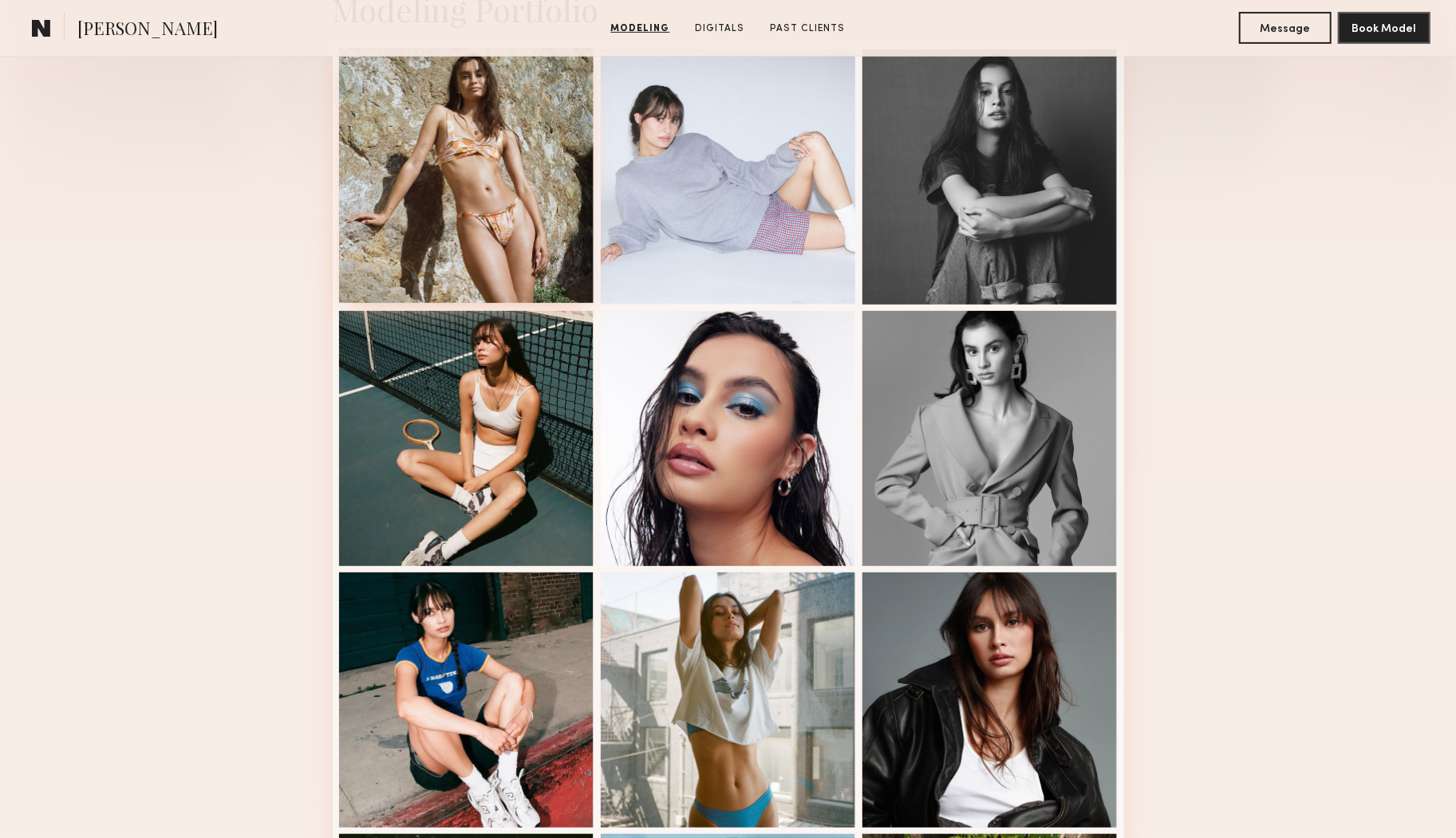
scroll to position [592, 0]
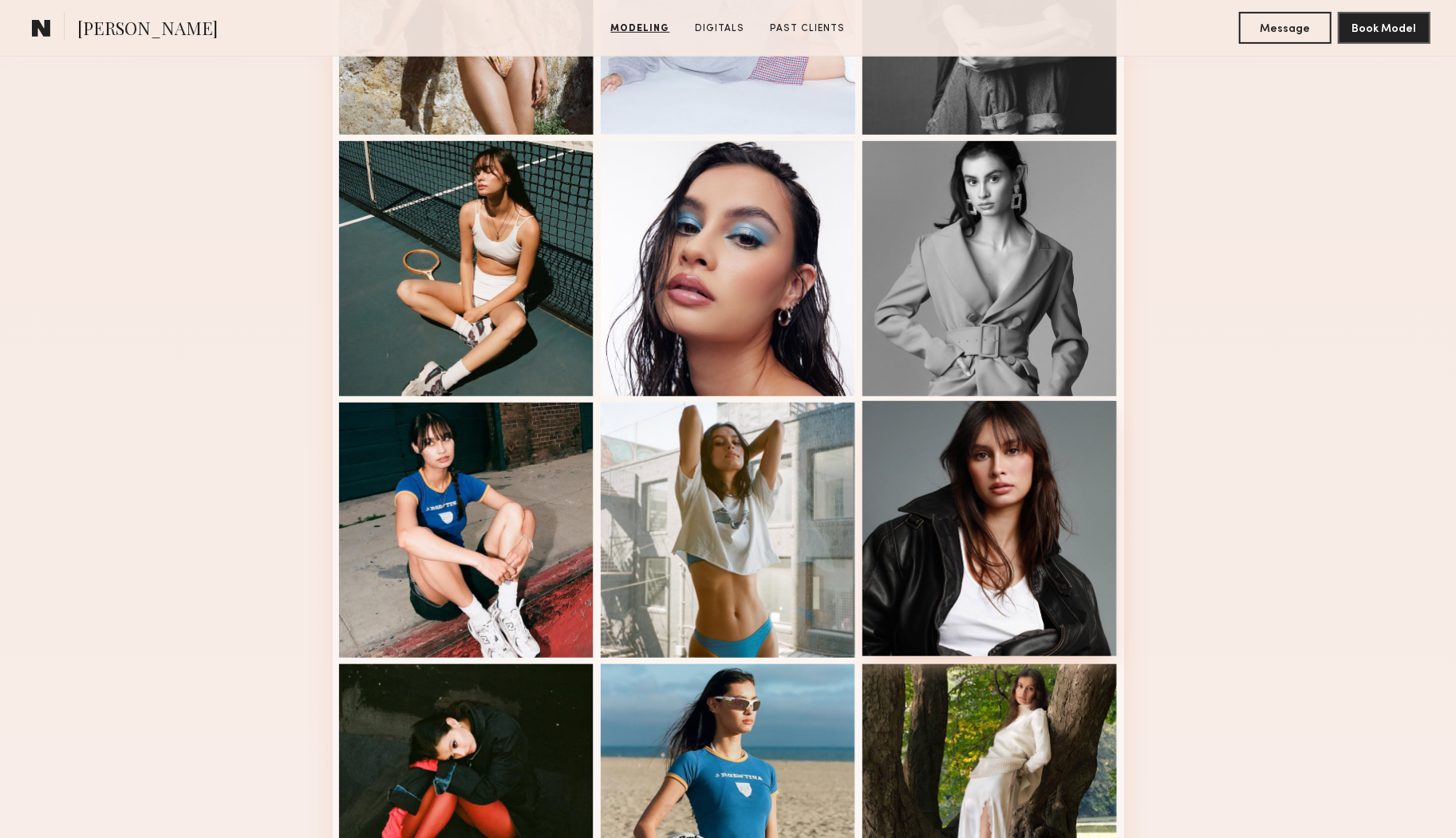
click at [1030, 589] on div at bounding box center [990, 528] width 255 height 255
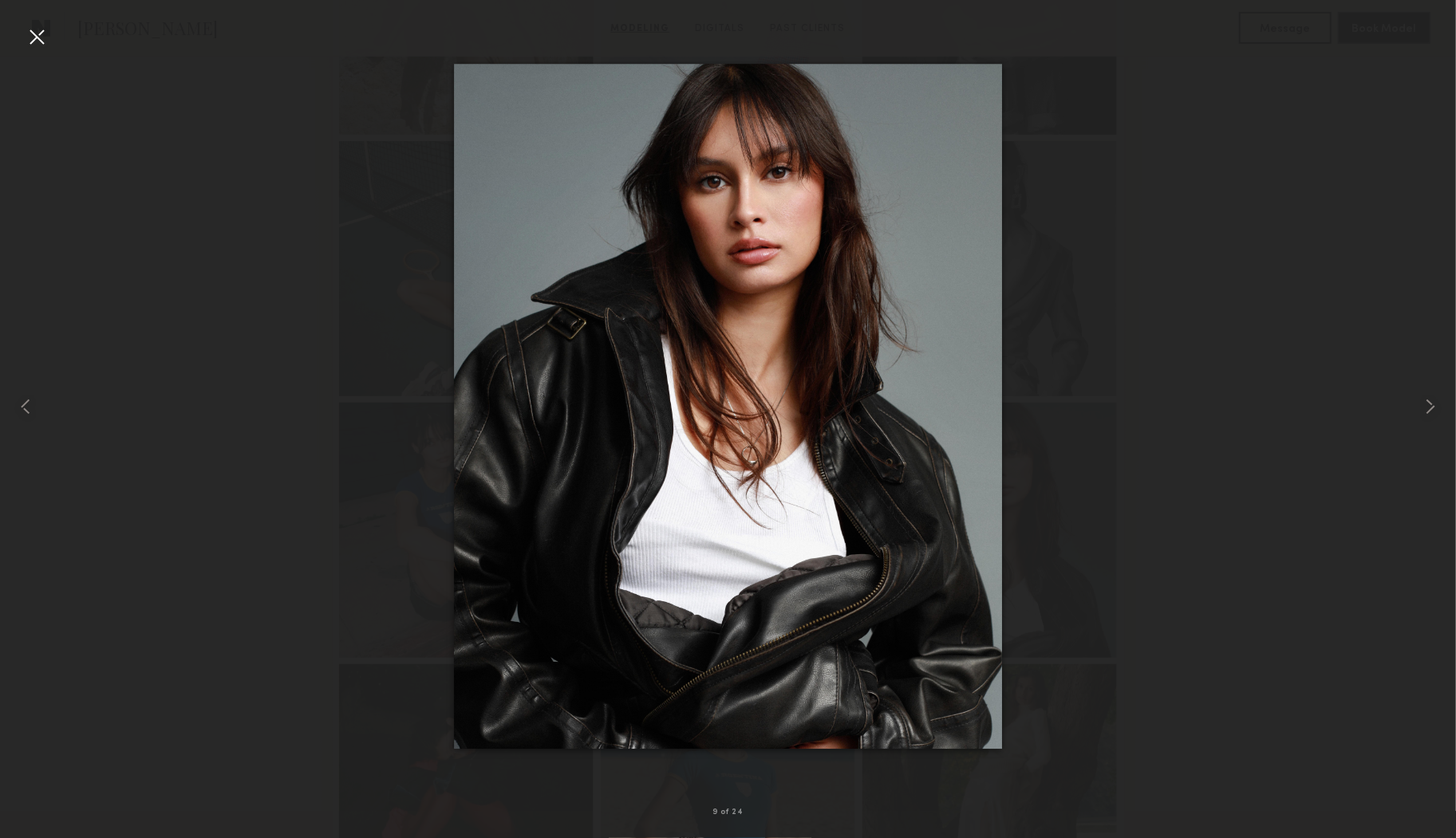
click at [35, 32] on div at bounding box center [36, 36] width 26 height 26
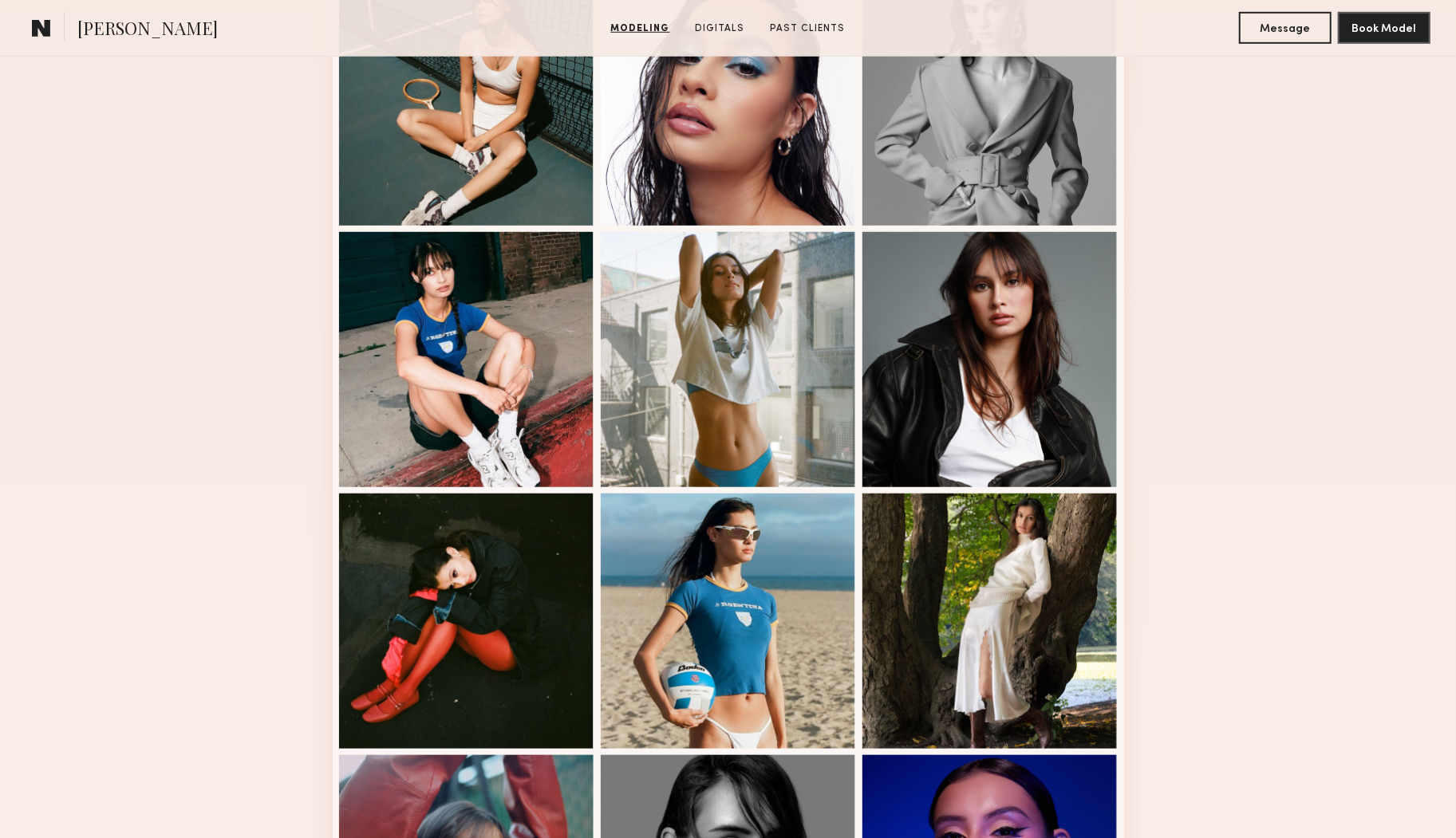
scroll to position [783, 0]
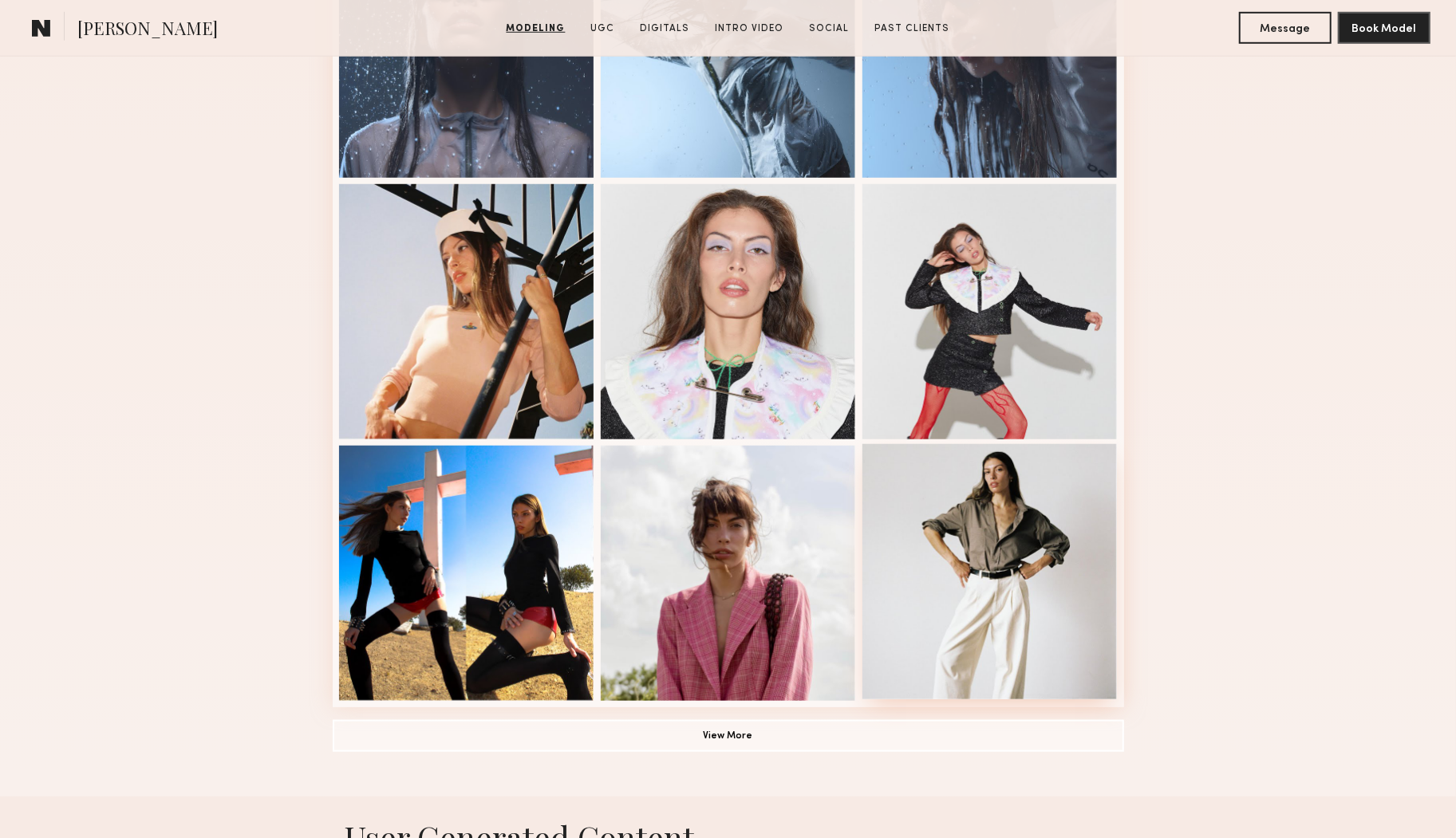
scroll to position [812, 0]
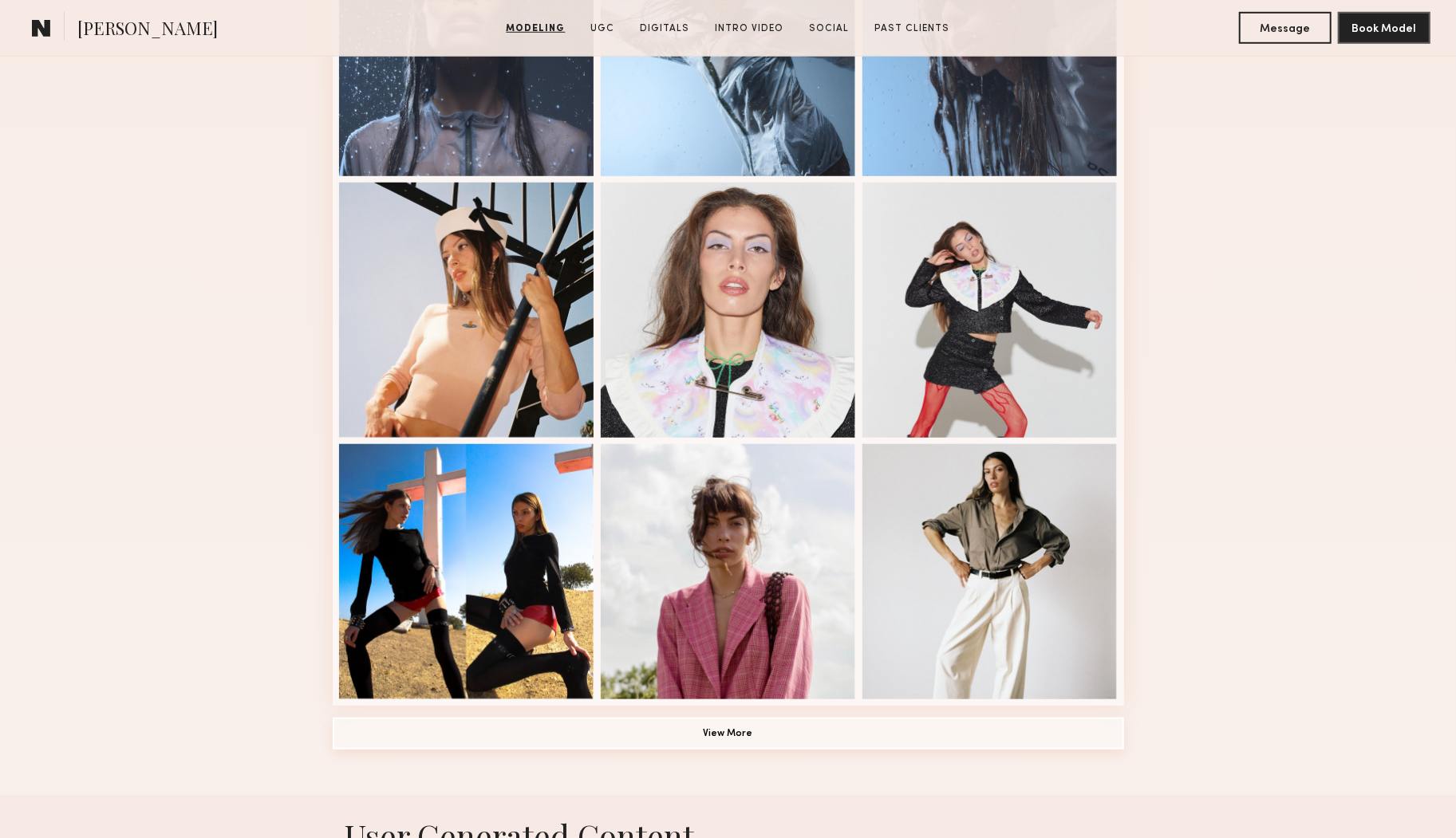
click at [804, 725] on button "View More" at bounding box center [729, 734] width 792 height 32
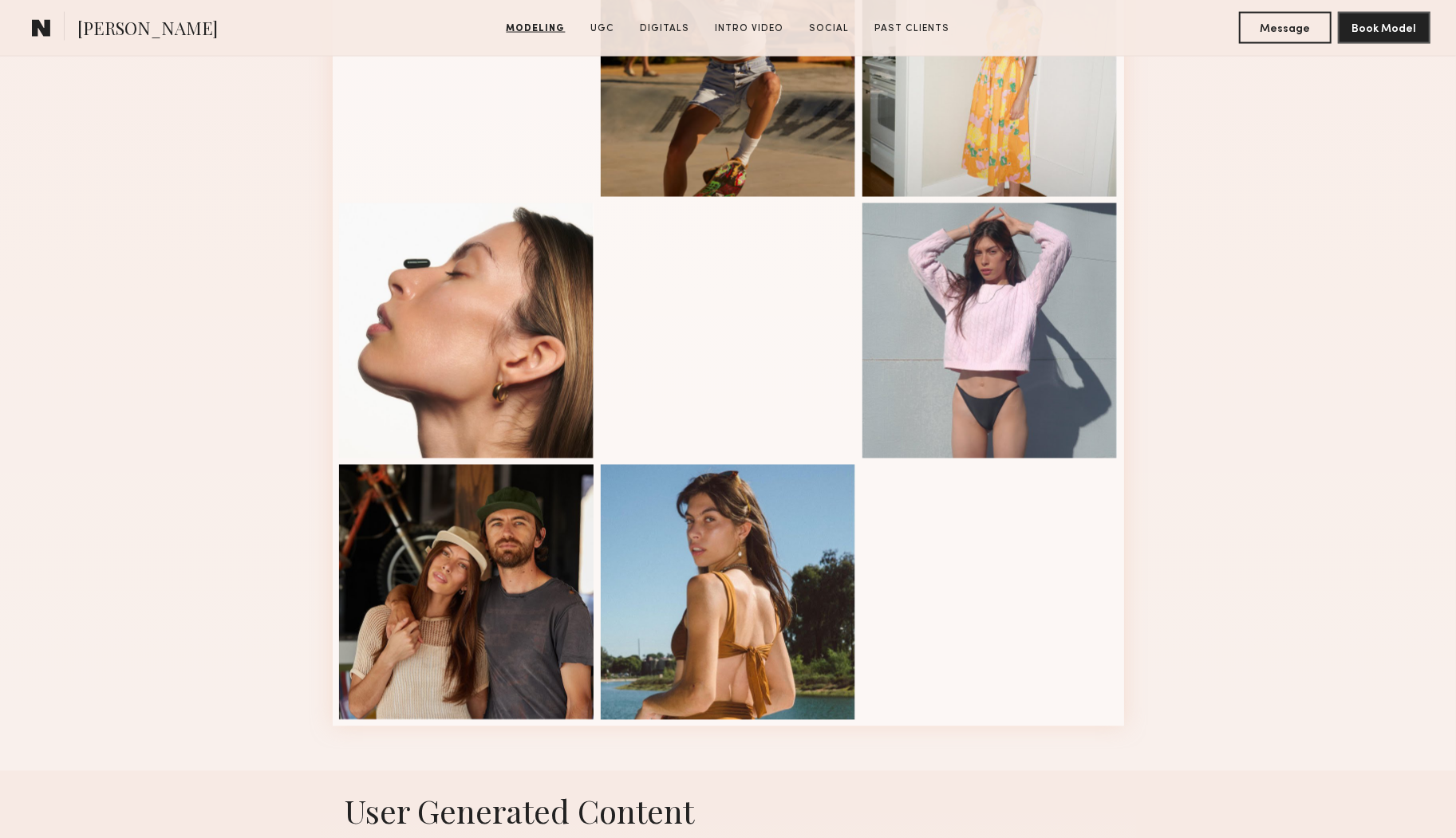
scroll to position [1829, 0]
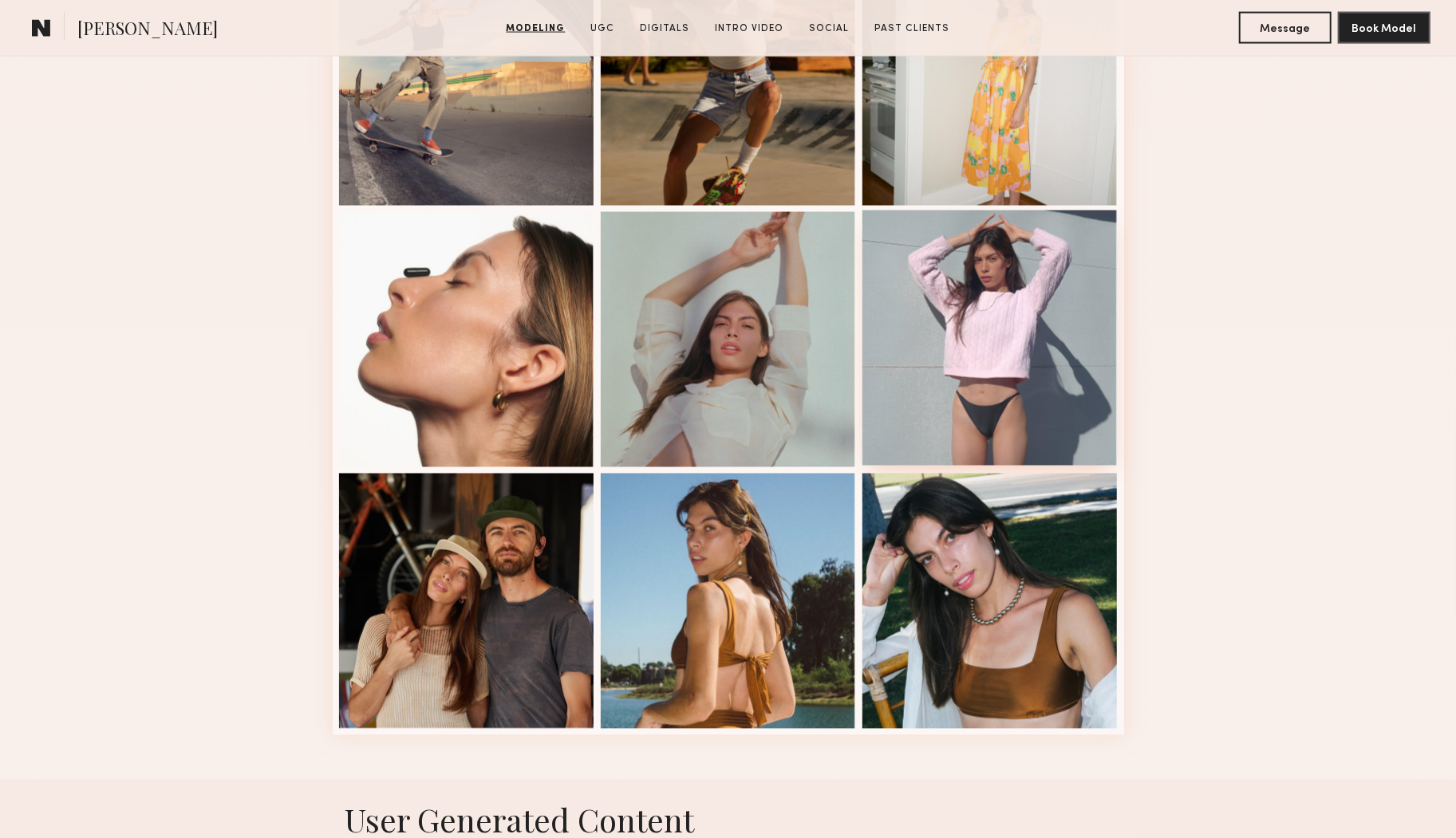
click at [924, 317] on div at bounding box center [990, 337] width 255 height 255
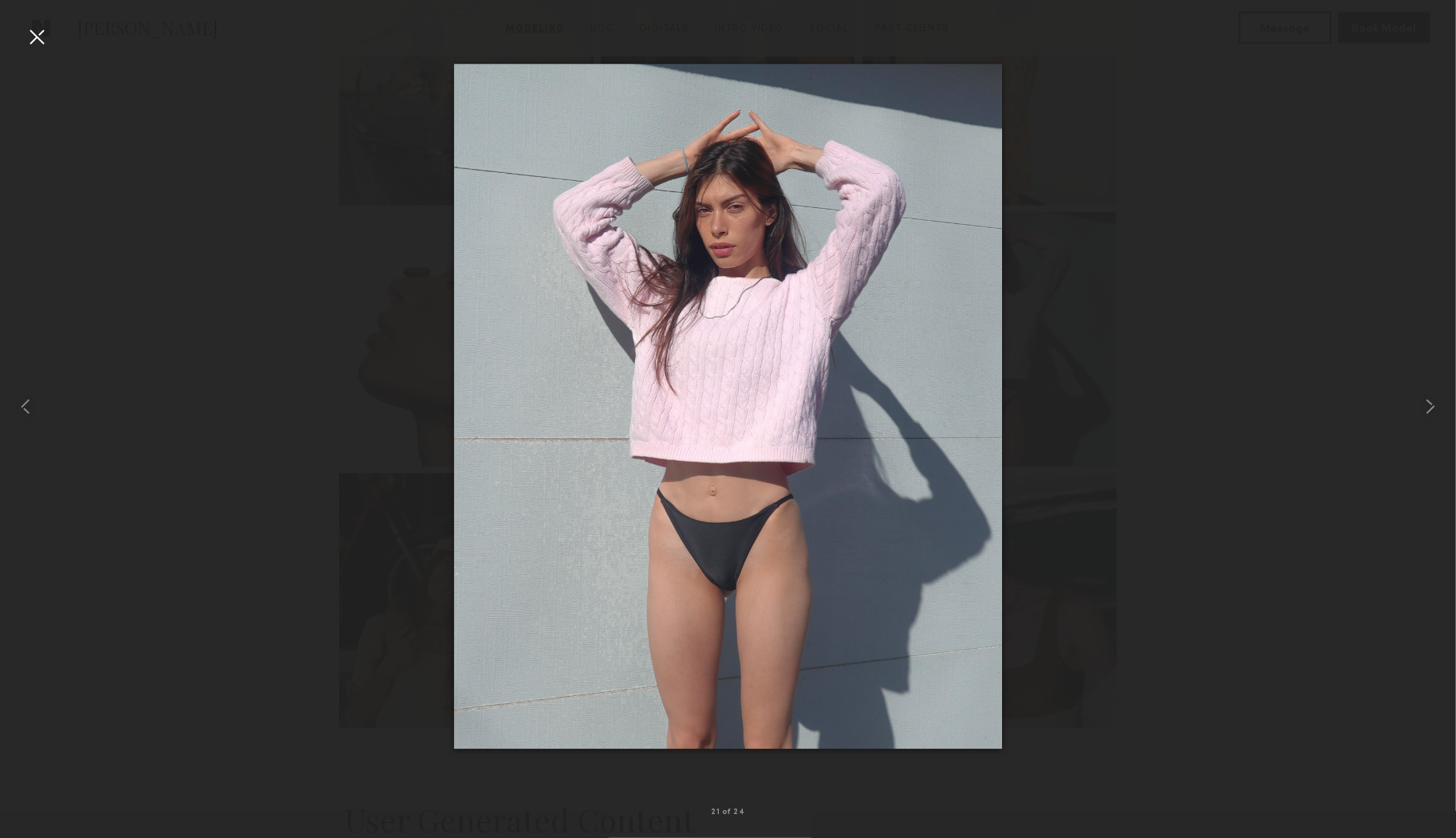
click at [34, 37] on div at bounding box center [36, 36] width 26 height 26
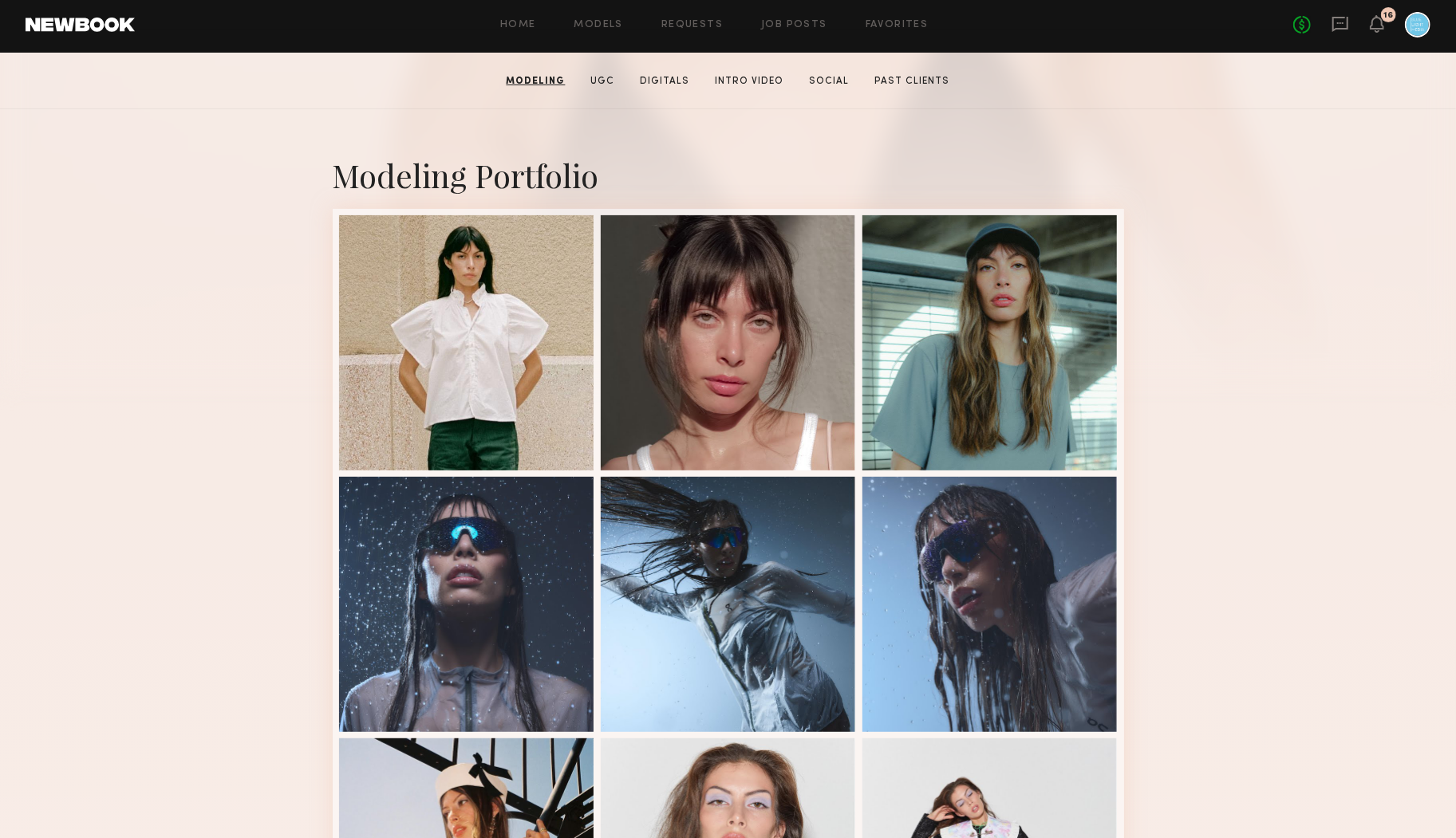
scroll to position [0, 0]
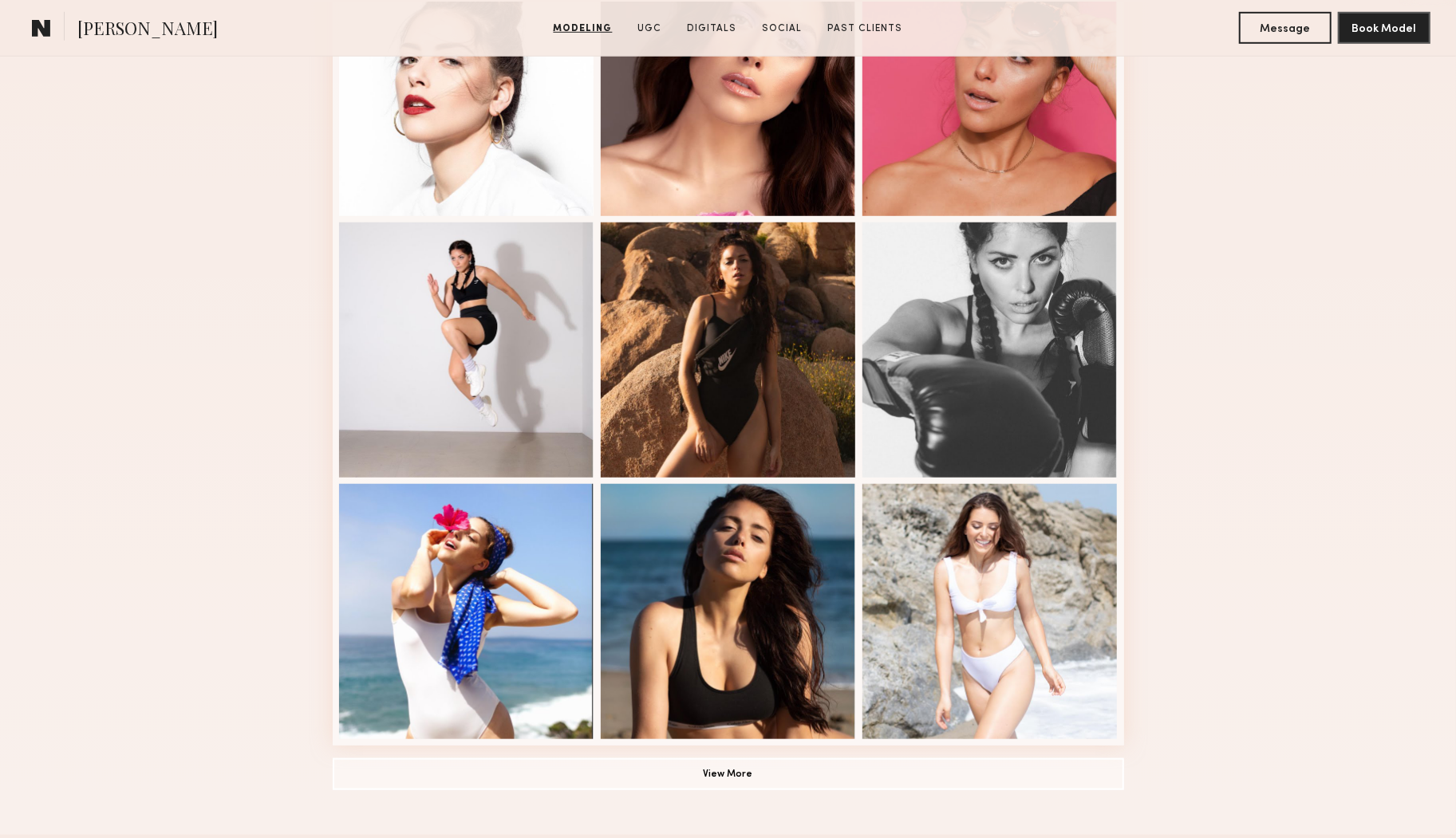
scroll to position [745, 0]
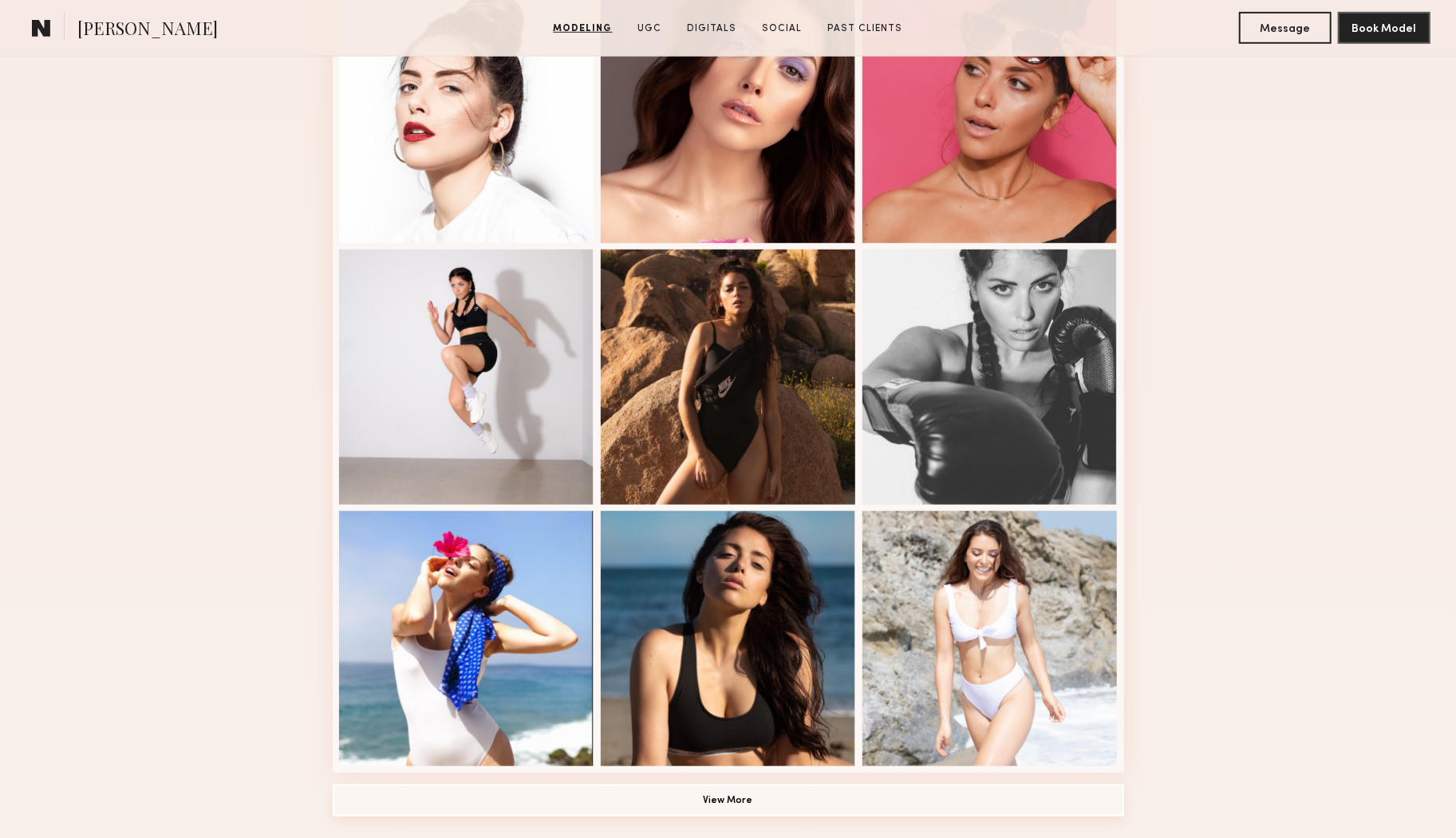
click at [736, 806] on button "View More" at bounding box center [729, 801] width 792 height 32
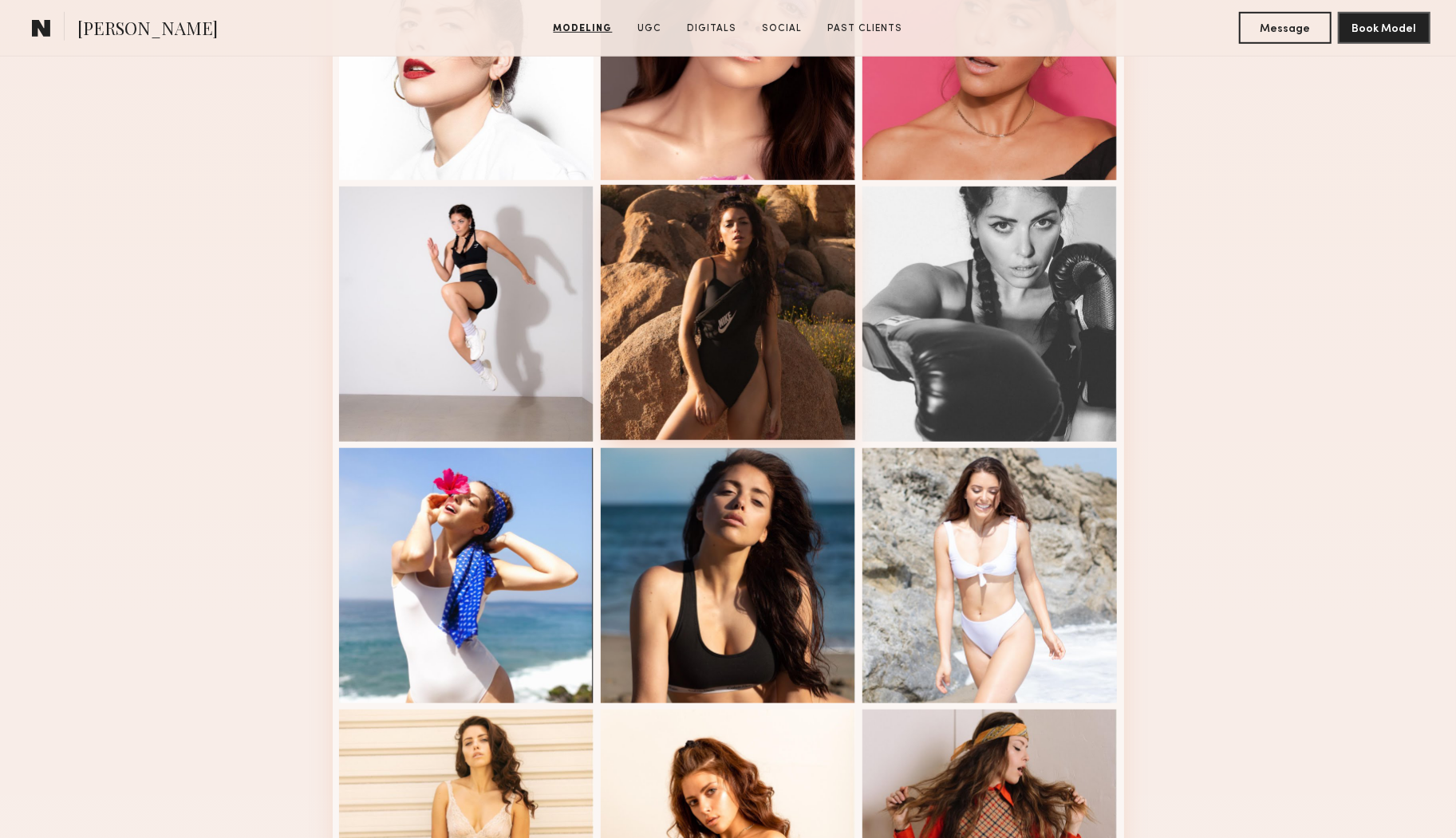
scroll to position [756, 0]
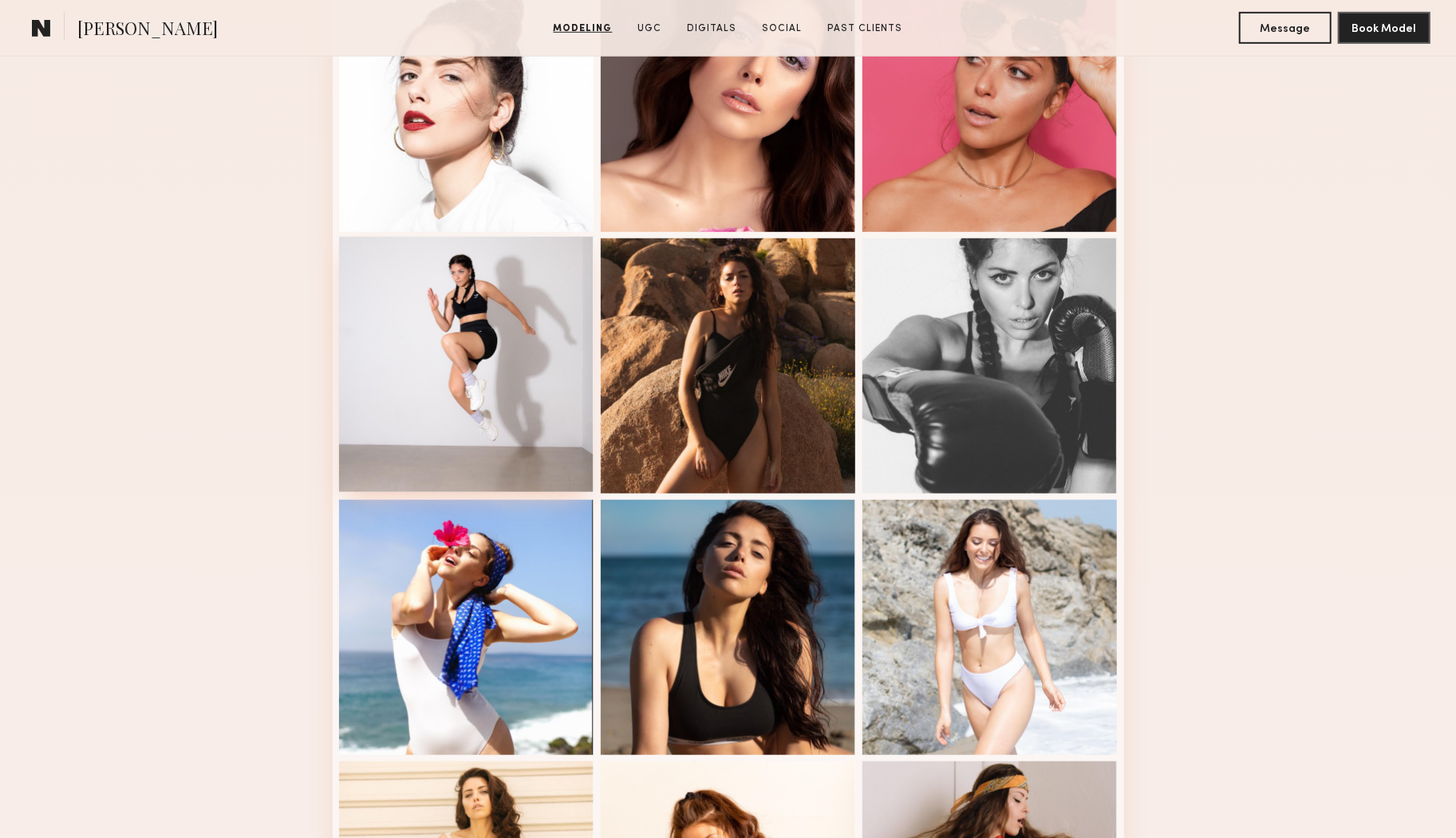
click at [498, 331] on div at bounding box center [466, 364] width 255 height 255
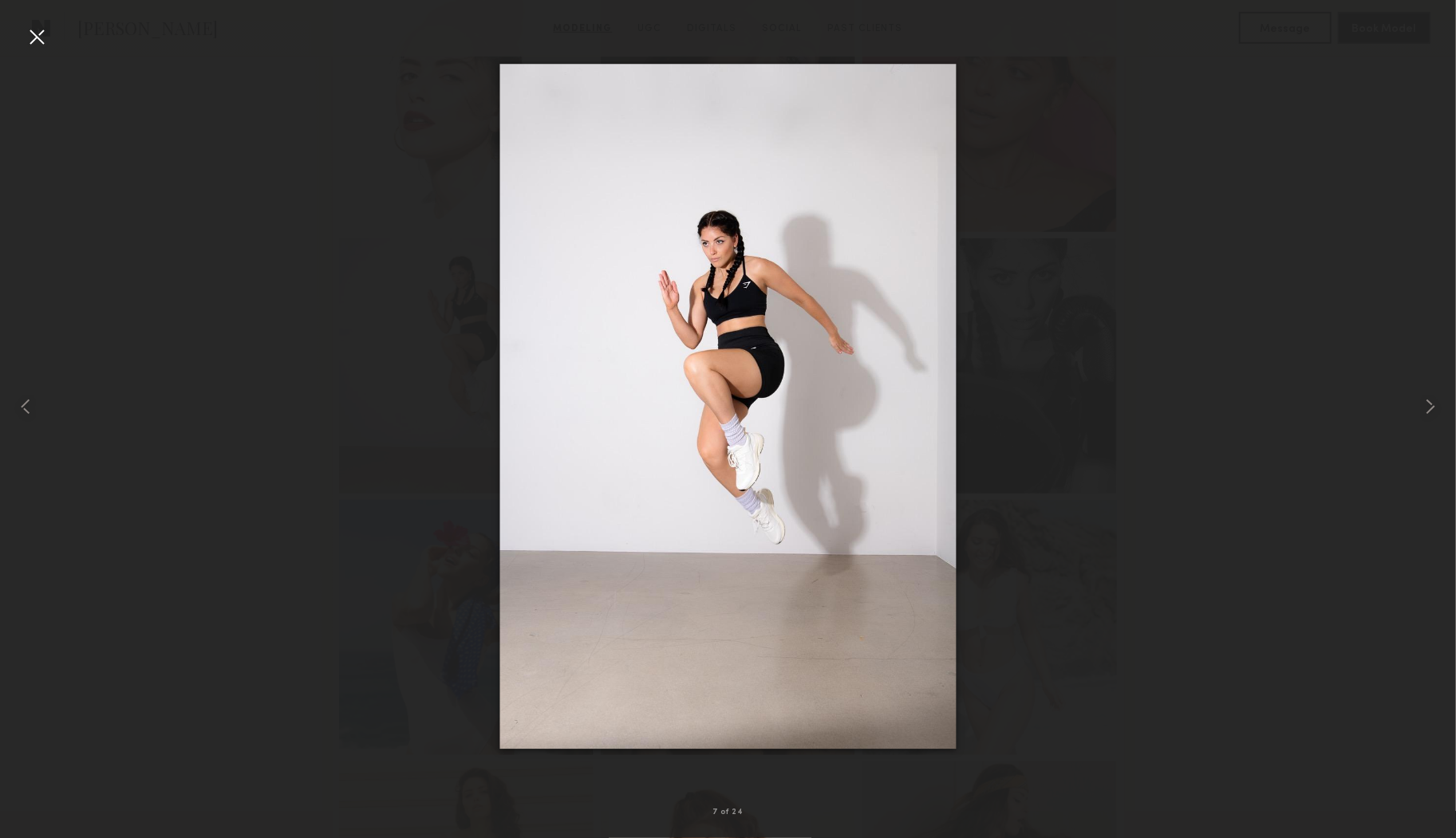
click at [1081, 600] on div at bounding box center [728, 406] width 1456 height 761
click at [34, 35] on div at bounding box center [36, 36] width 26 height 26
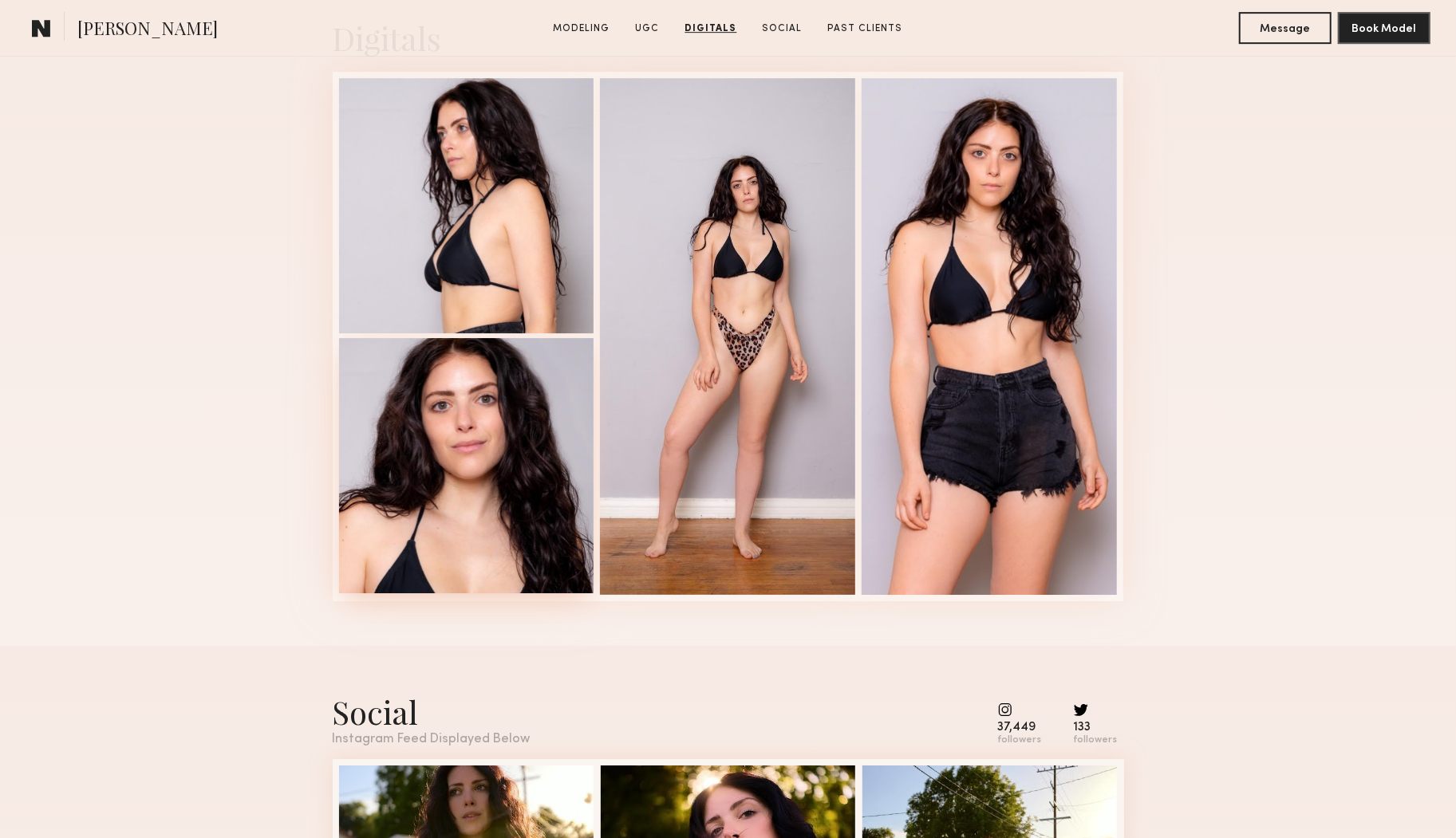
scroll to position [3688, 0]
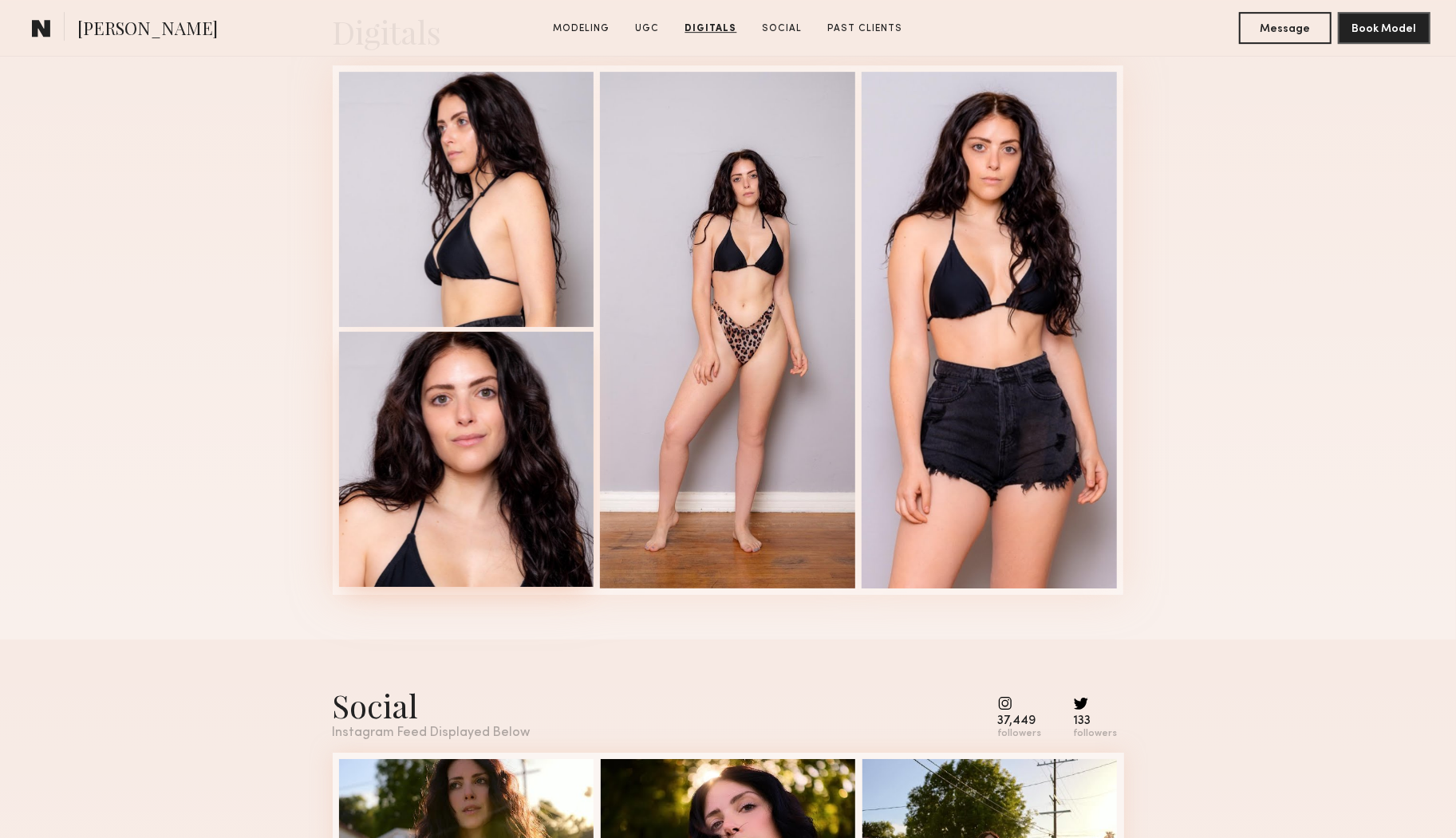
click at [495, 493] on div at bounding box center [466, 459] width 255 height 255
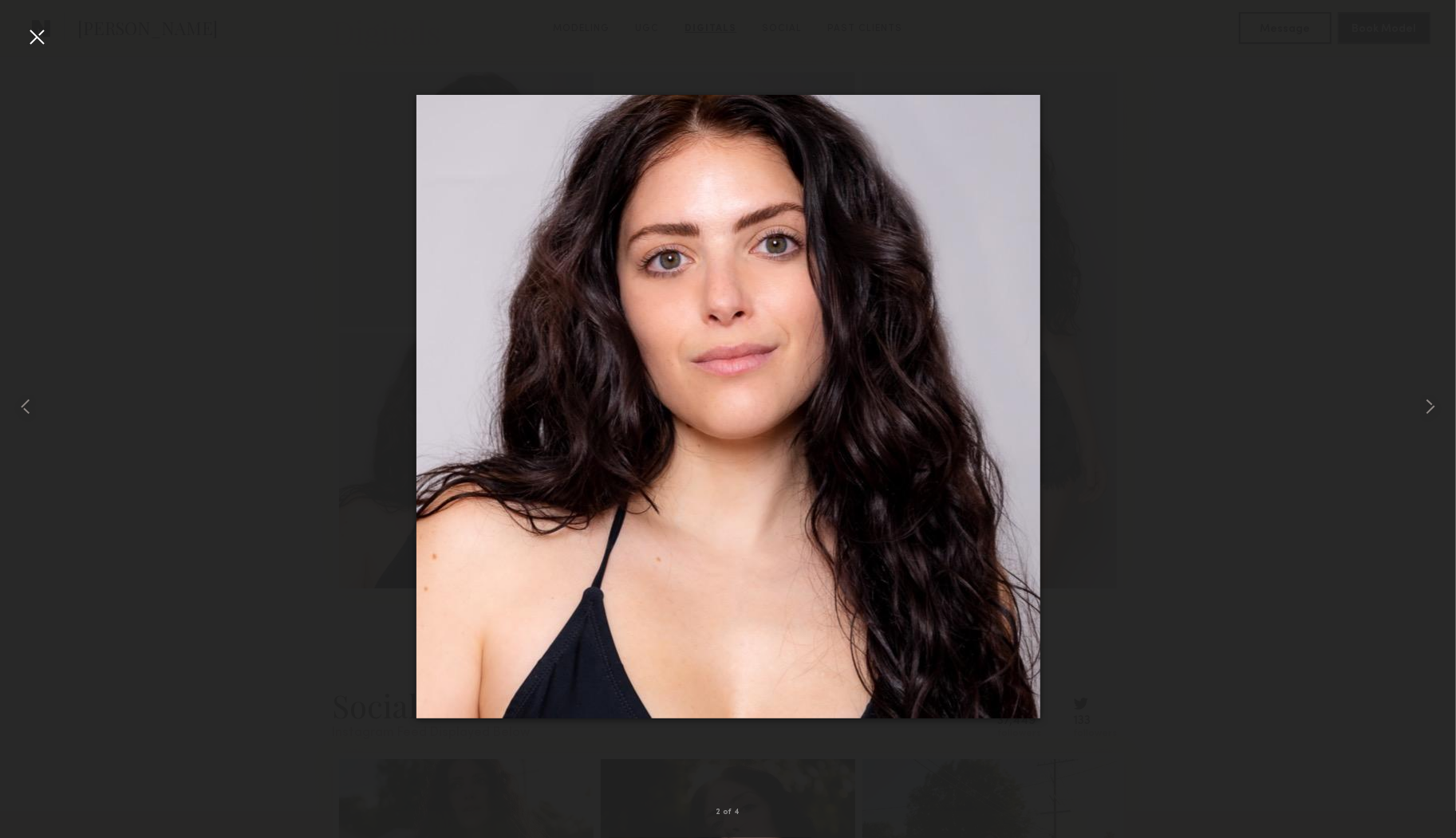
click at [34, 36] on div at bounding box center [36, 36] width 26 height 26
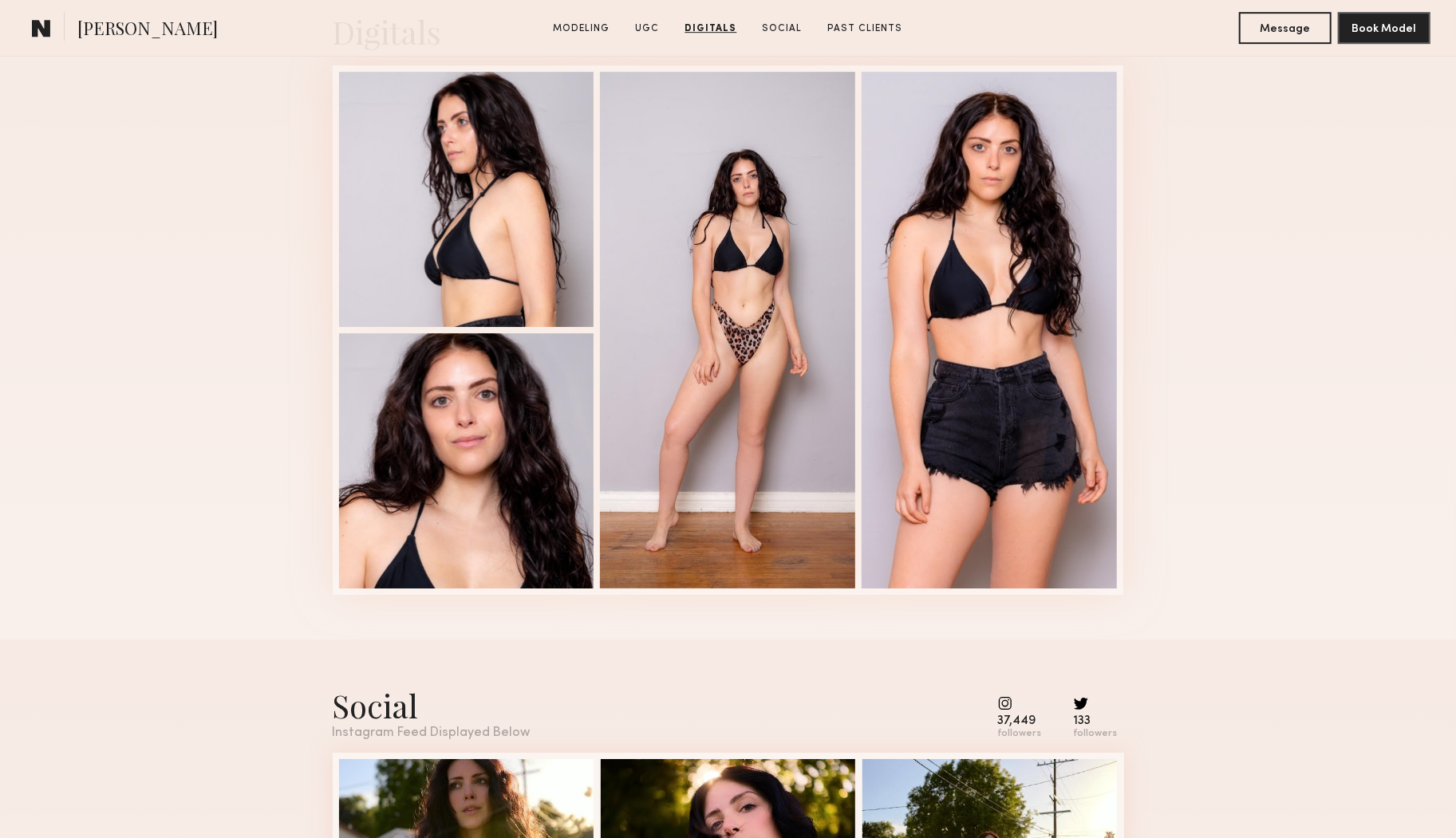
click at [1207, 293] on div "Digitals 2 of 4" at bounding box center [728, 302] width 1456 height 674
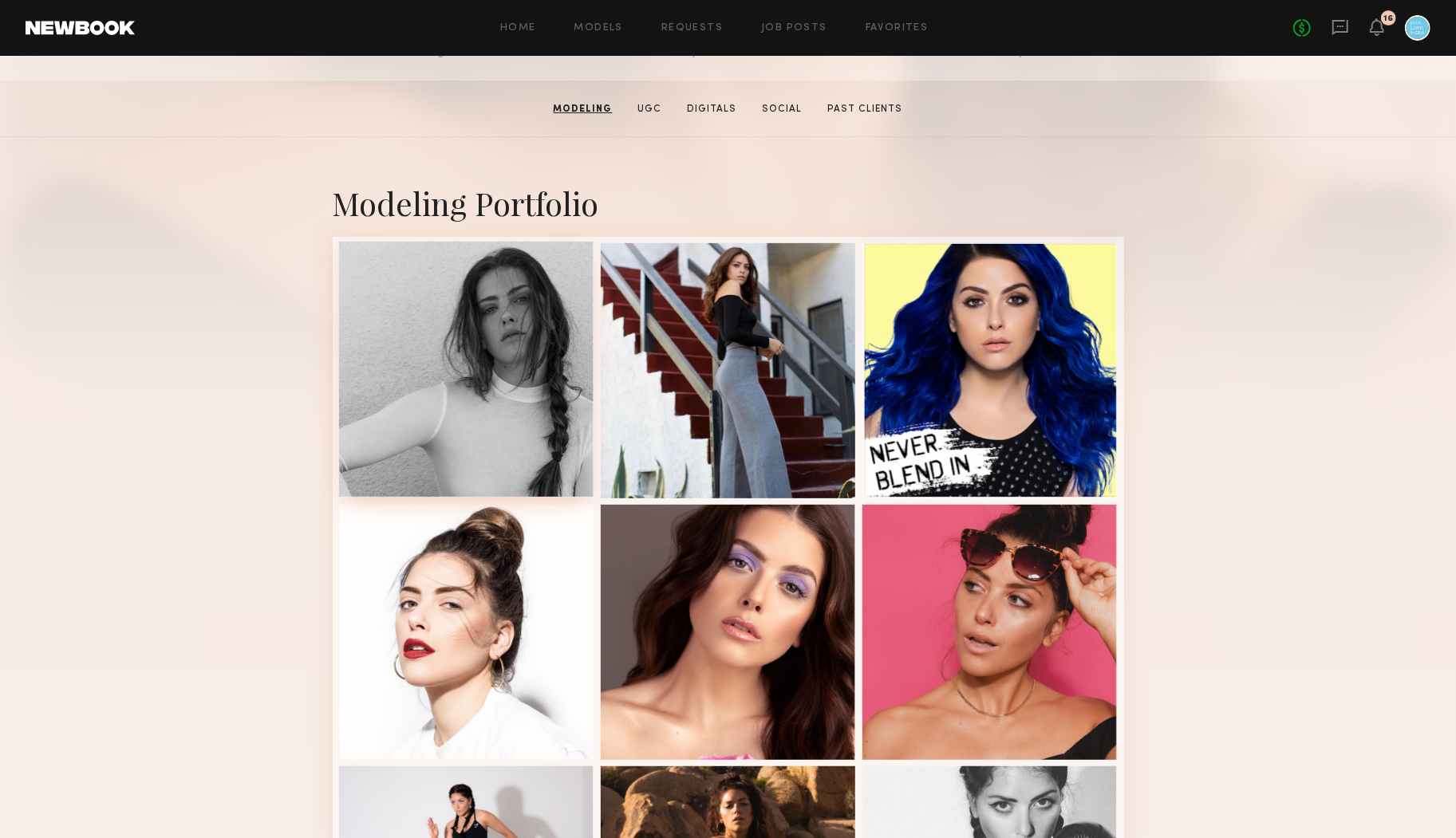
scroll to position [0, 0]
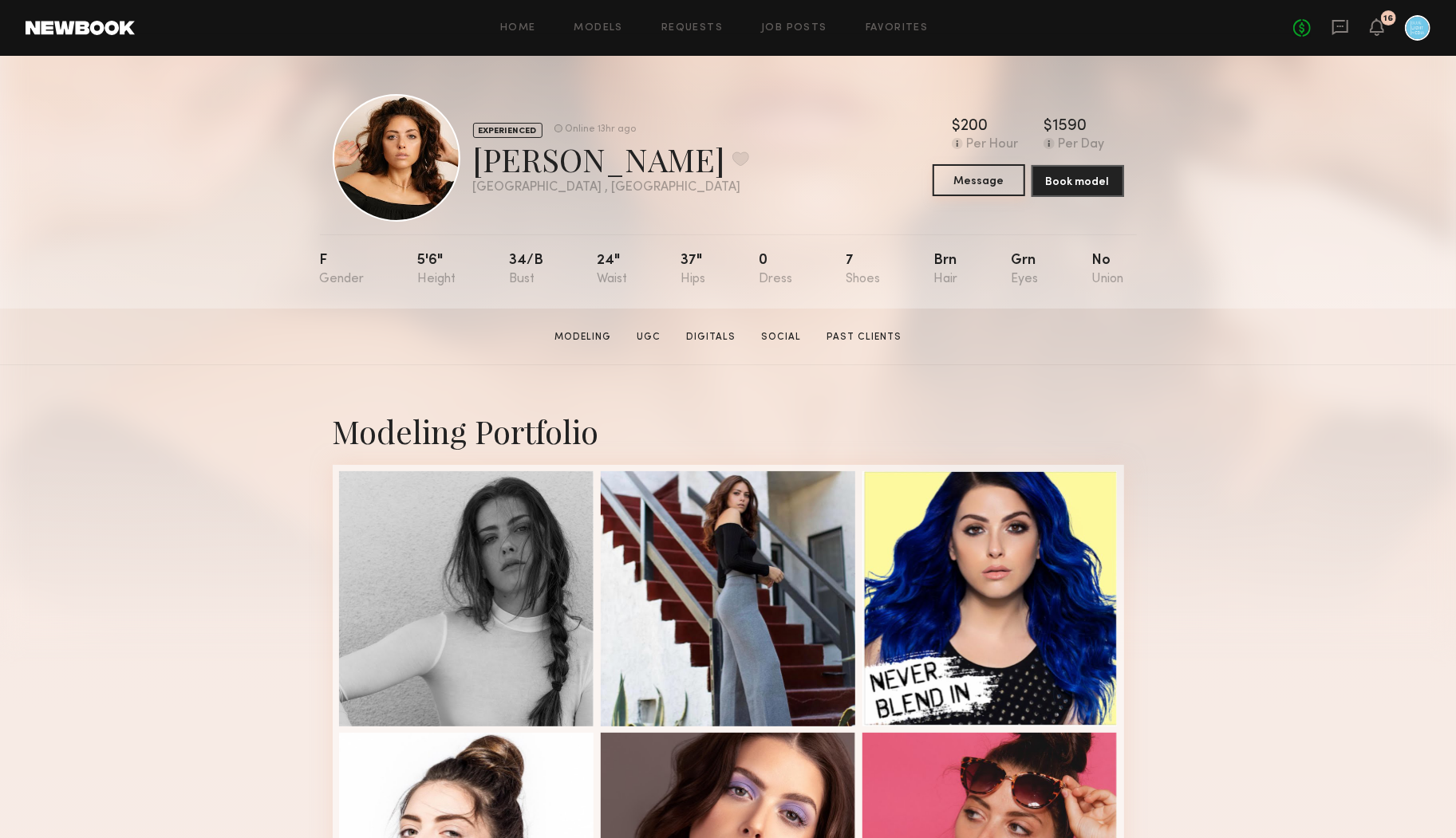
click at [979, 180] on button "Message" at bounding box center [979, 180] width 93 height 32
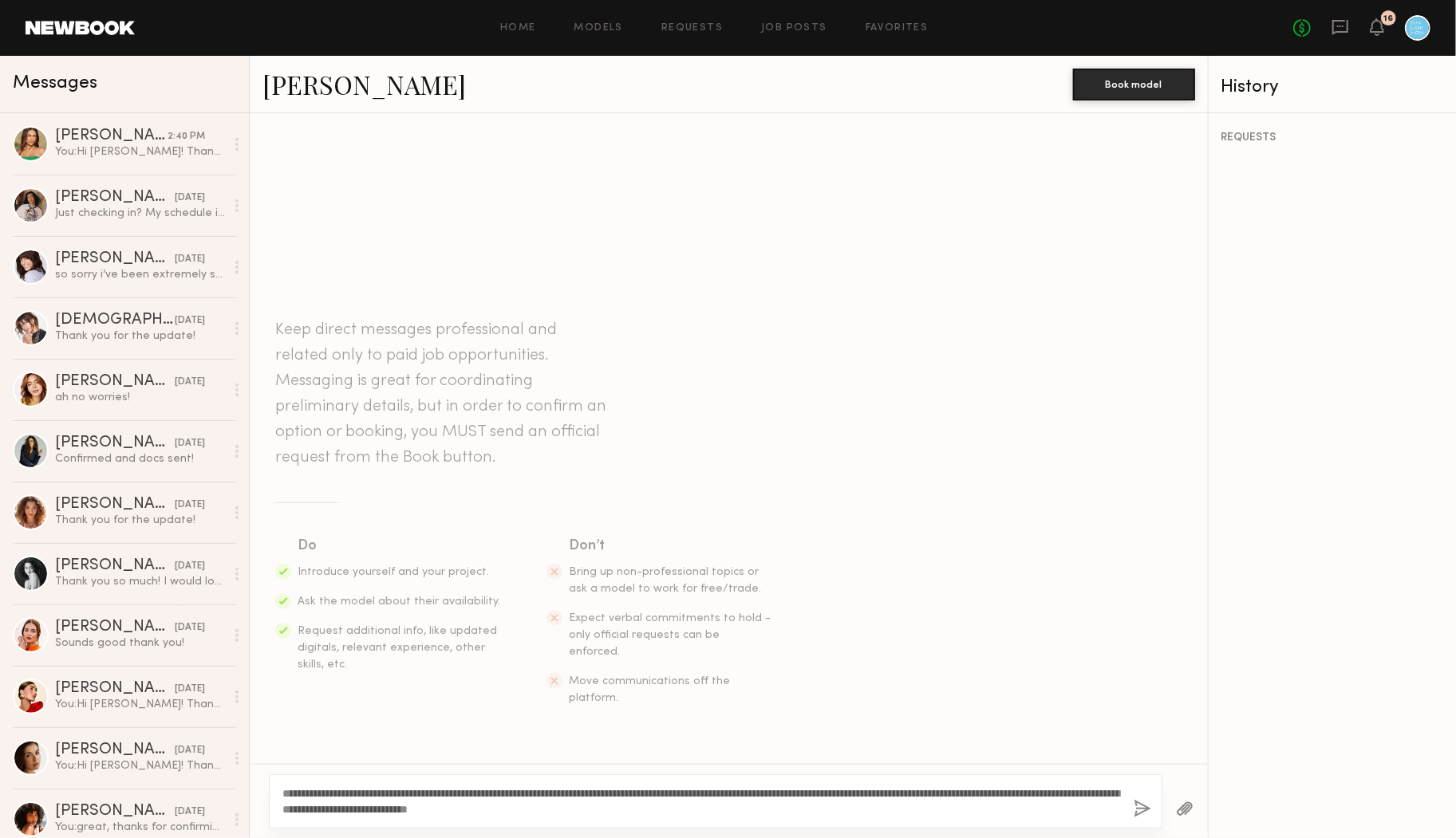
click at [320, 796] on textarea "**********" at bounding box center [701, 802] width 838 height 32
drag, startPoint x: 745, startPoint y: 815, endPoint x: 739, endPoint y: 796, distance: 19.9
click at [739, 796] on textarea "**********" at bounding box center [701, 802] width 838 height 32
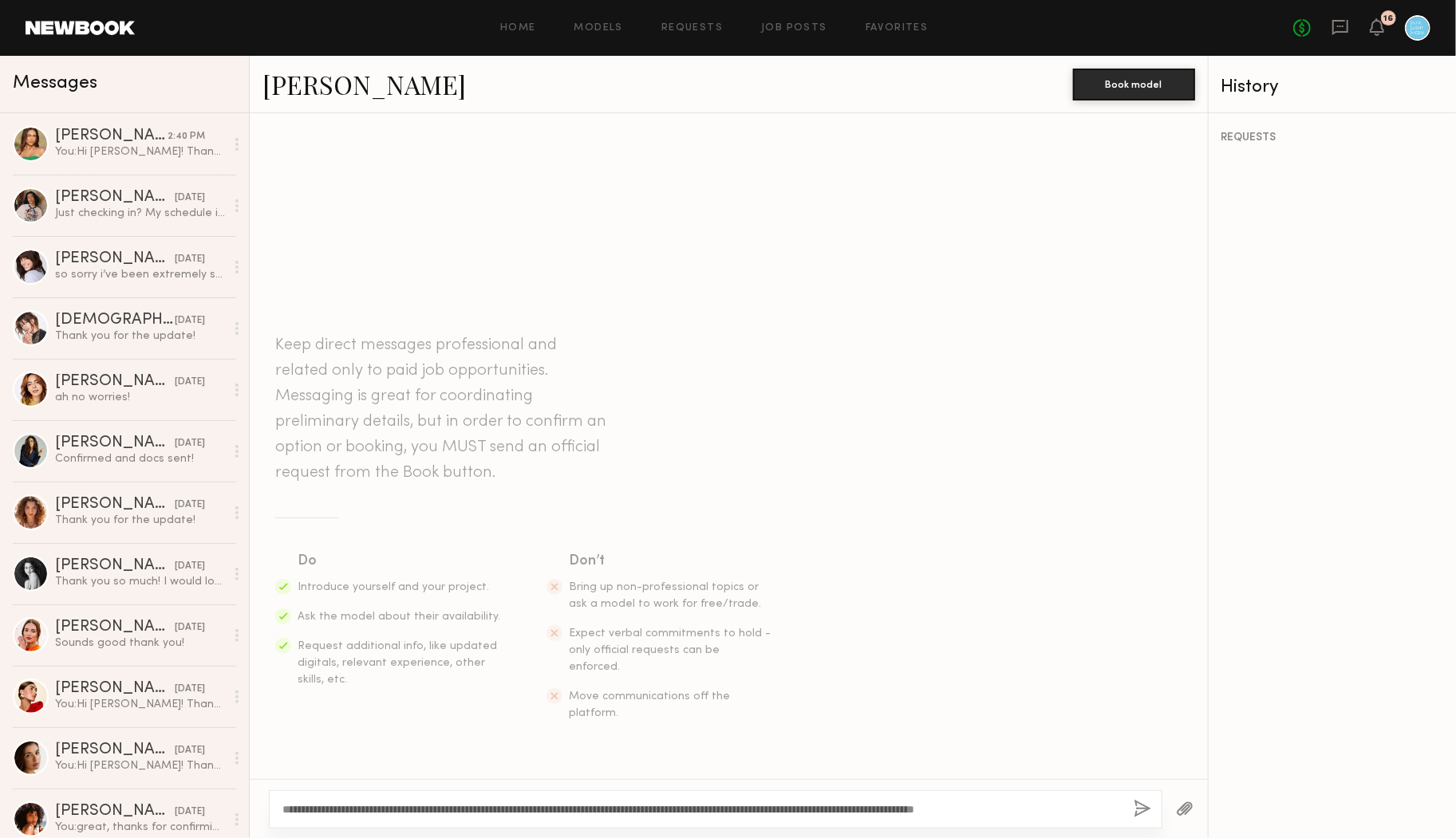
click at [970, 810] on textarea "**********" at bounding box center [701, 810] width 838 height 16
type textarea "**********"
click at [1132, 809] on div "**********" at bounding box center [715, 809] width 893 height 38
click at [1145, 812] on button "button" at bounding box center [1142, 810] width 18 height 20
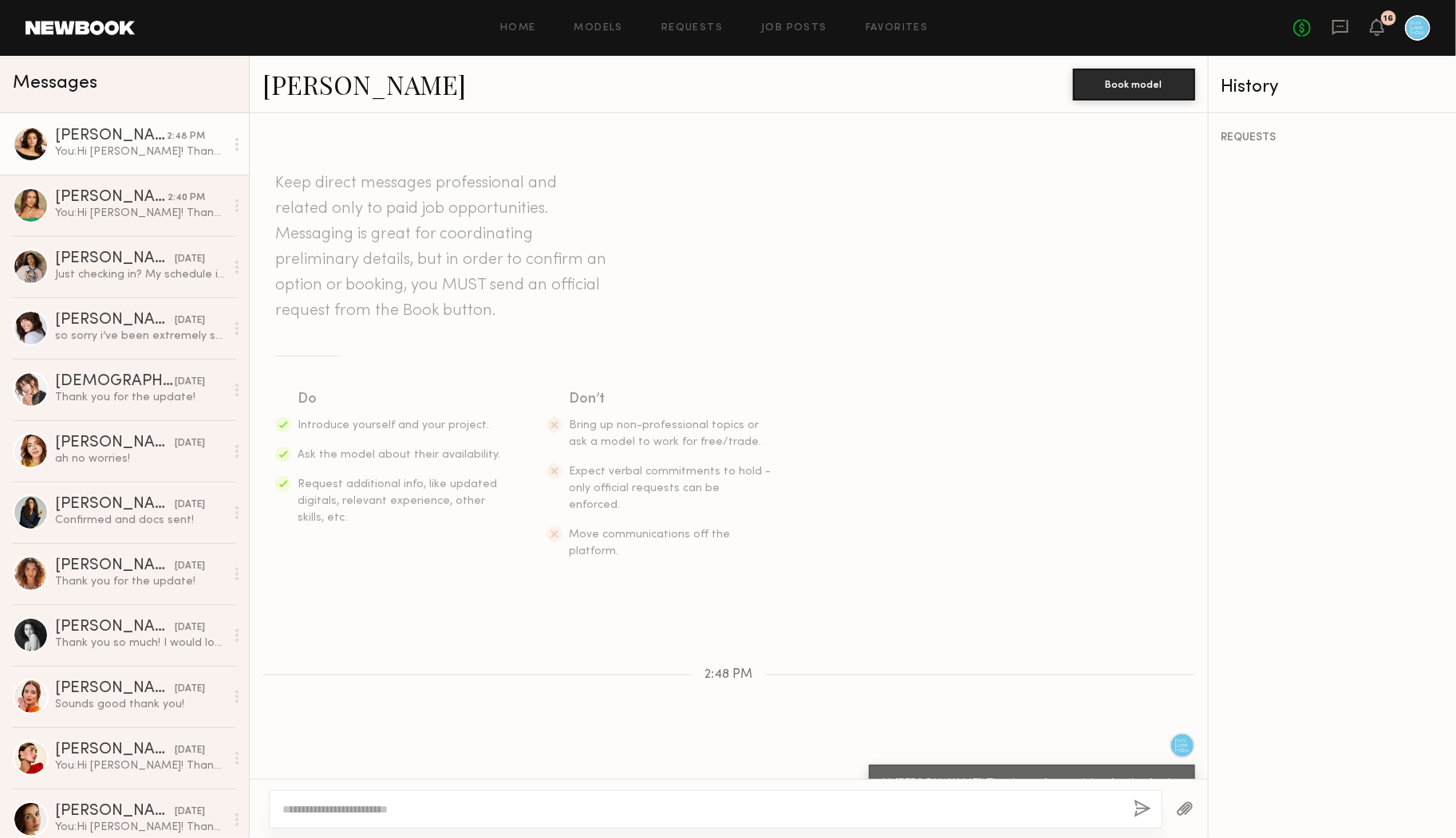
scroll to position [40, 0]
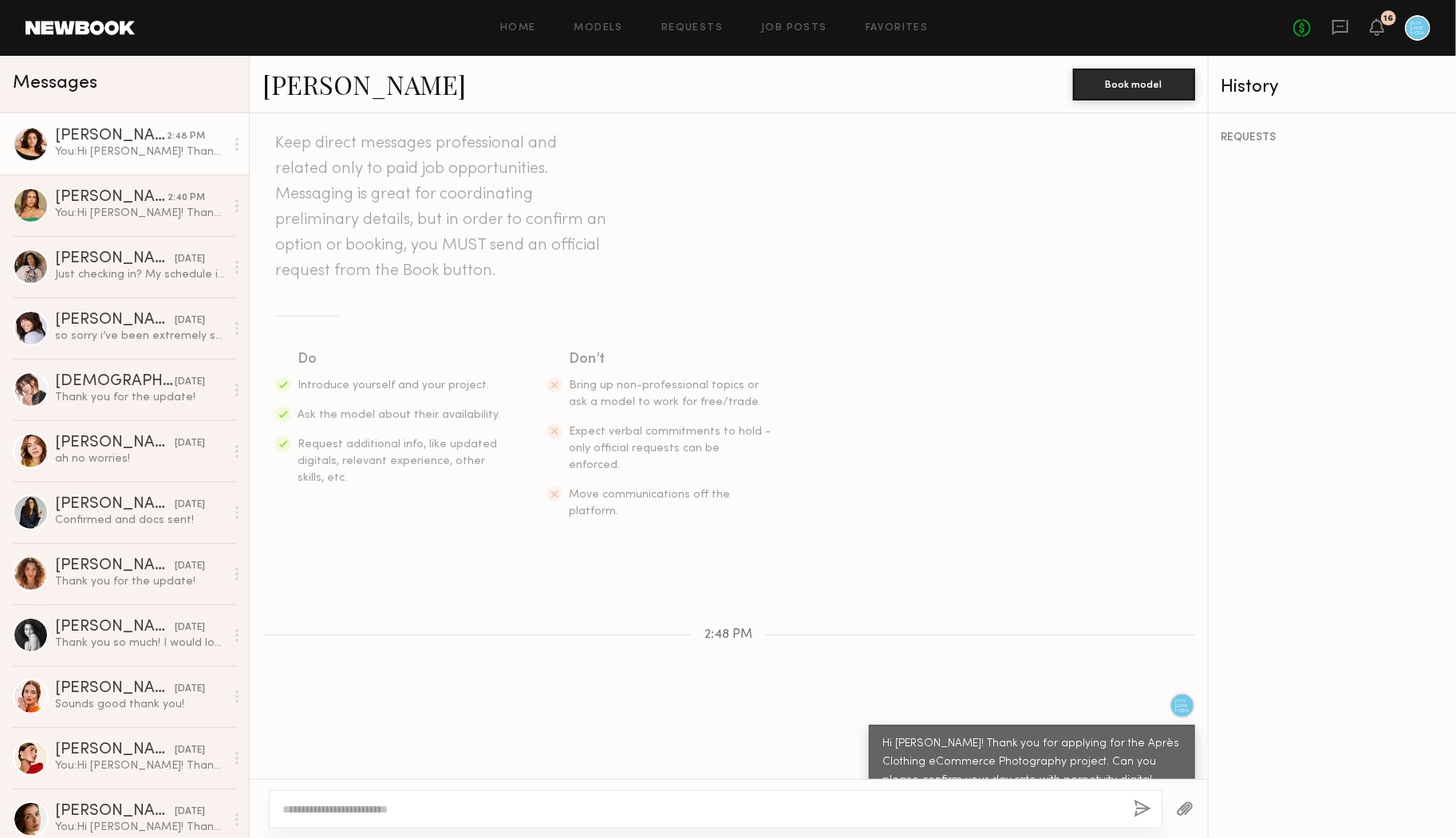
click at [167, 80] on div "Messages" at bounding box center [124, 80] width 224 height 24
click at [866, 270] on section "Keep direct messages professional and related only to paid job opportunities. M…" at bounding box center [729, 325] width 907 height 389
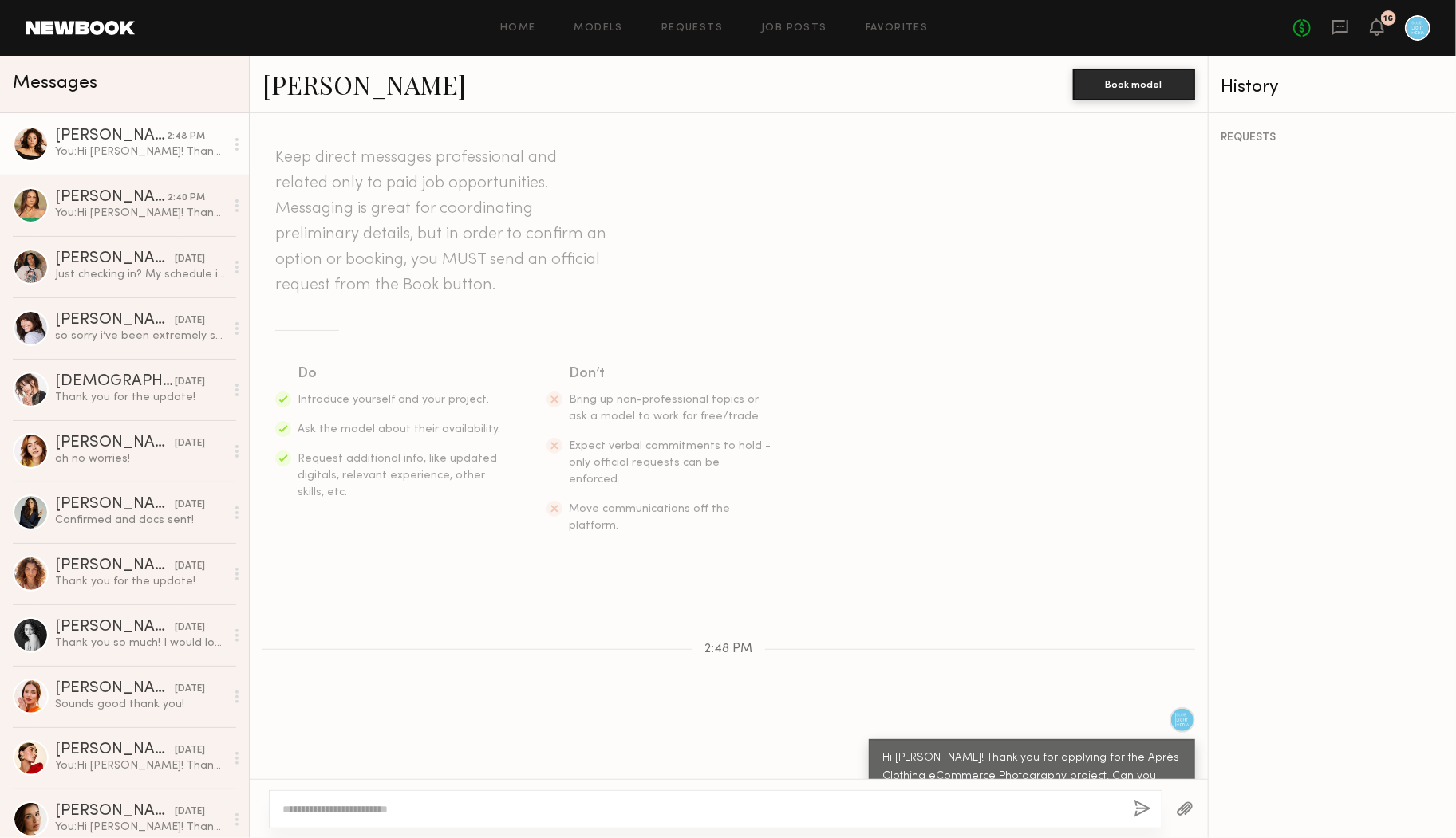
click at [309, 73] on link "[PERSON_NAME]" at bounding box center [364, 84] width 203 height 34
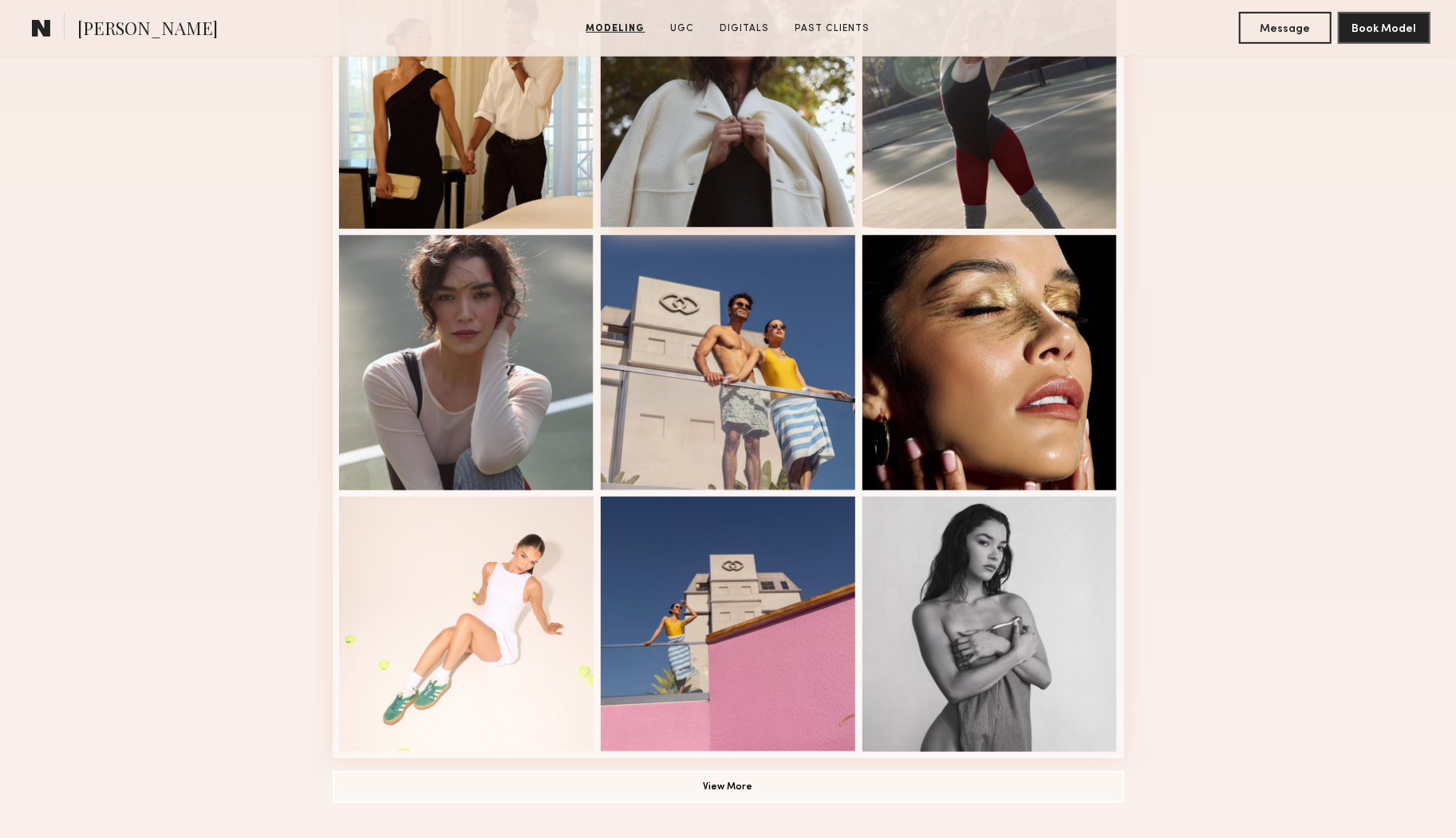
scroll to position [840, 0]
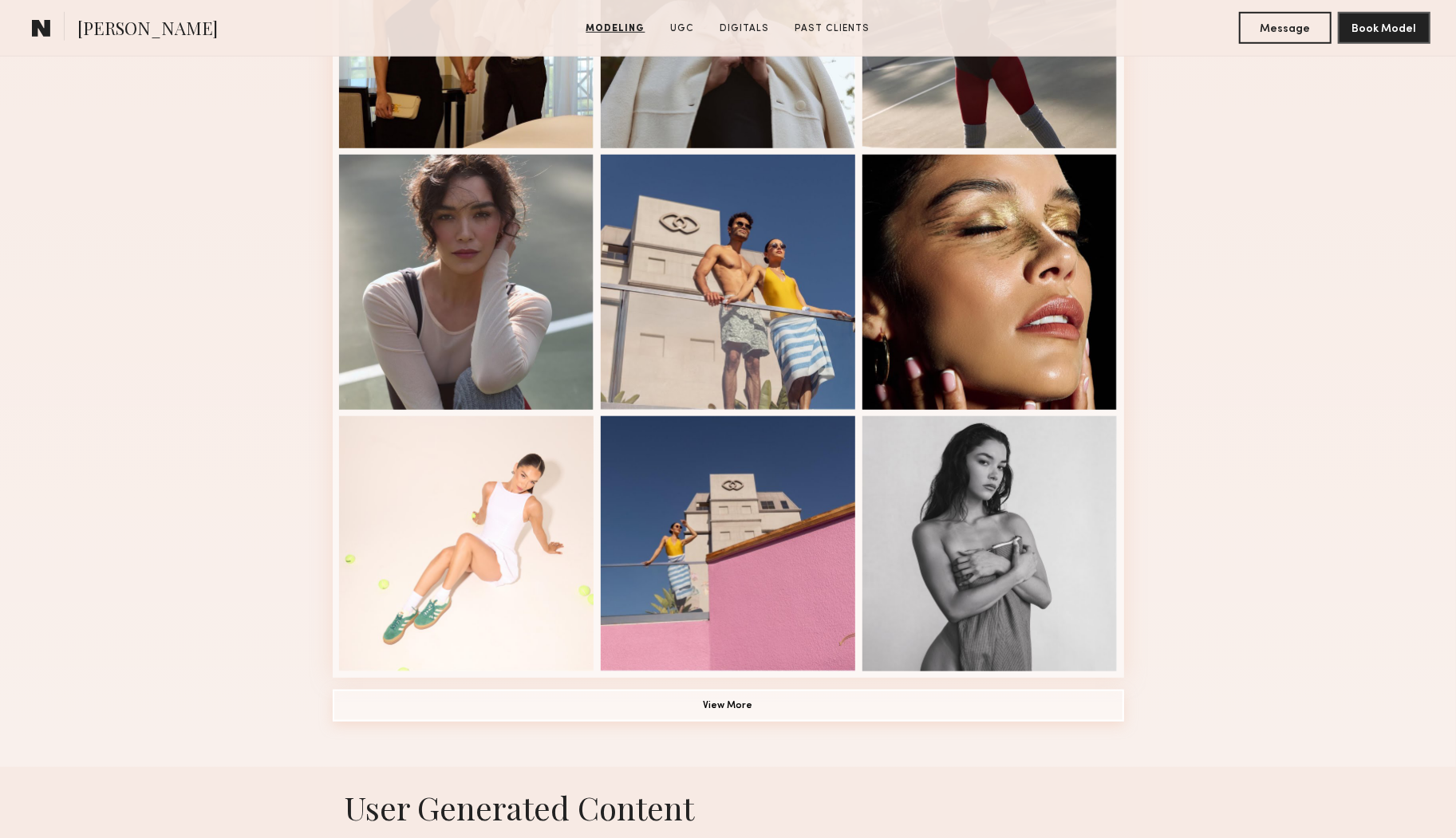
click at [779, 696] on button "View More" at bounding box center [729, 706] width 792 height 32
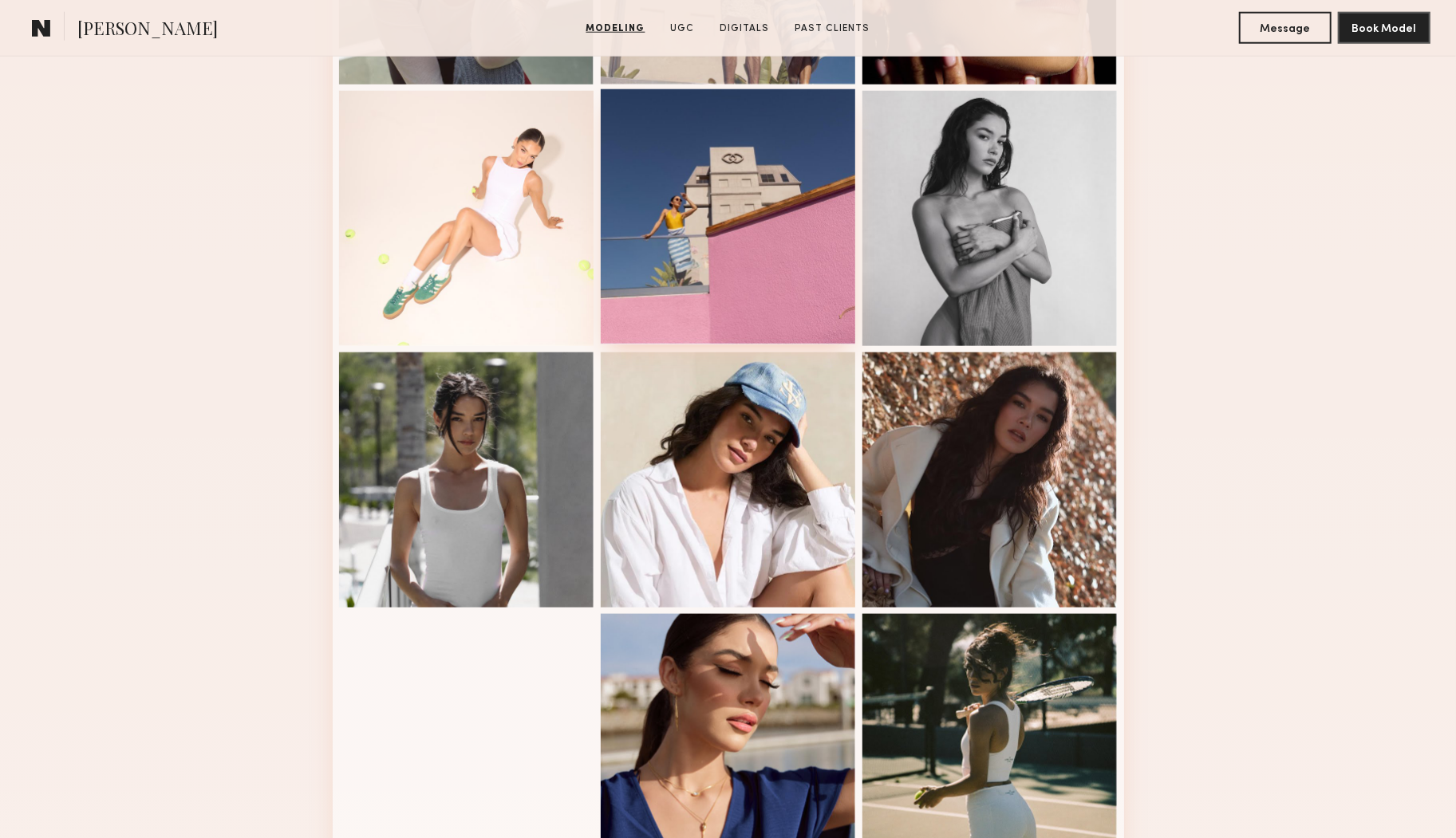
scroll to position [1142, 0]
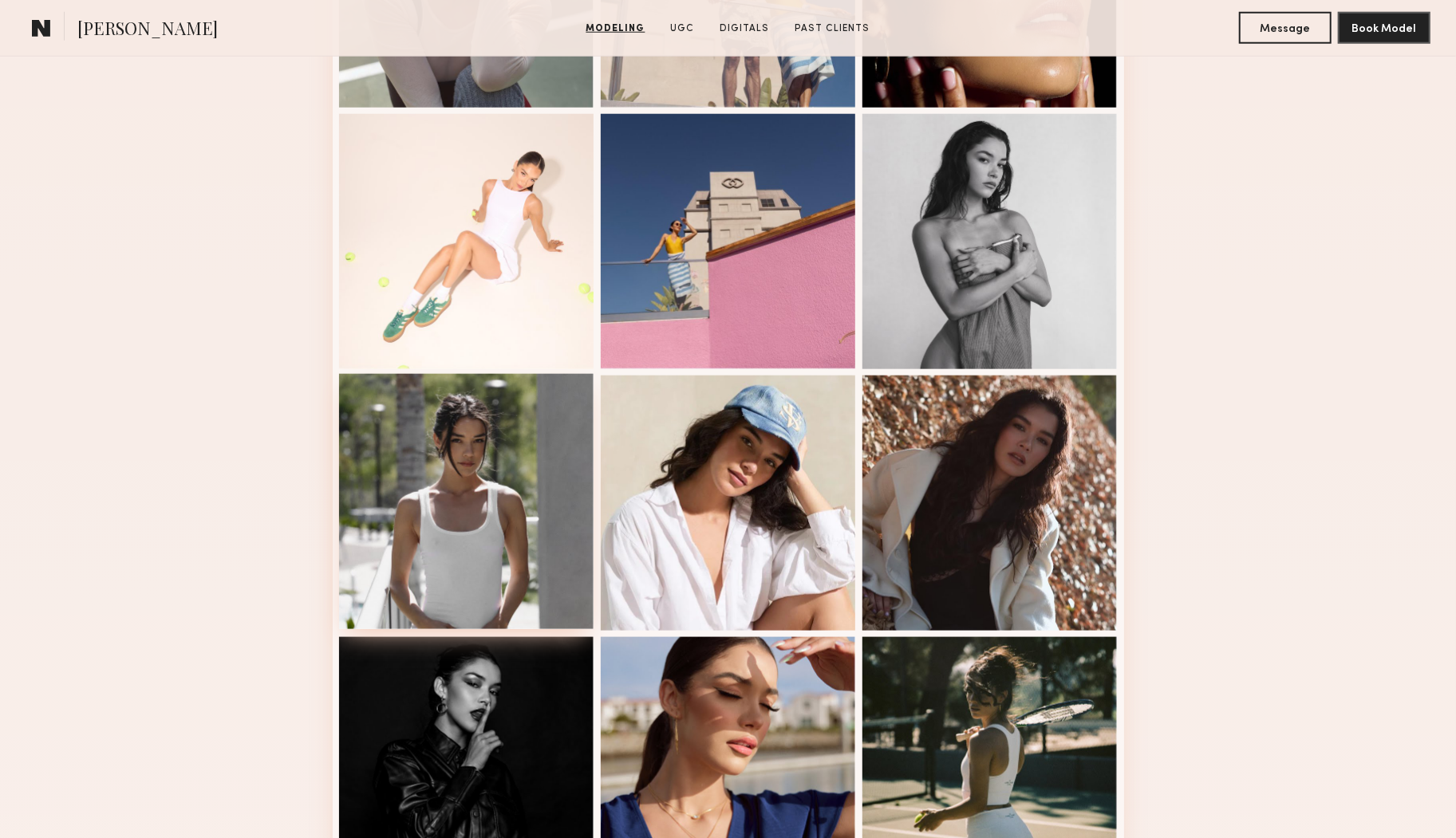
click at [525, 482] on div at bounding box center [466, 502] width 255 height 255
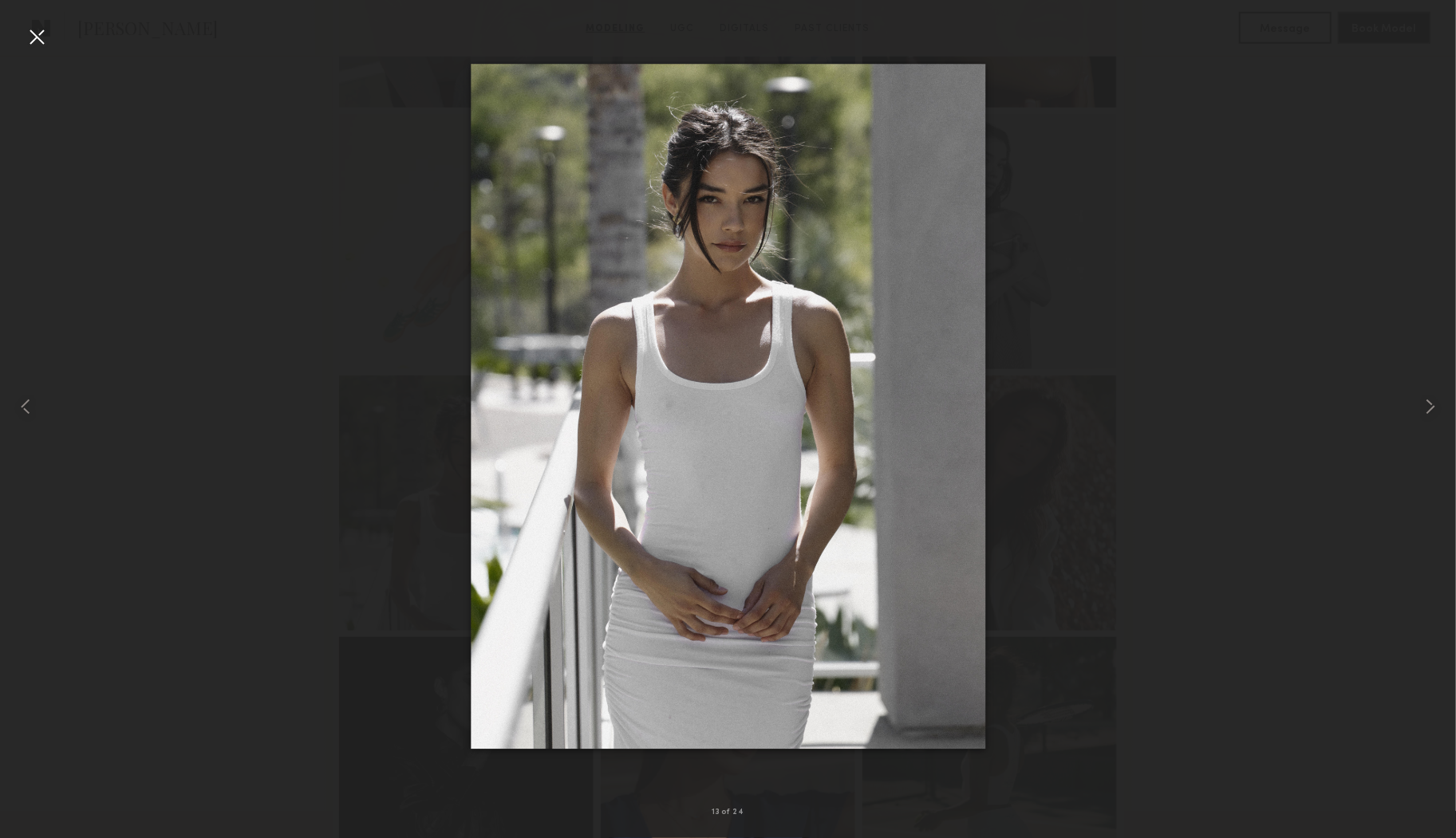
click at [37, 37] on div at bounding box center [36, 36] width 26 height 26
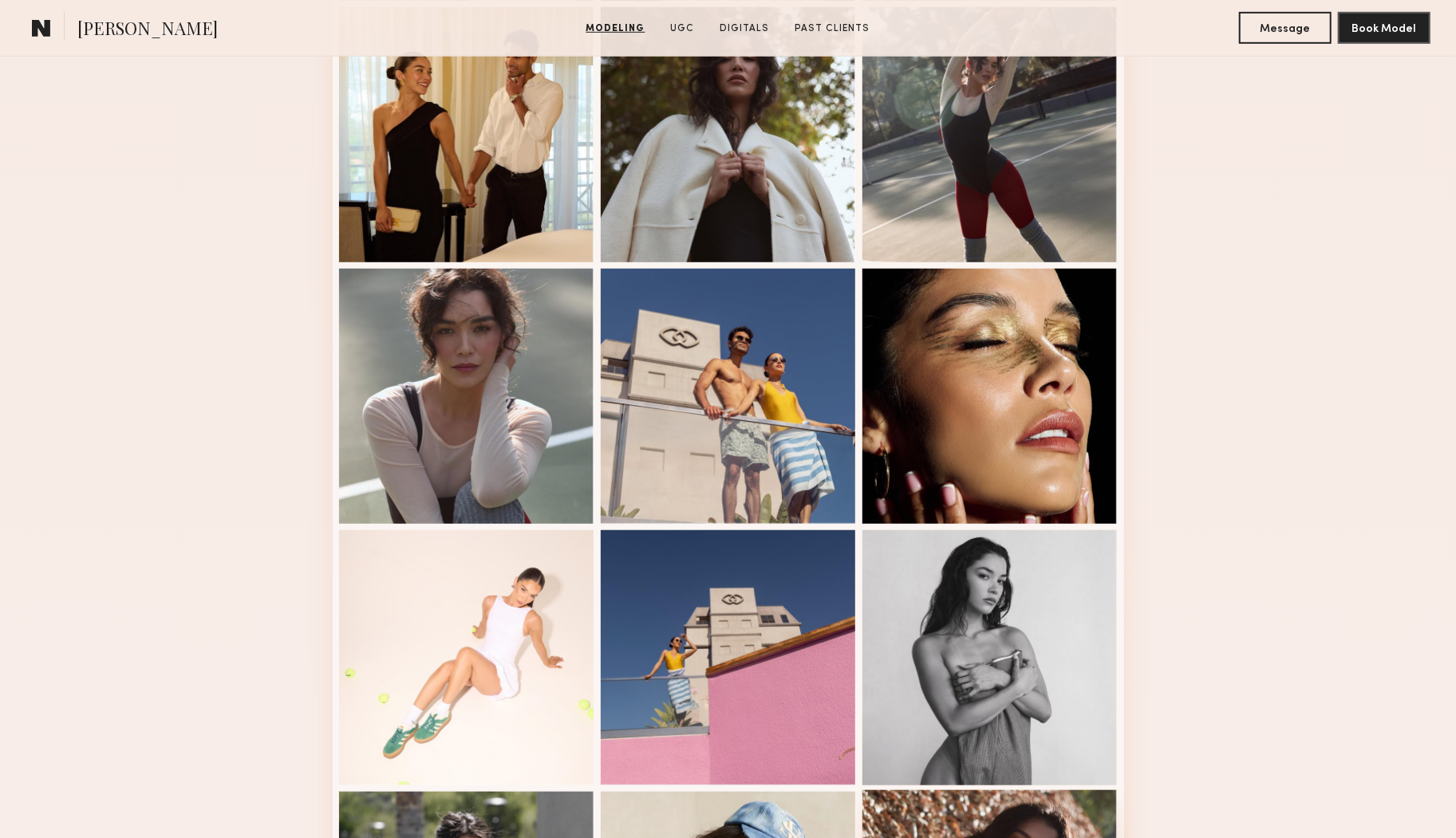
scroll to position [719, 0]
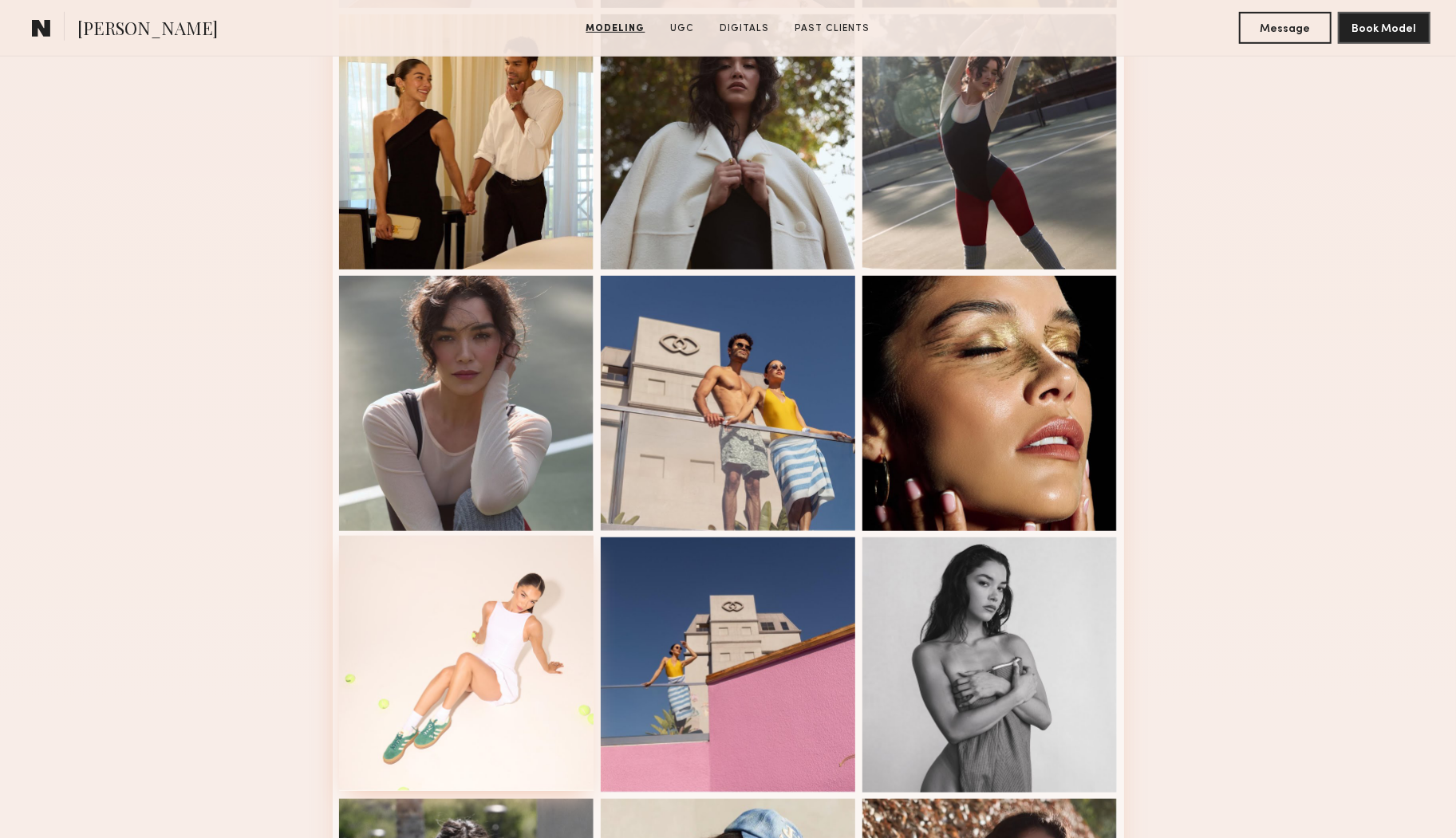
click at [519, 601] on div at bounding box center [466, 663] width 255 height 255
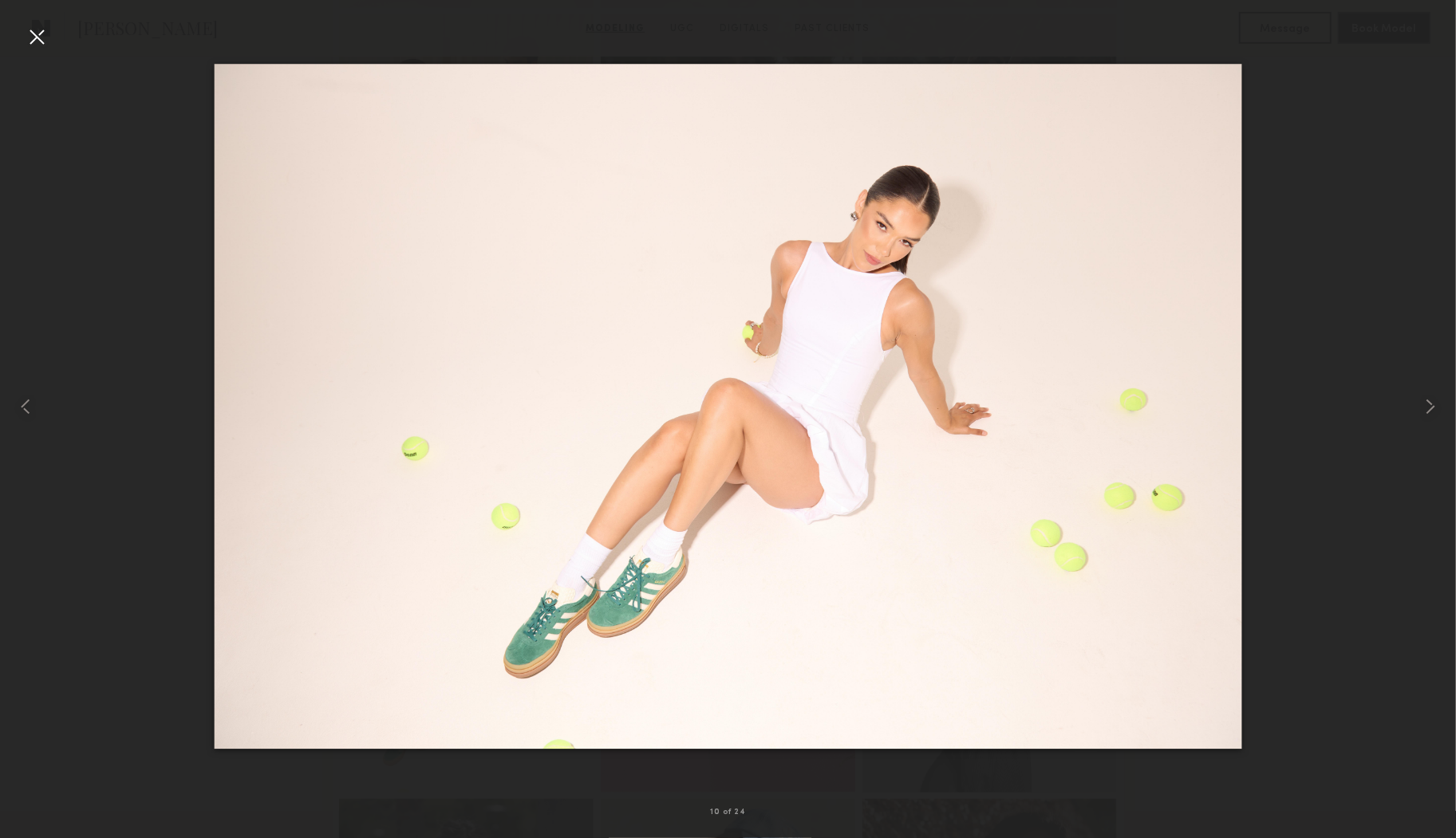
click at [39, 34] on div at bounding box center [36, 36] width 26 height 26
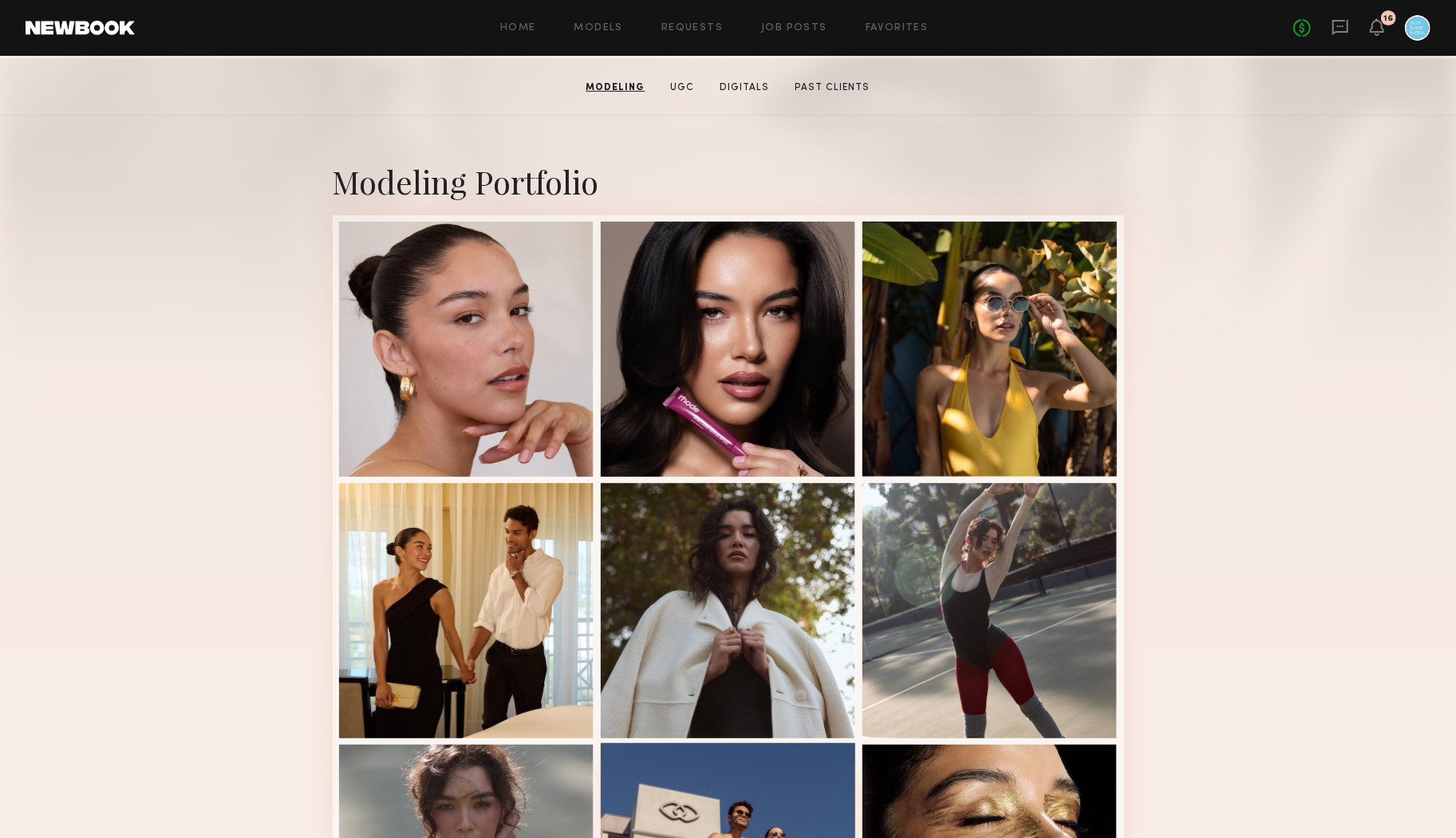
scroll to position [245, 0]
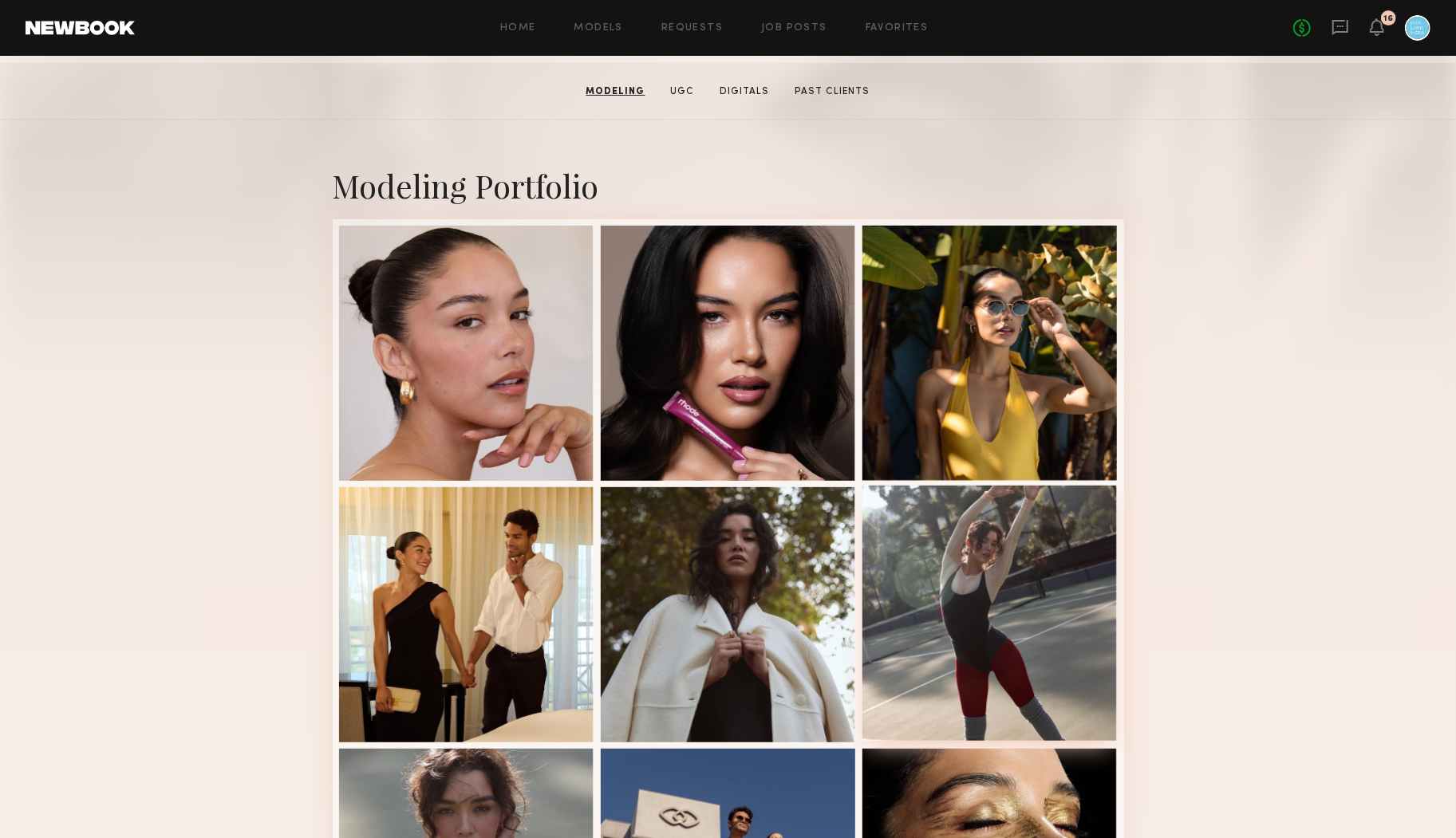
click at [983, 629] on div at bounding box center [990, 613] width 255 height 255
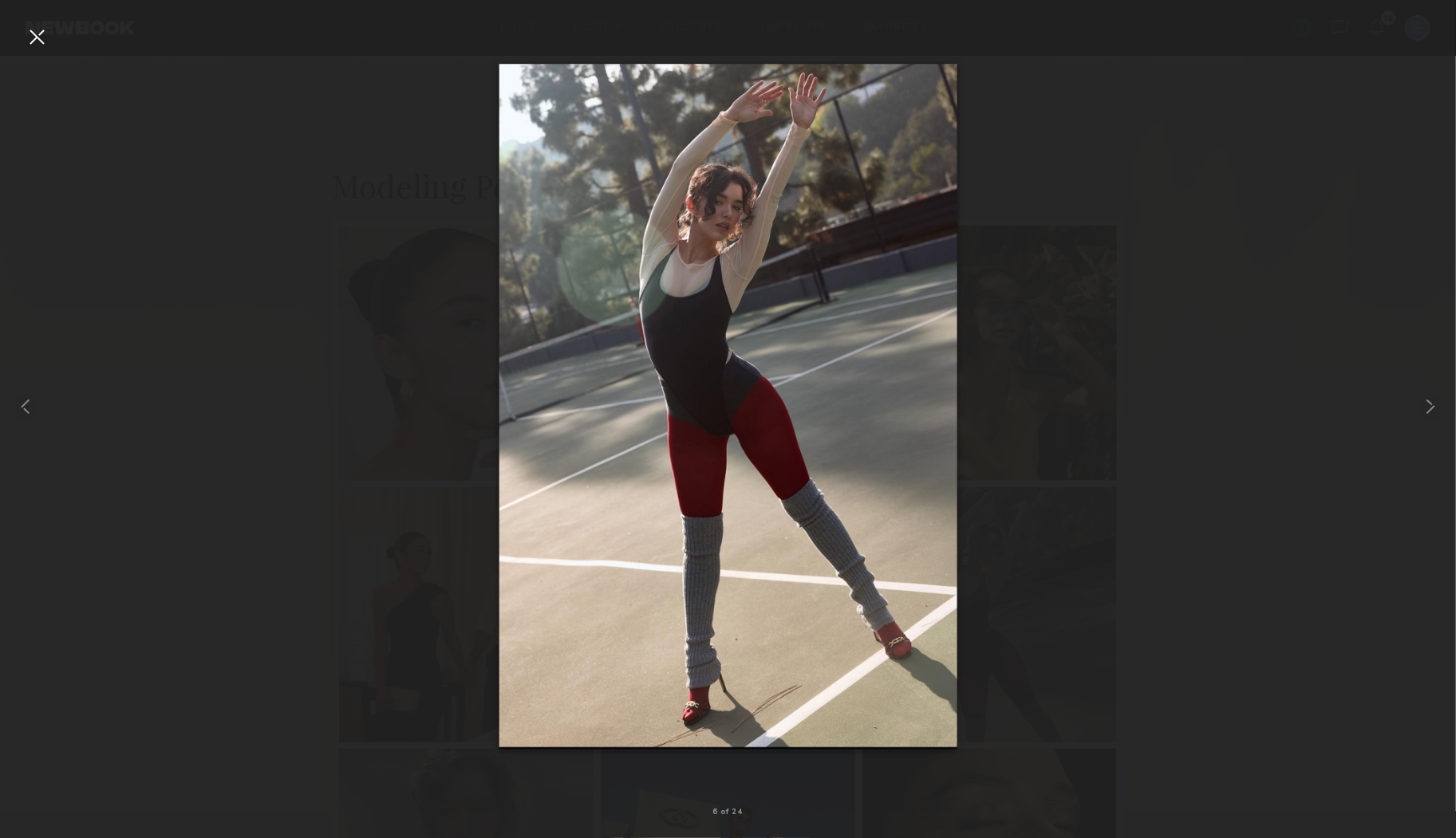
click at [34, 36] on div at bounding box center [36, 36] width 26 height 26
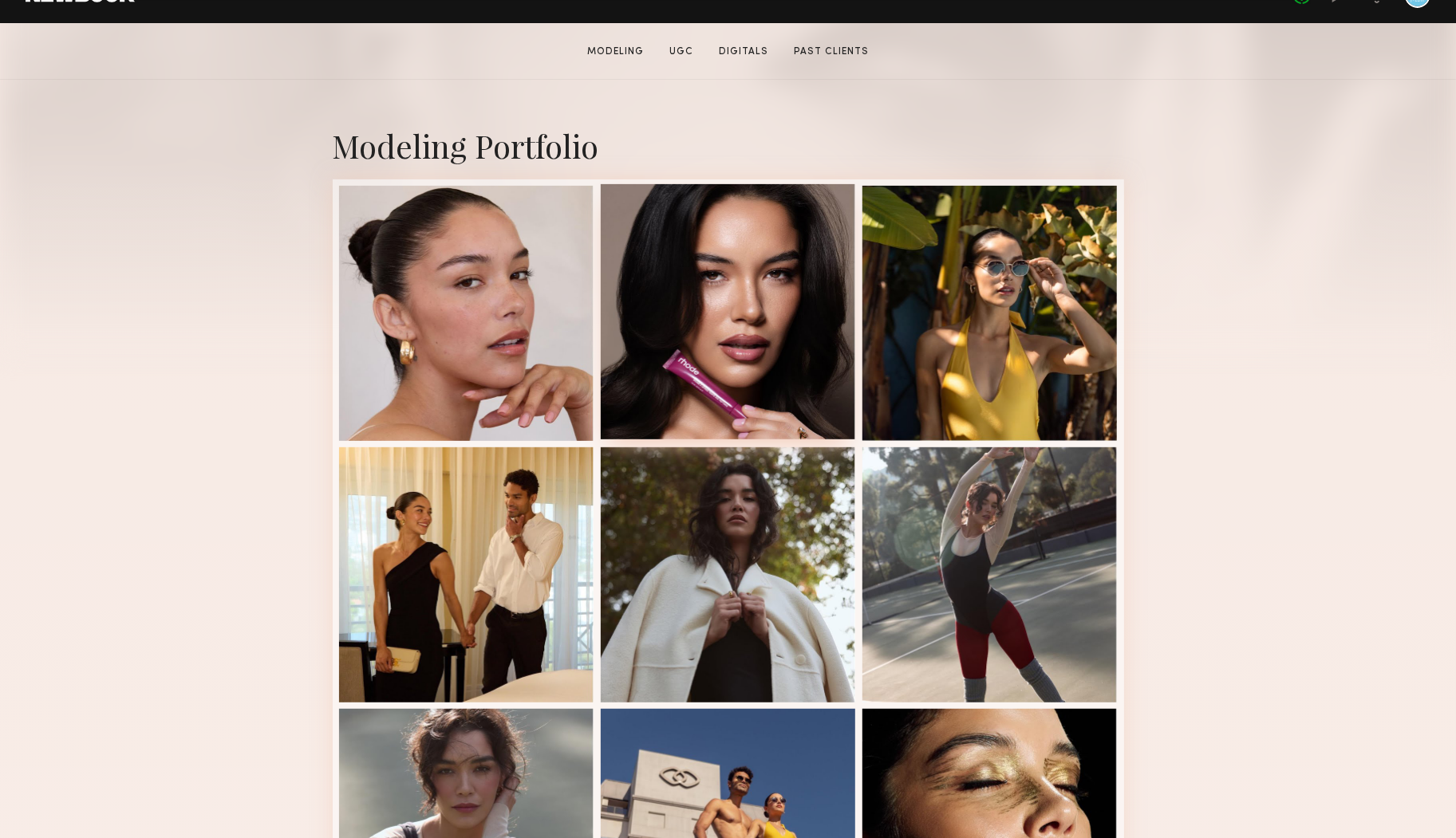
scroll to position [300, 0]
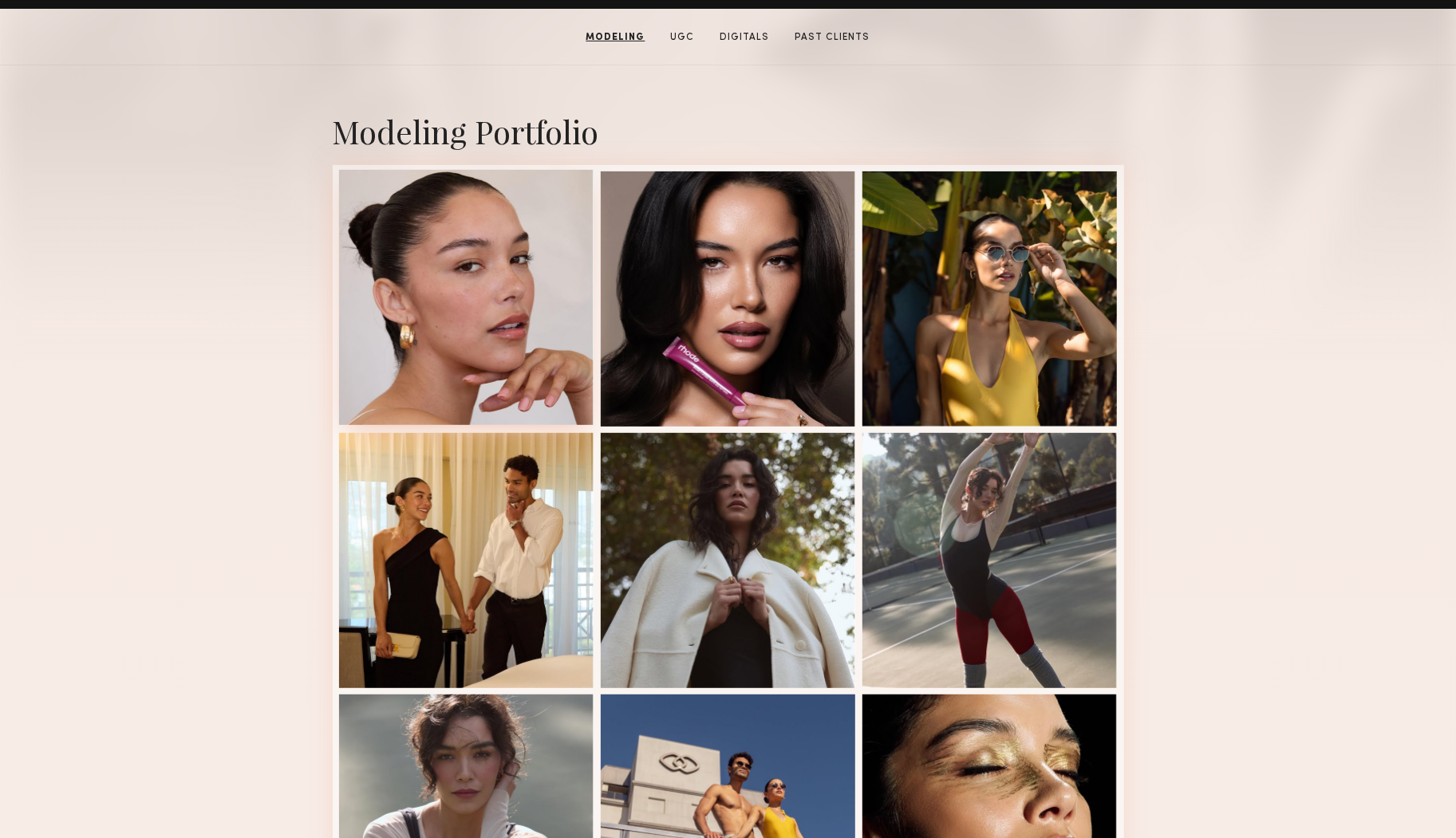
click at [496, 333] on div at bounding box center [466, 297] width 255 height 255
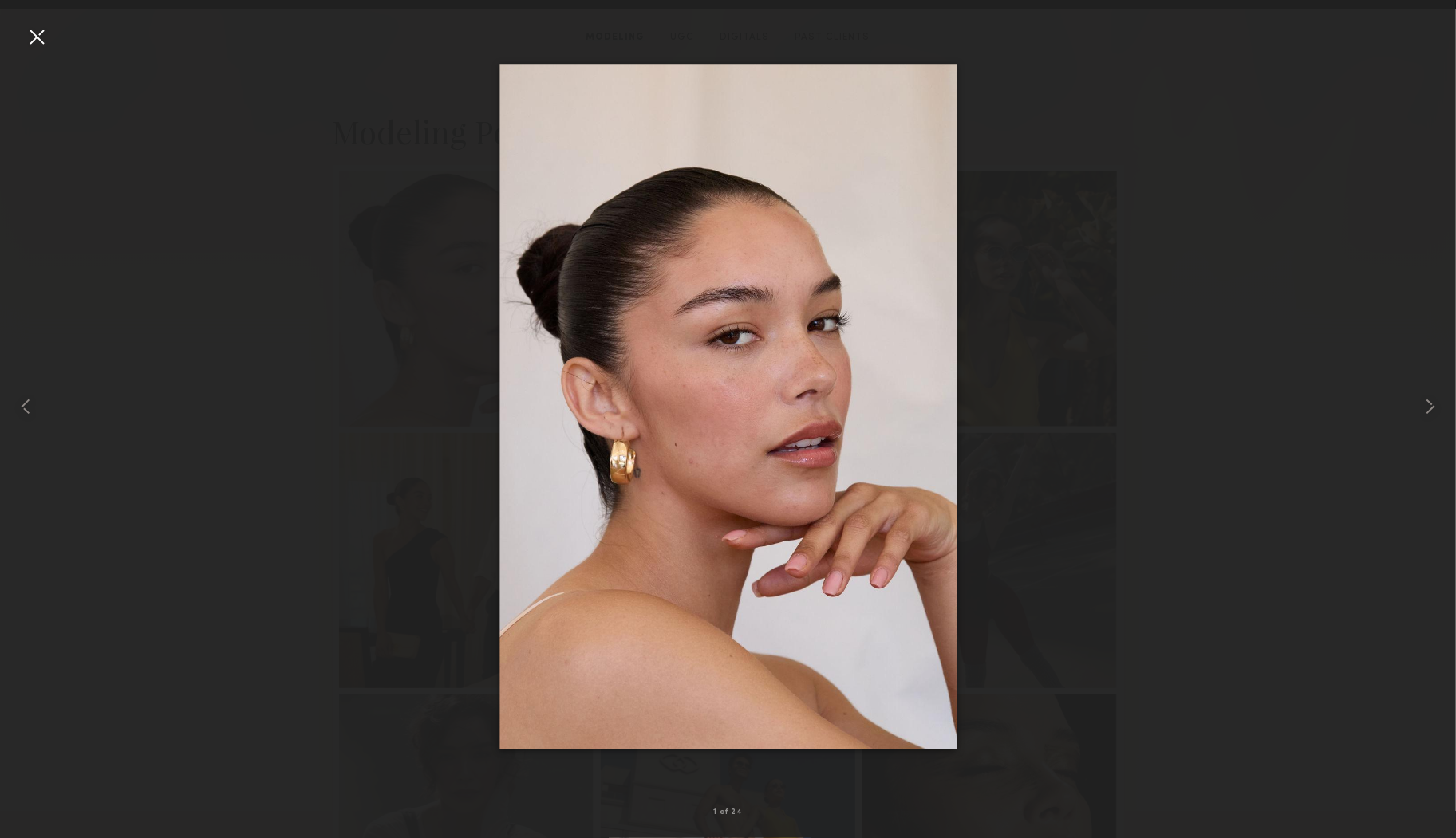
click at [1034, 634] on div at bounding box center [728, 406] width 1456 height 761
click at [46, 42] on div at bounding box center [36, 36] width 26 height 26
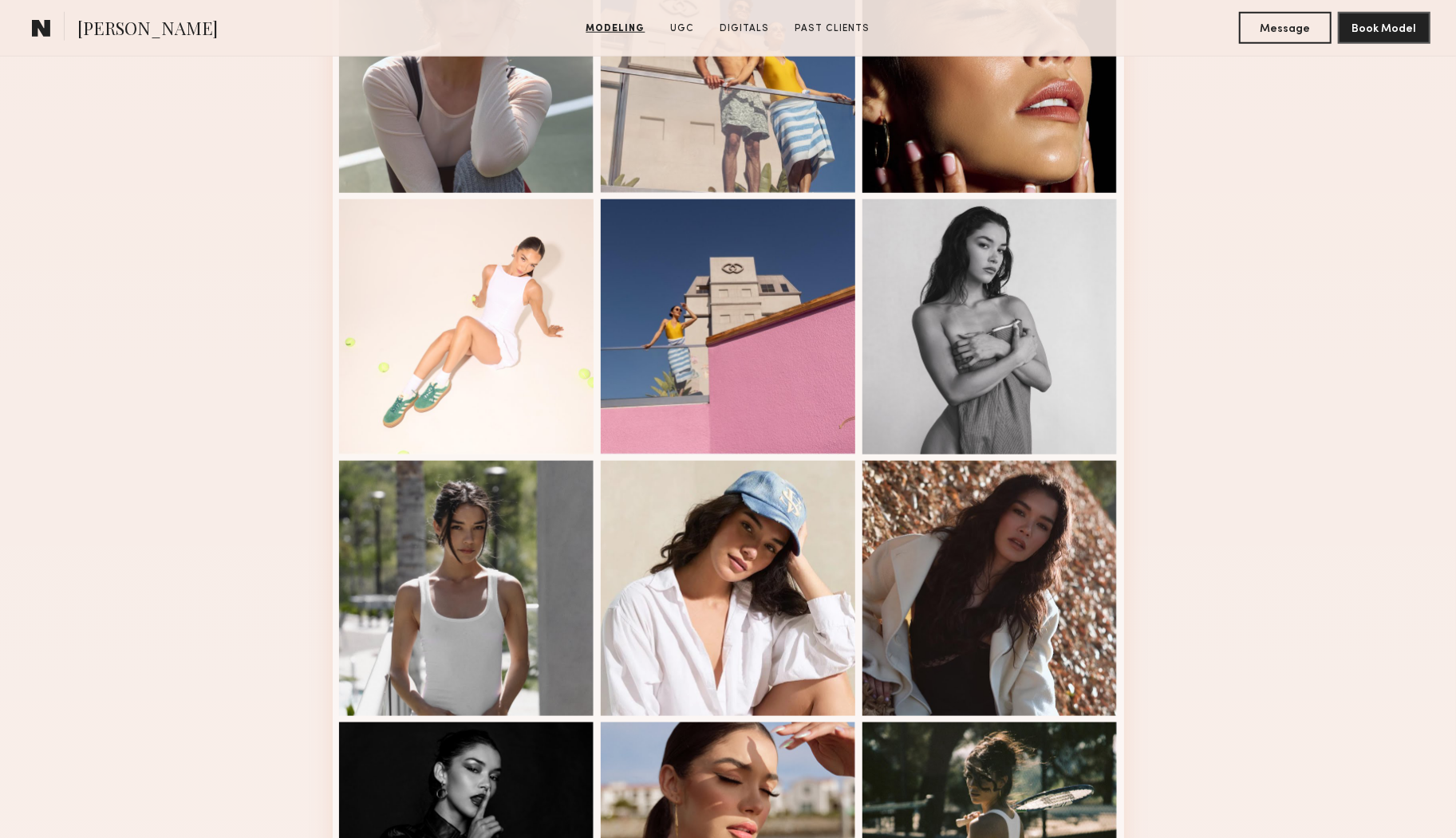
scroll to position [1098, 0]
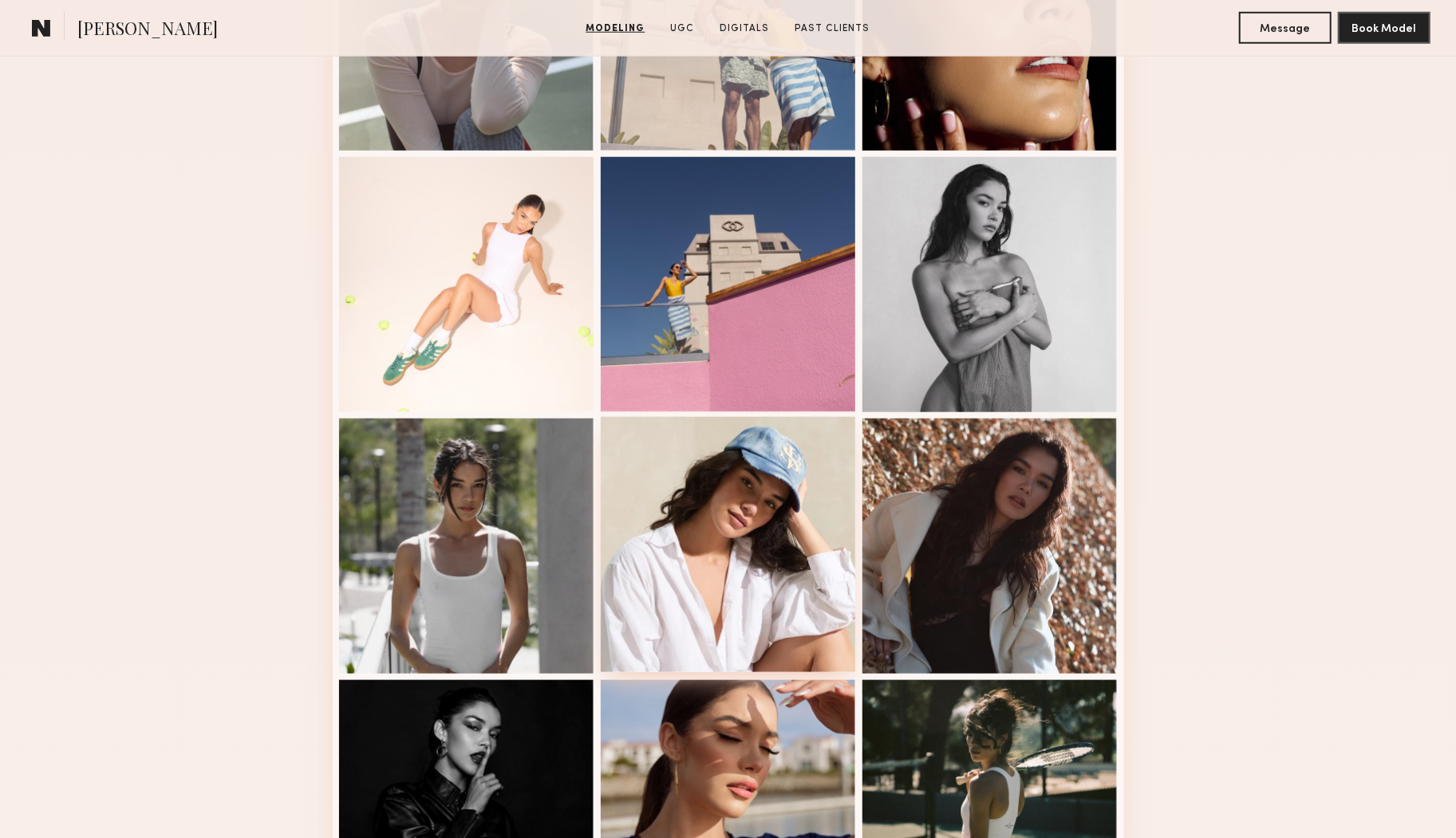
click at [721, 517] on div at bounding box center [728, 544] width 255 height 255
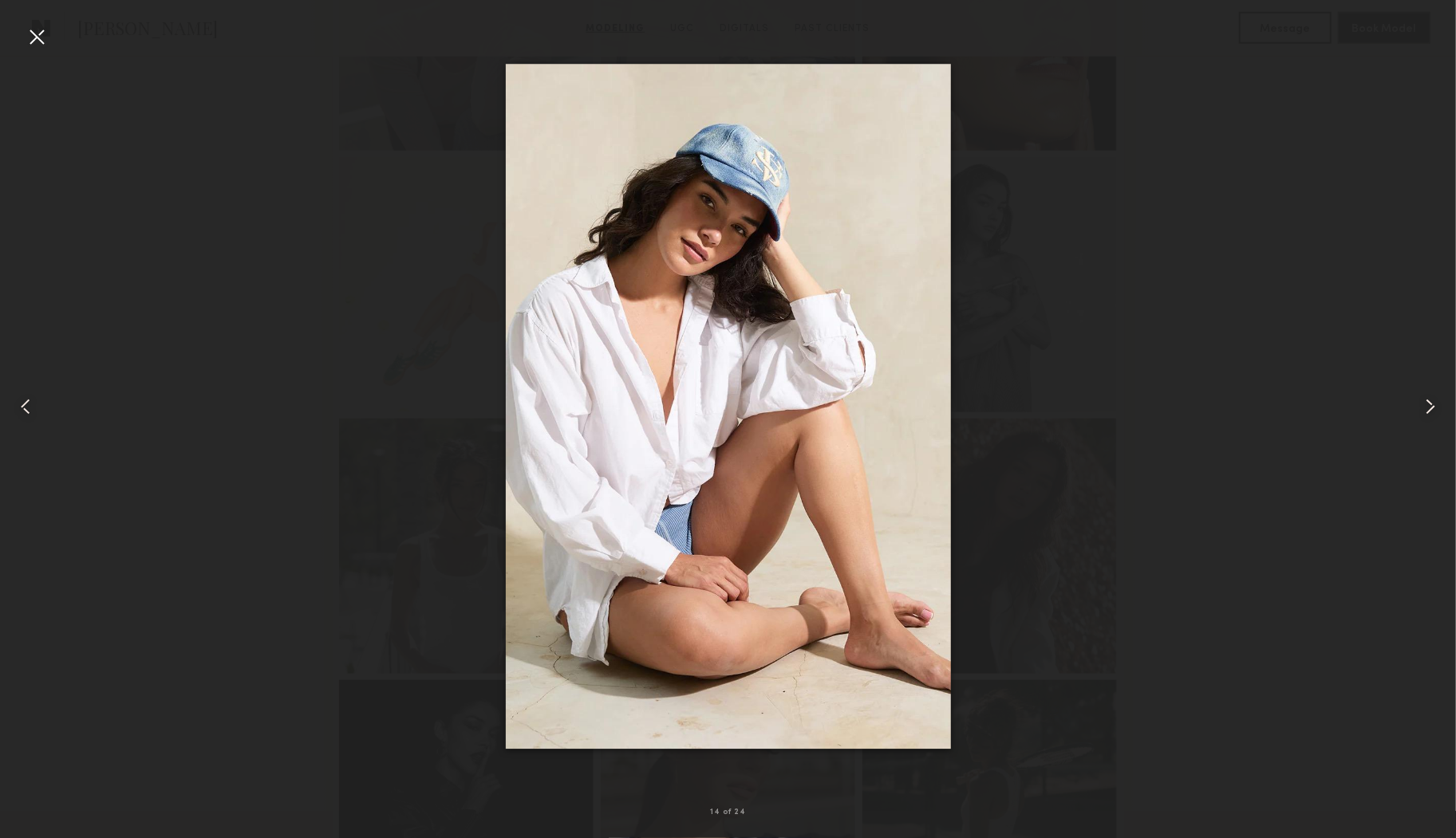
click at [36, 39] on div at bounding box center [36, 36] width 26 height 26
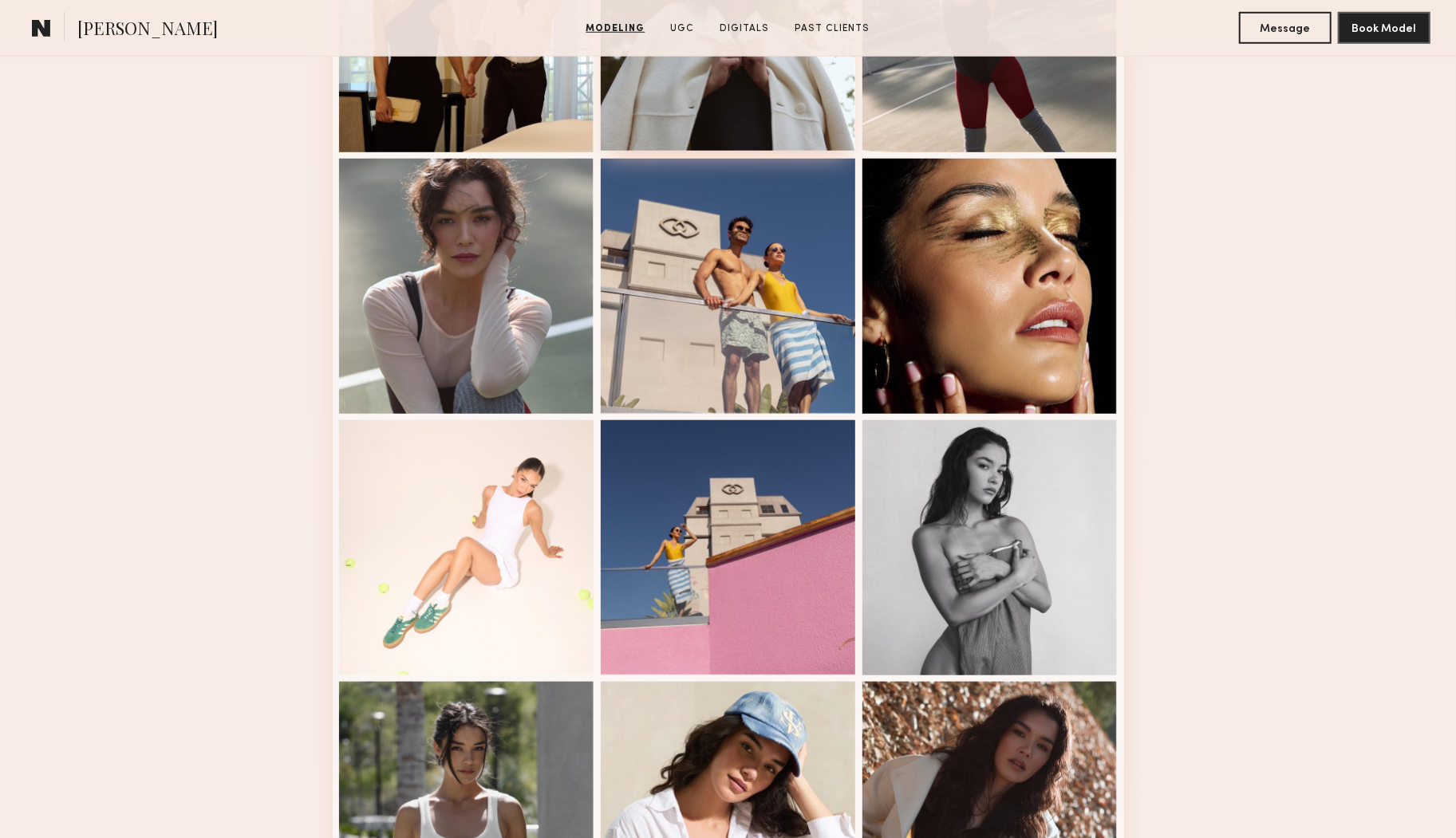
scroll to position [840, 0]
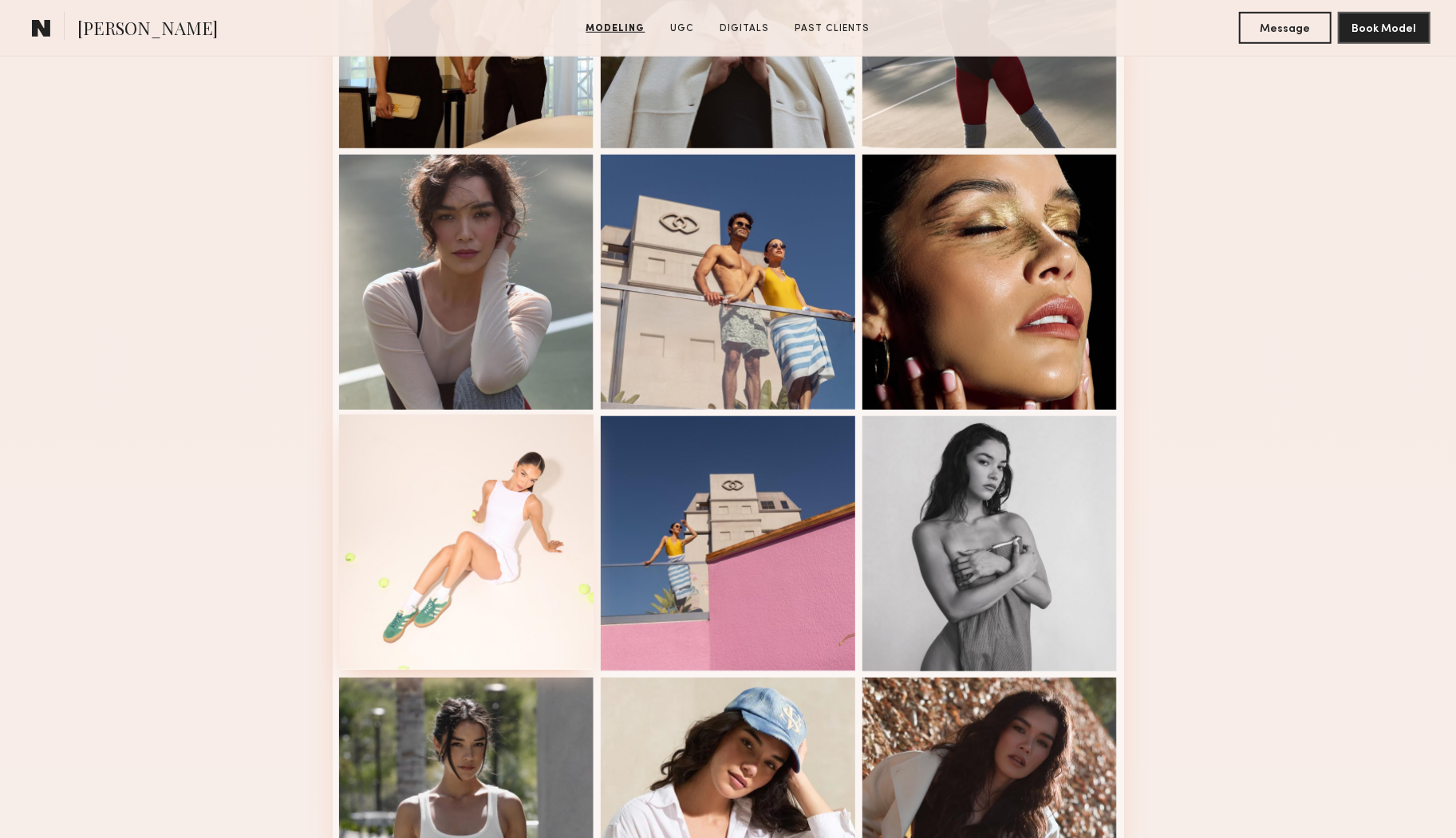
click at [479, 512] on div at bounding box center [466, 542] width 255 height 255
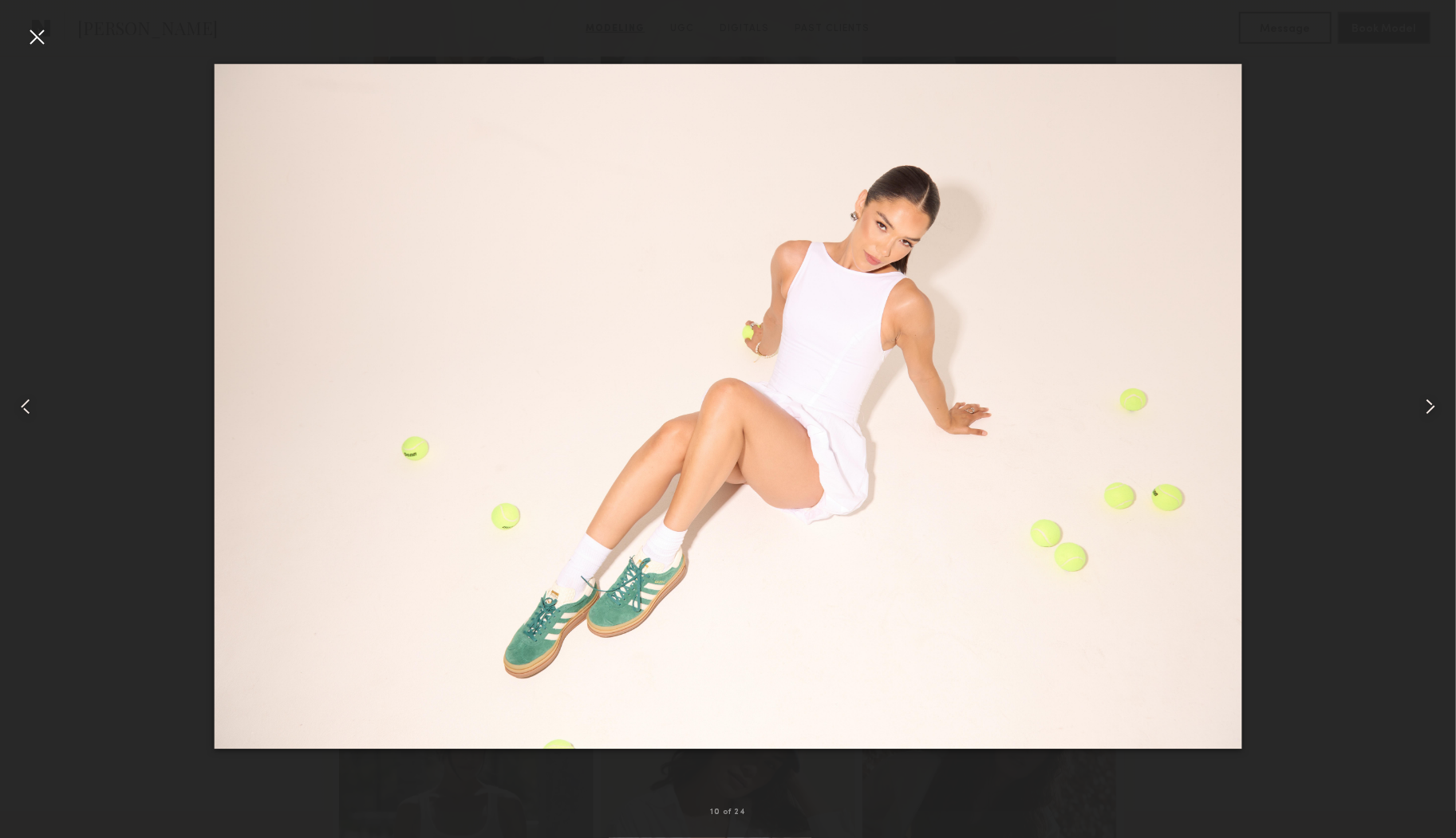
click at [34, 35] on div at bounding box center [36, 36] width 26 height 26
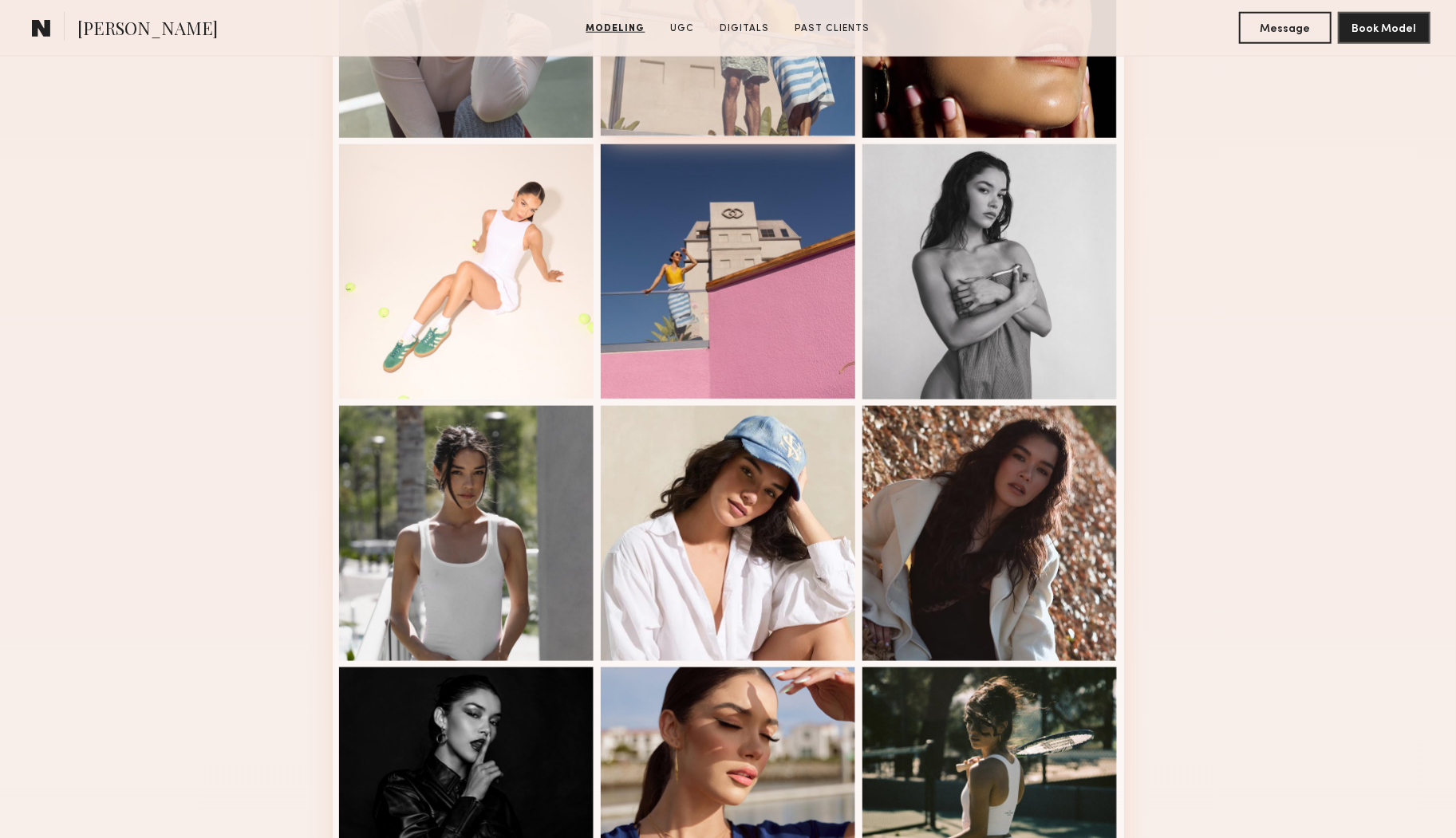
scroll to position [1114, 0]
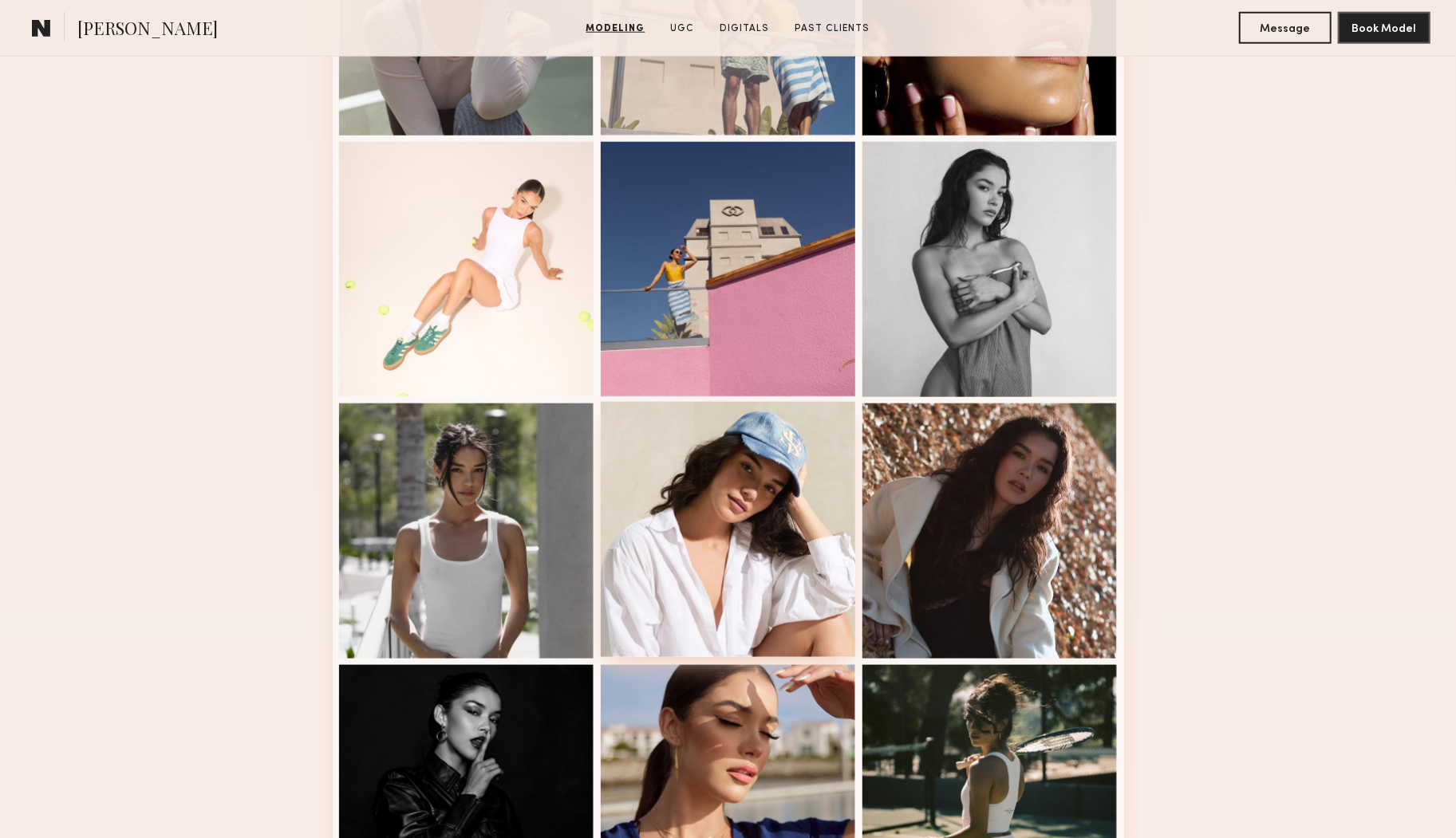
click at [739, 475] on div at bounding box center [728, 529] width 255 height 255
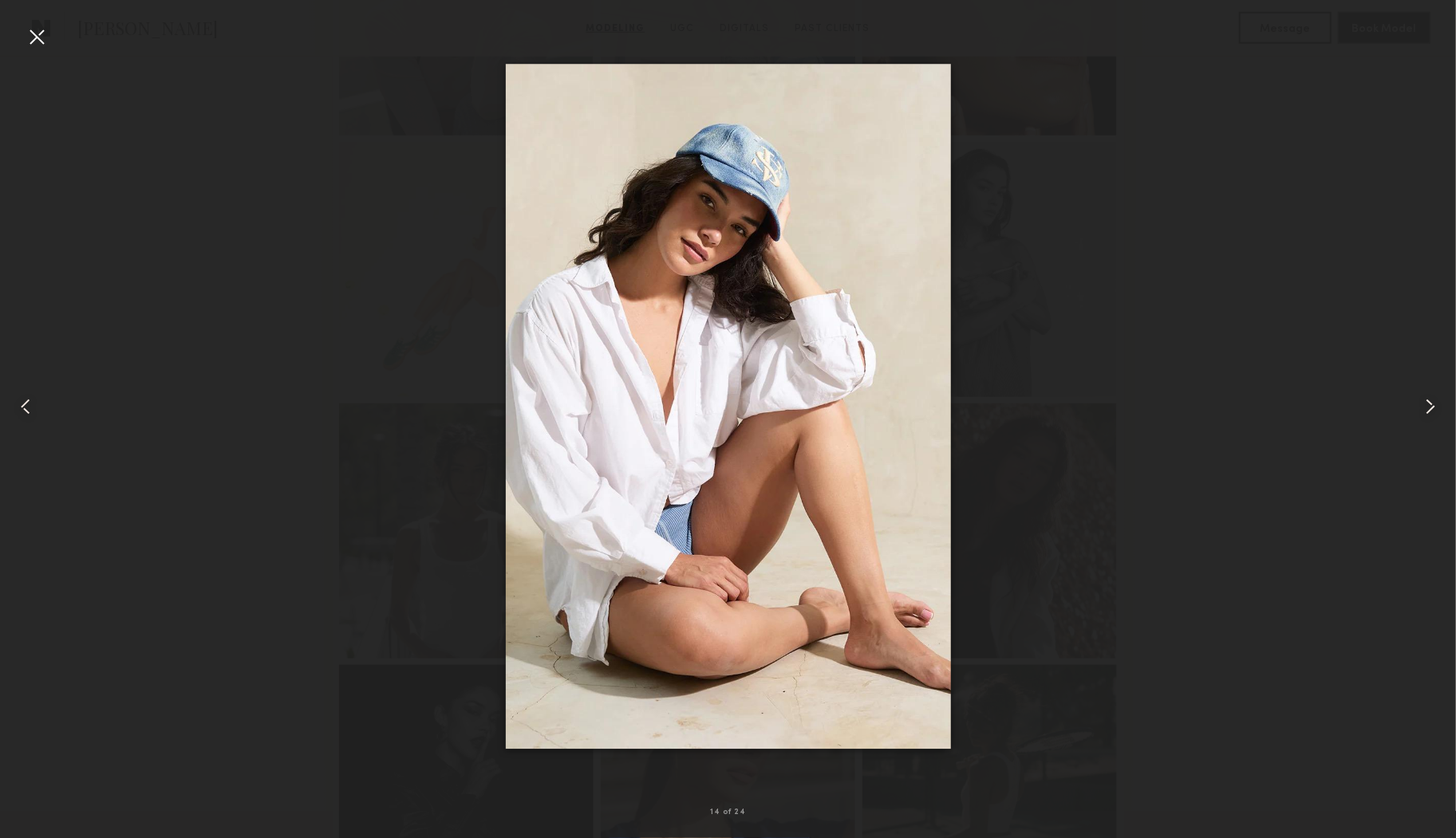
click at [30, 29] on div at bounding box center [36, 36] width 26 height 26
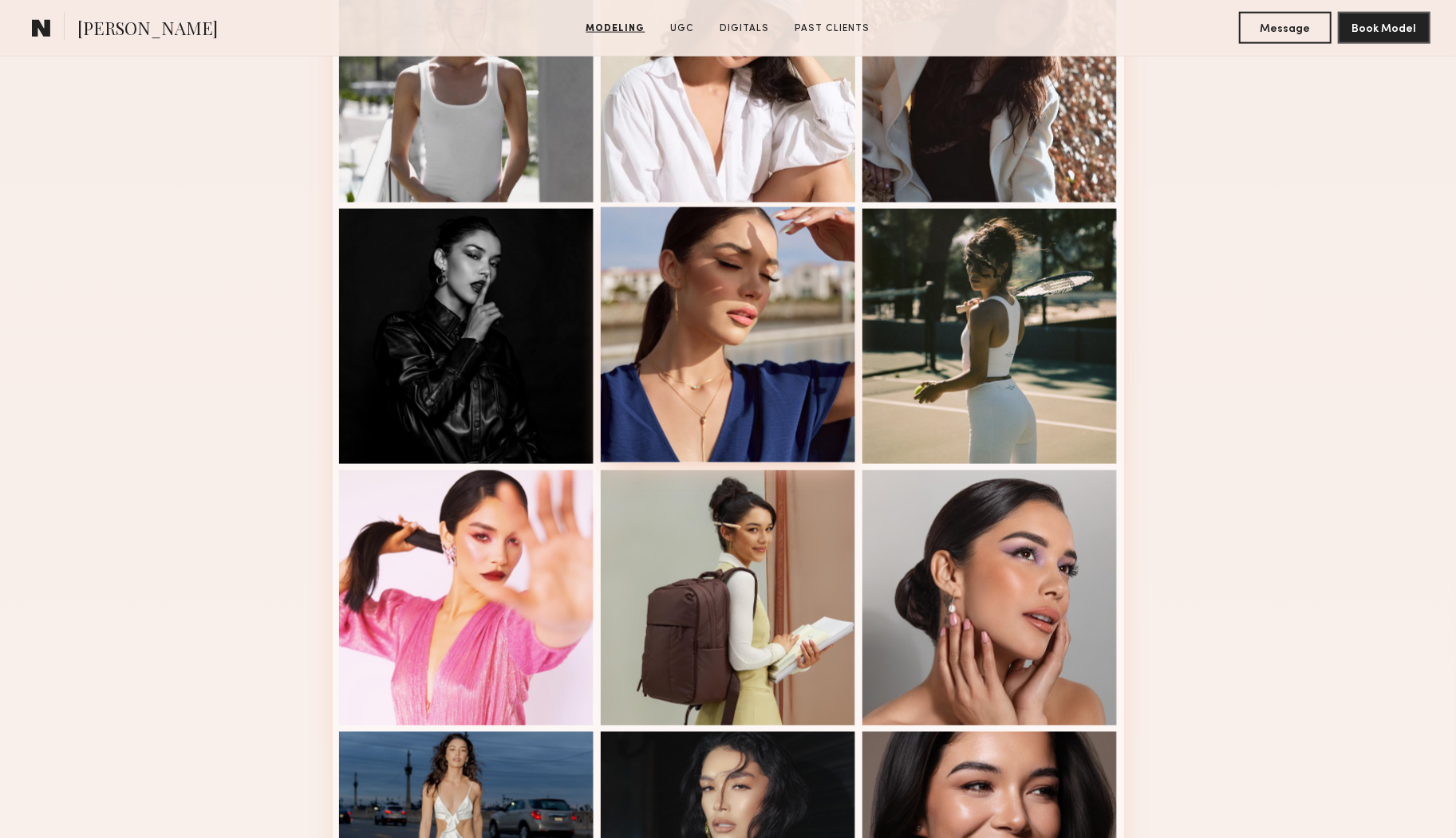
scroll to position [1577, 0]
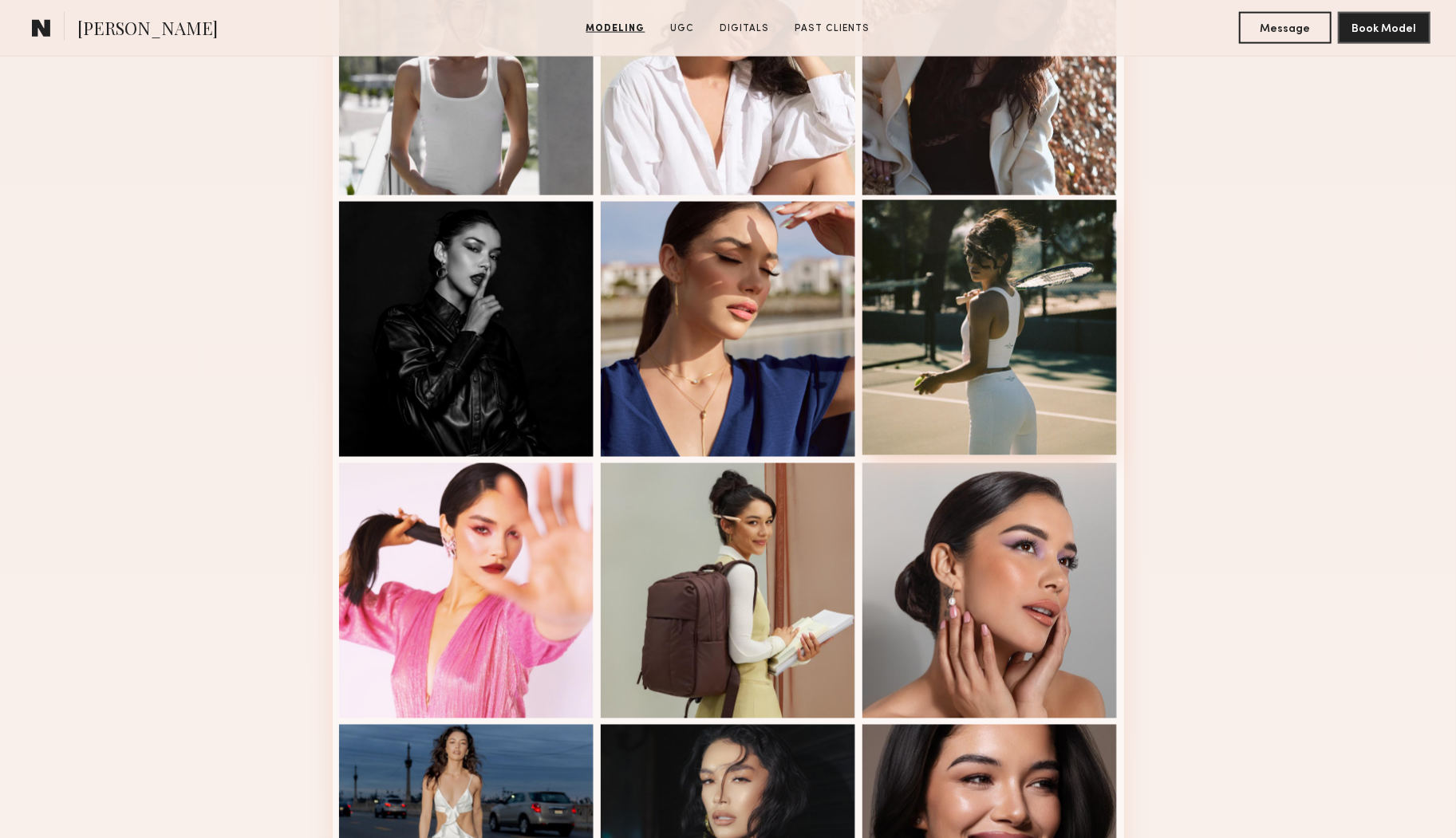
click at [959, 366] on div at bounding box center [990, 328] width 255 height 255
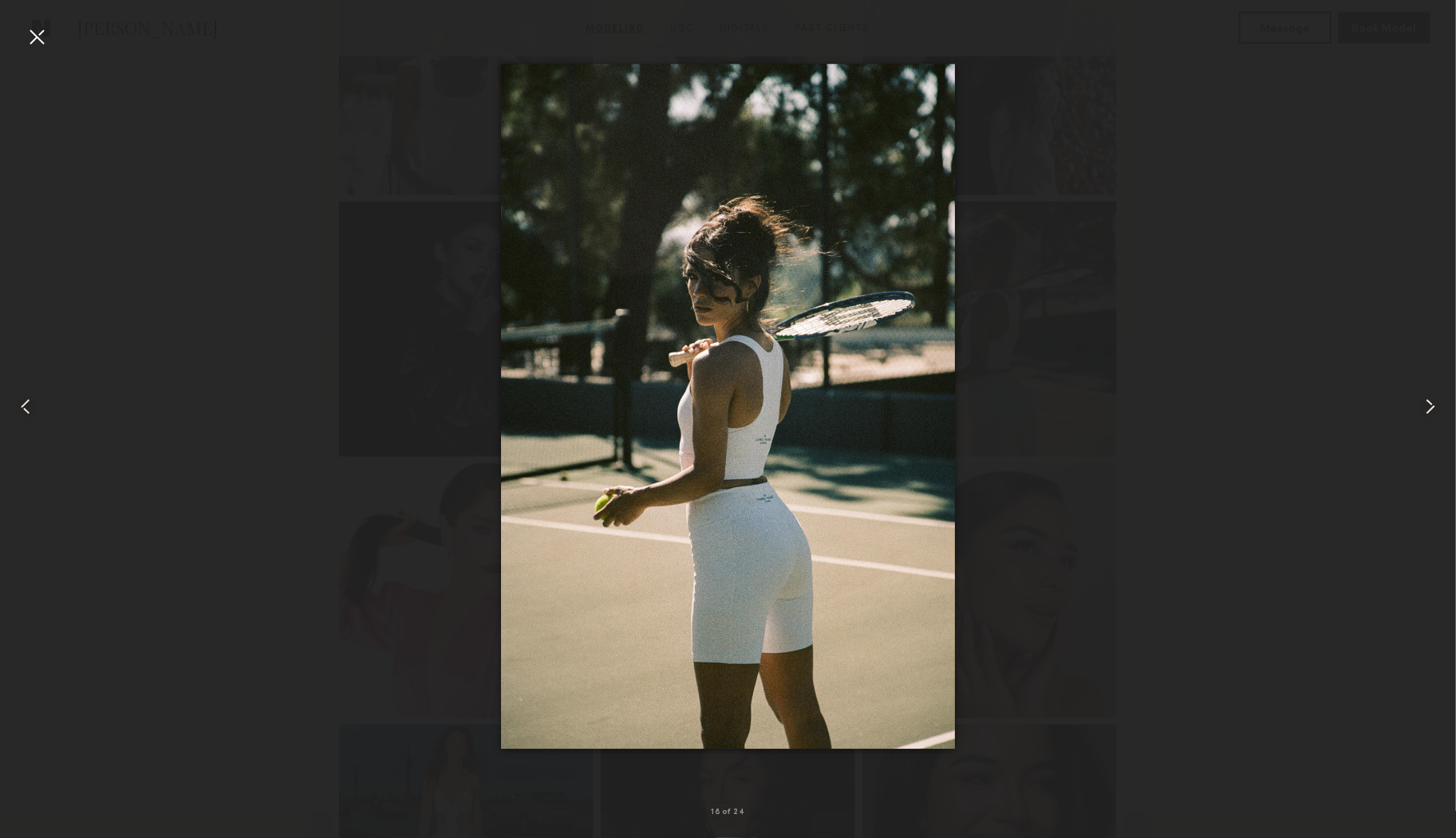
click at [254, 193] on div at bounding box center [728, 406] width 1456 height 761
click at [37, 40] on div at bounding box center [36, 36] width 26 height 26
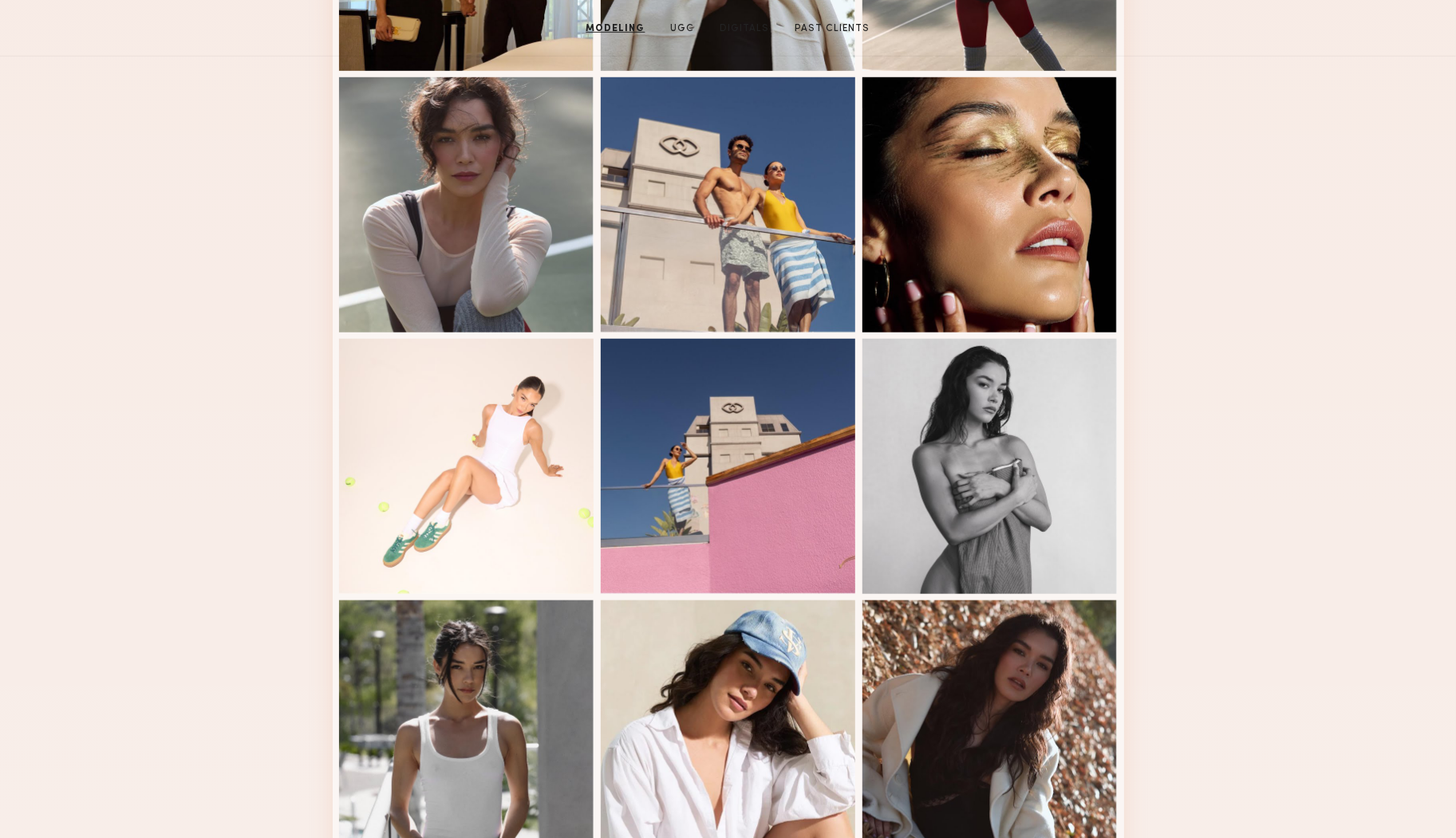
scroll to position [0, 0]
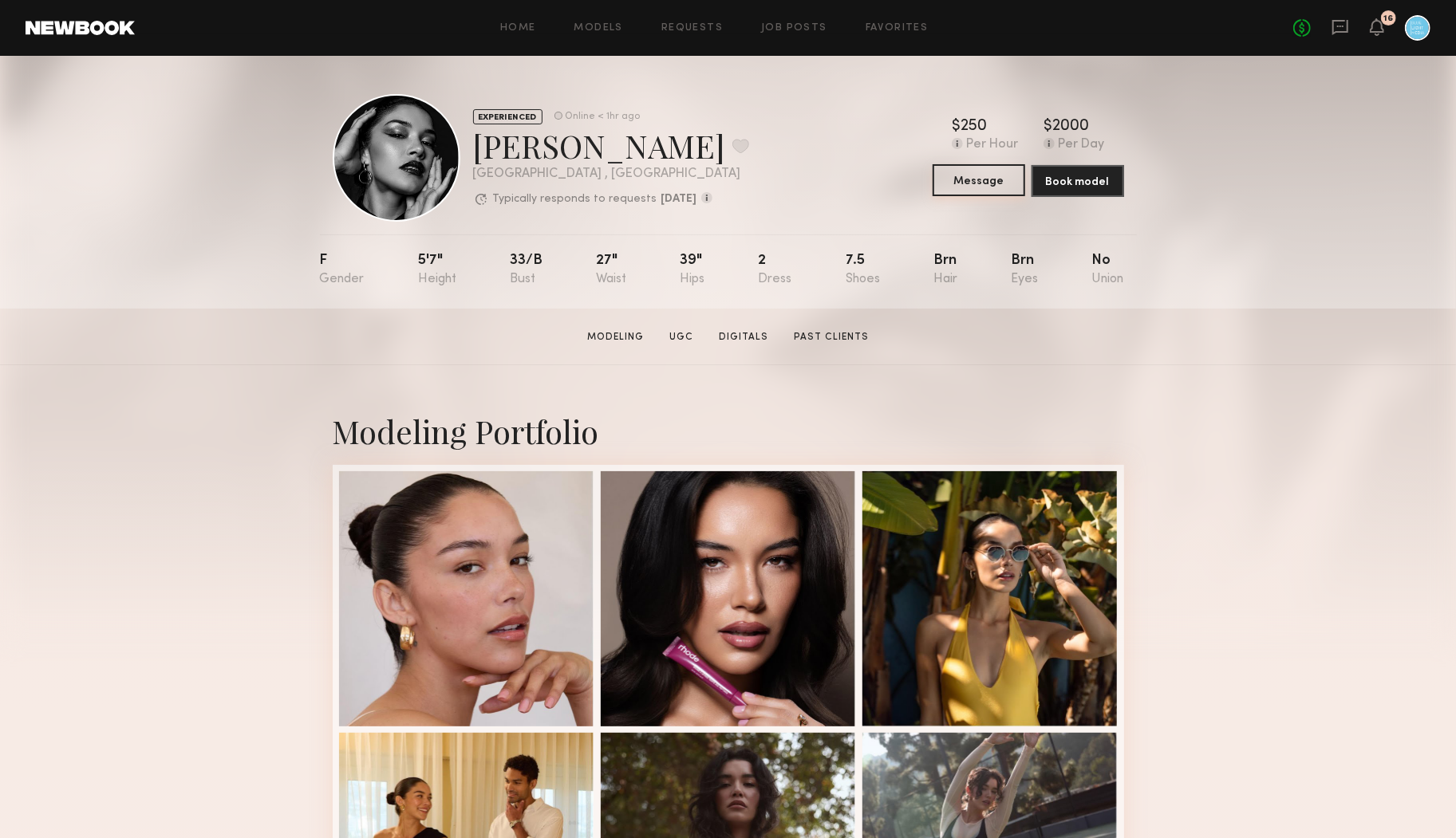
click at [974, 183] on button "Message" at bounding box center [979, 180] width 93 height 32
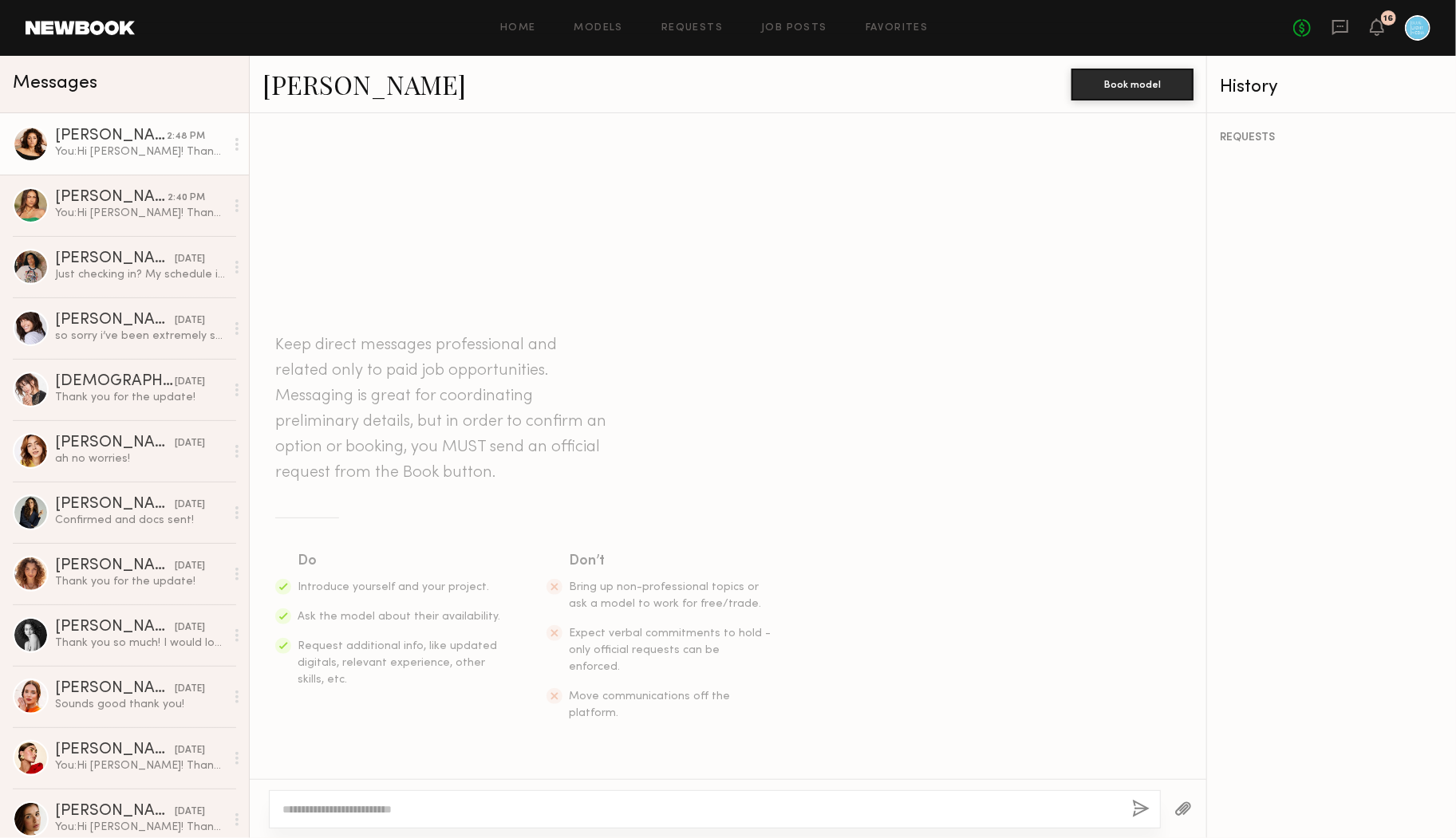
click at [133, 138] on div "[PERSON_NAME]" at bounding box center [110, 136] width 111 height 16
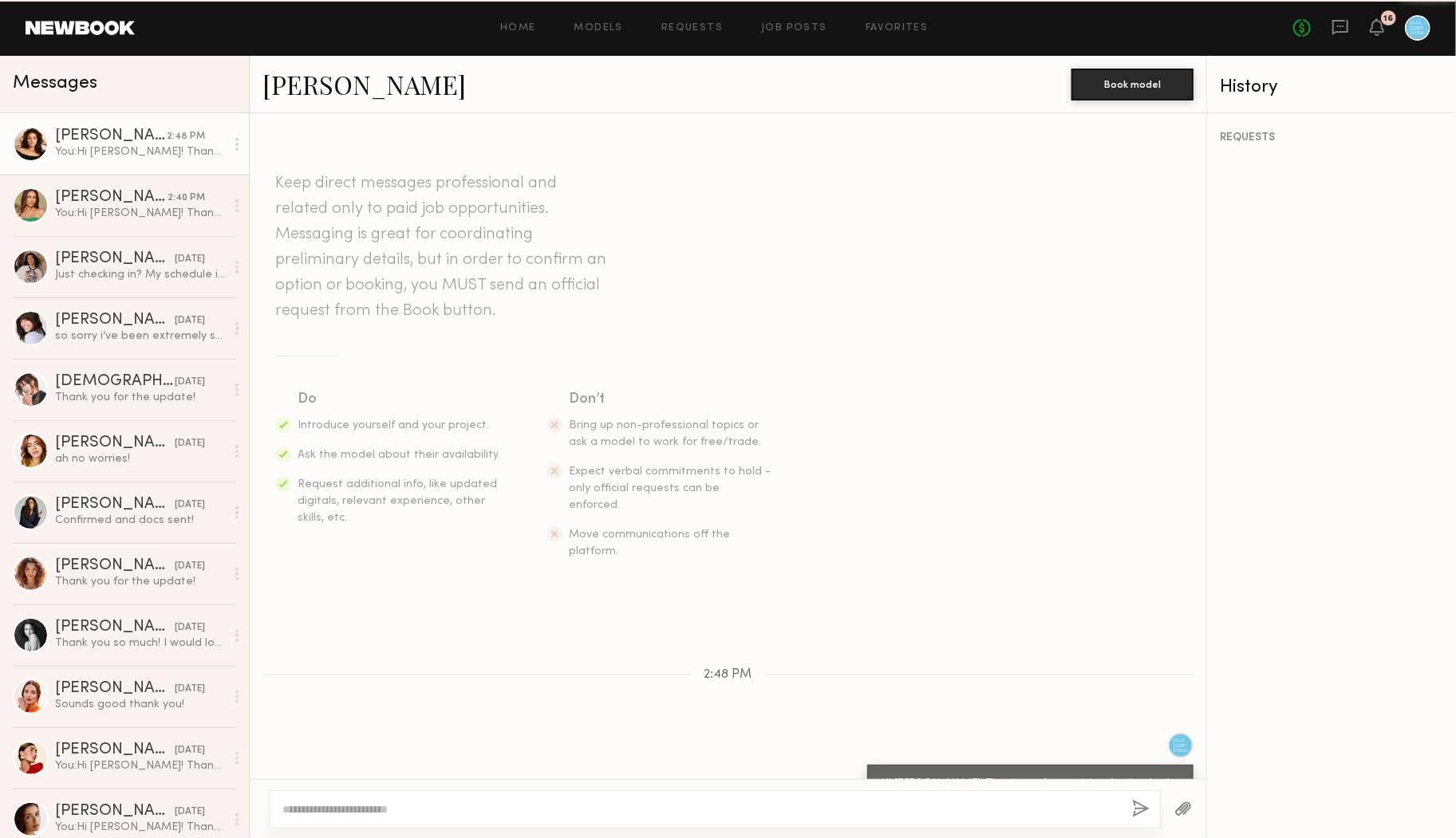
scroll to position [40, 0]
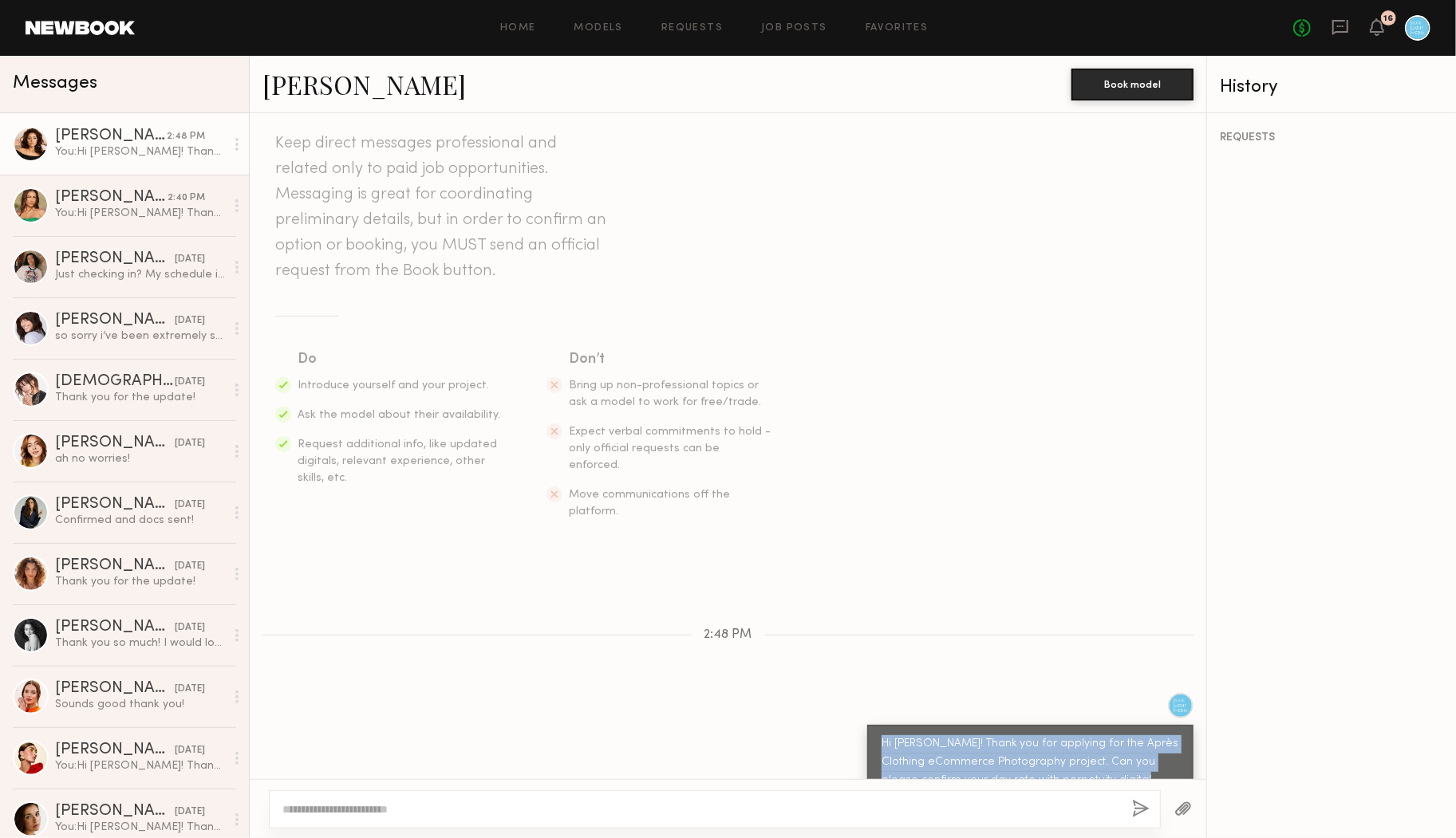
drag, startPoint x: 1111, startPoint y: 748, endPoint x: 858, endPoint y: 702, distance: 257.1
click at [858, 702] on div "Hi [PERSON_NAME]! Thank you for applying for the Après Clothing eCommerce Photo…" at bounding box center [728, 756] width 957 height 125
copy div "Hi [PERSON_NAME]! Thank you for applying for the Après Clothing eCommerce Photo…"
click at [909, 435] on section "Do Introduce yourself and your project. Ask the model about their availability.…" at bounding box center [728, 434] width 906 height 171
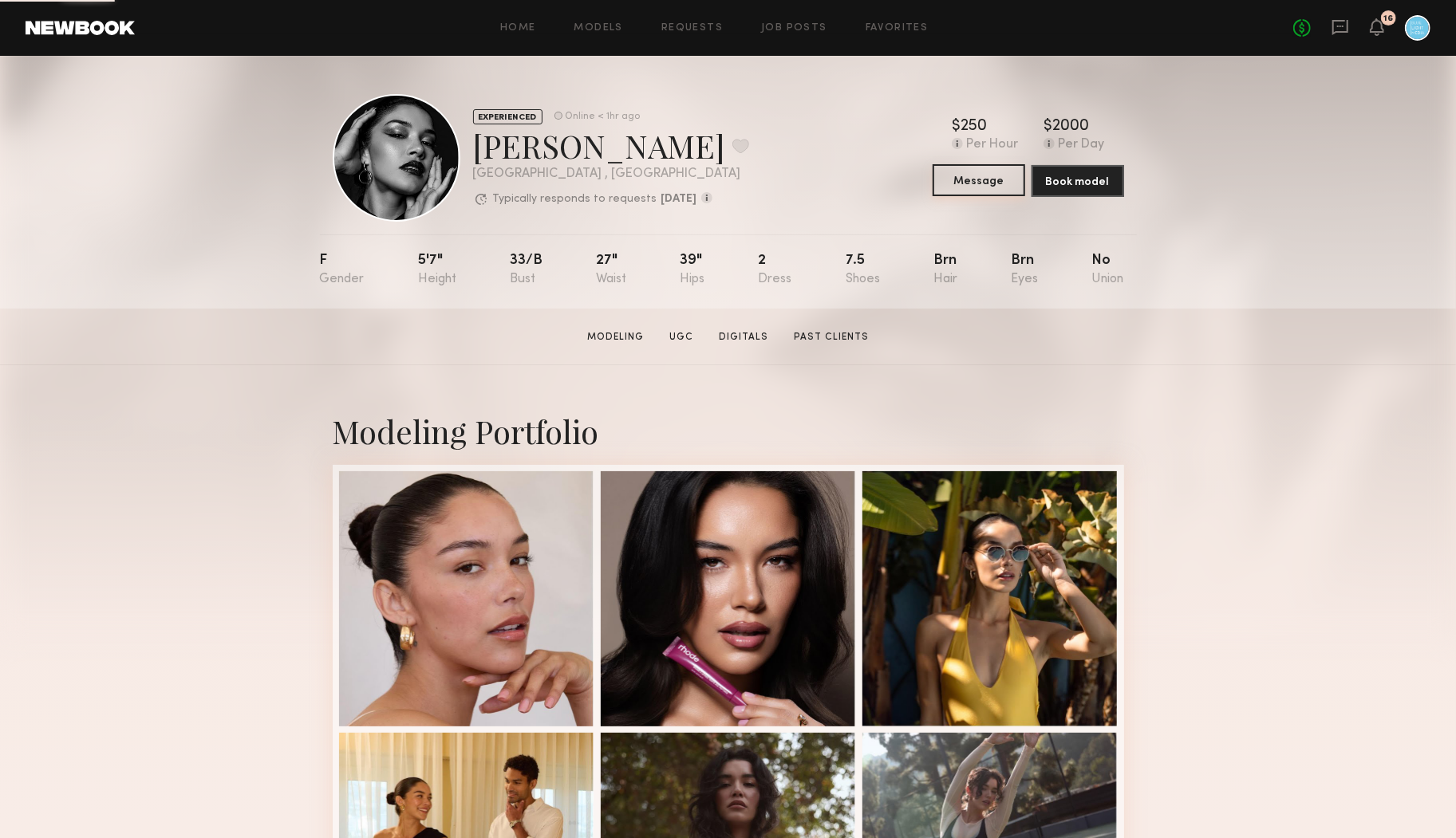
click at [987, 182] on button "Message" at bounding box center [979, 180] width 93 height 32
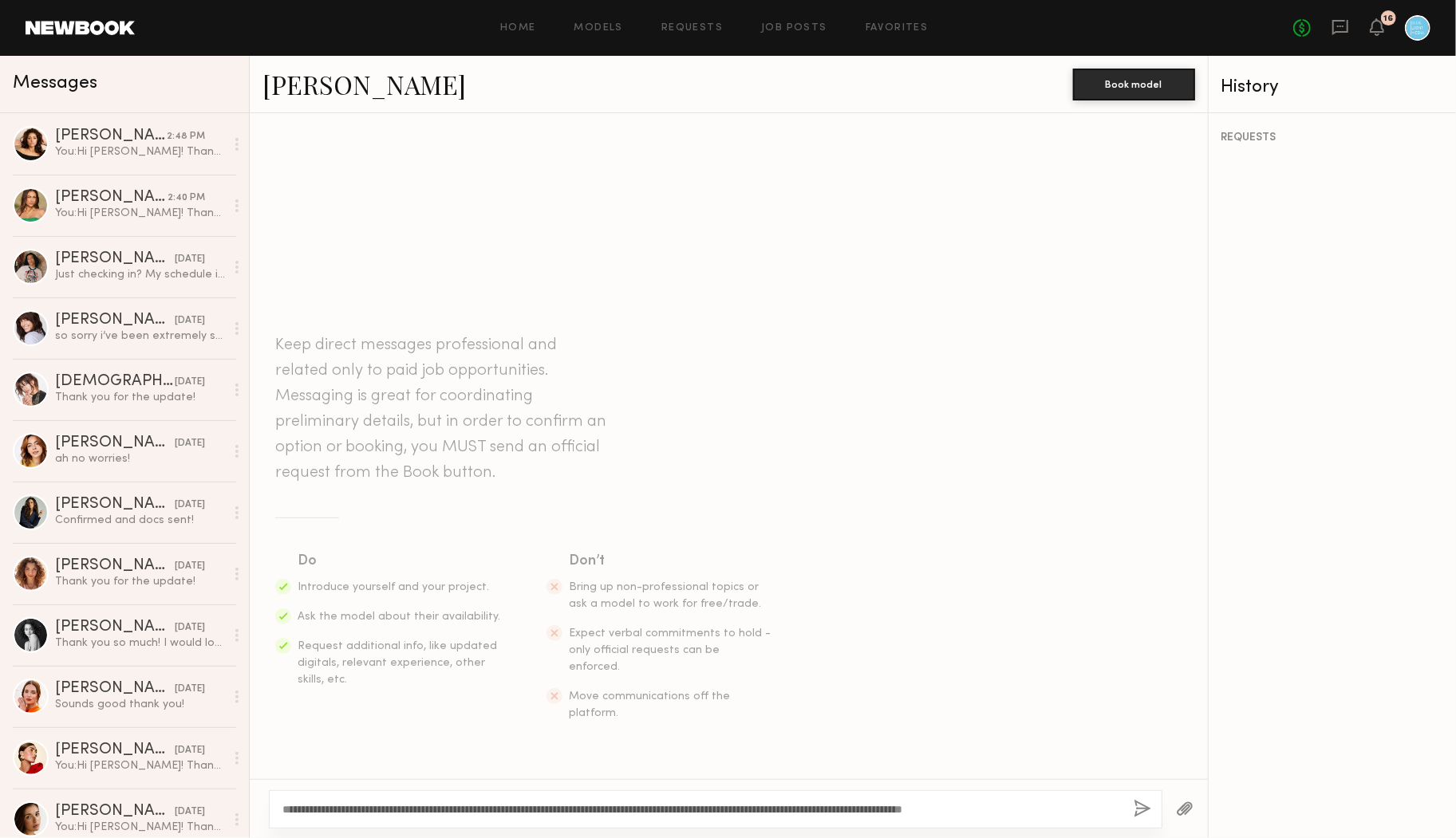
click at [323, 811] on textarea "**********" at bounding box center [701, 810] width 838 height 16
click at [525, 811] on textarea "**********" at bounding box center [701, 810] width 838 height 16
click at [736, 807] on textarea "**********" at bounding box center [701, 810] width 838 height 16
click at [896, 811] on textarea "**********" at bounding box center [701, 810] width 838 height 16
click at [875, 811] on textarea "**********" at bounding box center [701, 810] width 838 height 16
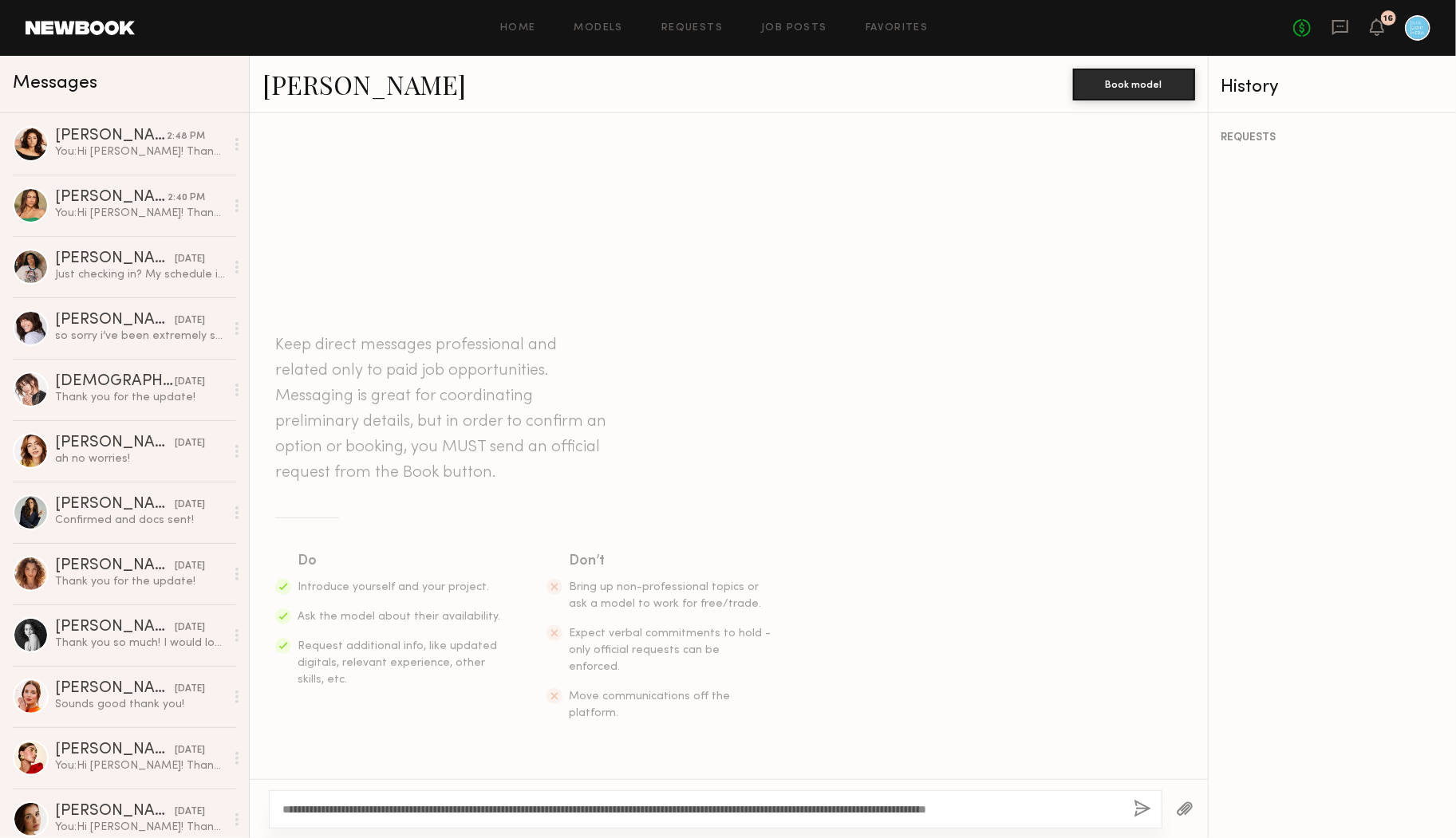
click at [1114, 810] on textarea "**********" at bounding box center [701, 810] width 838 height 16
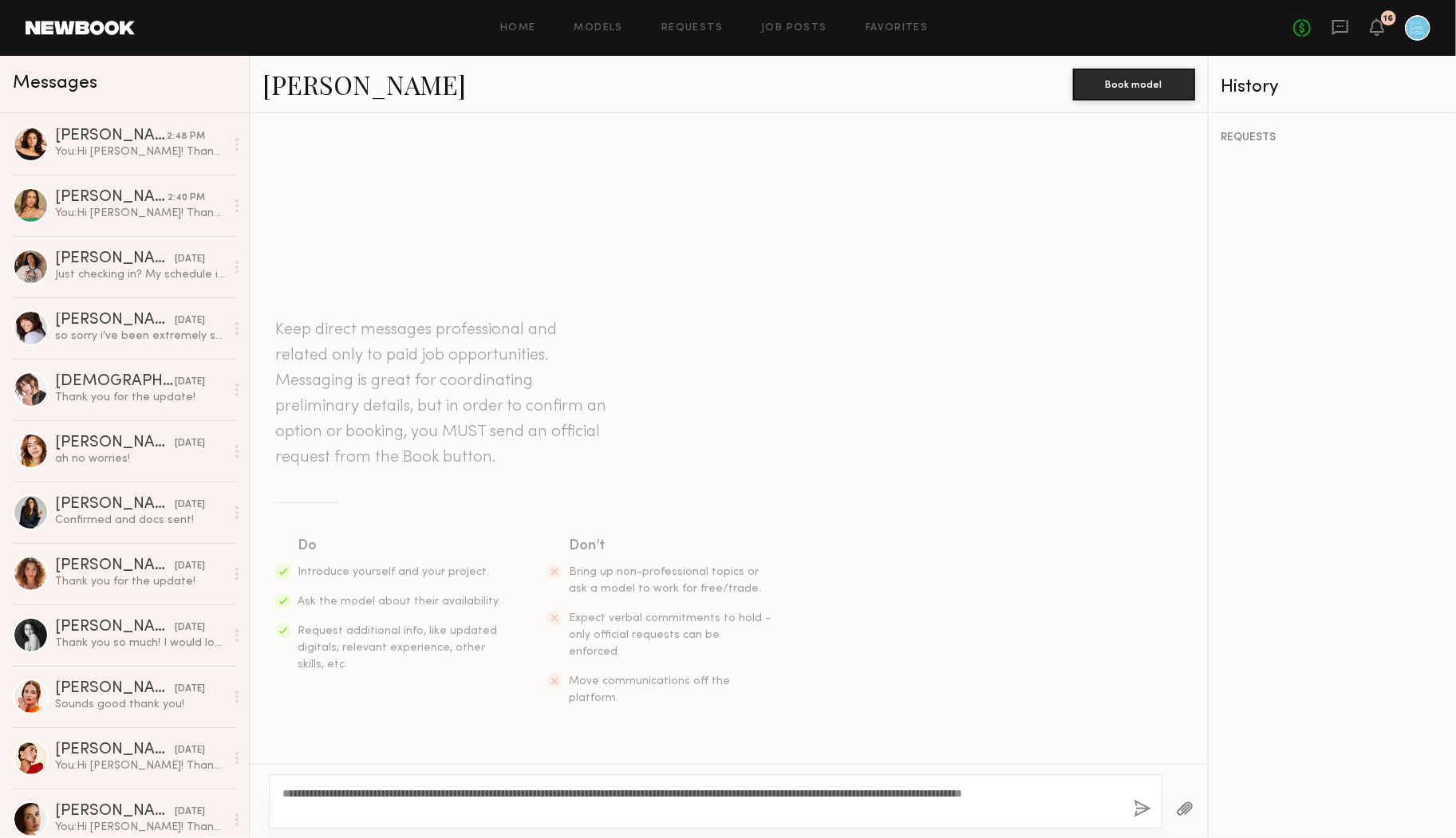
type textarea "**********"
click at [1135, 809] on button "button" at bounding box center [1142, 810] width 18 height 20
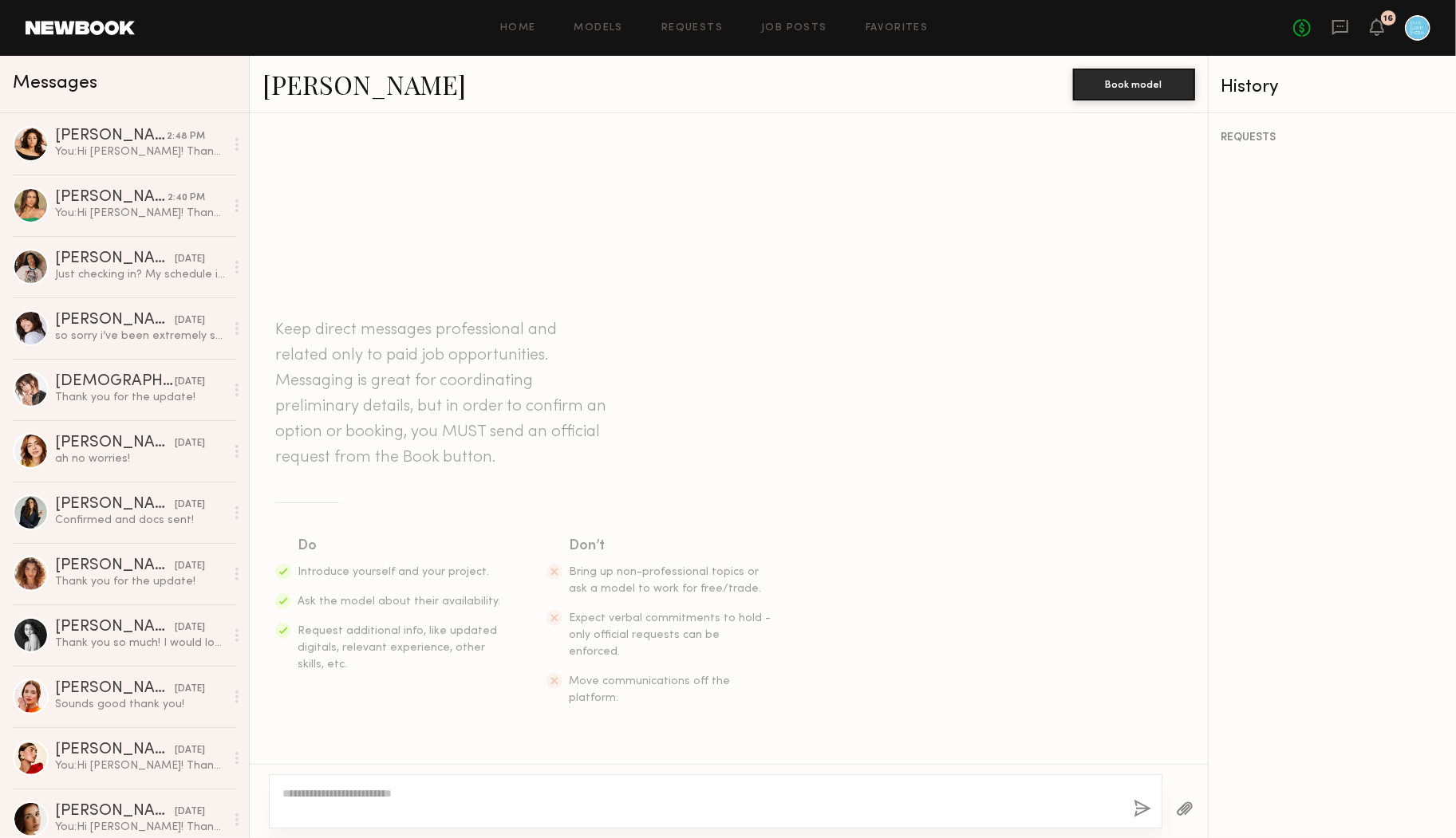
scroll to position [40, 0]
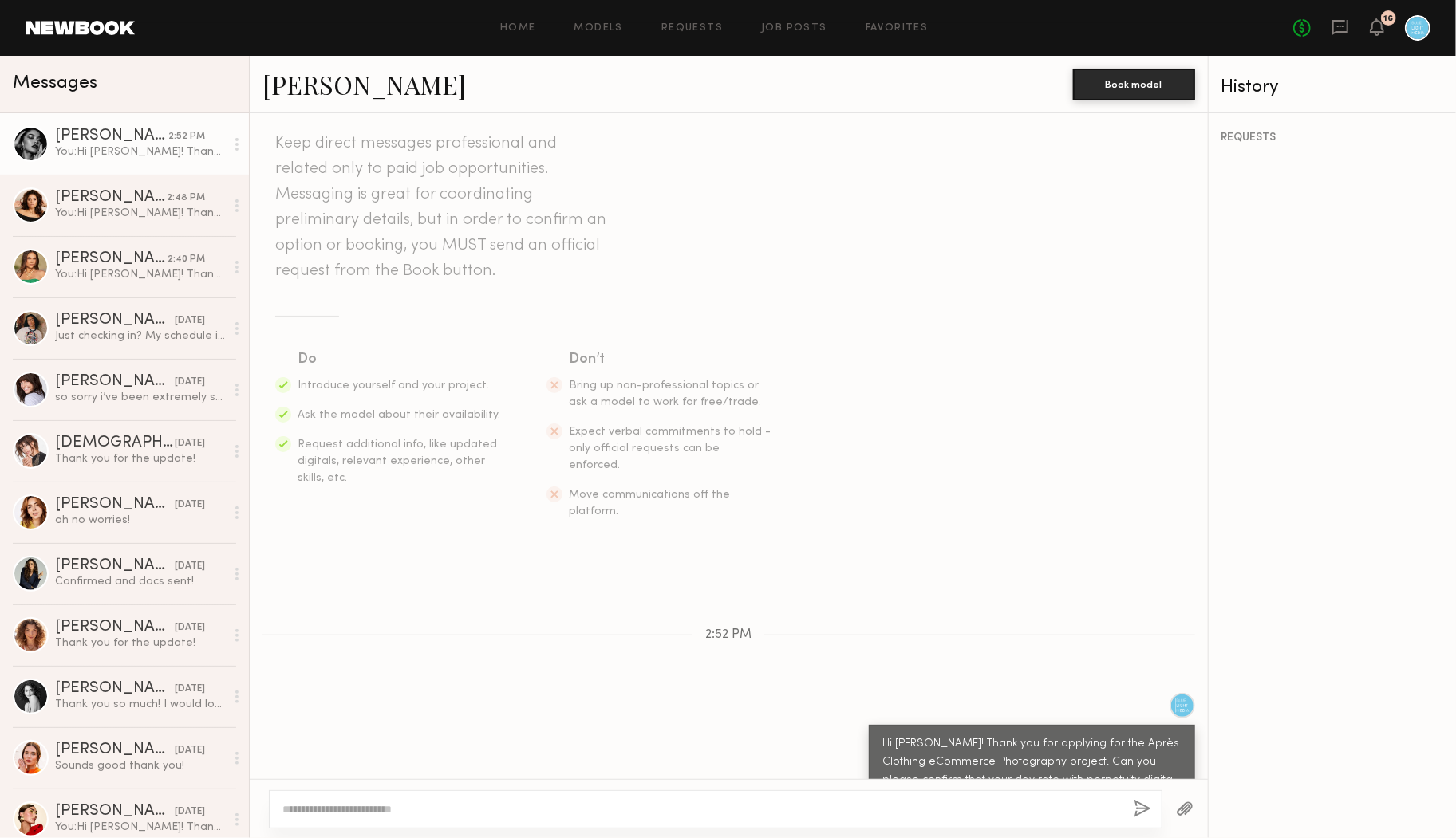
click at [195, 78] on div "Messages" at bounding box center [124, 80] width 224 height 24
click at [136, 210] on div "You: Hi [PERSON_NAME]! Thank you for applying for the Après Clothing eCommerce …" at bounding box center [140, 213] width 170 height 15
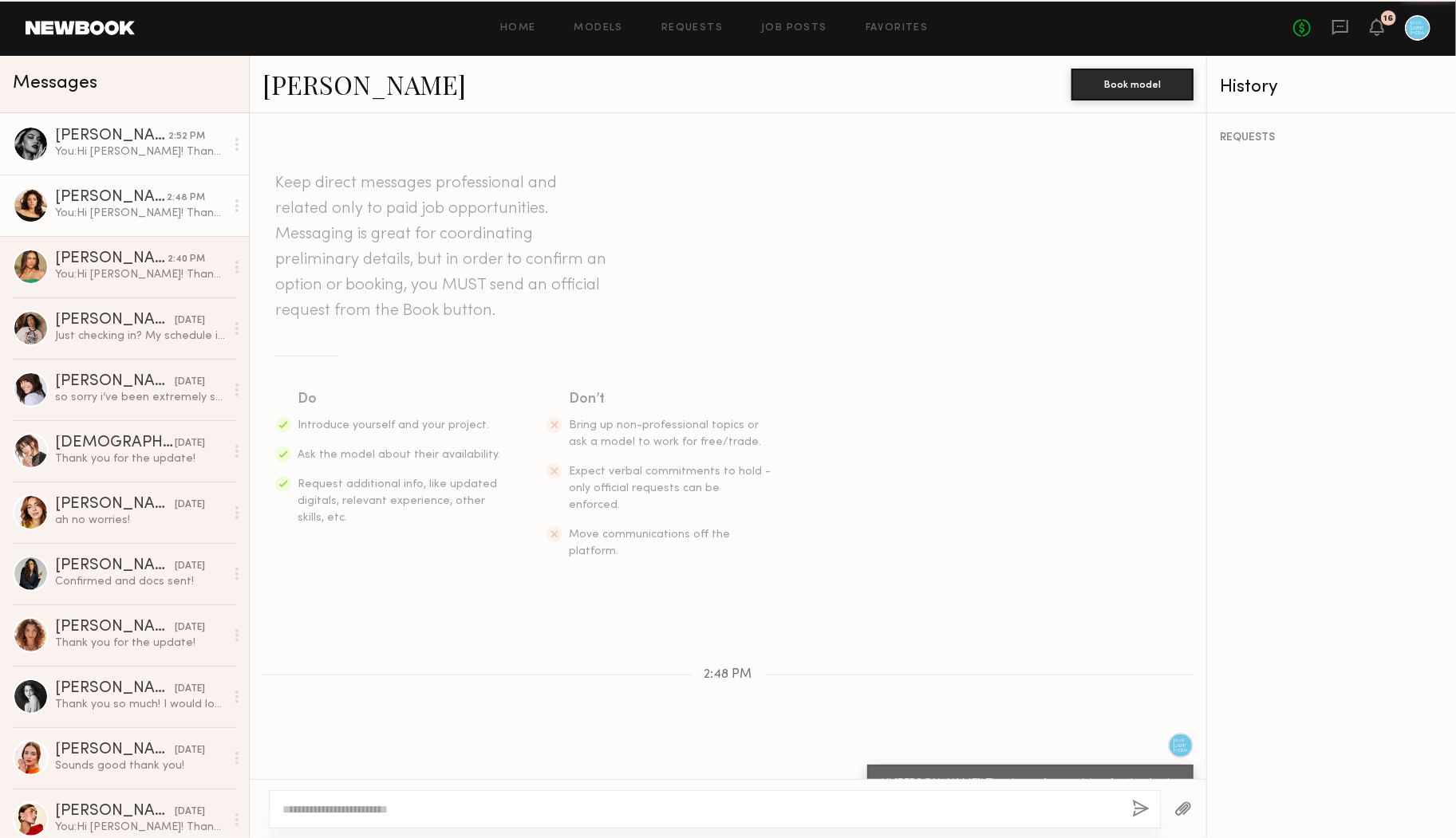
scroll to position [40, 0]
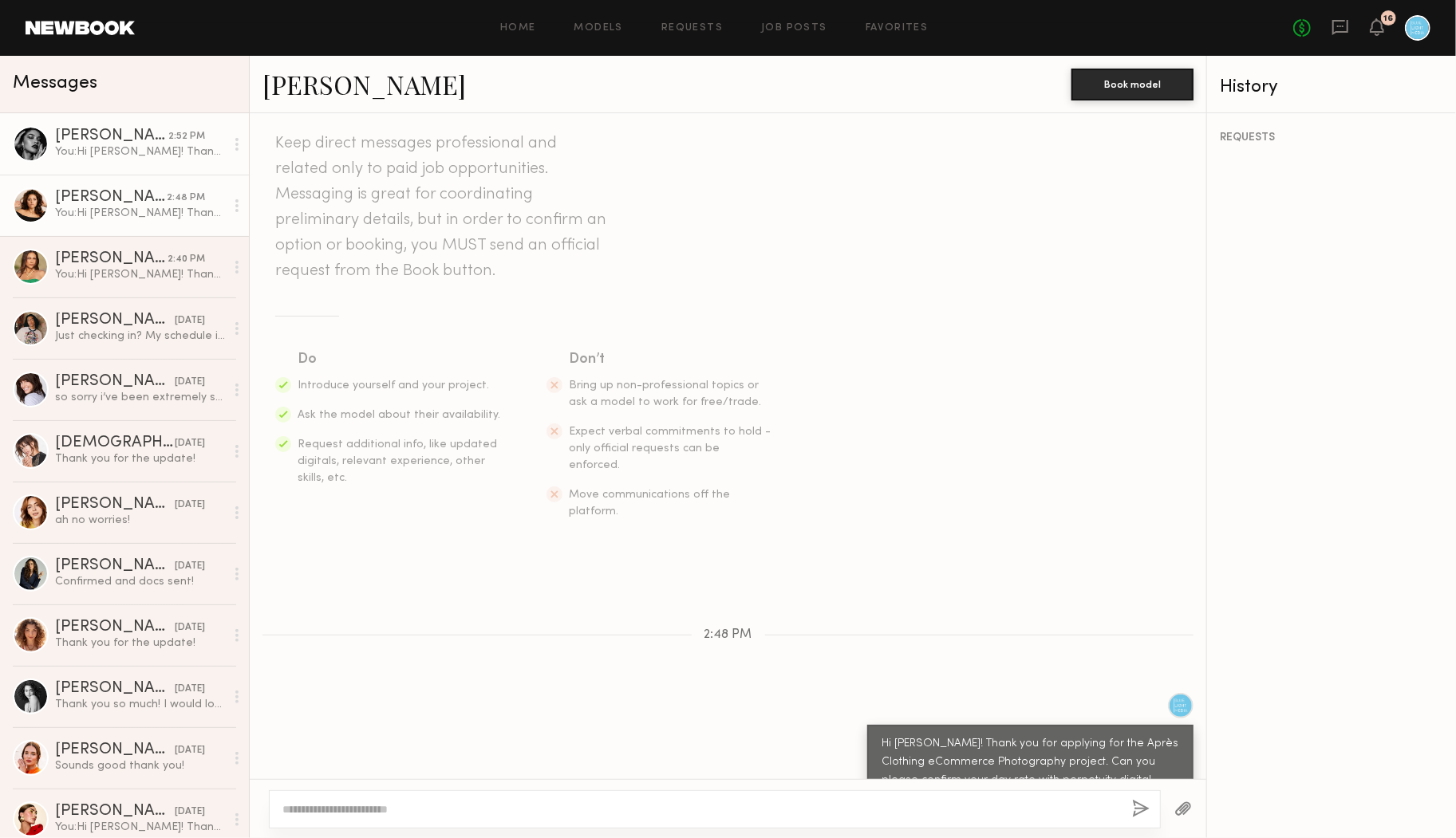
click at [135, 128] on div "[PERSON_NAME]" at bounding box center [111, 136] width 113 height 16
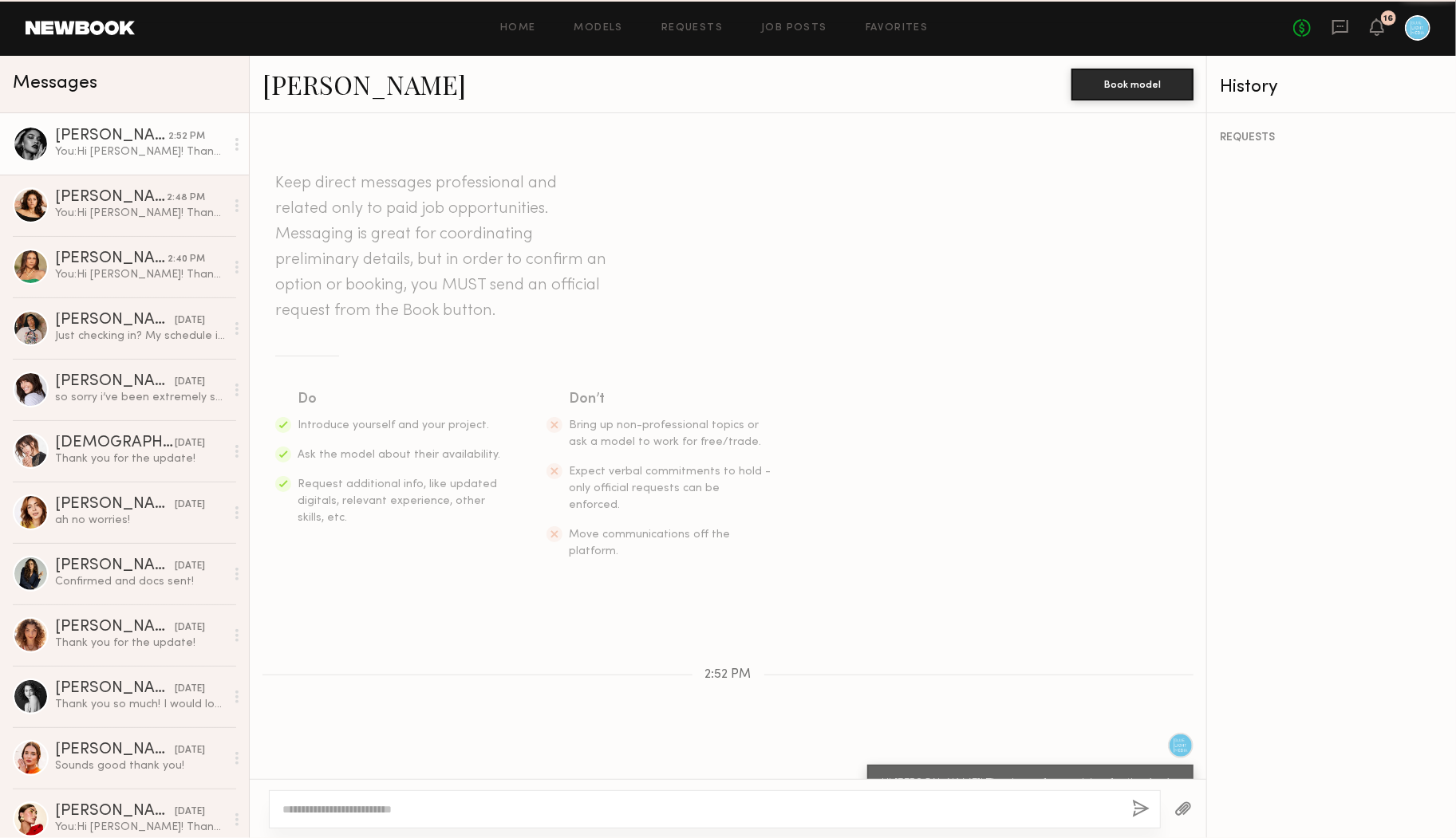
scroll to position [40, 0]
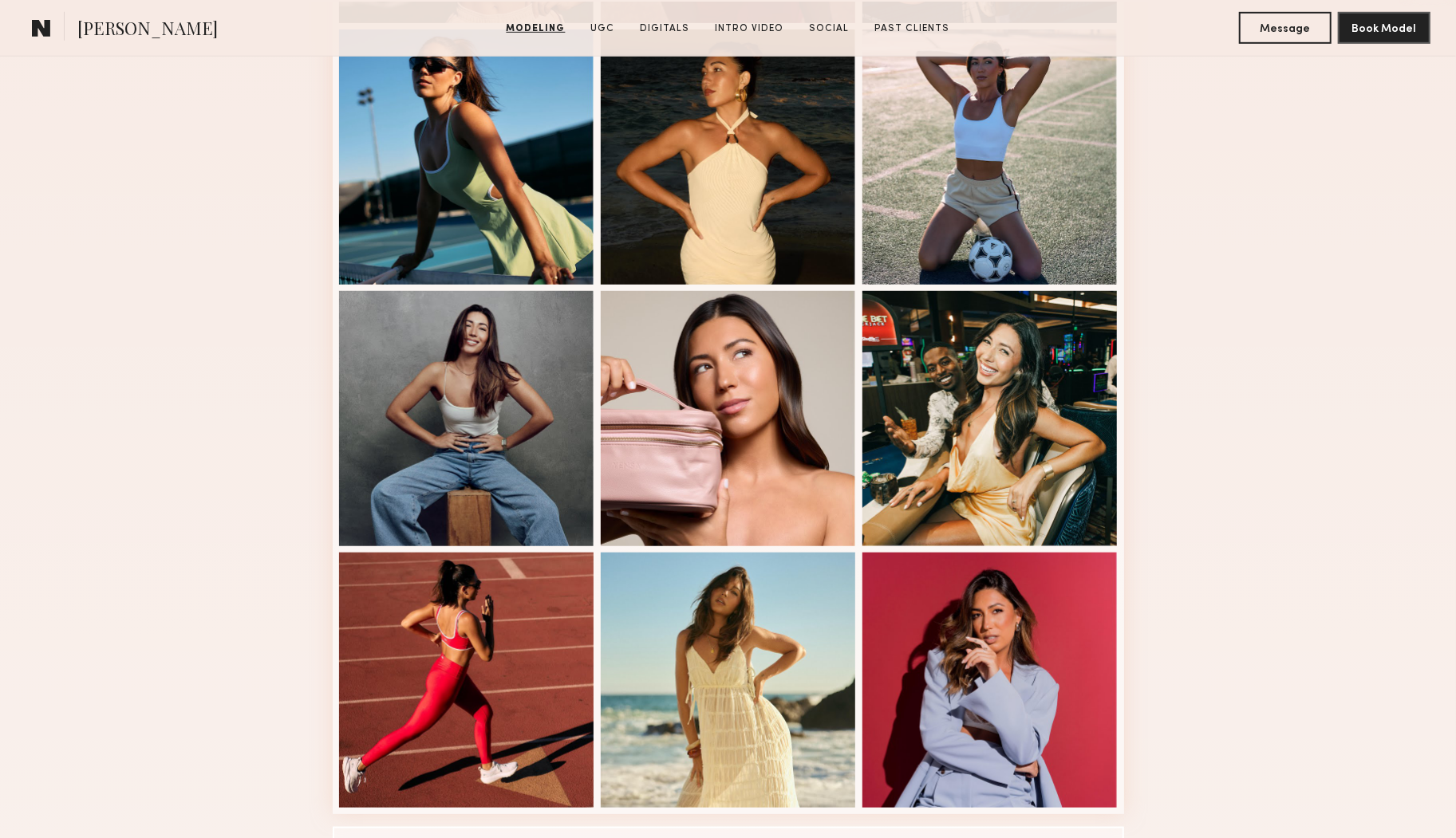
scroll to position [834, 0]
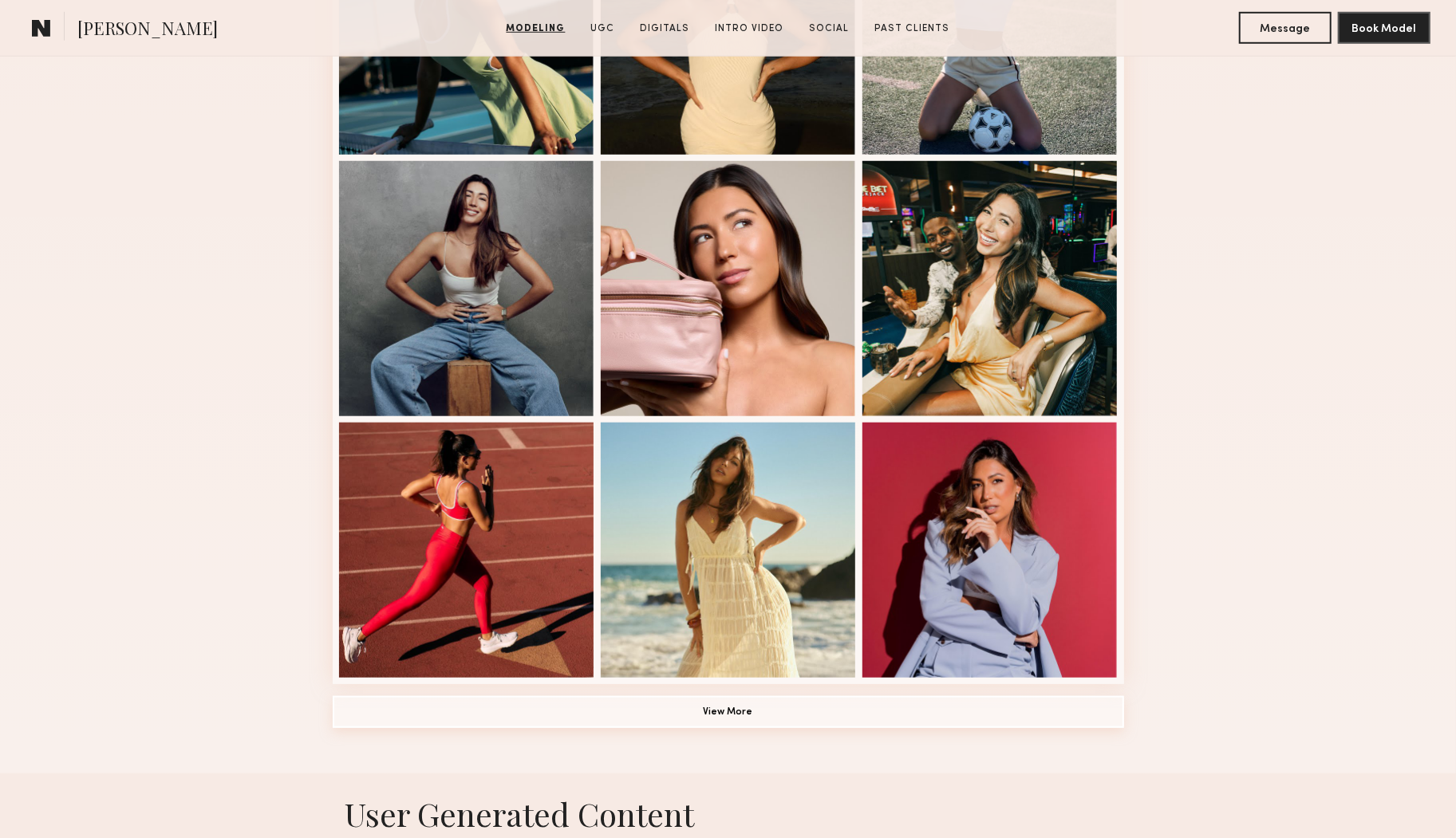
click at [875, 703] on button "View More" at bounding box center [729, 712] width 792 height 32
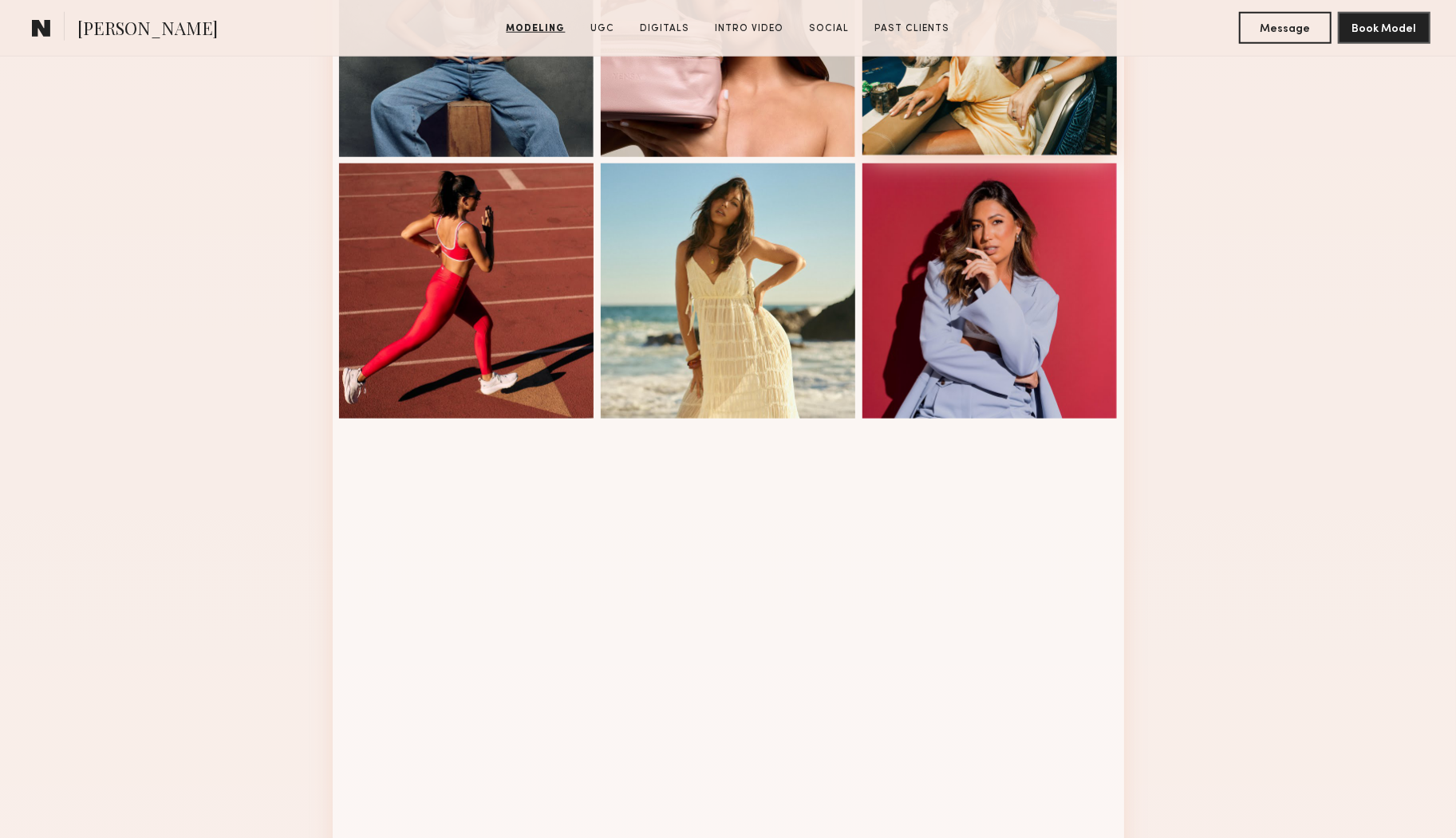
scroll to position [1340, 0]
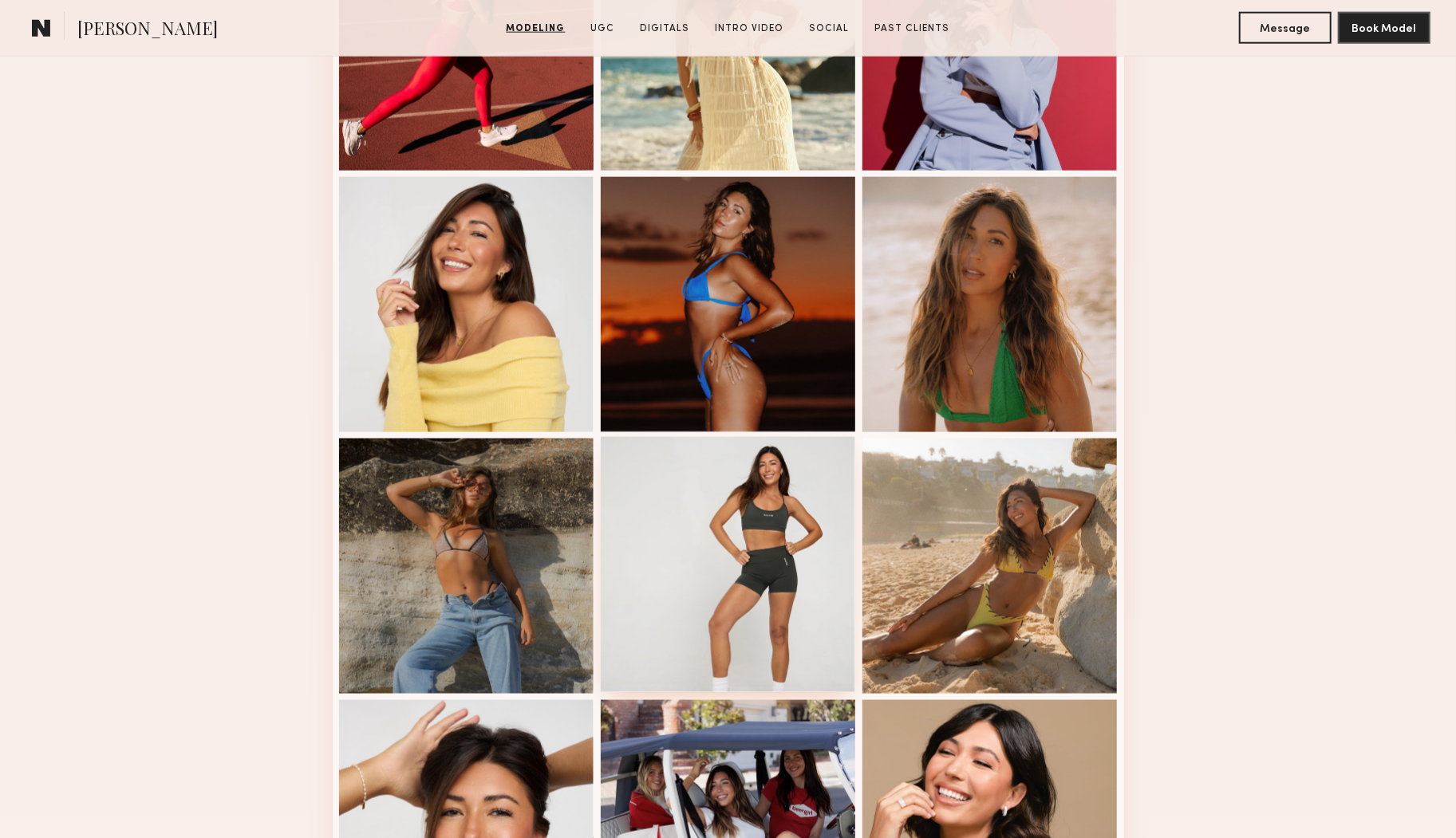
click at [786, 510] on div at bounding box center [728, 564] width 255 height 255
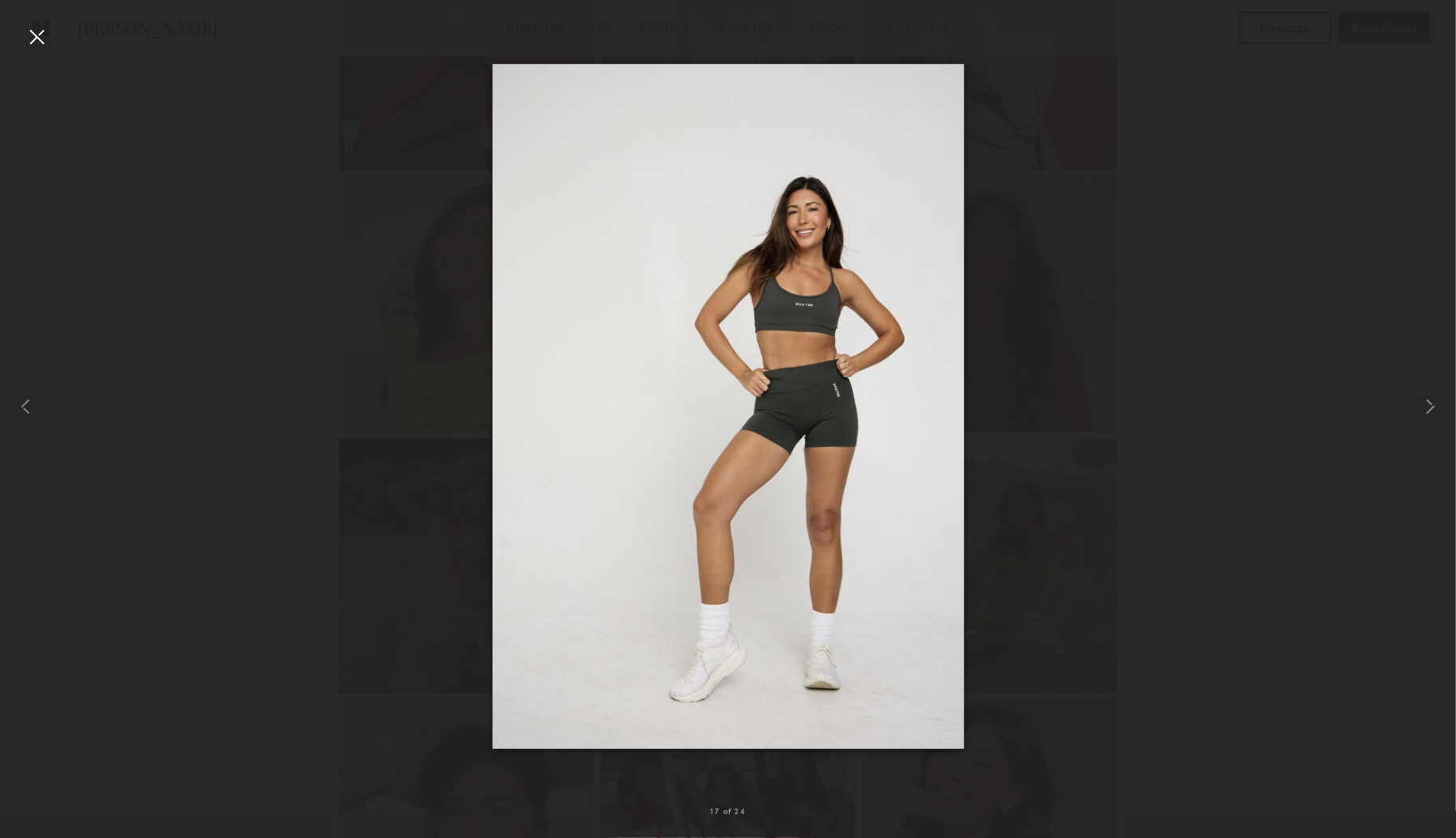
click at [1066, 677] on div at bounding box center [728, 406] width 1456 height 761
click at [21, 44] on div at bounding box center [29, 406] width 58 height 761
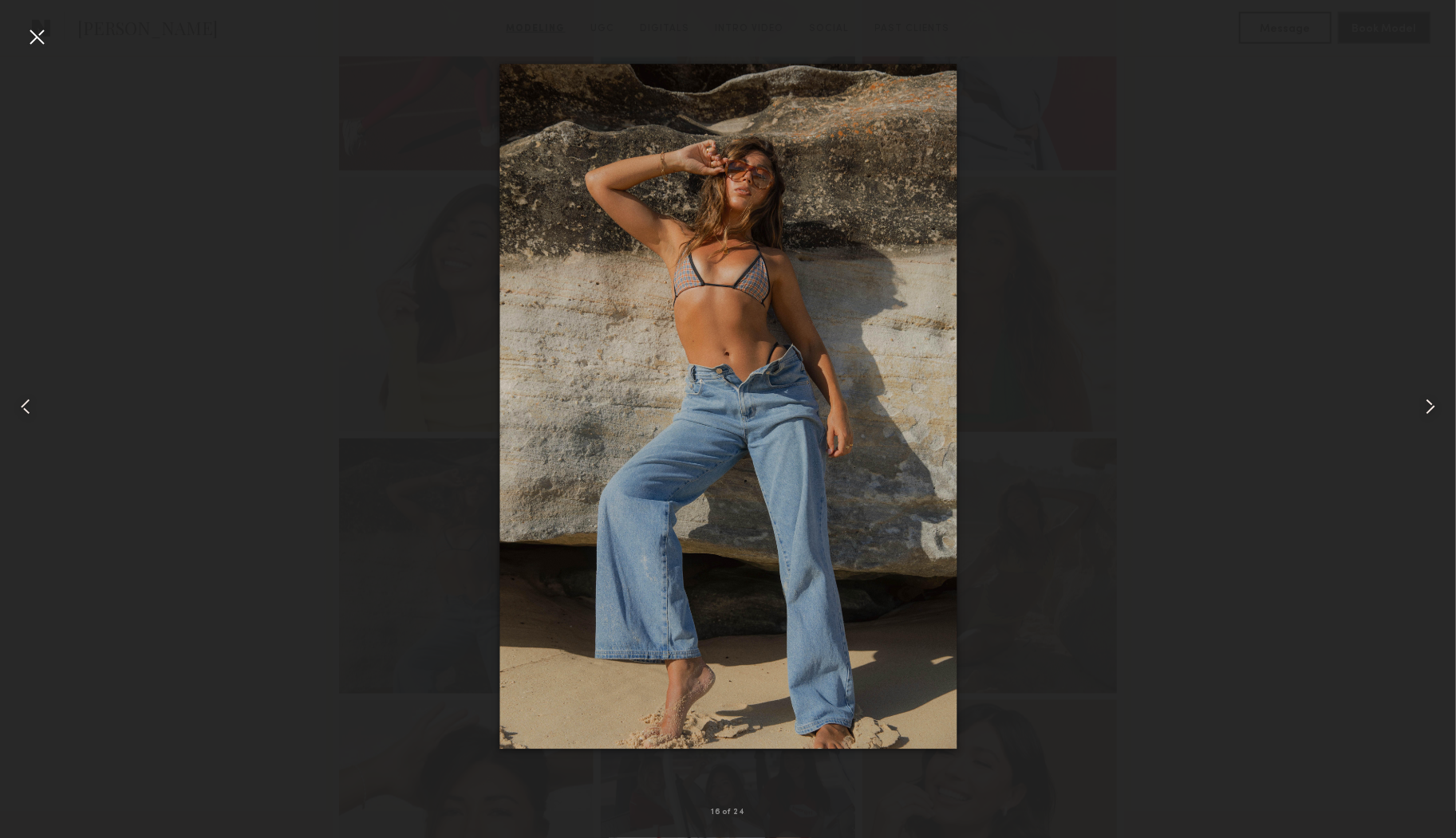
click at [36, 35] on div at bounding box center [36, 36] width 26 height 26
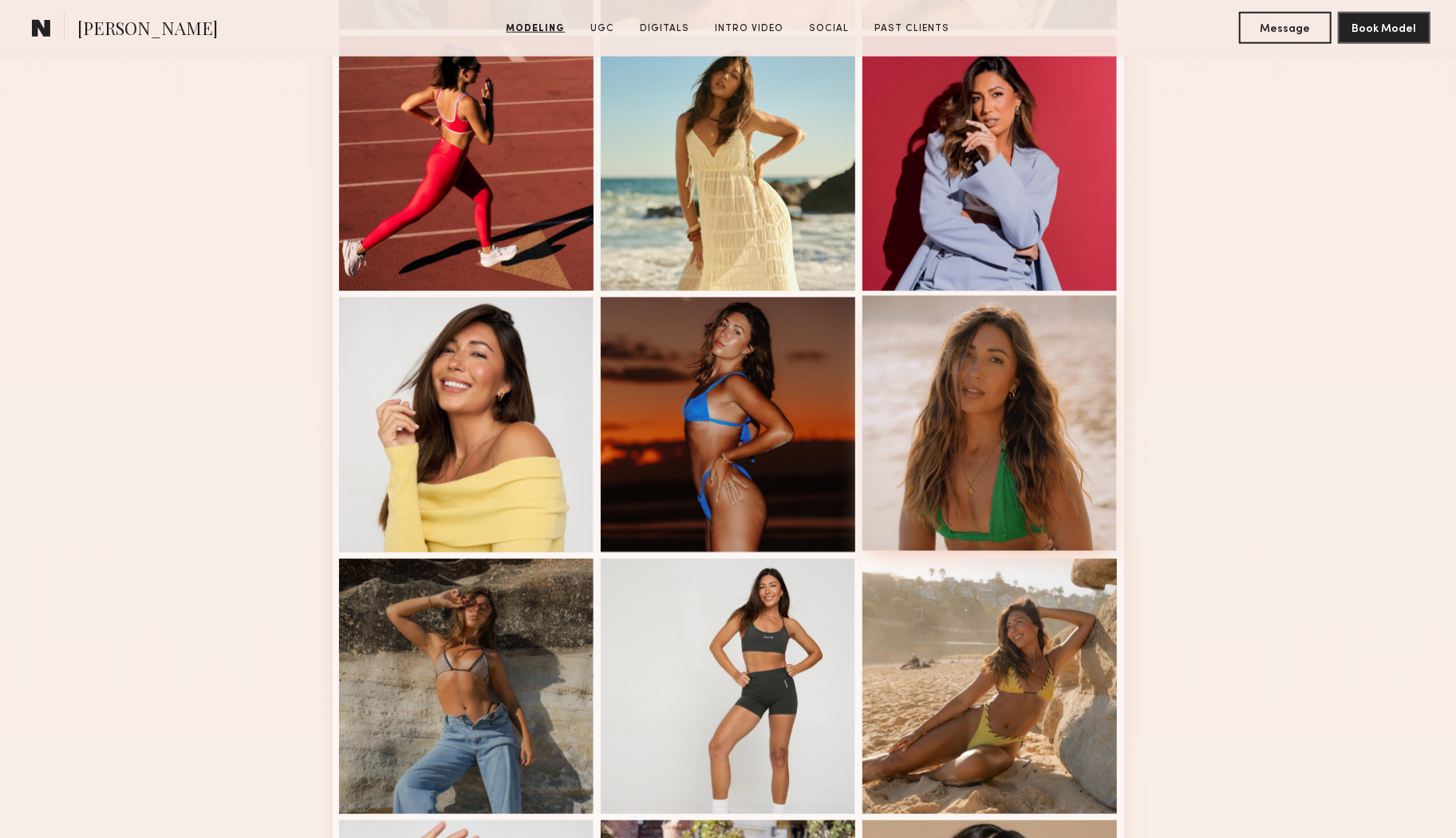
scroll to position [1201, 0]
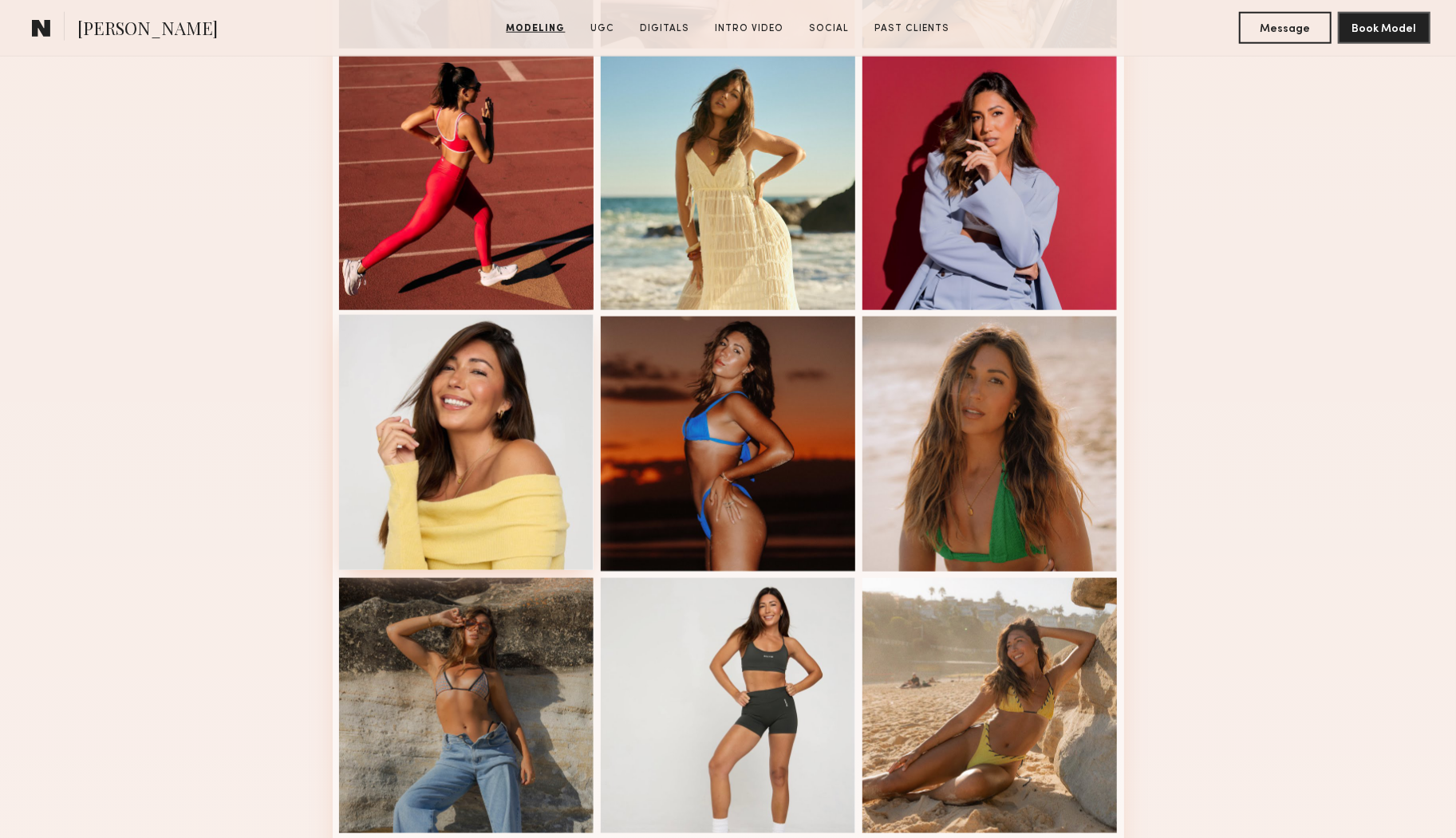
click at [486, 432] on div at bounding box center [466, 442] width 255 height 255
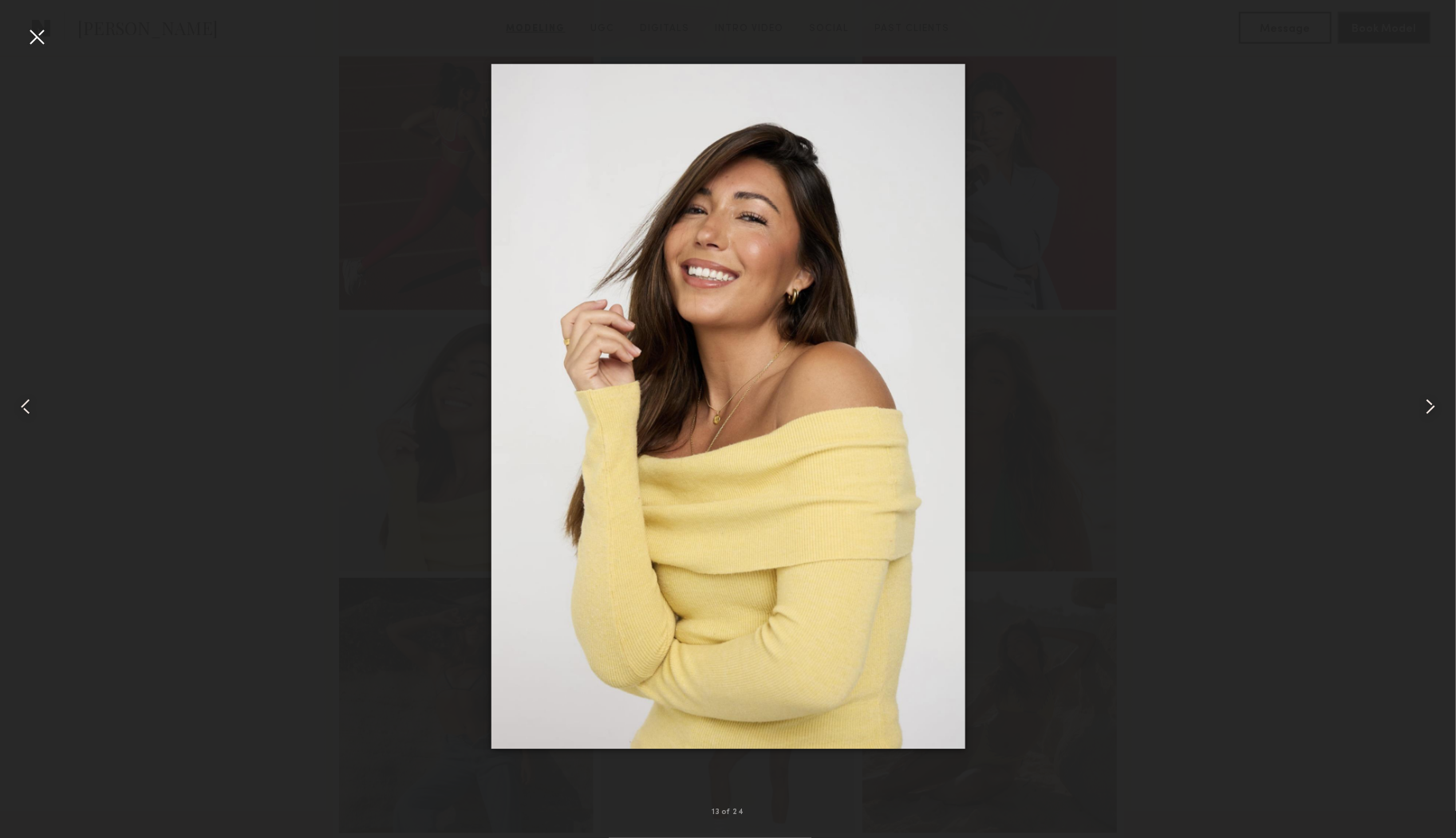
click at [36, 32] on div at bounding box center [36, 36] width 26 height 26
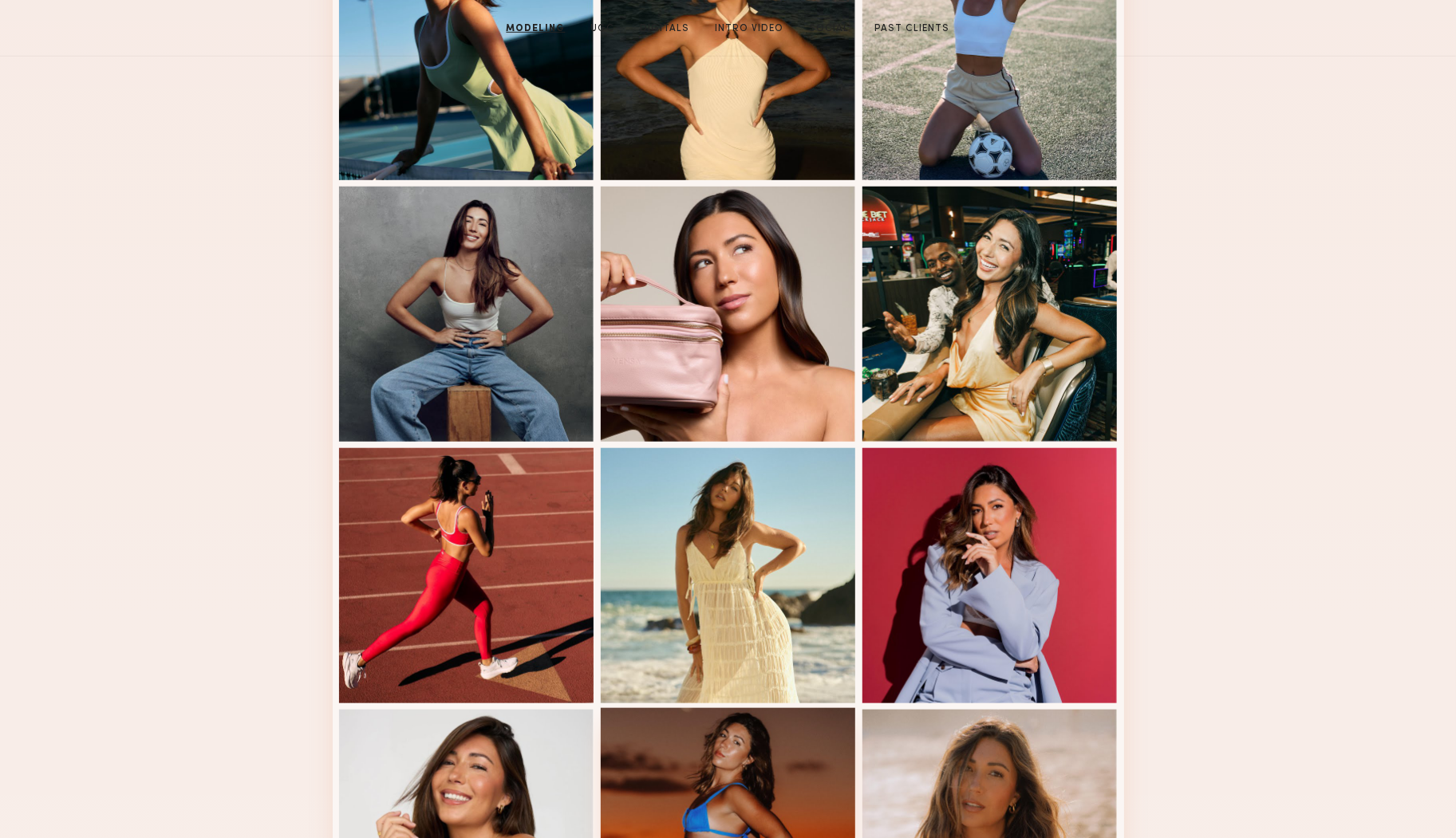
scroll to position [0, 0]
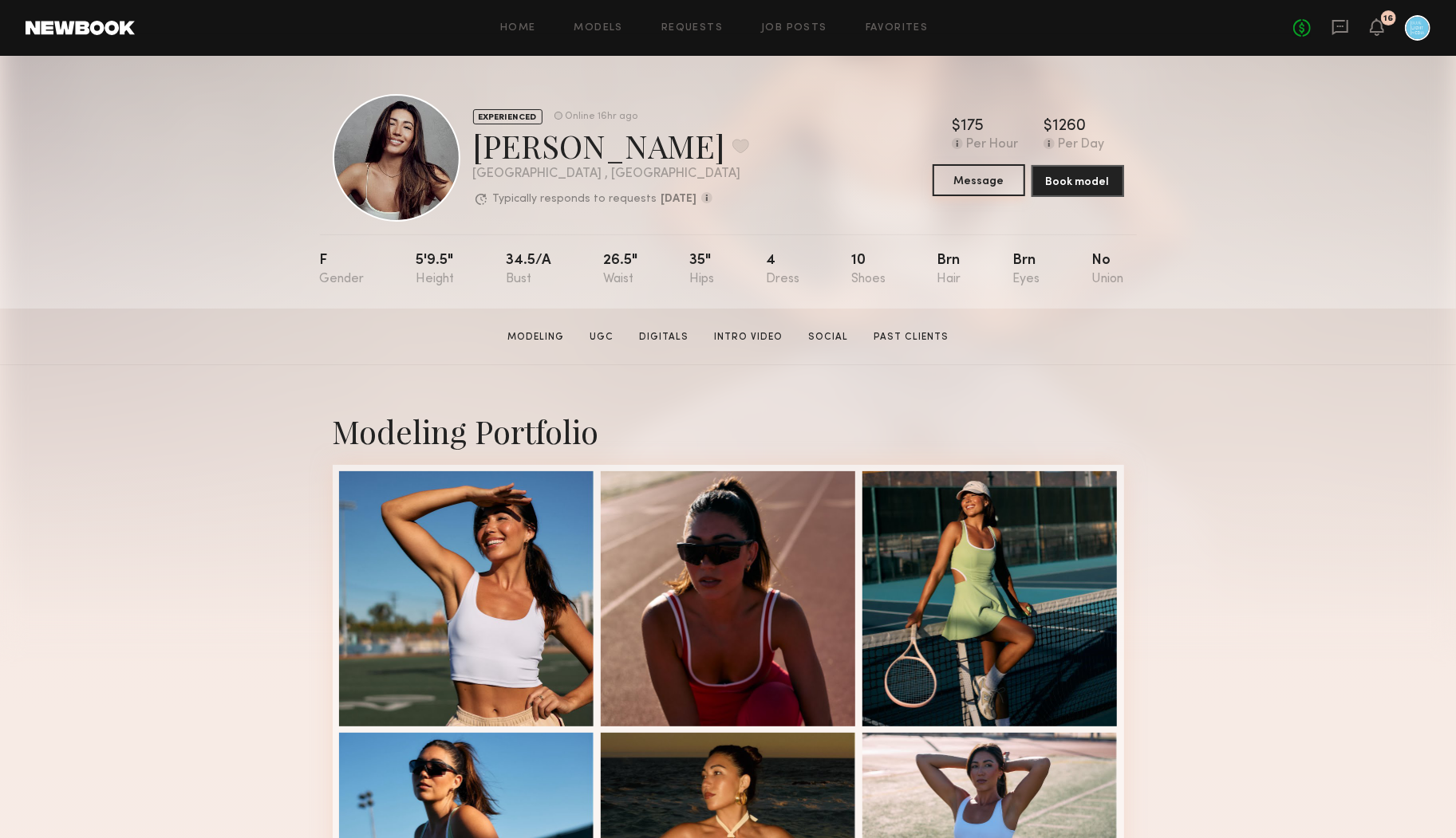
click at [990, 177] on button "Message" at bounding box center [979, 180] width 93 height 32
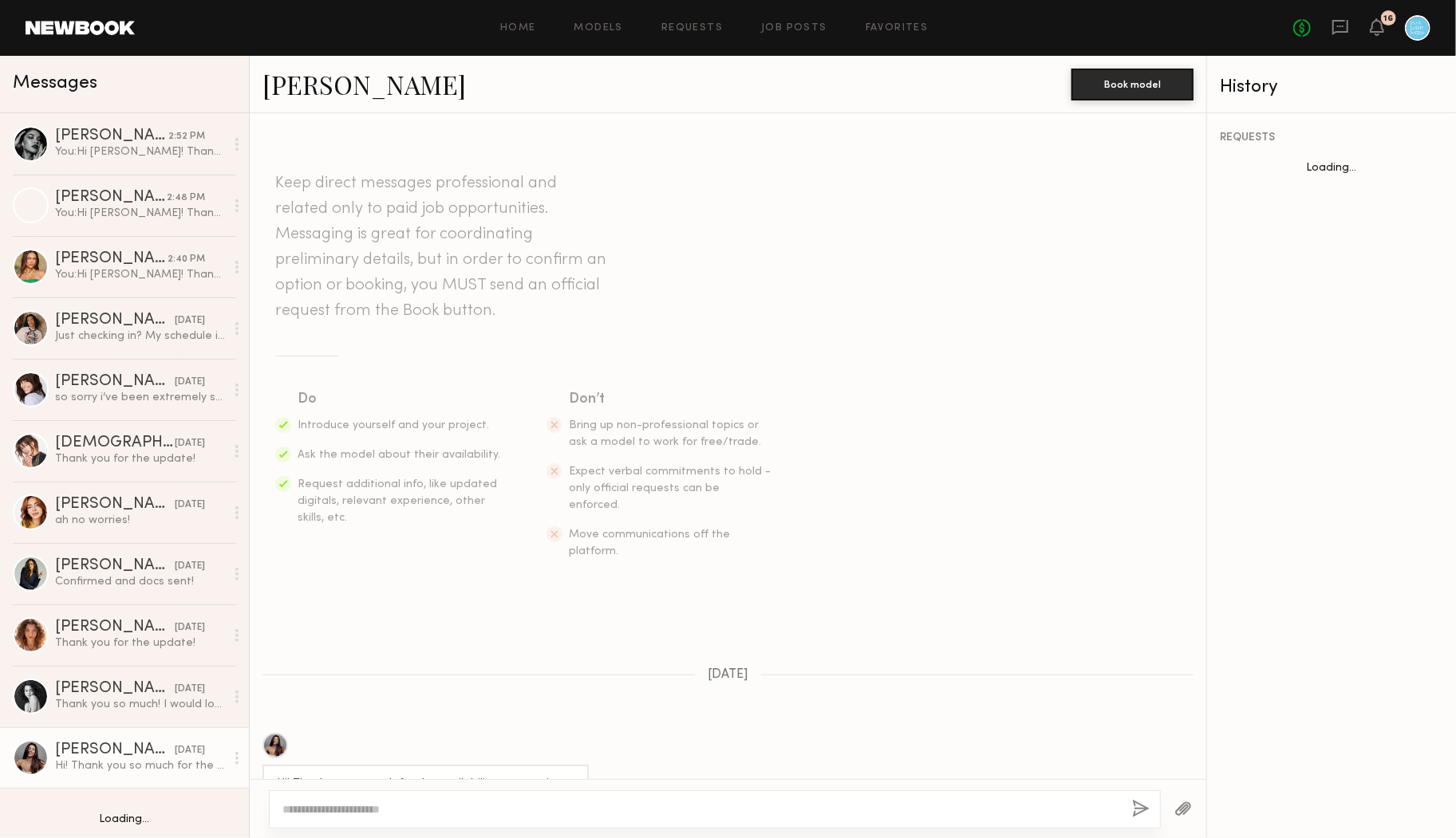
scroll to position [185, 0]
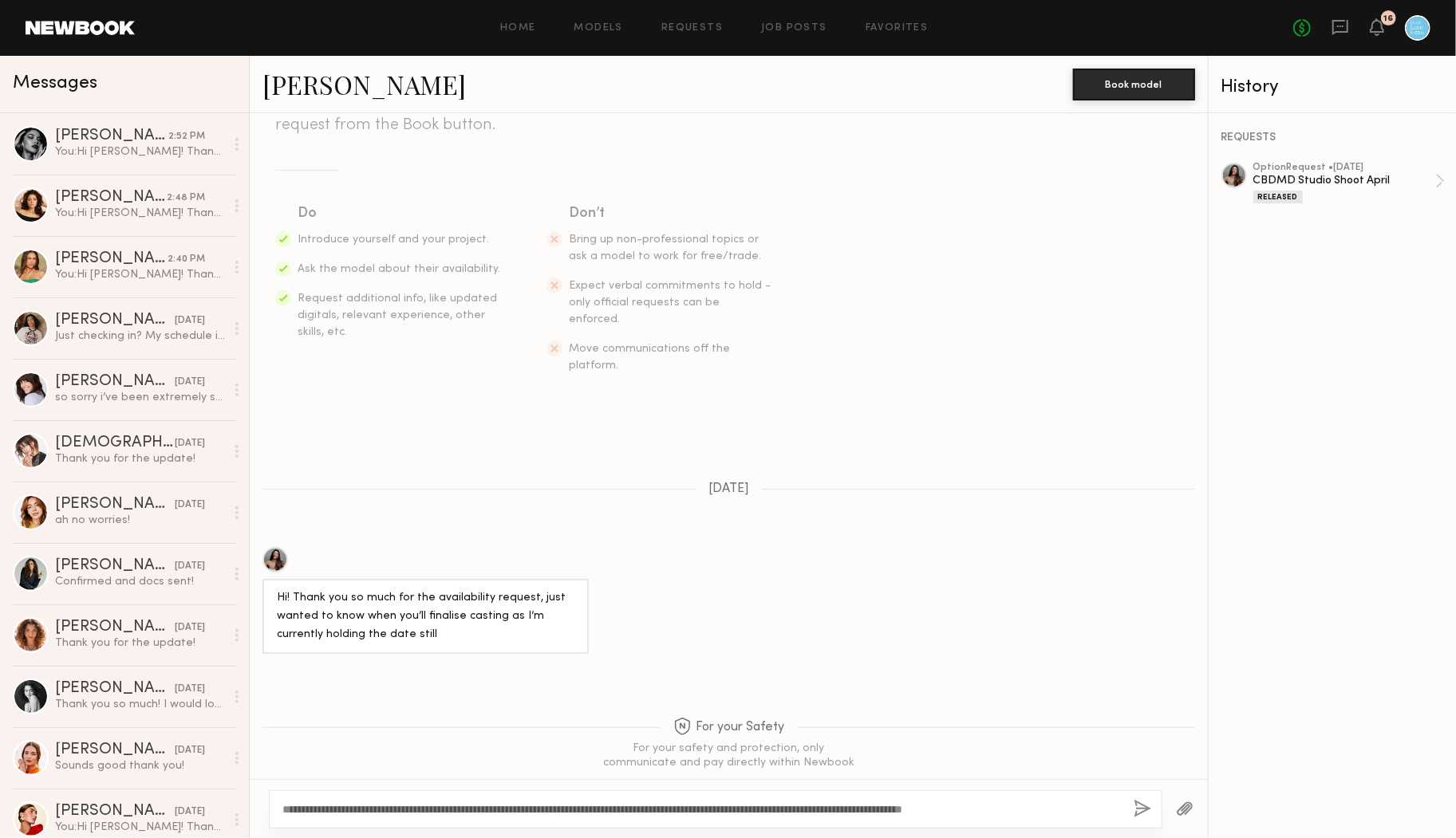
click at [326, 811] on textarea "**********" at bounding box center [701, 810] width 838 height 16
click at [454, 807] on textarea "**********" at bounding box center [701, 810] width 838 height 16
click at [630, 802] on textarea "**********" at bounding box center [701, 810] width 838 height 16
click at [1088, 811] on textarea "**********" at bounding box center [701, 810] width 838 height 16
type textarea "**********"
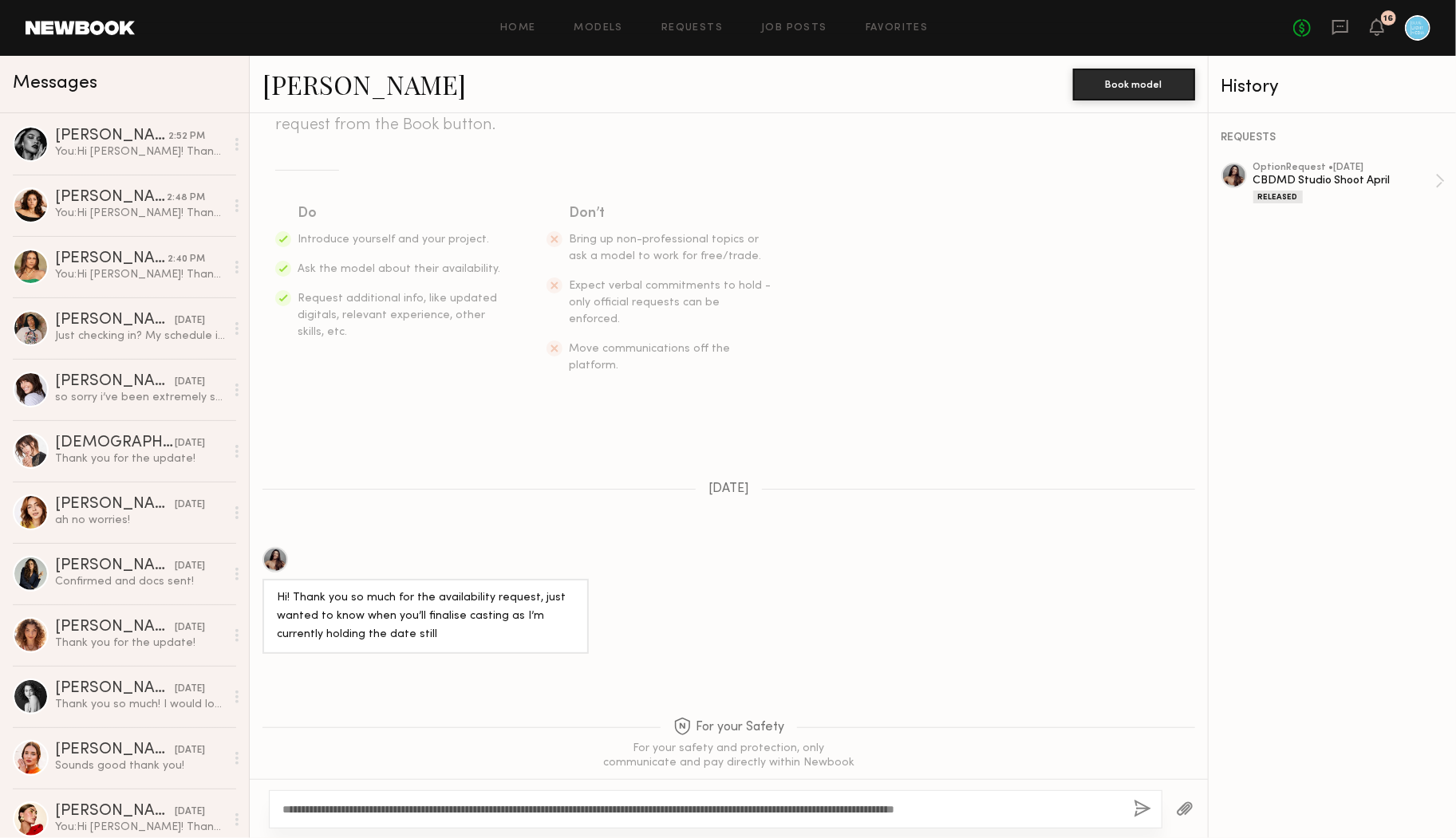
click at [1141, 807] on button "button" at bounding box center [1142, 810] width 18 height 20
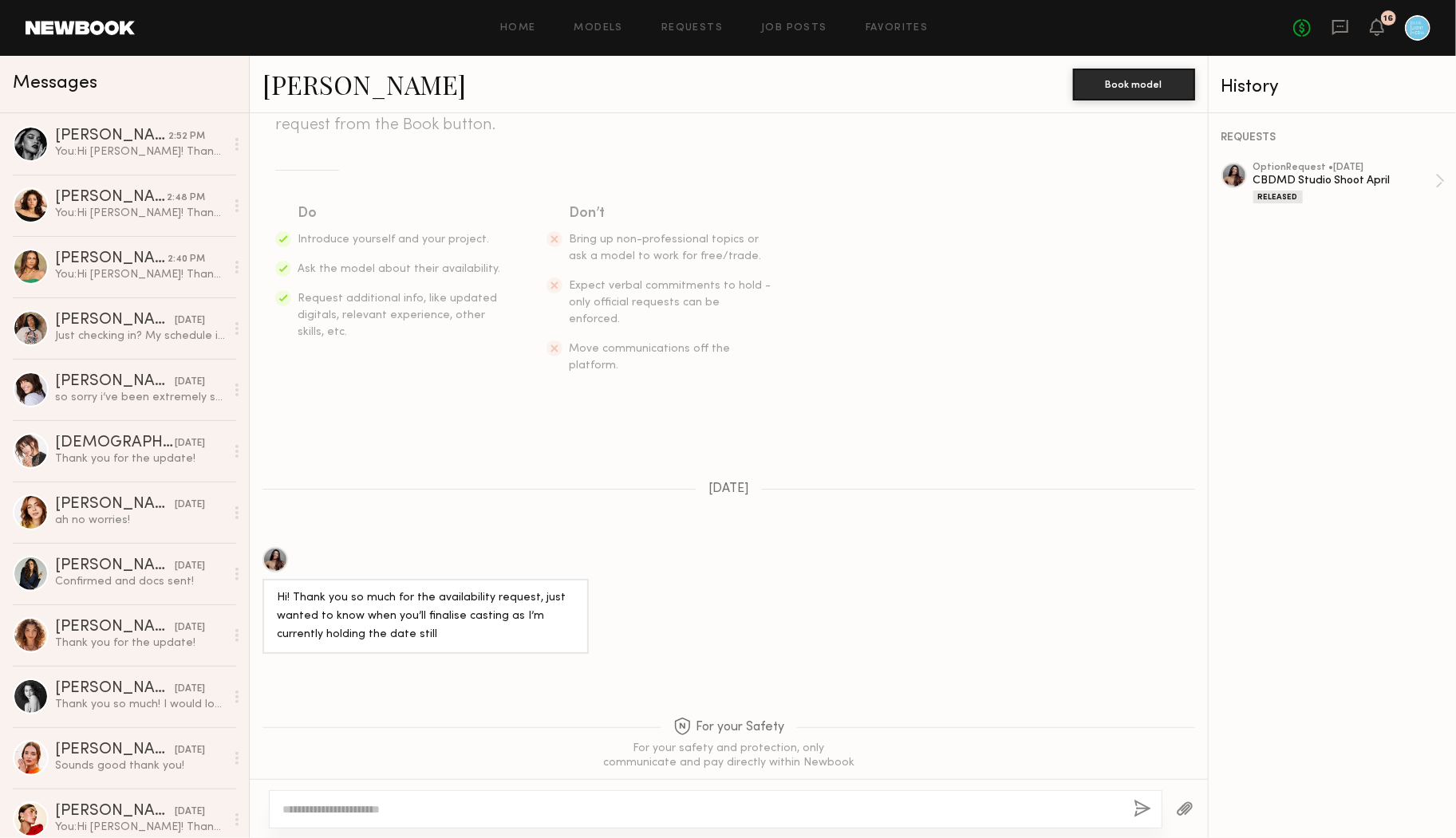
scroll to position [509, 0]
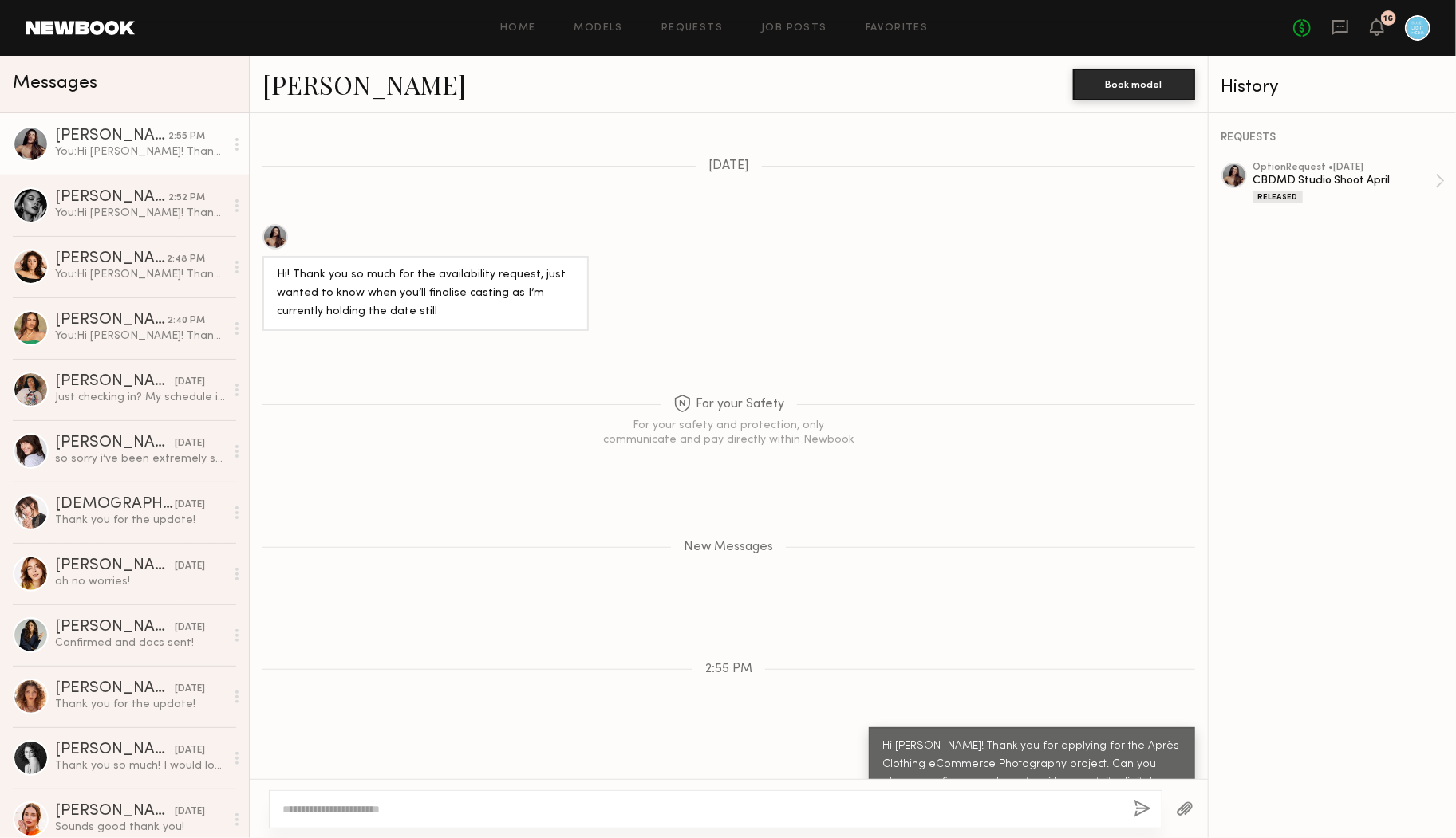
click at [312, 76] on link "Elke K." at bounding box center [364, 84] width 203 height 34
click at [183, 64] on div "Messages" at bounding box center [125, 84] width 249 height 57
click at [544, 816] on textarea at bounding box center [701, 810] width 838 height 16
click at [507, 805] on textarea "**********" at bounding box center [701, 810] width 838 height 16
type textarea "**********"
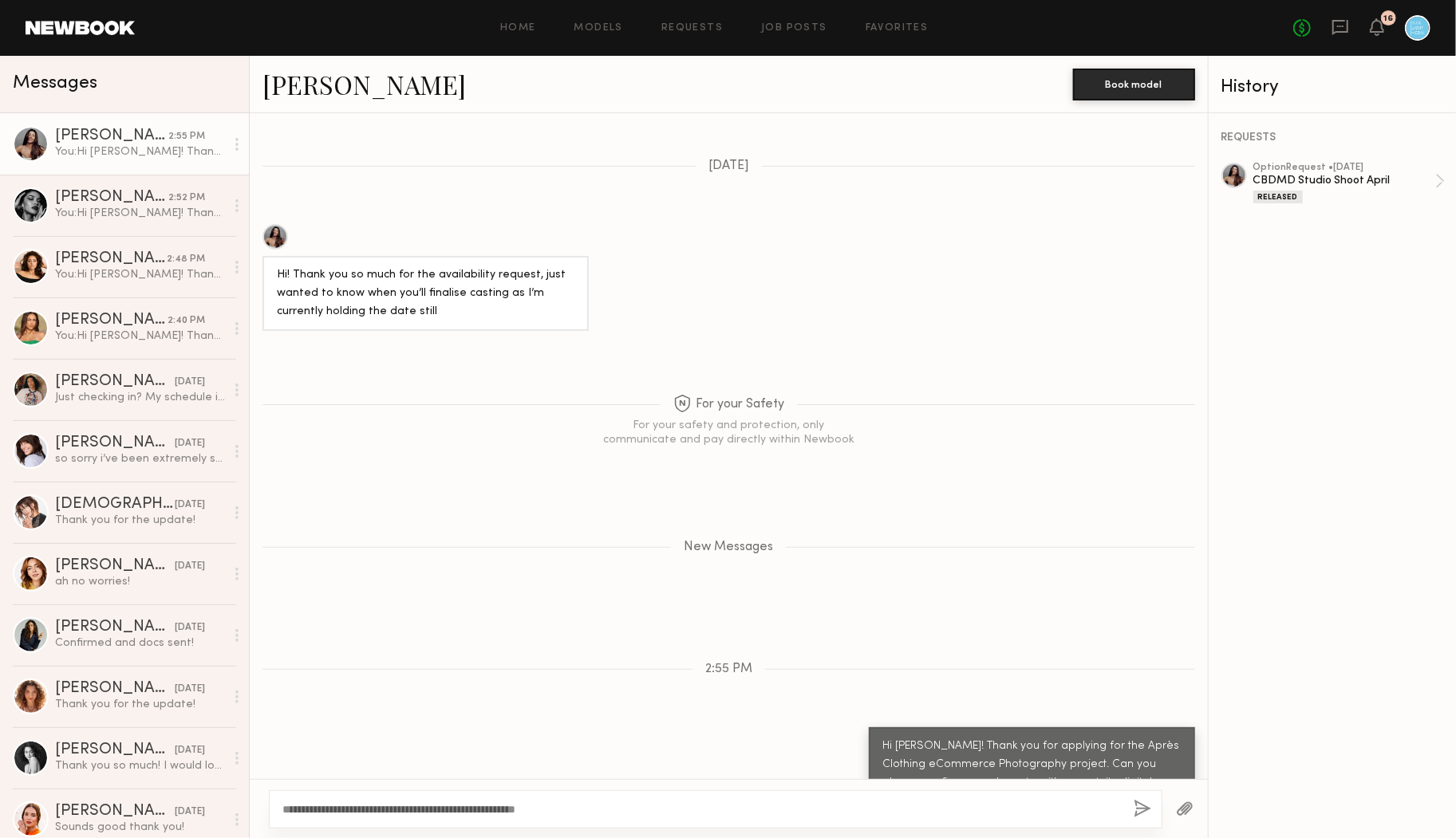
click at [1157, 811] on div "**********" at bounding box center [715, 809] width 893 height 38
click at [1136, 810] on button "button" at bounding box center [1142, 810] width 18 height 20
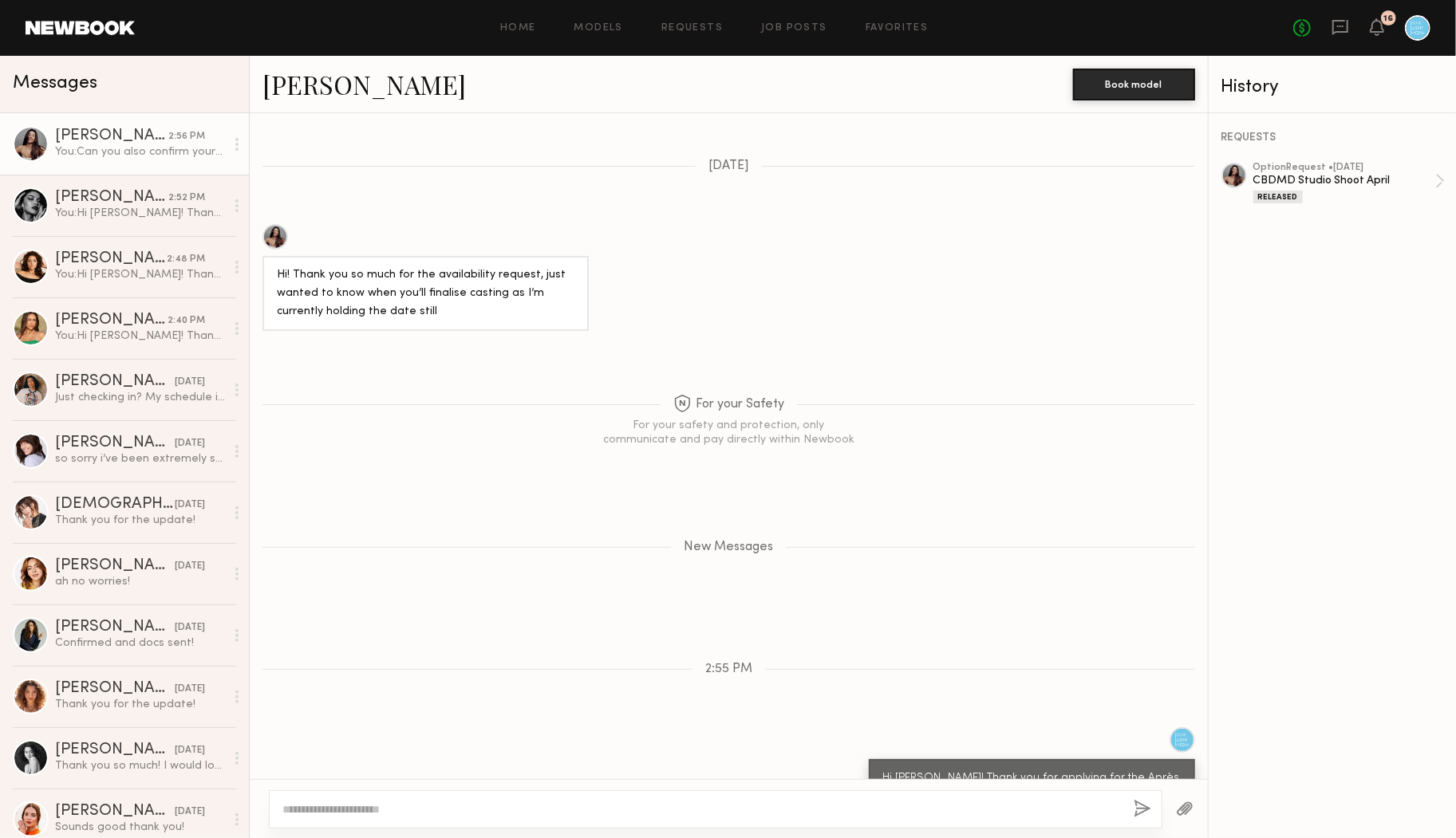
scroll to position [585, 0]
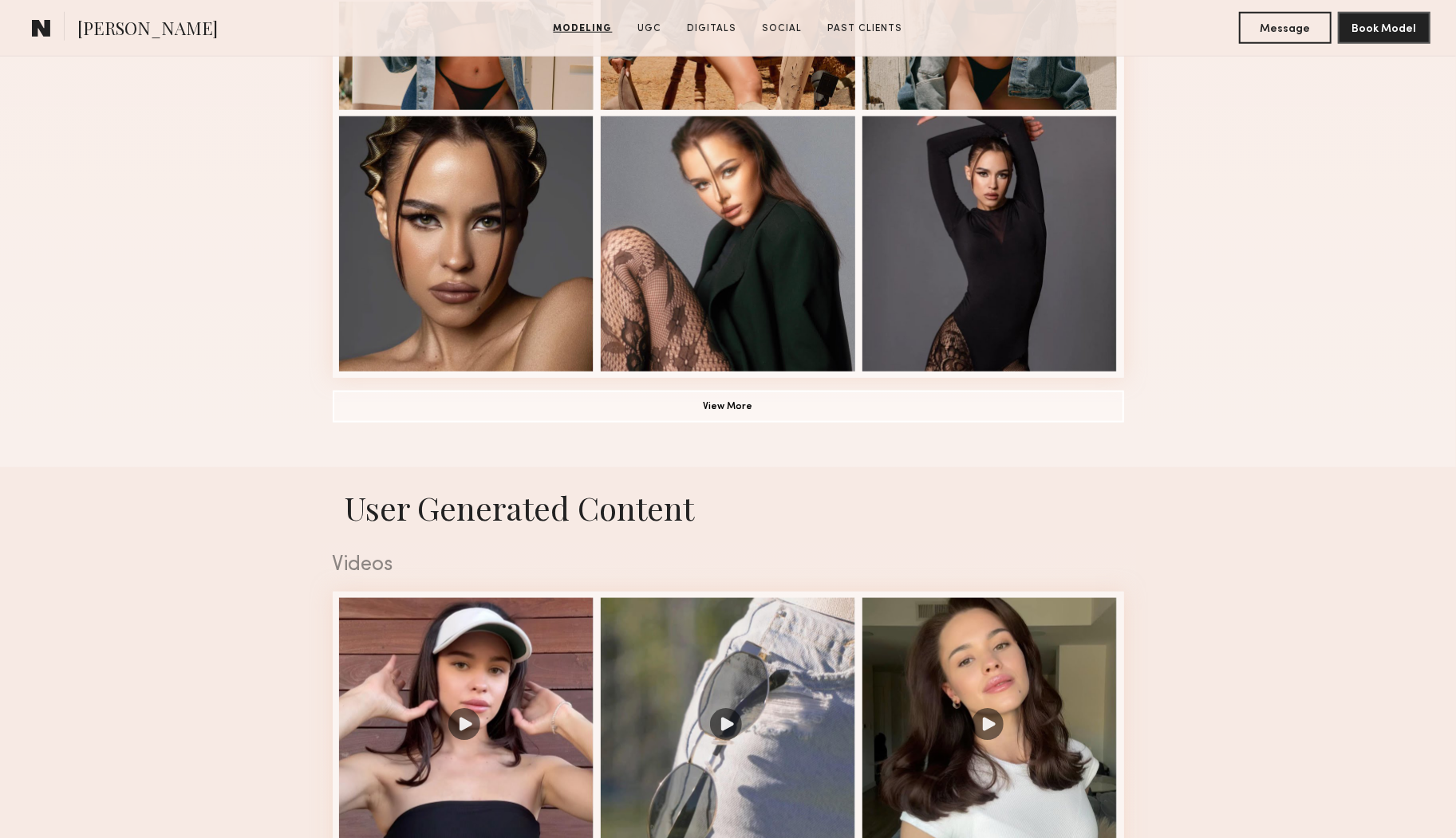
scroll to position [1139, 0]
click at [910, 415] on button "View More" at bounding box center [729, 407] width 792 height 32
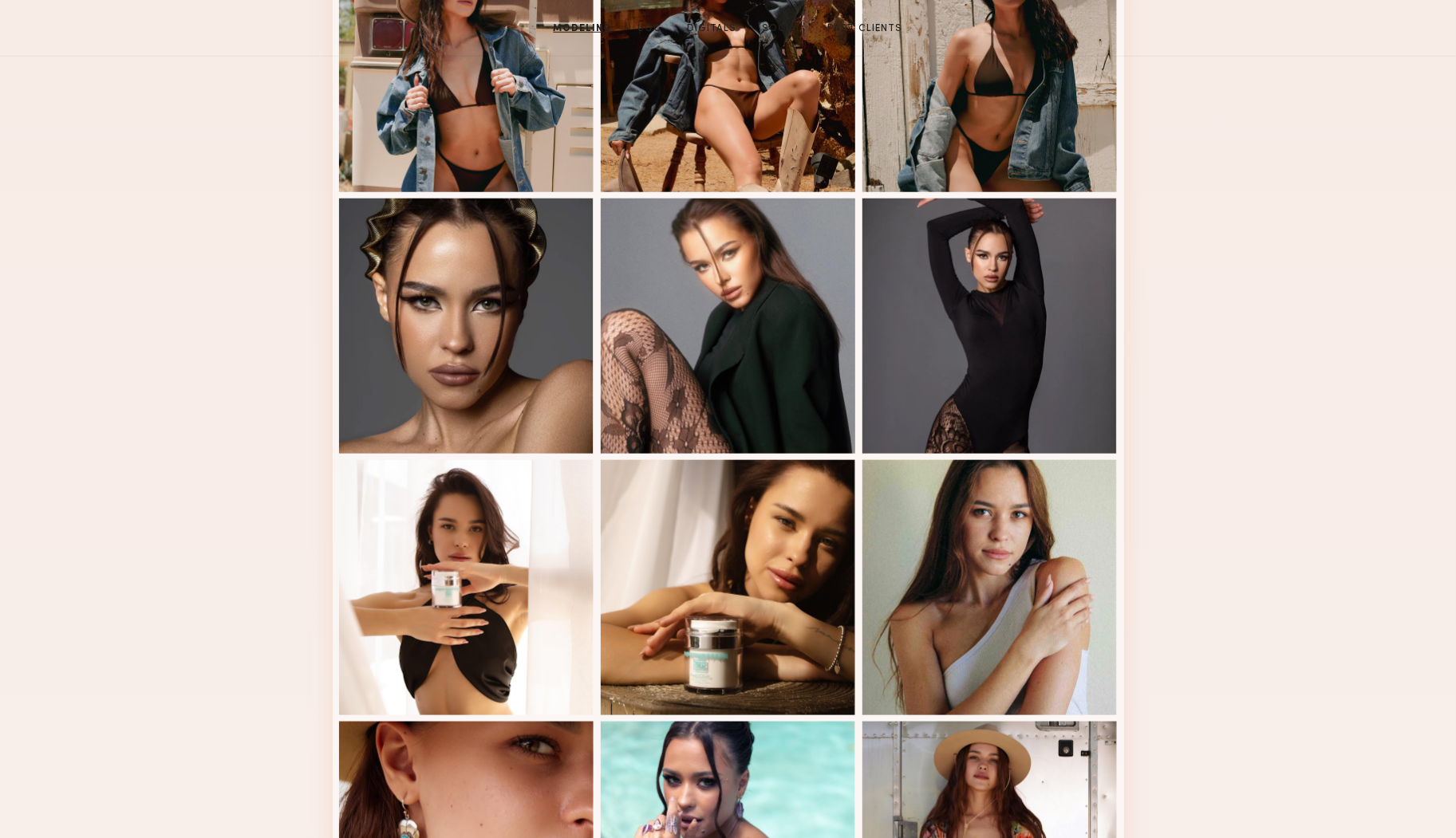
scroll to position [0, 0]
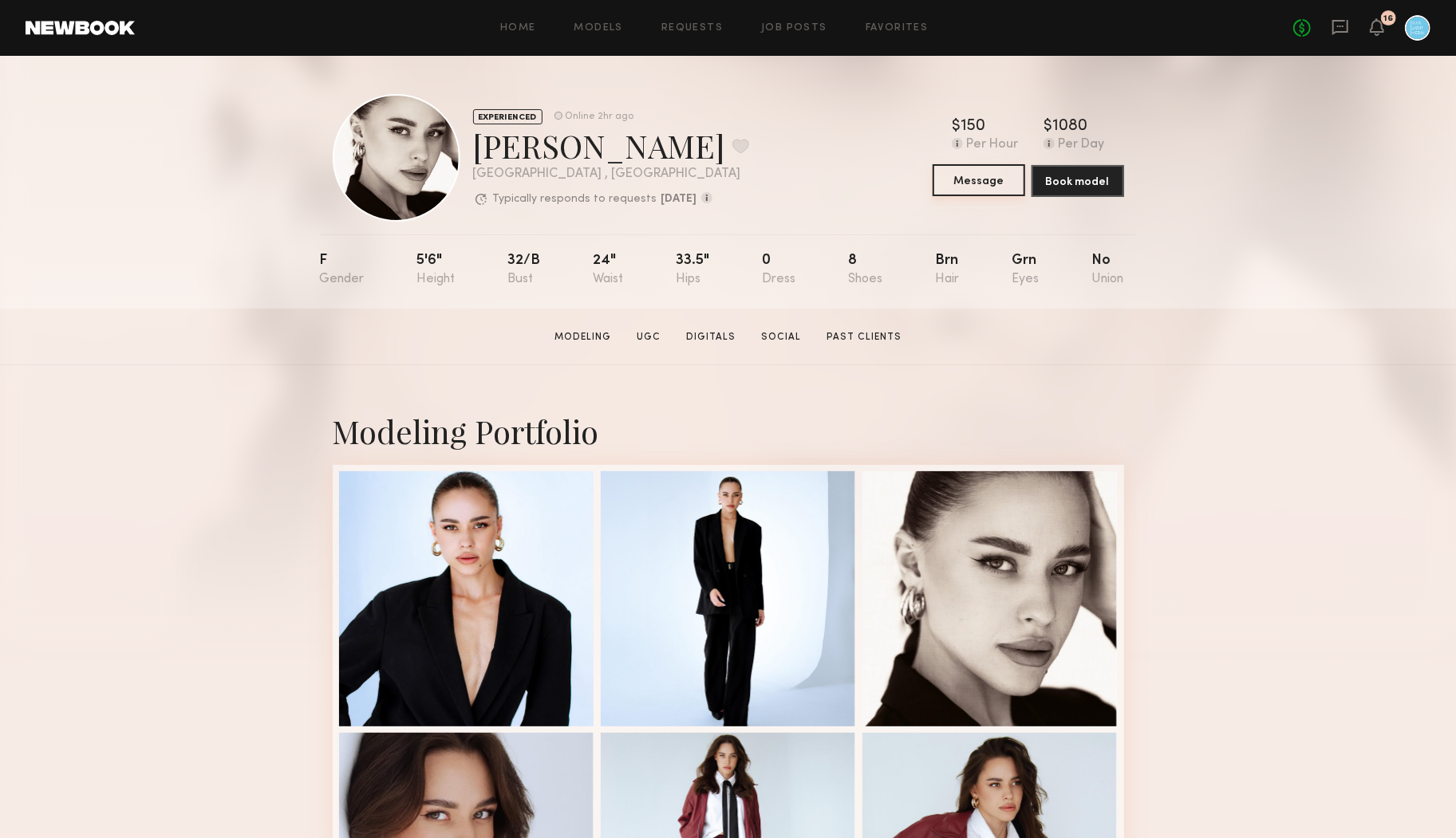
click at [967, 180] on button "Message" at bounding box center [979, 180] width 93 height 32
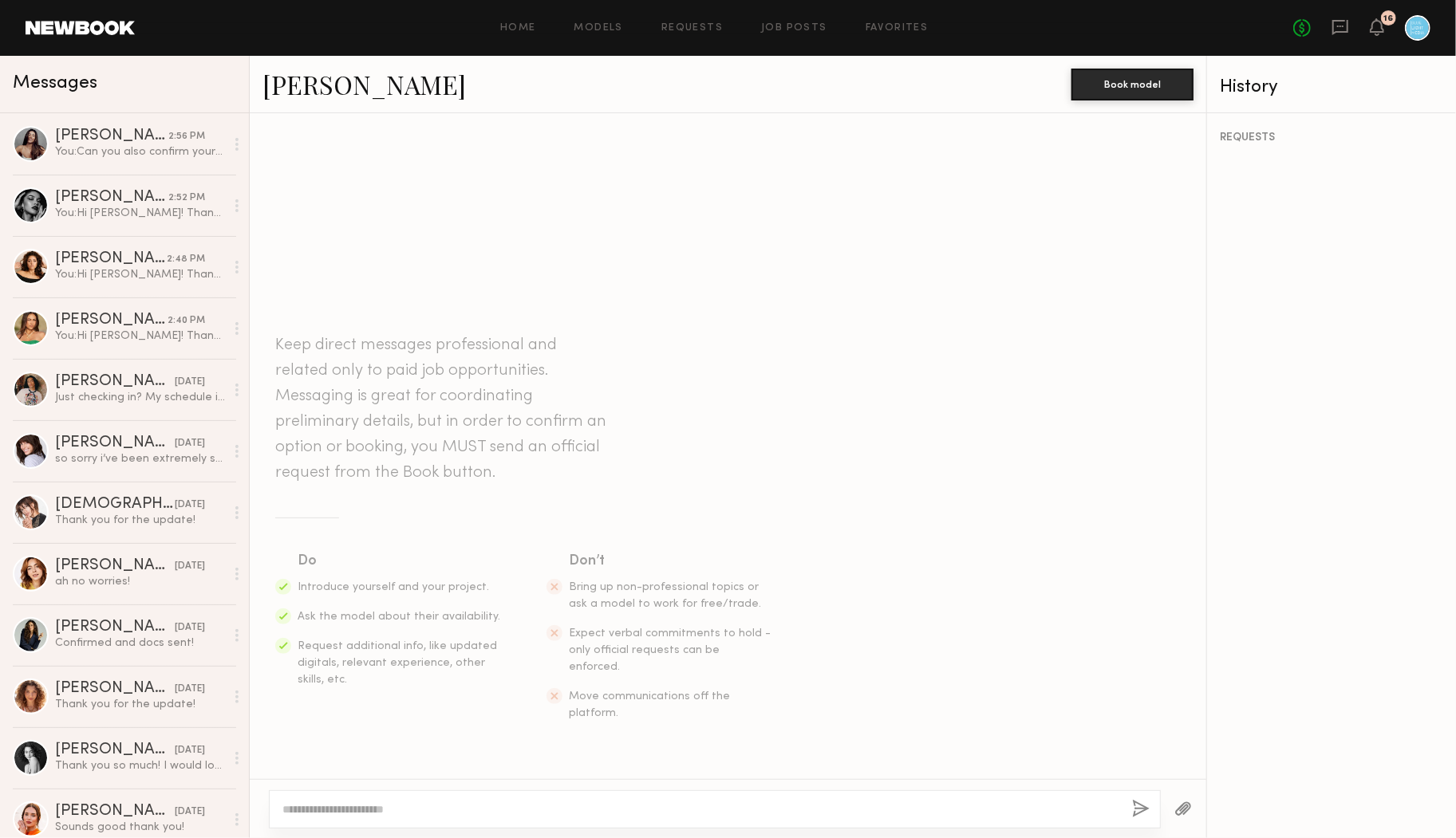
click at [461, 811] on textarea at bounding box center [701, 810] width 837 height 16
click at [148, 167] on link "Elke K. 2:56 PM You: Can you also confirm your height? The size fits up to 5'7"" at bounding box center [125, 144] width 249 height 62
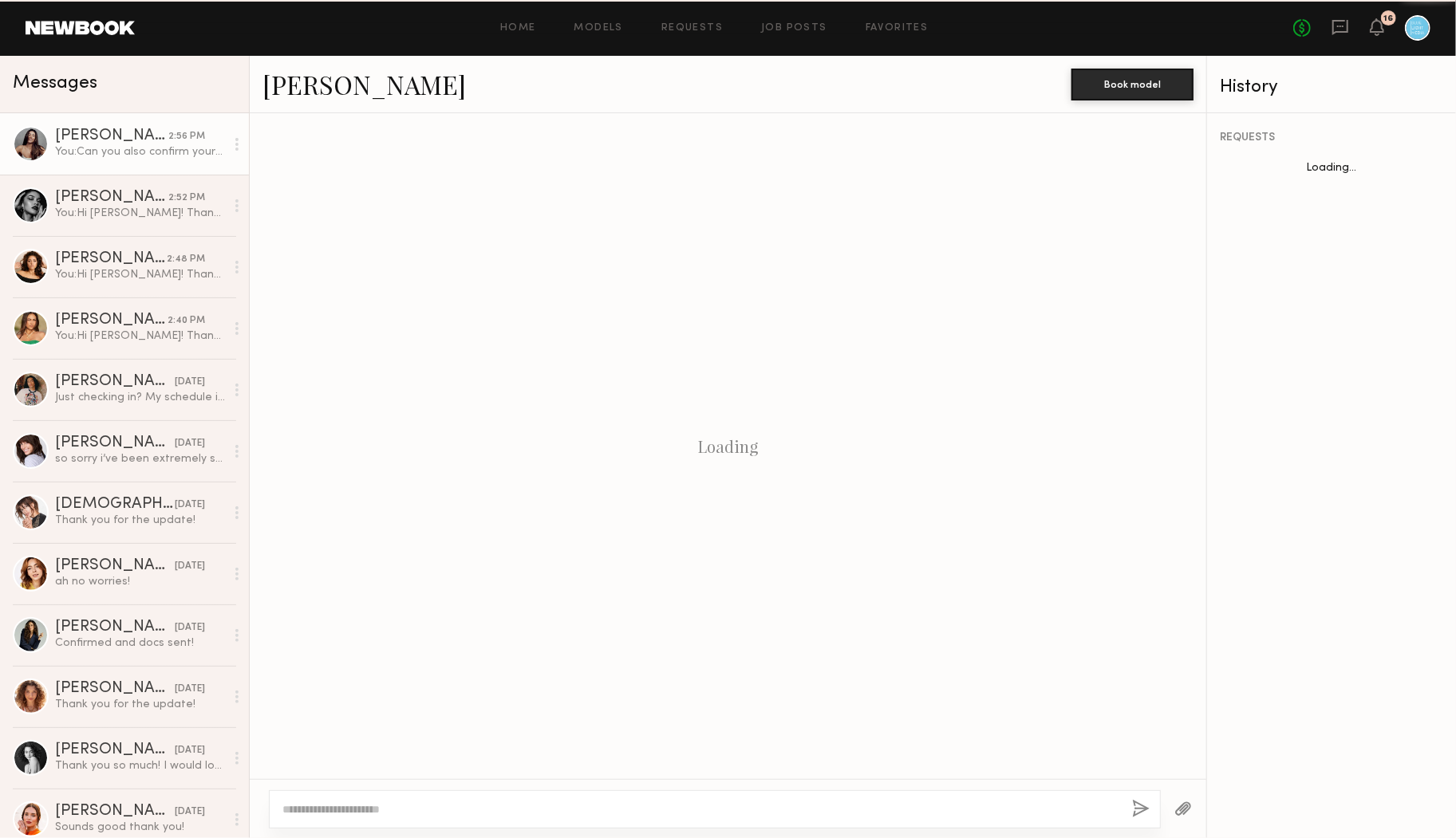
scroll to position [464, 0]
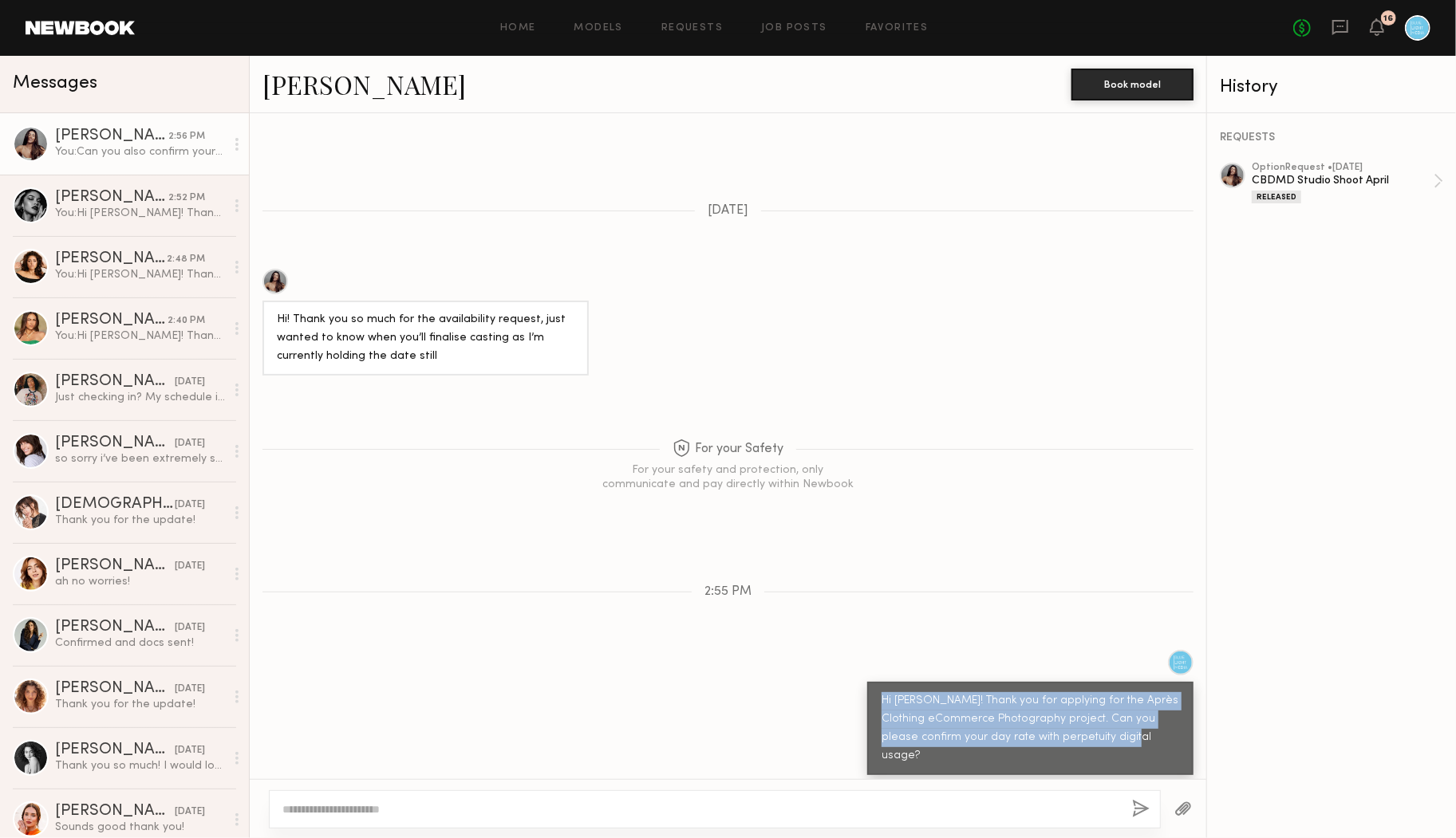
copy div "Hi Elke! Thank you for applying for the Après Clothing eCommerce Photography pr…"
drag, startPoint x: 1132, startPoint y: 706, endPoint x: 815, endPoint y: 664, distance: 319.8
click at [814, 664] on div "Hi Elke! Thank you for applying for the Après Clothing eCommerce Photography pr…" at bounding box center [728, 713] width 957 height 125
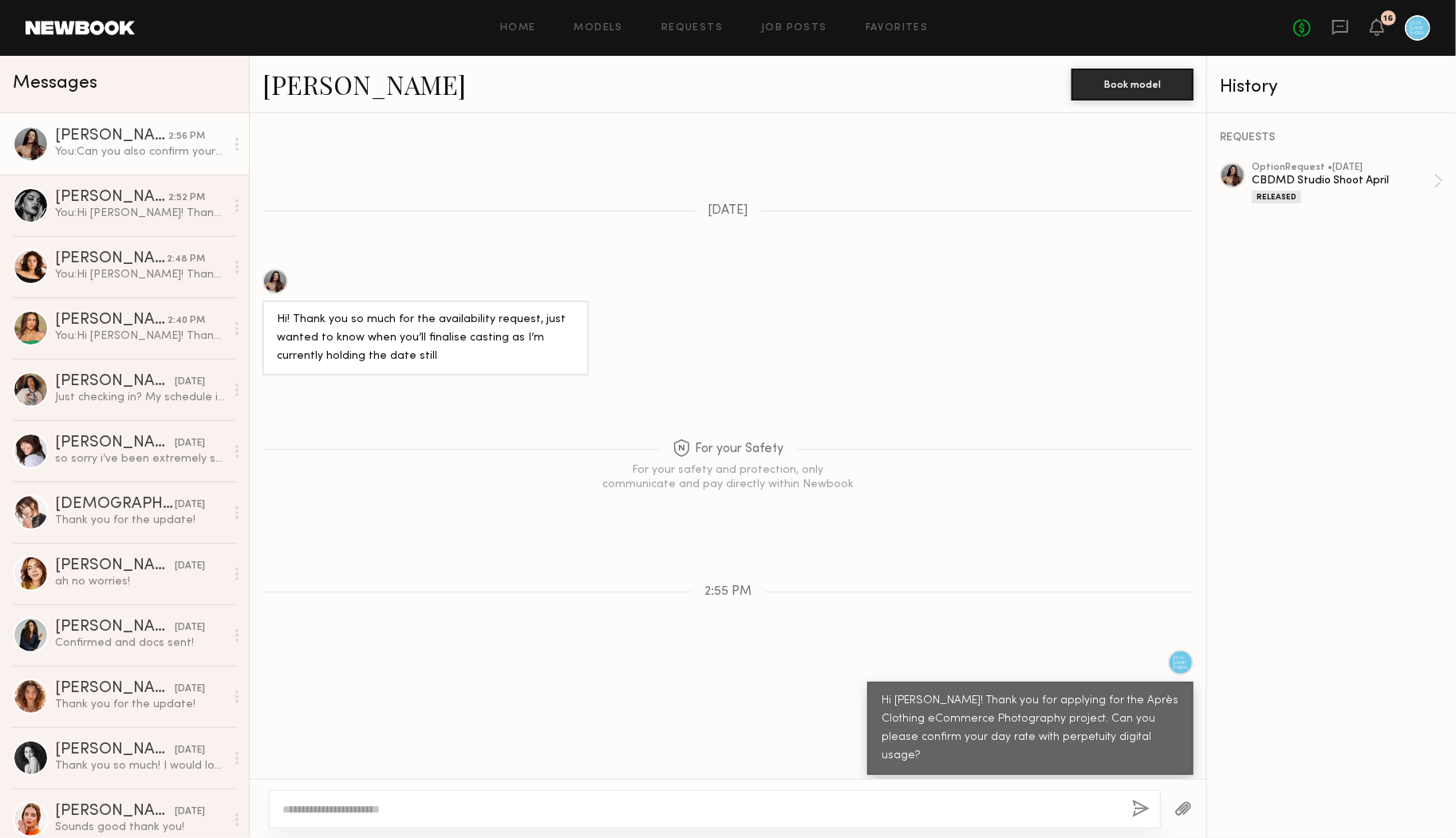
click at [733, 657] on div "Hi Elke! Thank you for applying for the Après Clothing eCommerce Photography pr…" at bounding box center [728, 713] width 957 height 125
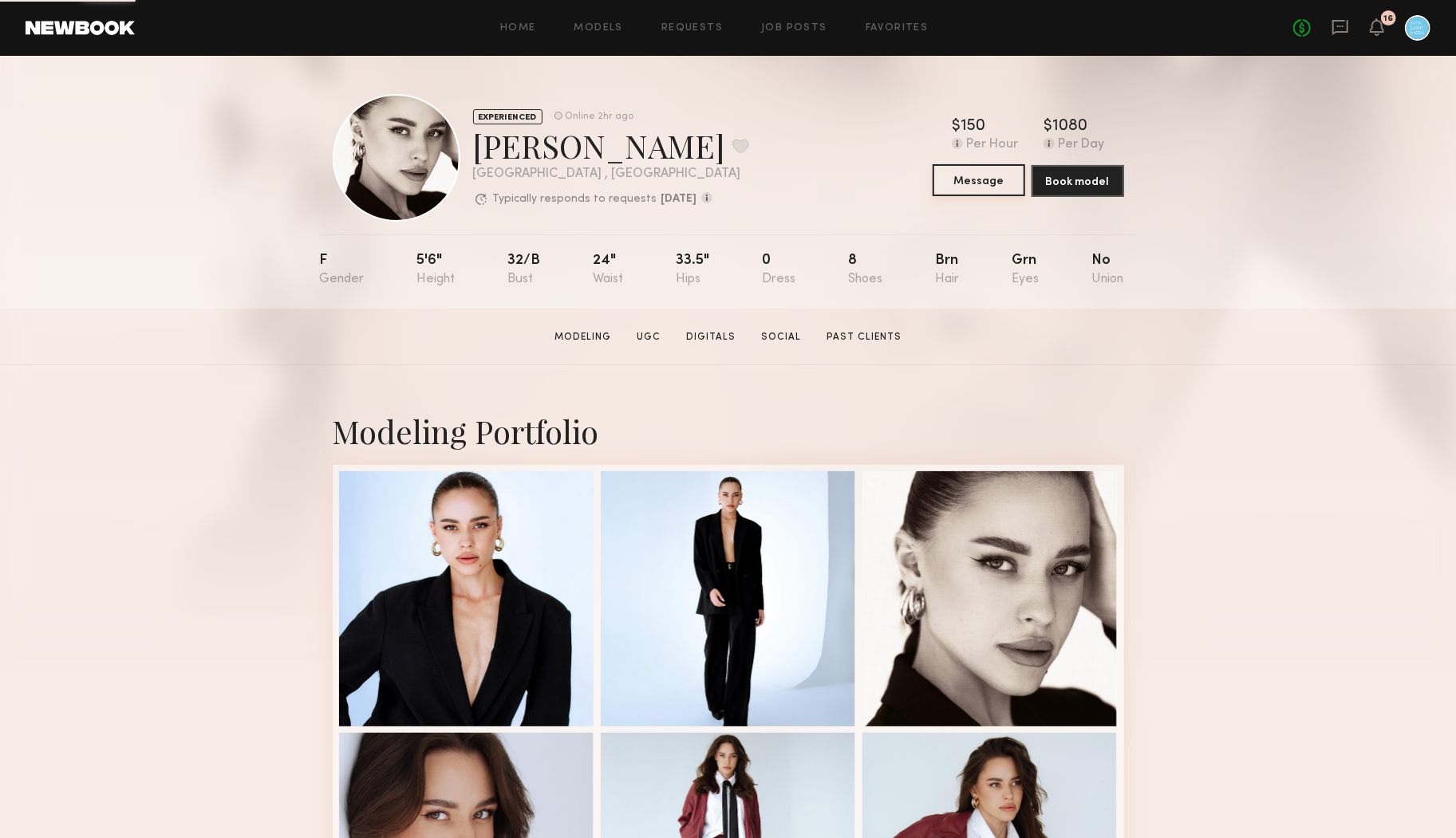
click at [986, 179] on button "Message" at bounding box center [979, 180] width 93 height 32
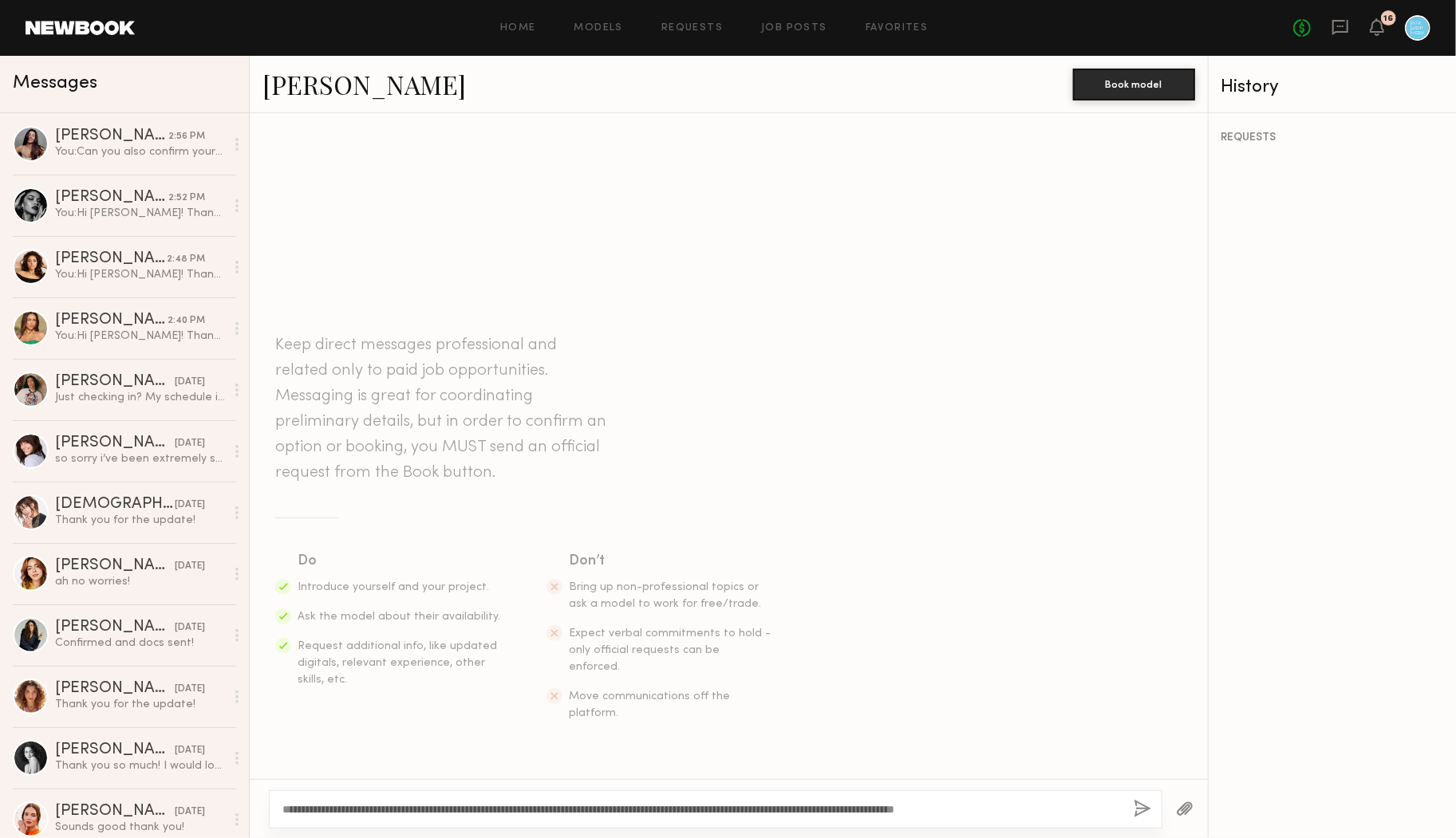
drag, startPoint x: 1088, startPoint y: 806, endPoint x: 730, endPoint y: 813, distance: 358.1
click at [731, 813] on textarea "**********" at bounding box center [701, 810] width 838 height 16
drag, startPoint x: 319, startPoint y: 811, endPoint x: 293, endPoint y: 811, distance: 26.0
click at [294, 811] on textarea "**********" at bounding box center [701, 810] width 838 height 16
type textarea "**********"
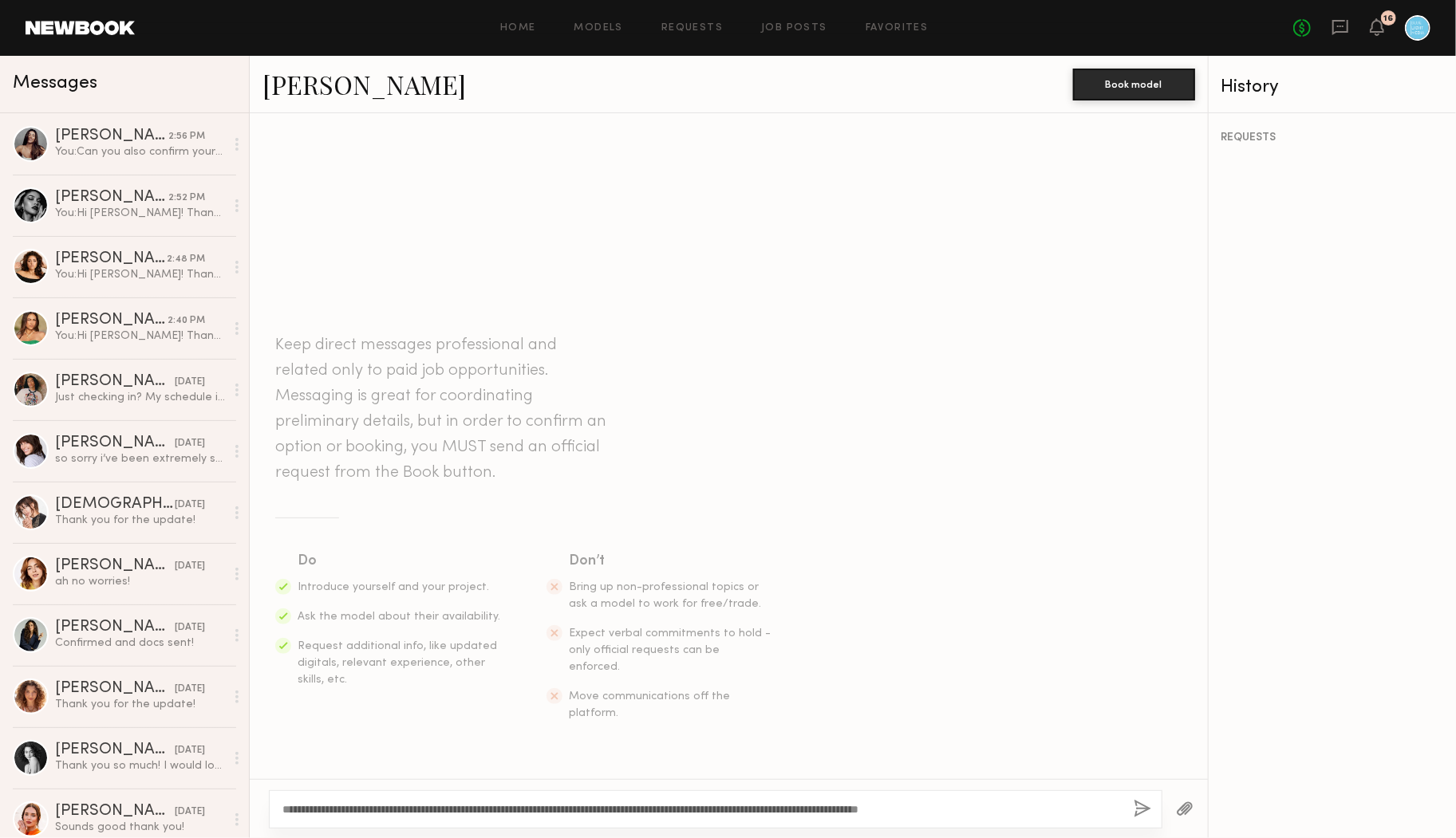
click at [1134, 805] on button "button" at bounding box center [1142, 810] width 18 height 20
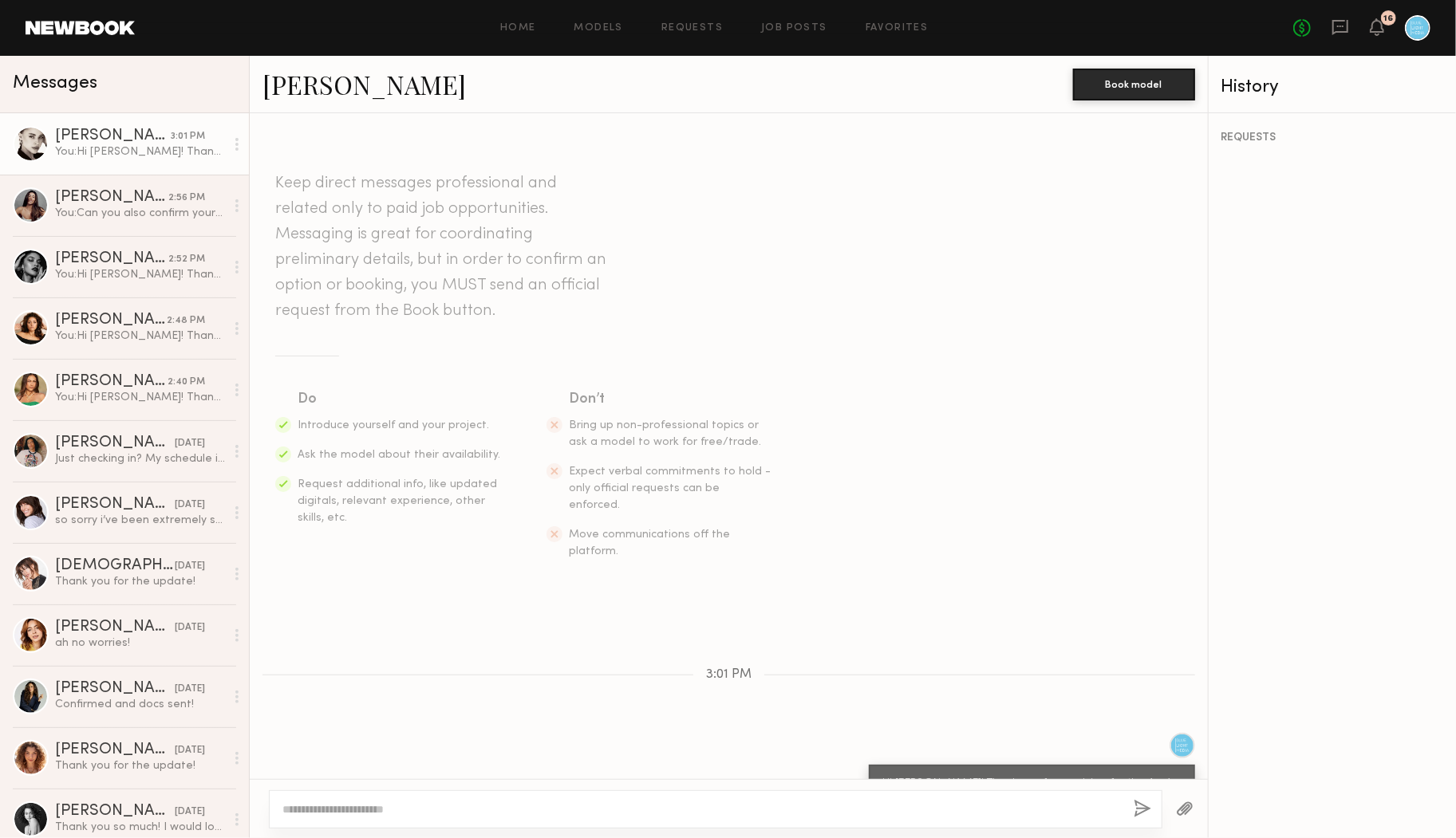
scroll to position [40, 0]
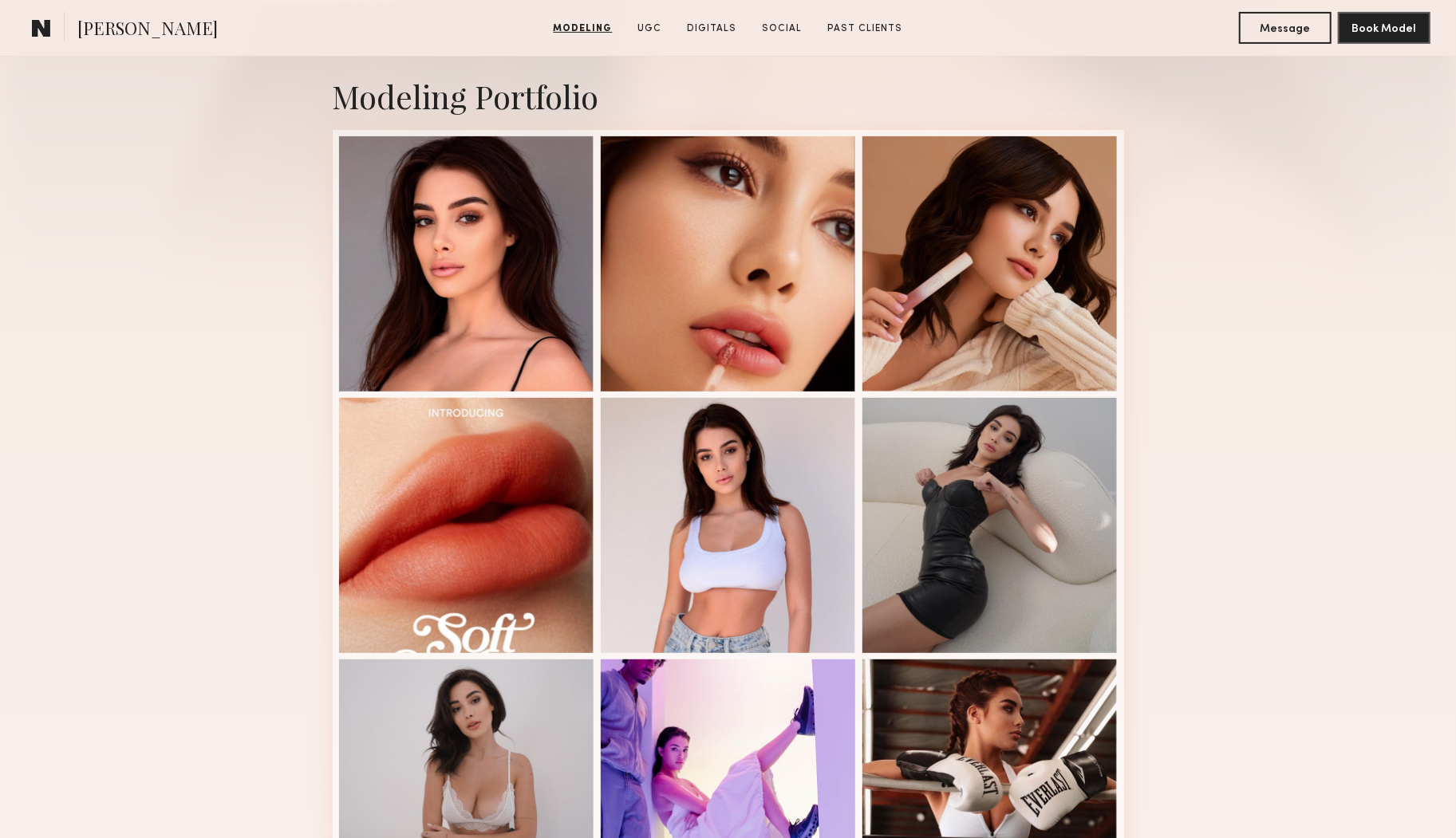
scroll to position [339, 0]
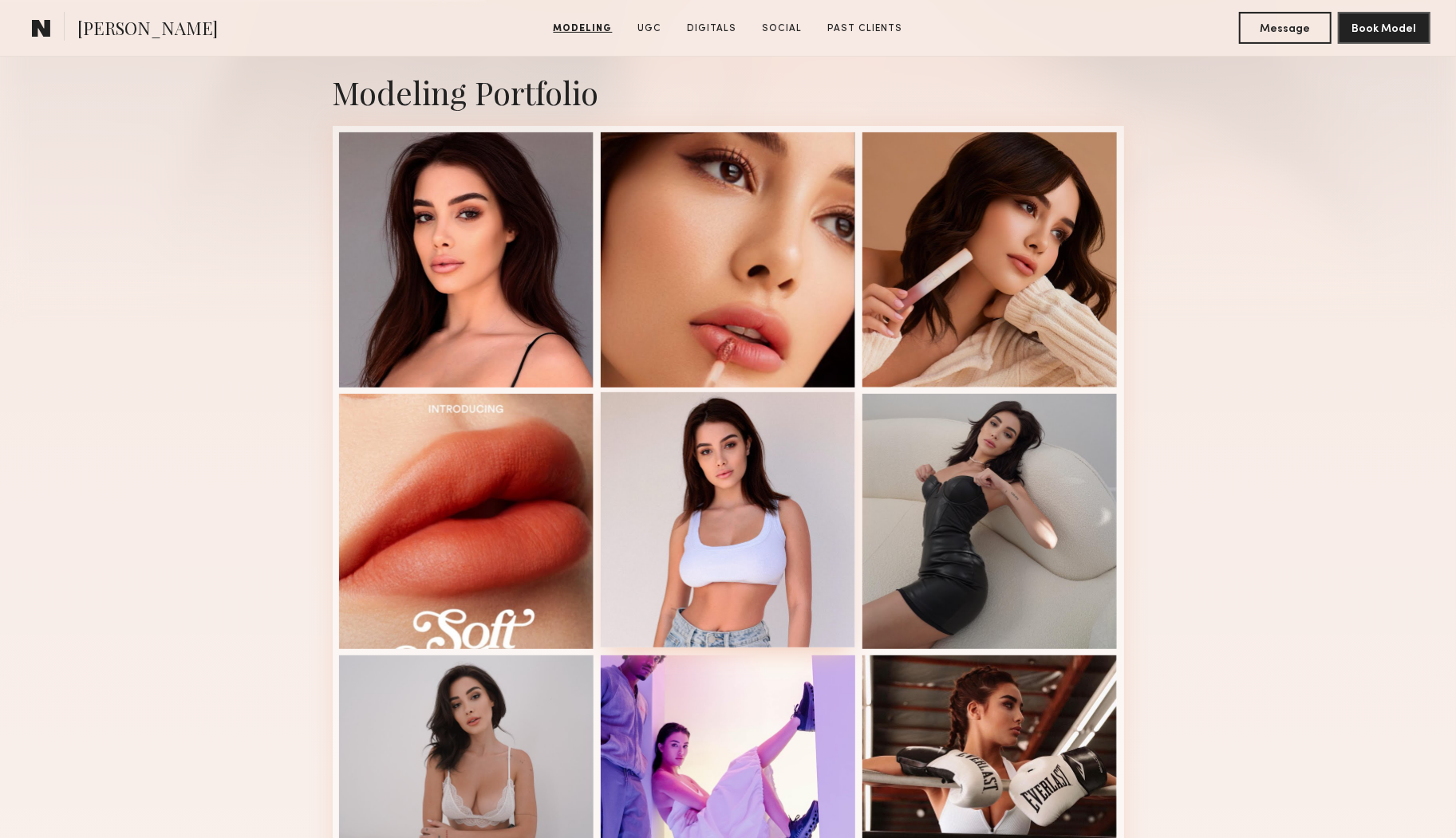
click at [736, 517] on div at bounding box center [728, 519] width 255 height 255
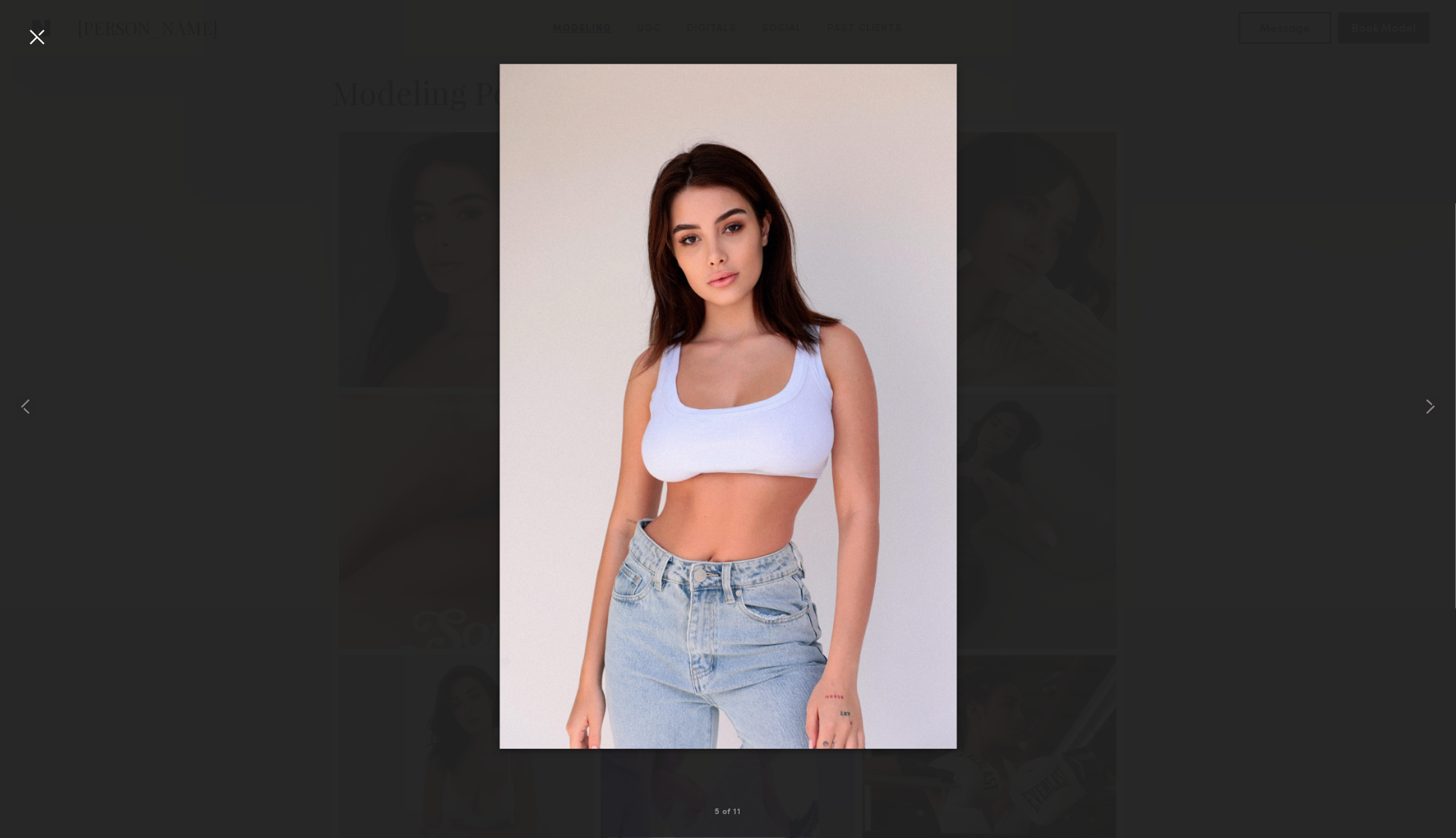
click at [1069, 623] on div at bounding box center [728, 406] width 1456 height 761
click at [39, 34] on div at bounding box center [36, 36] width 26 height 26
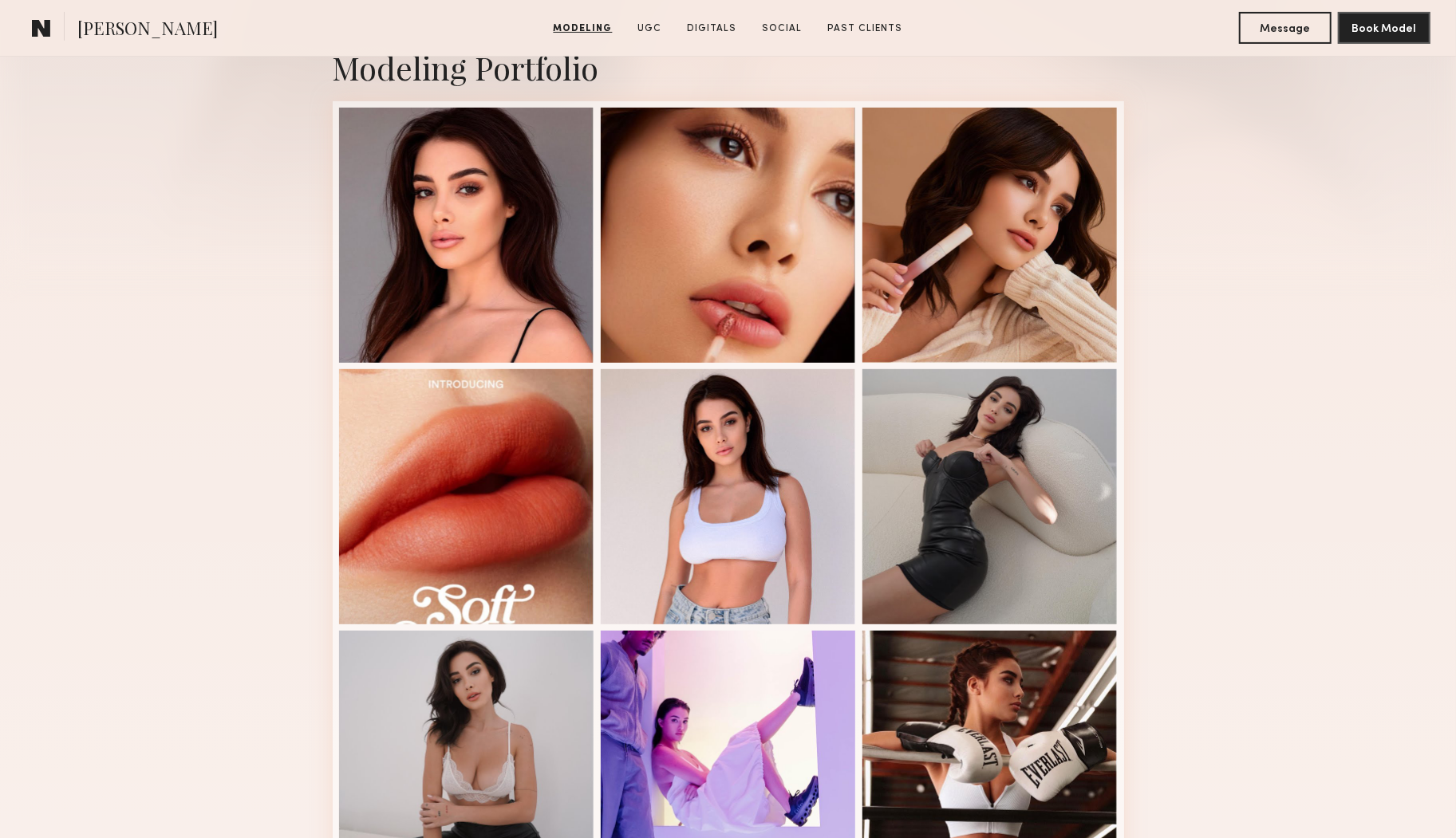
scroll to position [366, 0]
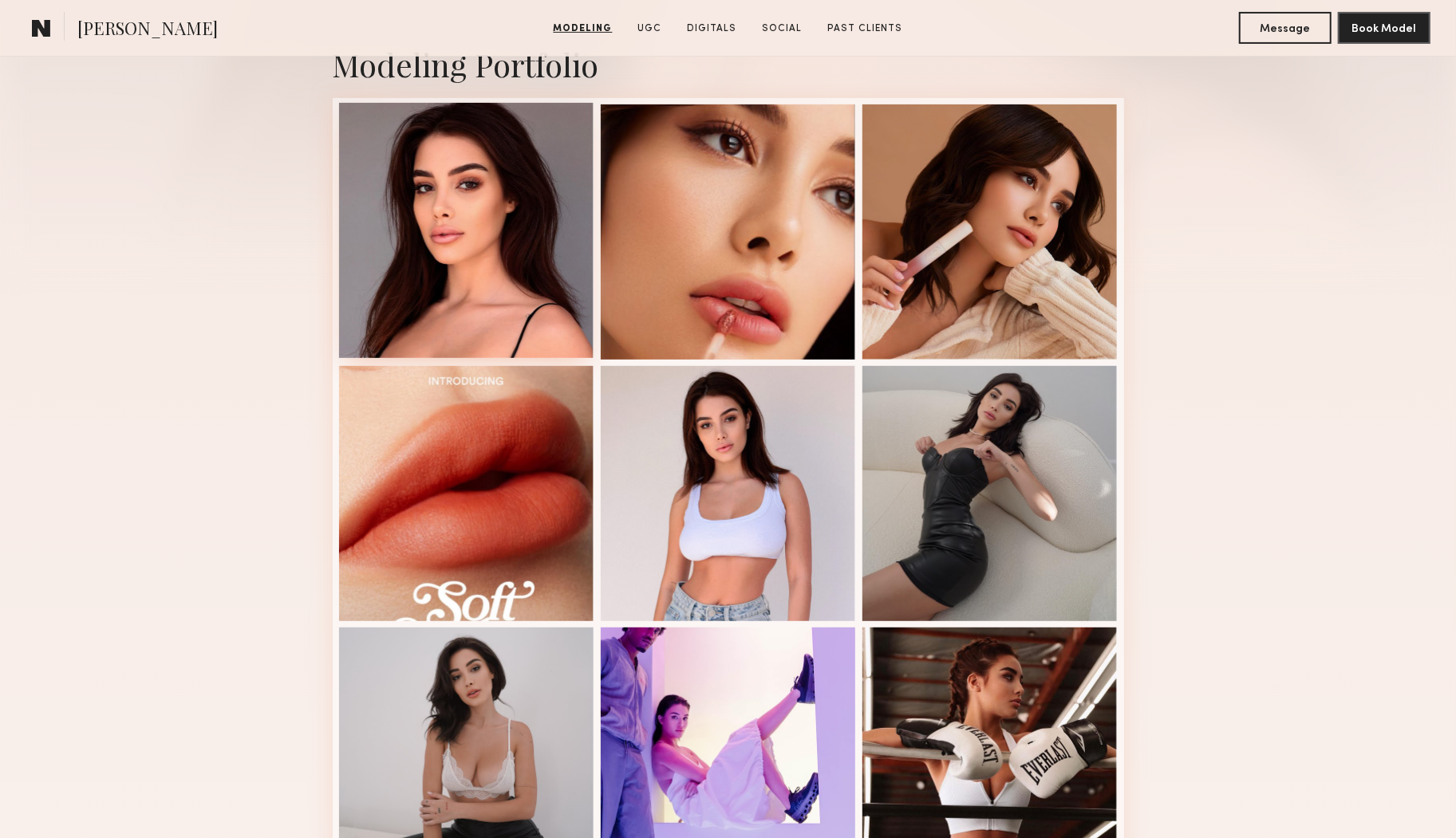
click at [521, 193] on div at bounding box center [466, 230] width 255 height 255
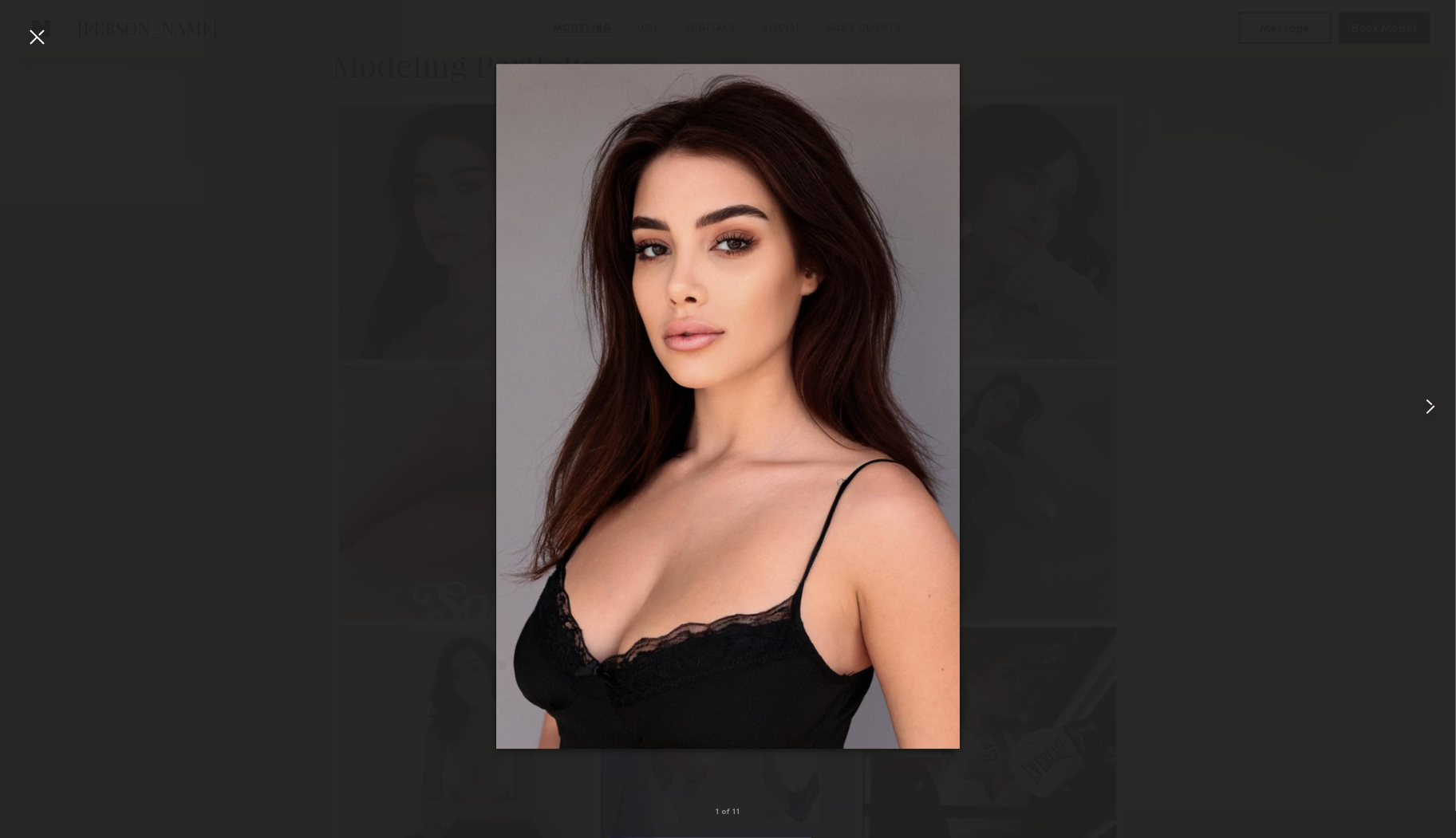
click at [35, 32] on div at bounding box center [36, 36] width 26 height 26
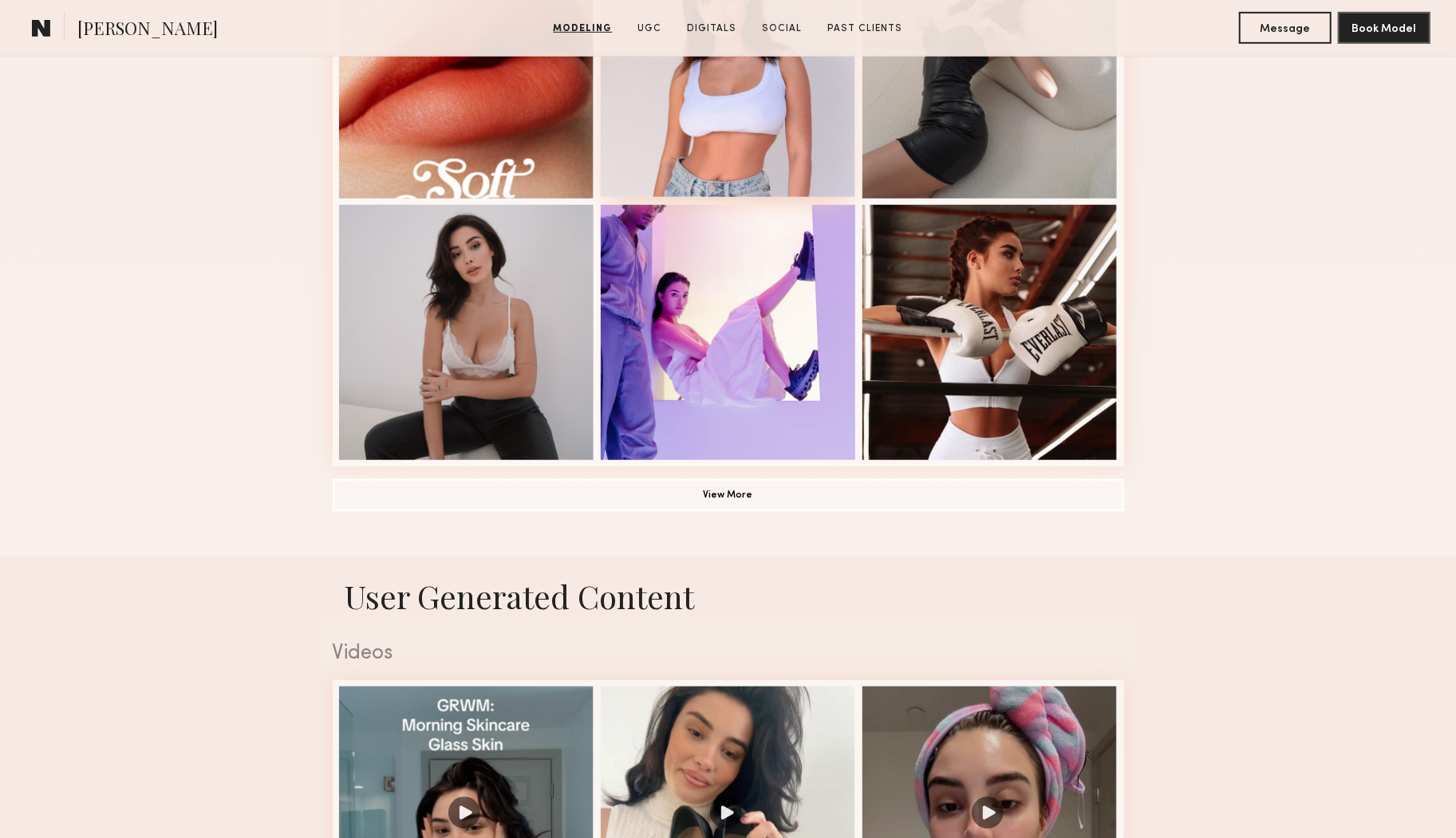
scroll to position [802, 0]
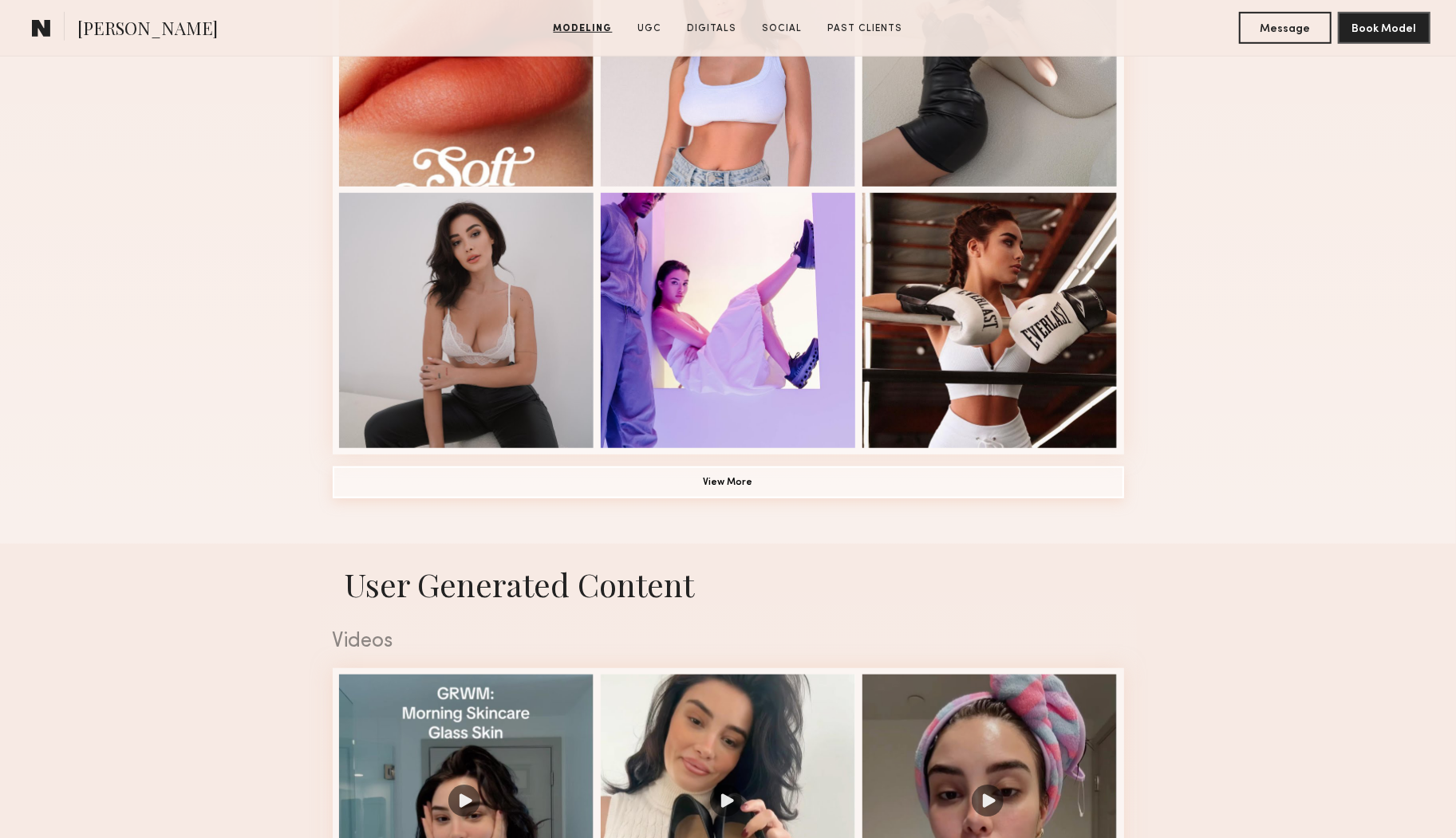
click at [792, 477] on button "View More" at bounding box center [729, 482] width 792 height 32
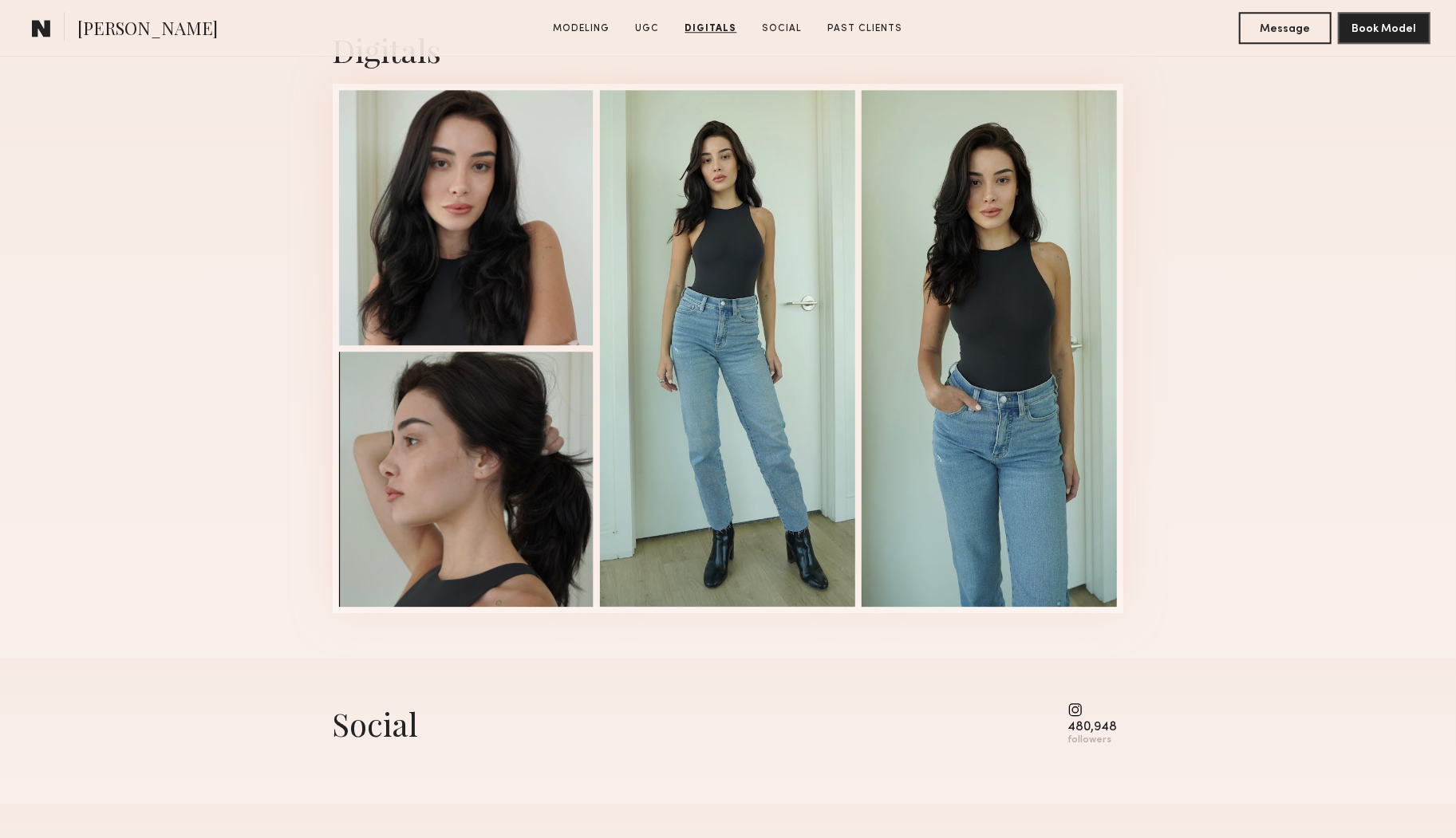
scroll to position [3054, 0]
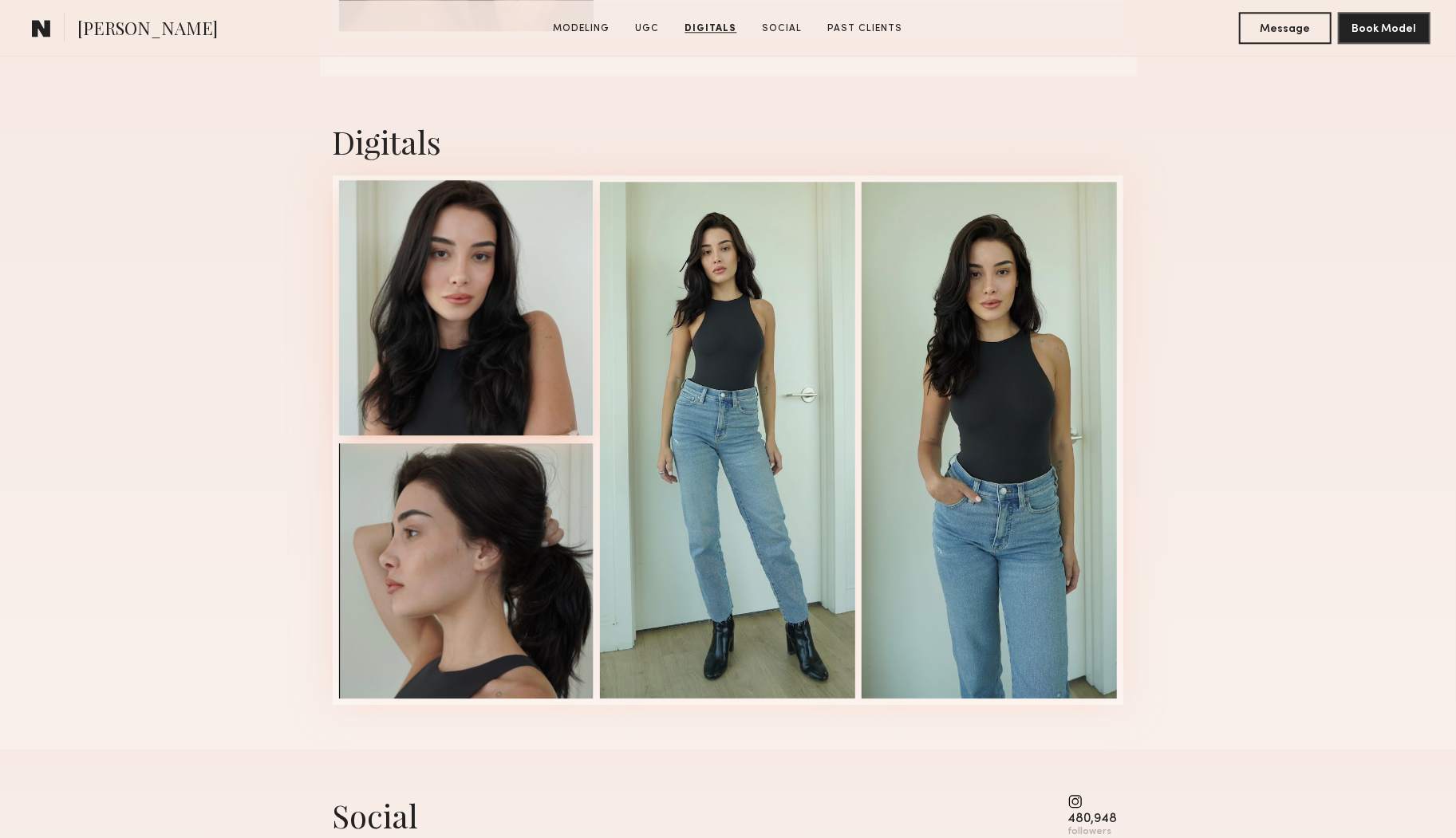
click at [406, 356] on div at bounding box center [466, 307] width 255 height 255
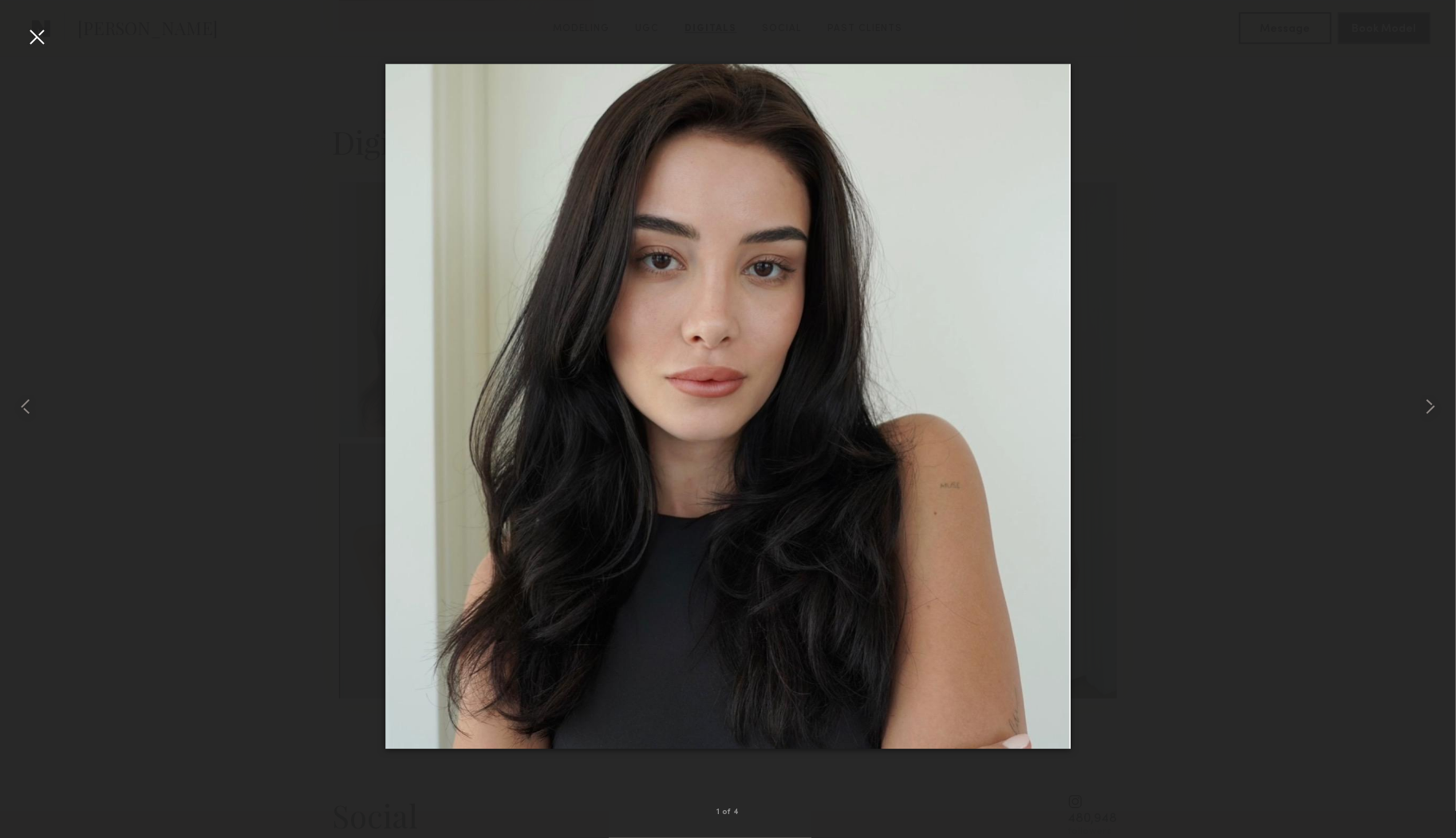
click at [27, 37] on div at bounding box center [36, 36] width 26 height 26
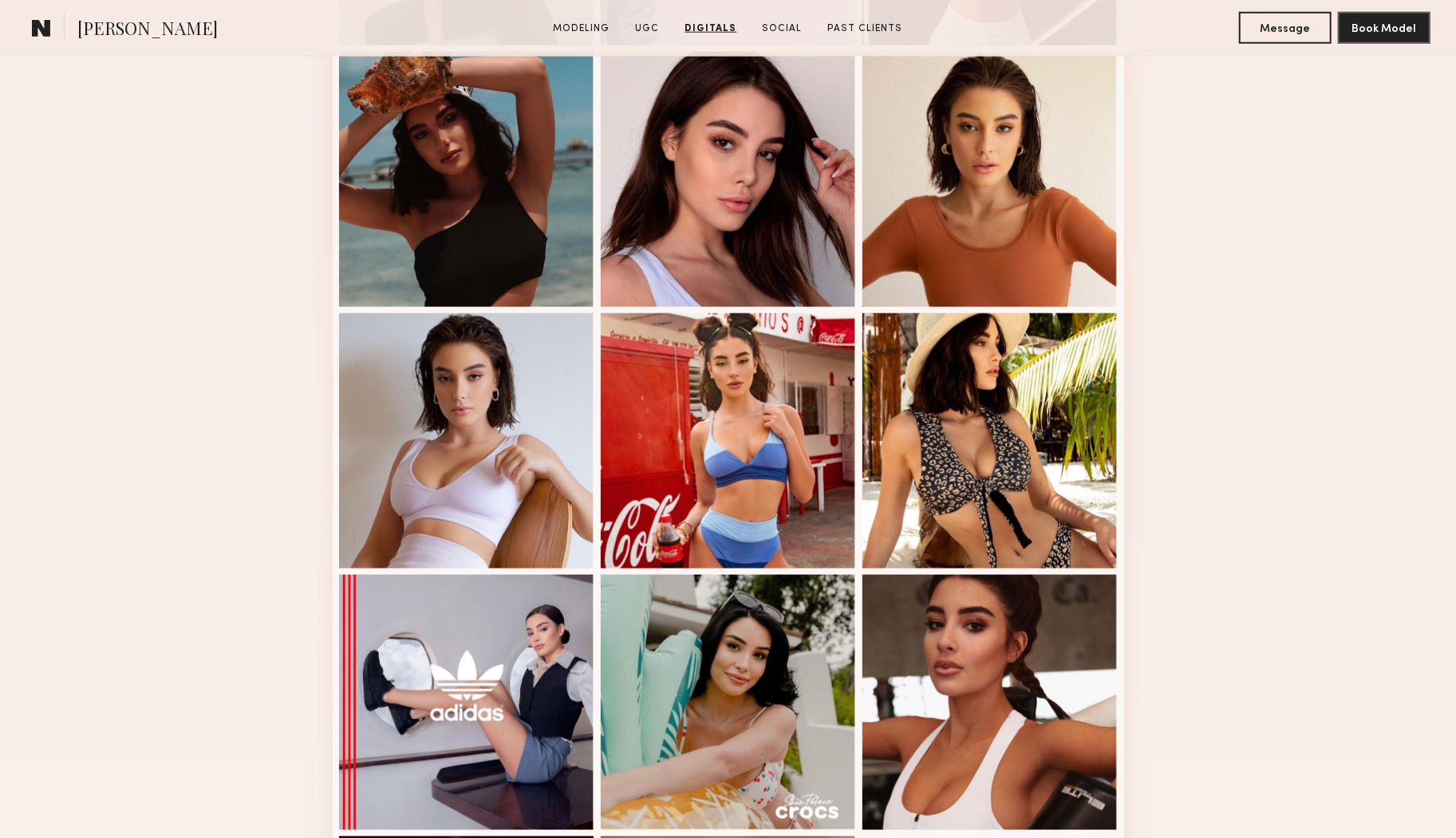
scroll to position [0, 0]
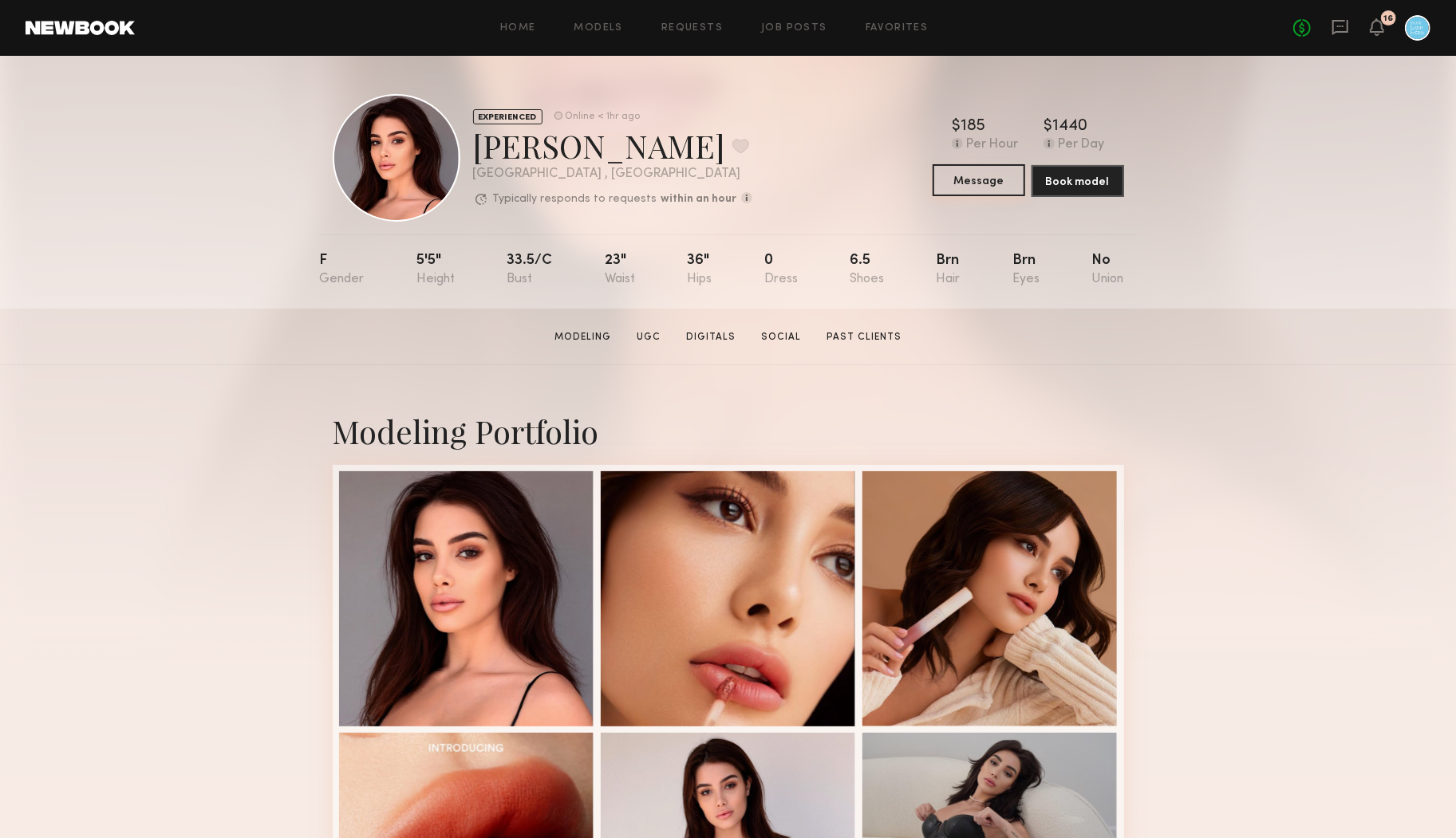
click at [989, 188] on button "Message" at bounding box center [979, 180] width 93 height 32
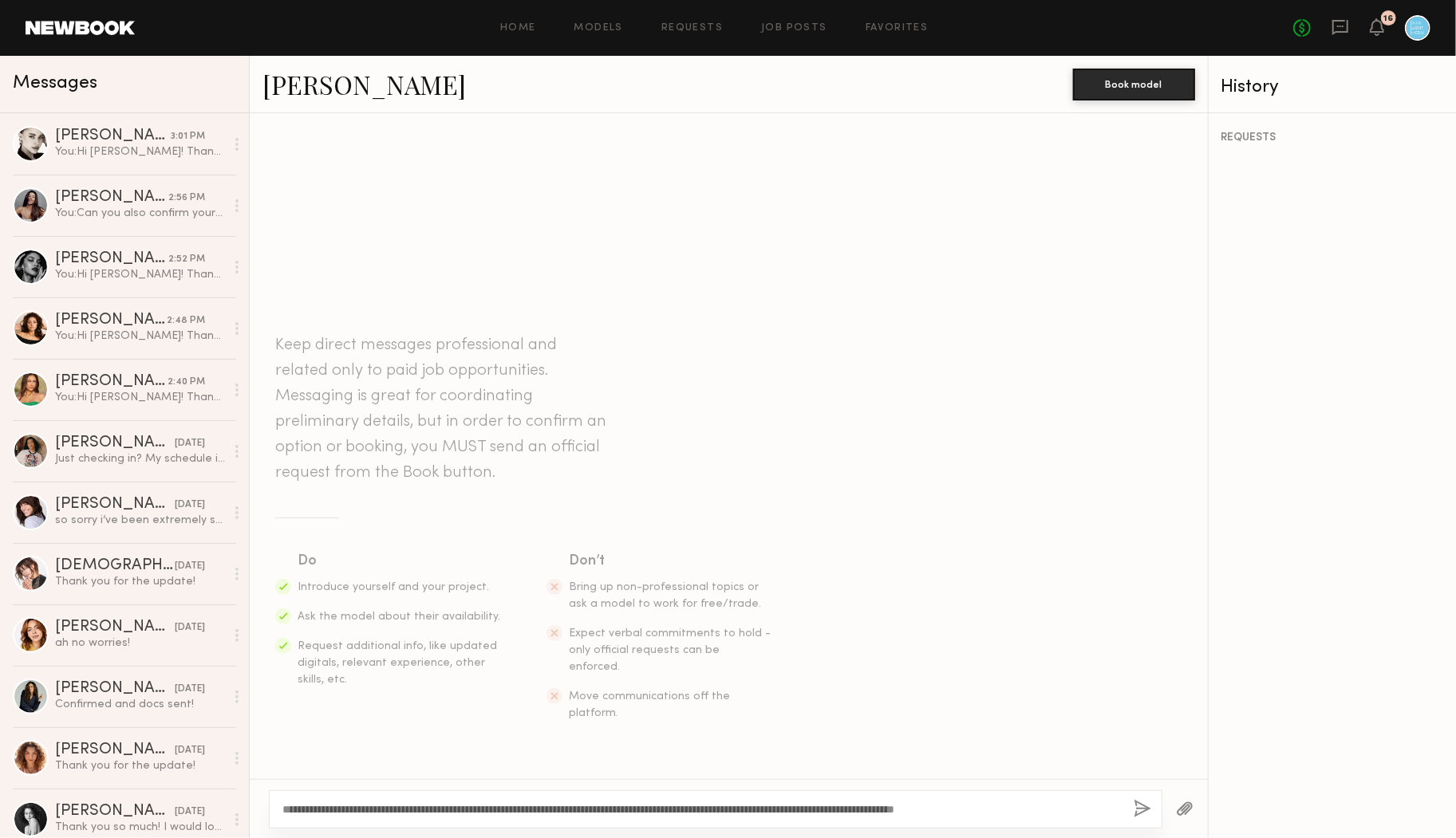
click at [317, 811] on textarea "**********" at bounding box center [701, 810] width 838 height 16
click at [472, 812] on textarea "**********" at bounding box center [701, 810] width 838 height 16
type textarea "**********"
click at [981, 800] on div "**********" at bounding box center [715, 809] width 893 height 38
click at [1100, 801] on div "**********" at bounding box center [715, 809] width 893 height 38
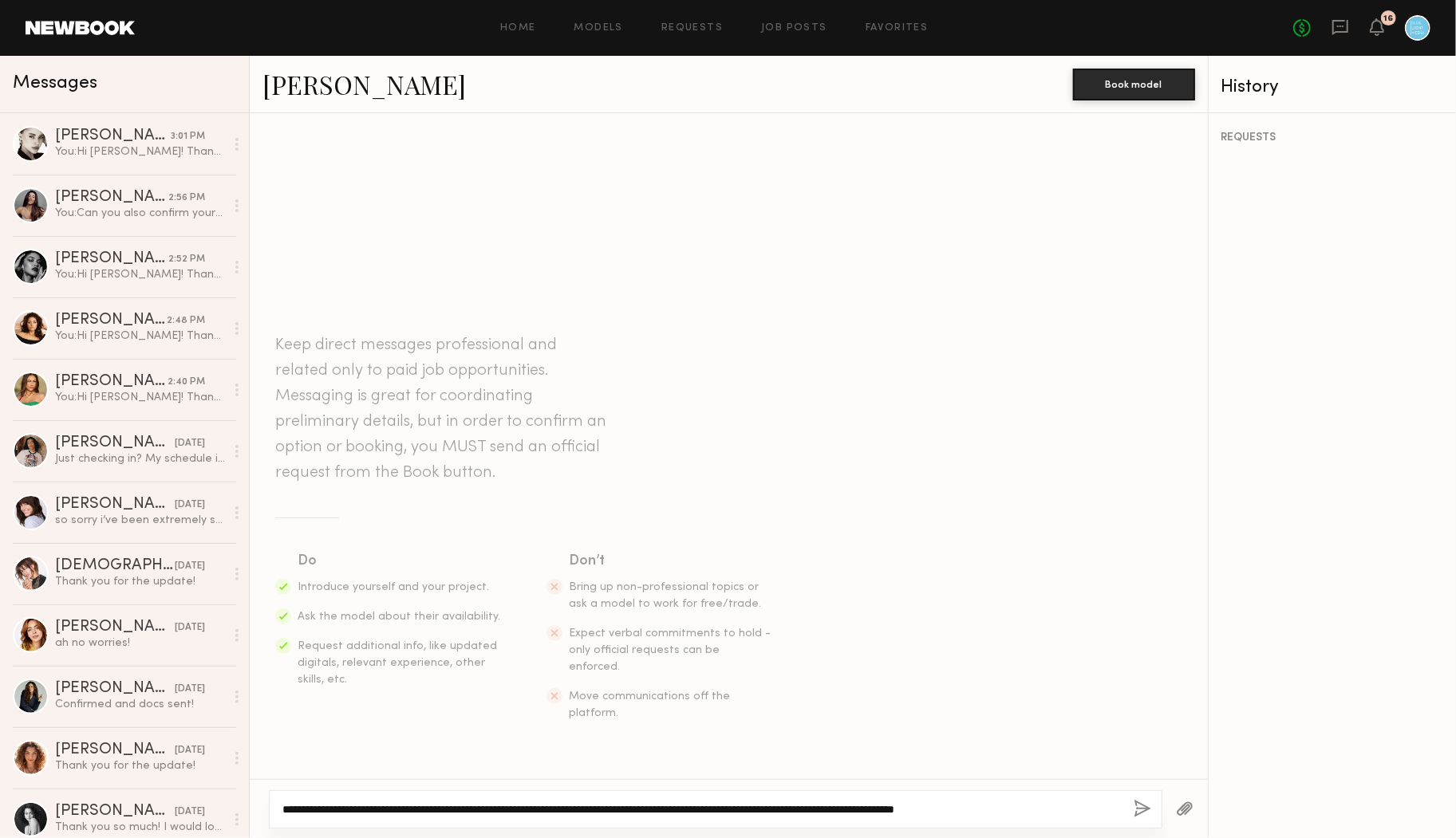
click at [1081, 808] on textarea "**********" at bounding box center [701, 810] width 838 height 16
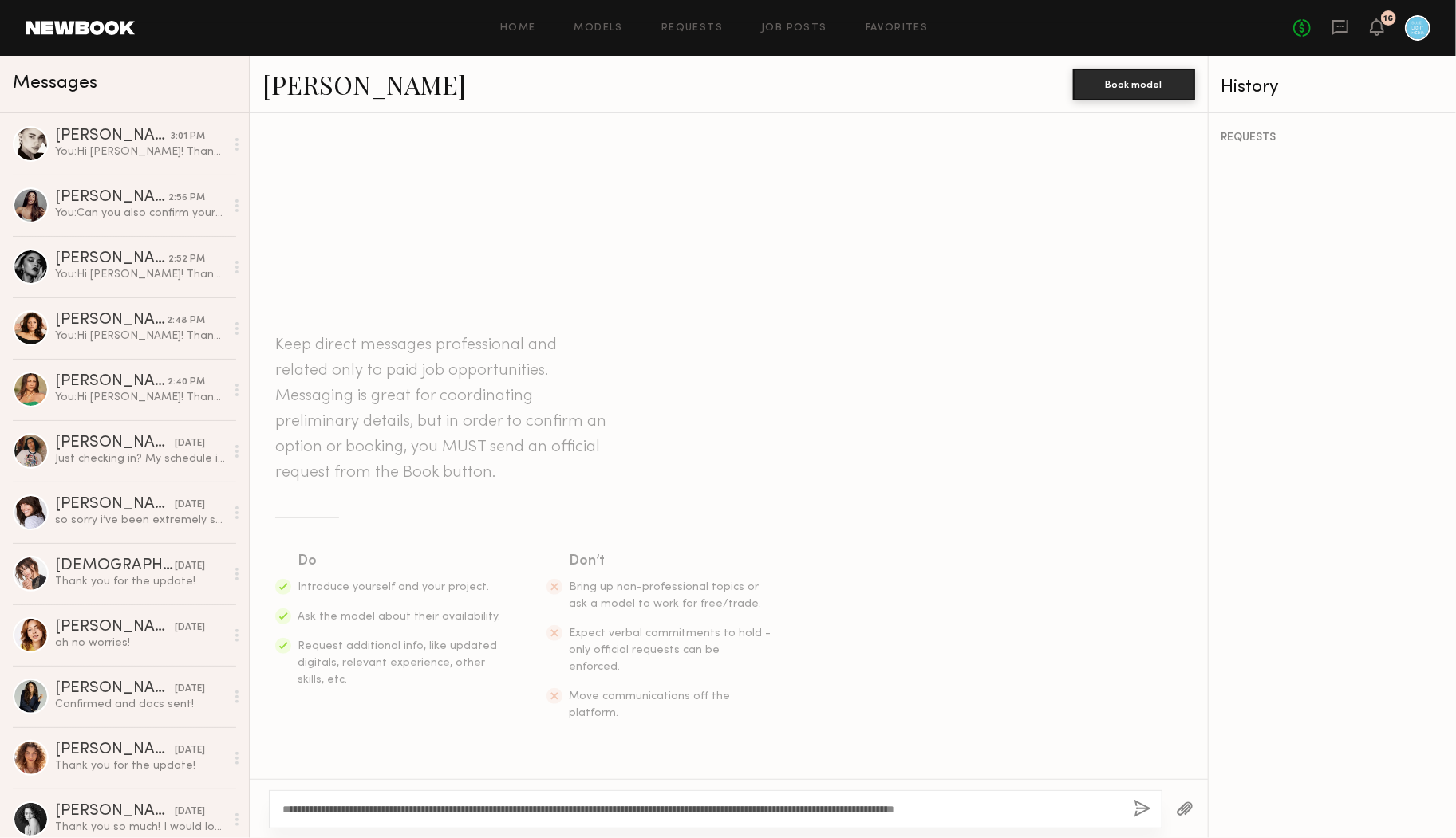
click at [1142, 808] on button "button" at bounding box center [1142, 810] width 18 height 20
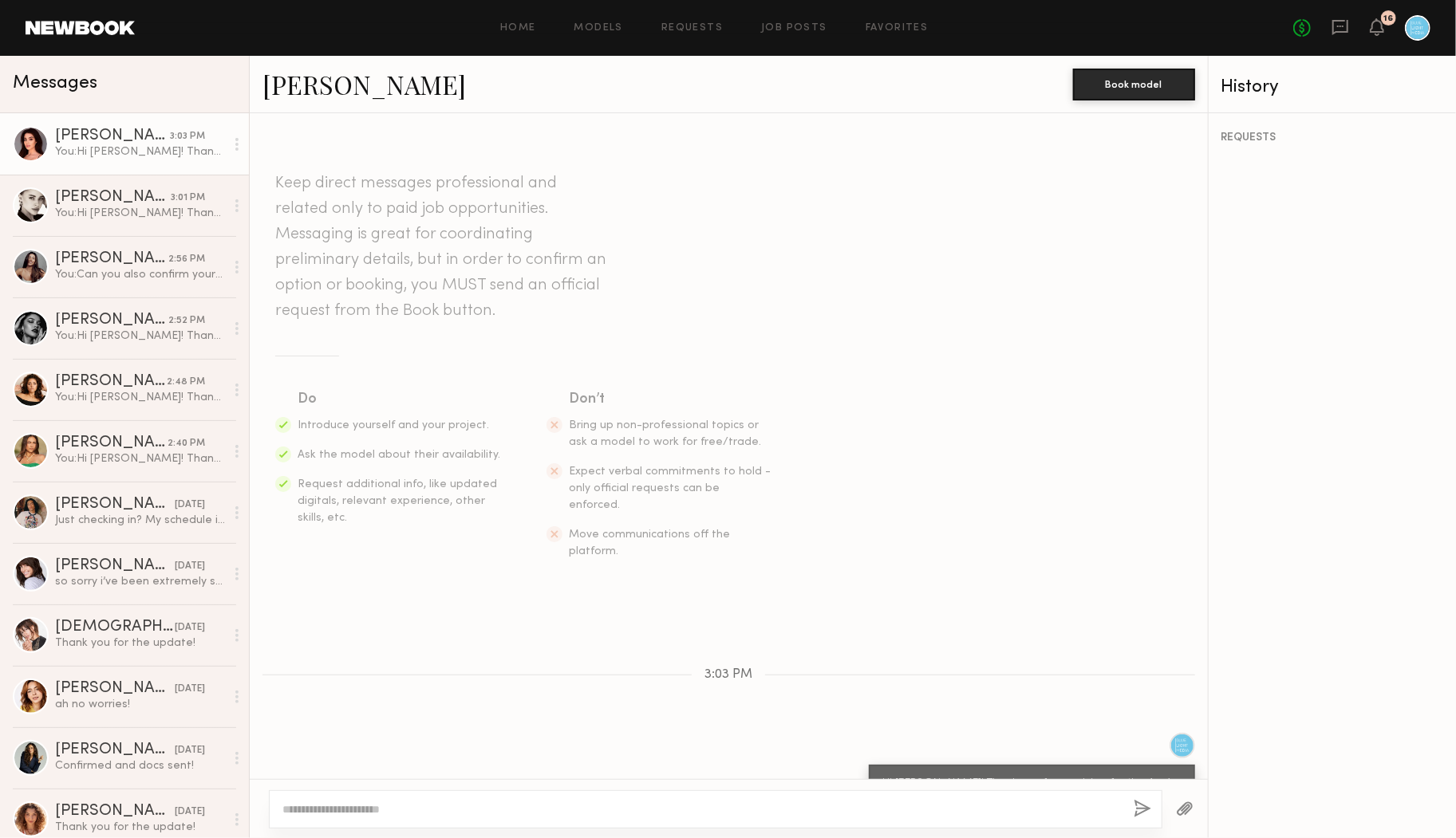
scroll to position [40, 0]
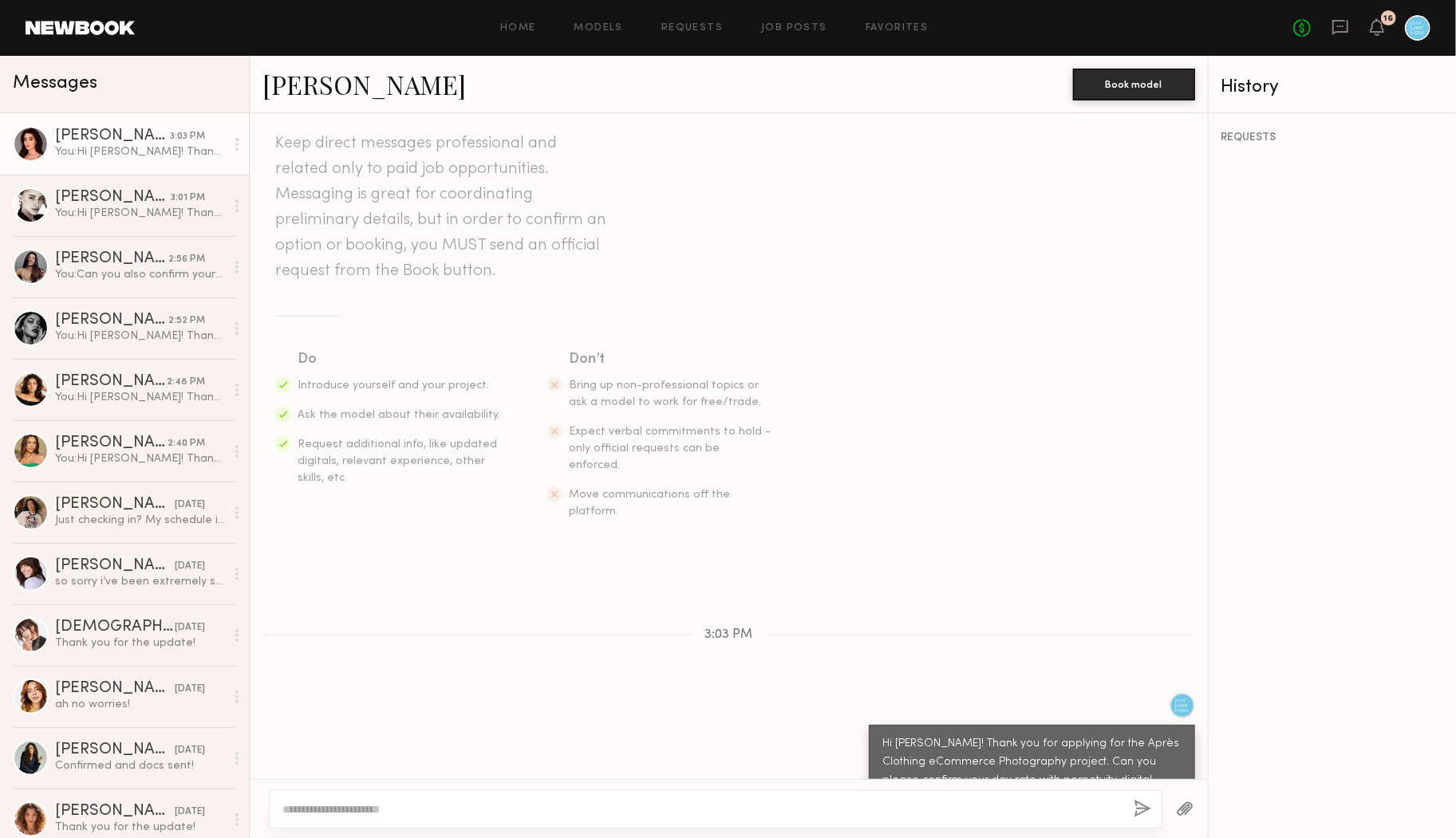
click at [309, 72] on link "[PERSON_NAME]" at bounding box center [364, 84] width 203 height 34
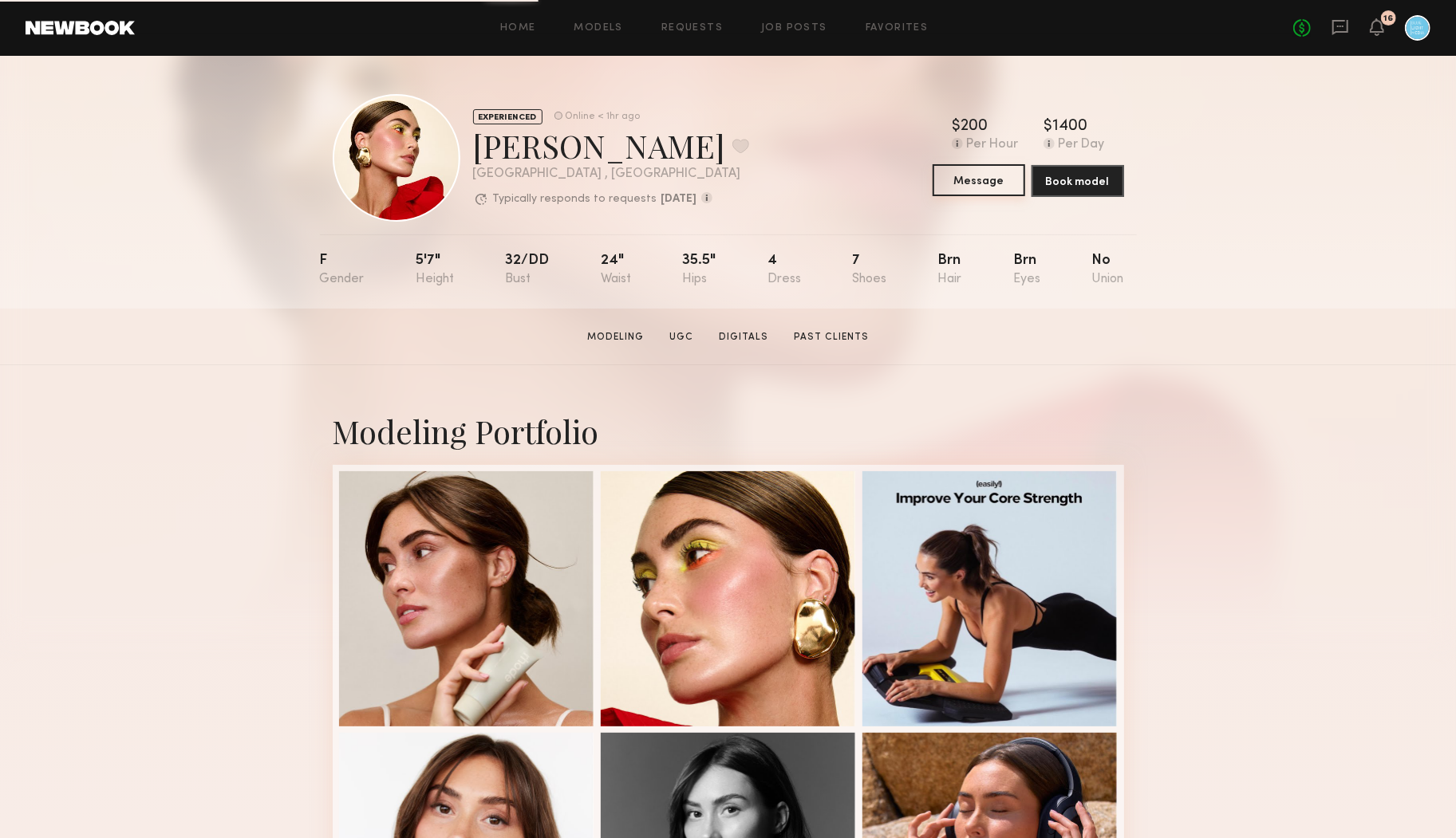
click at [984, 176] on button "Message" at bounding box center [979, 180] width 93 height 32
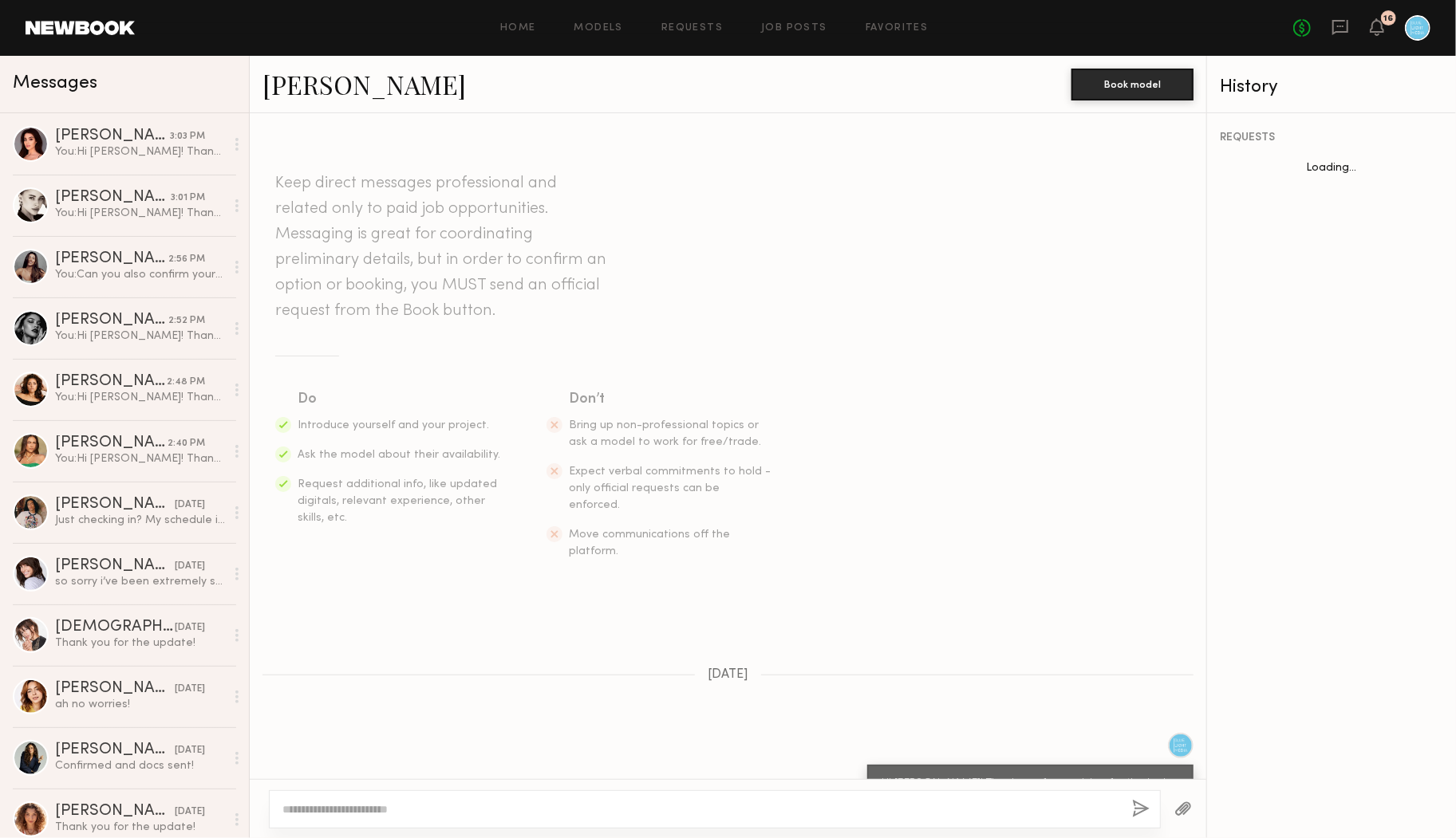
scroll to position [786, 0]
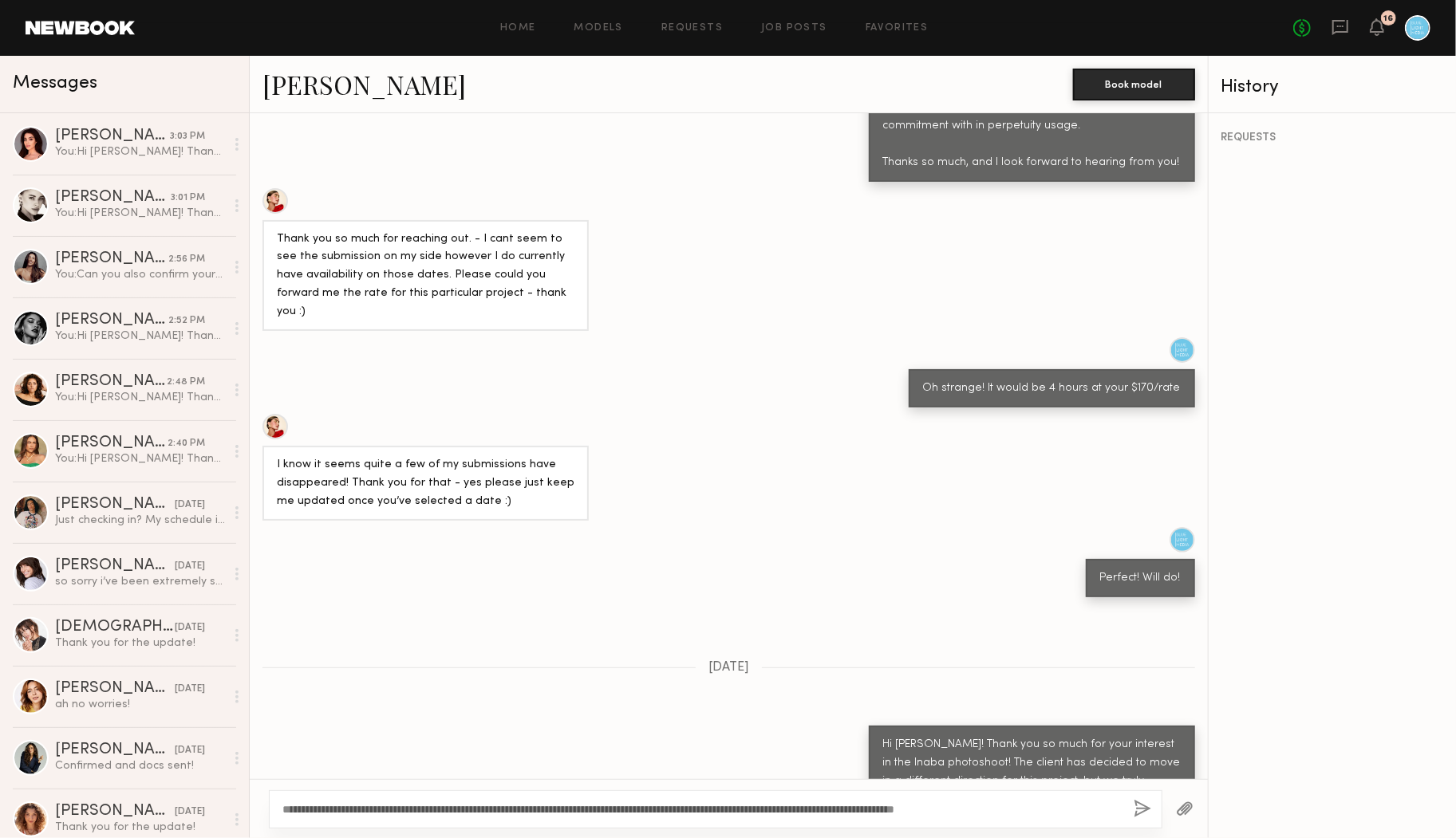
click at [315, 810] on textarea "**********" at bounding box center [701, 810] width 838 height 16
click at [515, 802] on textarea "**********" at bounding box center [701, 810] width 838 height 16
drag, startPoint x: 1094, startPoint y: 807, endPoint x: 865, endPoint y: 809, distance: 229.0
click at [867, 809] on textarea "**********" at bounding box center [701, 810] width 838 height 16
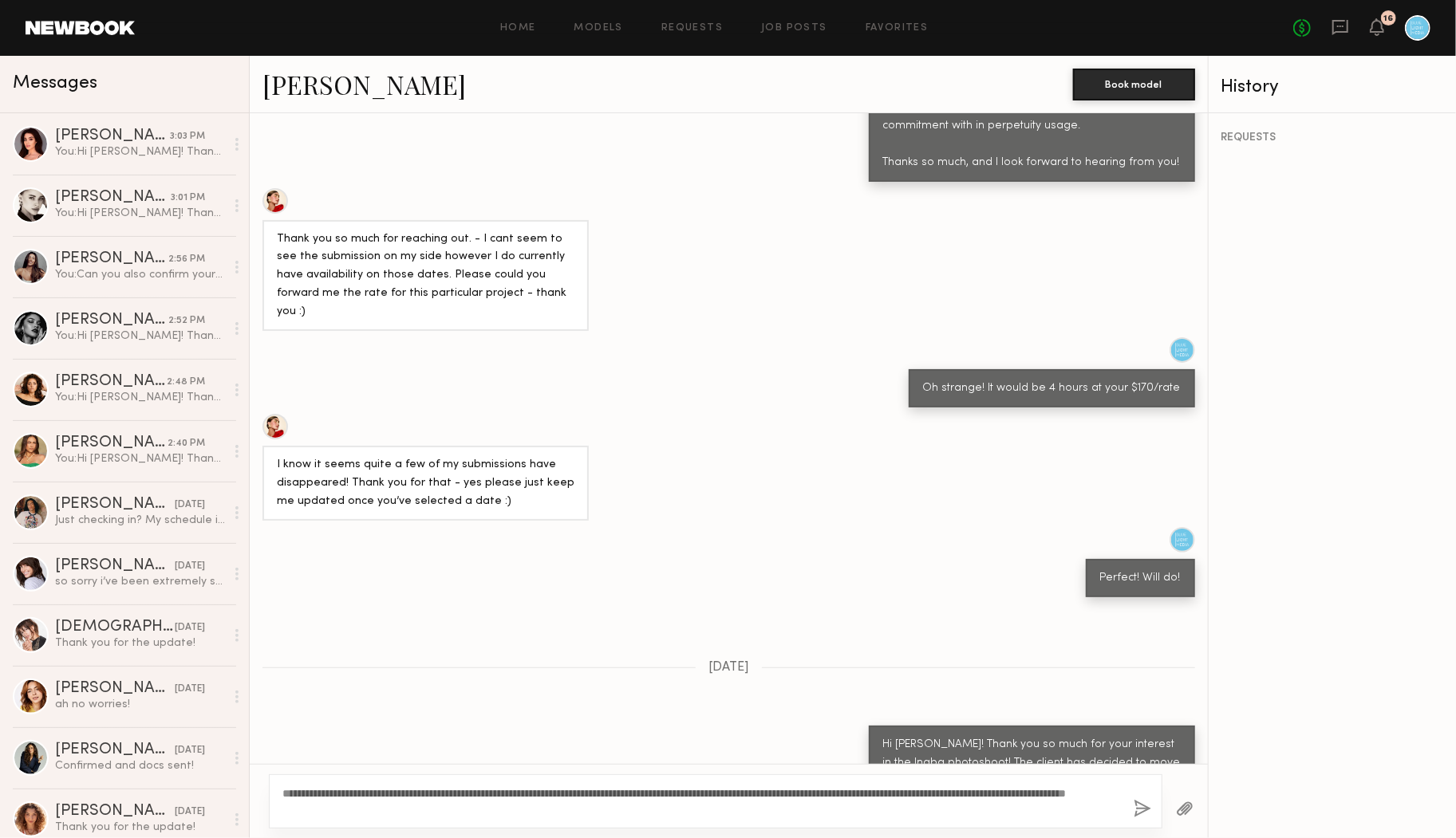
type textarea "**********"
click at [1143, 803] on button "button" at bounding box center [1142, 810] width 18 height 20
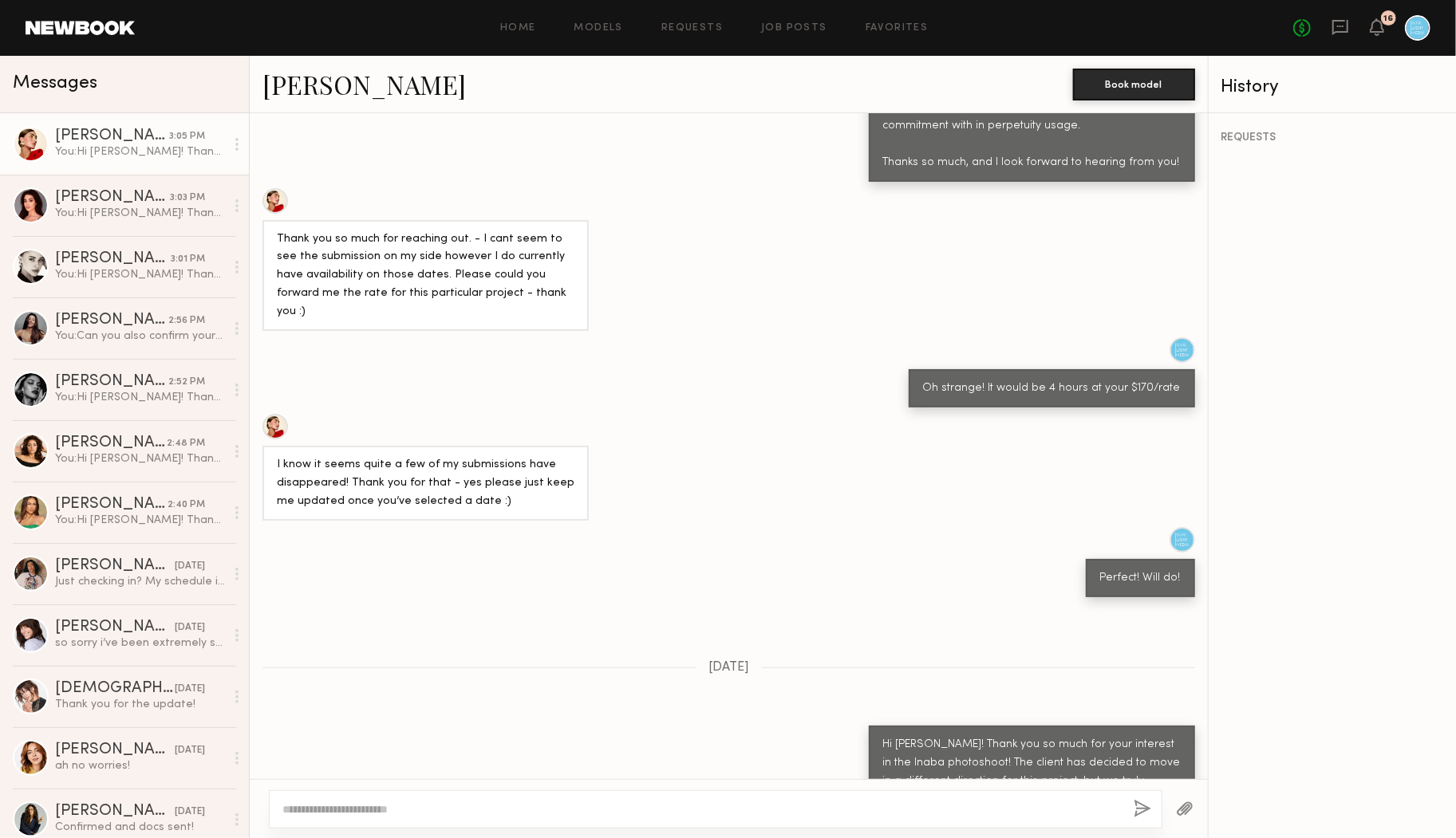
scroll to position [1127, 0]
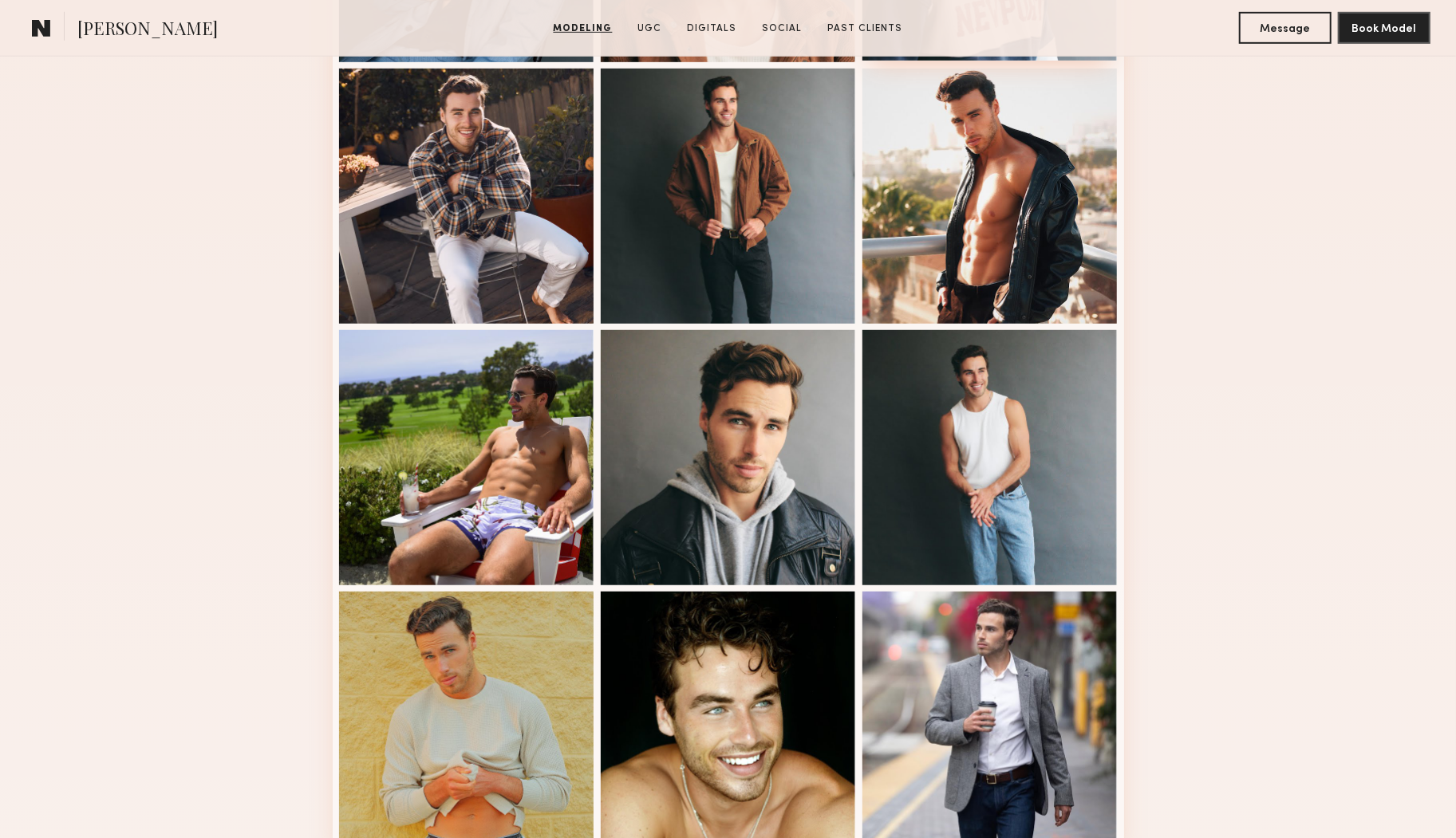
scroll to position [805, 0]
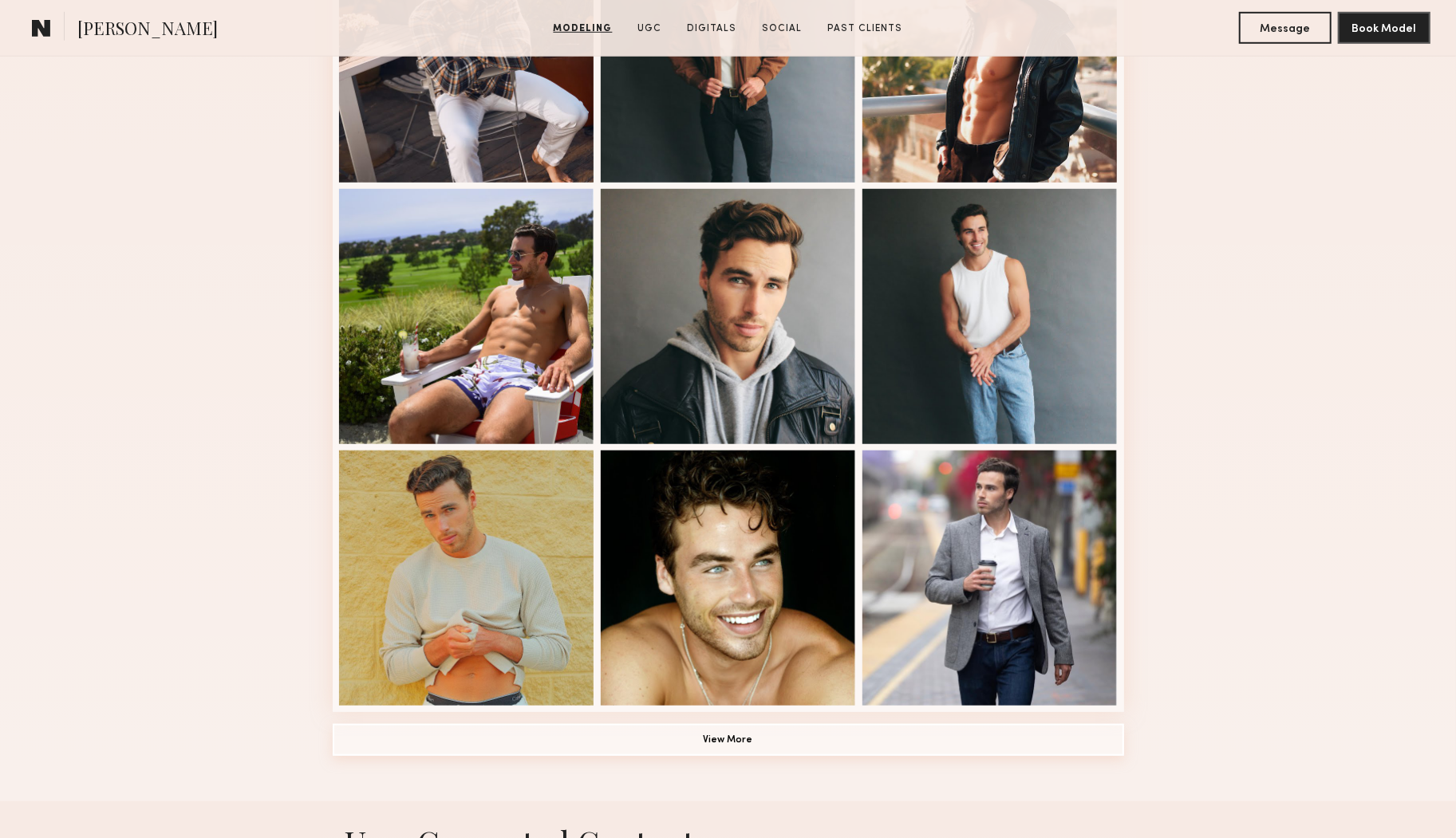
click at [885, 748] on button "View More" at bounding box center [729, 740] width 792 height 32
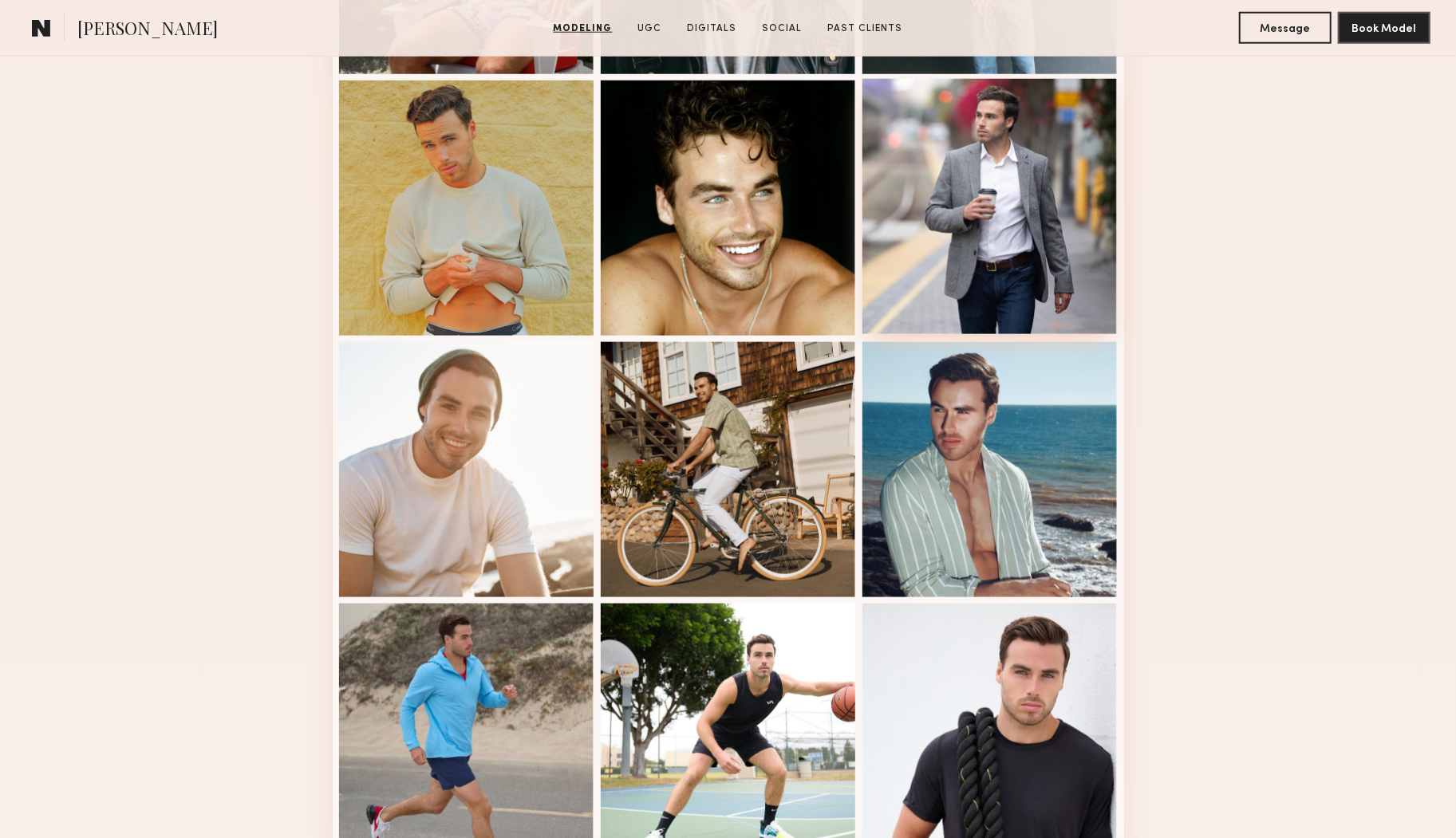
scroll to position [1510, 0]
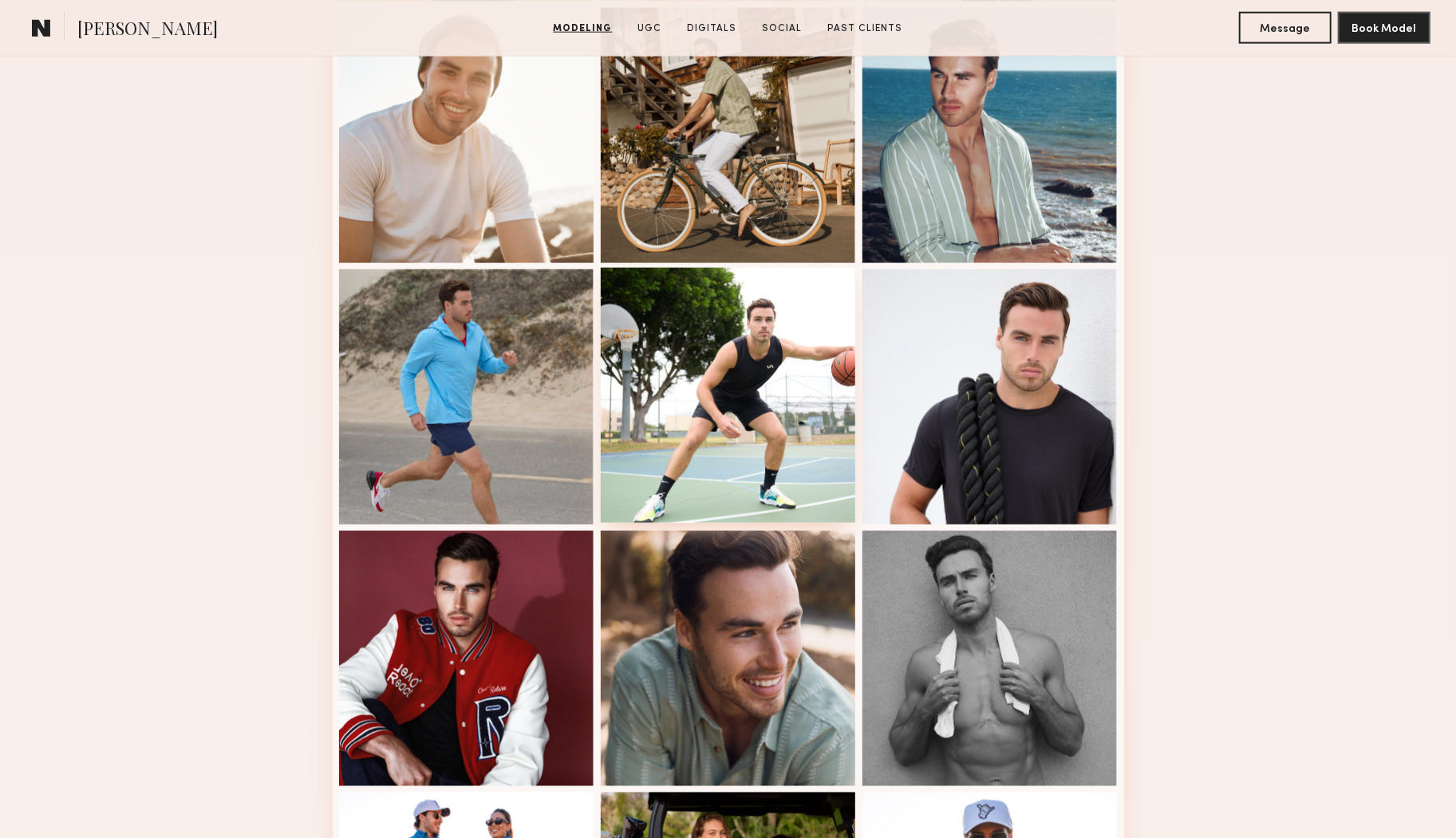
click at [726, 396] on div at bounding box center [728, 395] width 255 height 255
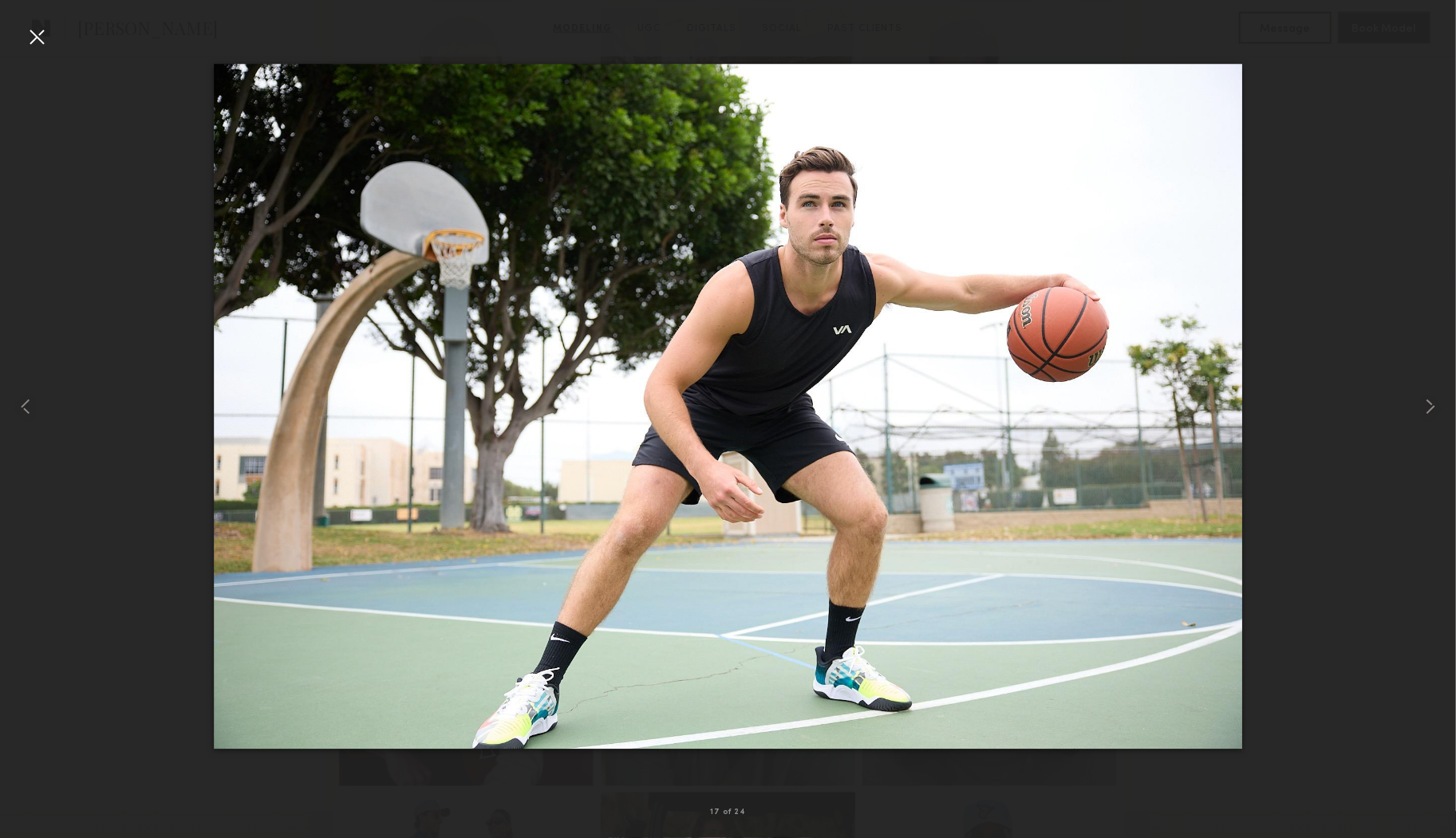
click at [43, 41] on div at bounding box center [36, 36] width 26 height 26
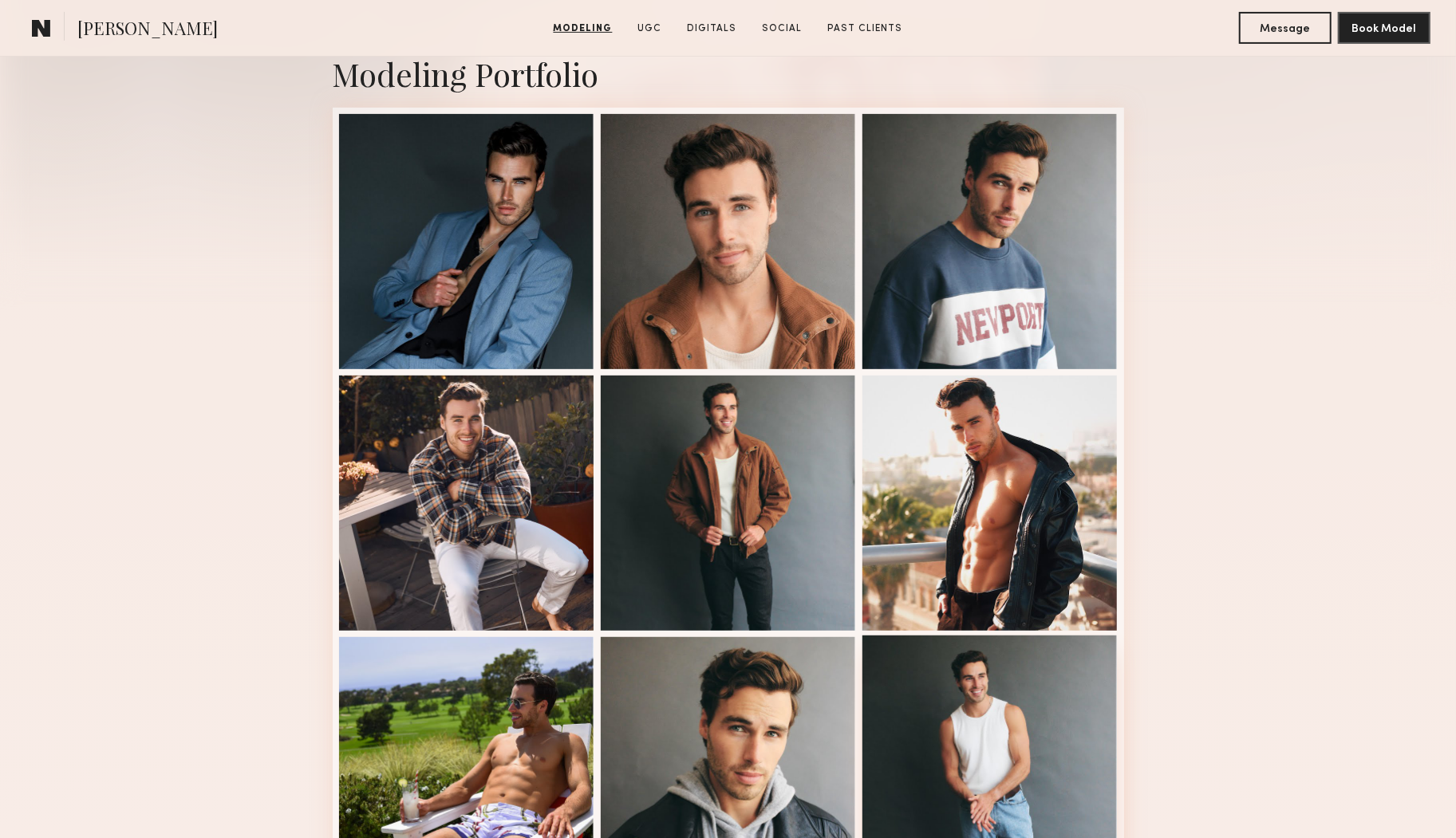
scroll to position [323, 0]
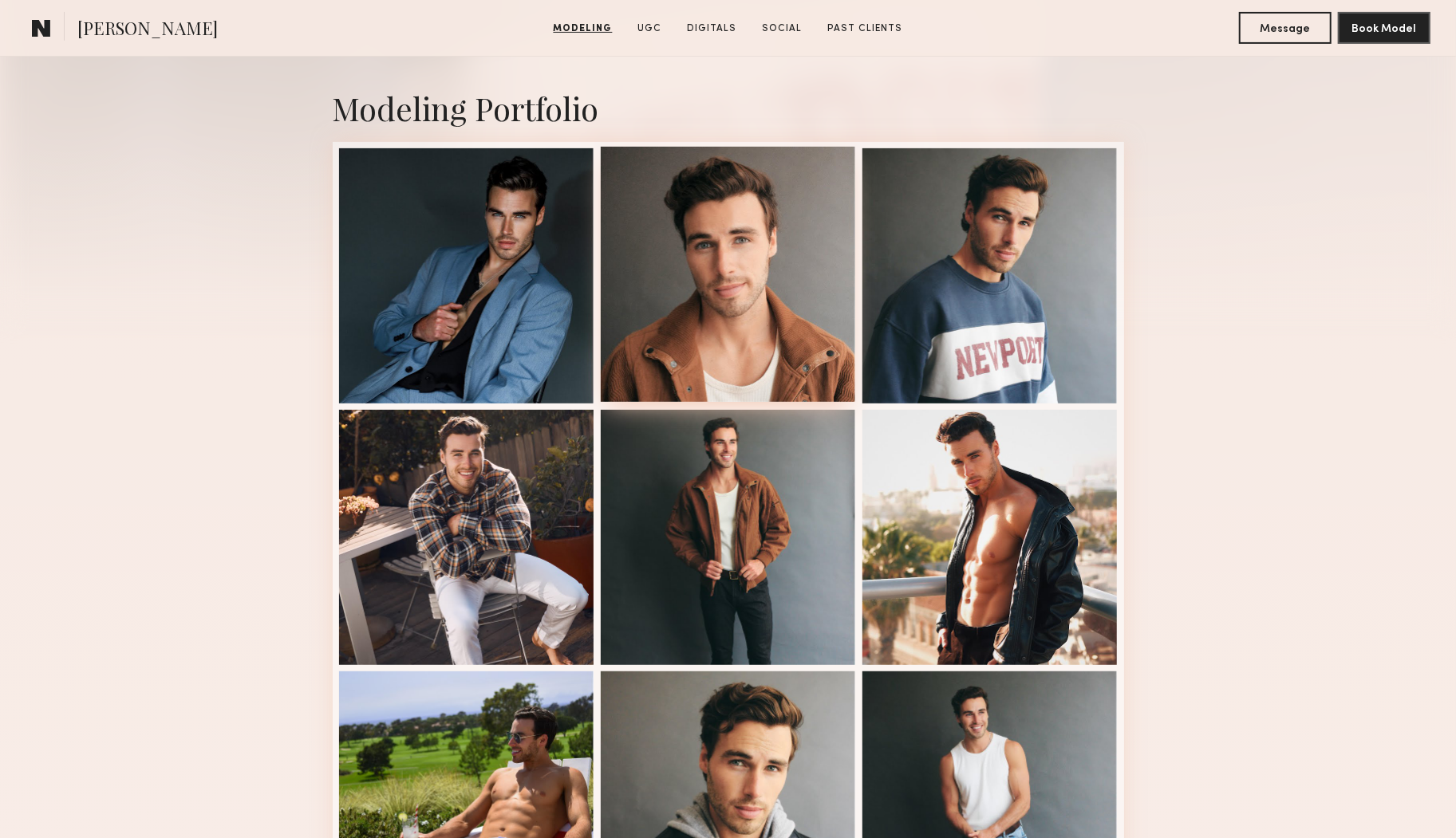
click at [696, 267] on div at bounding box center [728, 274] width 255 height 255
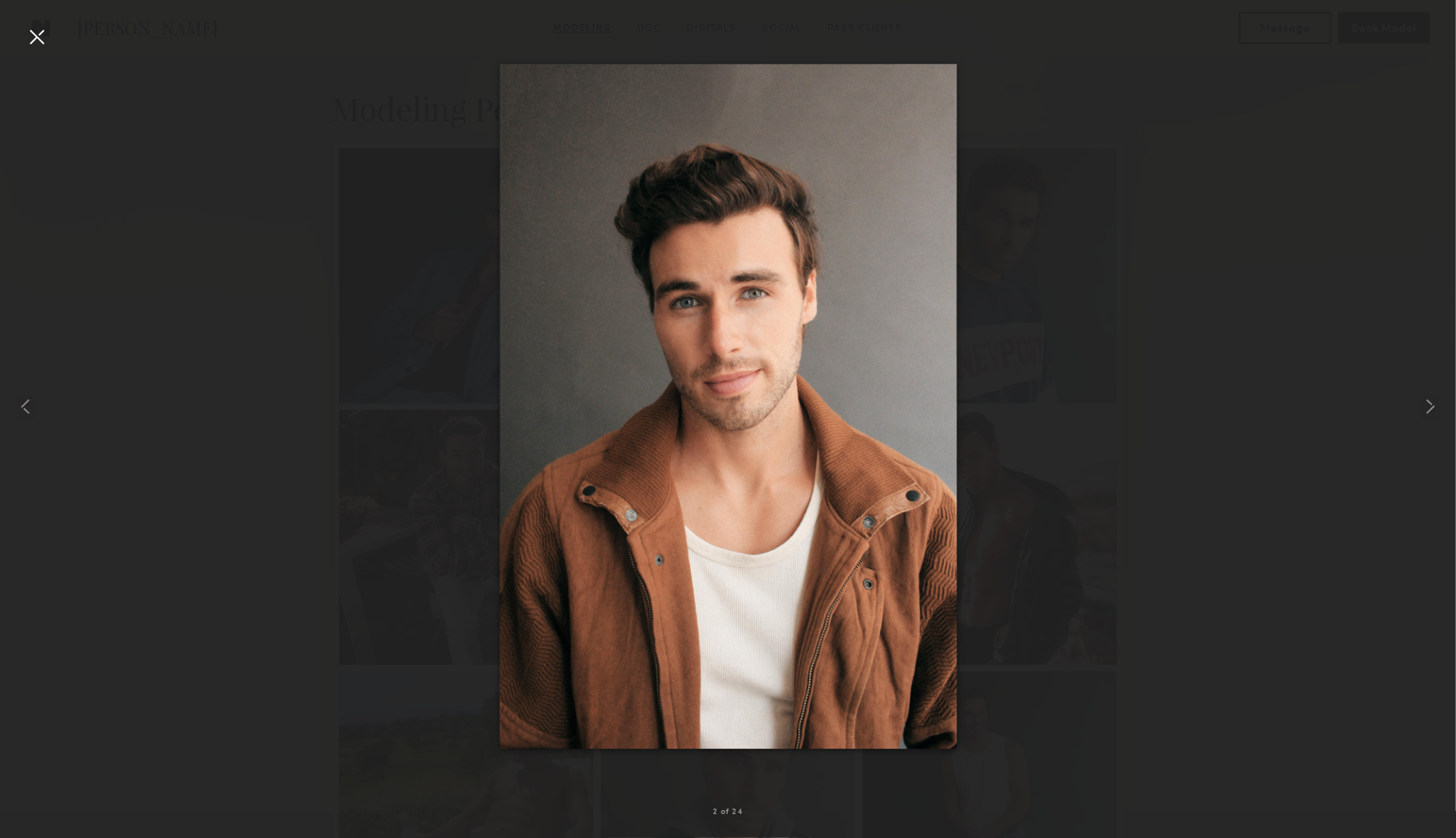
click at [144, 60] on div at bounding box center [728, 406] width 1456 height 761
click at [31, 37] on div at bounding box center [36, 36] width 26 height 26
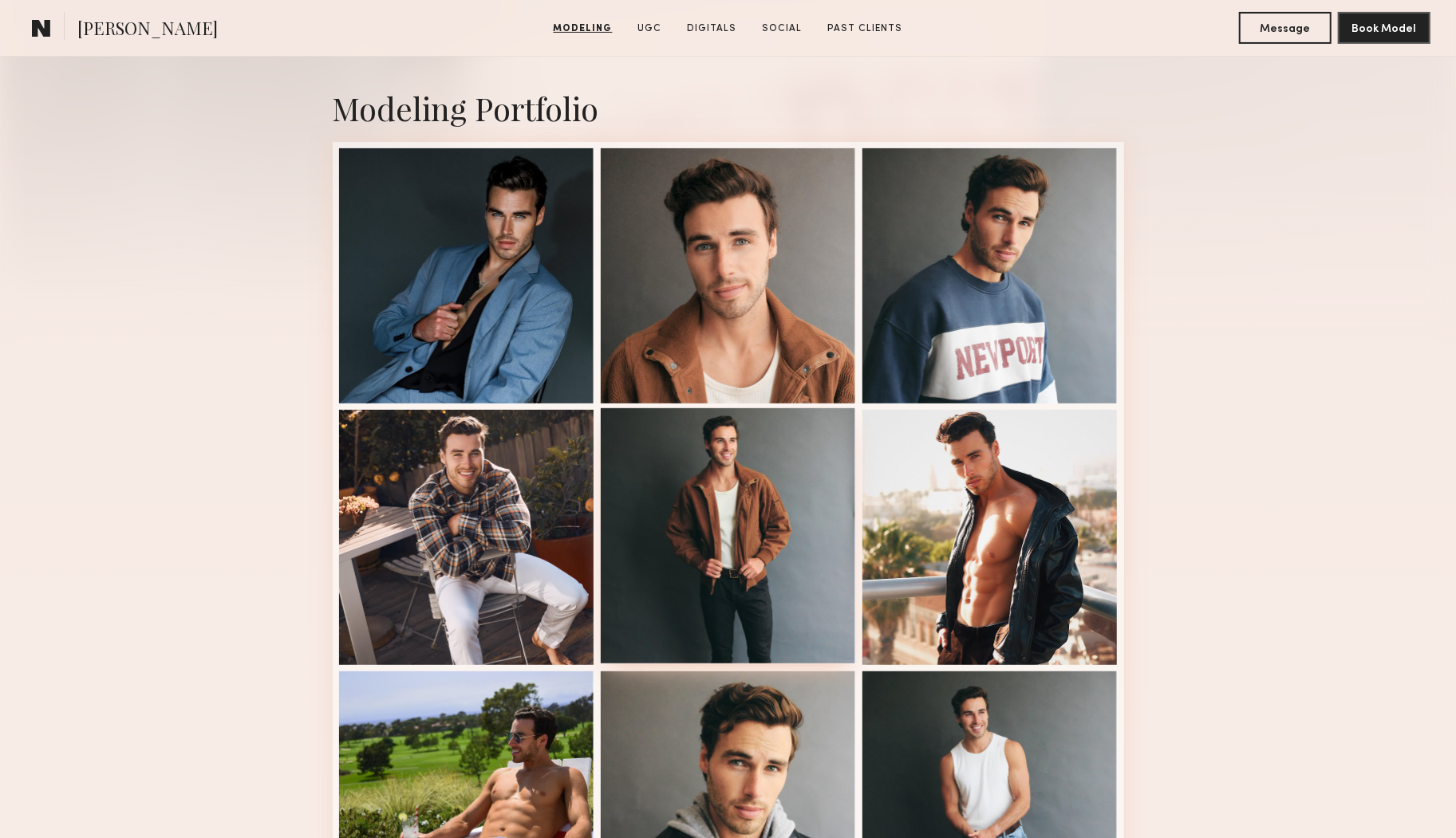
scroll to position [0, 0]
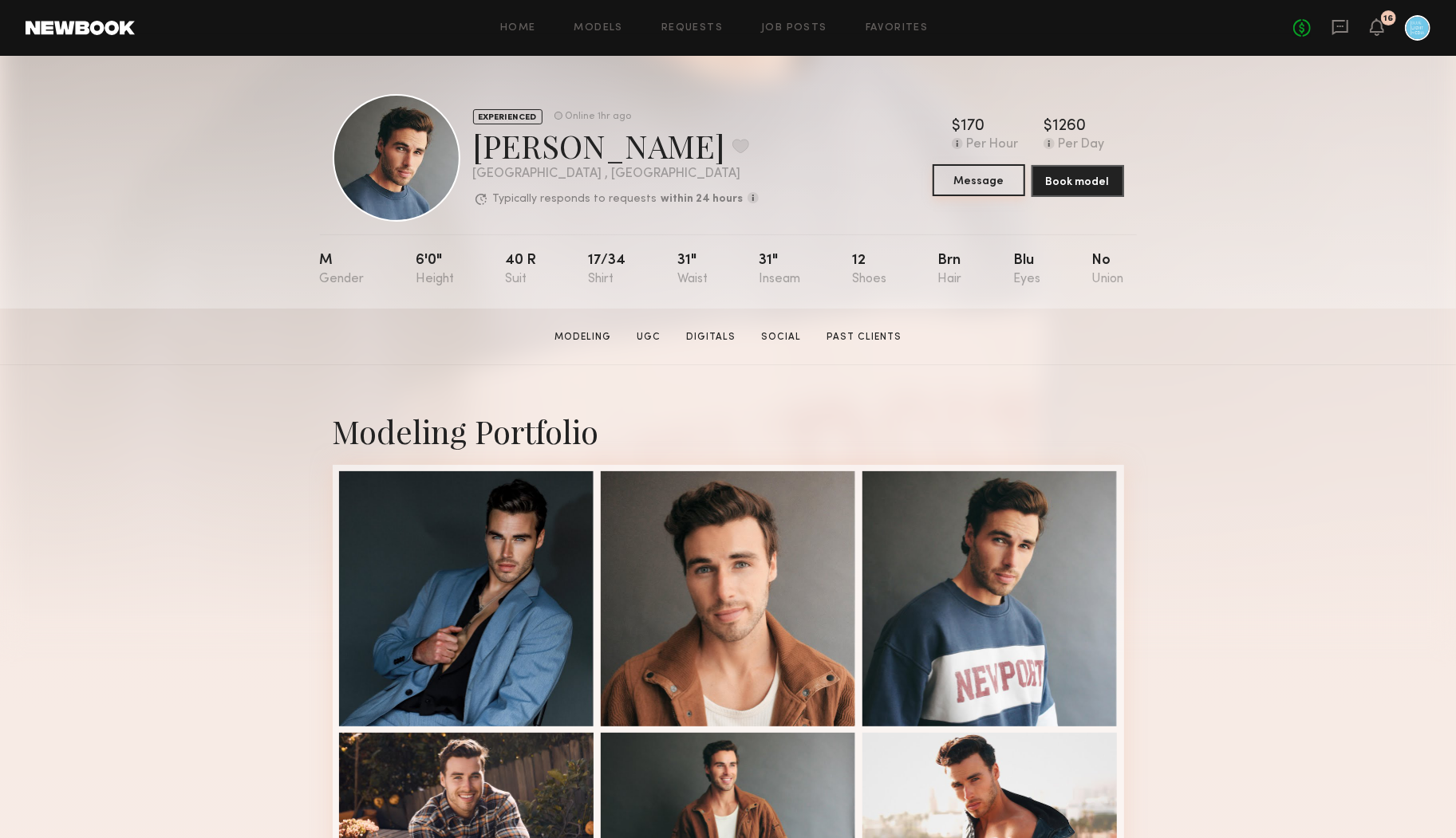
click at [982, 180] on button "Message" at bounding box center [979, 180] width 93 height 32
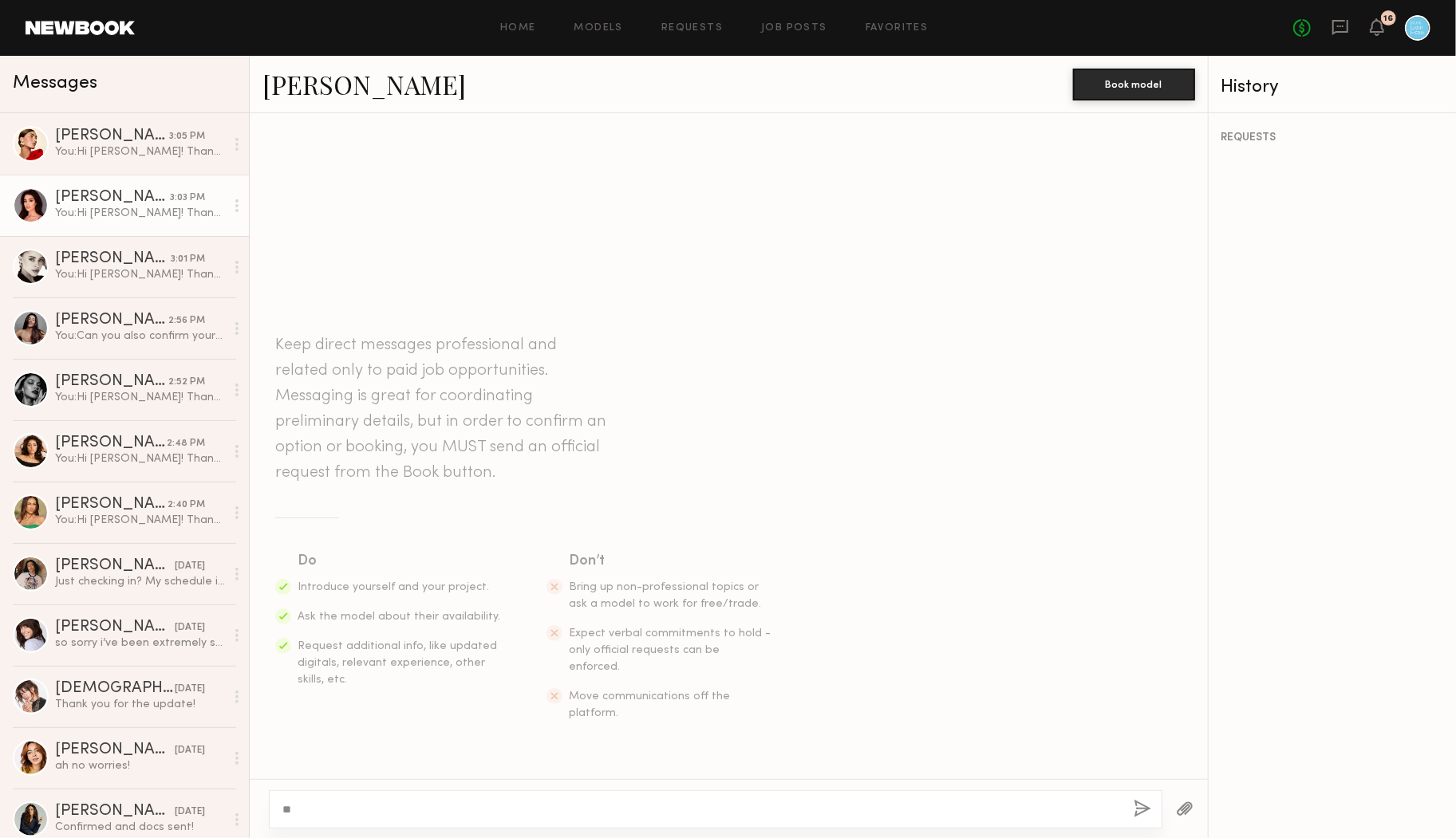
click at [133, 192] on div "[PERSON_NAME]" at bounding box center [112, 198] width 115 height 16
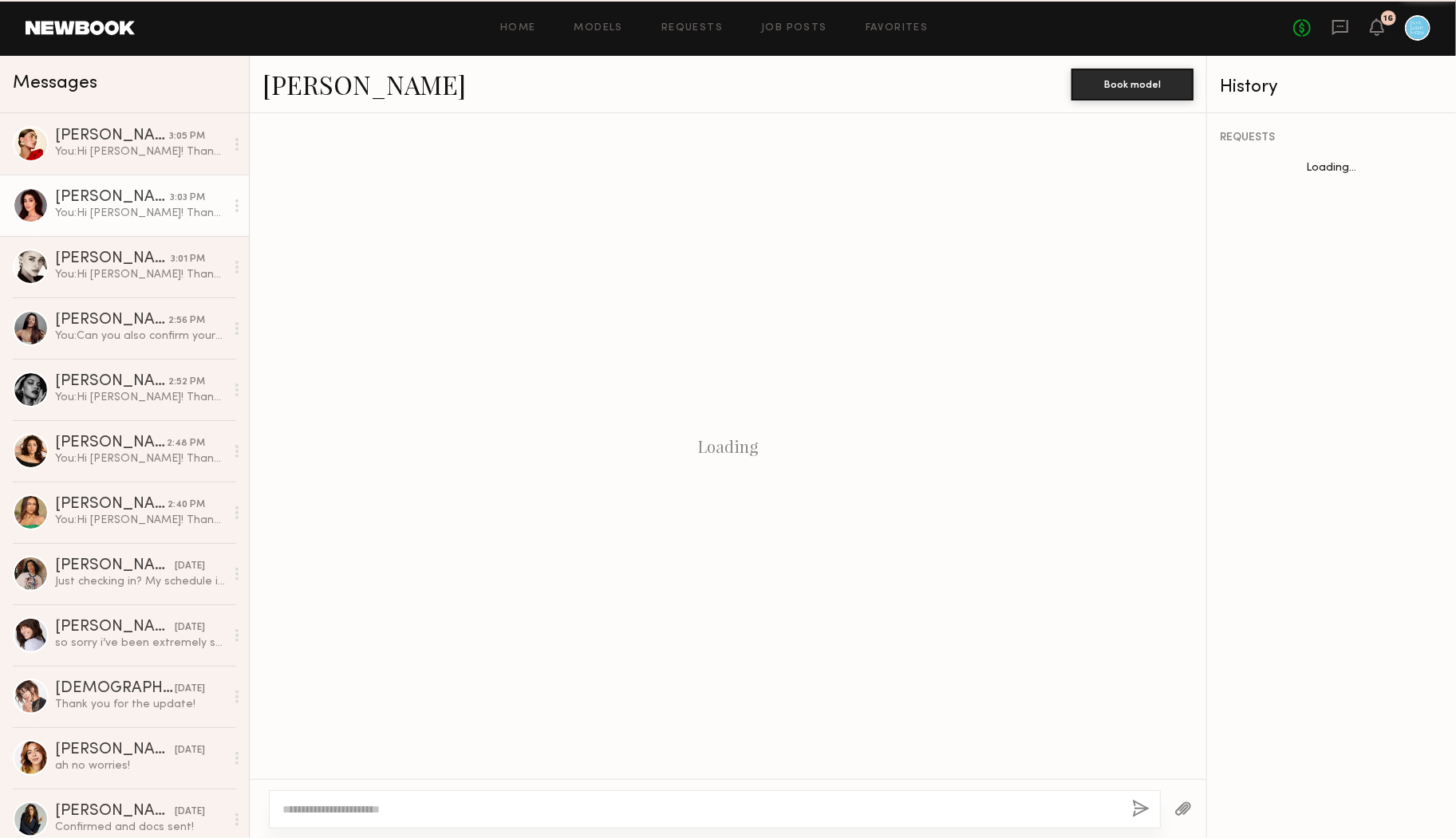
scroll to position [40, 0]
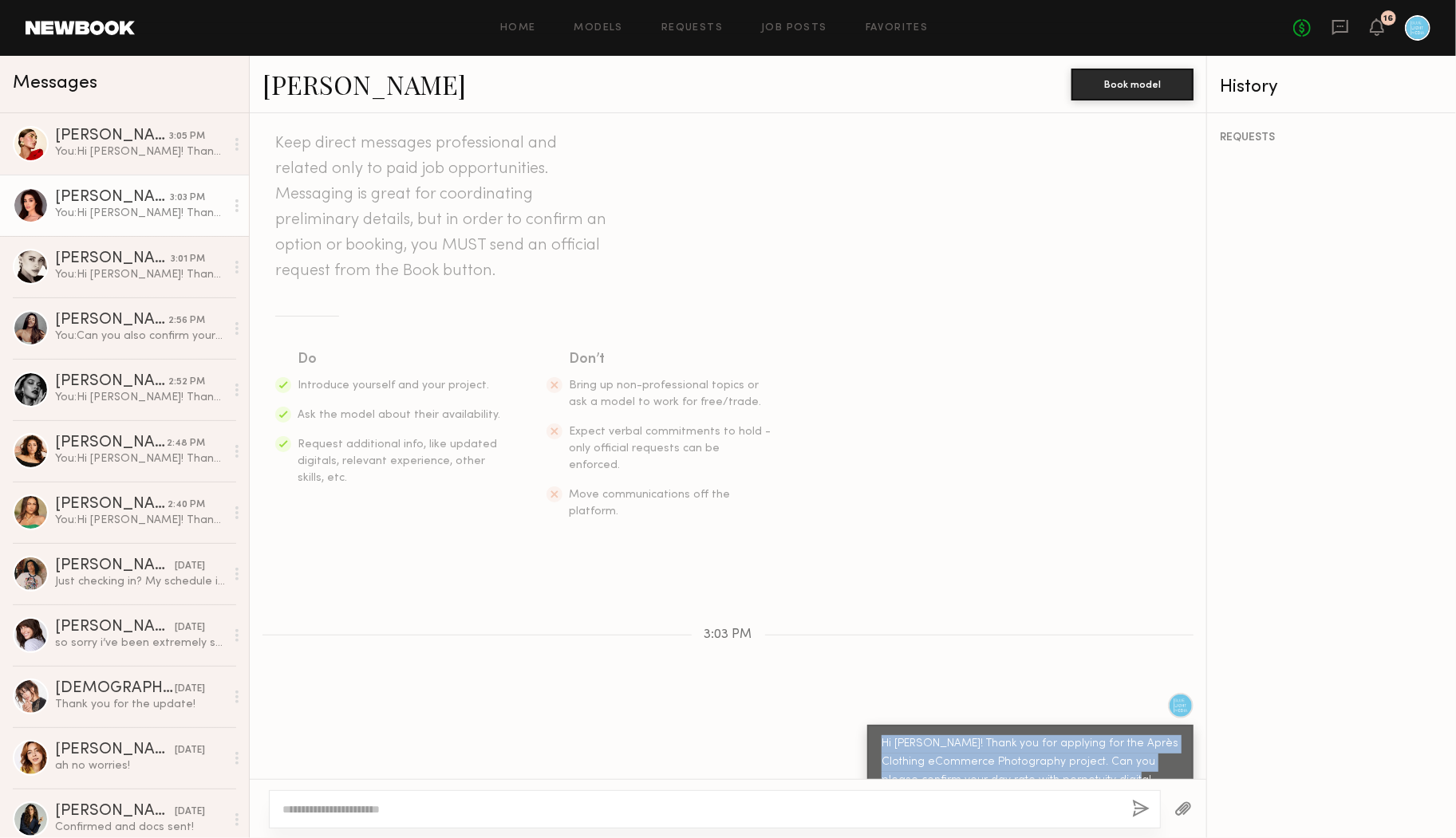
drag, startPoint x: 1127, startPoint y: 745, endPoint x: 881, endPoint y: 695, distance: 251.0
click at [882, 725] on div "Hi [PERSON_NAME]! Thank you for applying for the Après Clothing eCommerce Photo…" at bounding box center [1030, 772] width 326 height 94
copy div "Hi [PERSON_NAME]! Thank you for applying for the Après Clothing eCommerce Photo…"
click at [610, 693] on div "Hi [PERSON_NAME]! Thank you for applying for the Après Clothing eCommerce Photo…" at bounding box center [728, 756] width 957 height 125
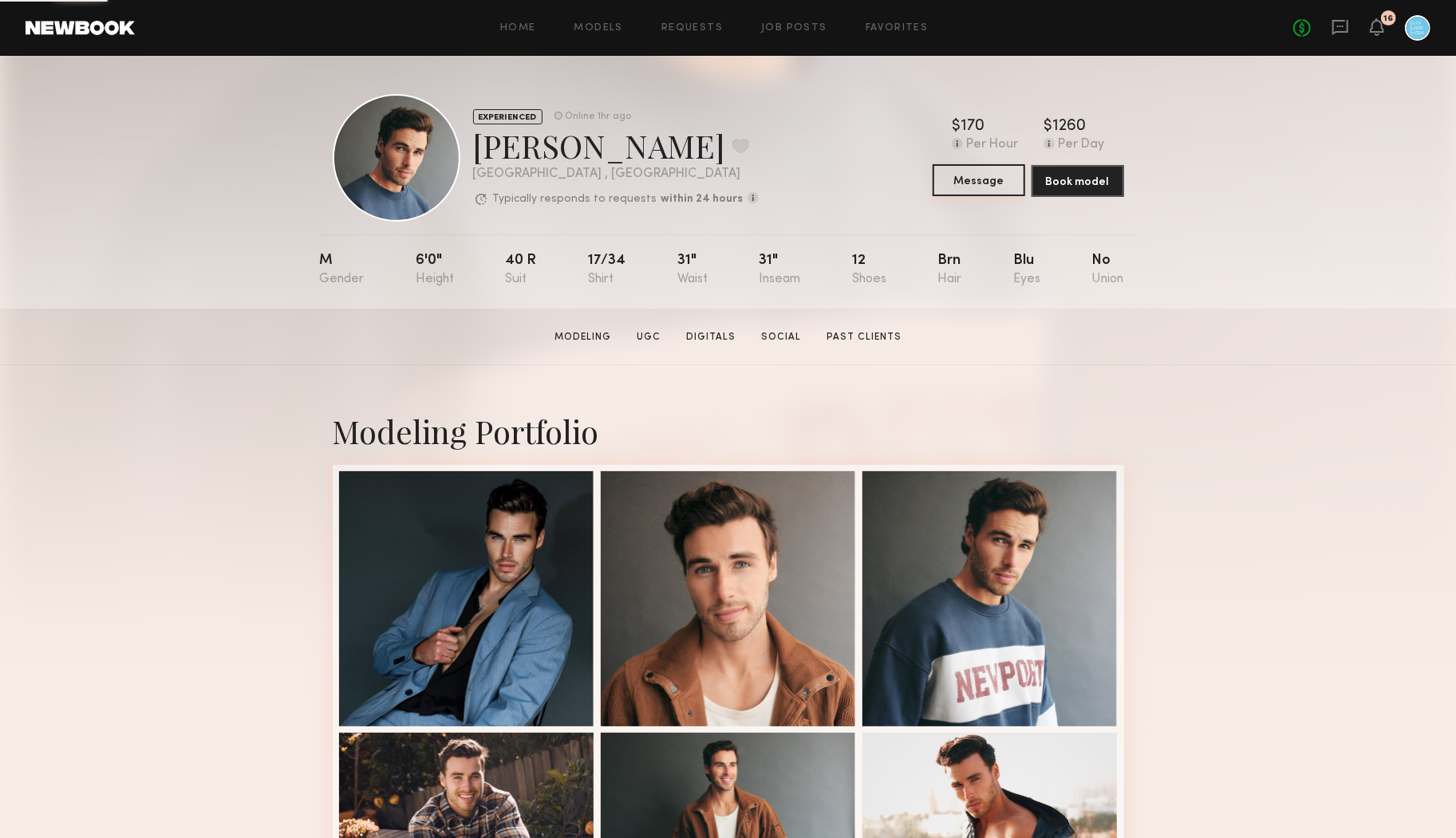
click at [982, 183] on button "Message" at bounding box center [979, 180] width 93 height 32
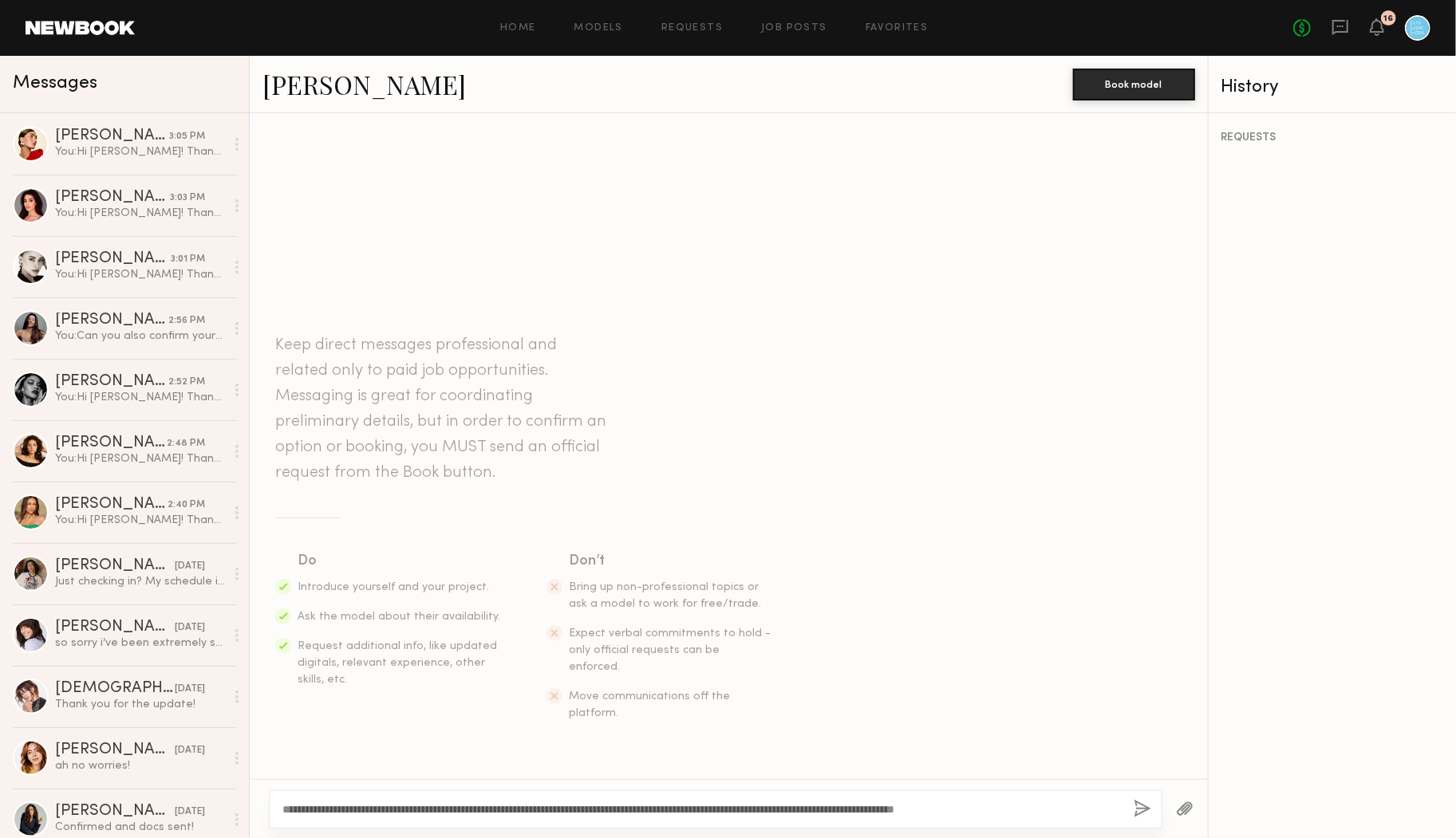
click at [313, 808] on textarea "**********" at bounding box center [701, 810] width 838 height 16
click at [628, 803] on textarea "**********" at bounding box center [701, 810] width 838 height 16
click at [1071, 810] on textarea "**********" at bounding box center [701, 810] width 838 height 16
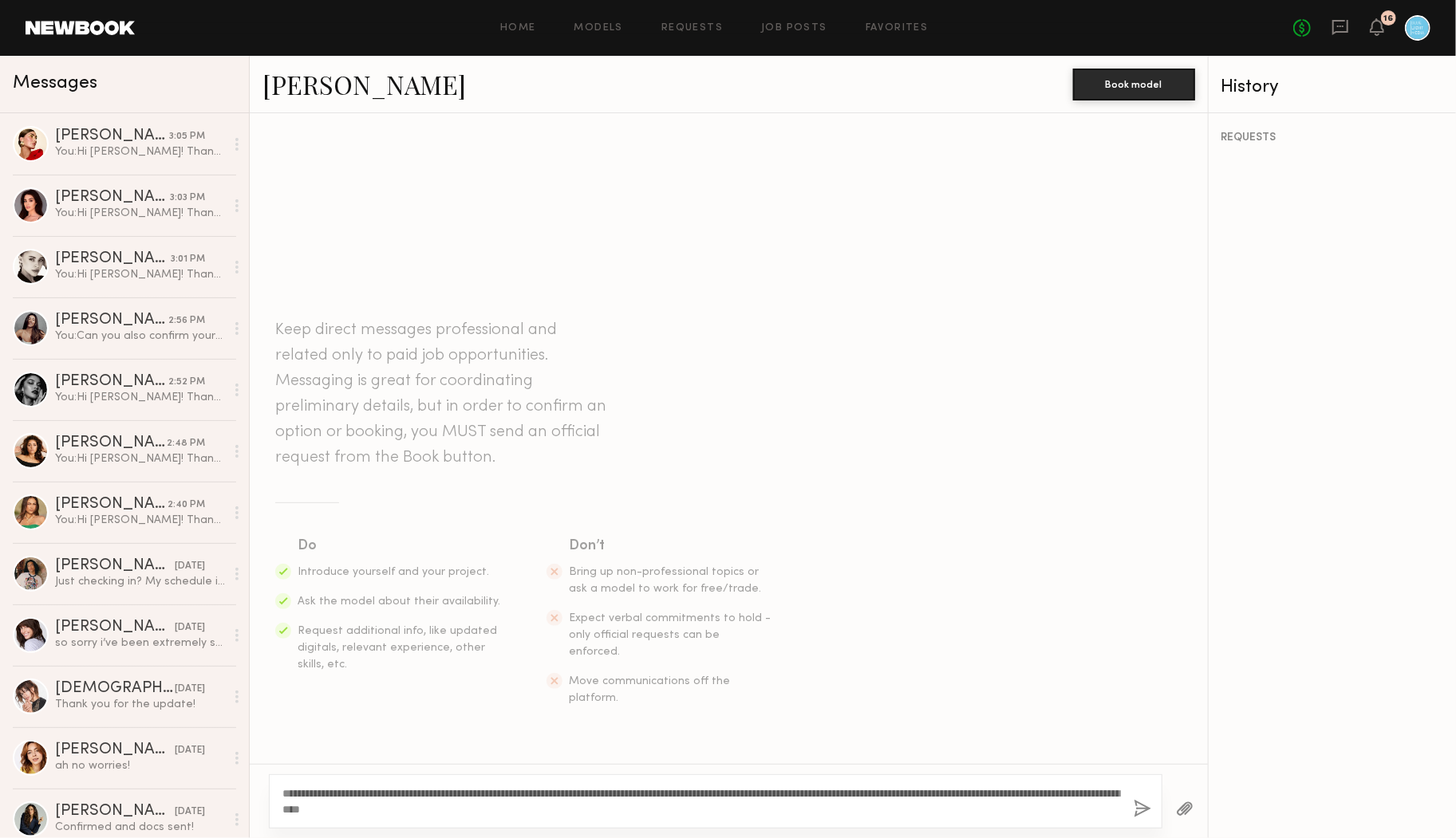
click at [857, 807] on textarea "**********" at bounding box center [701, 802] width 838 height 32
type textarea "**********"
click at [1144, 808] on button "button" at bounding box center [1142, 810] width 18 height 20
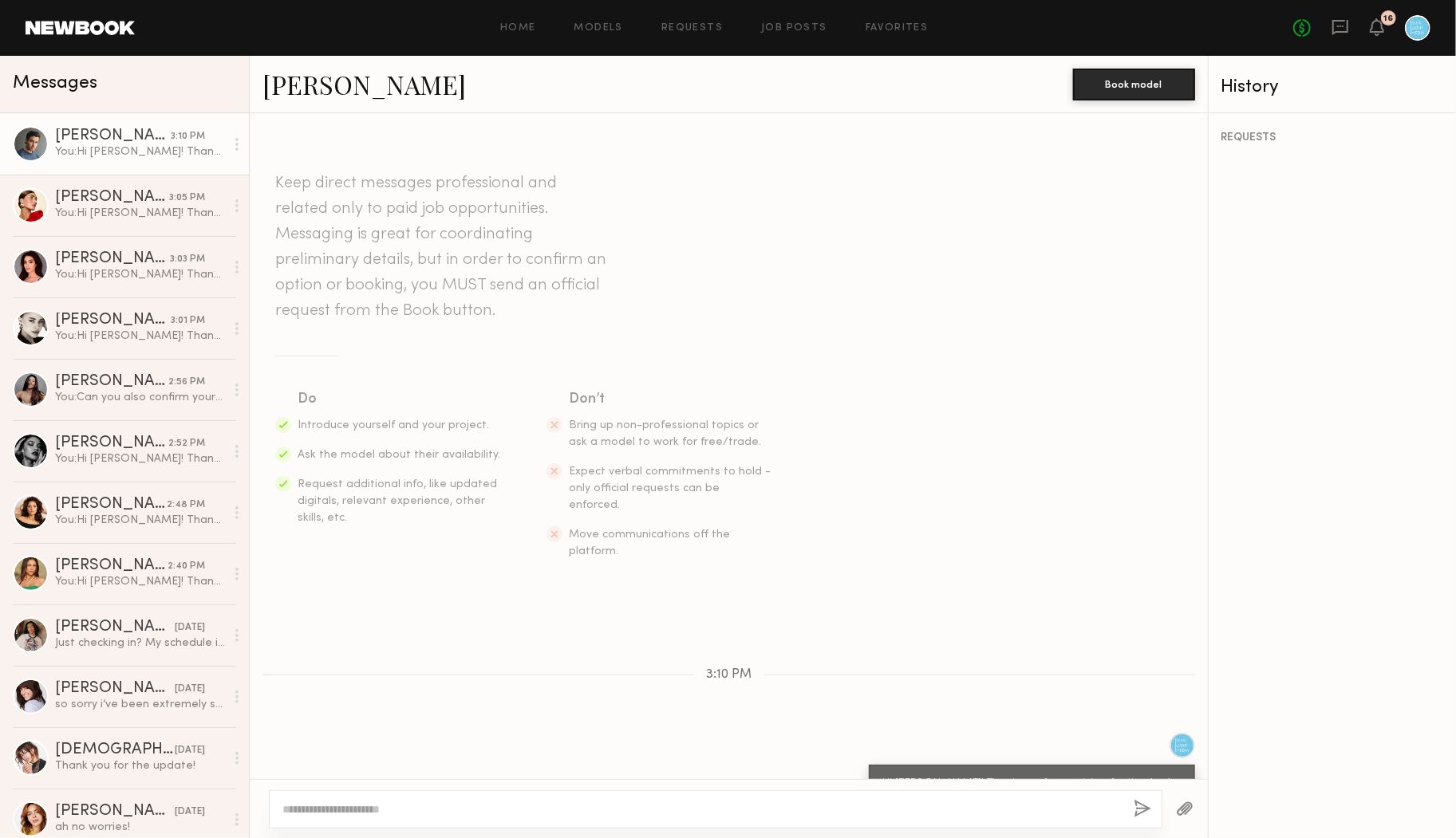
scroll to position [58, 0]
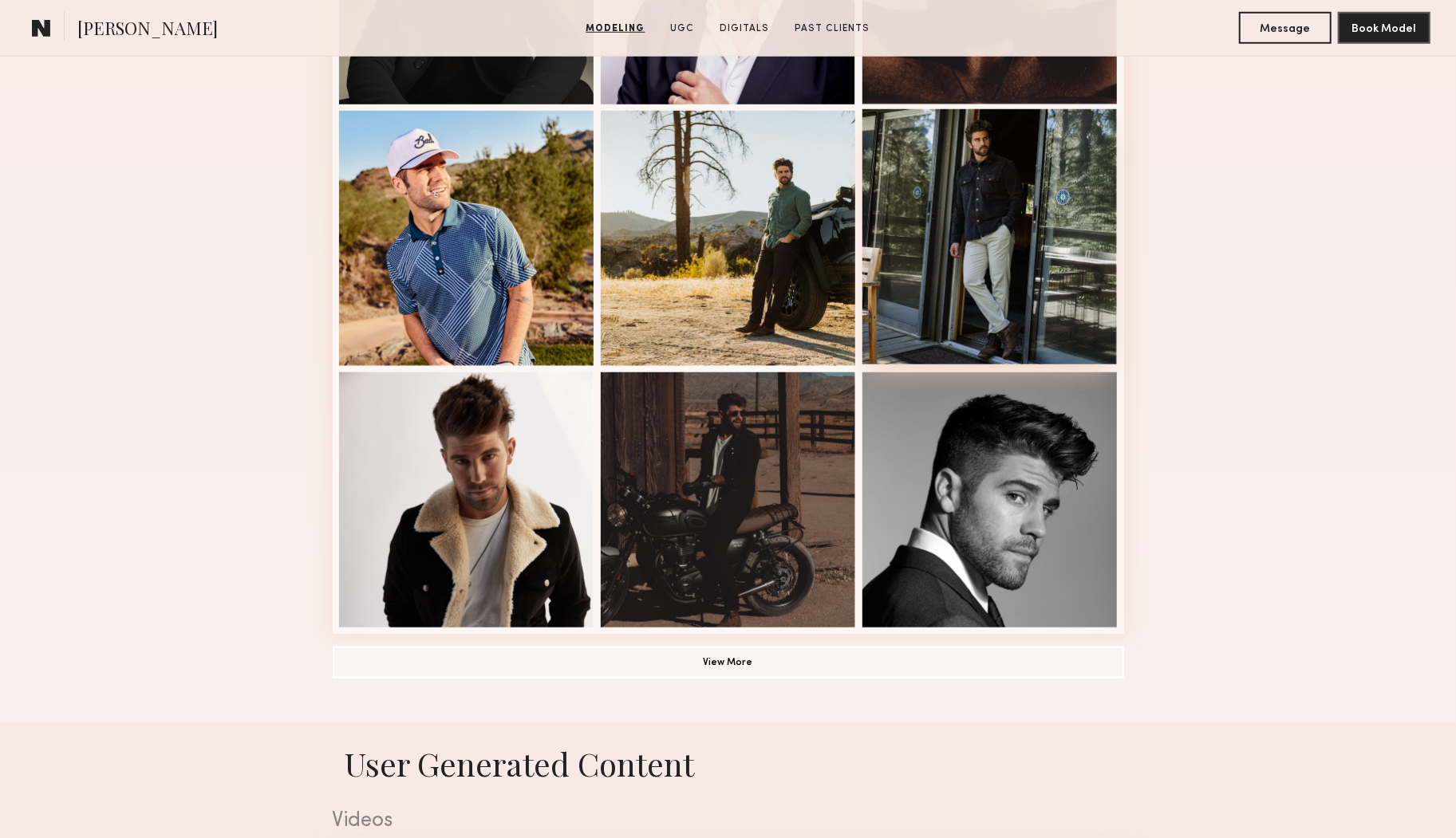
scroll to position [904, 0]
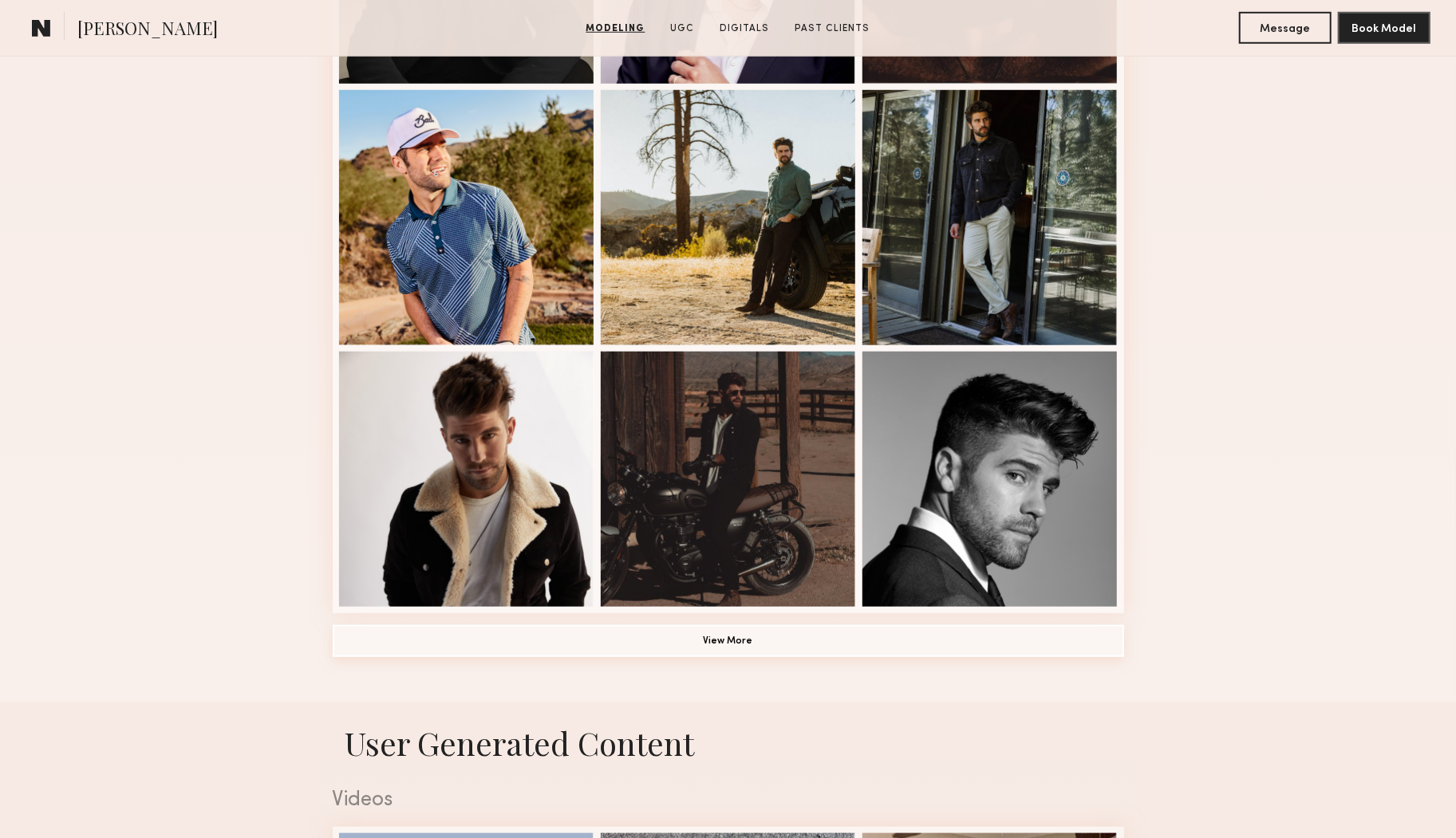
click at [771, 634] on button "View More" at bounding box center [729, 641] width 792 height 32
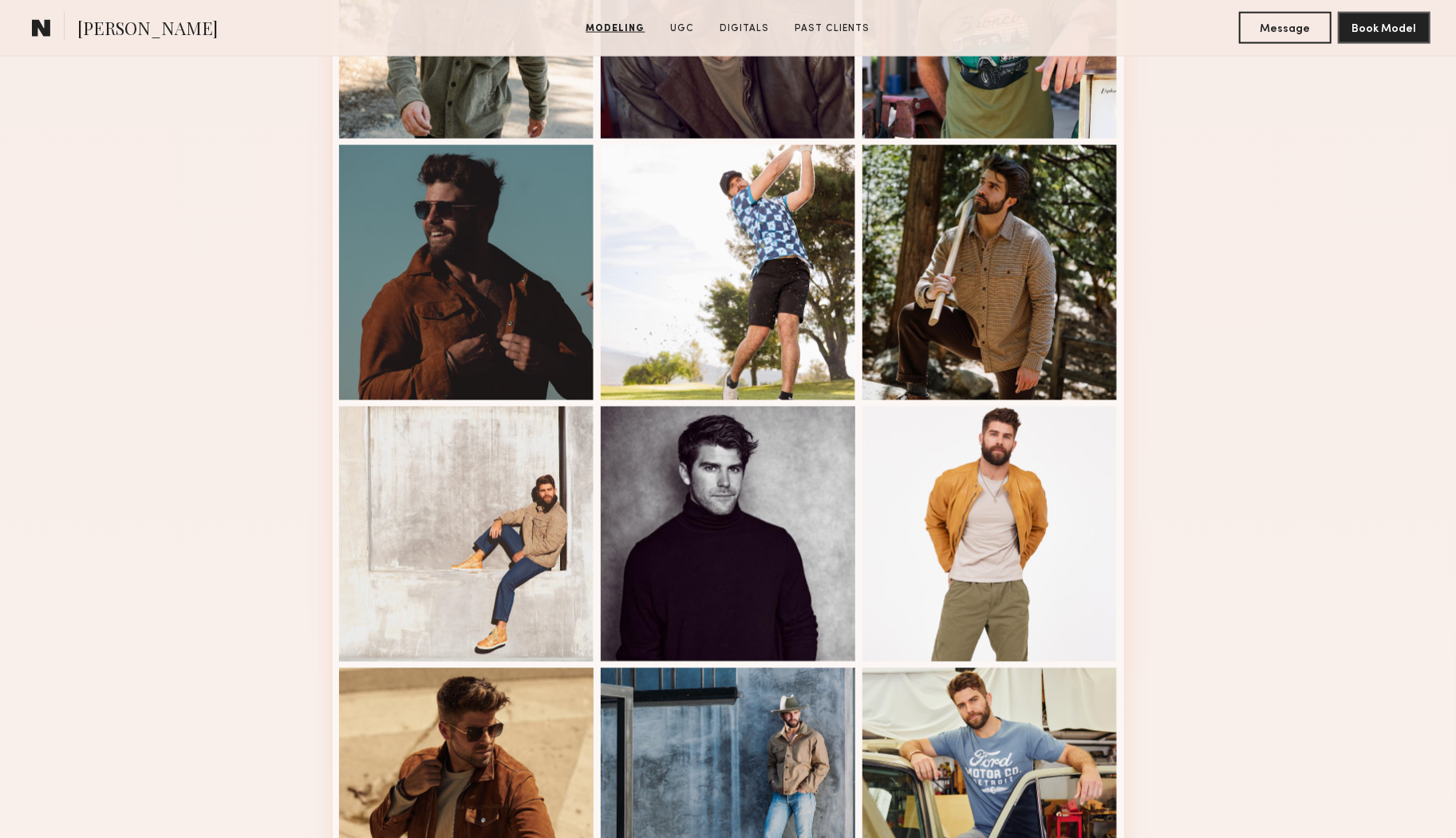
scroll to position [1654, 0]
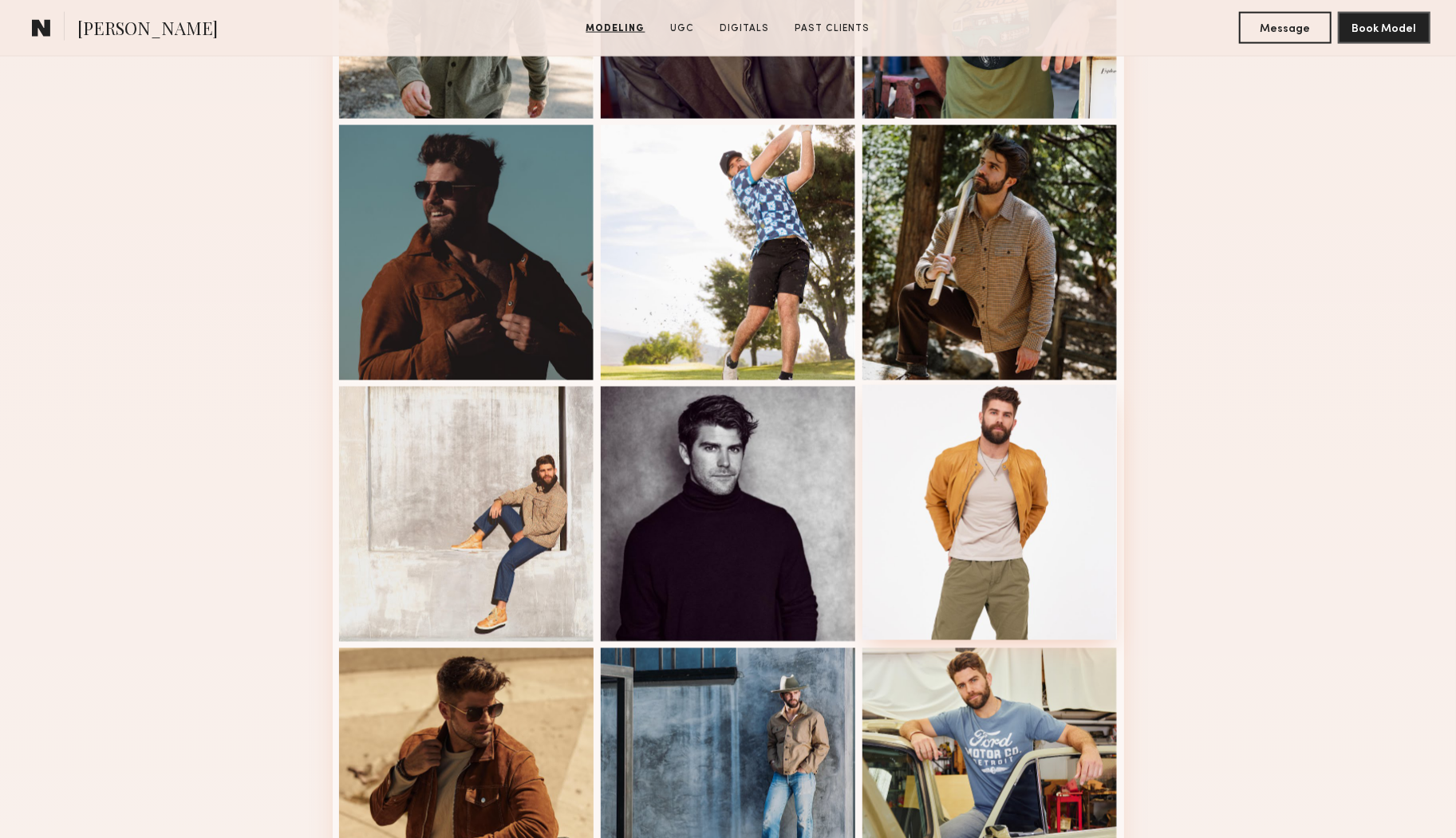
click at [952, 468] on div at bounding box center [990, 512] width 255 height 255
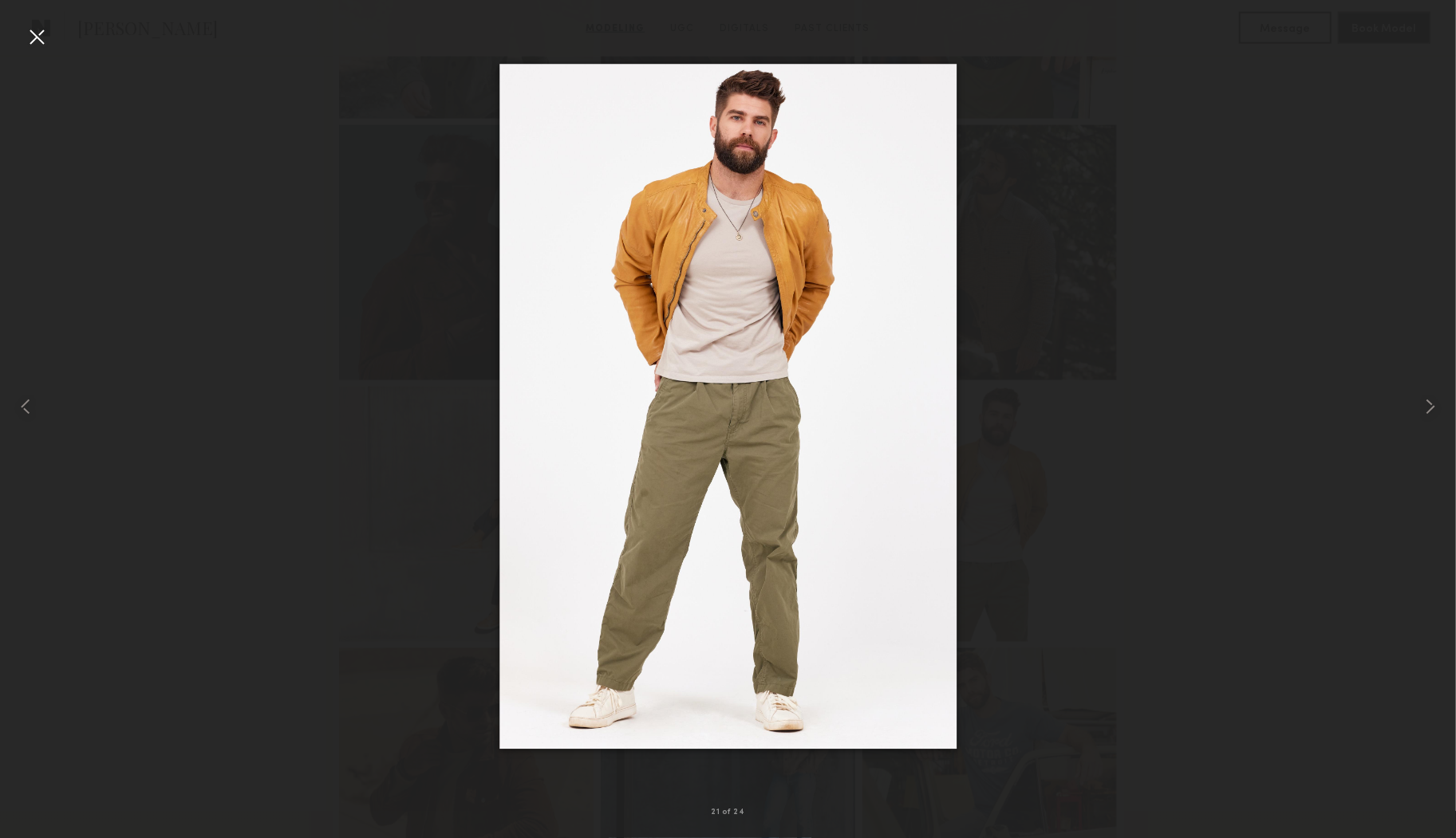
click at [40, 36] on div at bounding box center [36, 36] width 26 height 26
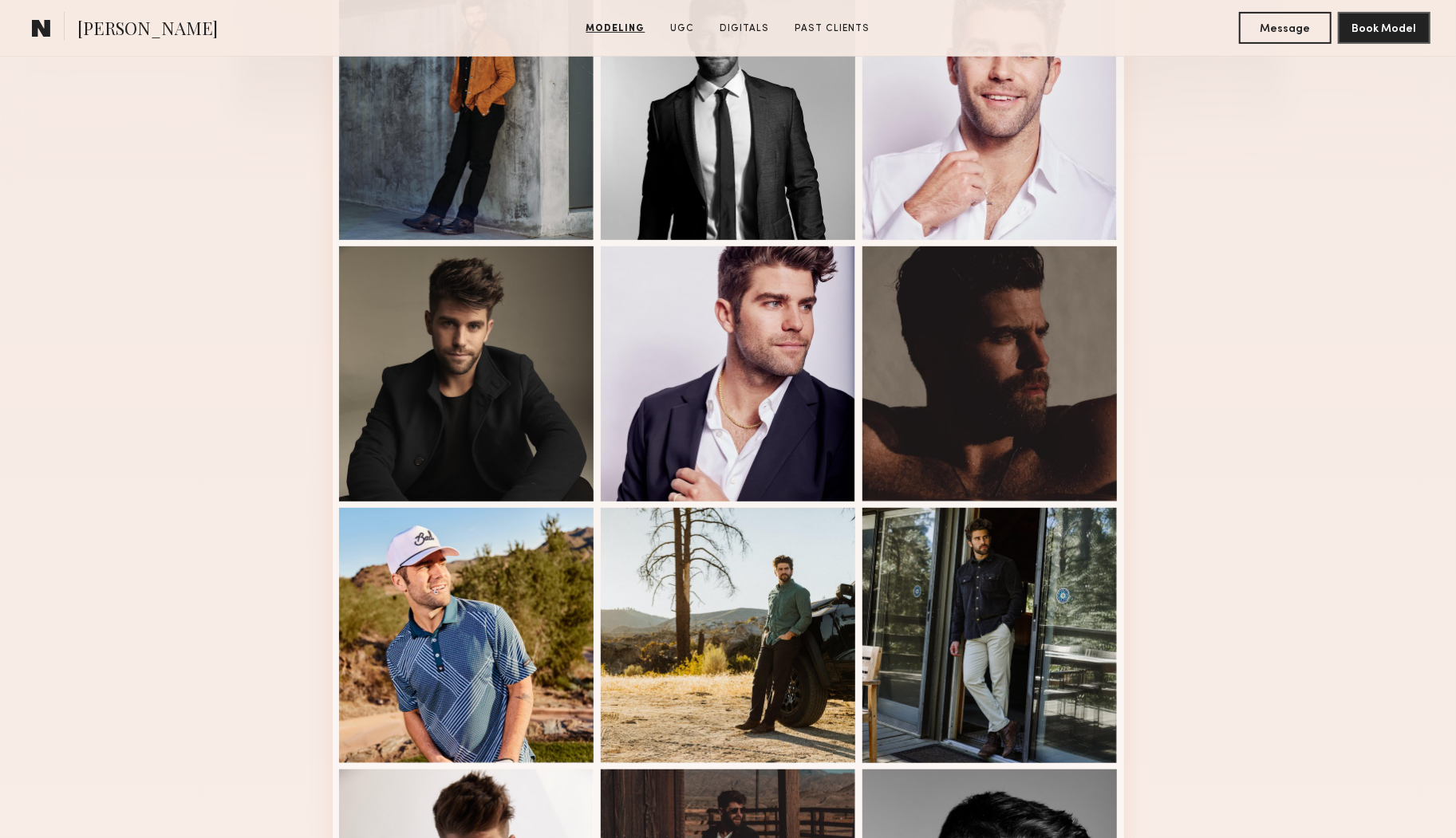
scroll to position [316, 0]
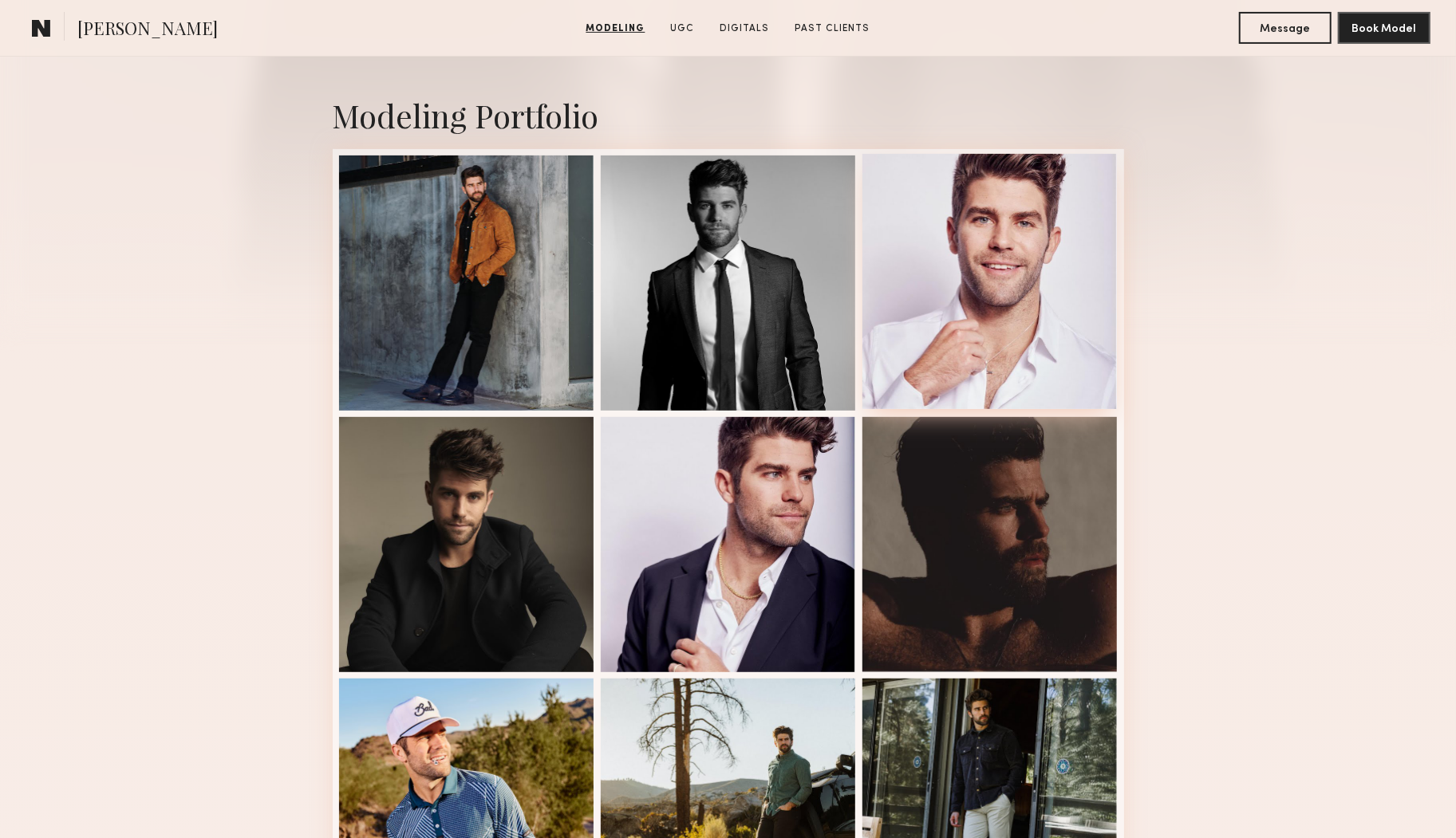
click at [974, 338] on div at bounding box center [990, 281] width 255 height 255
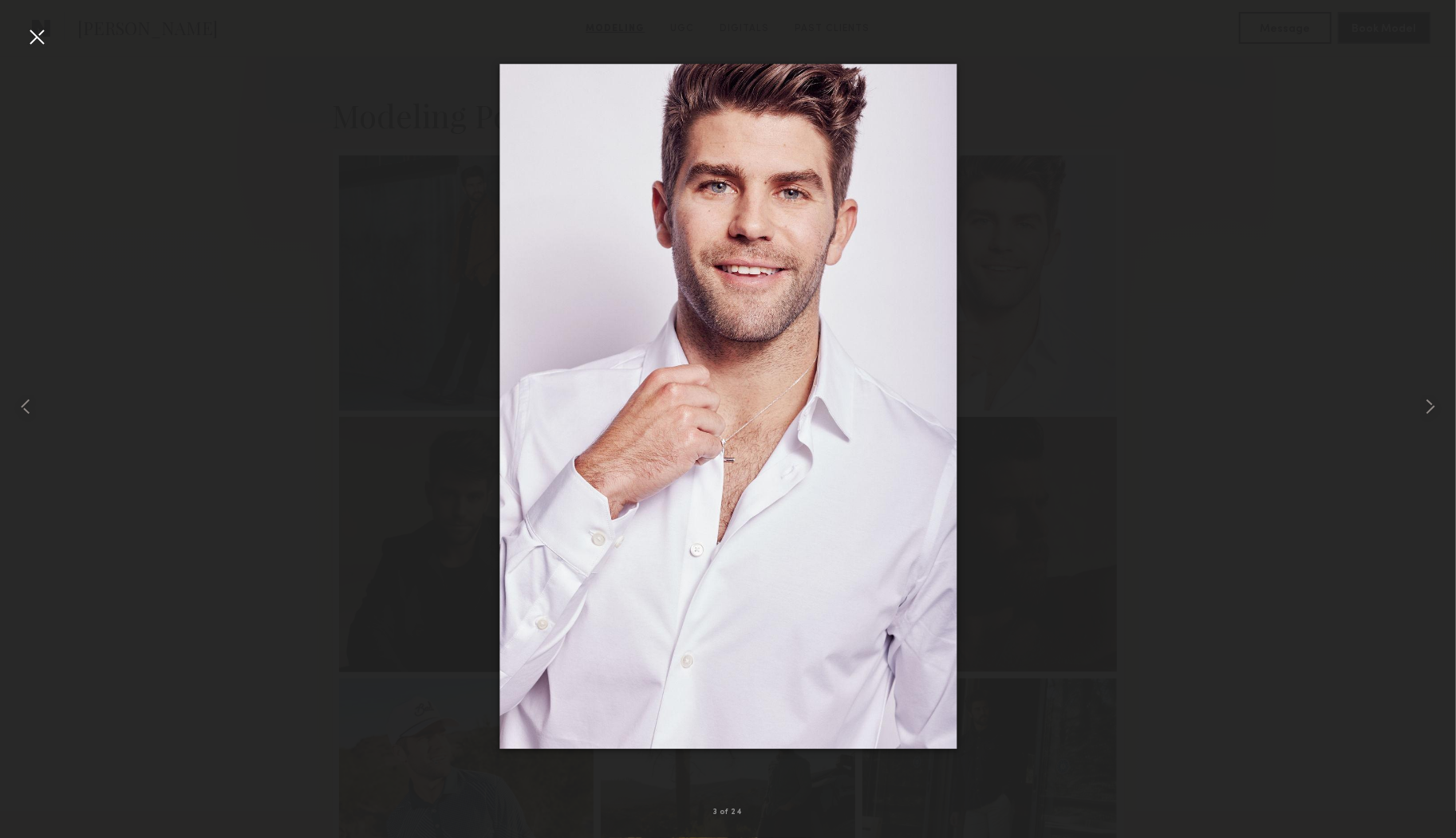
click at [35, 38] on div at bounding box center [36, 36] width 26 height 26
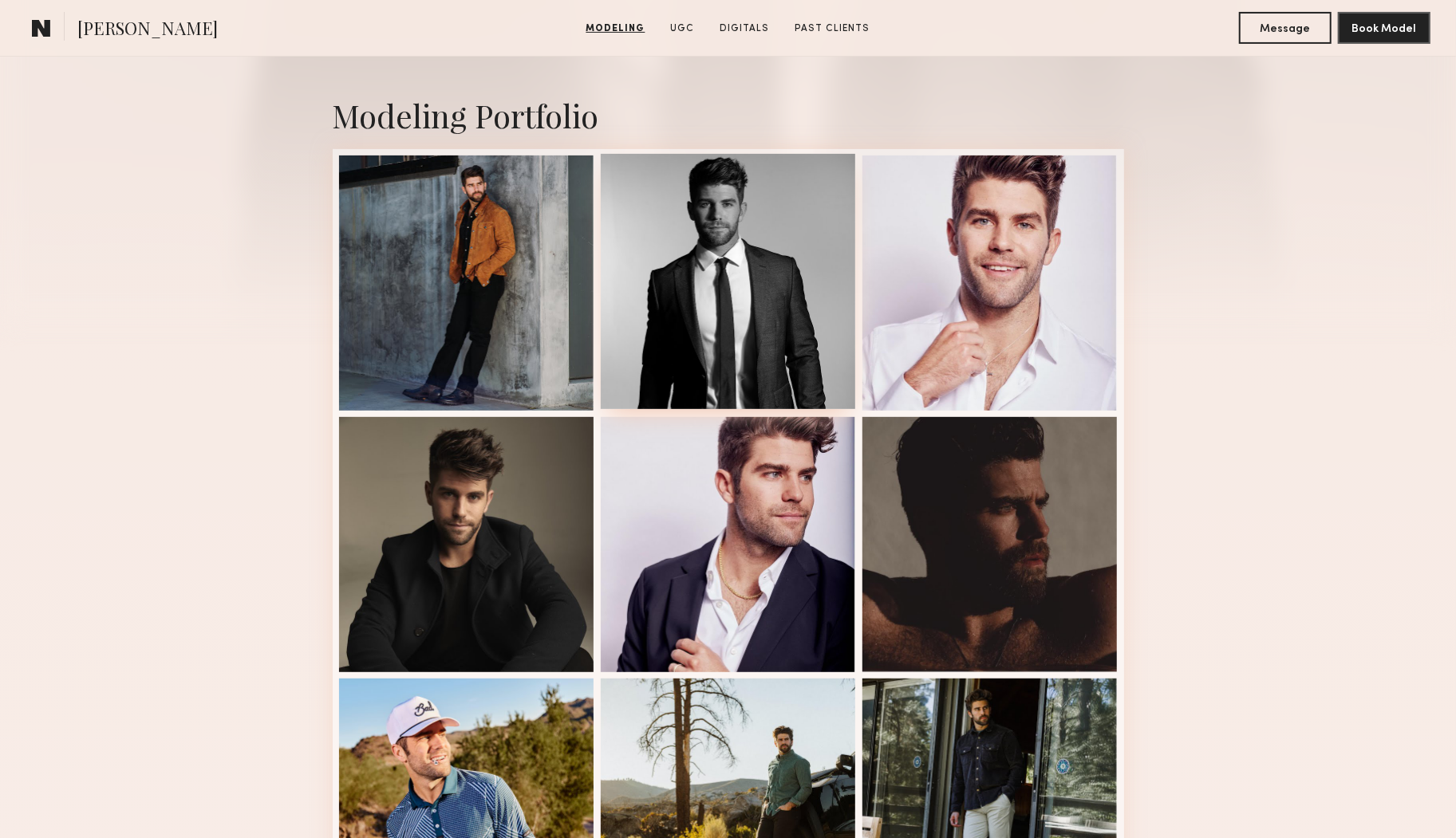
scroll to position [0, 0]
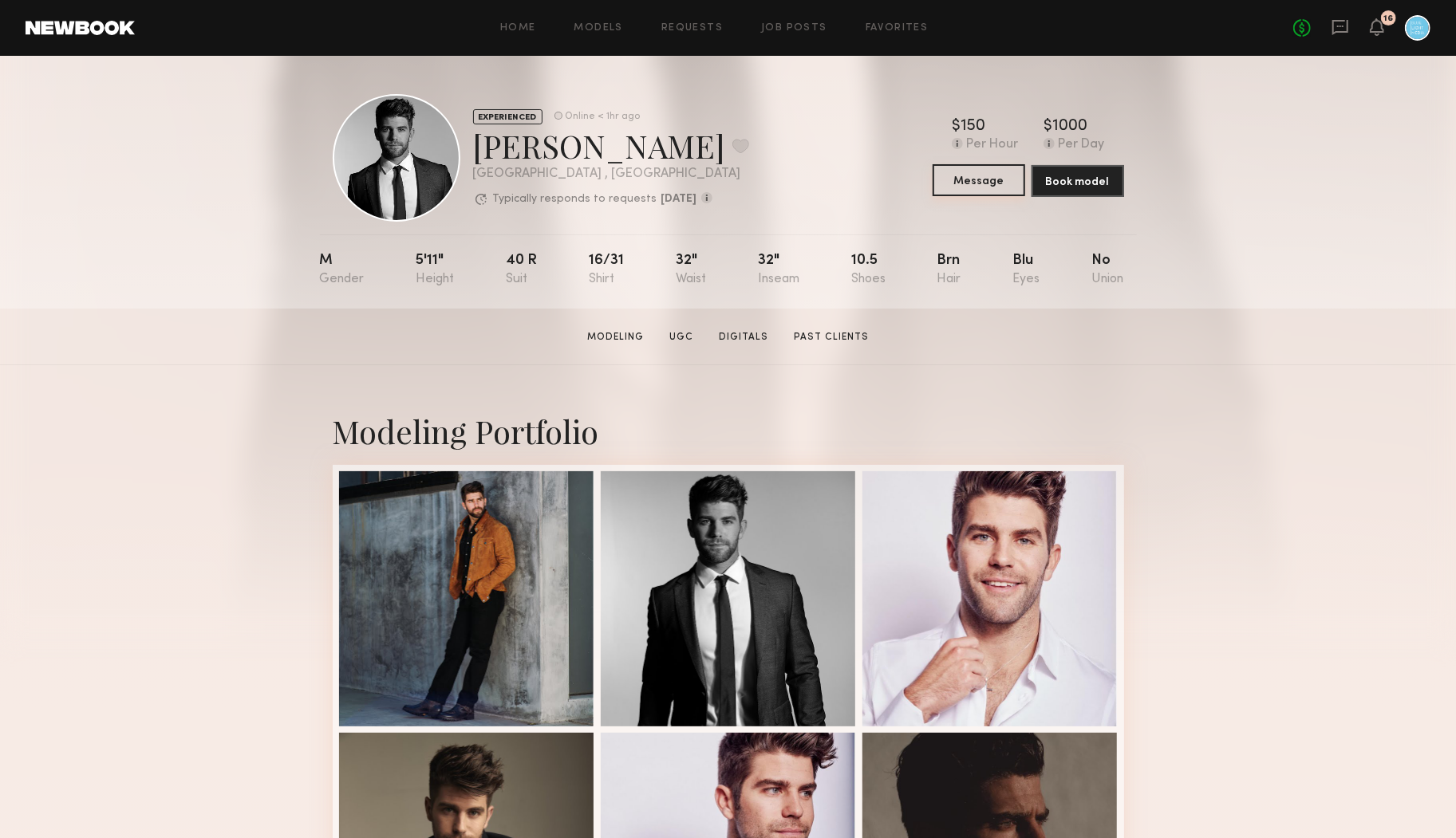
click at [990, 185] on button "Message" at bounding box center [979, 180] width 93 height 32
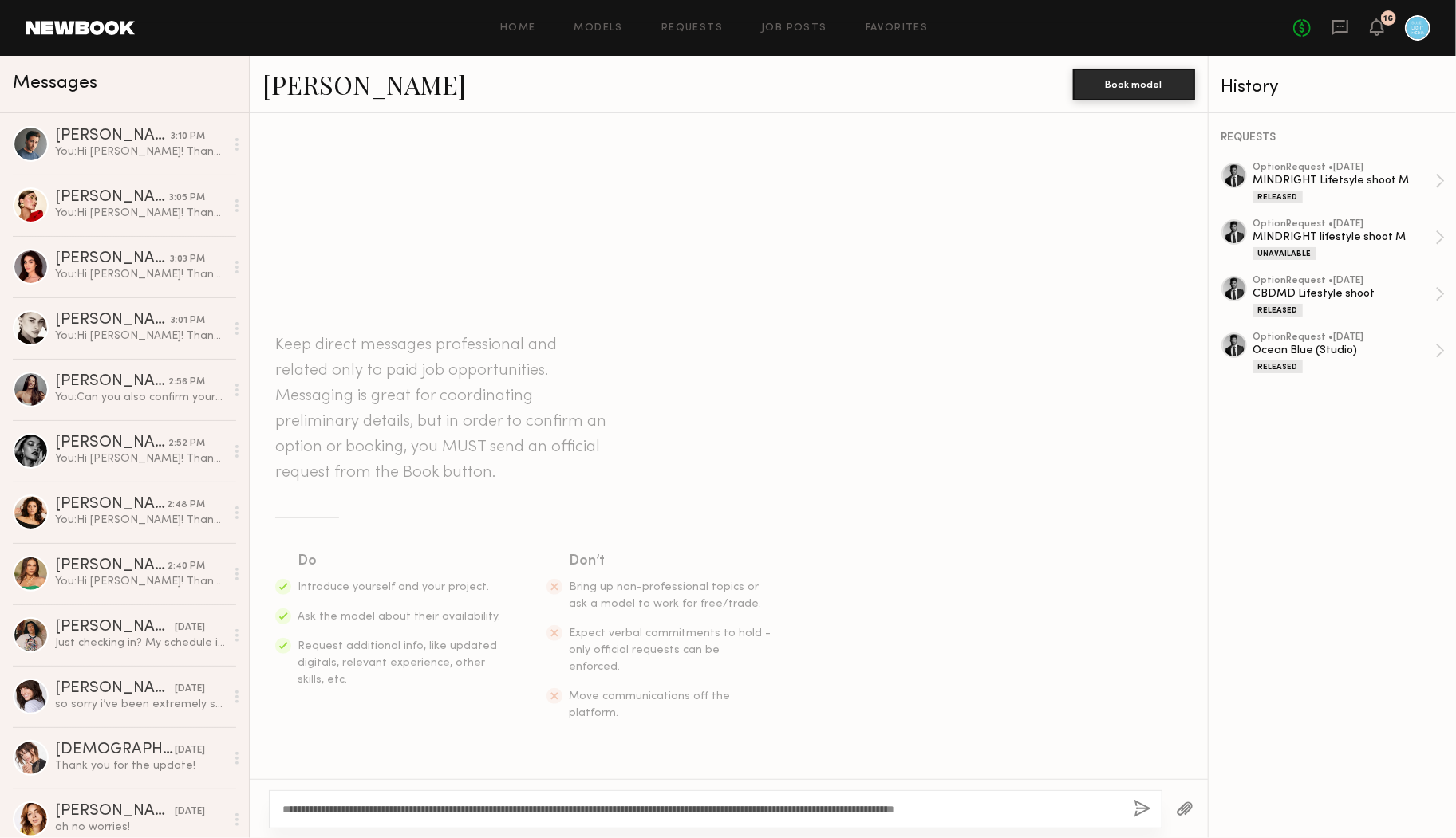
click at [322, 809] on textarea "**********" at bounding box center [701, 810] width 838 height 16
type textarea "**********"
click at [1145, 807] on button "button" at bounding box center [1142, 810] width 18 height 20
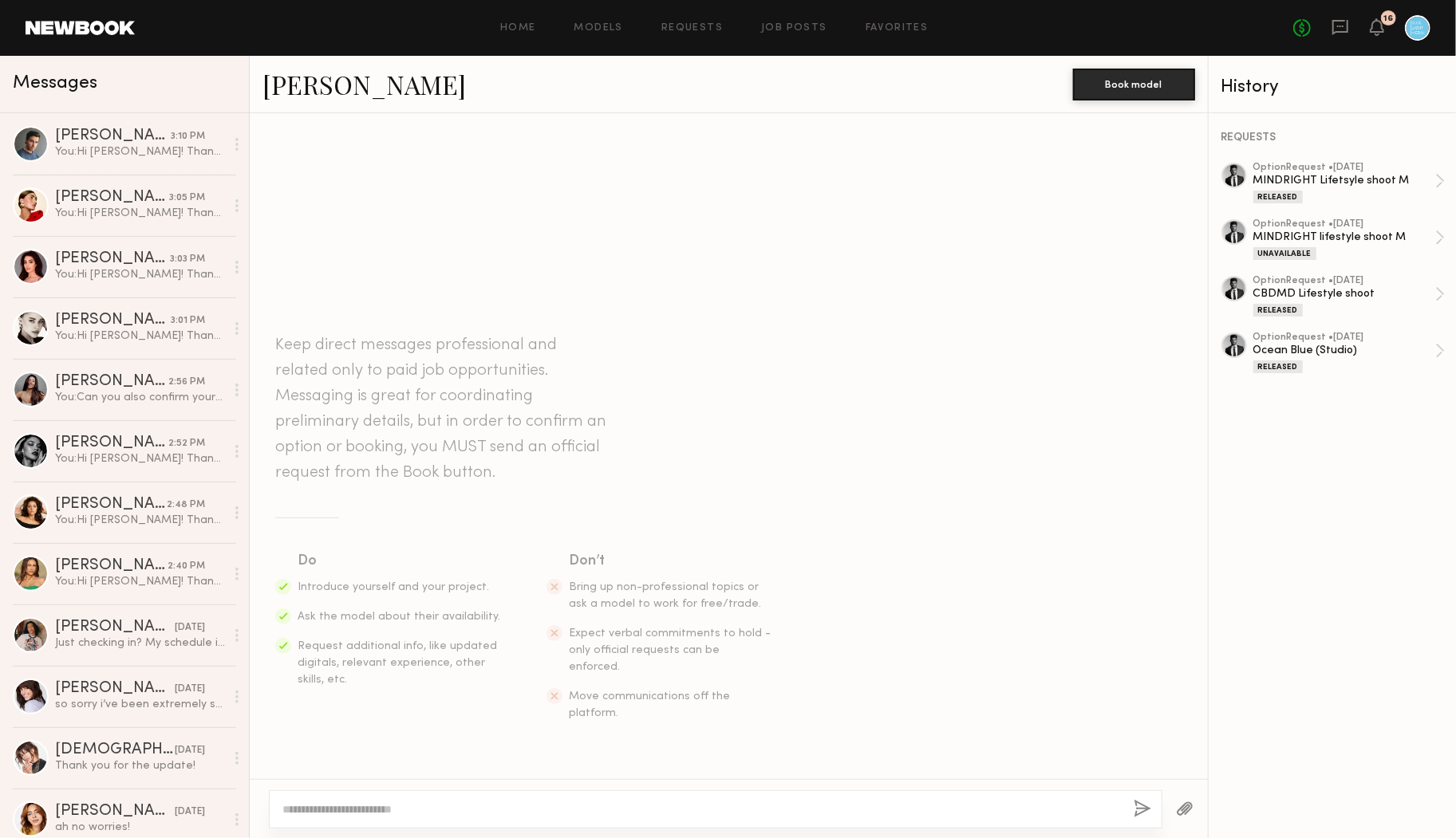
scroll to position [40, 0]
